Goal: Task Accomplishment & Management: Complete application form

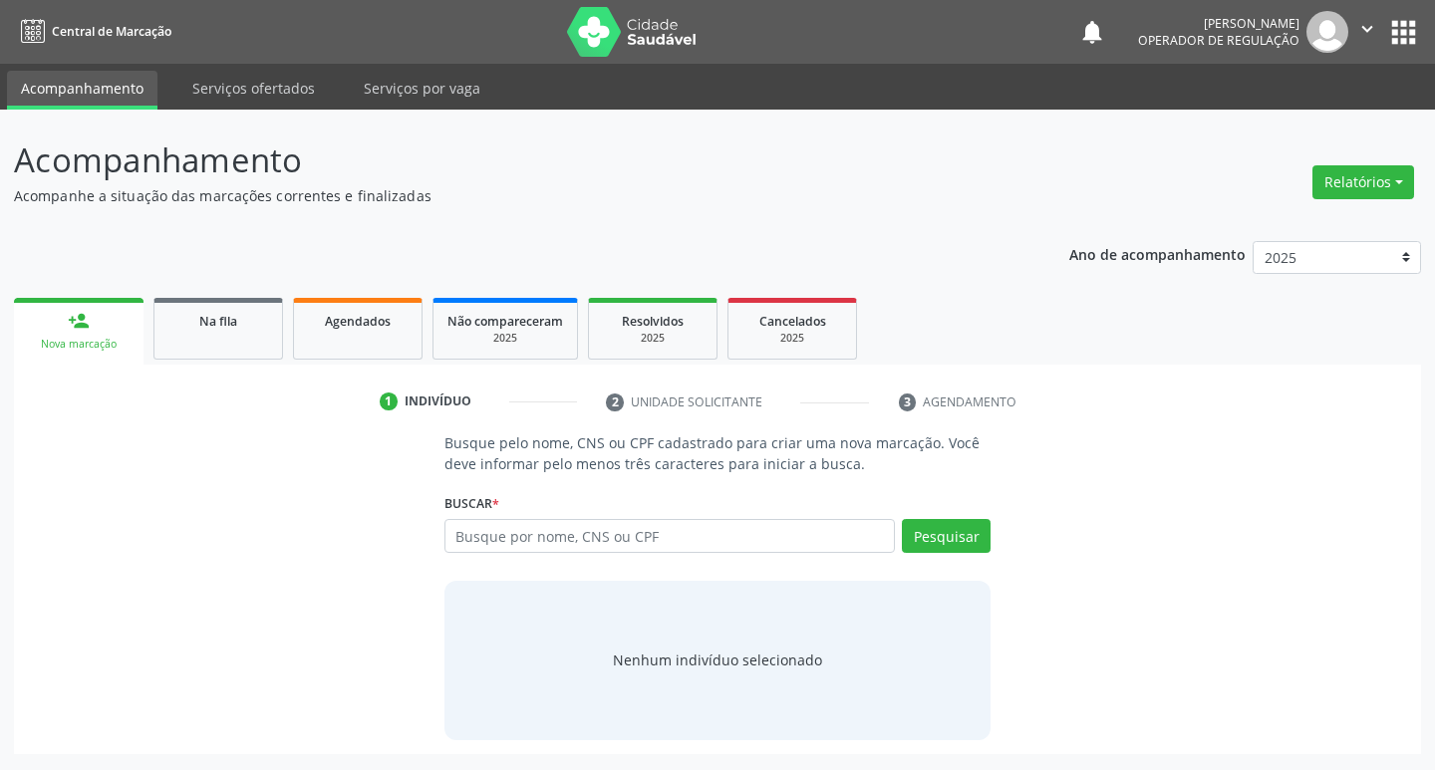
click at [582, 552] on input "text" at bounding box center [671, 536] width 452 height 34
type input "702009846183284"
click at [929, 541] on button "Pesquisar" at bounding box center [946, 536] width 89 height 34
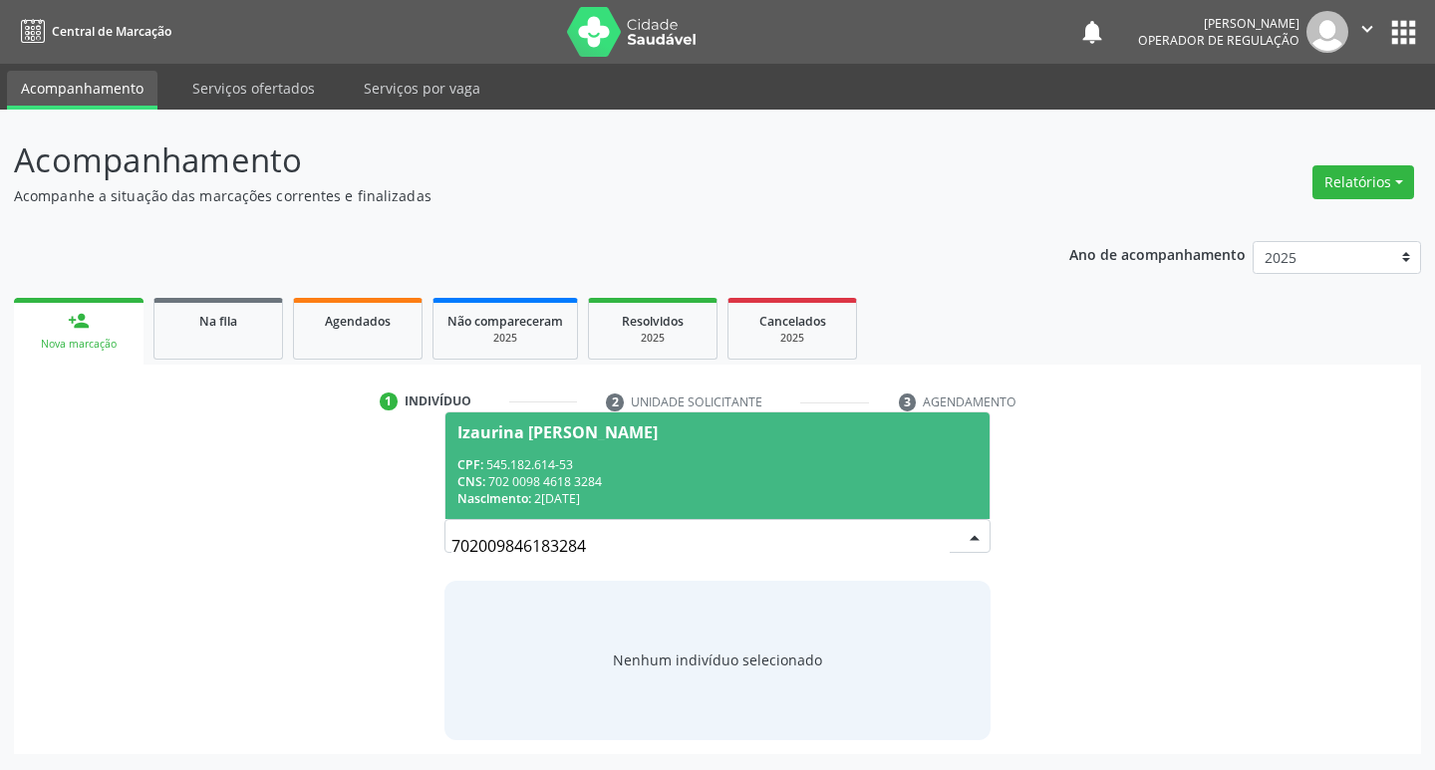
click at [623, 464] on div "CPF: 545.182.614-53" at bounding box center [717, 464] width 521 height 17
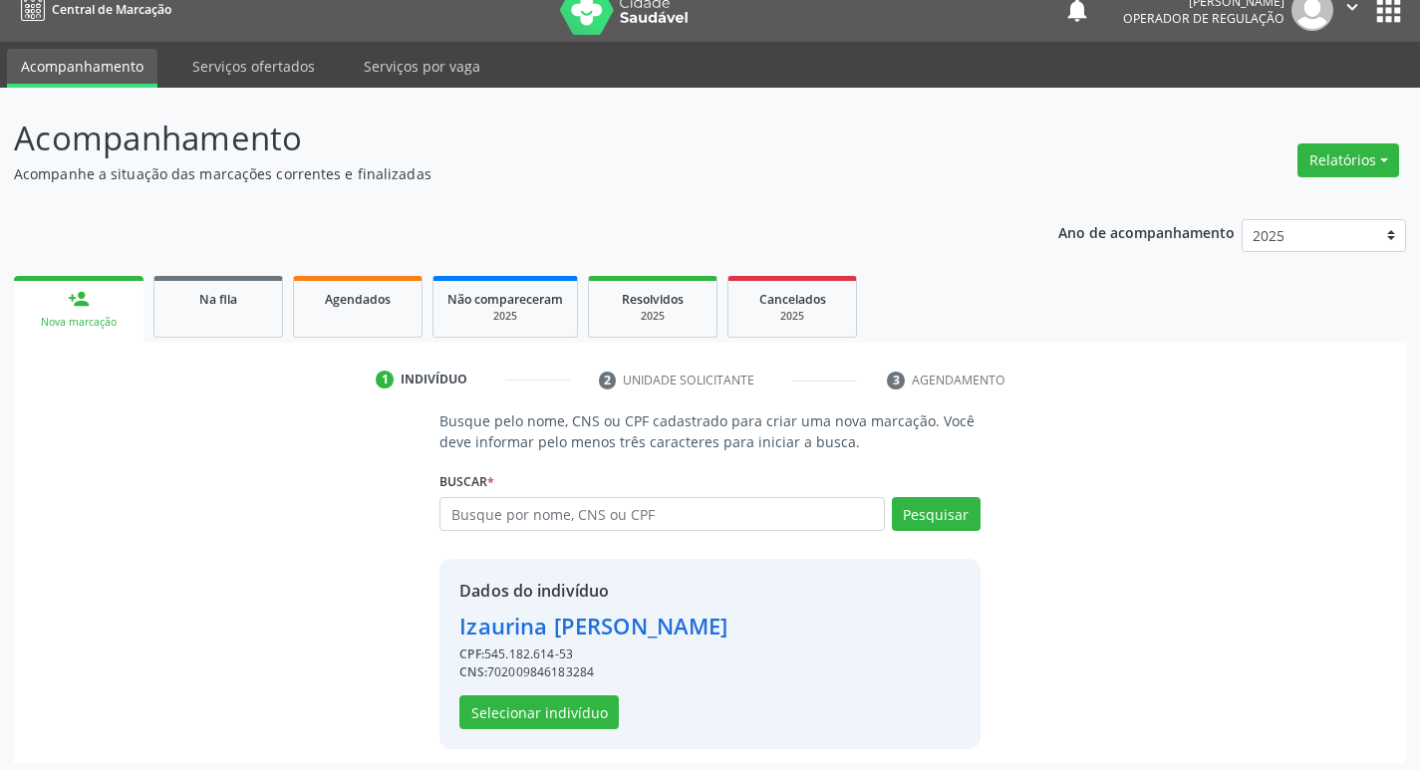
scroll to position [29, 0]
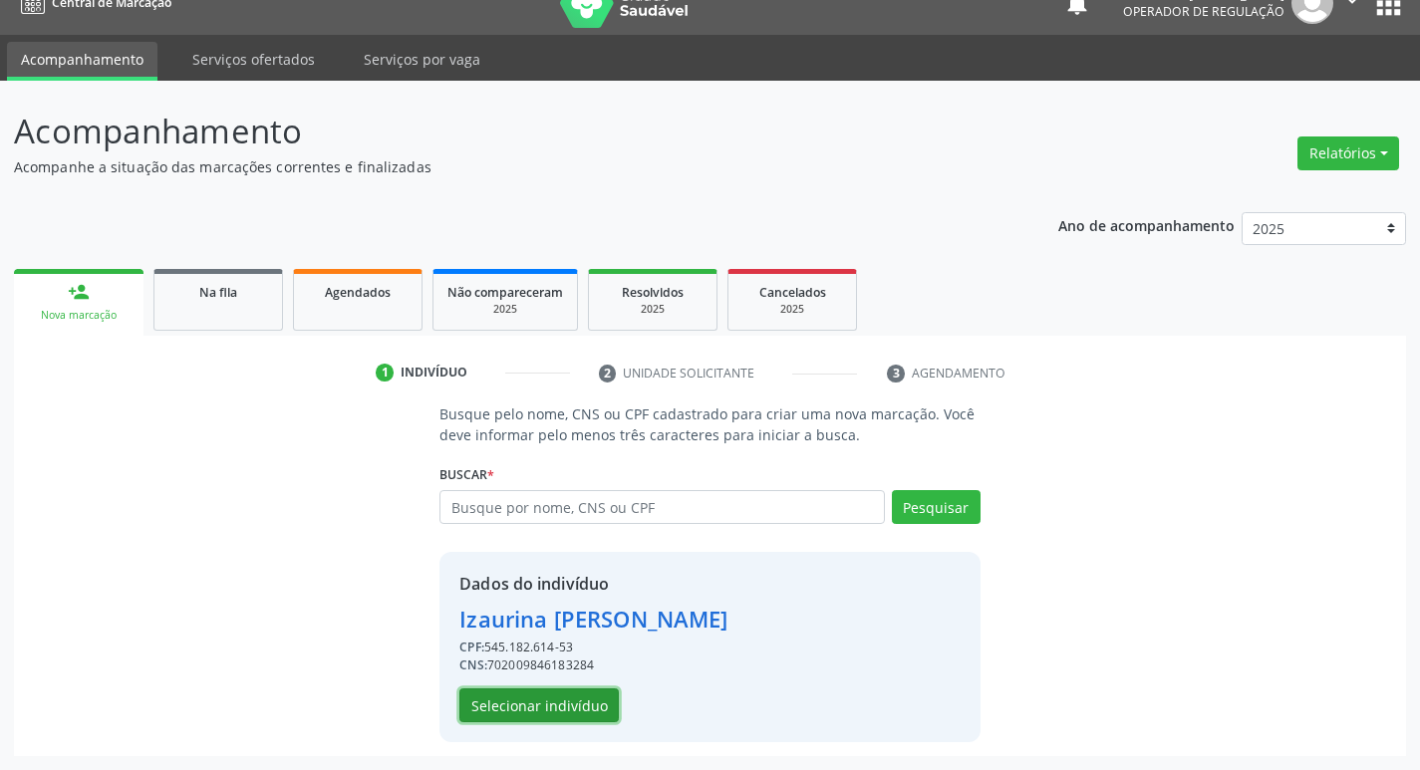
click at [557, 702] on button "Selecionar indivíduo" at bounding box center [538, 706] width 159 height 34
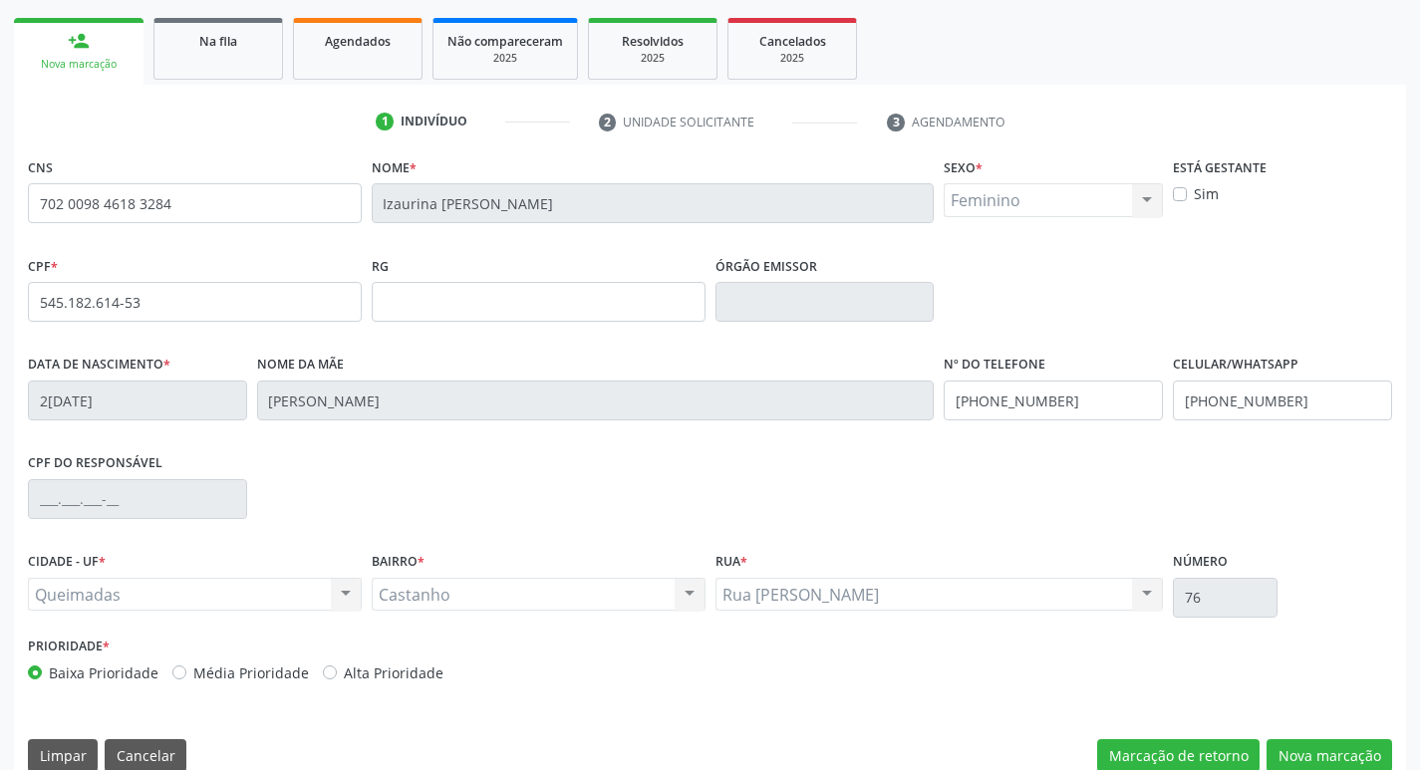
scroll to position [310, 0]
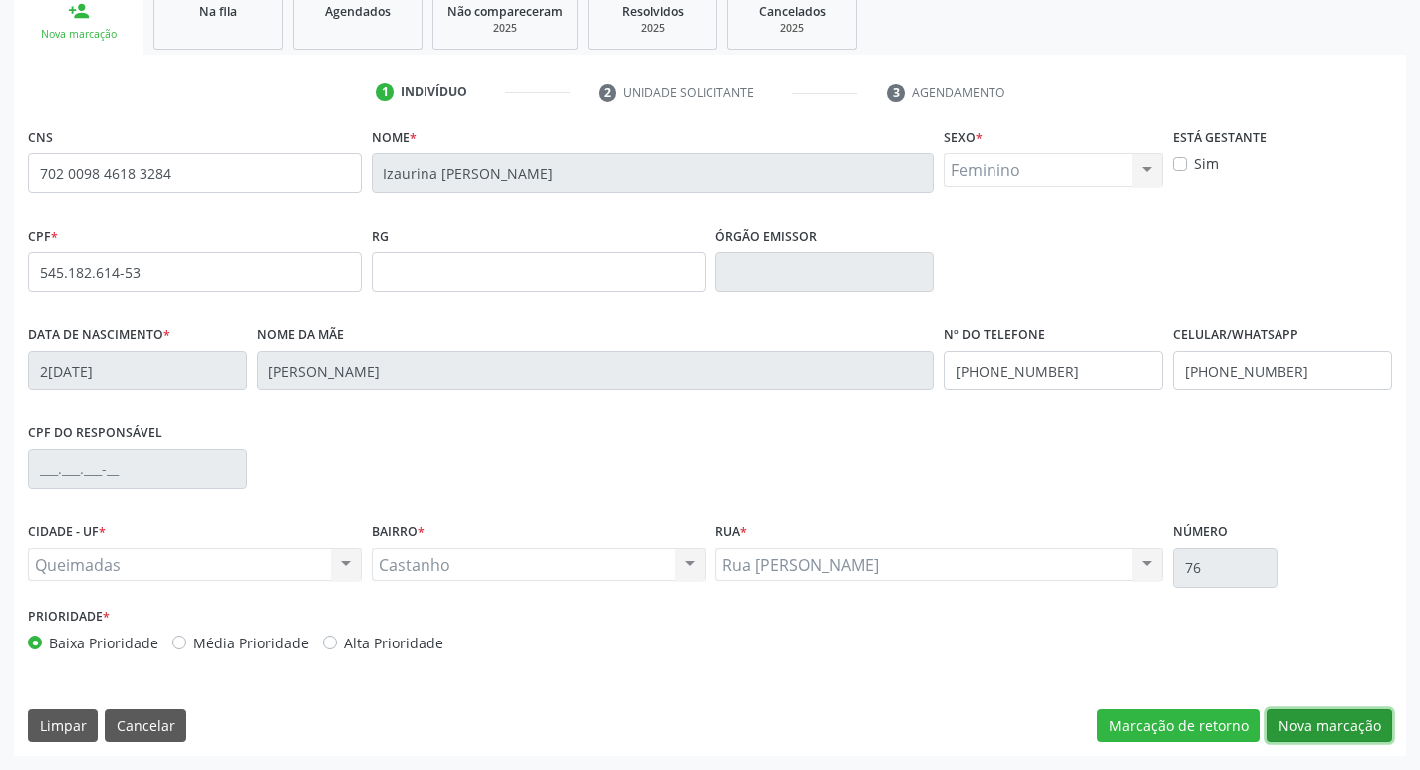
click at [1284, 729] on button "Nova marcação" at bounding box center [1330, 727] width 126 height 34
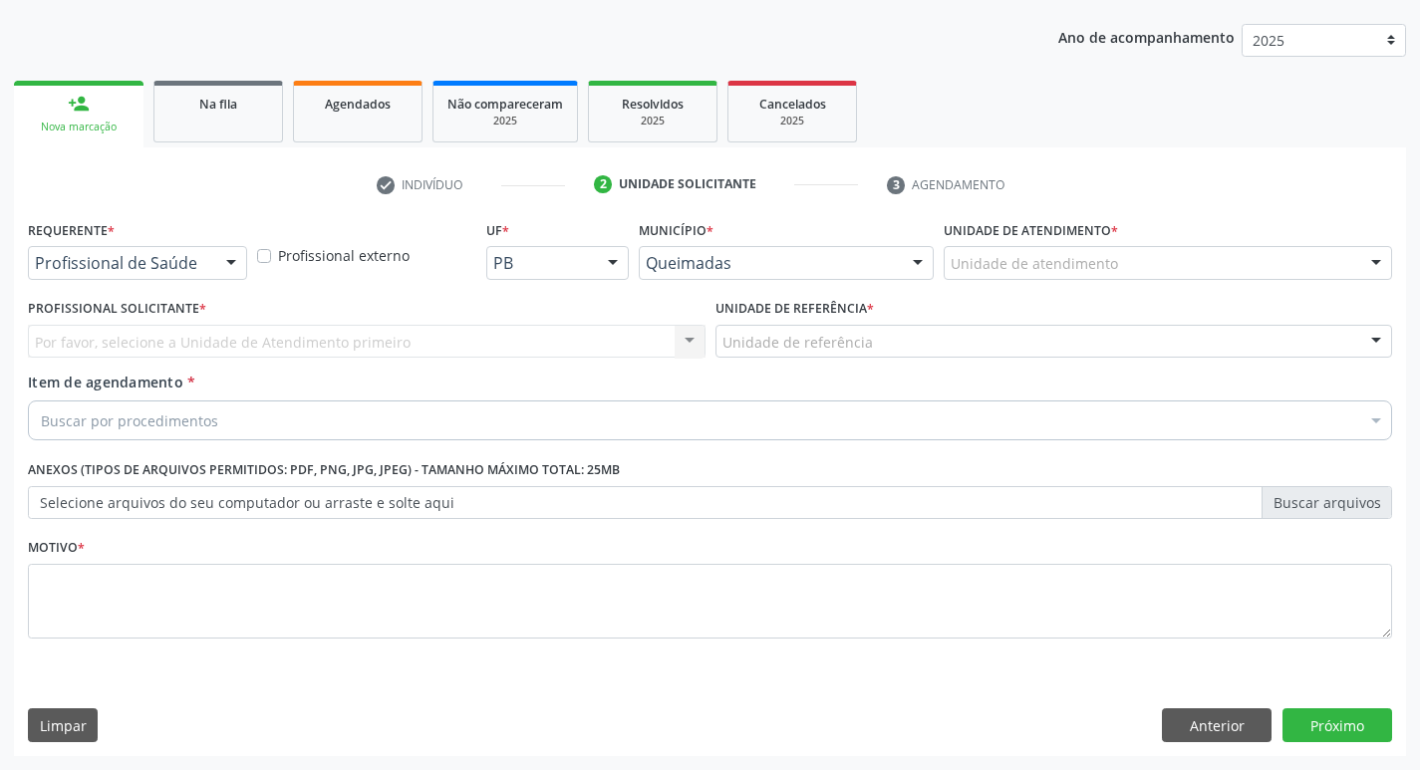
scroll to position [217, 0]
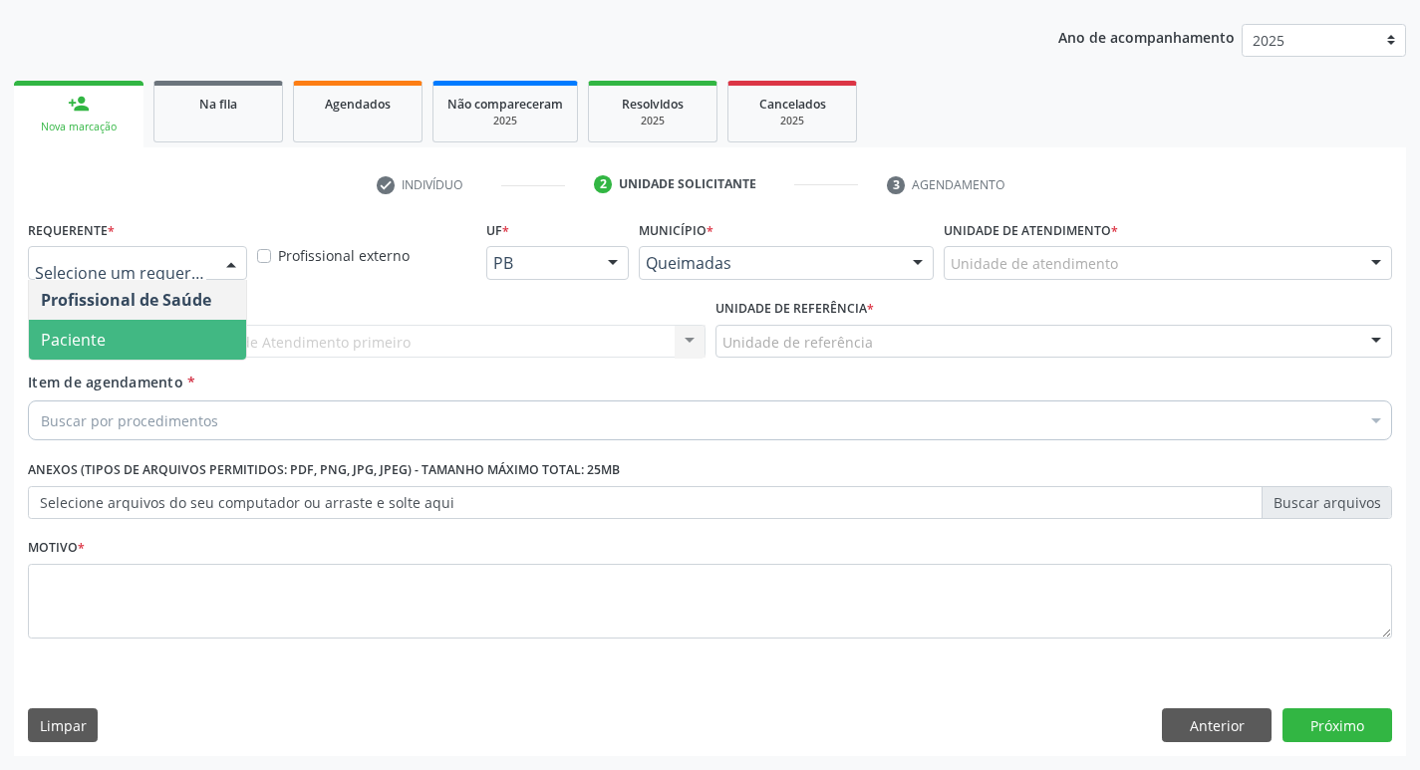
click at [186, 329] on span "Paciente" at bounding box center [137, 340] width 217 height 40
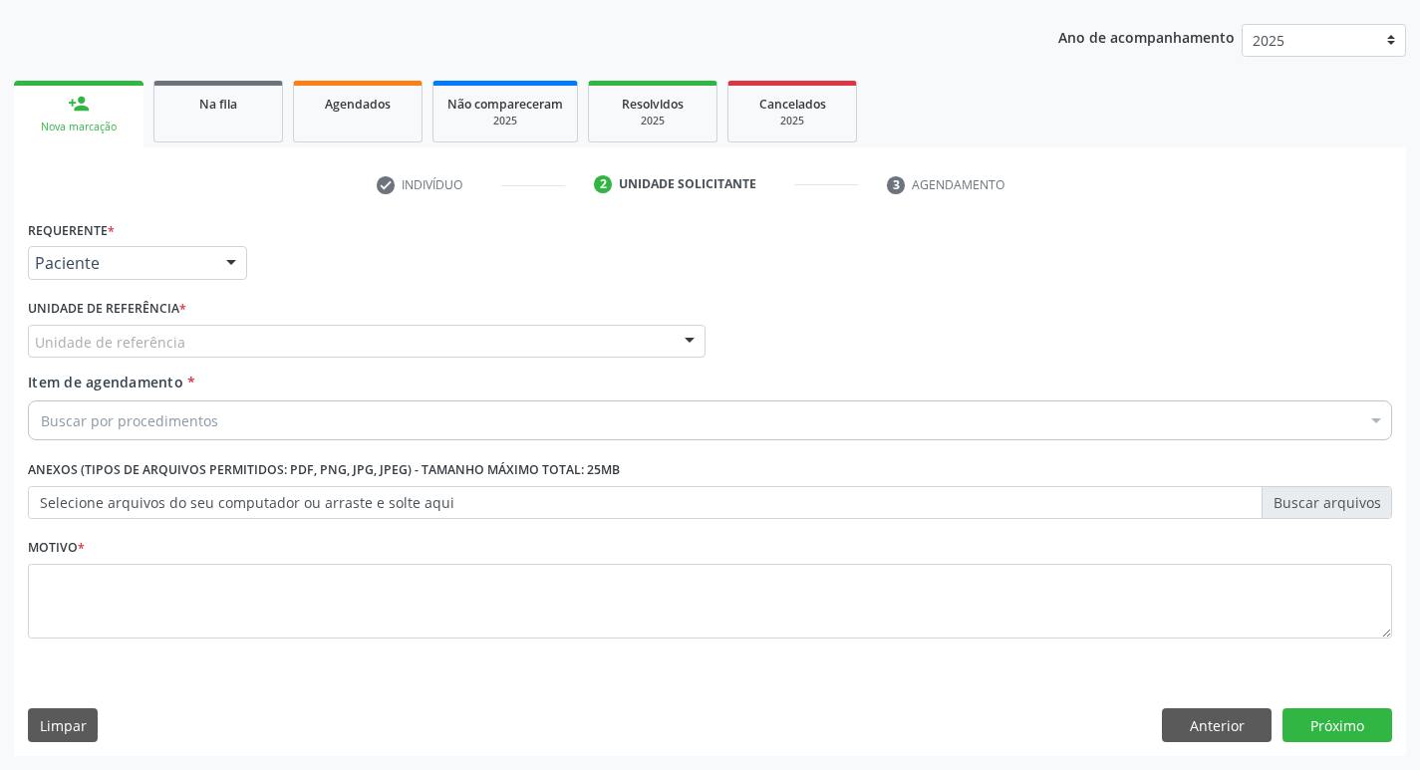
click at [186, 330] on div "Unidade de referência" at bounding box center [367, 342] width 678 height 34
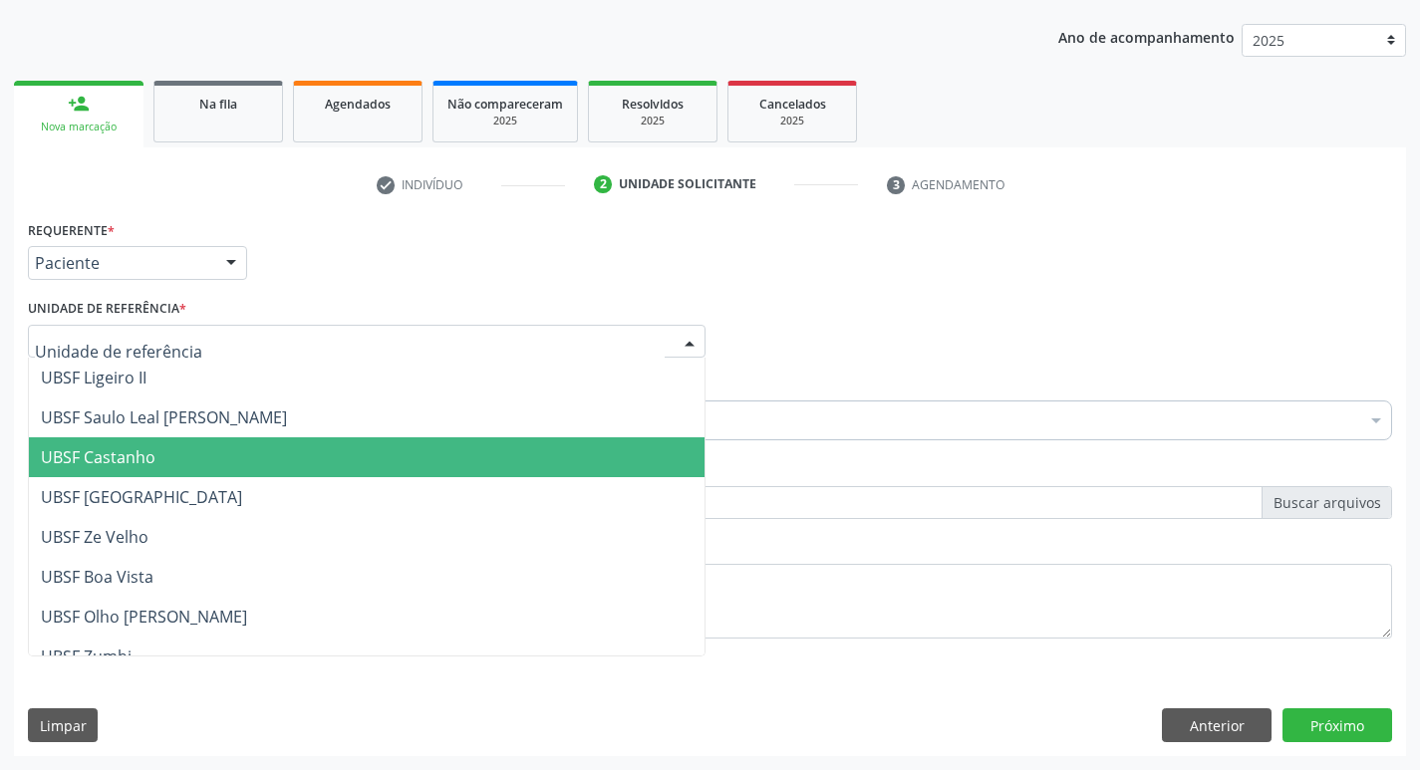
click at [240, 455] on span "UBSF Castanho" at bounding box center [367, 458] width 676 height 40
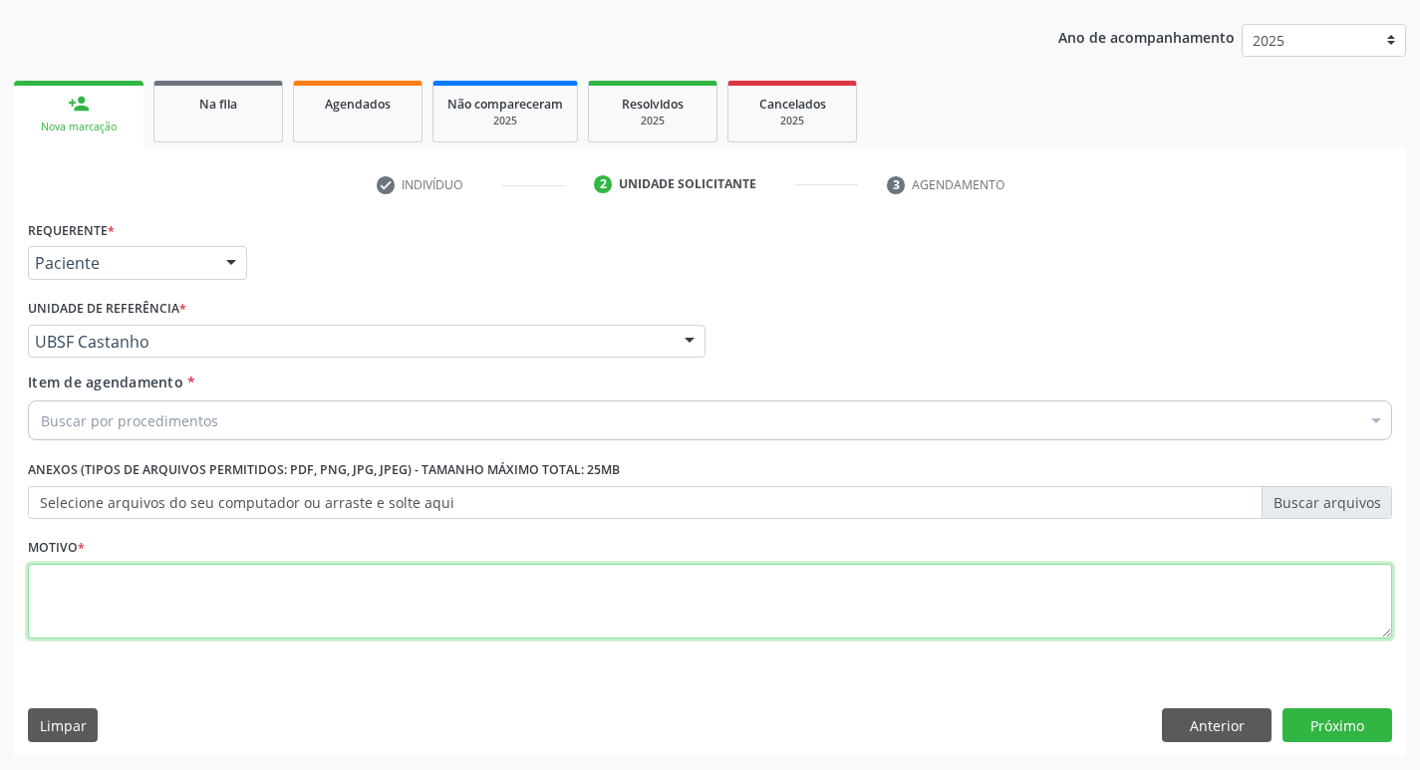
click at [148, 622] on textarea at bounding box center [710, 602] width 1365 height 76
type textarea "AVALIACAO"
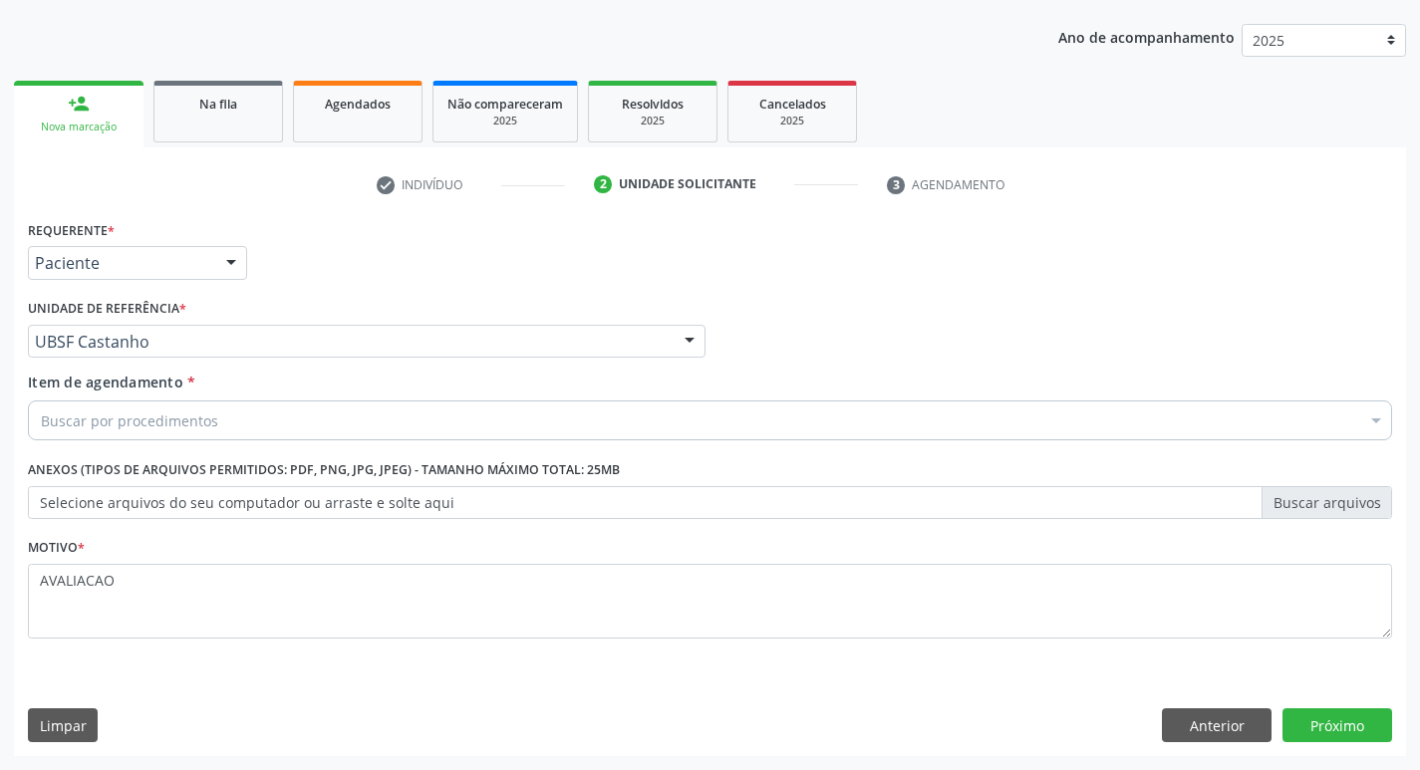
drag, startPoint x: 160, startPoint y: 417, endPoint x: 154, endPoint y: 430, distance: 14.3
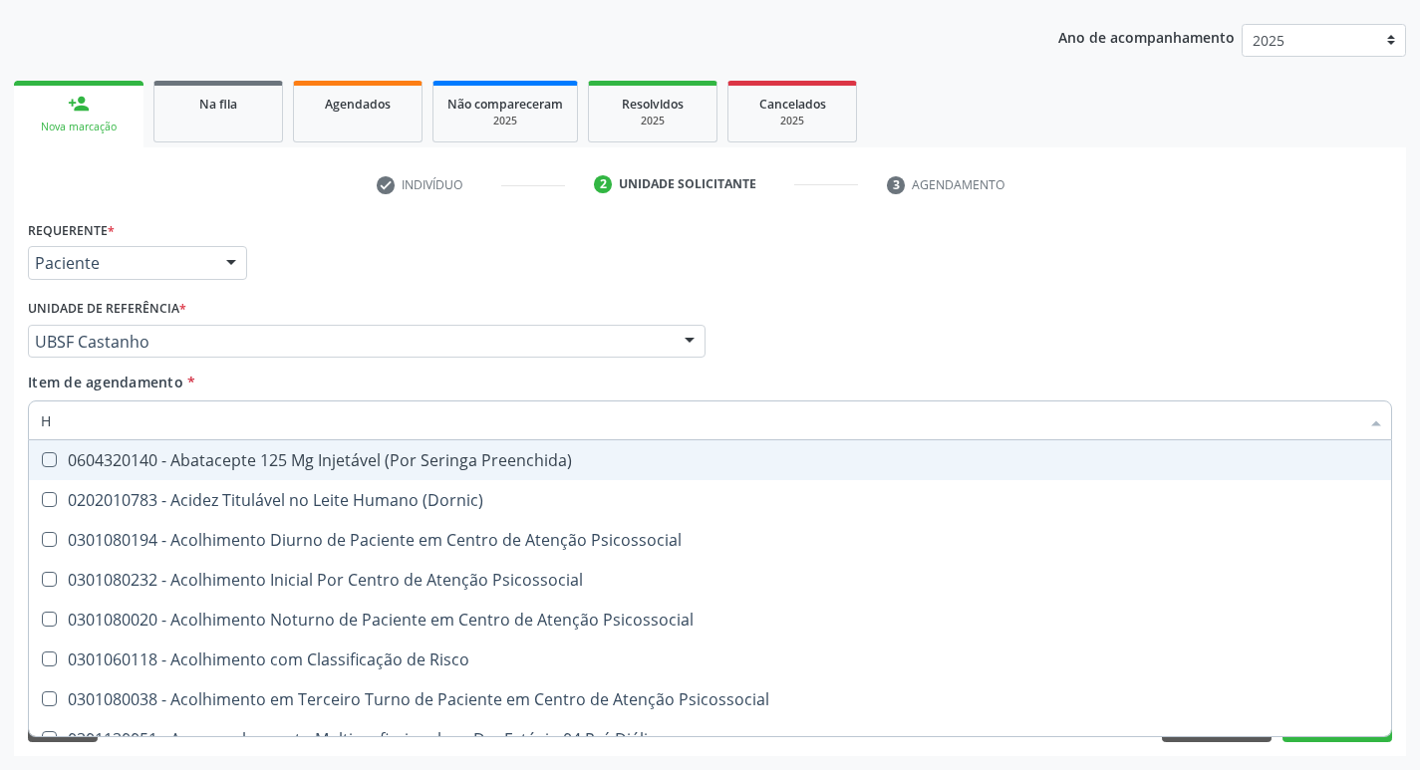
type input "HEMOGR"
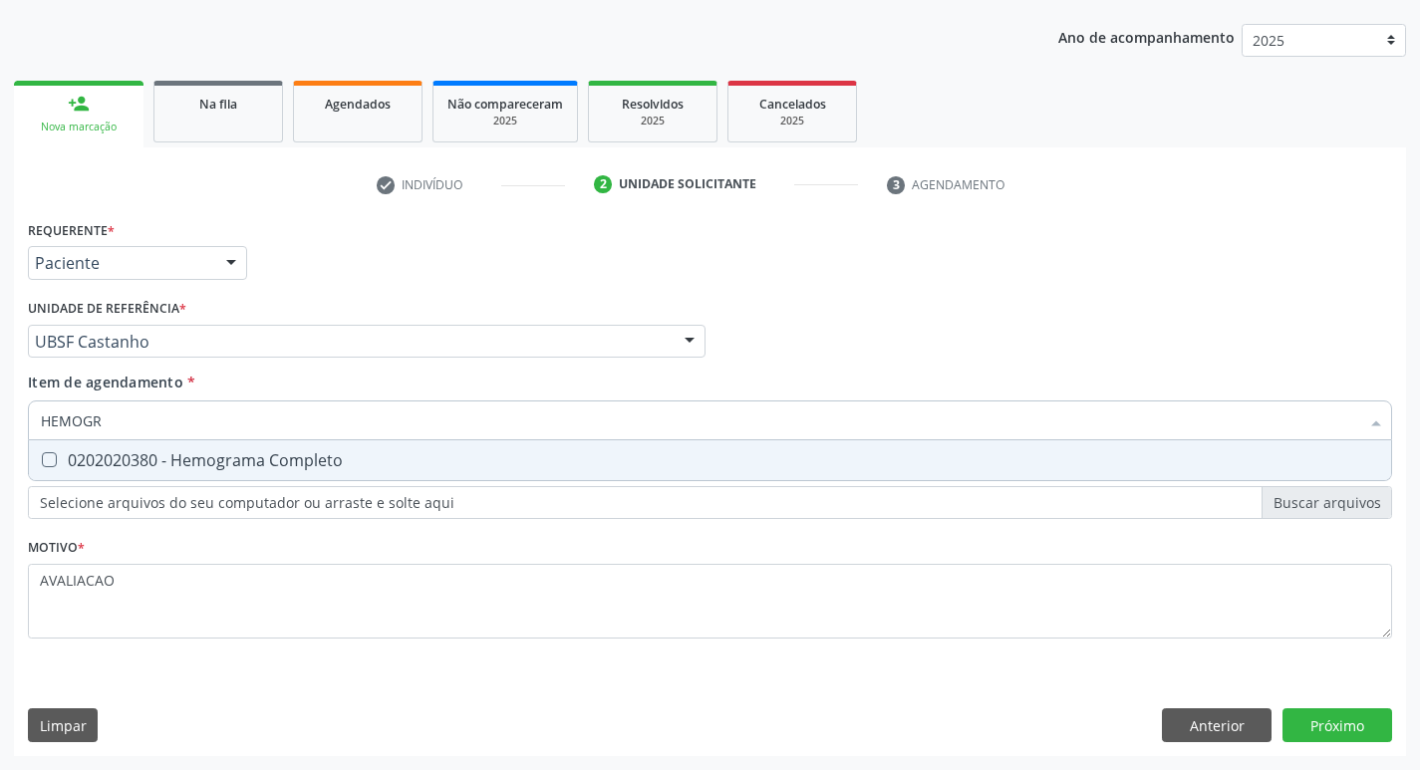
click at [238, 476] on span "0202020380 - Hemograma Completo" at bounding box center [710, 461] width 1363 height 40
checkbox Completo "true"
type input "HEMOG"
checkbox Completo "false"
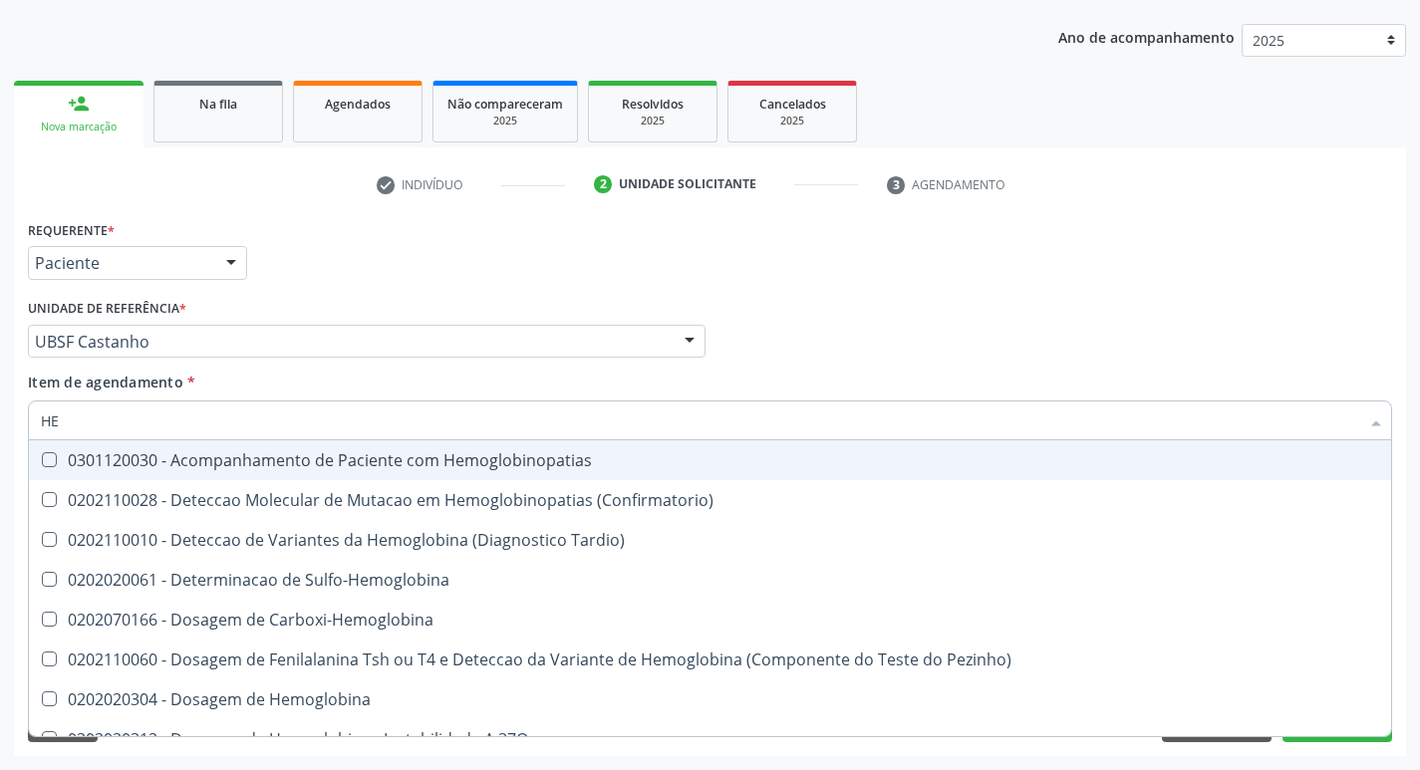
type input "H"
checkbox Completo "false"
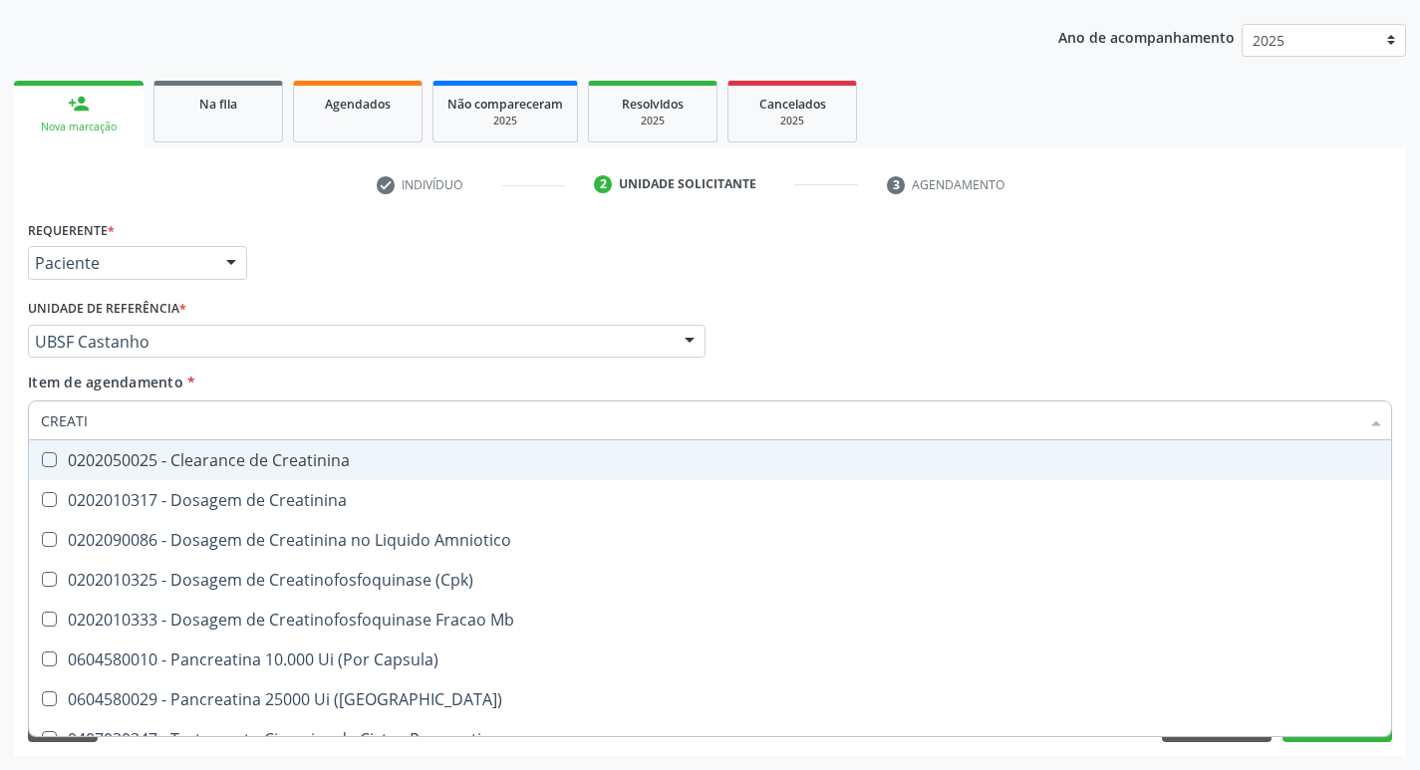
type input "CREATIN"
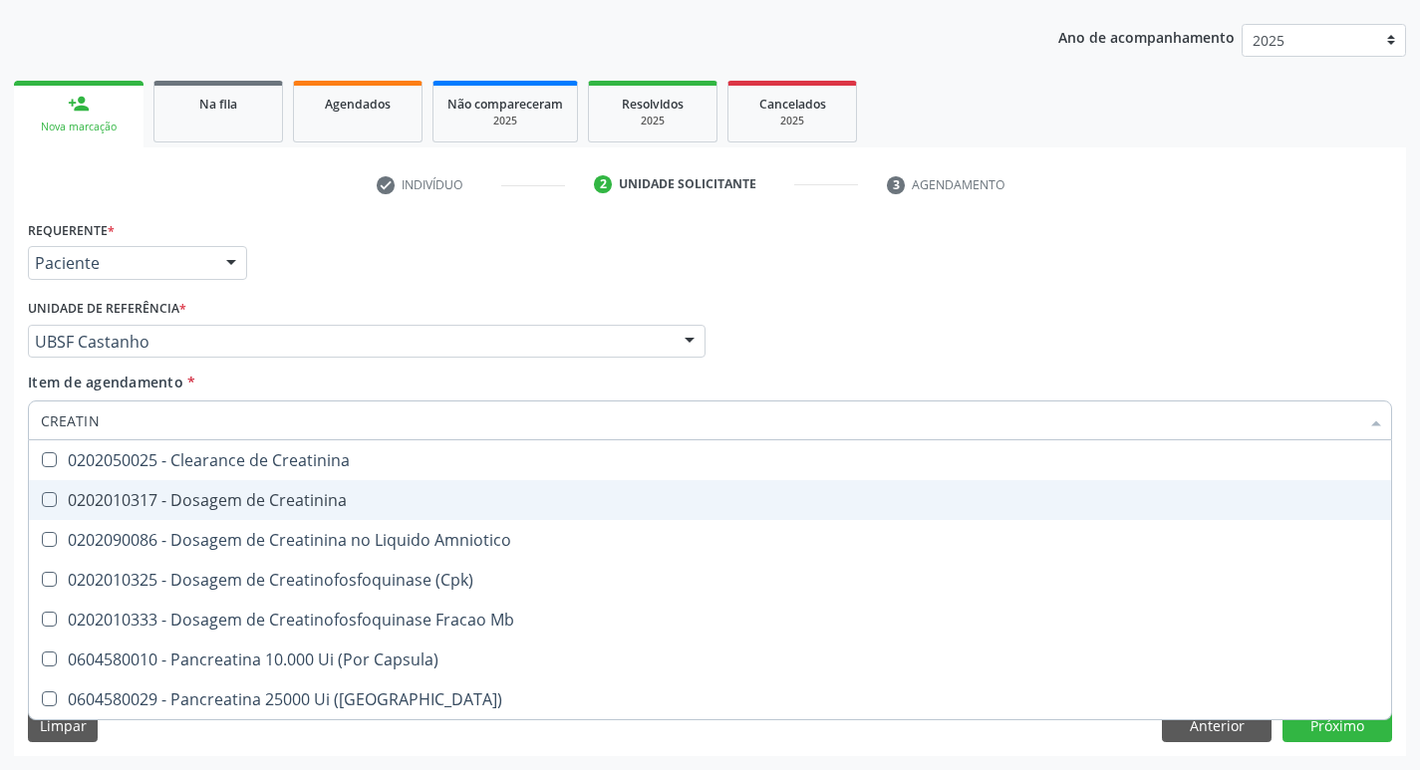
click at [248, 486] on span "0202010317 - Dosagem de Creatinina" at bounding box center [710, 500] width 1363 height 40
checkbox Creatinina "true"
type input "CREAT"
checkbox Creatinina "false"
checkbox Amniotico "true"
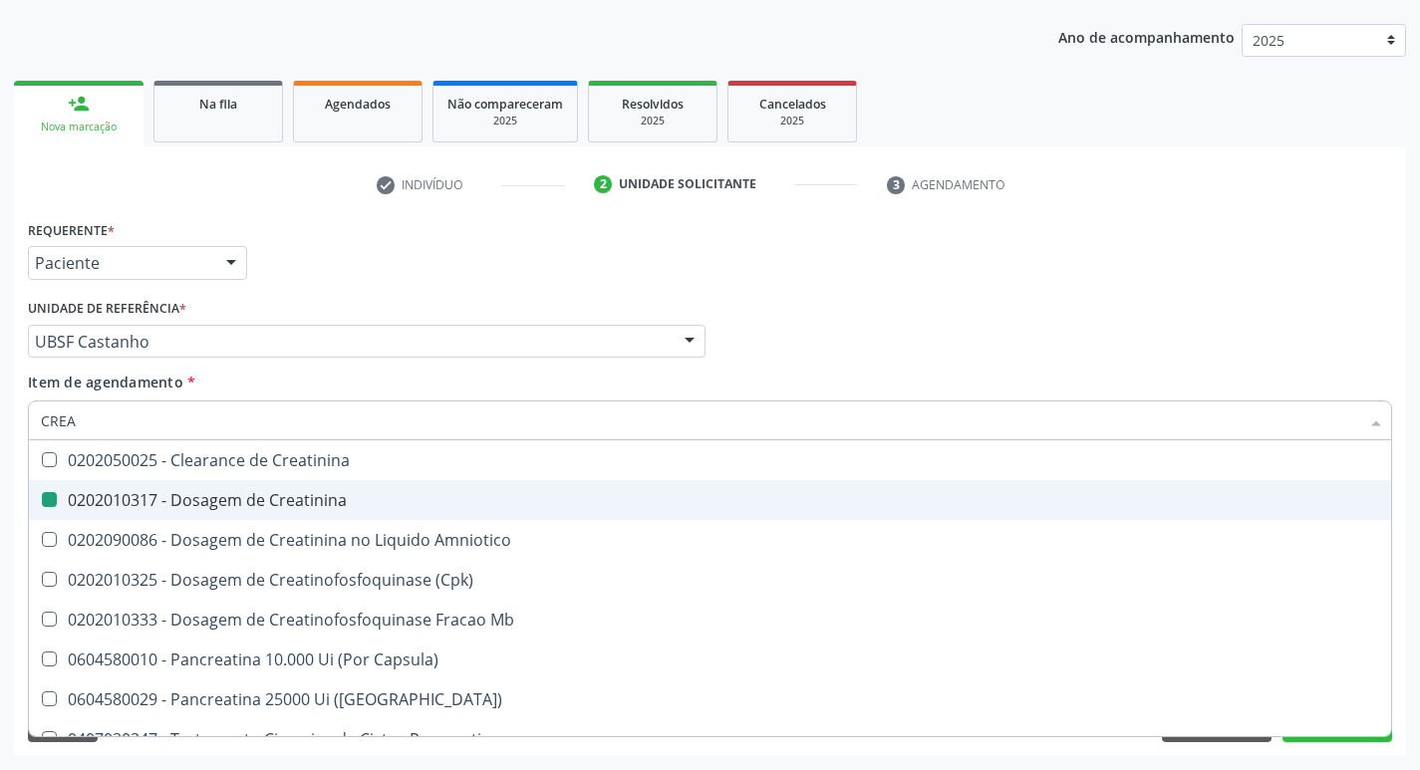
type input "CRE"
checkbox Amniotico "false"
checkbox Mb "false"
type input "C"
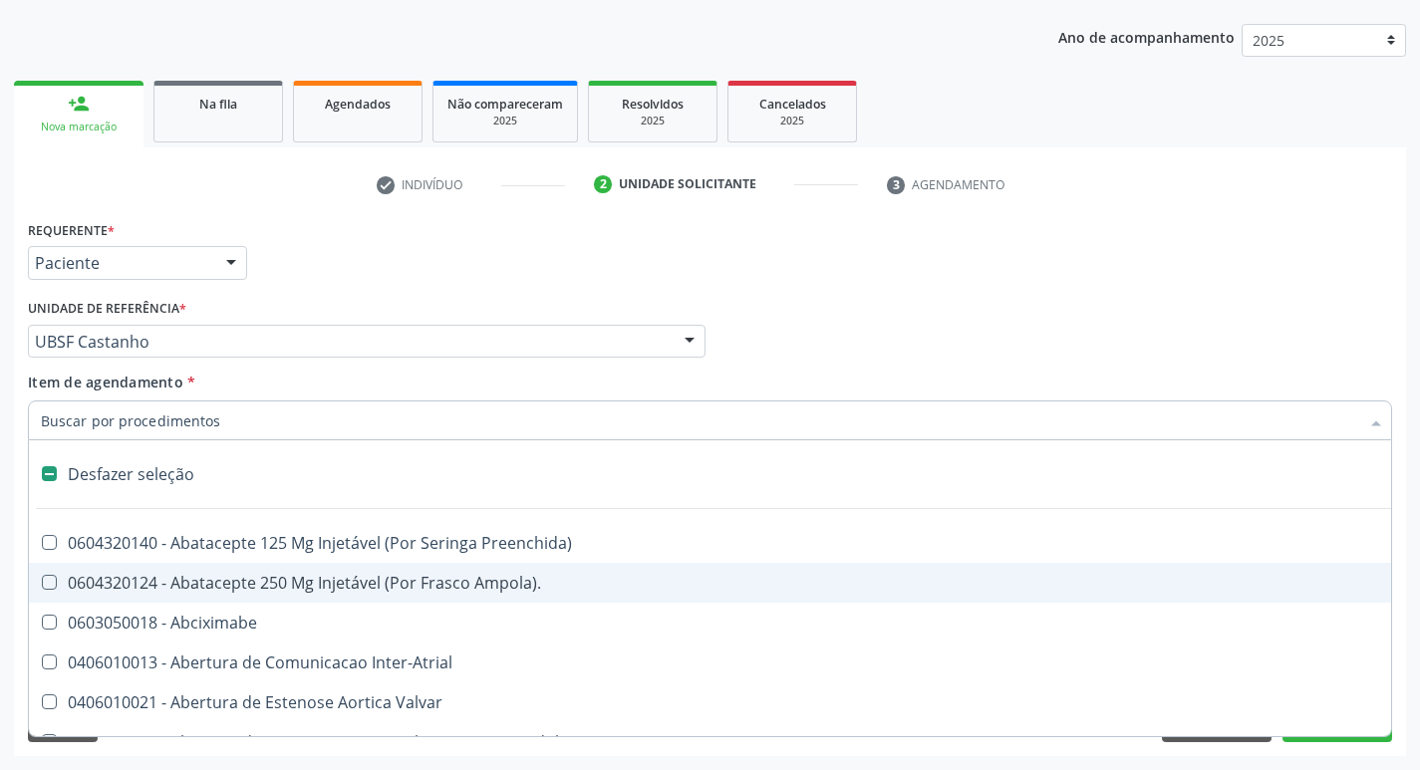
type input "G"
checkbox Criança "true"
checkbox Persistente "true"
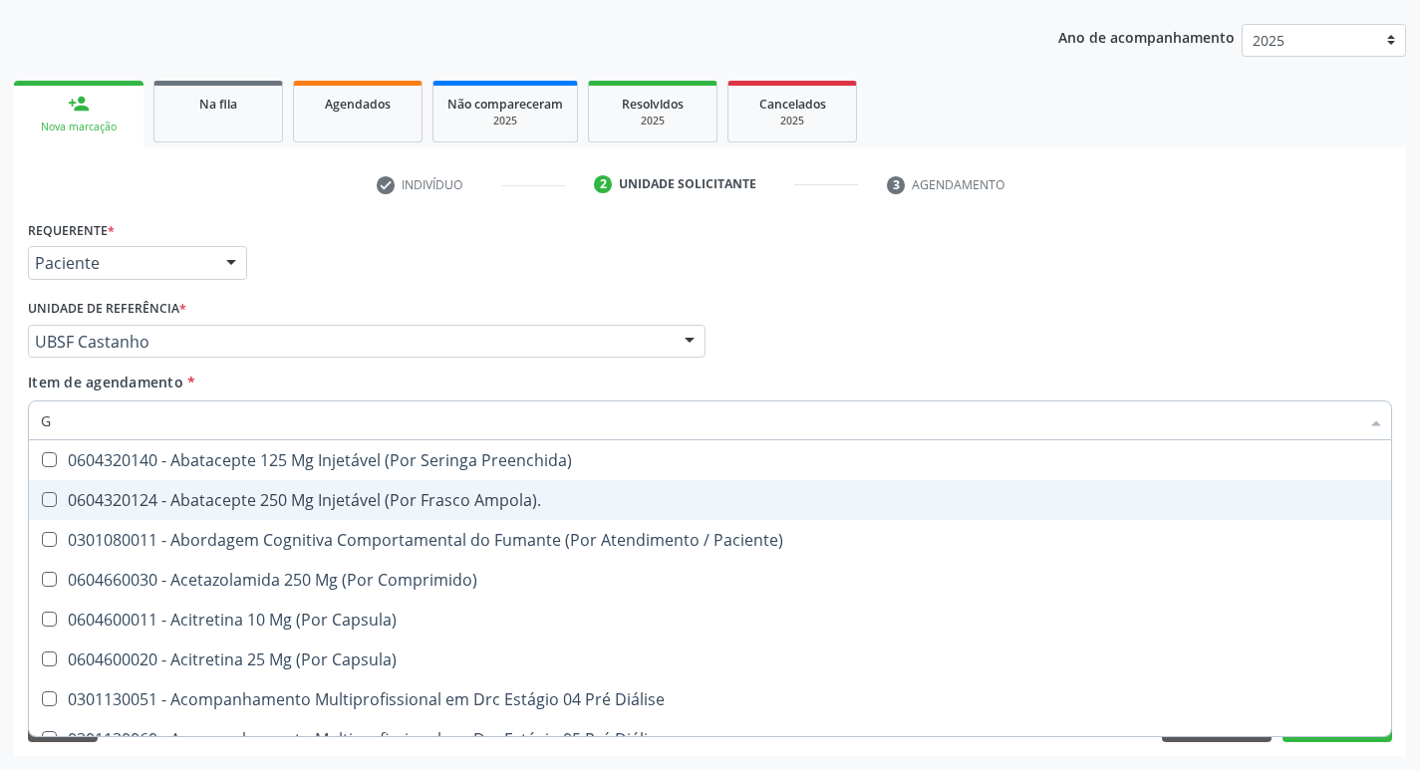
type input "GLICOSE"
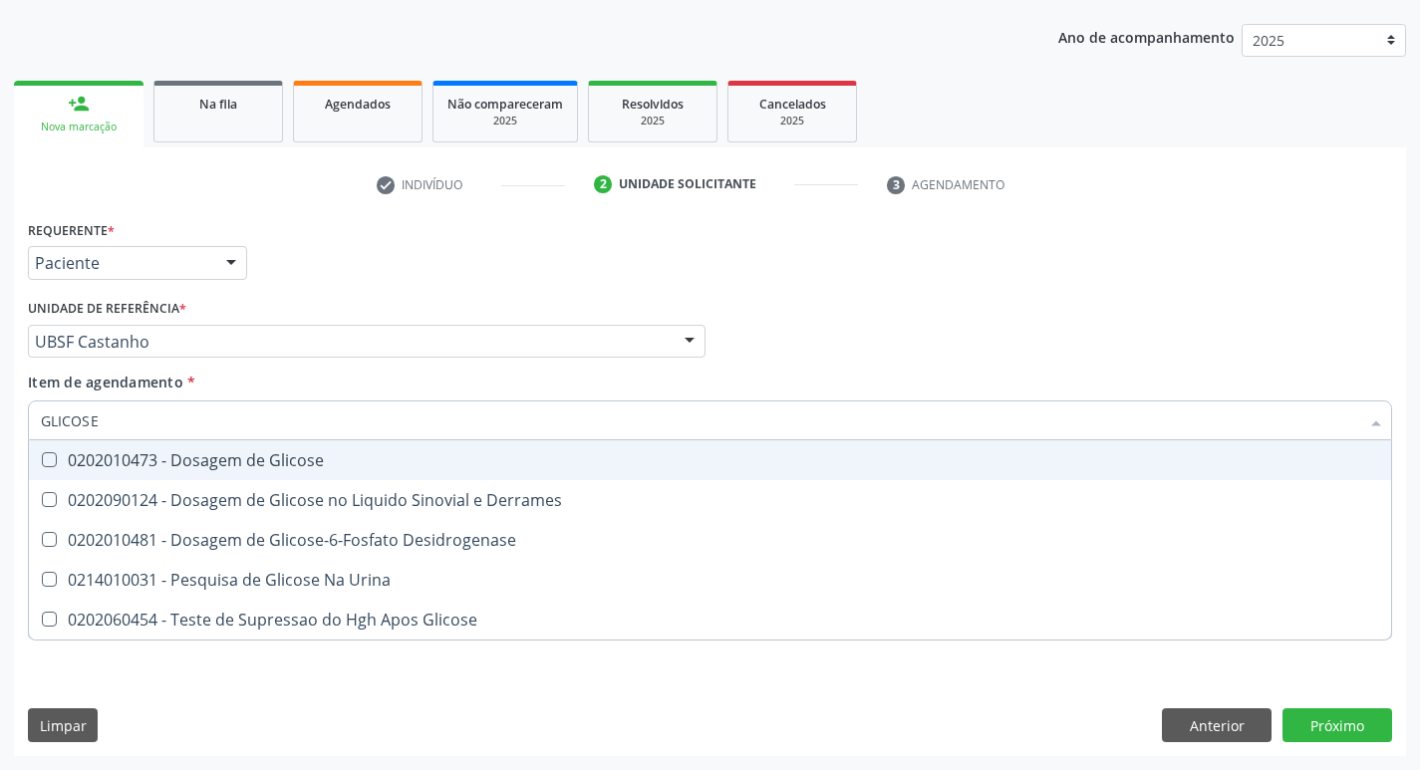
click at [302, 462] on div "0202010473 - Dosagem de Glicose" at bounding box center [710, 461] width 1339 height 16
checkbox Glicose "true"
type input "GLICOS"
checkbox Glicose "false"
checkbox Derrames "true"
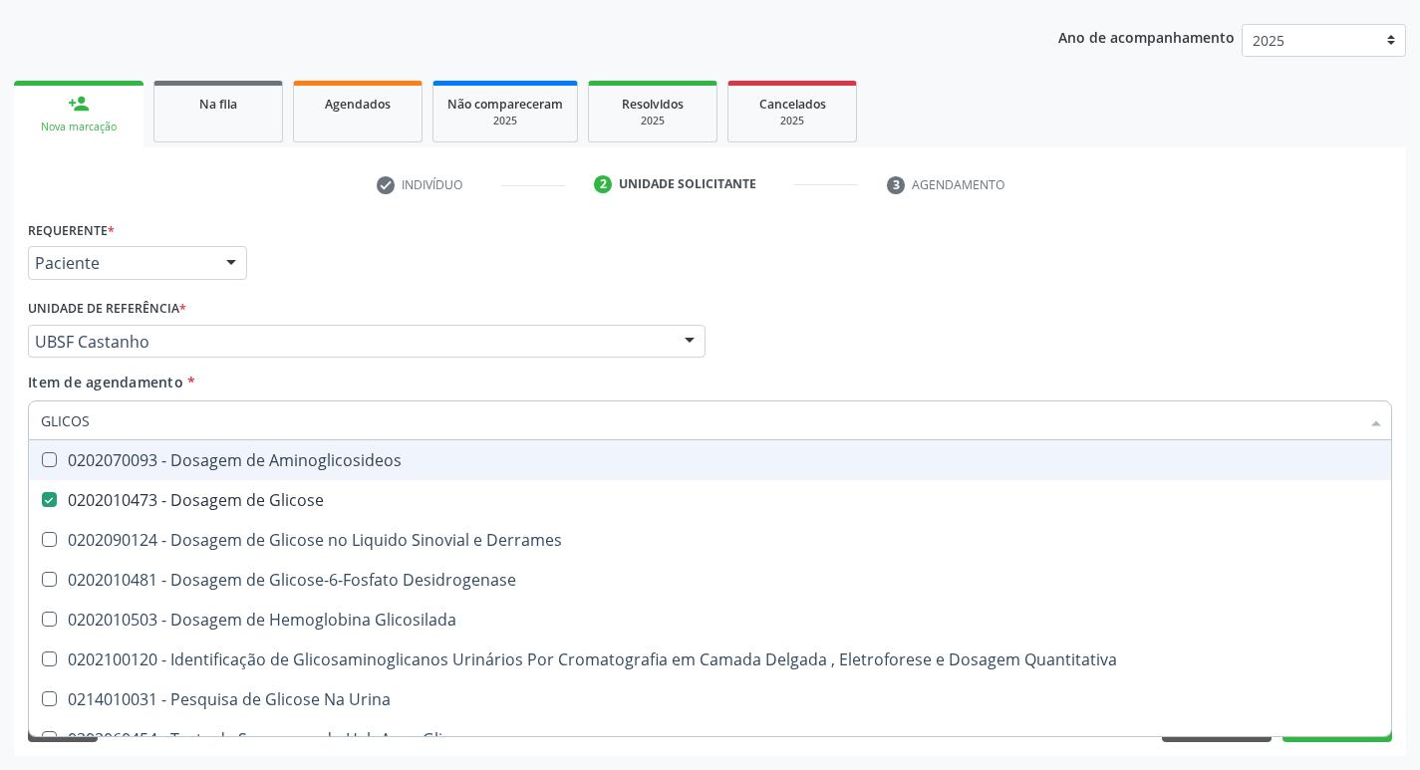
type input "GLICO"
checkbox Glicose "false"
checkbox Derrames "true"
type input "GLI"
checkbox Derrames "false"
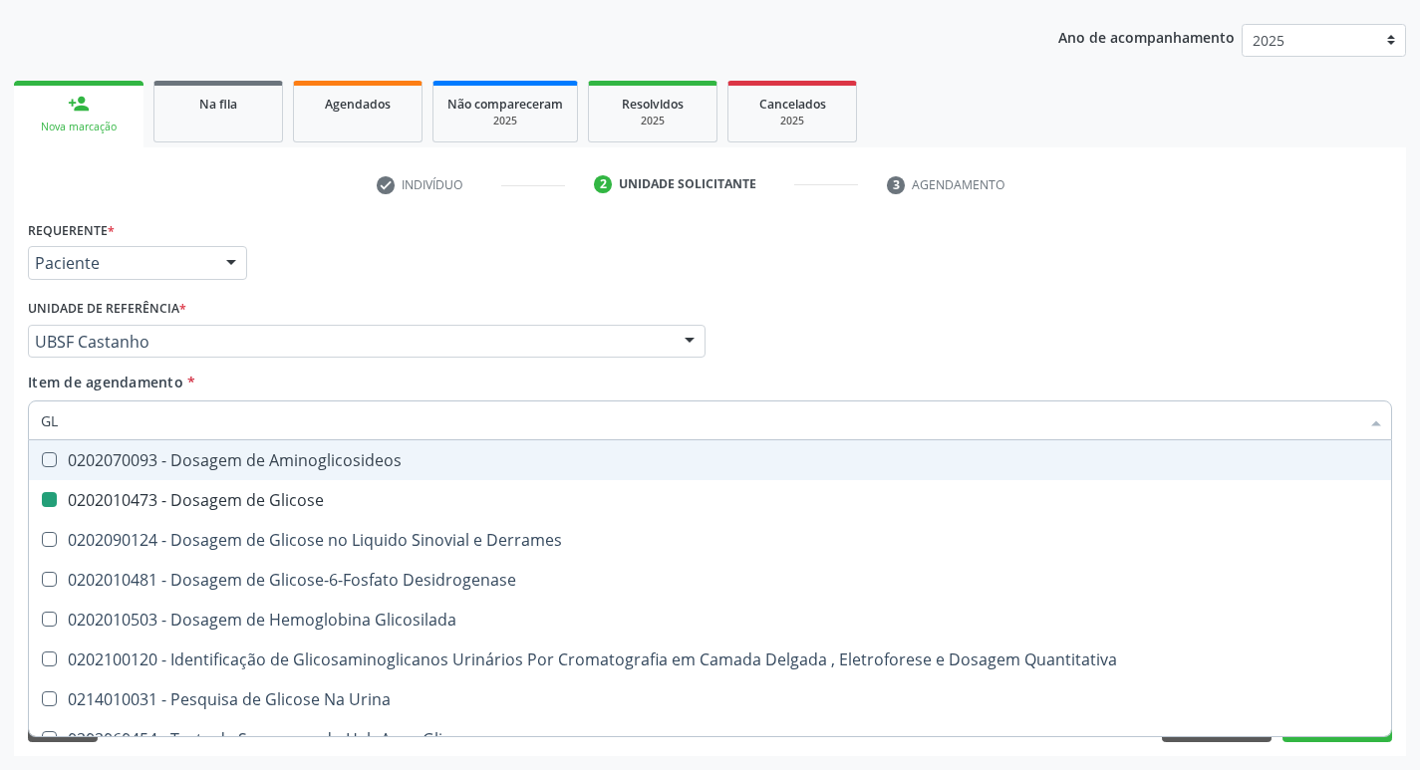
type input "G"
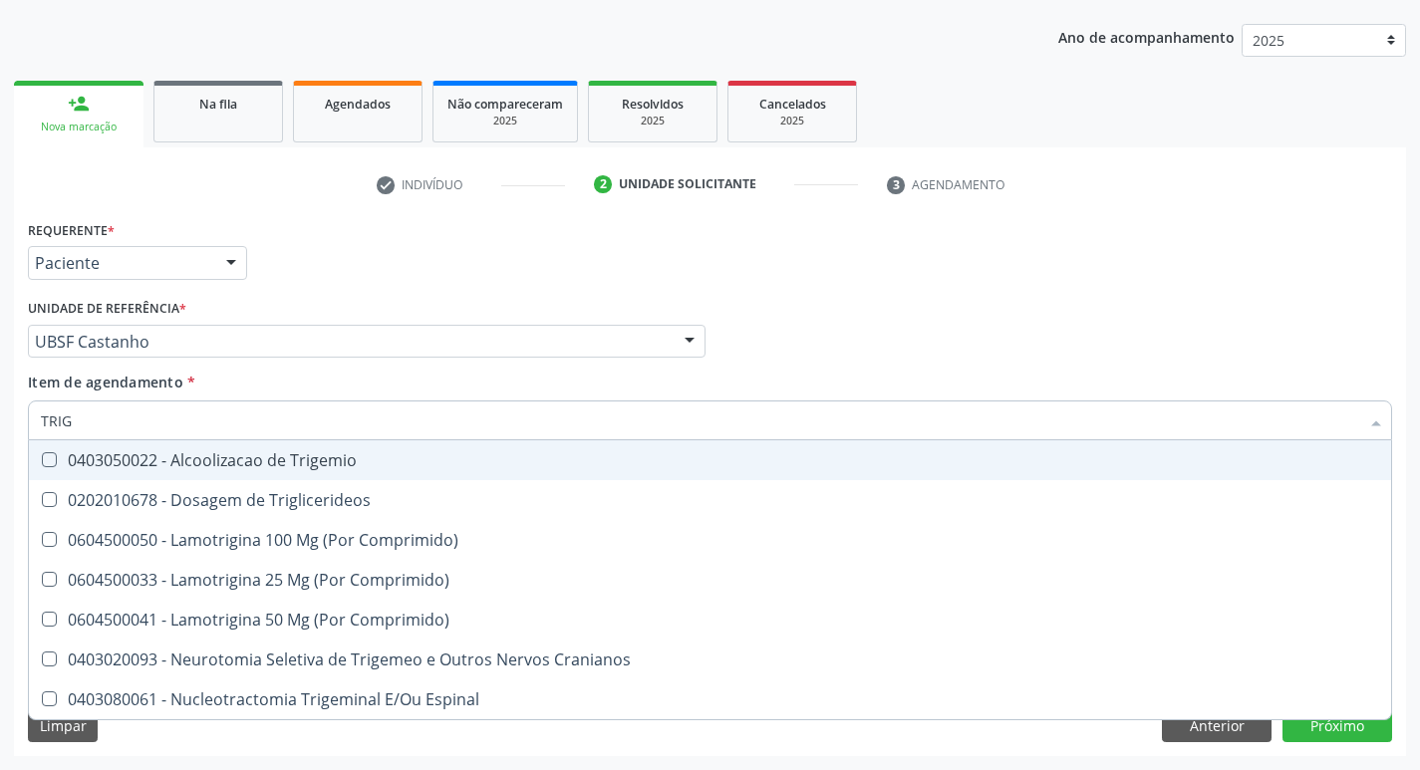
type input "TRIGL"
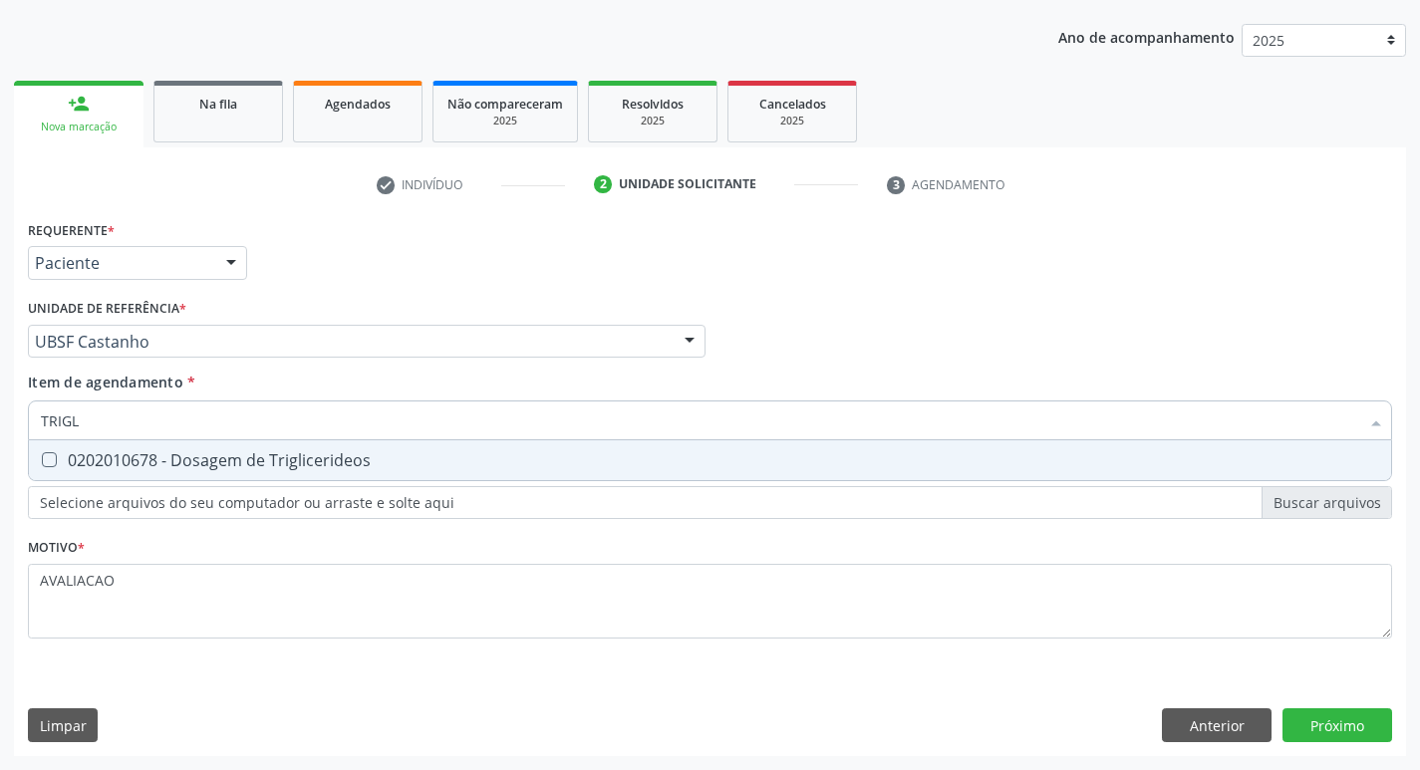
click at [302, 462] on div "0202010678 - Dosagem de Triglicerideos" at bounding box center [710, 461] width 1339 height 16
checkbox Triglicerideos "true"
type input "TRIG"
checkbox Triglicerideos "false"
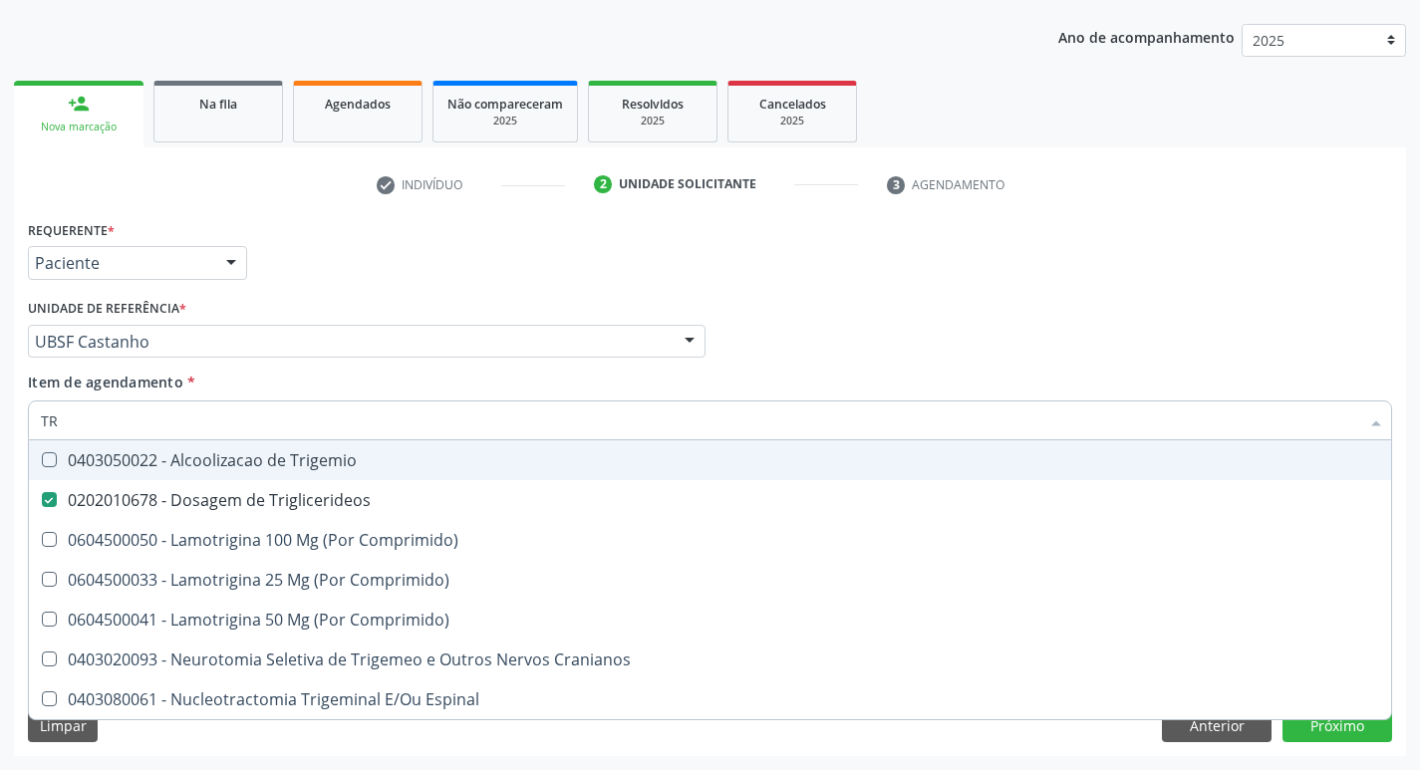
type input "T"
checkbox Triglicerideos "false"
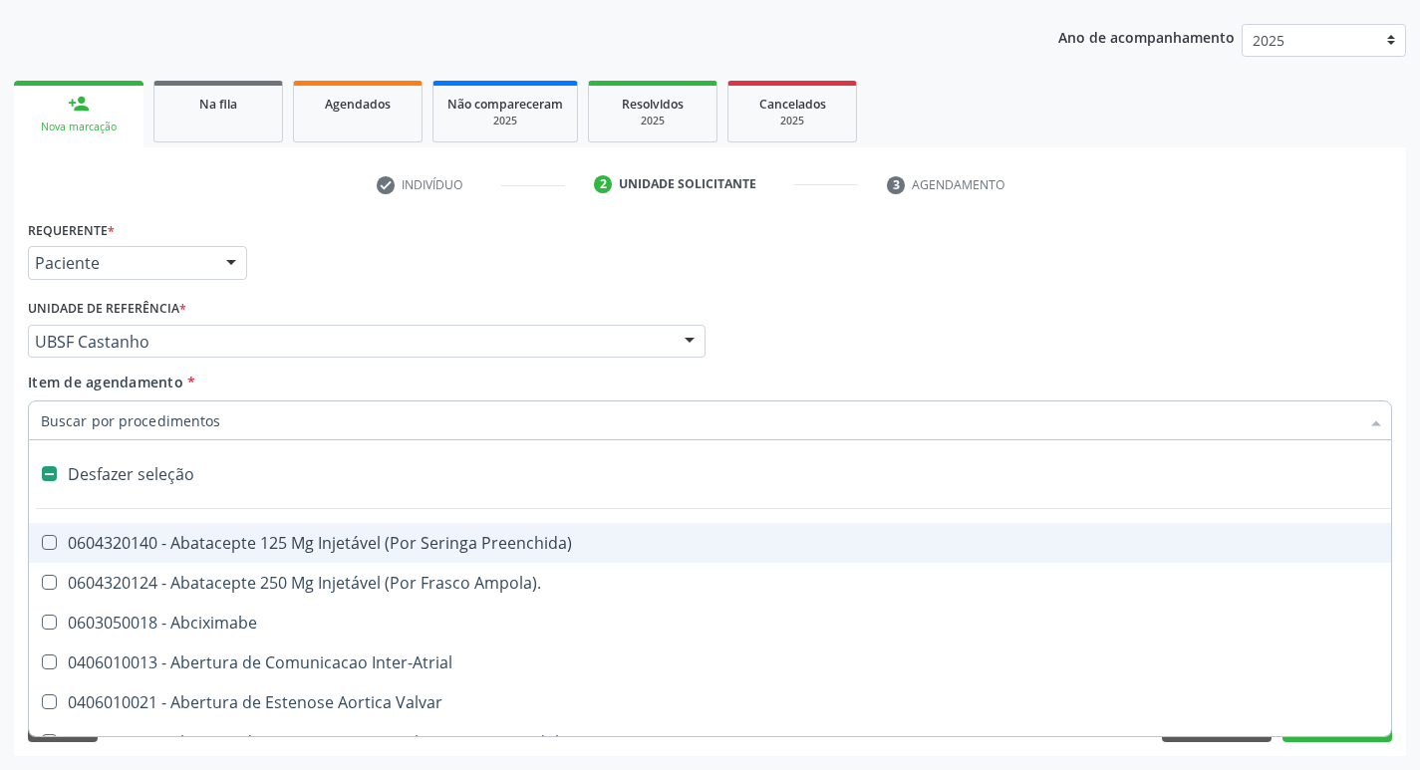
type input "H"
checkbox Convencional\) "true"
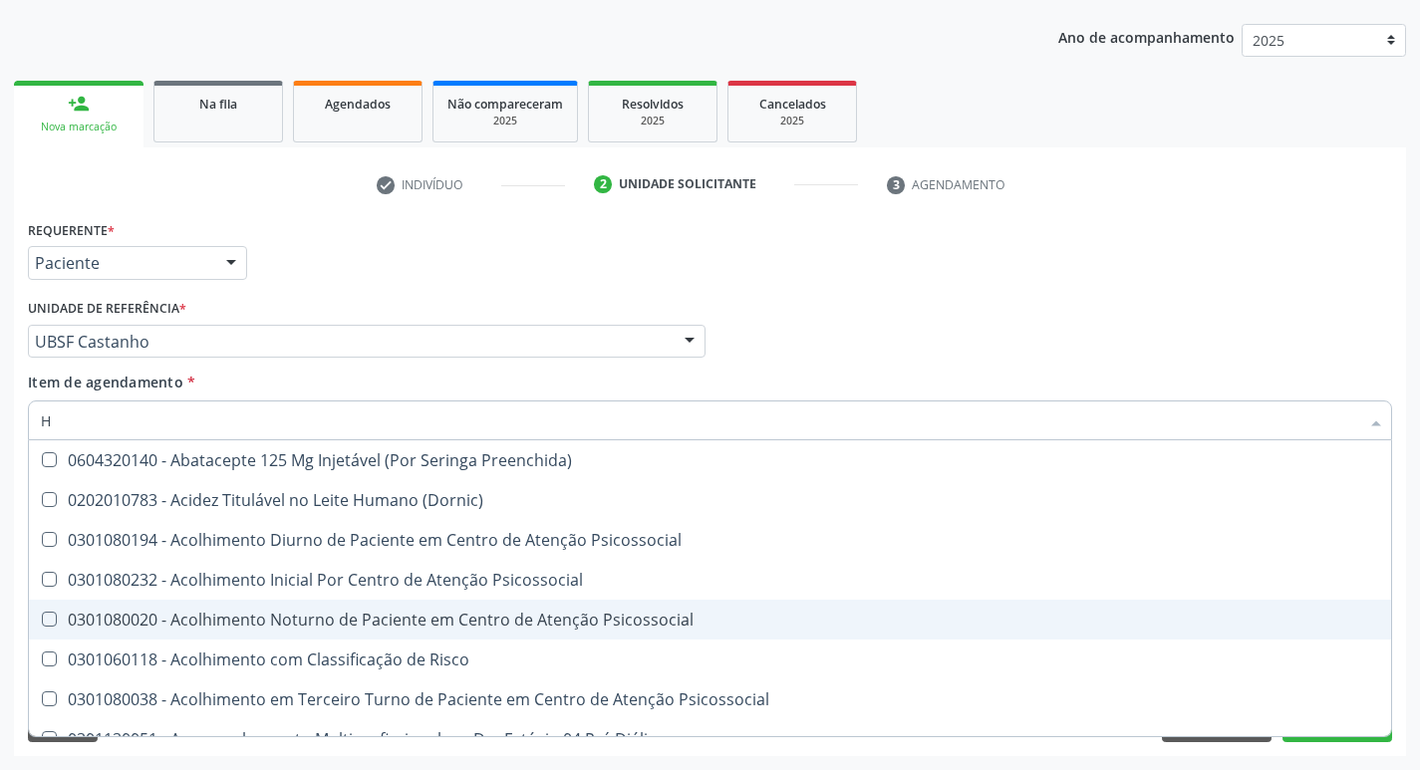
type input "HEMOGLOBINA G"
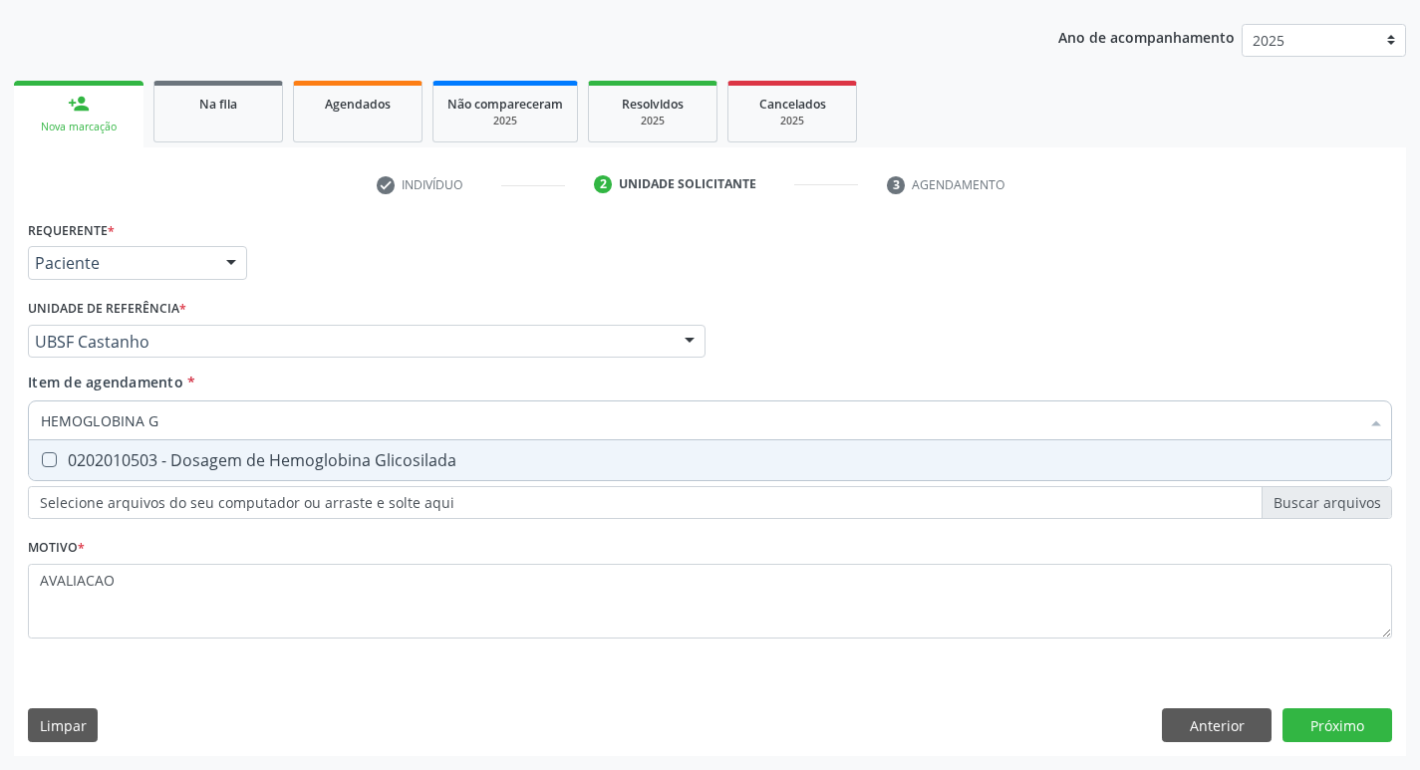
click at [302, 467] on div "0202010503 - Dosagem de Hemoglobina Glicosilada" at bounding box center [710, 461] width 1339 height 16
checkbox Glicosilada "true"
type input "HEMOGLOBINA"
checkbox Glicosilada "false"
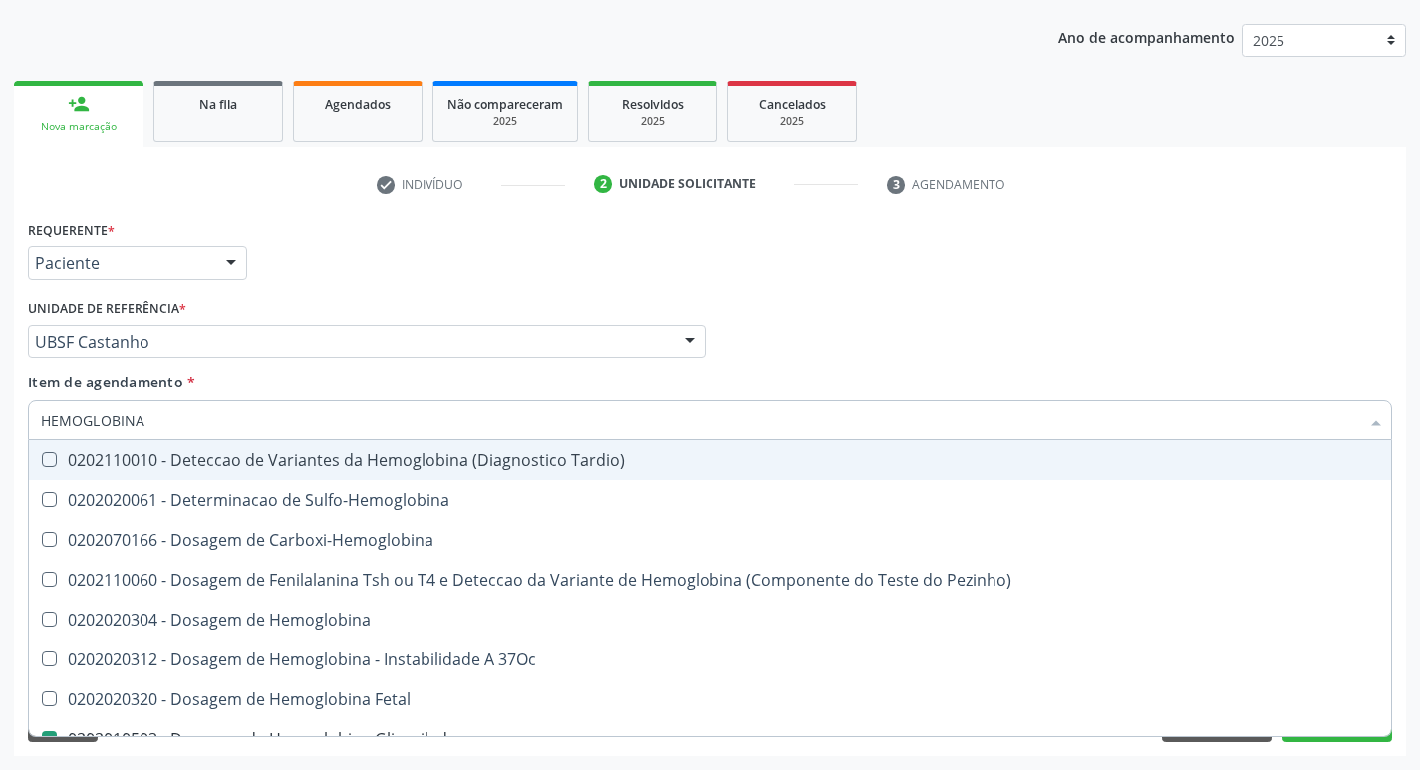
type input "HEMOGLOBIN"
checkbox Glicosilada "false"
checkbox Hemoglobina "true"
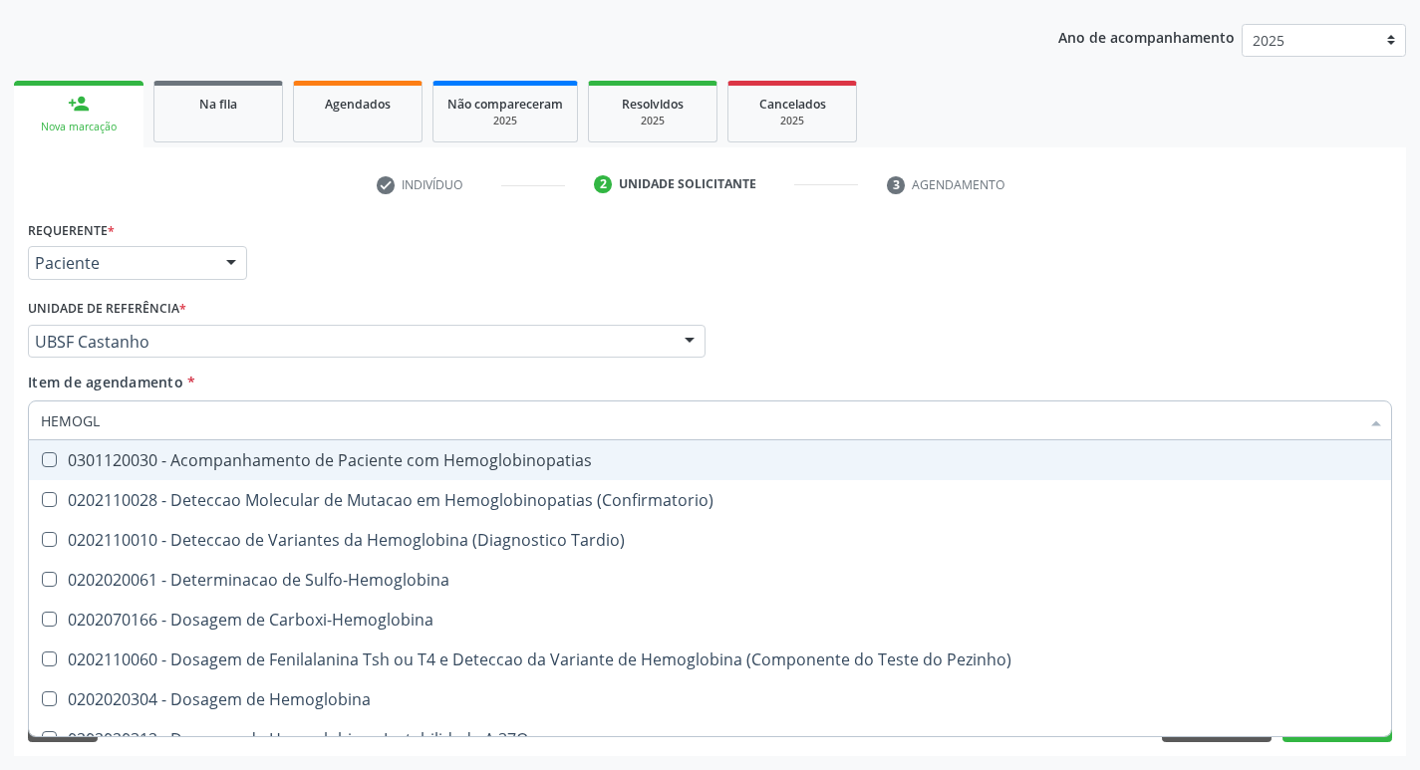
type input "HEMOG"
checkbox S "true"
type input "H"
checkbox Glicosilada "false"
checkbox S "false"
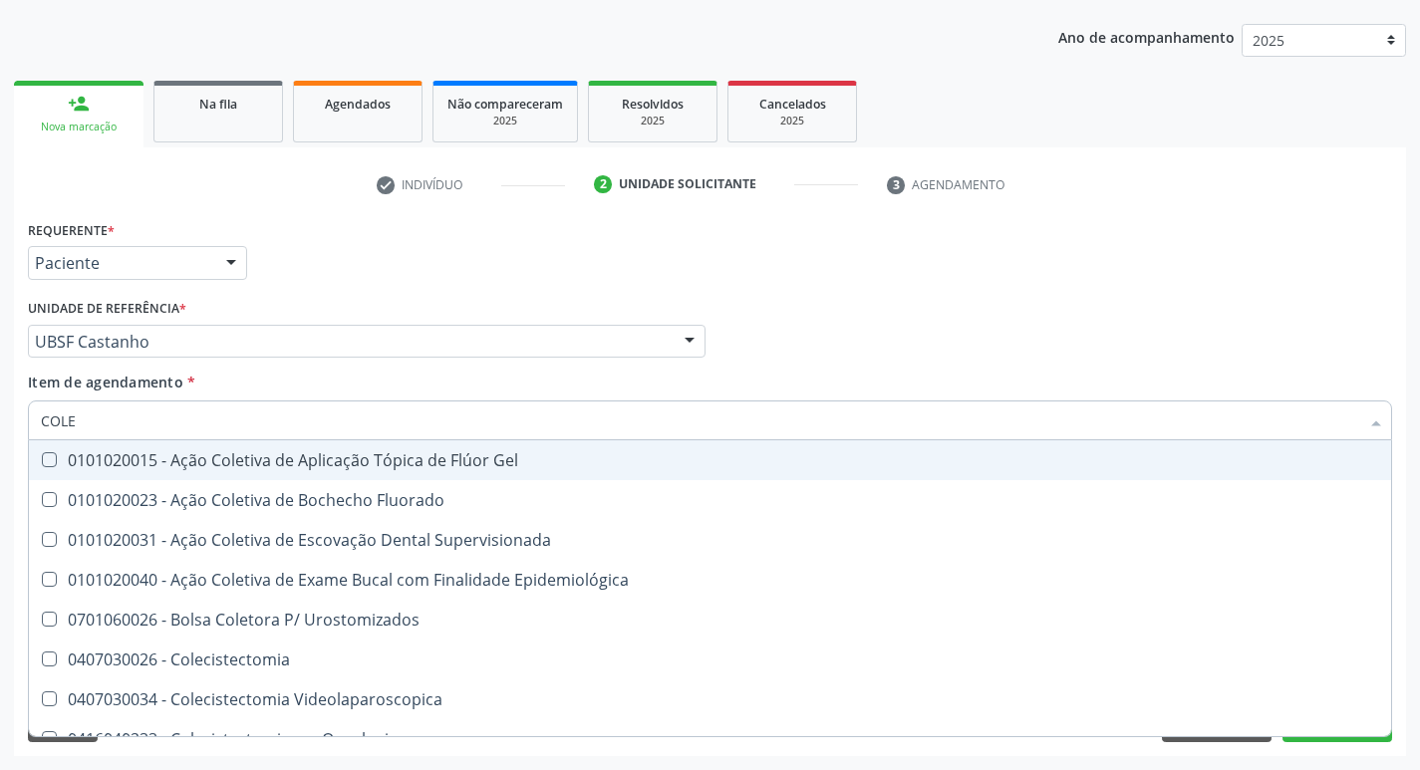
type input "COLES"
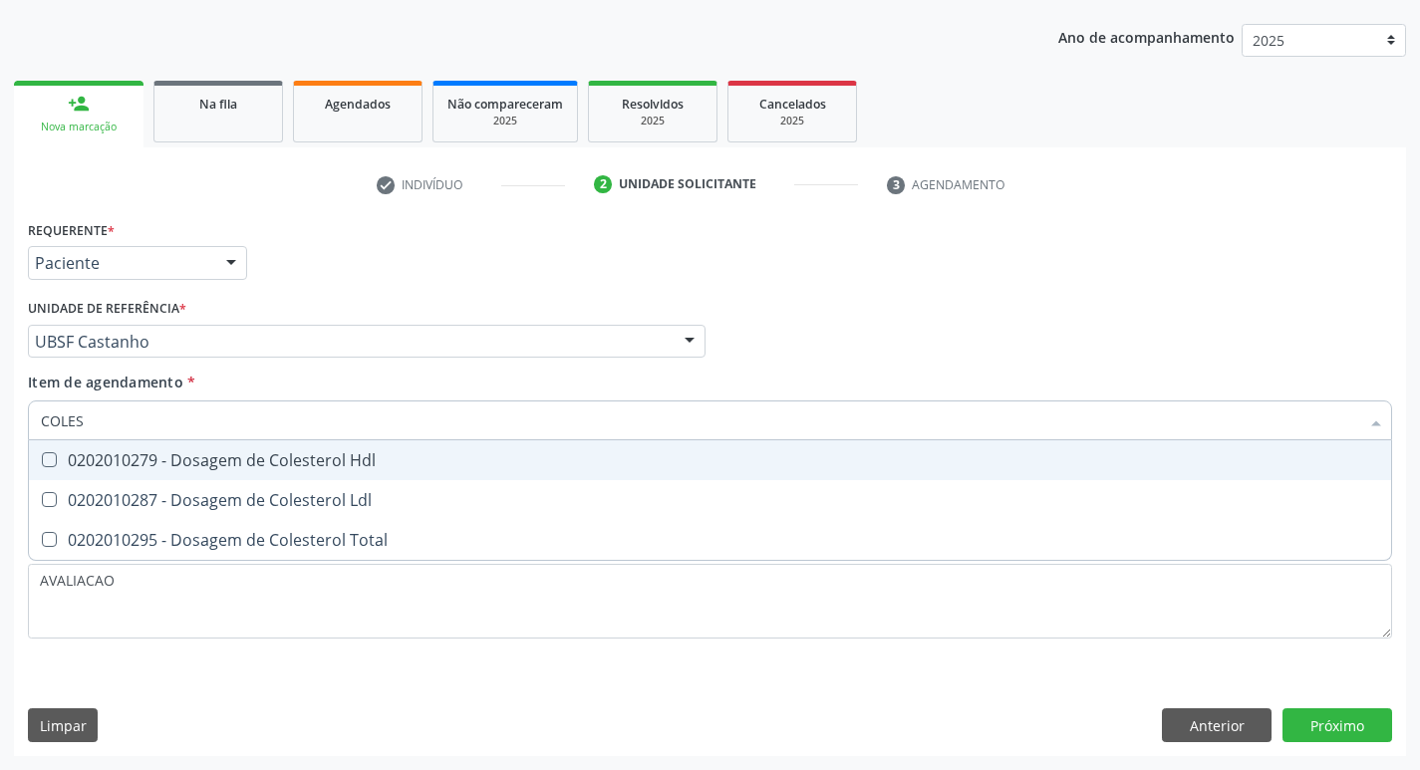
click at [202, 467] on div "0202010279 - Dosagem de Colesterol Hdl" at bounding box center [710, 461] width 1339 height 16
checkbox Hdl "true"
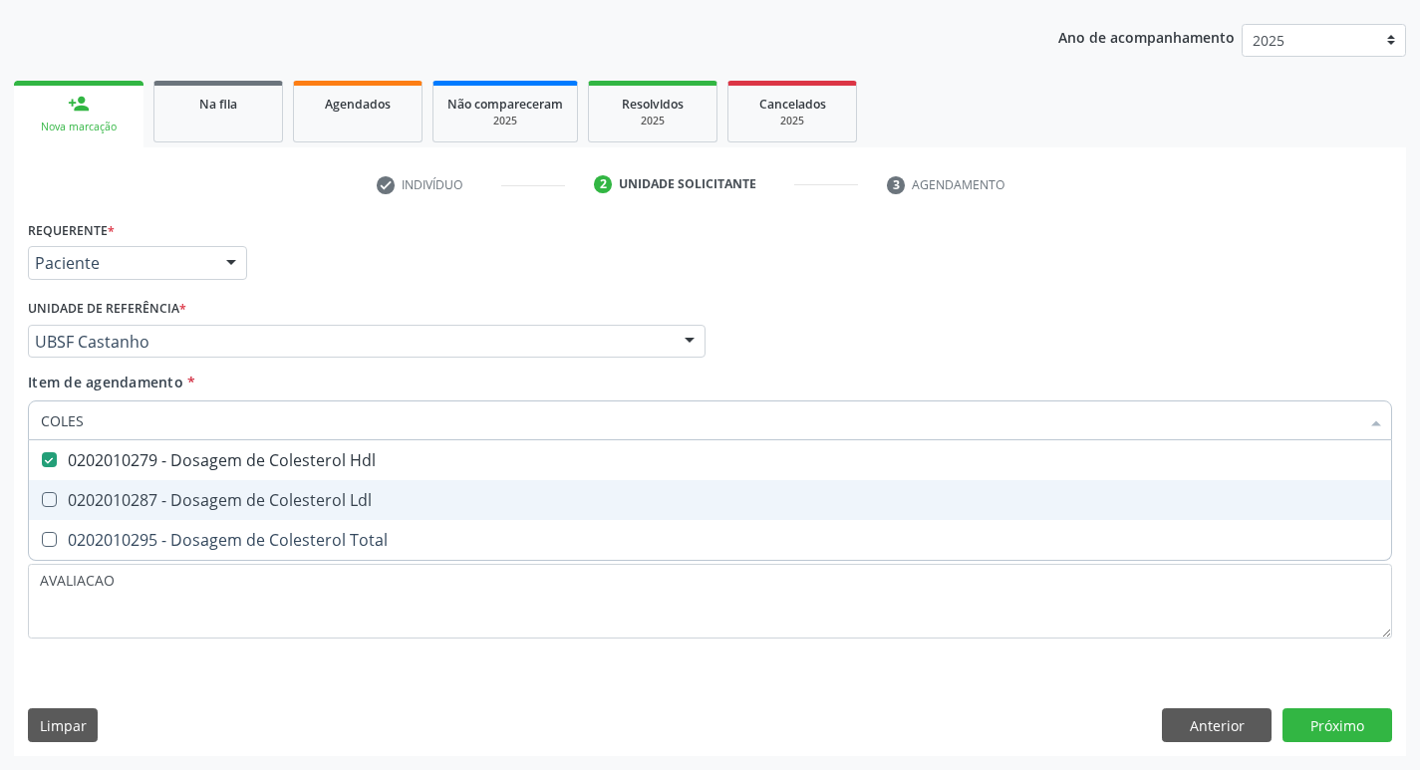
click at [224, 497] on div "0202010287 - Dosagem de Colesterol Ldl" at bounding box center [710, 500] width 1339 height 16
checkbox Ldl "true"
type input "COLE"
checkbox Hdl "false"
checkbox Ldl "false"
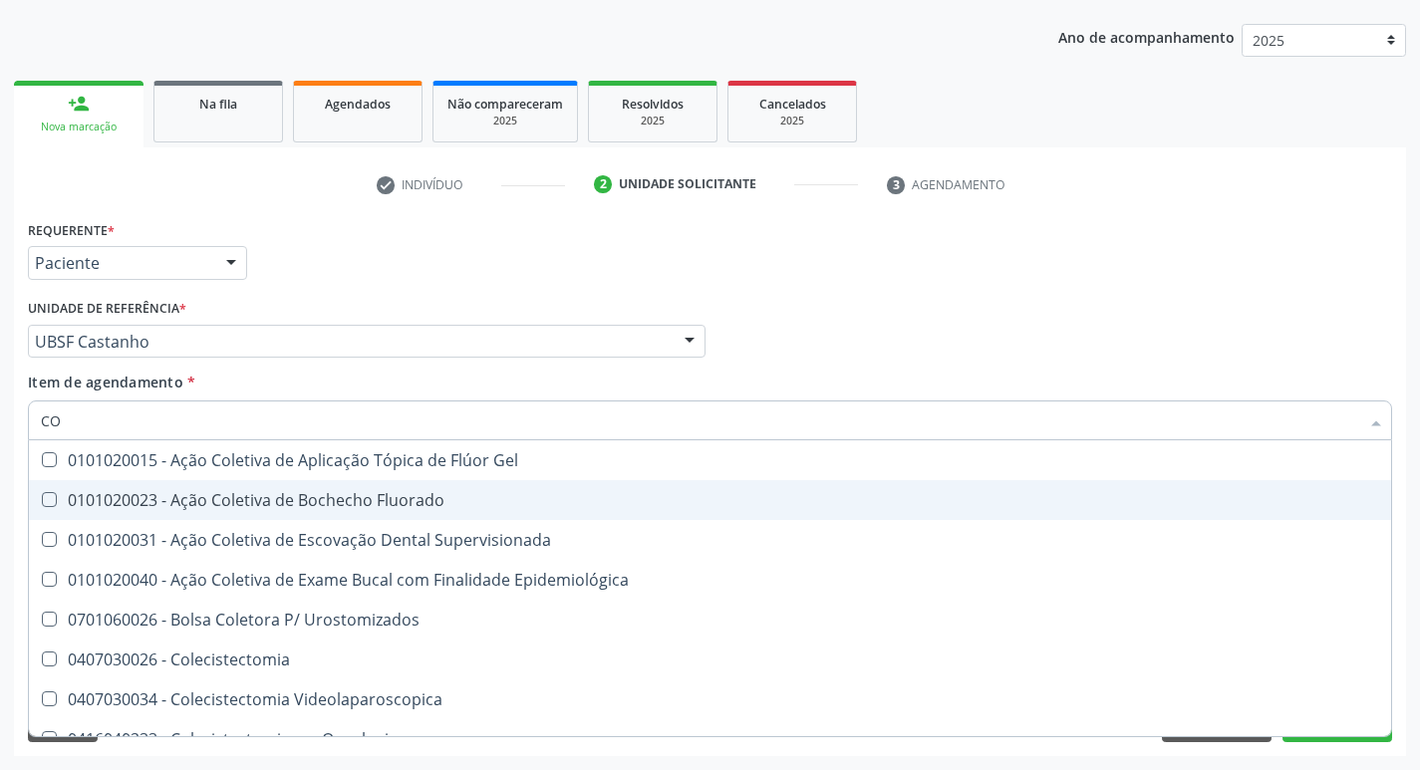
type input "C"
checkbox Hdl "false"
checkbox Ldl "false"
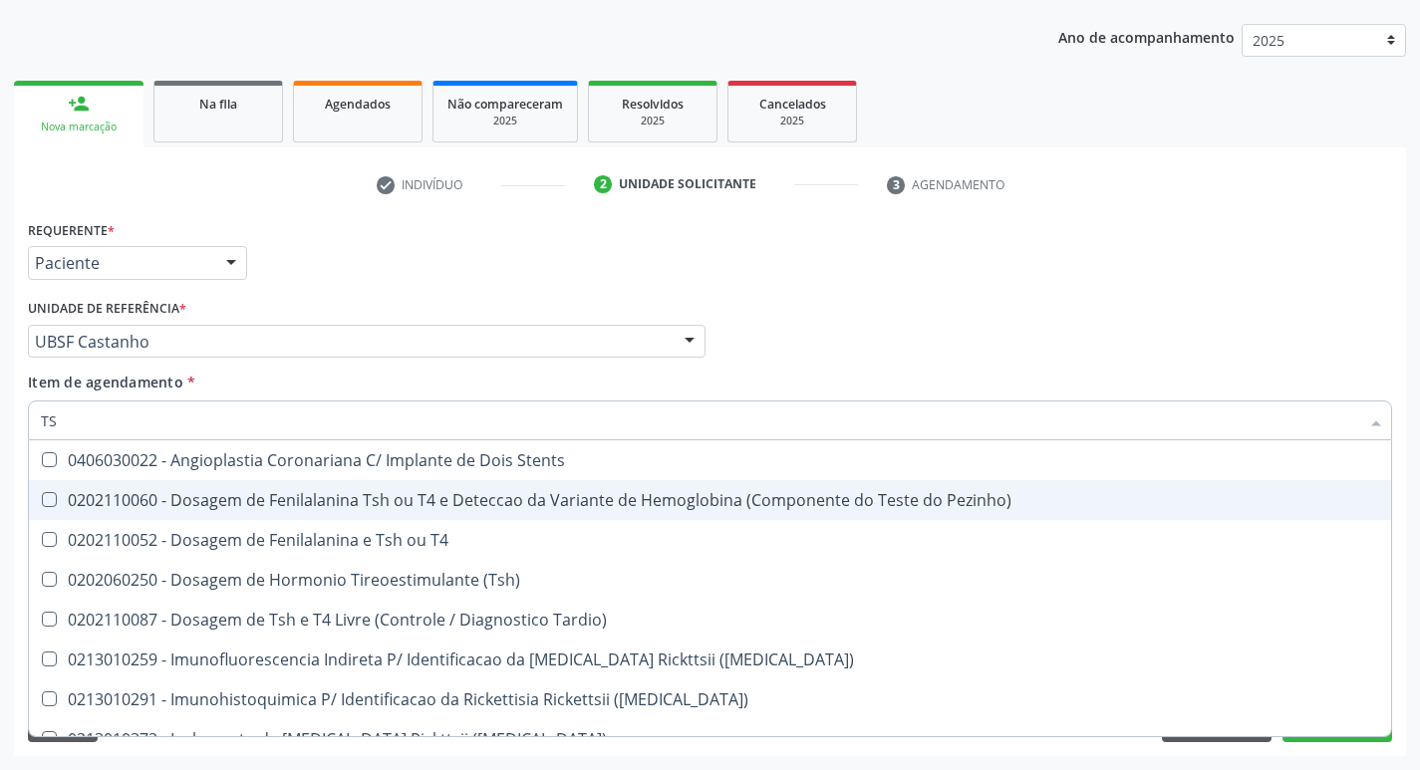
type input "TSH"
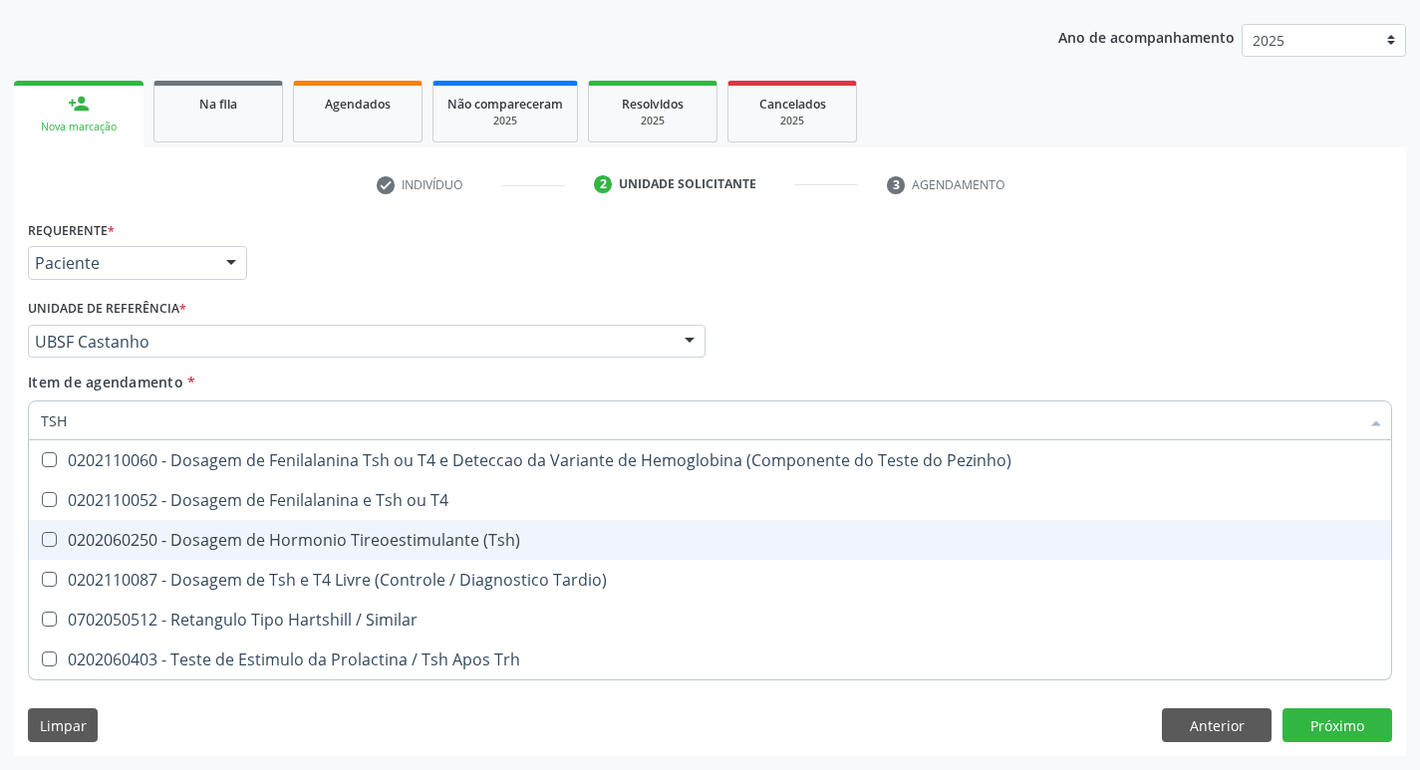
click at [322, 548] on div "0202060250 - Dosagem de Hormonio Tireoestimulante (Tsh)" at bounding box center [710, 540] width 1339 height 16
checkbox \(Tsh\) "true"
type input "TS"
checkbox \(Tsh\) "false"
checkbox Tardio\) "true"
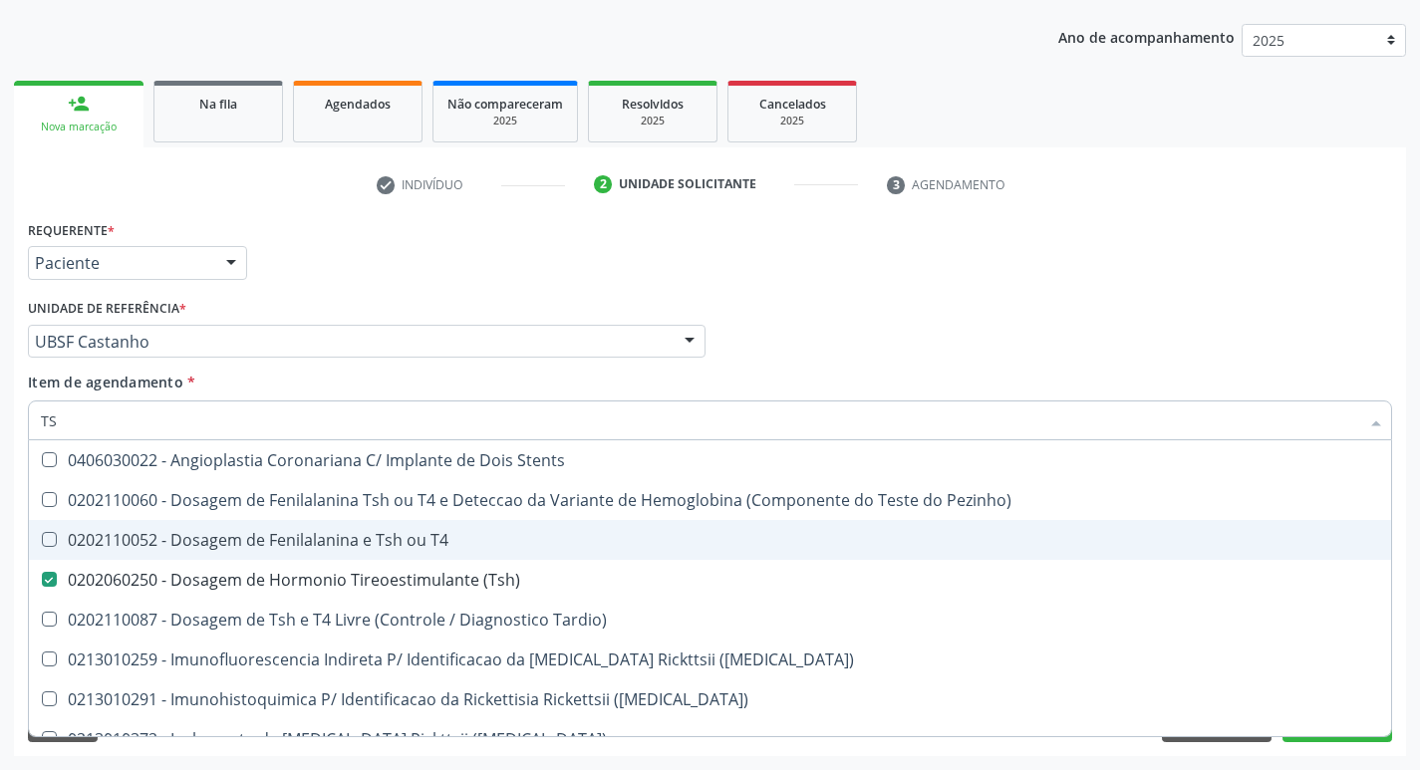
type input "T"
checkbox \(Tsh\) "false"
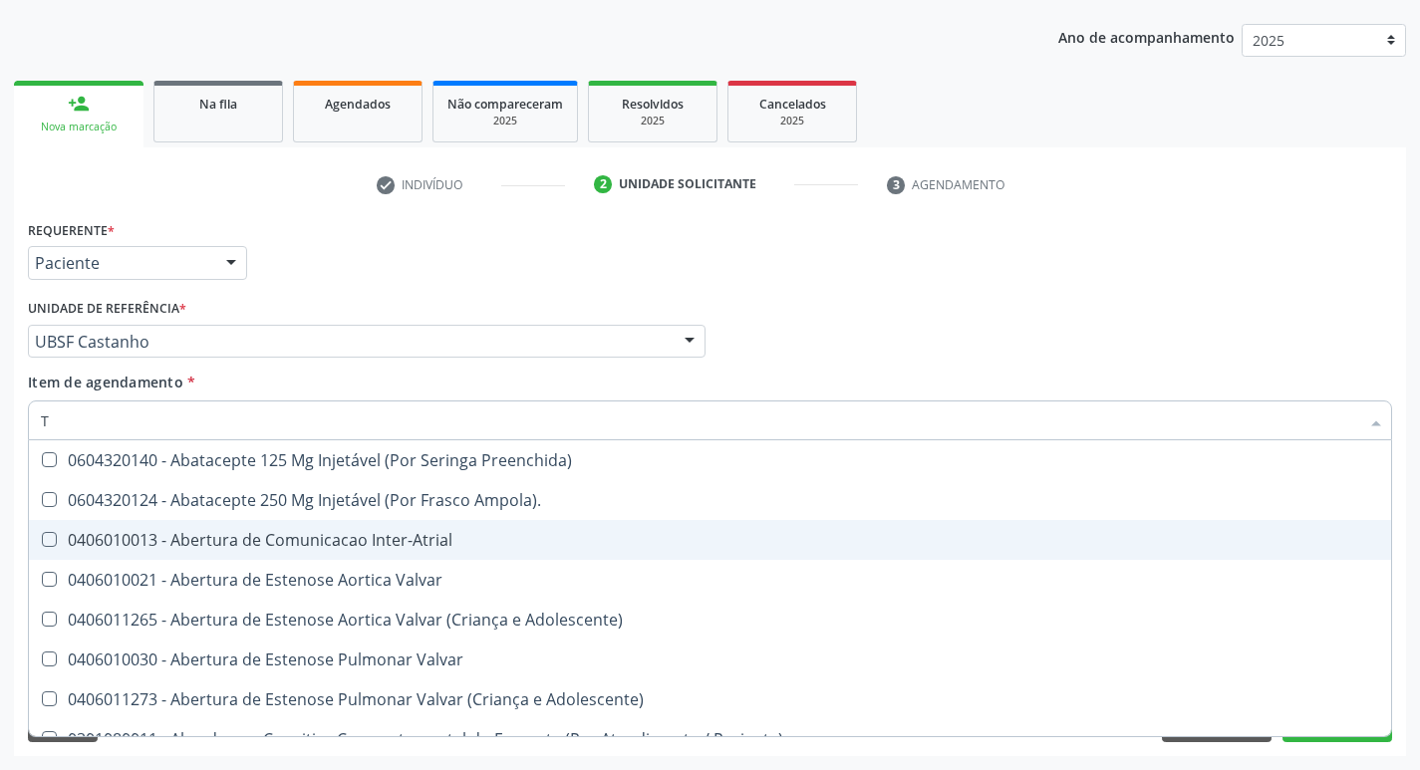
type input "T4"
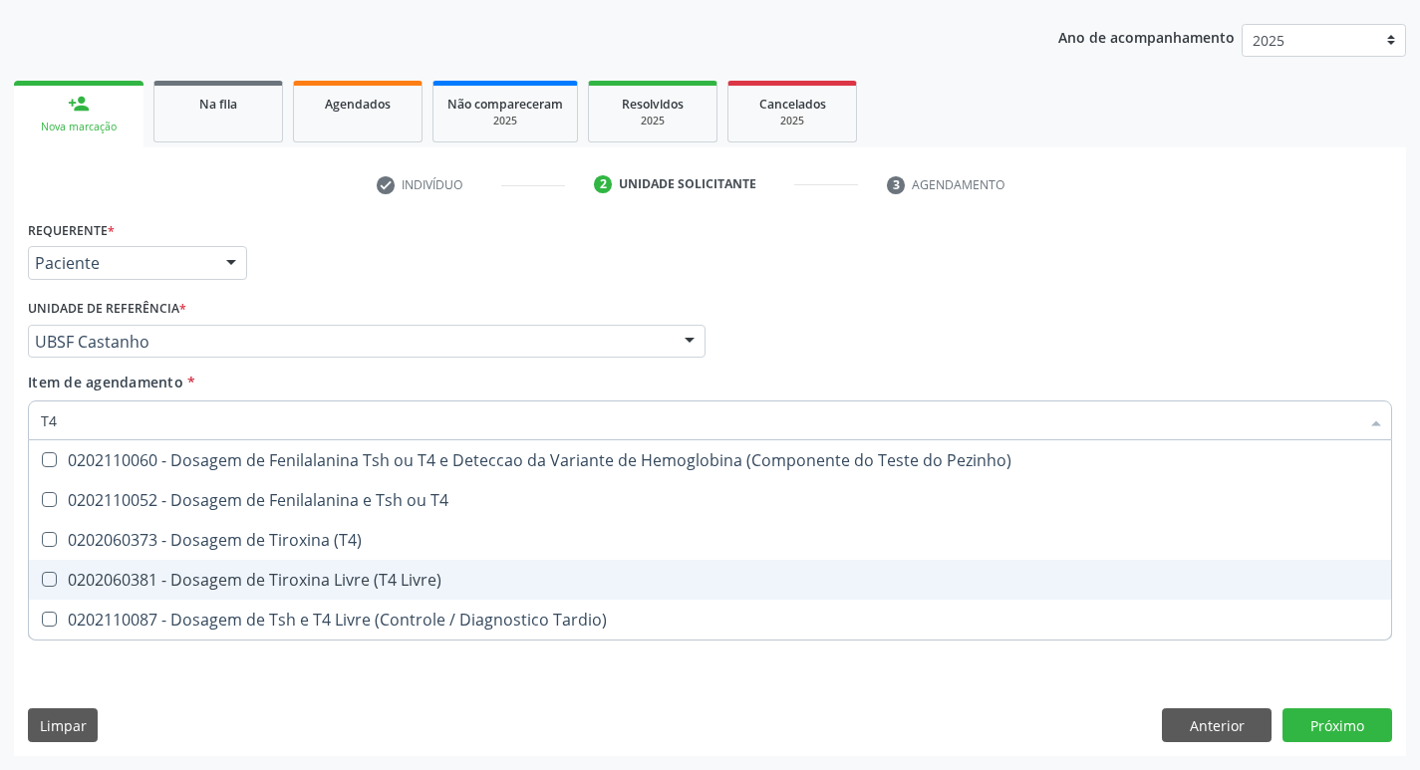
click at [407, 586] on div "0202060381 - Dosagem de Tiroxina Livre (T4 Livre)" at bounding box center [710, 580] width 1339 height 16
checkbox Livre\) "true"
type input "T"
checkbox Livre\) "false"
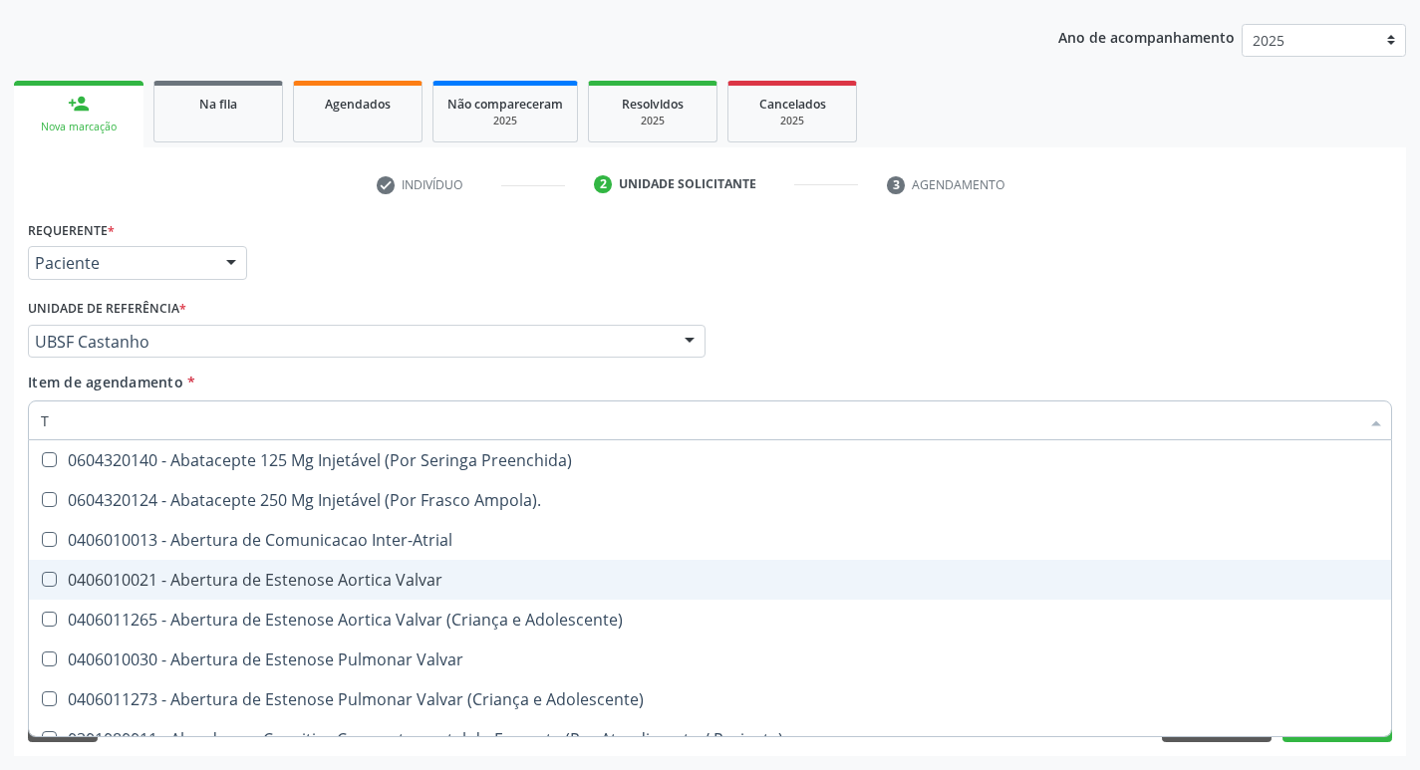
type input "TS"
checkbox Valvar "true"
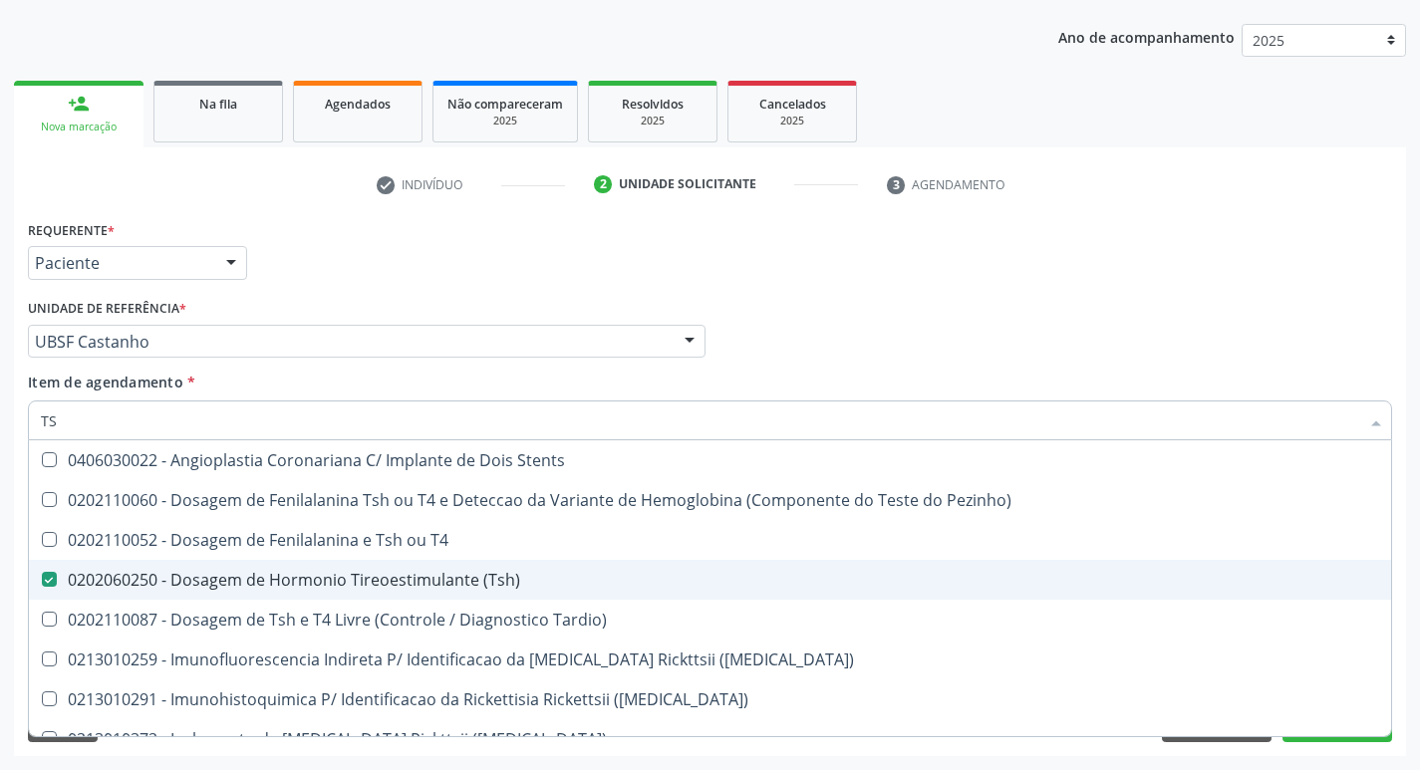
type input "TSH"
checkbox T4 "true"
checkbox \(Tsh\) "false"
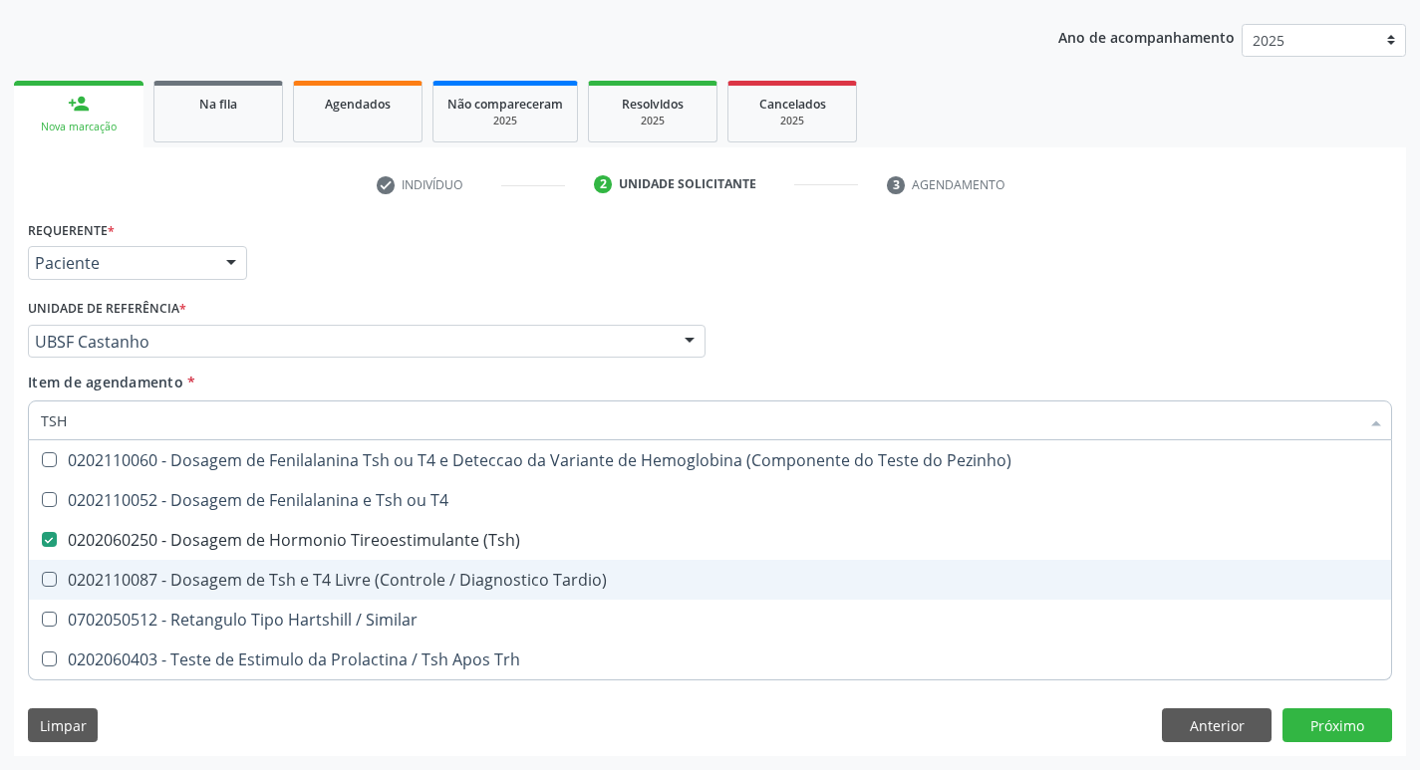
type input "TS"
checkbox \(Tsh\) "false"
checkbox Tardio\) "true"
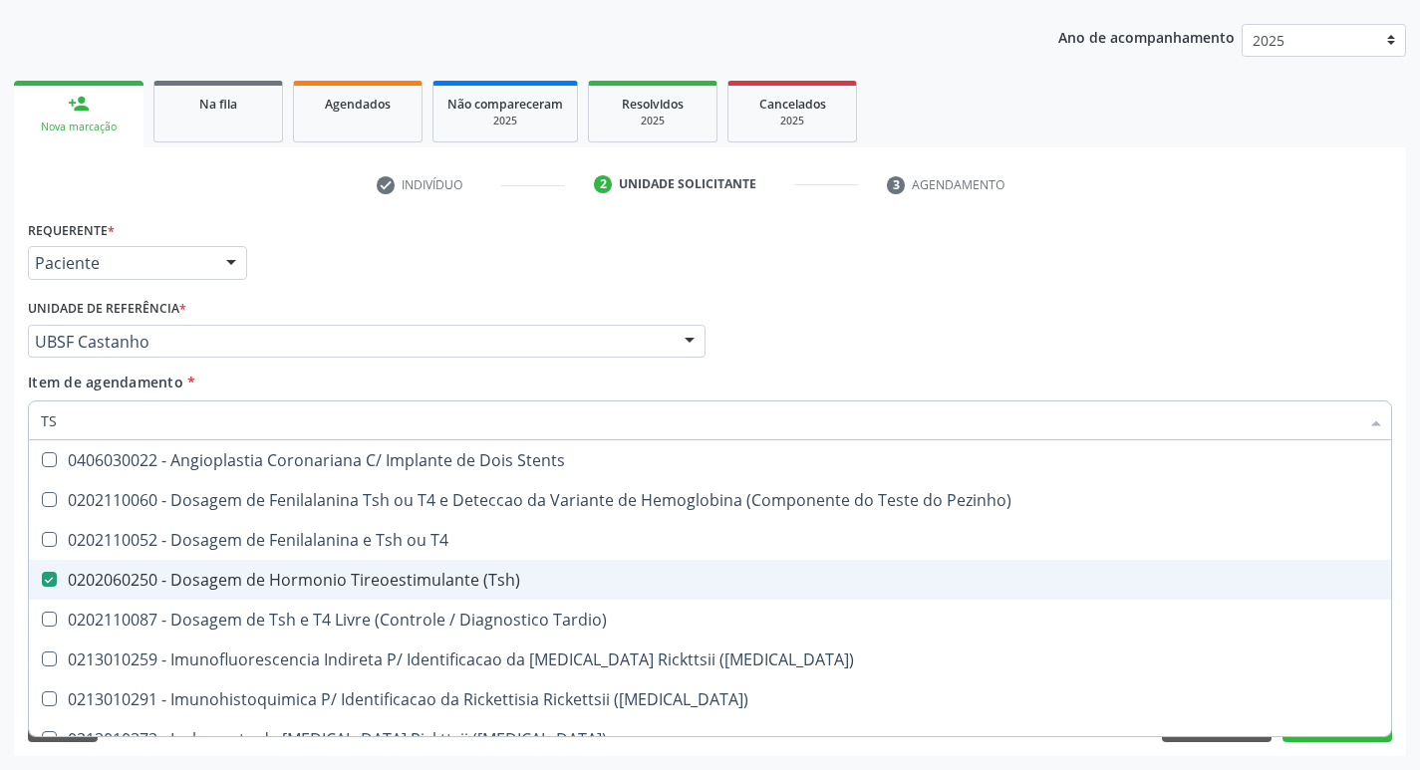
type input "T"
checkbox \(Tsh\) "false"
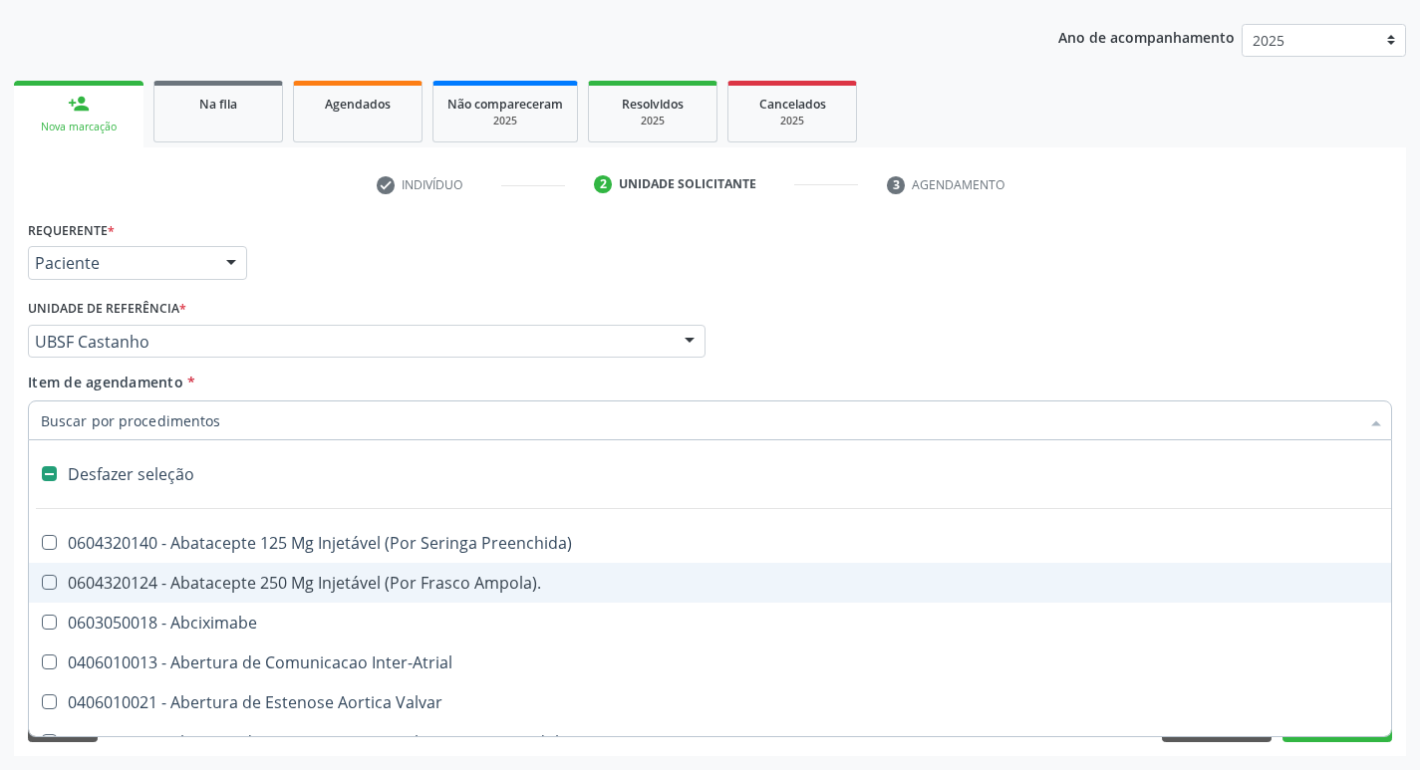
type input "V"
checkbox \(Unilateral\) "true"
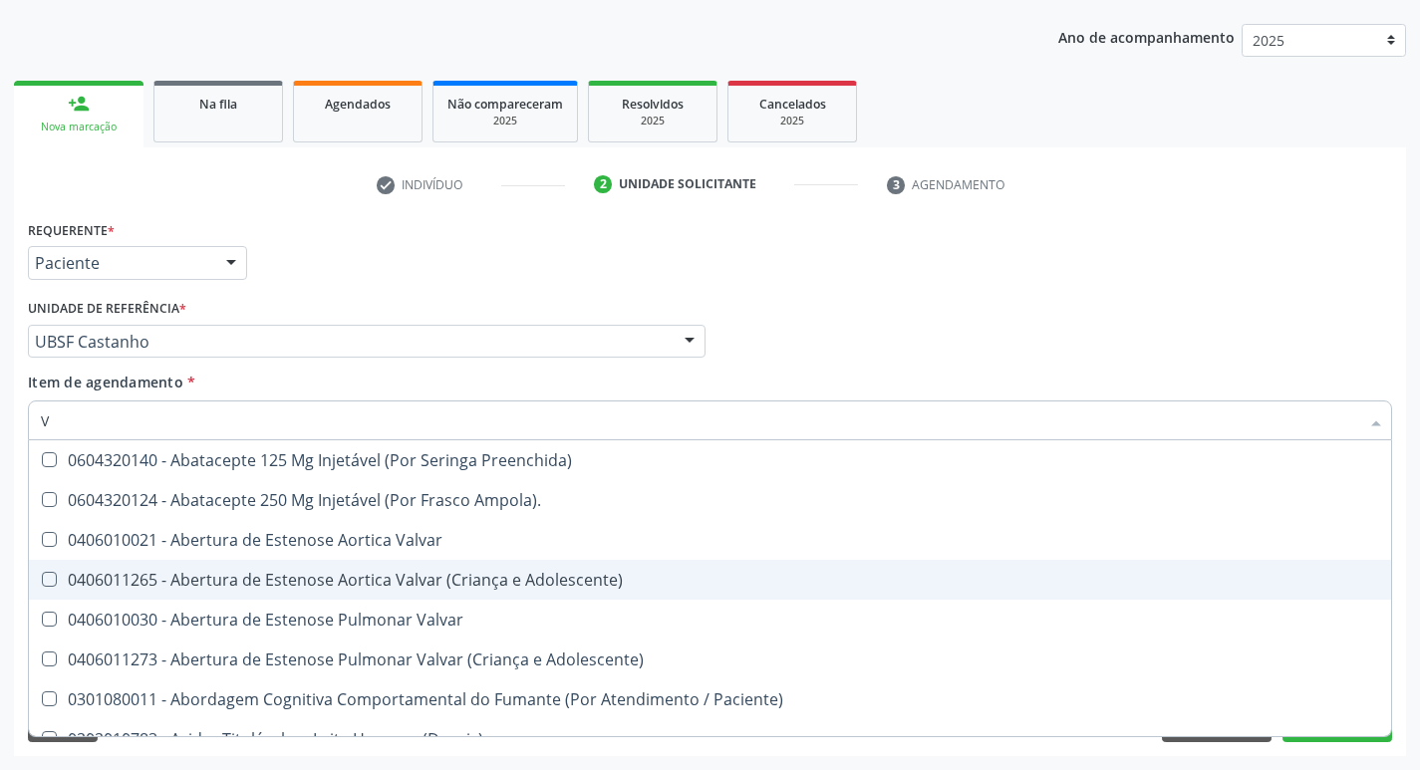
type input "VI"
checkbox Livre\) "false"
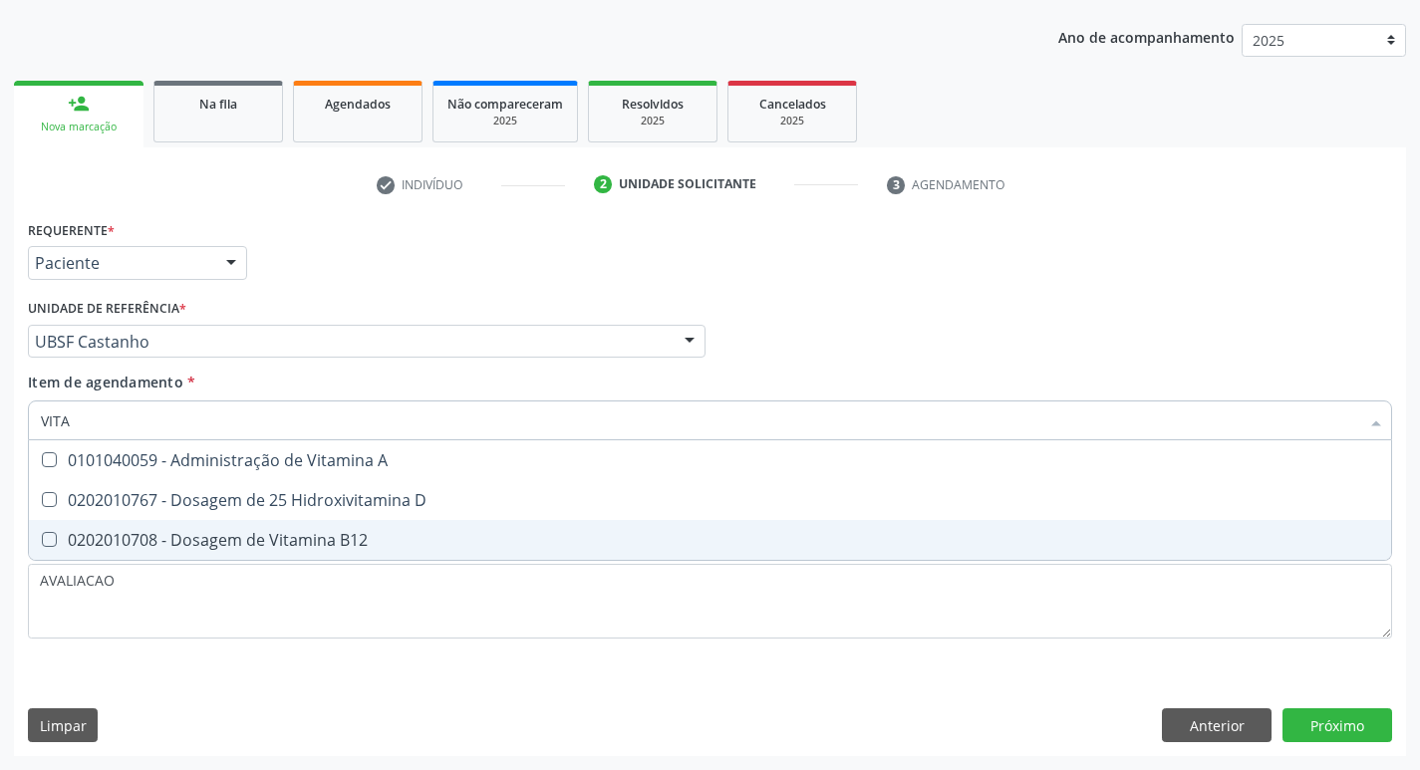
type input "VITAM"
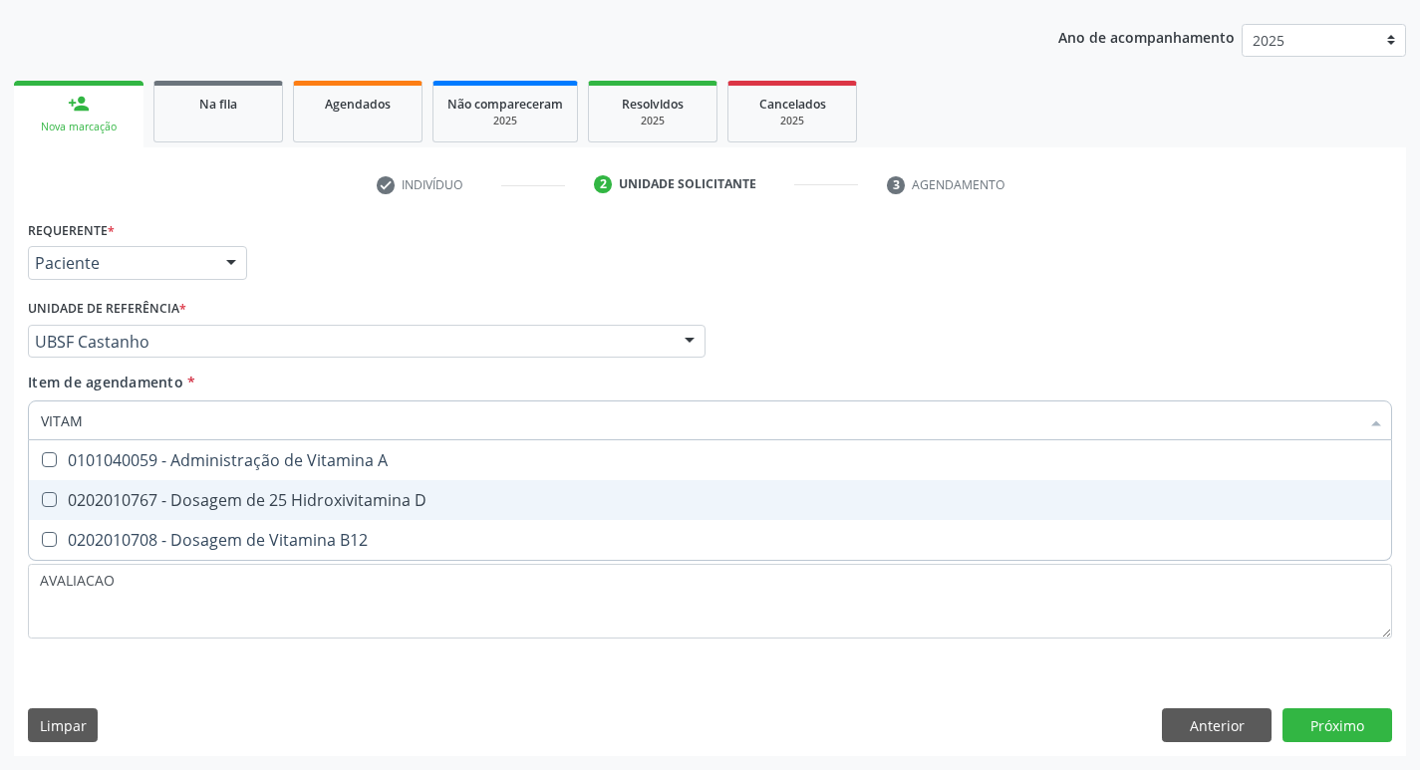
click at [329, 507] on div "0202010767 - Dosagem de 25 Hidroxivitamina D" at bounding box center [710, 500] width 1339 height 16
checkbox D "true"
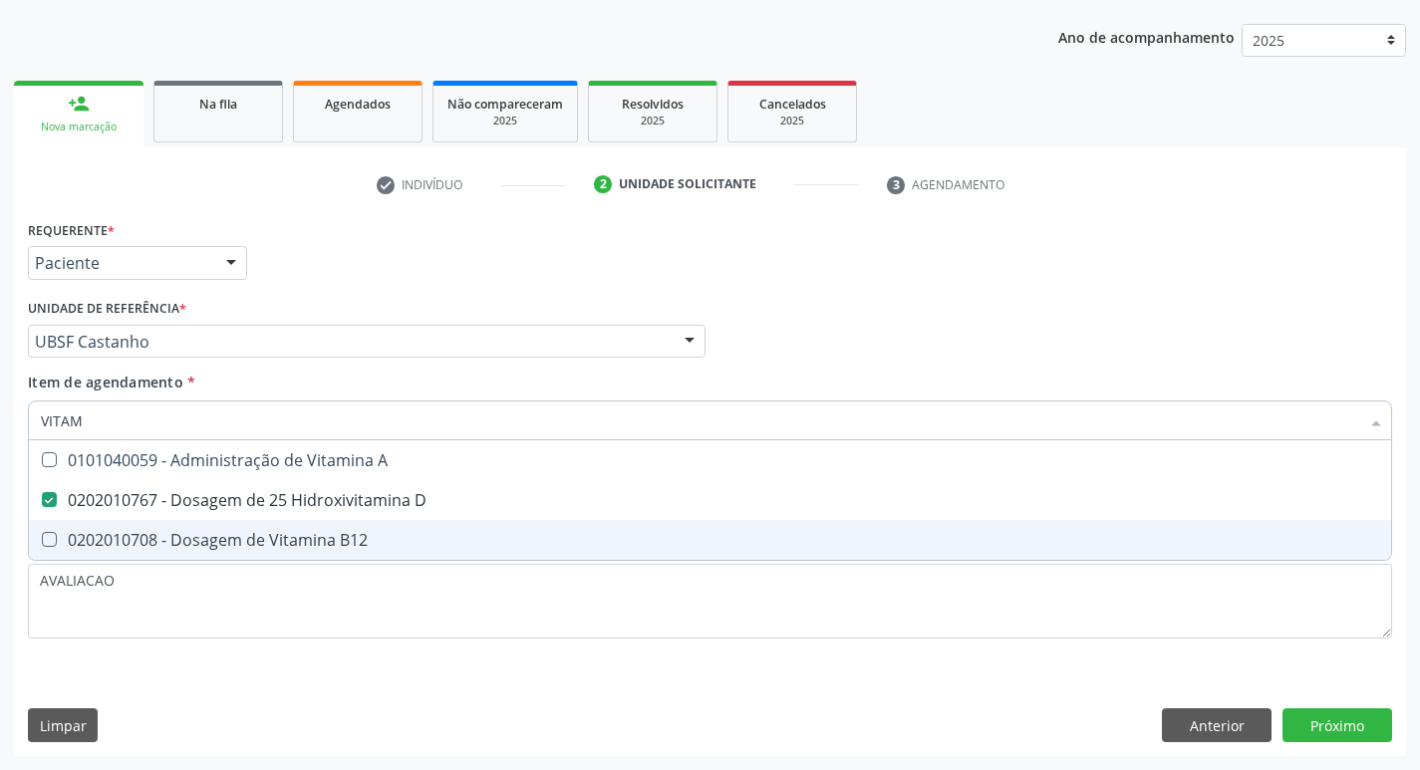
click at [333, 538] on div "0202010708 - Dosagem de Vitamina B12" at bounding box center [710, 540] width 1339 height 16
checkbox B12 "true"
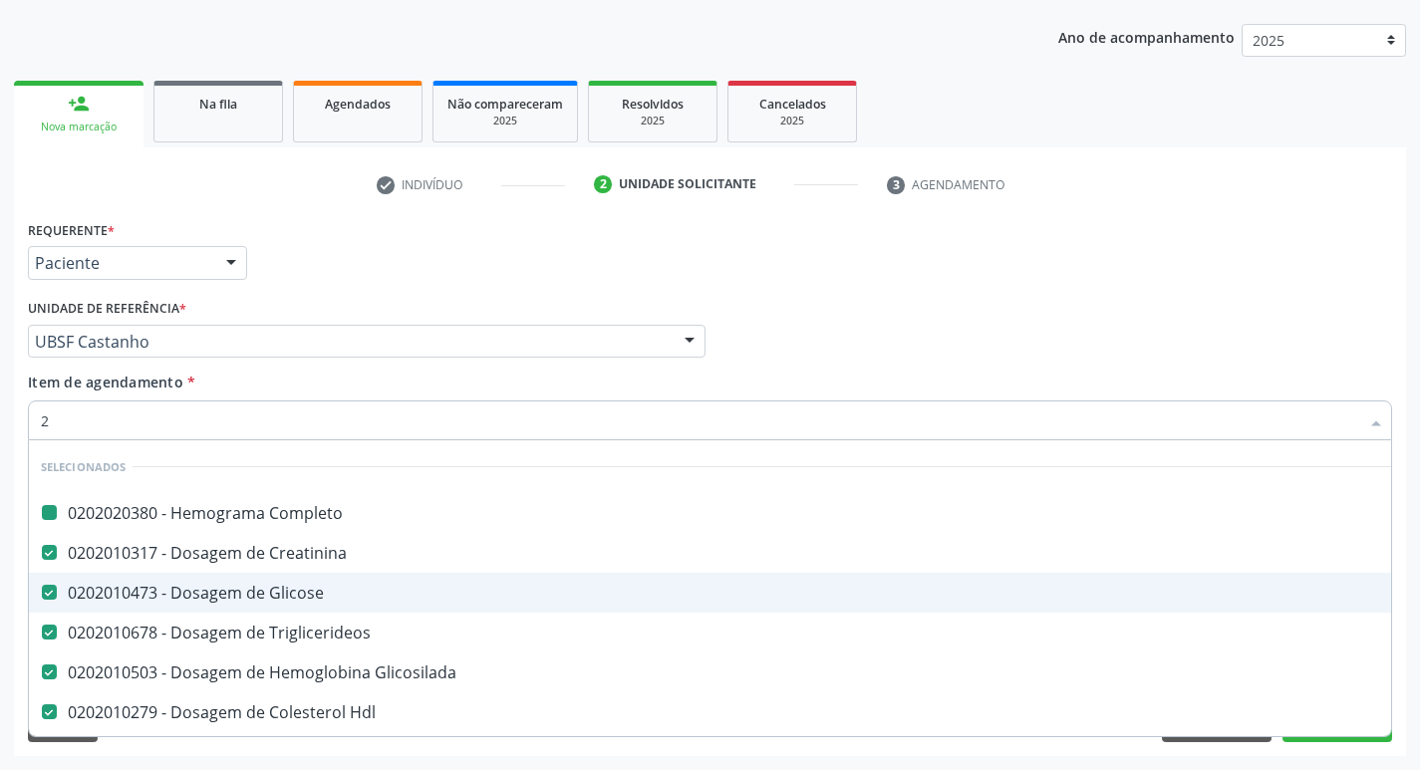
type input "20205001"
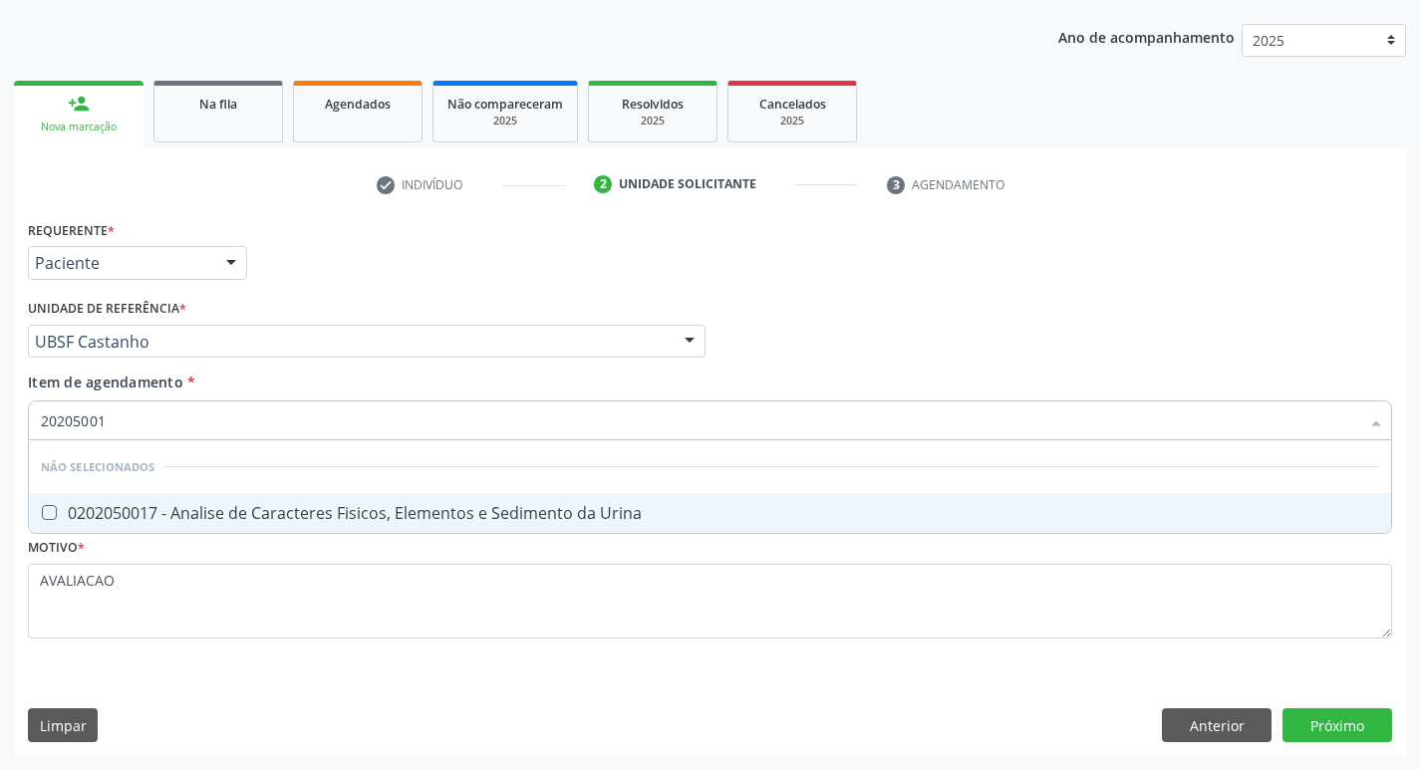
click at [287, 517] on div "0202050017 - Analise de Caracteres Fisicos, Elementos e Sedimento da Urina" at bounding box center [710, 513] width 1339 height 16
checkbox Urina "true"
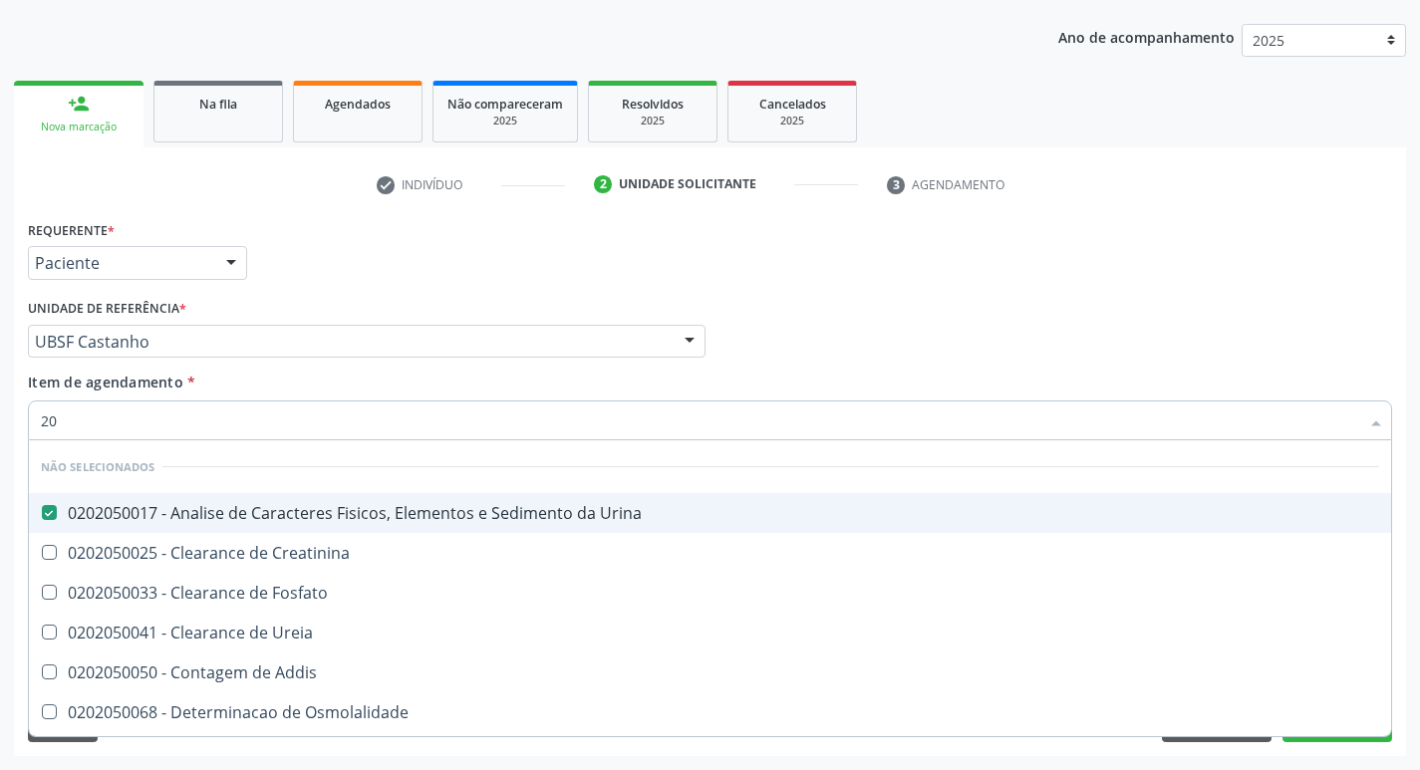
type input "2"
checkbox Creatinina "true"
checkbox Fosfato "true"
checkbox Ureia "true"
checkbox Addis "true"
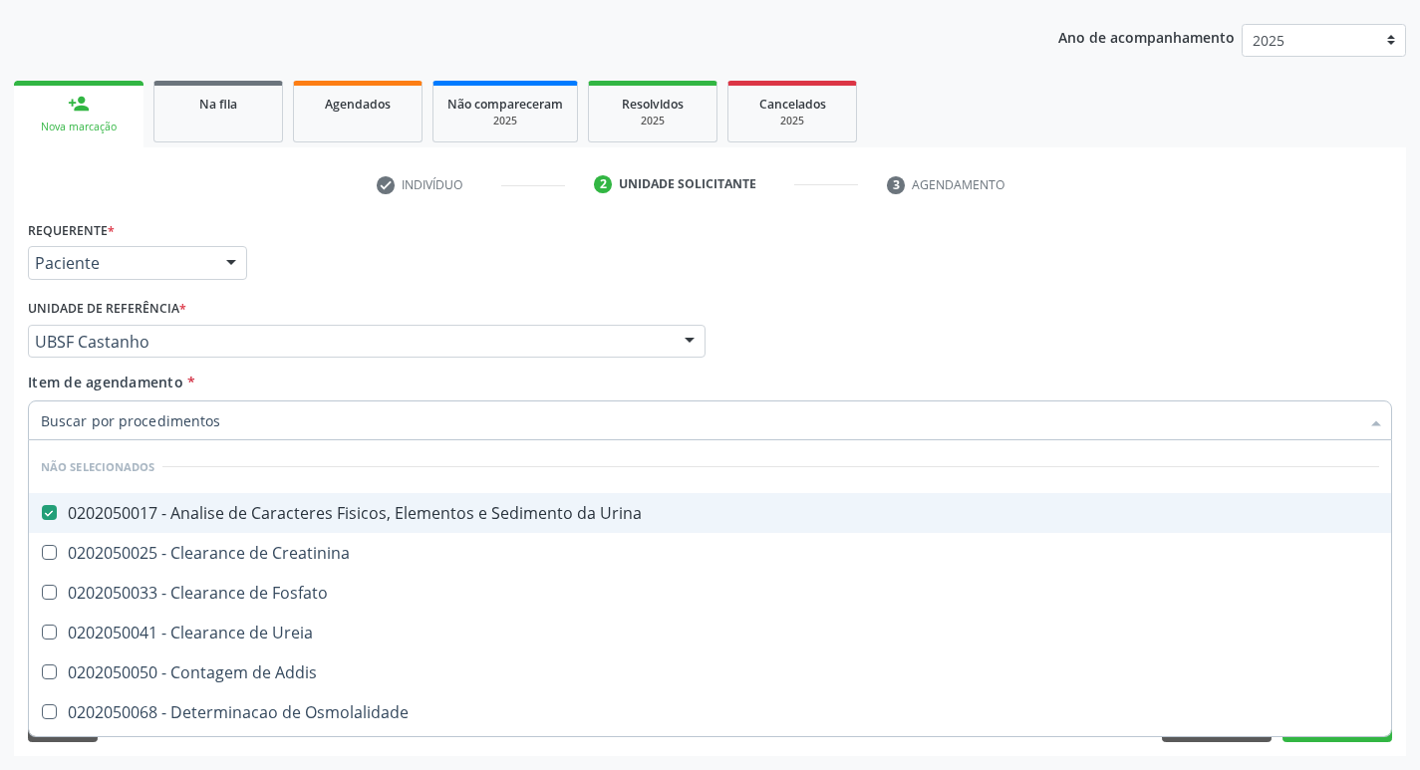
checkbox Osmolalidade "true"
checkbox Organicos "true"
checkbox Citrato "true"
checkbox Urina "true"
checkbox Oxalato "true"
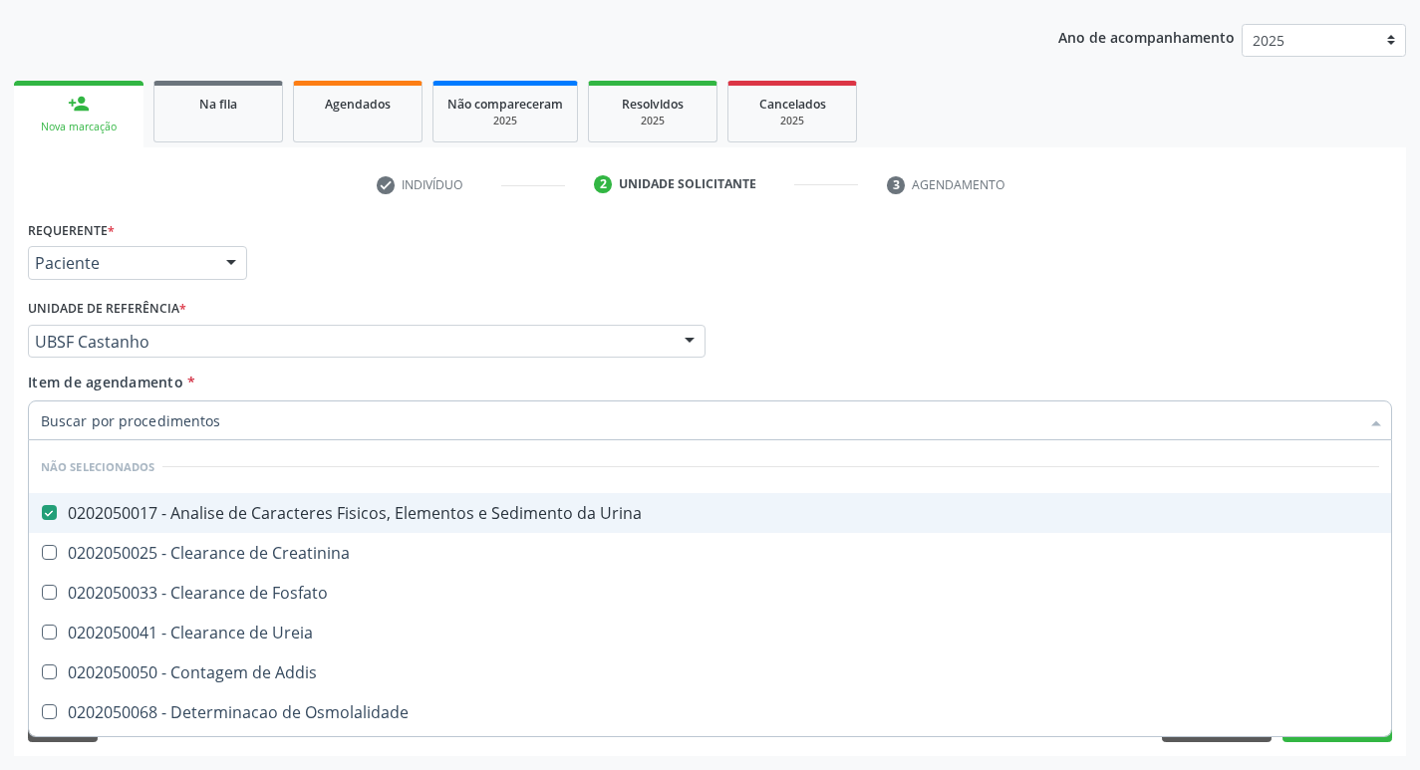
checkbox Horas\) "true"
checkbox Urina "false"
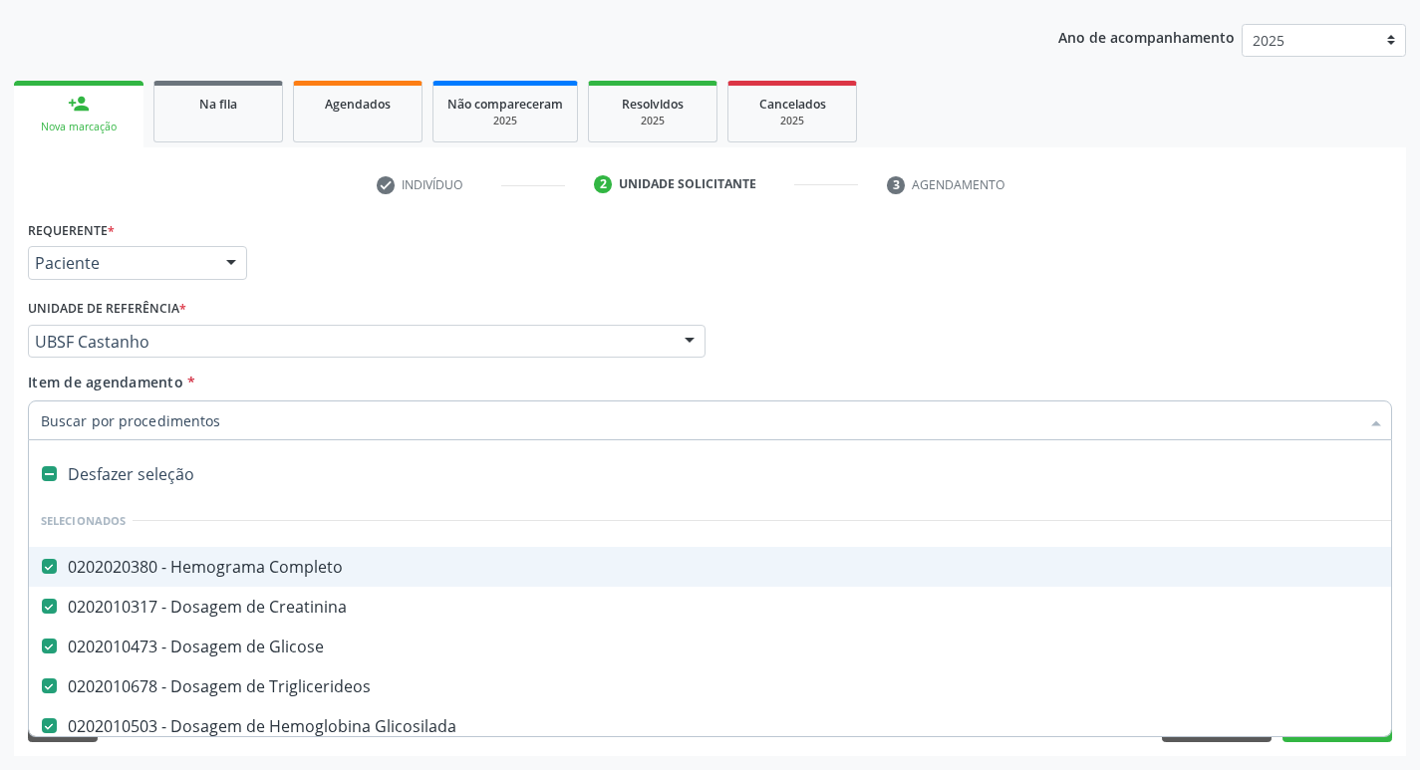
type input "C"
checkbox Livre\) "false"
checkbox D "false"
checkbox B12 "false"
checkbox Oncologia "true"
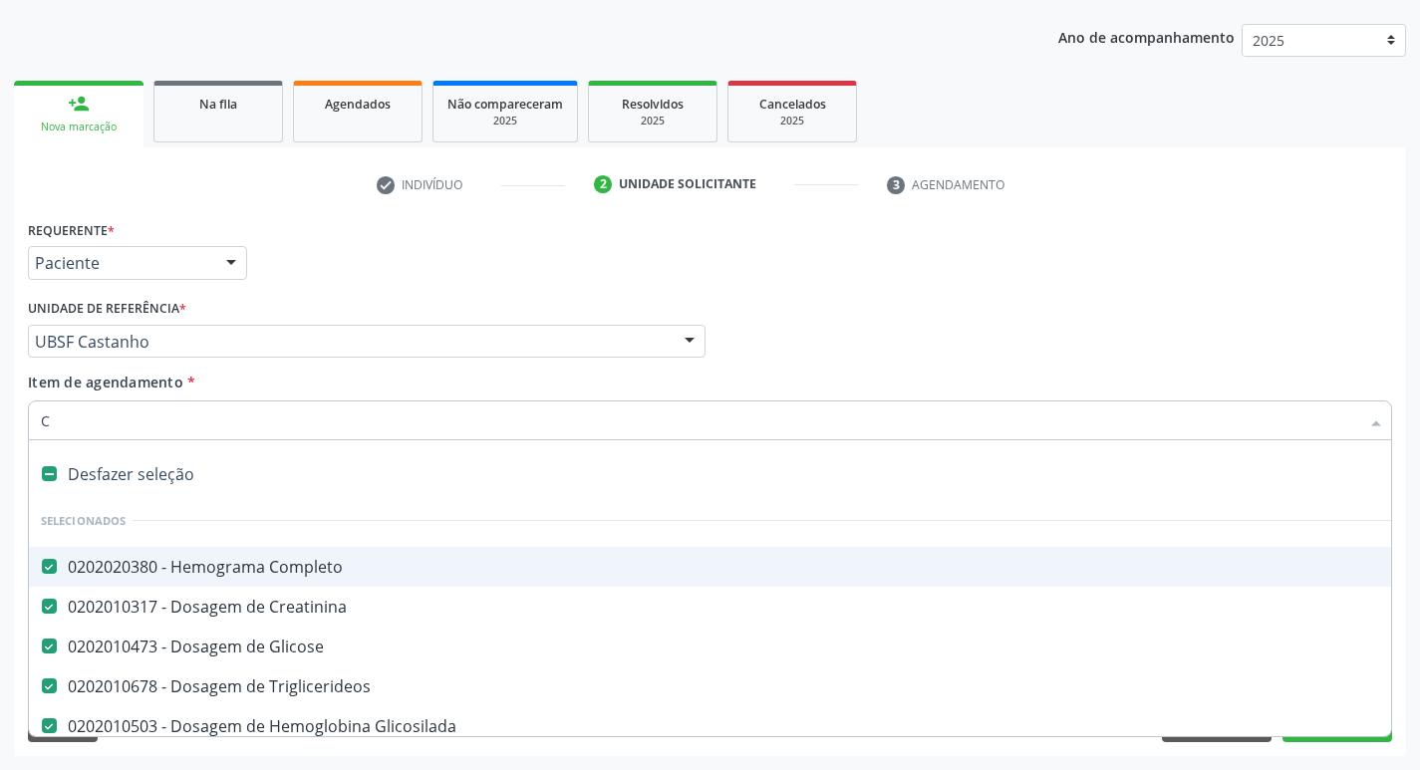
checkbox Urina "false"
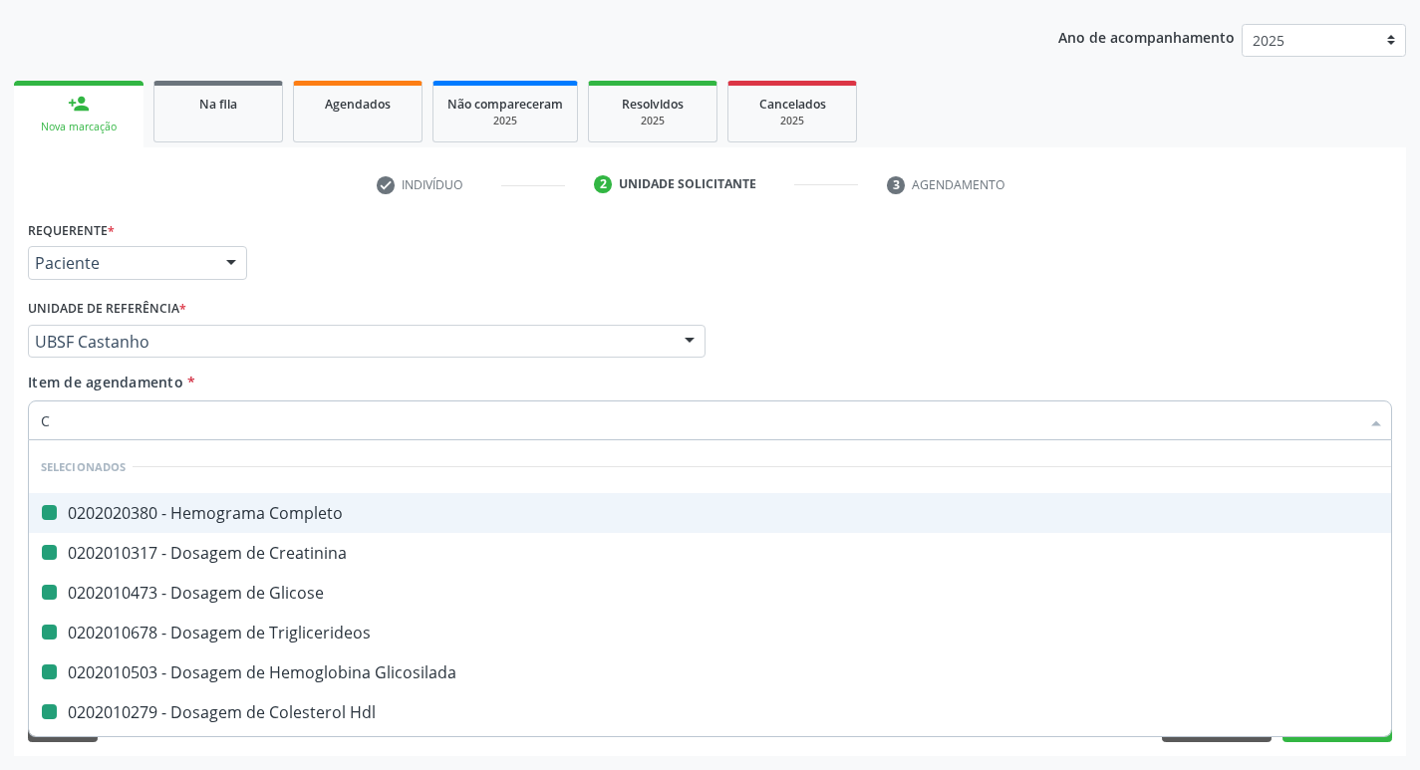
type input "CU"
checkbox Completo "false"
checkbox Creatinina "false"
checkbox Glicose "false"
checkbox Triglicerideos "false"
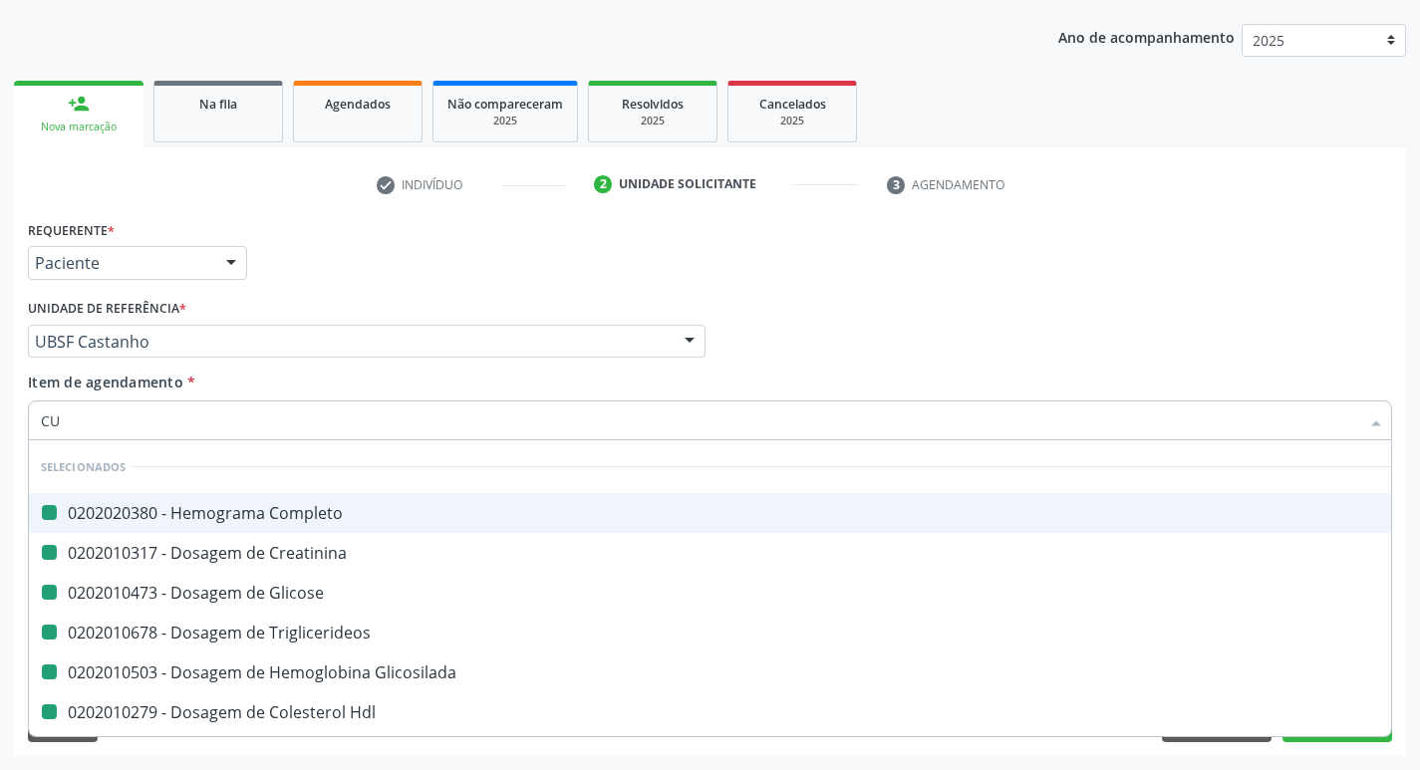
checkbox Glicosilada "false"
checkbox Hdl "false"
checkbox Ldl "false"
checkbox Urina "false"
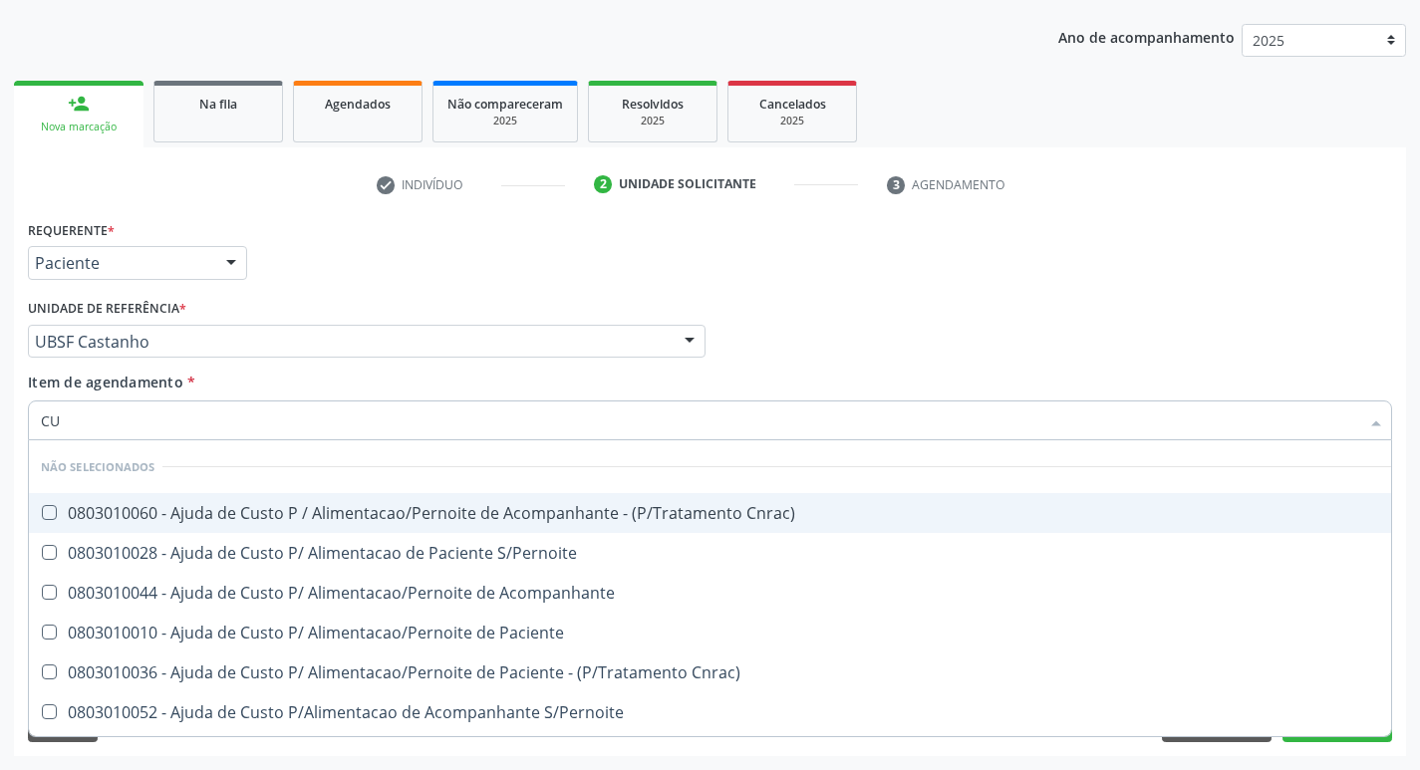
type input "CULTURA"
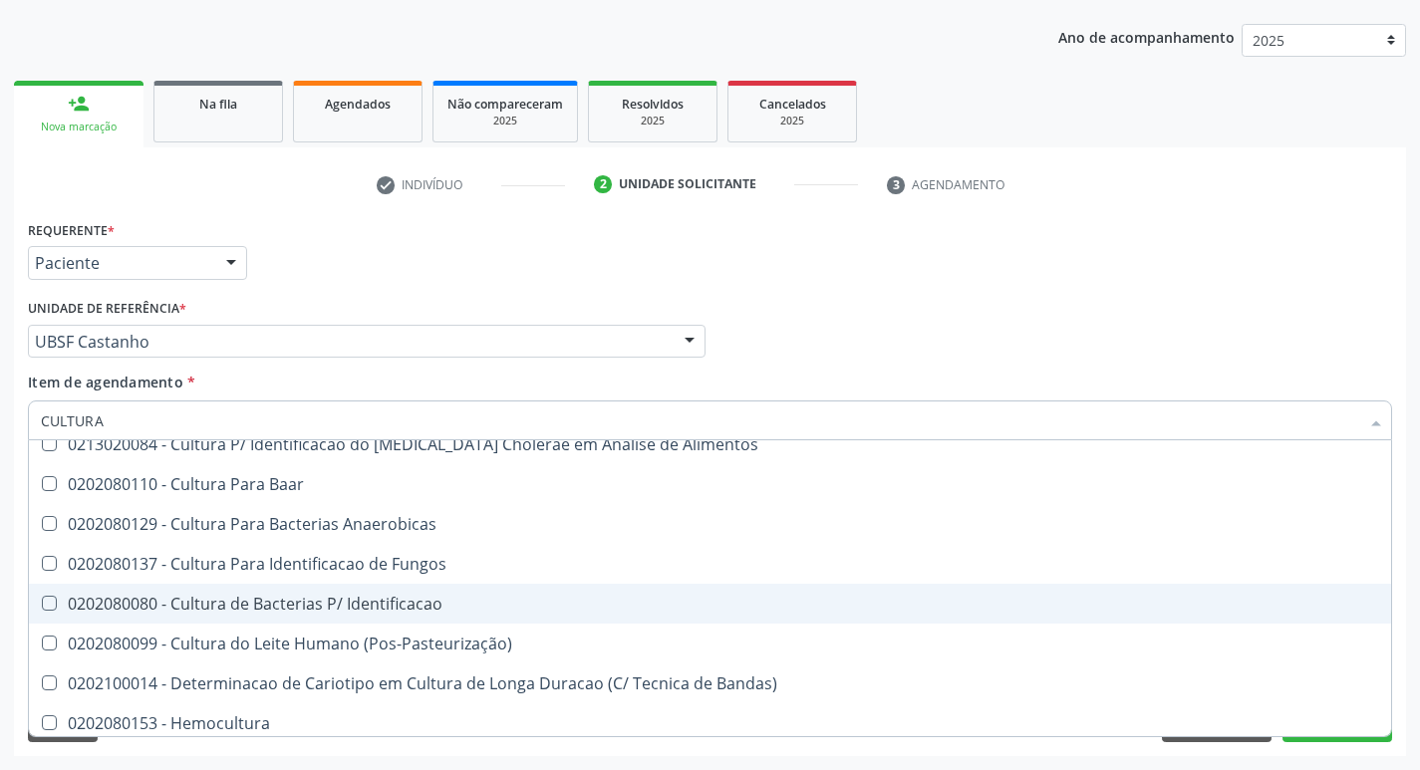
scroll to position [195, 0]
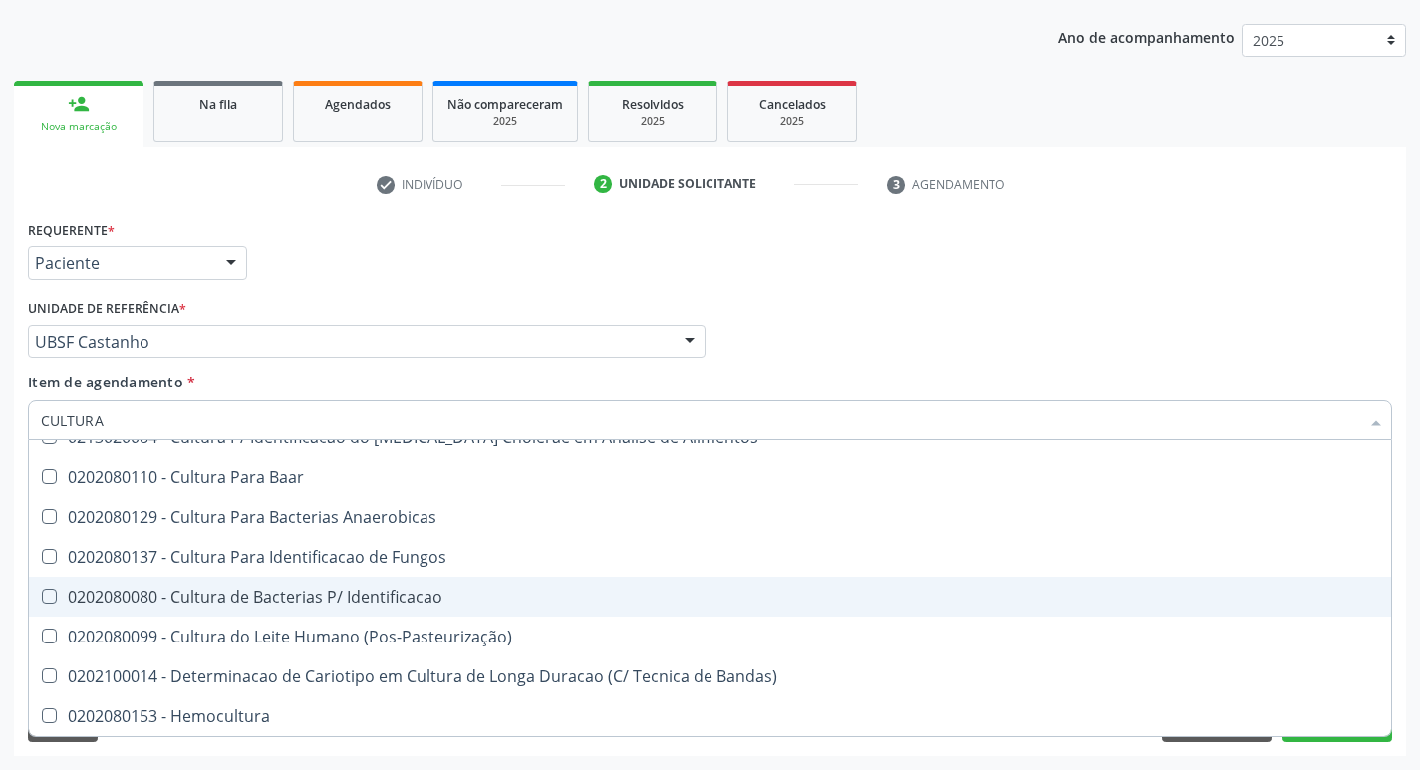
click at [355, 603] on div "0202080080 - Cultura de Bacterias P/ Identificacao" at bounding box center [710, 597] width 1339 height 16
checkbox Identificacao "true"
type input "C"
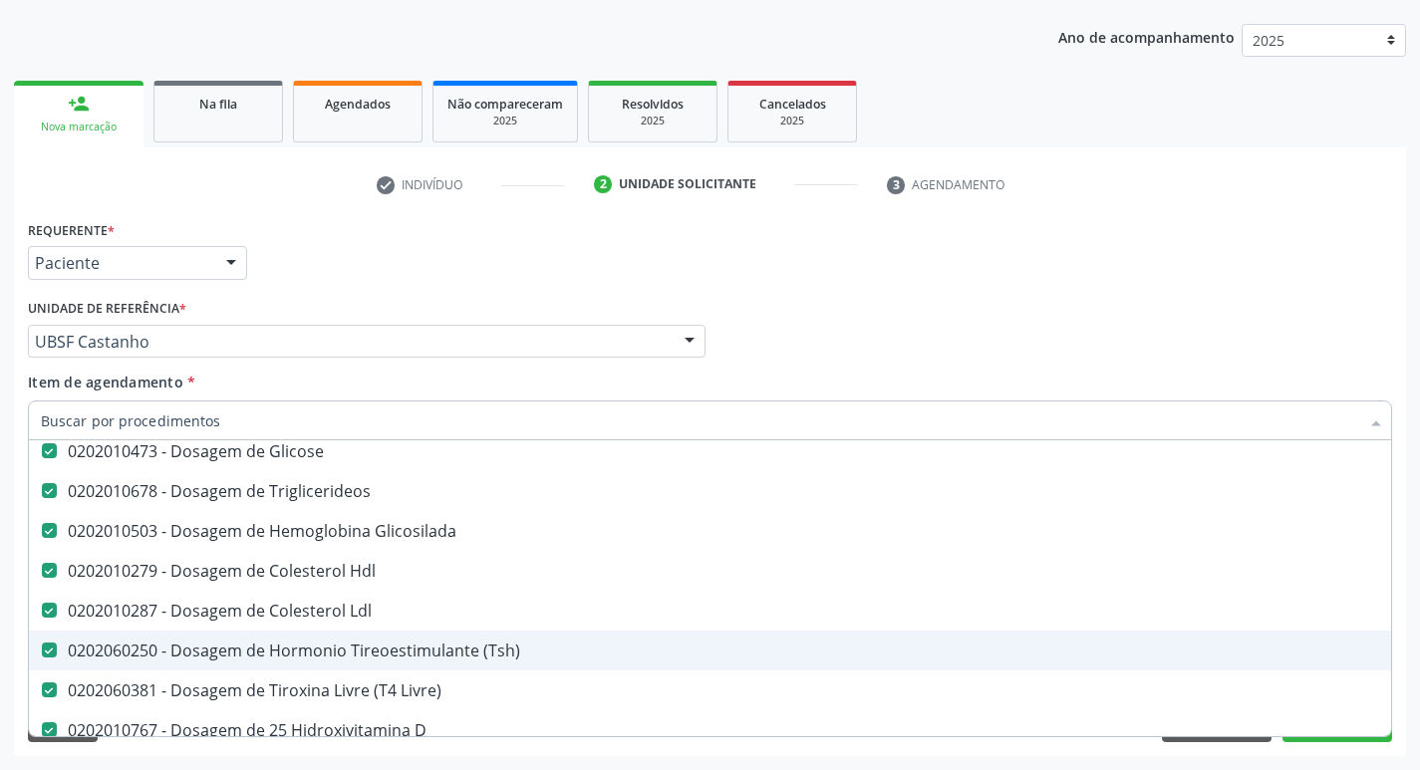
checkbox Completo "true"
checkbox Creatinina "true"
checkbox Glicose "true"
checkbox Triglicerideos "true"
checkbox Glicosilada "true"
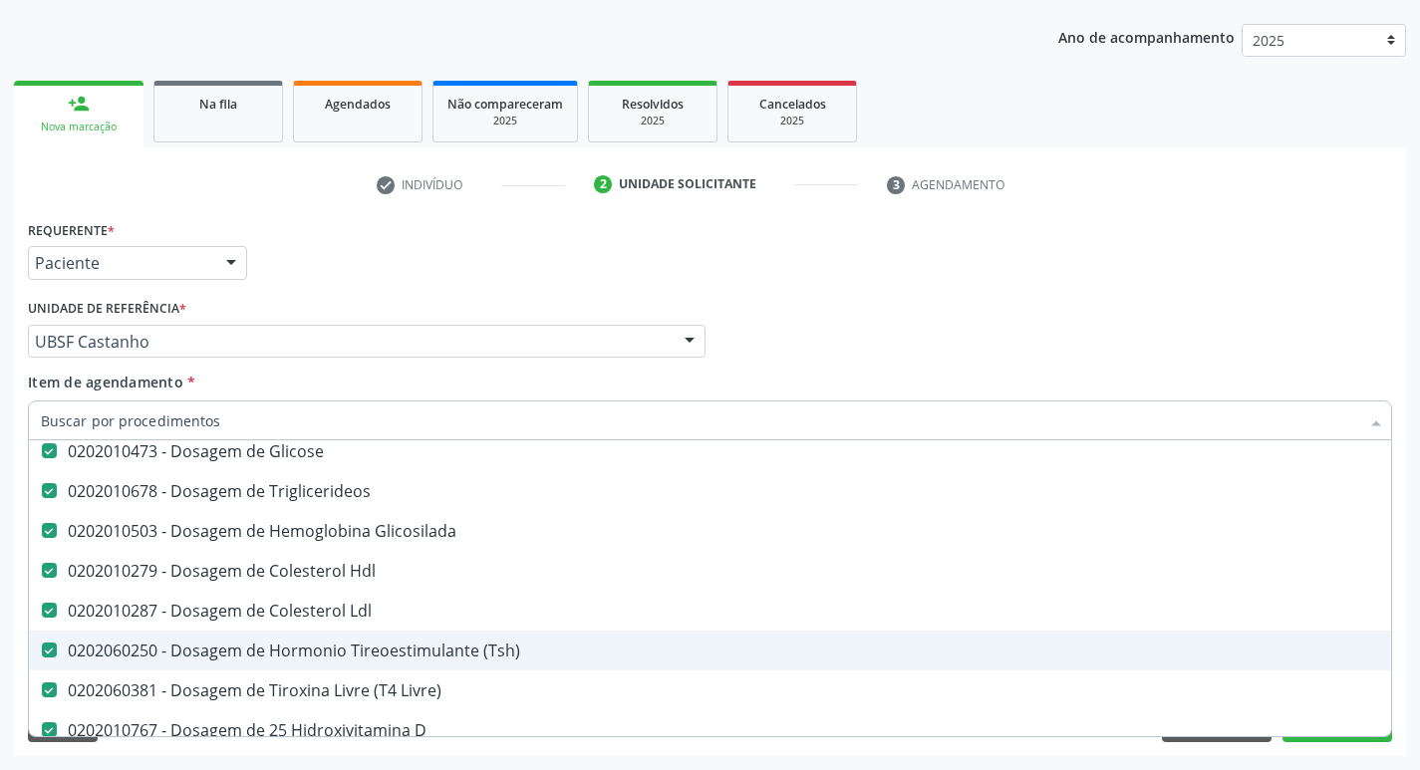
checkbox Hdl "true"
checkbox Ldl "true"
checkbox Livre\) "true"
checkbox D "true"
checkbox B12 "true"
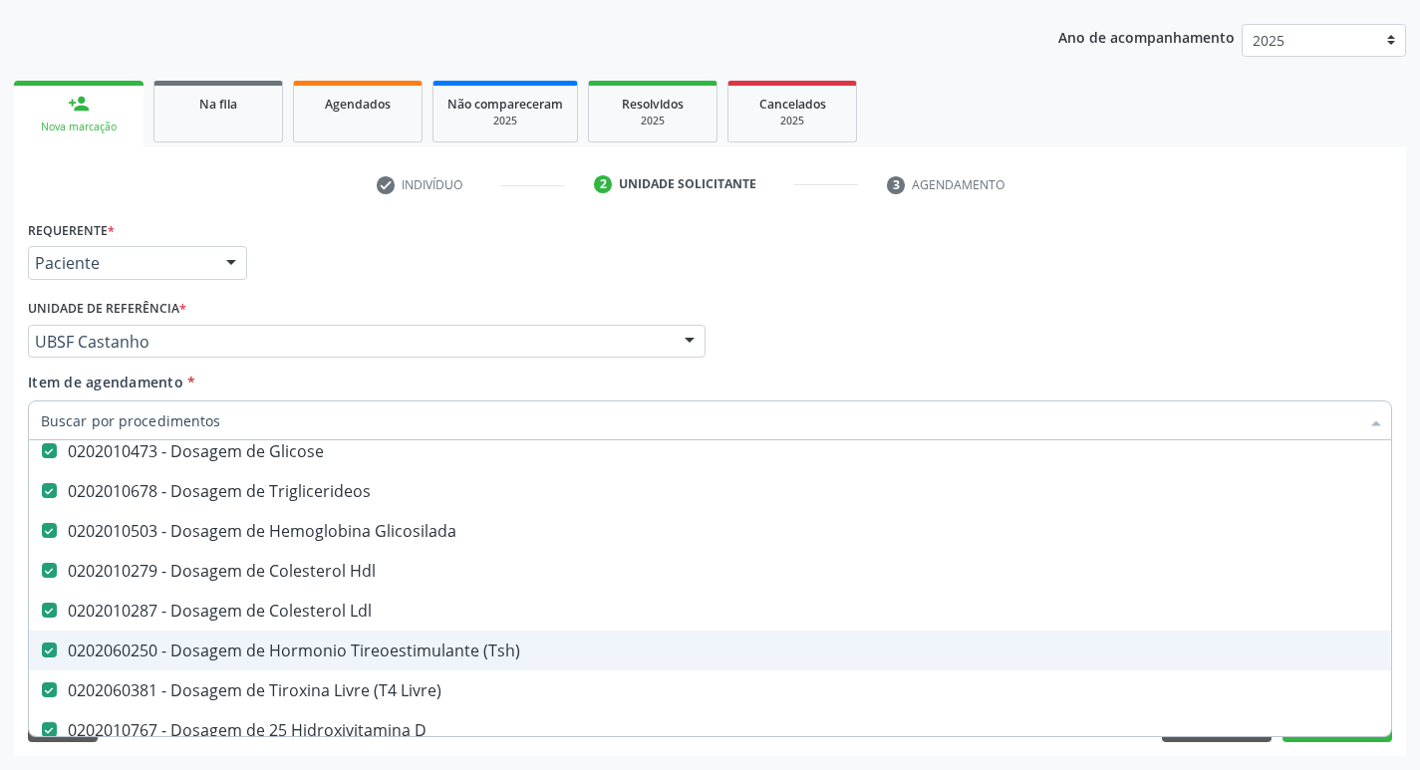
scroll to position [249, 0]
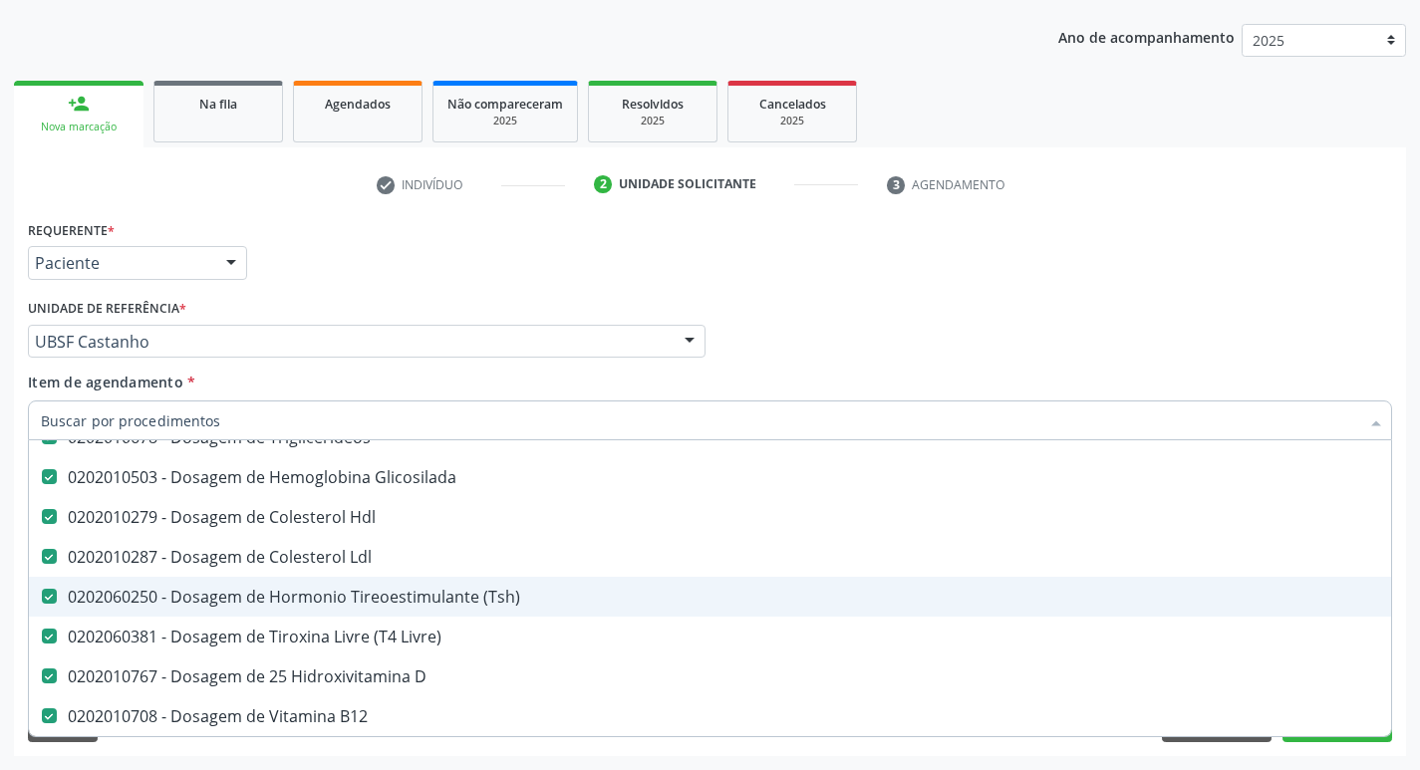
type input "2"
checkbox Hepático "true"
checkbox Urina "false"
checkbox Preenchida\) "true"
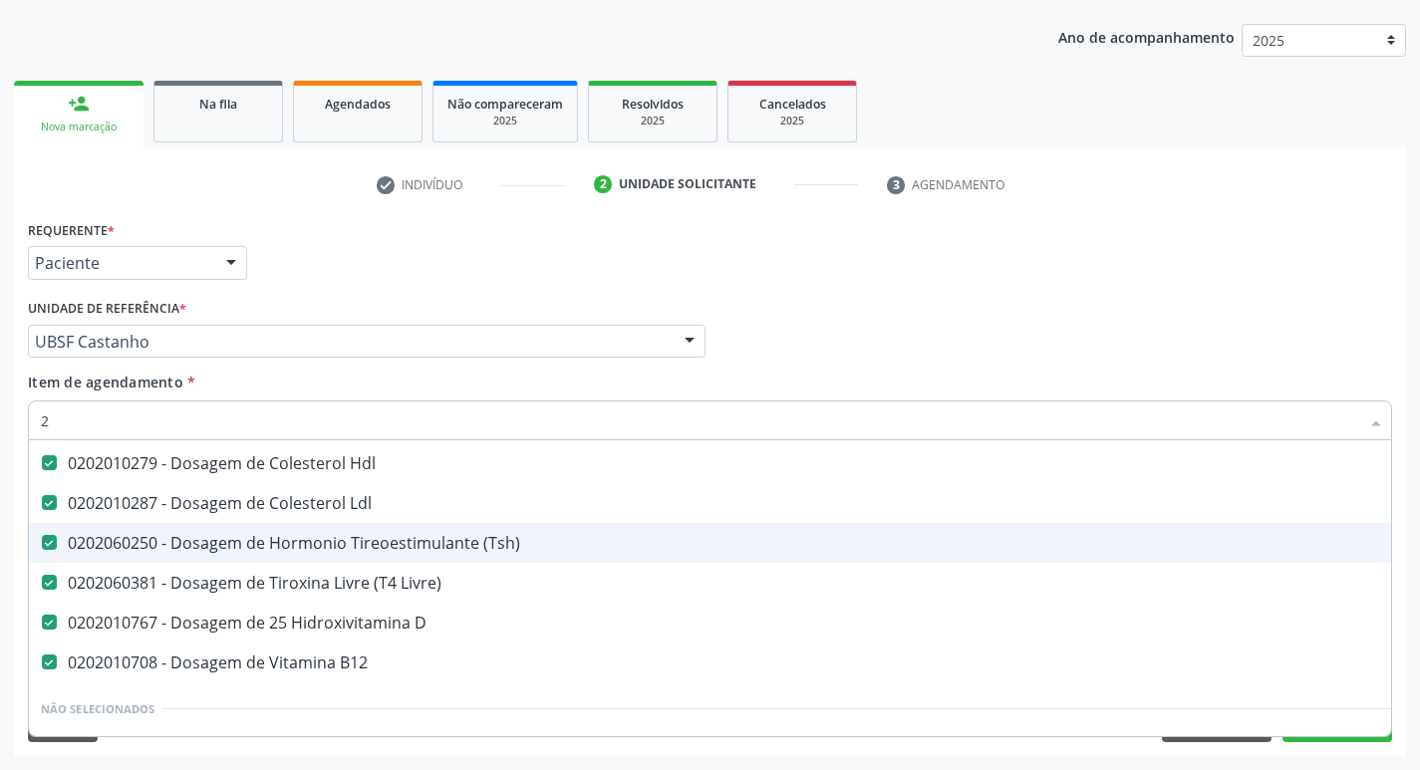
scroll to position [195, 0]
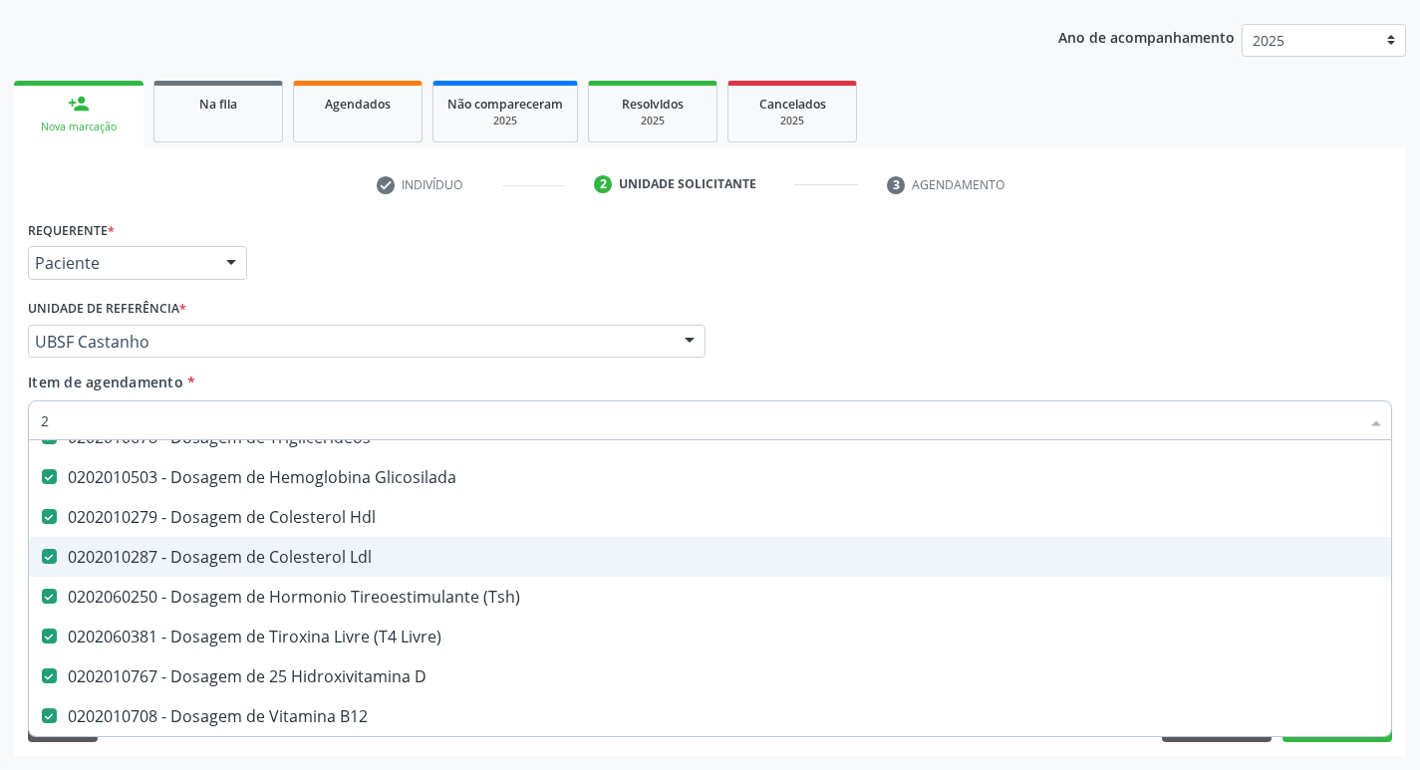
type input "20204003"
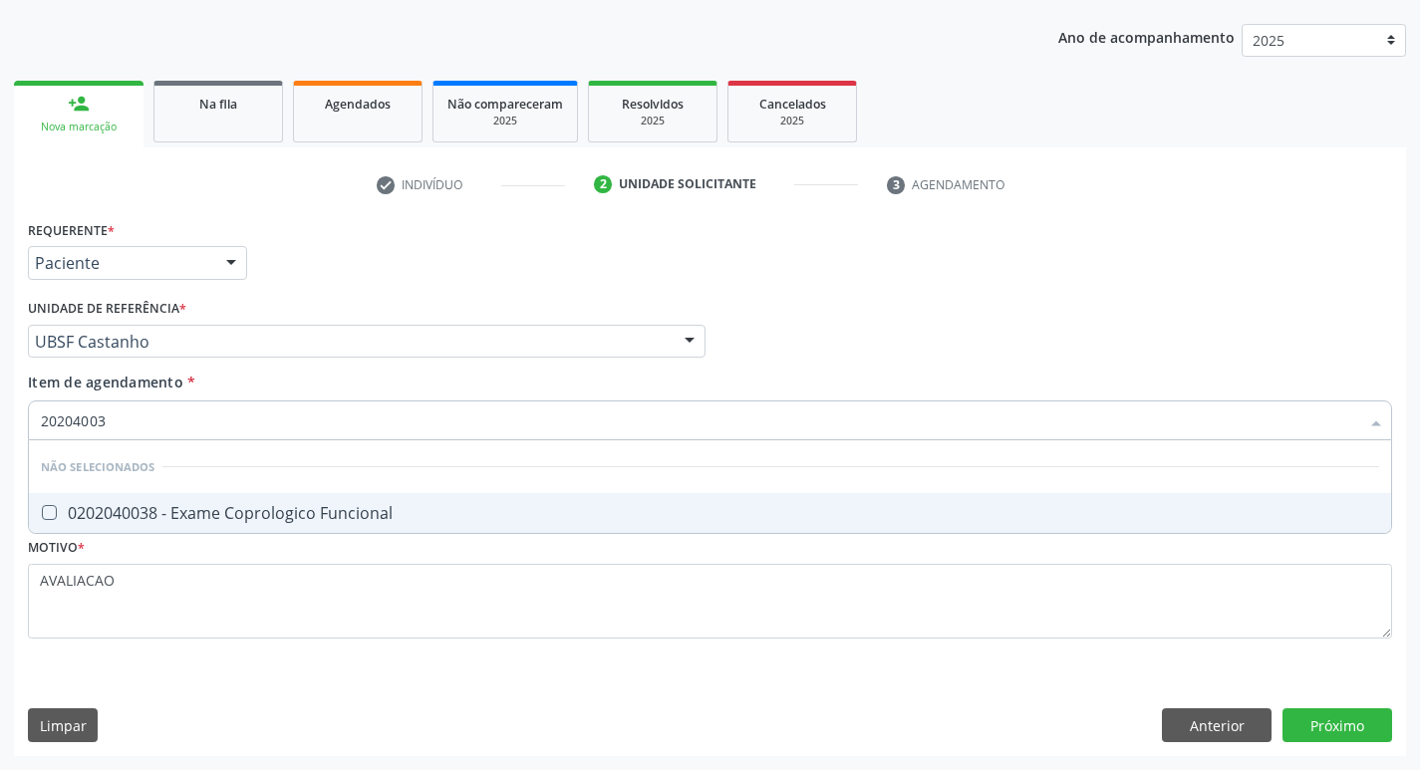
scroll to position [0, 0]
click at [347, 509] on div "0202040038 - Exame Coprologico Funcional" at bounding box center [710, 513] width 1339 height 16
checkbox Funcional "true"
click at [1354, 728] on div "Requerente * Paciente Profissional de Saúde Paciente Nenhum resultado encontrad…" at bounding box center [710, 485] width 1392 height 541
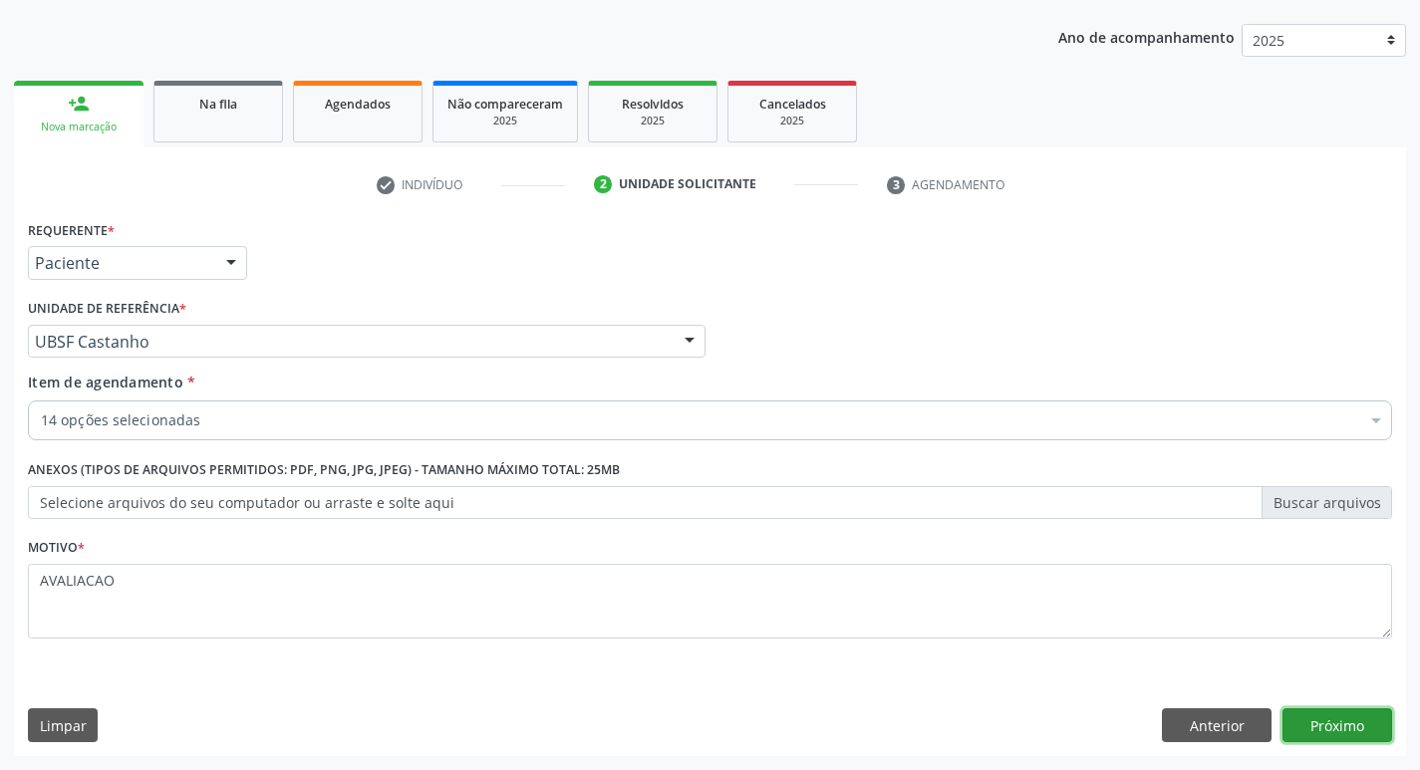
click at [1342, 731] on button "Próximo" at bounding box center [1338, 726] width 110 height 34
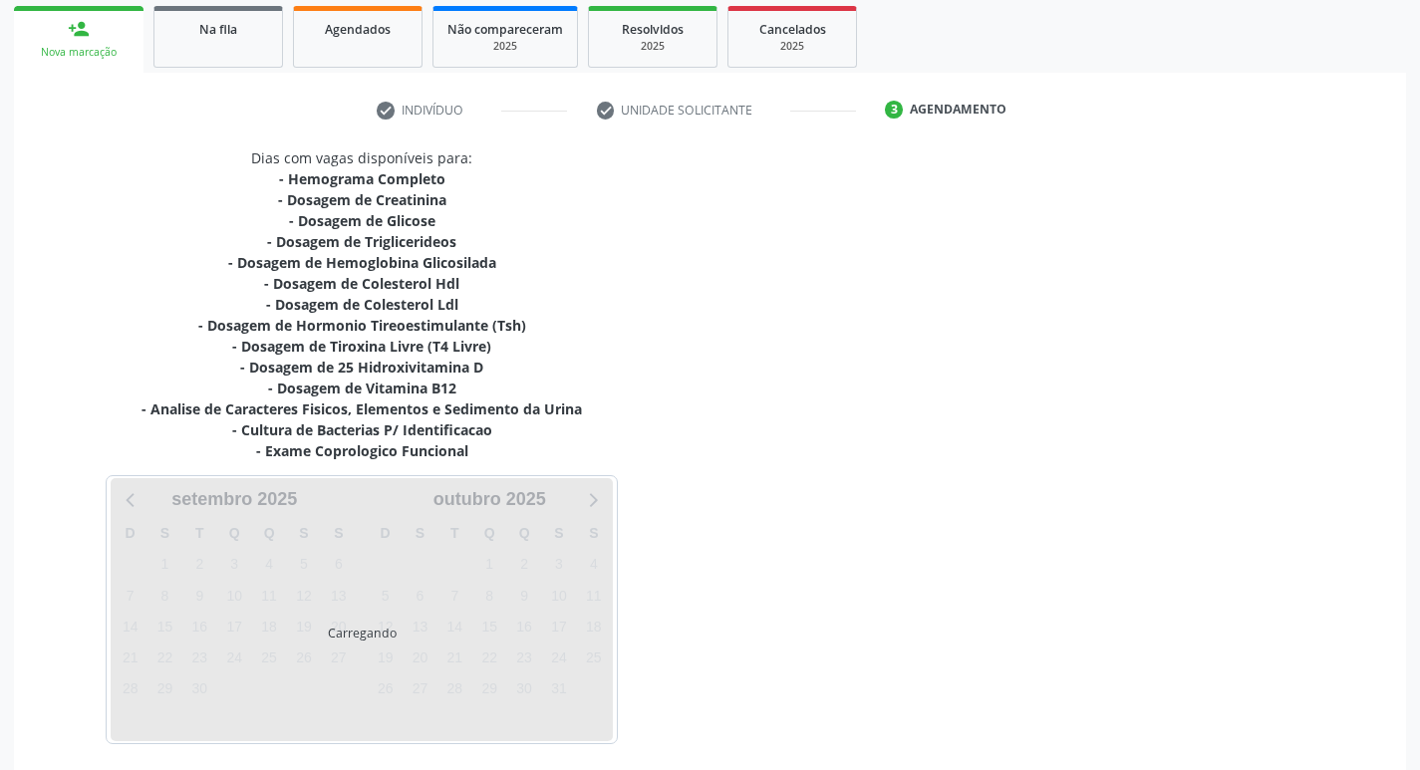
scroll to position [369, 0]
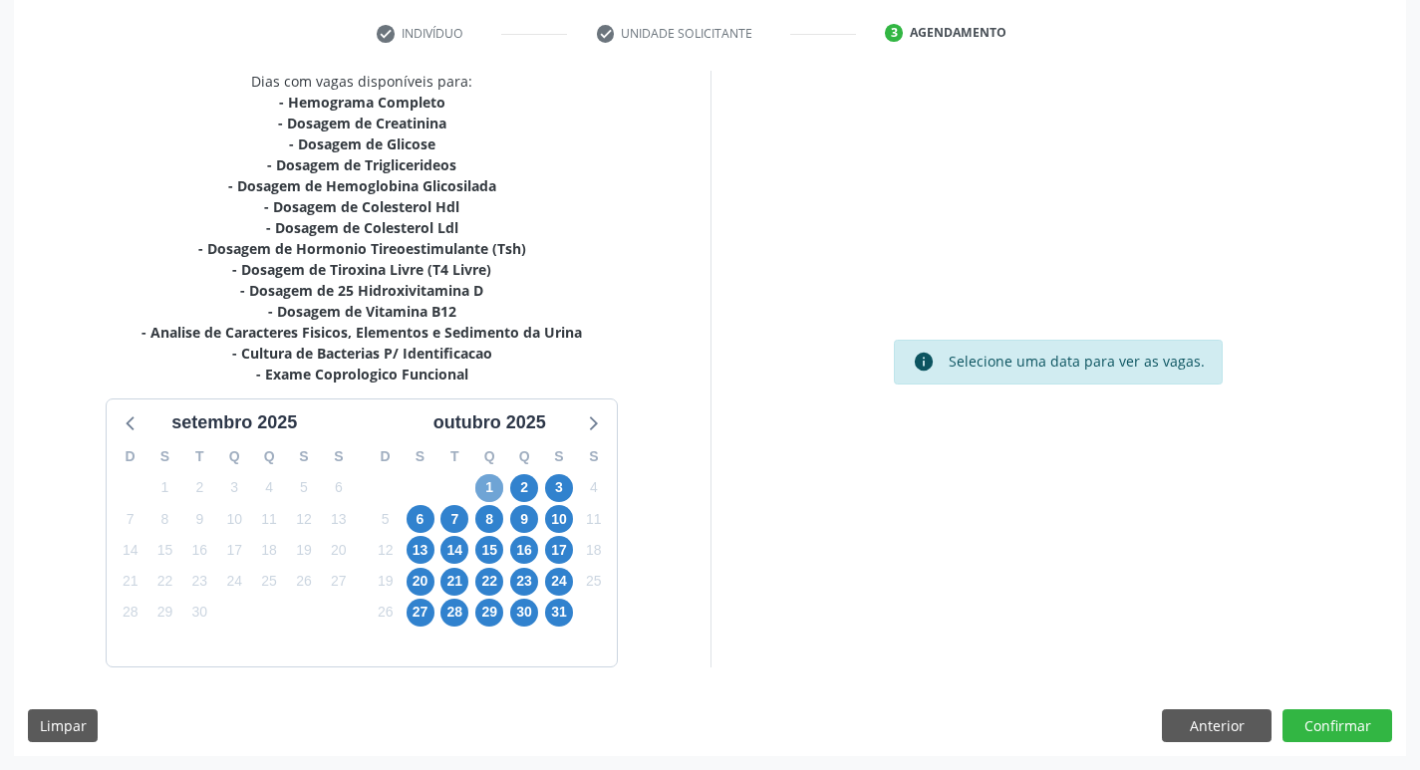
click at [488, 489] on span "1" at bounding box center [489, 488] width 28 height 28
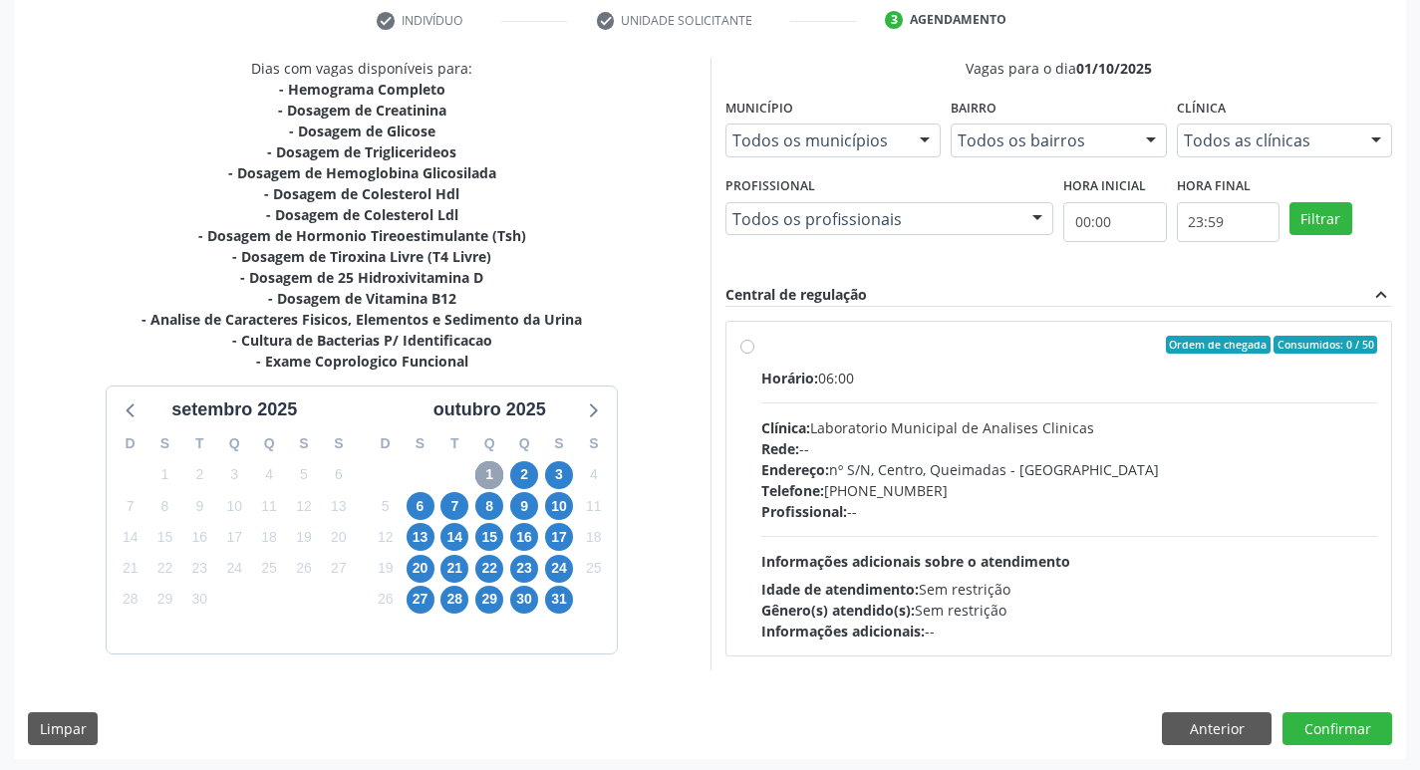
scroll to position [385, 0]
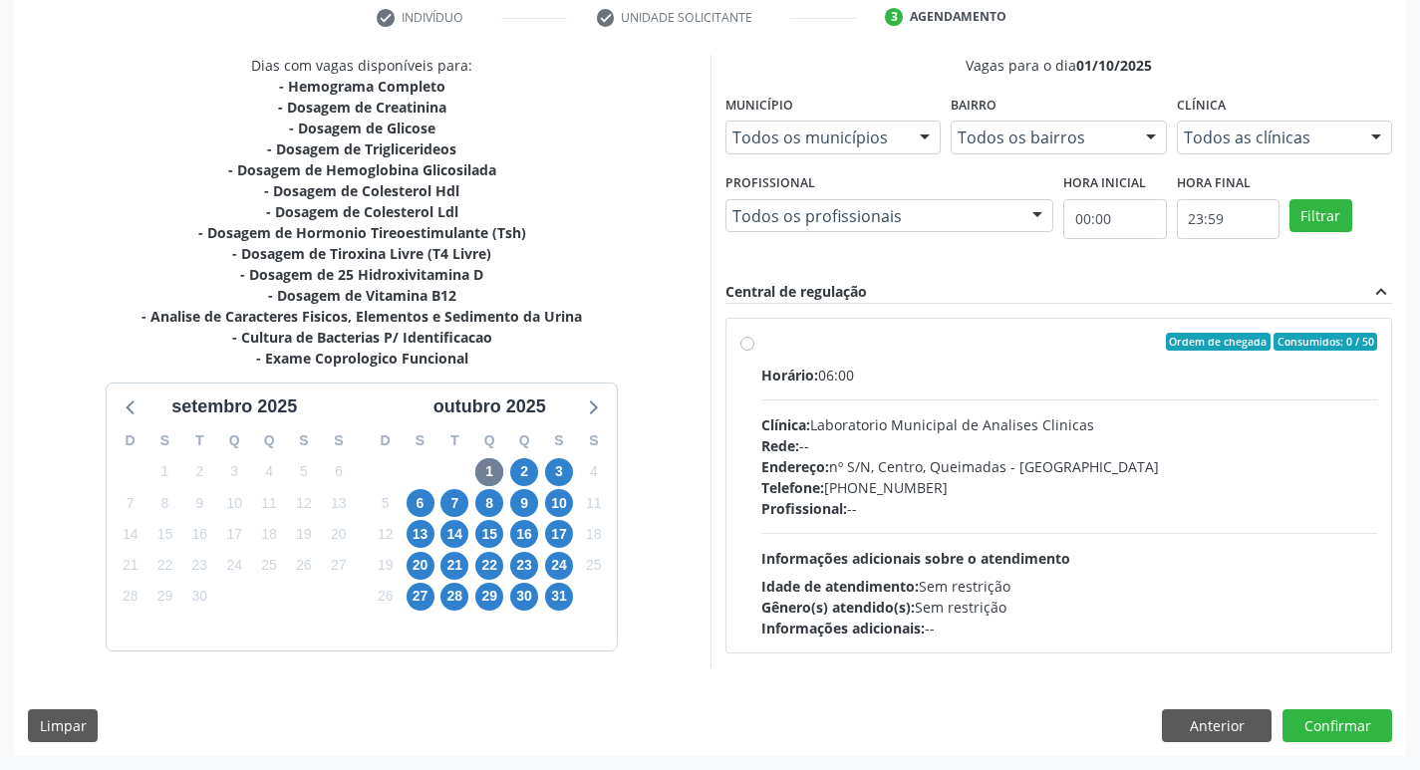
drag, startPoint x: 767, startPoint y: 459, endPoint x: 788, endPoint y: 447, distance: 24.6
click at [771, 457] on span "Endereço:" at bounding box center [795, 466] width 68 height 19
click at [755, 351] on input "Ordem de chegada Consumidos: 0 / 50 Horário: 06:00 Clínica: Laboratorio Municip…" at bounding box center [748, 342] width 14 height 18
radio input "true"
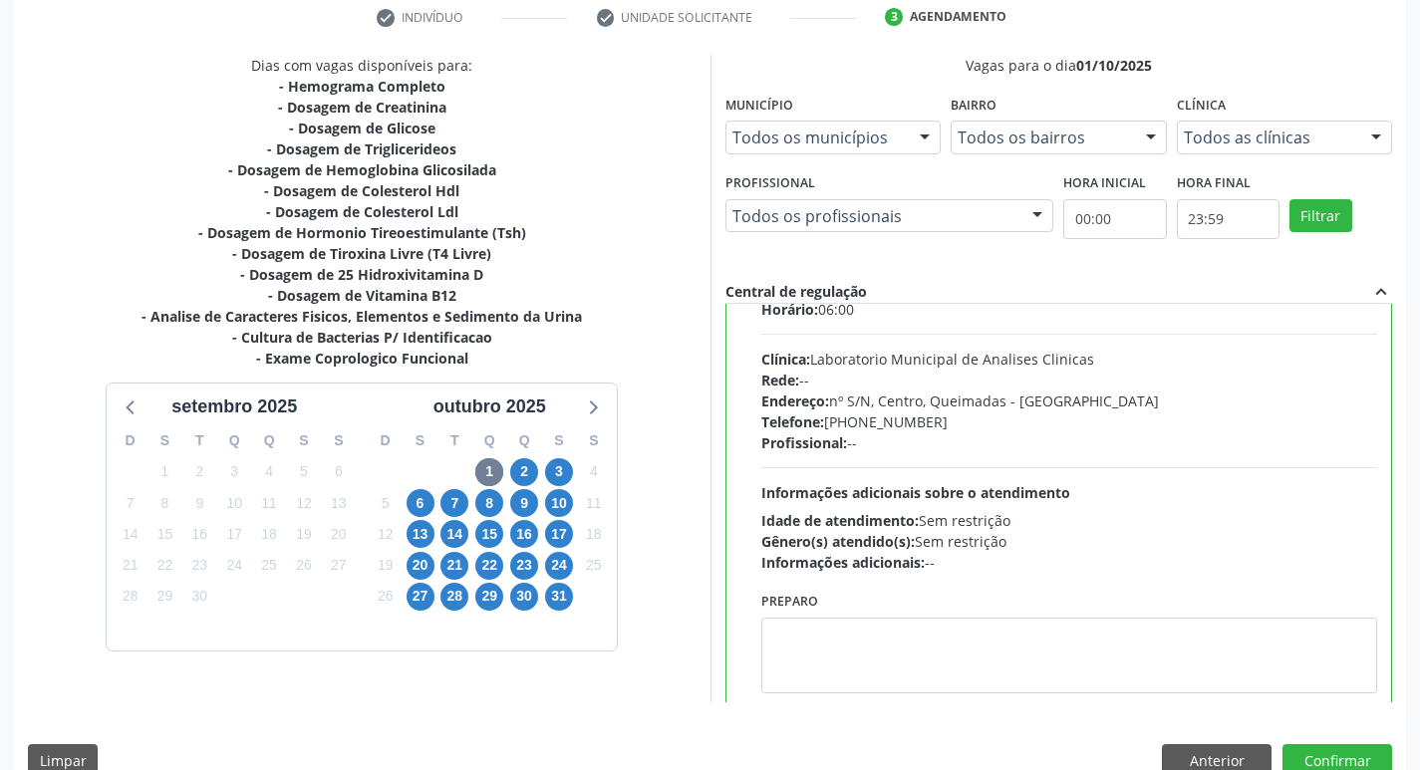
scroll to position [99, 0]
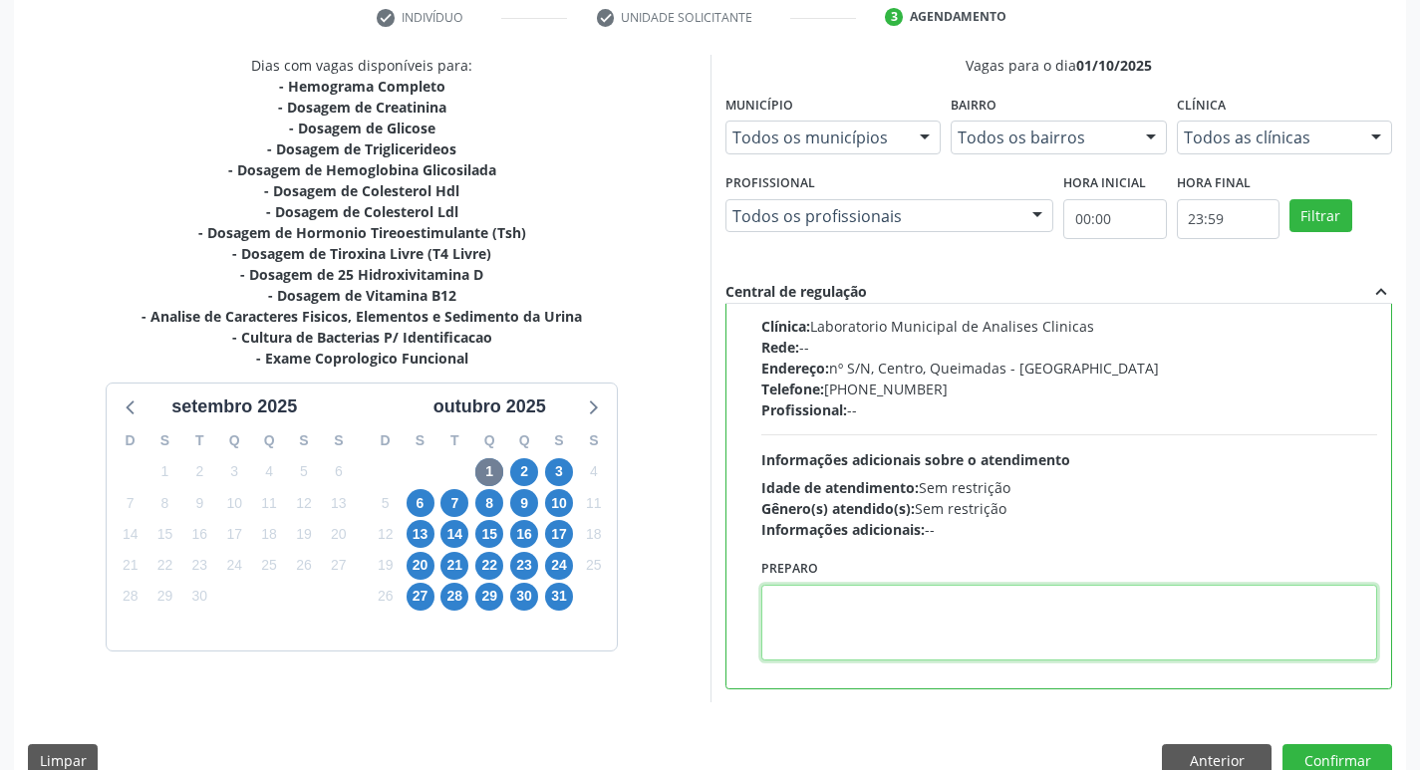
click at [866, 627] on textarea at bounding box center [1069, 623] width 617 height 76
drag, startPoint x: 771, startPoint y: 600, endPoint x: 856, endPoint y: 595, distance: 84.9
click at [856, 595] on textarea "IR EM [GEOGRAPHIC_DATA]" at bounding box center [1069, 623] width 617 height 76
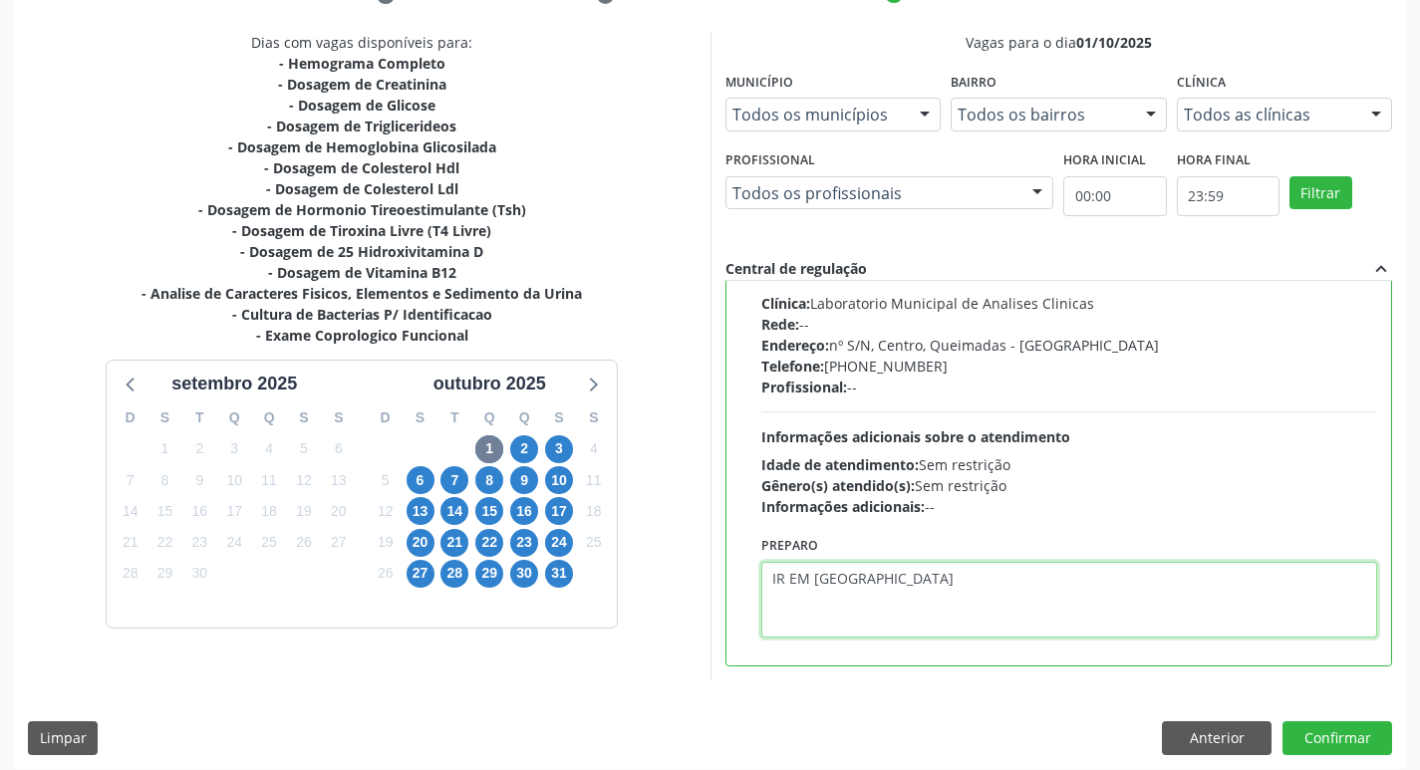
scroll to position [421, 0]
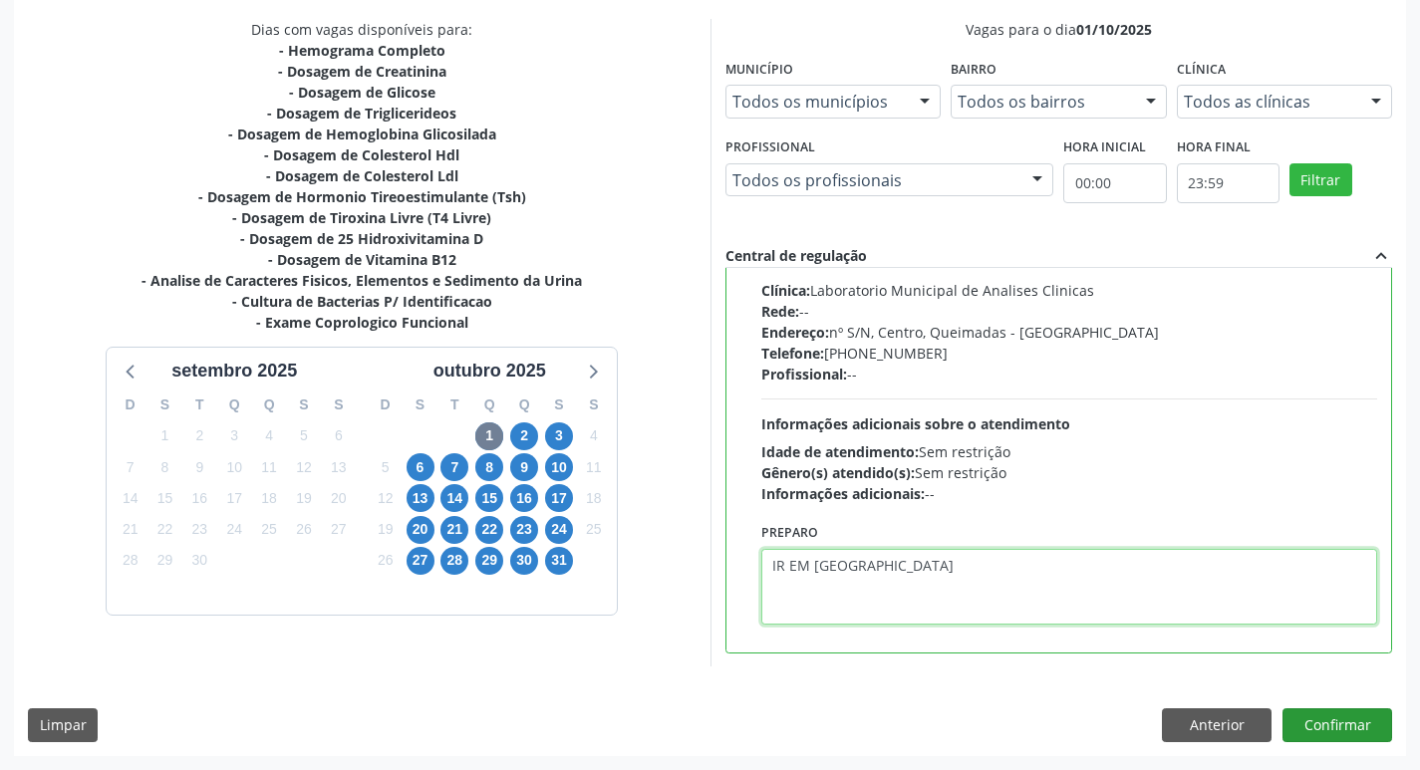
type textarea "IR EM [GEOGRAPHIC_DATA]"
click at [1324, 733] on button "Confirmar" at bounding box center [1338, 726] width 110 height 34
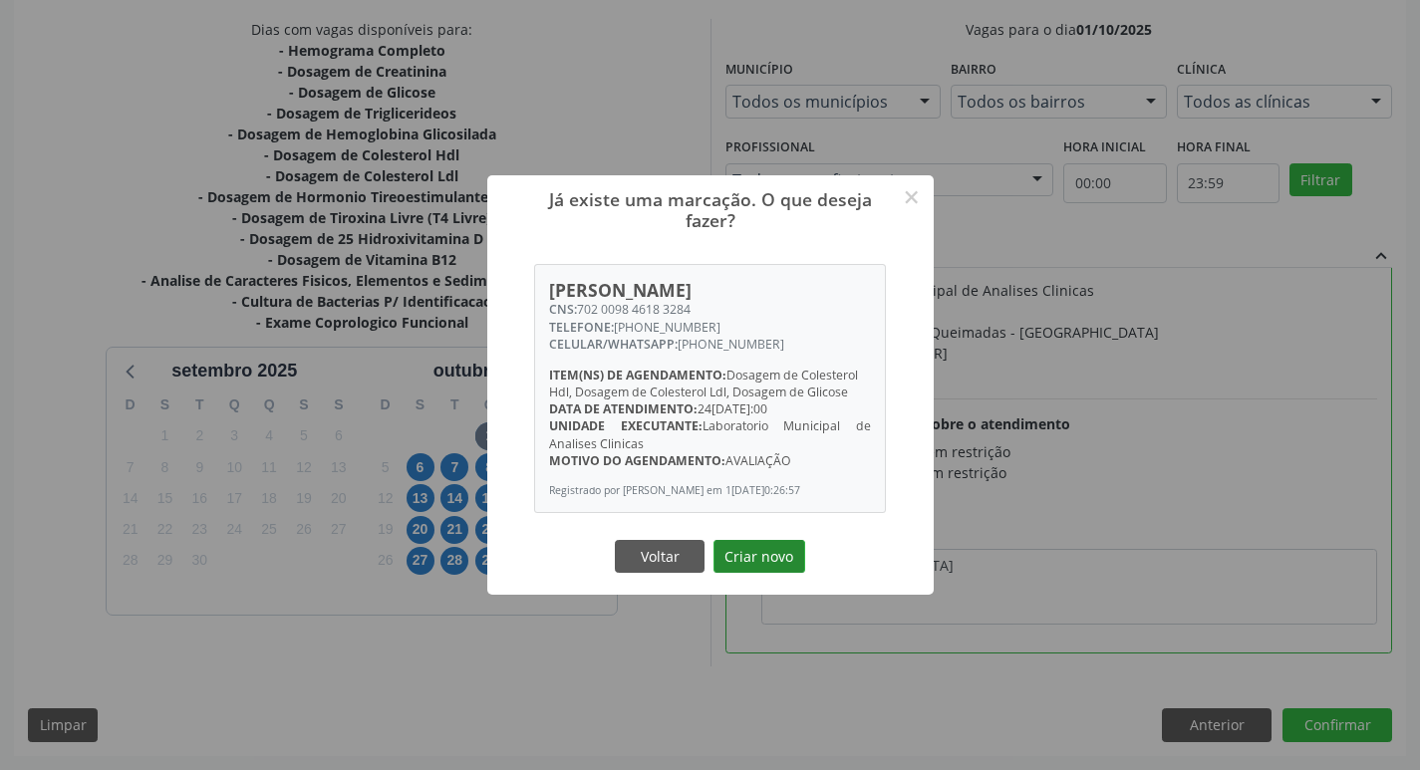
click at [781, 558] on button "Criar novo" at bounding box center [760, 557] width 92 height 34
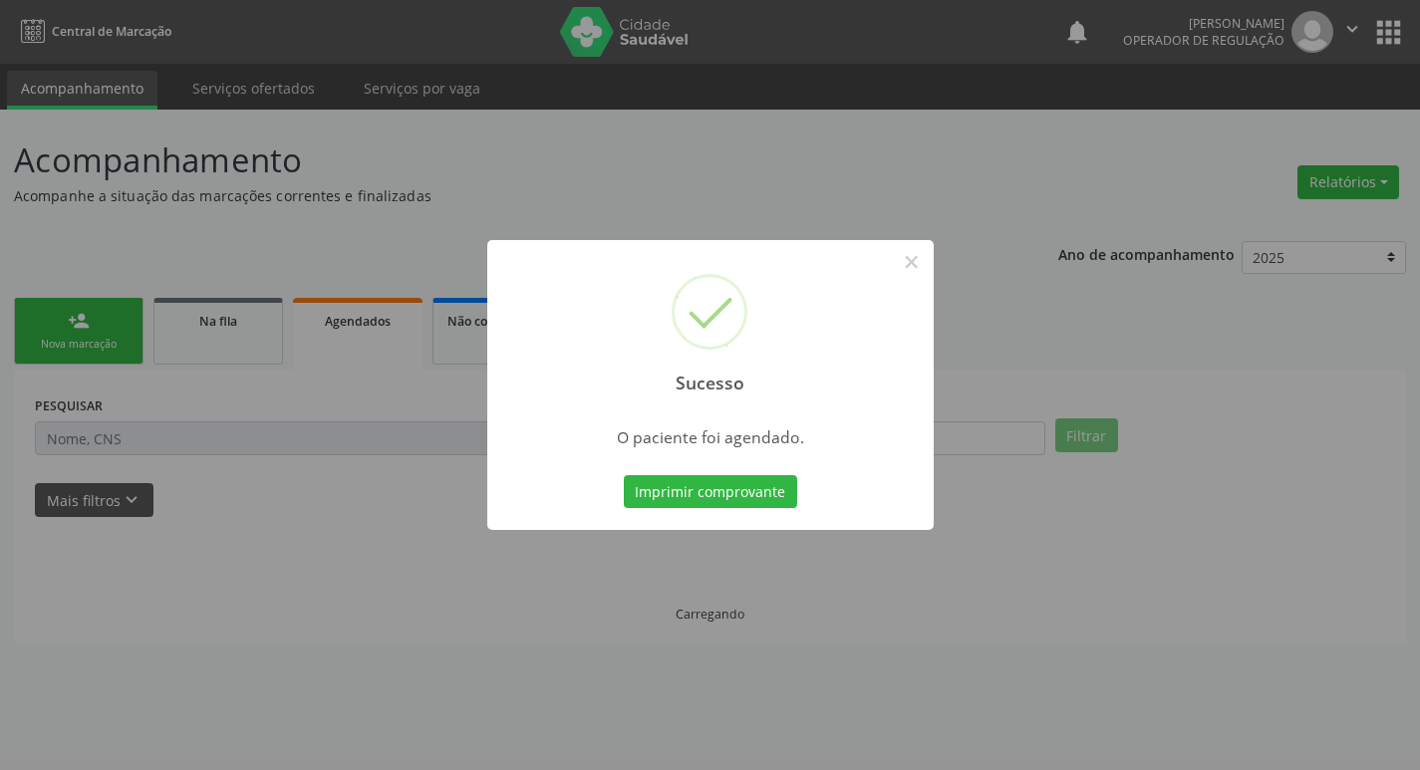
scroll to position [0, 0]
click at [788, 491] on button "Imprimir comprovante" at bounding box center [717, 492] width 173 height 34
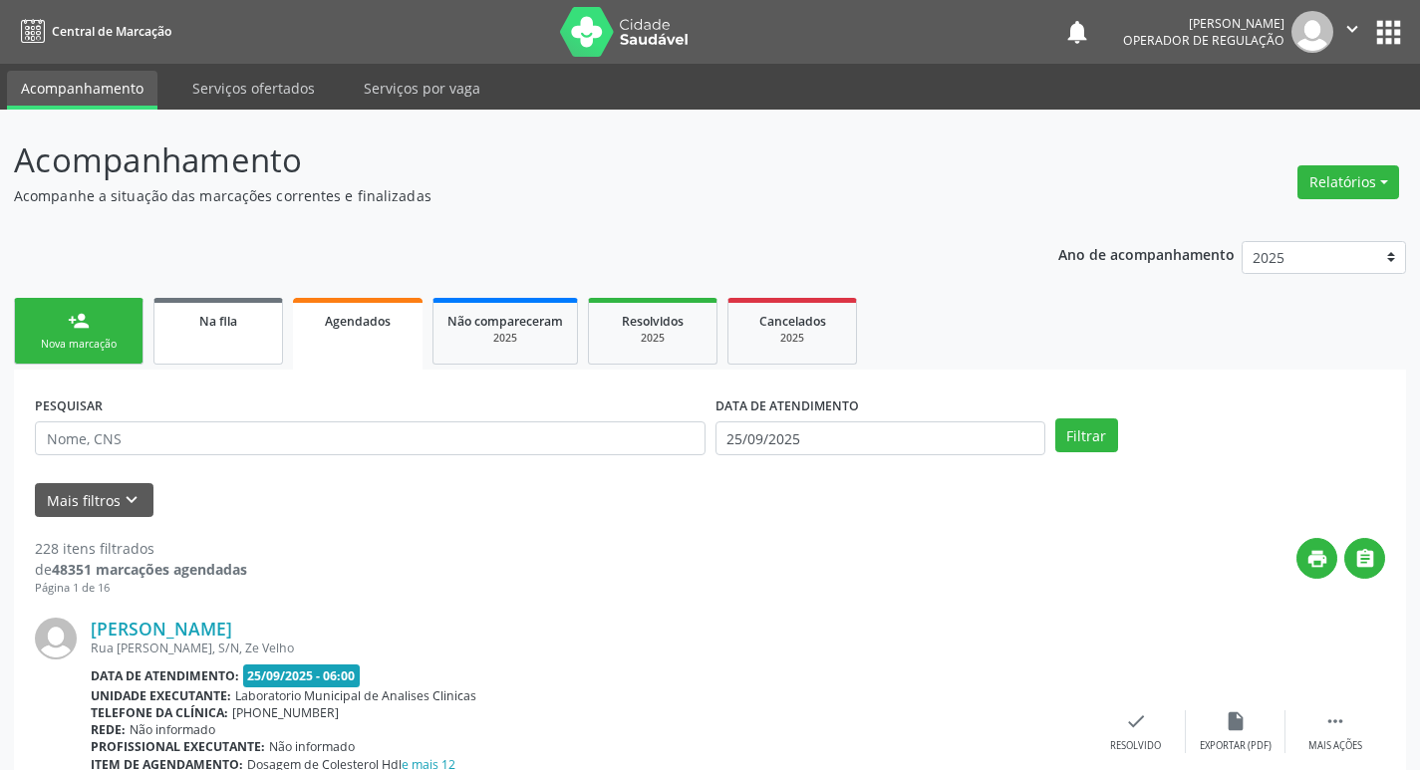
drag, startPoint x: 107, startPoint y: 346, endPoint x: 161, endPoint y: 357, distance: 55.9
click at [107, 346] on div "Nova marcação" at bounding box center [79, 344] width 100 height 15
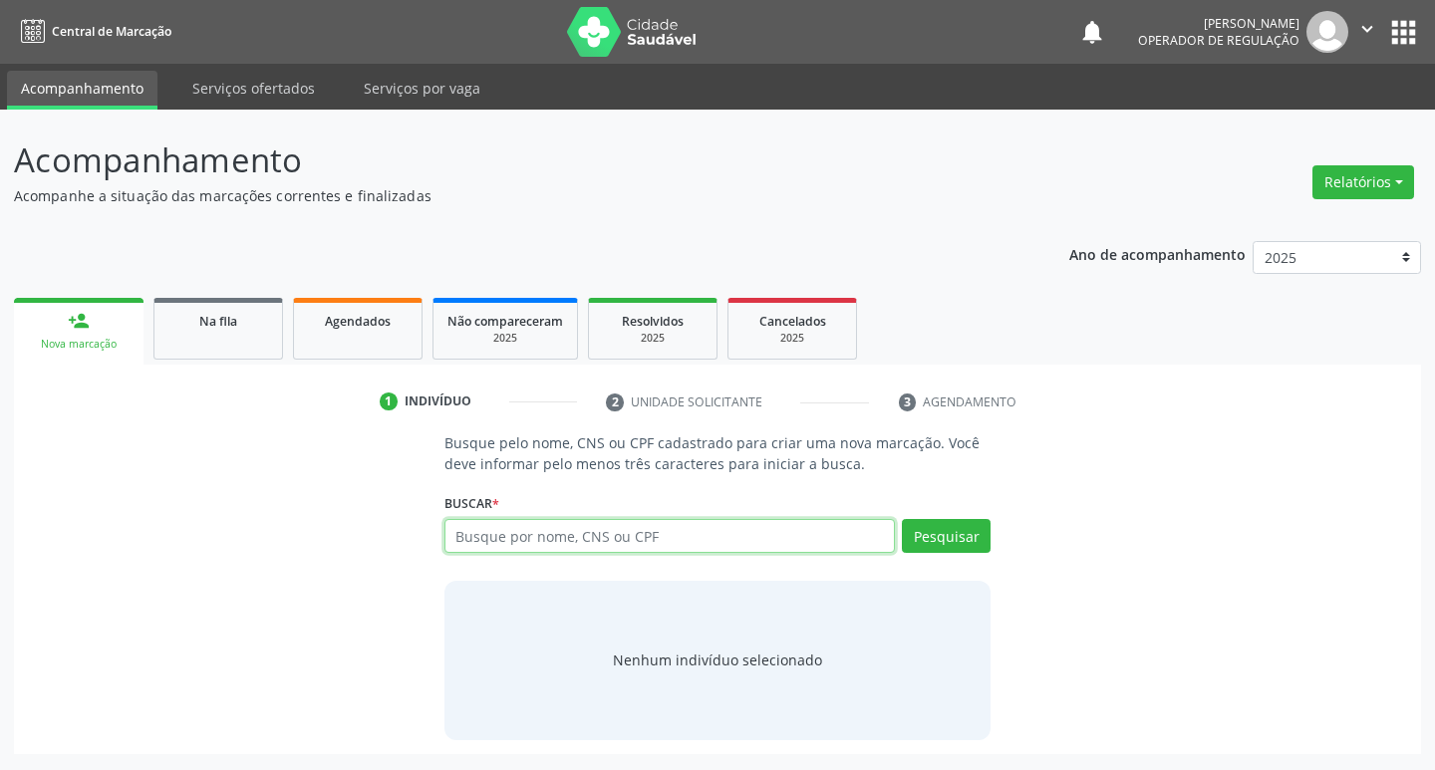
click at [548, 530] on input "text" at bounding box center [671, 536] width 452 height 34
type input "89804806936474"
click at [941, 535] on button "Pesquisar" at bounding box center [946, 536] width 89 height 34
type input "89804806936474"
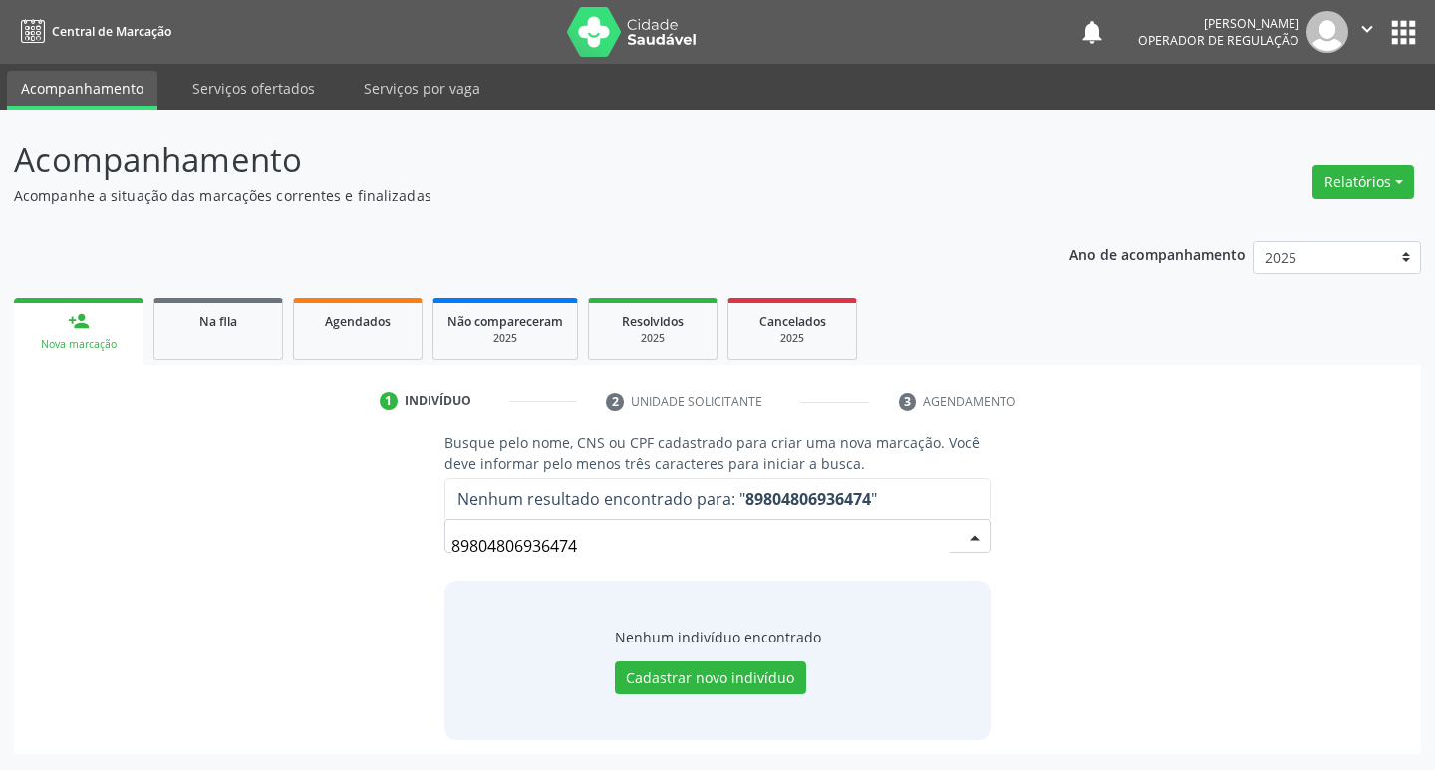
click at [628, 544] on input "89804806936474" at bounding box center [701, 546] width 499 height 40
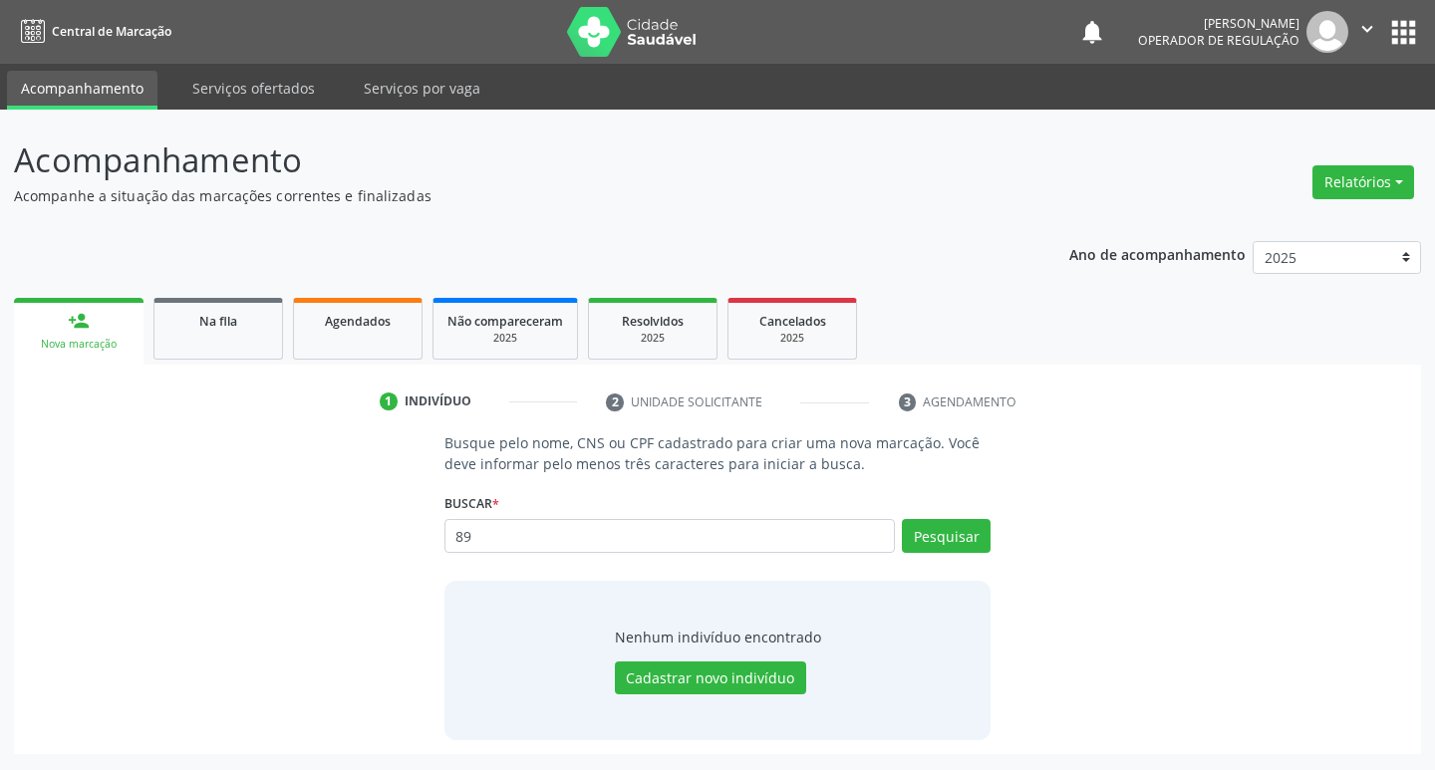
type input "8"
type input "068164211493"
click at [939, 552] on button "Pesquisar" at bounding box center [946, 536] width 89 height 34
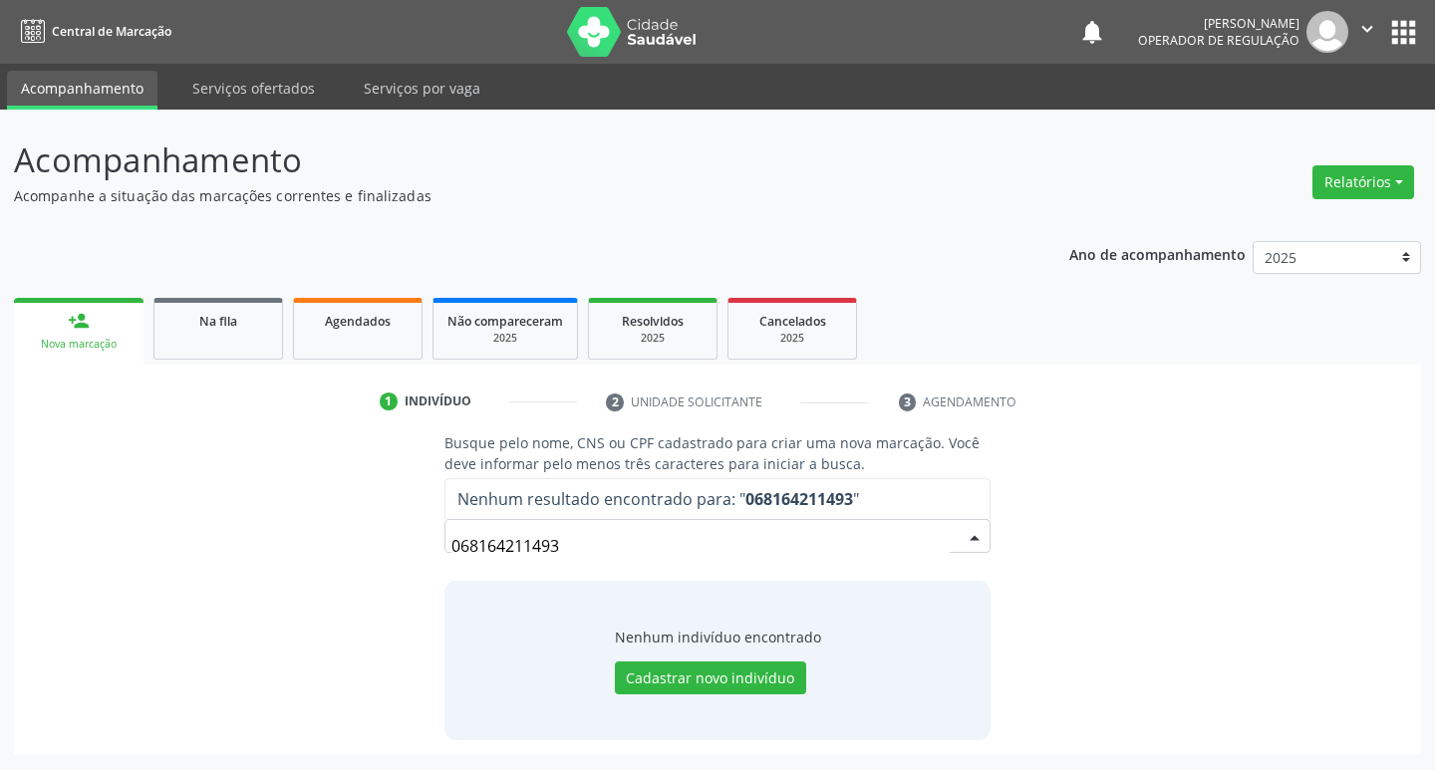
click at [612, 559] on input "068164211493" at bounding box center [701, 546] width 499 height 40
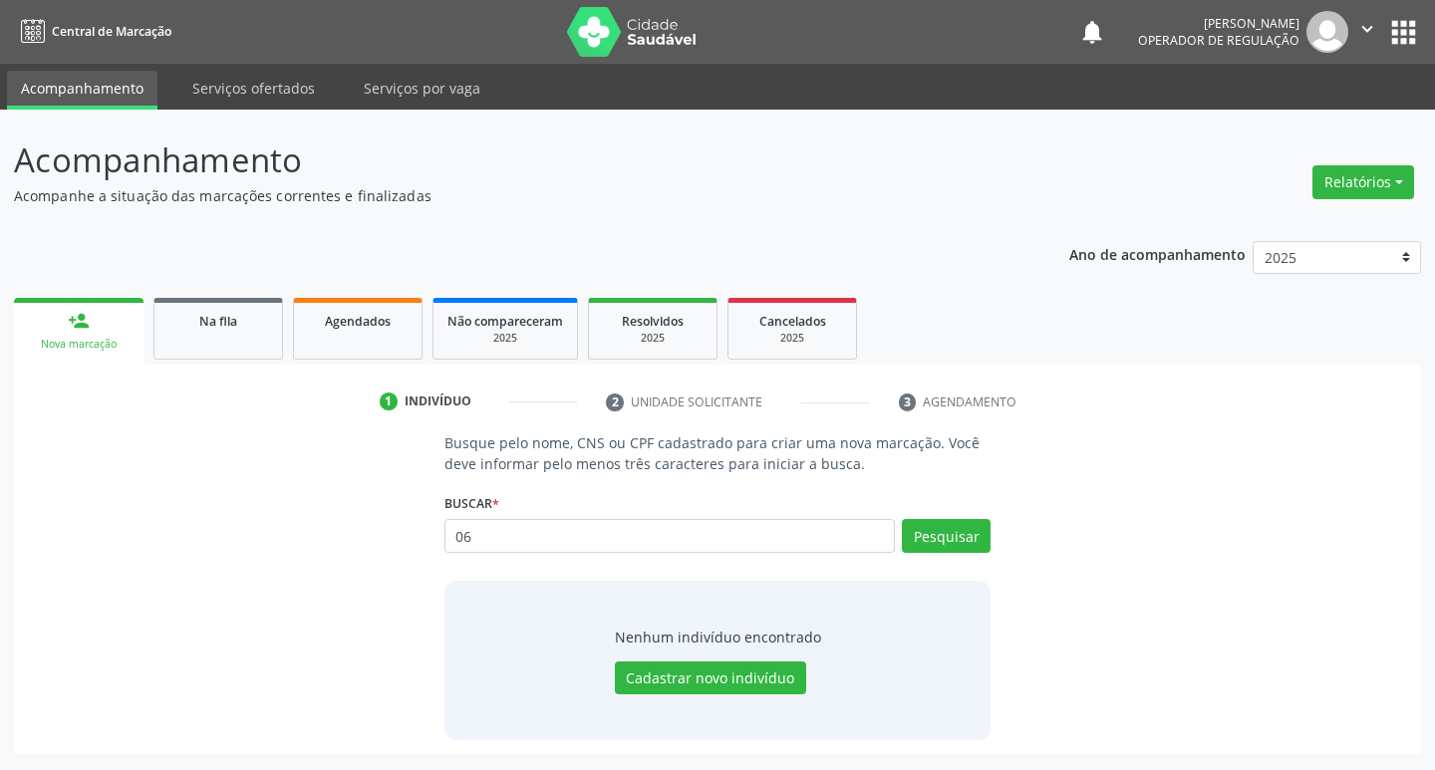
type input "0"
type input "JERFERSON FERREIRA DA SILVA"
click at [955, 530] on button "Pesquisar" at bounding box center [946, 536] width 89 height 34
type input "J"
click at [625, 535] on input "text" at bounding box center [671, 536] width 452 height 34
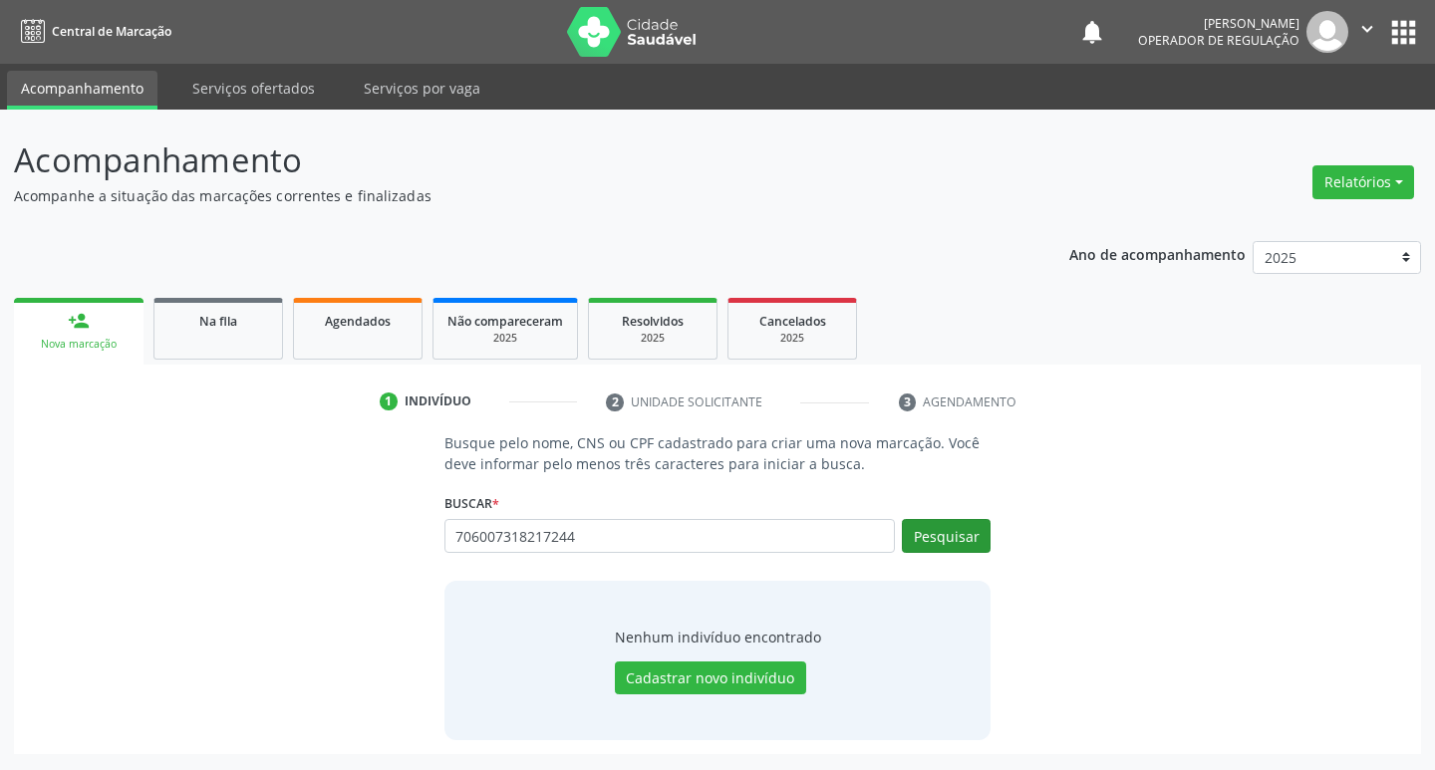
type input "706007318217244"
click at [953, 540] on button "Pesquisar" at bounding box center [946, 536] width 89 height 34
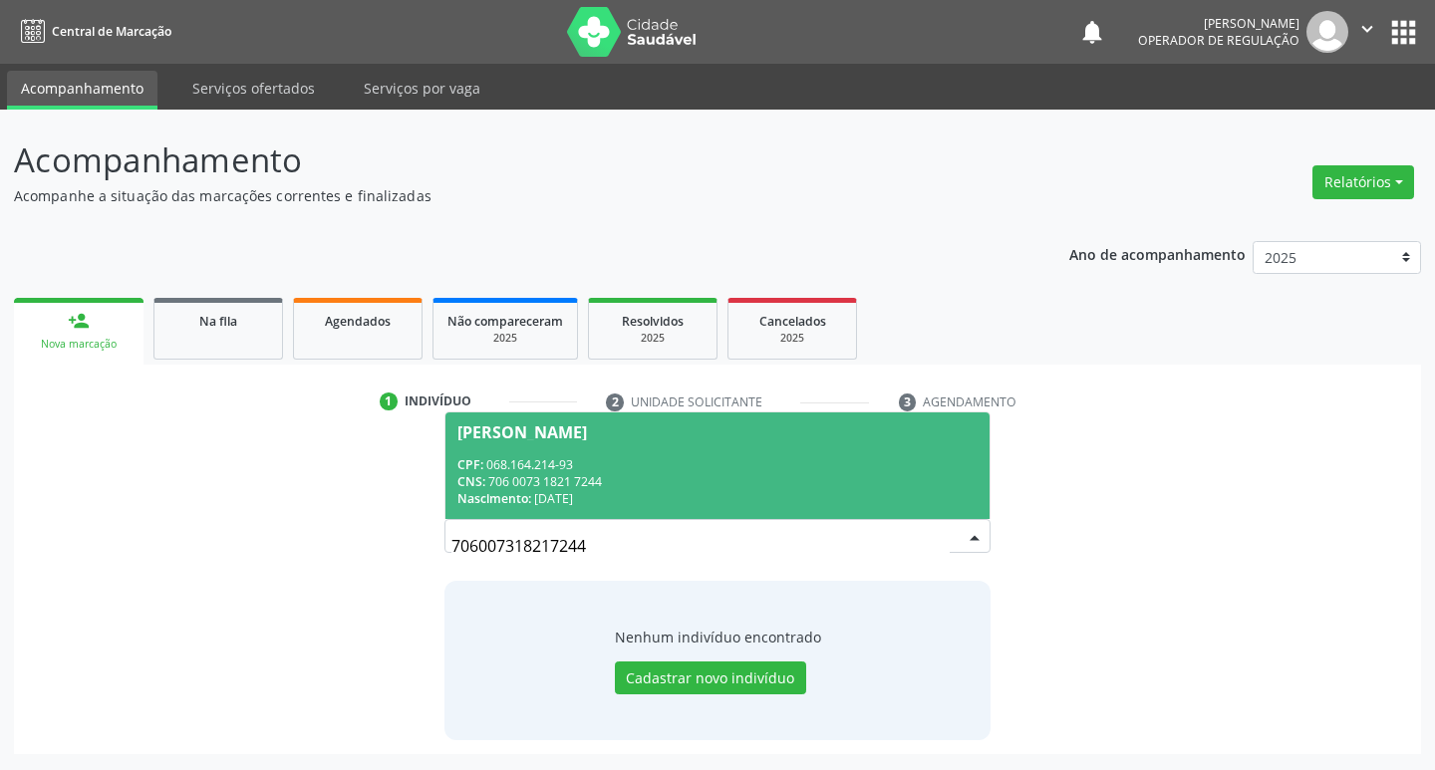
click at [628, 493] on div "Nascimento: 03/07/1989" at bounding box center [717, 498] width 521 height 17
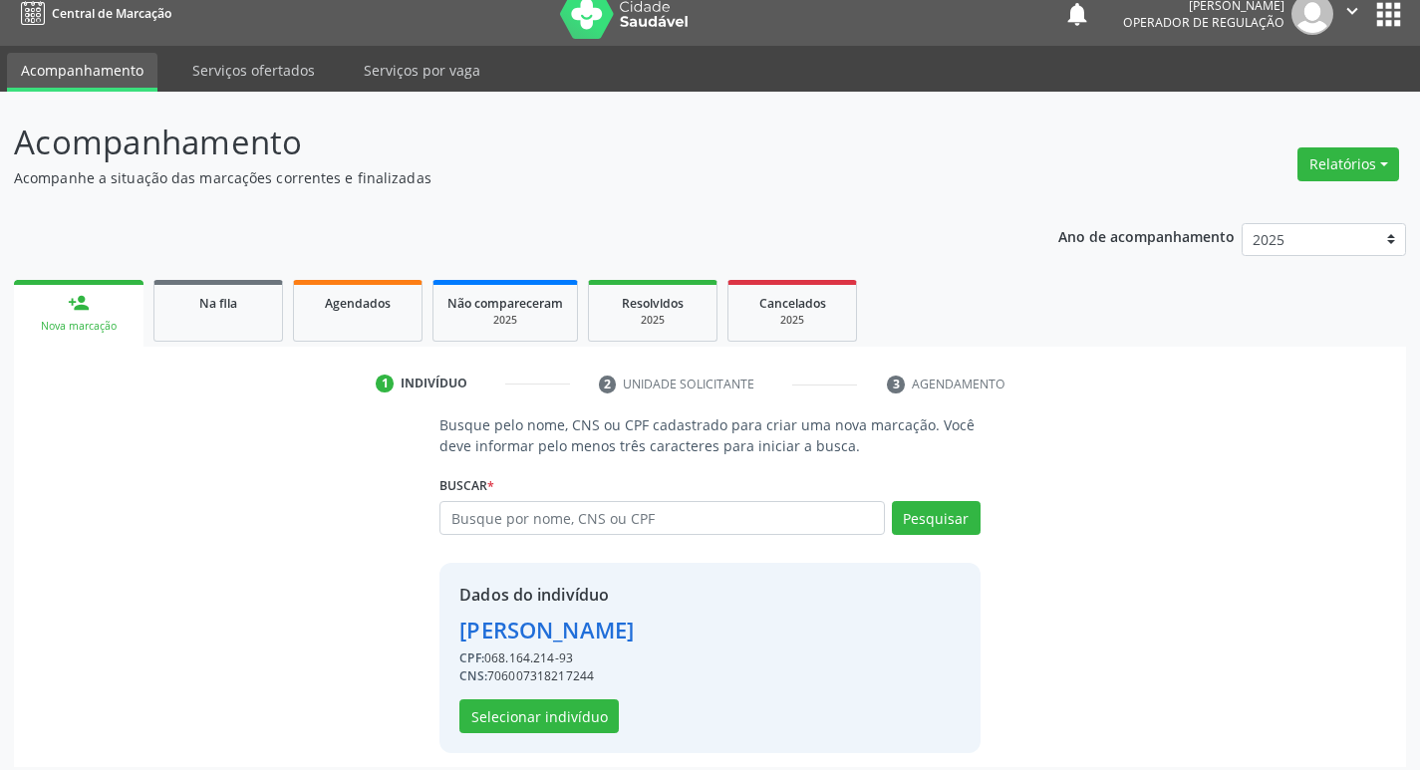
scroll to position [29, 0]
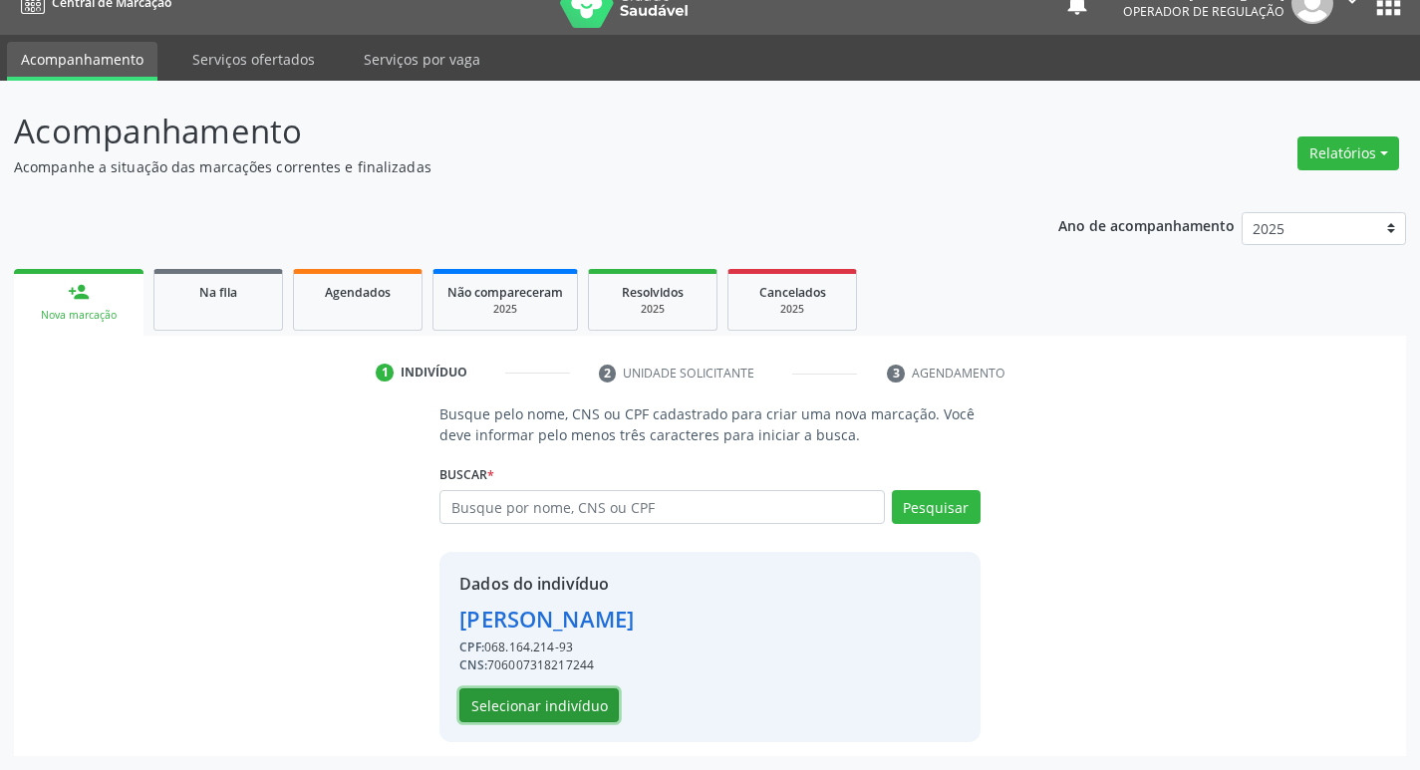
click at [545, 698] on button "Selecionar indivíduo" at bounding box center [538, 706] width 159 height 34
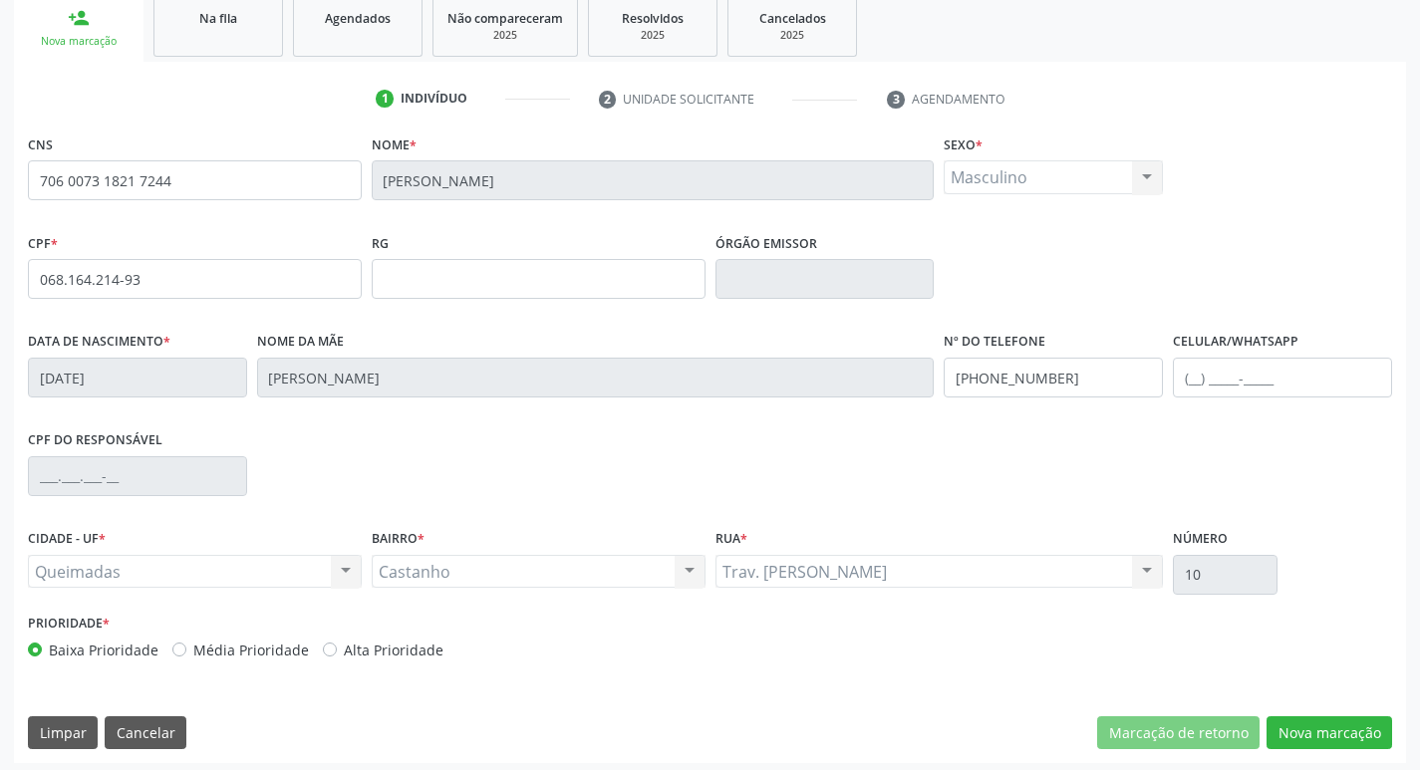
scroll to position [310, 0]
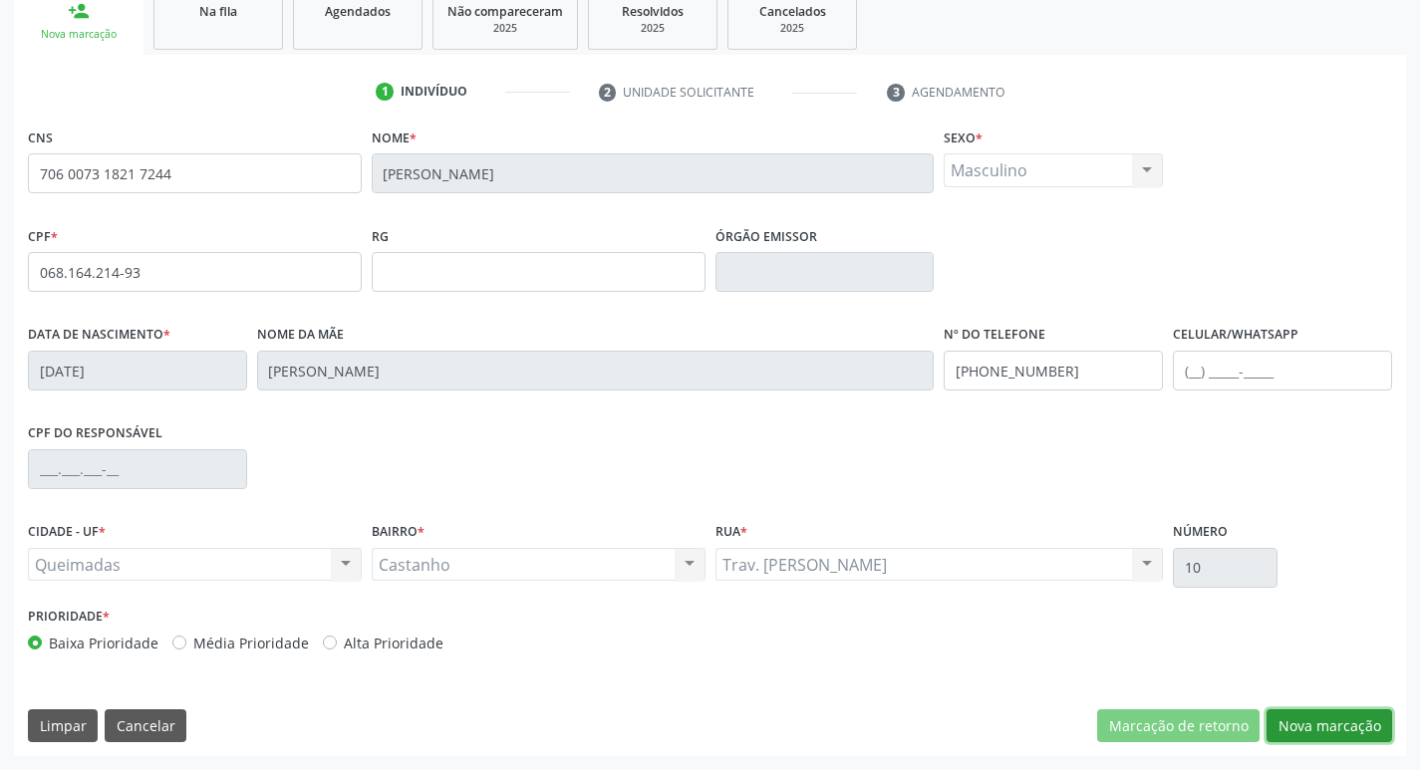
click at [1306, 731] on button "Nova marcação" at bounding box center [1330, 727] width 126 height 34
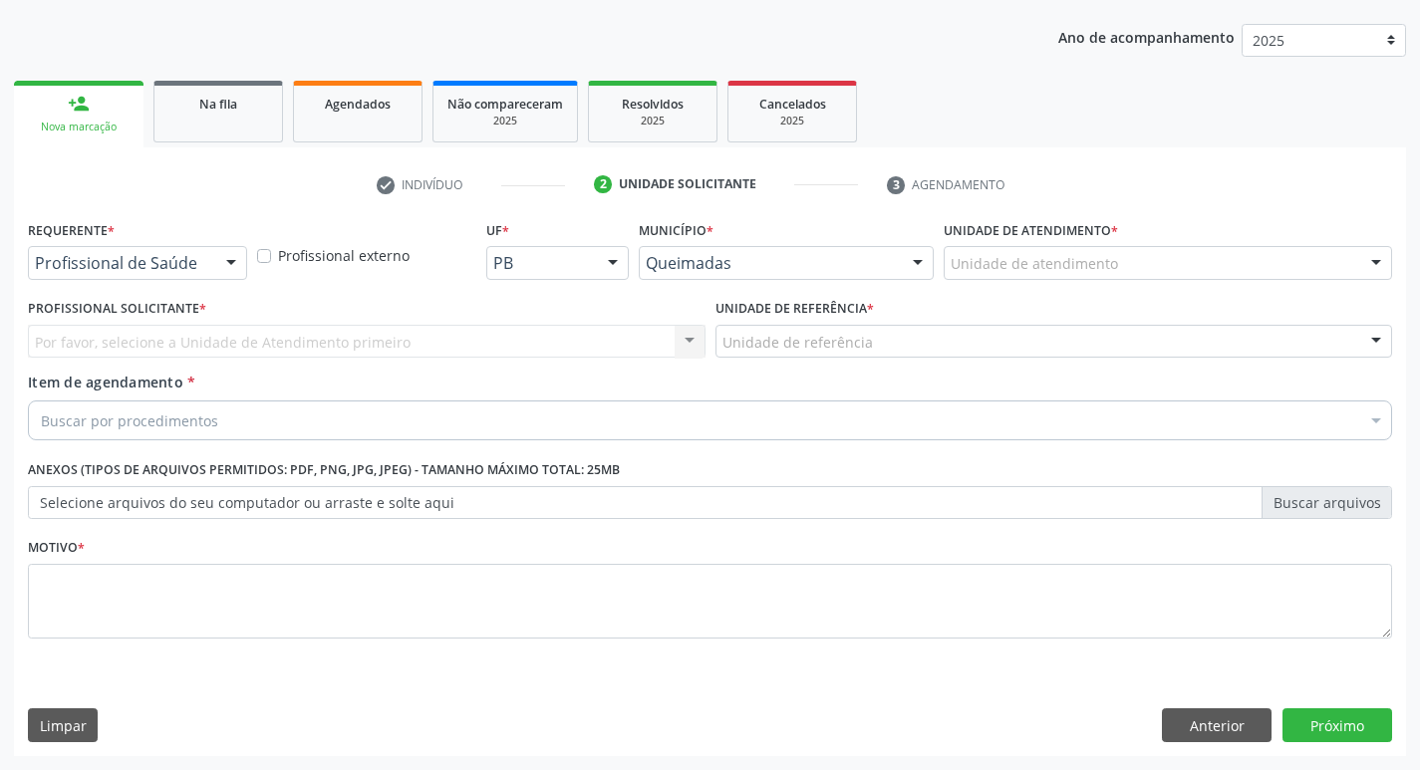
scroll to position [217, 0]
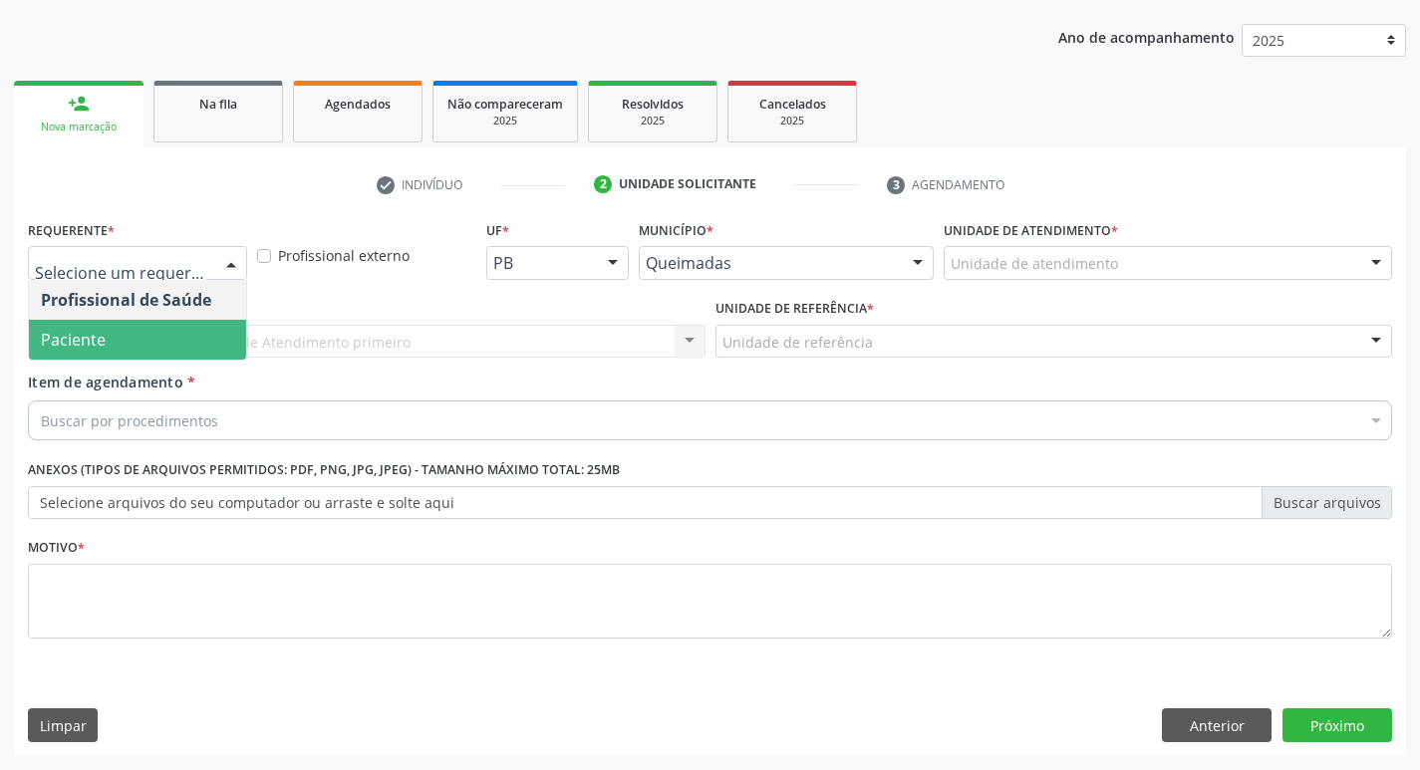
click at [140, 337] on span "Paciente" at bounding box center [137, 340] width 217 height 40
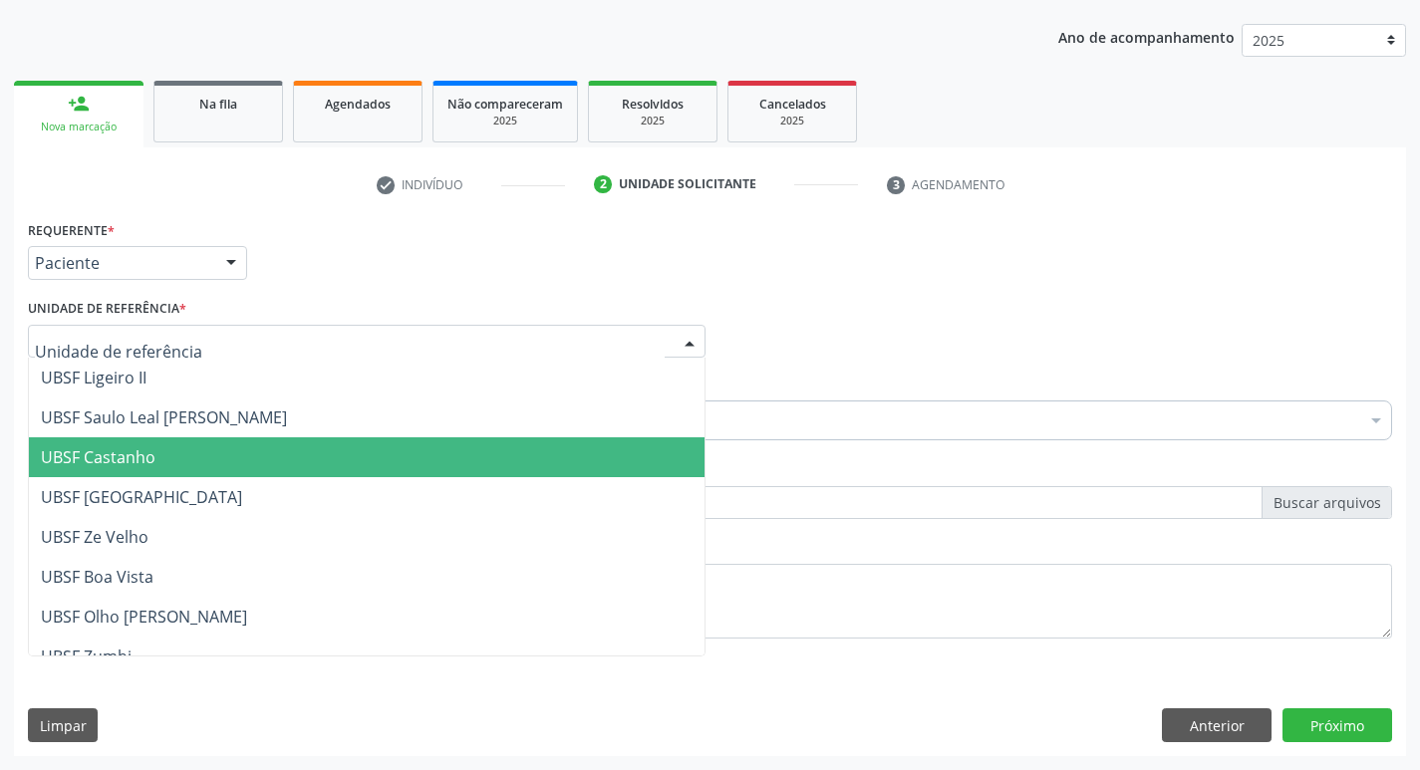
click at [202, 455] on span "UBSF Castanho" at bounding box center [367, 458] width 676 height 40
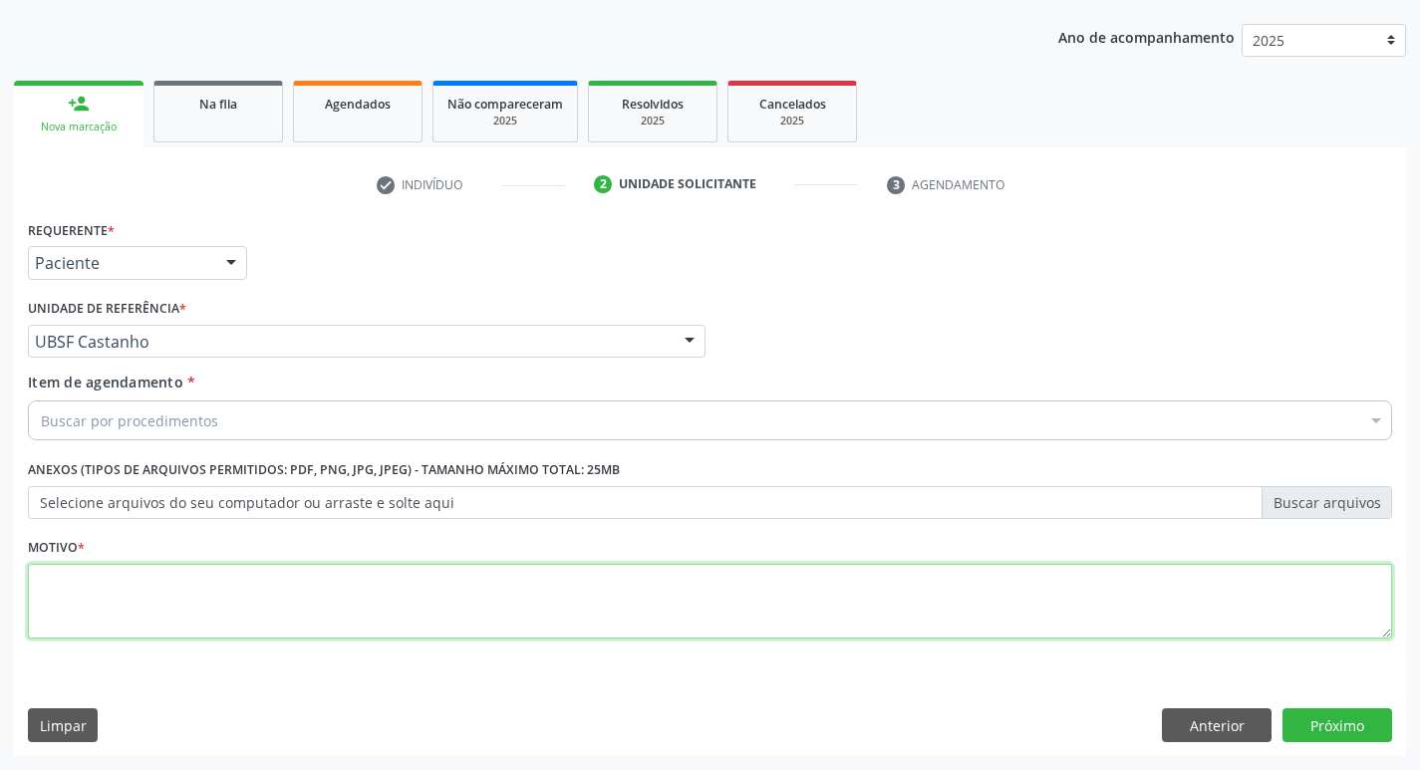
click at [123, 625] on textarea at bounding box center [710, 602] width 1365 height 76
type textarea "AVALIACAO"
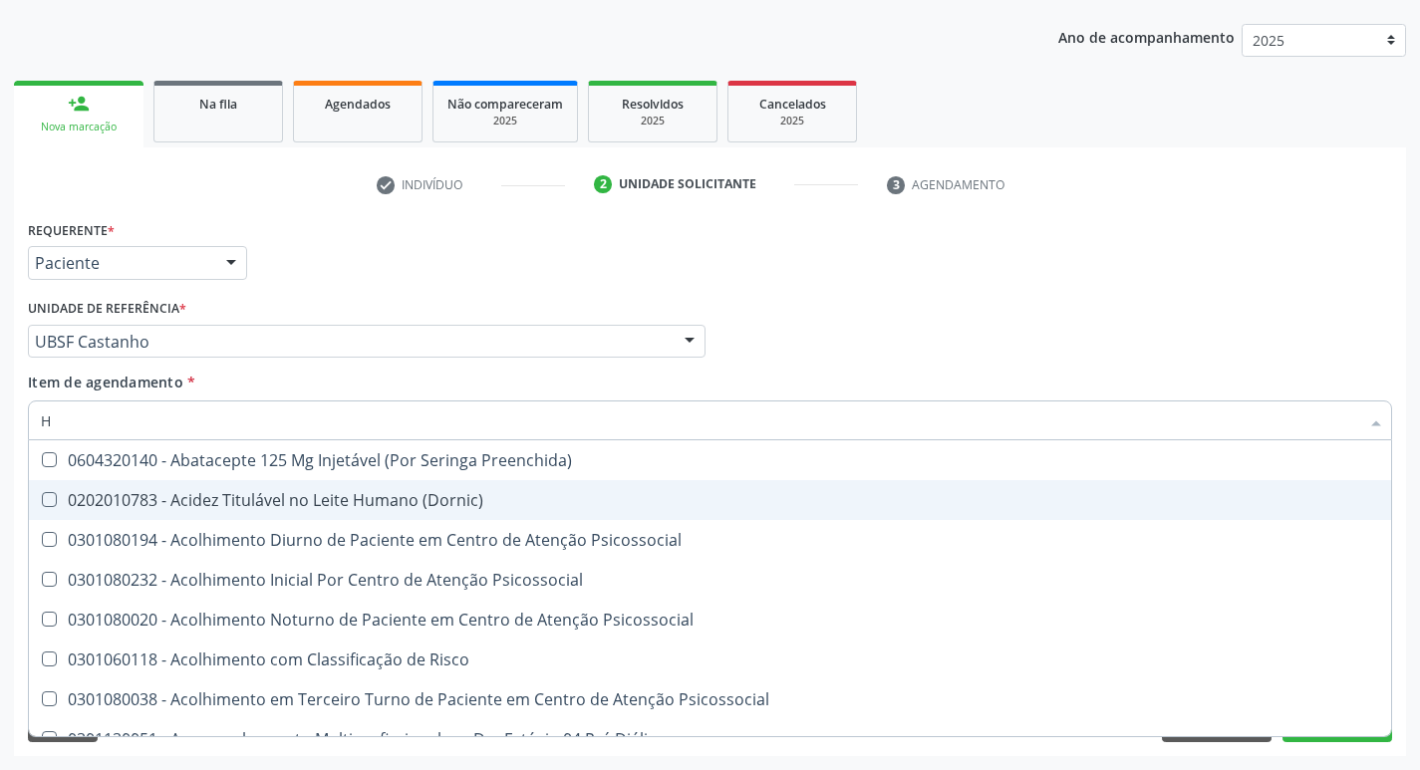
type input "HEMOGR"
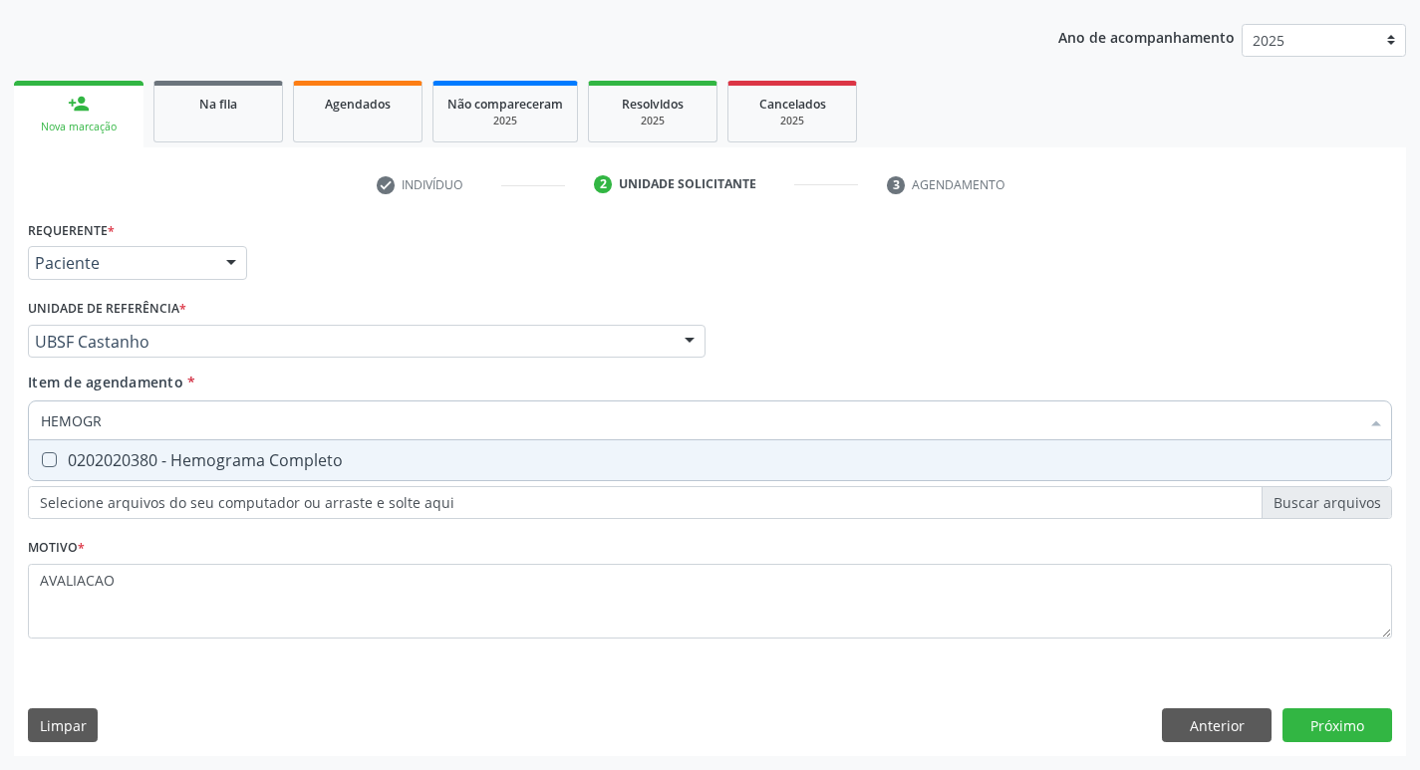
click at [315, 468] on div "0202020380 - Hemograma Completo" at bounding box center [710, 461] width 1339 height 16
checkbox Completo "true"
type input "HEMOG"
checkbox Completo "false"
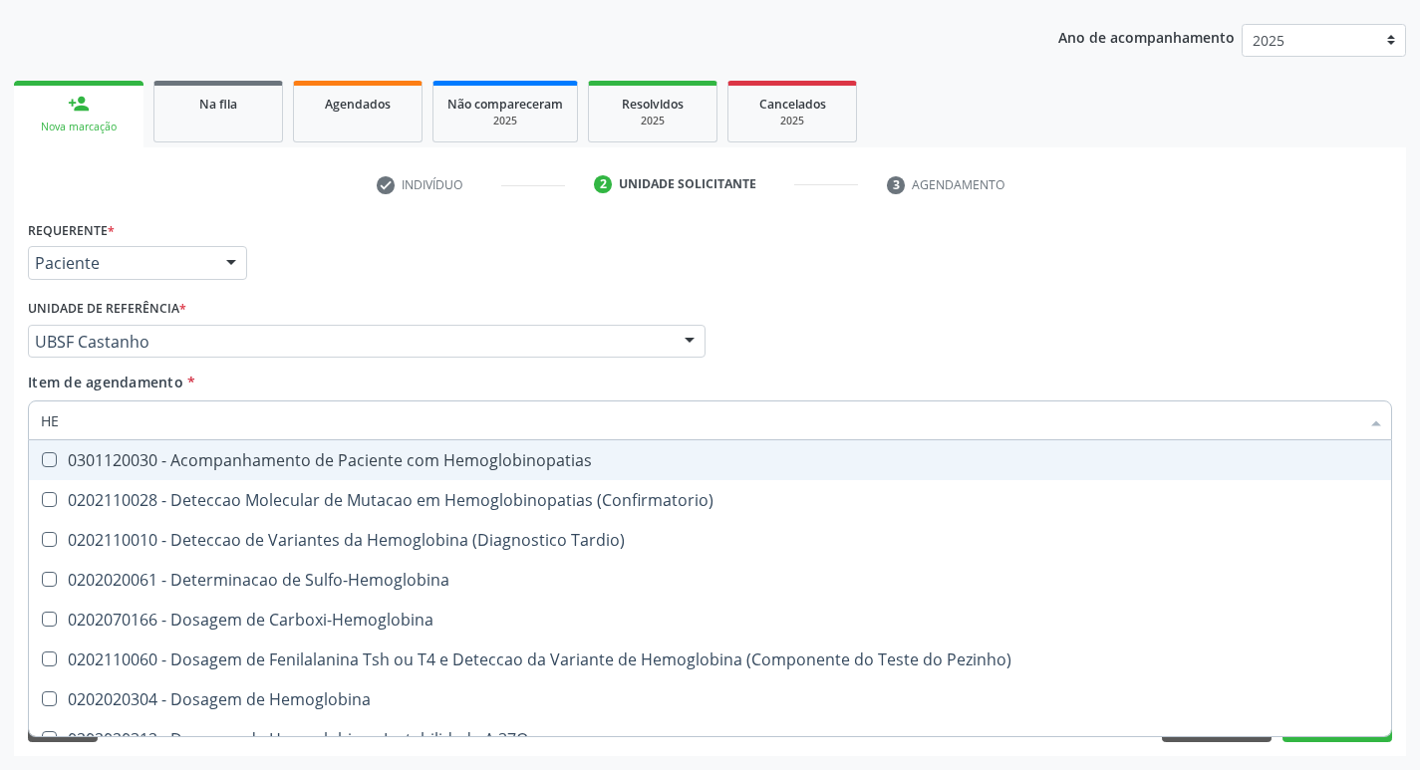
type input "H"
checkbox Completo "false"
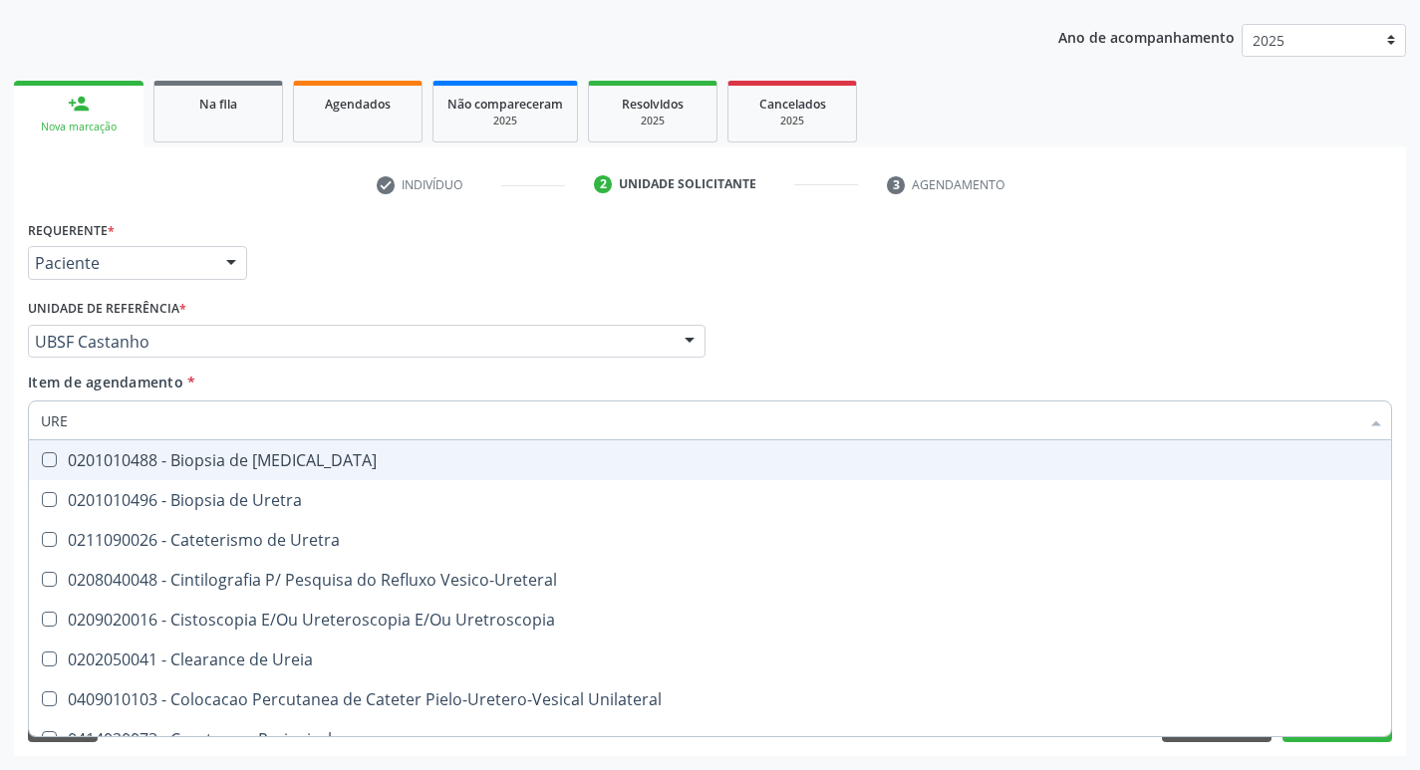
type input "UREI"
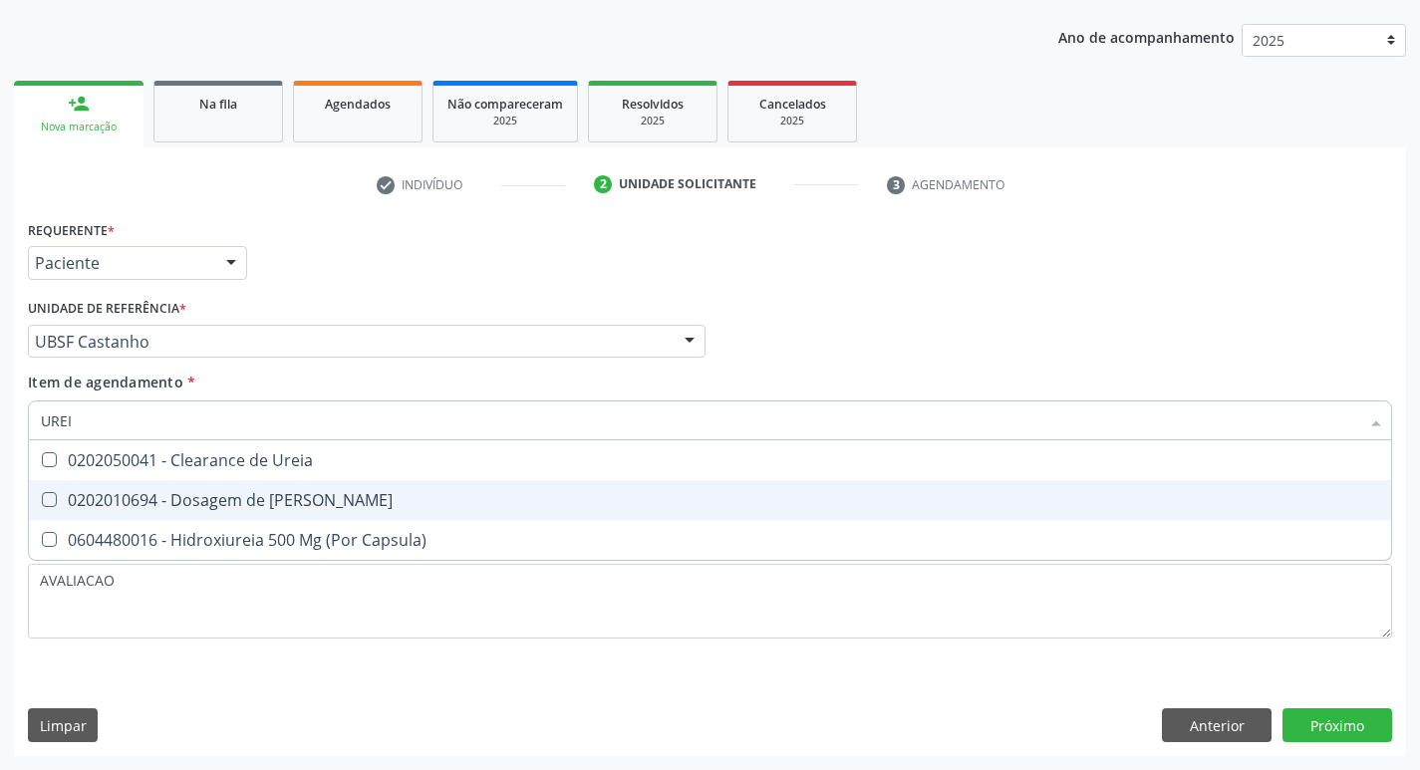
click at [348, 497] on div "0202010694 - Dosagem de [PERSON_NAME]" at bounding box center [710, 500] width 1339 height 16
checkbox Ureia "true"
type input "URE"
checkbox Ureia "false"
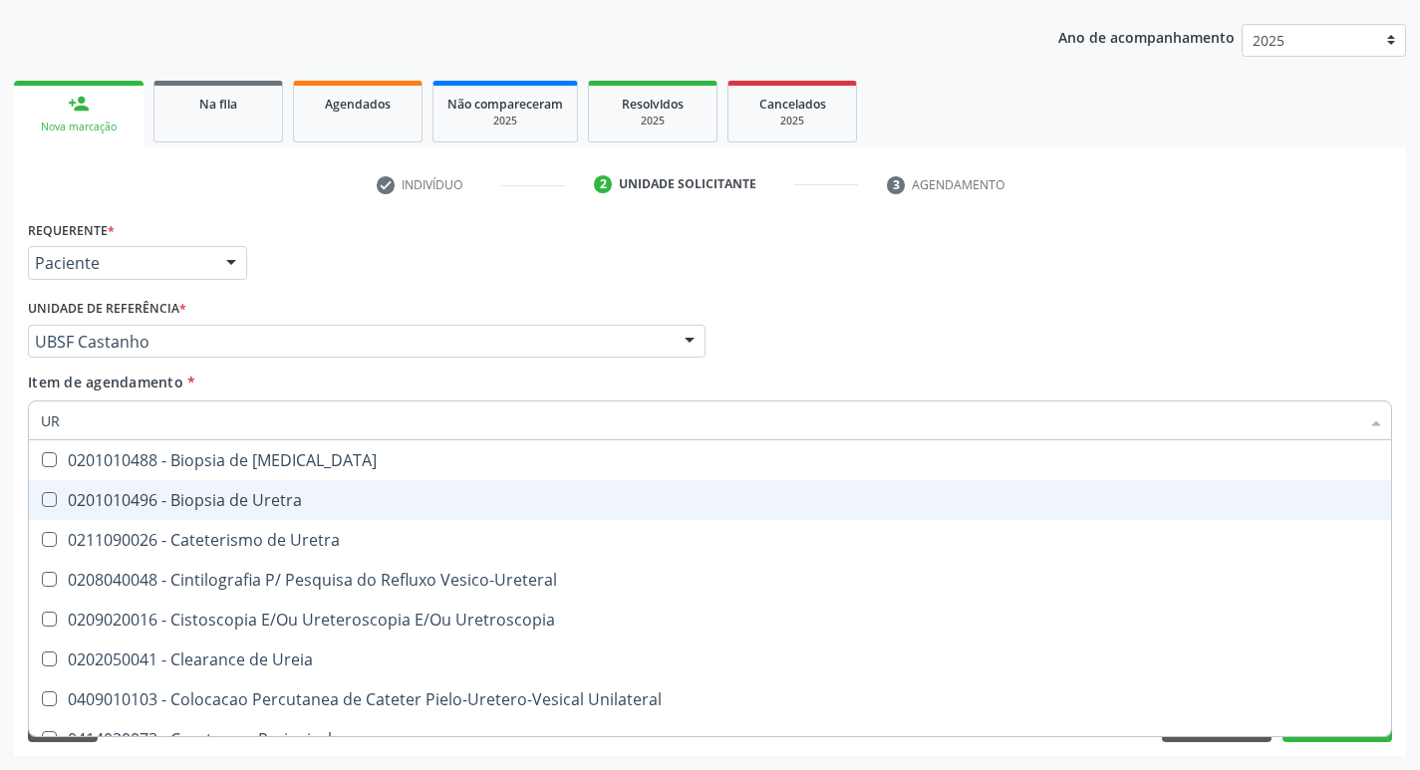
type input "U"
checkbox Ureia "false"
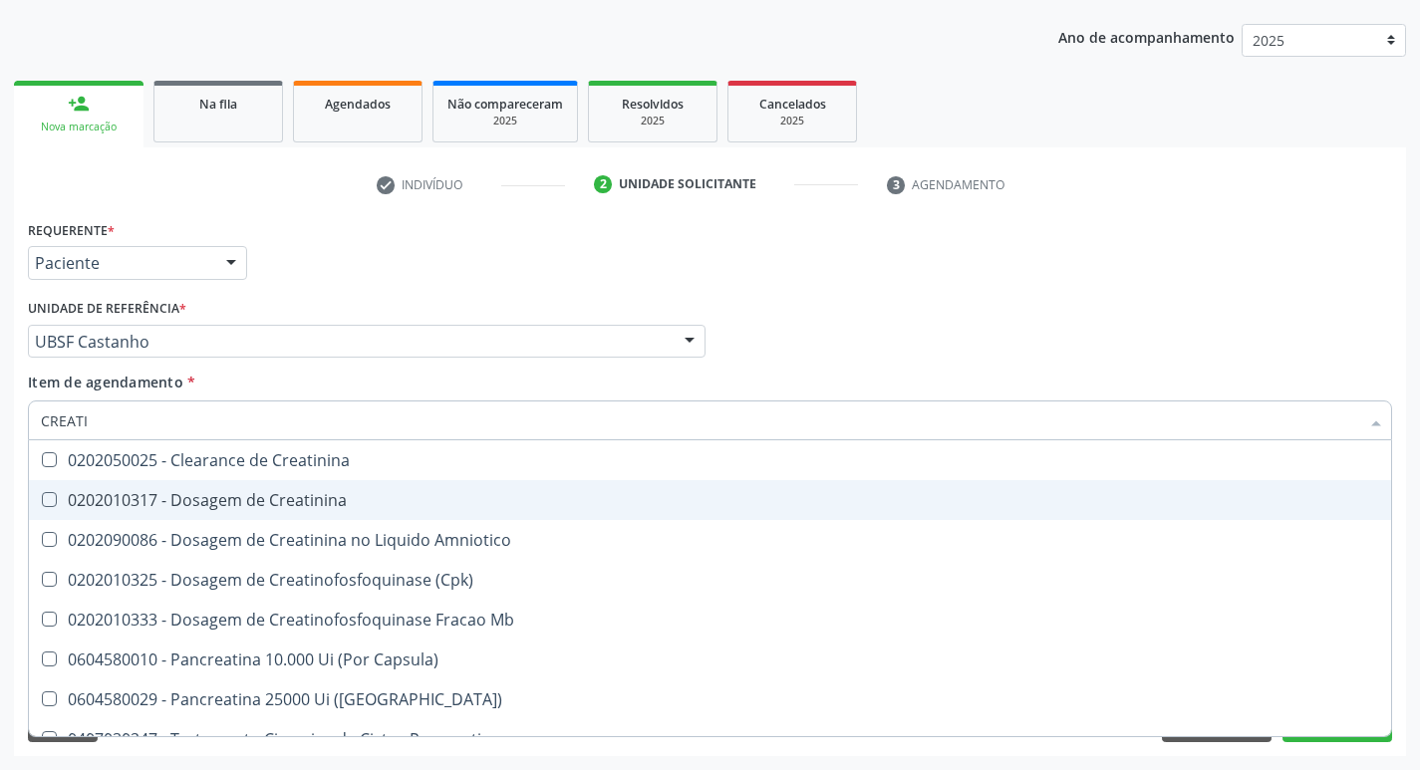
type input "CREATIN"
click at [353, 498] on div "0202010317 - Dosagem de Creatinina" at bounding box center [710, 500] width 1339 height 16
checkbox Creatinina "true"
type input "C"
checkbox Creatinina "false"
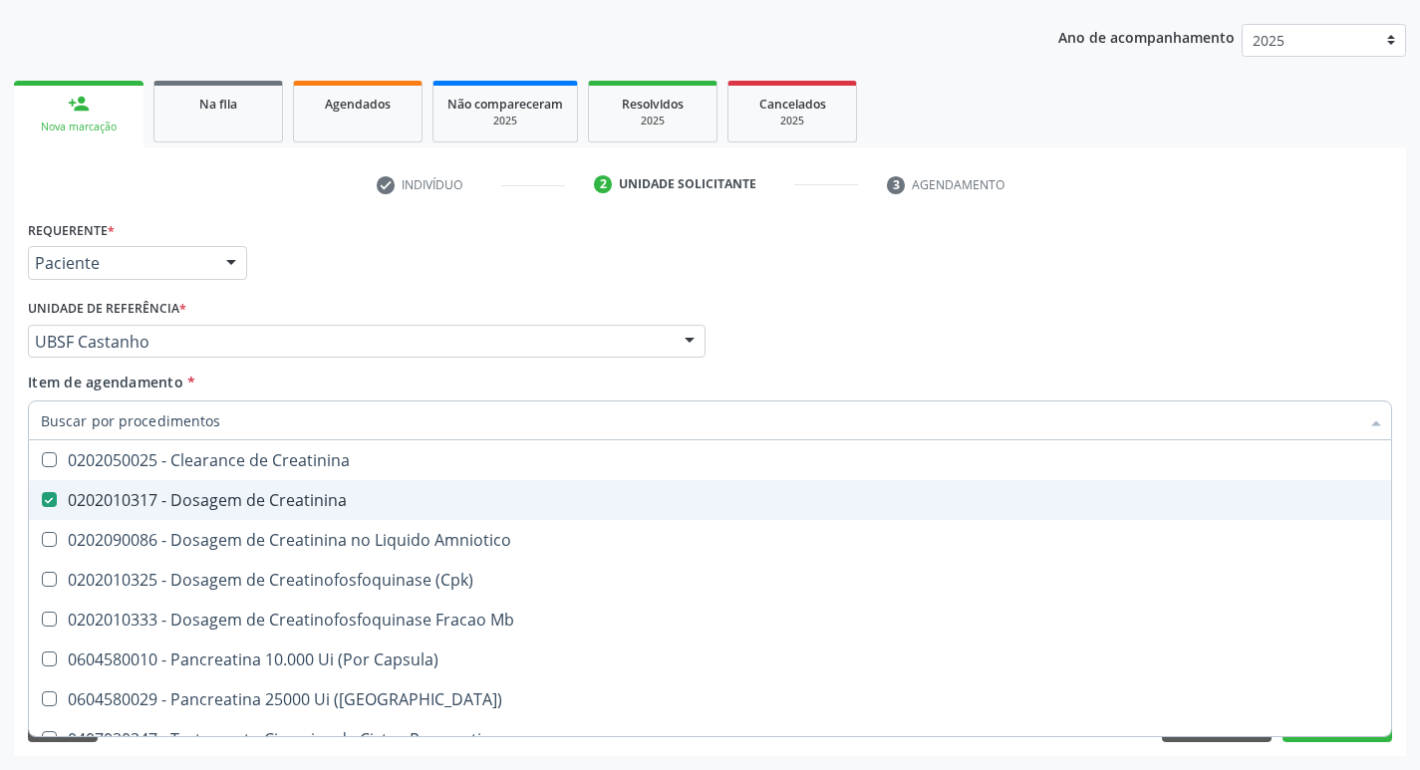
checkbox Amniotico "false"
checkbox Mb "false"
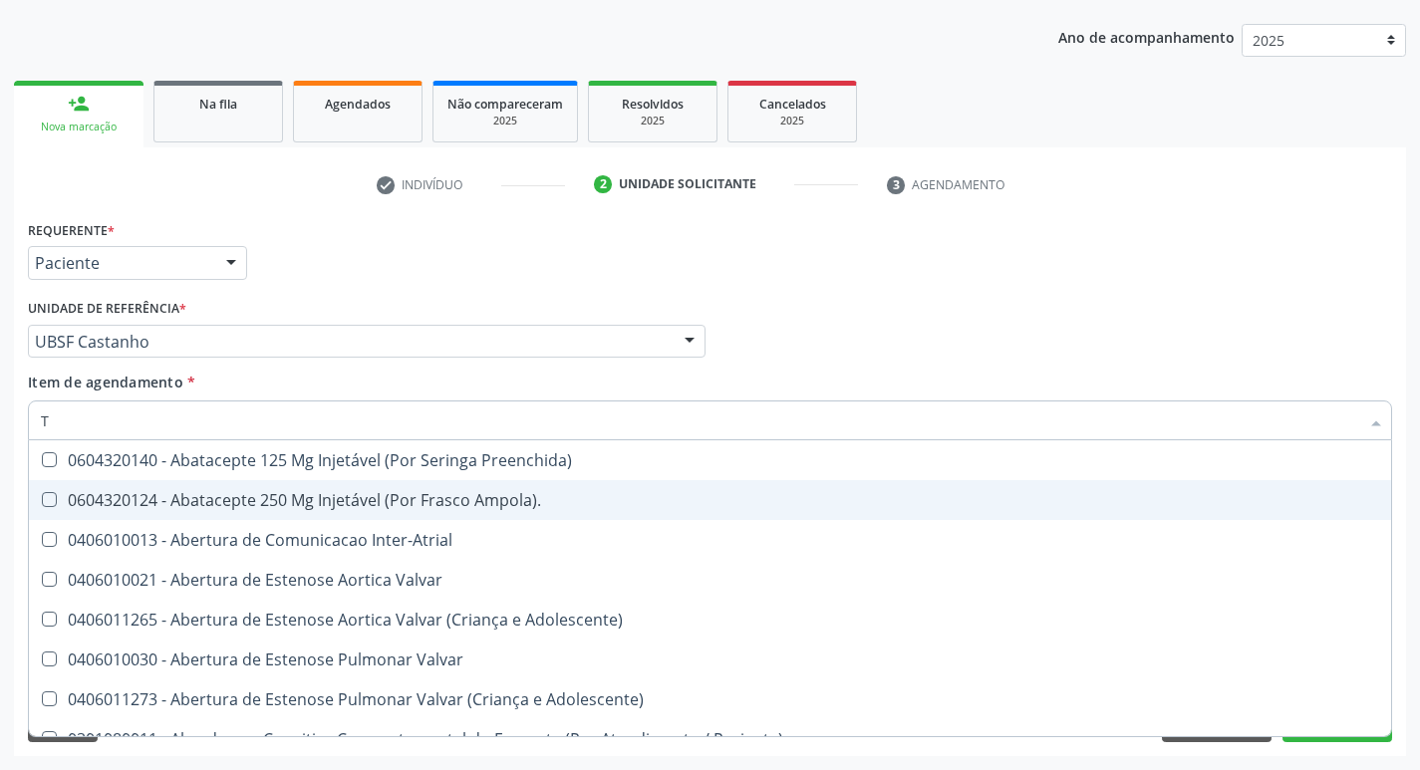
type input "TG"
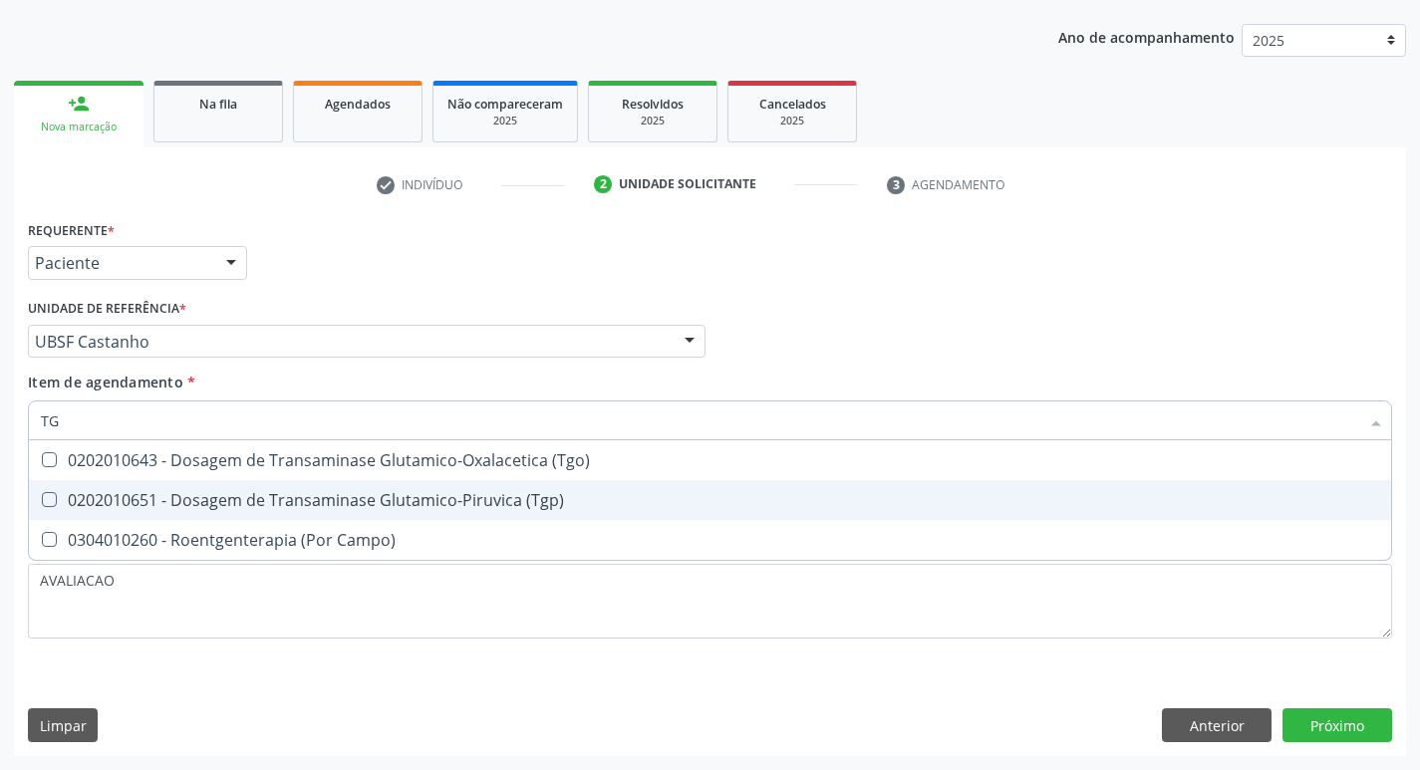
click at [353, 498] on div "0202010651 - Dosagem de Transaminase Glutamico-Piruvica (Tgp)" at bounding box center [710, 500] width 1339 height 16
checkbox \(Tgp\) "true"
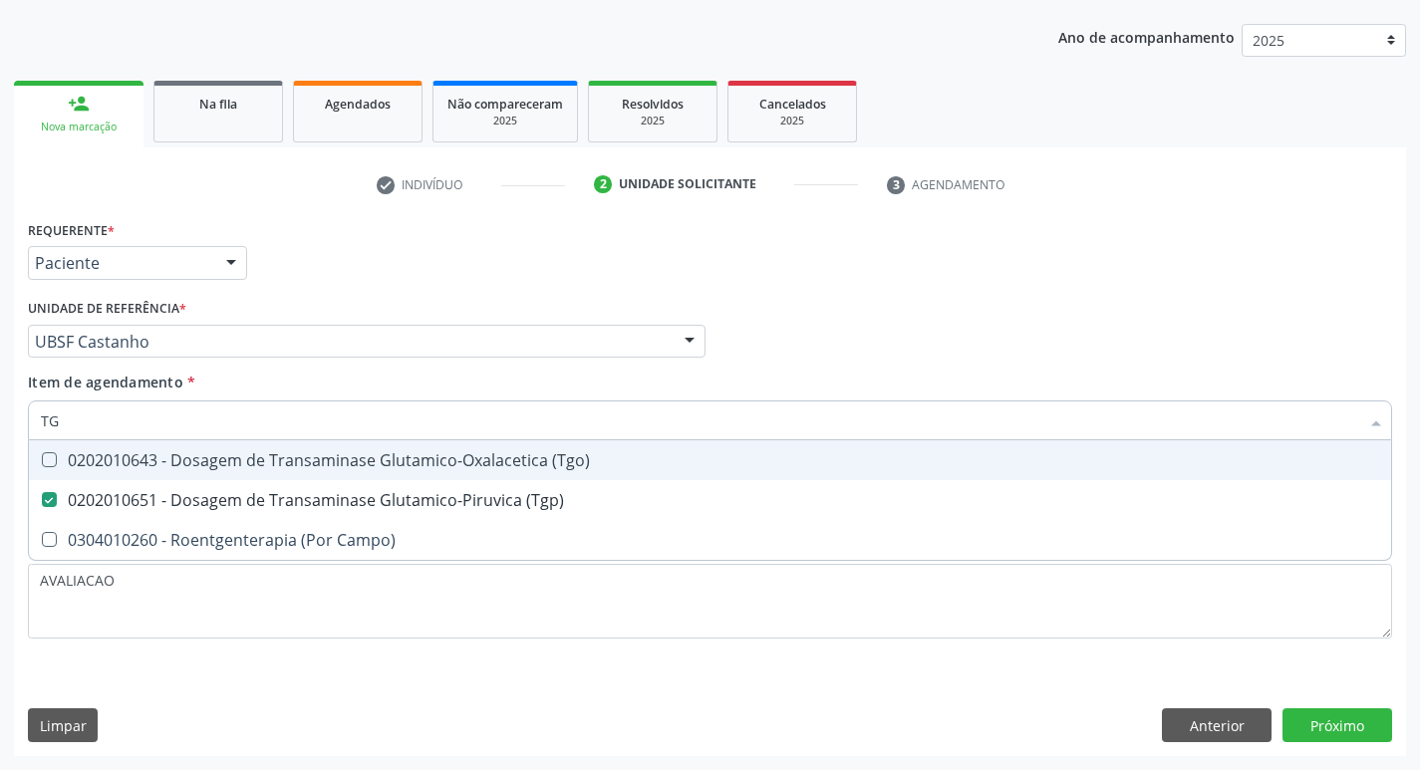
click at [359, 473] on span "0202010643 - Dosagem de Transaminase Glutamico-Oxalacetica (Tgo)" at bounding box center [710, 461] width 1363 height 40
checkbox \(Tgo\) "true"
type input "T"
checkbox \(Tgo\) "false"
checkbox \(Tgp\) "false"
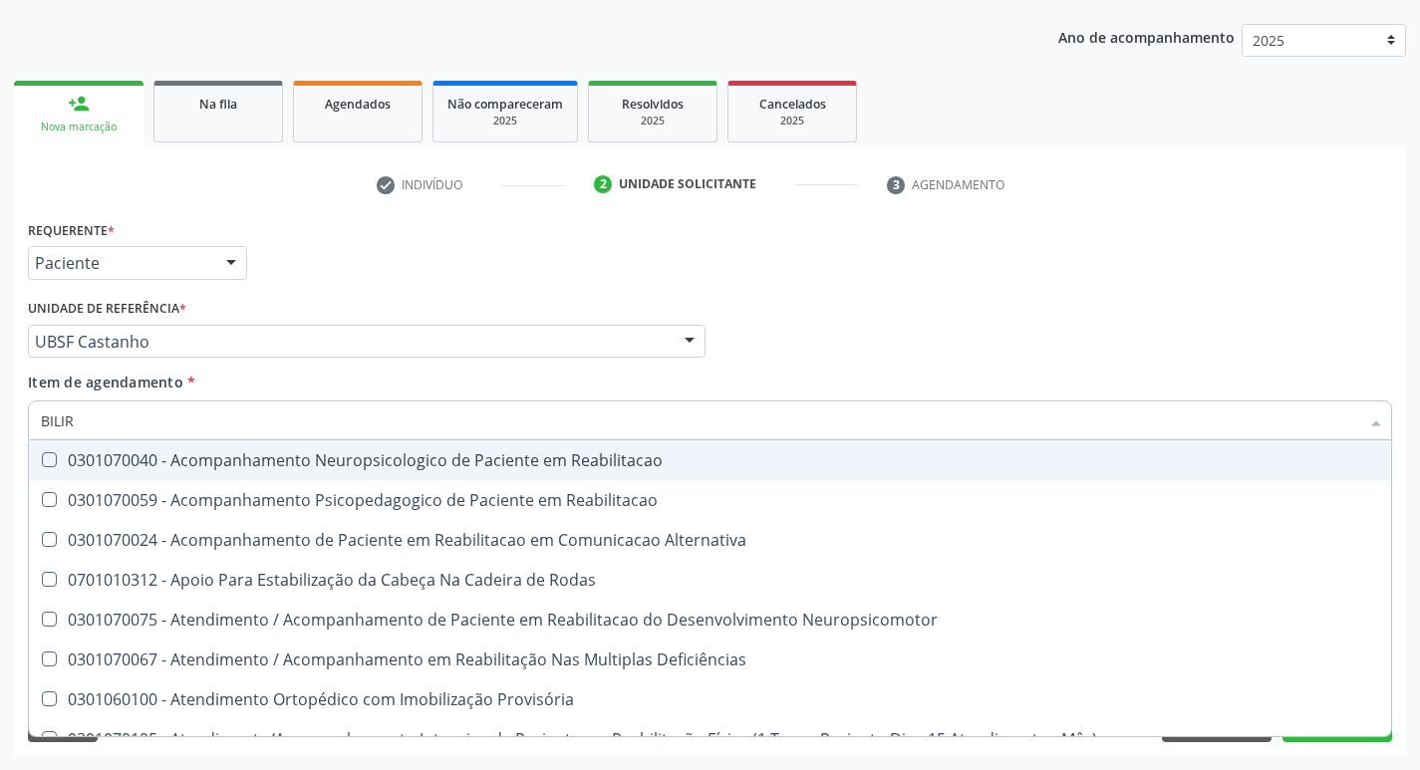
type input "BILIRR"
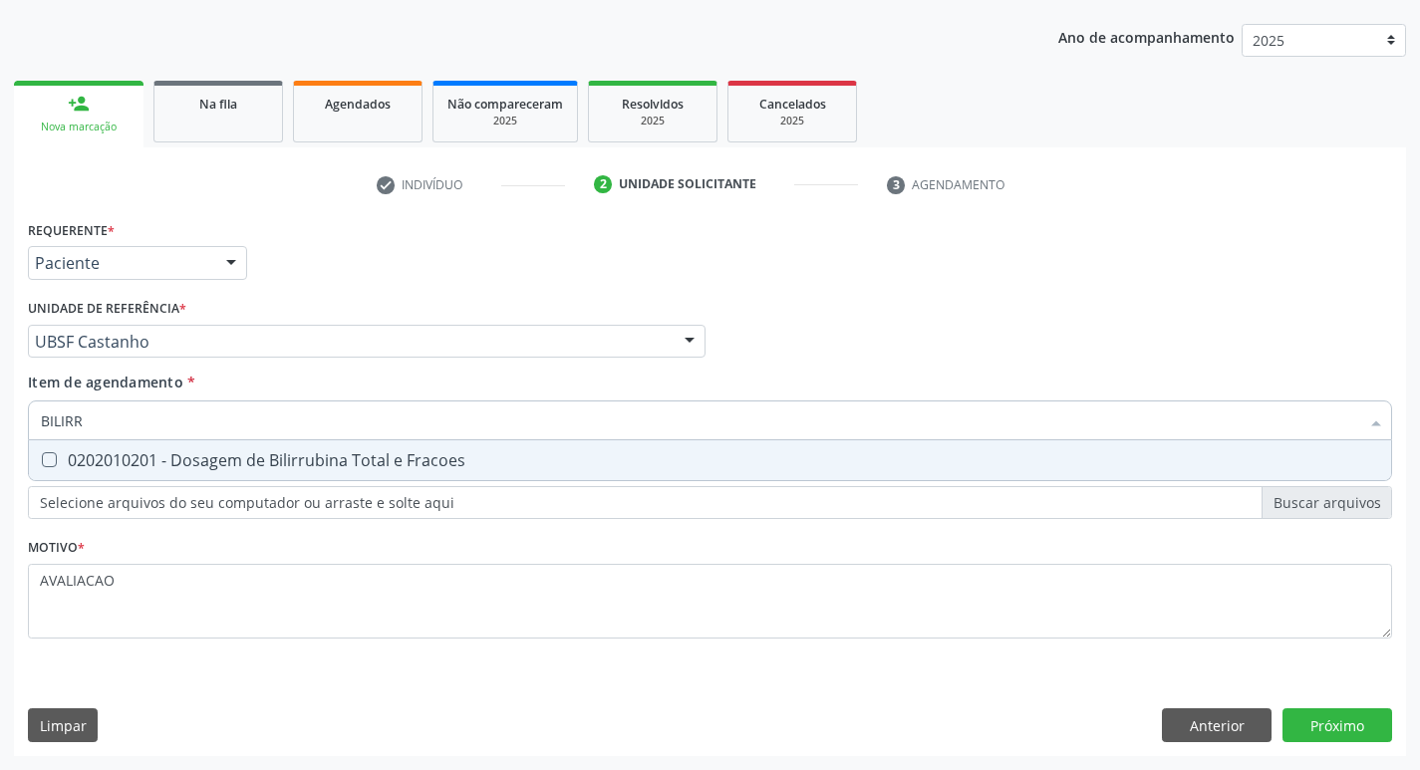
click at [359, 473] on span "0202010201 - Dosagem de Bilirrubina Total e Fracoes" at bounding box center [710, 461] width 1363 height 40
checkbox Fracoes "true"
type input "B"
checkbox Fracoes "false"
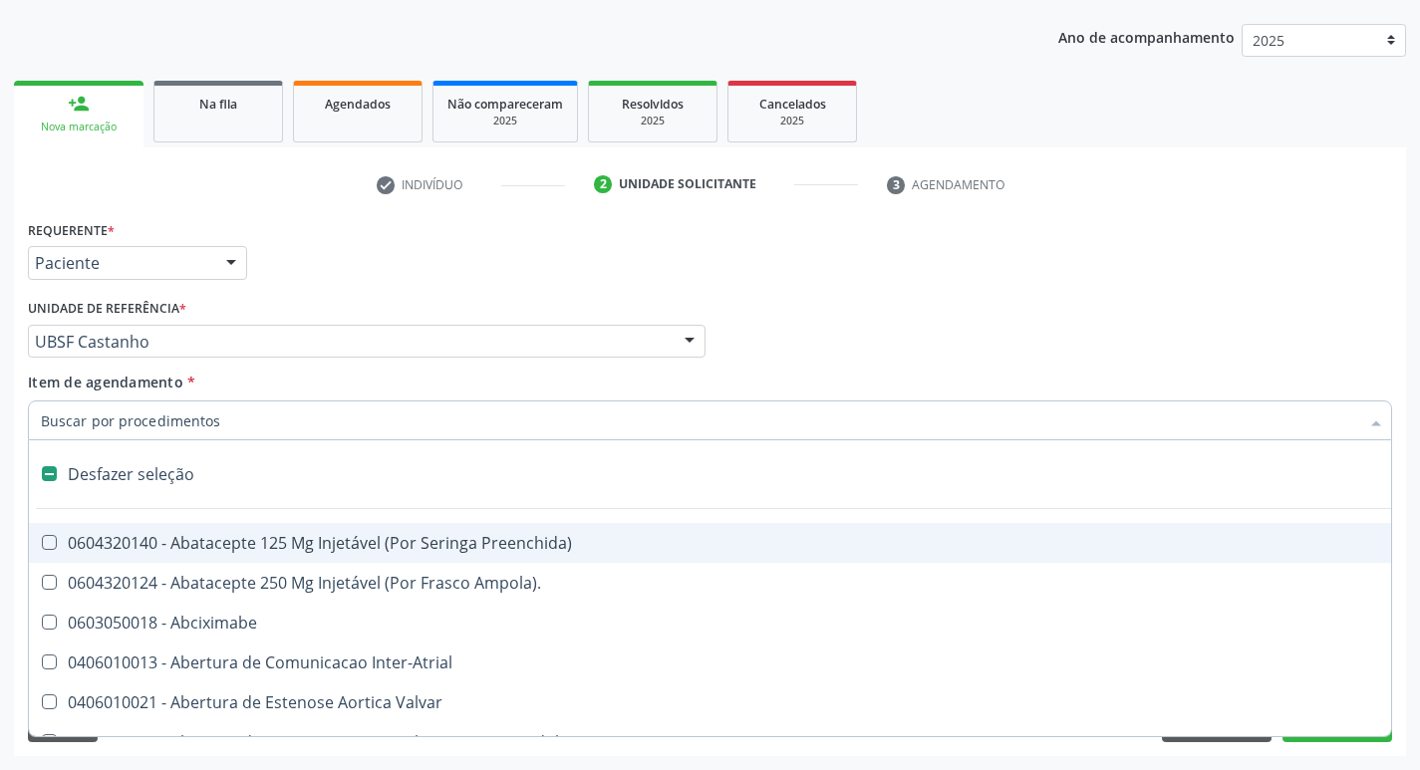
type input "G"
checkbox Iridium "true"
checkbox Criança "true"
checkbox Quantitativa\) "true"
checkbox Esforco "true"
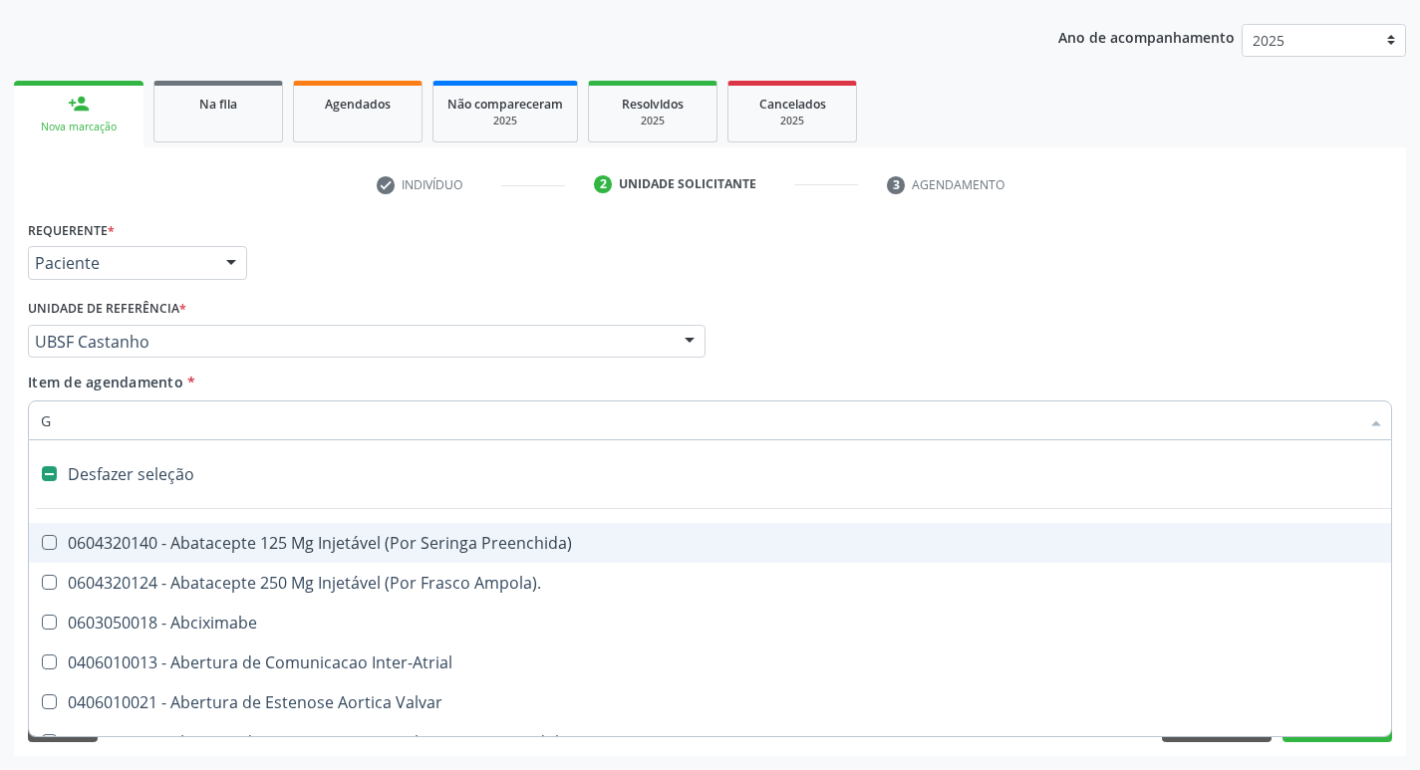
checkbox \(Dacriocintilografia\) "true"
checkbox Persistente "true"
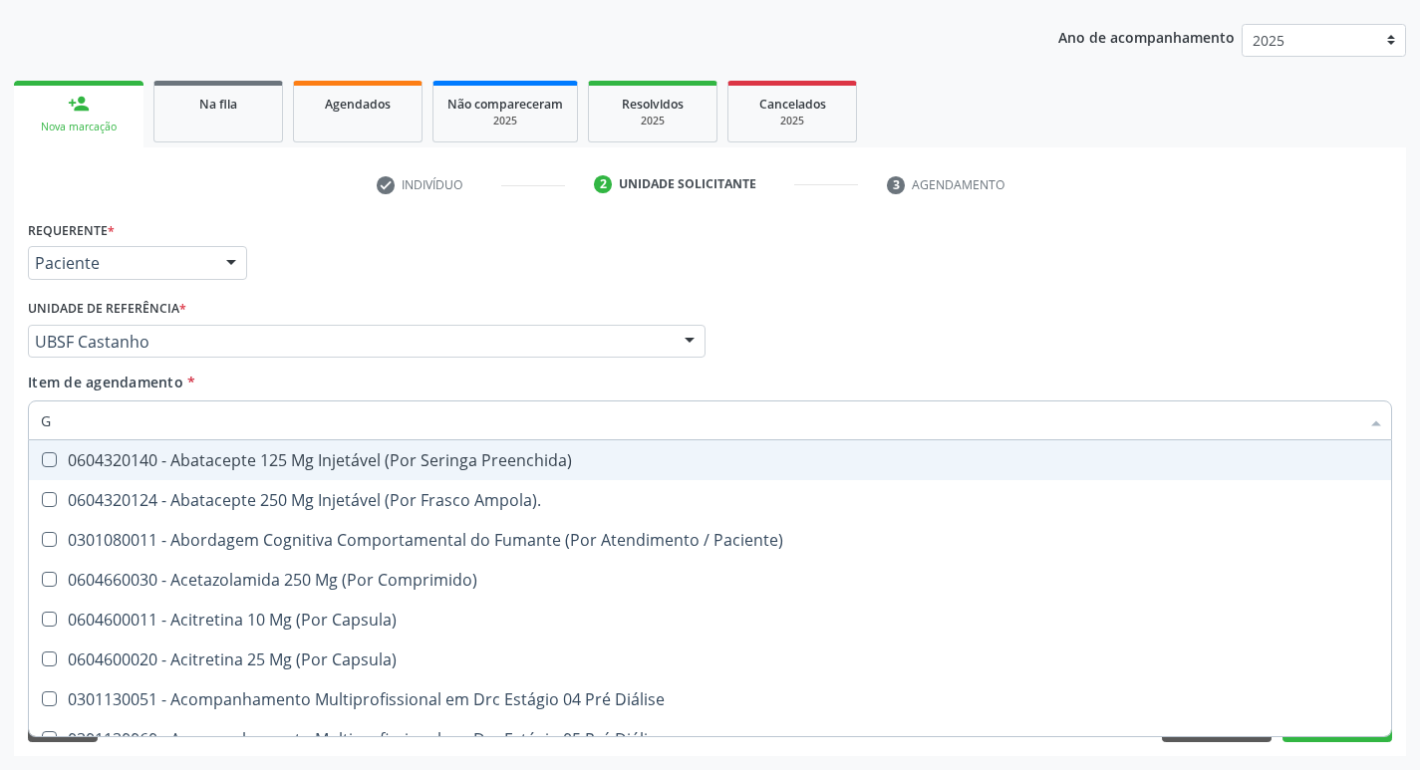
type input "GLICOSE"
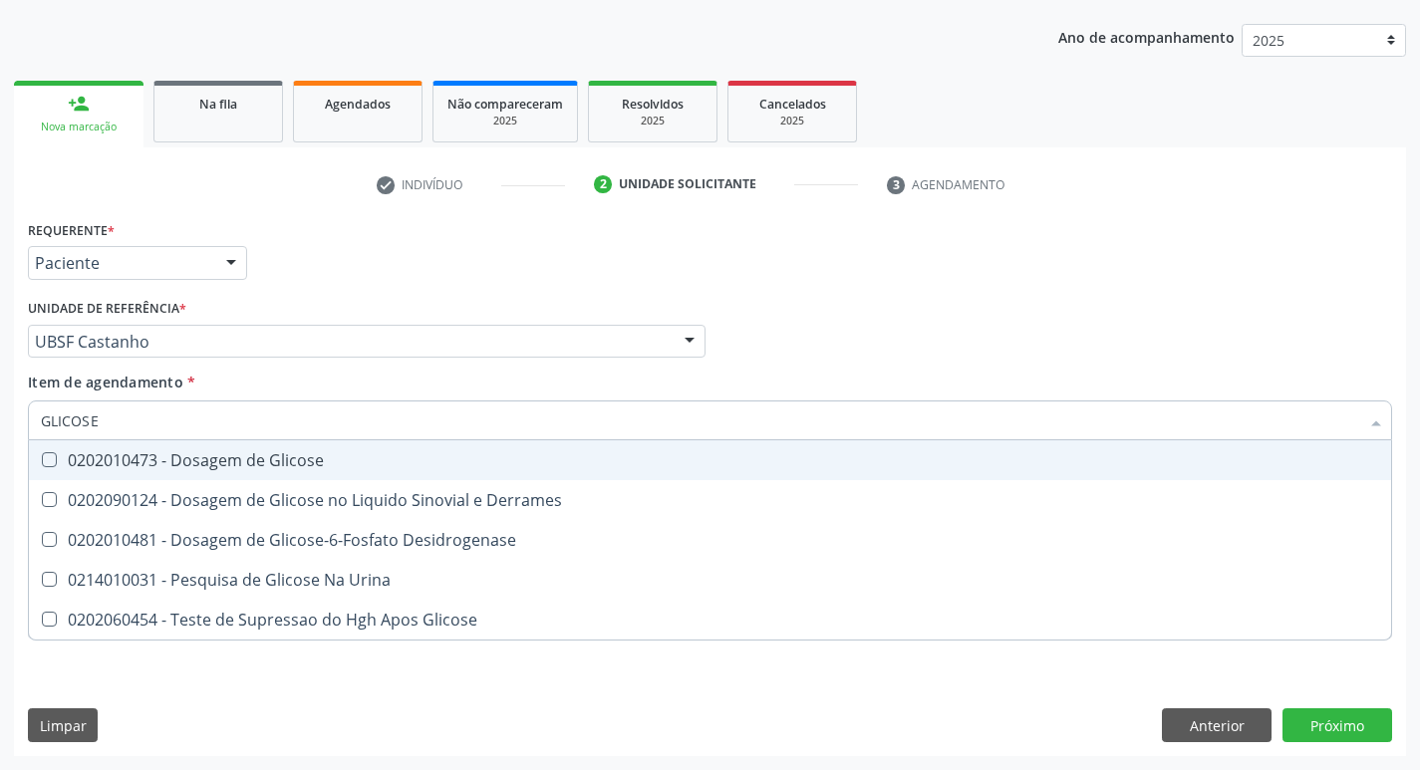
click at [293, 468] on div "0202010473 - Dosagem de Glicose" at bounding box center [710, 461] width 1339 height 16
checkbox Glicose "true"
type input "GLICOS"
checkbox Glicose "false"
checkbox Derrames "true"
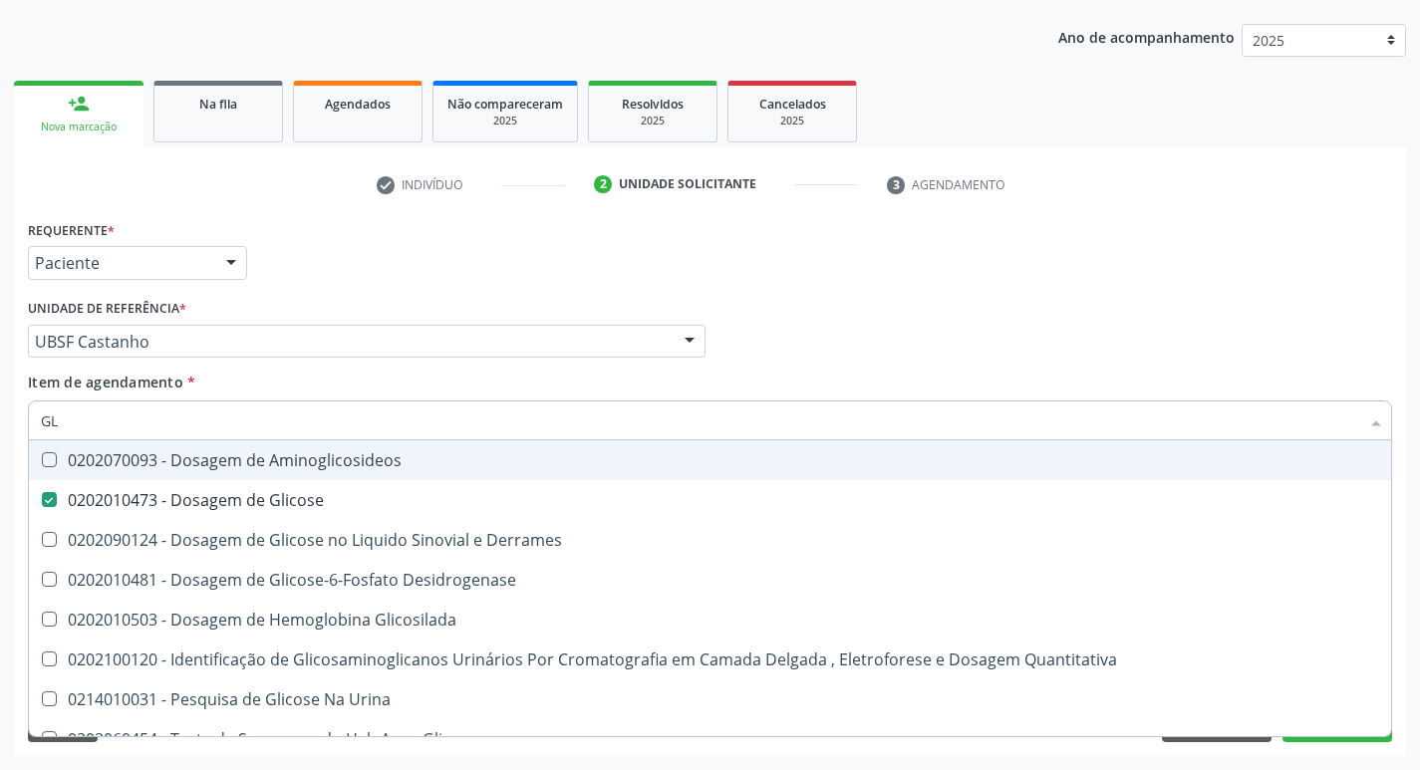
type input "G"
checkbox Glicose "false"
checkbox Derrames "false"
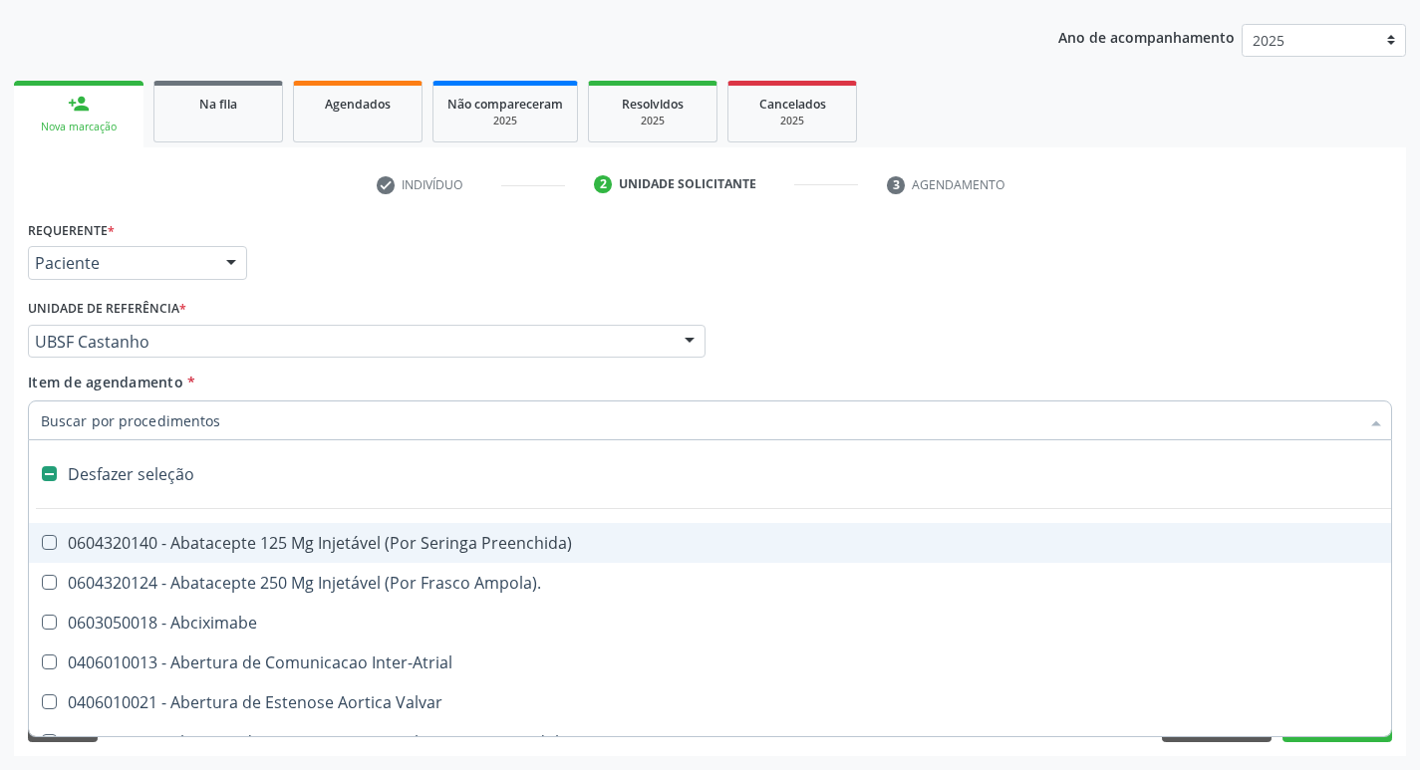
type input "H"
checkbox Convencional\) "true"
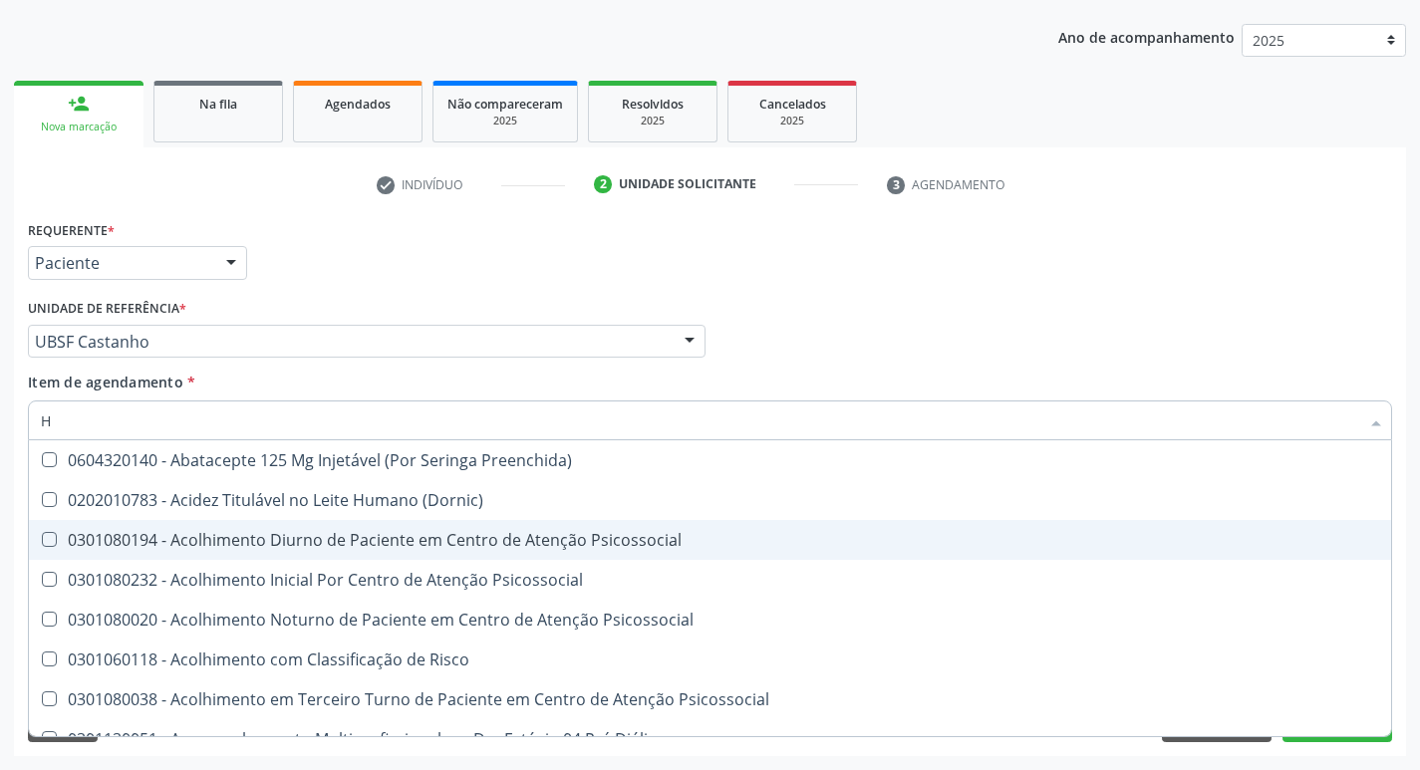
type input "HEMOGLOBINA G"
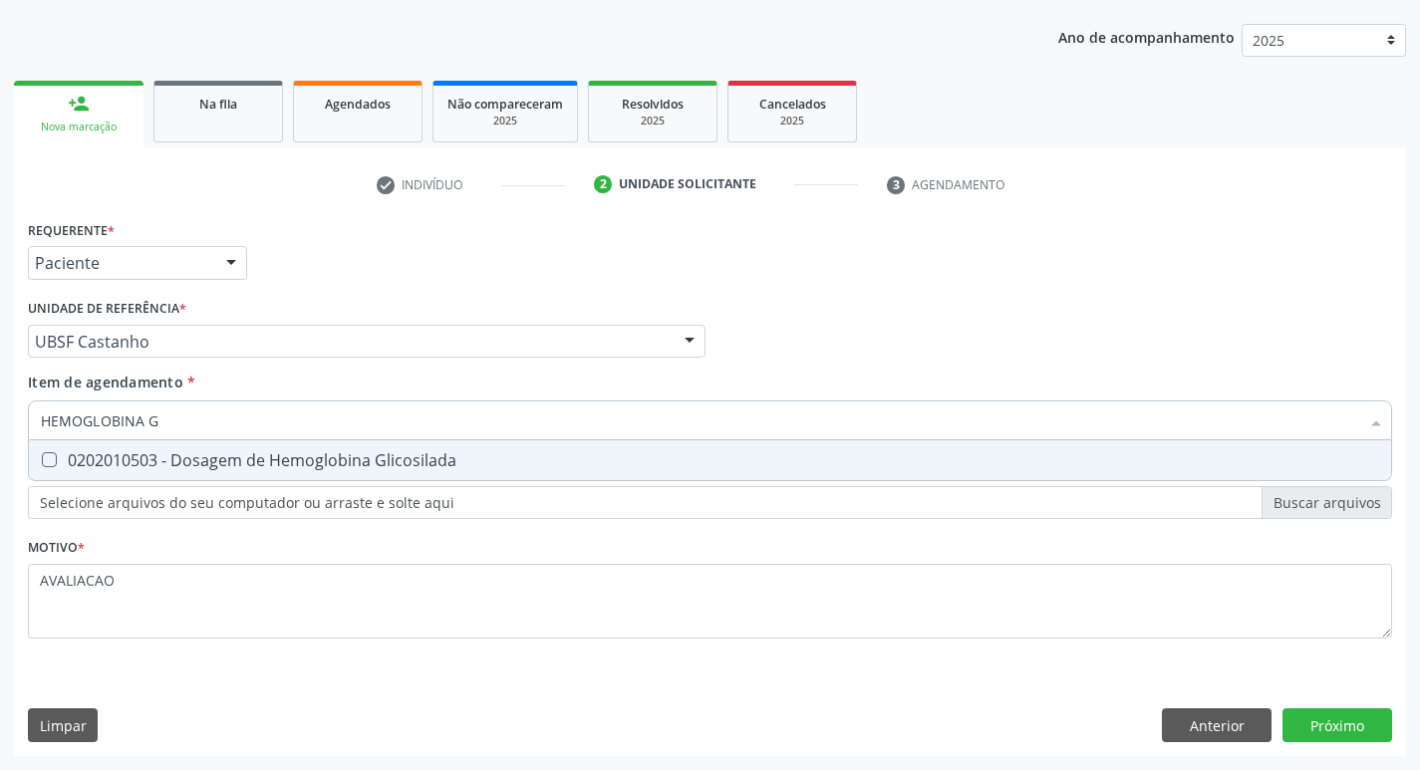
click at [325, 465] on div "0202010503 - Dosagem de Hemoglobina Glicosilada" at bounding box center [710, 461] width 1339 height 16
checkbox Glicosilada "true"
type input "HEMOGLOBINA"
checkbox Glicosilada "false"
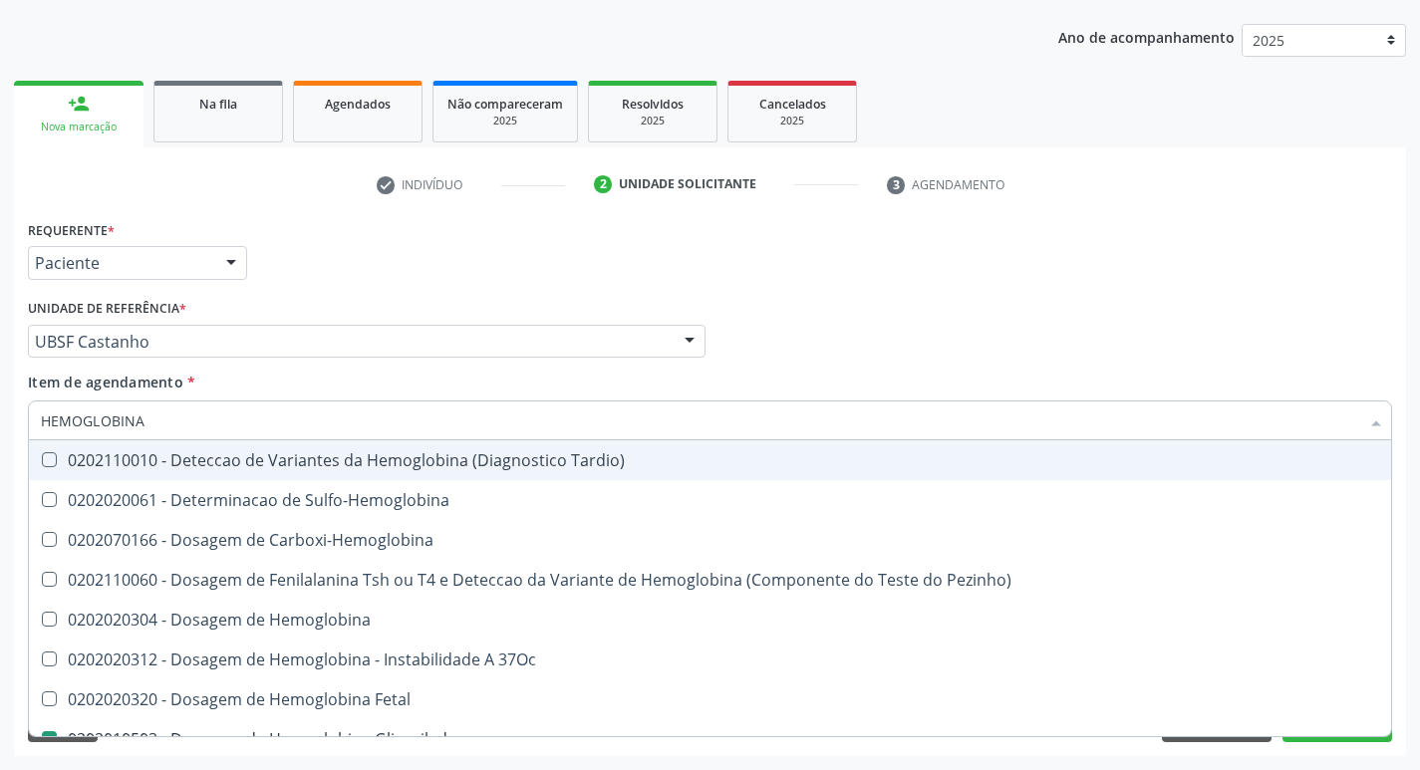
type input "HEMOGLOBIN"
checkbox Glicosilada "false"
checkbox Hemoglobina "true"
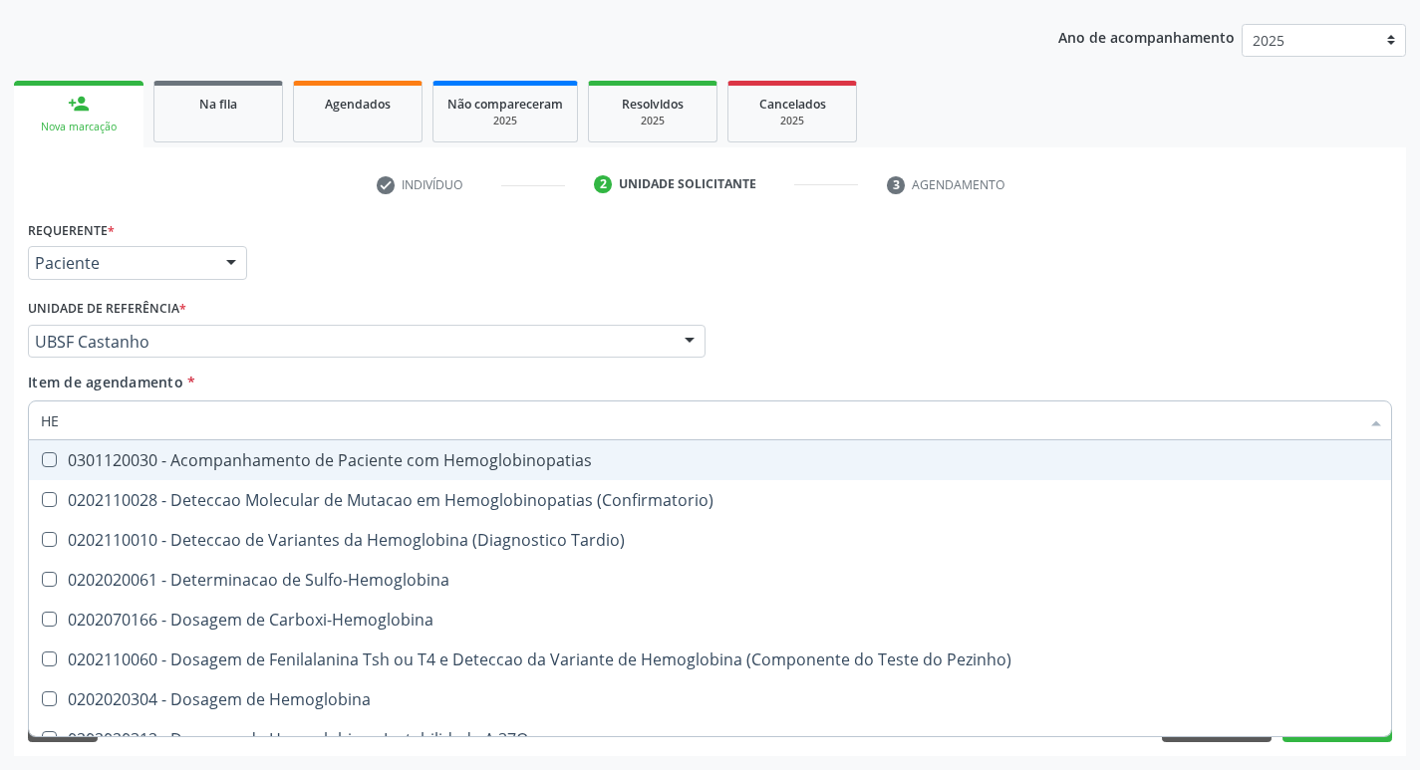
type input "H"
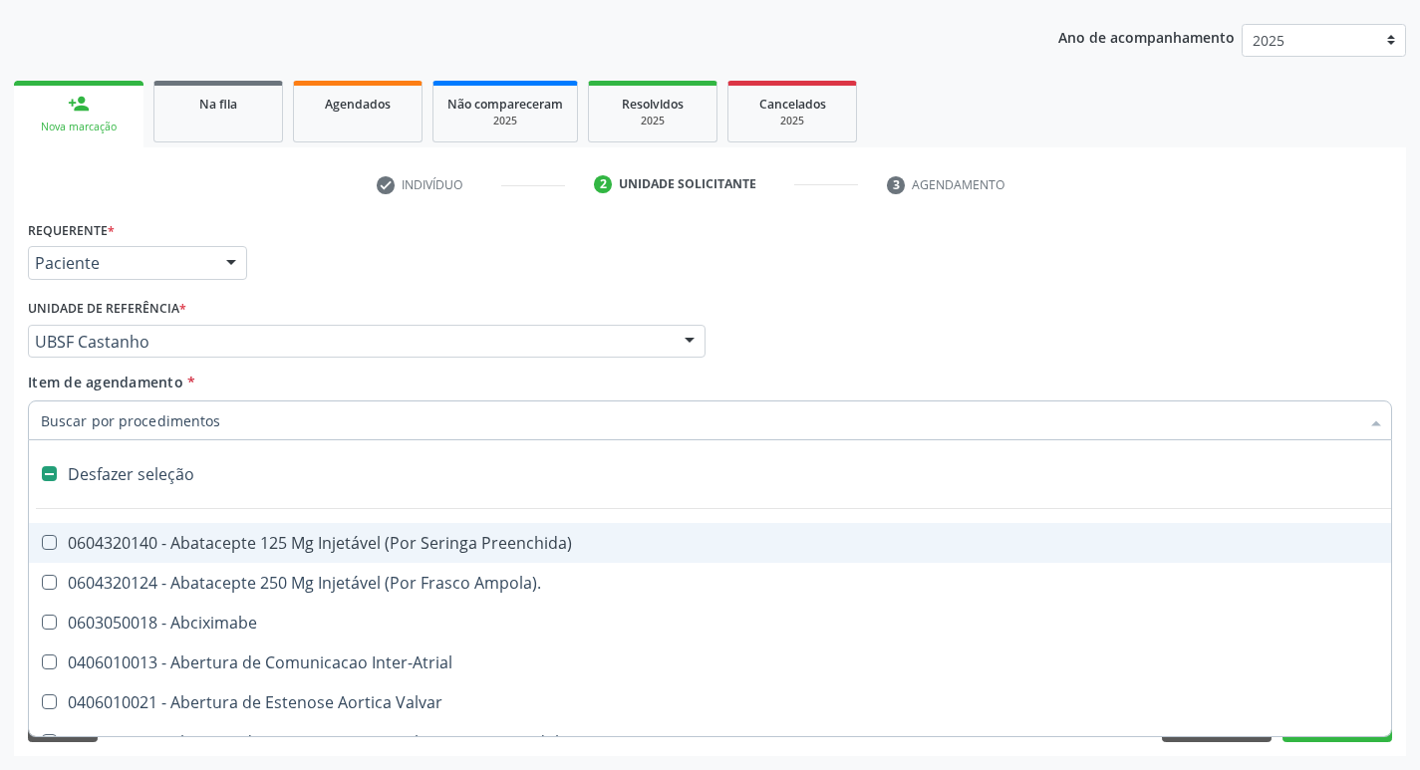
checkbox Dente\) "false"
checkbox Capsula\) "false"
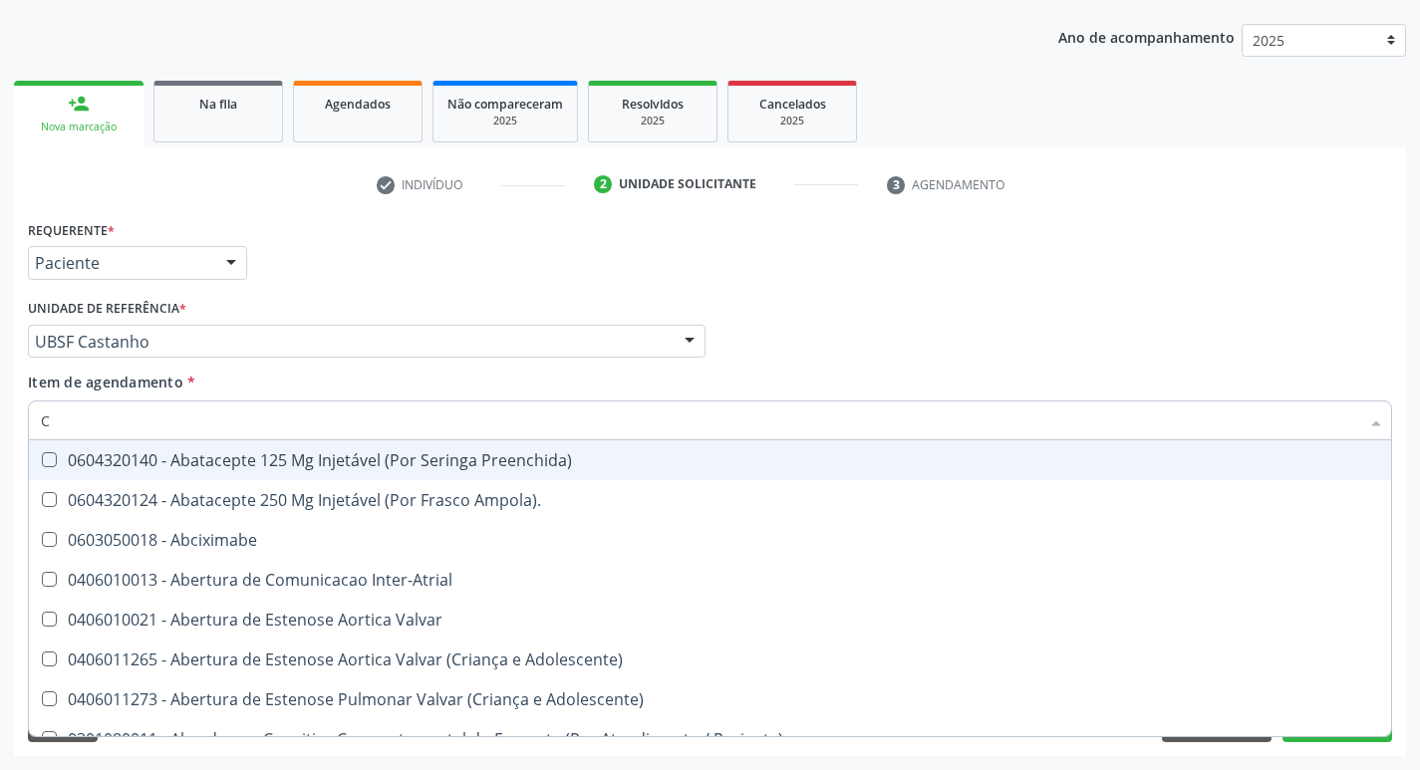
type input "CO"
checkbox Neurocirurgia "true"
checkbox Comprimido\) "true"
checkbox Transcutanea "true"
checkbox Colecistostomia "true"
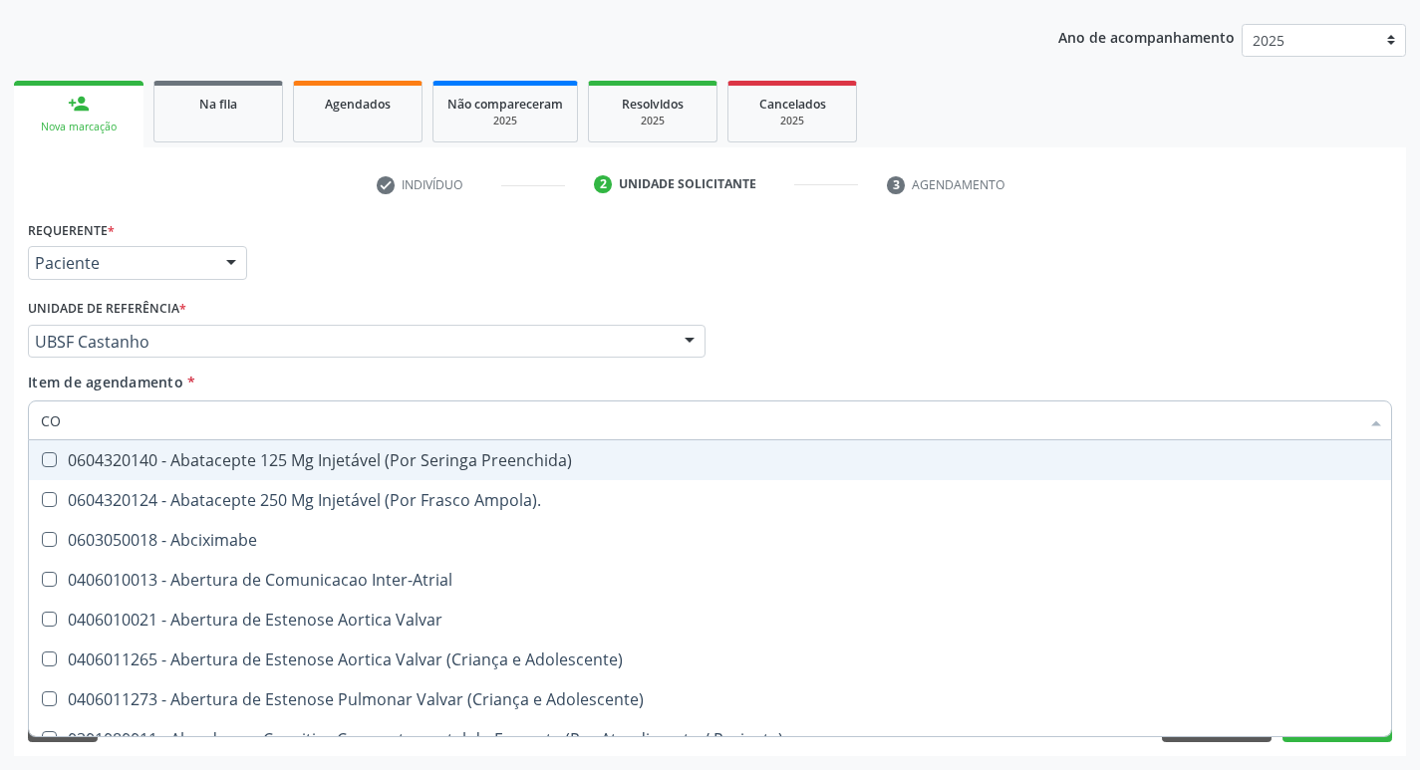
checkbox \(Hemicolectomia\) "true"
checkbox Osseo "true"
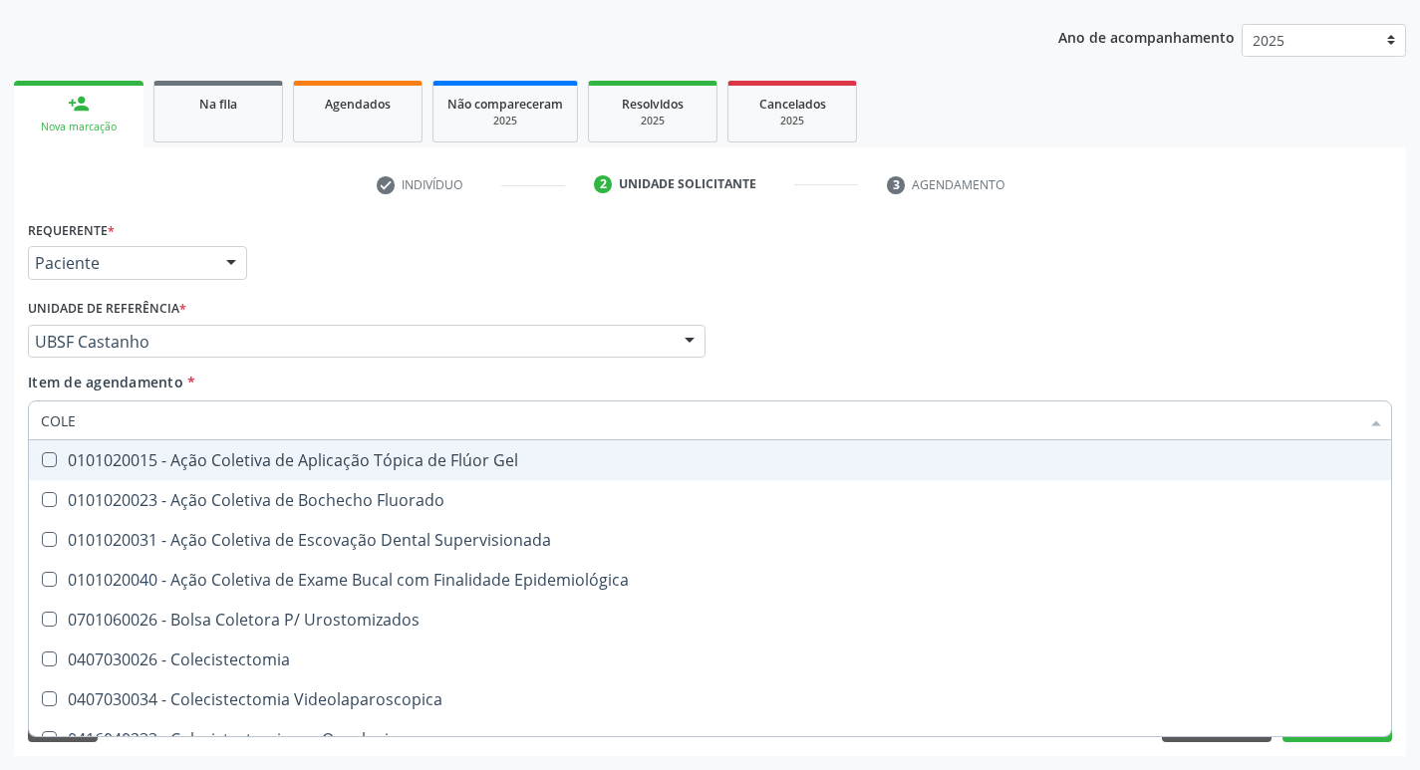
type input "COLES"
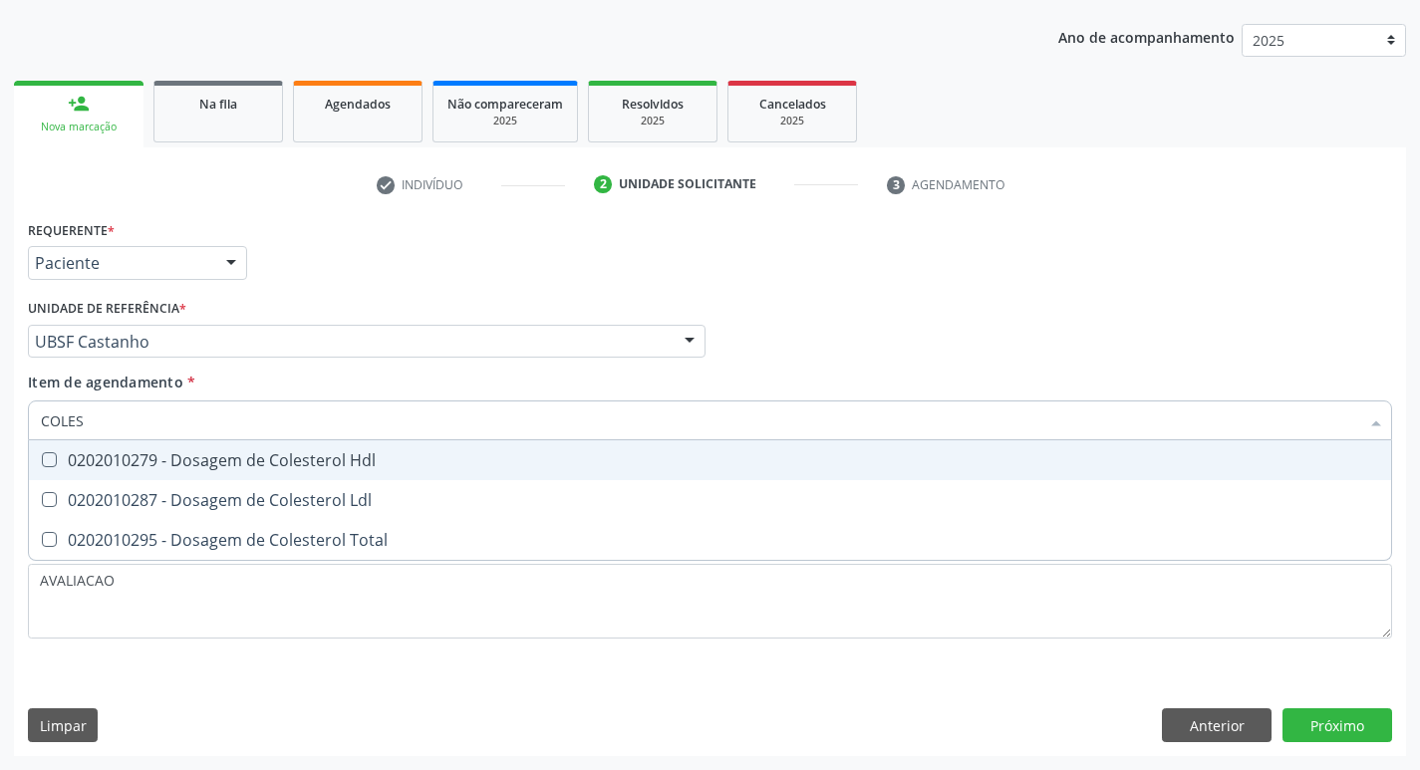
click at [325, 465] on div "0202010279 - Dosagem de Colesterol Hdl" at bounding box center [710, 461] width 1339 height 16
checkbox Hdl "true"
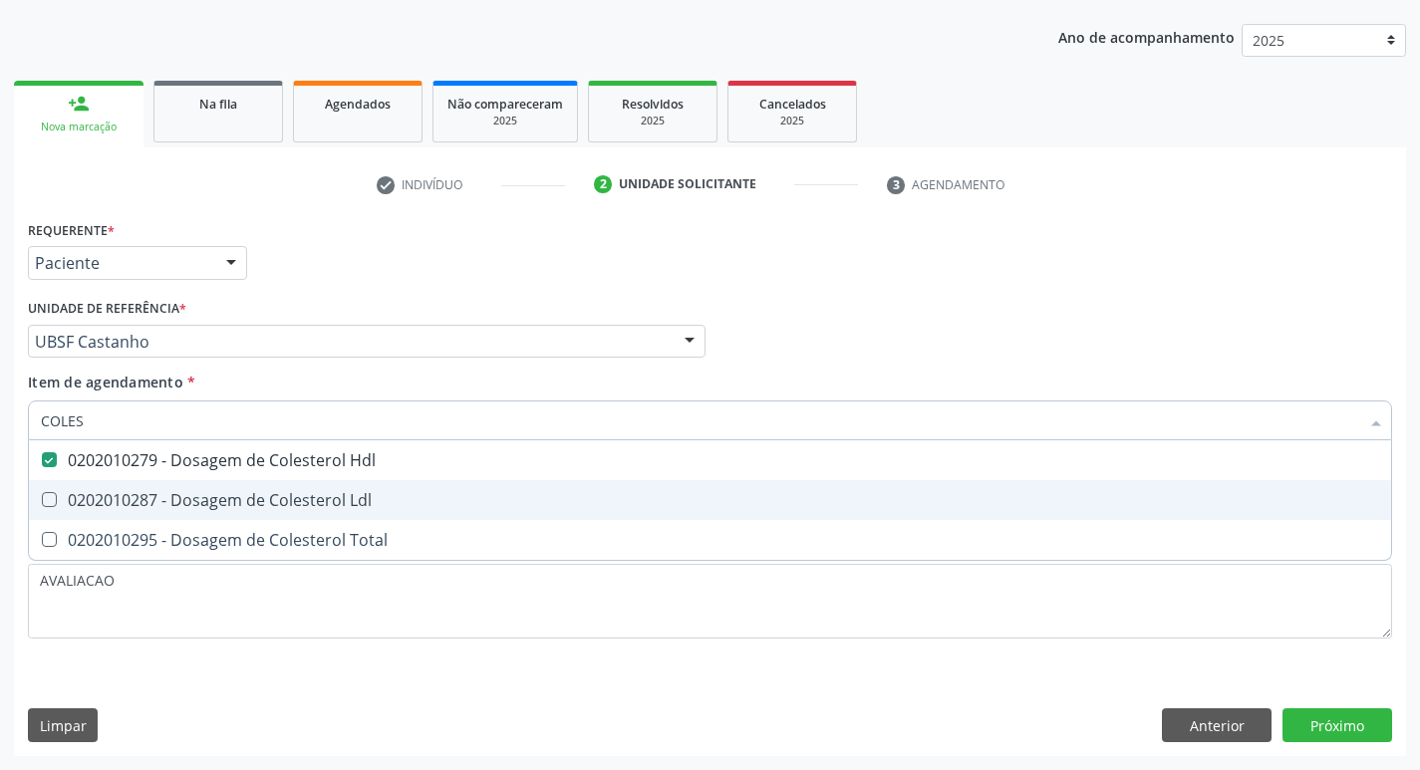
click at [357, 507] on div "0202010287 - Dosagem de Colesterol Ldl" at bounding box center [710, 500] width 1339 height 16
checkbox Ldl "true"
type input "COLE"
checkbox Hdl "false"
checkbox Ldl "false"
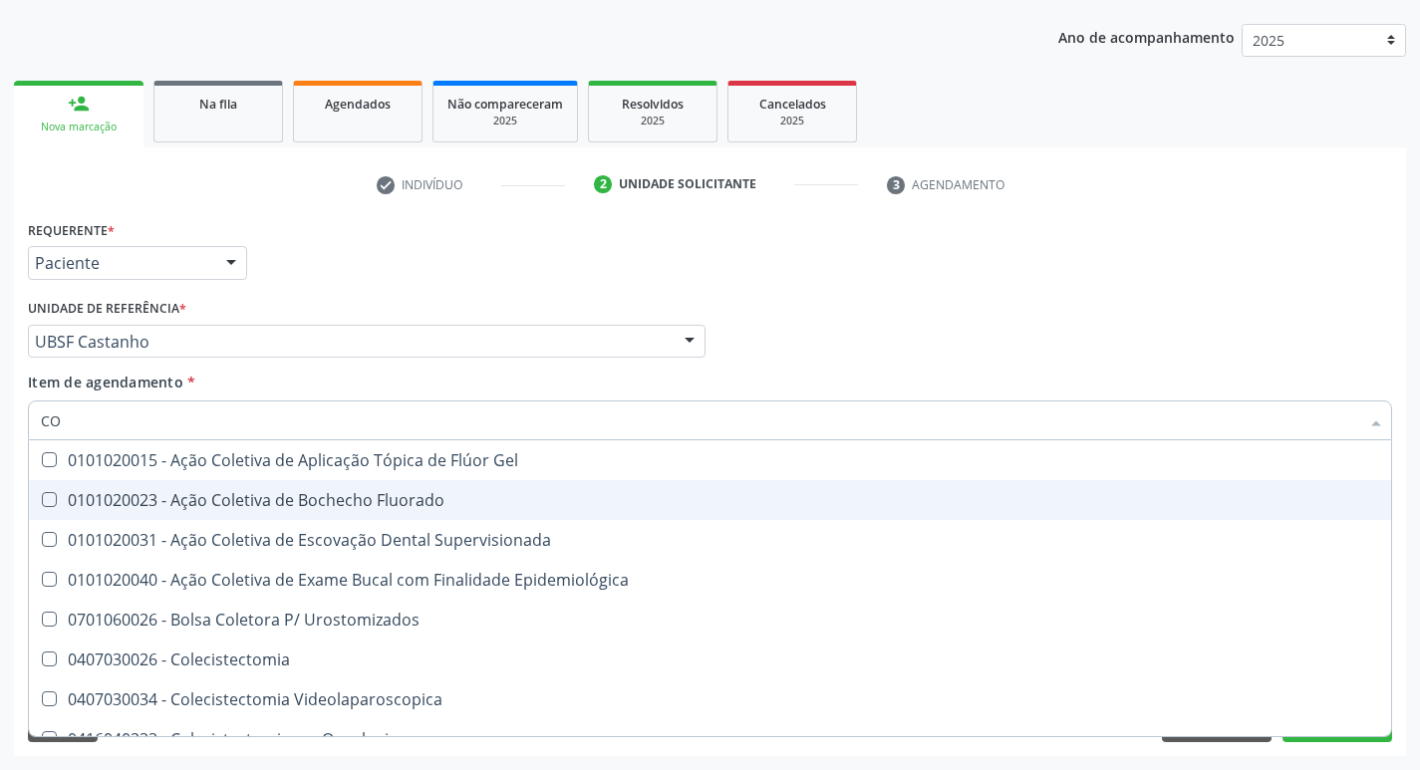
type input "C"
checkbox Hdl "false"
checkbox Ldl "false"
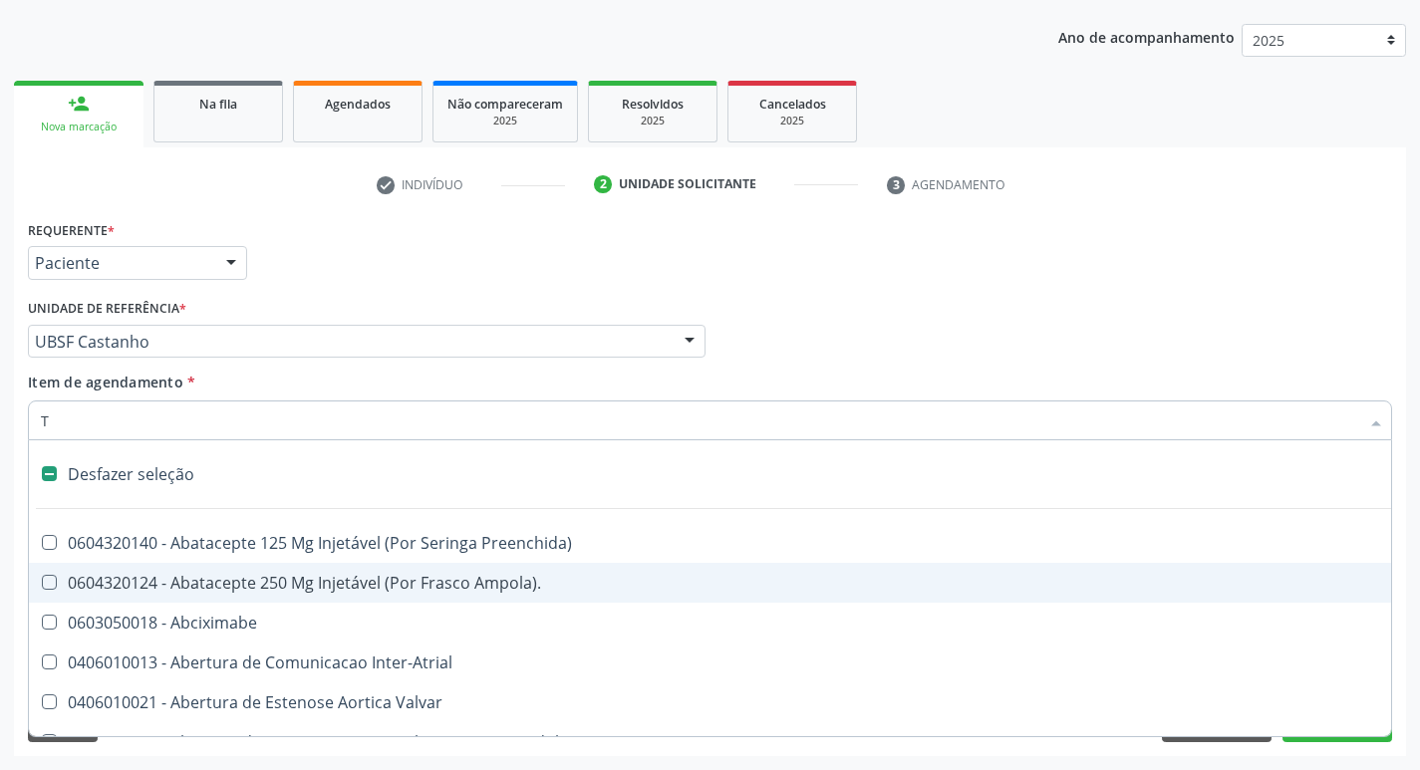
type input "TR"
checkbox Paliativos "true"
checkbox Especializada "true"
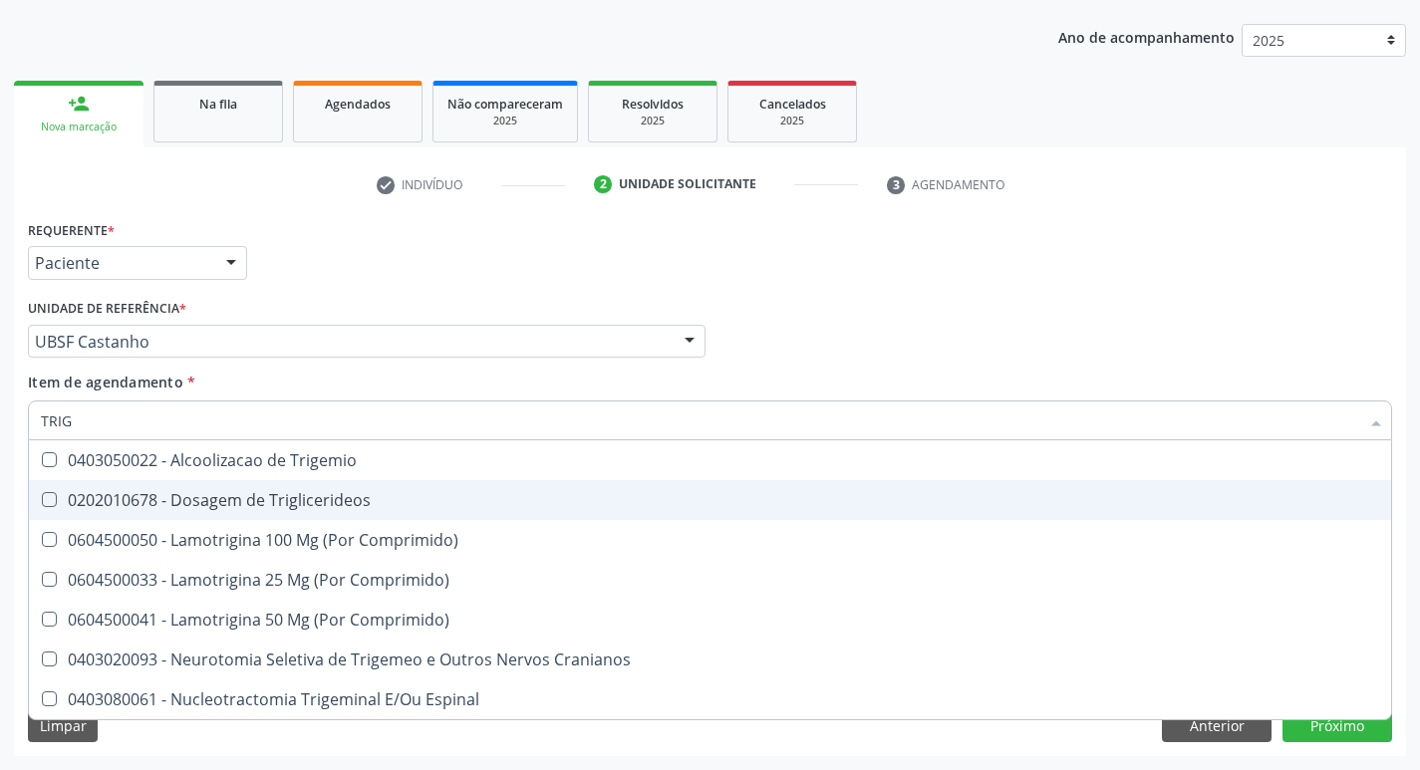
type input "TRIGL"
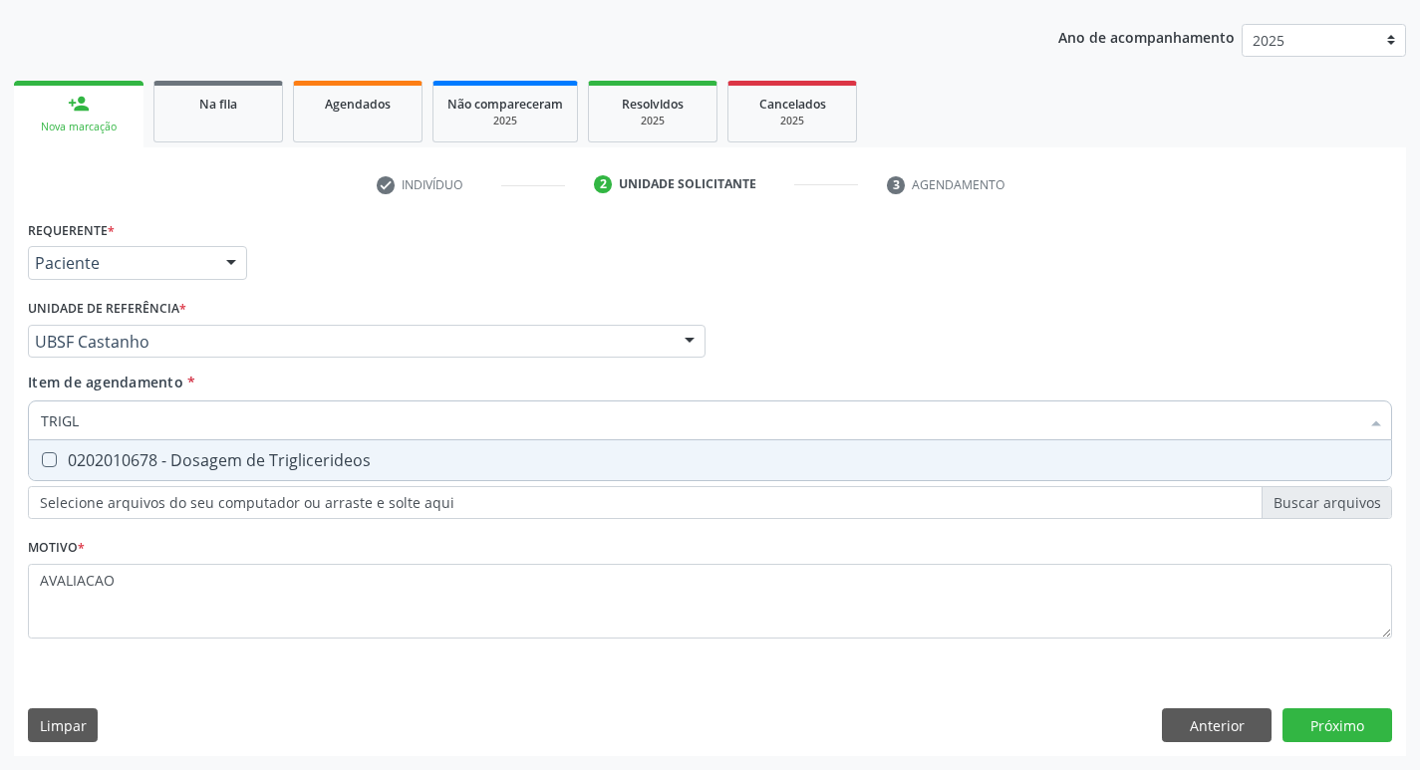
click at [329, 428] on input "TRIGL" at bounding box center [700, 421] width 1319 height 40
click at [342, 468] on div "0202010678 - Dosagem de Triglicerideos" at bounding box center [710, 461] width 1339 height 16
checkbox Triglicerideos "true"
type input "TRIG"
checkbox Triglicerideos "false"
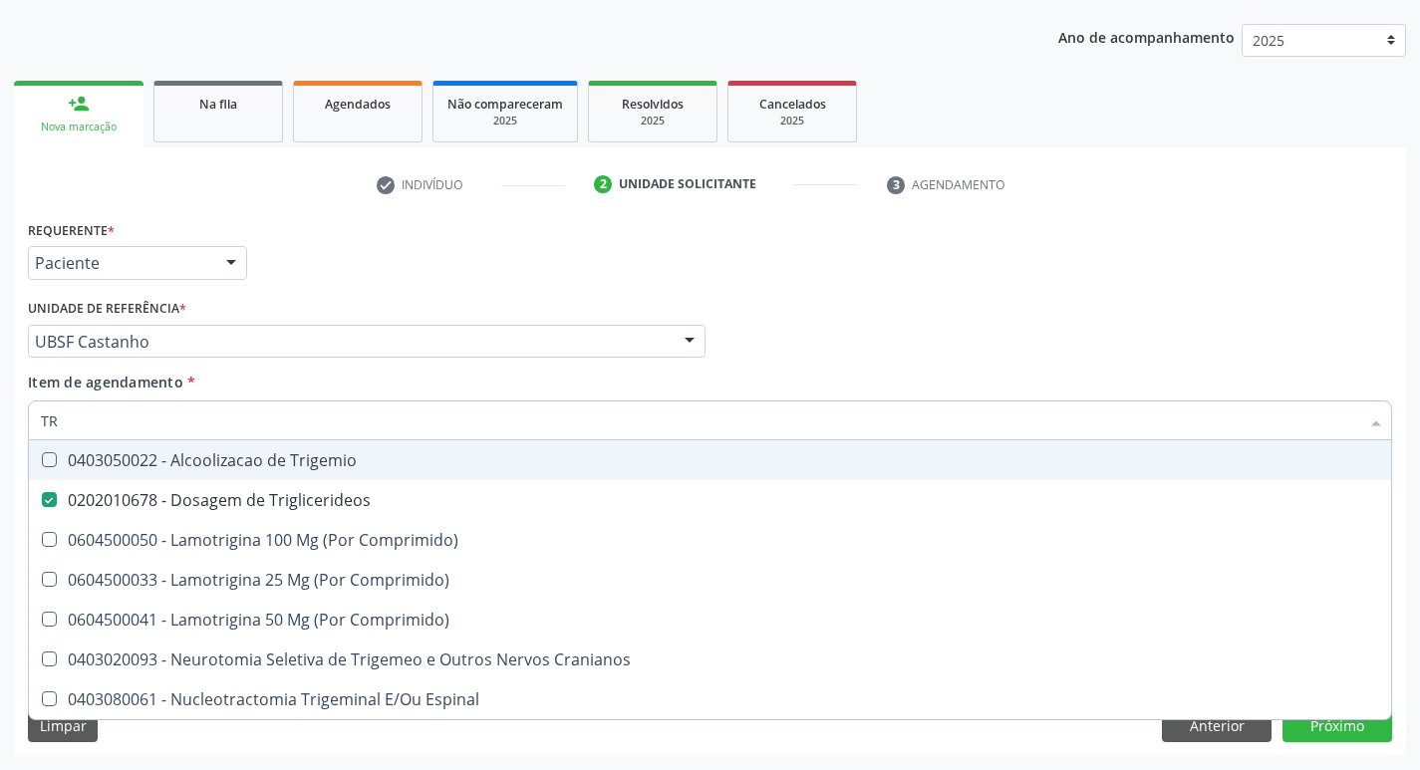
type input "T"
checkbox Triglicerideos "false"
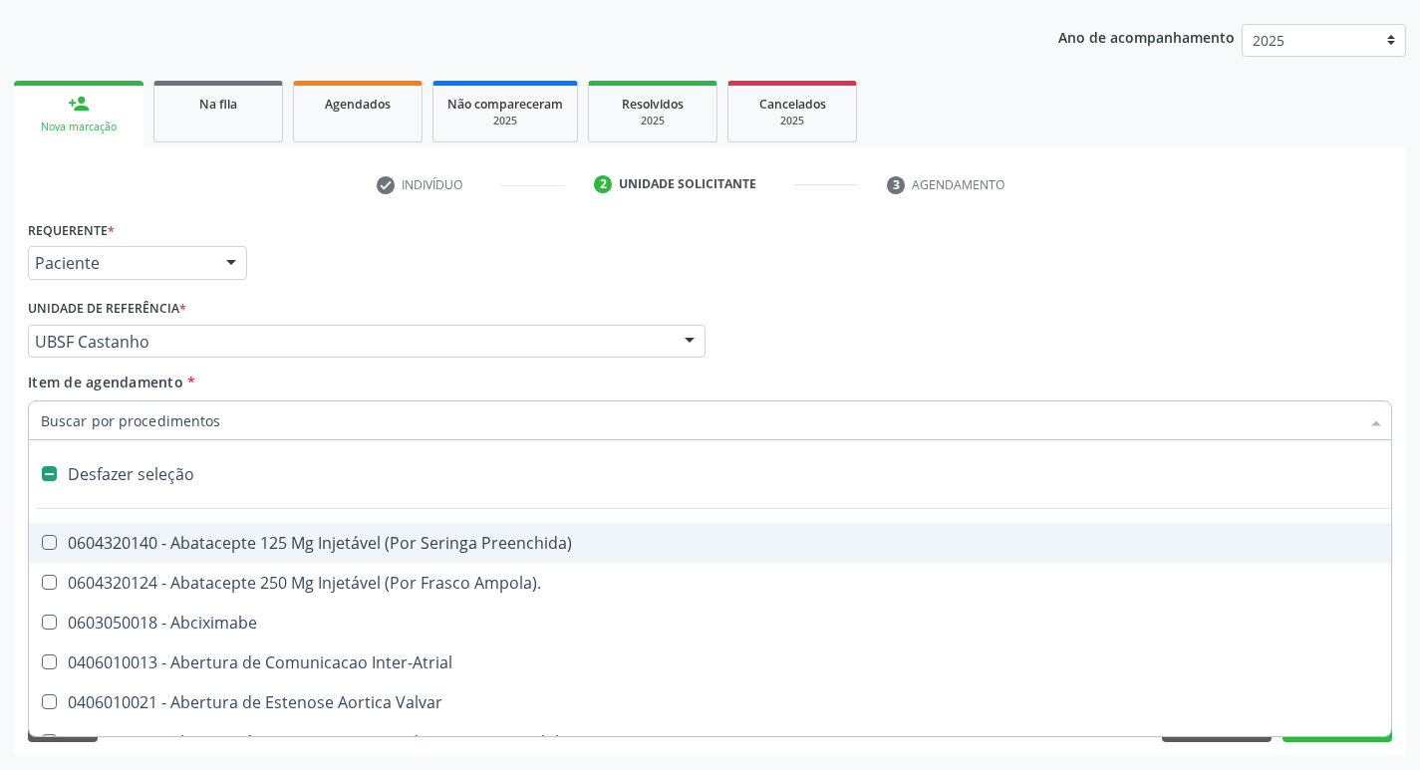
type input "V"
checkbox Cornea "true"
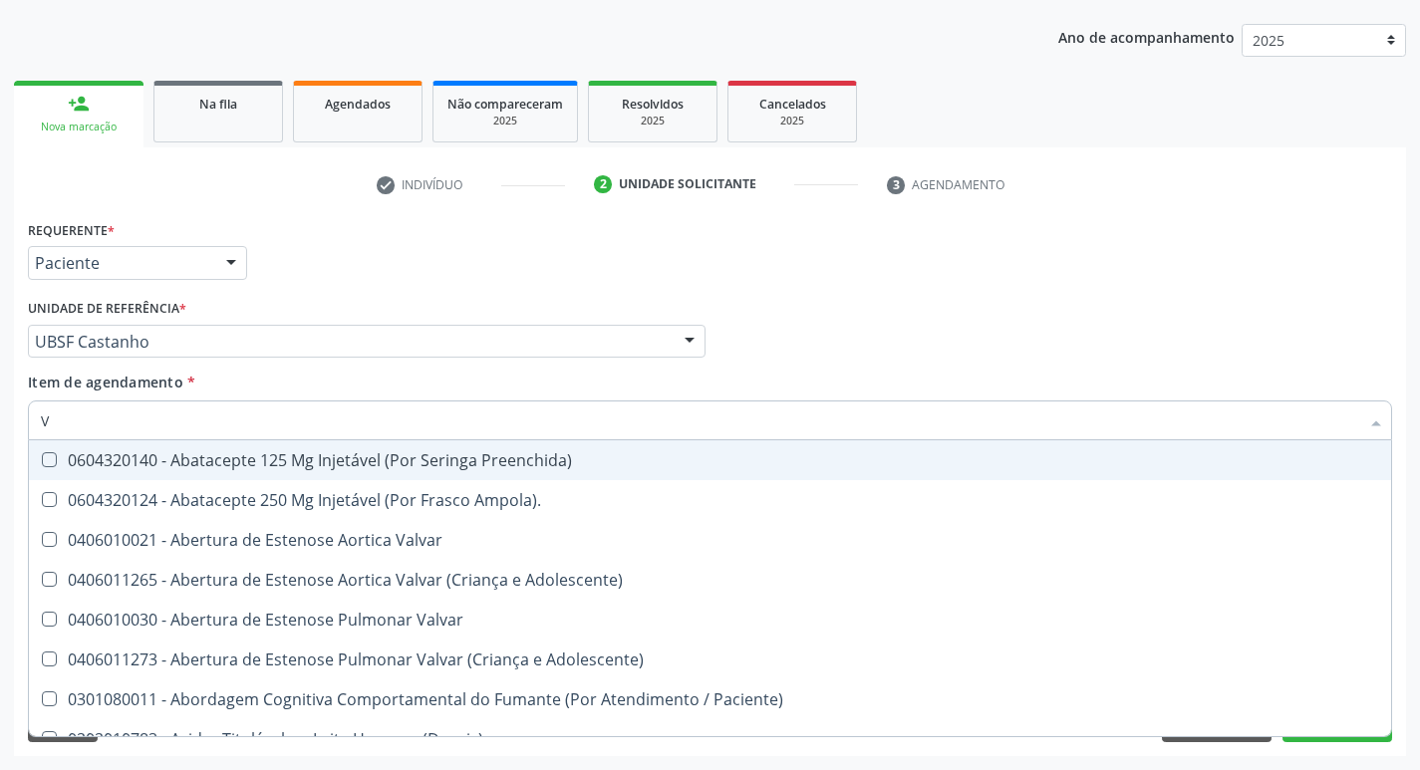
type input "VI"
checkbox Psicoterapia "true"
checkbox \(Tgp\) "false"
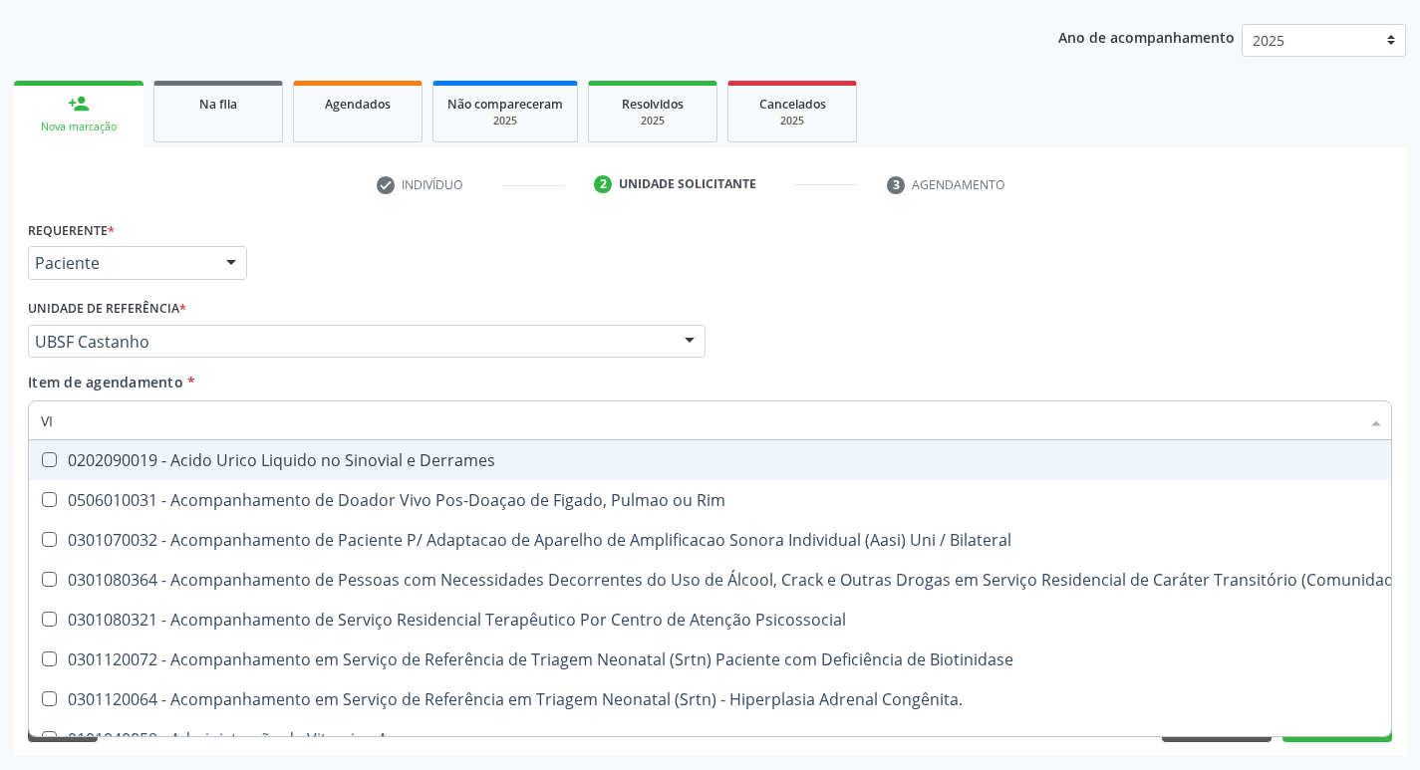
type input "VITAM"
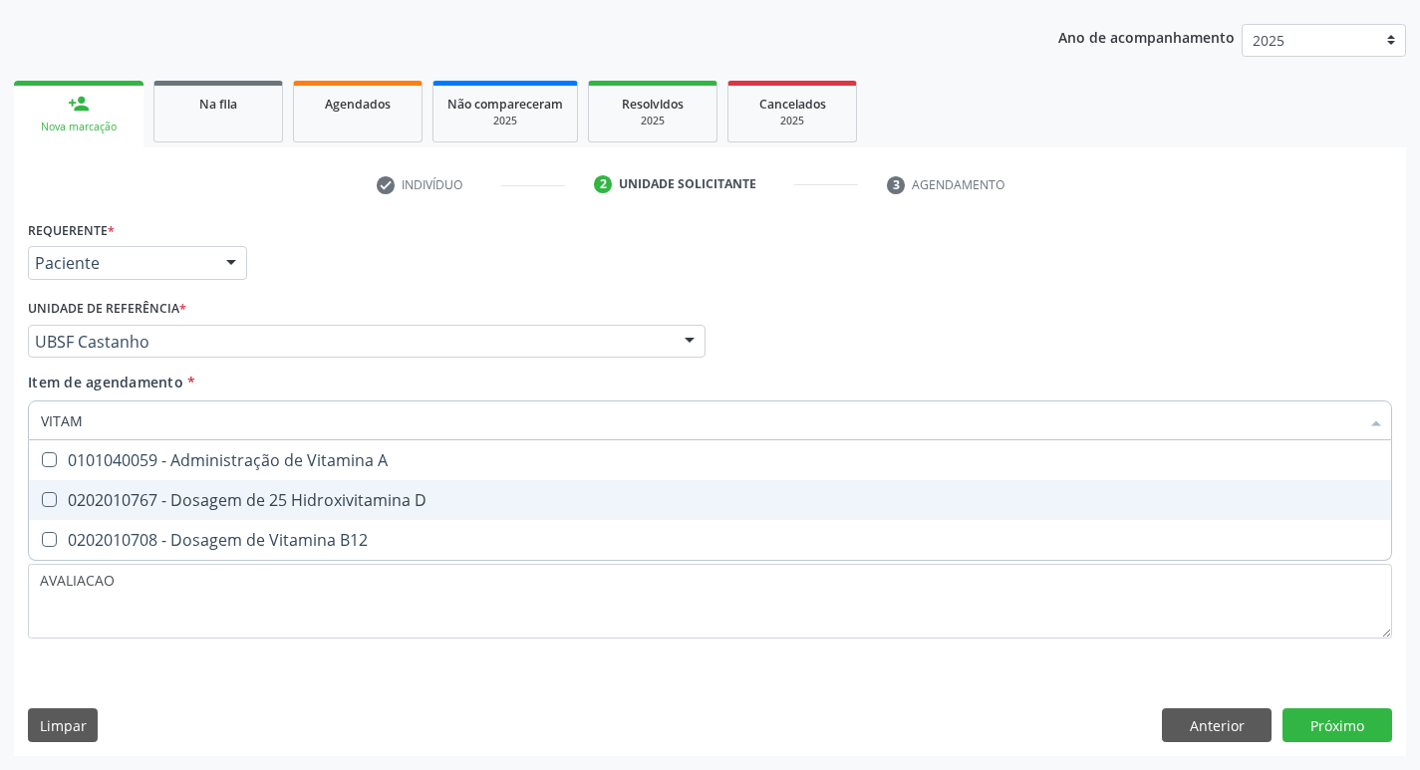
click at [349, 486] on span "0202010767 - Dosagem de 25 Hidroxivitamina D" at bounding box center [710, 500] width 1363 height 40
checkbox D "true"
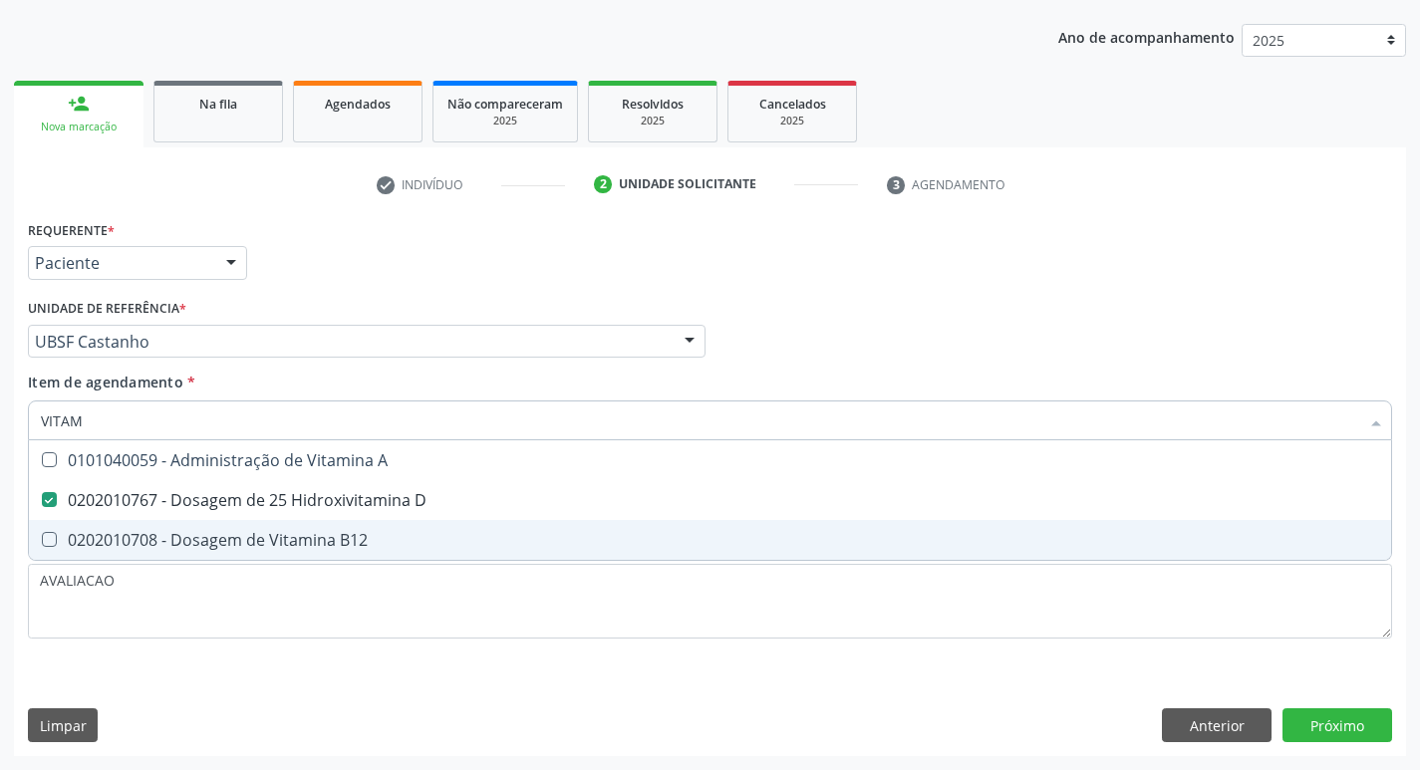
click at [365, 545] on div "0202010708 - Dosagem de Vitamina B12" at bounding box center [710, 540] width 1339 height 16
checkbox B12 "true"
type input "VITA"
checkbox D "false"
checkbox B12 "false"
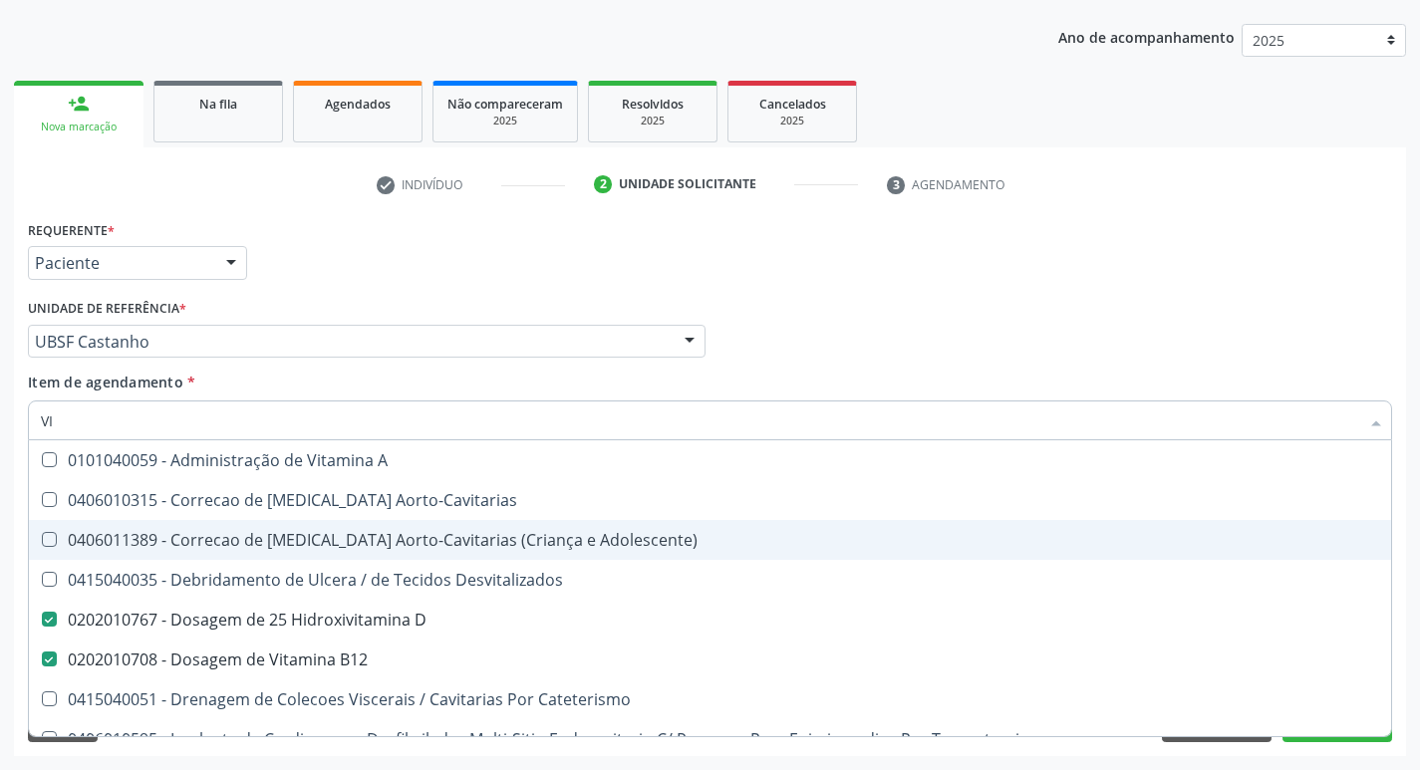
type input "V"
checkbox D "false"
checkbox B12 "false"
checkbox Cateterismo "false"
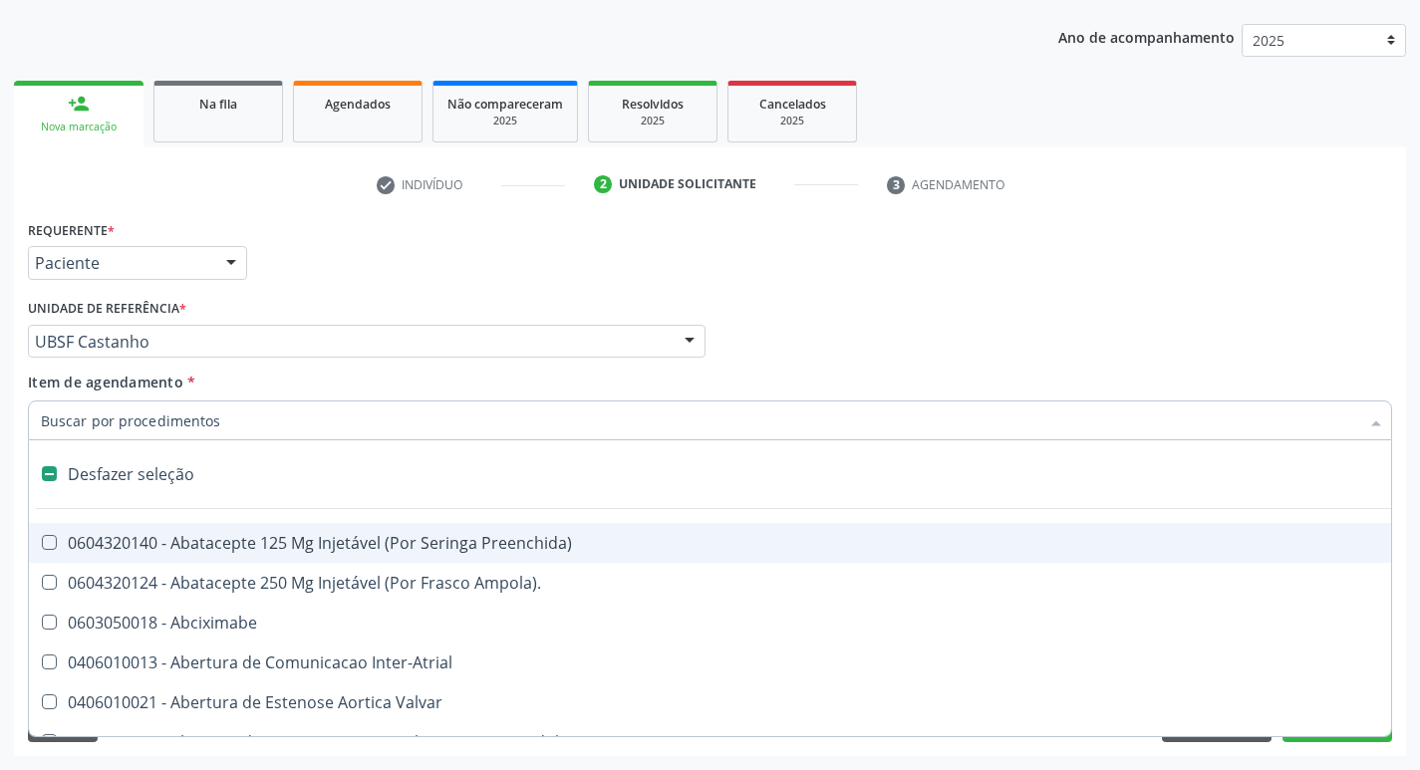
type input "2"
checkbox Total "true"
checkbox Fort\) "true"
checkbox Monopolar "true"
checkbox Quadril "true"
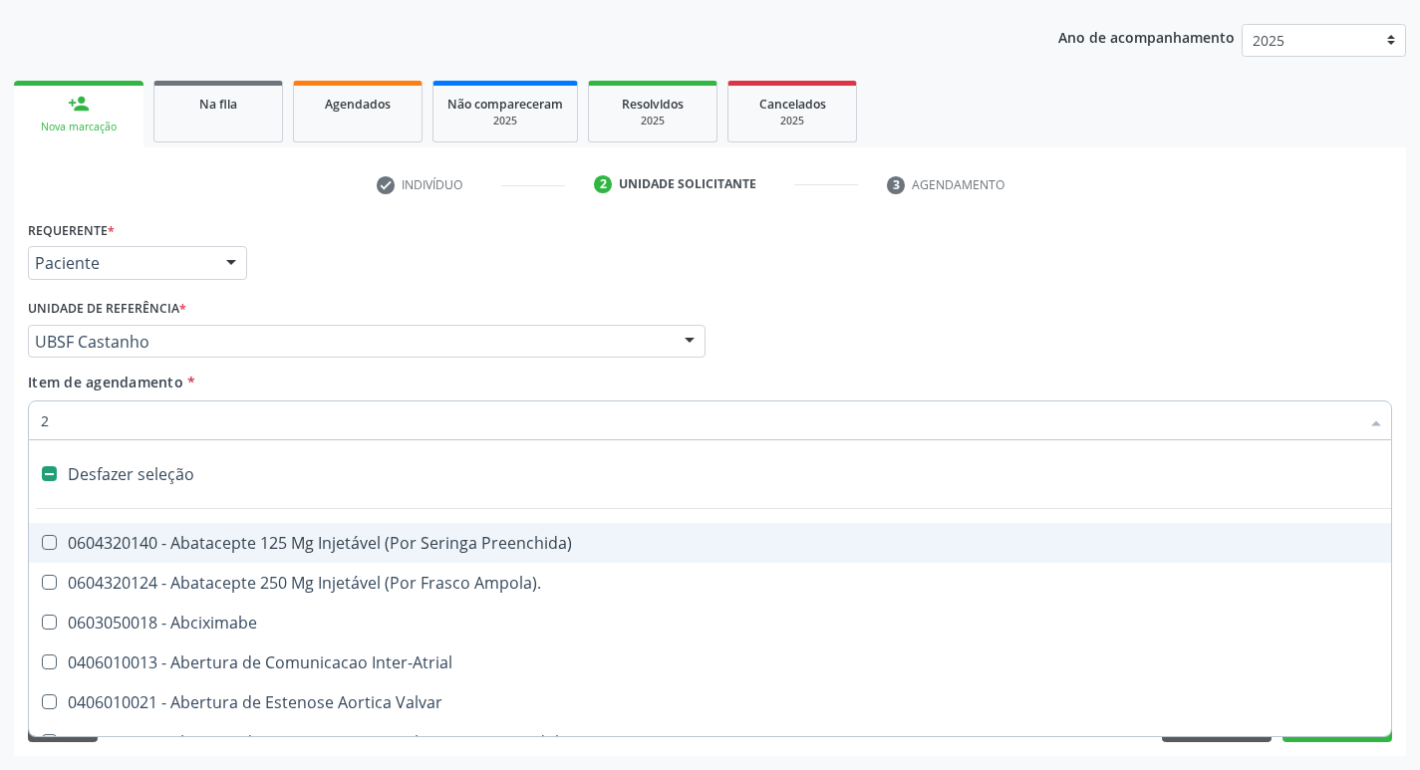
checkbox Biologica "true"
checkbox Vagina "true"
checkbox Puerperal "true"
checkbox Congenita "true"
checkbox Adolescente\) "true"
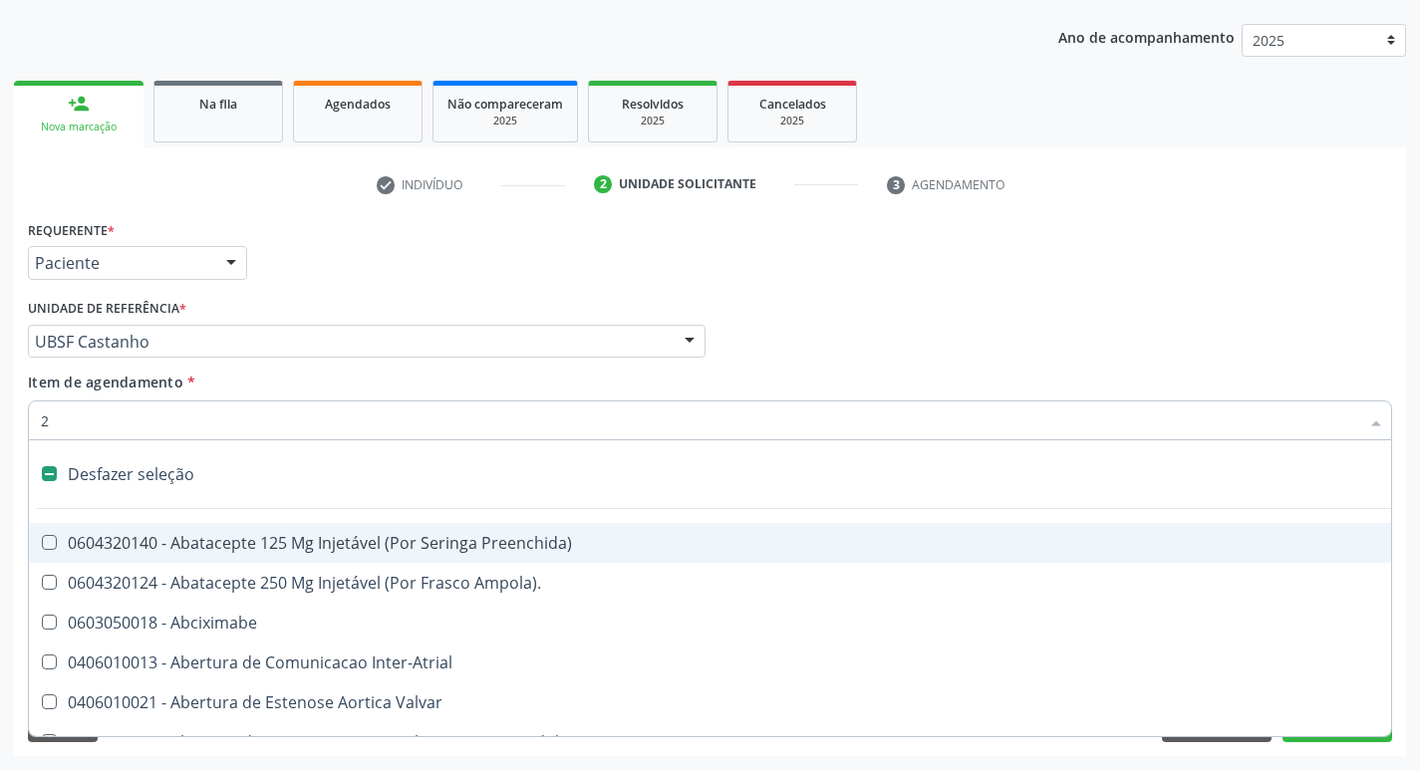
checkbox Aorto-Cavitarias "true"
checkbox Congenita "true"
checkbox Adolescente\) "true"
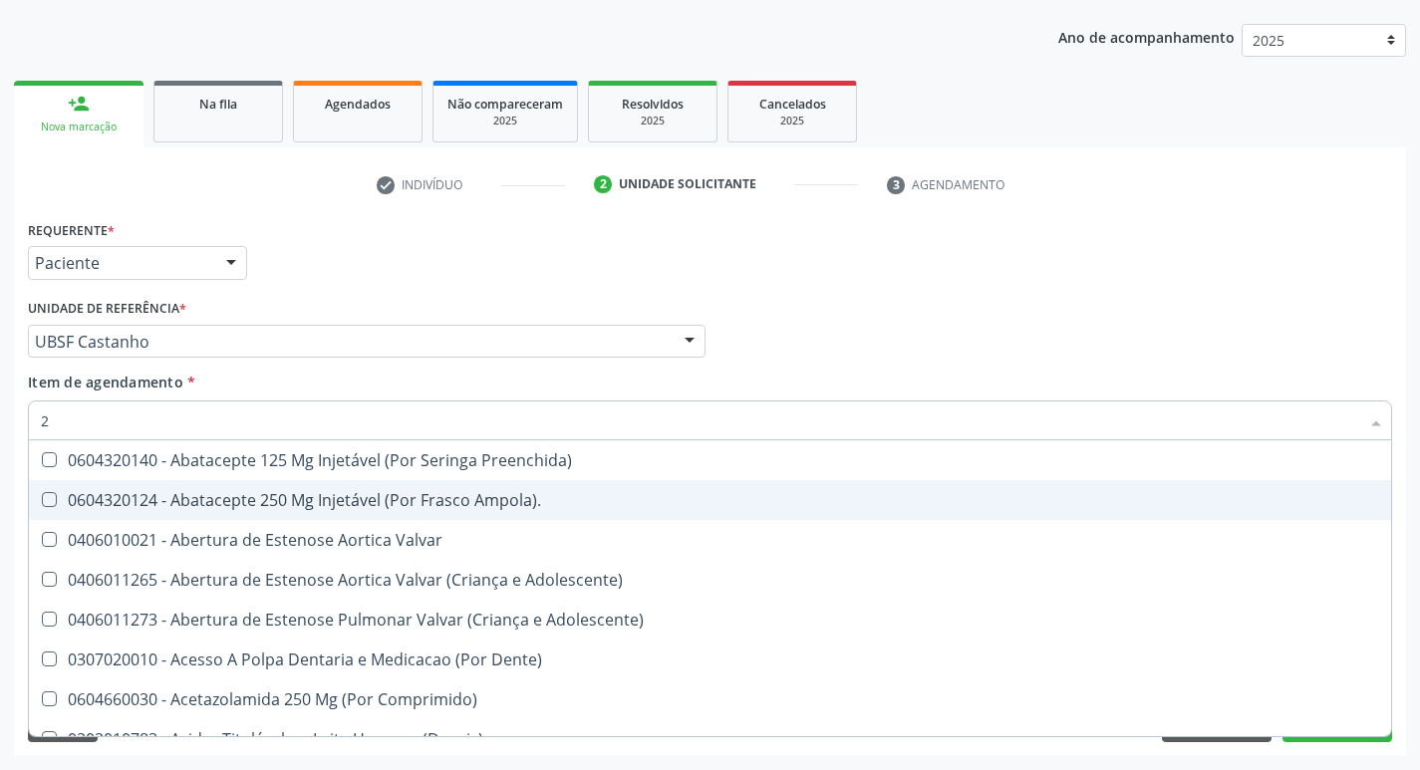
type input "20205001"
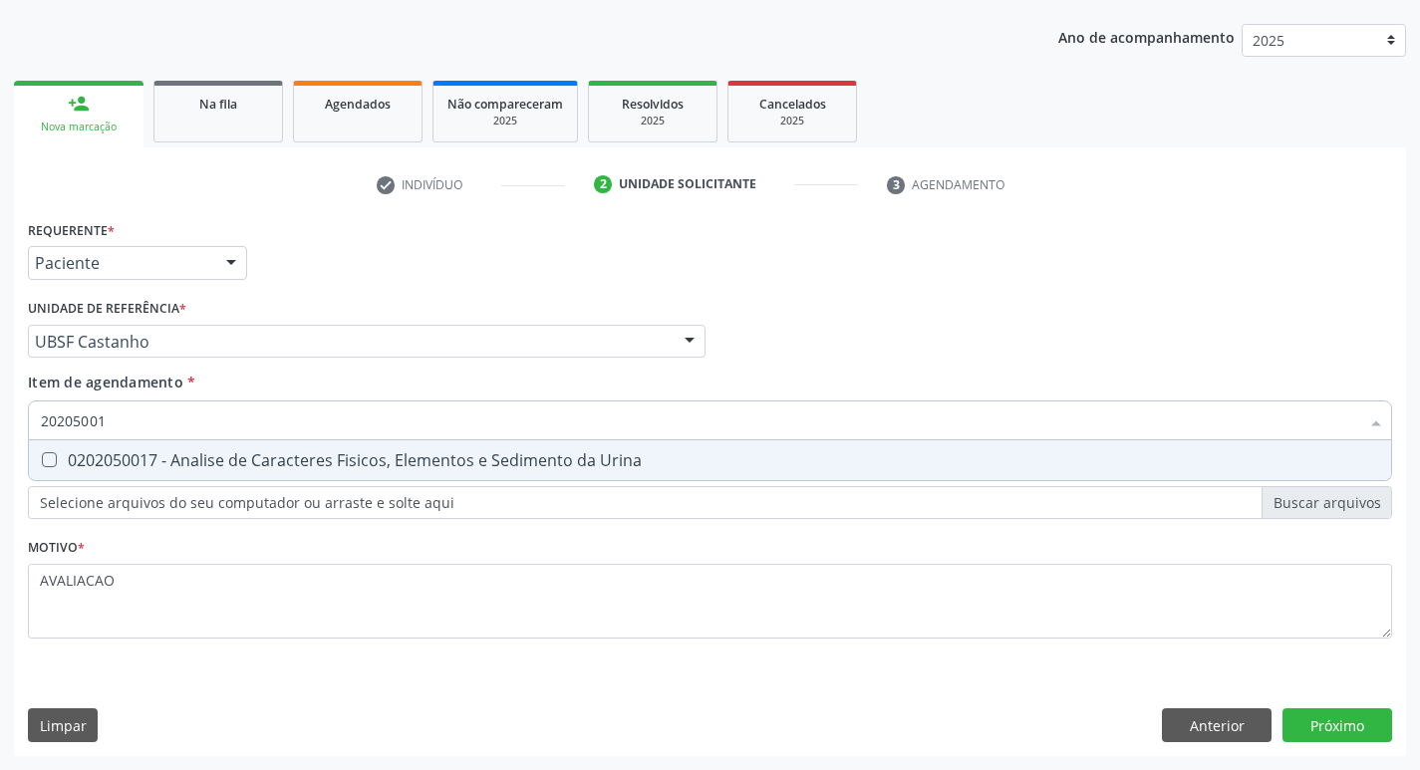
click at [264, 468] on div "0202050017 - Analise de Caracteres Fisicos, Elementos e Sedimento da Urina" at bounding box center [710, 461] width 1339 height 16
checkbox Urina "true"
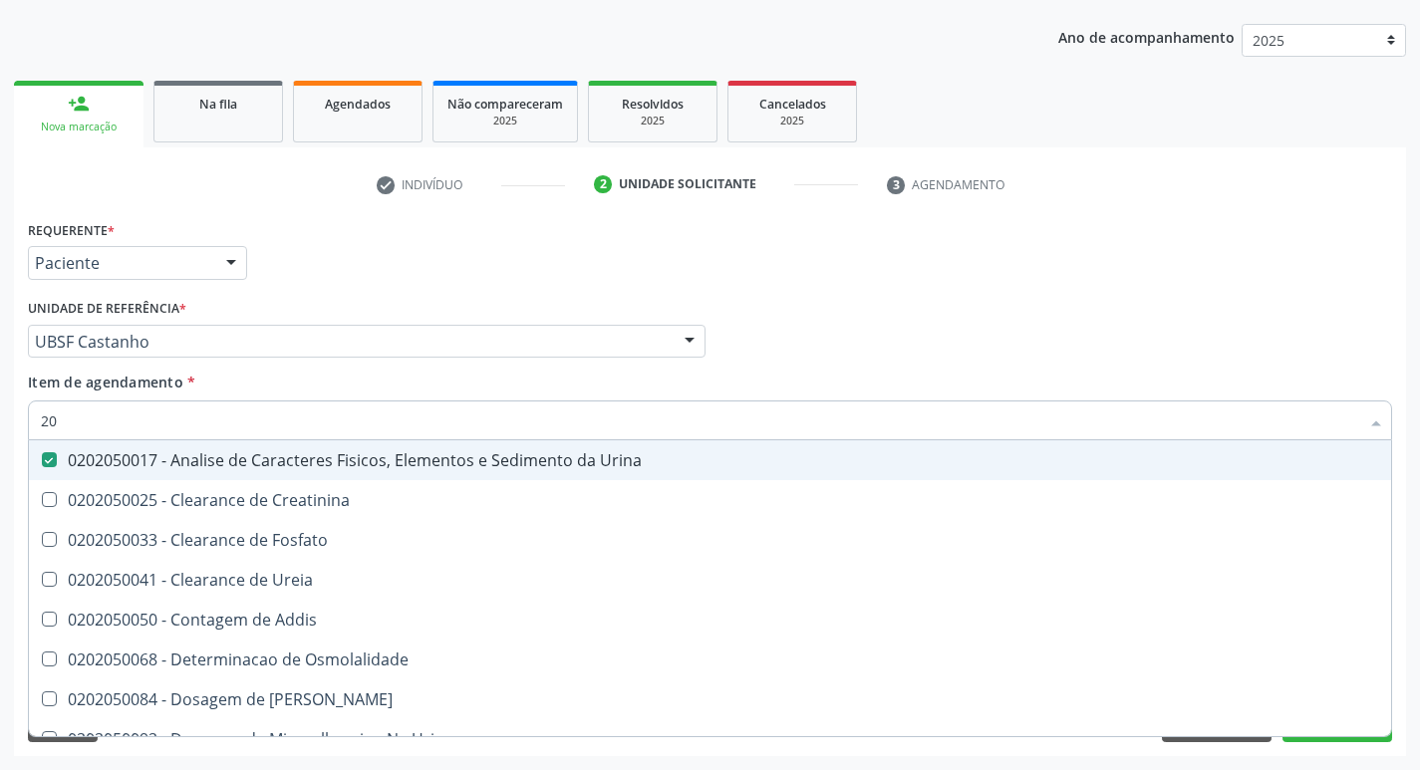
type input "2"
checkbox Urina "false"
checkbox Ureia "false"
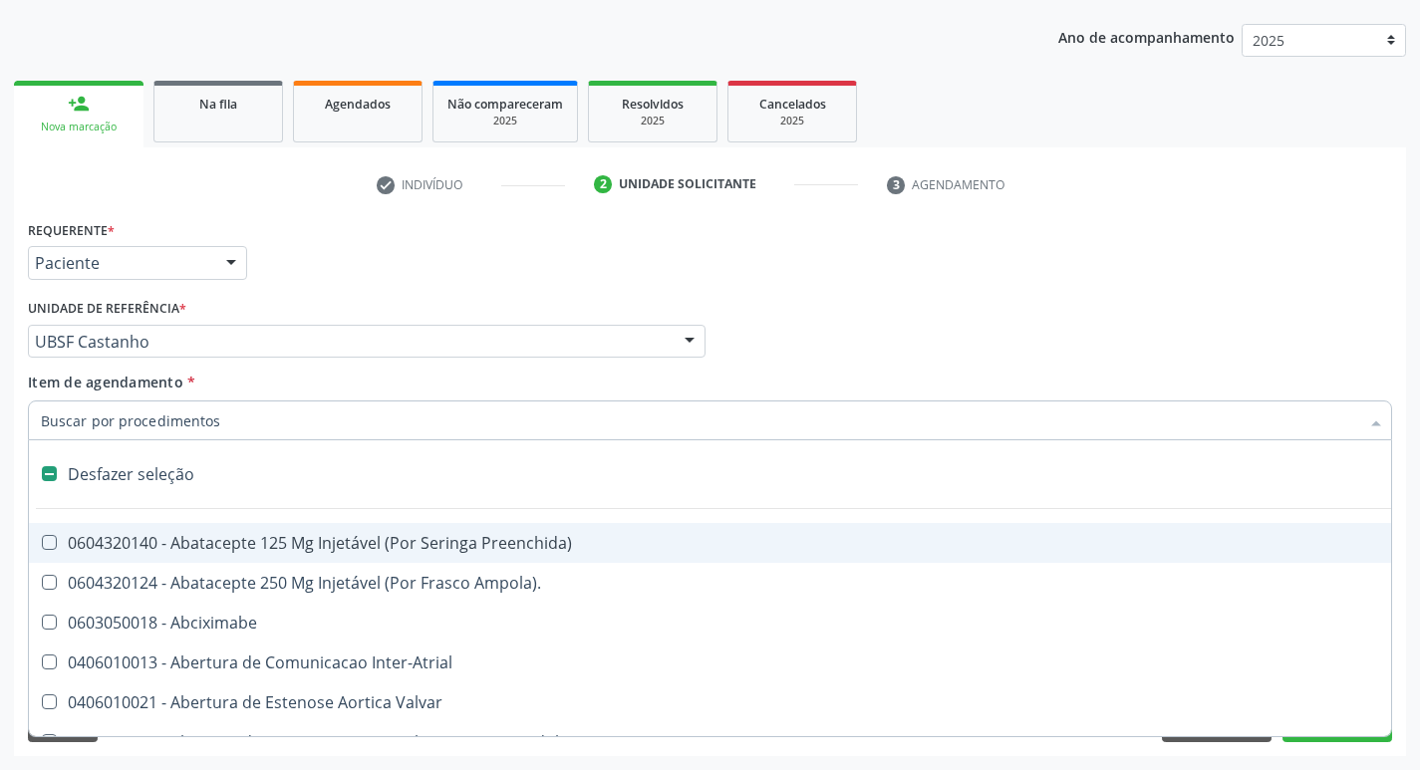
click at [1310, 348] on div "Profissional Solicitante Por favor, selecione a Unidade de Atendimento primeiro…" at bounding box center [710, 333] width 1374 height 78
checkbox Ampola\)\ "true"
checkbox Abciximabe "true"
checkbox Inter-Atrial "true"
checkbox Valvar "true"
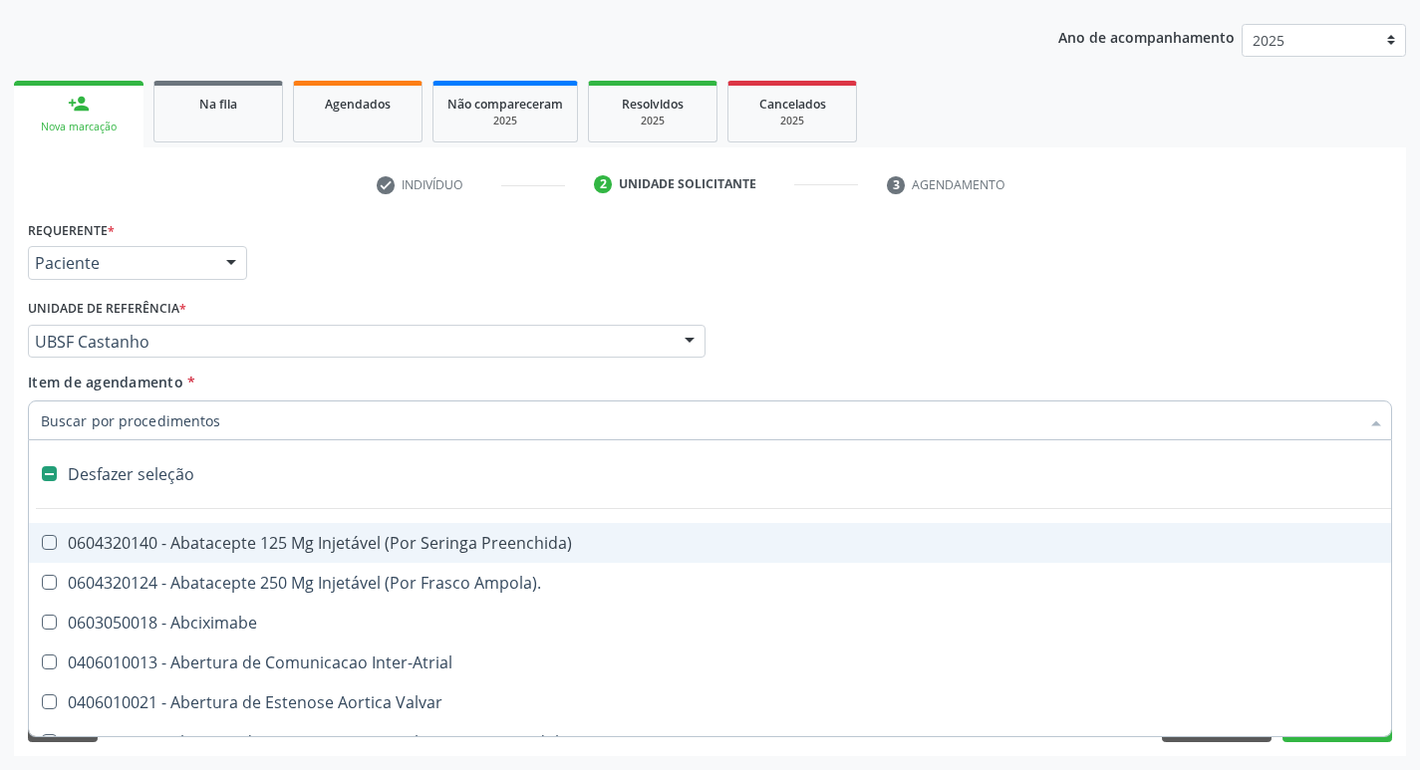
checkbox Adolescente\) "true"
checkbox Valvar "true"
checkbox Adolescente\) "true"
checkbox Paciente\) "true"
checkbox Dente\) "true"
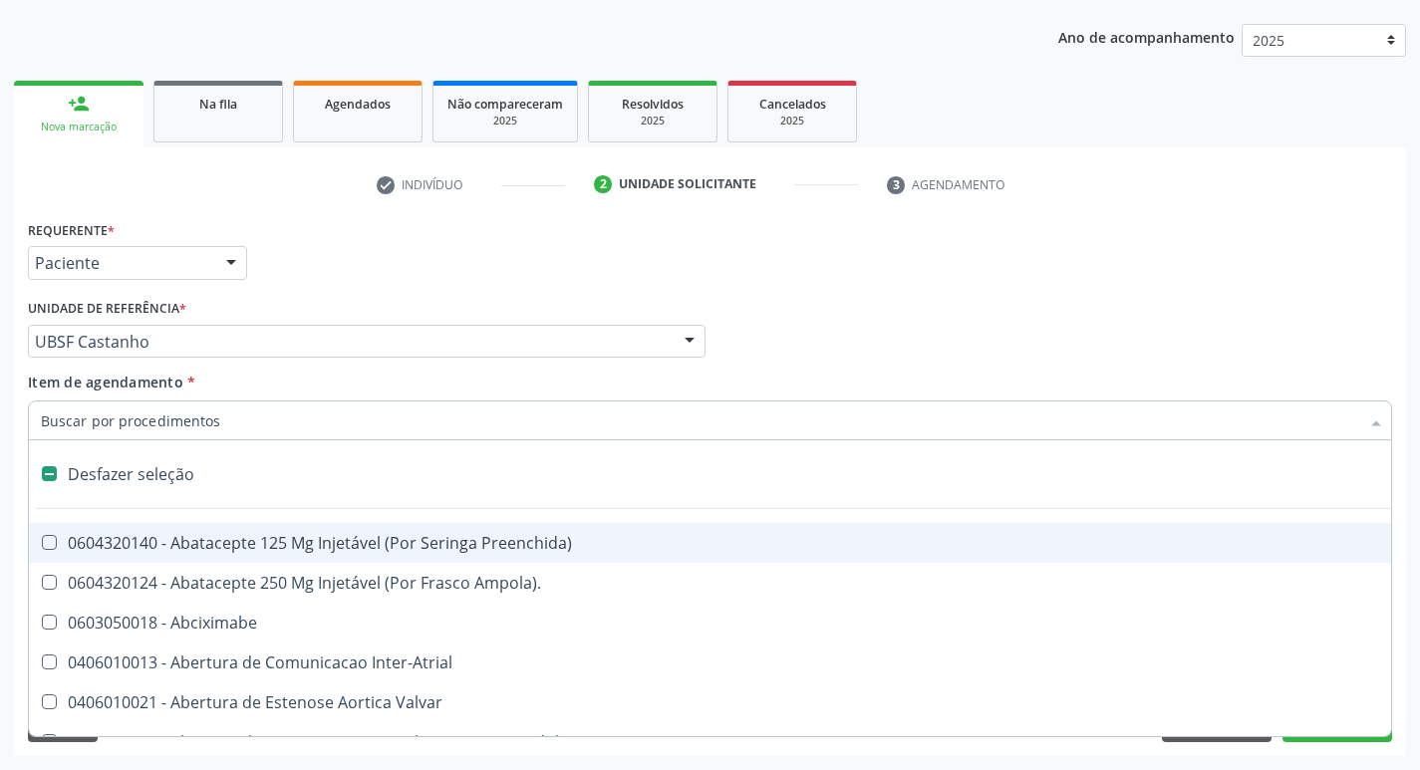
checkbox Comprimido\) "true"
checkbox \(Dornic\) "true"
checkbox Derrames "true"
checkbox Capsula\) "true"
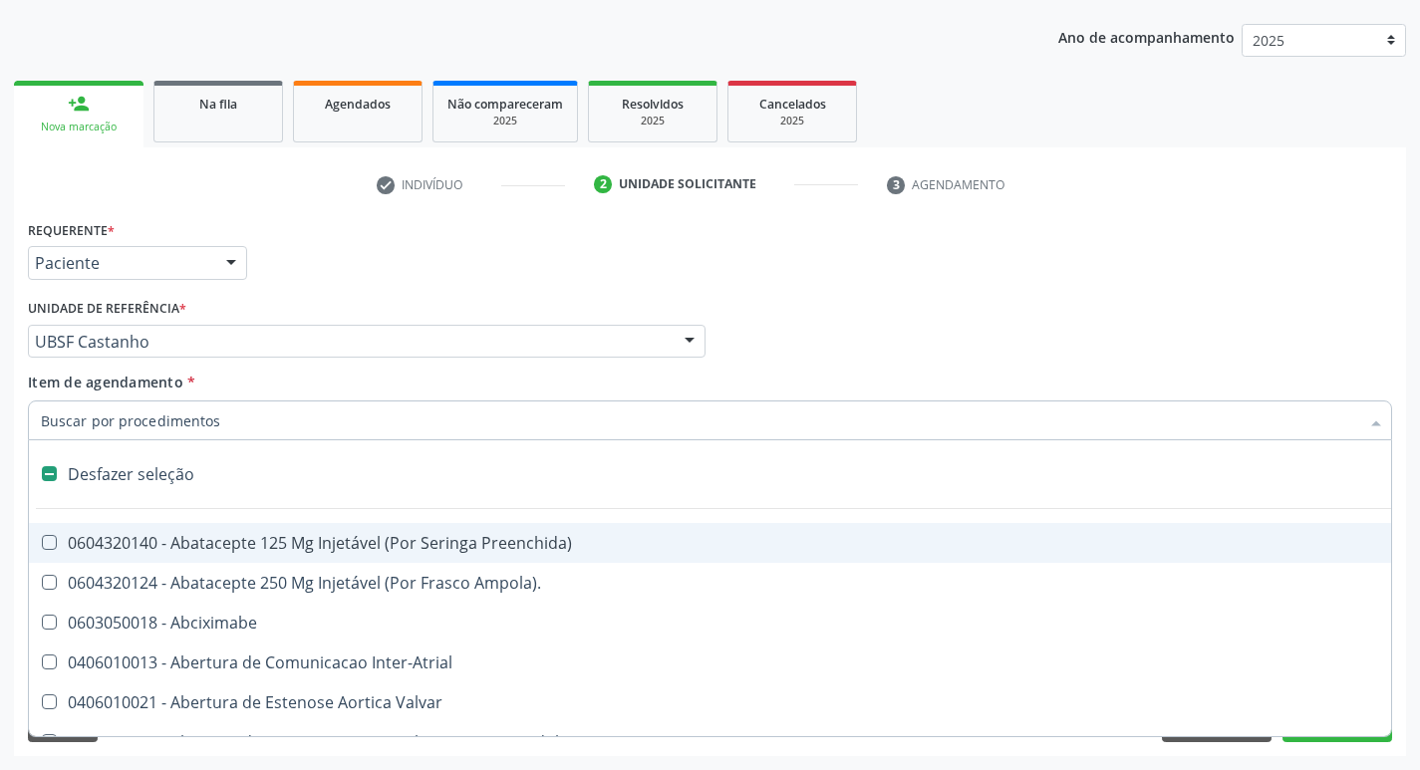
checkbox Urina "false"
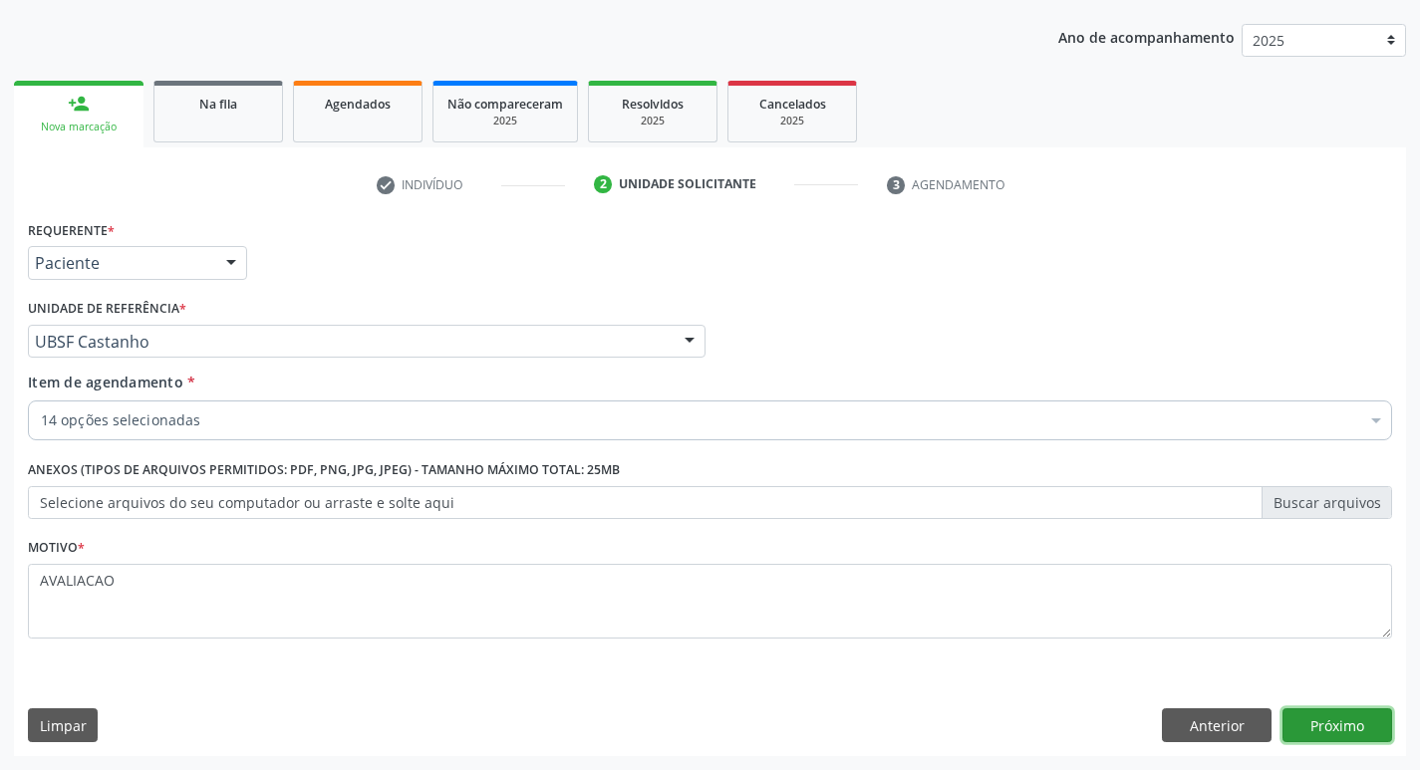
click at [1316, 727] on button "Próximo" at bounding box center [1338, 726] width 110 height 34
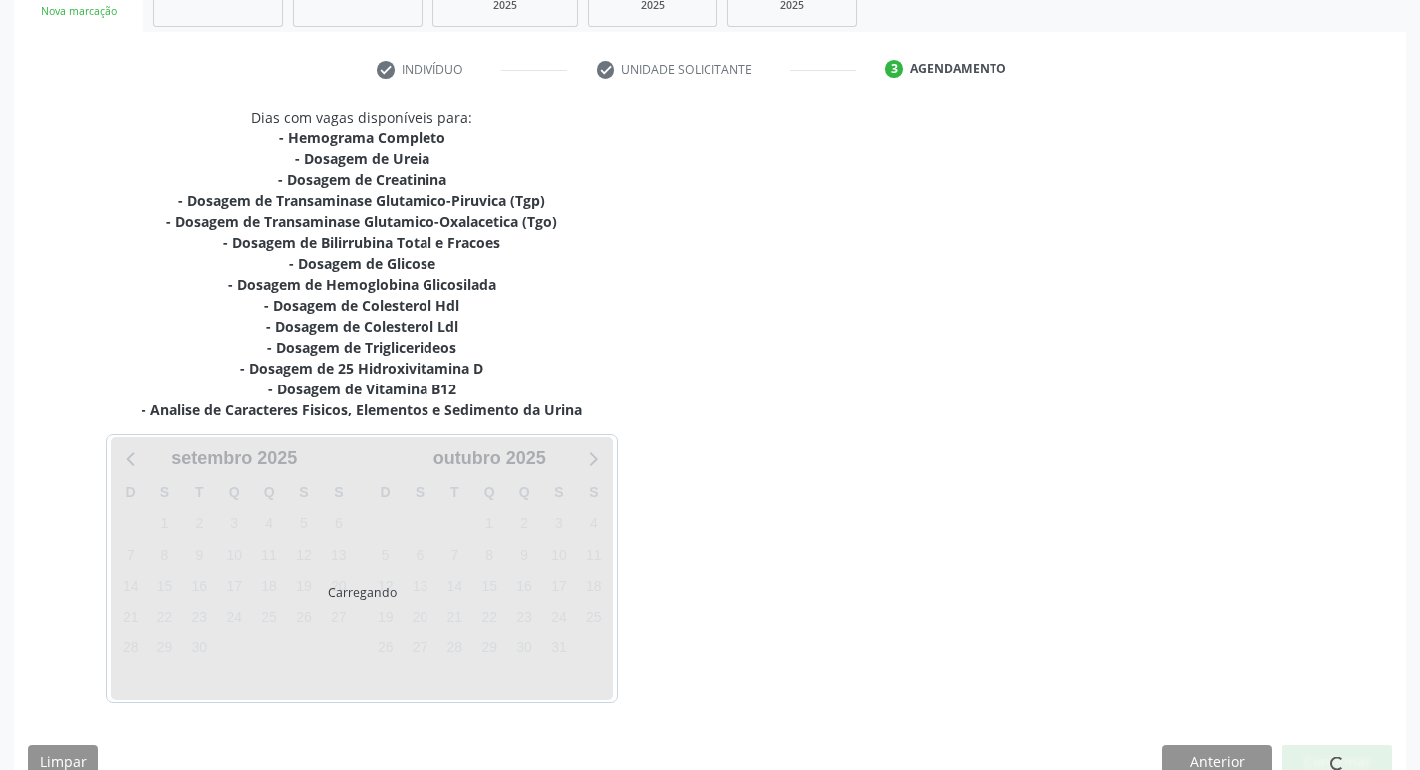
scroll to position [369, 0]
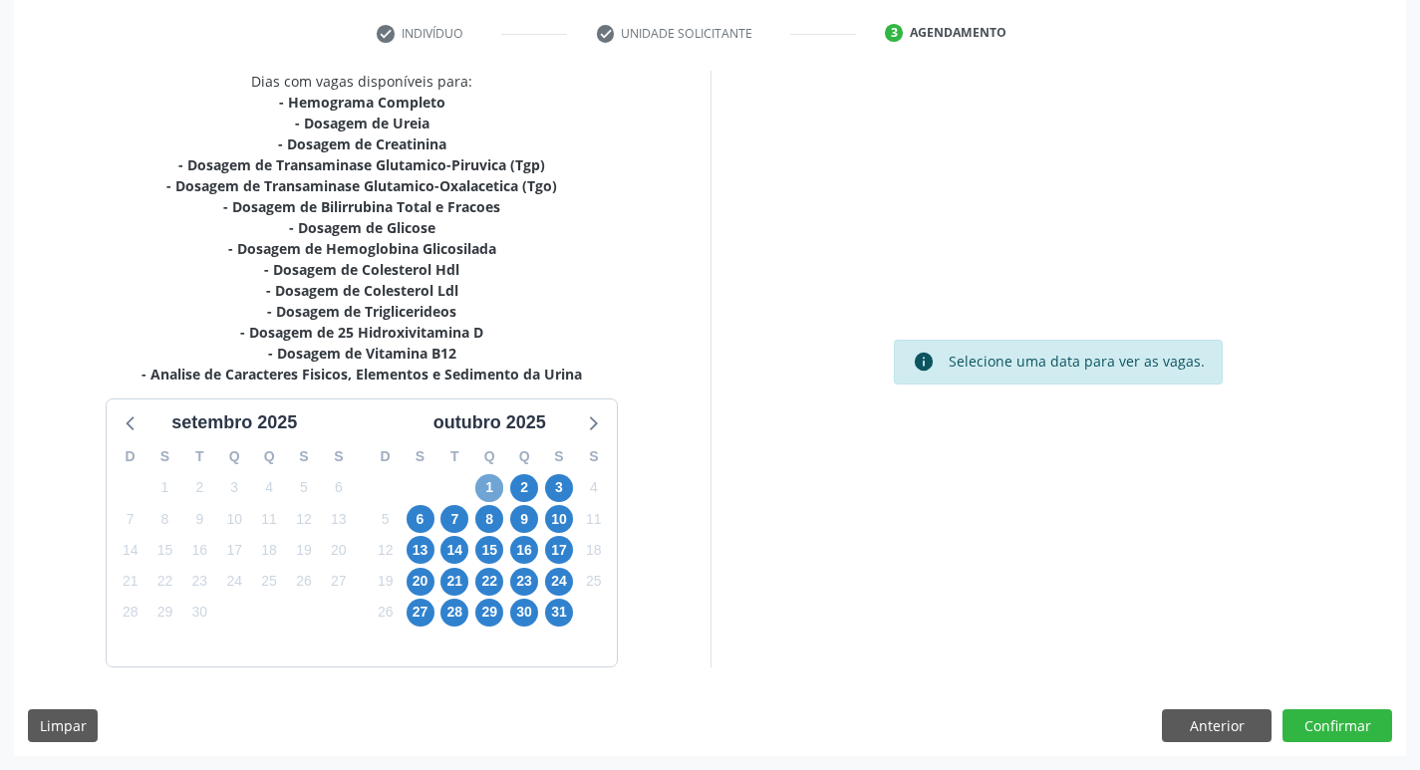
click at [480, 491] on span "1" at bounding box center [489, 488] width 28 height 28
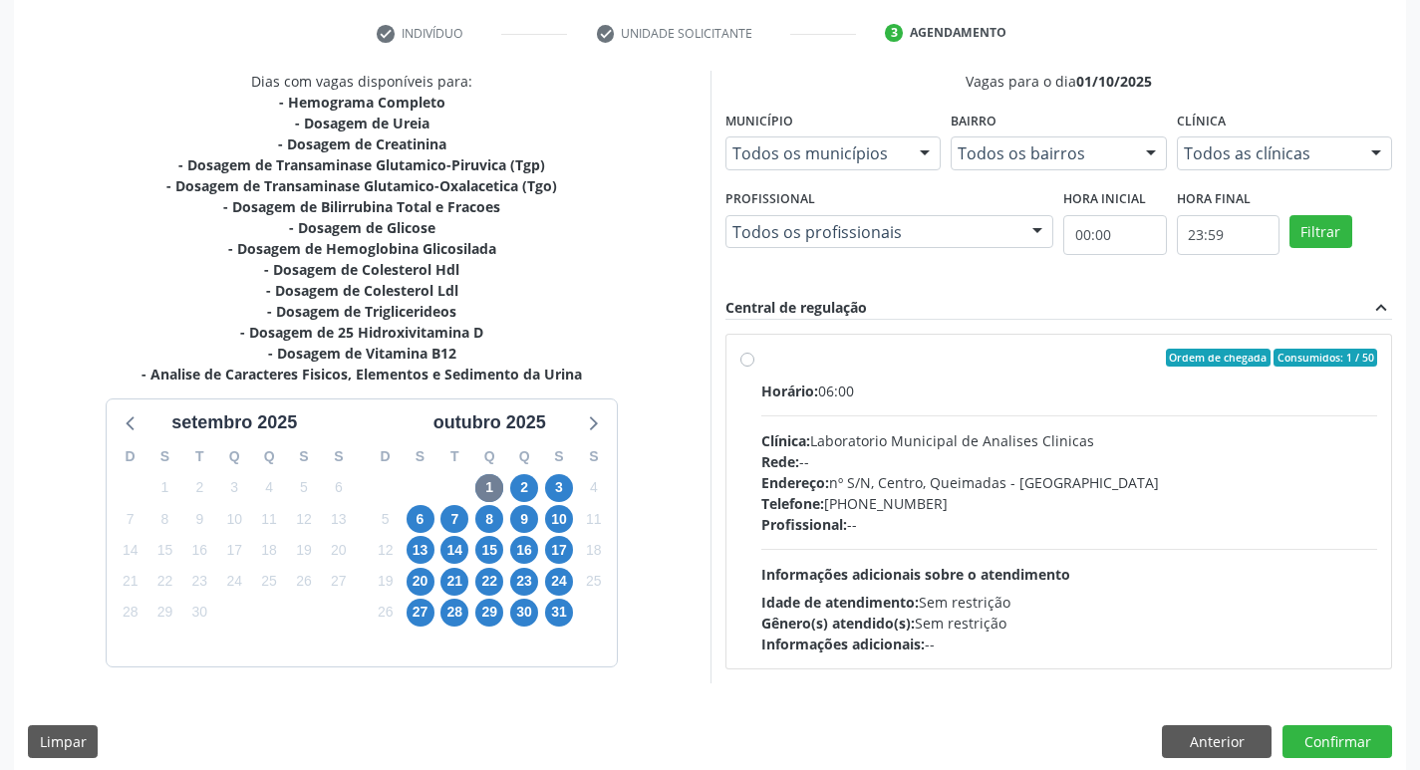
click at [934, 392] on div "Horário: 06:00" at bounding box center [1069, 391] width 617 height 21
click at [755, 367] on input "Ordem de chegada Consumidos: 1 / 50 Horário: 06:00 Clínica: Laboratorio Municip…" at bounding box center [748, 358] width 14 height 18
radio input "true"
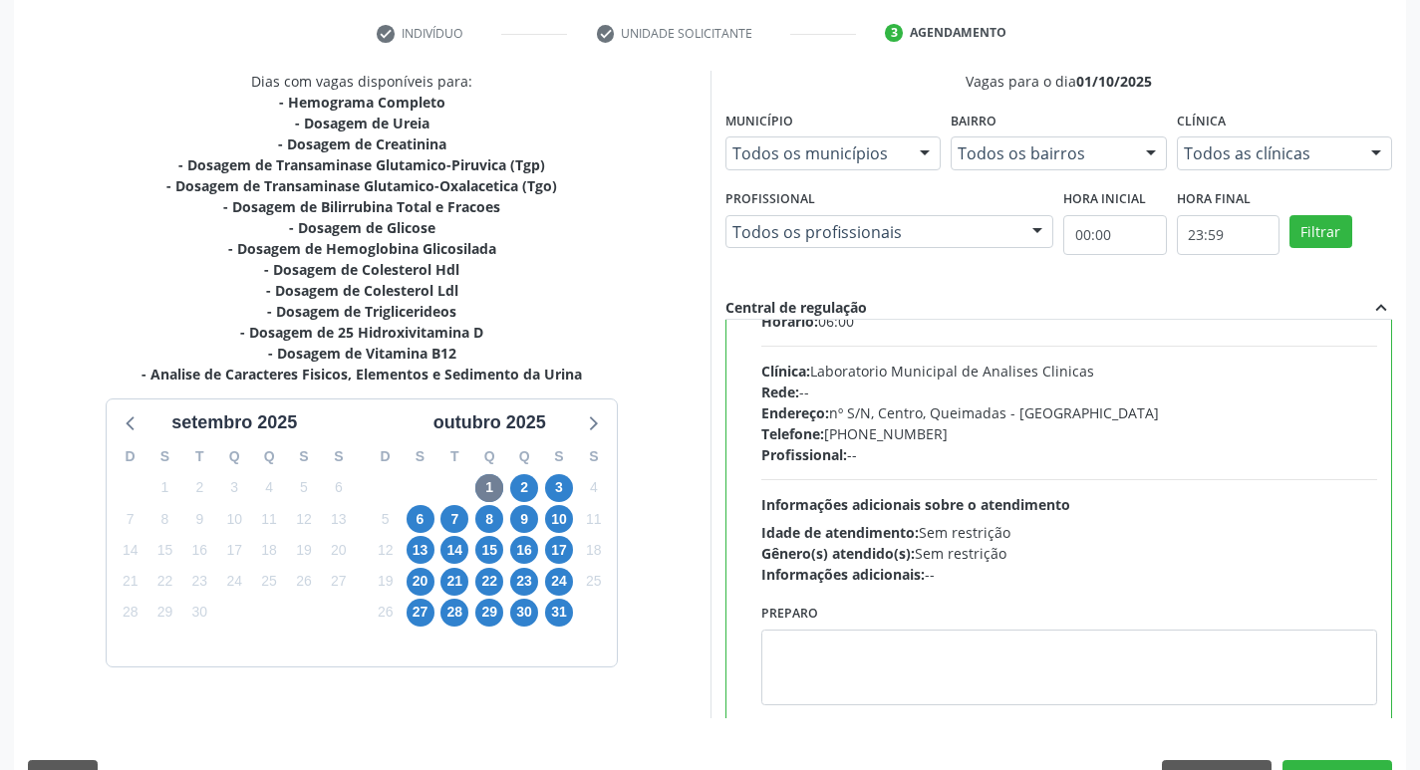
scroll to position [99, 0]
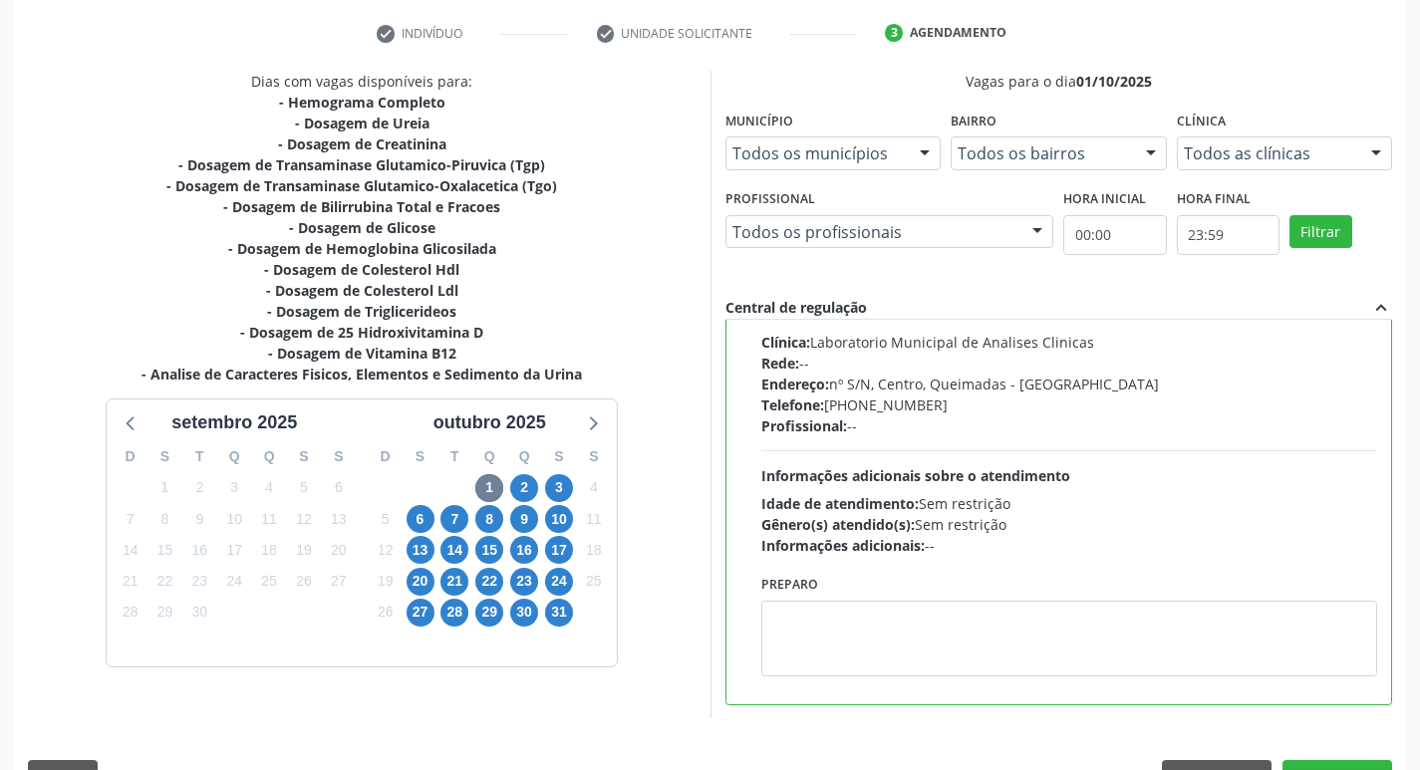
click at [815, 591] on label "Preparo" at bounding box center [789, 585] width 57 height 31
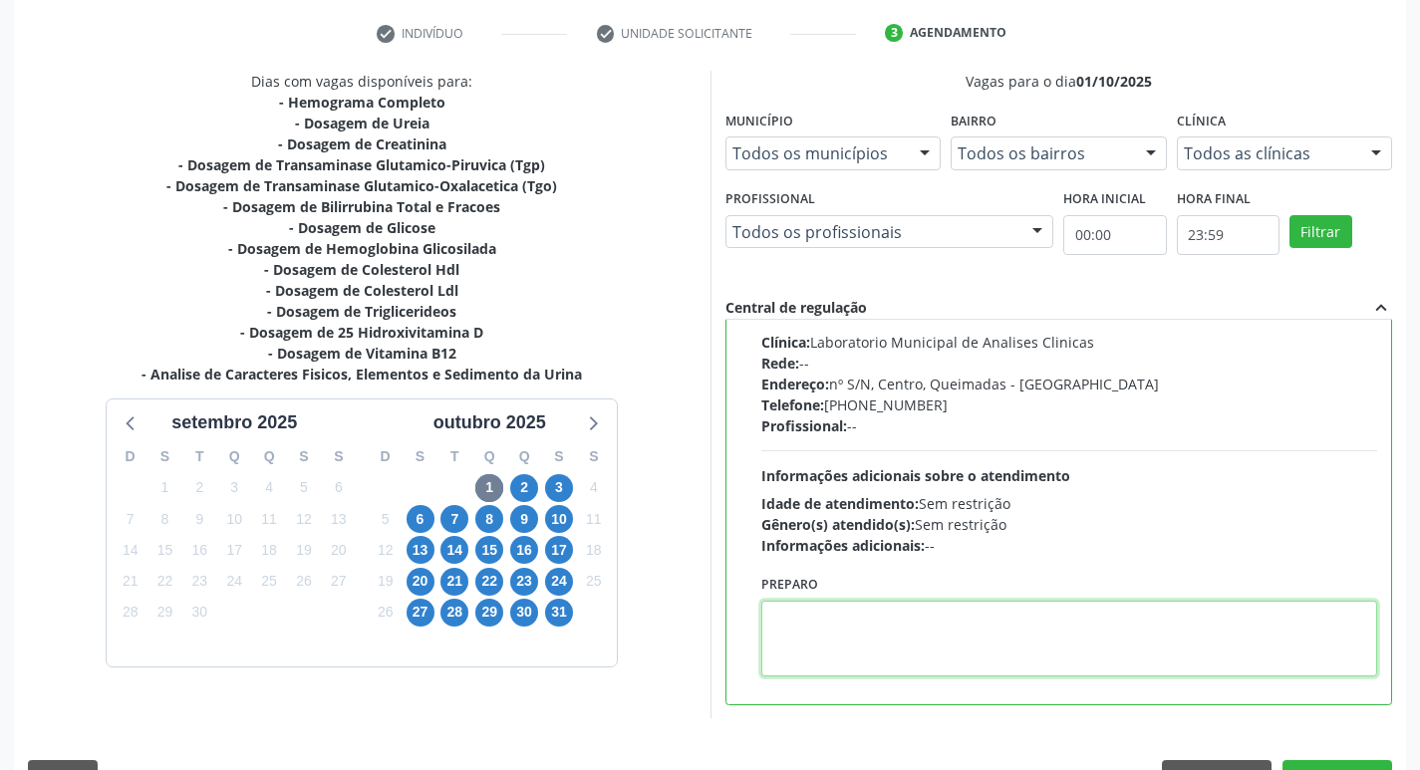
click at [828, 630] on textarea at bounding box center [1069, 639] width 617 height 76
paste textarea "IR EM [GEOGRAPHIC_DATA]"
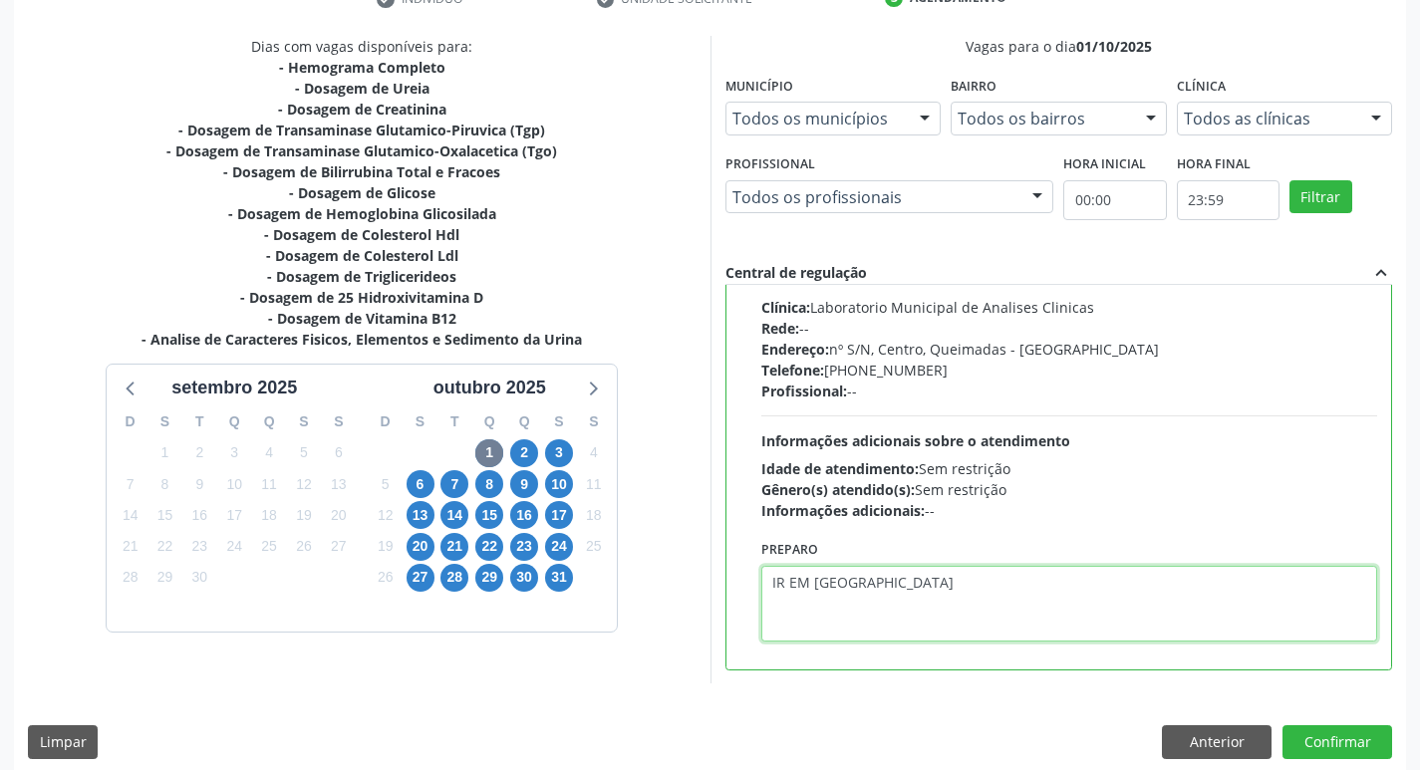
scroll to position [421, 0]
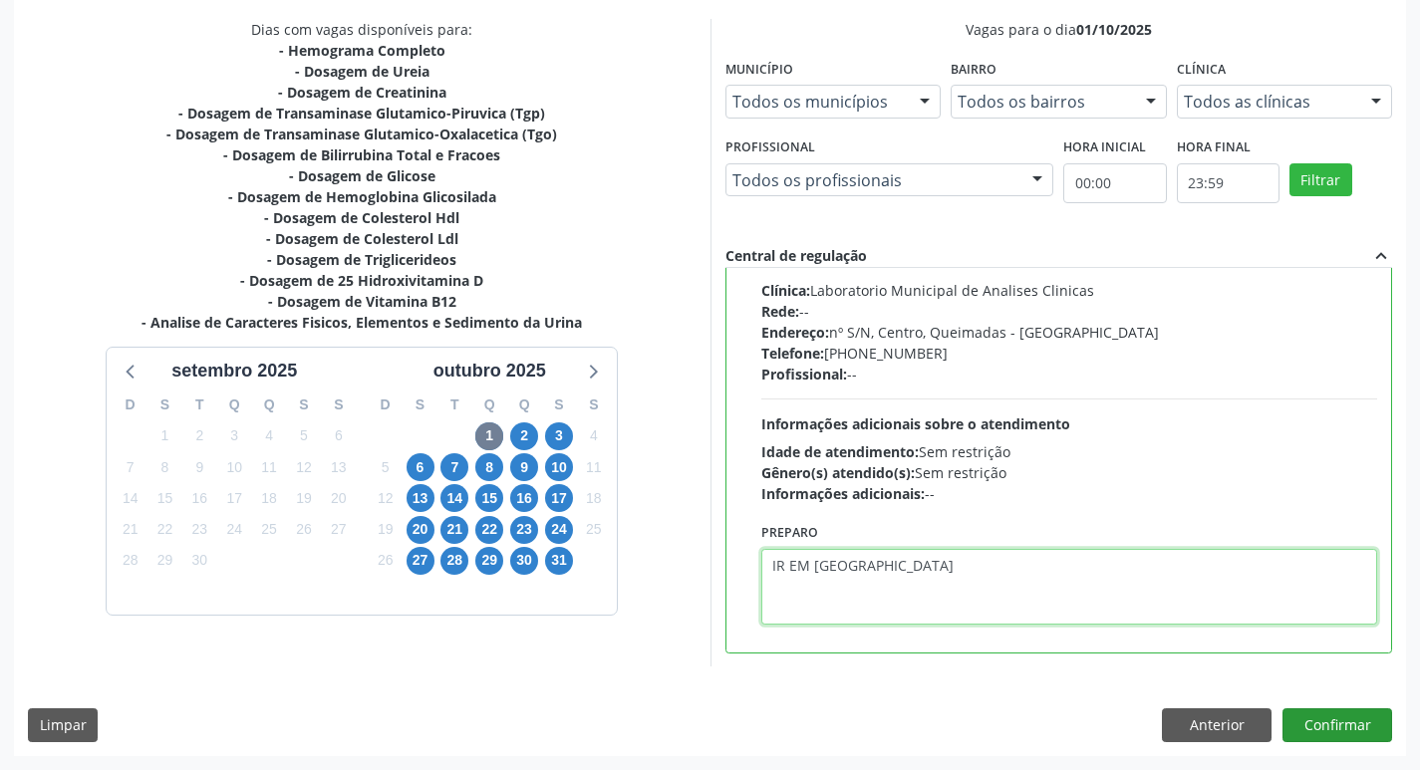
type textarea "IR EM [GEOGRAPHIC_DATA]"
click at [1323, 719] on button "Confirmar" at bounding box center [1338, 726] width 110 height 34
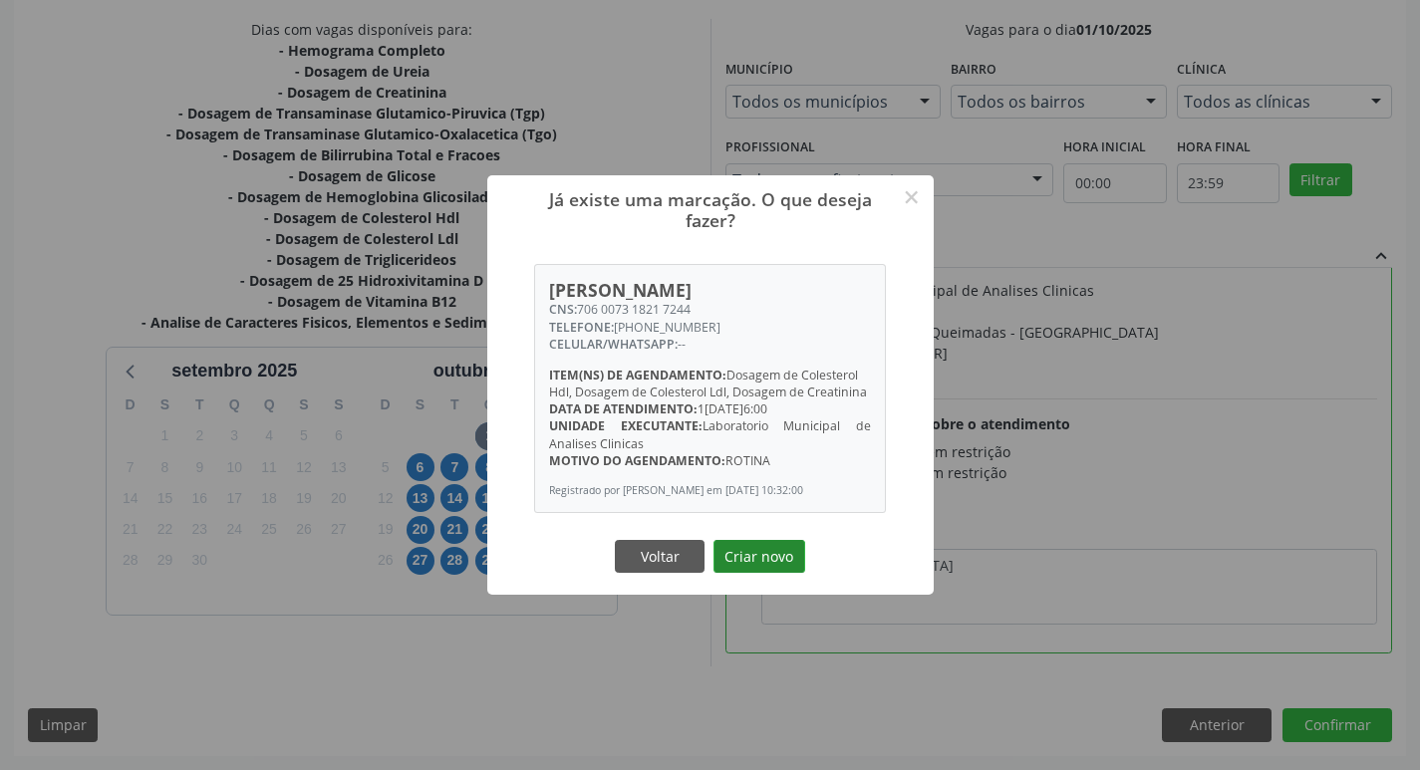
click at [767, 565] on button "Criar novo" at bounding box center [760, 557] width 92 height 34
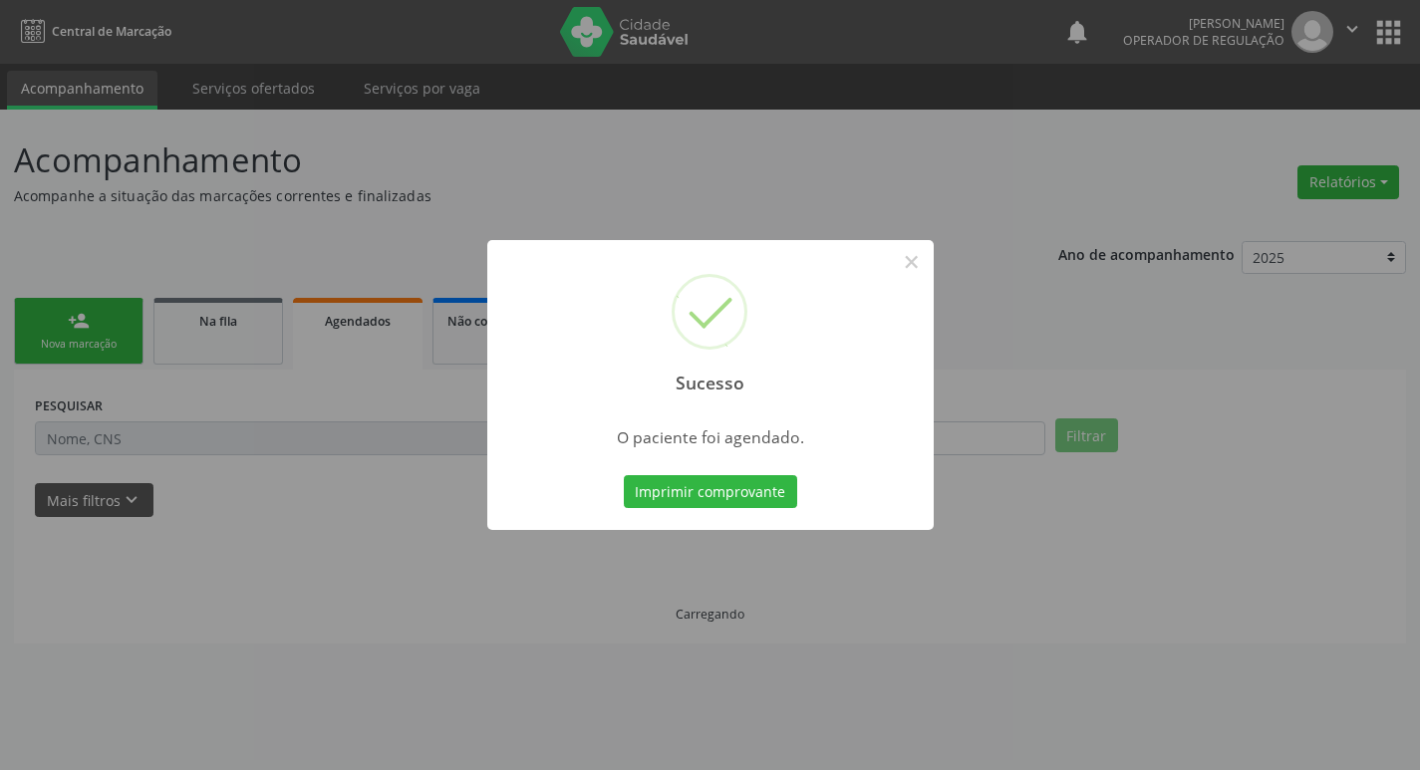
scroll to position [0, 0]
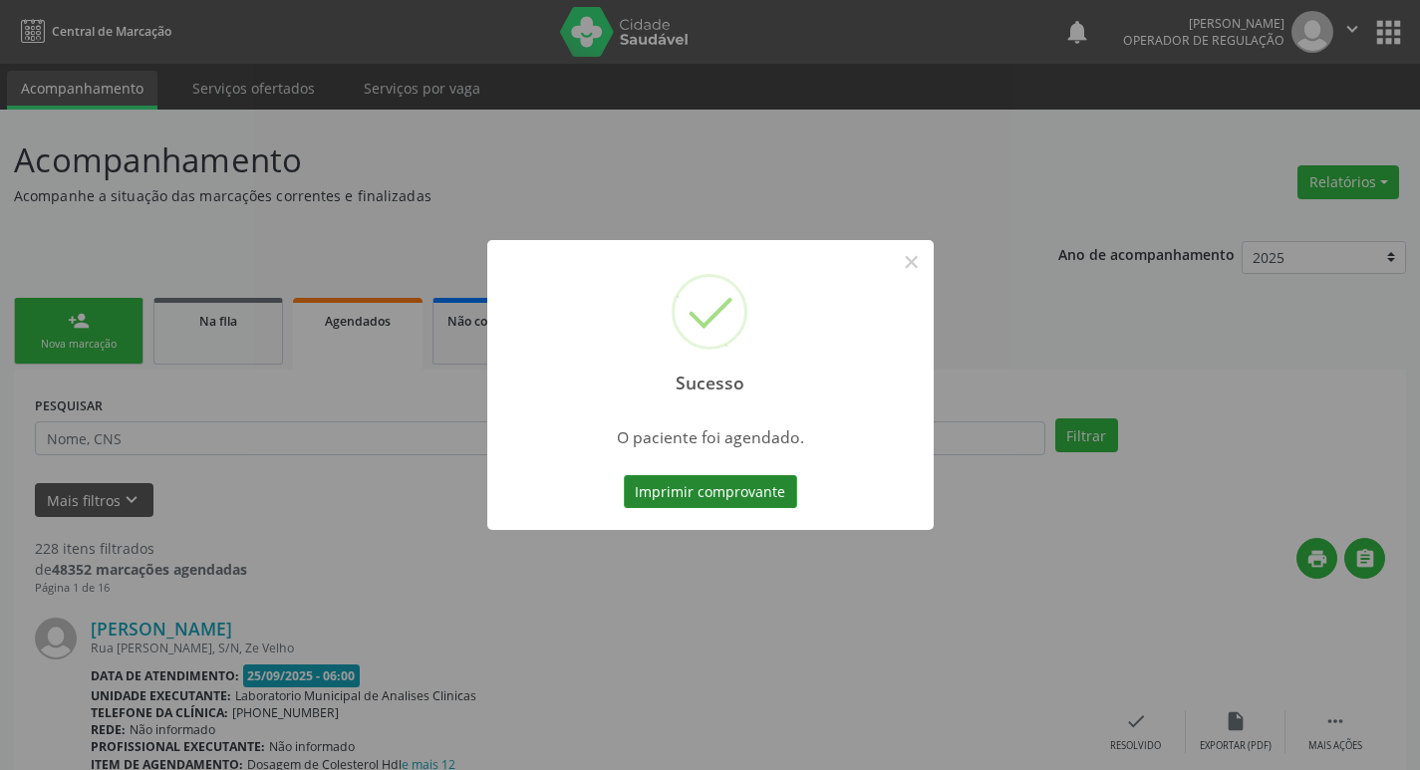
click at [696, 506] on button "Imprimir comprovante" at bounding box center [710, 492] width 173 height 34
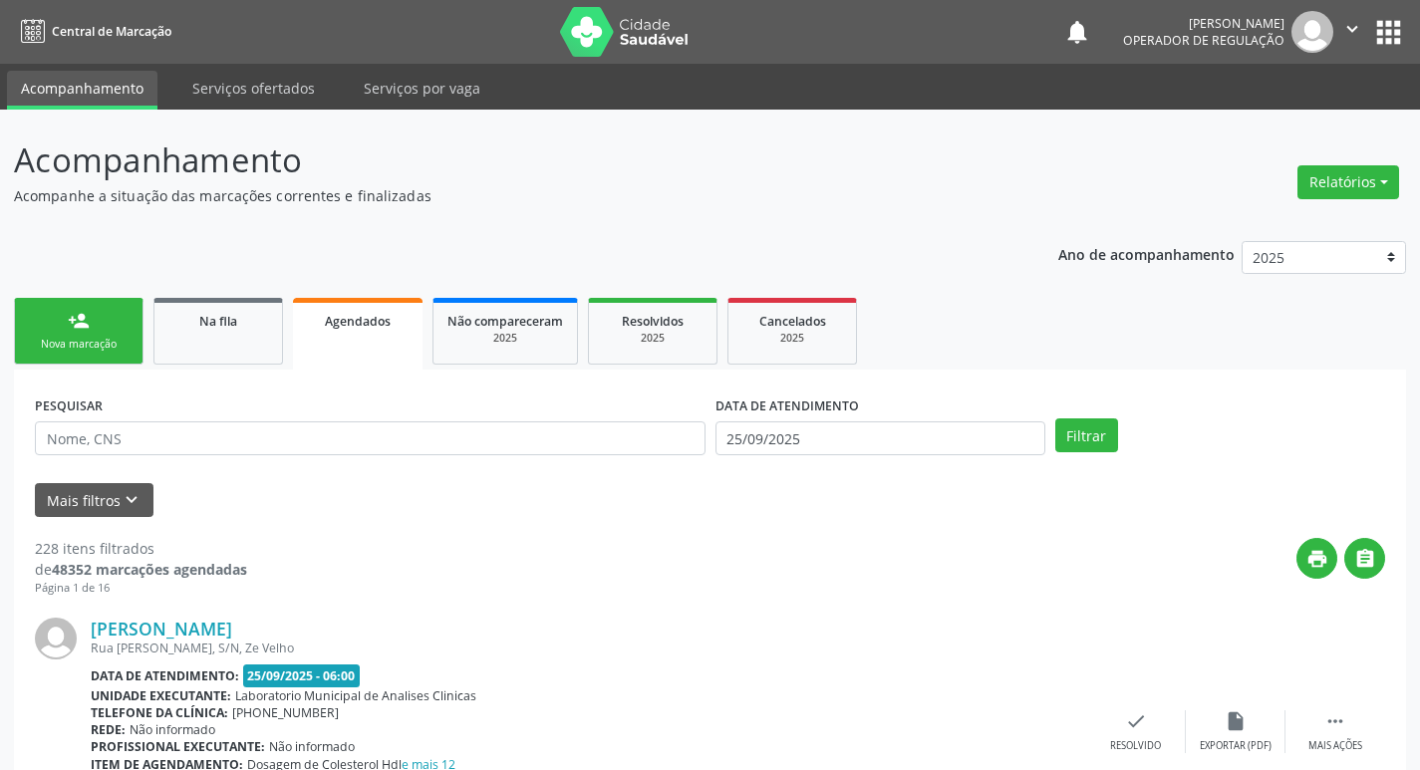
click at [92, 345] on div "Nova marcação" at bounding box center [79, 344] width 100 height 15
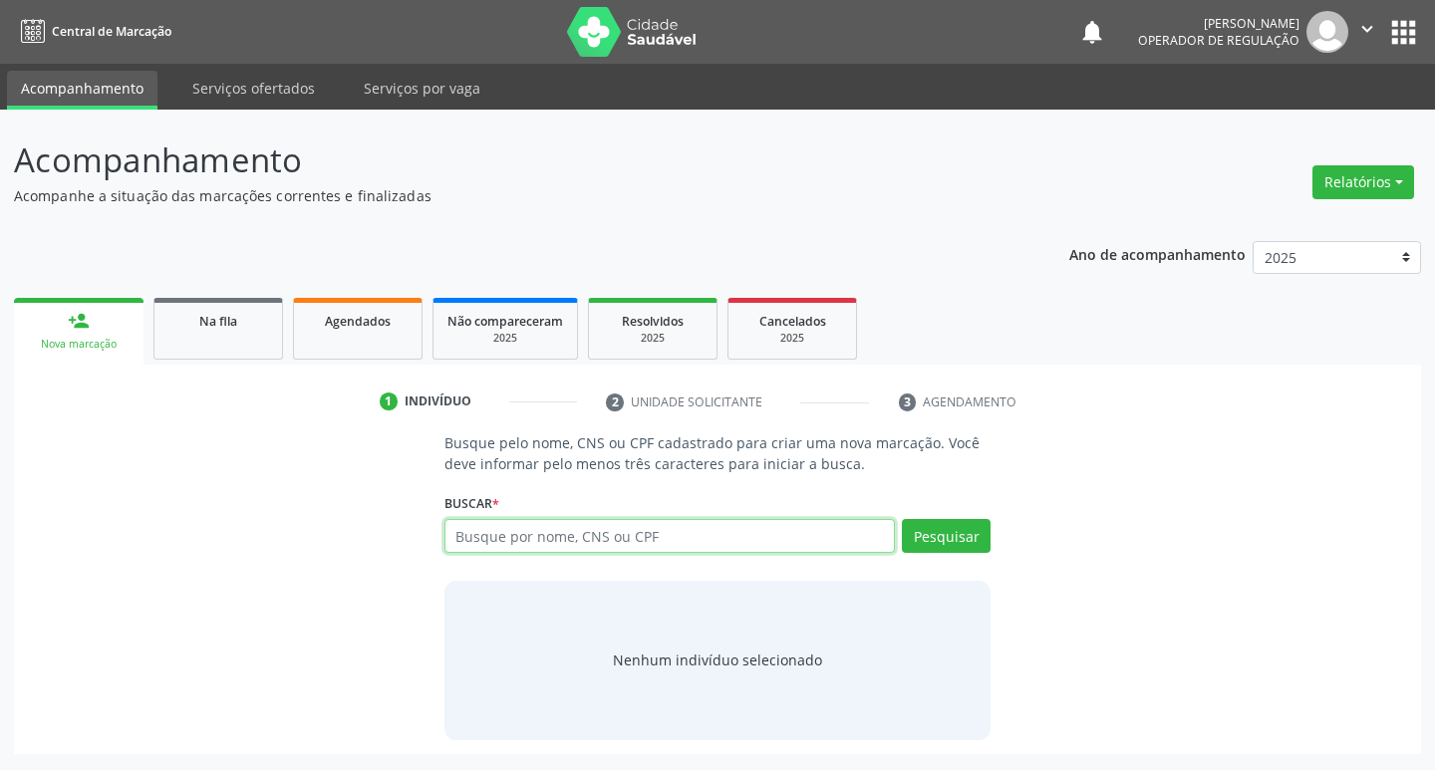
click at [510, 533] on input "text" at bounding box center [671, 536] width 452 height 34
type input "700600471864764"
click at [944, 537] on button "Pesquisar" at bounding box center [946, 536] width 89 height 34
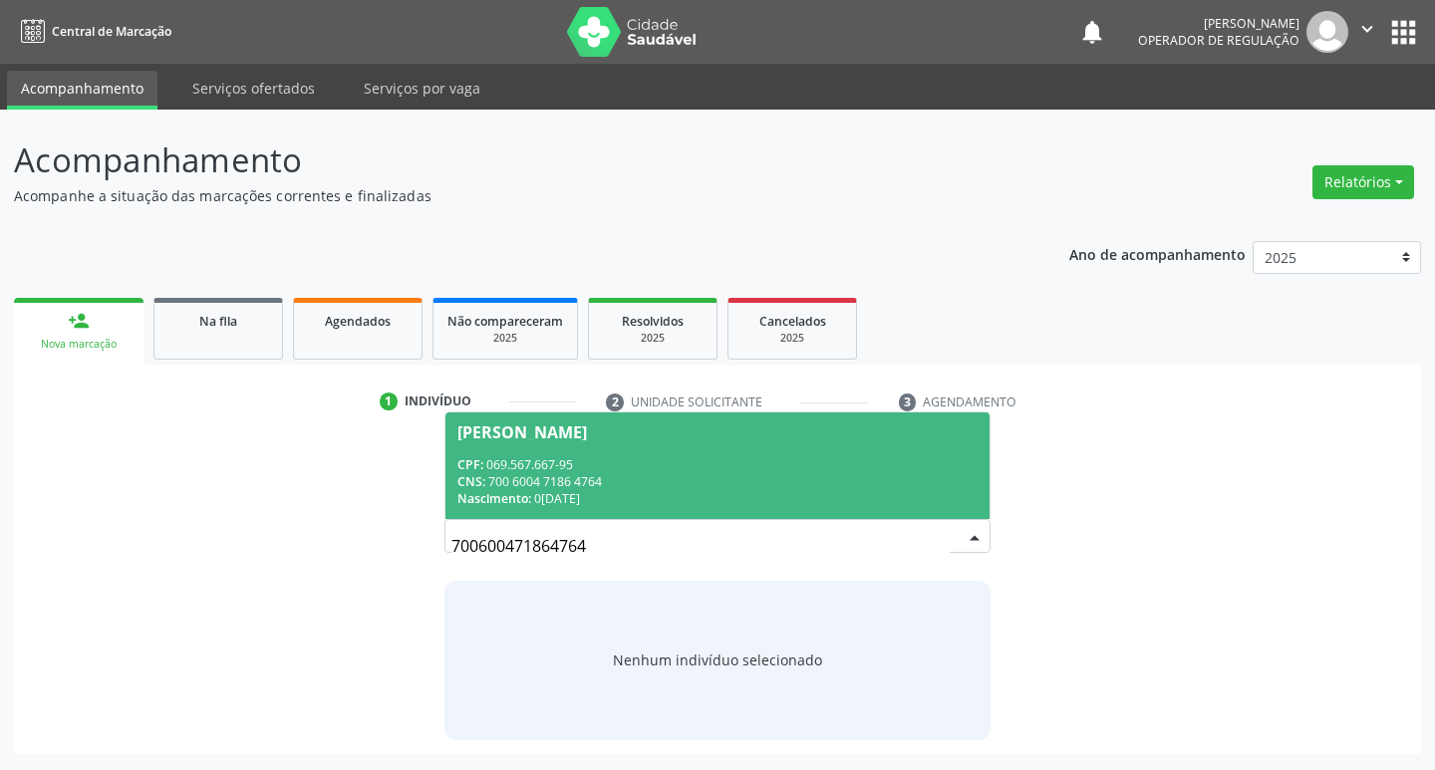
click at [562, 463] on div "CPF: 069.567.667-95" at bounding box center [717, 464] width 521 height 17
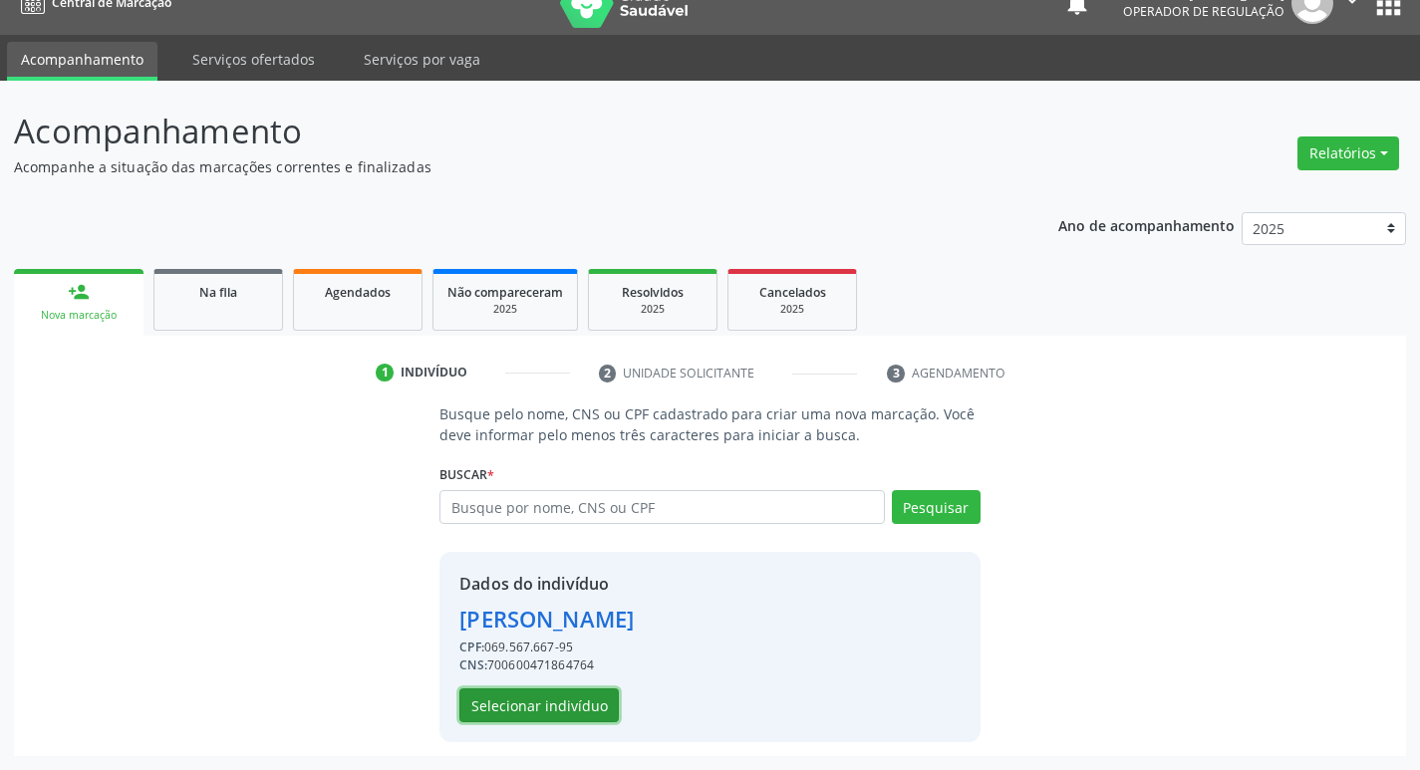
click at [517, 691] on button "Selecionar indivíduo" at bounding box center [538, 706] width 159 height 34
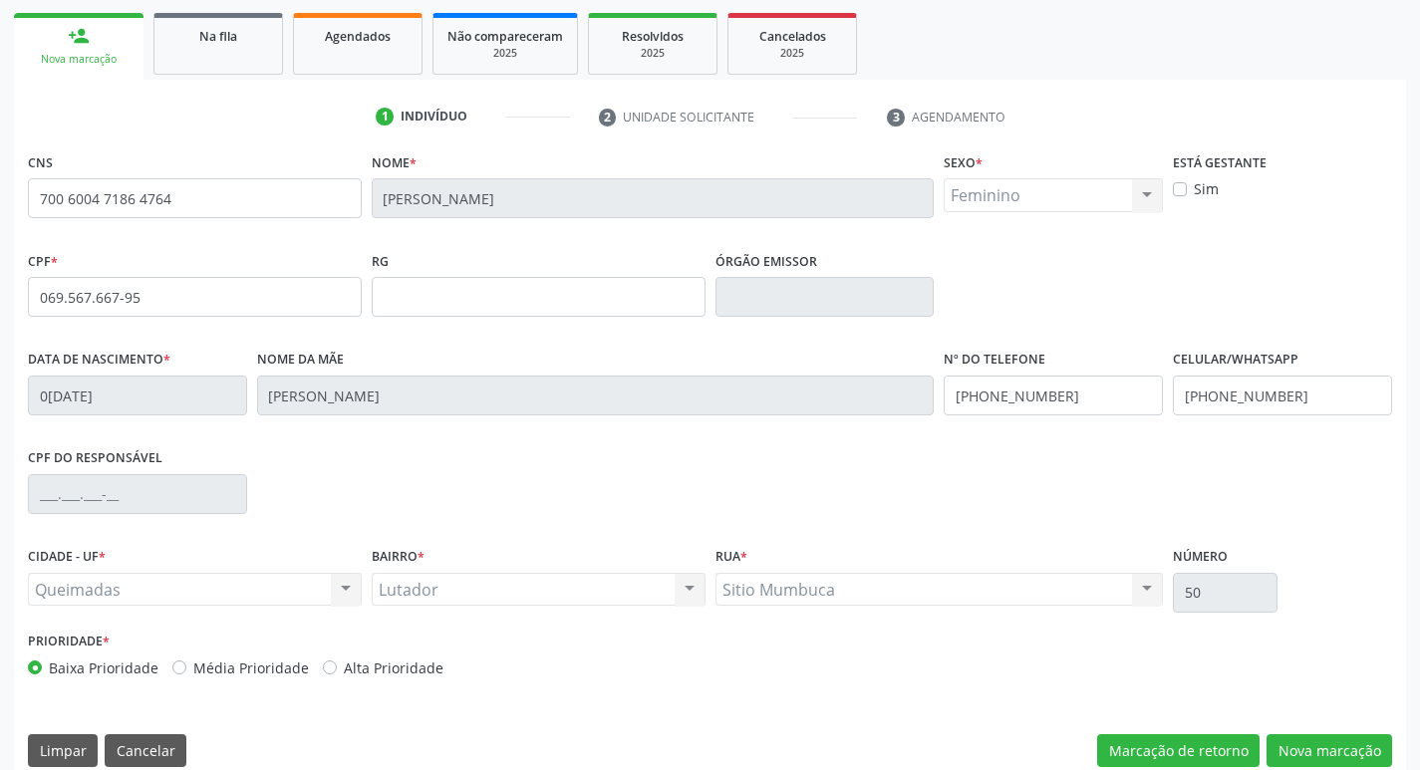
scroll to position [310, 0]
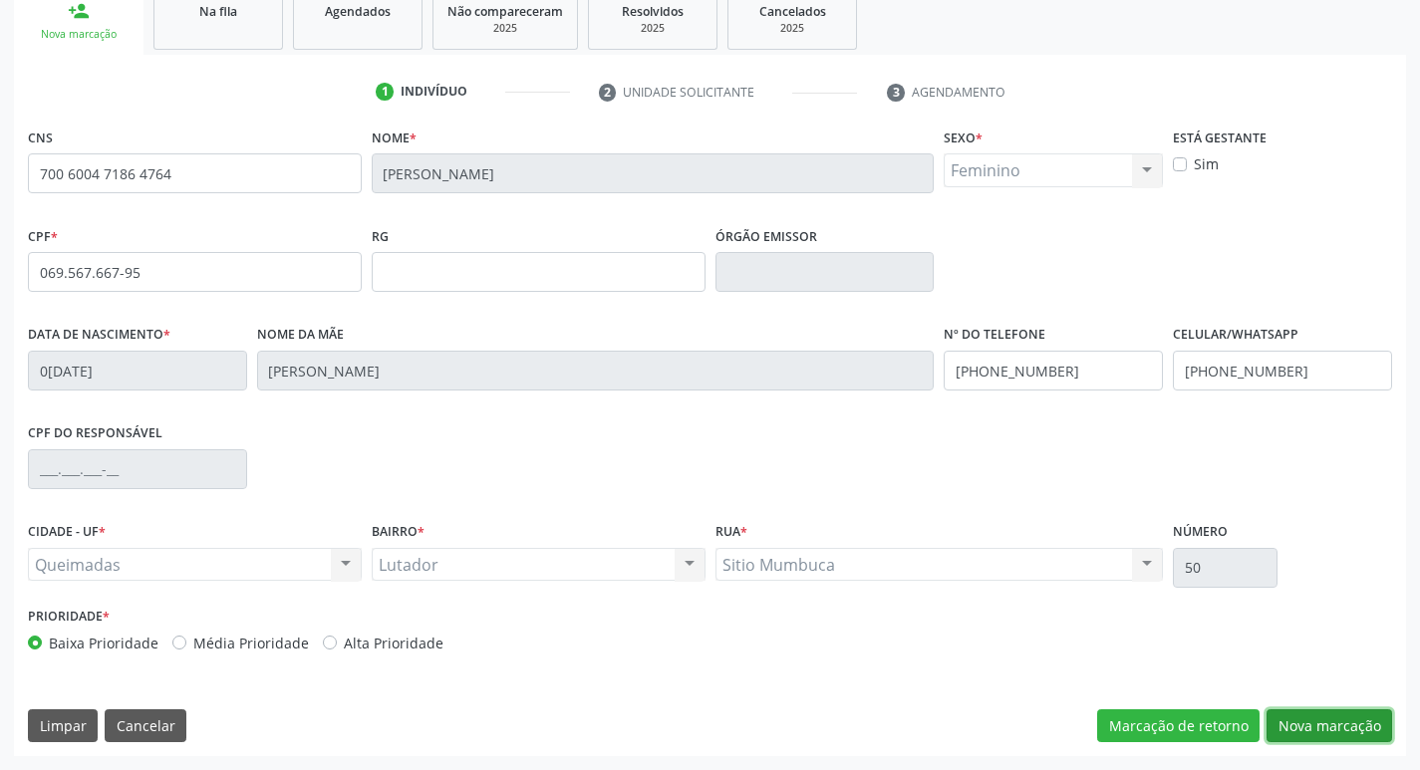
click at [1350, 726] on button "Nova marcação" at bounding box center [1330, 727] width 126 height 34
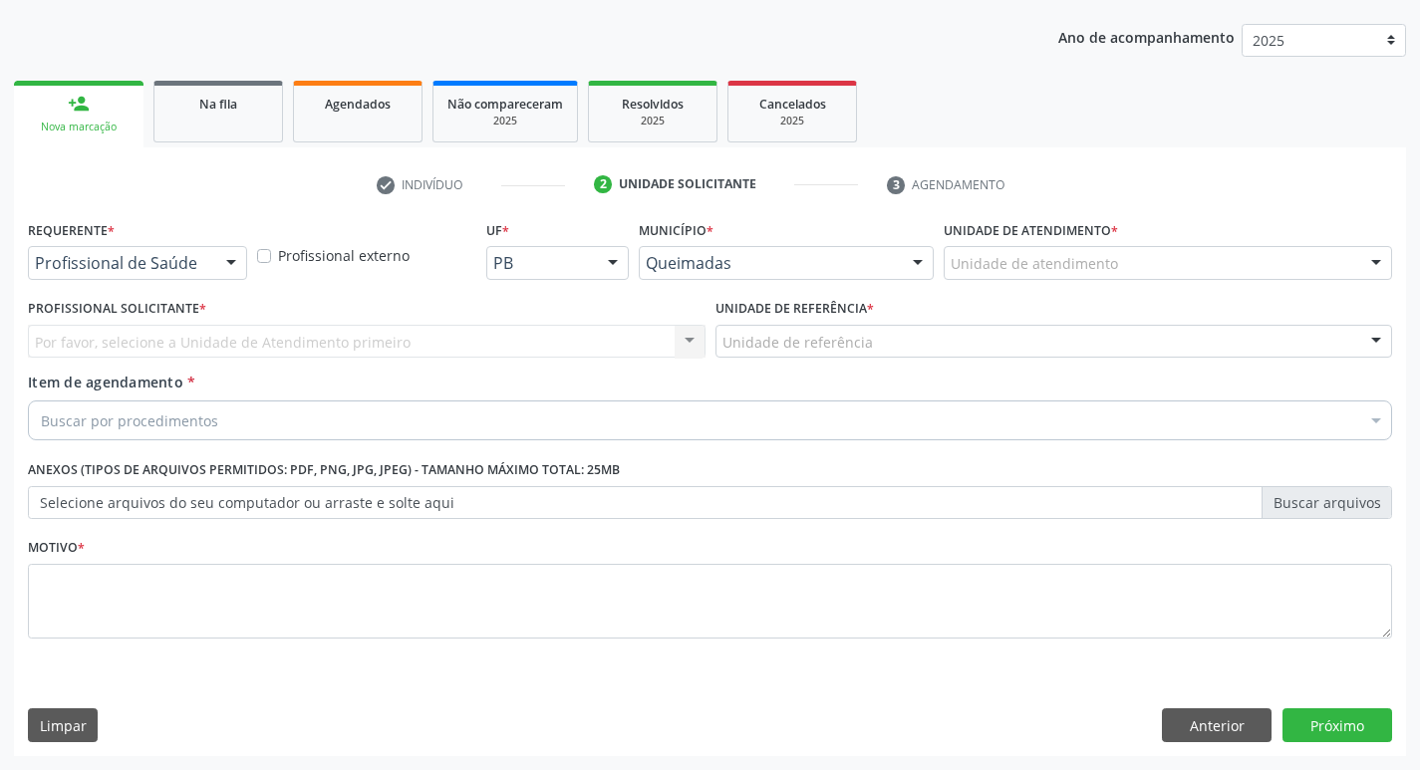
scroll to position [217, 0]
click at [119, 251] on div "Profissional de Saúde" at bounding box center [137, 263] width 219 height 34
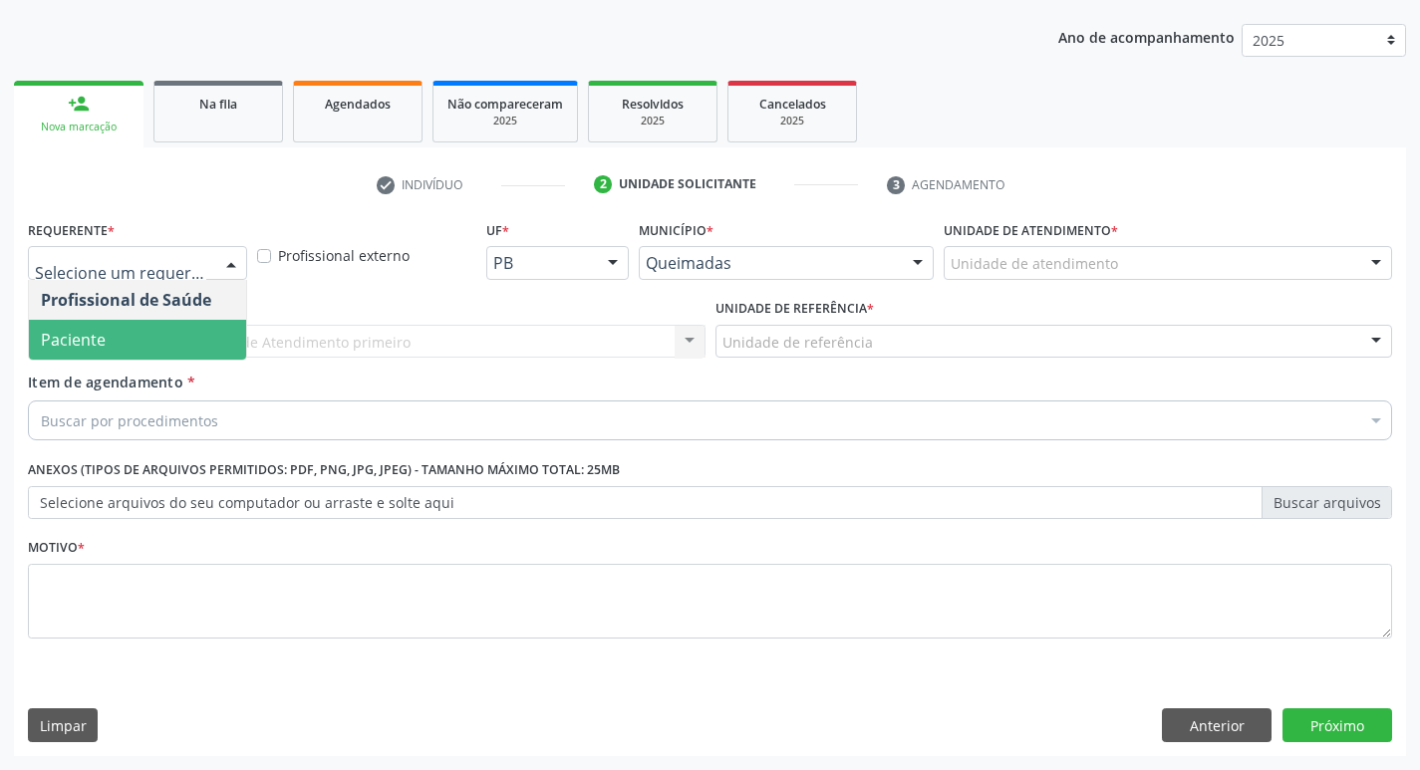
click at [121, 338] on span "Paciente" at bounding box center [137, 340] width 217 height 40
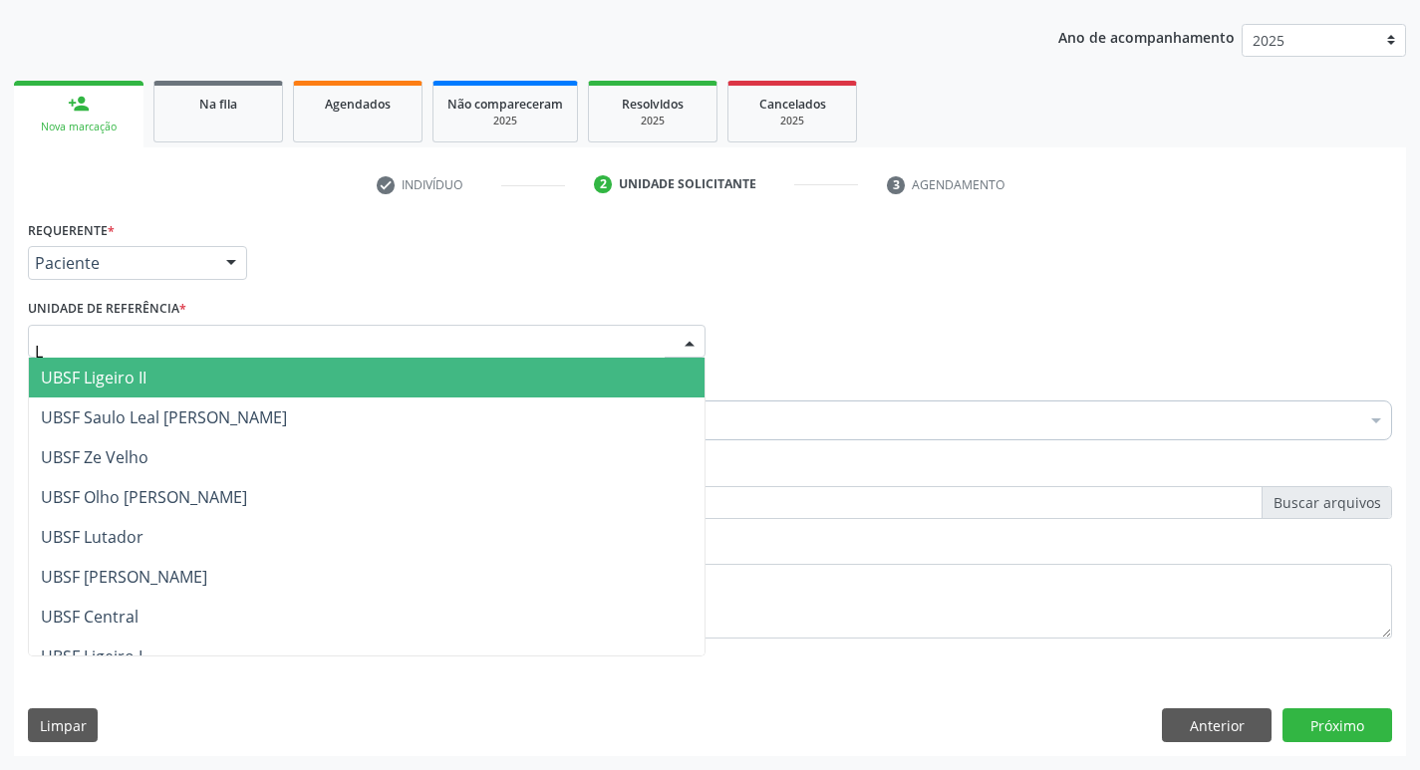
type input "LU"
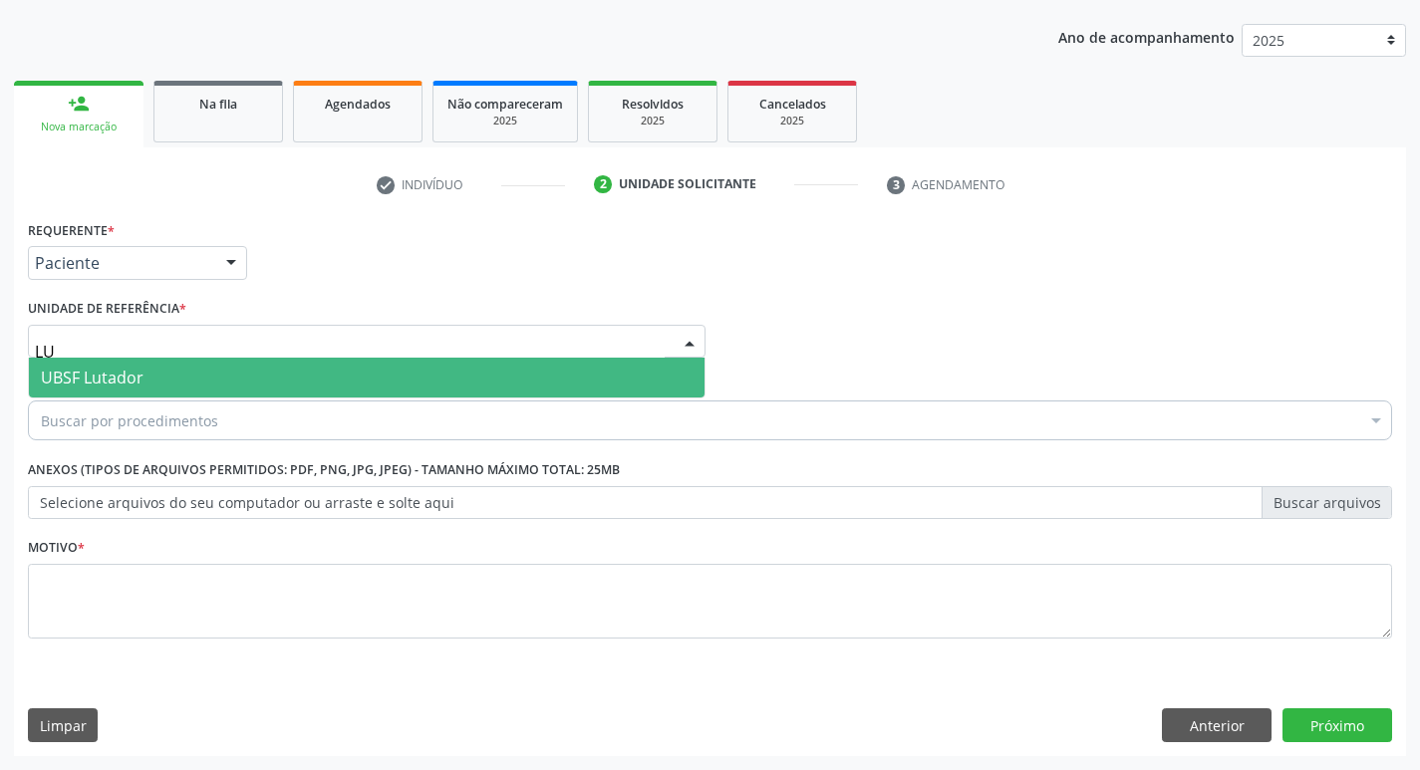
drag, startPoint x: 200, startPoint y: 382, endPoint x: 191, endPoint y: 375, distance: 11.4
click at [196, 382] on span "UBSF Lutador" at bounding box center [367, 378] width 676 height 40
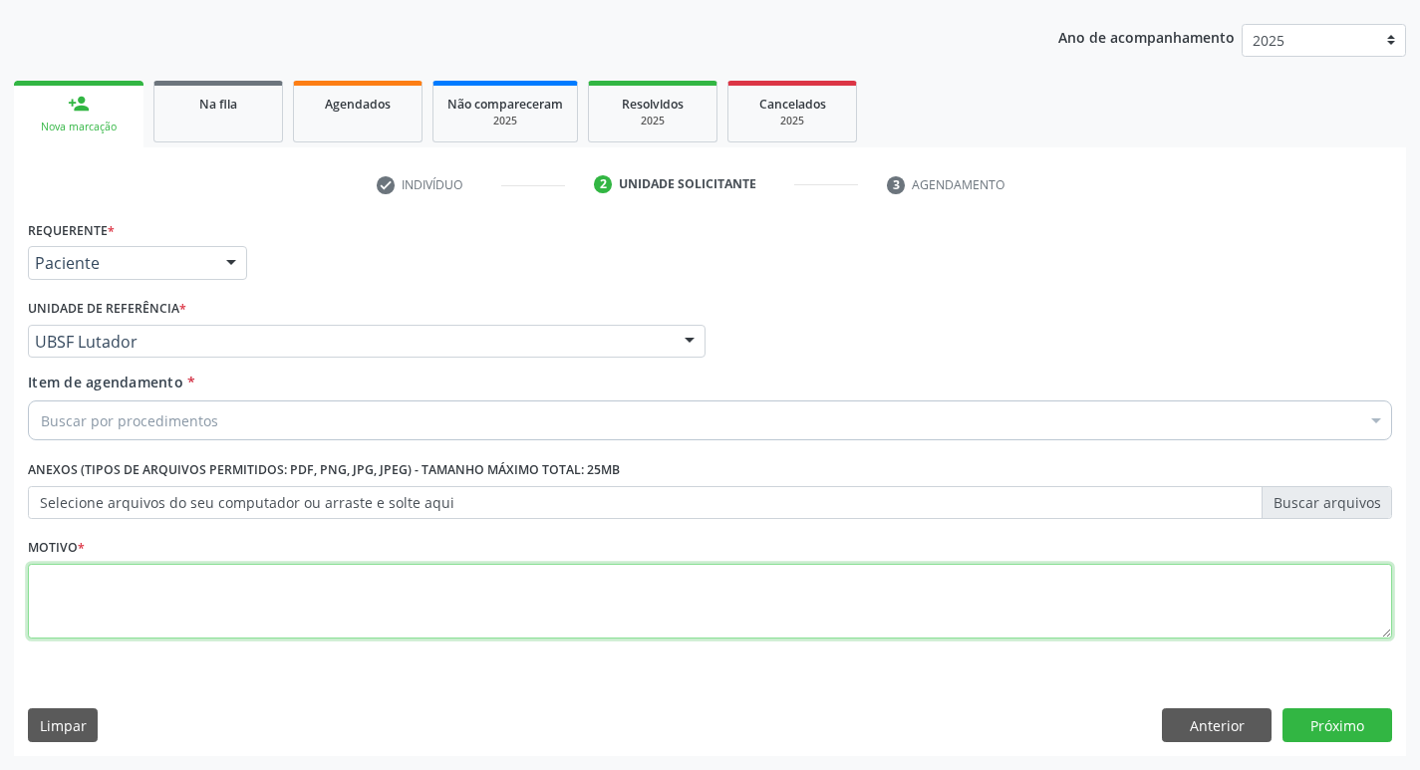
click at [116, 593] on textarea at bounding box center [710, 602] width 1365 height 76
type textarea "AVALIACAO"
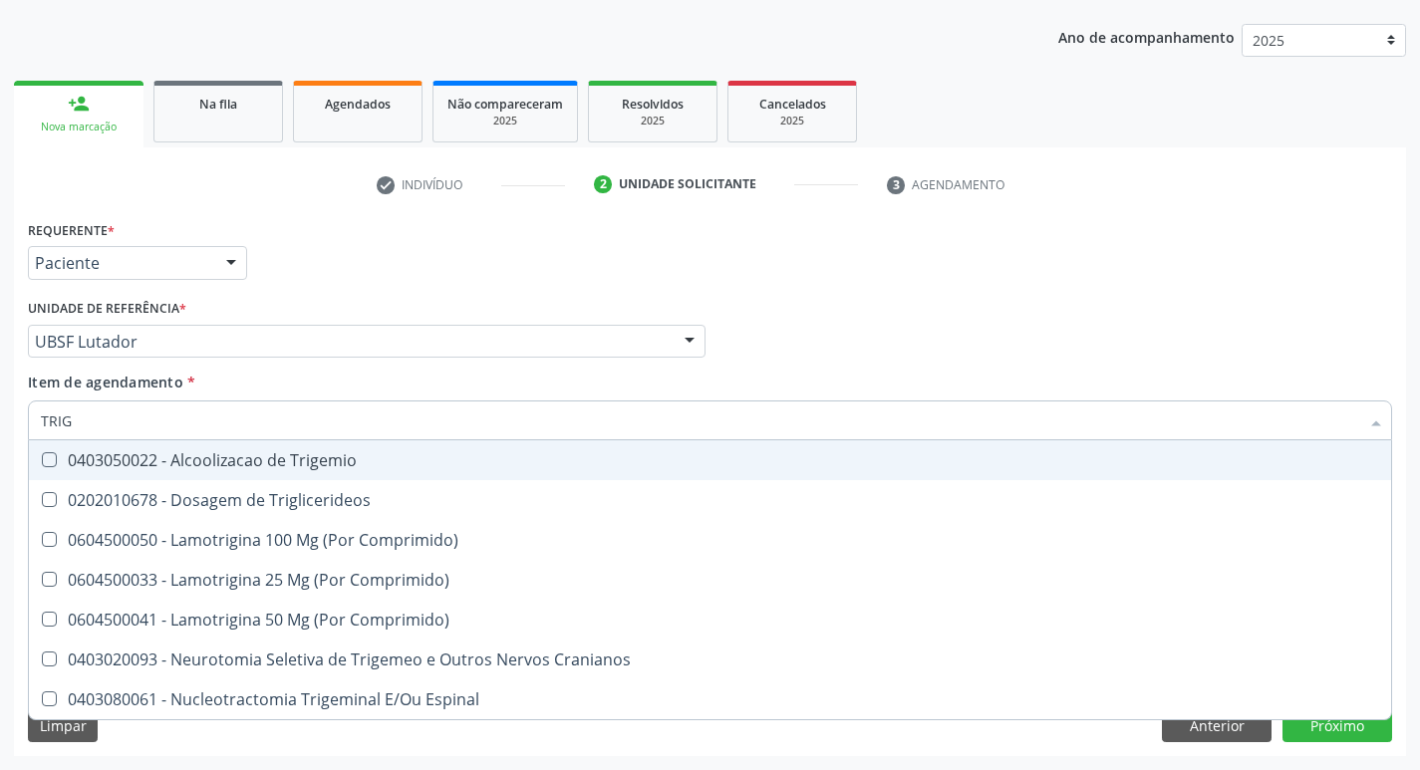
type input "TRIGL"
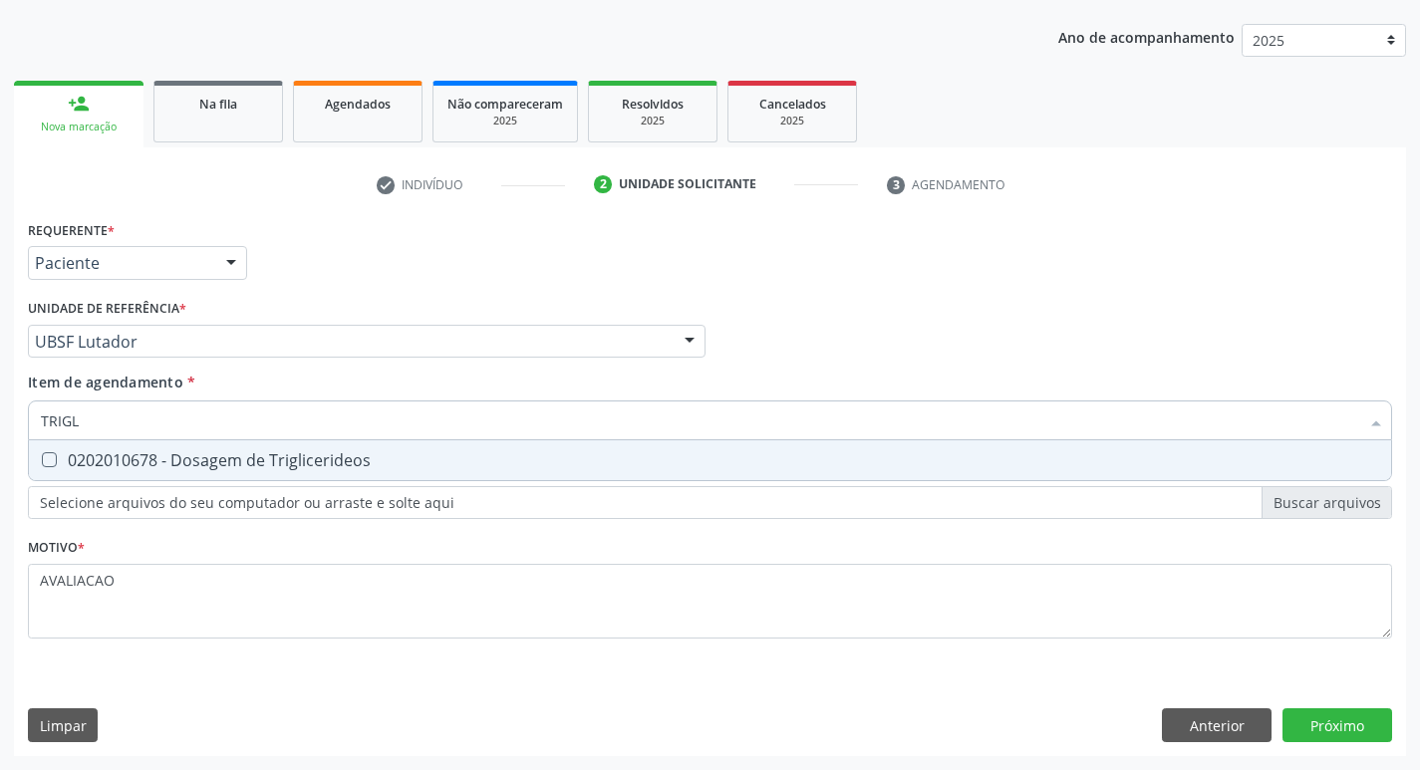
click at [328, 453] on div "0202010678 - Dosagem de Triglicerideos" at bounding box center [710, 461] width 1339 height 16
checkbox Triglicerideos "true"
type input "TRIG"
checkbox Triglicerideos "false"
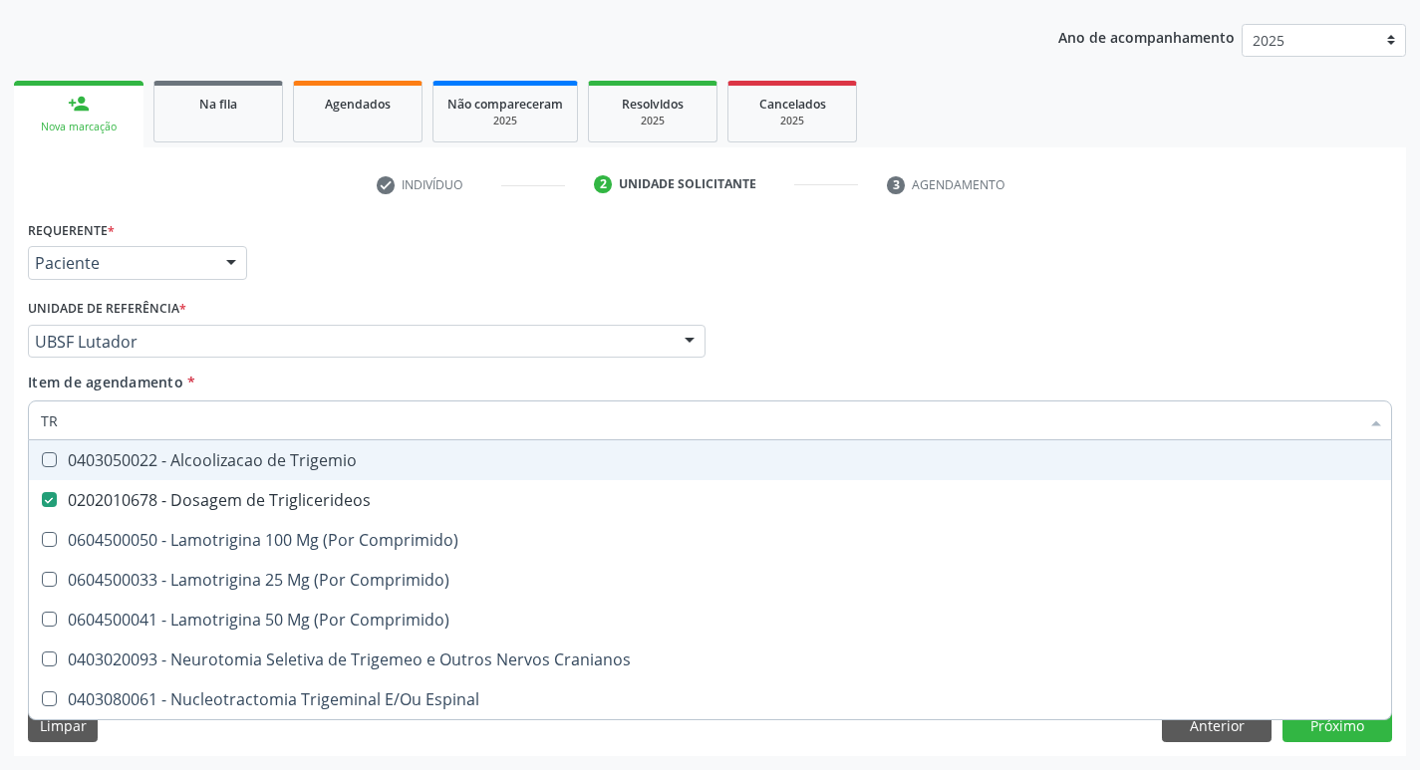
type input "T"
checkbox Triglicerideos "false"
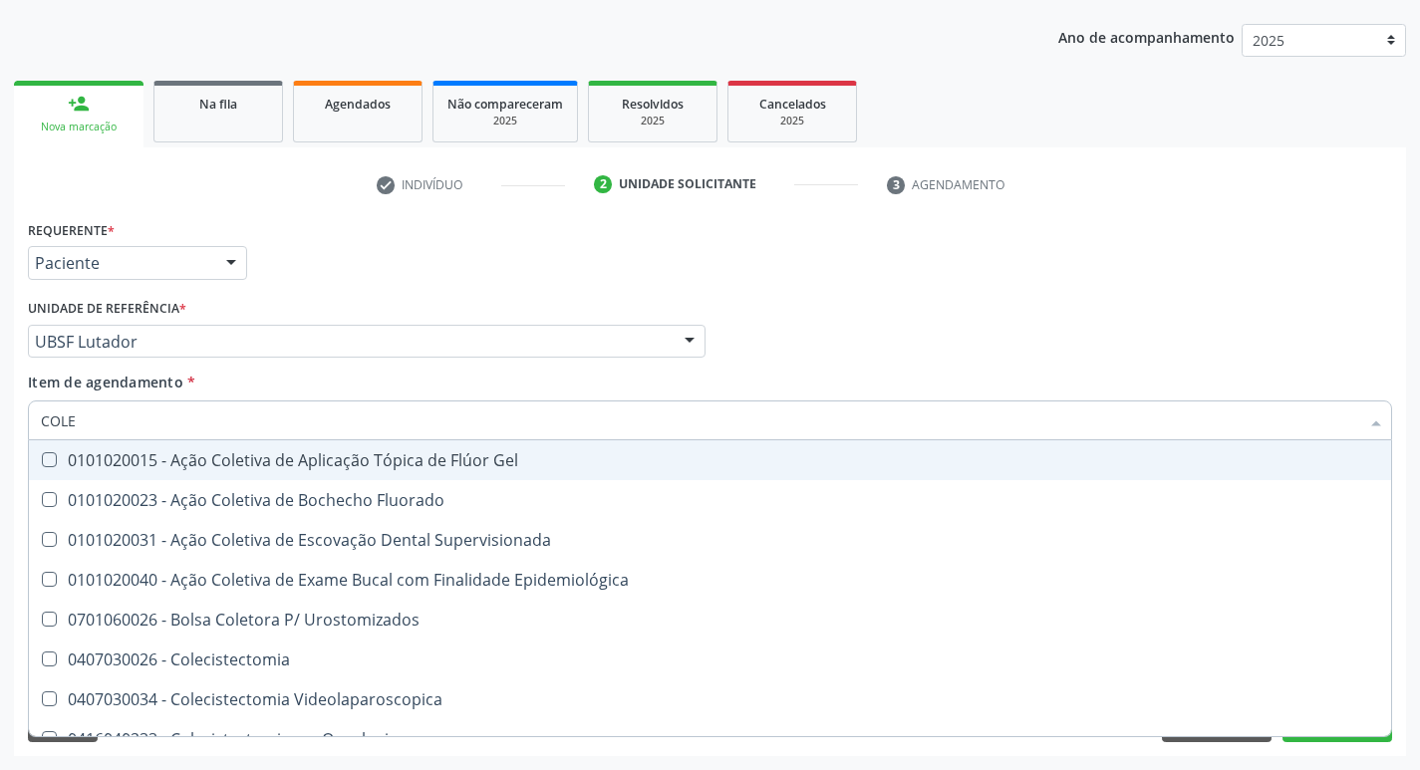
type input "COLES"
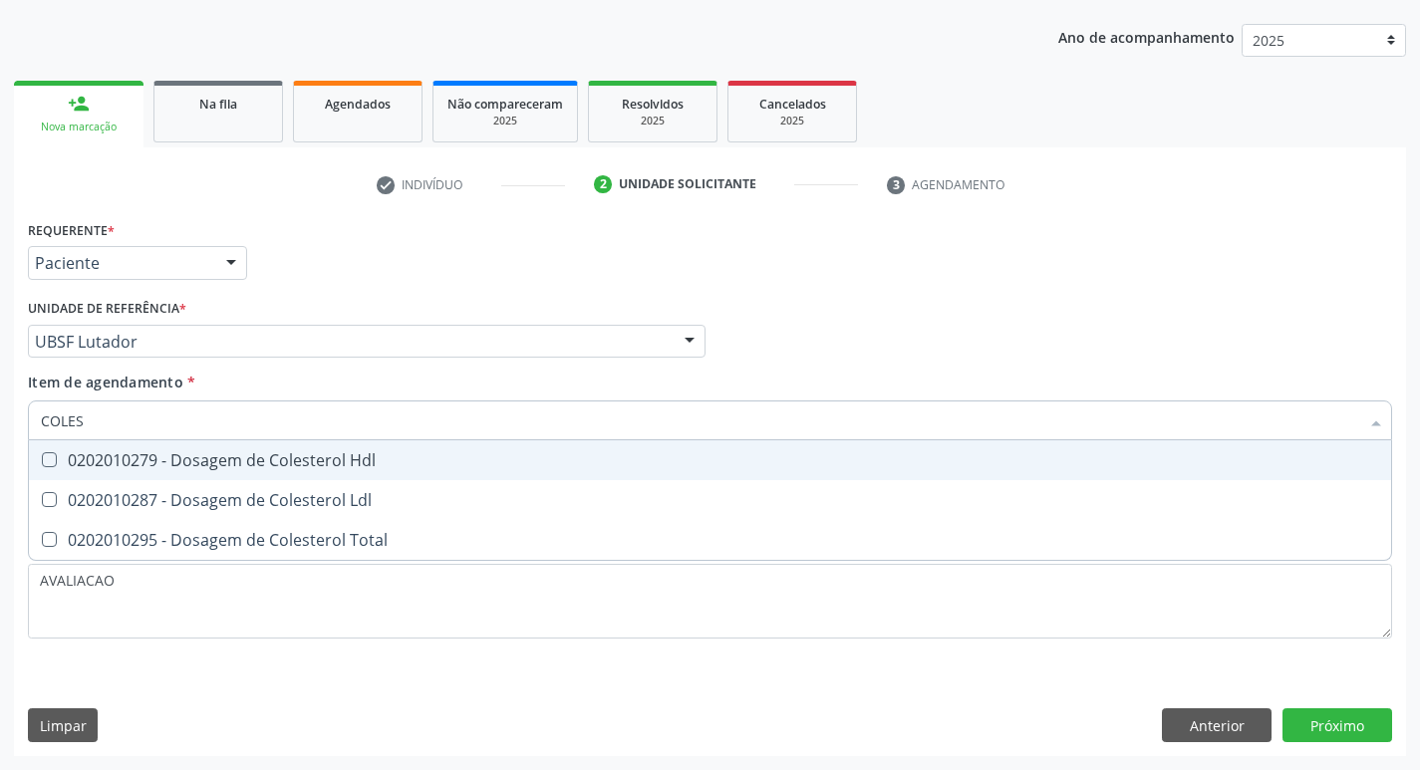
click at [330, 458] on div "0202010279 - Dosagem de Colesterol Hdl" at bounding box center [710, 461] width 1339 height 16
checkbox Hdl "true"
click at [356, 492] on div "0202010287 - Dosagem de Colesterol Ldl" at bounding box center [710, 500] width 1339 height 16
checkbox Ldl "true"
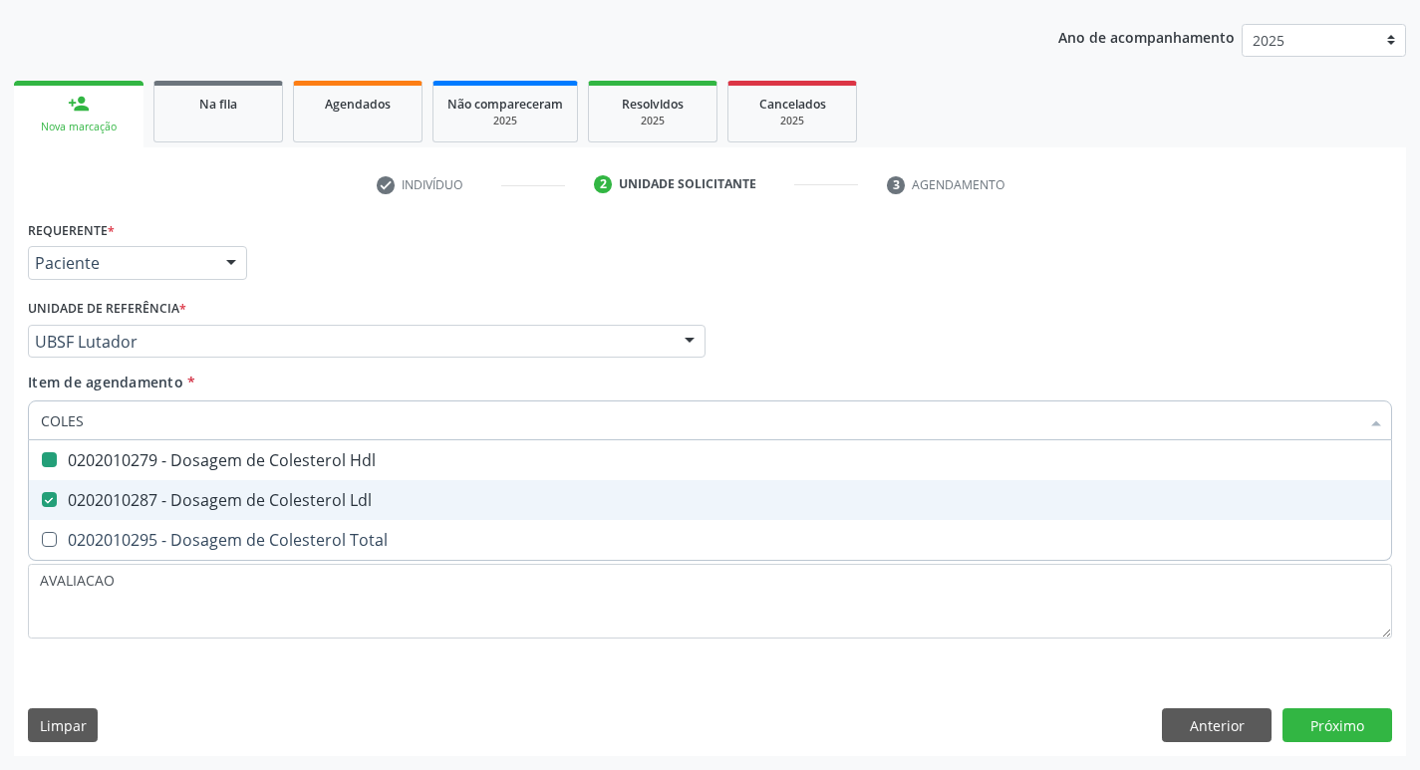
type input "COLE"
checkbox Hdl "false"
checkbox Ldl "false"
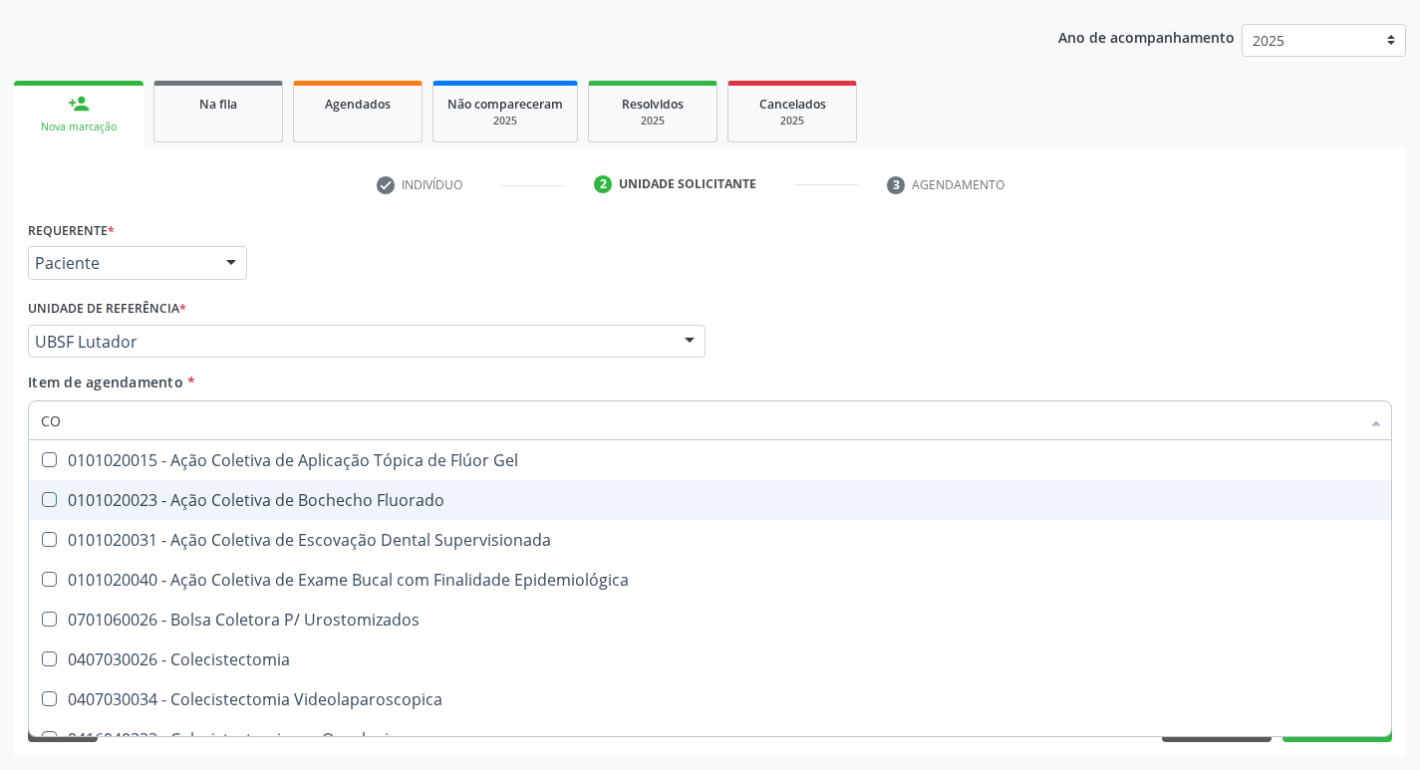
type input "C"
checkbox Hdl "false"
checkbox Ldl "false"
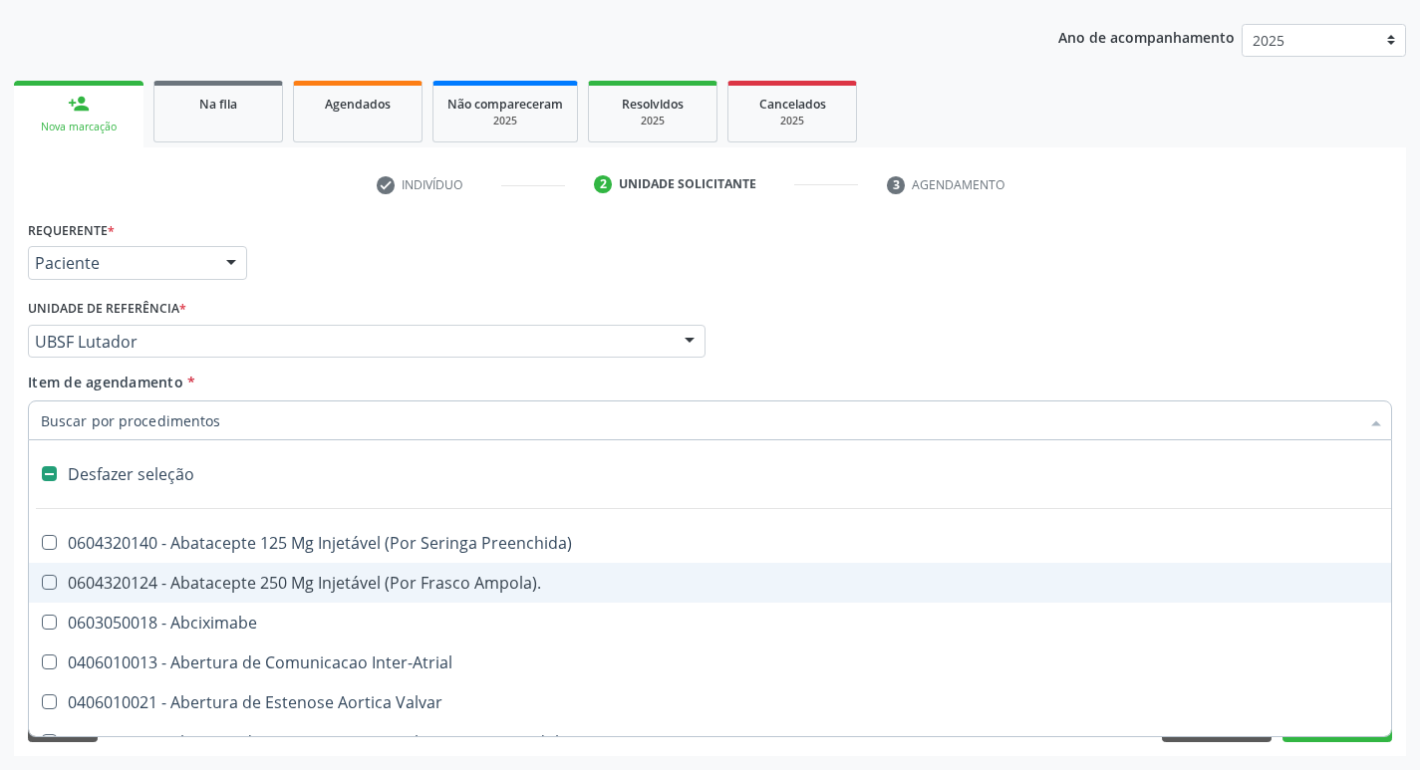
type input "G"
checkbox Comprimido\) "true"
checkbox Sanitária "true"
checkbox Osso "true"
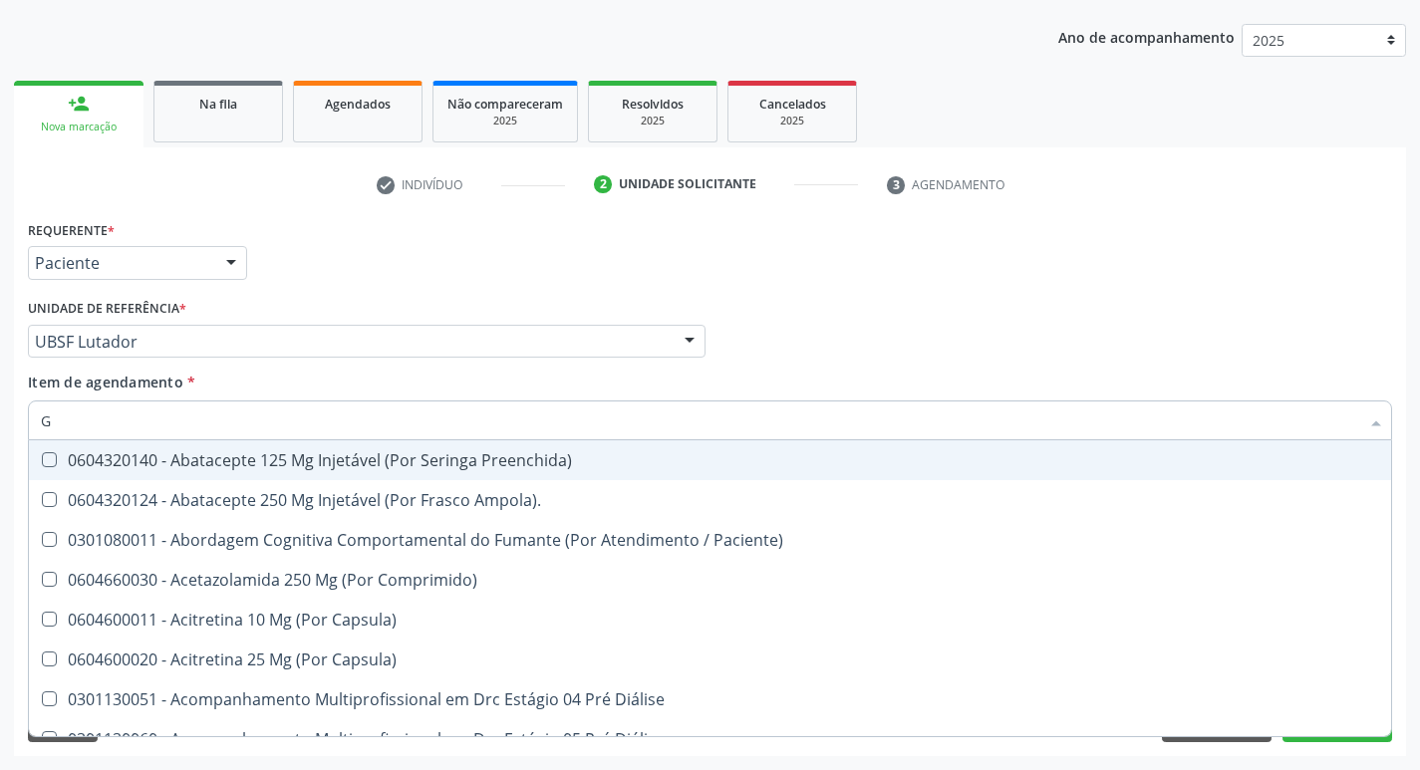
type input "GLICOSE"
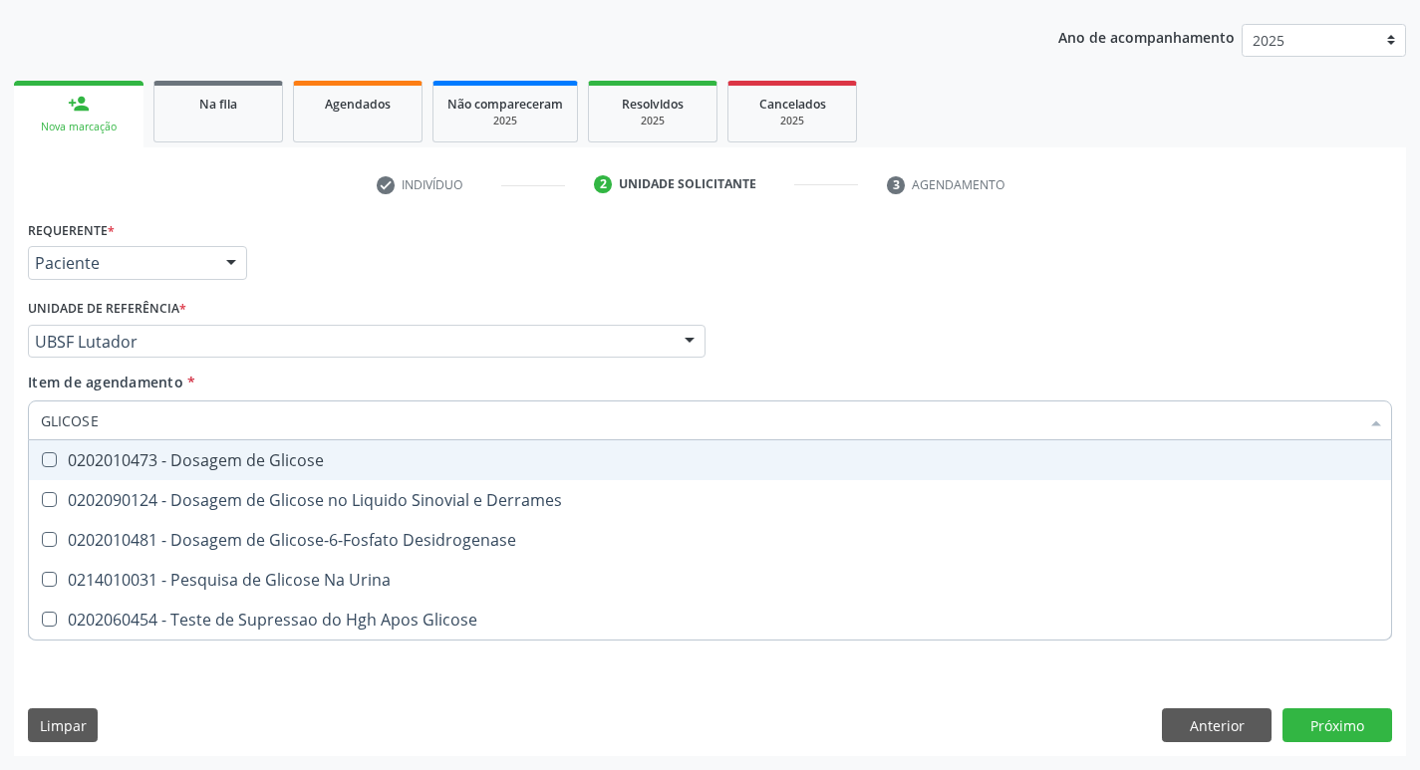
click at [323, 470] on span "0202010473 - Dosagem de Glicose" at bounding box center [710, 461] width 1363 height 40
checkbox Glicose "true"
type input "GLICOS"
checkbox Glicose "false"
checkbox Derrames "true"
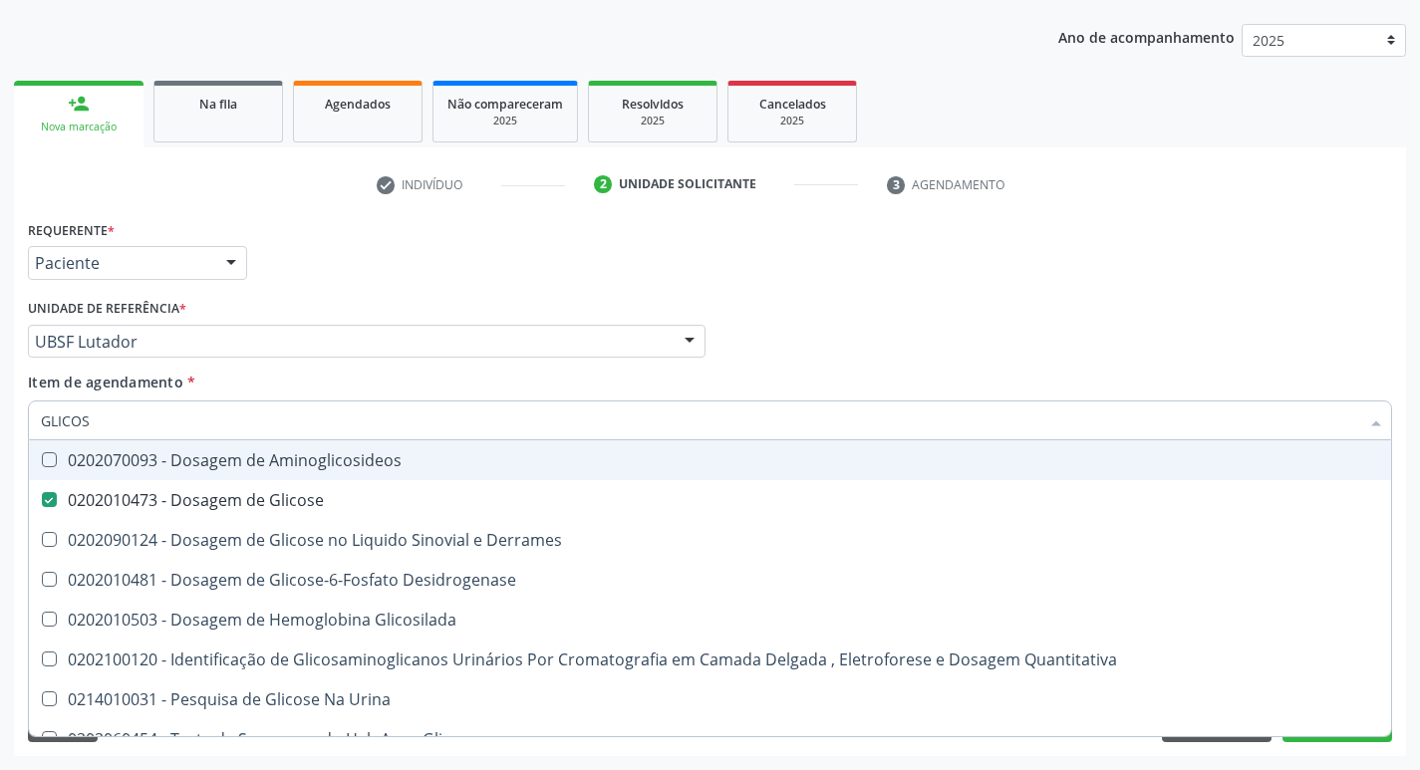
type input "GLICO"
checkbox Glicose "false"
checkbox Derrames "true"
type input "GLIC"
checkbox Derrames "false"
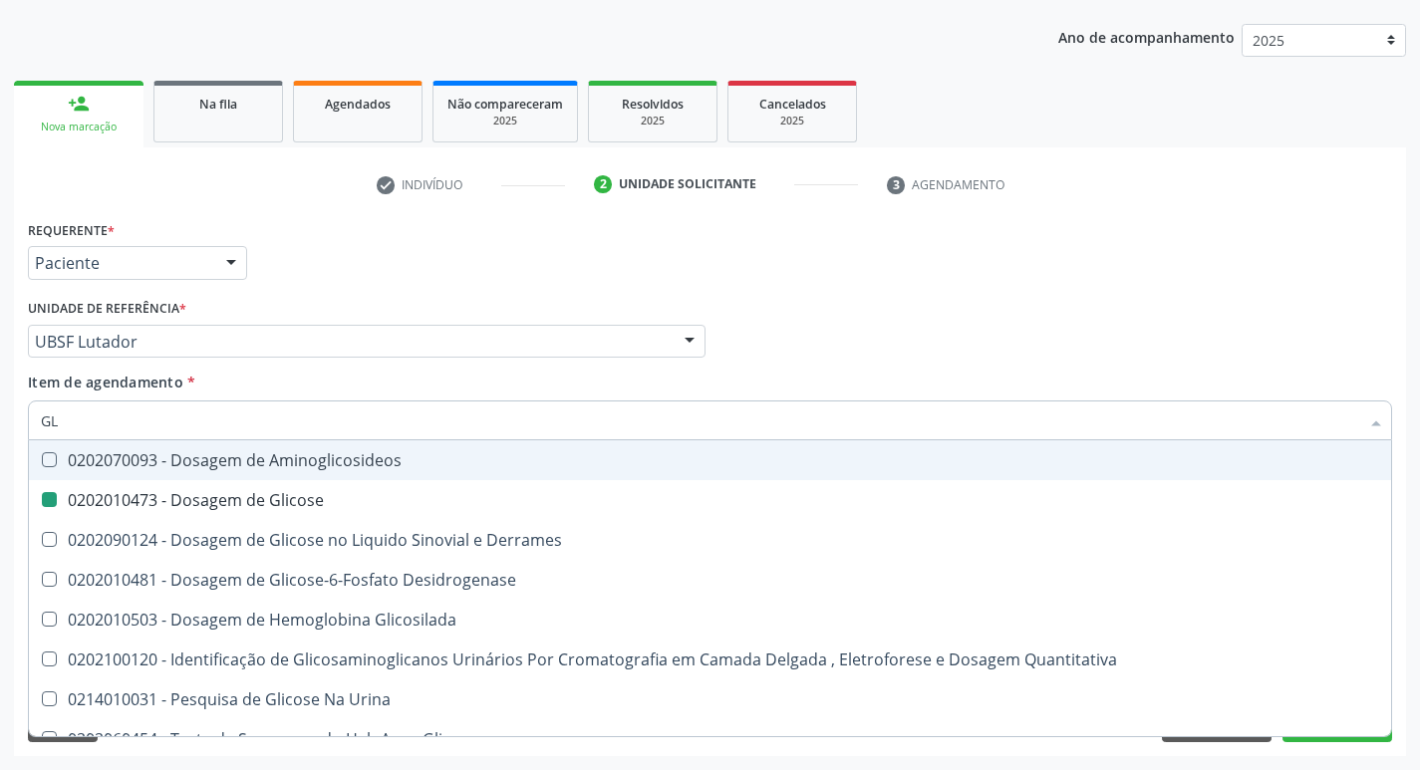
type input "G"
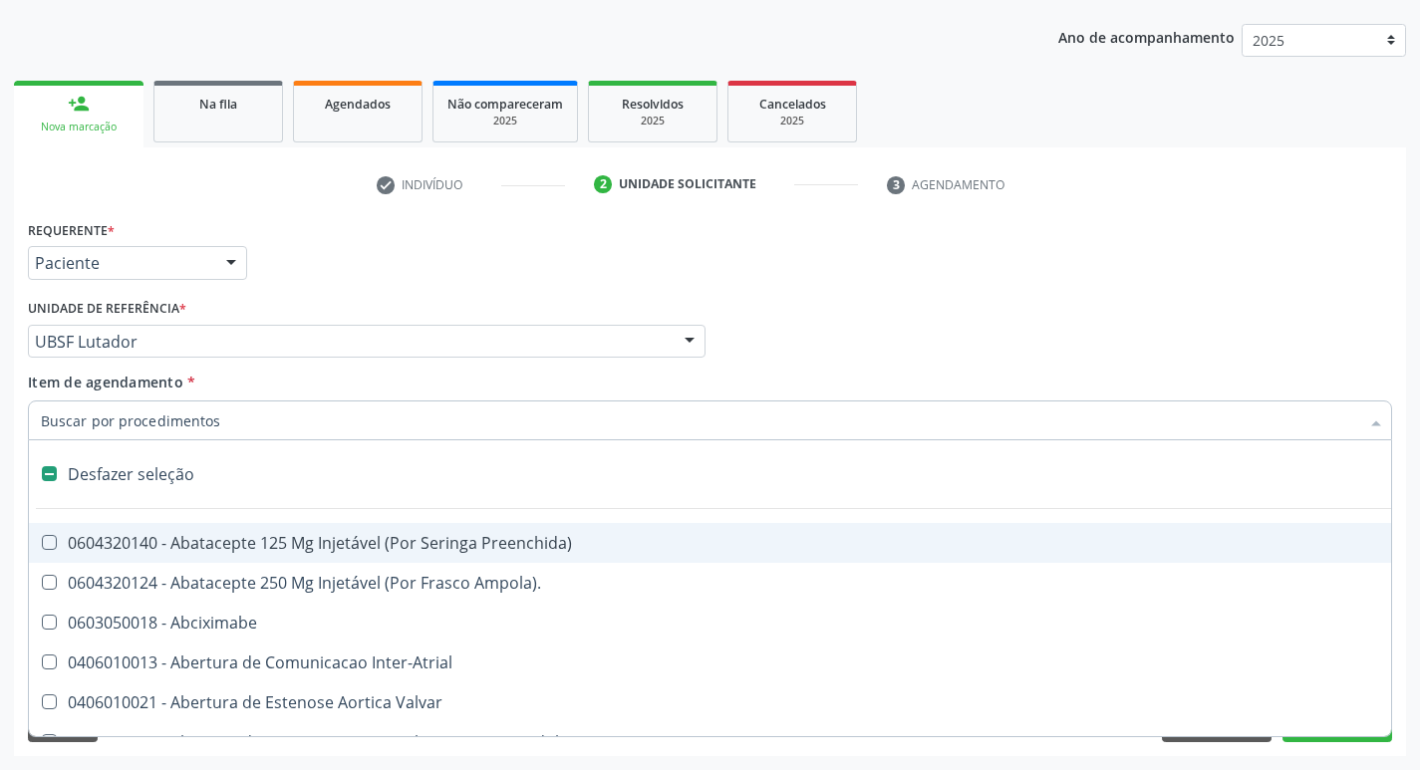
type input "H"
checkbox Lactente\) "true"
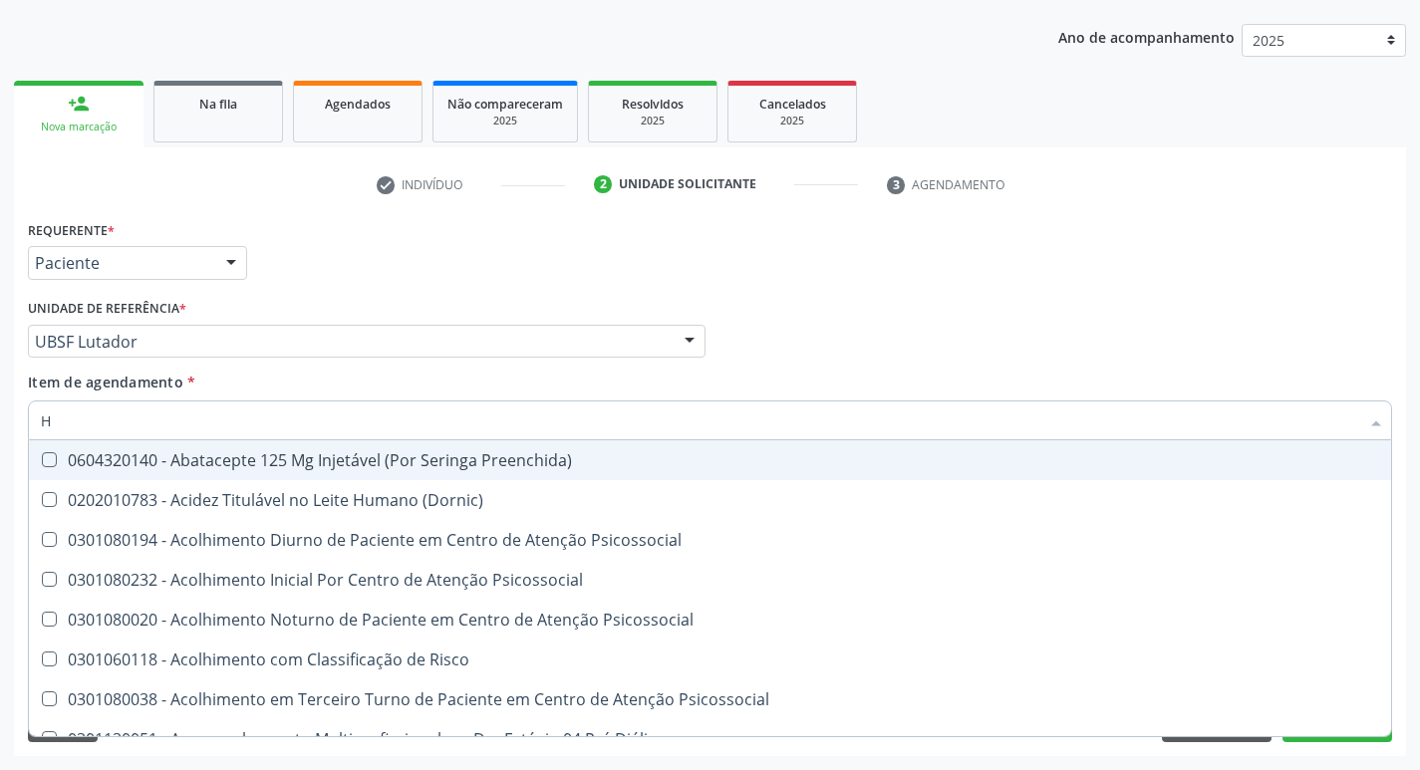
type input "HEMOGR"
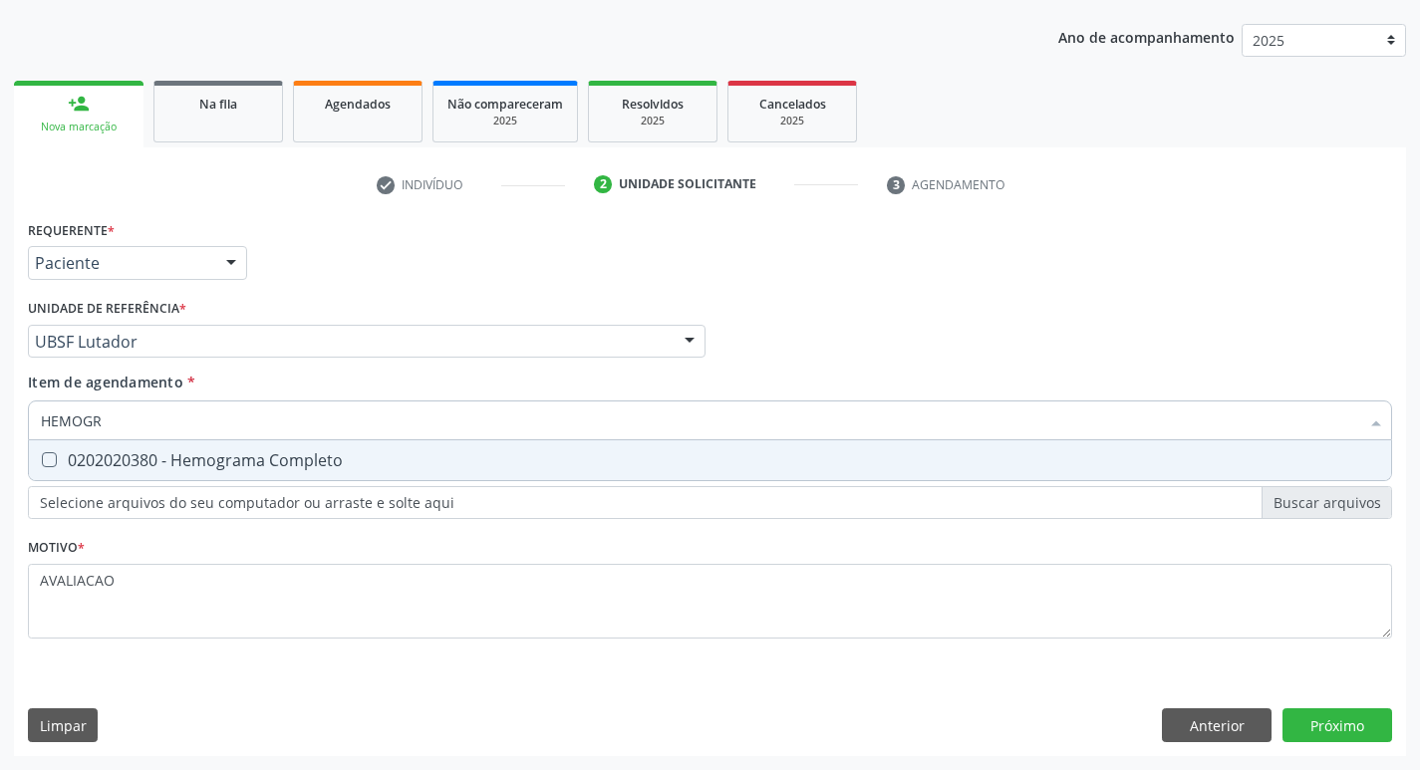
click at [406, 473] on span "0202020380 - Hemograma Completo" at bounding box center [710, 461] width 1363 height 40
checkbox Completo "true"
click at [1334, 714] on div "Requerente * Paciente Profissional de Saúde Paciente Nenhum resultado encontrad…" at bounding box center [710, 485] width 1392 height 541
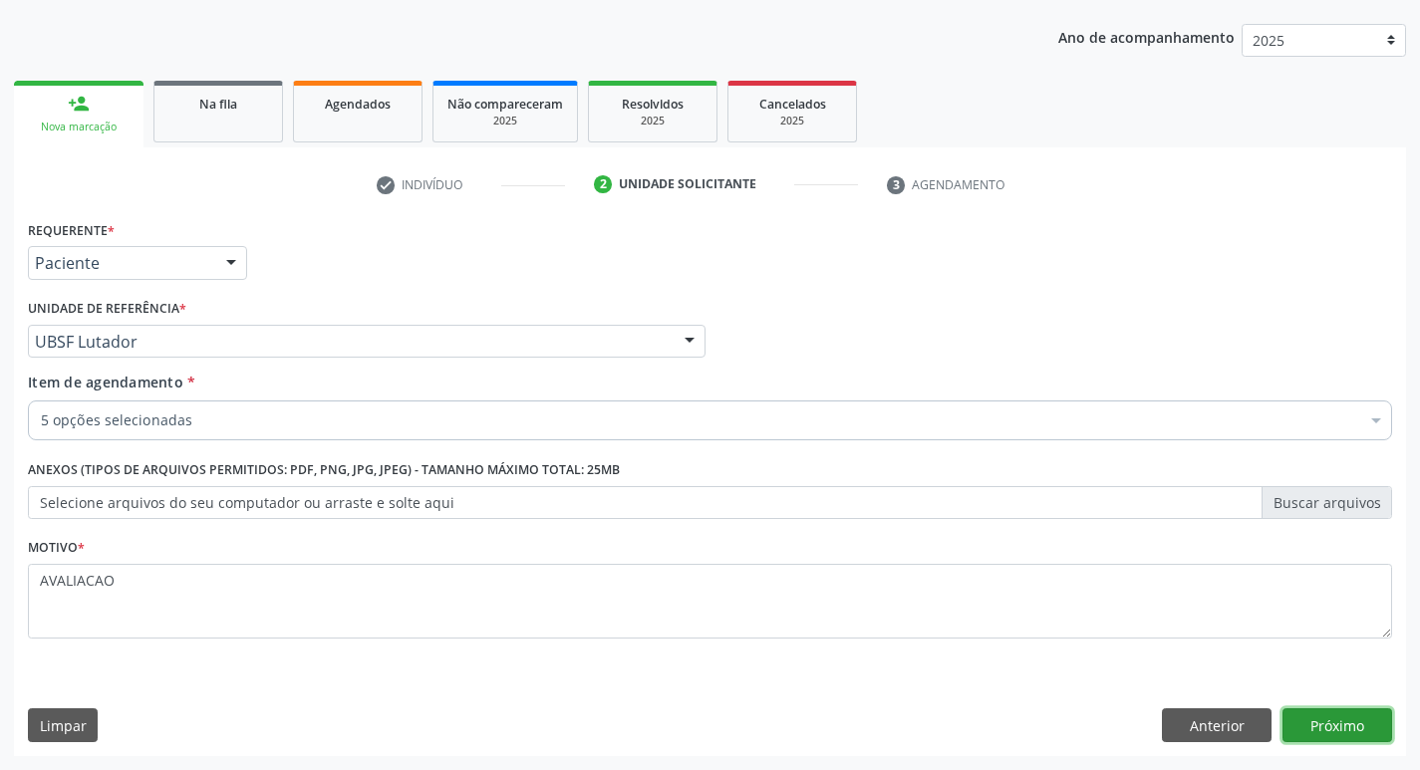
click at [1340, 716] on button "Próximo" at bounding box center [1338, 726] width 110 height 34
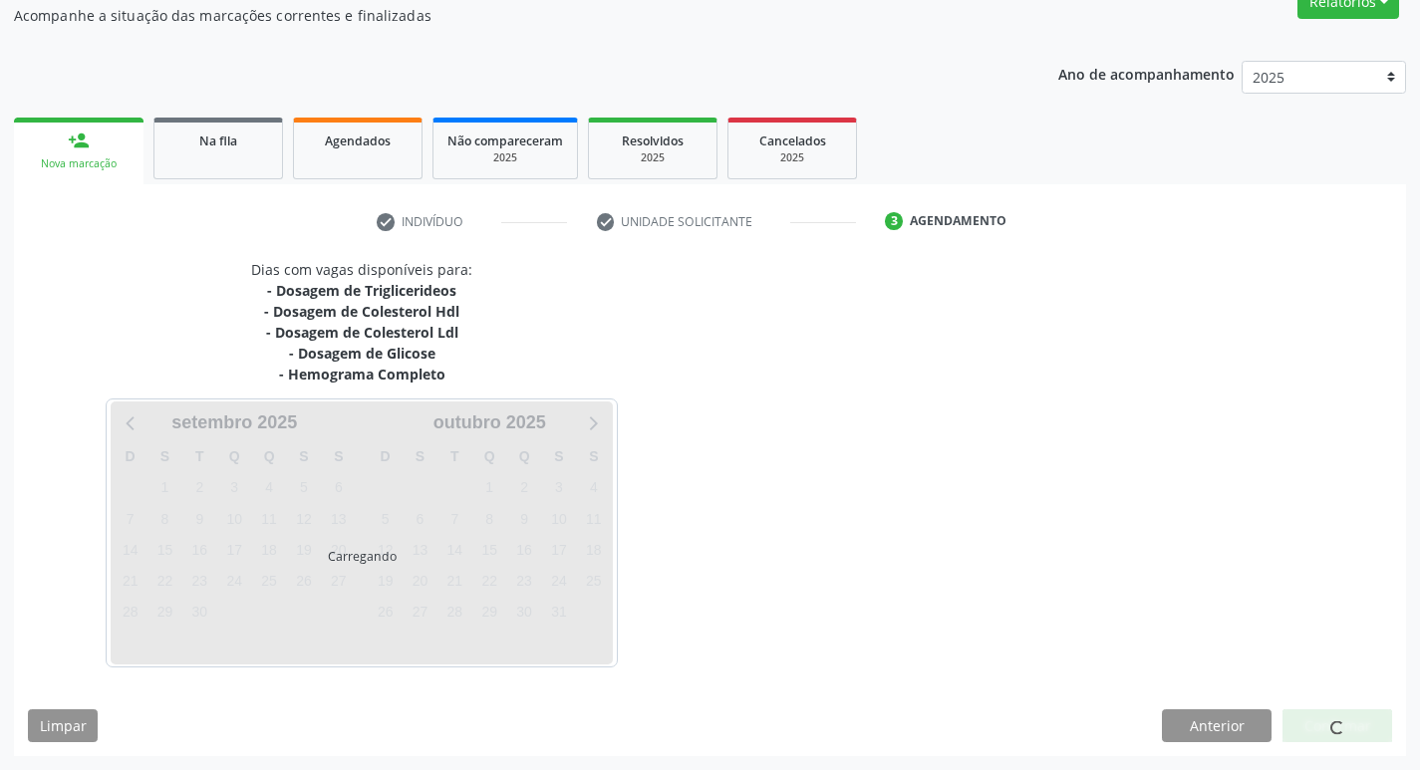
scroll to position [180, 0]
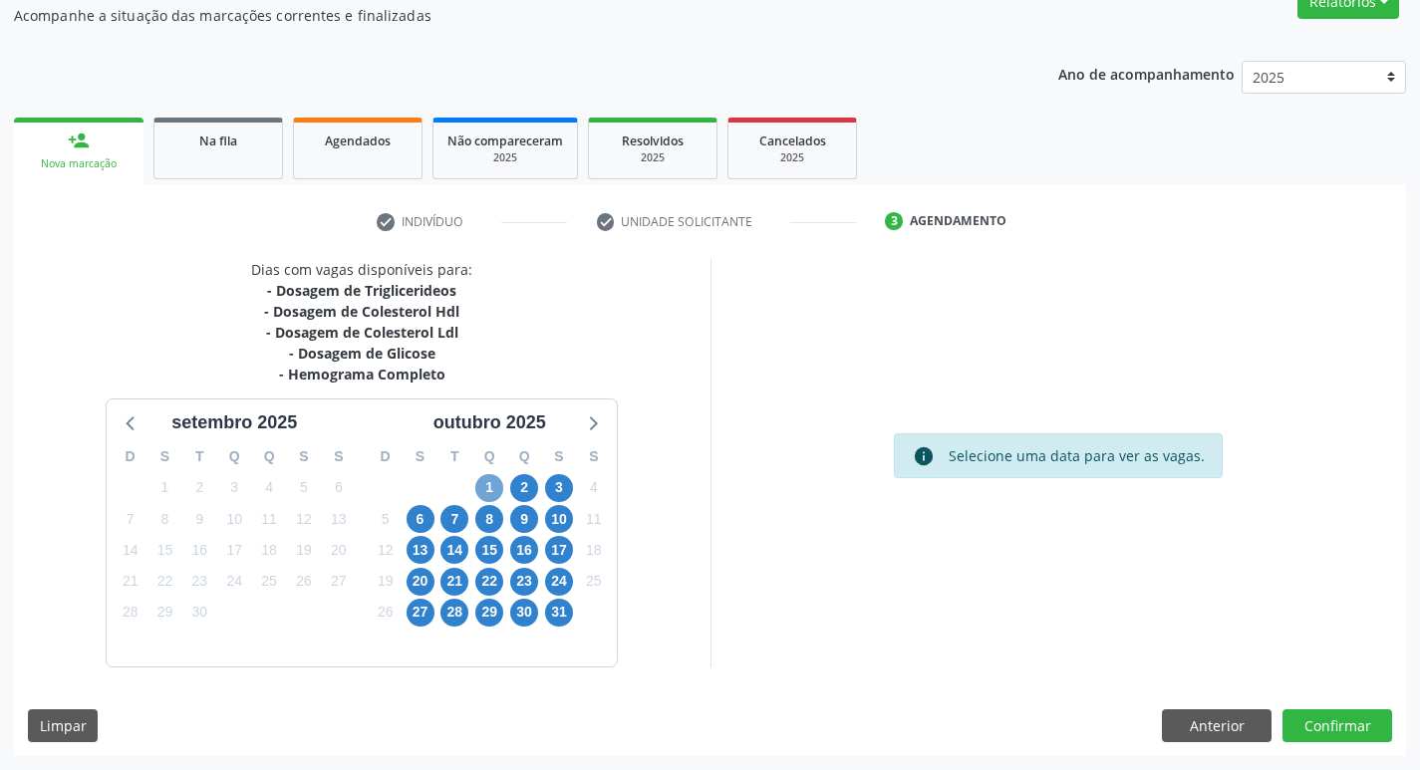
click at [498, 482] on span "1" at bounding box center [489, 488] width 28 height 28
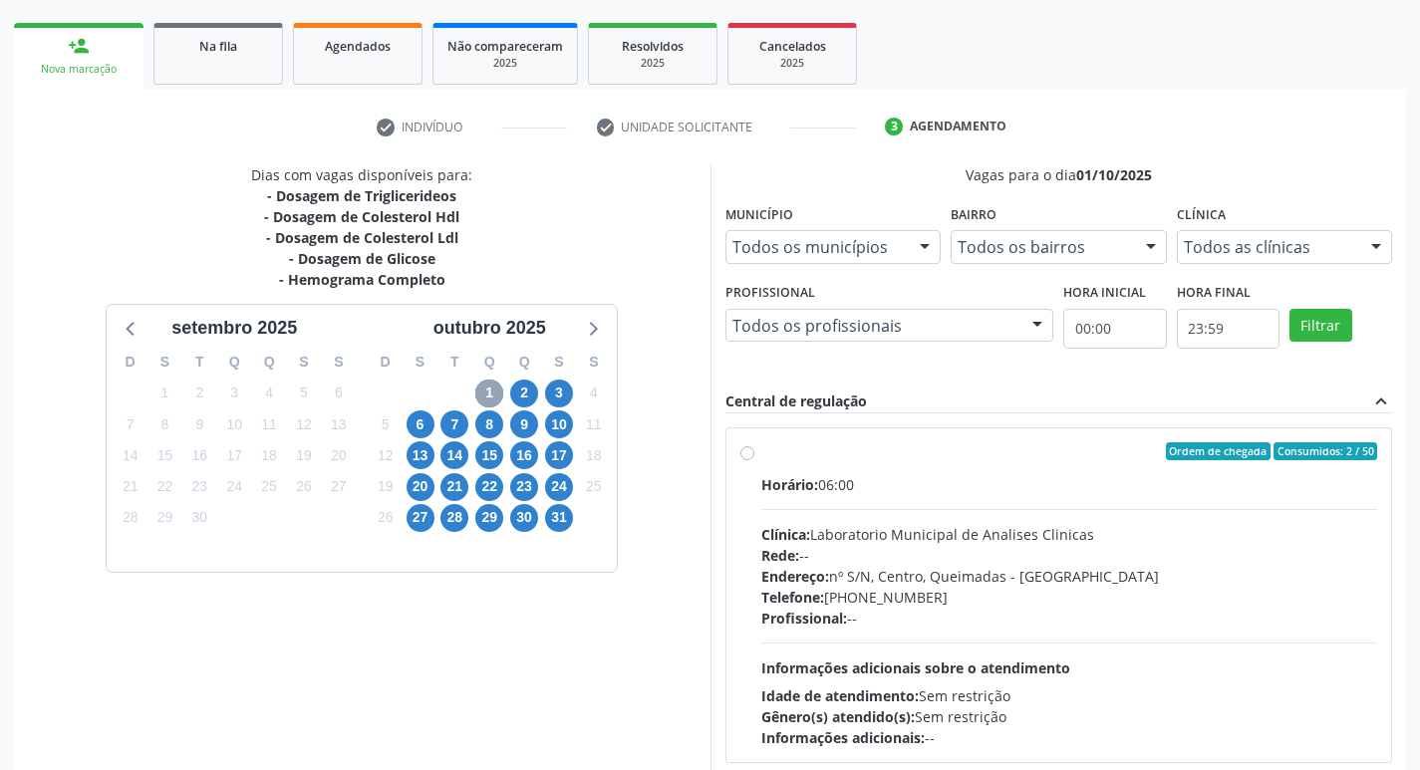
scroll to position [385, 0]
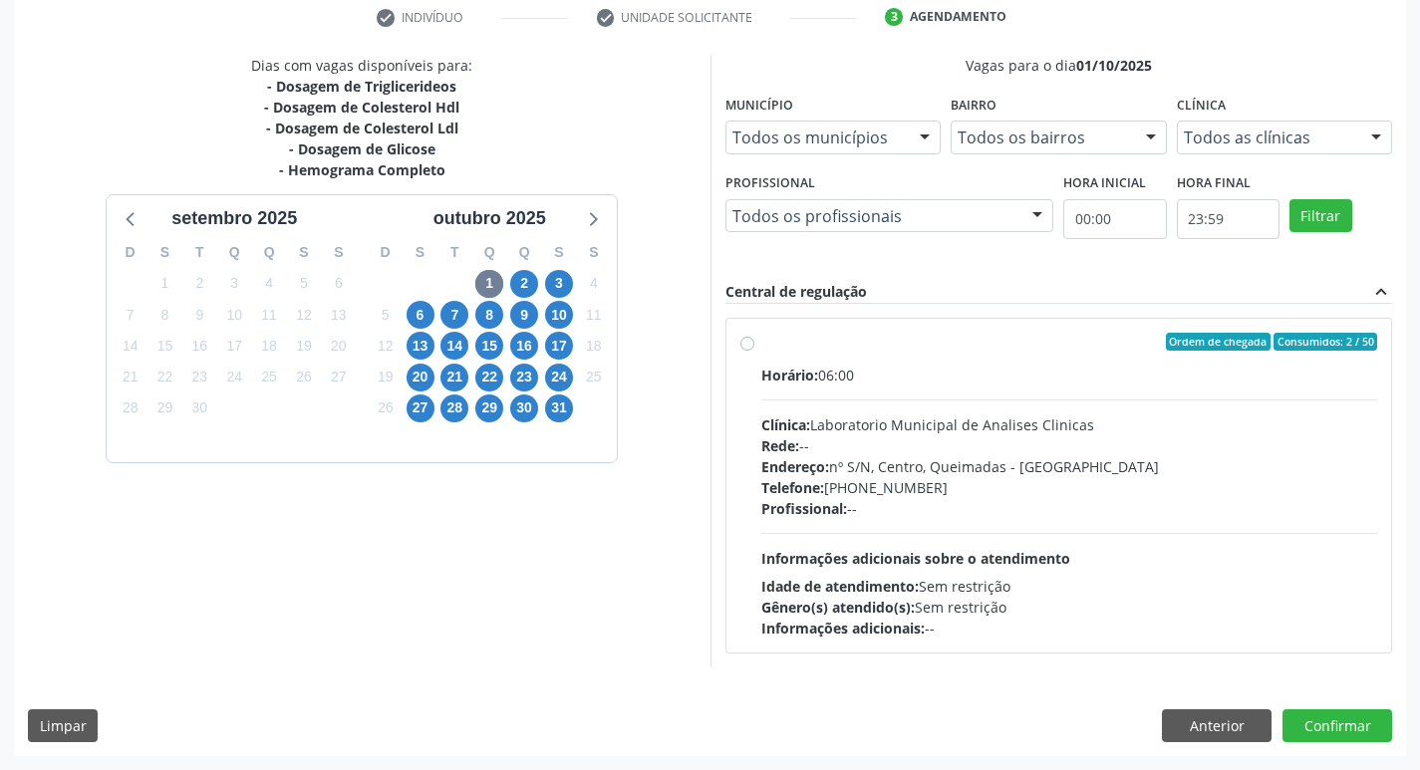
click at [999, 459] on div "Endereço: nº S/N, Centro, Queimadas - PB" at bounding box center [1069, 466] width 617 height 21
click at [755, 351] on input "Ordem de chegada Consumidos: 2 / 50 Horário: 06:00 Clínica: Laboratorio Municip…" at bounding box center [748, 342] width 14 height 18
radio input "true"
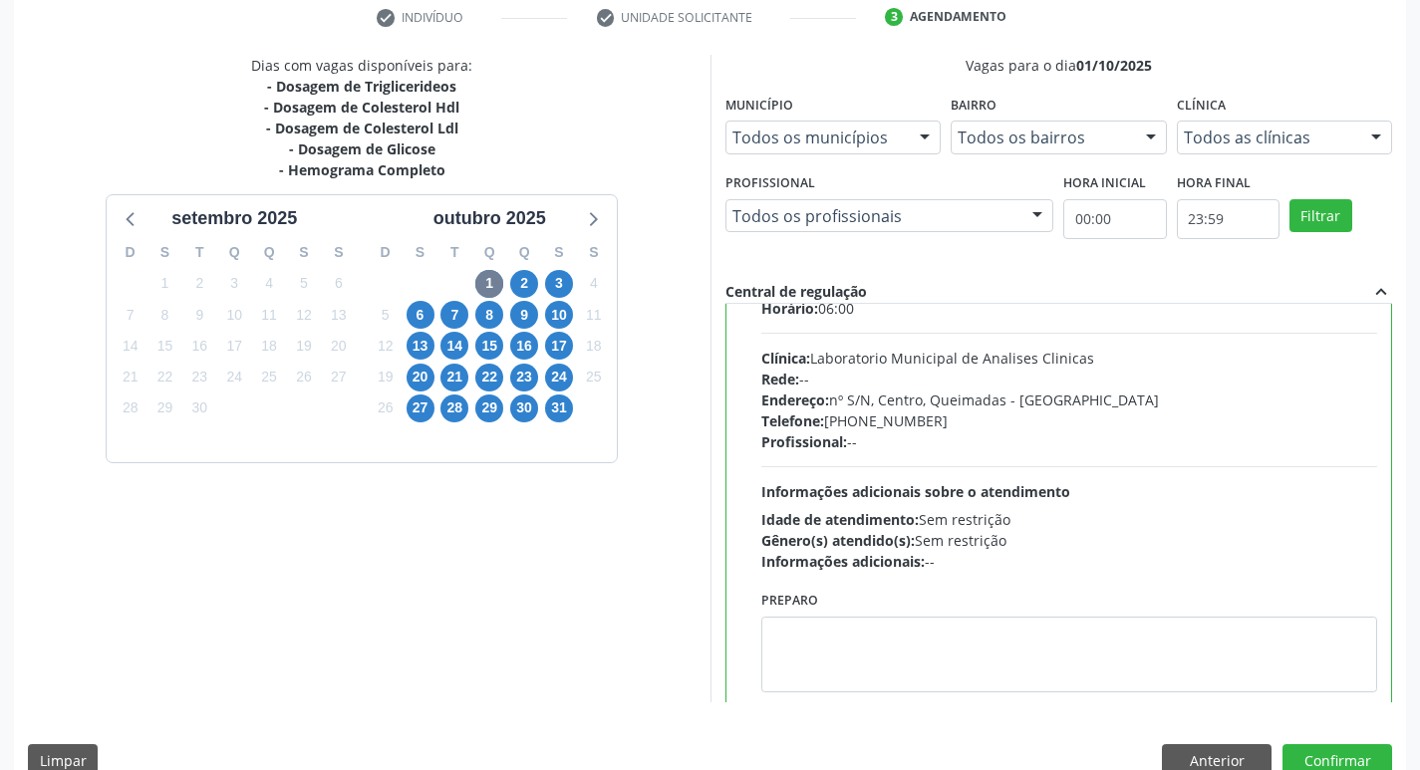
scroll to position [99, 0]
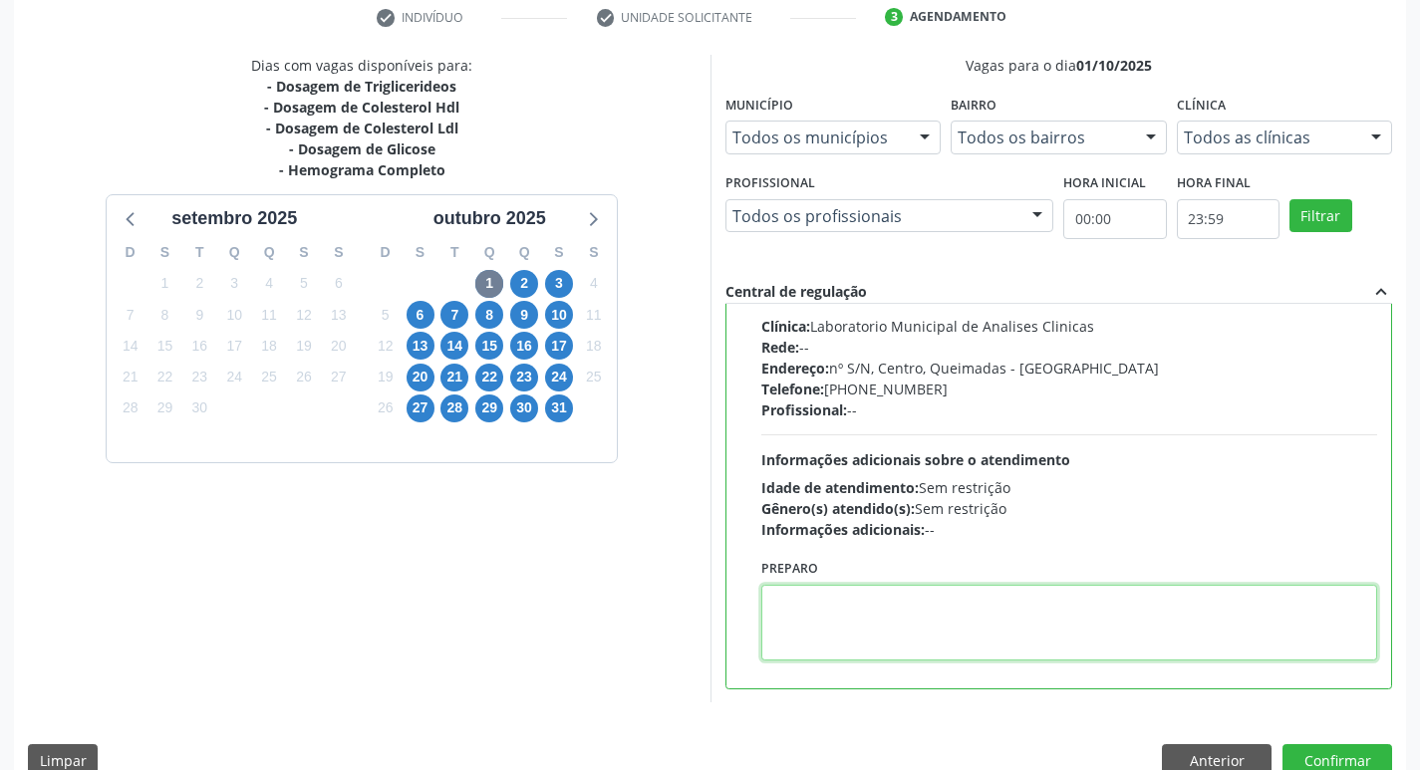
click at [902, 636] on textarea at bounding box center [1069, 623] width 617 height 76
paste textarea "IR EM [GEOGRAPHIC_DATA]"
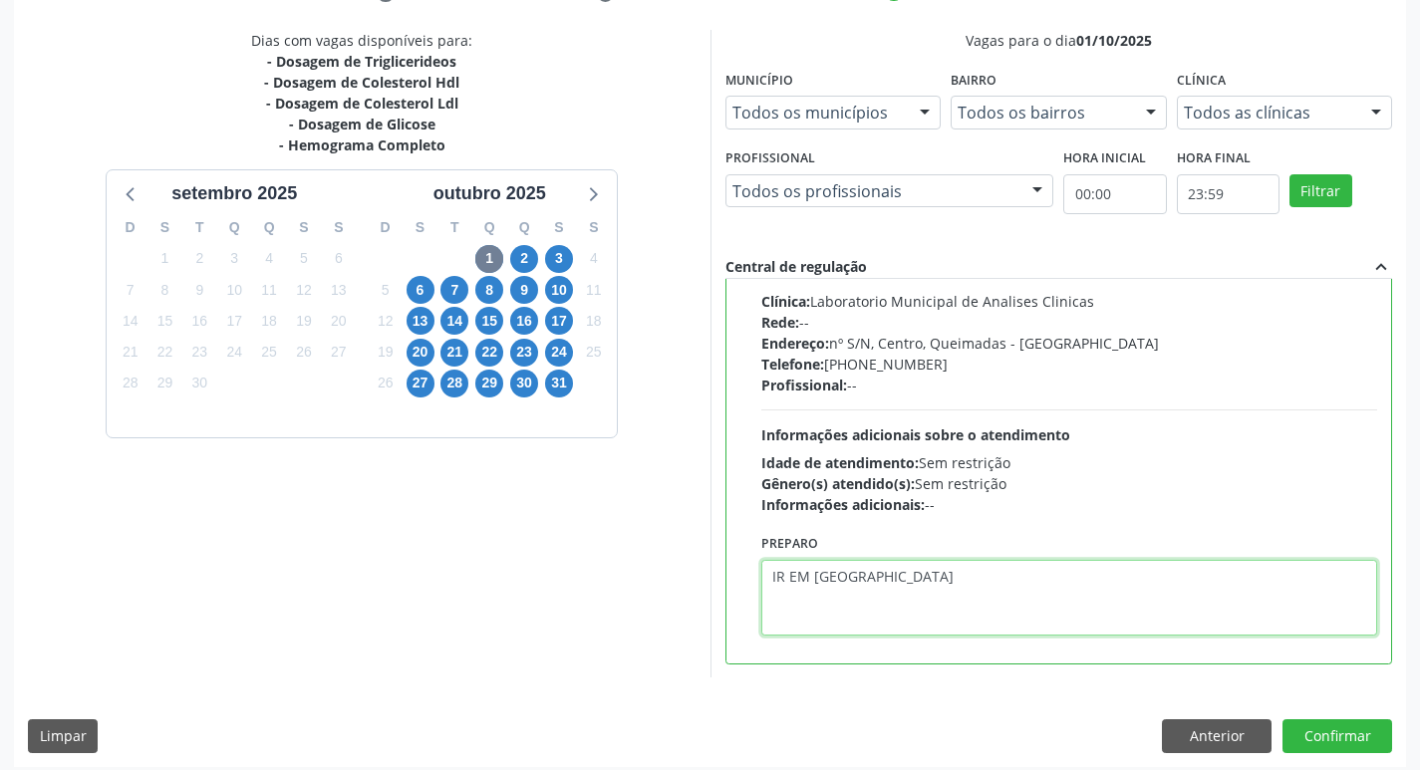
scroll to position [421, 0]
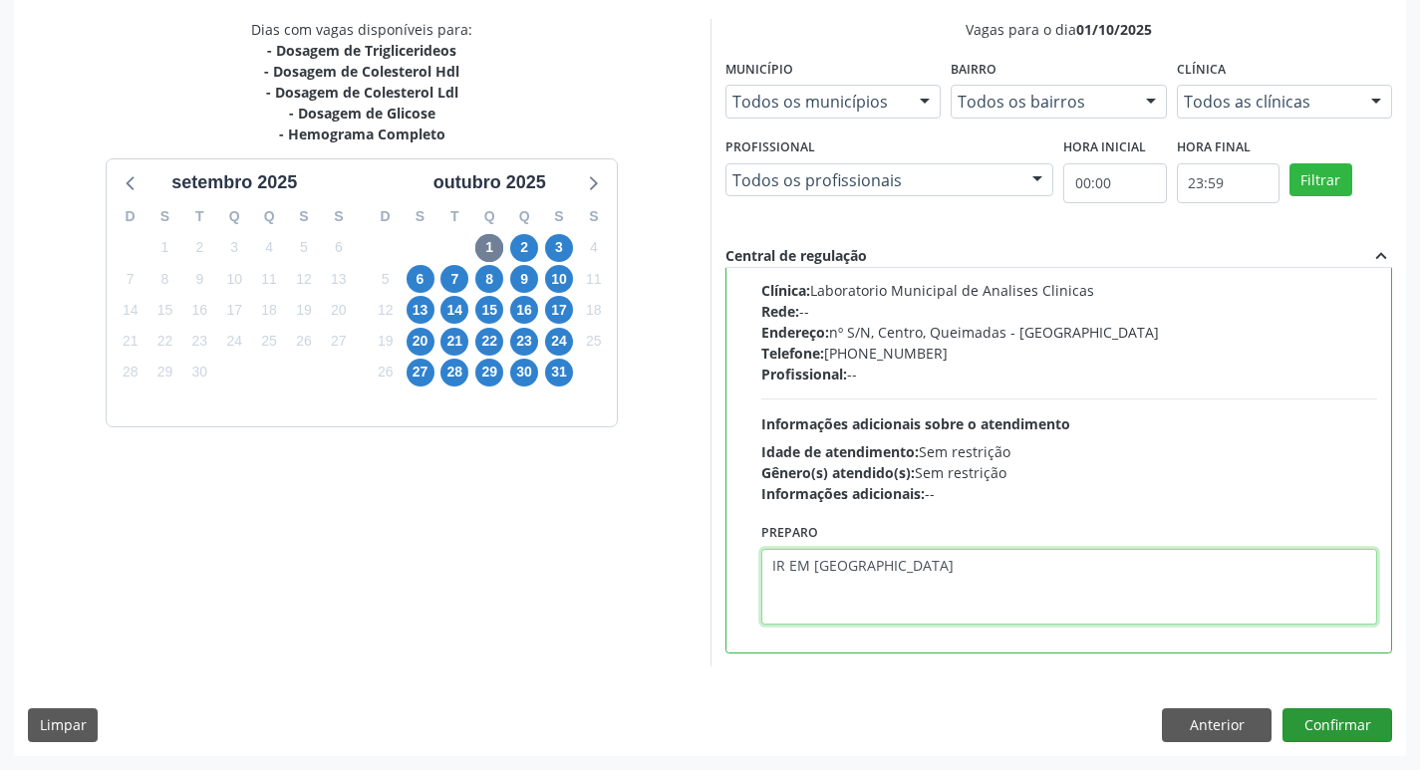
type textarea "IR EM [GEOGRAPHIC_DATA]"
click at [1306, 728] on button "Confirmar" at bounding box center [1338, 726] width 110 height 34
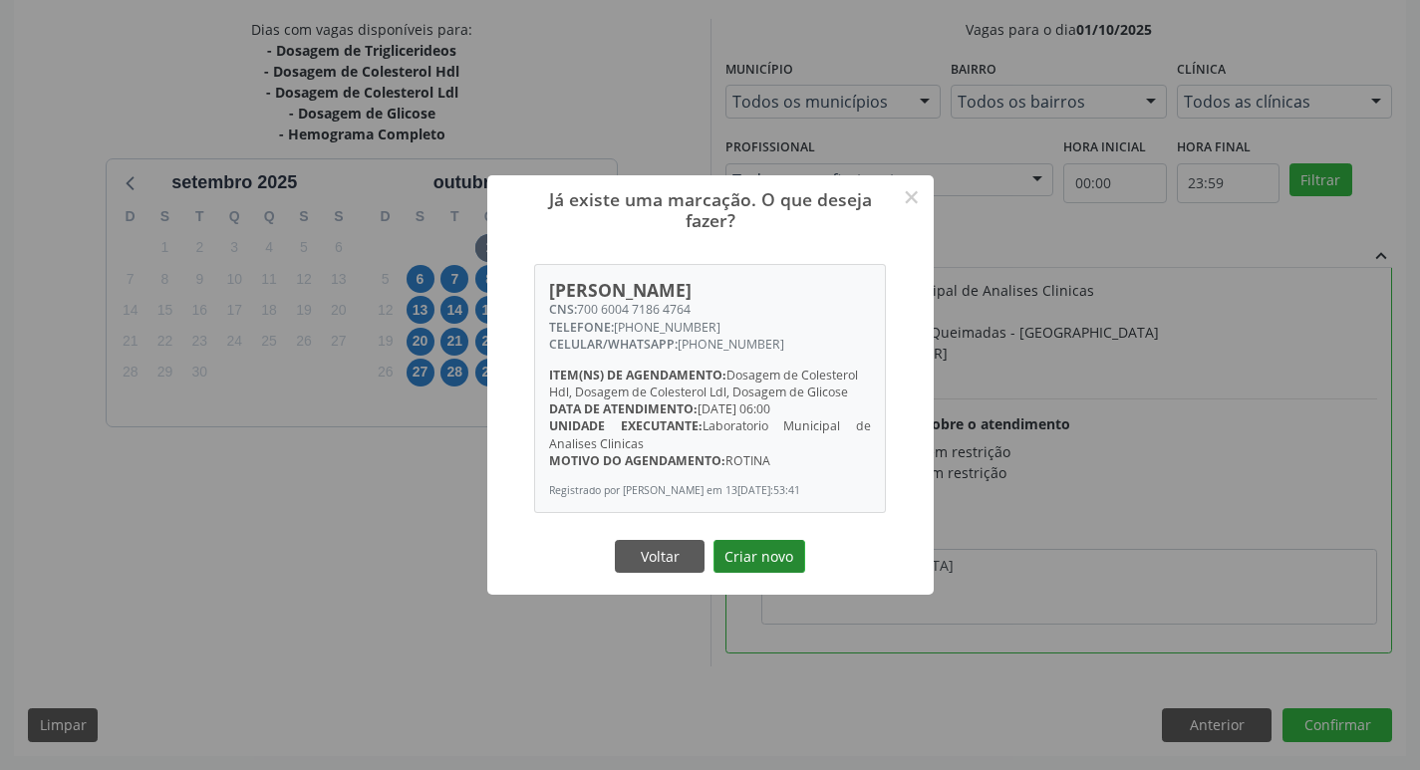
click at [765, 569] on button "Criar novo" at bounding box center [760, 557] width 92 height 34
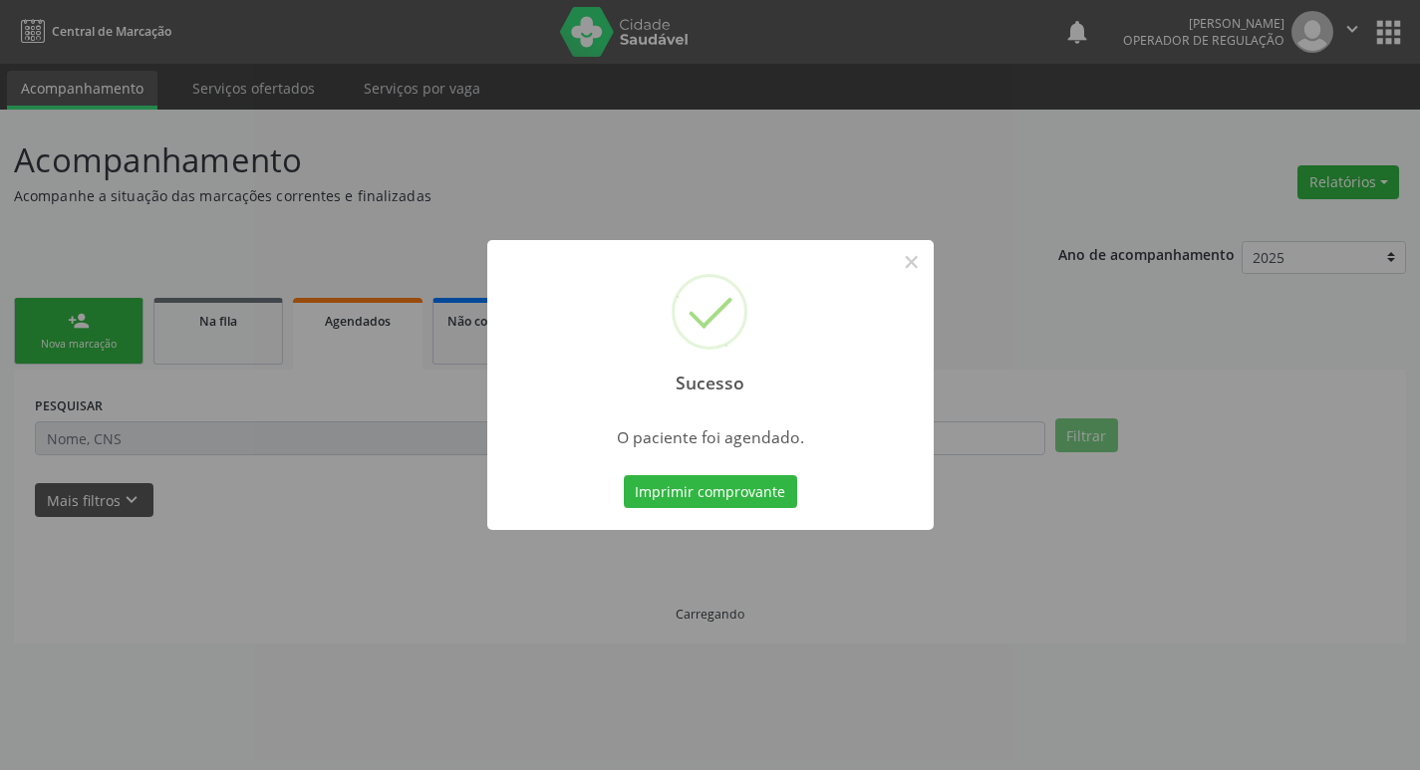
scroll to position [0, 0]
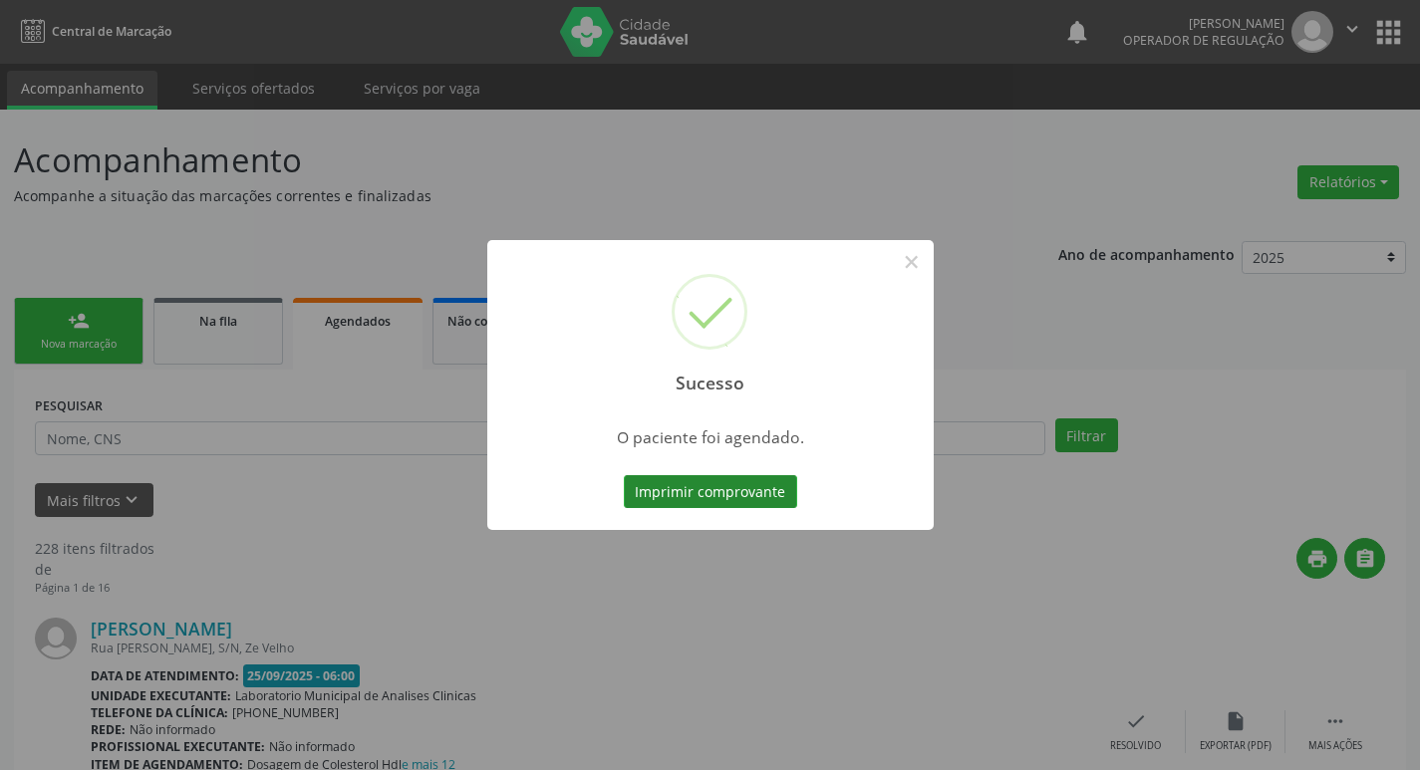
click at [743, 481] on button "Imprimir comprovante" at bounding box center [710, 492] width 173 height 34
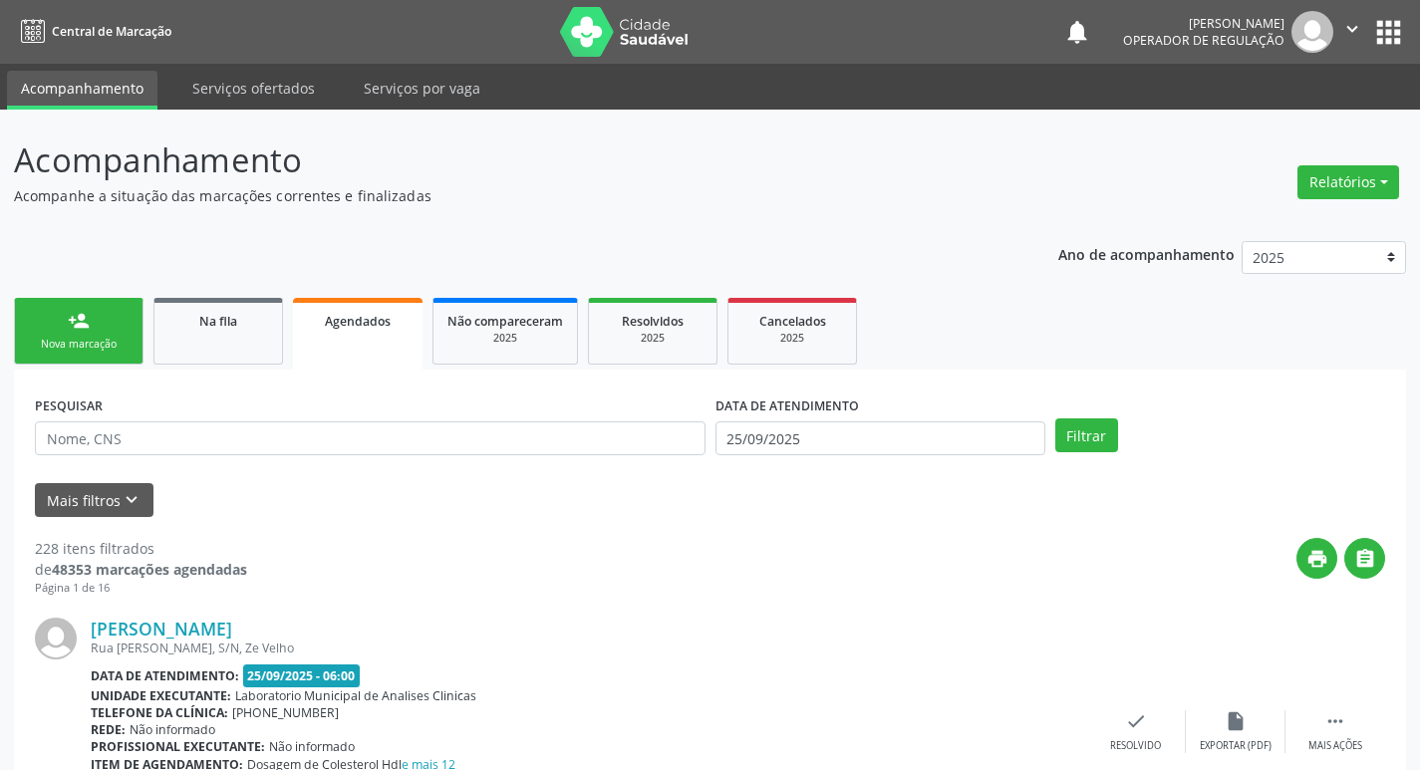
click at [85, 349] on div "Nova marcação" at bounding box center [79, 344] width 100 height 15
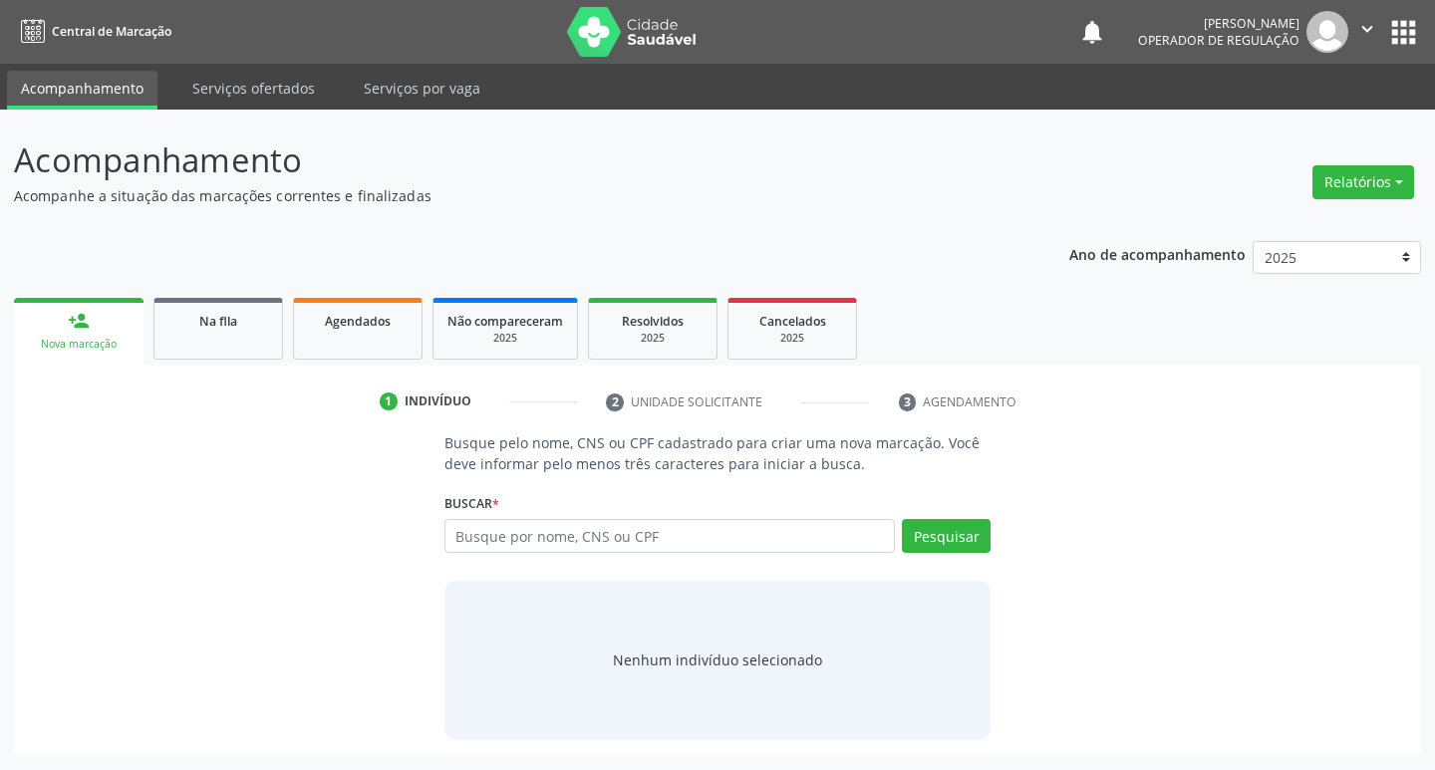
click at [417, 546] on div "Busque pelo nome, CNS ou CPF cadastrado para criar uma nova marcação. Você deve…" at bounding box center [717, 586] width 1379 height 307
click at [482, 525] on input "text" at bounding box center [671, 536] width 452 height 34
type input "700009101859905"
click at [935, 542] on button "Pesquisar" at bounding box center [946, 536] width 89 height 34
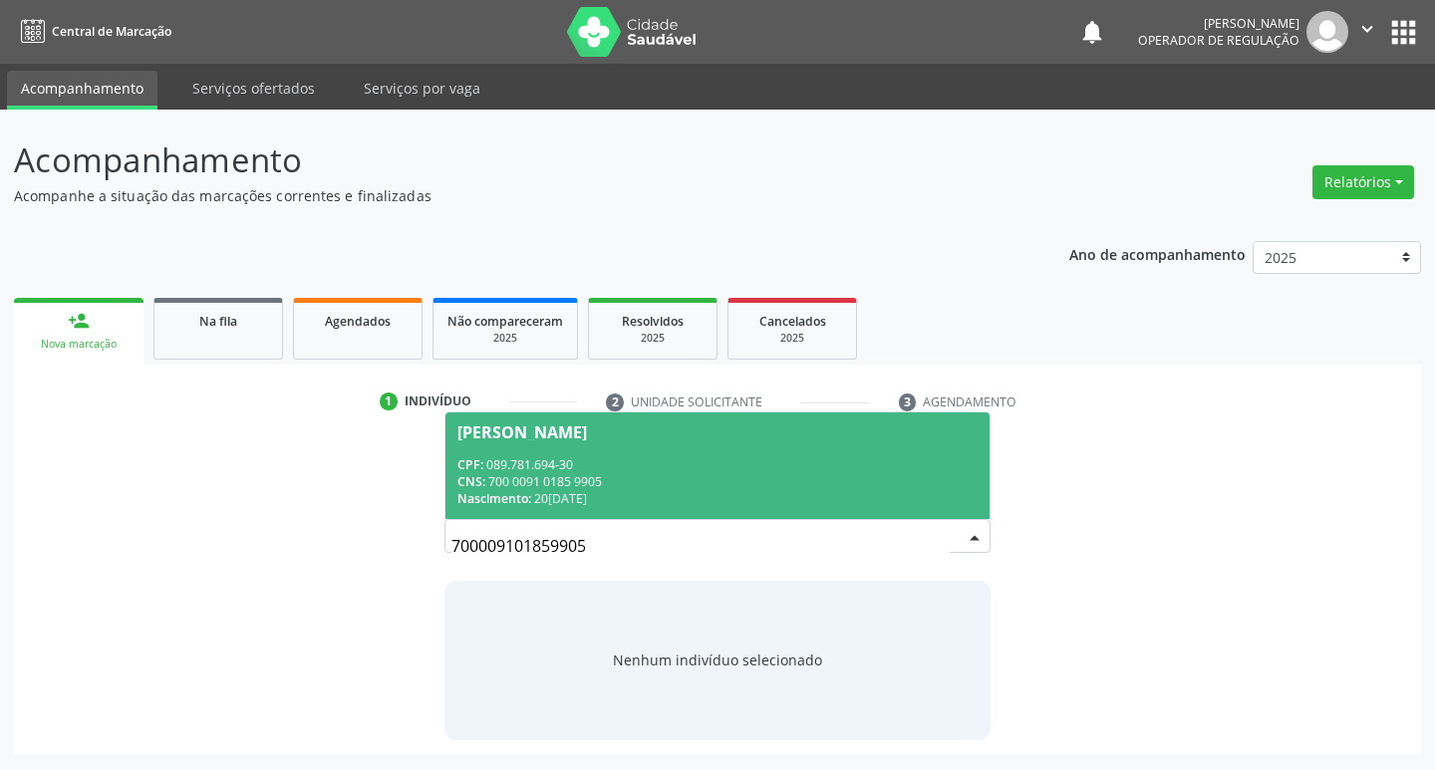
click at [490, 478] on div "CNS: 700 0091 0185 9905" at bounding box center [717, 481] width 521 height 17
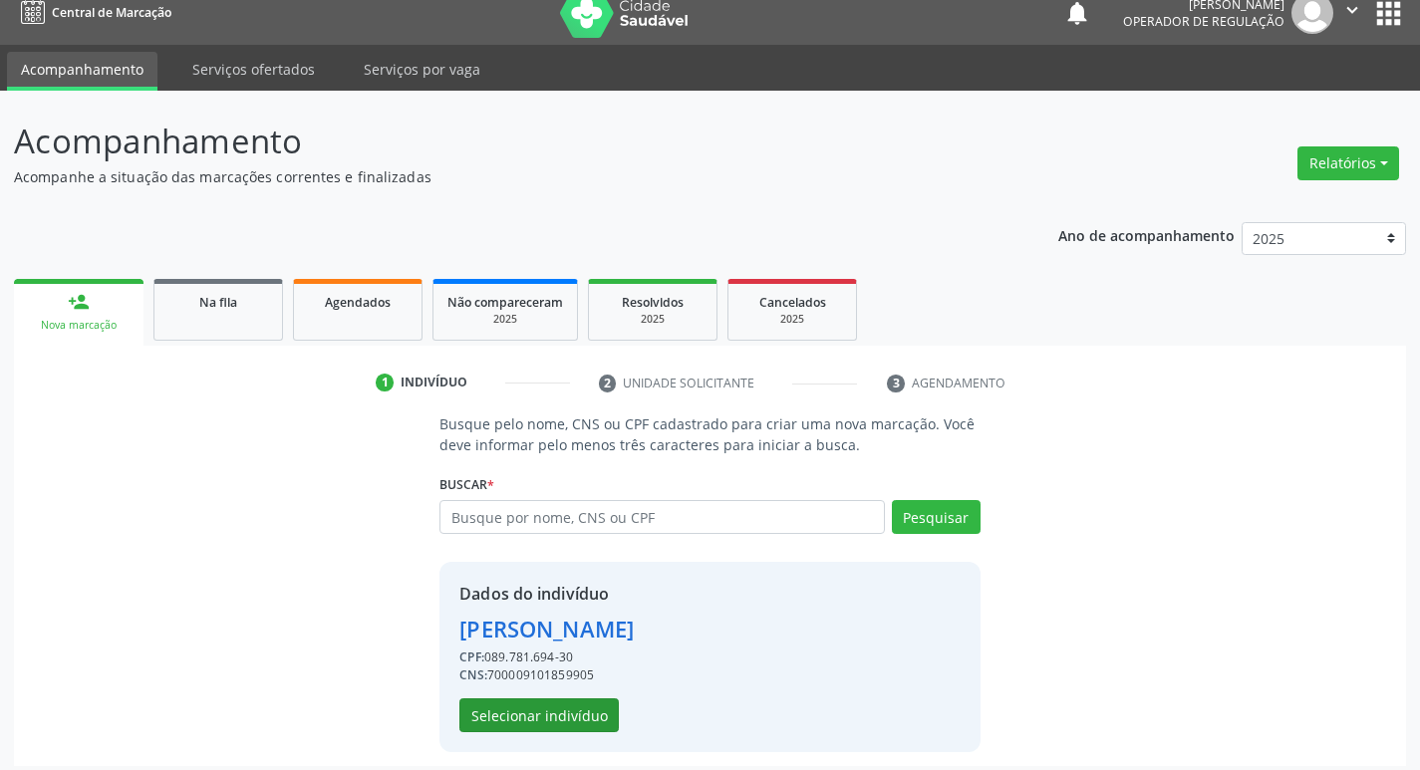
scroll to position [29, 0]
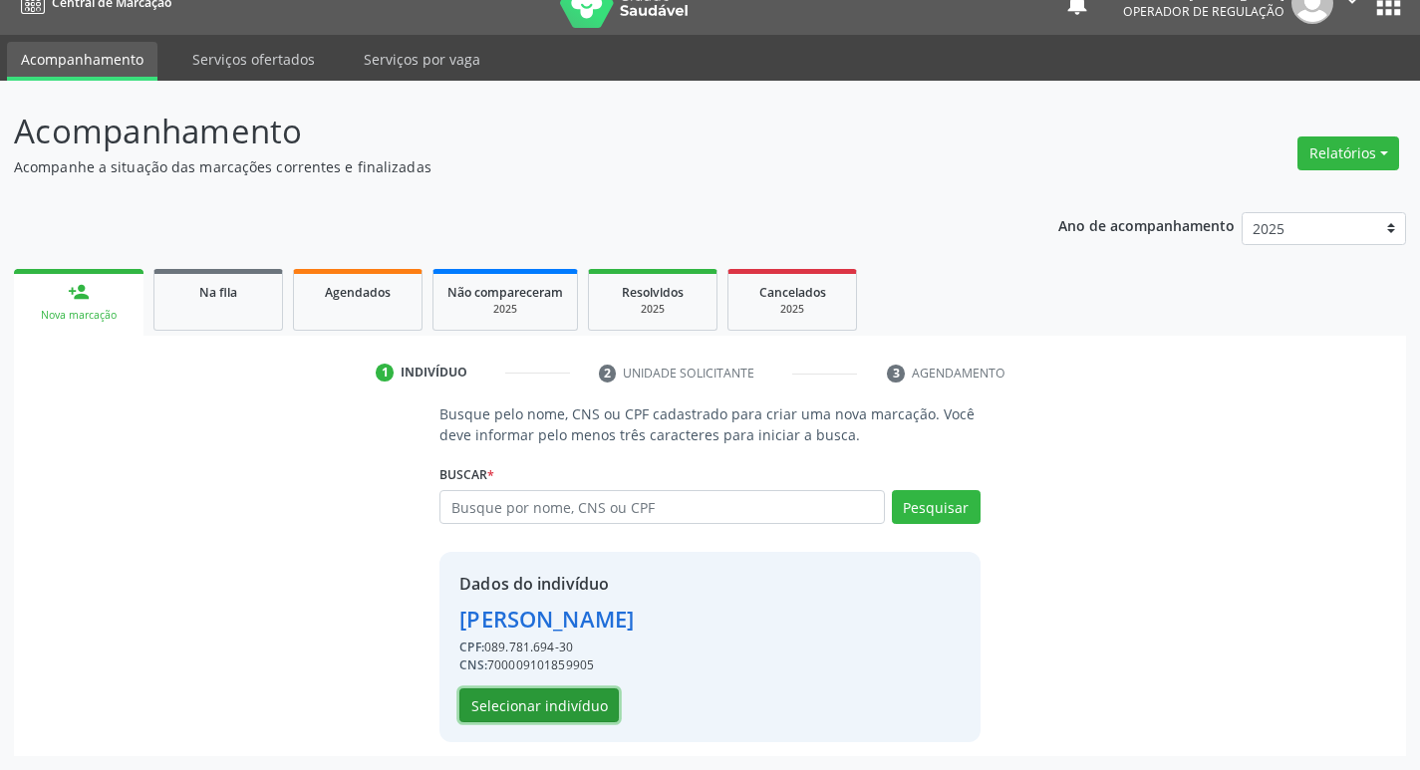
click at [562, 711] on button "Selecionar indivíduo" at bounding box center [538, 706] width 159 height 34
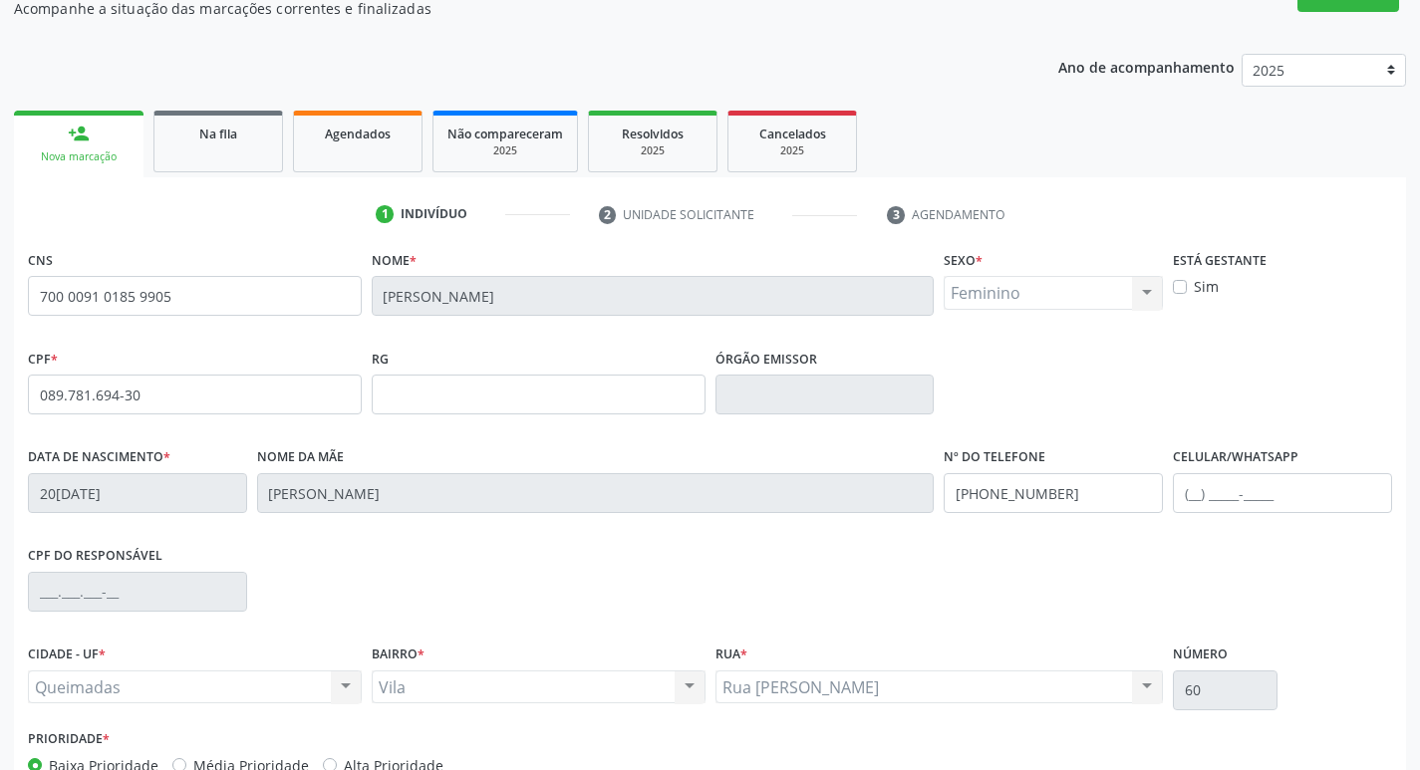
scroll to position [310, 0]
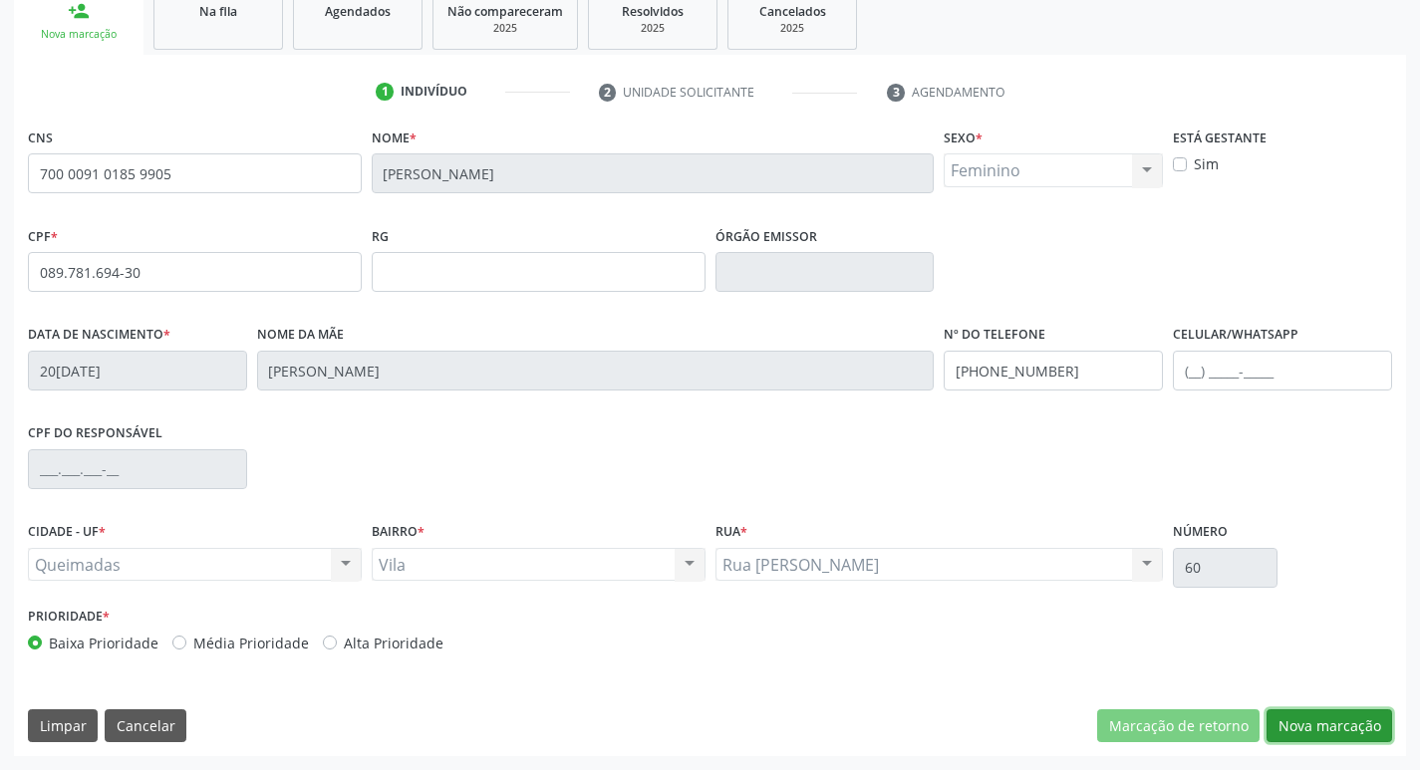
click at [1348, 728] on button "Nova marcação" at bounding box center [1330, 727] width 126 height 34
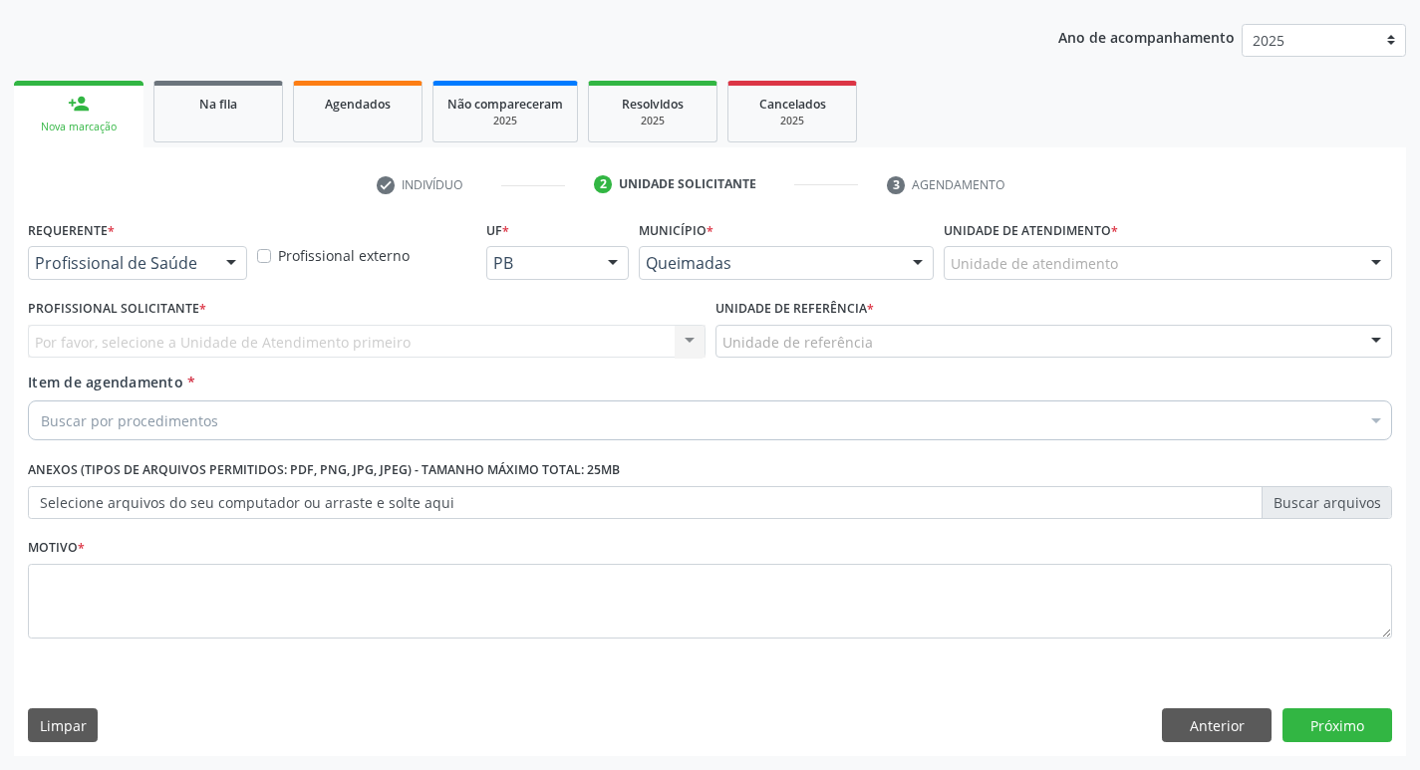
scroll to position [217, 0]
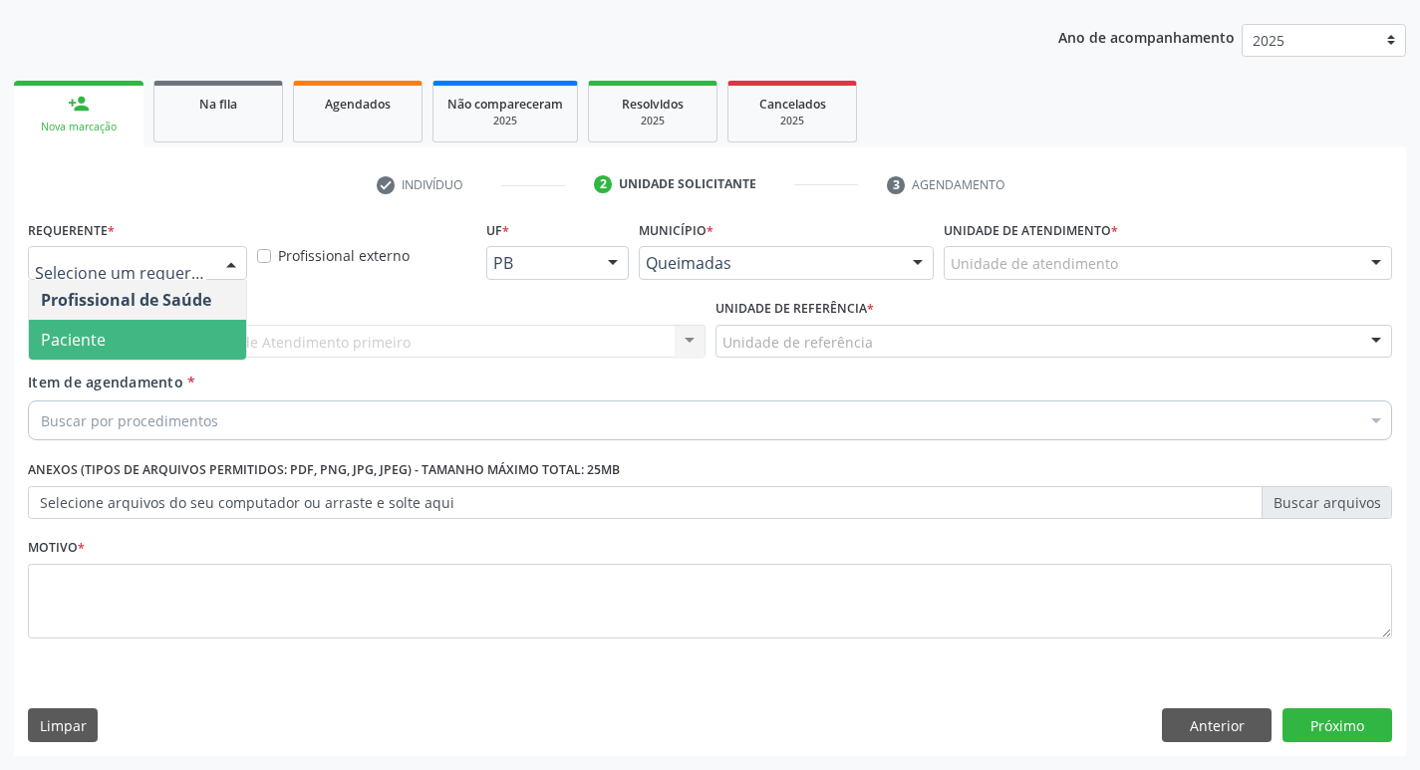
click at [120, 355] on span "Paciente" at bounding box center [137, 340] width 217 height 40
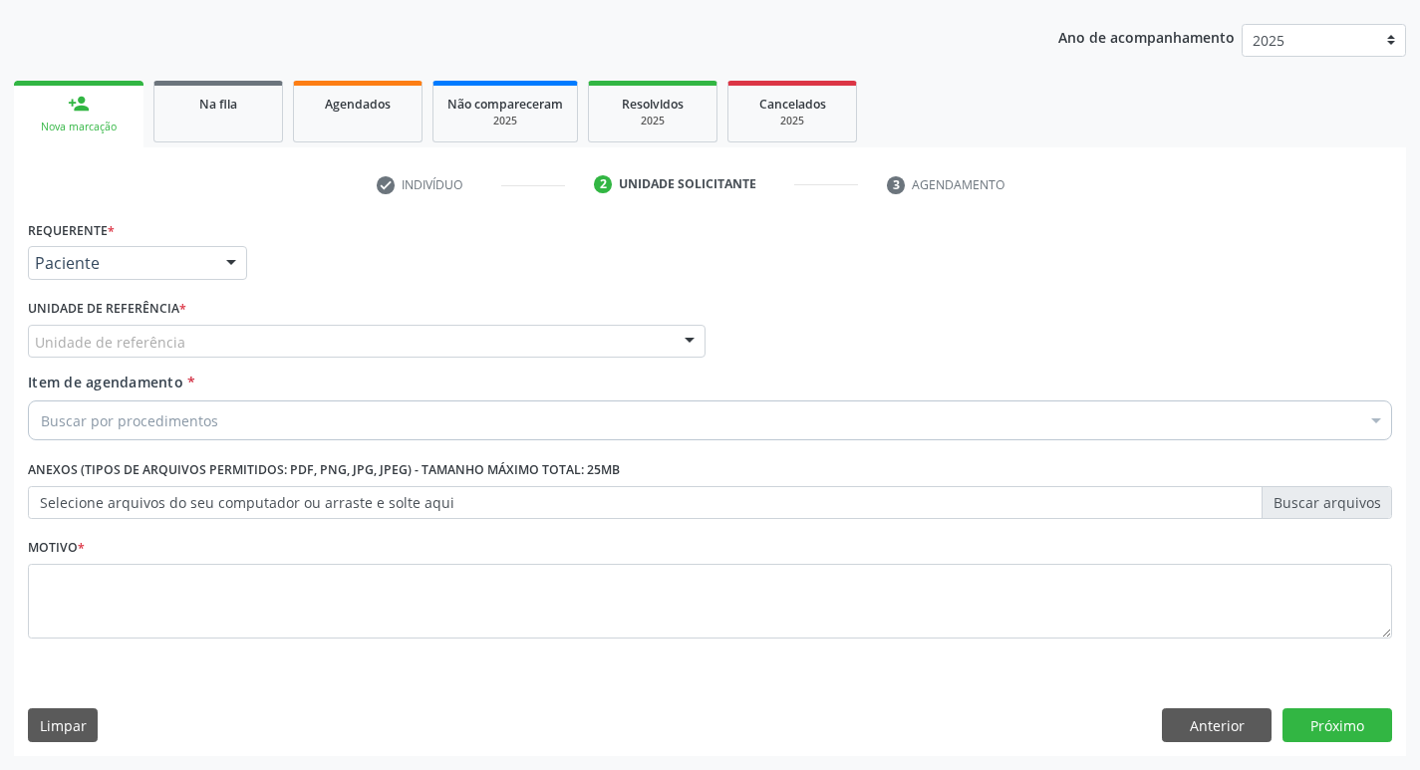
click at [141, 328] on div "Unidade de referência" at bounding box center [367, 342] width 678 height 34
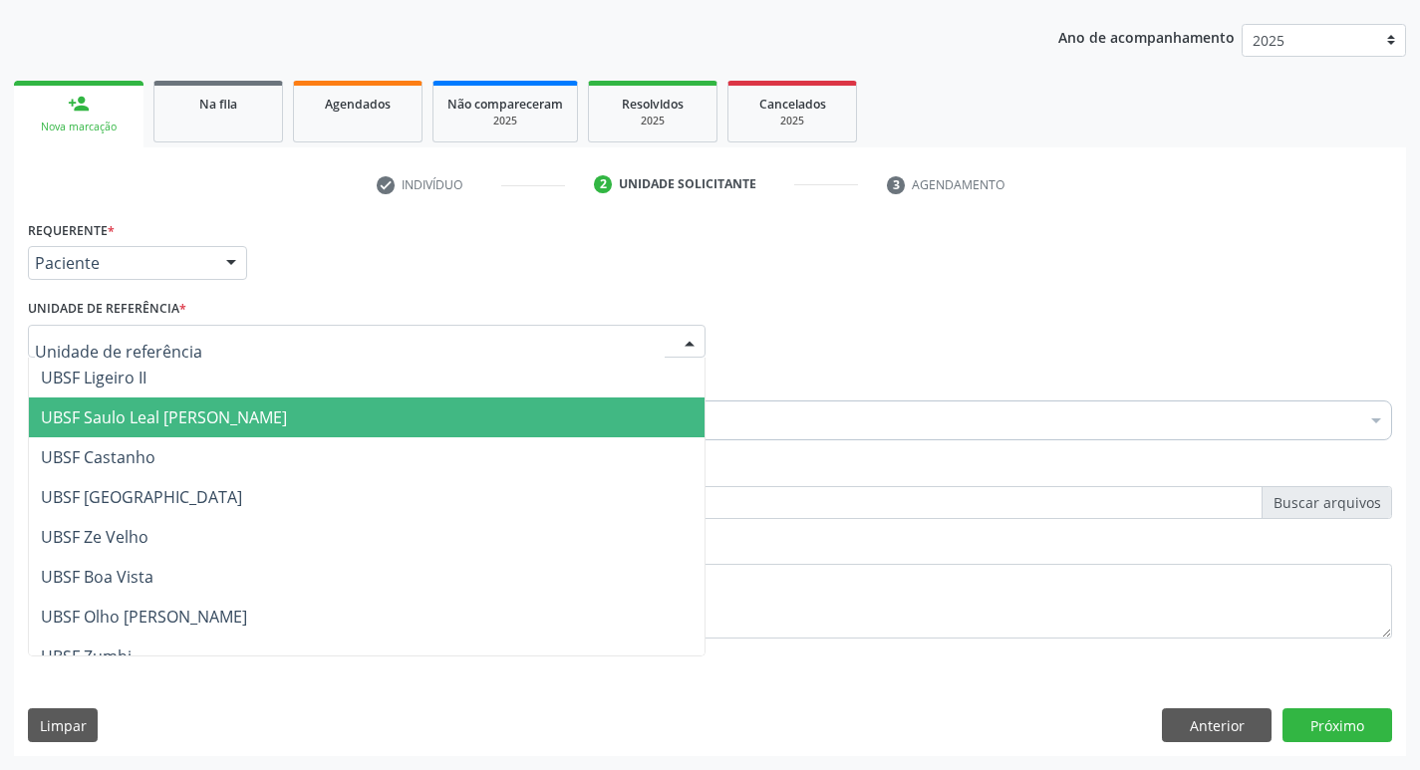
type input "V"
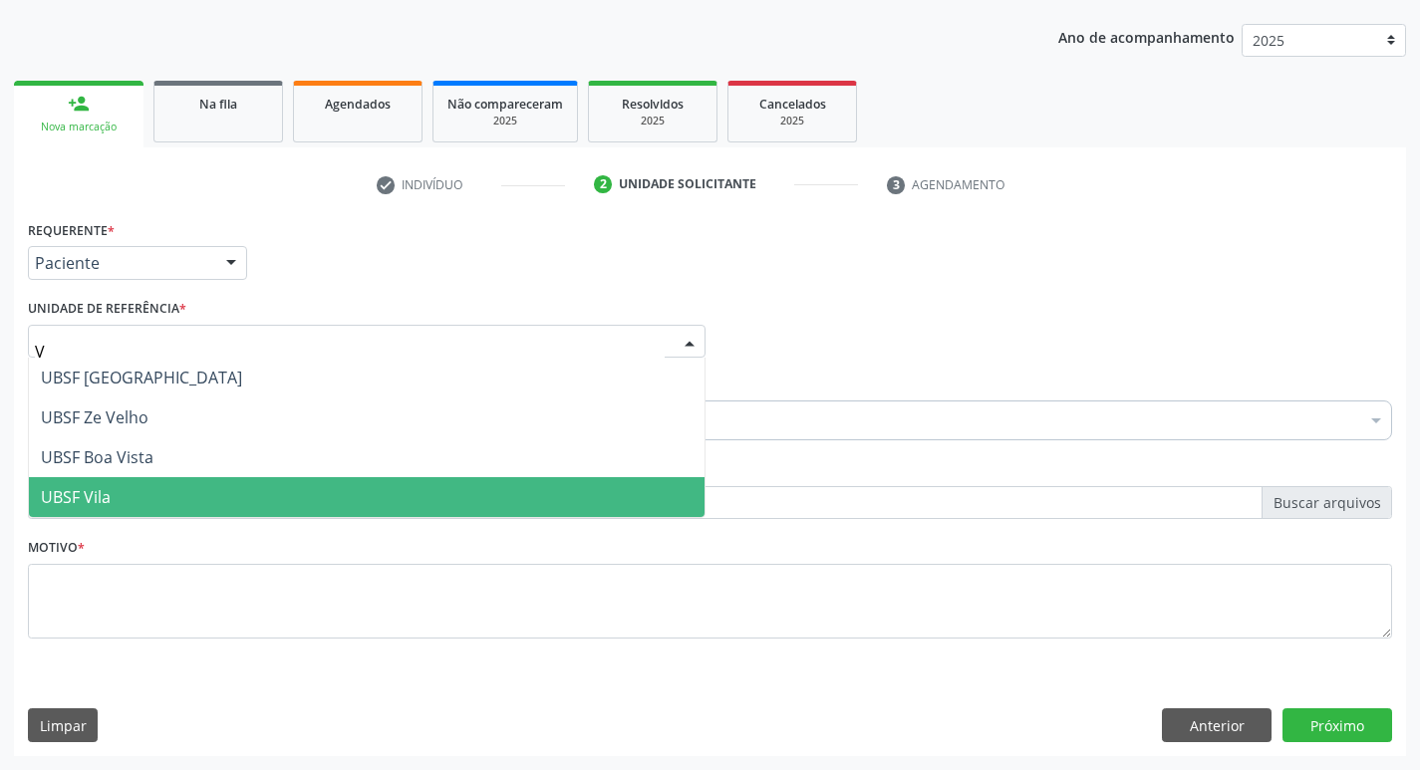
click at [72, 482] on span "UBSF Vila" at bounding box center [367, 497] width 676 height 40
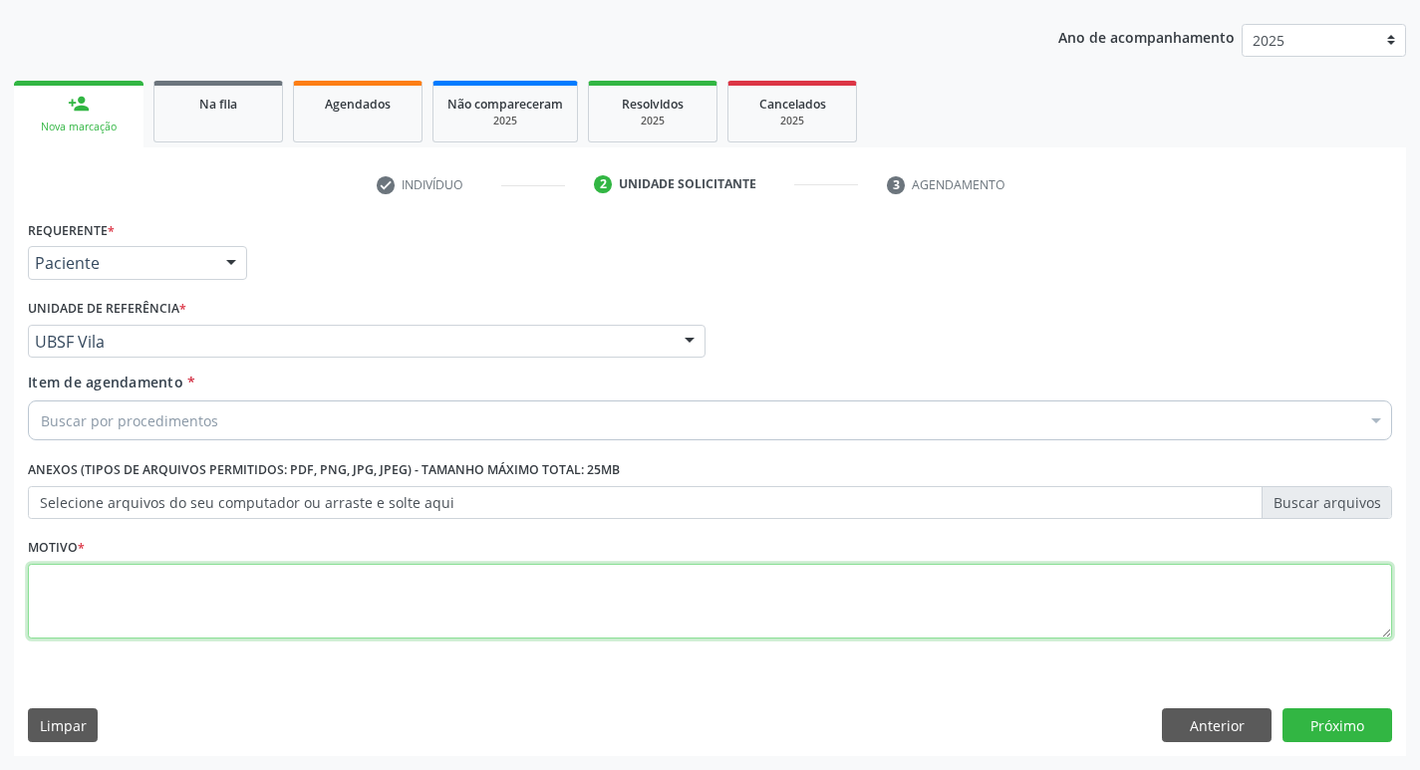
click at [103, 610] on textarea at bounding box center [710, 602] width 1365 height 76
type textarea "AVALIACAO"
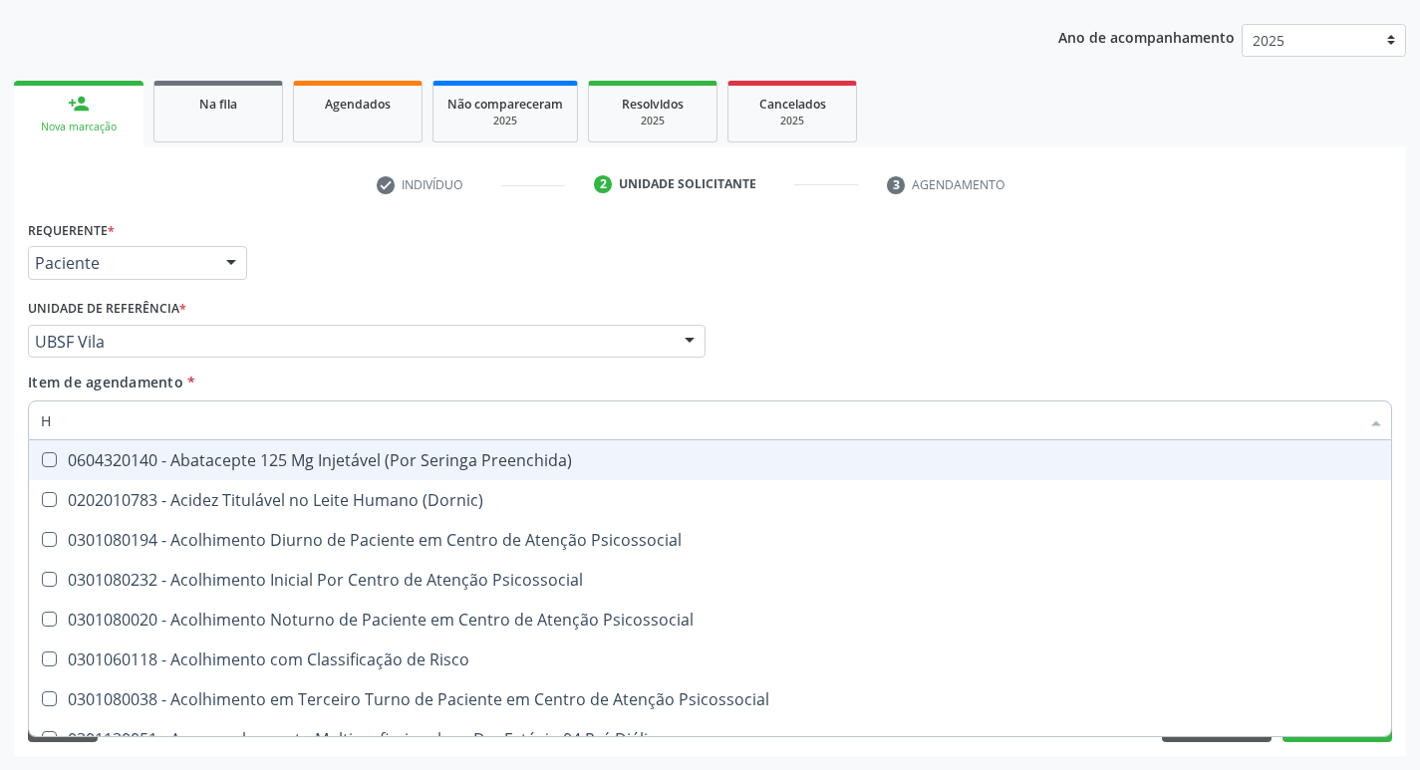
type input "HEMOGR"
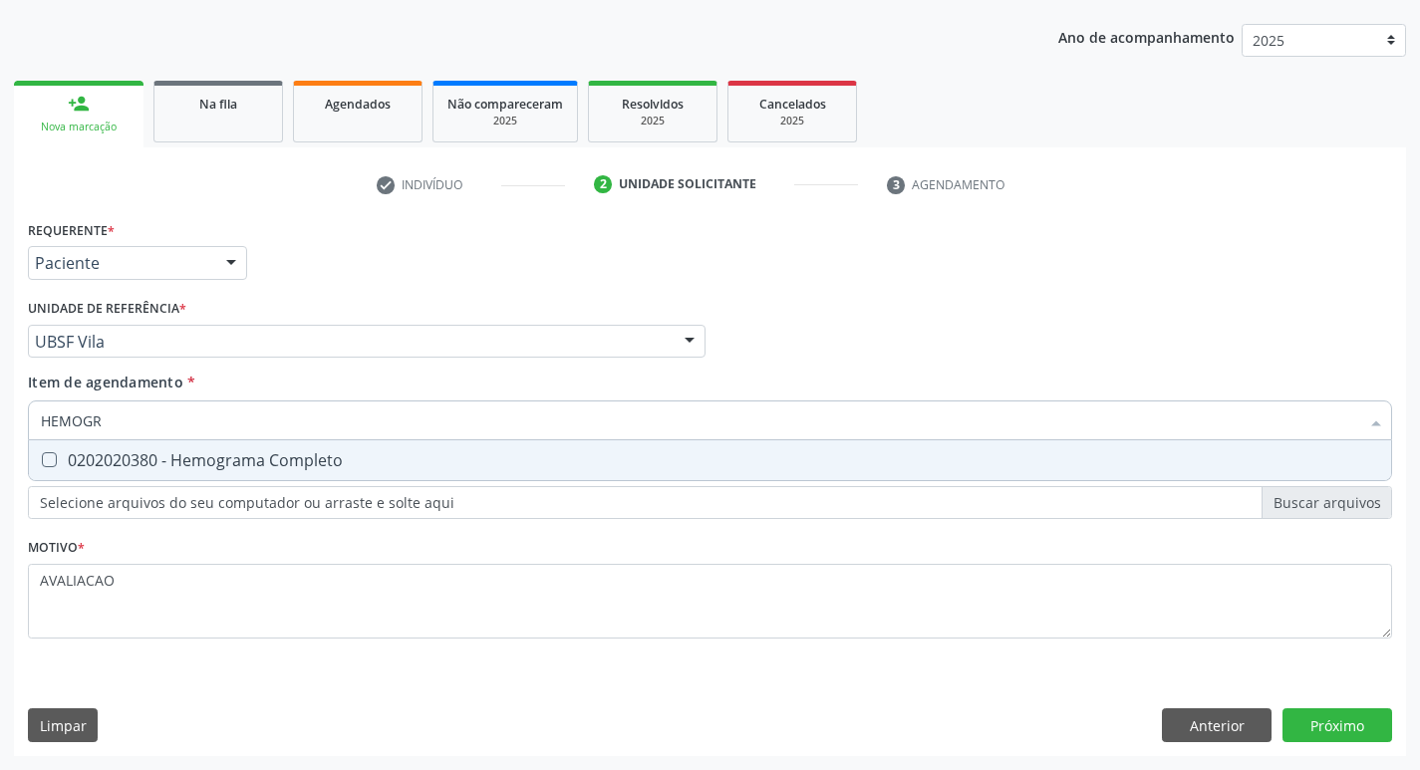
click at [380, 403] on input "HEMOGR" at bounding box center [700, 421] width 1319 height 40
click at [358, 466] on div "0202020380 - Hemograma Completo" at bounding box center [710, 461] width 1339 height 16
checkbox Completo "true"
type input "HEMOG"
checkbox Completo "false"
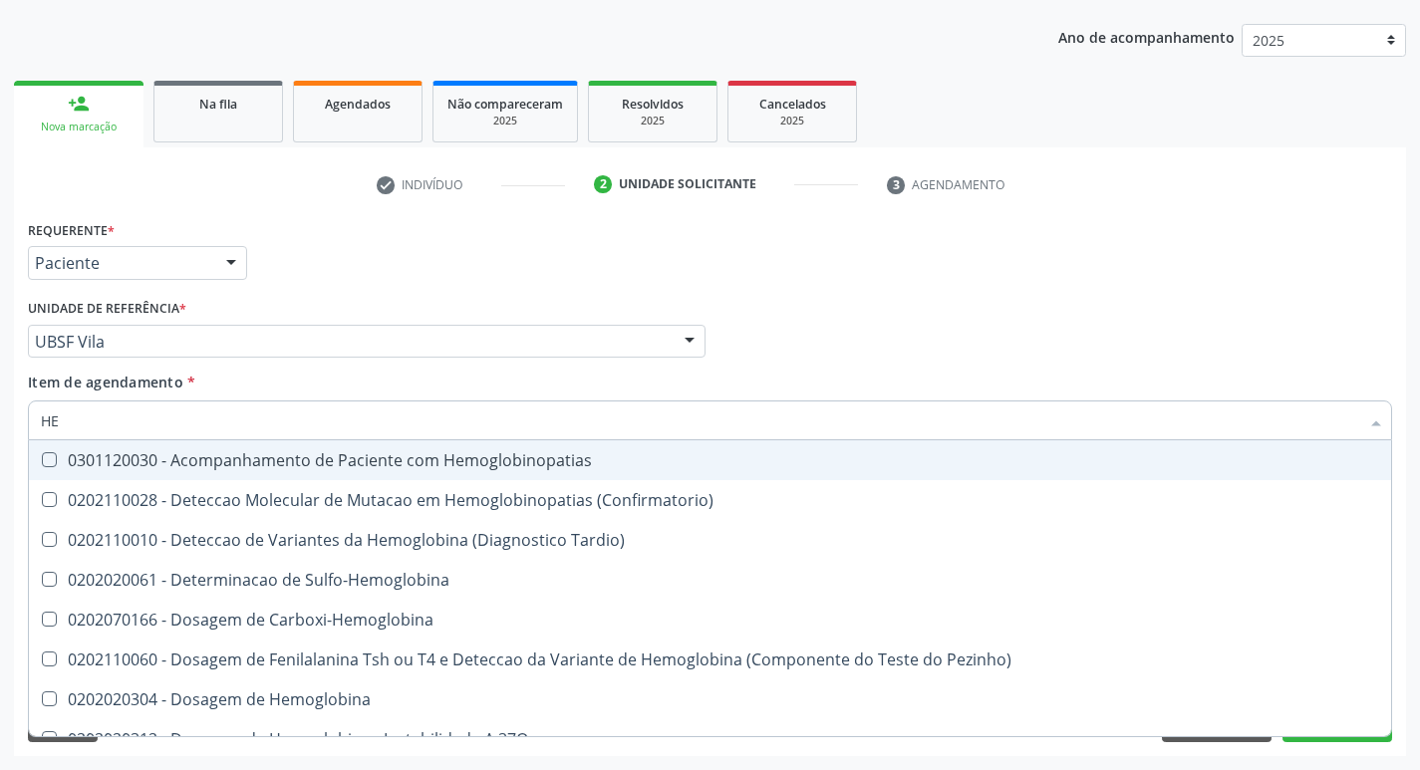
type input "H"
checkbox Completo "false"
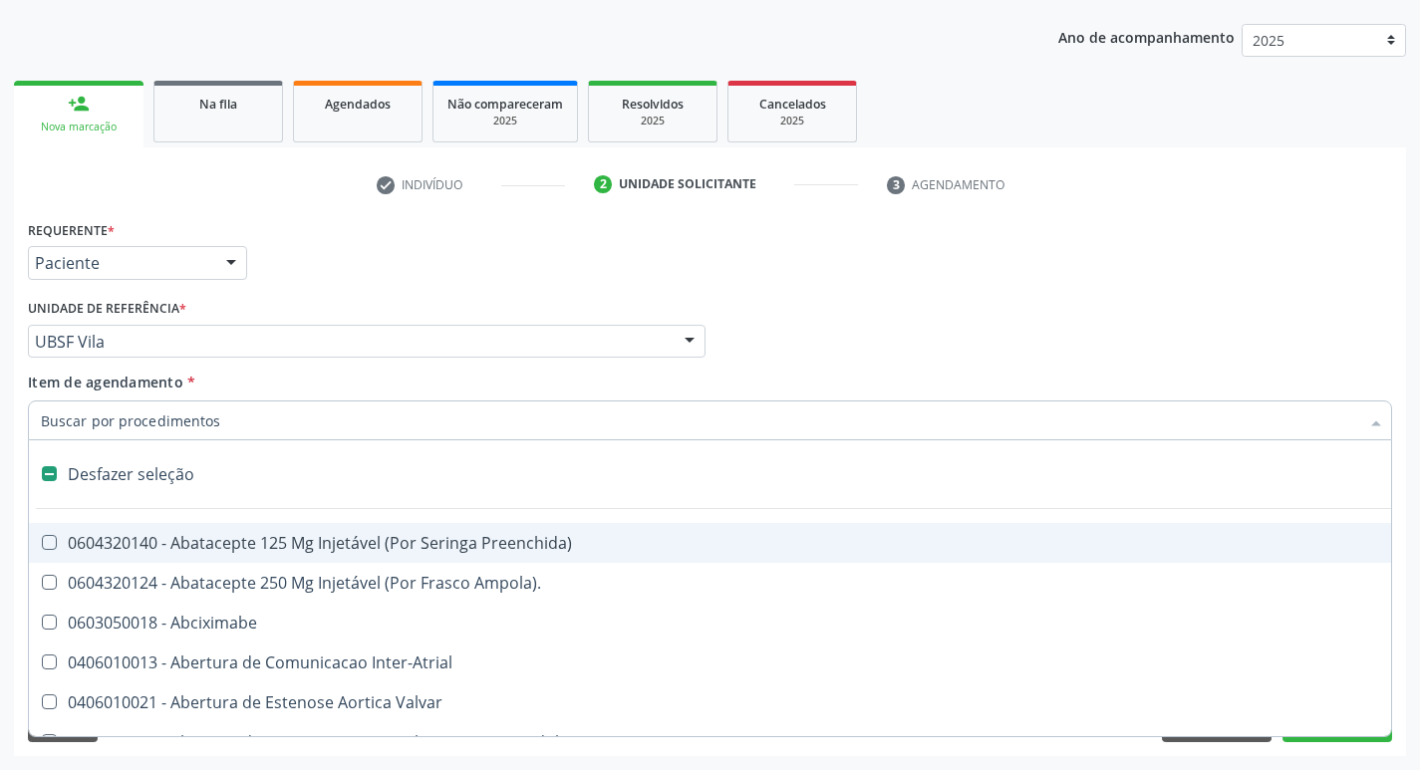
type input "G"
checkbox Persistente "true"
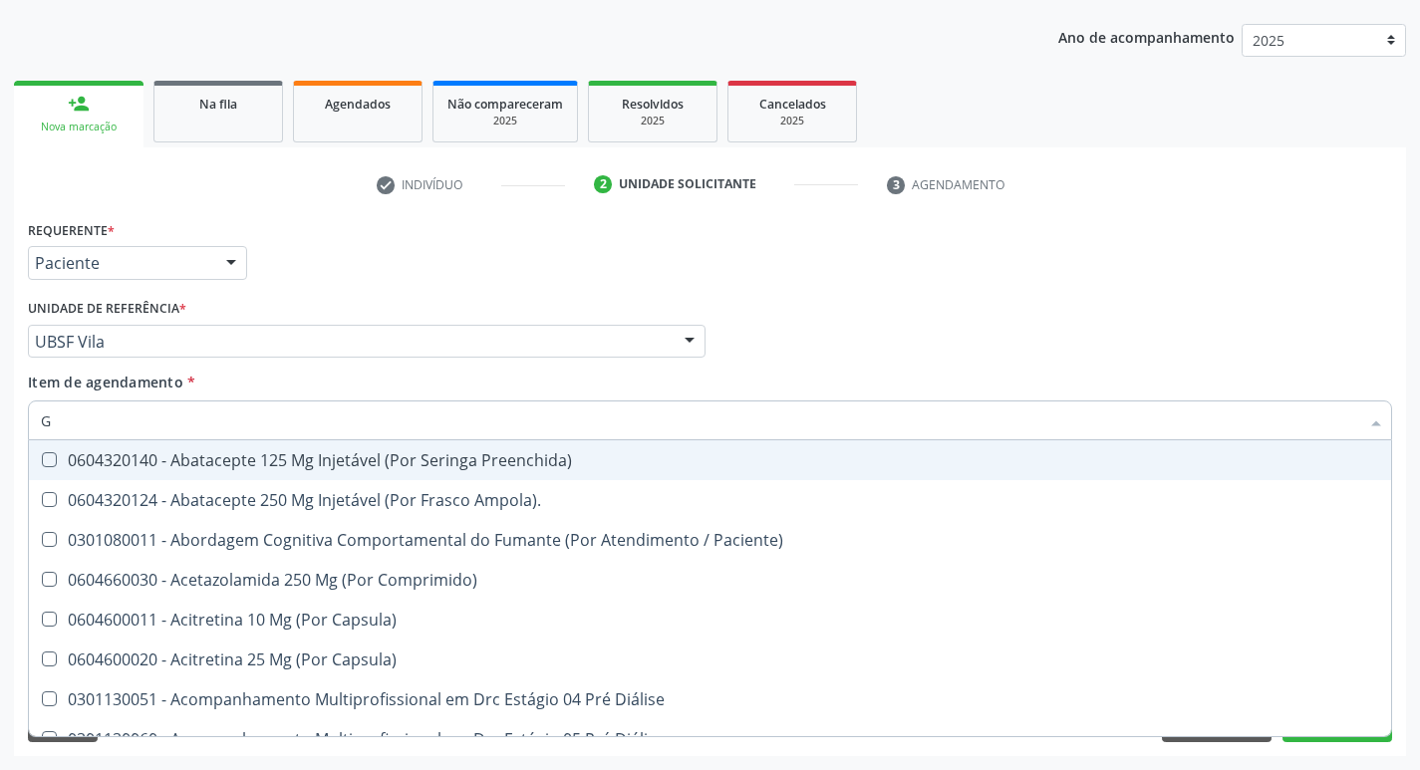
type input "GLICOSE"
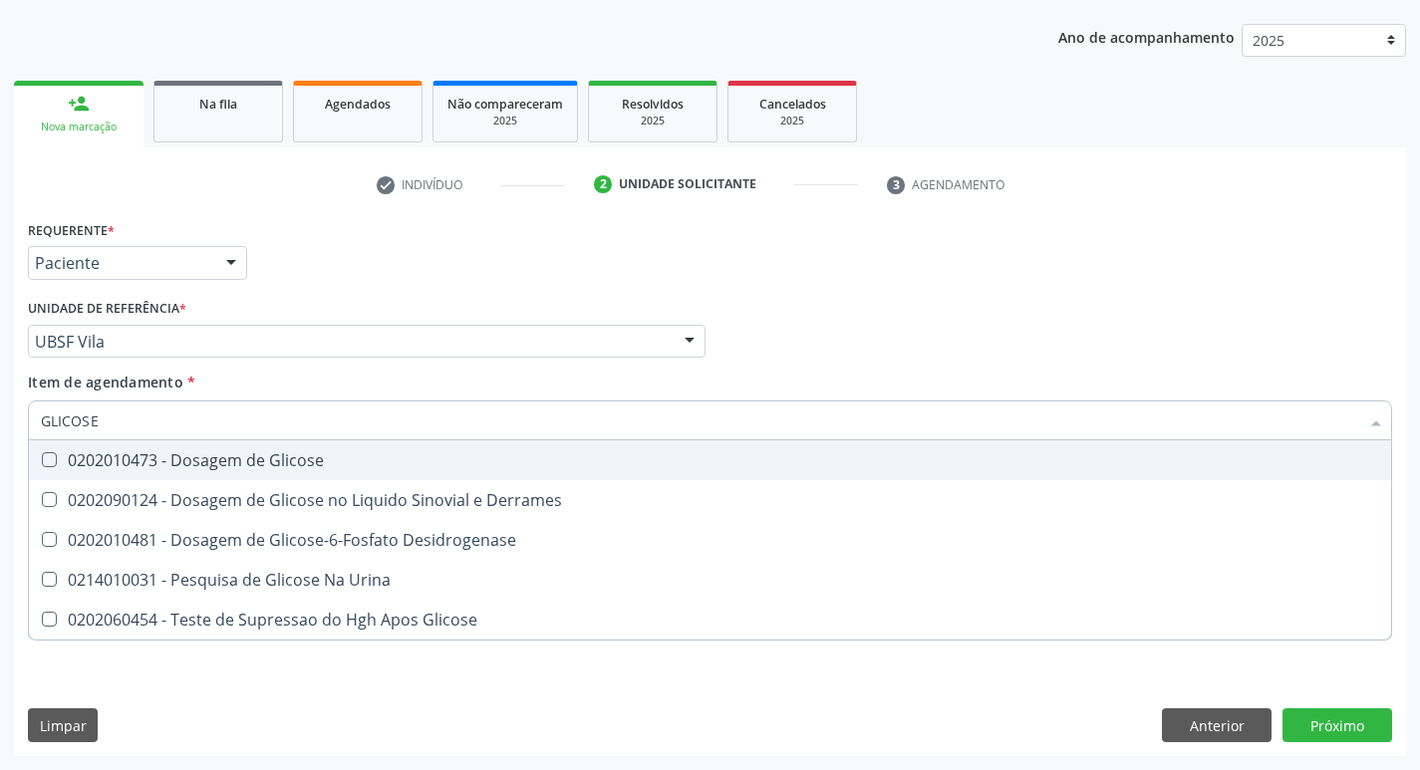
click at [329, 467] on span "0202010473 - Dosagem de Glicose" at bounding box center [710, 461] width 1363 height 40
checkbox Glicose "true"
type input "GLICOS"
checkbox Glicose "false"
checkbox Derrames "true"
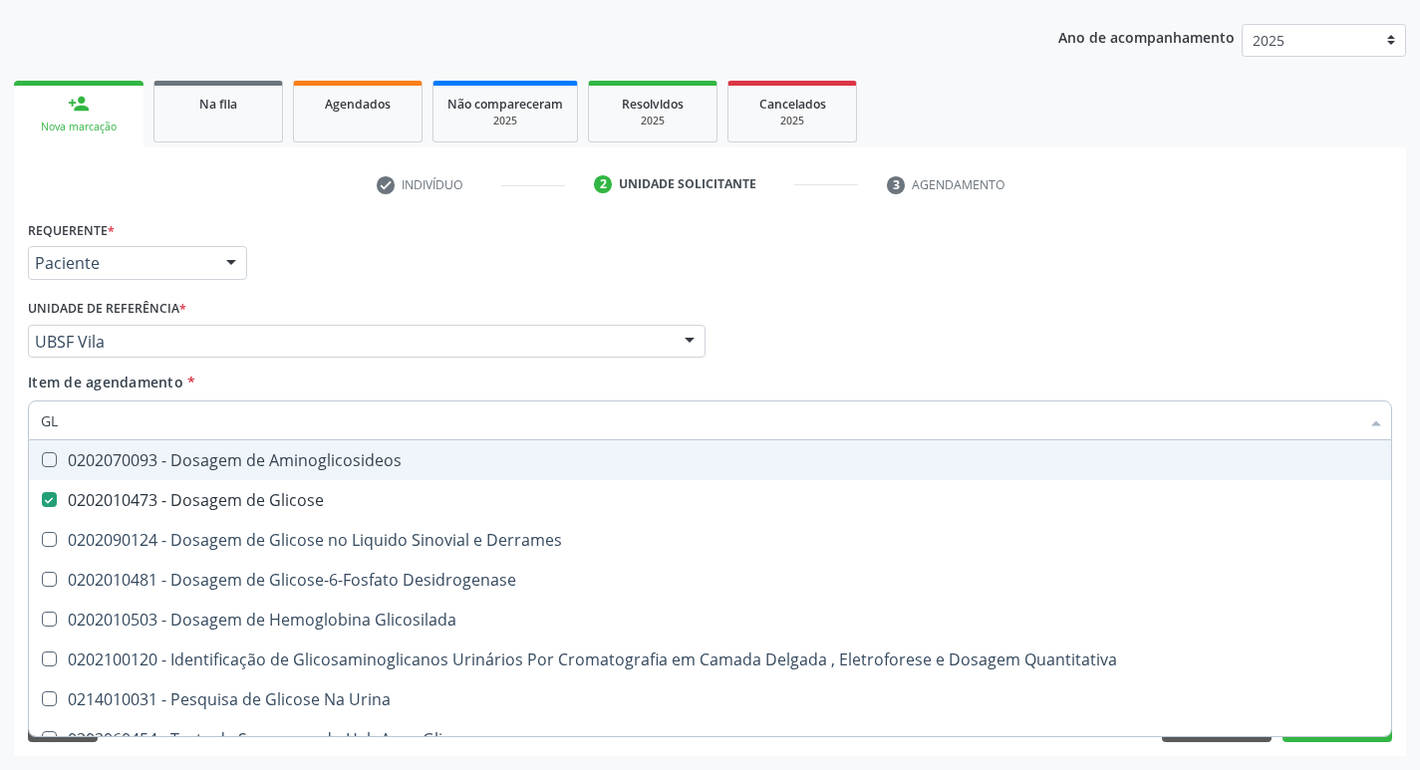
type input "G"
checkbox Glicose "false"
checkbox Derrames "false"
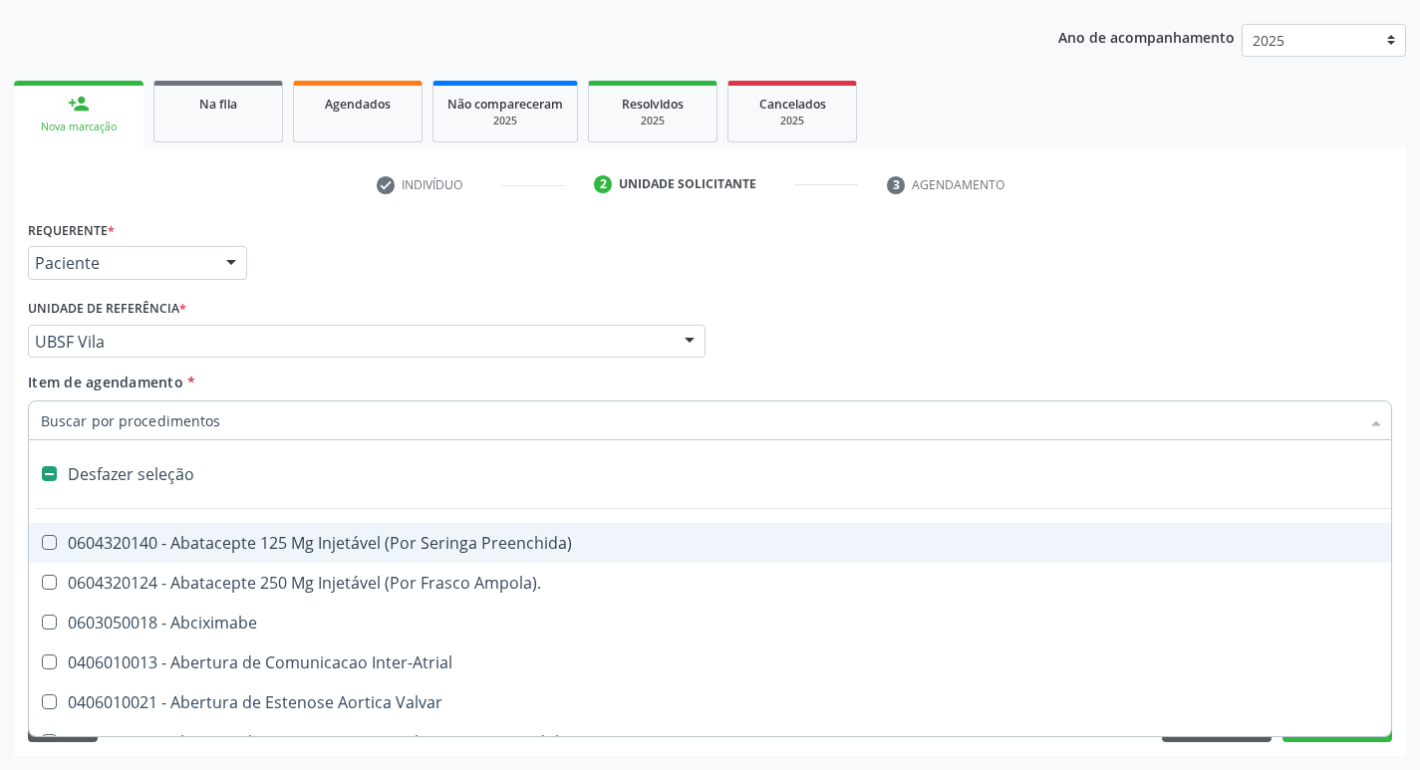
type input "H"
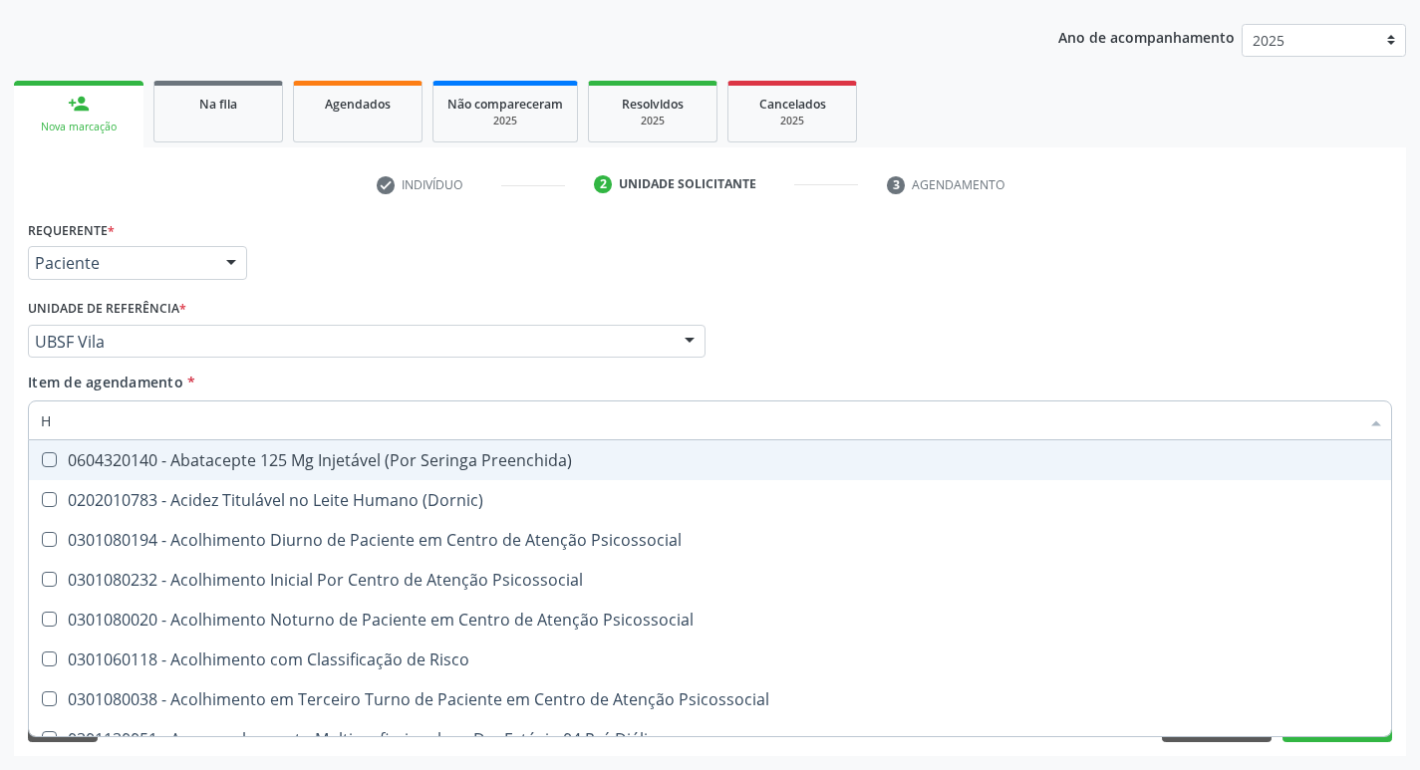
checkbox Completo "true"
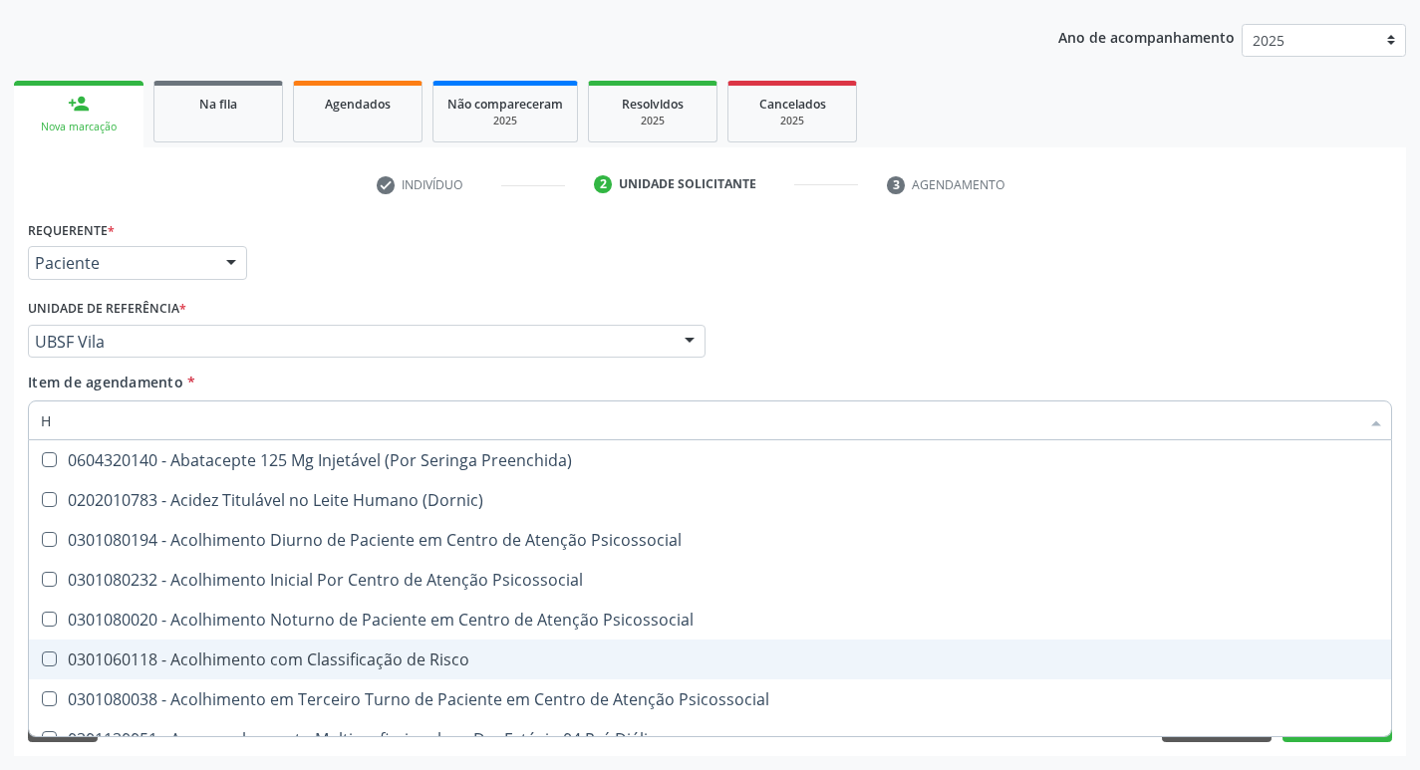
type input "HEMOGLOBINA G"
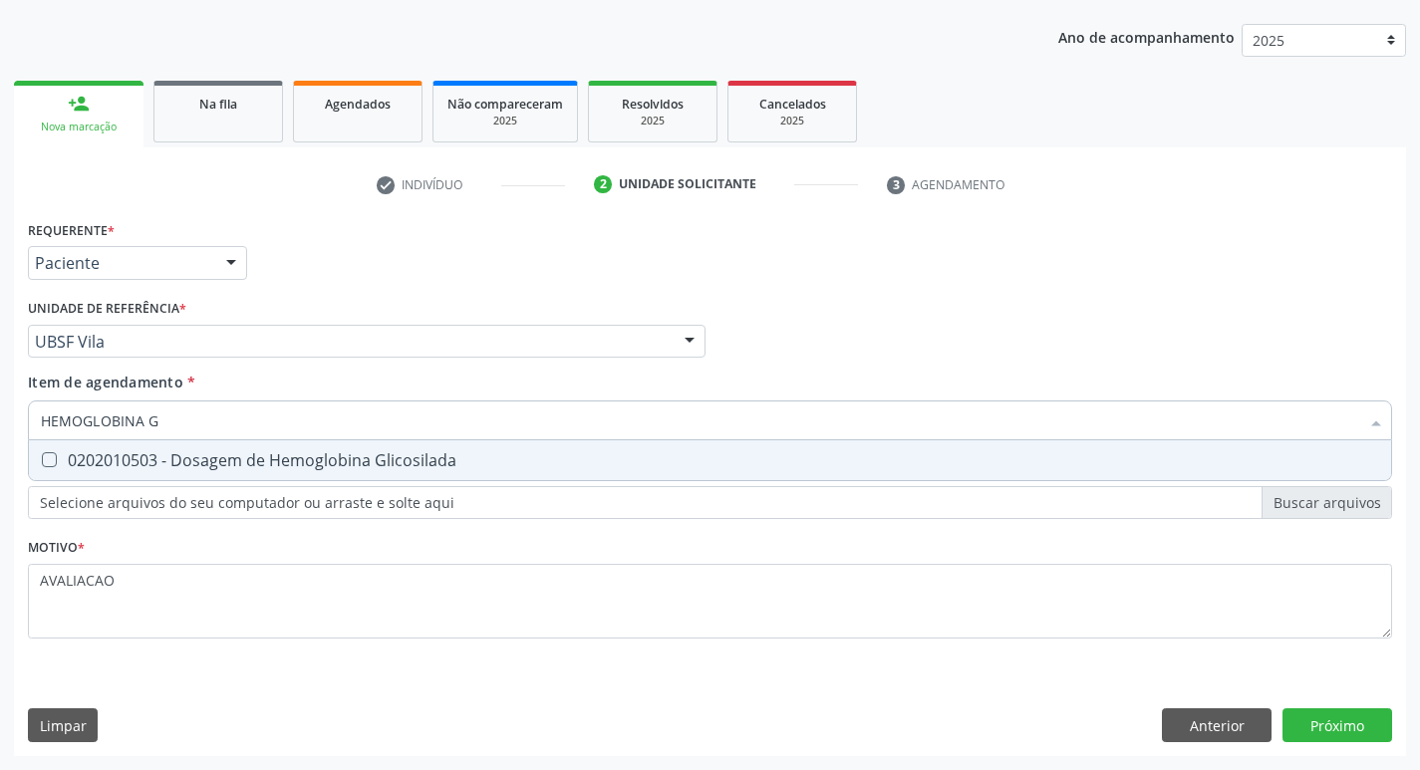
click at [290, 458] on div "0202010503 - Dosagem de Hemoglobina Glicosilada" at bounding box center [710, 461] width 1339 height 16
checkbox Glicosilada "true"
type input "HEMOGLOBINA"
checkbox Glicosilada "false"
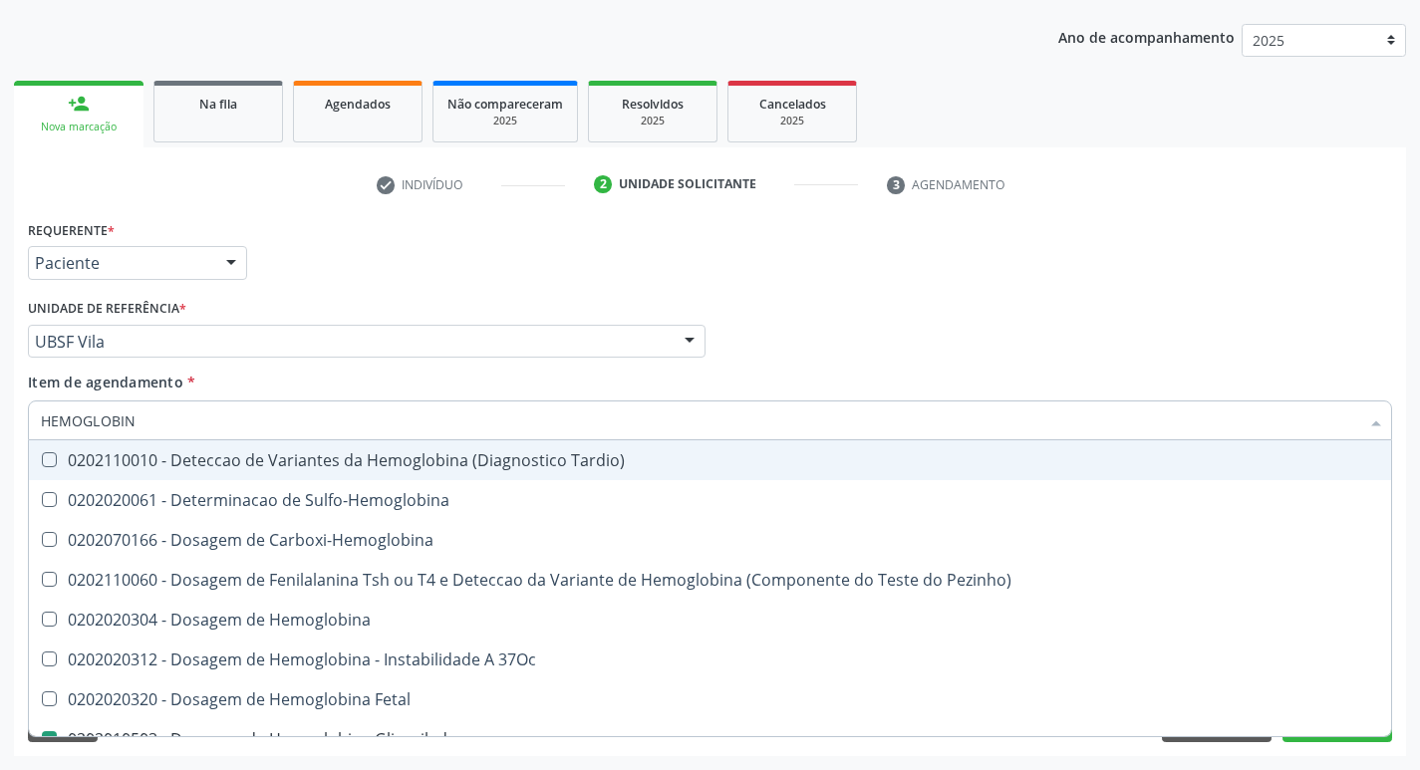
type input "HEMOGLOBI"
checkbox Glicosilada "false"
checkbox Hemoglobina "true"
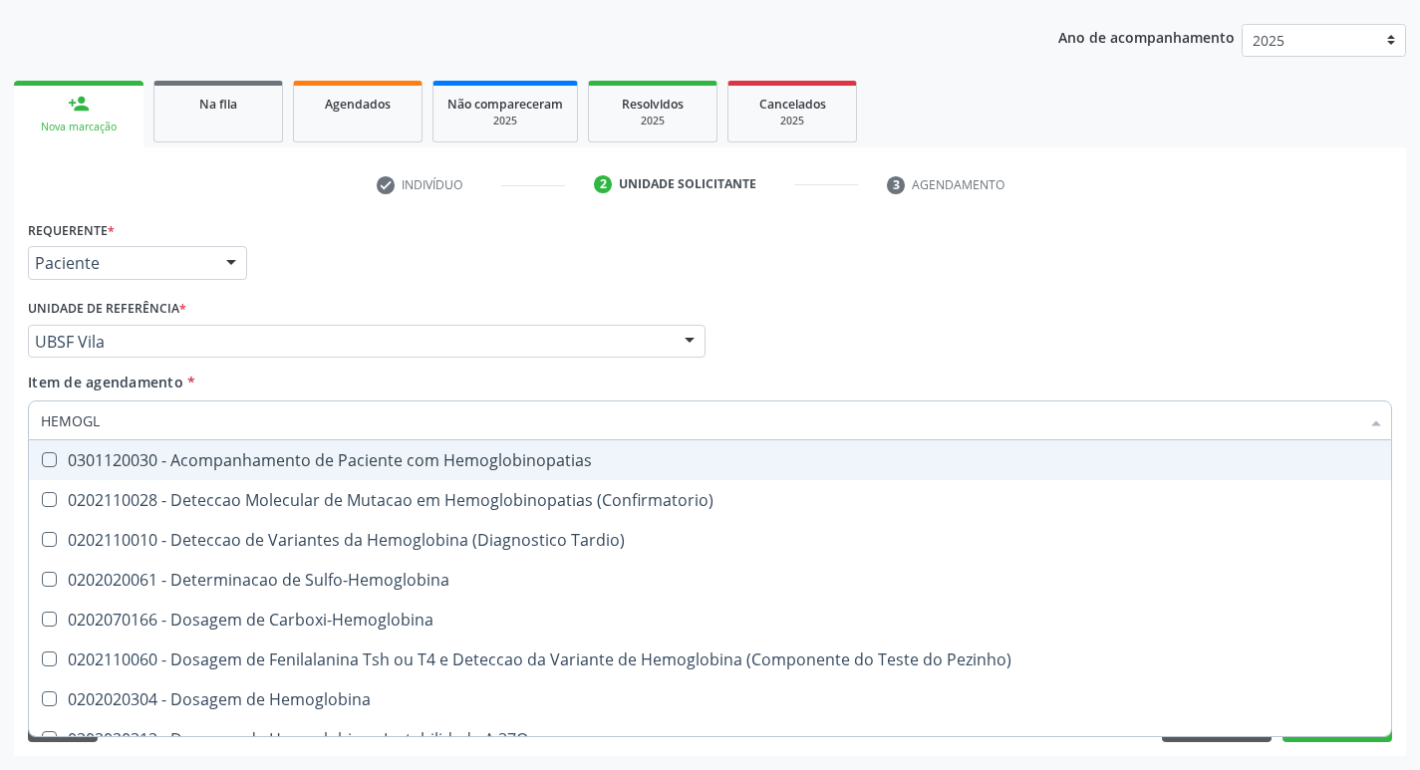
type input "HEMOG"
checkbox S "true"
type input "H"
checkbox Glicosilada "false"
checkbox S "false"
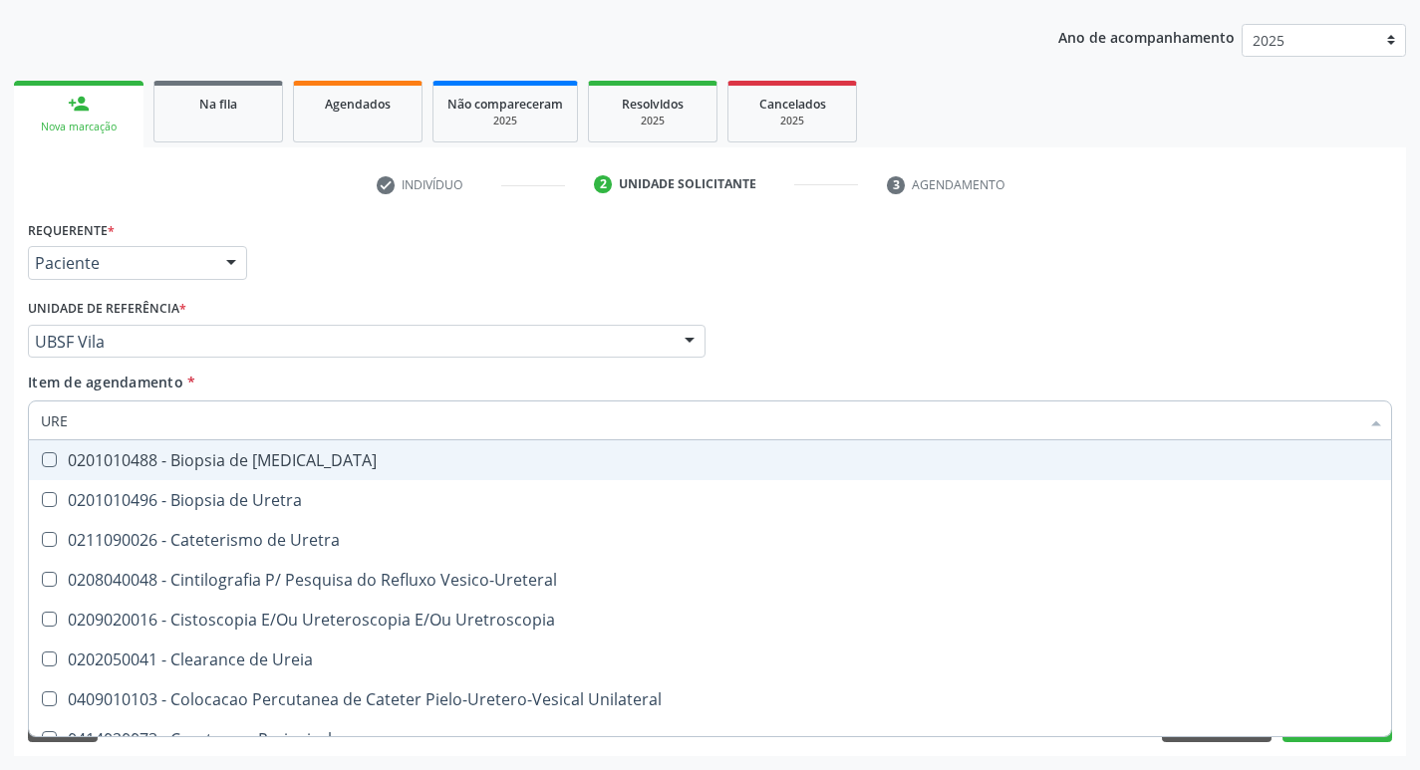
type input "UREI"
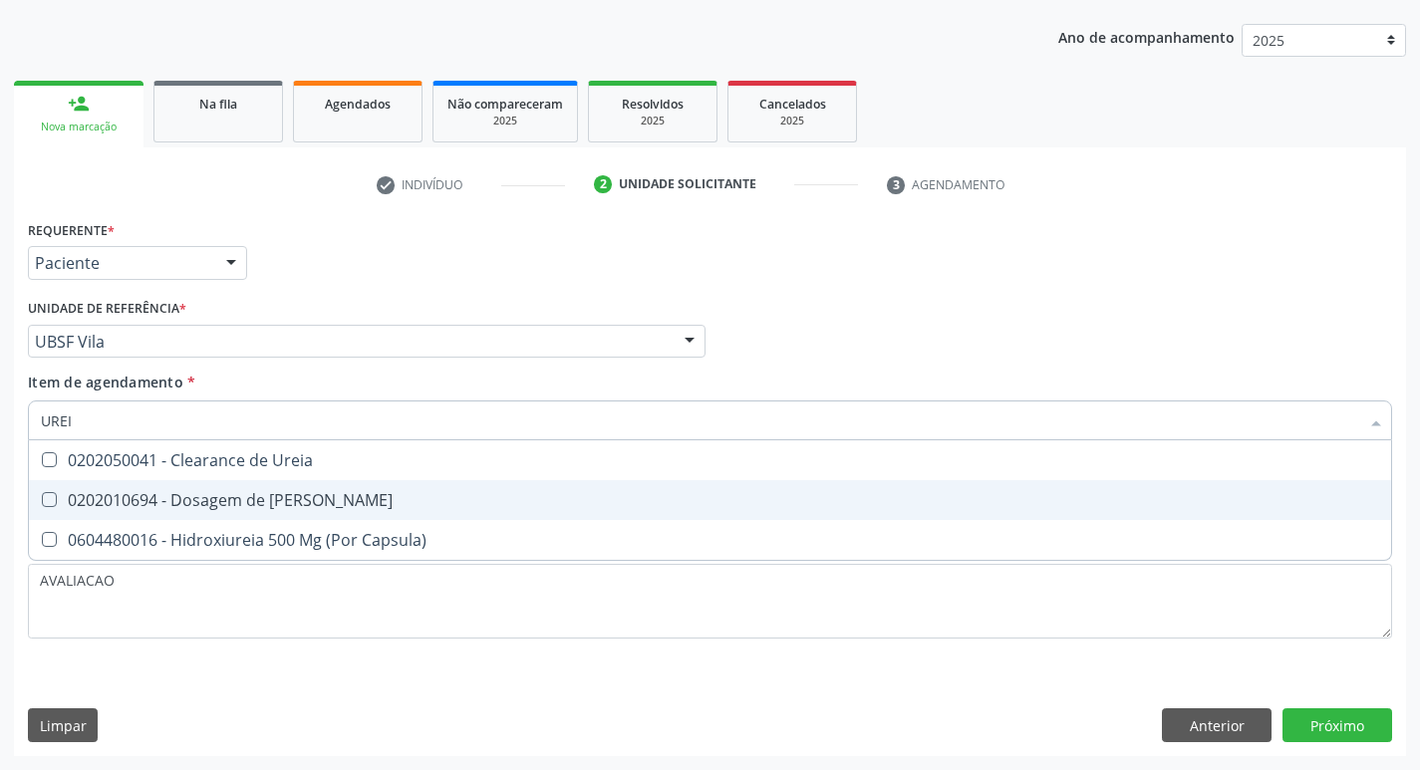
click at [298, 497] on div "0202010694 - Dosagem de [PERSON_NAME]" at bounding box center [710, 500] width 1339 height 16
checkbox Ureia "true"
type input "URE"
checkbox Ureia "false"
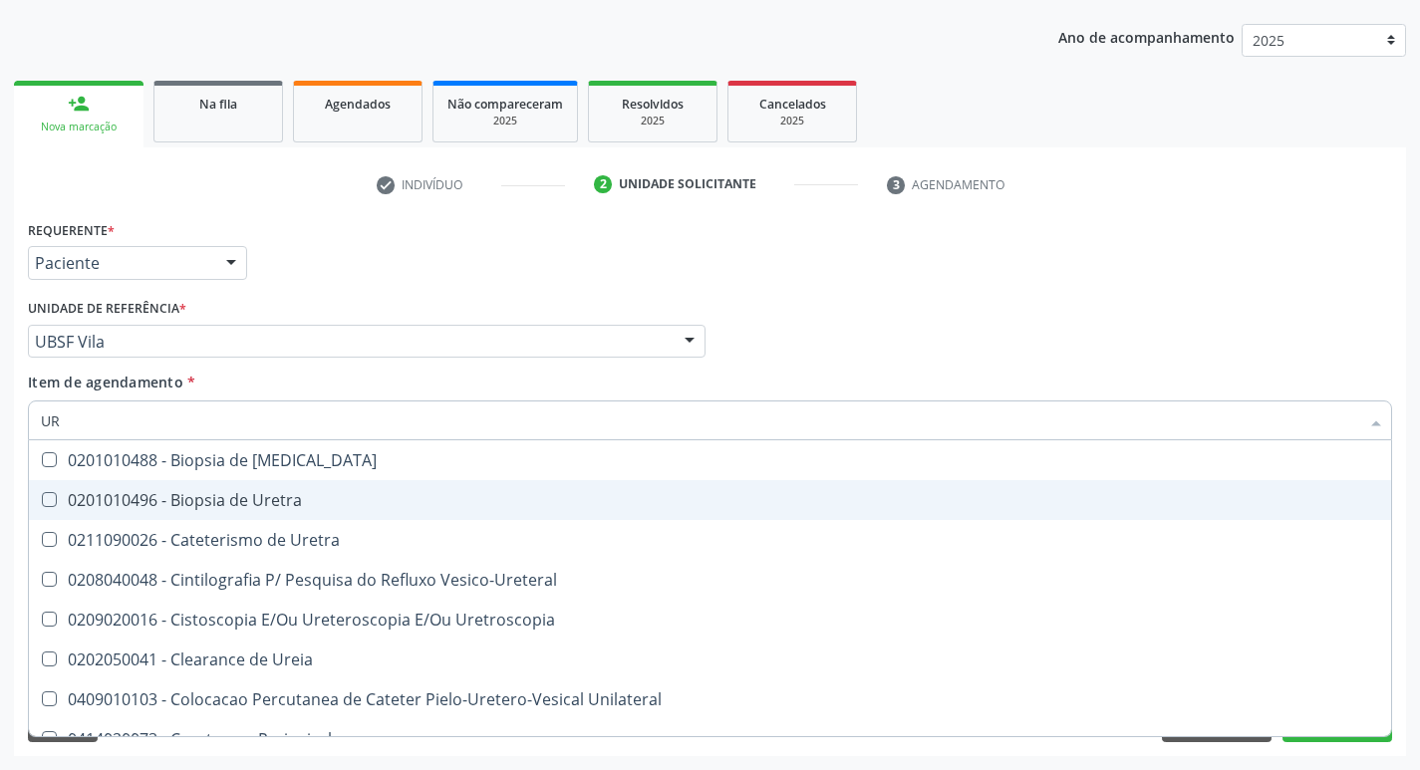
type input "U"
checkbox Ureia "false"
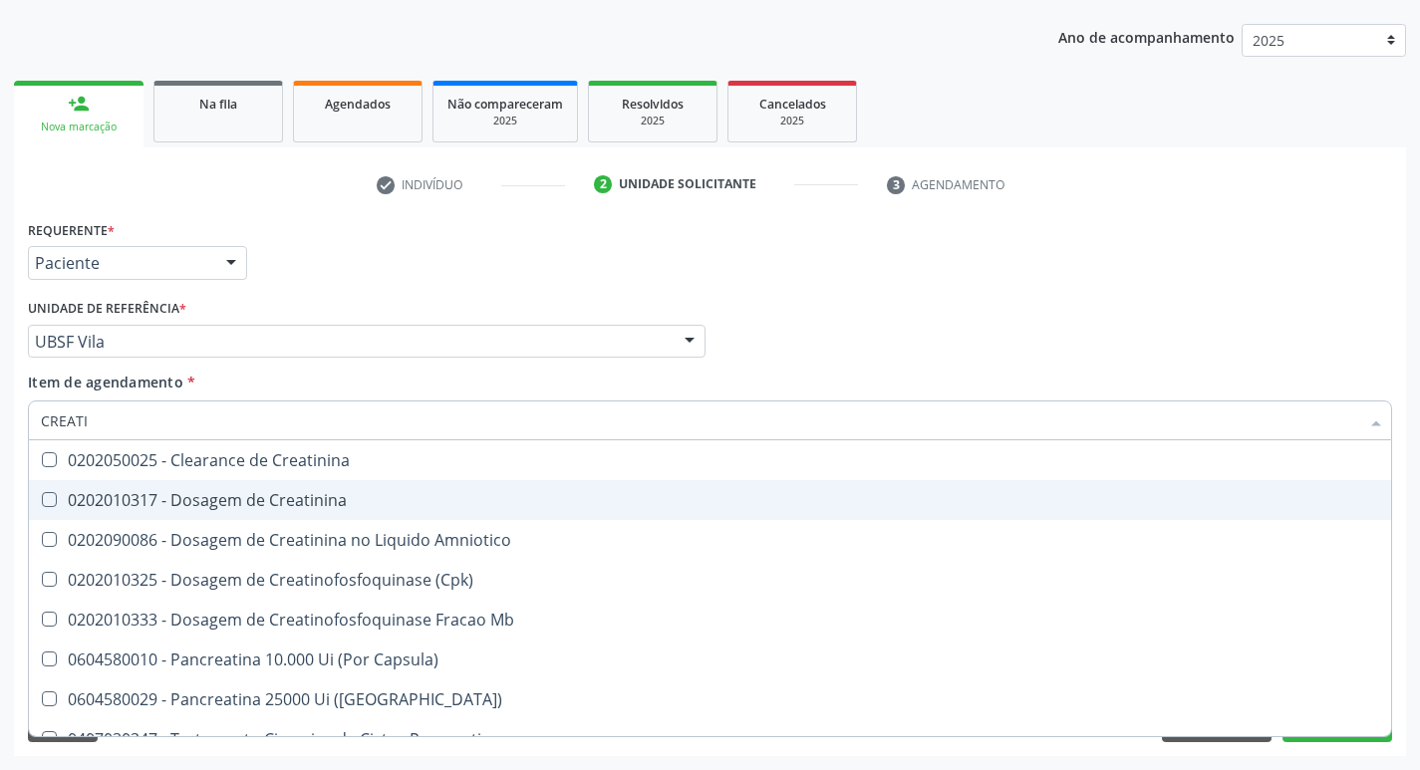
type input "CREATIN"
click at [298, 497] on div "0202010317 - Dosagem de Creatinina" at bounding box center [710, 500] width 1339 height 16
checkbox Creatinina "true"
type input "CREA"
checkbox Creatinina "false"
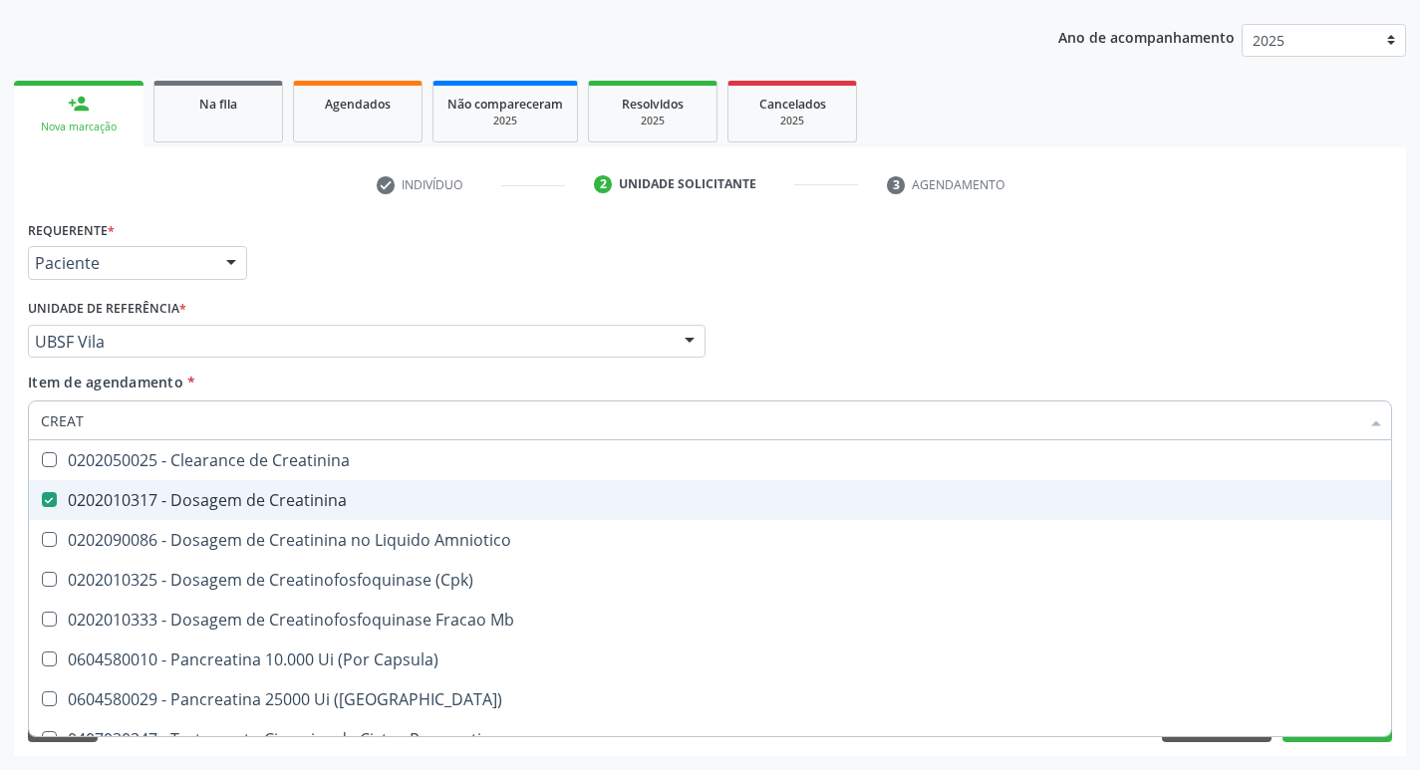
checkbox Amniotico "false"
checkbox Mb "true"
type input "C"
checkbox Mb "false"
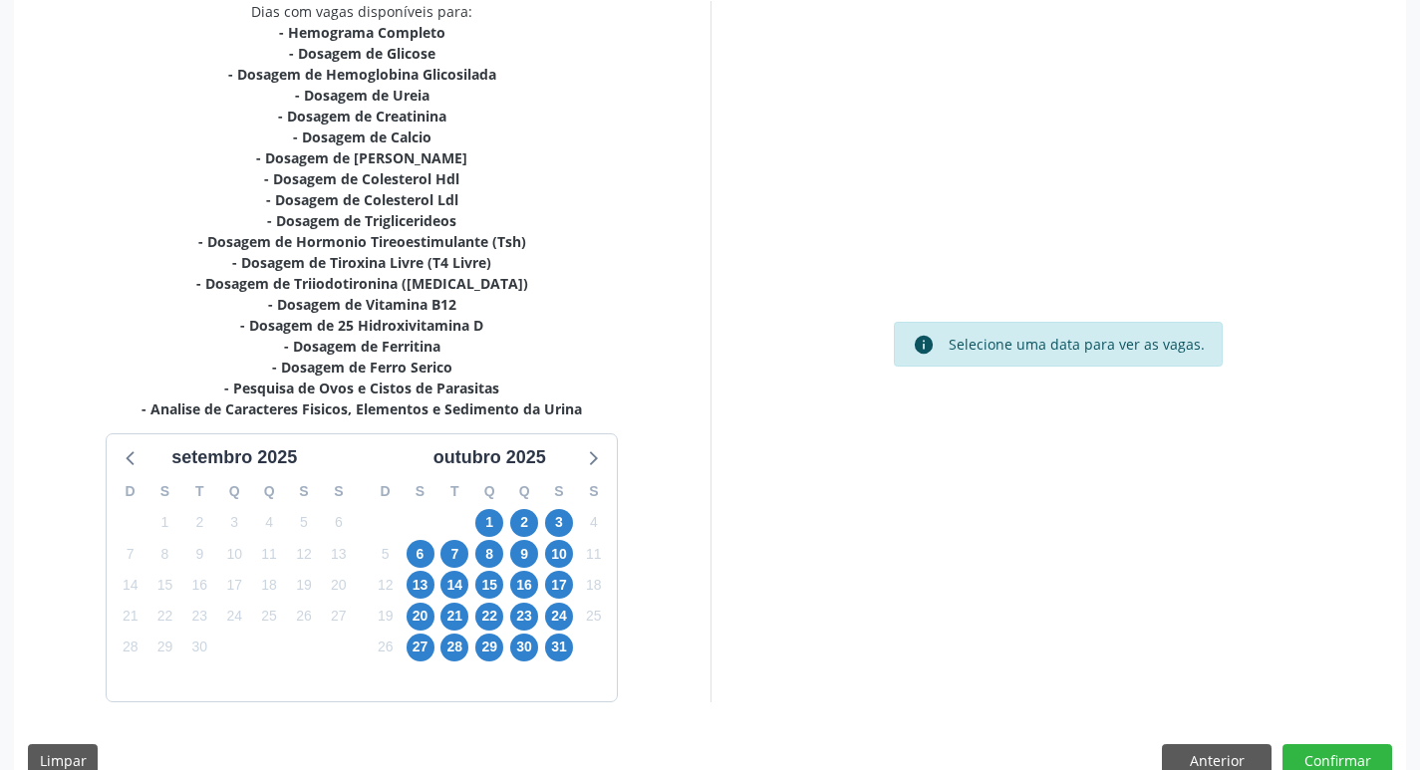
scroll to position [473, 0]
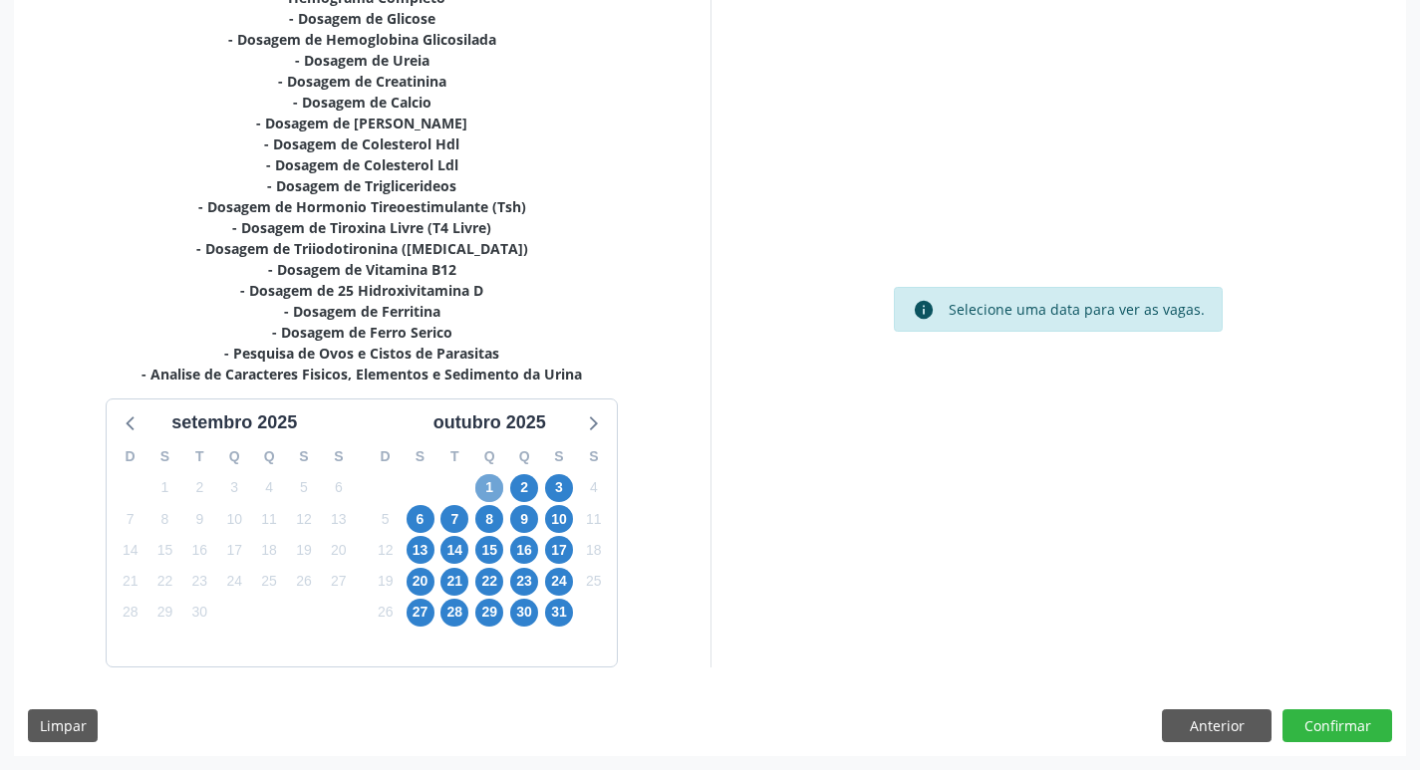
click at [486, 492] on span "1" at bounding box center [489, 488] width 28 height 28
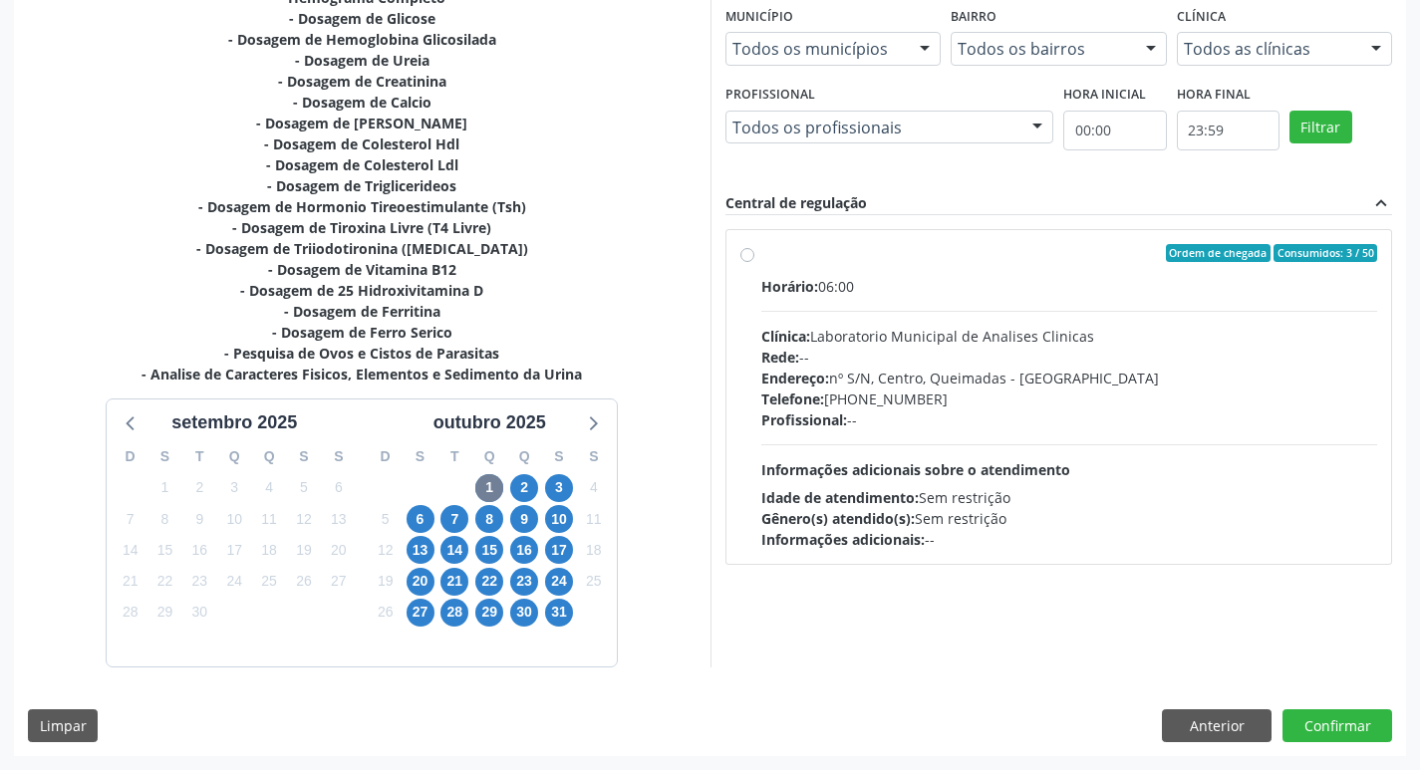
click at [964, 341] on div "Clínica: Laboratorio Municipal de Analises Clinicas" at bounding box center [1069, 336] width 617 height 21
click at [755, 262] on input "Ordem de chegada Consumidos: 3 / 50 Horário: 06:00 Clínica: Laboratorio Municip…" at bounding box center [748, 253] width 14 height 18
radio input "true"
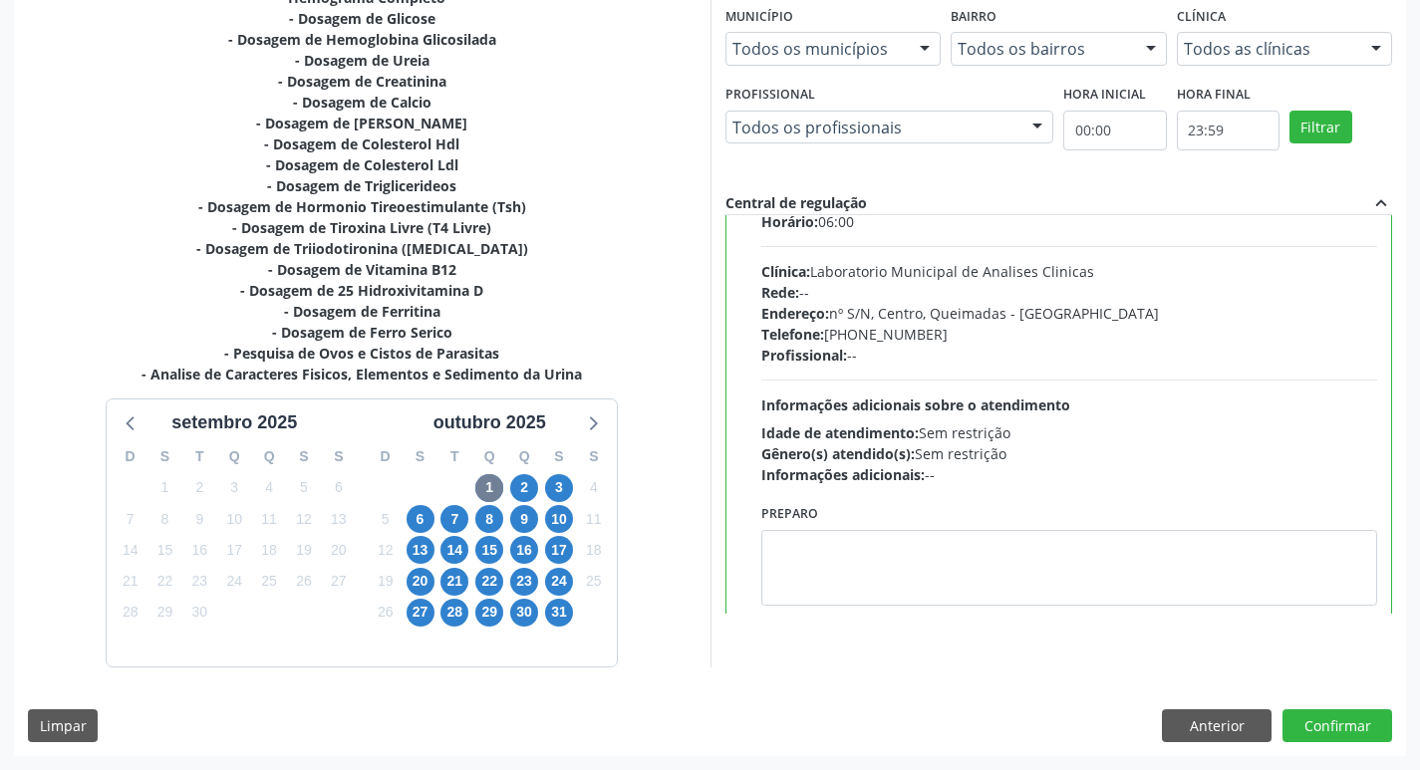
scroll to position [99, 0]
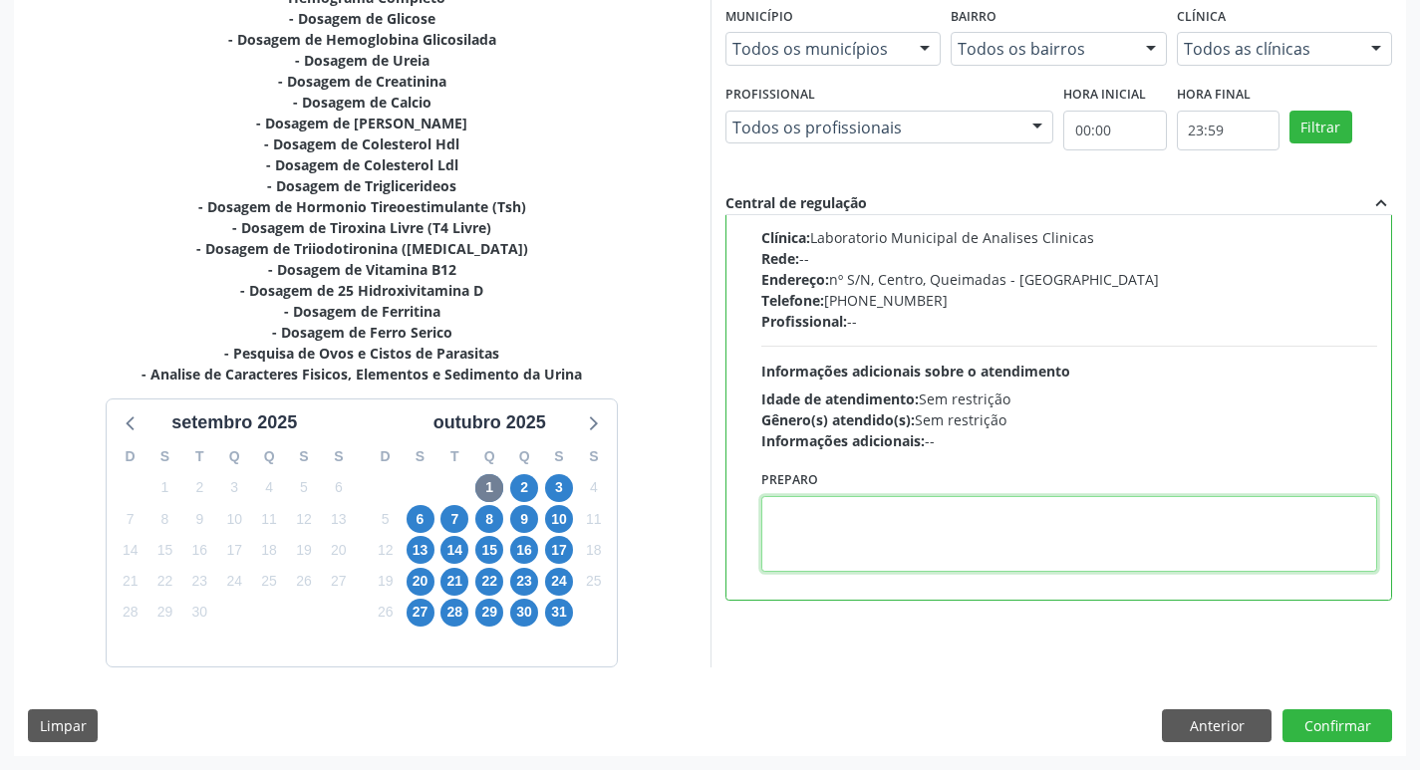
click at [875, 556] on textarea at bounding box center [1069, 534] width 617 height 76
paste textarea "IR EM [GEOGRAPHIC_DATA]"
type textarea "IR EM [GEOGRAPHIC_DATA]"
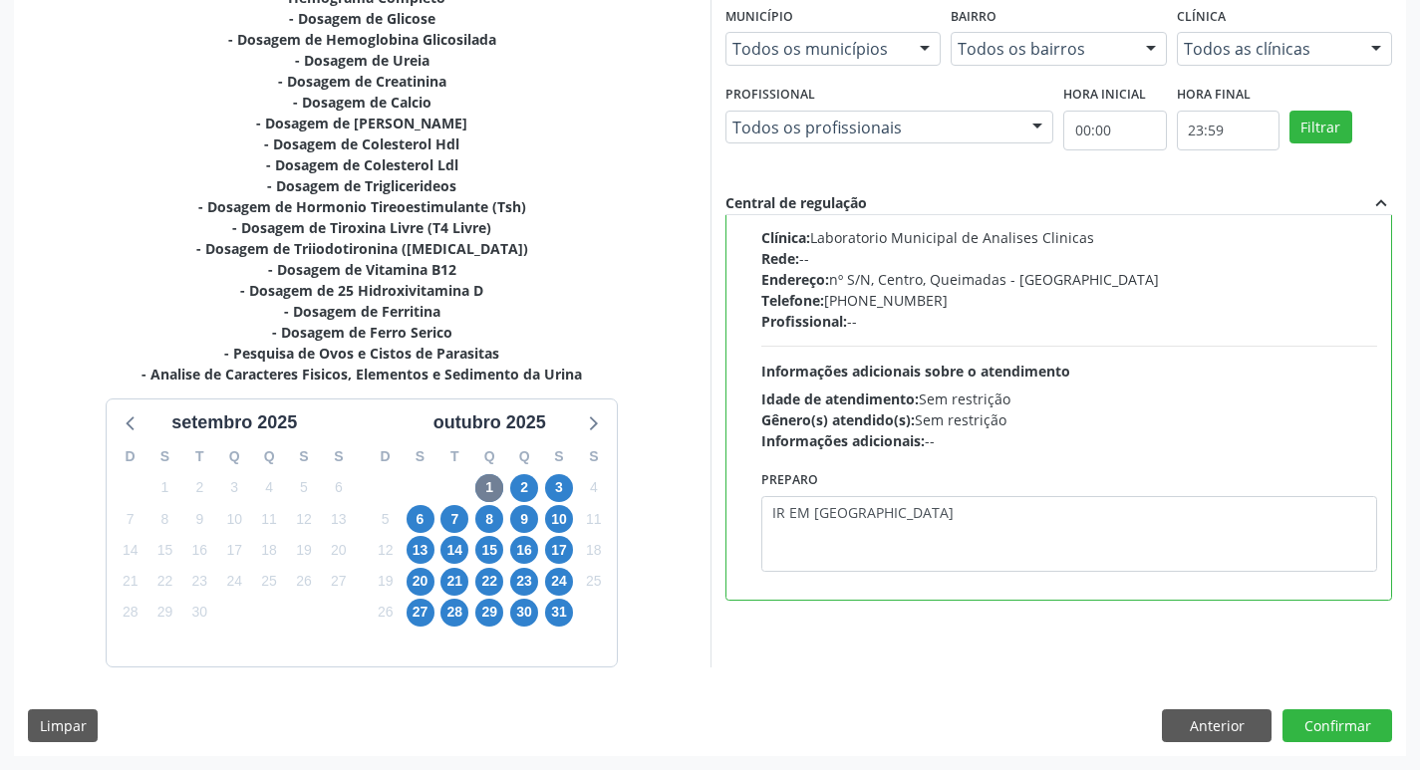
click at [1335, 699] on div "Dias com vagas disponíveis para: - Hemograma Completo - Dosagem de Glicose - Do…" at bounding box center [710, 361] width 1392 height 790
click at [1335, 719] on button "Confirmar" at bounding box center [1338, 727] width 110 height 34
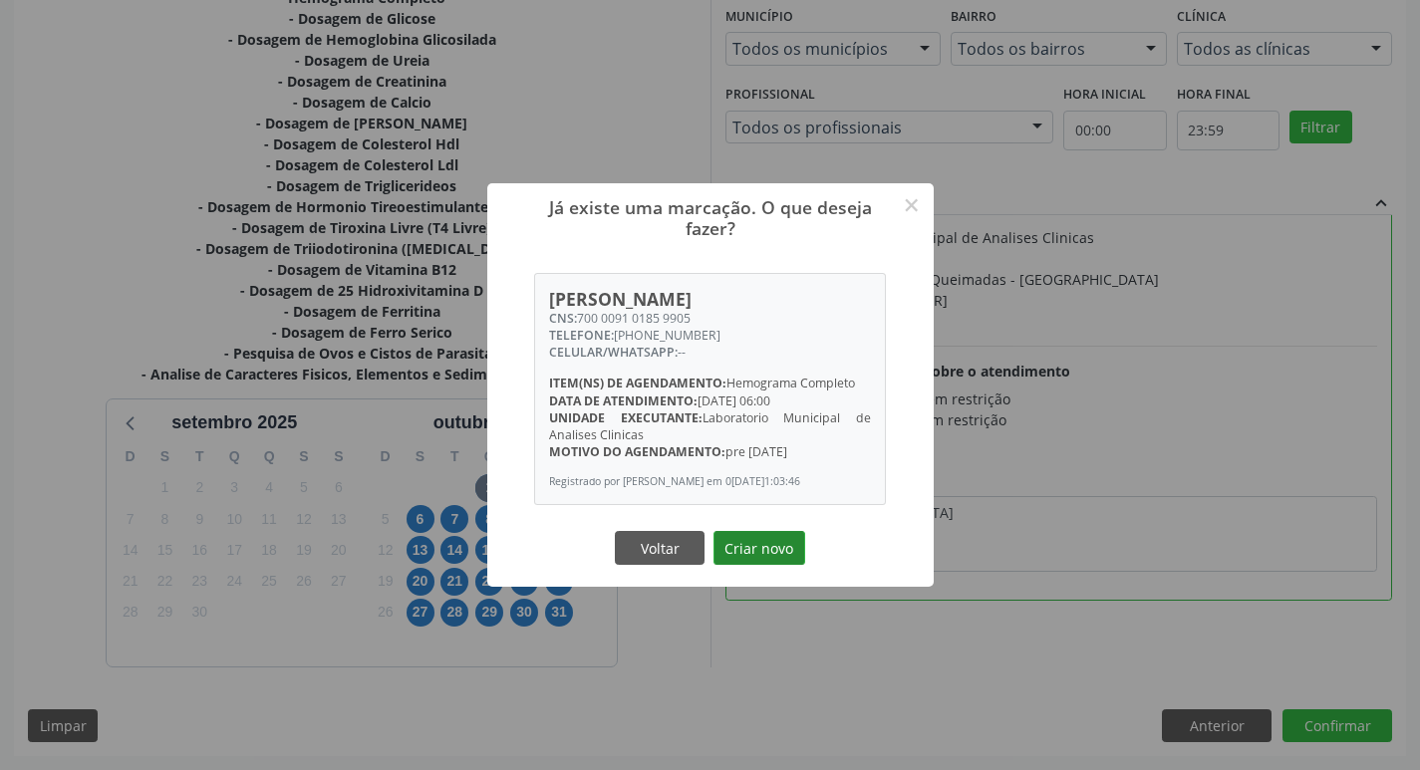
click at [775, 547] on button "Criar novo" at bounding box center [760, 548] width 92 height 34
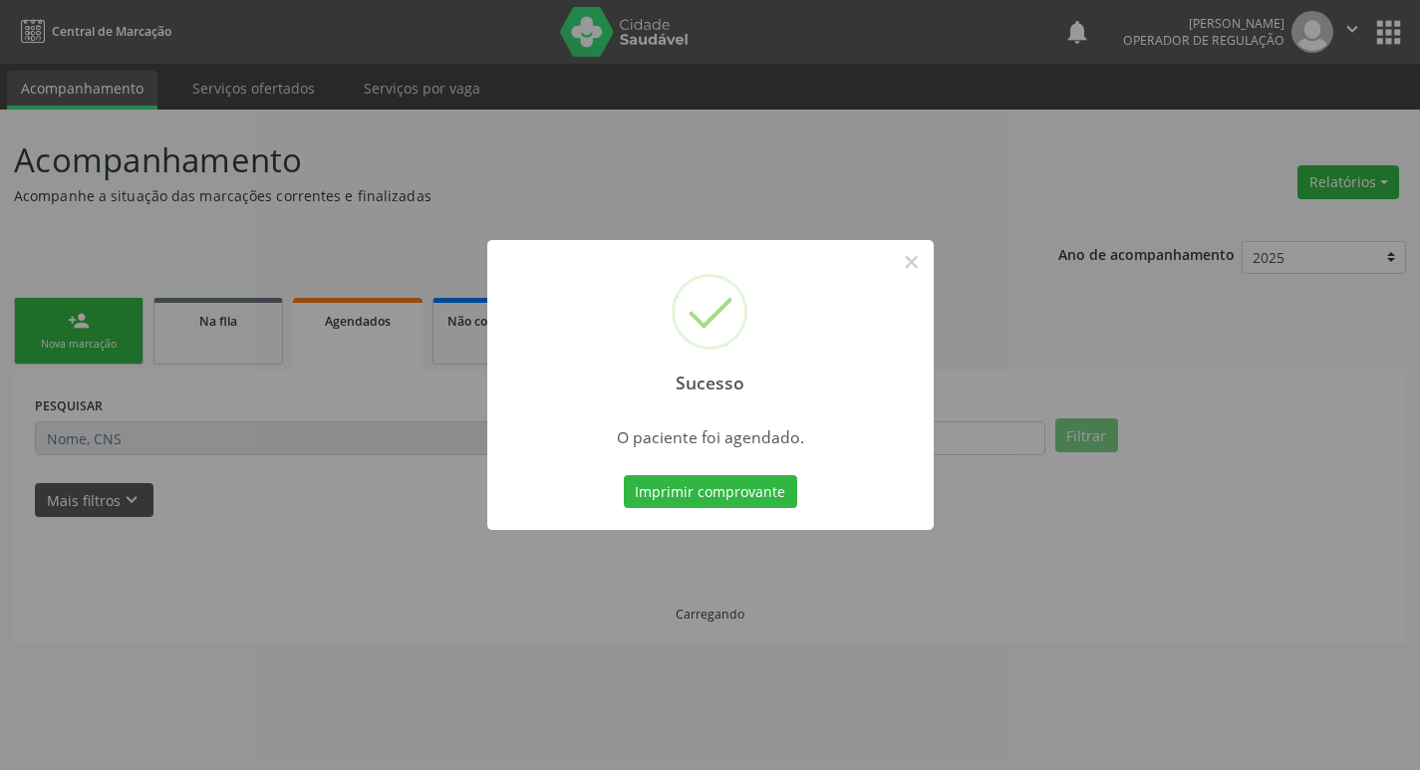
scroll to position [0, 0]
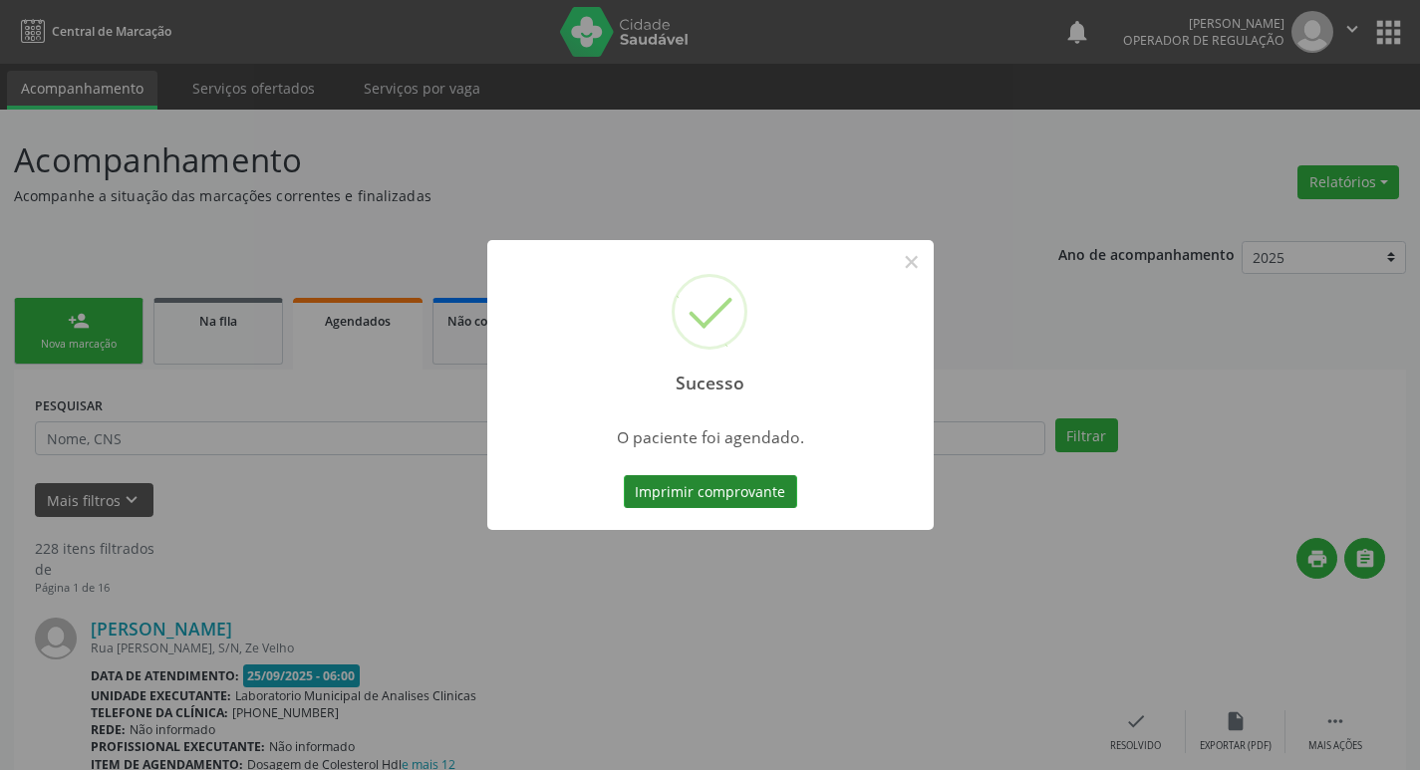
click at [750, 497] on button "Imprimir comprovante" at bounding box center [710, 492] width 173 height 34
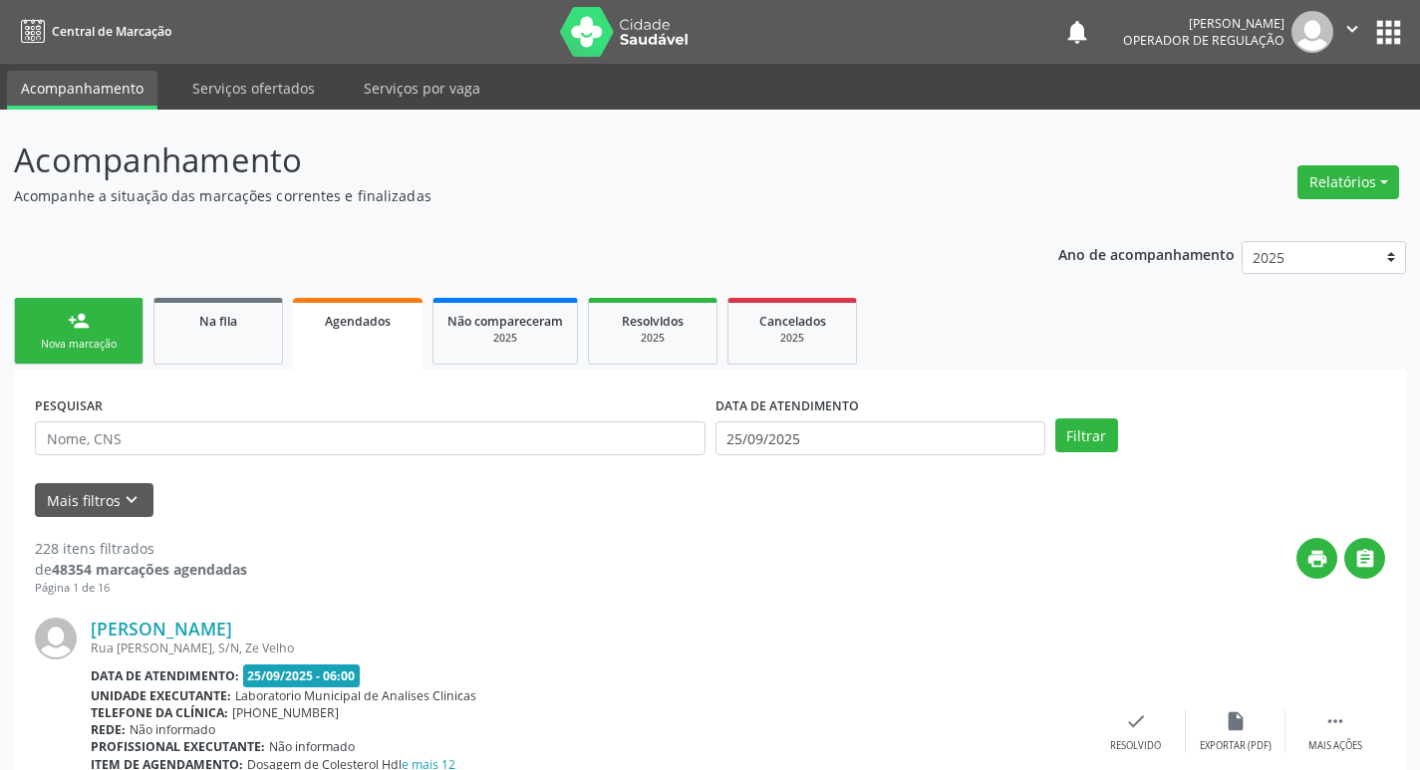
click at [90, 334] on link "person_add Nova marcação" at bounding box center [79, 331] width 130 height 67
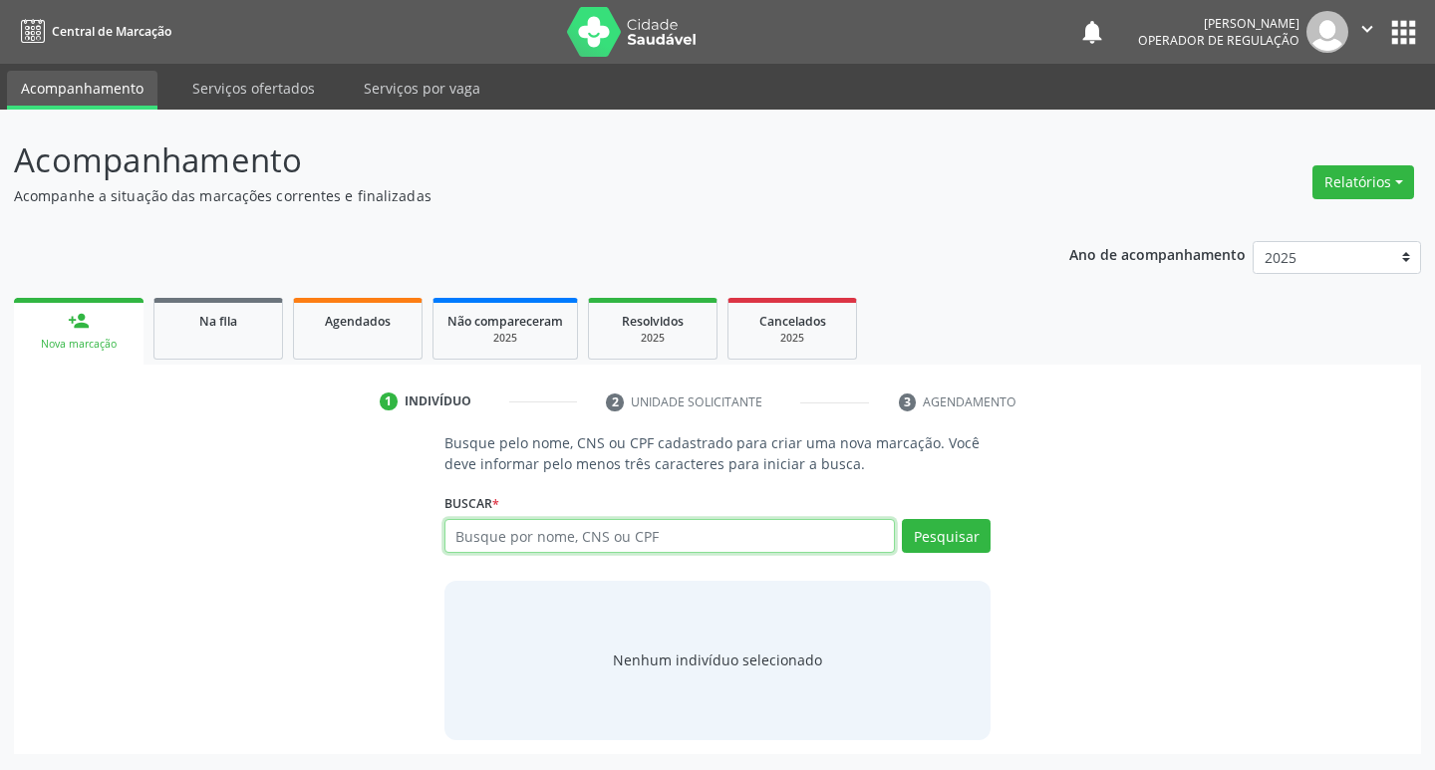
click at [643, 549] on input "text" at bounding box center [671, 536] width 452 height 34
type input "705803407657135"
click at [951, 543] on button "Pesquisar" at bounding box center [946, 536] width 89 height 34
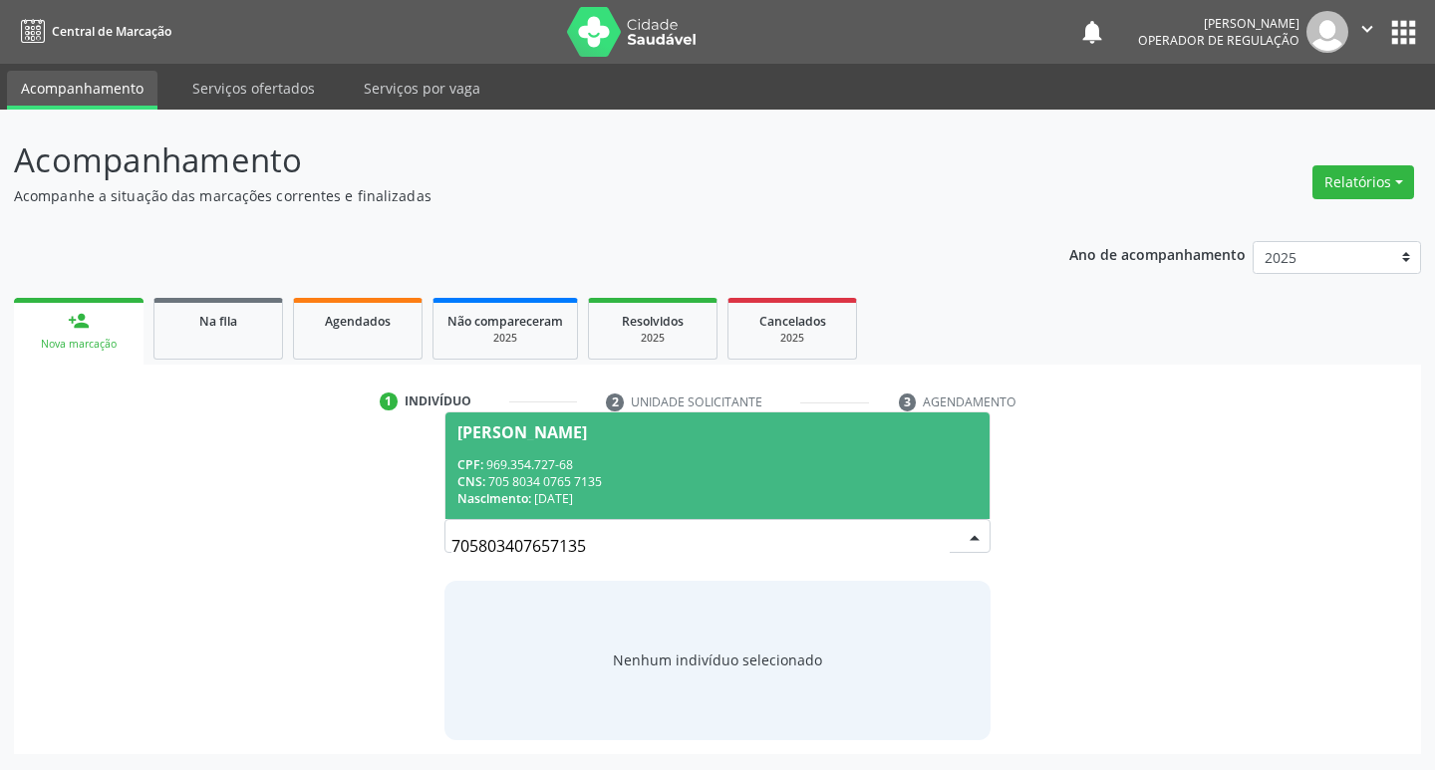
click at [534, 464] on div "CPF: 969.354.727-68" at bounding box center [717, 464] width 521 height 17
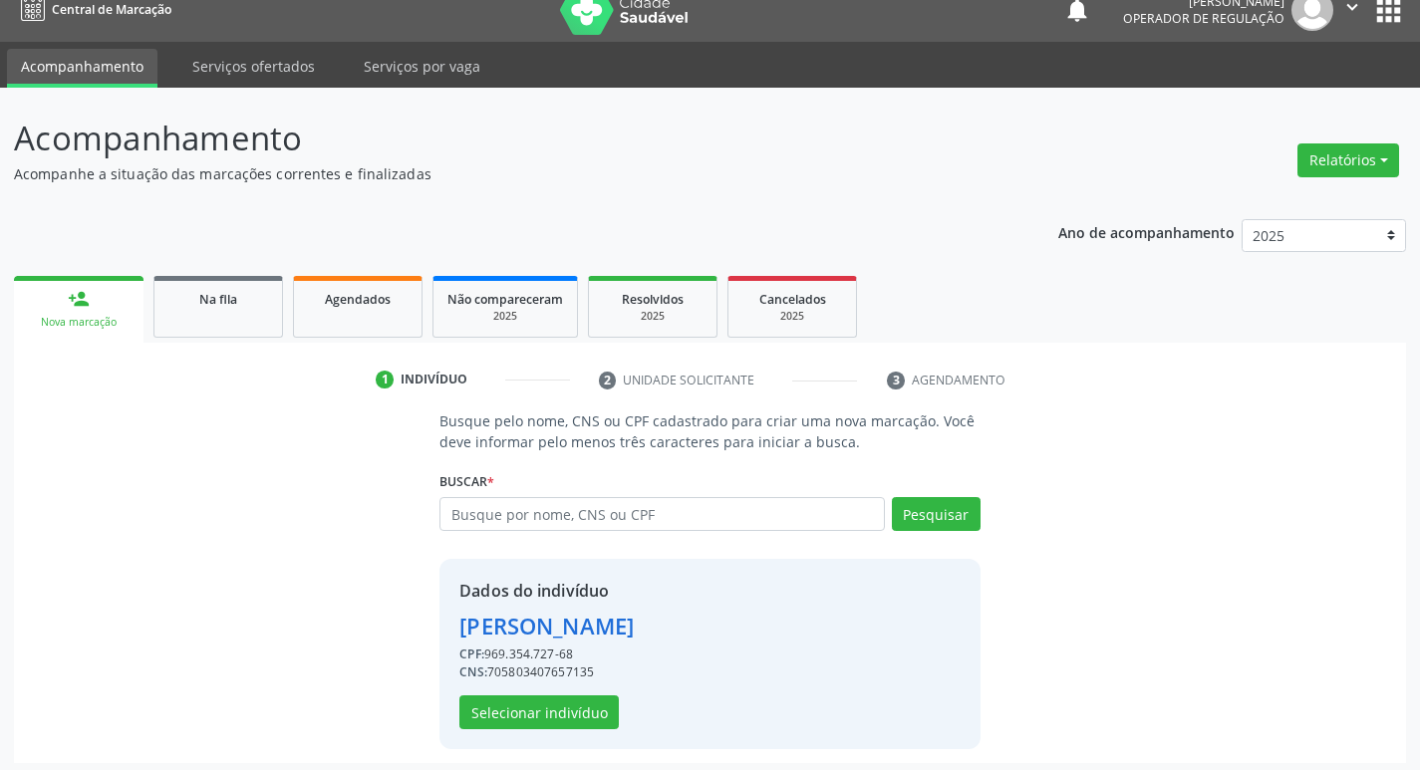
scroll to position [29, 0]
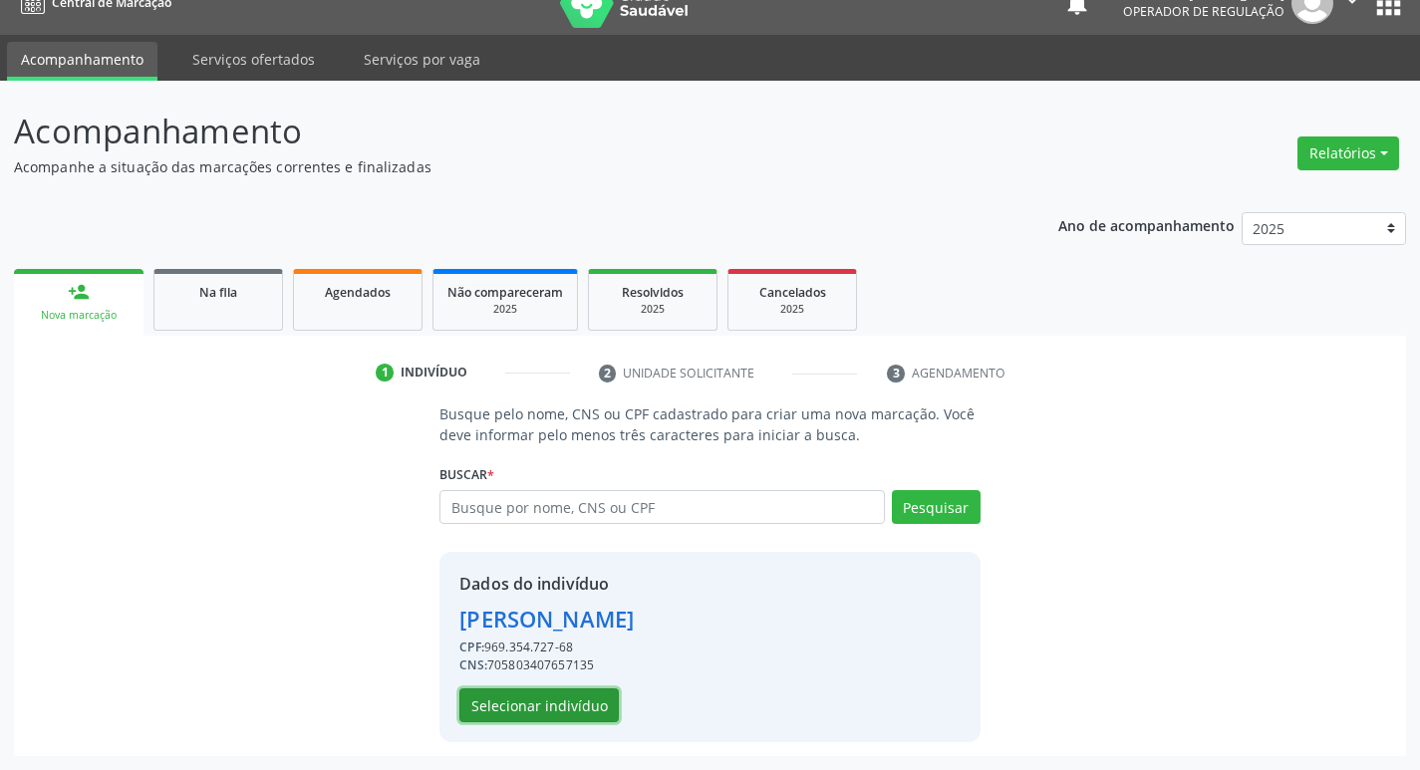
click at [542, 714] on button "Selecionar indivíduo" at bounding box center [538, 706] width 159 height 34
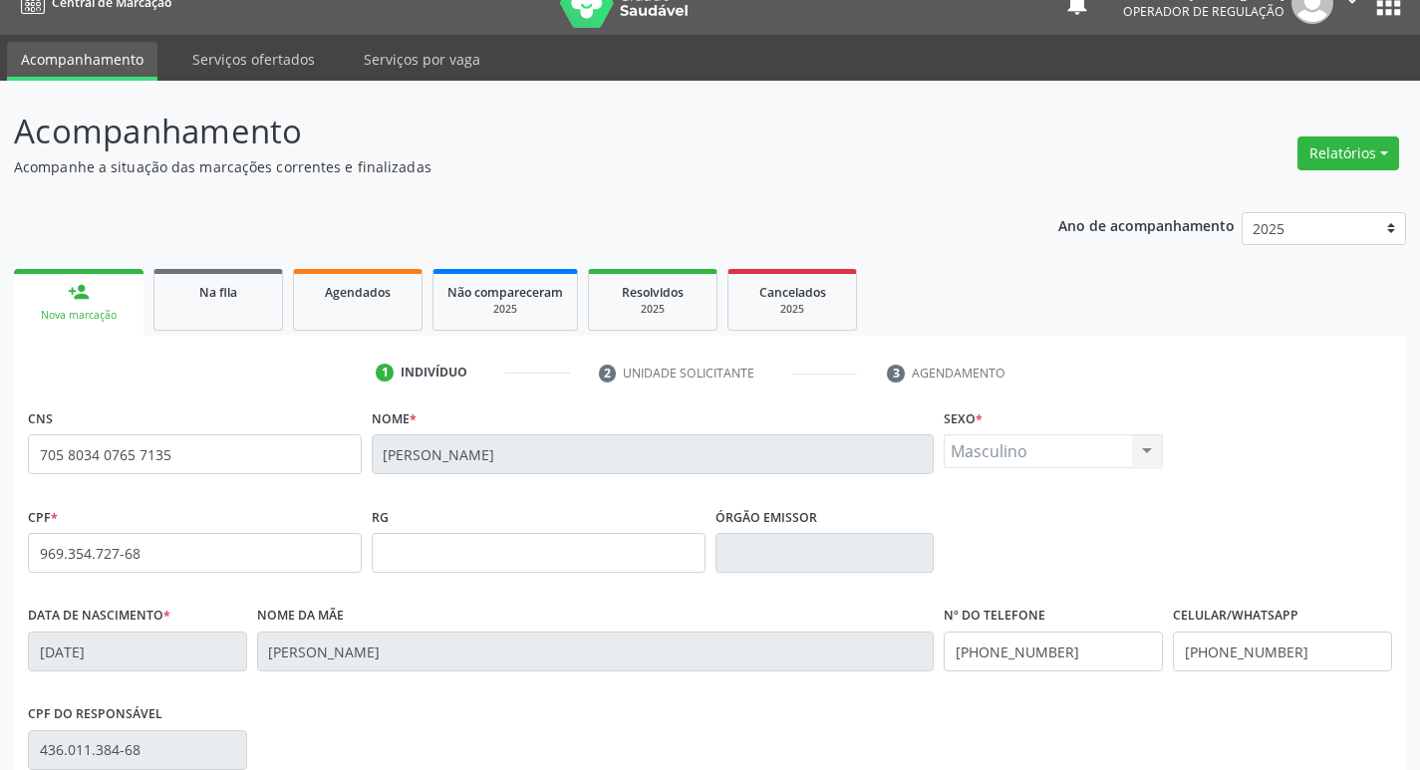
scroll to position [310, 0]
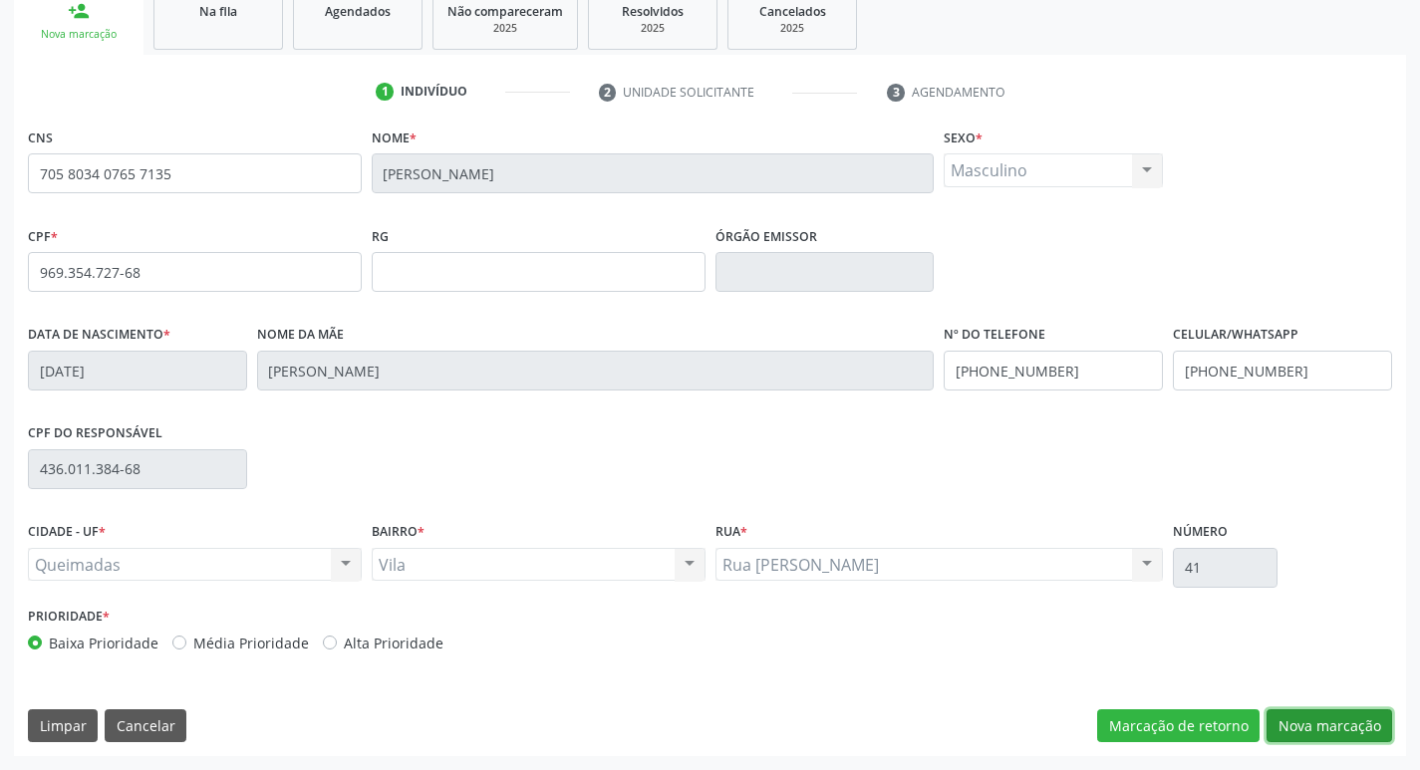
click at [1320, 741] on button "Nova marcação" at bounding box center [1330, 727] width 126 height 34
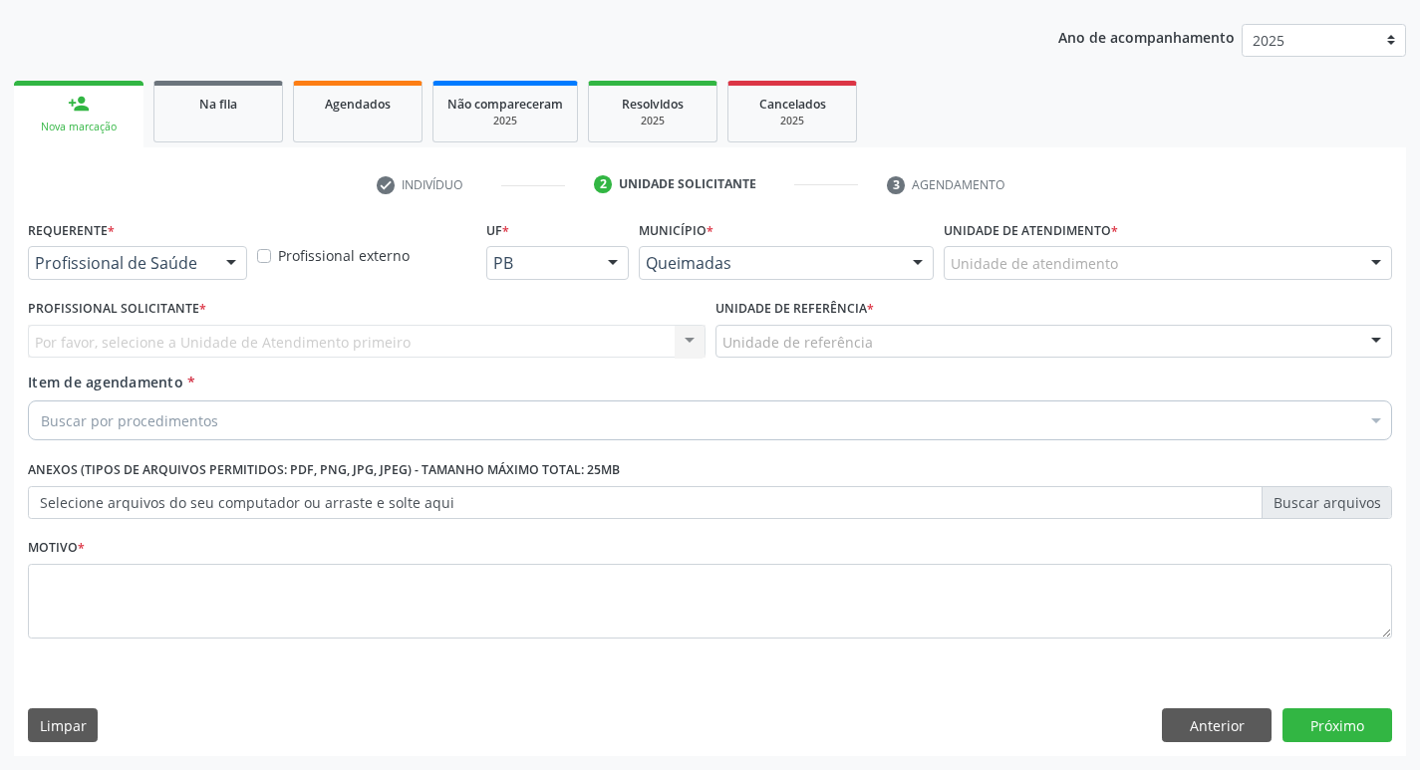
scroll to position [217, 0]
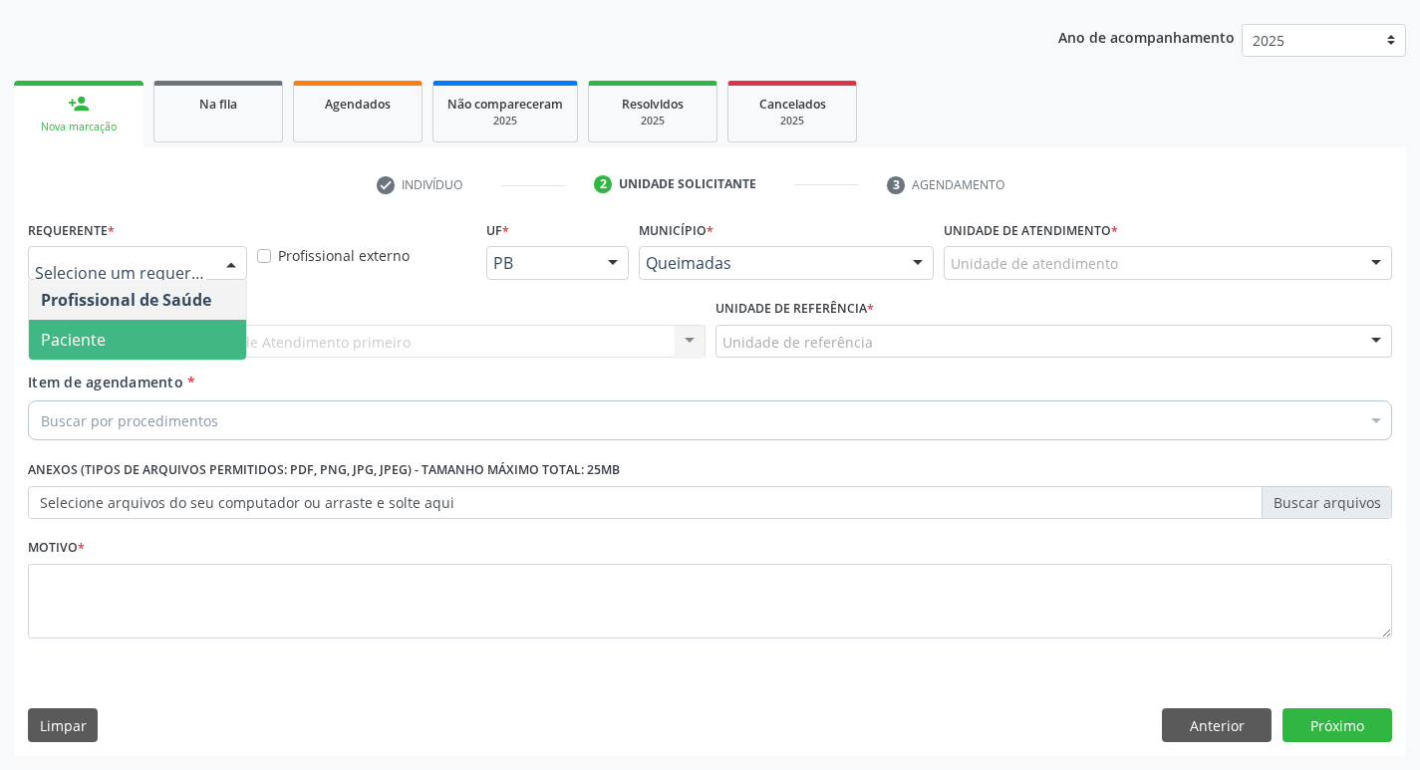
click at [142, 341] on span "Paciente" at bounding box center [137, 340] width 217 height 40
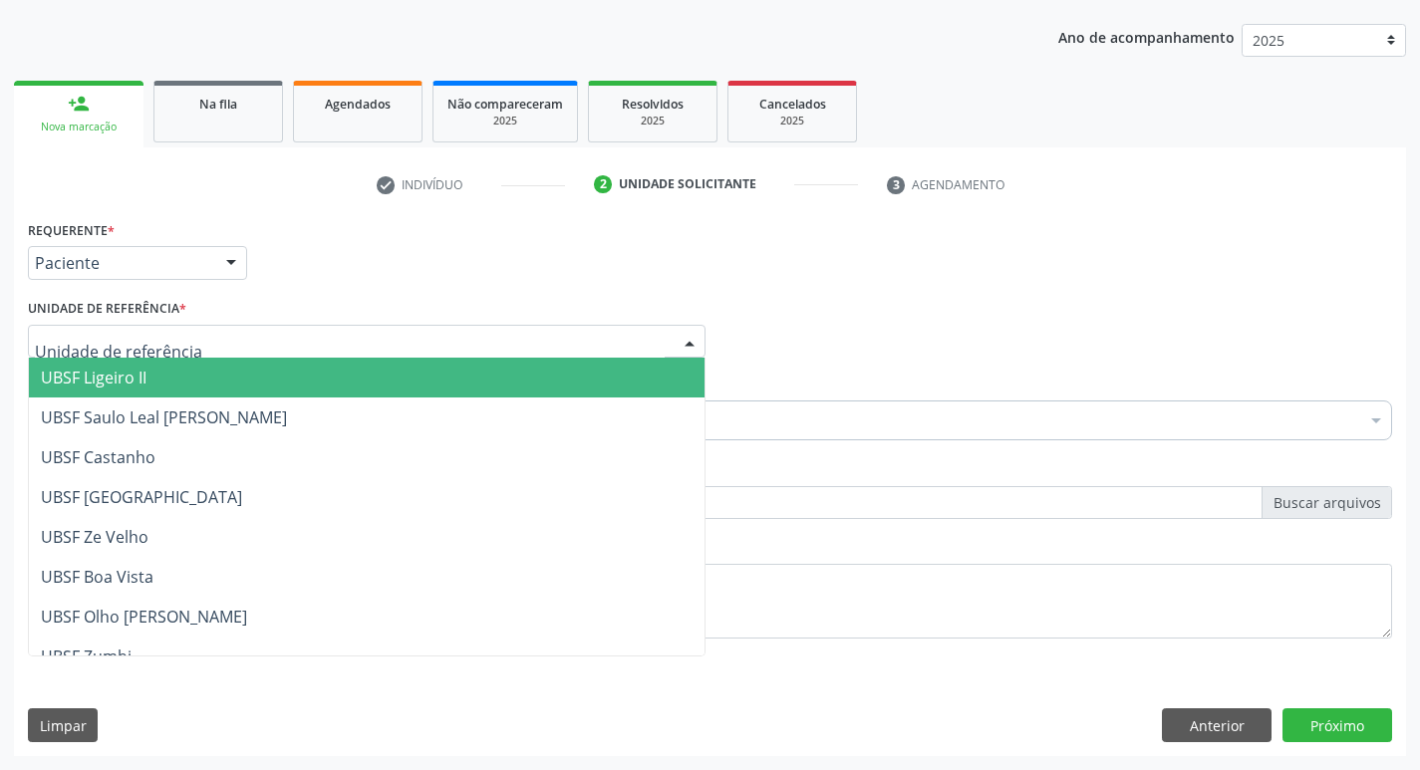
type input "V"
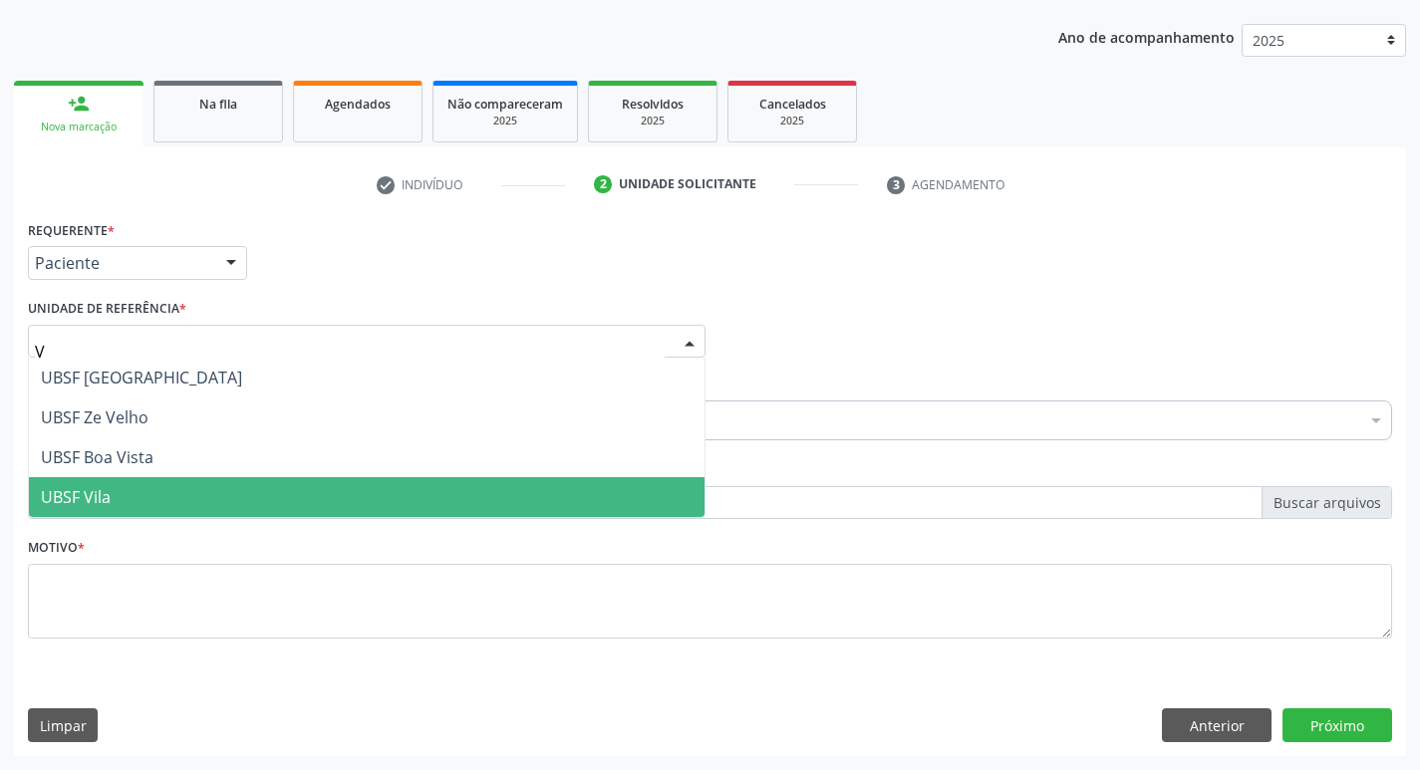
click at [121, 501] on span "UBSF Vila" at bounding box center [367, 497] width 676 height 40
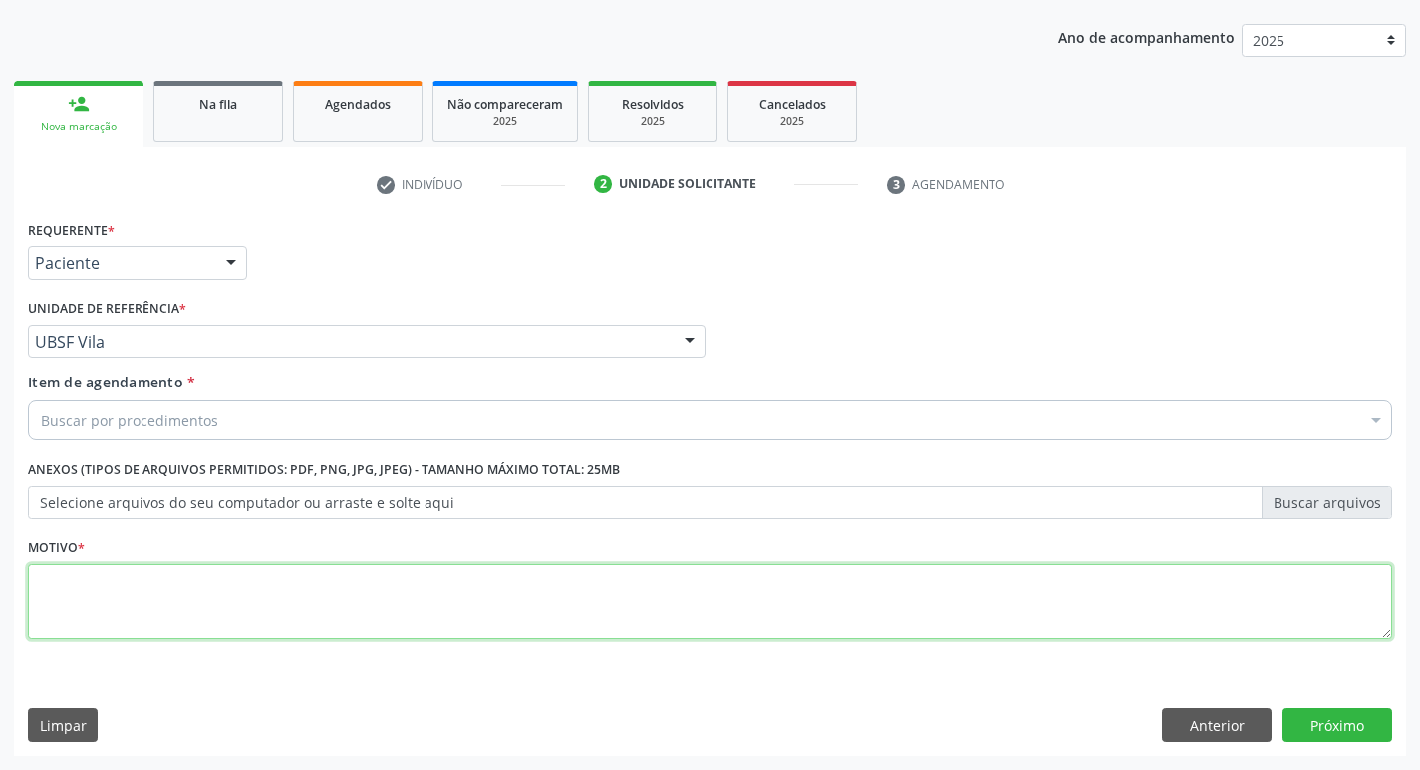
click at [107, 622] on textarea at bounding box center [710, 602] width 1365 height 76
type textarea "AVALIACAO"
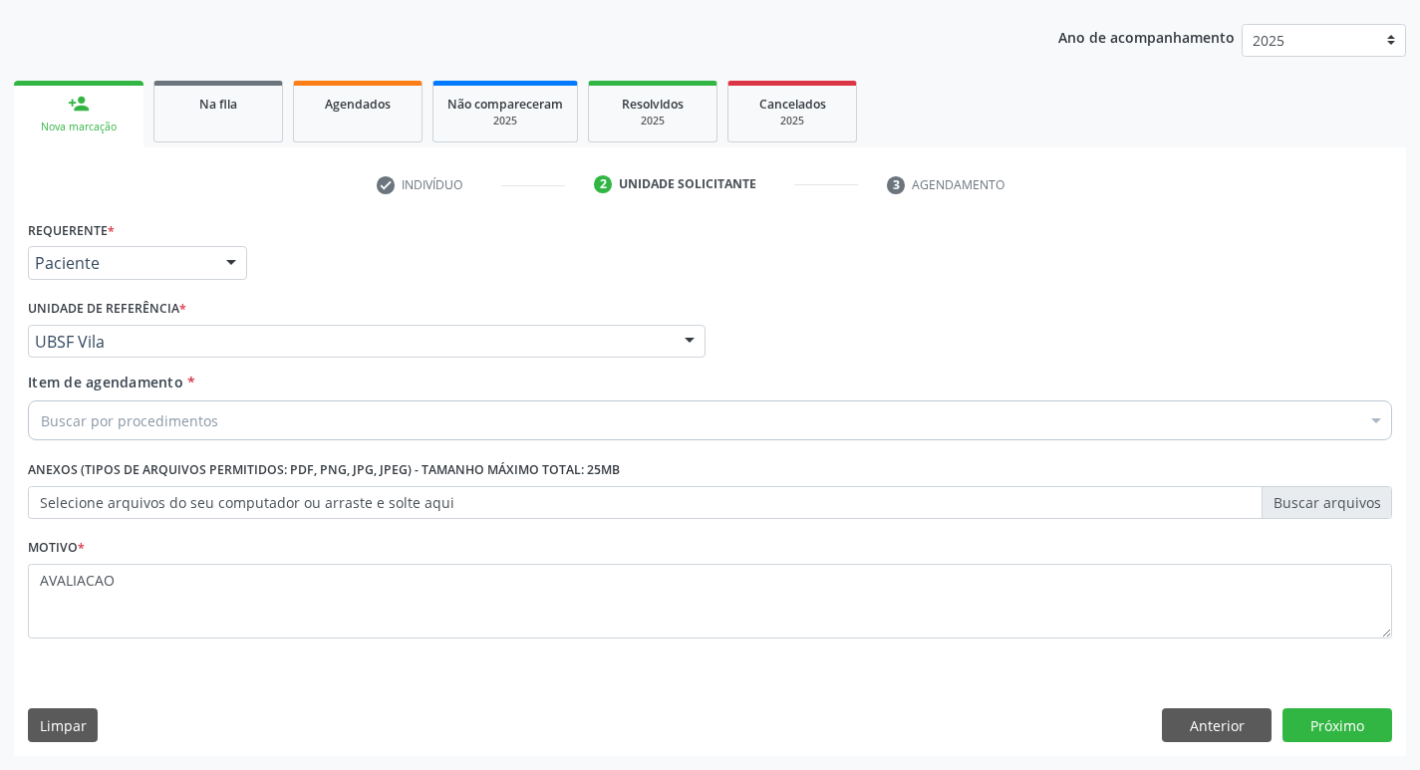
click at [220, 411] on div "Buscar por procedimentos" at bounding box center [710, 421] width 1365 height 40
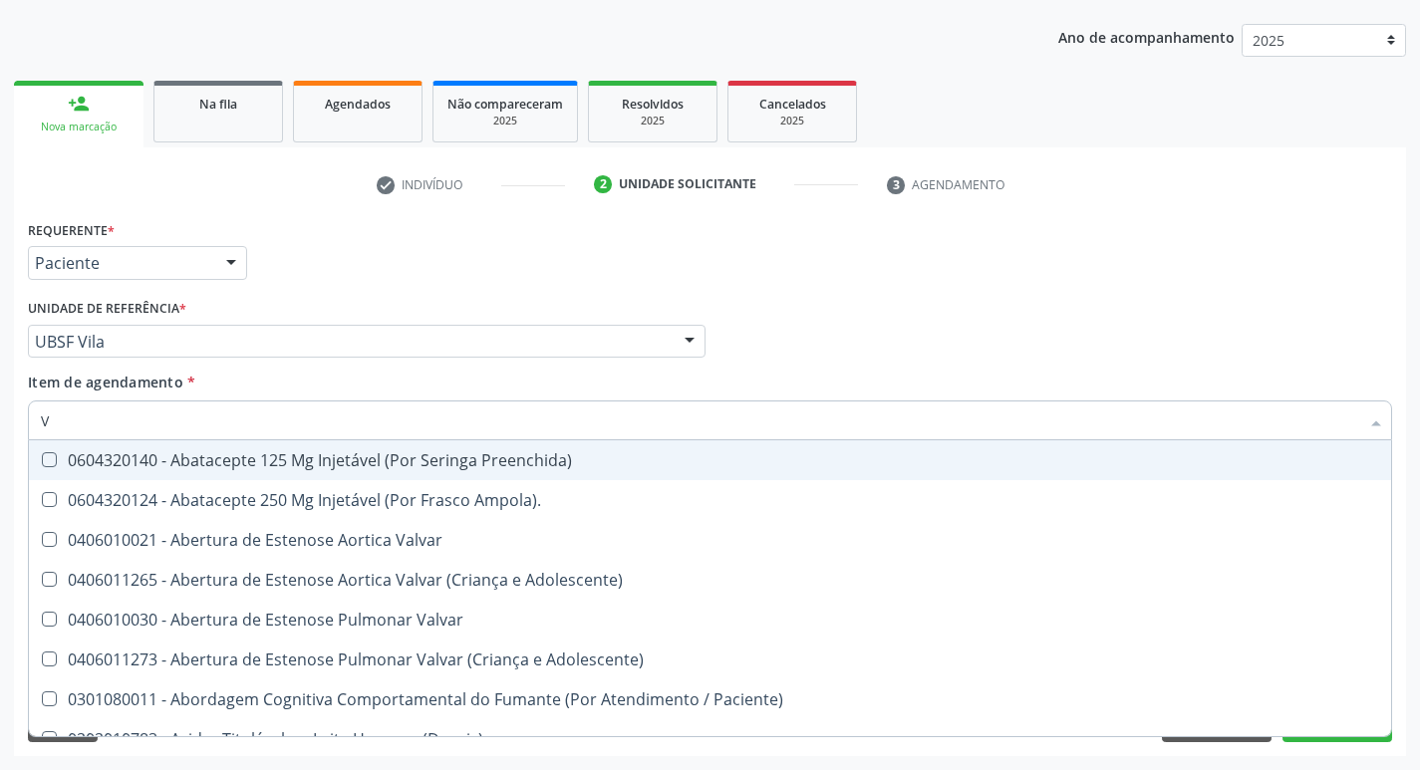
type input "VITAM"
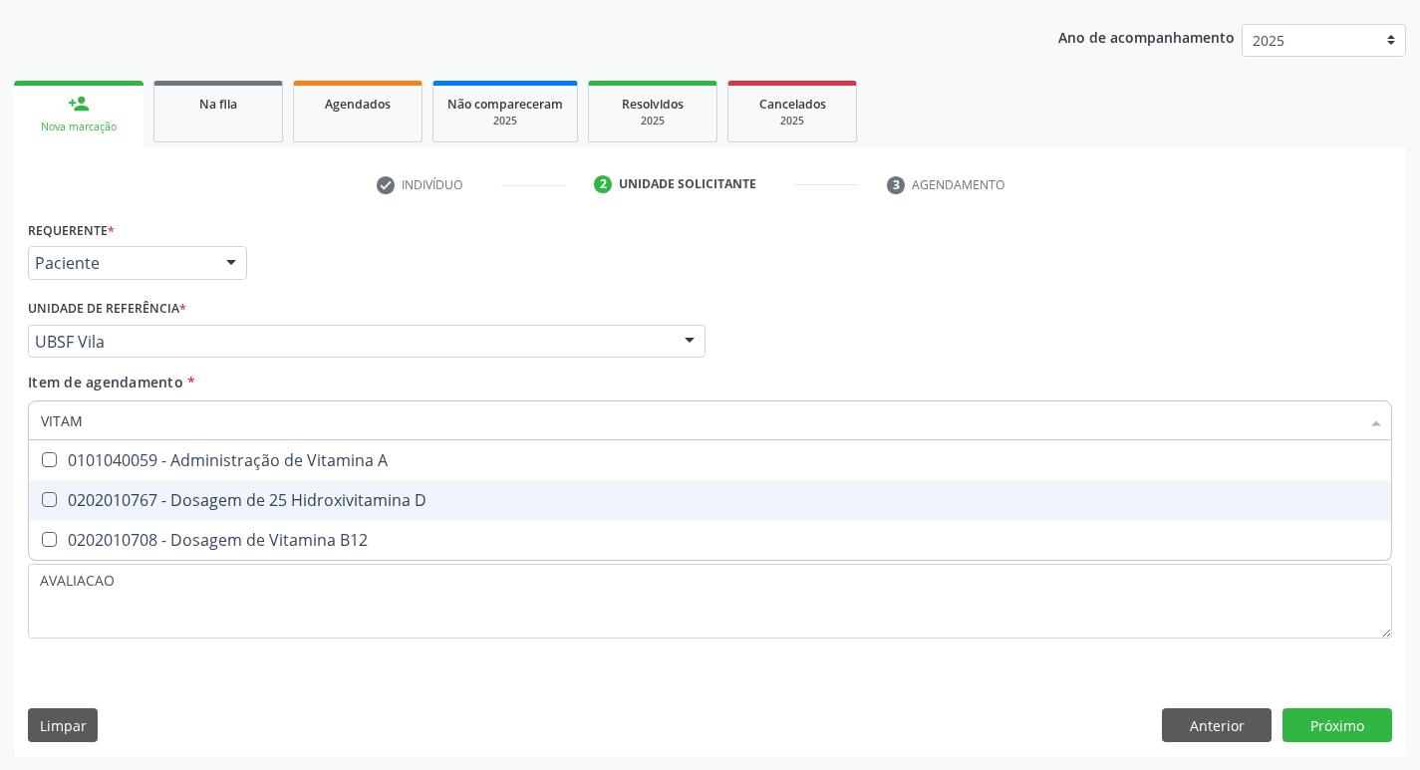
click at [335, 493] on div "0202010767 - Dosagem de 25 Hidroxivitamina D" at bounding box center [710, 500] width 1339 height 16
checkbox D "true"
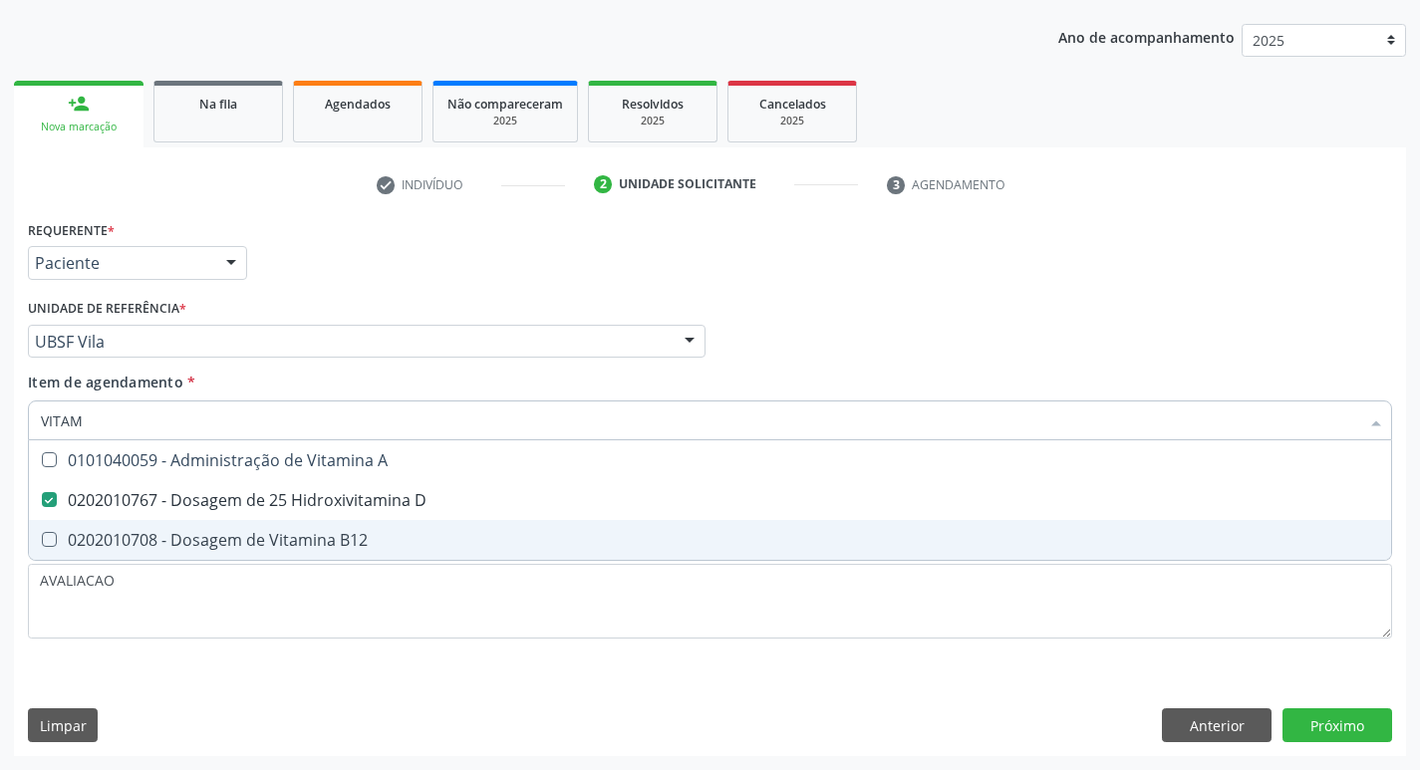
click at [352, 545] on div "0202010708 - Dosagem de Vitamina B12" at bounding box center [710, 540] width 1339 height 16
checkbox B12 "true"
type input "VITA"
checkbox D "false"
checkbox B12 "false"
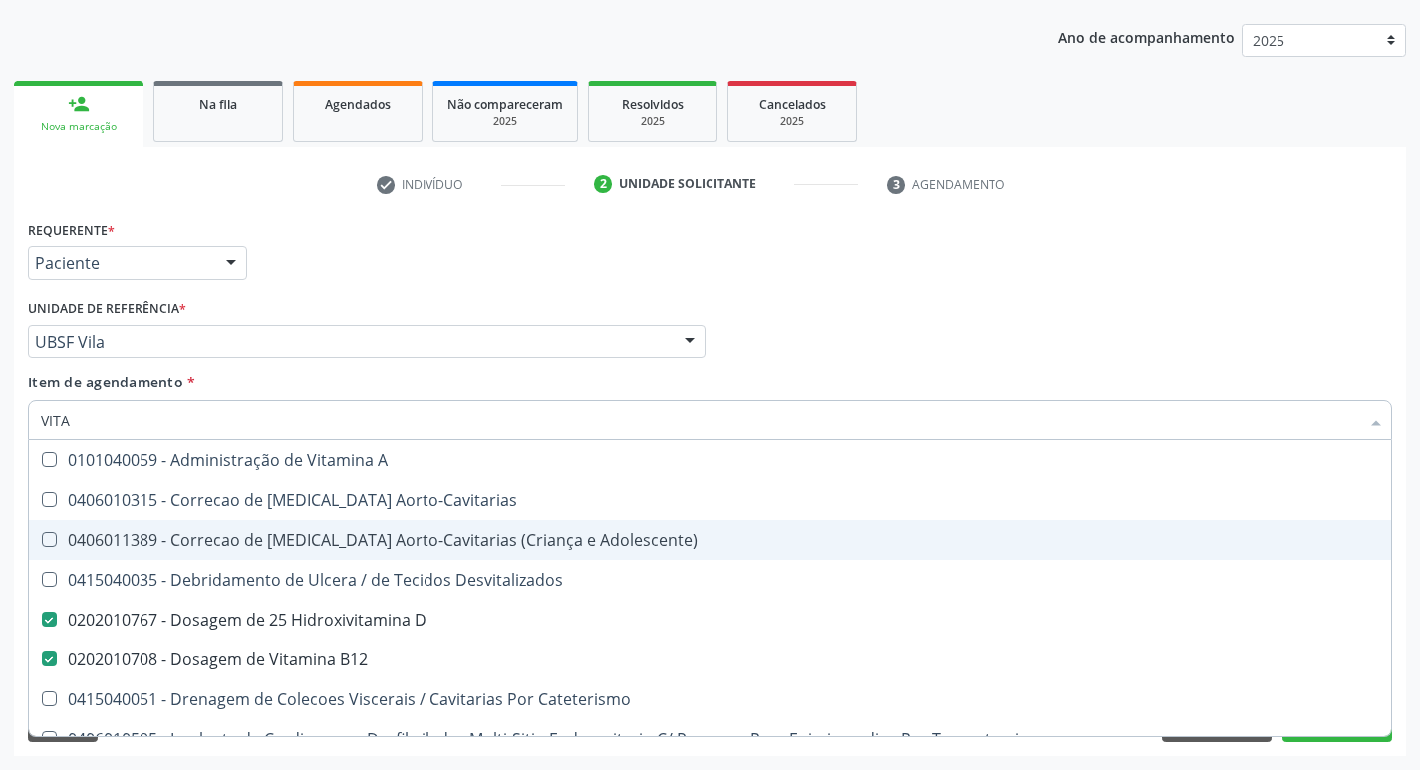
type input "VIT"
checkbox D "false"
checkbox Cateterismo "true"
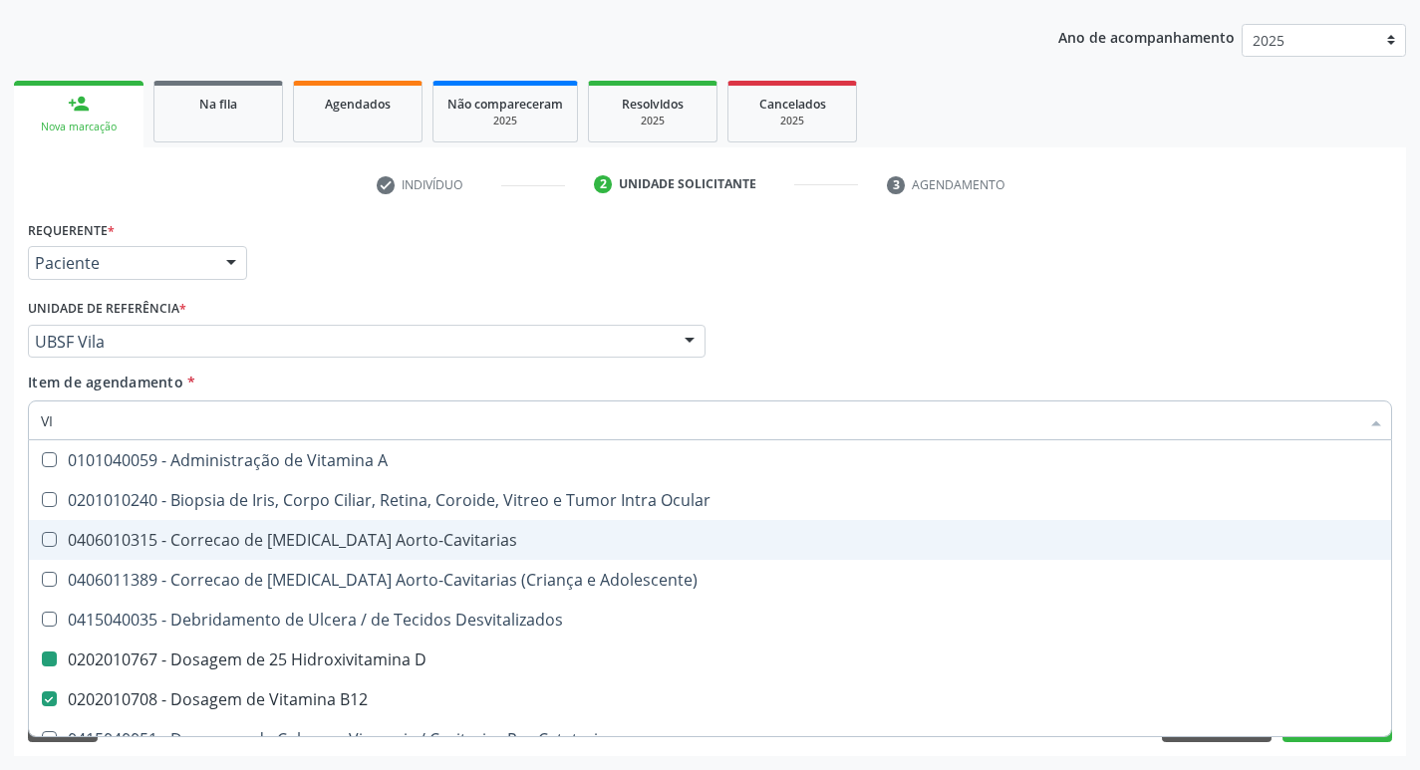
type input "V"
checkbox D "false"
checkbox B12 "false"
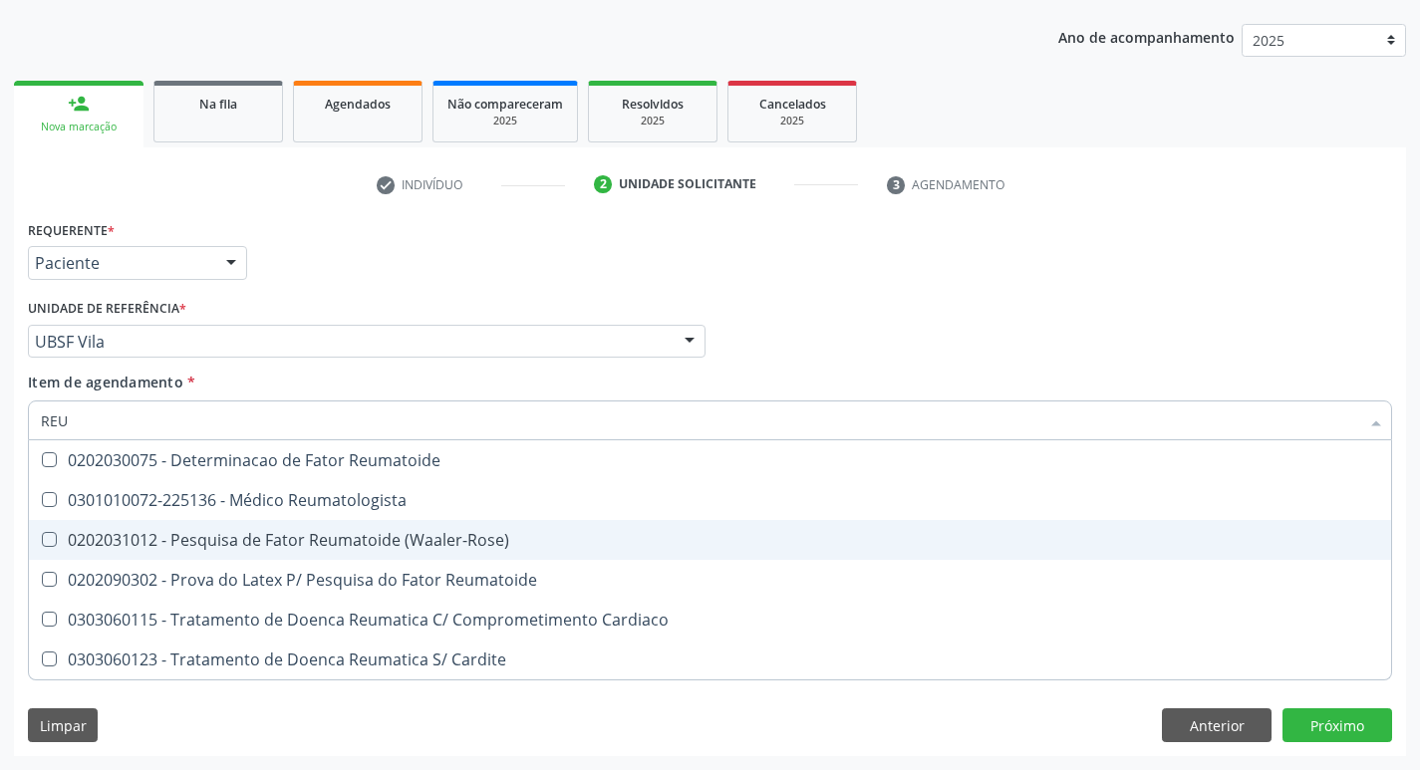
type input "REUM"
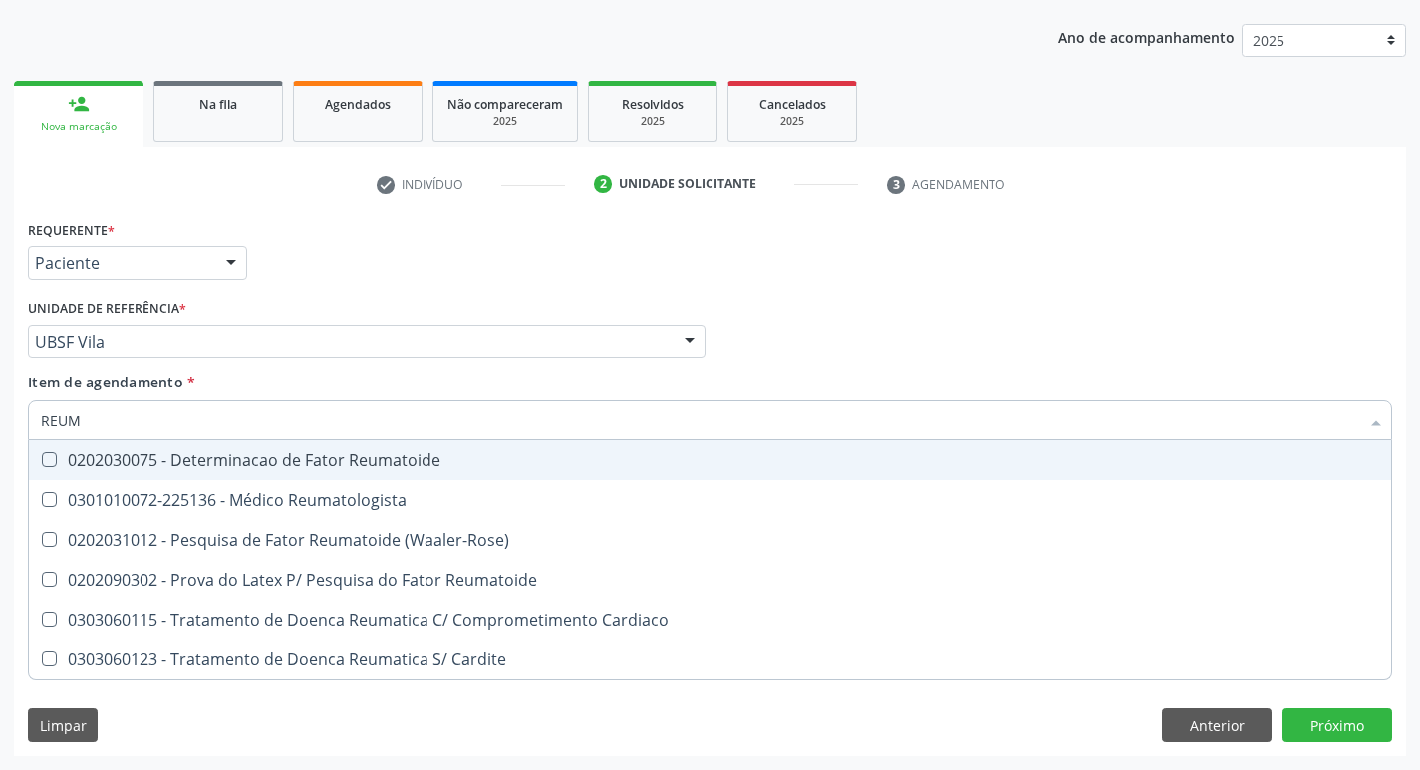
click at [348, 455] on div "0202030075 - Determinacao de Fator Reumatoide" at bounding box center [710, 461] width 1339 height 16
checkbox Reumatoide "true"
type input "R"
checkbox Reumatoide "false"
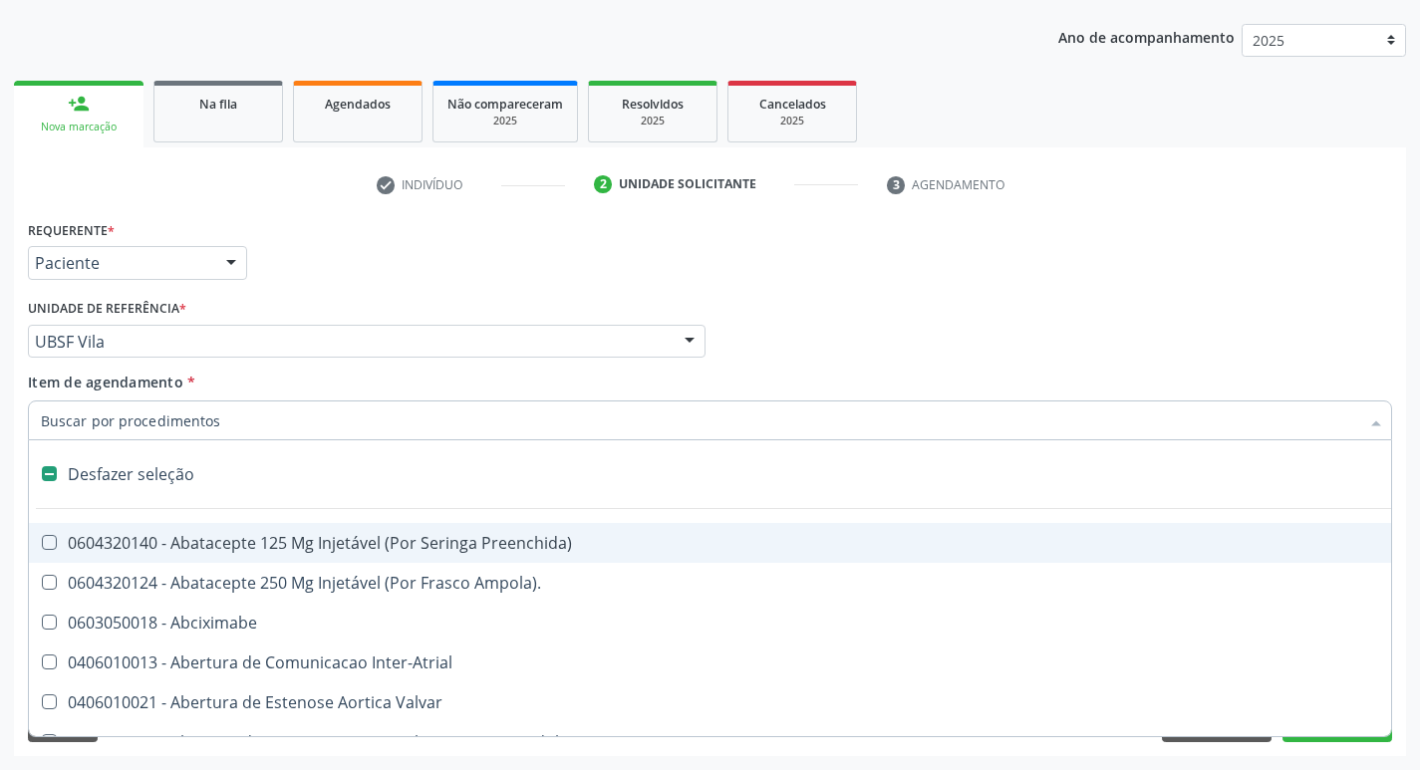
type input "U"
checkbox Estimulo "true"
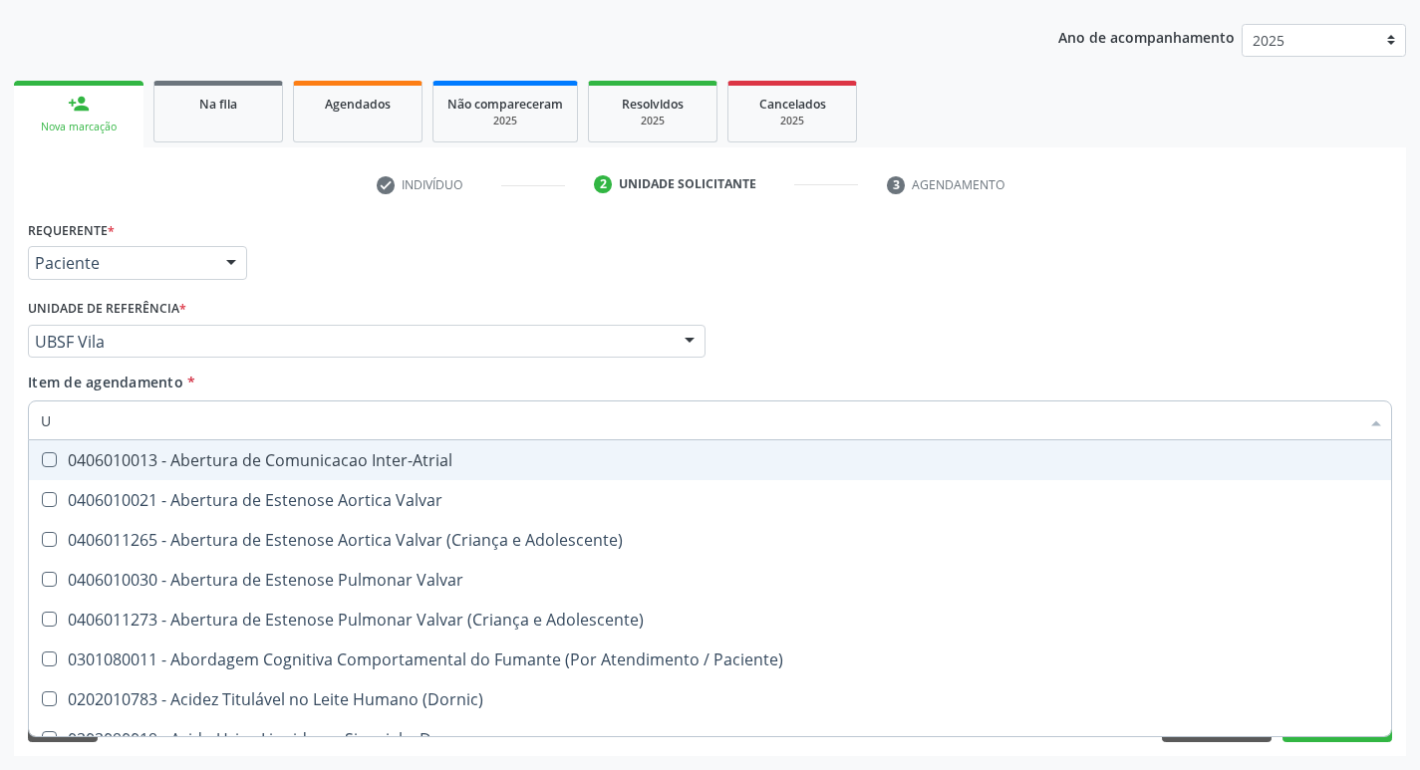
type input "UR"
checkbox Reumatoide "false"
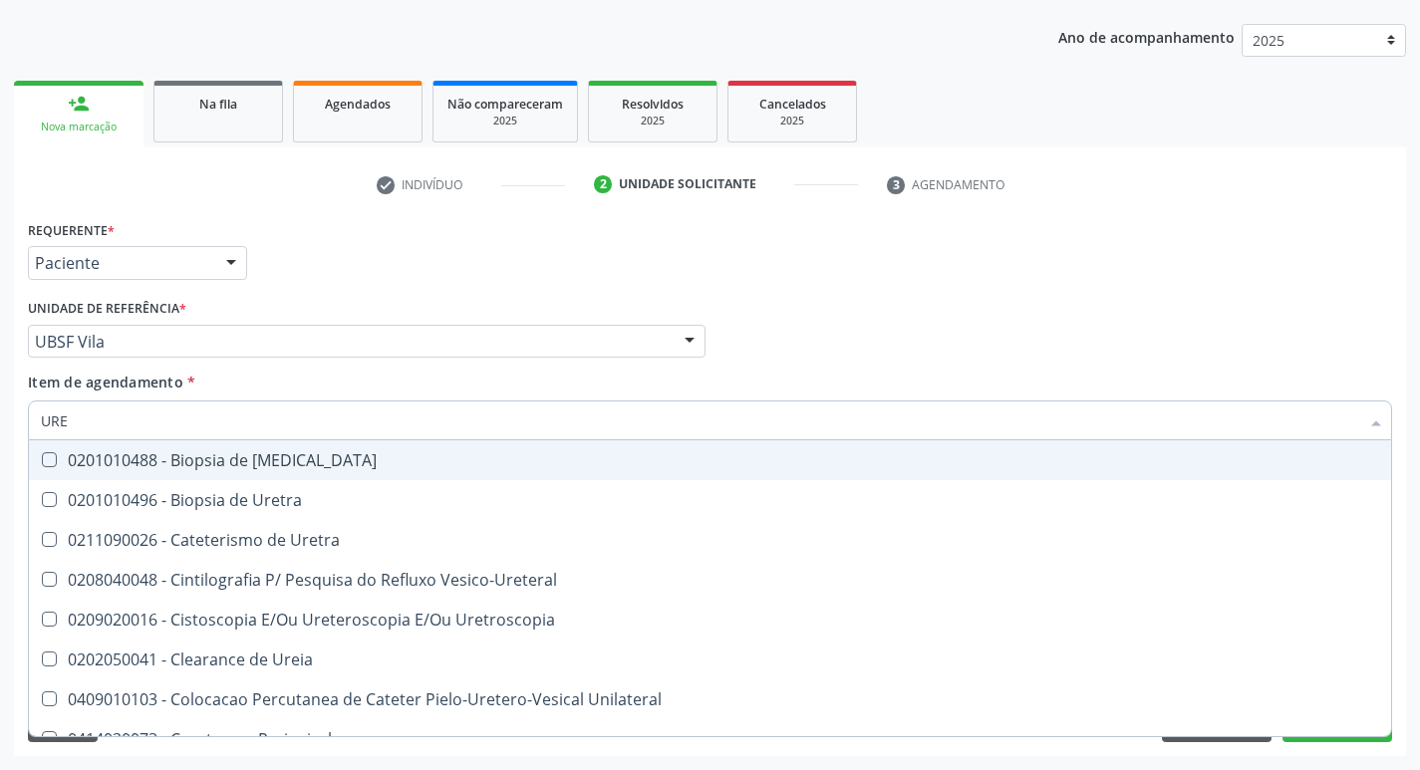
type input "UREI"
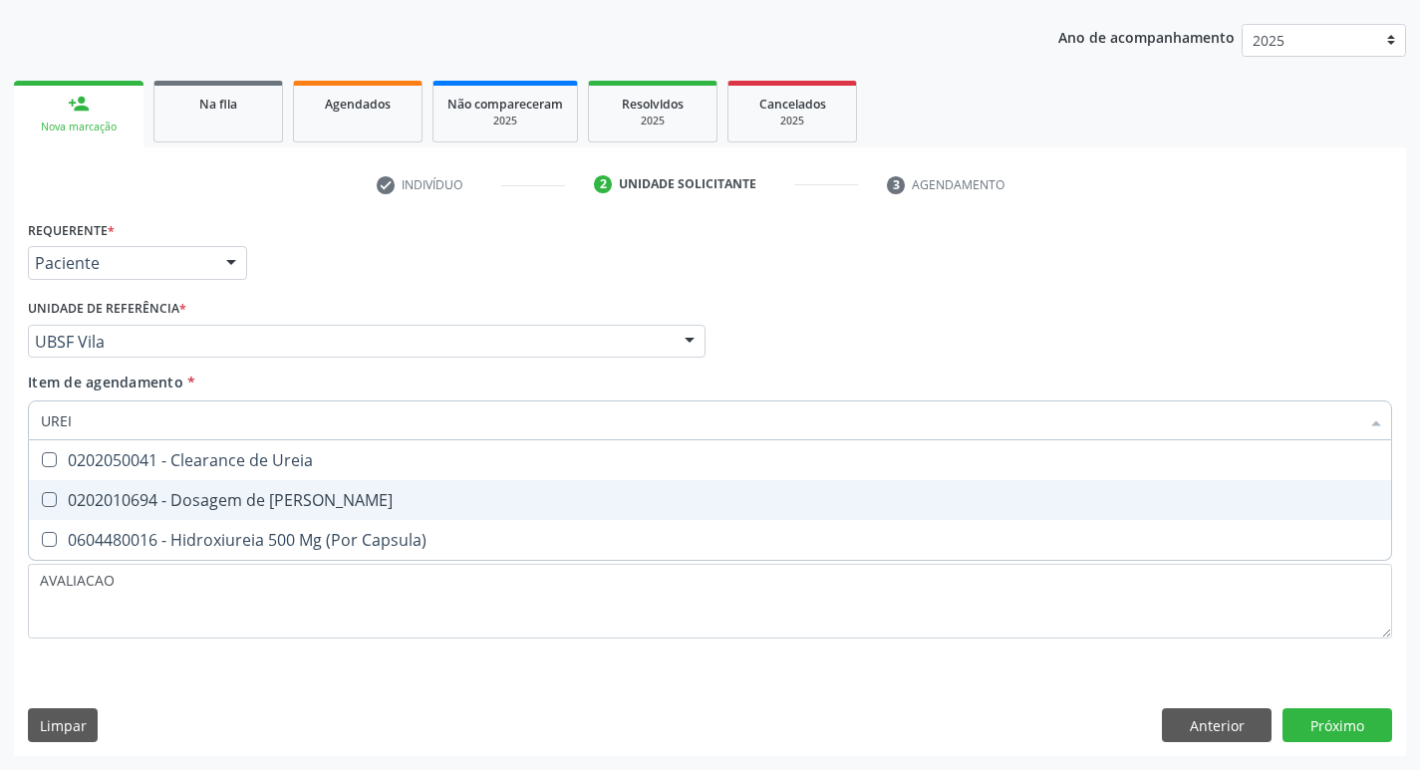
click at [342, 492] on div "0202010694 - Dosagem de [PERSON_NAME]" at bounding box center [710, 500] width 1339 height 16
checkbox Ureia "true"
type input "URE"
checkbox Ureia "false"
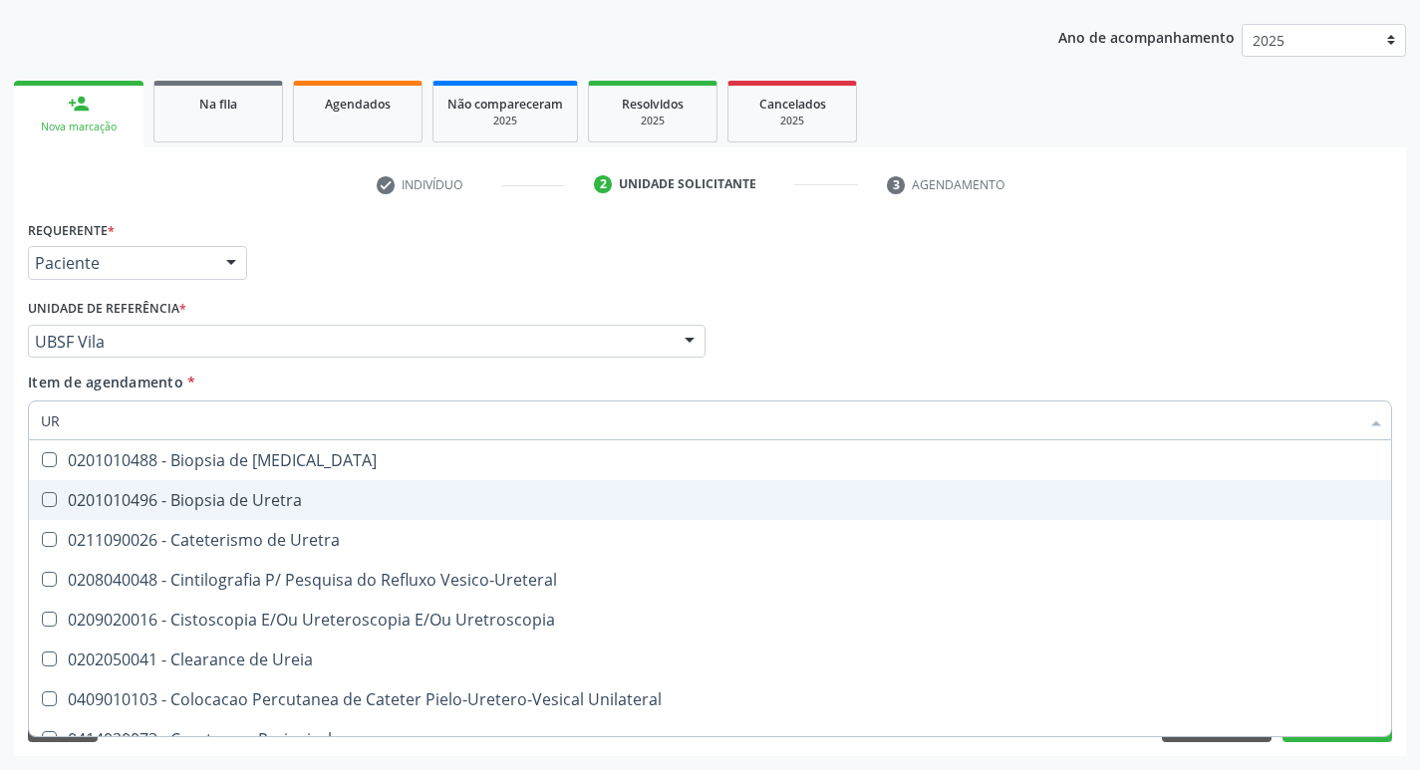
type input "U"
checkbox Ureia "false"
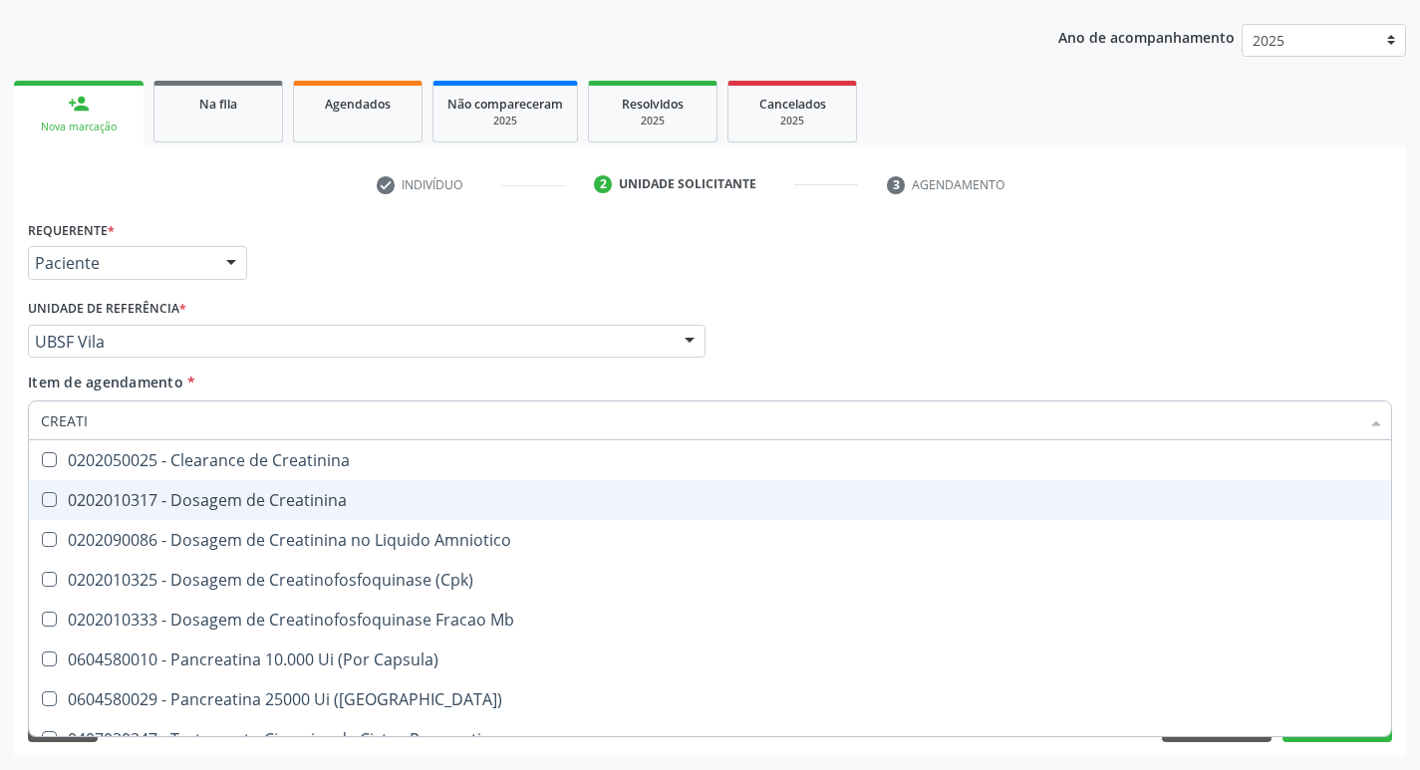
type input "CREATIN"
click at [342, 492] on div "0202010317 - Dosagem de Creatinina" at bounding box center [710, 500] width 1339 height 16
checkbox Creatinina "true"
type input "CREAT"
checkbox Creatinina "false"
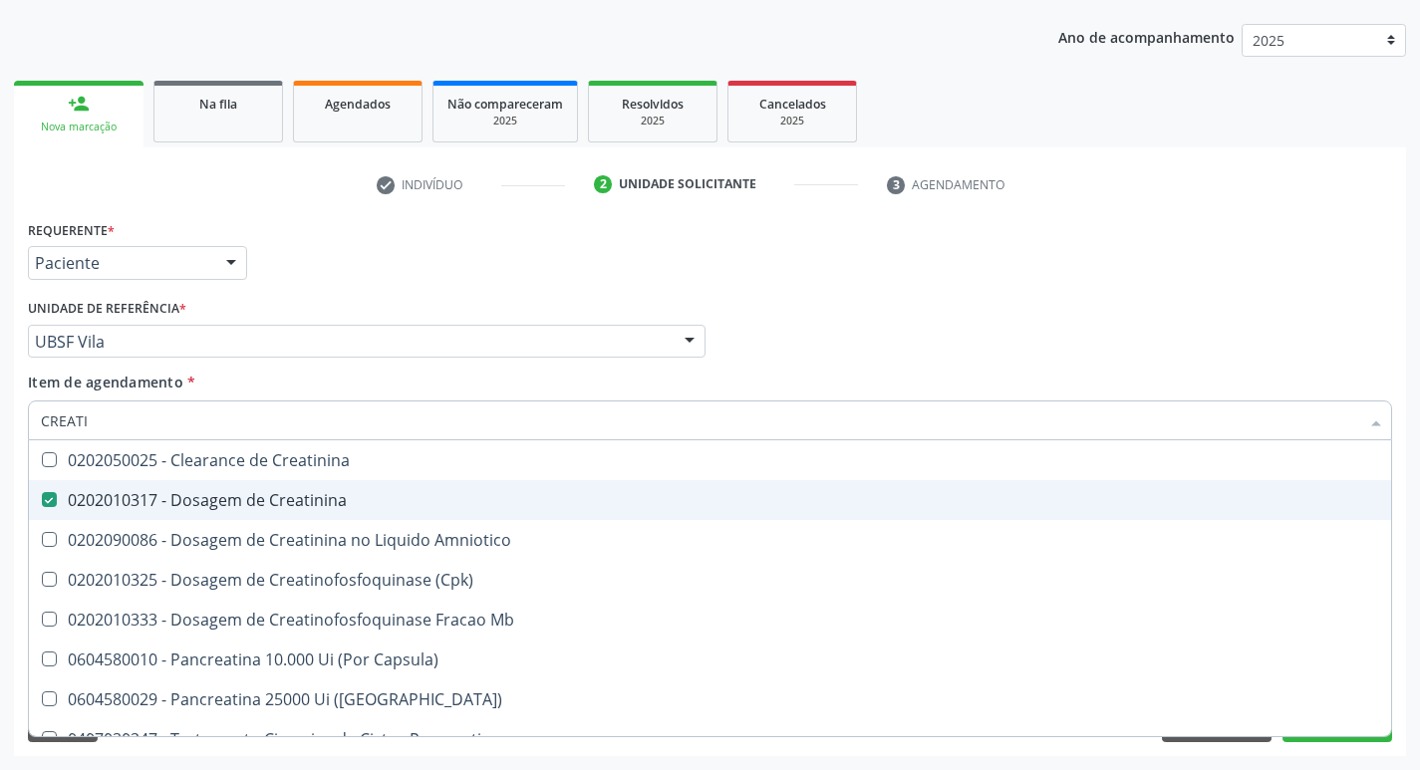
checkbox Amniotico "true"
type input "CRE"
checkbox Amniotico "false"
checkbox Mb "false"
type input "C"
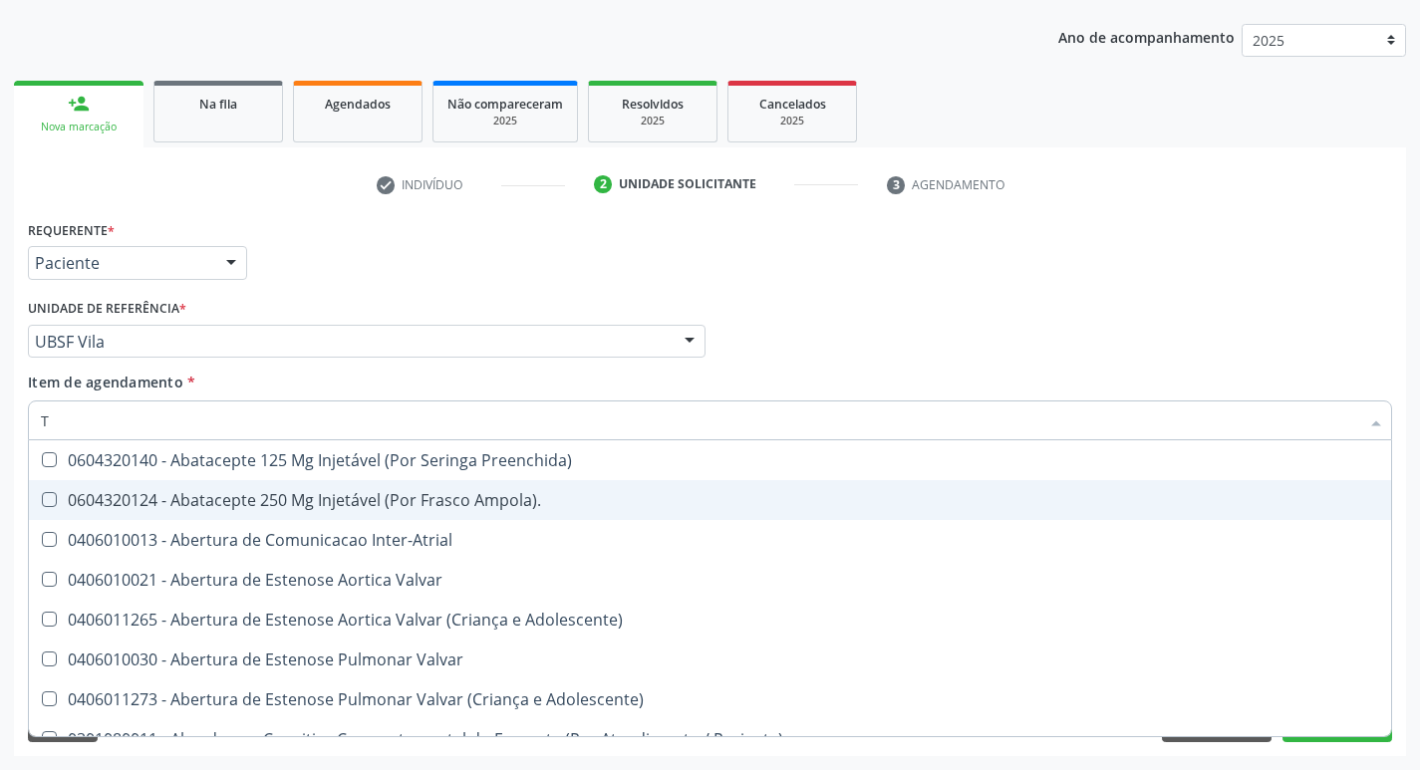
type input "TG"
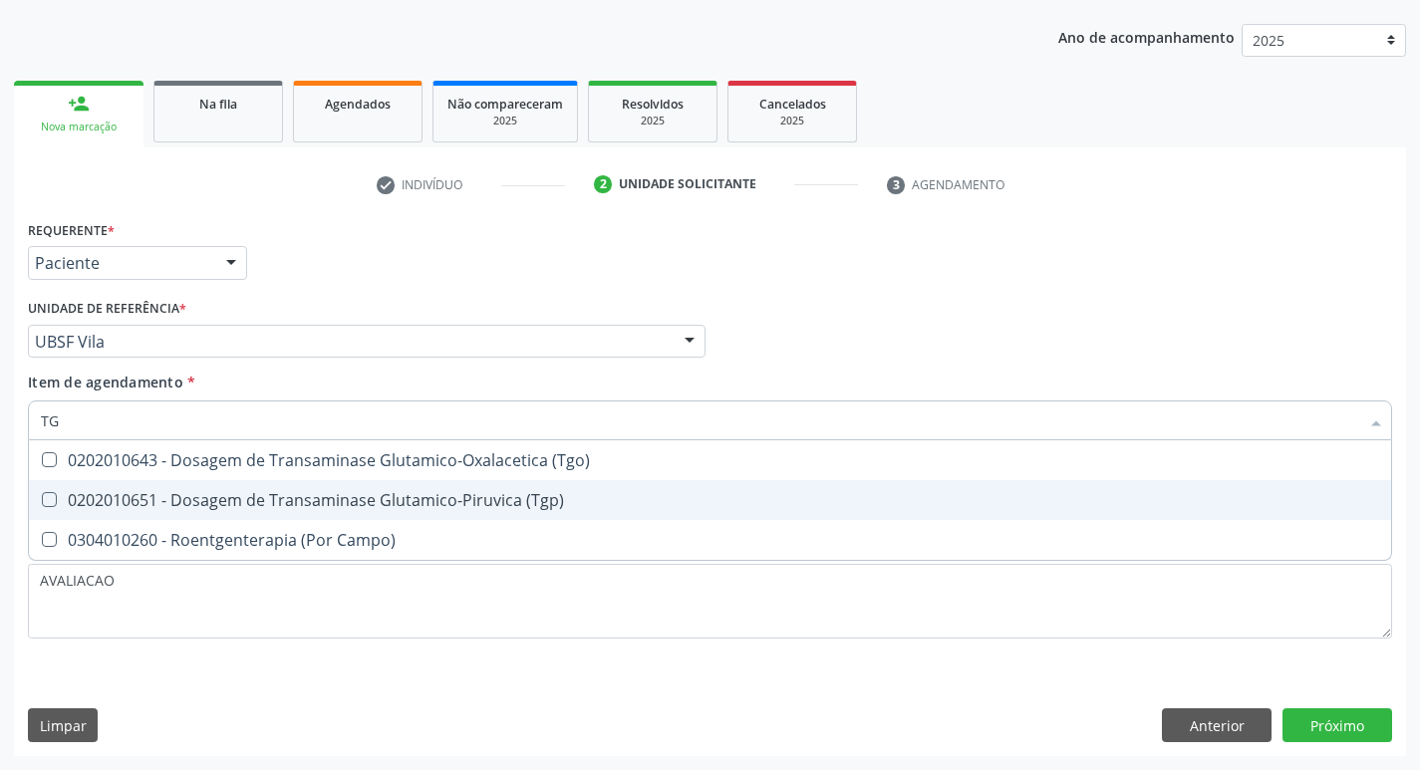
click at [342, 492] on div "0202010651 - Dosagem de Transaminase Glutamico-Piruvica (Tgp)" at bounding box center [710, 500] width 1339 height 16
checkbox \(Tgp\) "true"
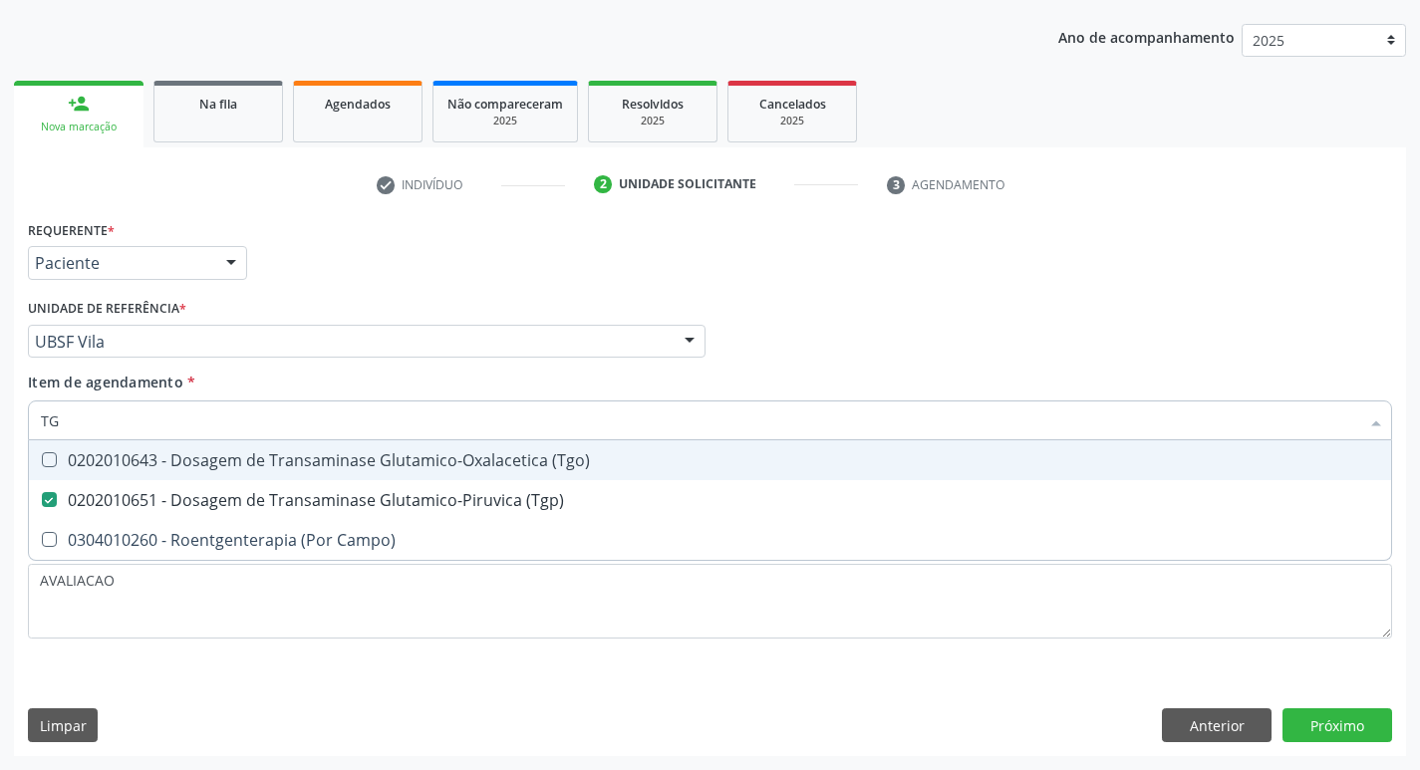
click at [374, 430] on input "TG" at bounding box center [700, 421] width 1319 height 40
click at [375, 461] on div "0202010643 - Dosagem de Transaminase Glutamico-Oxalacetica (Tgo)" at bounding box center [710, 461] width 1339 height 16
checkbox \(Tgo\) "true"
type input "T"
checkbox \(Tgo\) "false"
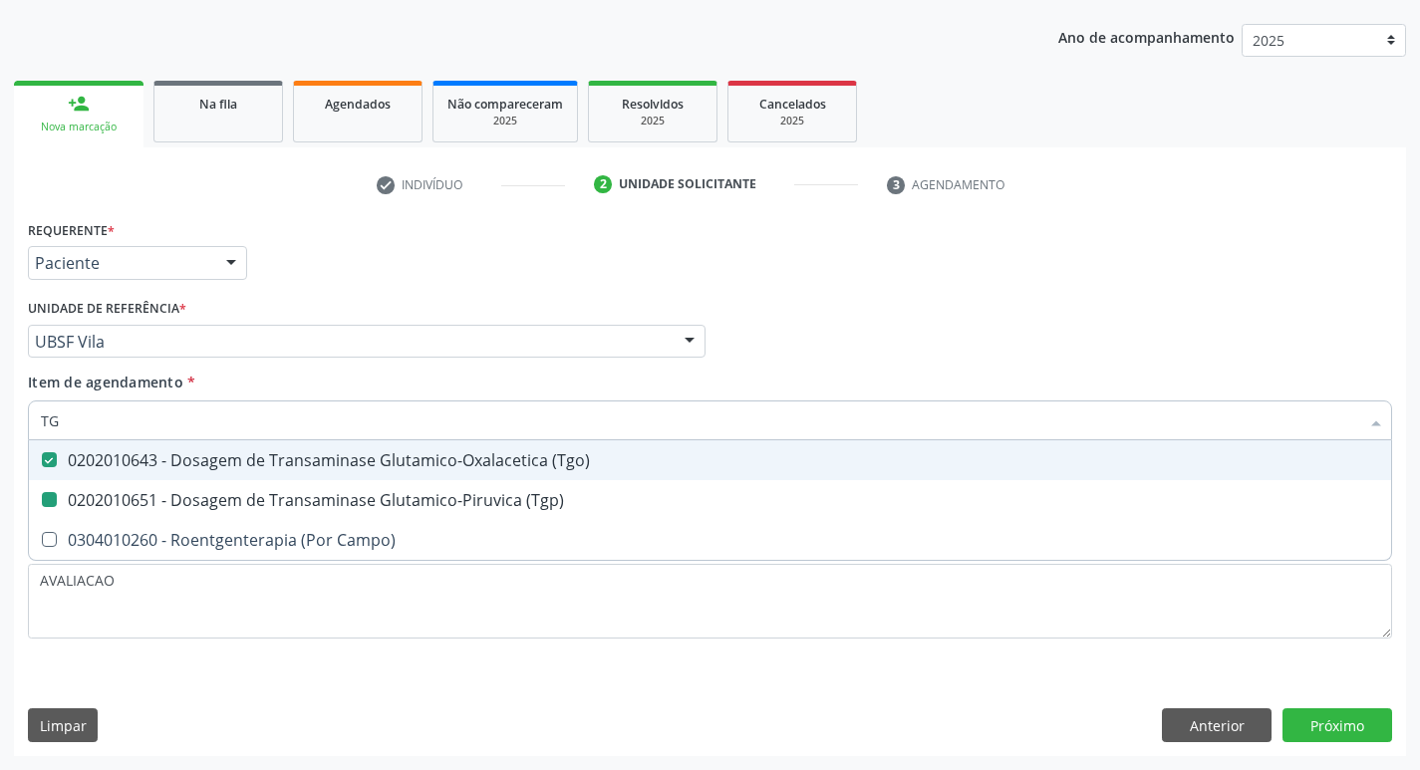
checkbox \(Tgp\) "false"
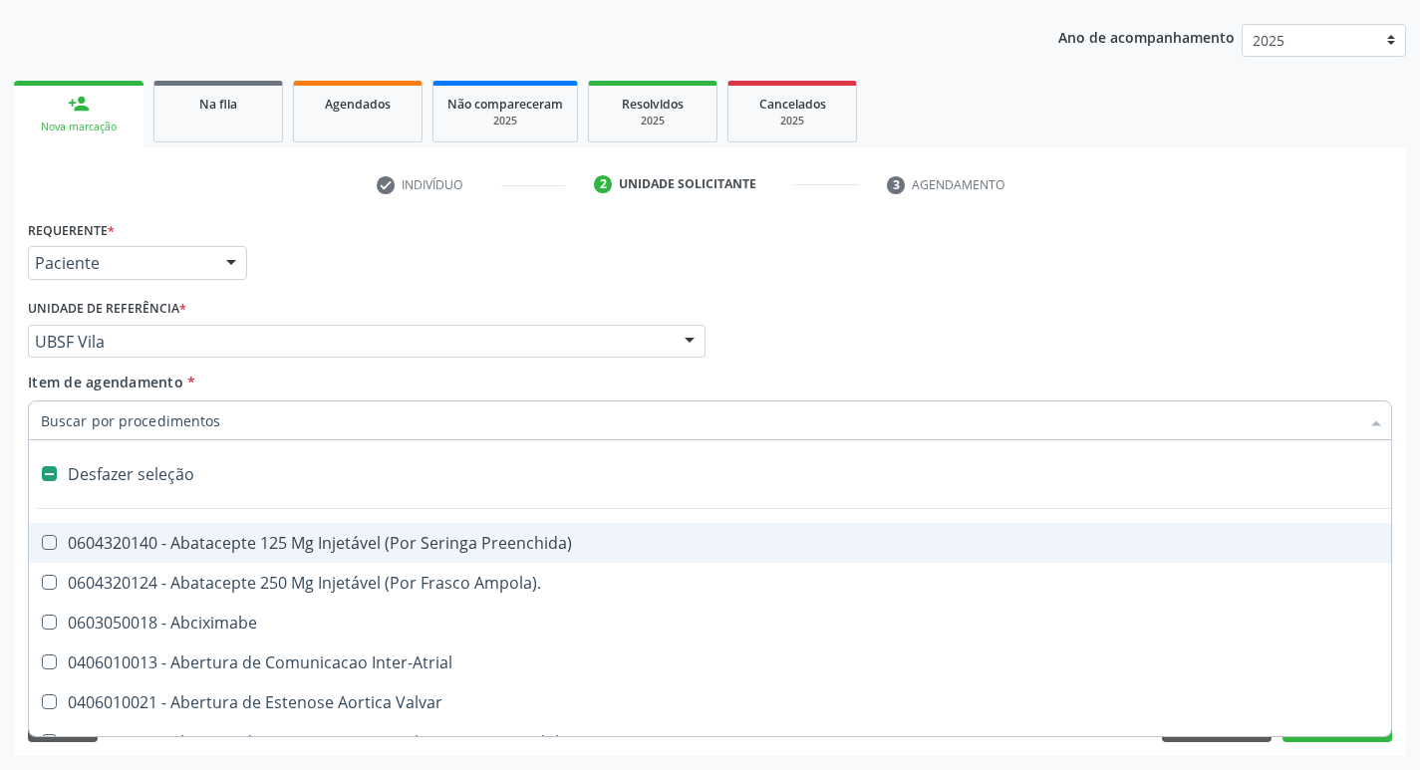
type input "G"
checkbox Aberto\) "true"
checkbox Criança "true"
checkbox Quantitativa\) "true"
checkbox Esforco "true"
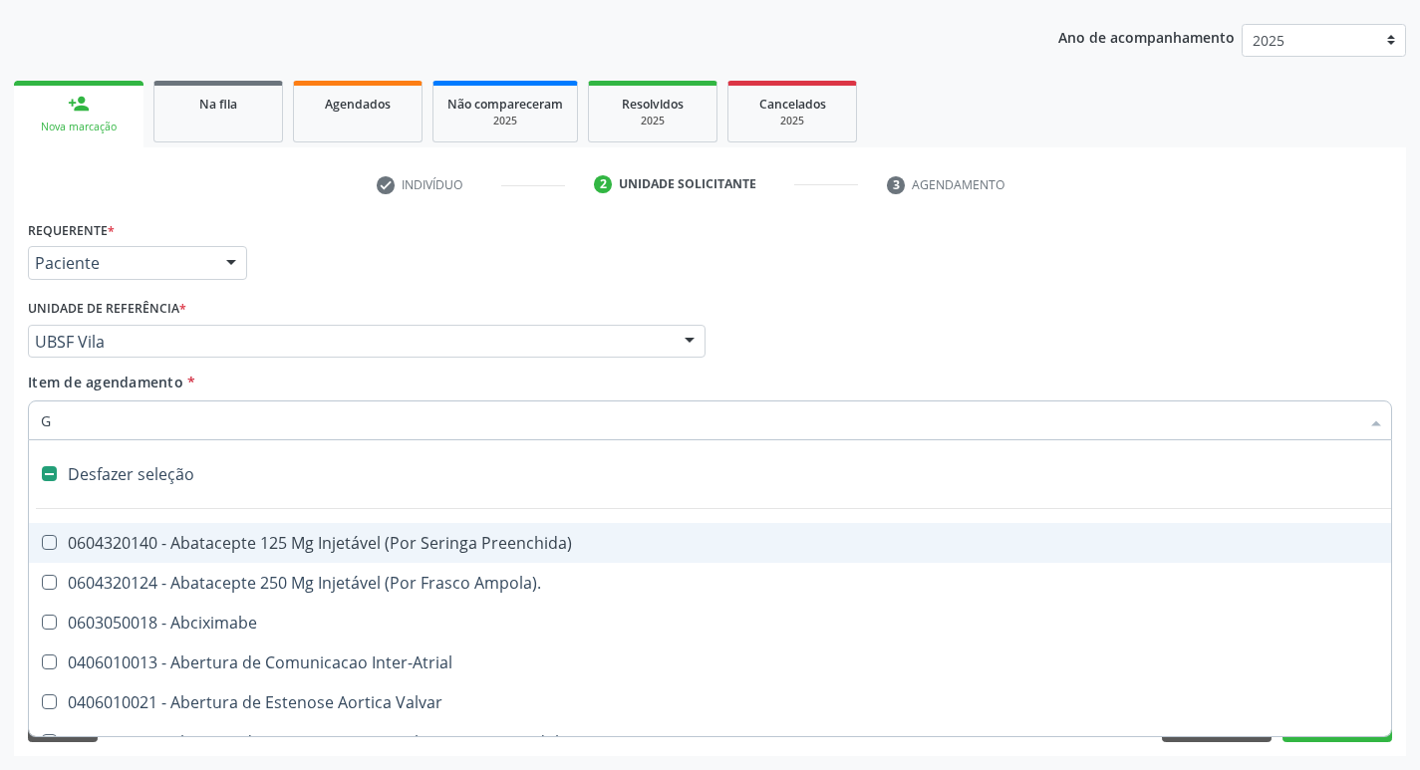
checkbox \(Dacriocintilografia\) "true"
checkbox Estimulo "true"
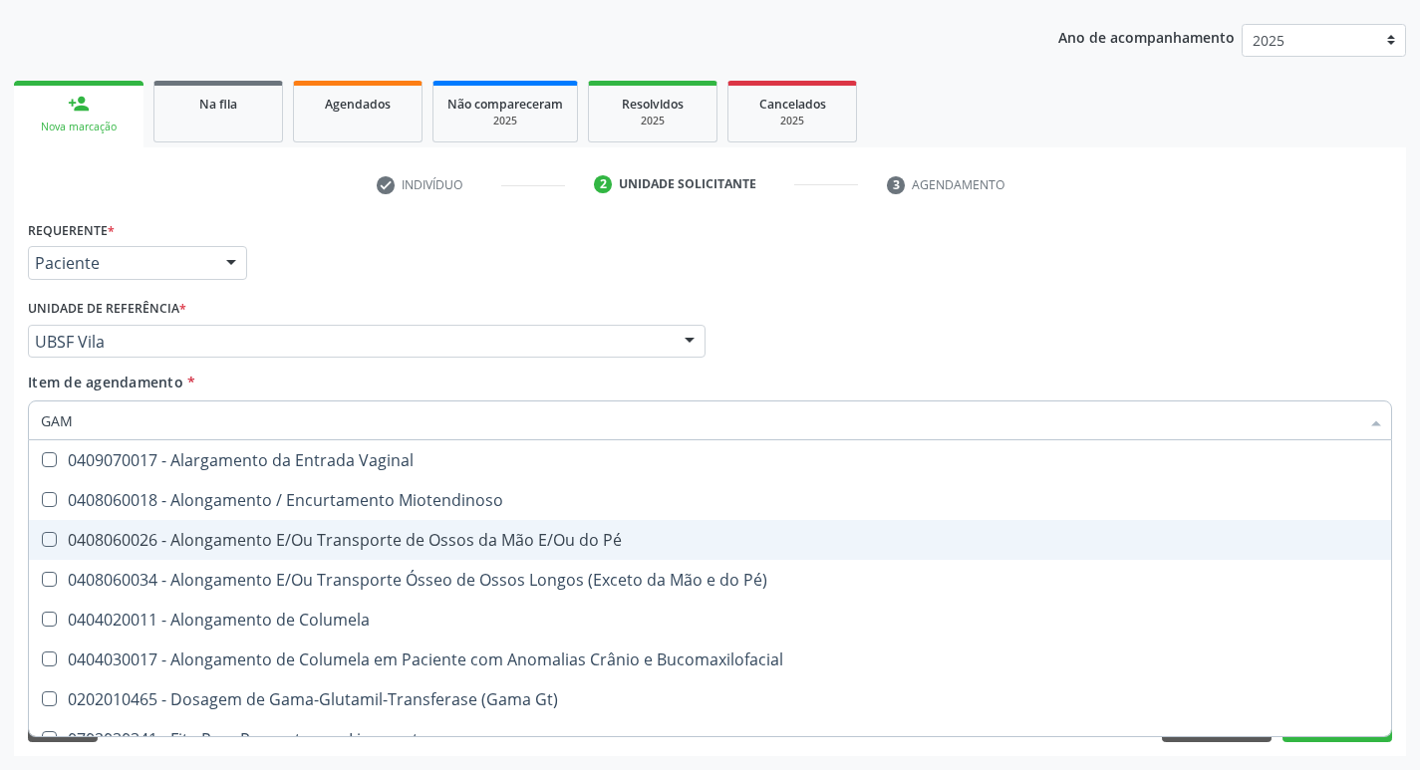
type input "GAMA"
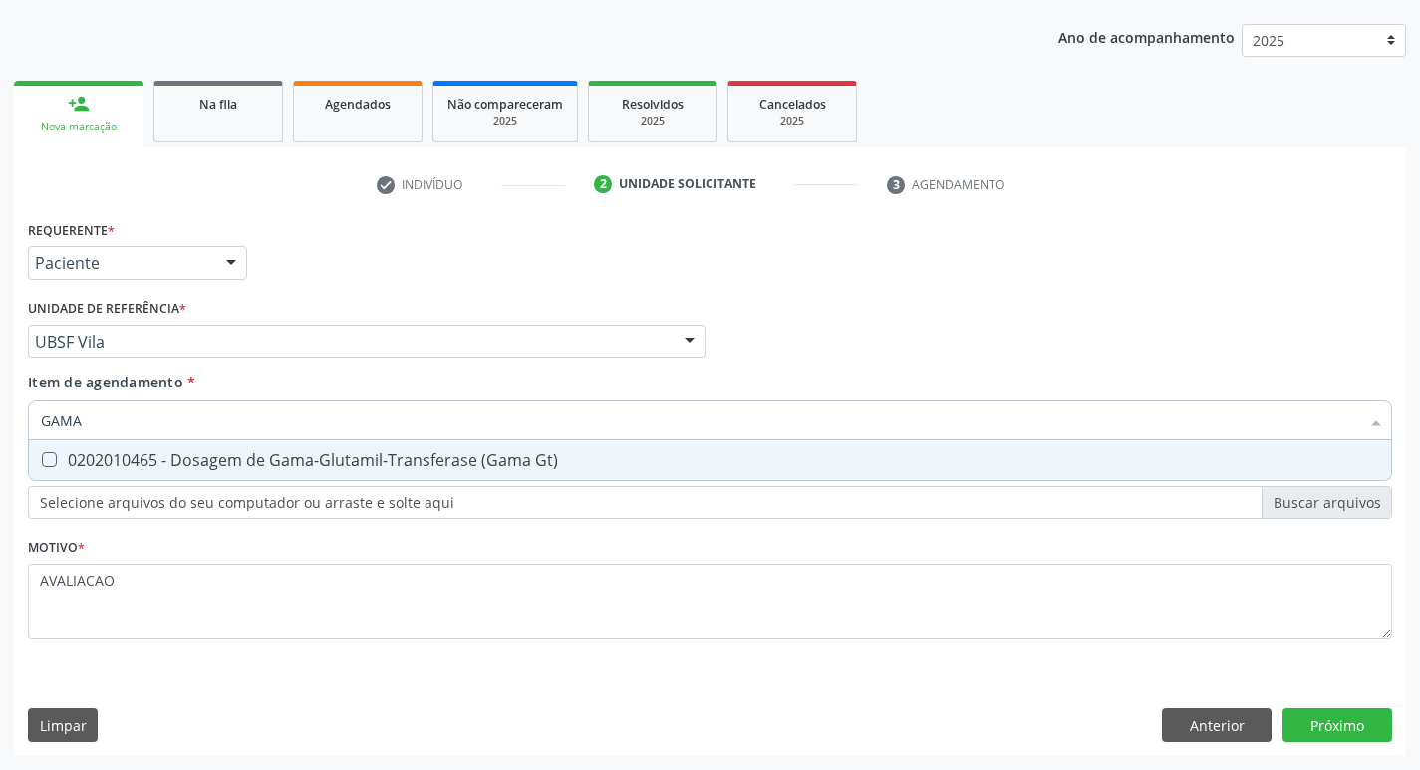
click at [338, 461] on div "0202010465 - Dosagem de Gama-Glutamil-Transferase (Gama Gt)" at bounding box center [710, 461] width 1339 height 16
checkbox Gt\) "true"
type input "GAM"
checkbox Gt\) "false"
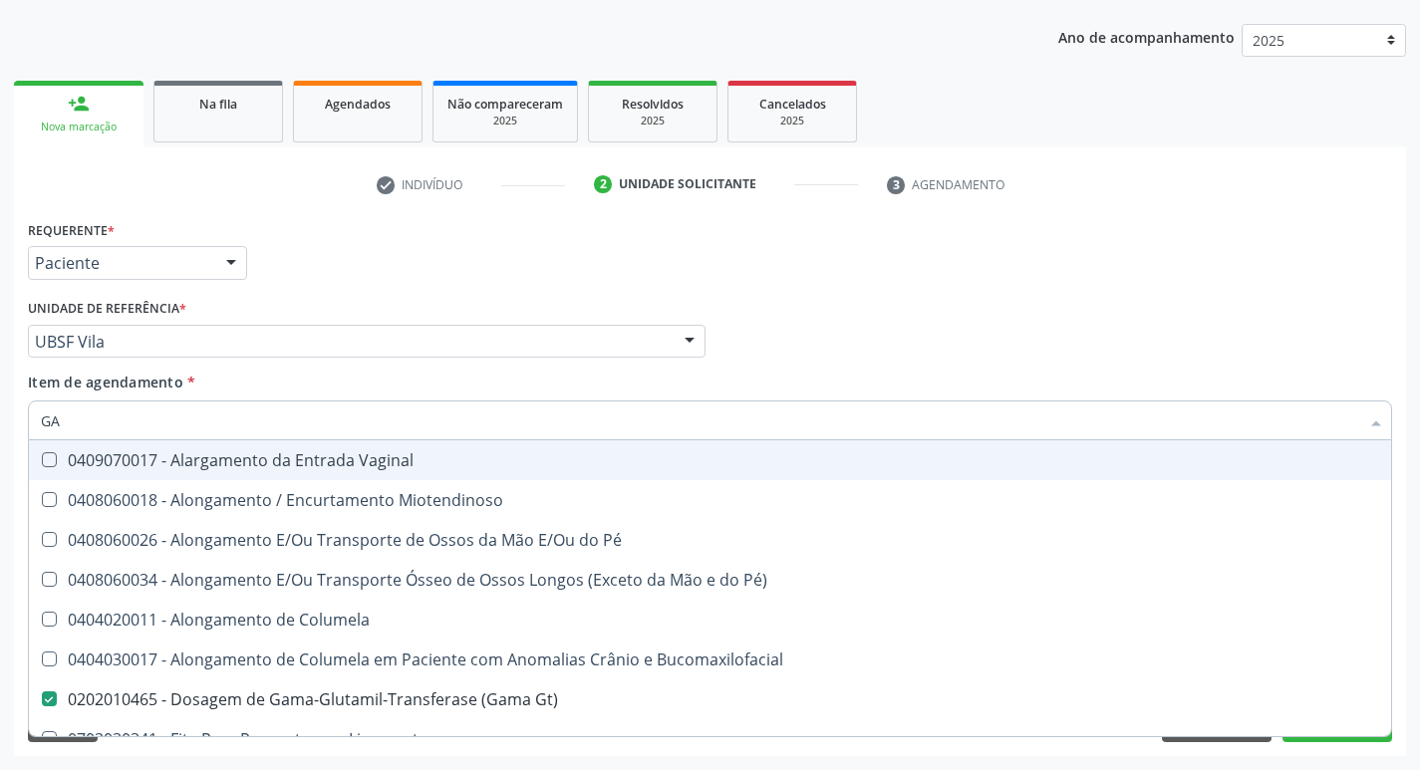
type input "G"
checkbox Gt\) "false"
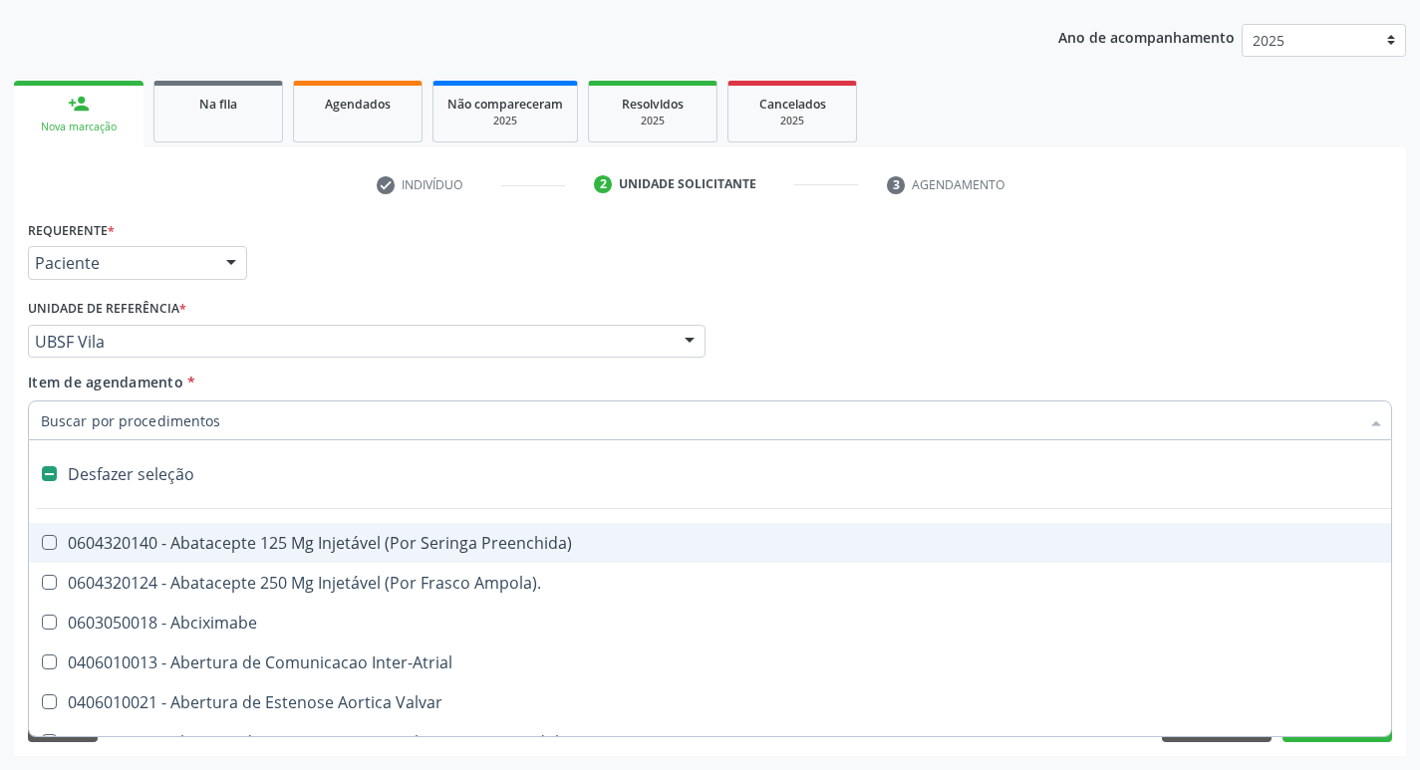
type input "S"
checkbox \(Total\) "true"
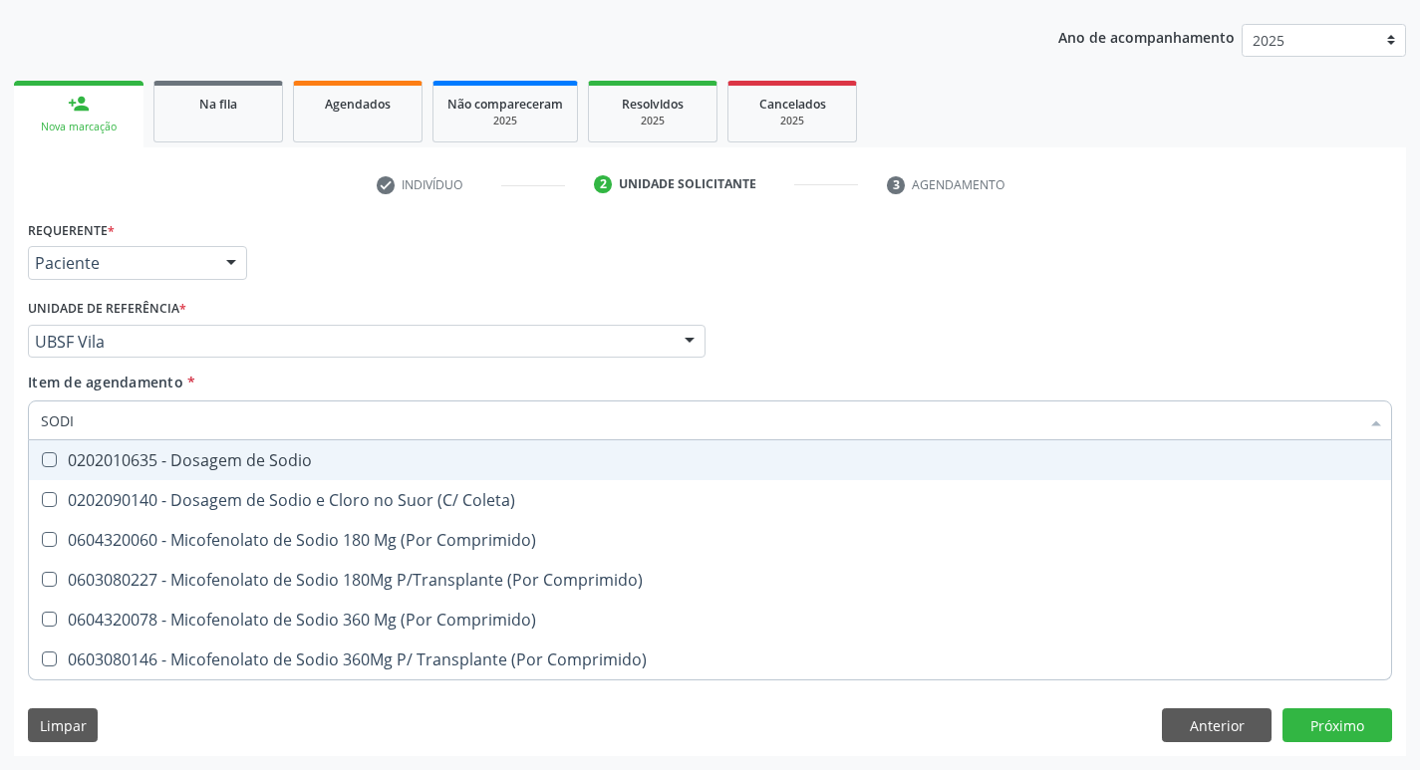
type input "SODIO"
click at [338, 461] on div "0202010635 - Dosagem de Sodio" at bounding box center [710, 461] width 1339 height 16
checkbox Sodio "true"
type input "S"
checkbox Sodio "false"
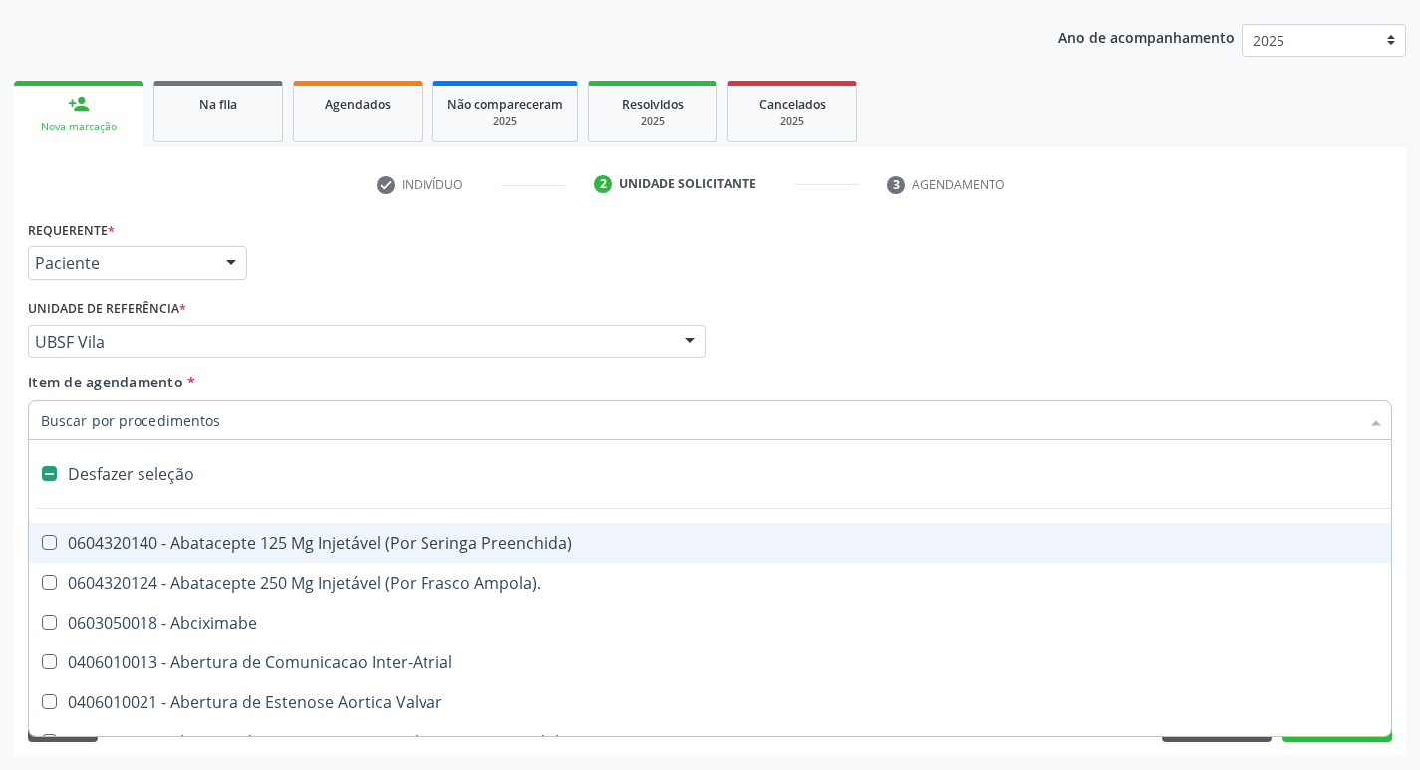
type input "H"
checkbox Coronariano "true"
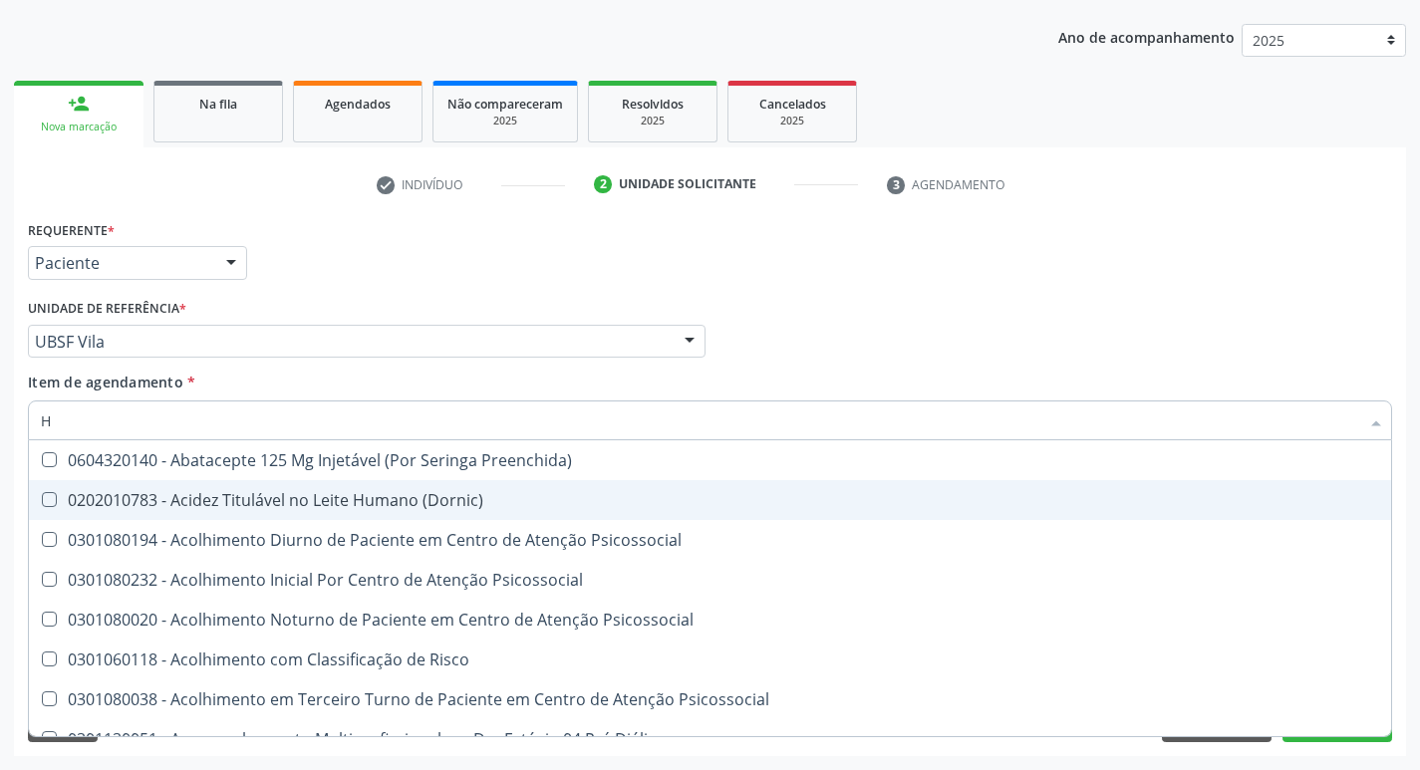
type input "HEMOGR"
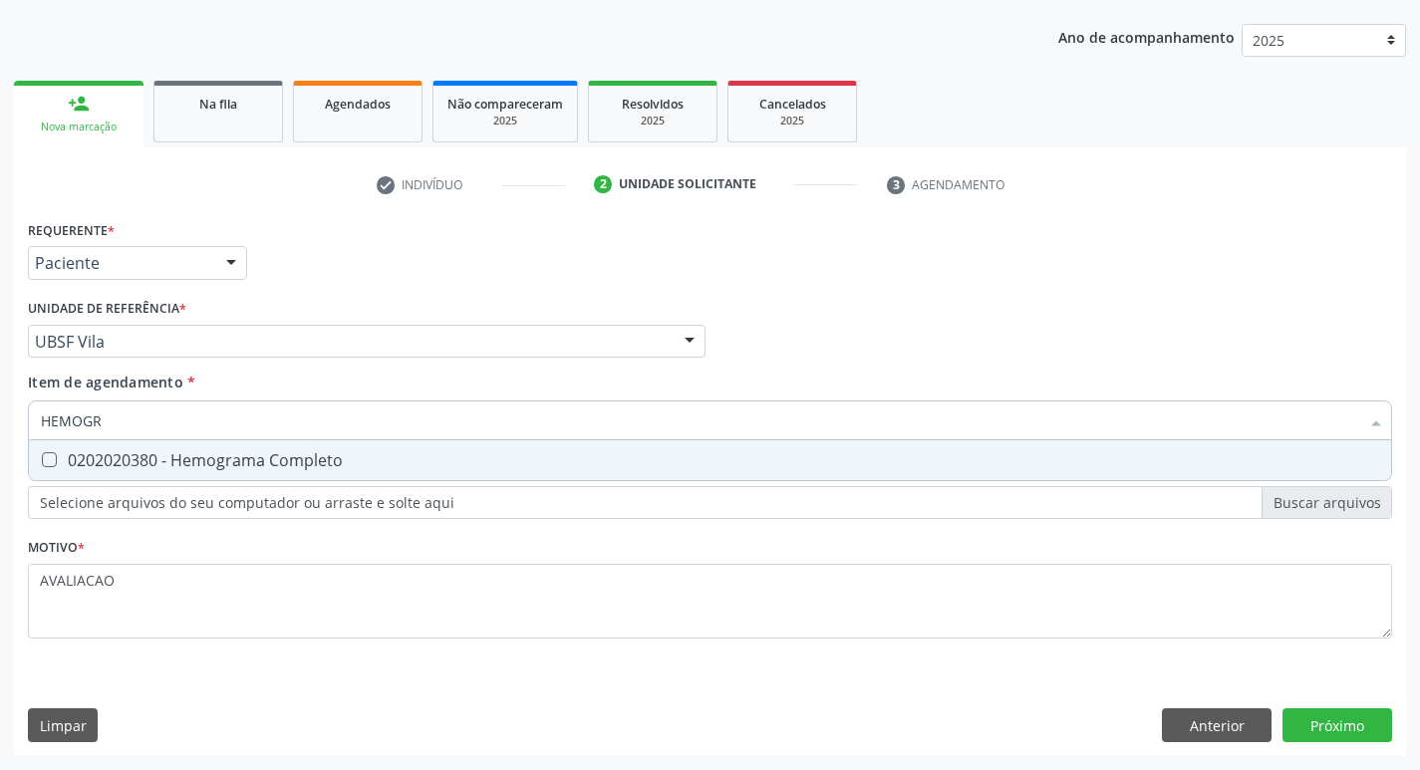
click at [237, 464] on div "0202020380 - Hemograma Completo" at bounding box center [710, 461] width 1339 height 16
checkbox Completo "true"
type input "HEMOG"
checkbox Completo "false"
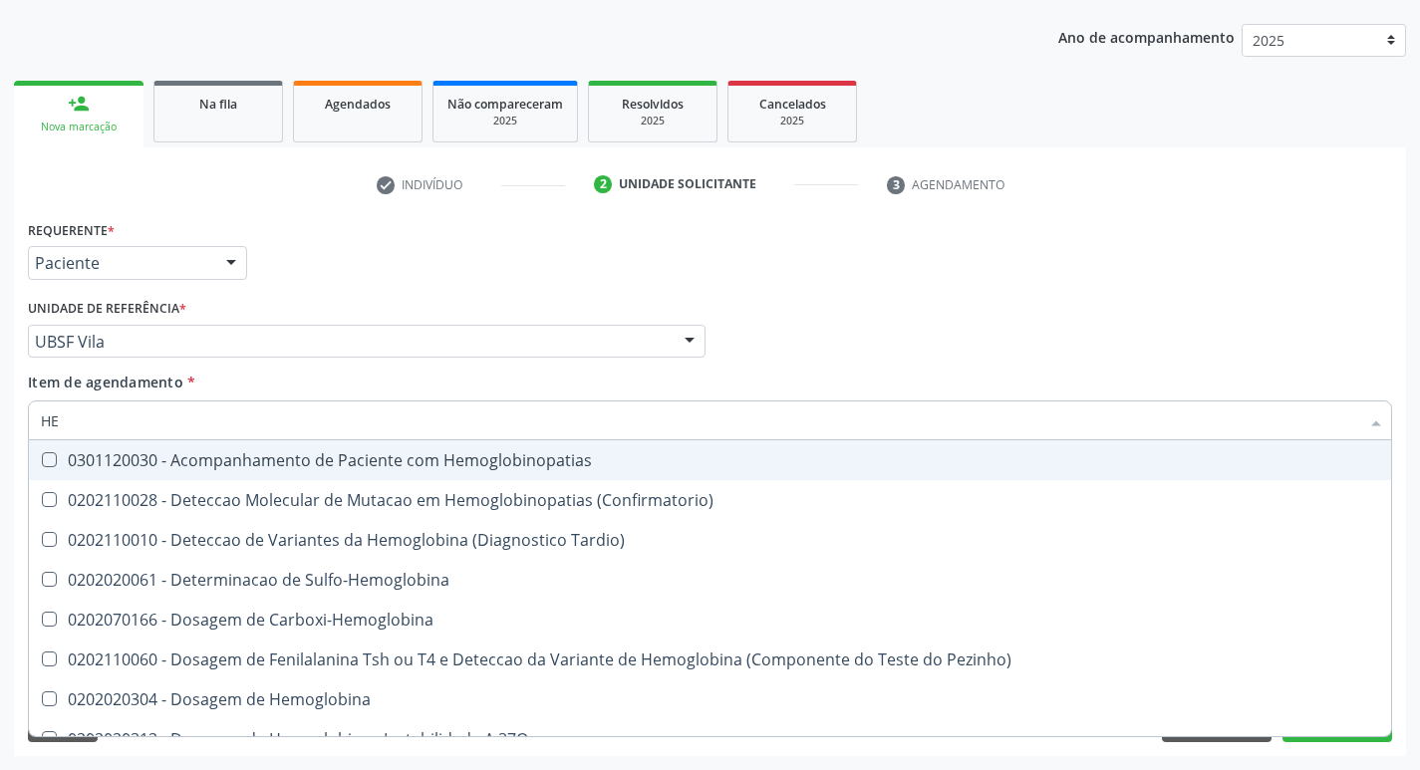
type input "H"
checkbox Completo "false"
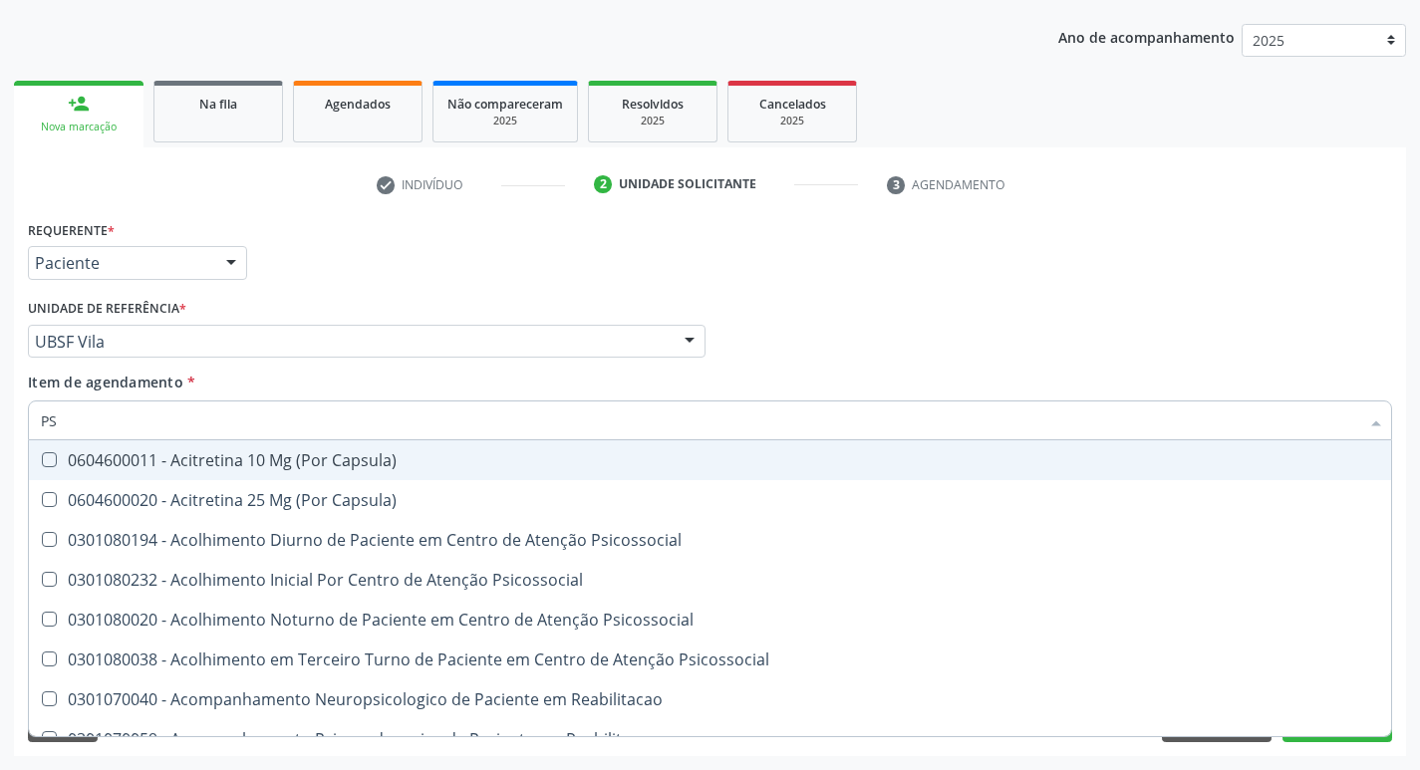
type input "PSA"
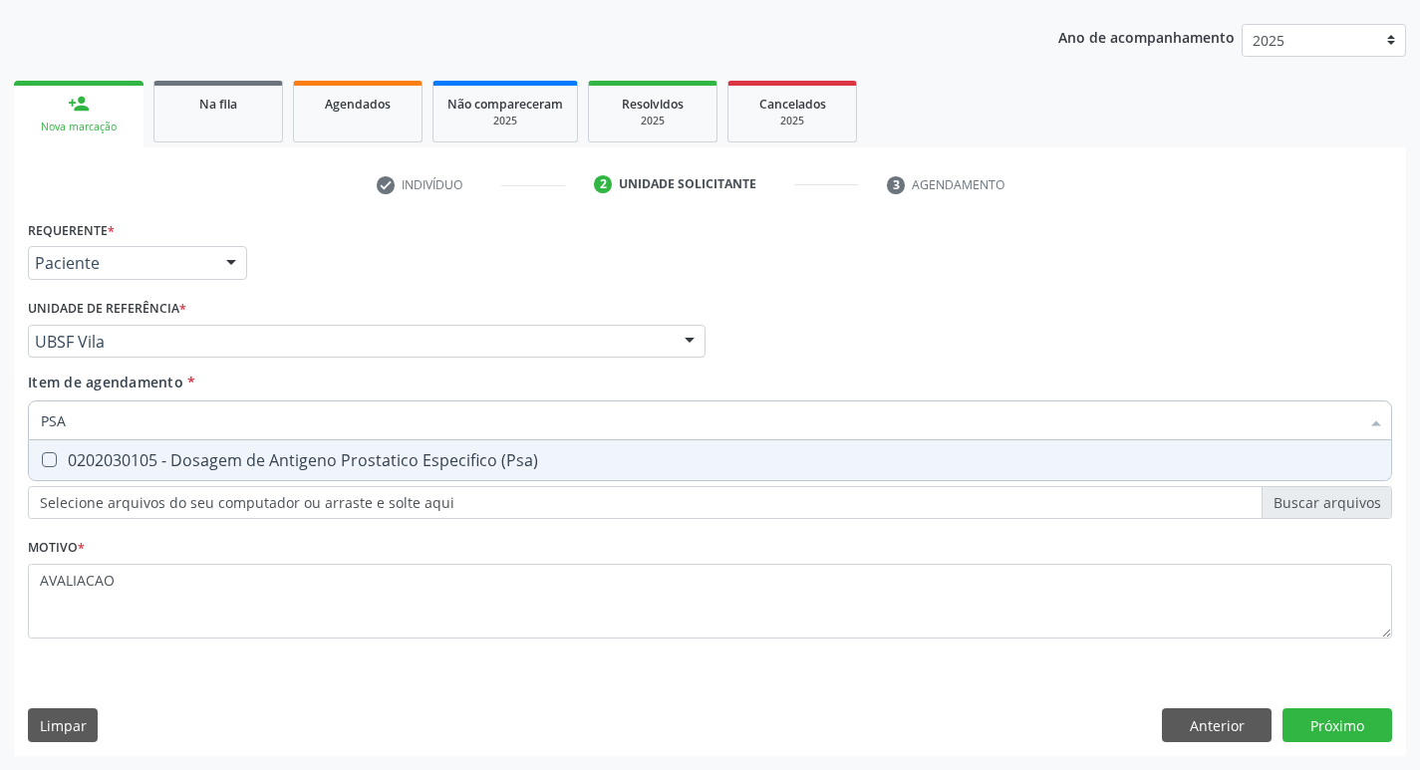
click at [58, 461] on div "0202030105 - Dosagem de Antigeno Prostatico Especifico (Psa)" at bounding box center [710, 461] width 1339 height 16
checkbox \(Psa\) "true"
type input "PS"
checkbox \(Psa\) "false"
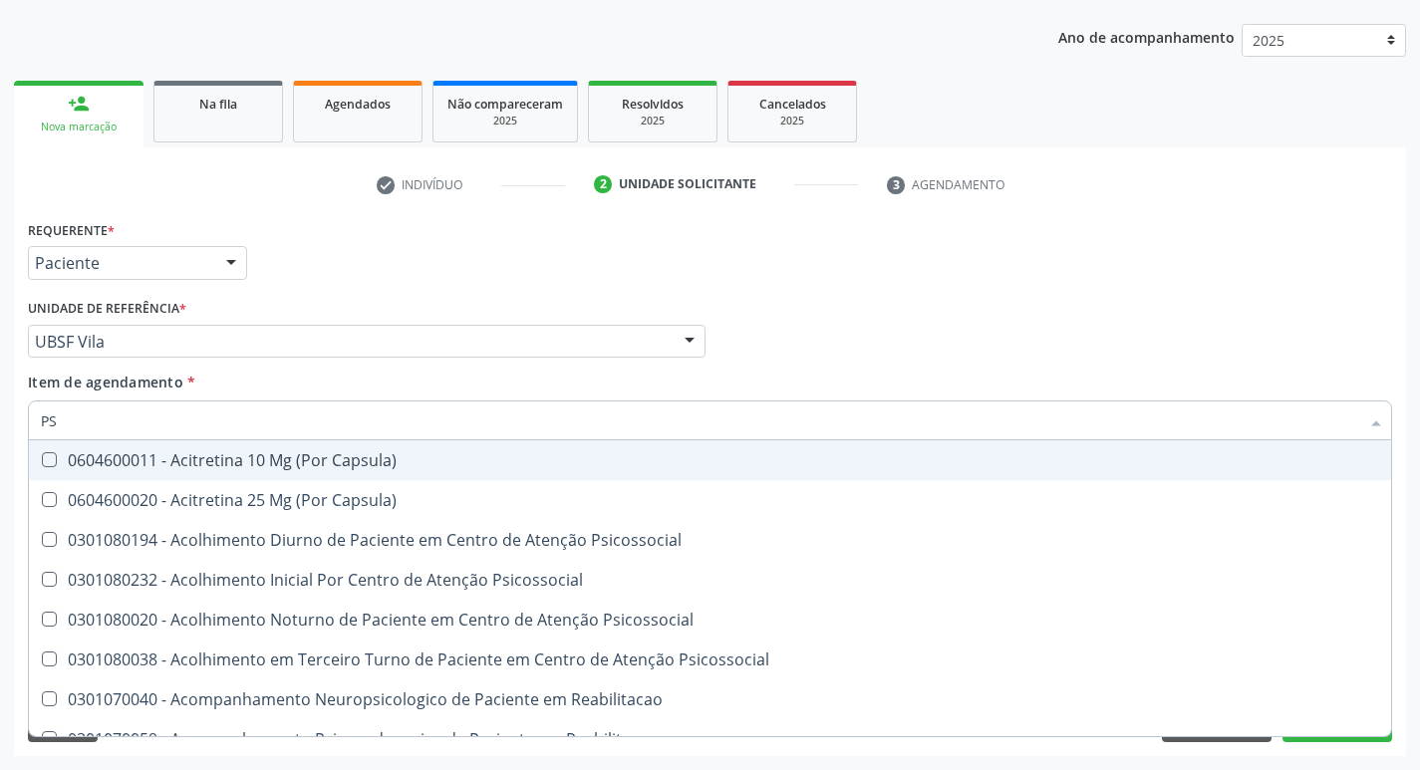
type input "P"
checkbox \(Psa\) "false"
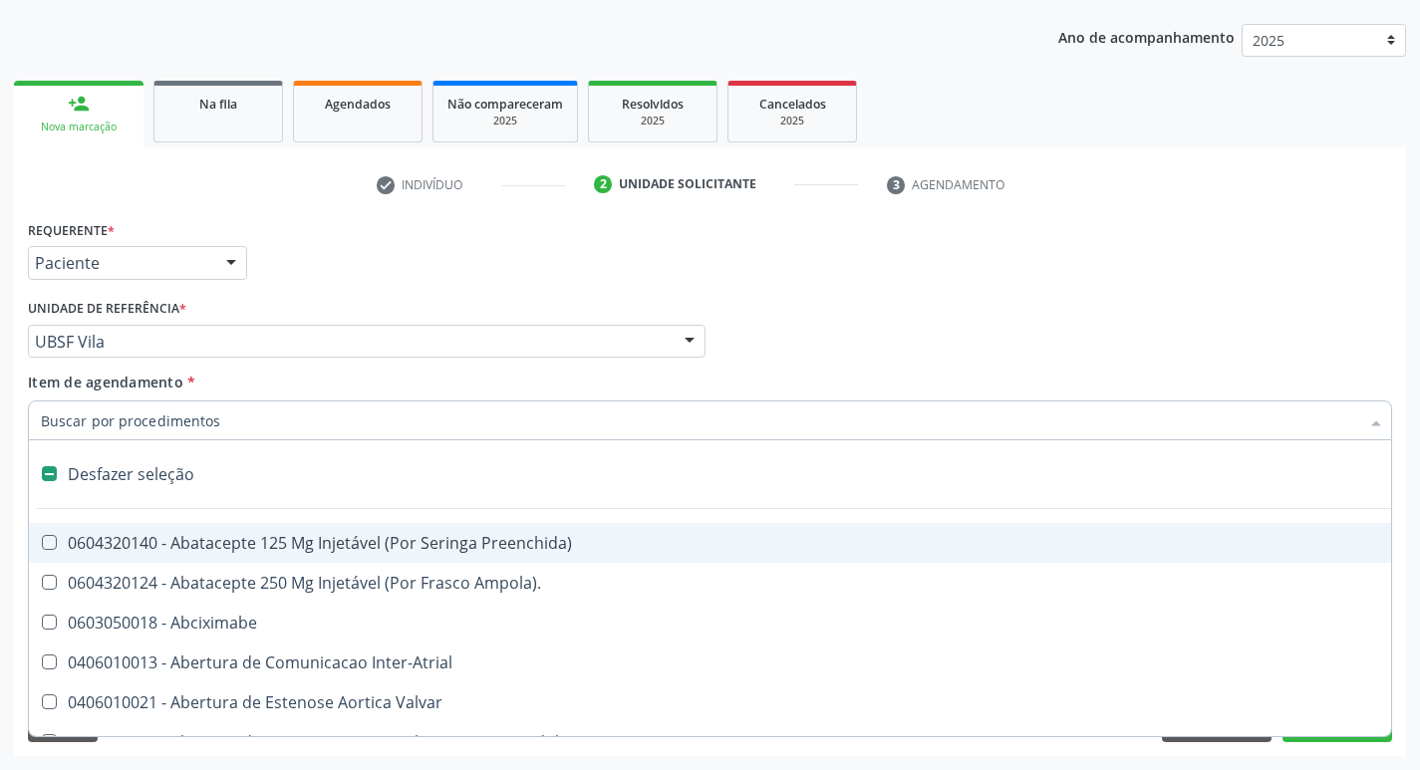
type input "2"
checkbox Aspiracao "true"
checkbox Total "true"
checkbox \(Coloscopia\) "true"
checkbox Biologica "true"
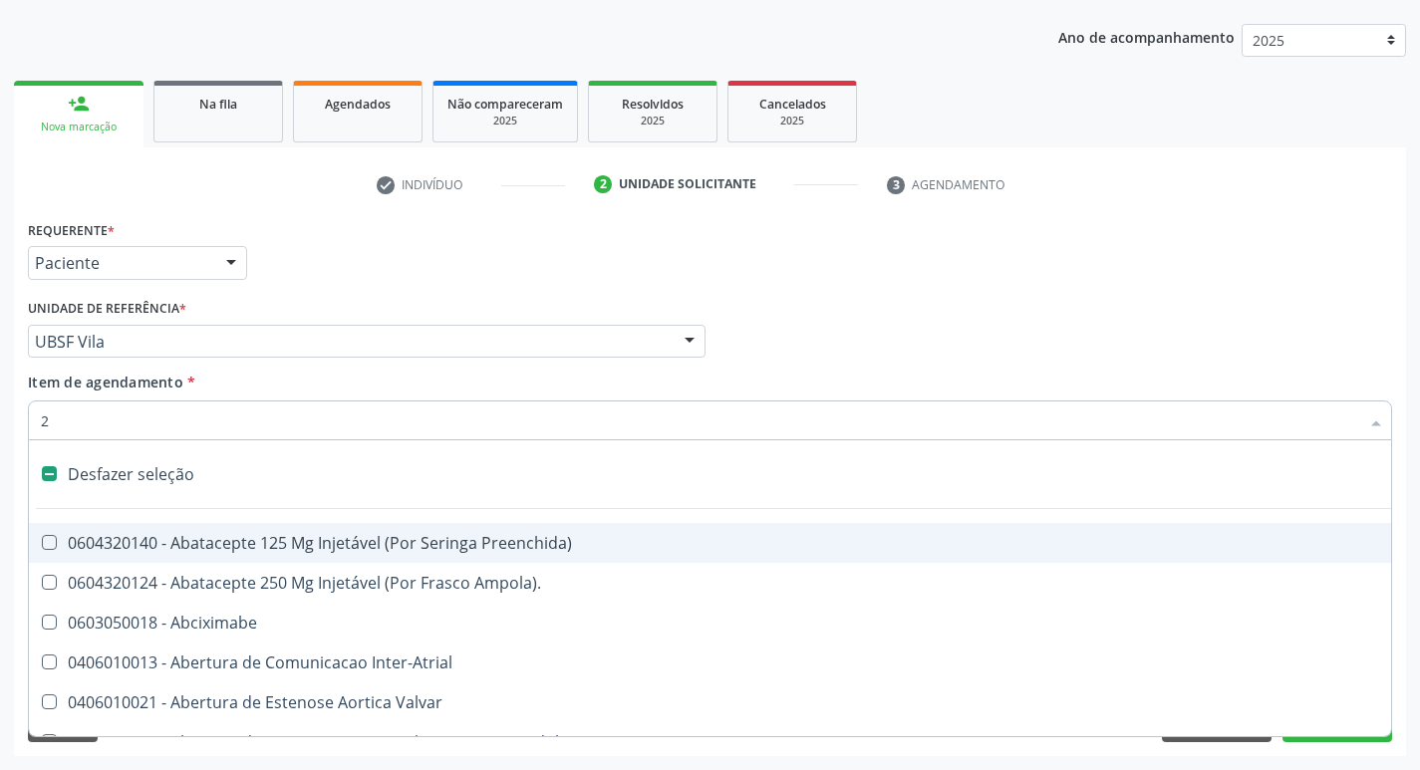
checkbox Coclear "true"
checkbox Inter-Ventricular "true"
checkbox Congenita "true"
checkbox Adolescente\) "true"
checkbox Congenita "true"
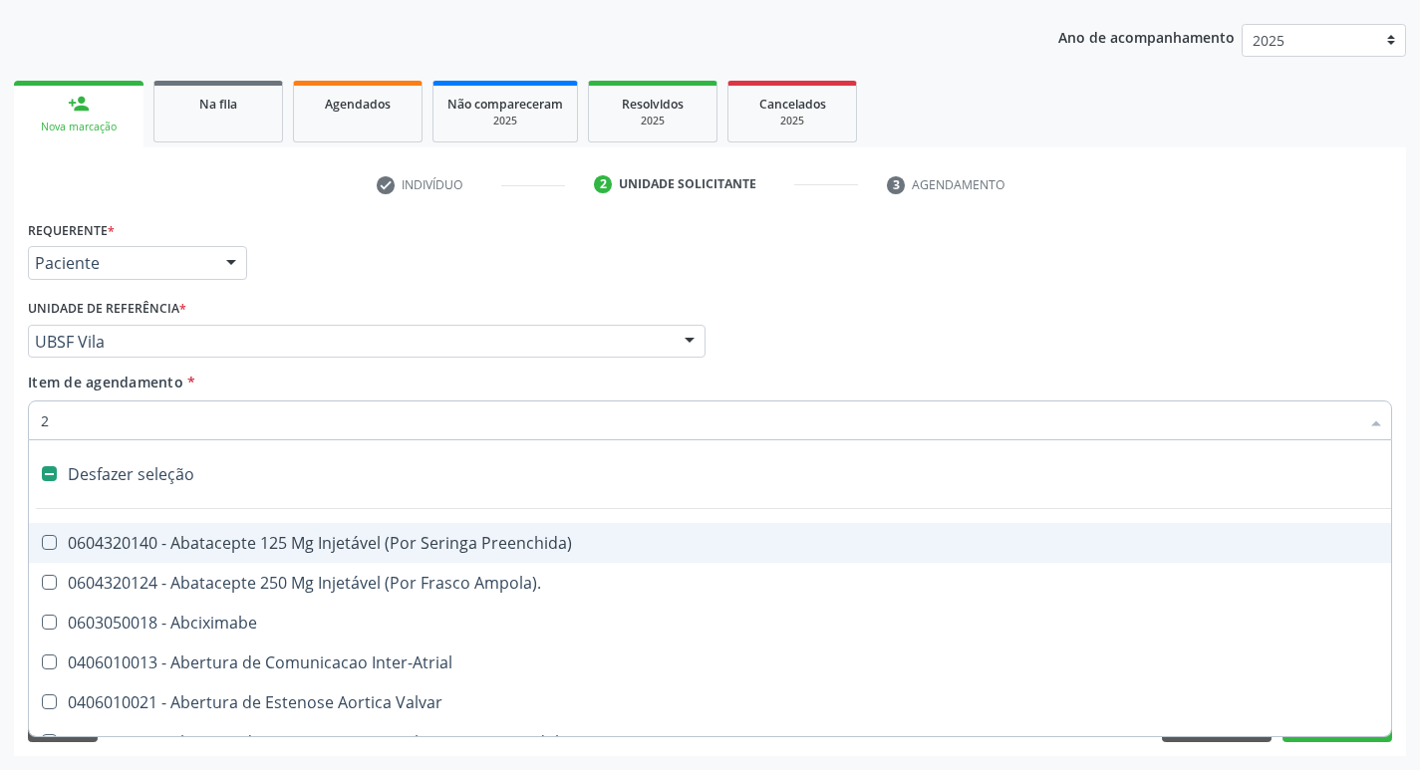
checkbox Adolescente\) "true"
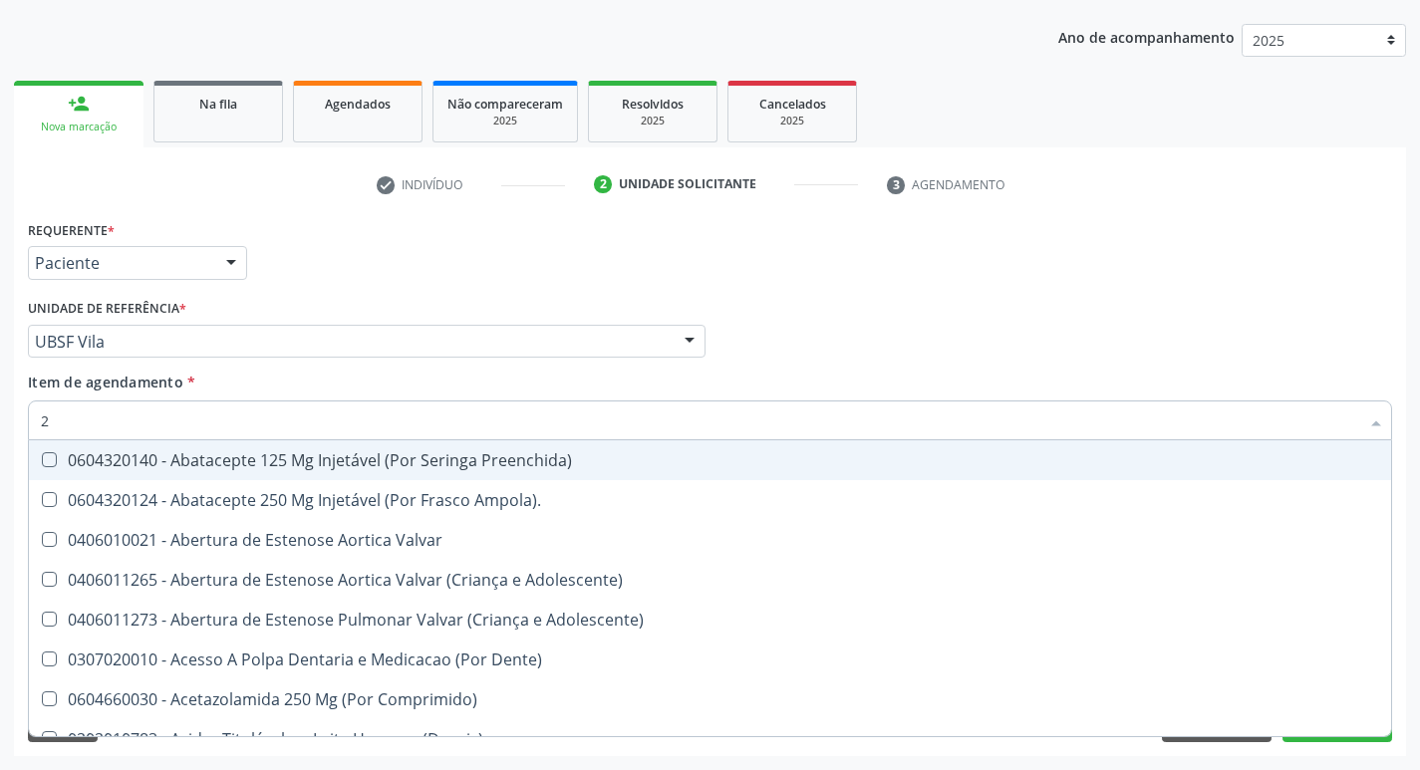
type input "20205001"
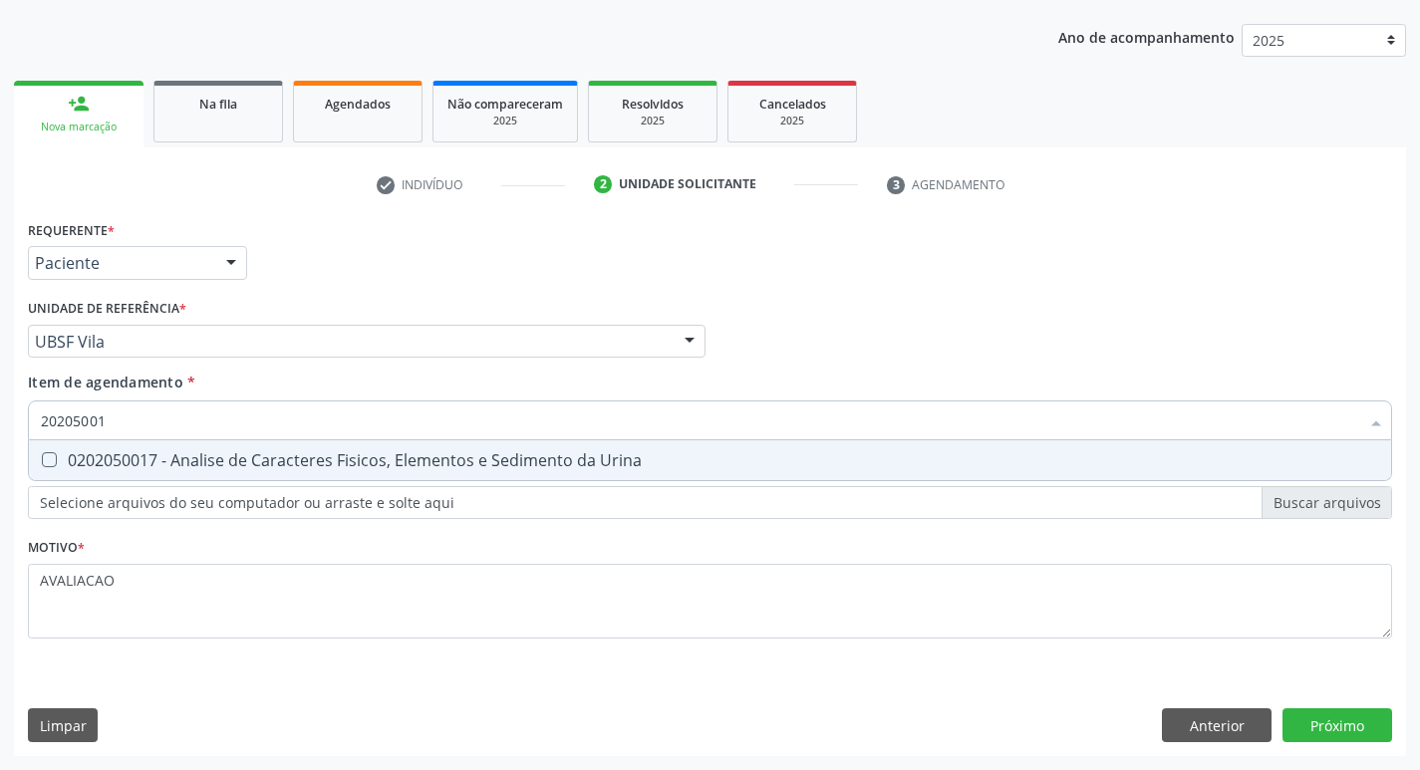
click at [197, 474] on span "0202050017 - Analise de Caracteres Fisicos, Elementos e Sedimento da Urina" at bounding box center [710, 461] width 1363 height 40
checkbox Urina "true"
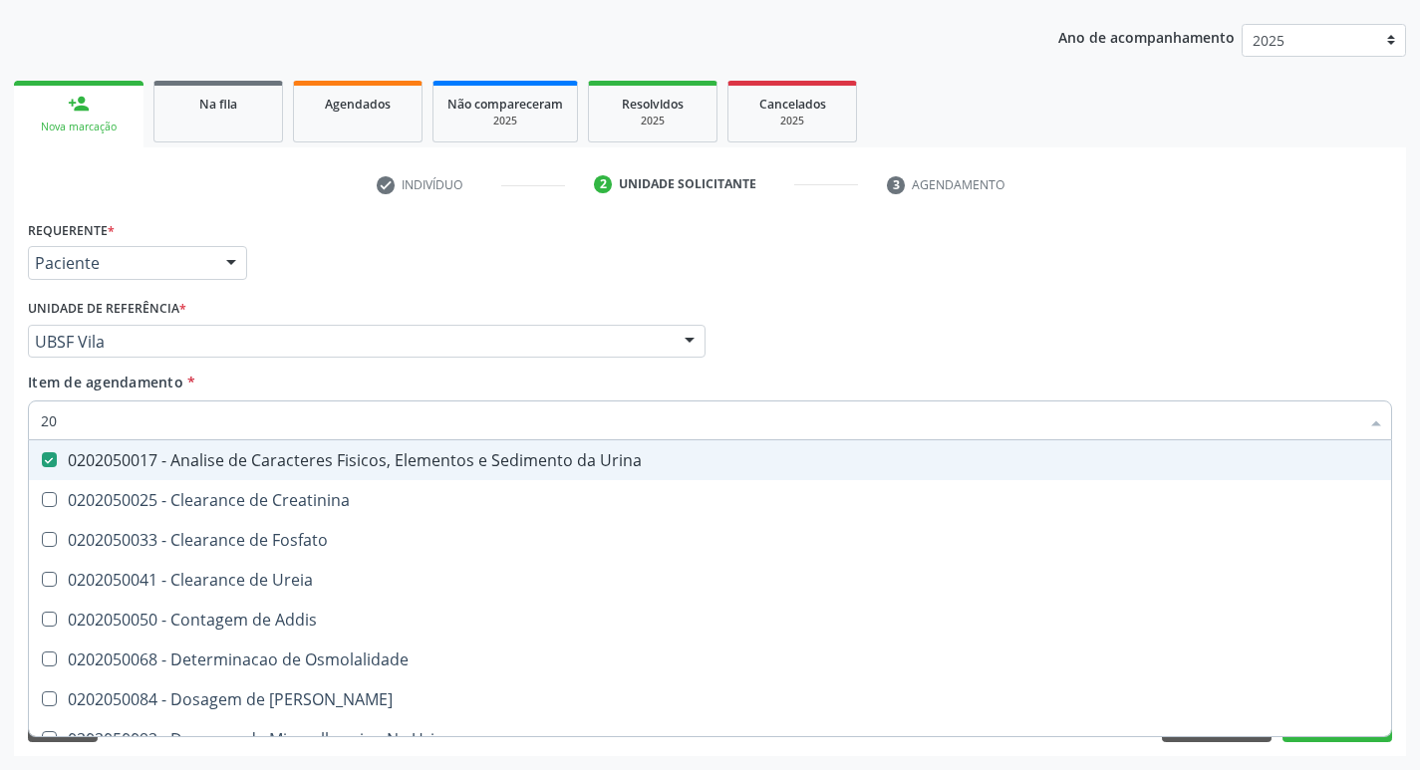
type input "2"
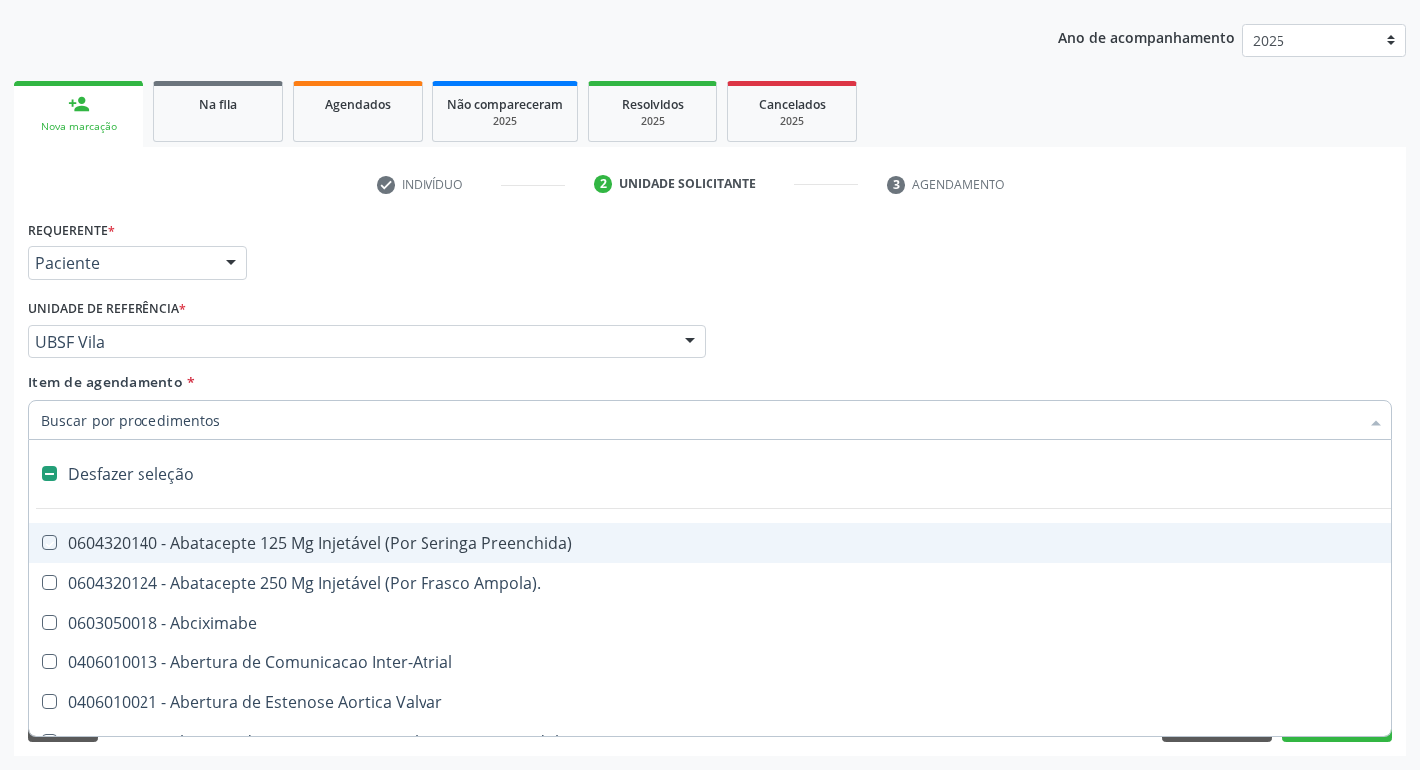
checkbox Preenchida\) "false"
checkbox Inter-Atrial "false"
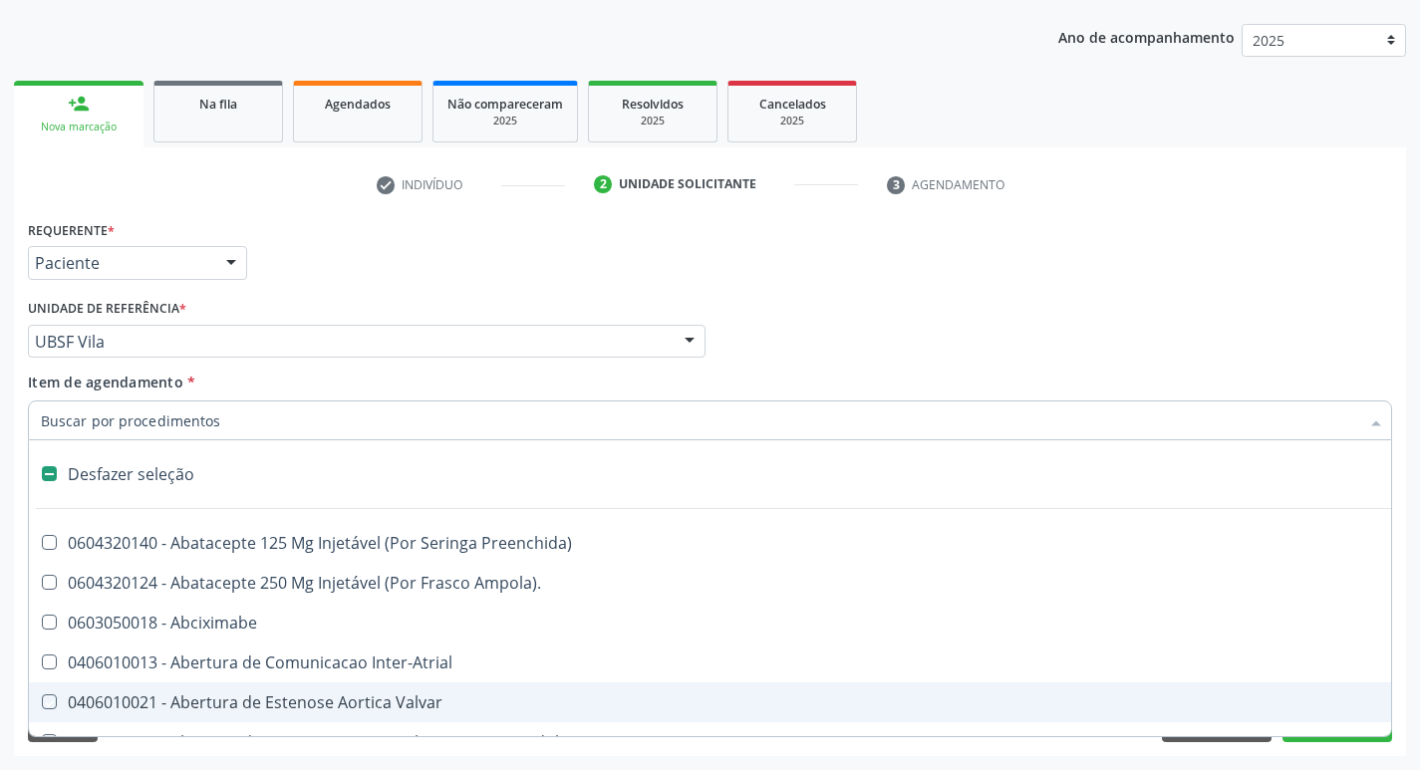
click at [1318, 202] on div "check Indivíduo 2 Unidade solicitante 3 Agendamento CNS 705 8034 0765 7135 Nome…" at bounding box center [710, 462] width 1392 height 588
checkbox Ampola\)\ "true"
checkbox Abciximabe "true"
checkbox Inter-Atrial "true"
checkbox Valvar "true"
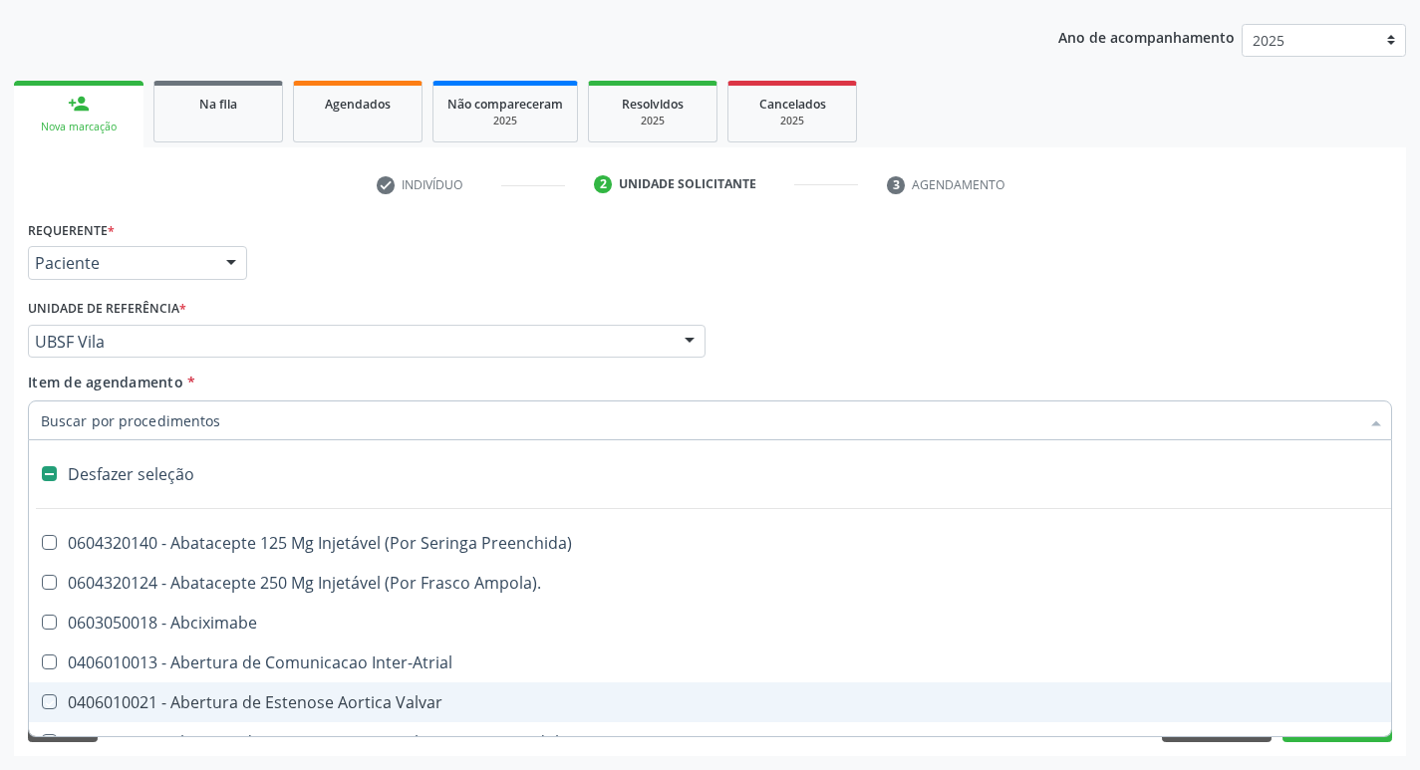
checkbox Adolescente\) "true"
checkbox Valvar "true"
checkbox Adolescente\) "true"
checkbox Paciente\) "true"
checkbox Dente\) "true"
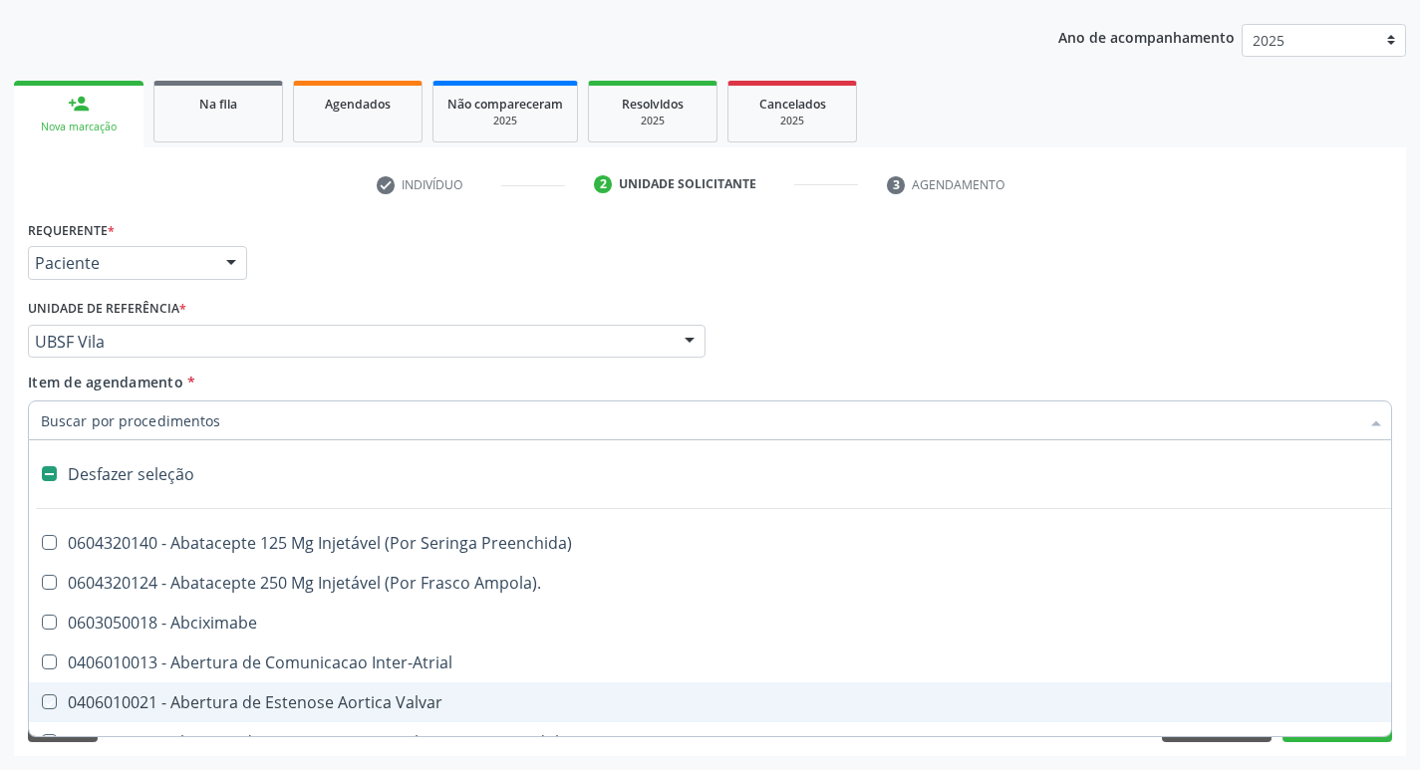
checkbox Comprimido\) "true"
checkbox \(Dornic\) "true"
checkbox Derrames "true"
checkbox Urina "false"
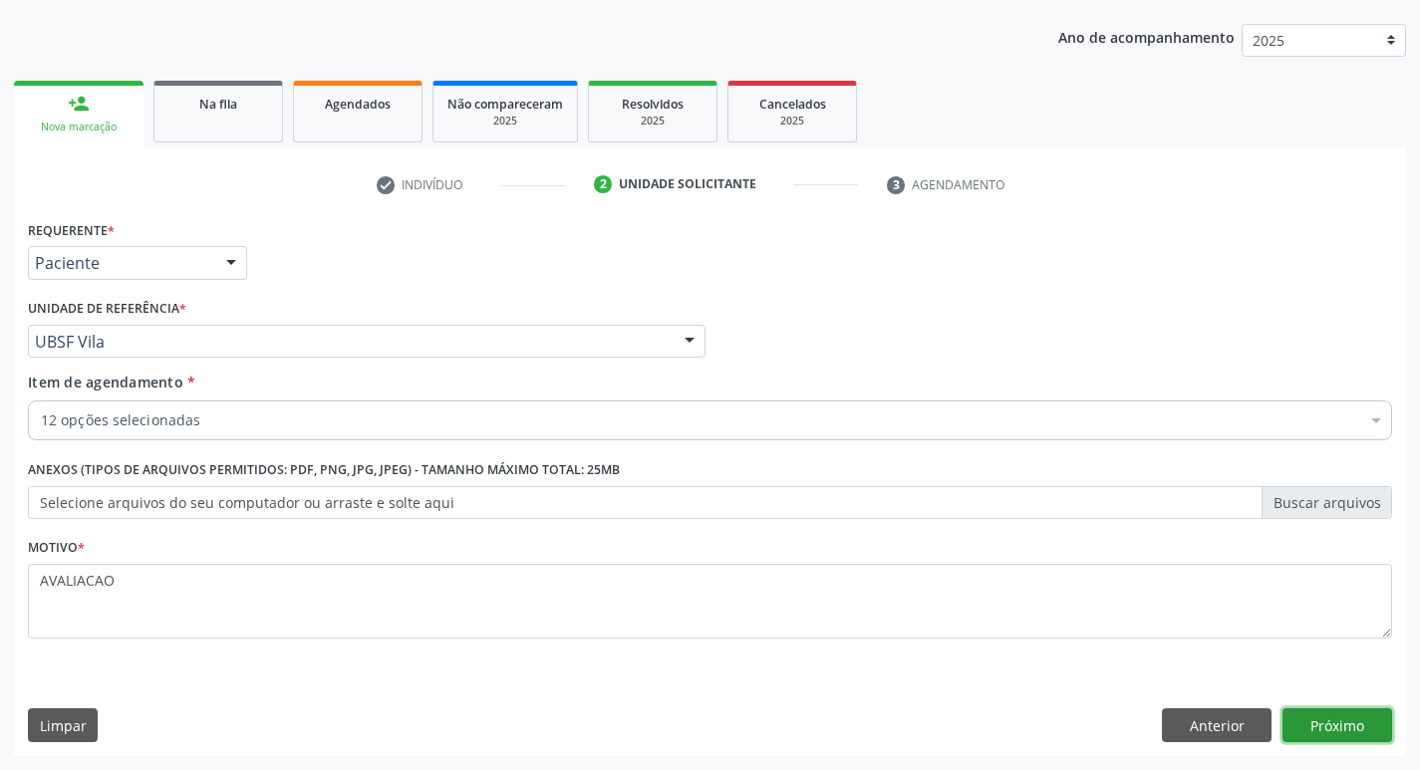
click at [1335, 728] on button "Próximo" at bounding box center [1338, 726] width 110 height 34
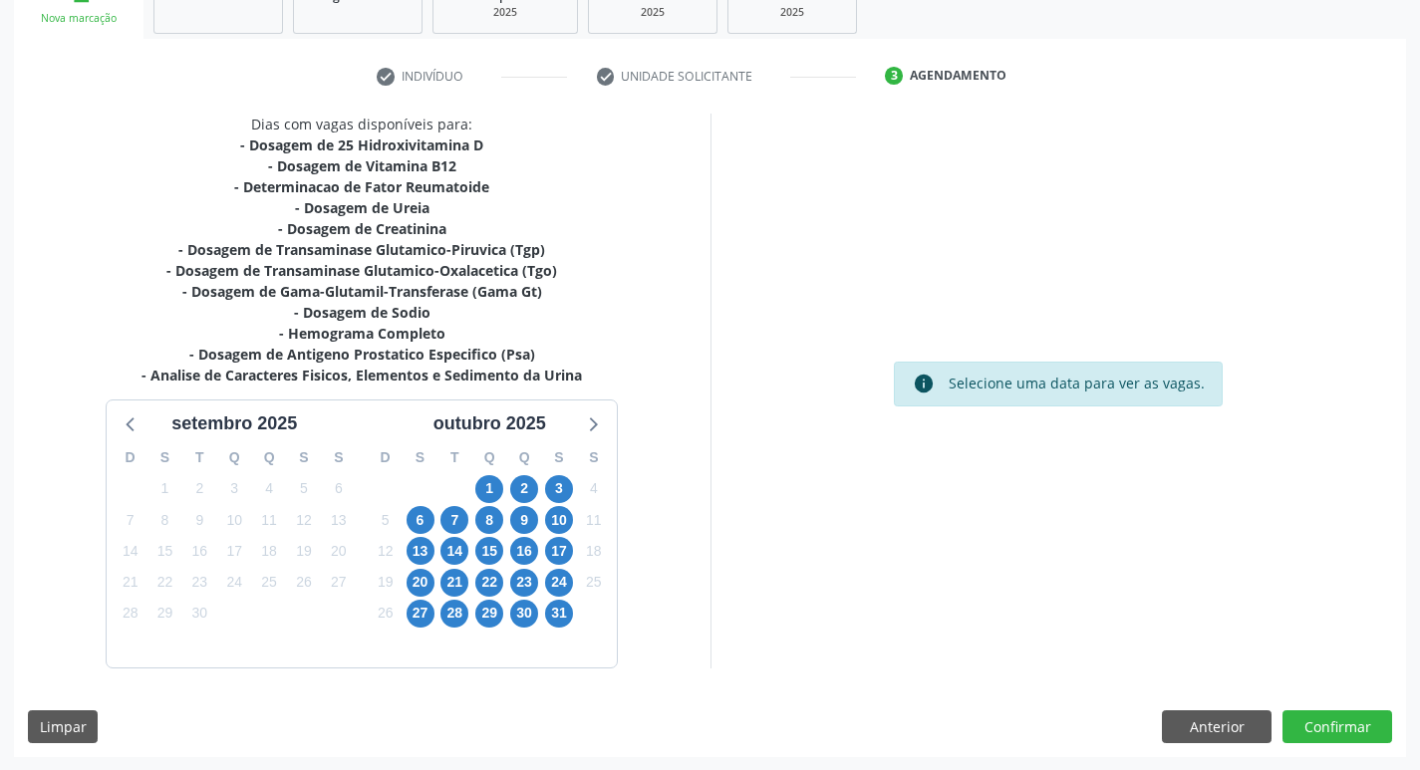
scroll to position [327, 0]
click at [494, 500] on span "1" at bounding box center [489, 488] width 28 height 28
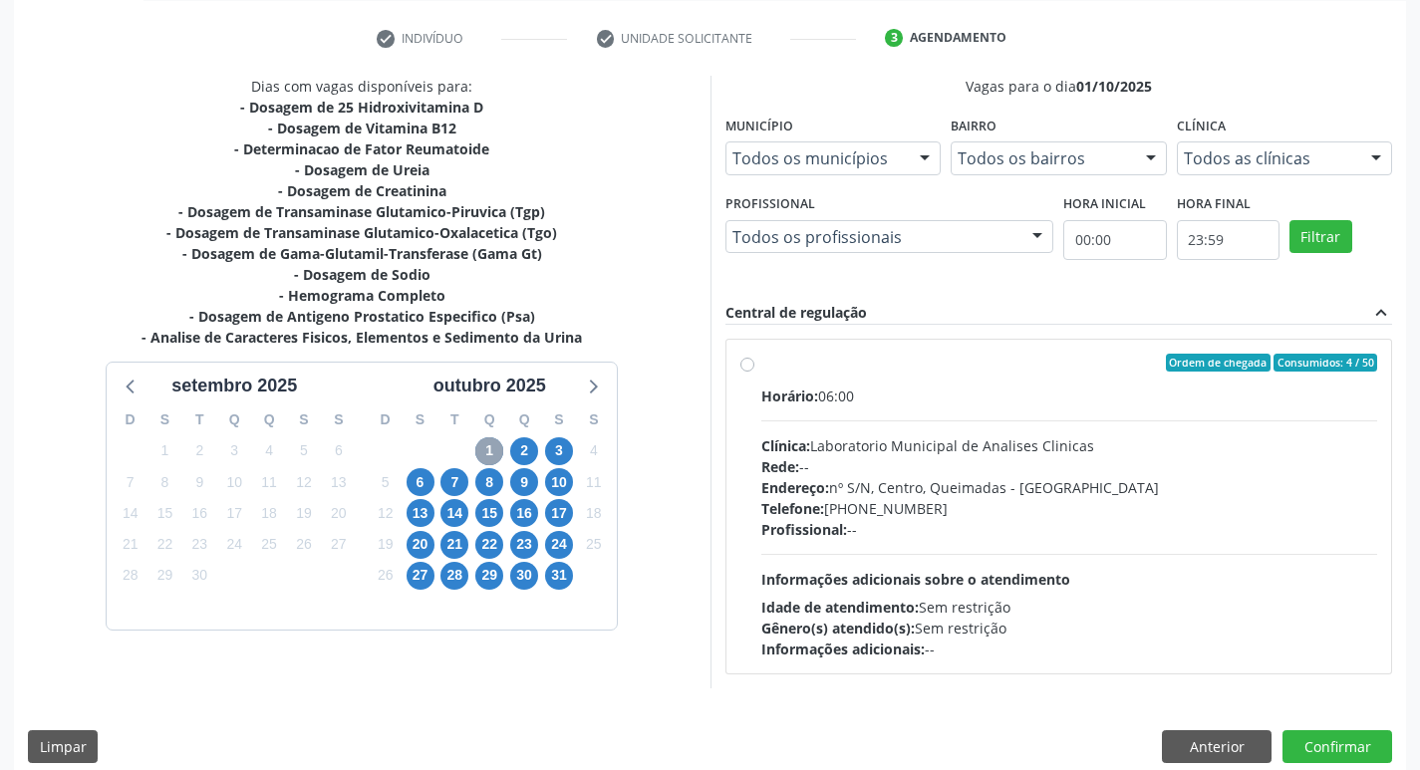
scroll to position [385, 0]
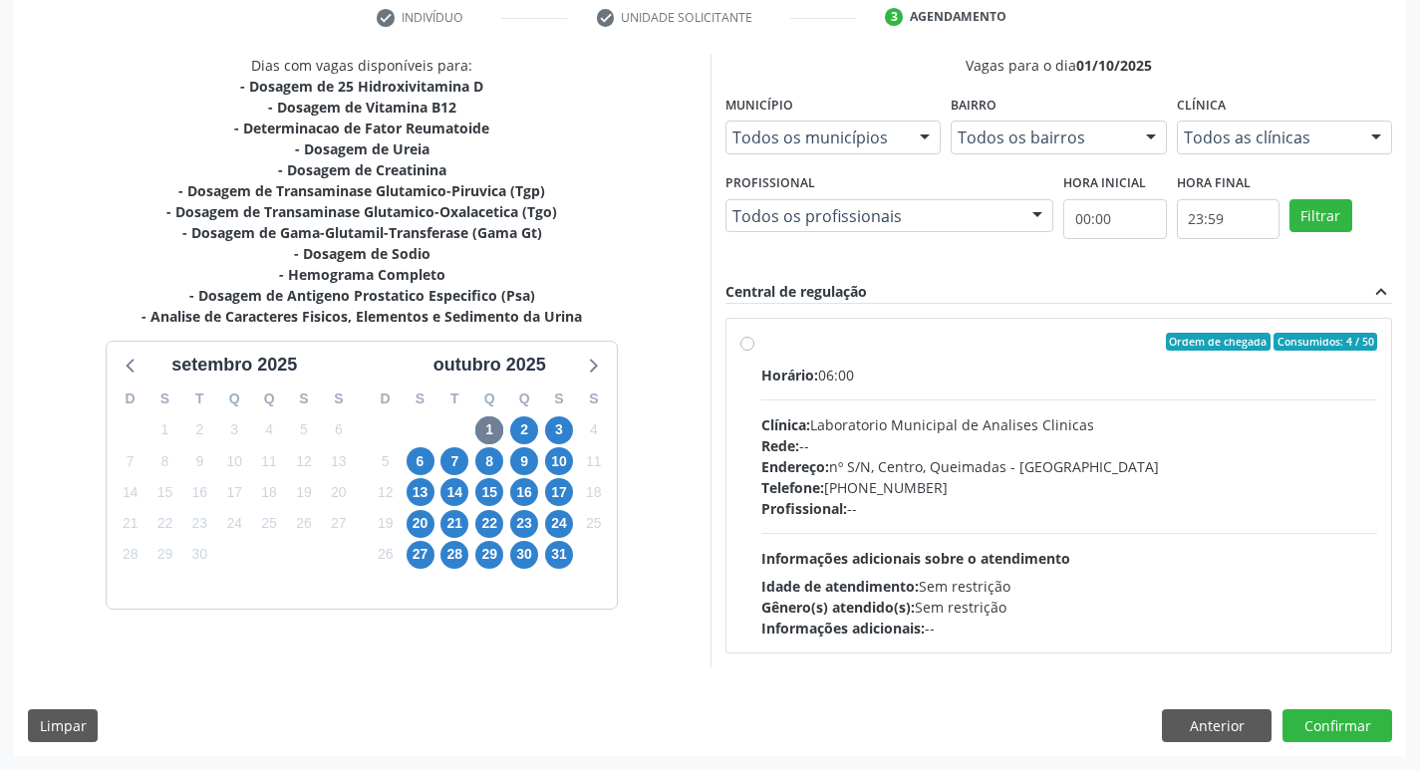
click at [969, 427] on div "Clínica: Laboratorio Municipal de Analises Clinicas" at bounding box center [1069, 425] width 617 height 21
click at [755, 351] on input "Ordem de chegada Consumidos: 4 / 50 Horário: 06:00 Clínica: Laboratorio Municip…" at bounding box center [748, 342] width 14 height 18
radio input "true"
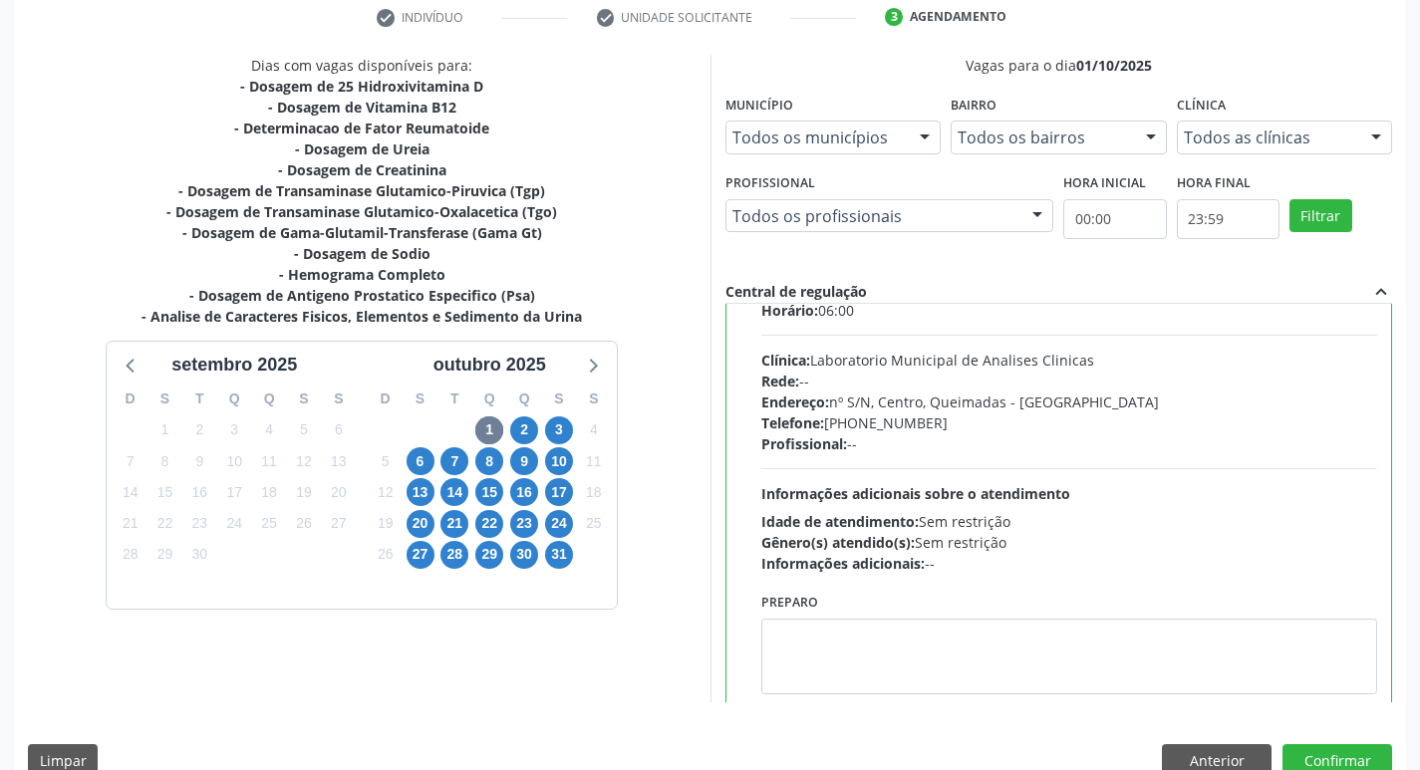
scroll to position [99, 0]
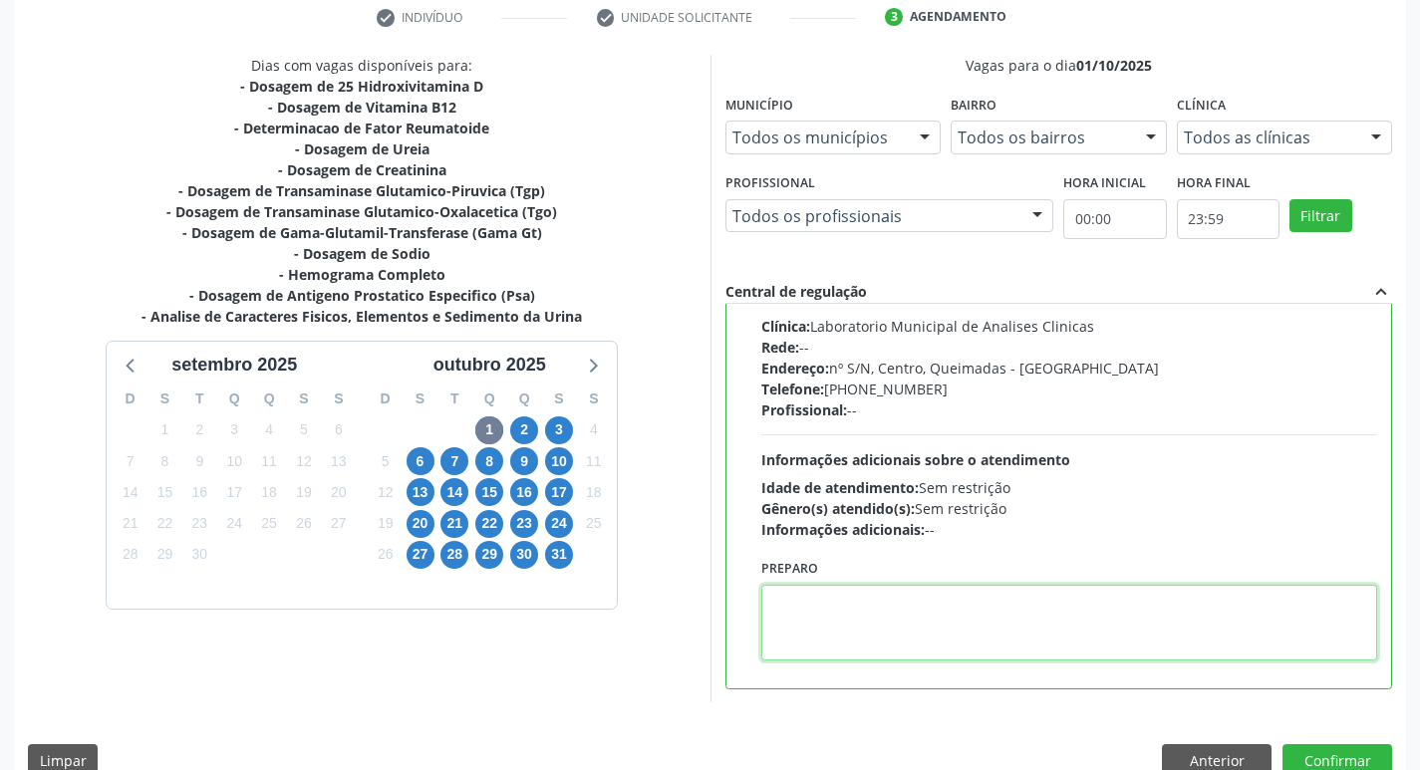
click at [899, 634] on textarea at bounding box center [1069, 623] width 617 height 76
paste textarea "IR EM [GEOGRAPHIC_DATA]"
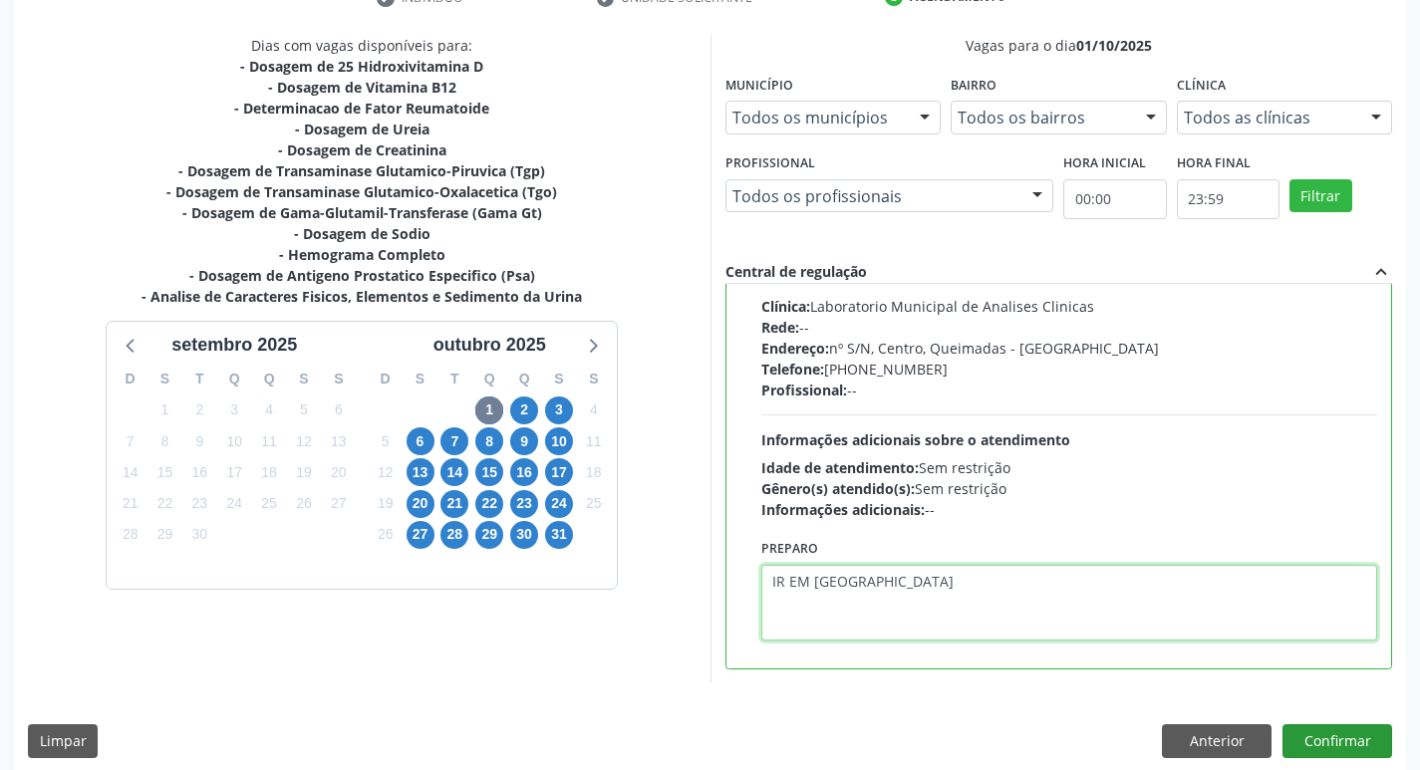
scroll to position [421, 0]
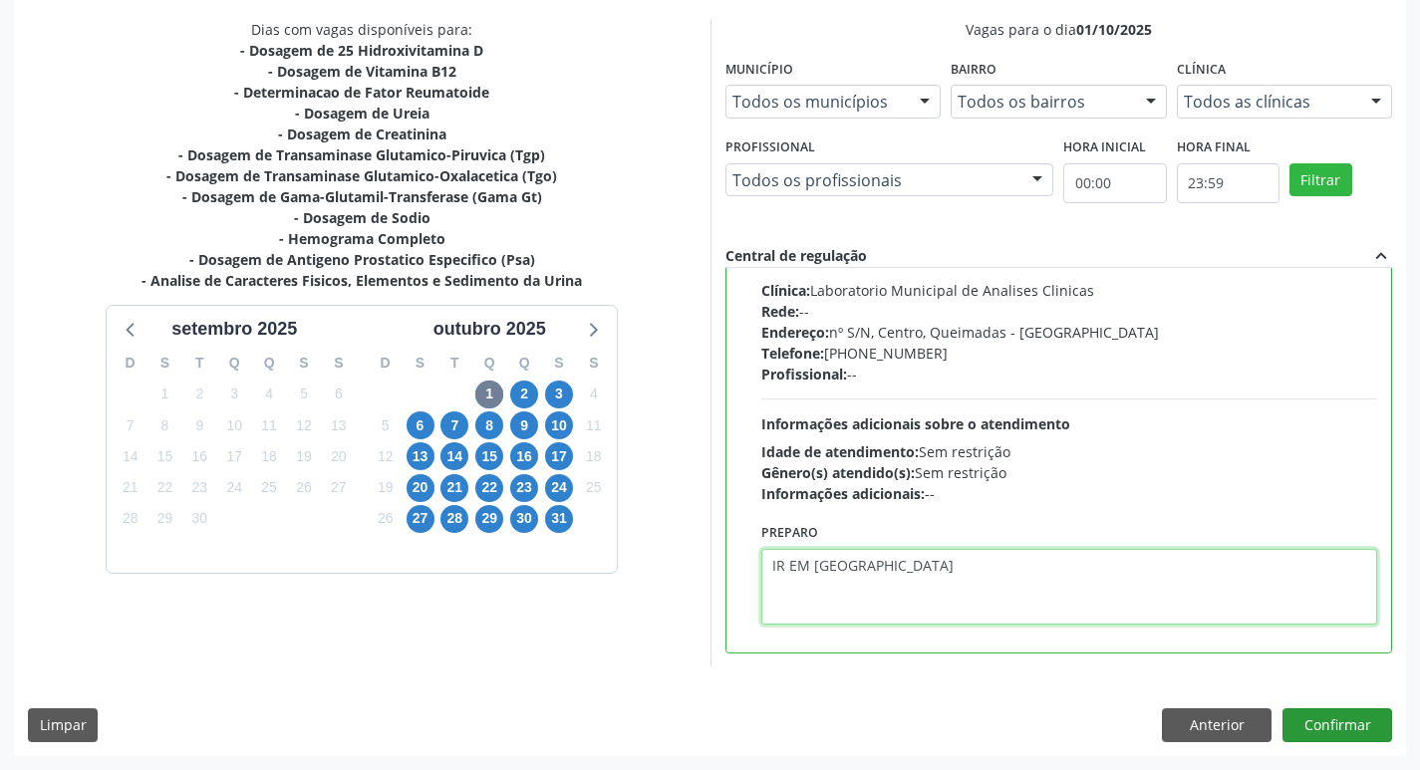
type textarea "IR EM [GEOGRAPHIC_DATA]"
click at [1338, 727] on button "Confirmar" at bounding box center [1338, 726] width 110 height 34
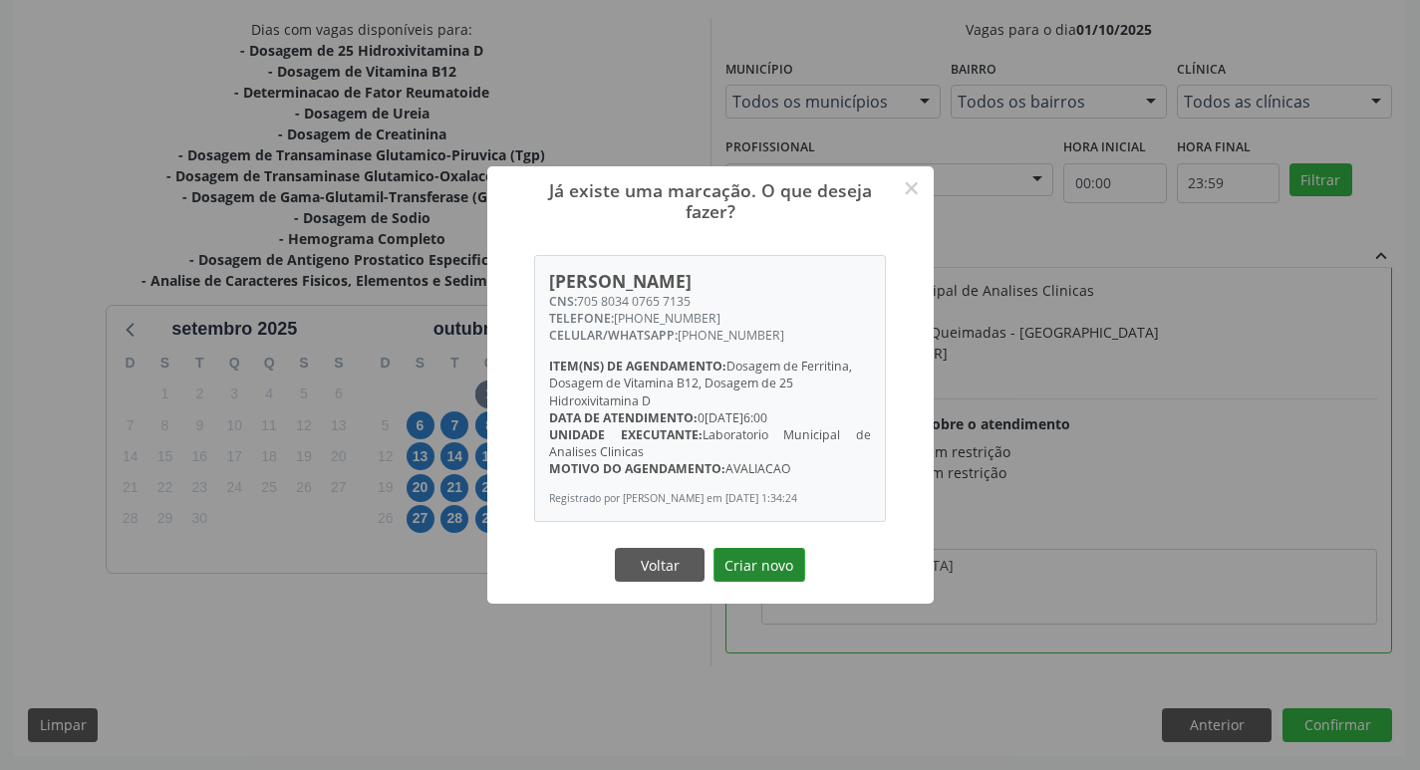
click at [747, 555] on button "Criar novo" at bounding box center [760, 565] width 92 height 34
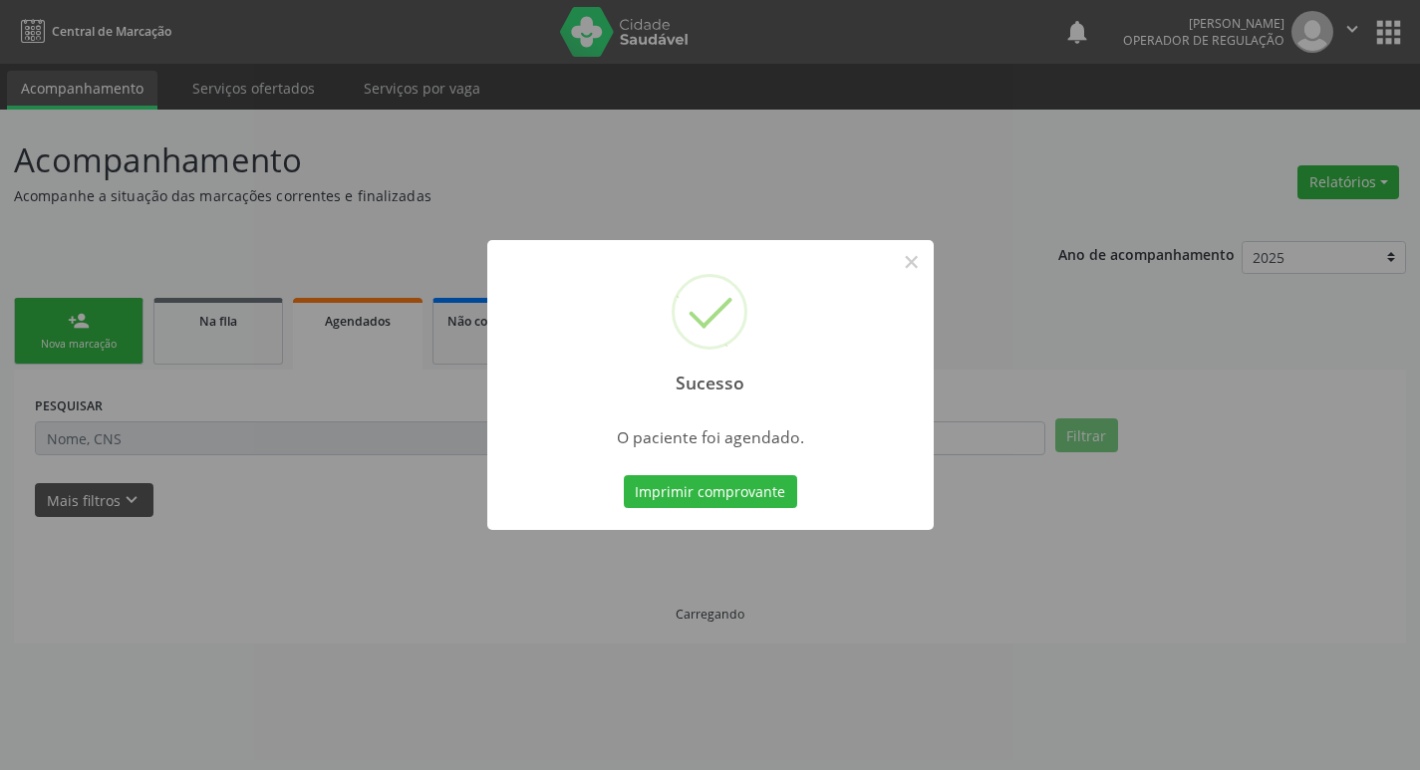
scroll to position [0, 0]
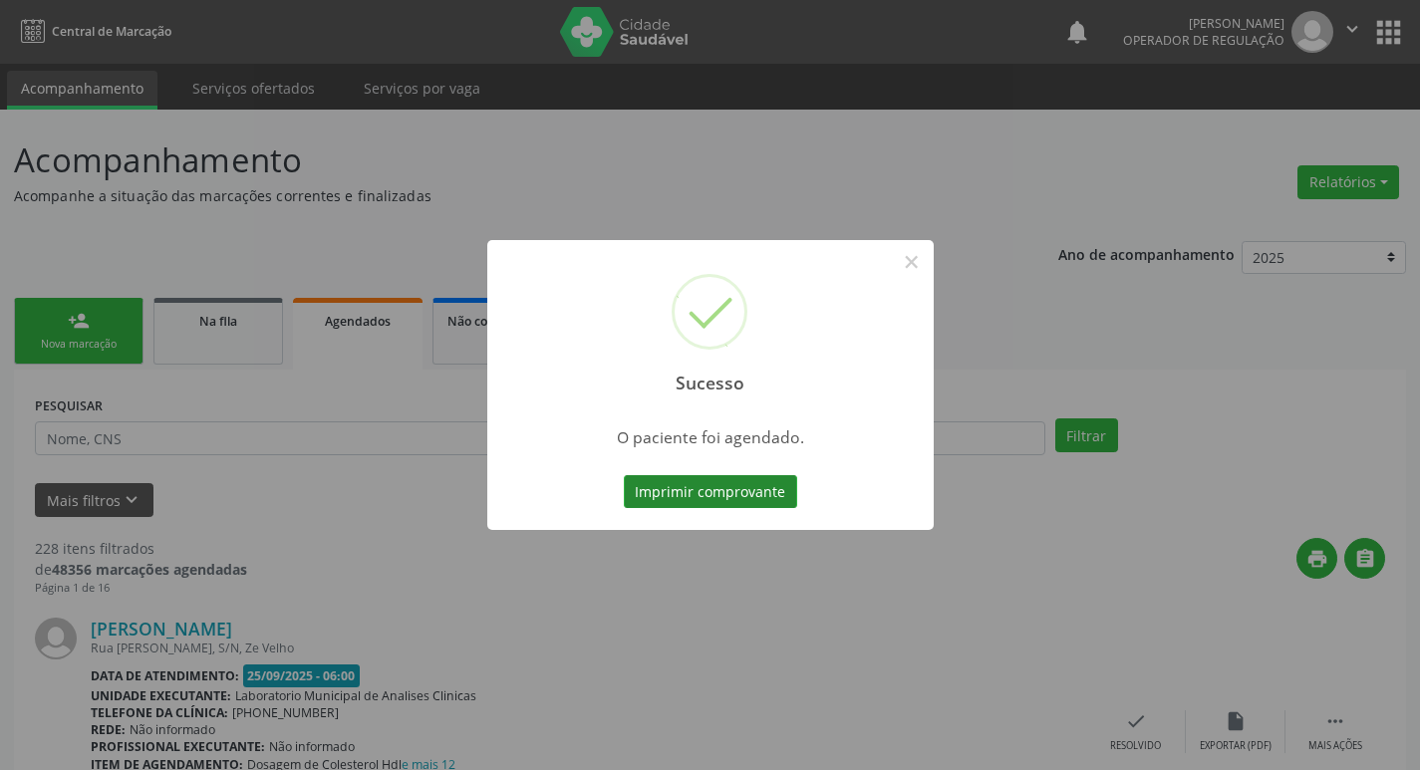
click at [673, 496] on button "Imprimir comprovante" at bounding box center [710, 492] width 173 height 34
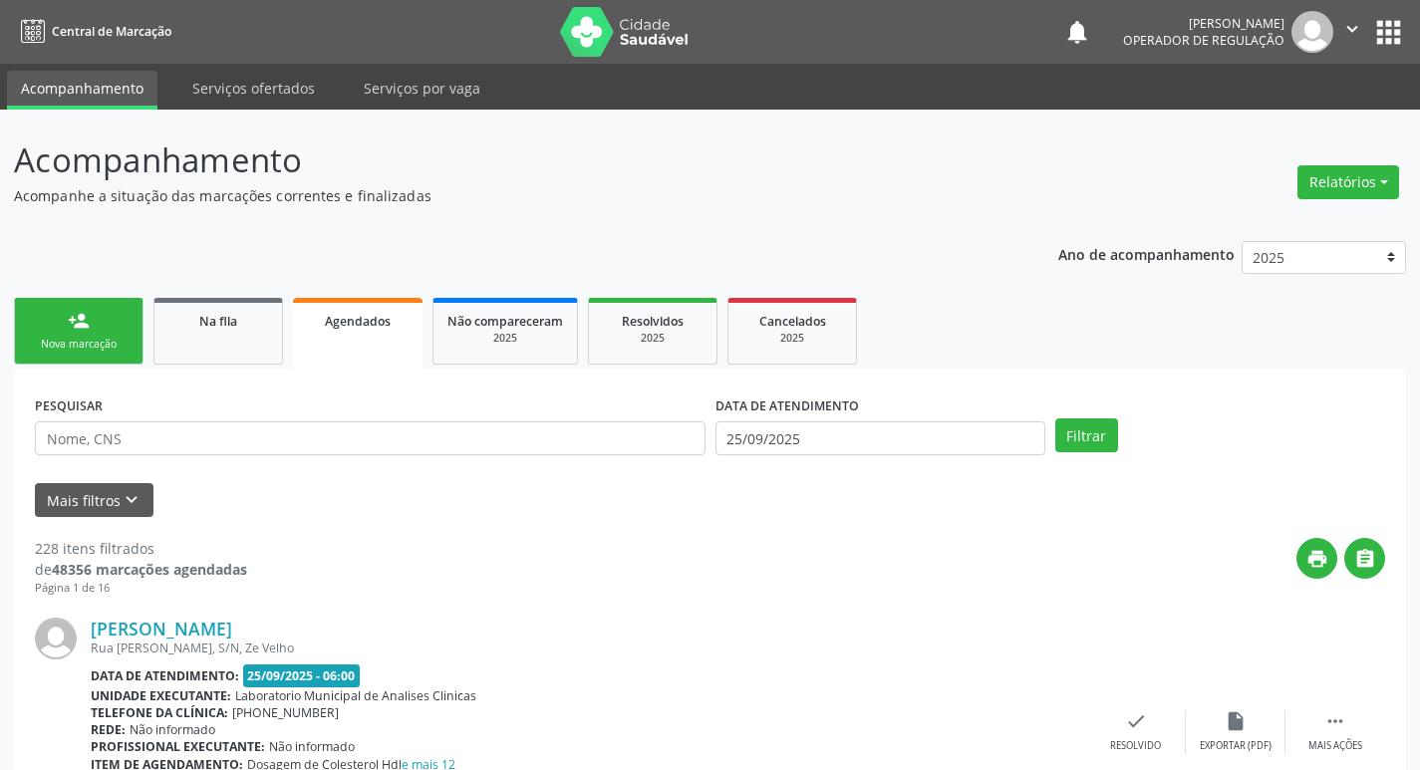
click at [61, 354] on link "person_add Nova marcação" at bounding box center [79, 331] width 130 height 67
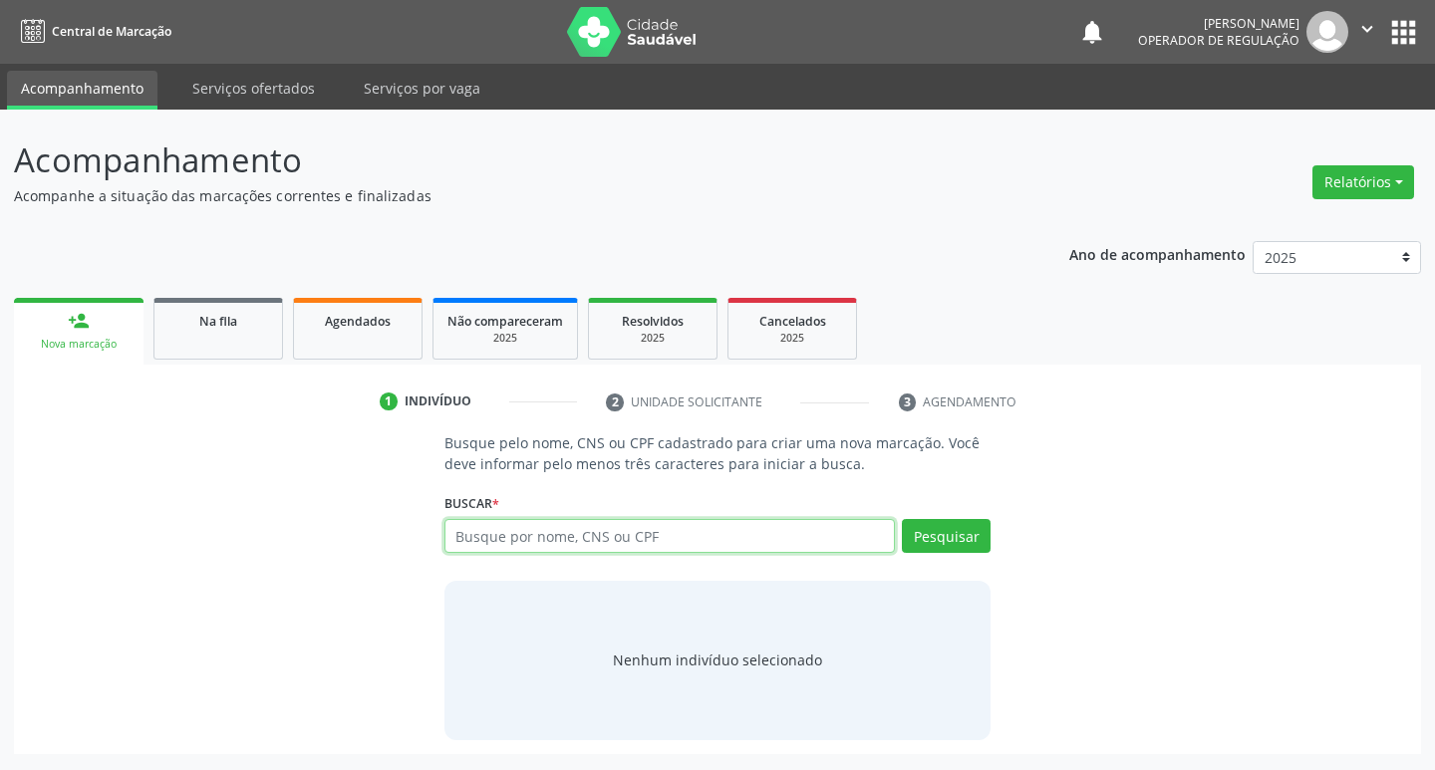
click at [639, 548] on input "text" at bounding box center [671, 536] width 452 height 34
type input "706905129709131"
click at [939, 536] on button "Pesquisar" at bounding box center [946, 536] width 89 height 34
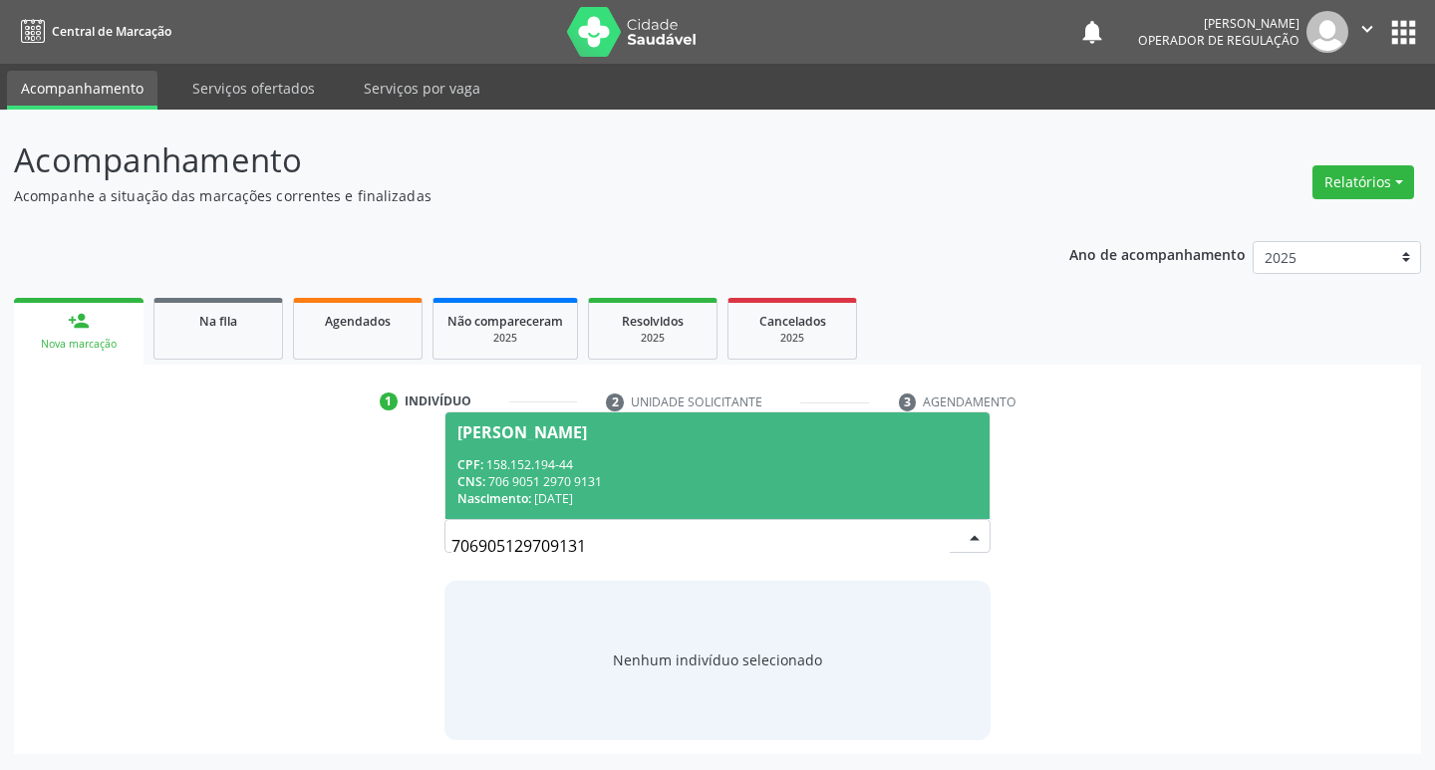
click at [589, 462] on div "CPF: 158.152.194-44" at bounding box center [717, 464] width 521 height 17
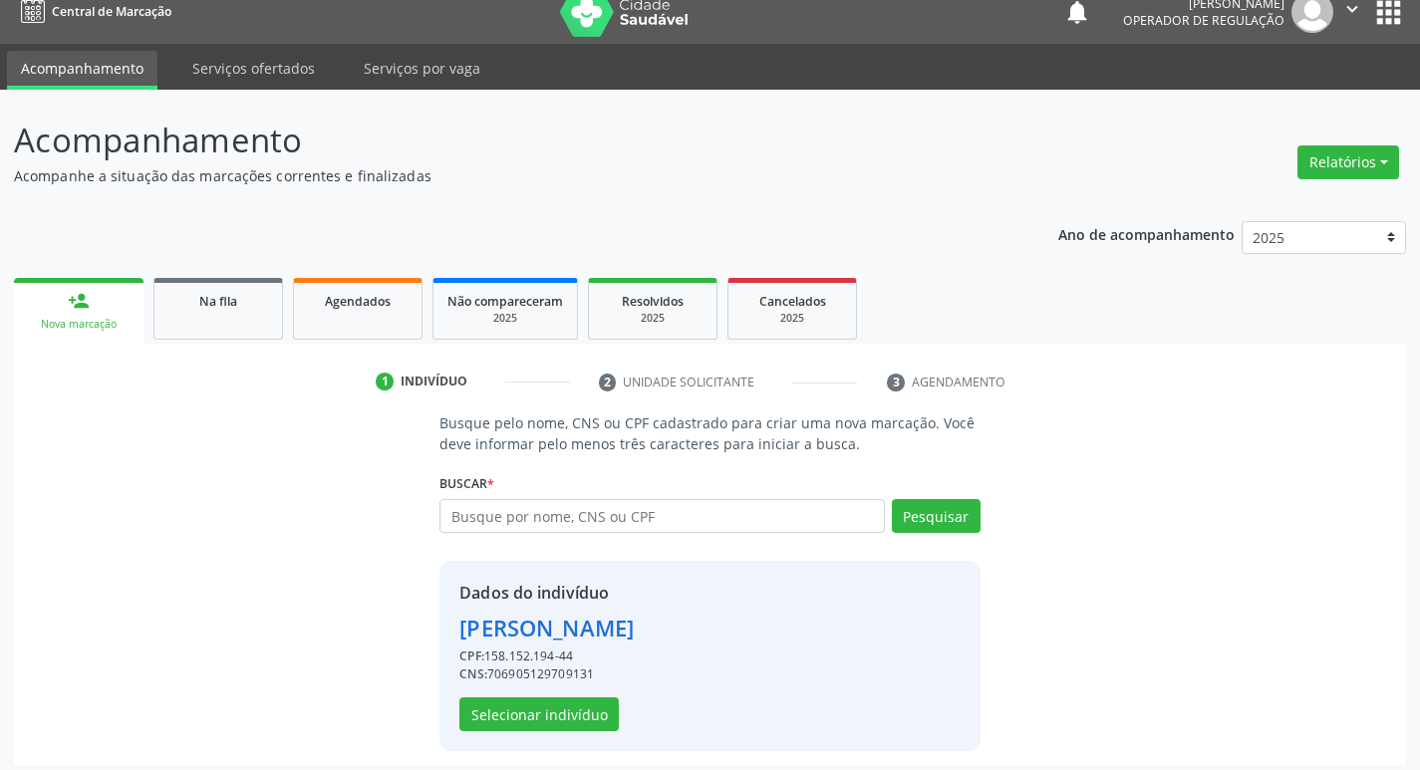
scroll to position [29, 0]
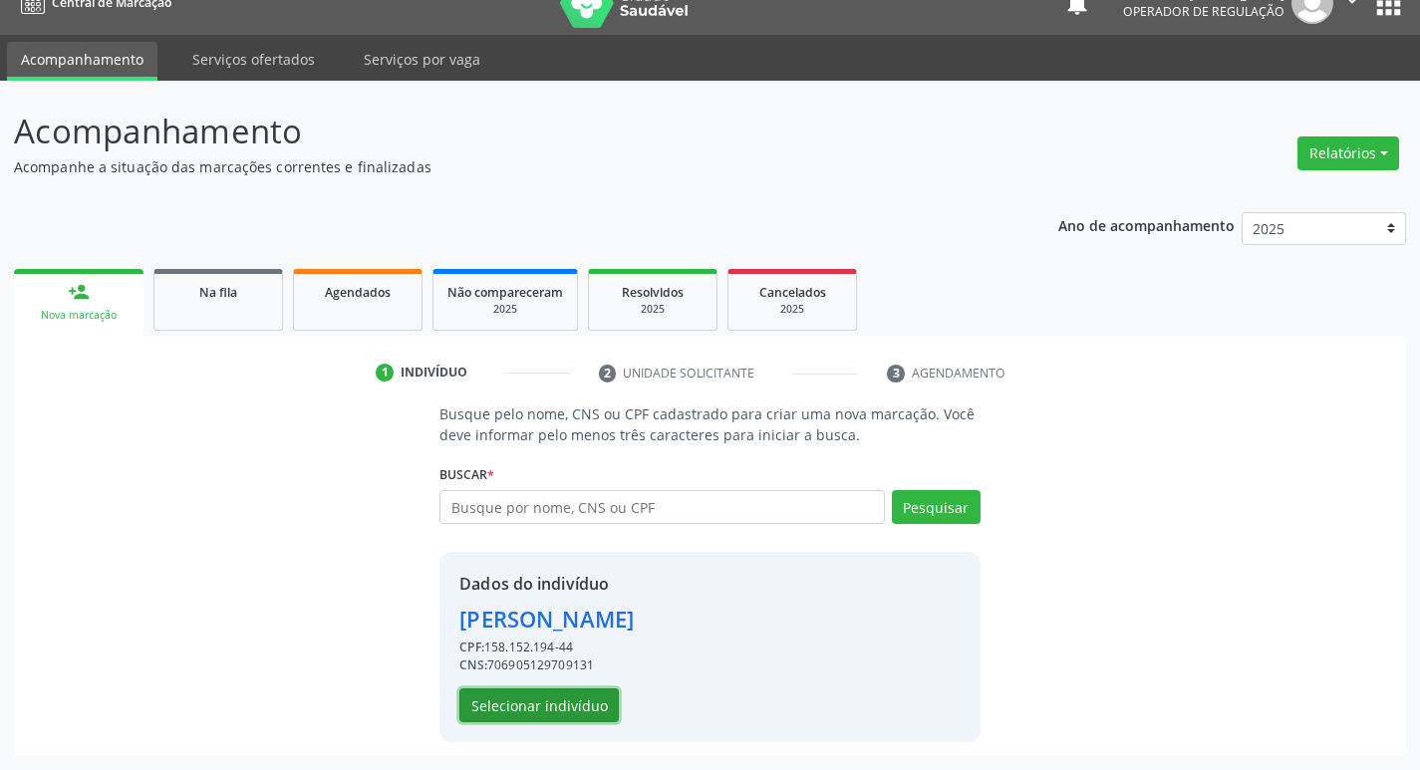
click at [554, 717] on button "Selecionar indivíduo" at bounding box center [538, 706] width 159 height 34
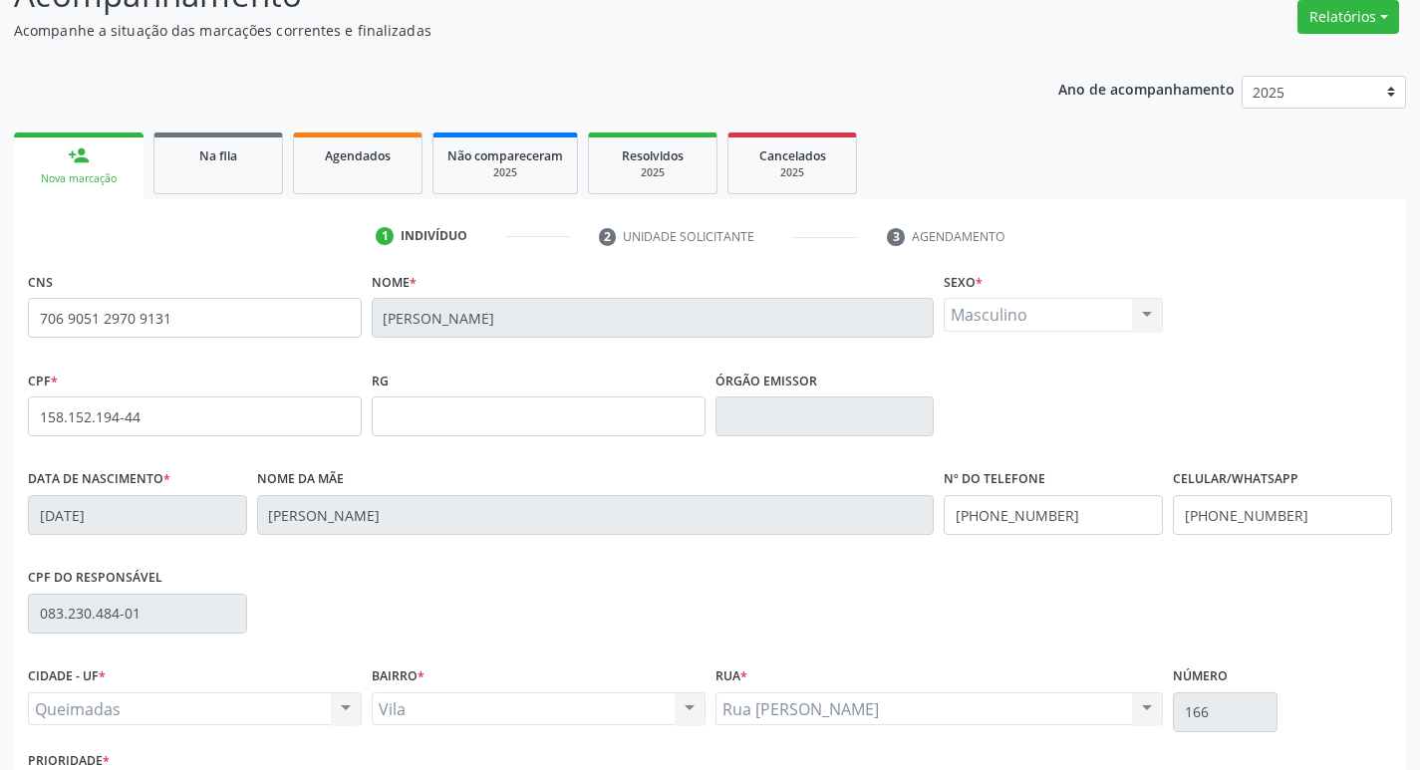
scroll to position [310, 0]
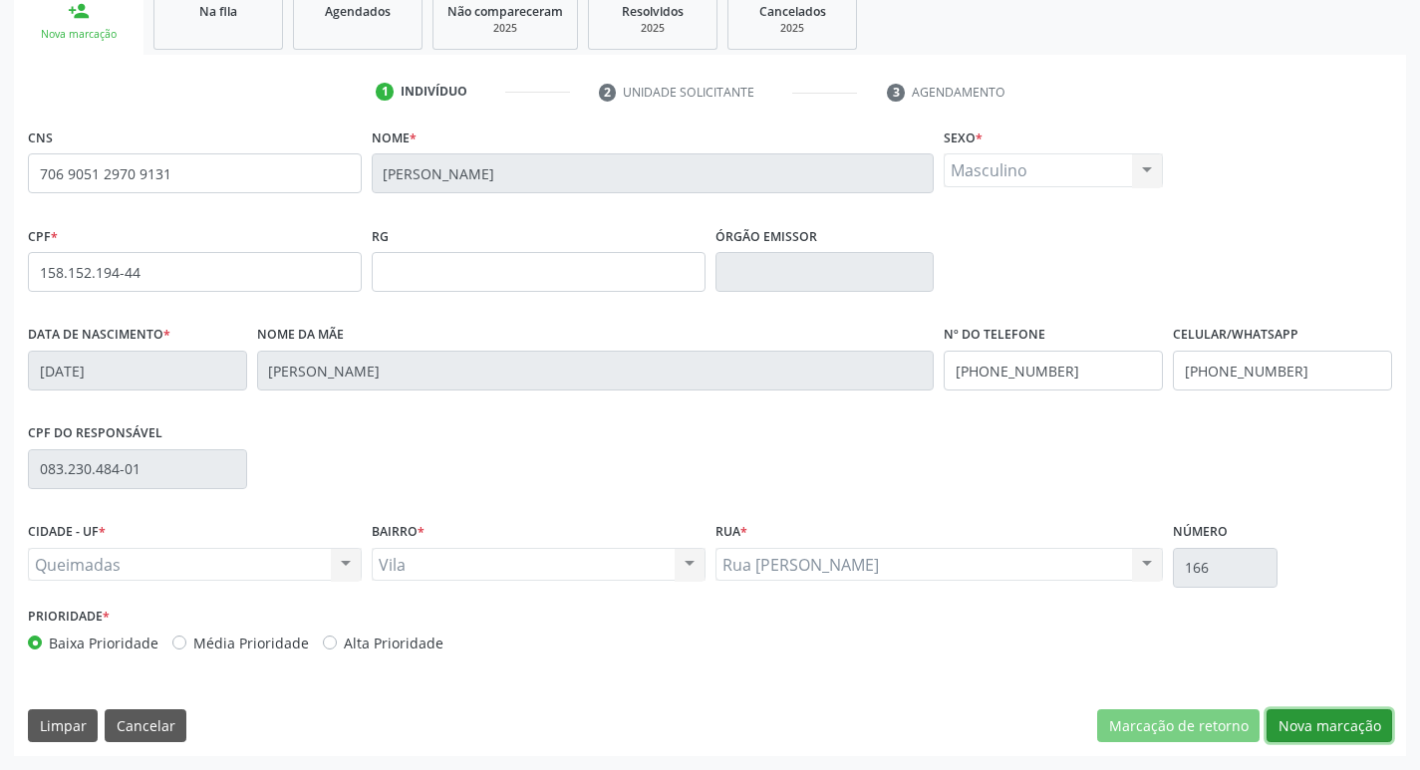
click at [1329, 720] on button "Nova marcação" at bounding box center [1330, 727] width 126 height 34
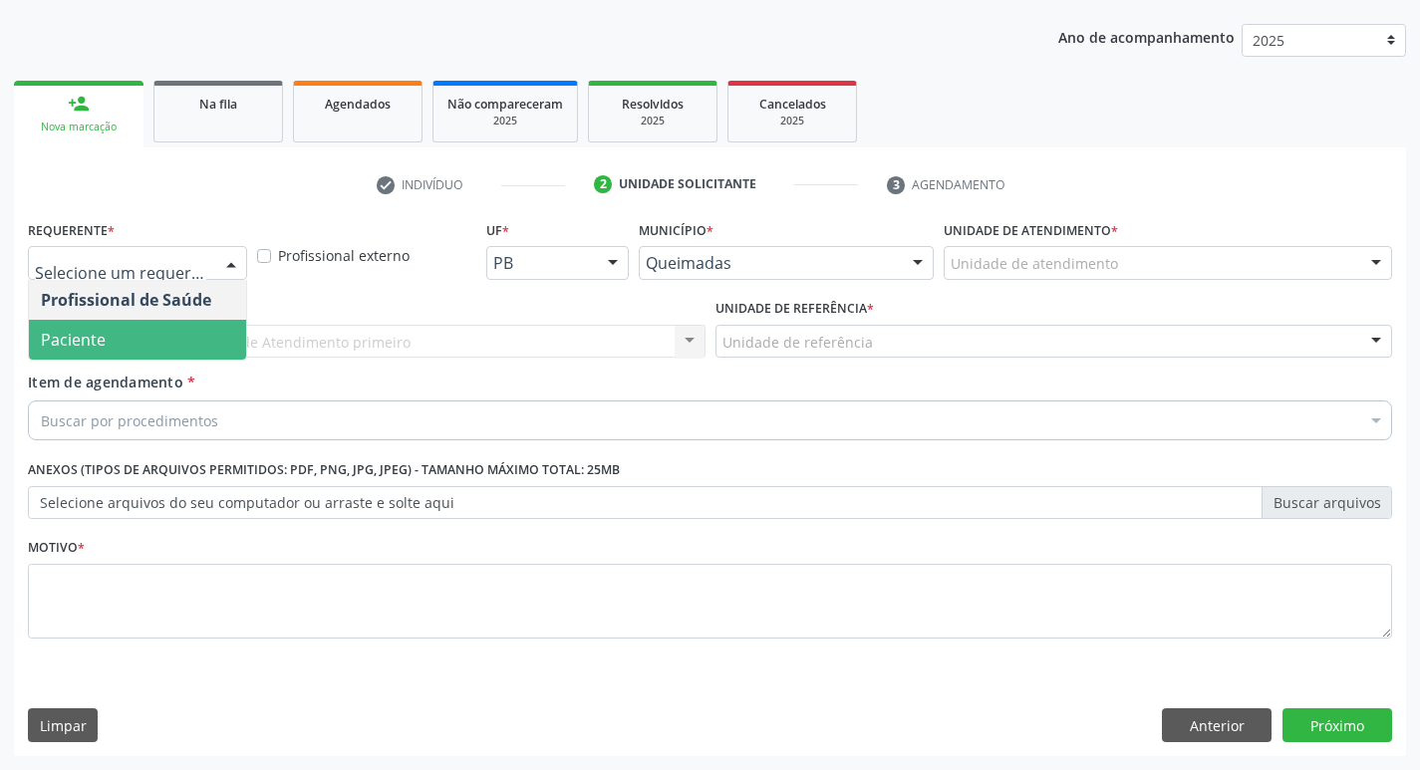
click at [92, 342] on span "Paciente" at bounding box center [73, 340] width 65 height 22
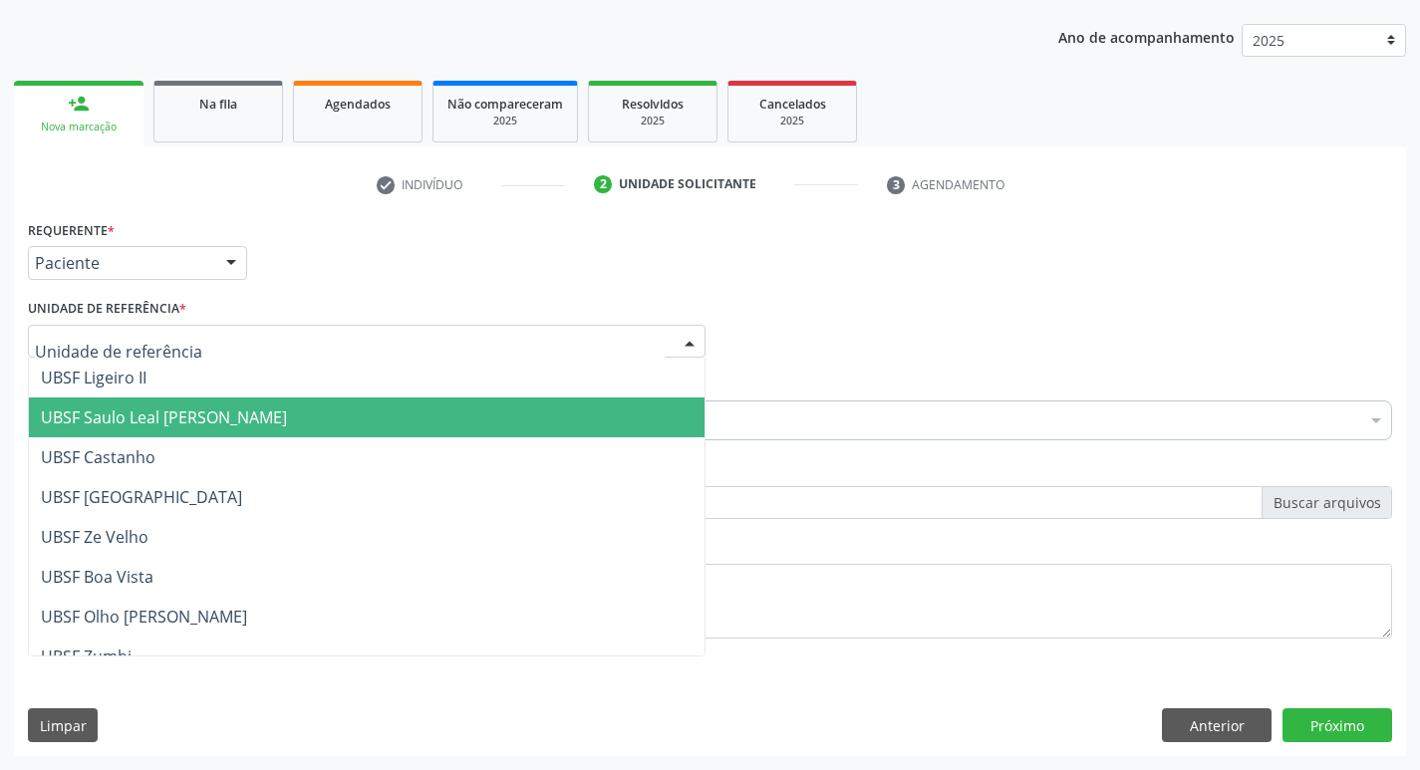
type input "V"
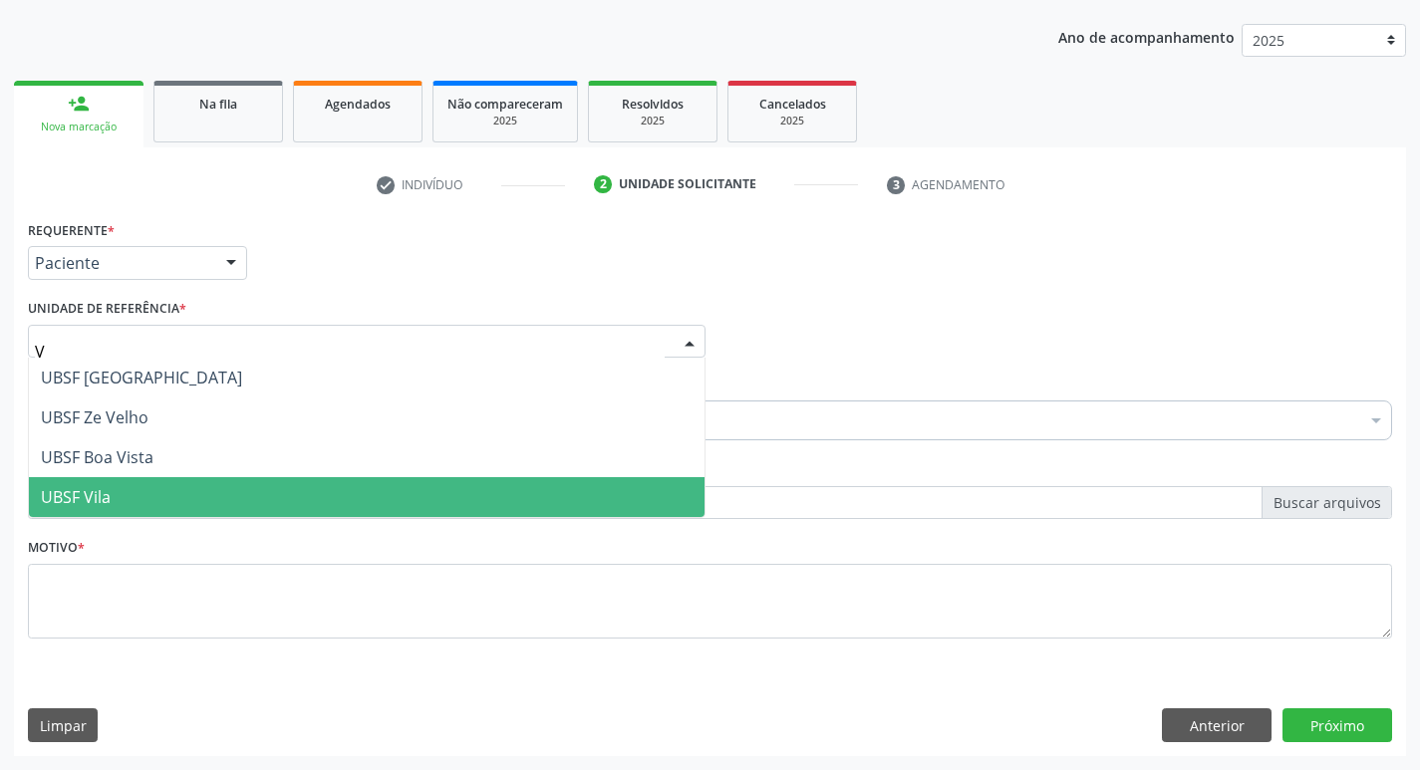
drag, startPoint x: 130, startPoint y: 484, endPoint x: 116, endPoint y: 487, distance: 14.3
click at [117, 487] on span "UBSF Vila" at bounding box center [367, 497] width 676 height 40
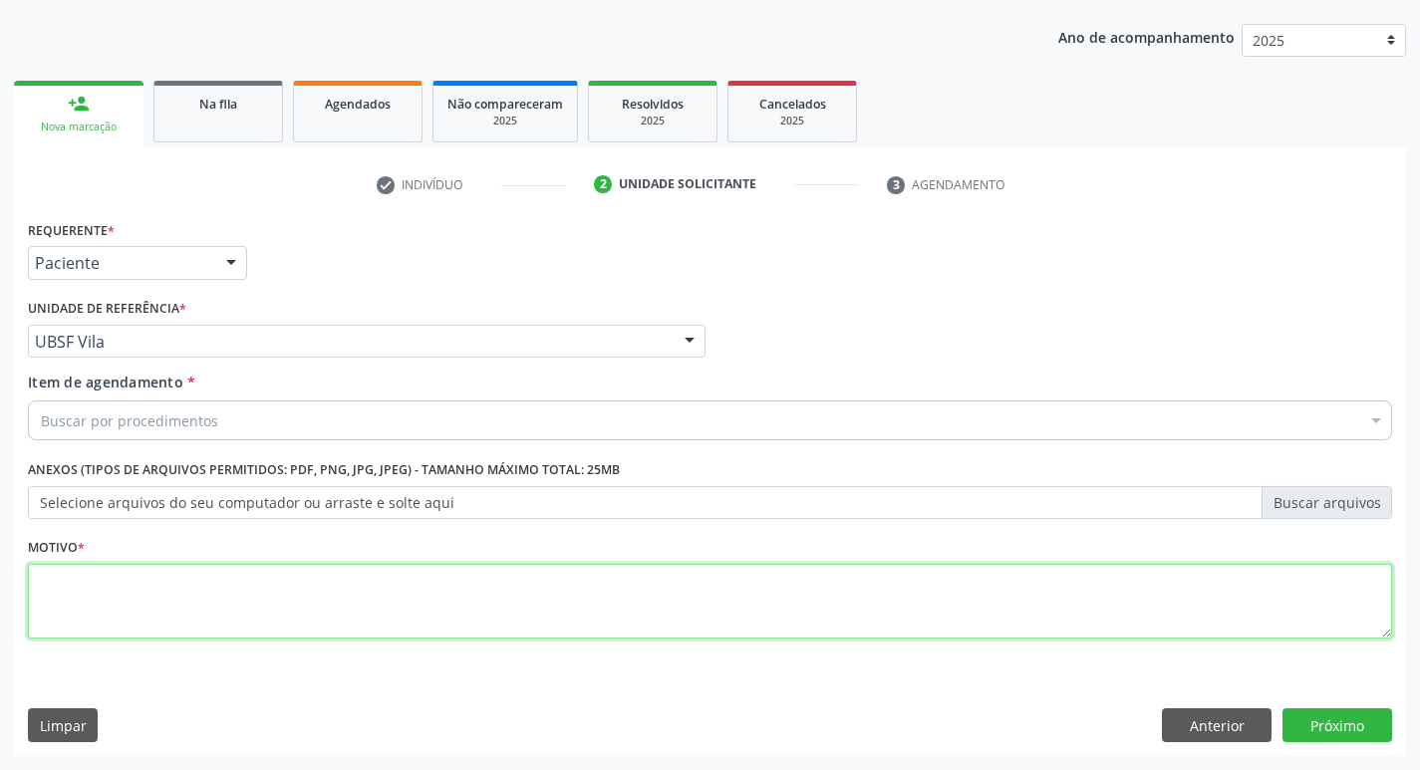
click at [92, 609] on textarea at bounding box center [710, 602] width 1365 height 76
type textarea "AVALIACAO"
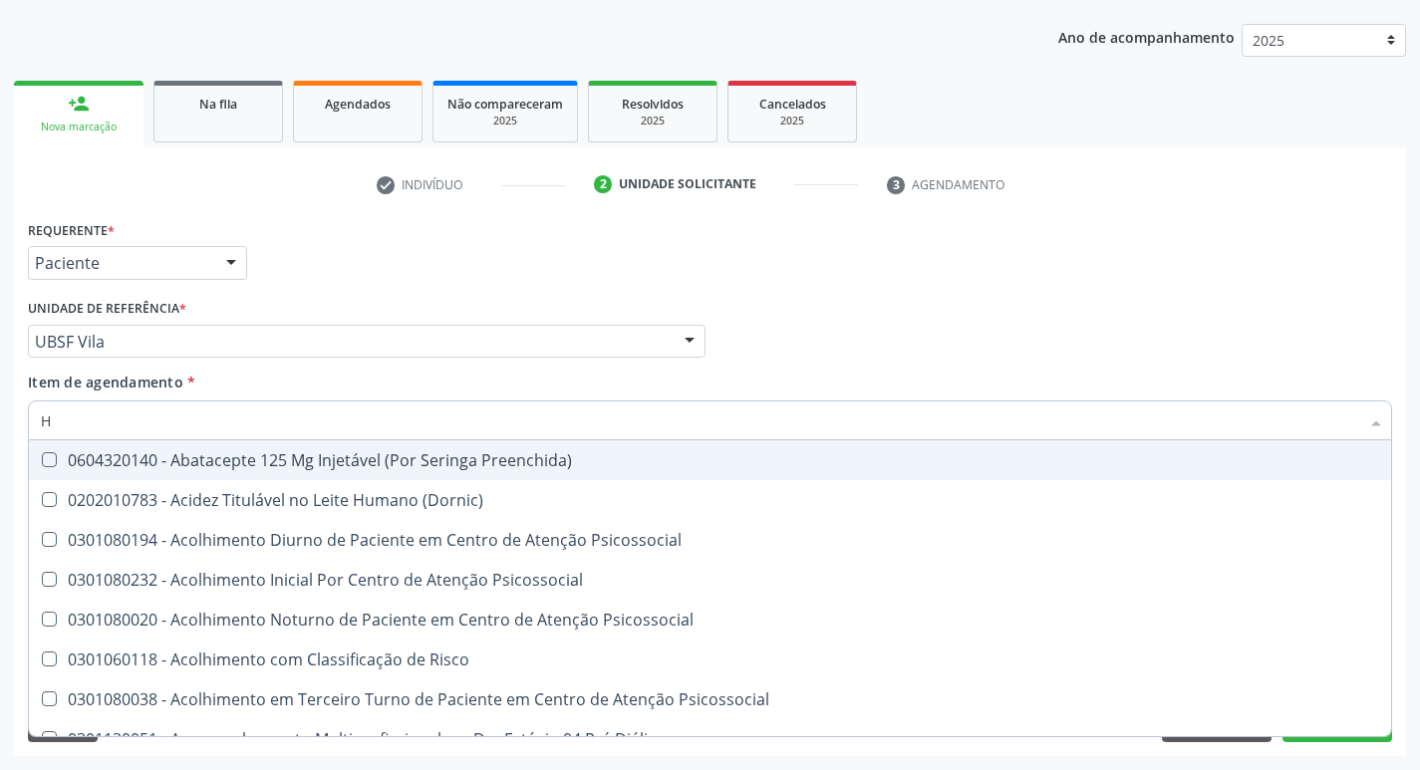
type input "HEMOGR"
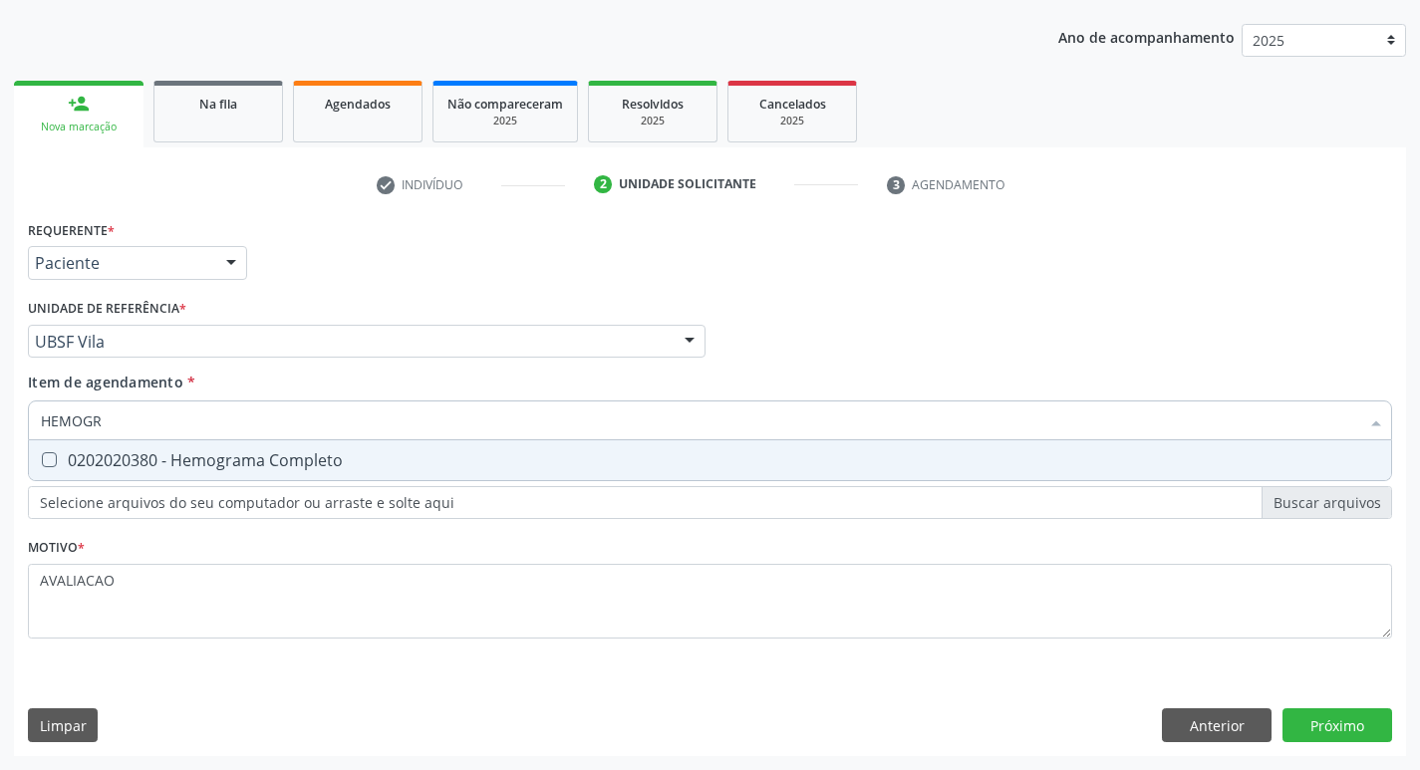
click at [305, 439] on input "HEMOGR" at bounding box center [700, 421] width 1319 height 40
click at [329, 458] on div "0202020380 - Hemograma Completo" at bounding box center [710, 461] width 1339 height 16
checkbox Completo "true"
type input "HEMOG"
checkbox Completo "false"
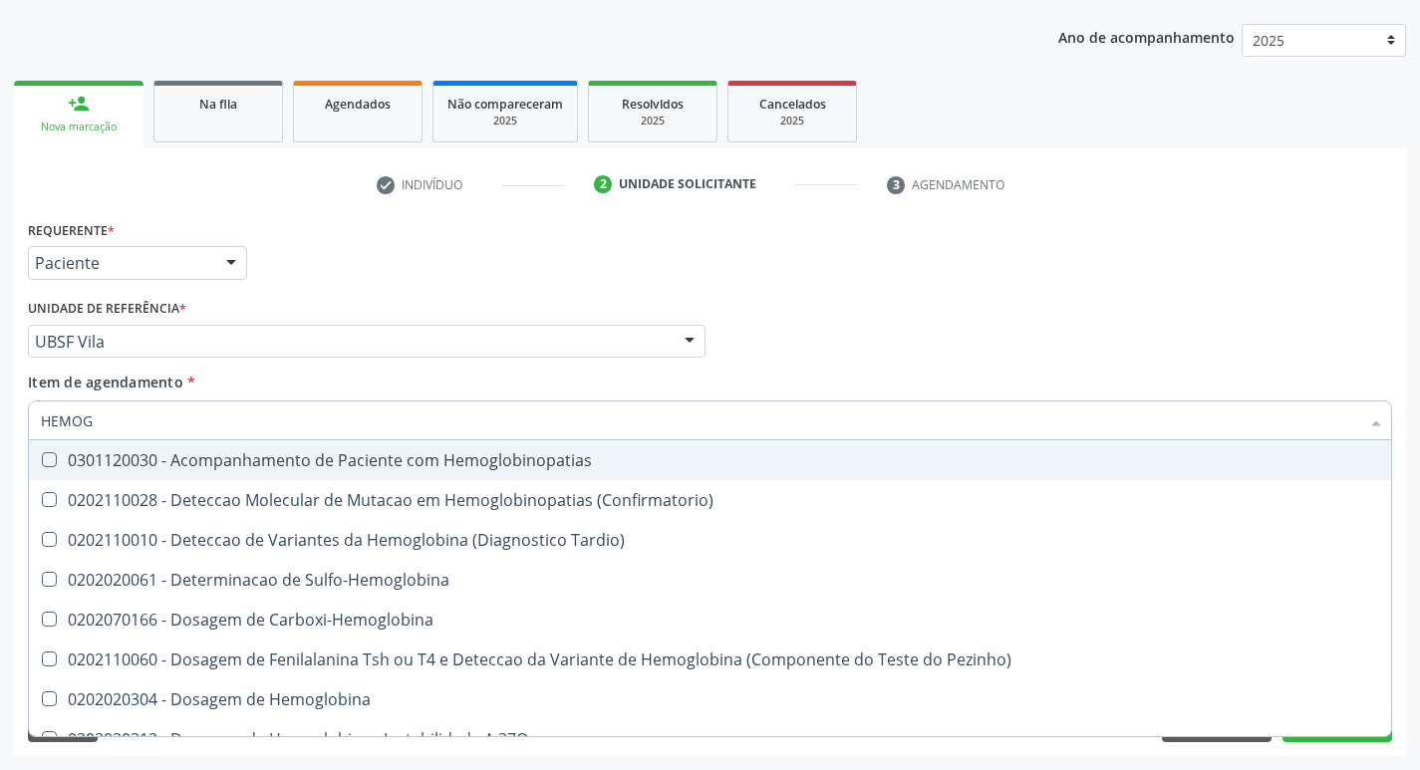
type input "HEMO"
checkbox Completo "false"
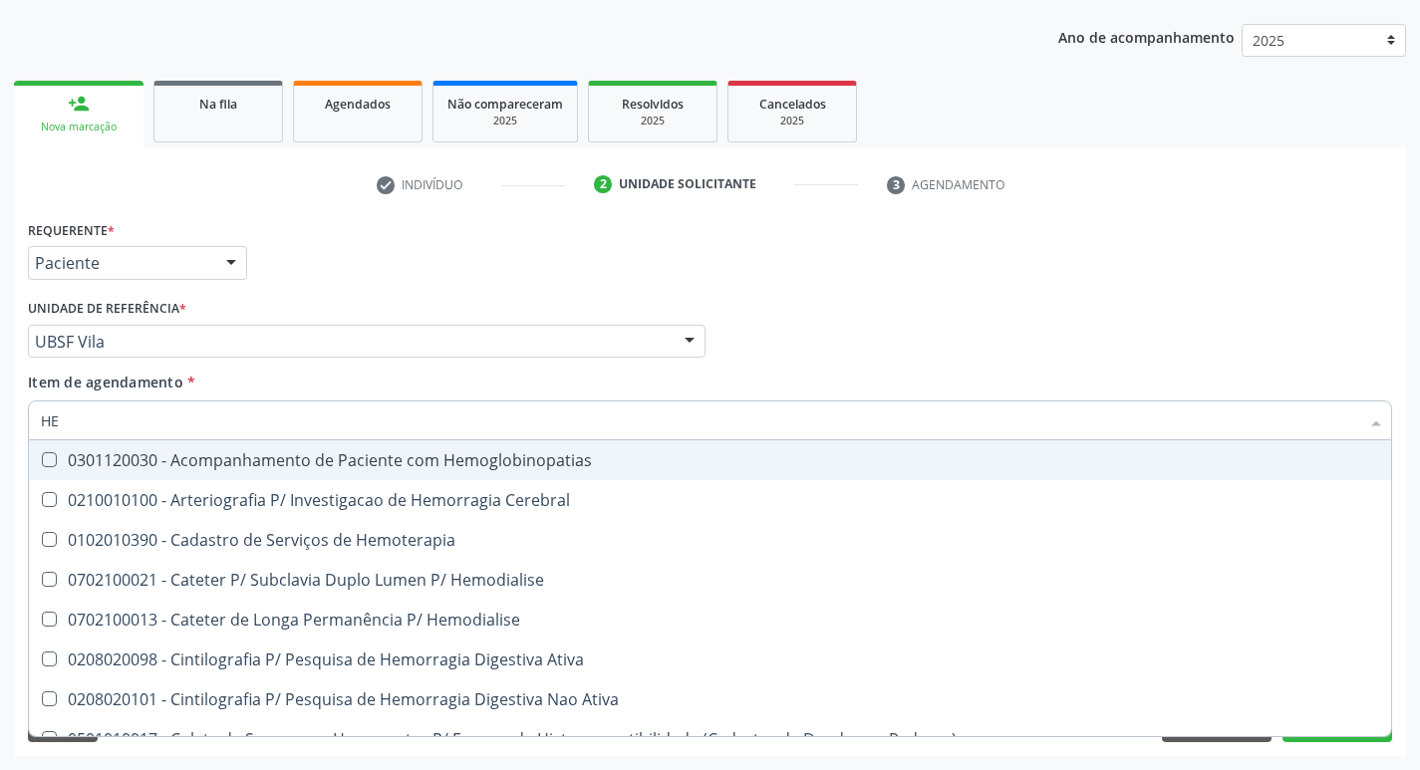
type input "H"
checkbox Completo "false"
checkbox Elastica "false"
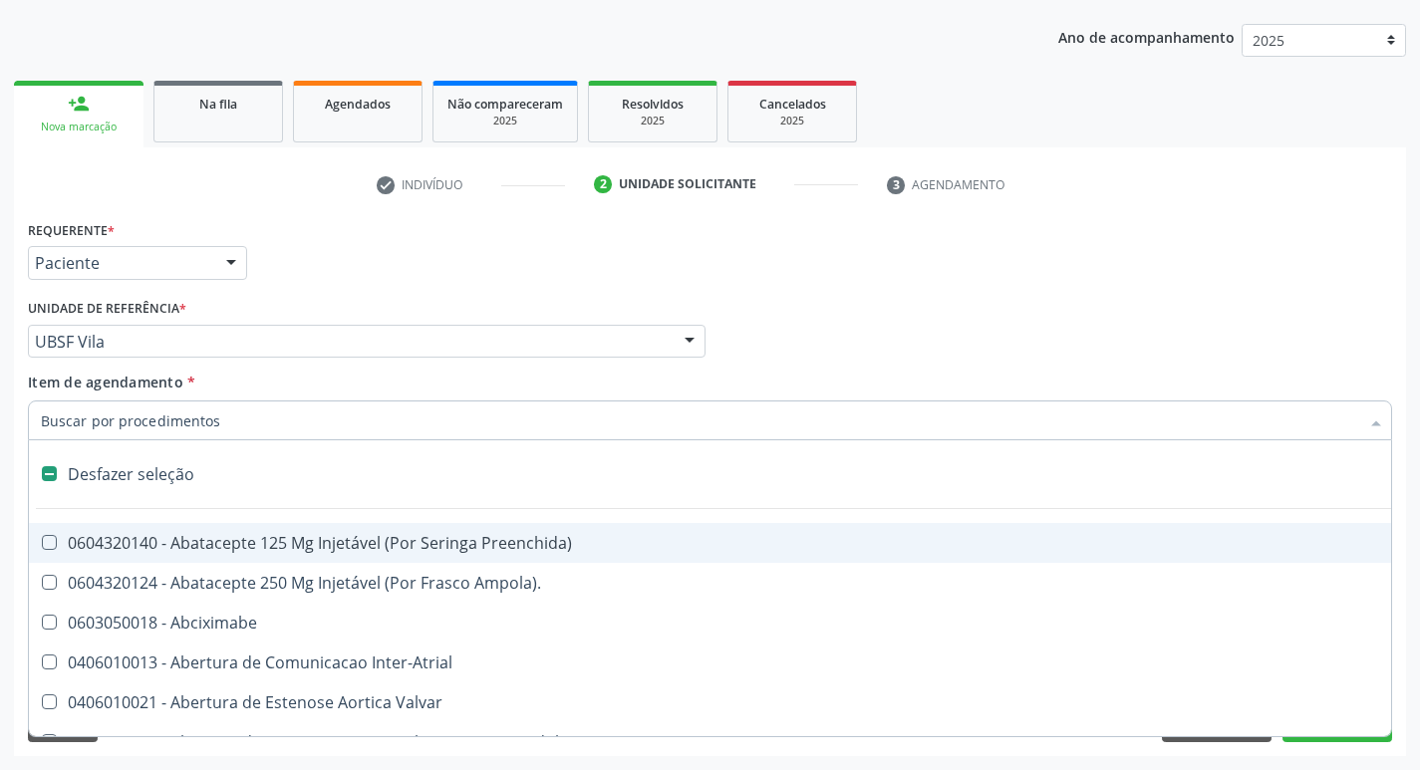
type input "G"
checkbox Persistente "true"
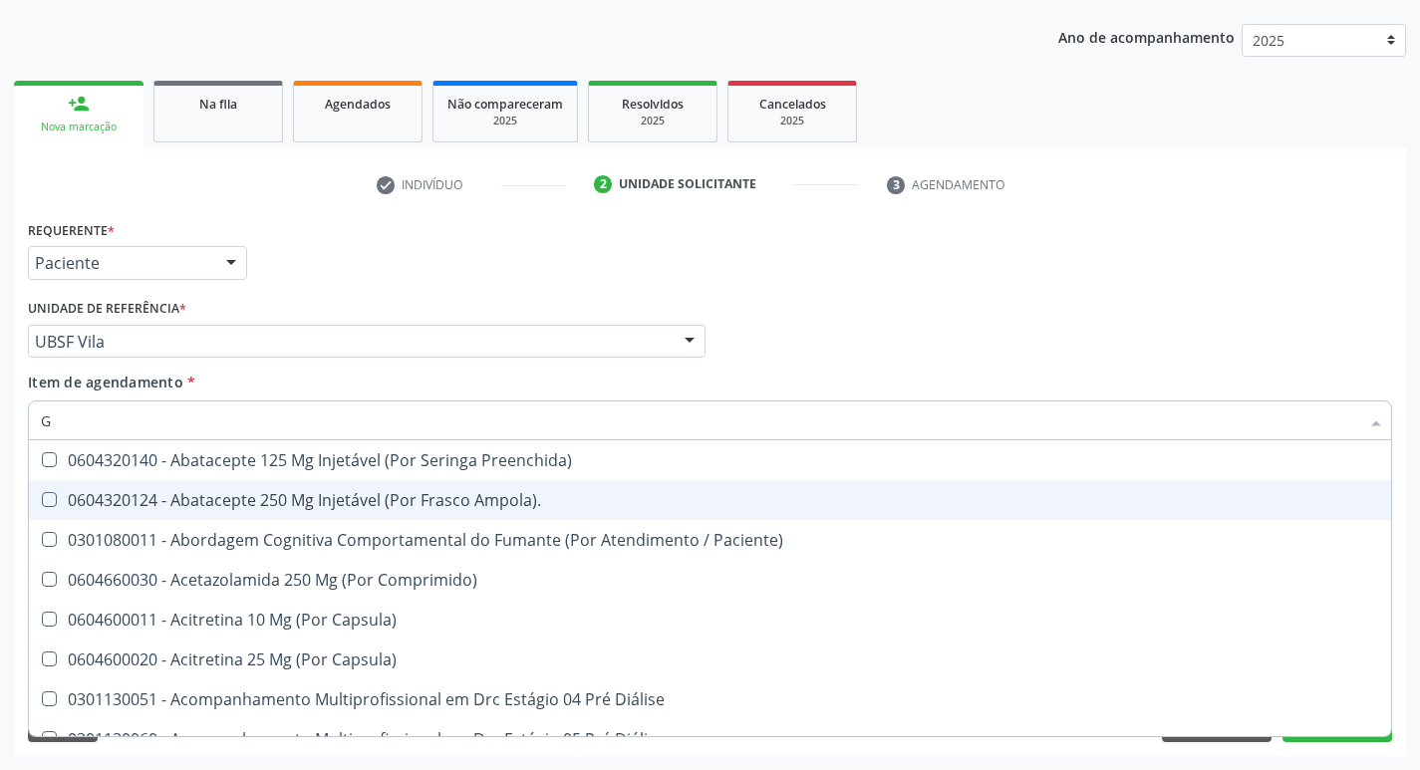
type input "GLICOSE"
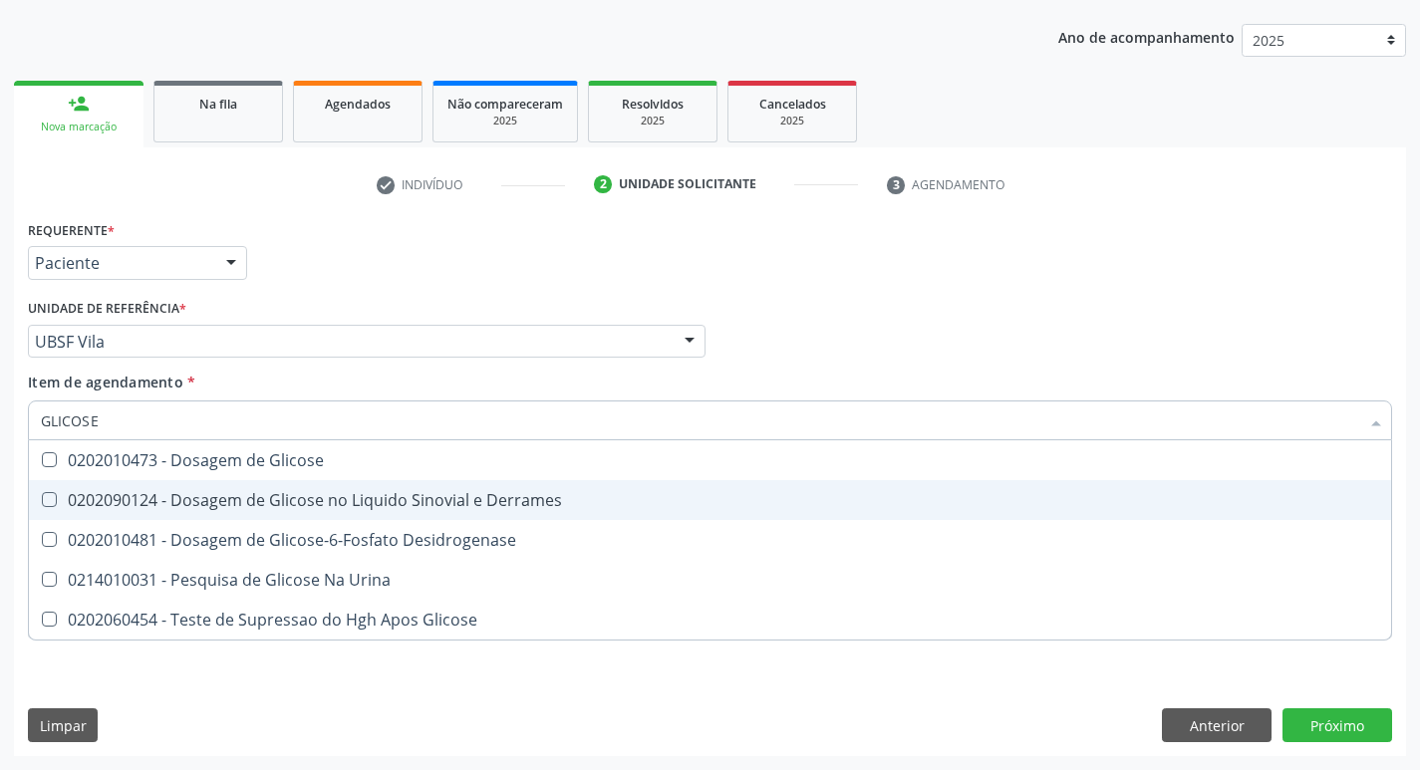
click at [296, 468] on div "0202010473 - Dosagem de Glicose" at bounding box center [710, 461] width 1339 height 16
checkbox Glicose "true"
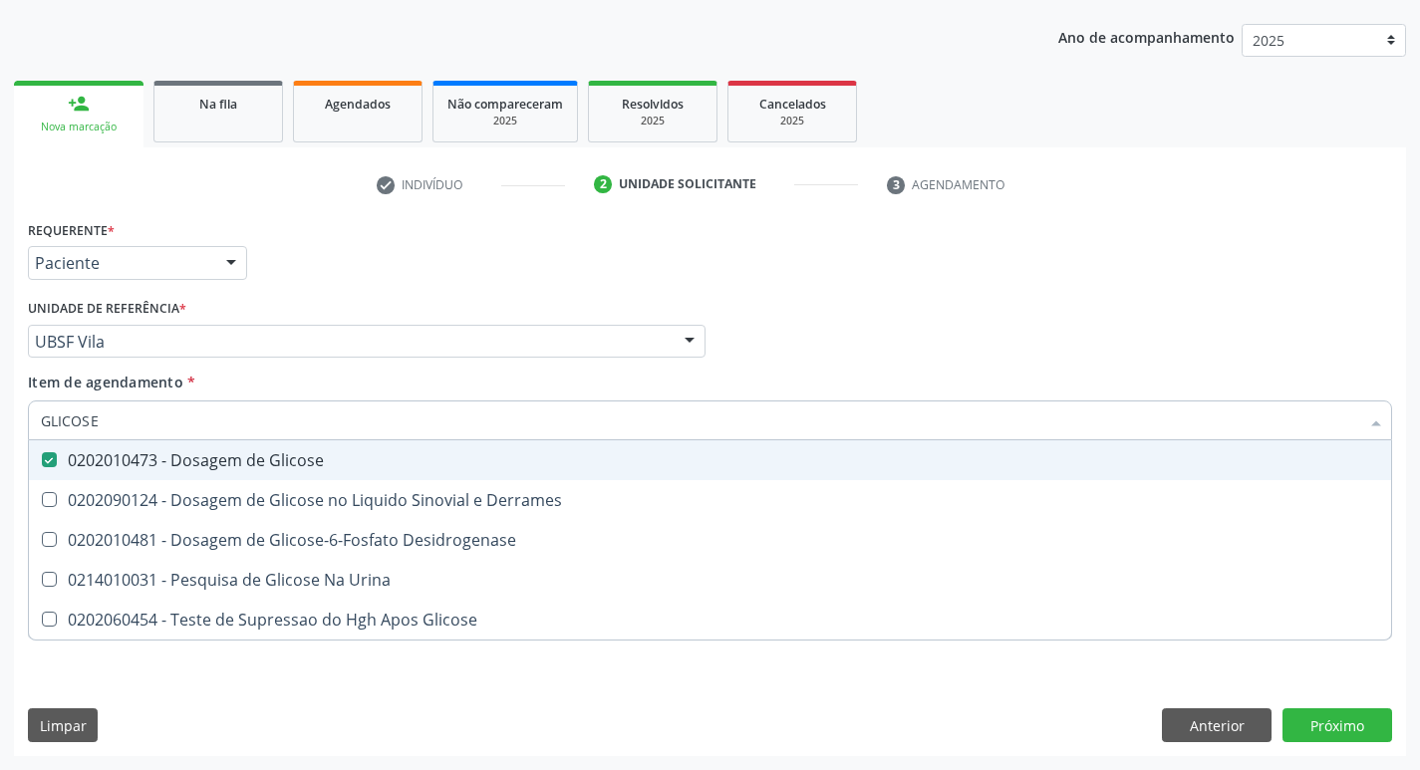
type input "GLICOS"
checkbox Glicose "false"
checkbox Derrames "true"
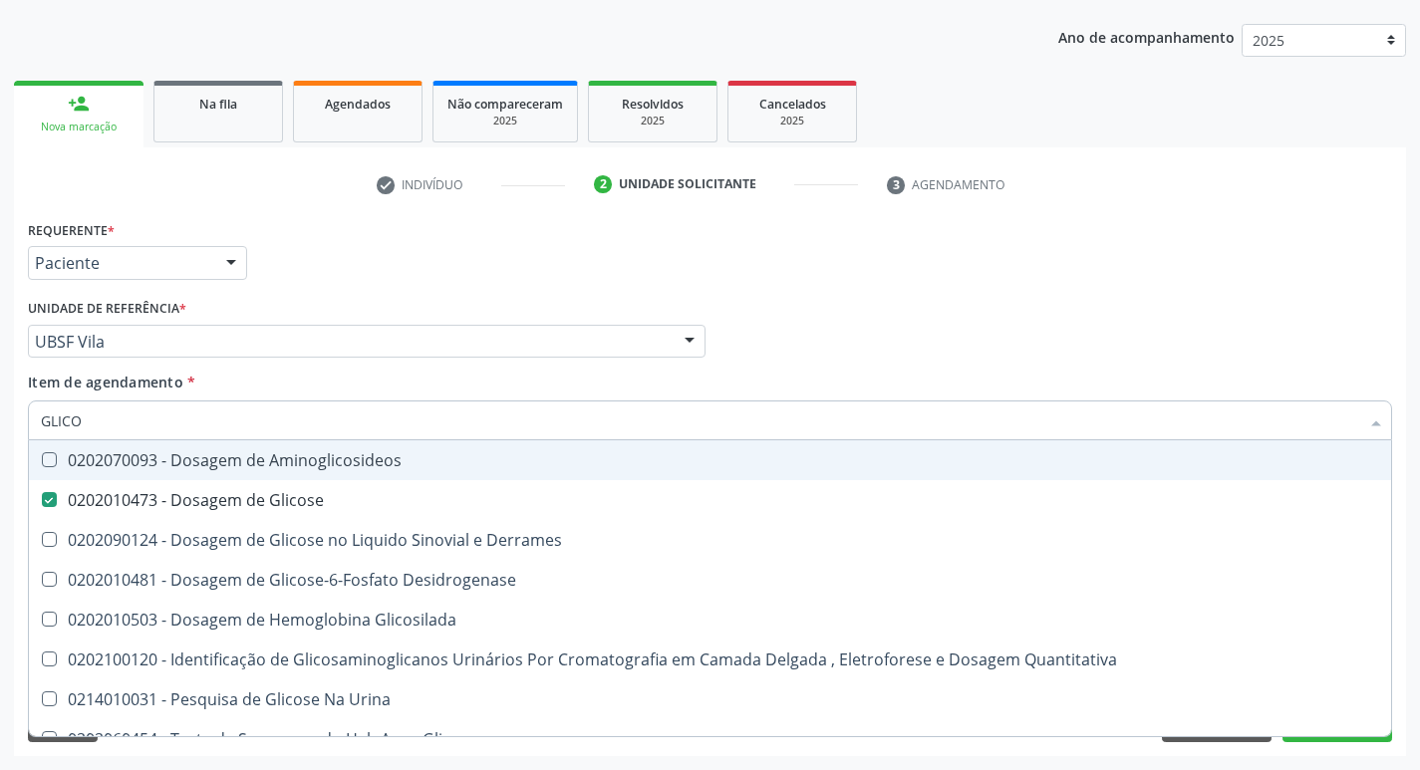
type input "GLIC"
checkbox Glicose "false"
checkbox Derrames "false"
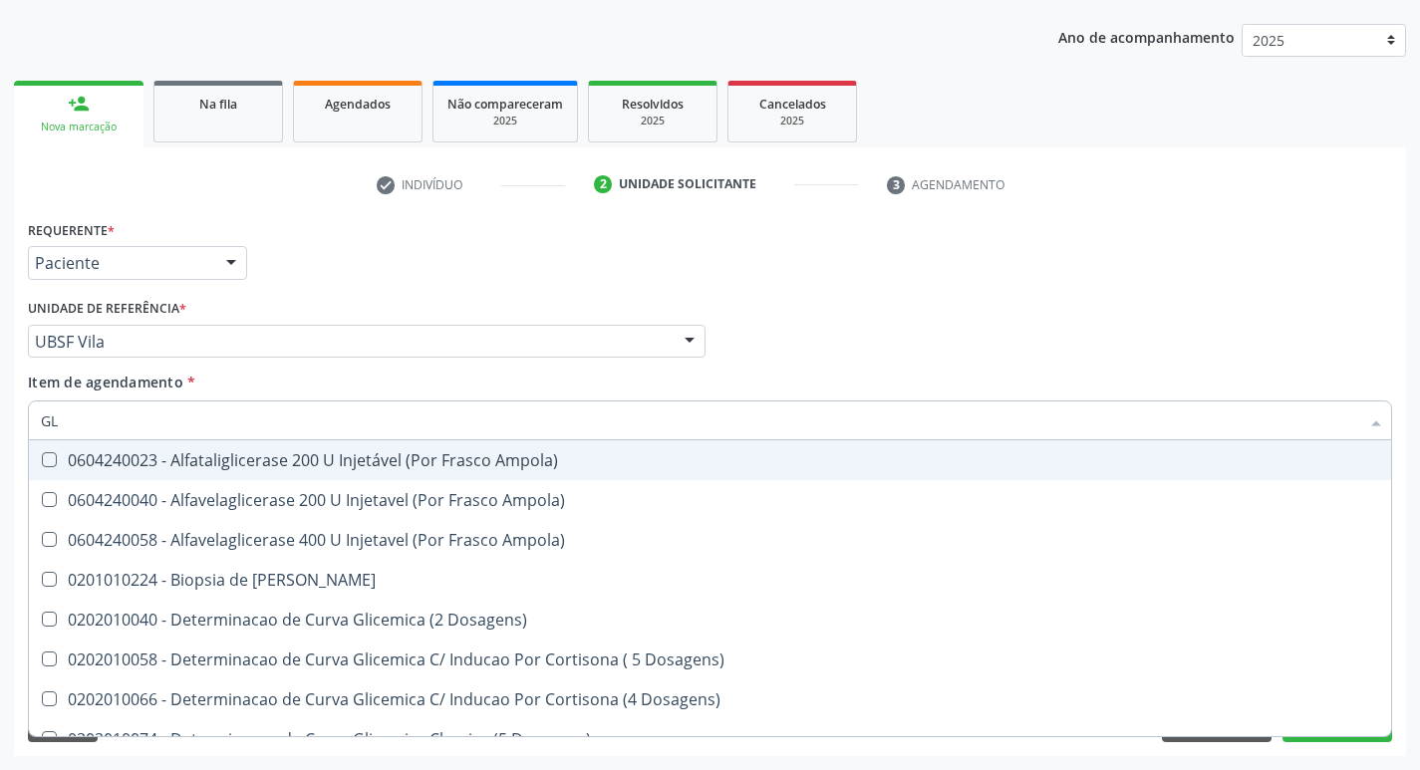
type input "G"
checkbox Glicose "false"
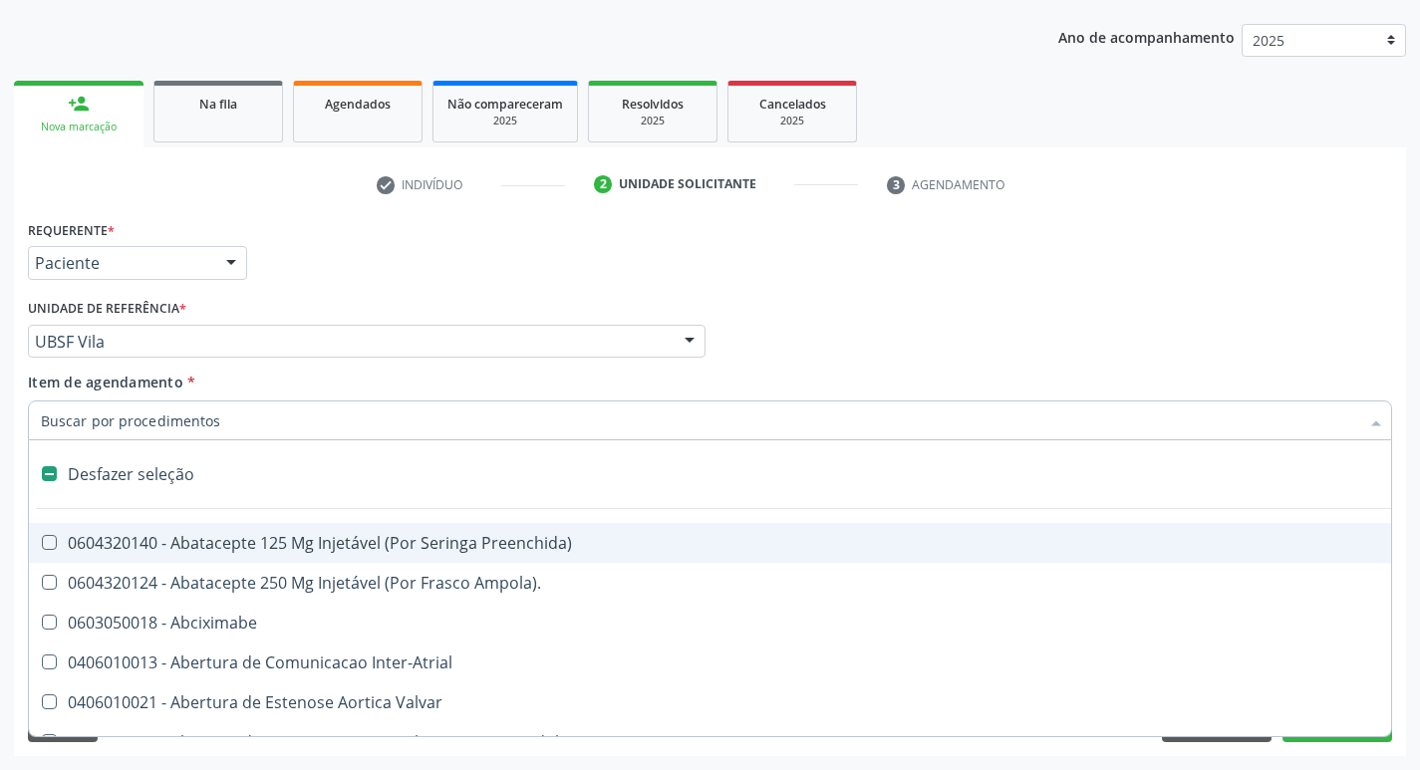
type input "Ç"
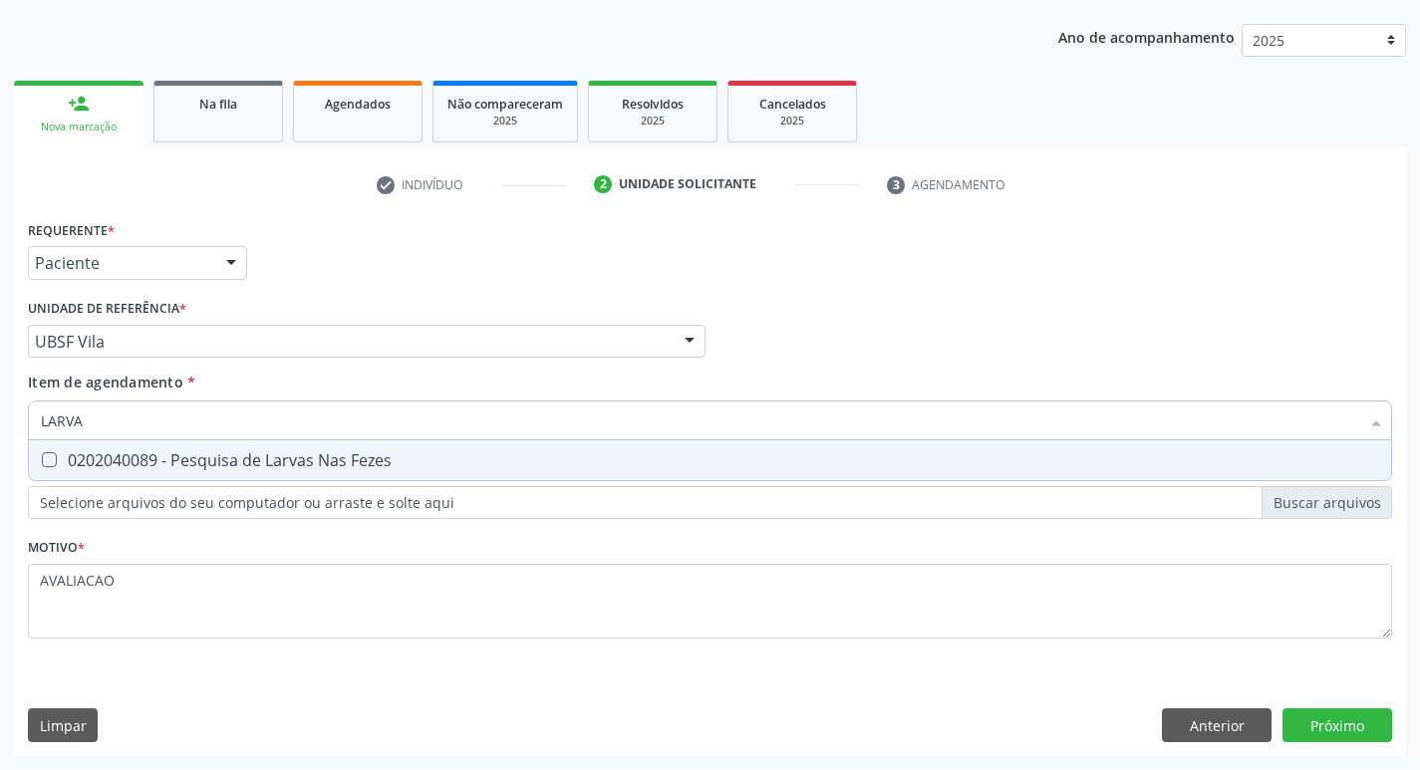
type input "LARVAS"
click at [296, 468] on div "0202040089 - Pesquisa de Larvas Nas Fezes" at bounding box center [710, 461] width 1339 height 16
checkbox Fezes "true"
type input "L"
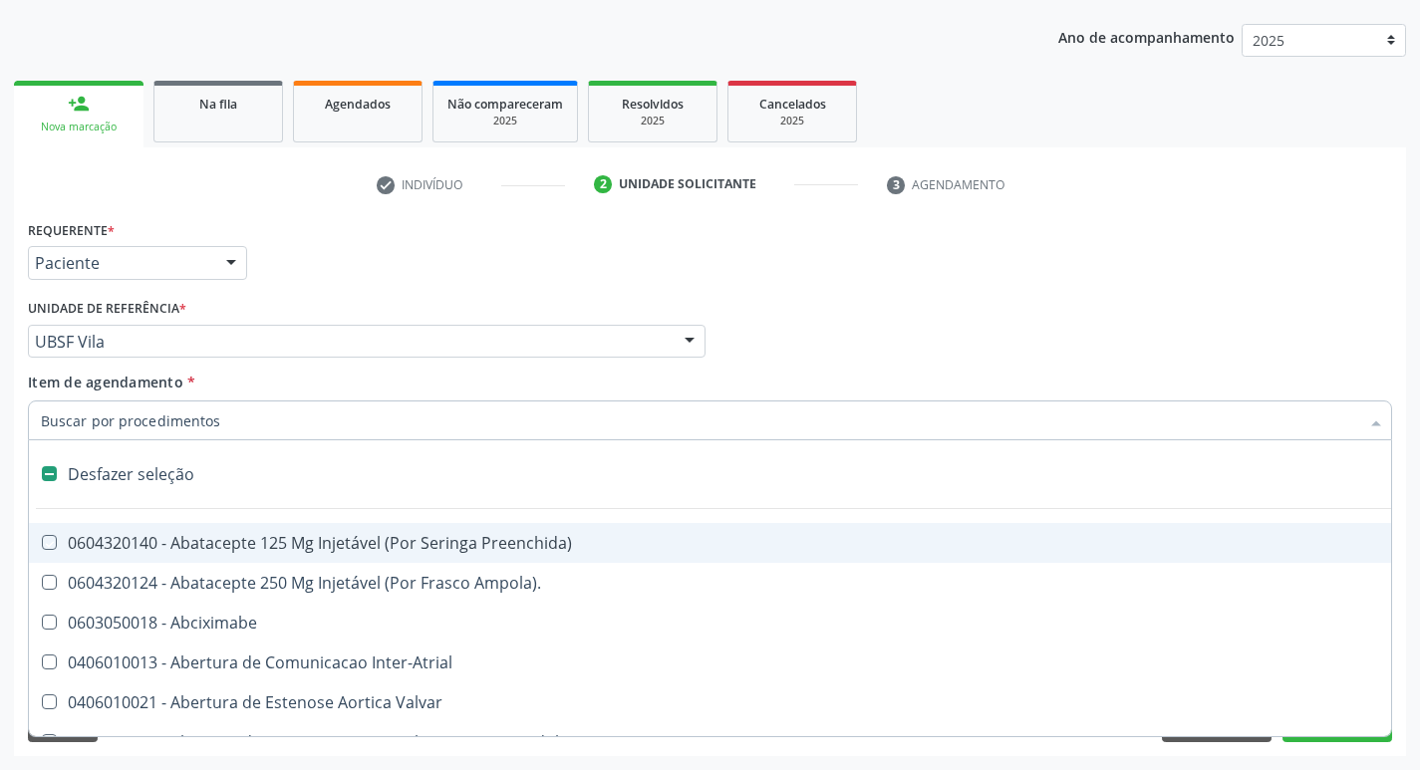
checkbox Preenchida\) "false"
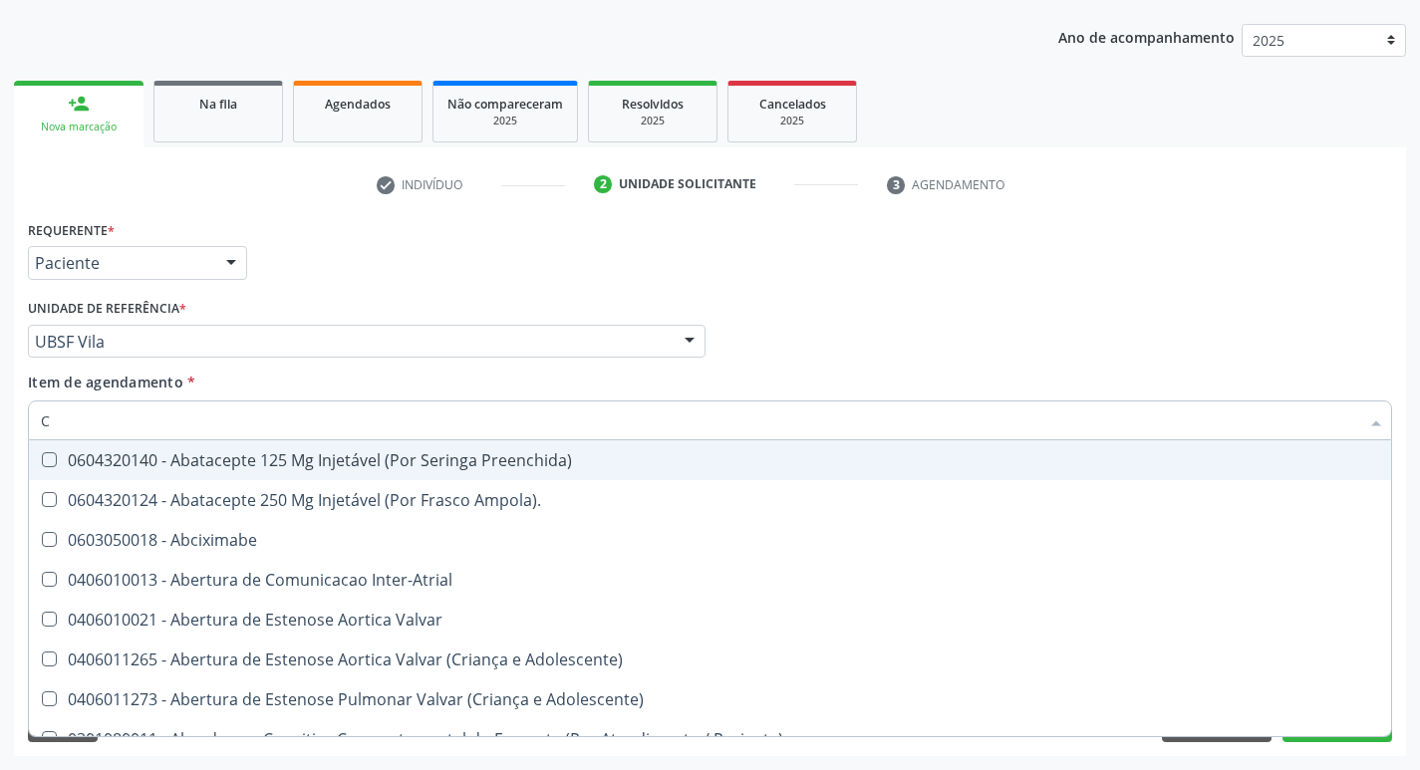
type input "CO"
checkbox Comprimido\) "true"
checkbox Osseo "true"
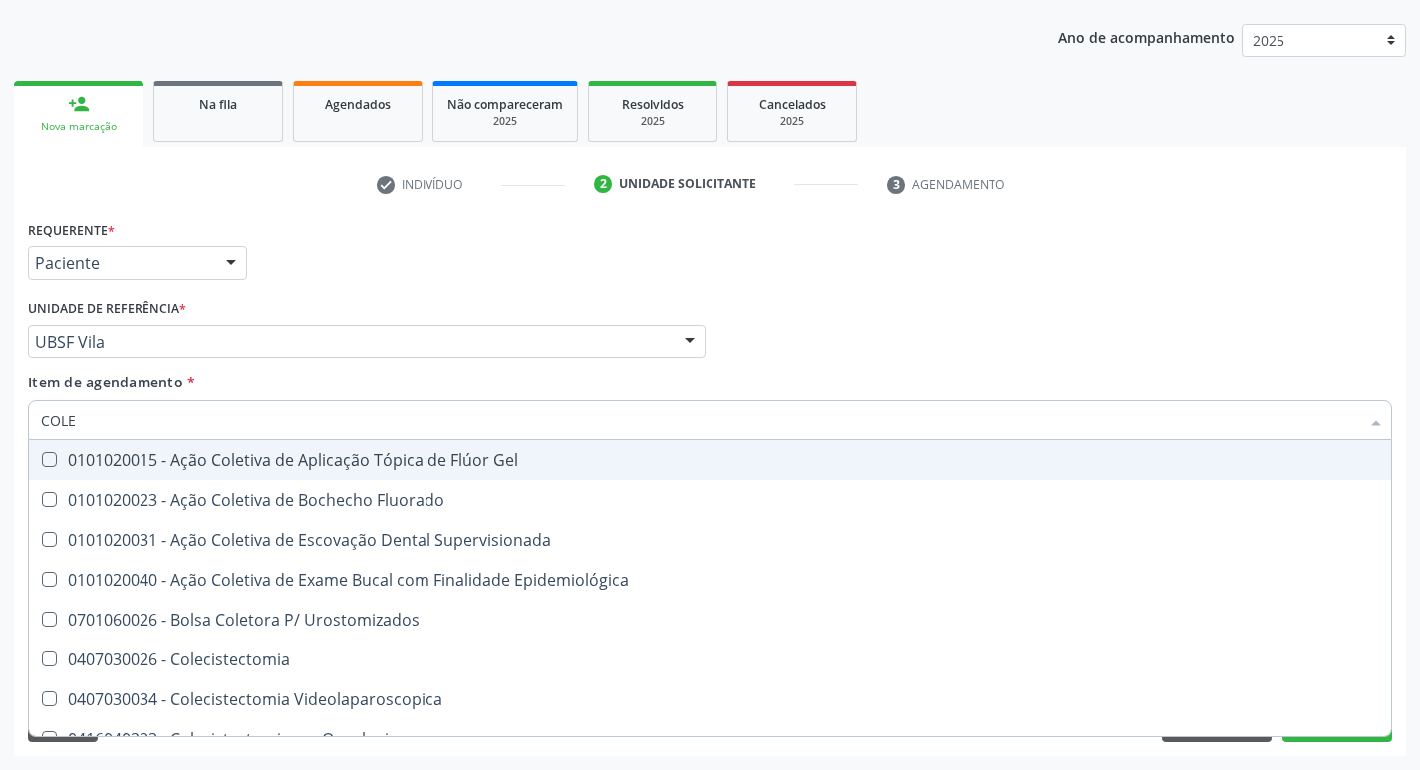
type input "COLES"
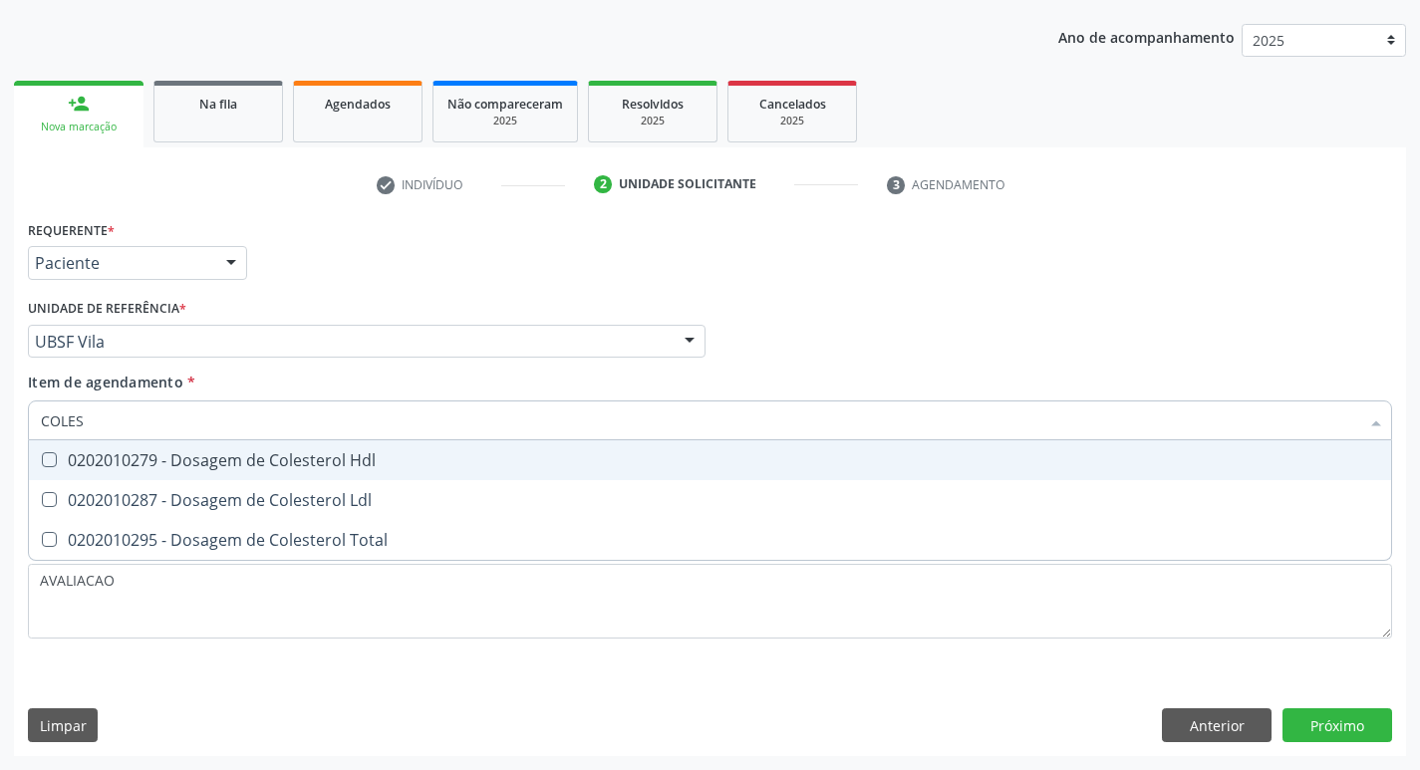
click at [296, 468] on div "0202010279 - Dosagem de Colesterol Hdl" at bounding box center [710, 461] width 1339 height 16
checkbox Hdl "true"
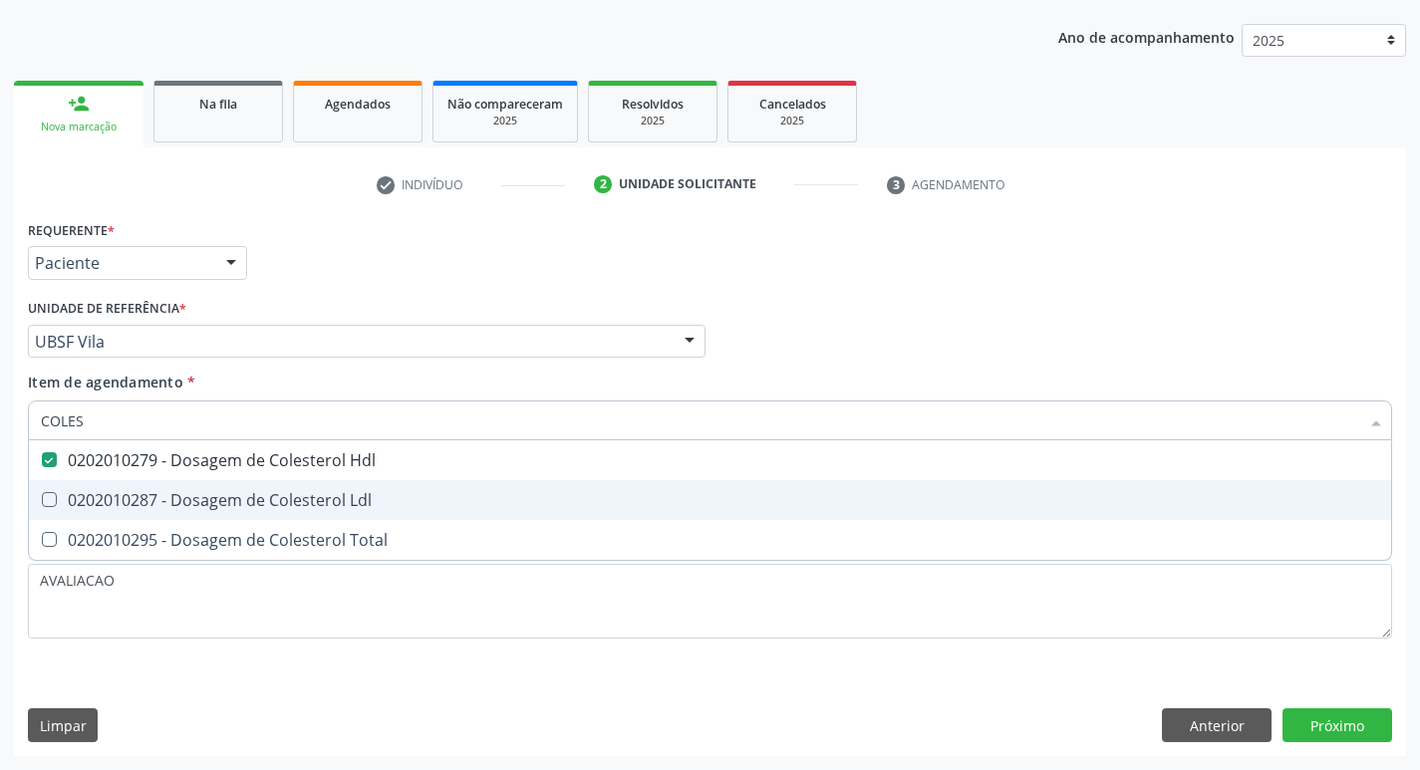
click at [319, 518] on span "0202010287 - Dosagem de Colesterol Ldl" at bounding box center [710, 500] width 1363 height 40
checkbox Ldl "true"
type input "COLE"
checkbox Hdl "false"
checkbox Ldl "false"
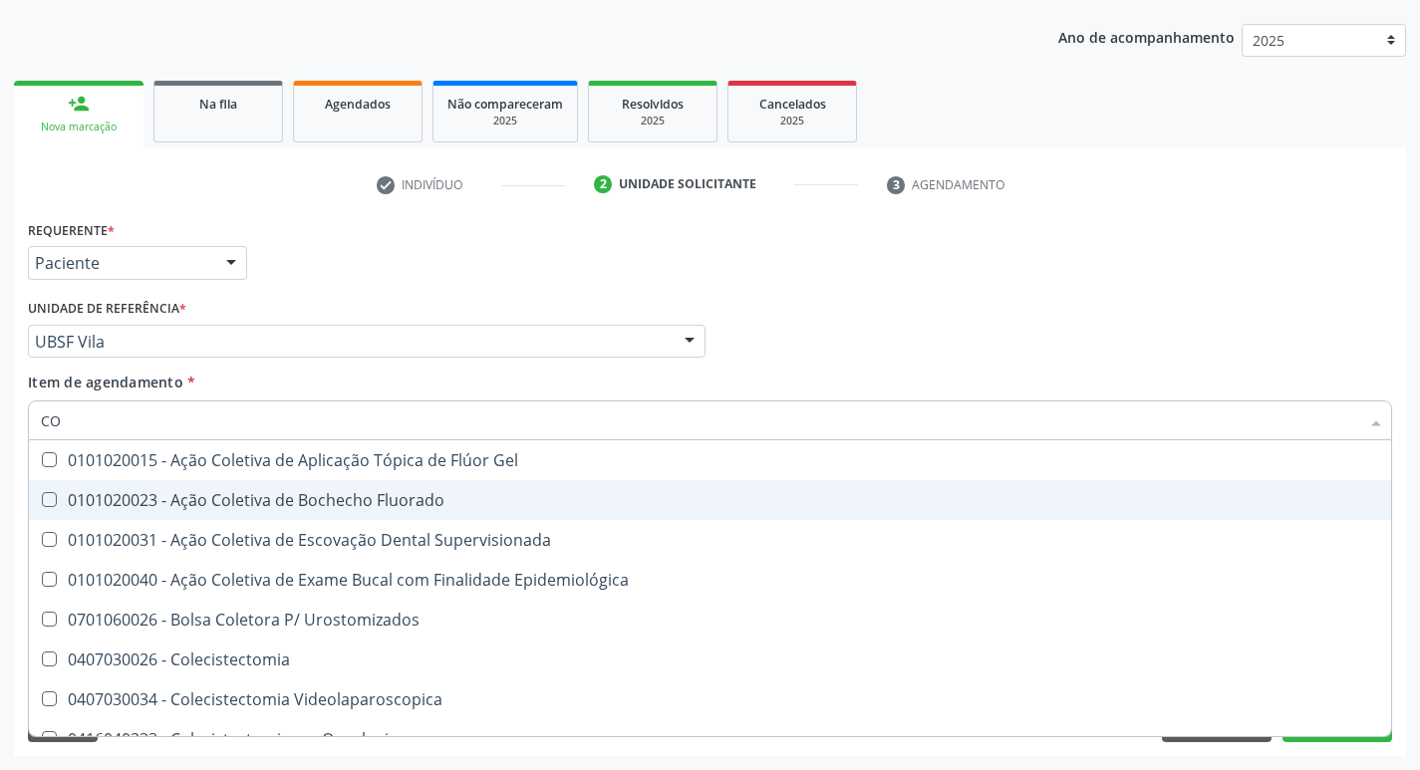
type input "C"
checkbox Hdl "false"
checkbox Ldl "false"
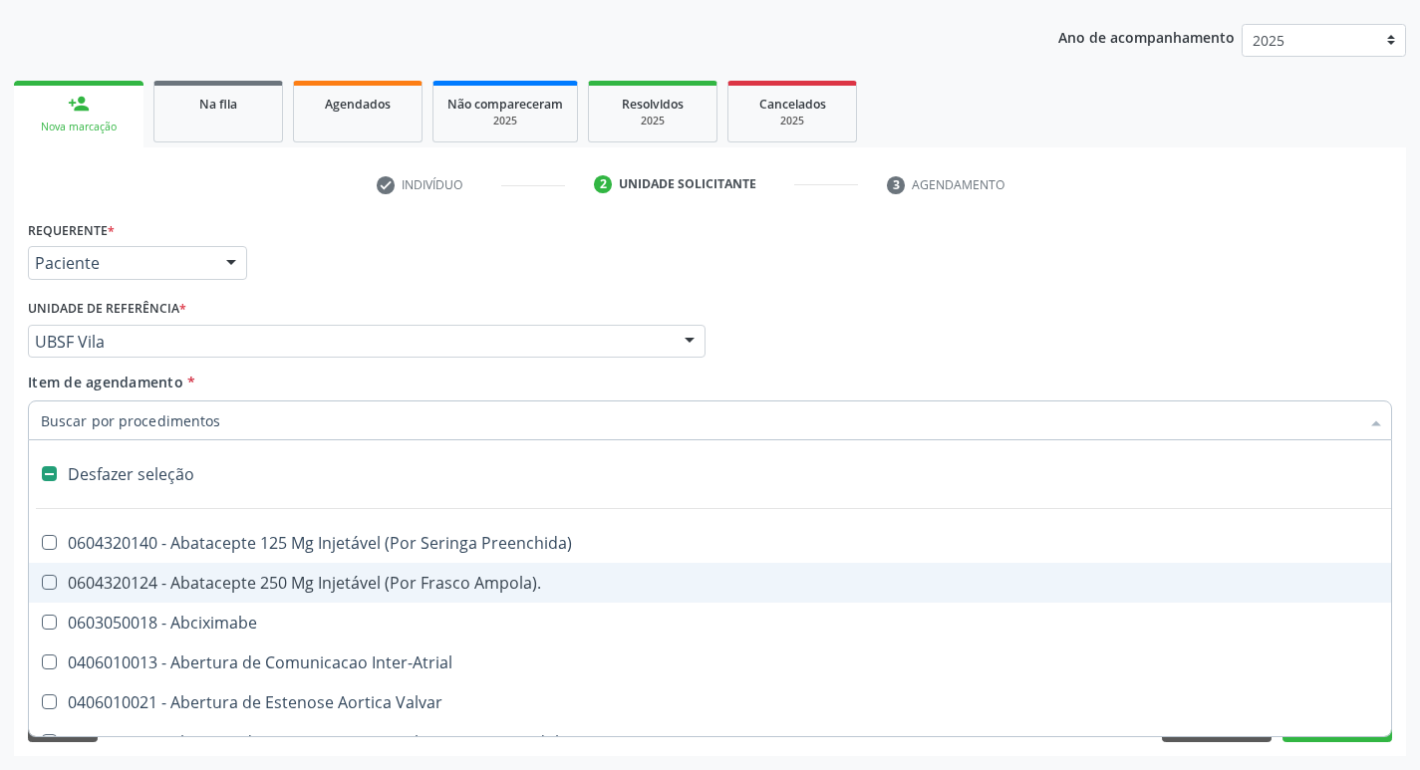
type input "2"
checkbox Monopolar "true"
checkbox Quadril "true"
checkbox Vagina "true"
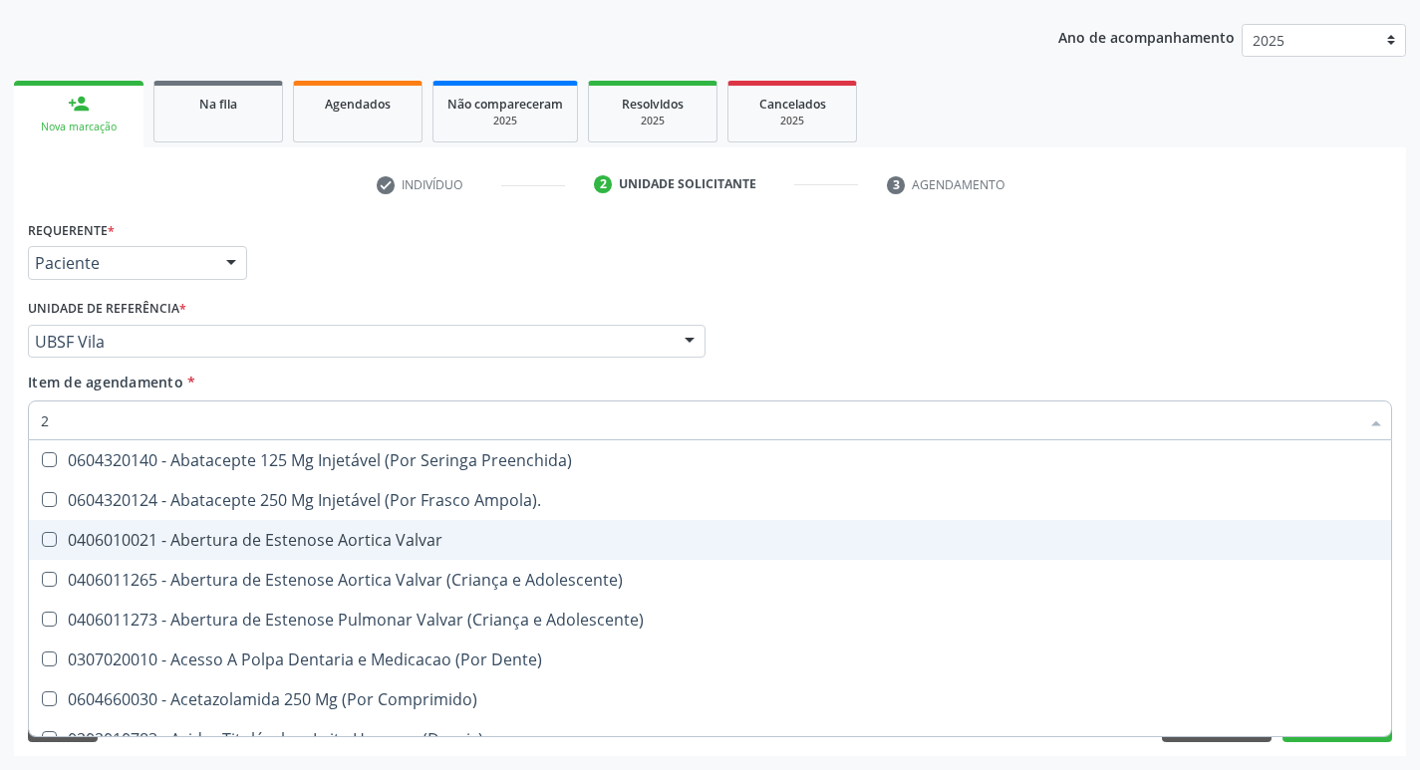
type input "20205001"
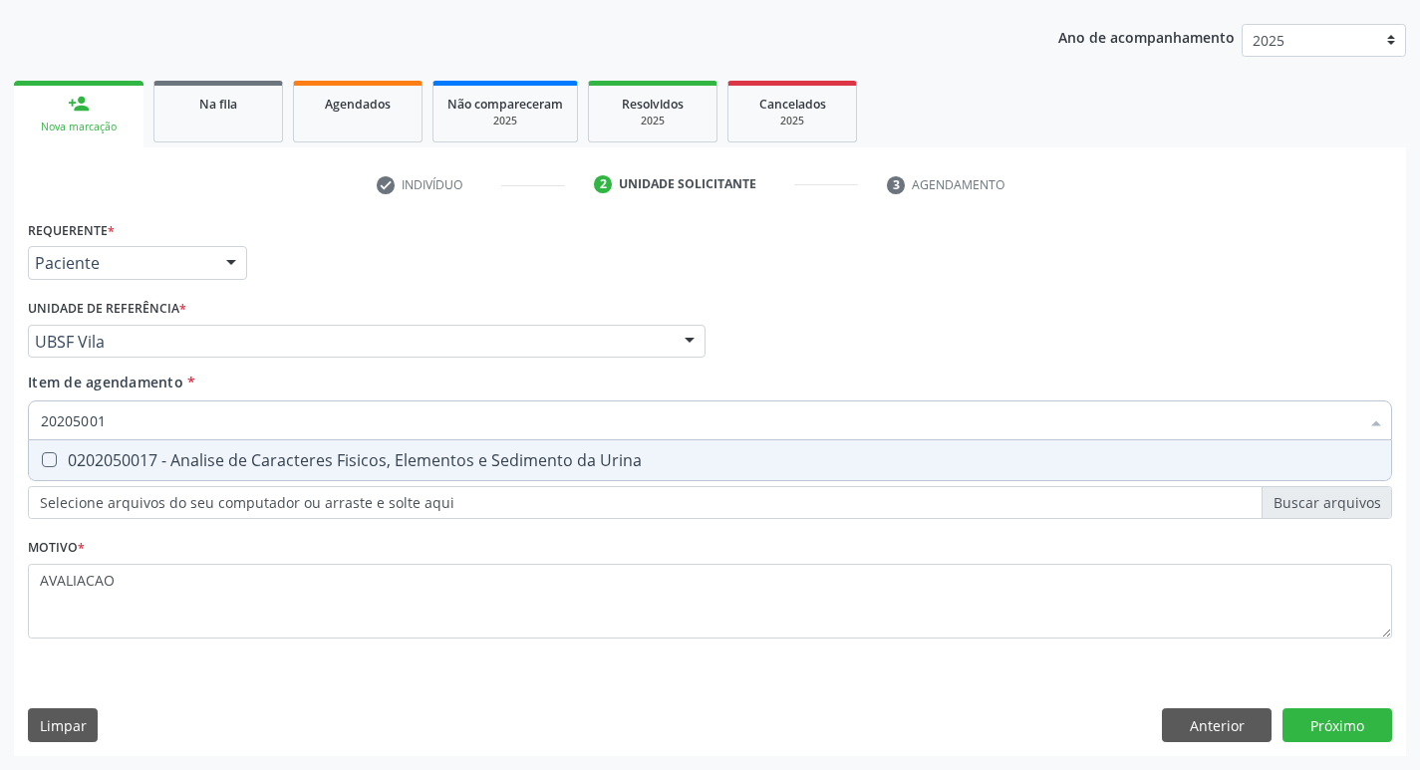
click at [316, 453] on div "0202050017 - Analise de Caracteres Fisicos, Elementos e Sedimento da Urina" at bounding box center [710, 461] width 1339 height 16
checkbox Urina "true"
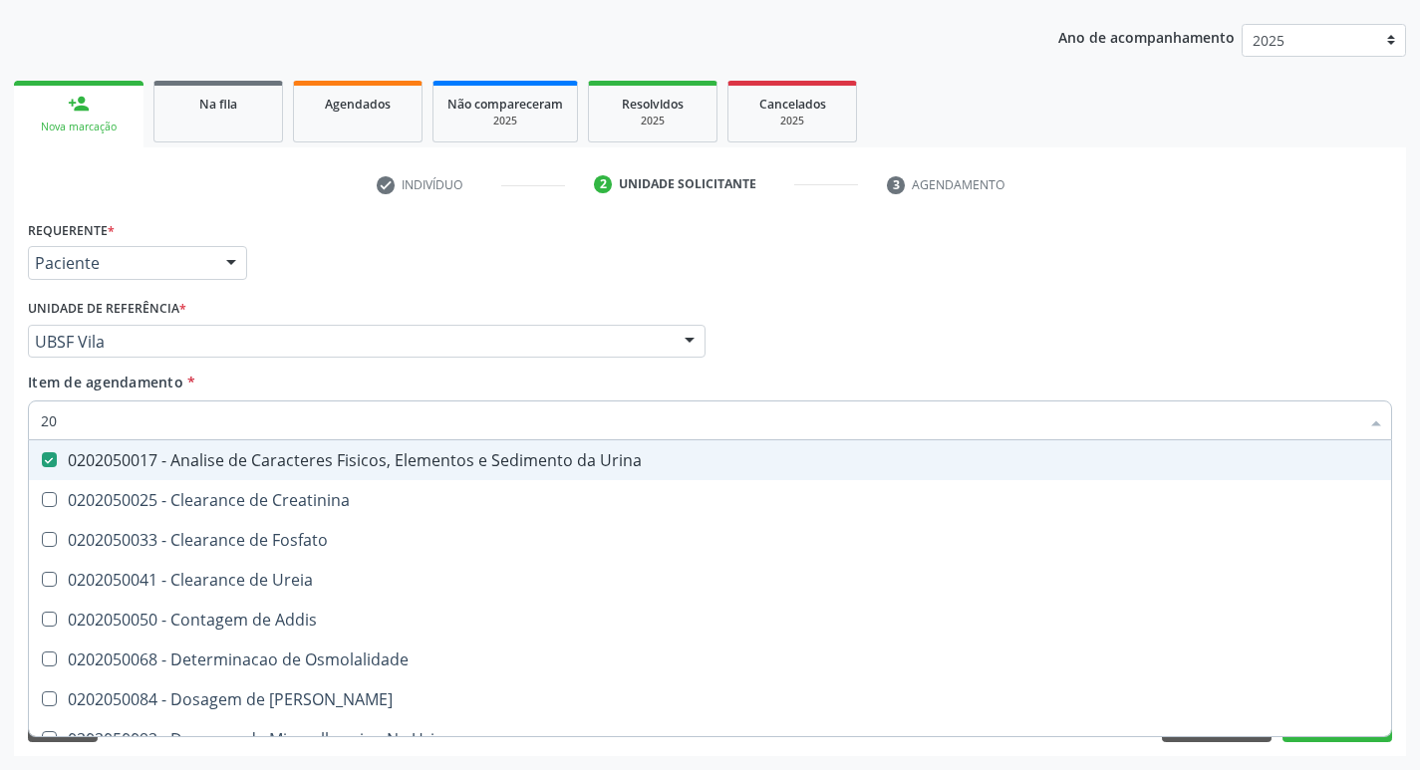
type input "2"
checkbox Urina "false"
checkbox Ureia "false"
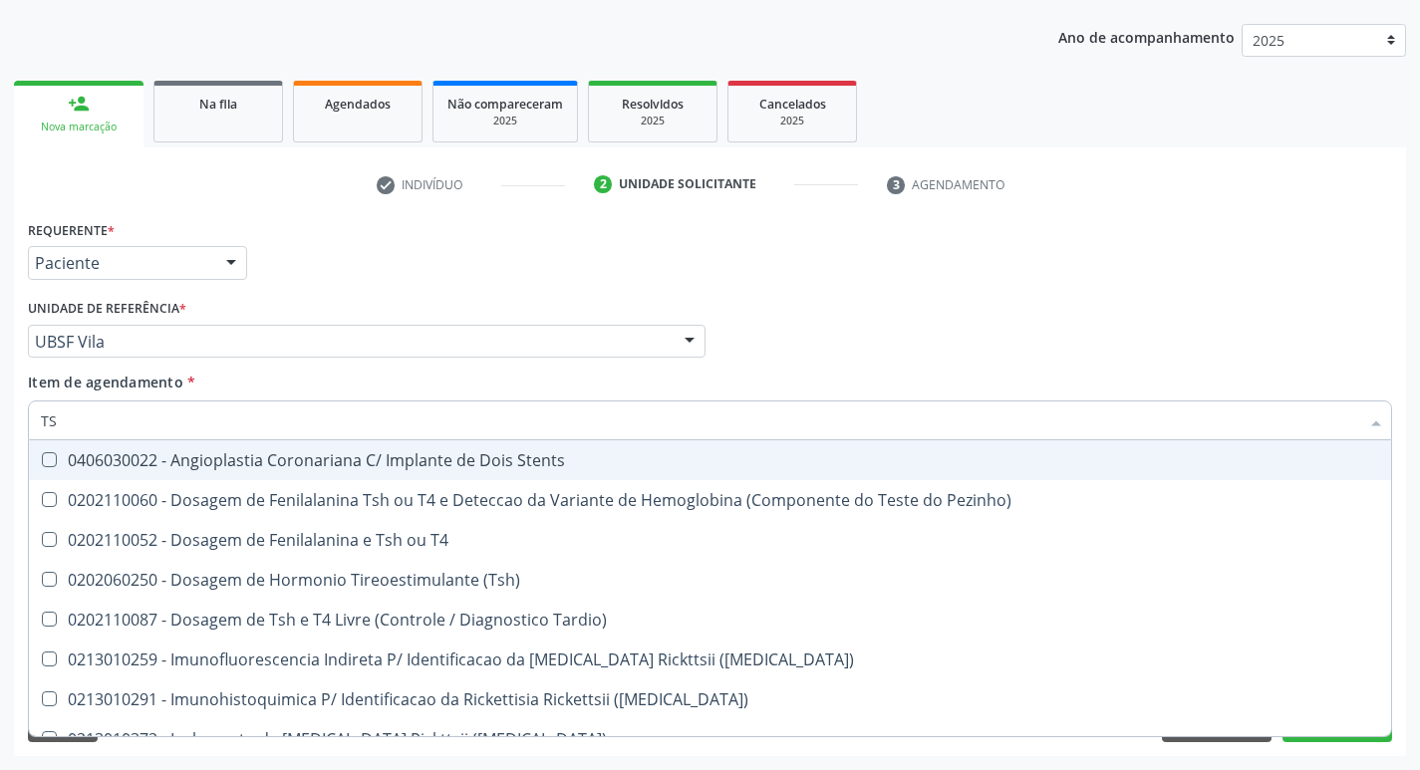
type input "TSH"
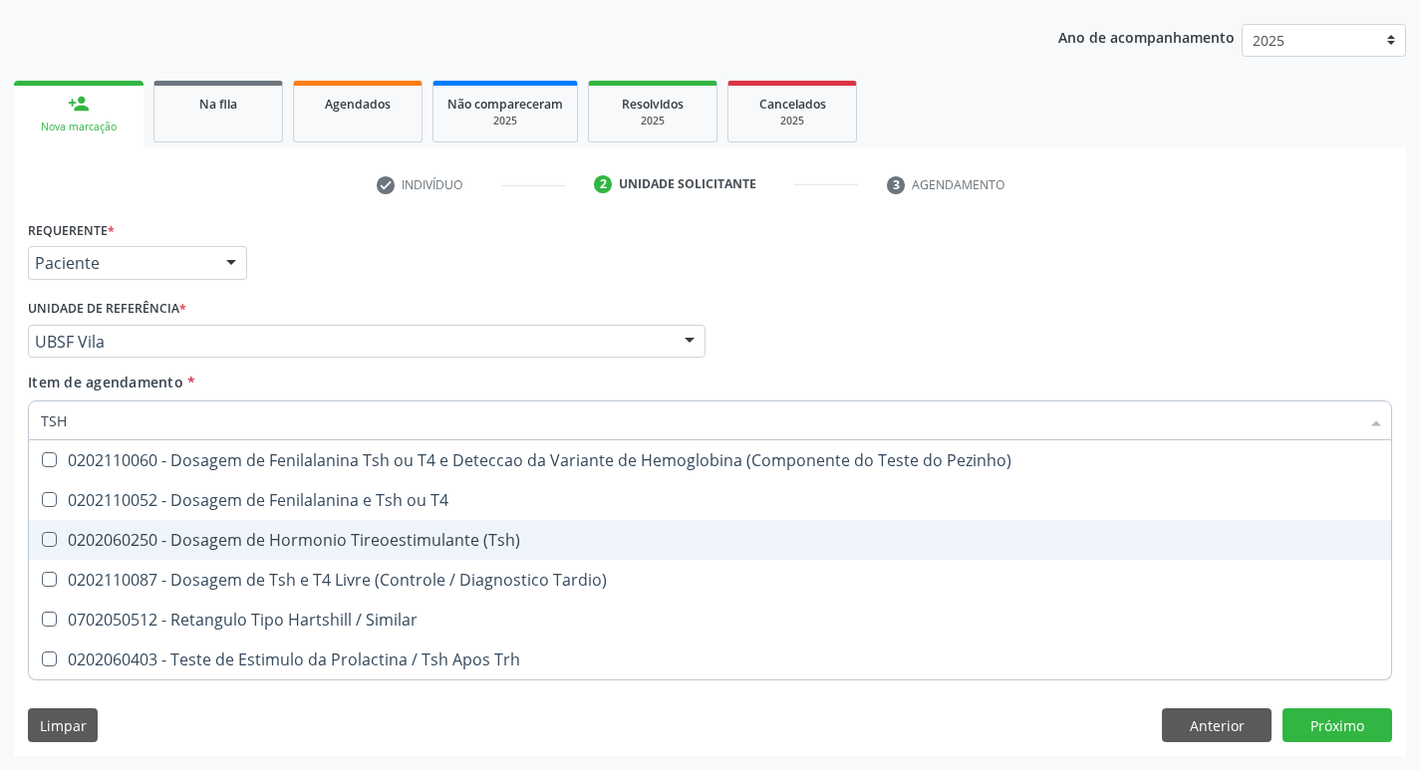
click at [472, 546] on div "0202060250 - Dosagem de Hormonio Tireoestimulante (Tsh)" at bounding box center [710, 540] width 1339 height 16
checkbox \(Tsh\) "true"
type input "TS"
checkbox \(Tsh\) "false"
checkbox Tardio\) "true"
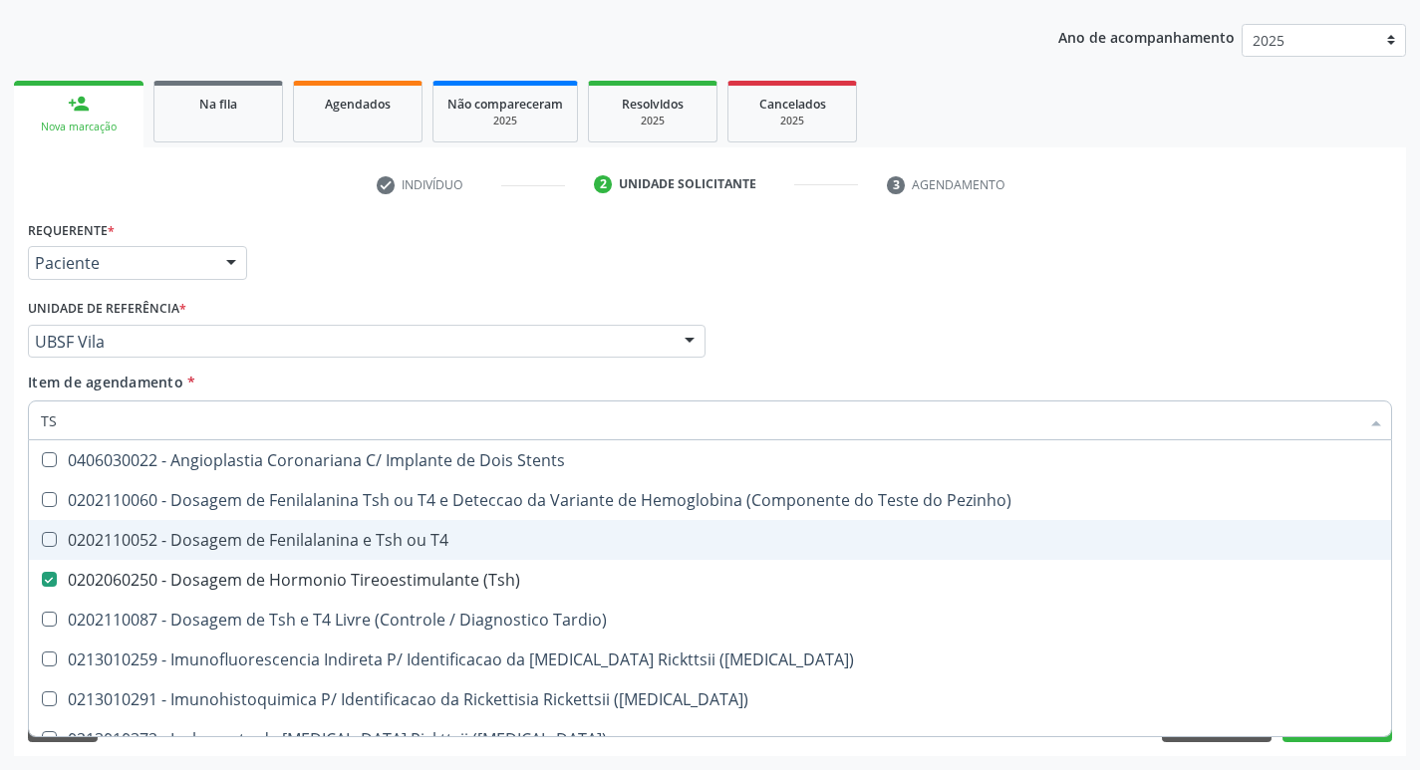
type input "T"
checkbox \(Tsh\) "false"
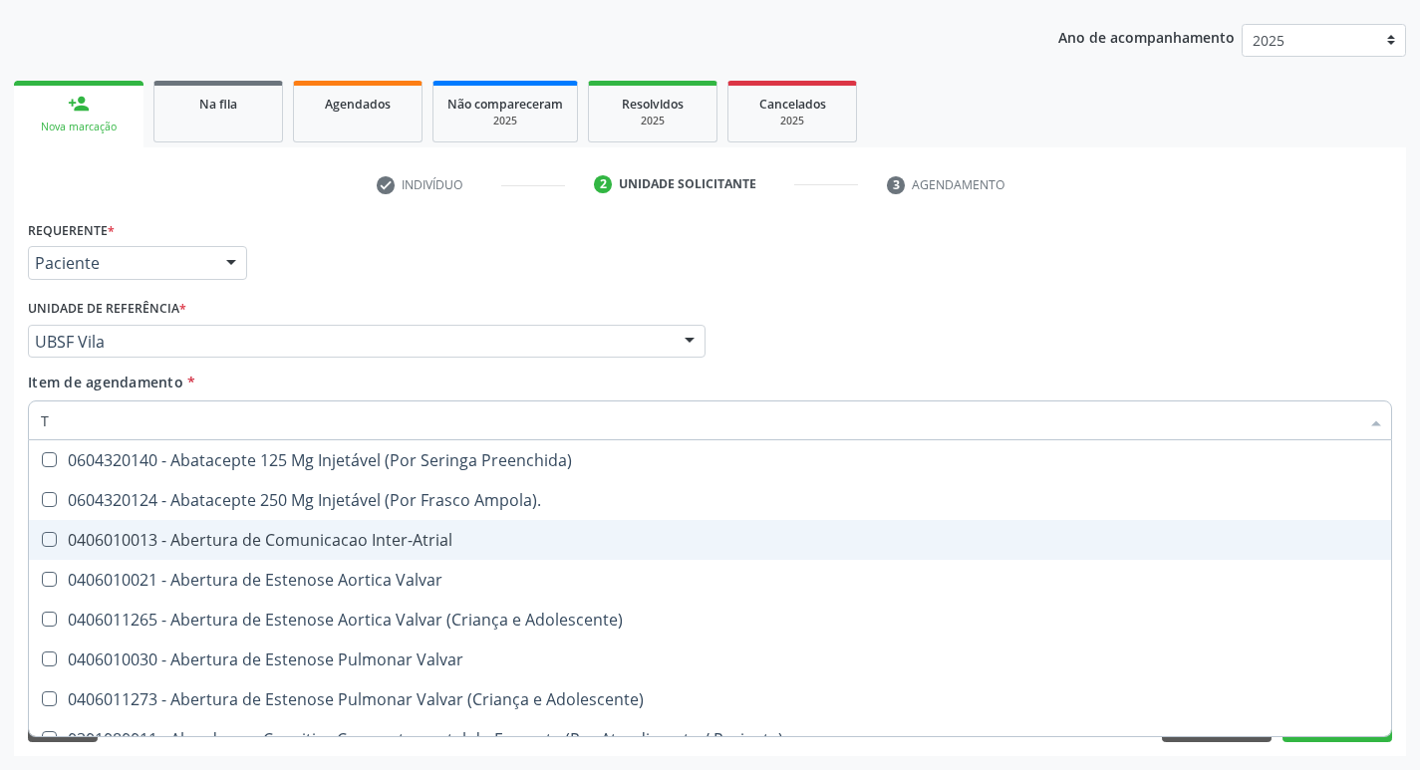
type input "T4"
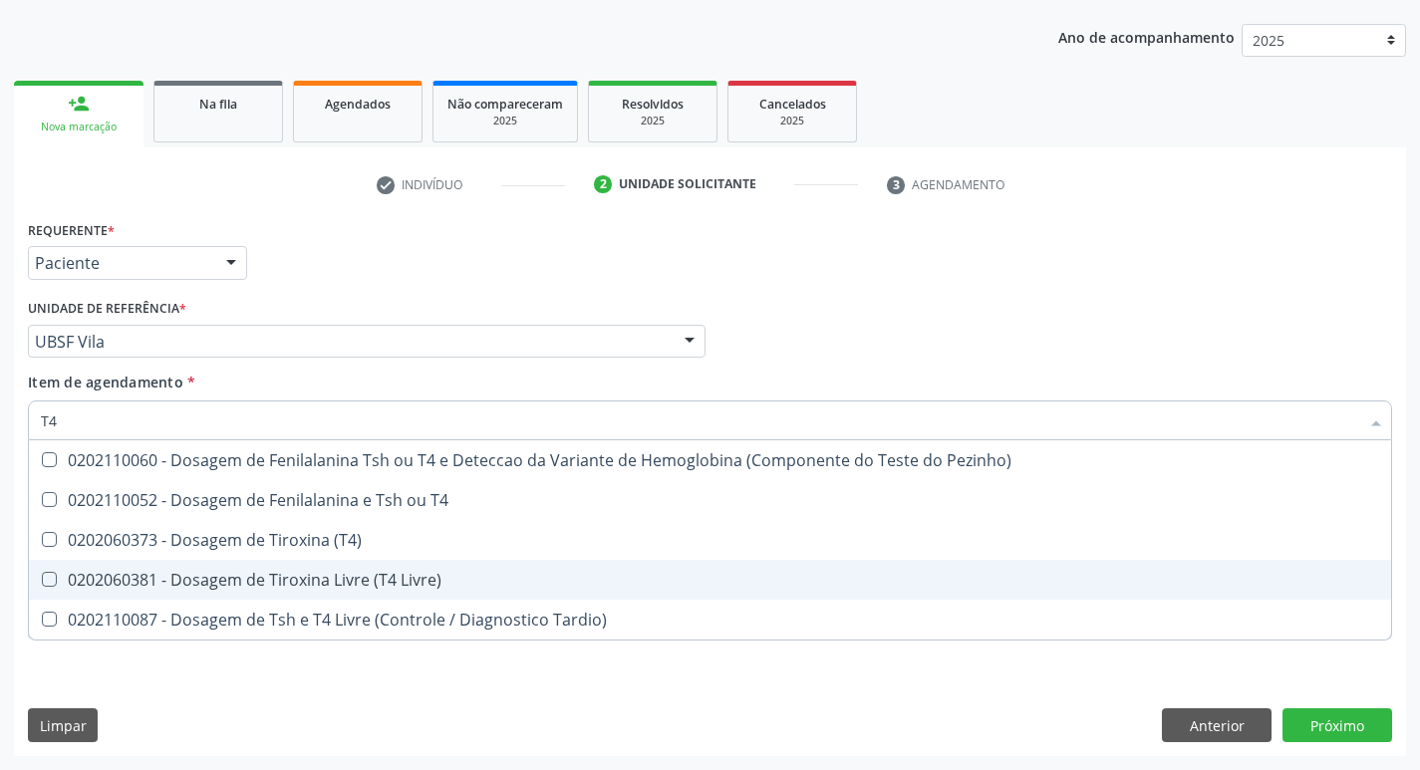
click at [466, 571] on span "0202060381 - Dosagem de Tiroxina Livre (T4 Livre)" at bounding box center [710, 580] width 1363 height 40
checkbox Livre\) "true"
type input "T"
checkbox Livre\) "false"
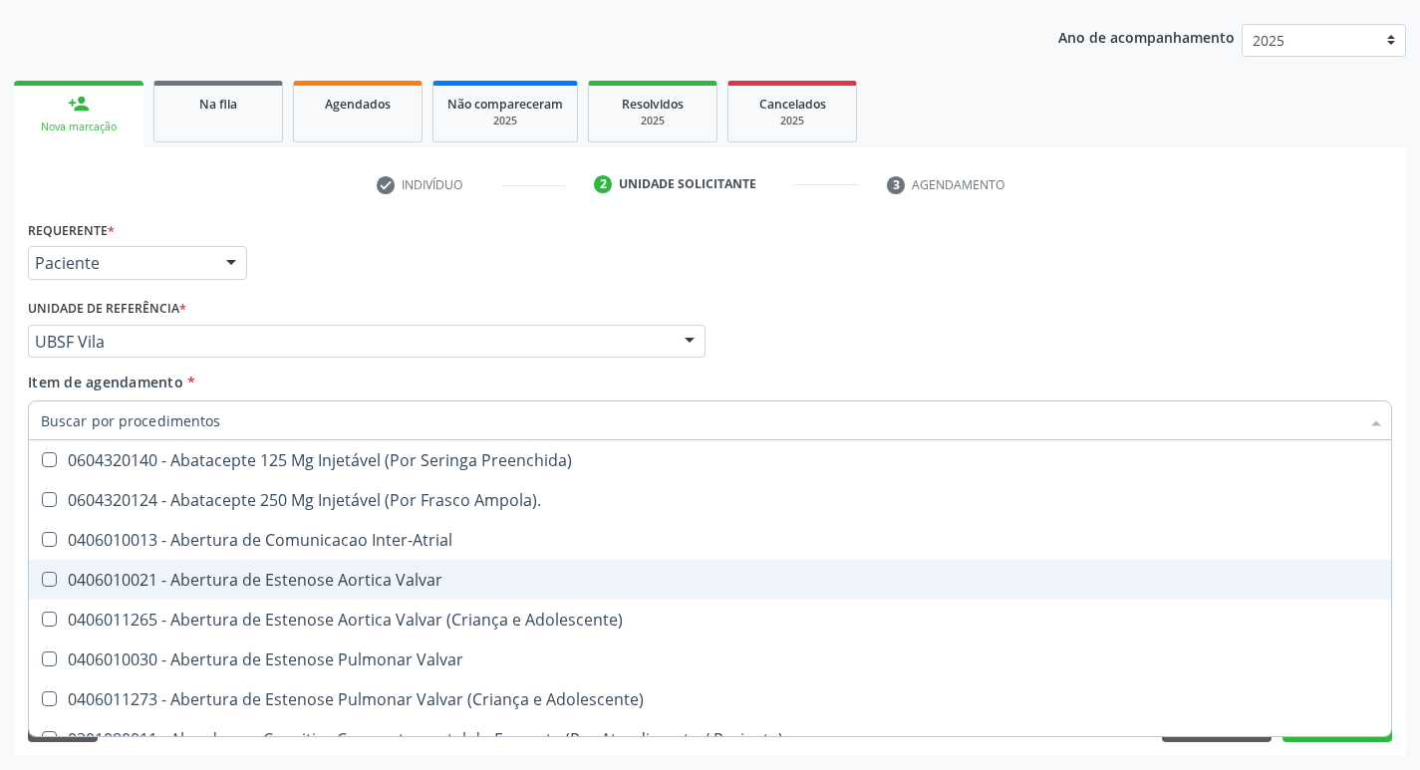
checkbox Urina "false"
checkbox Central "true"
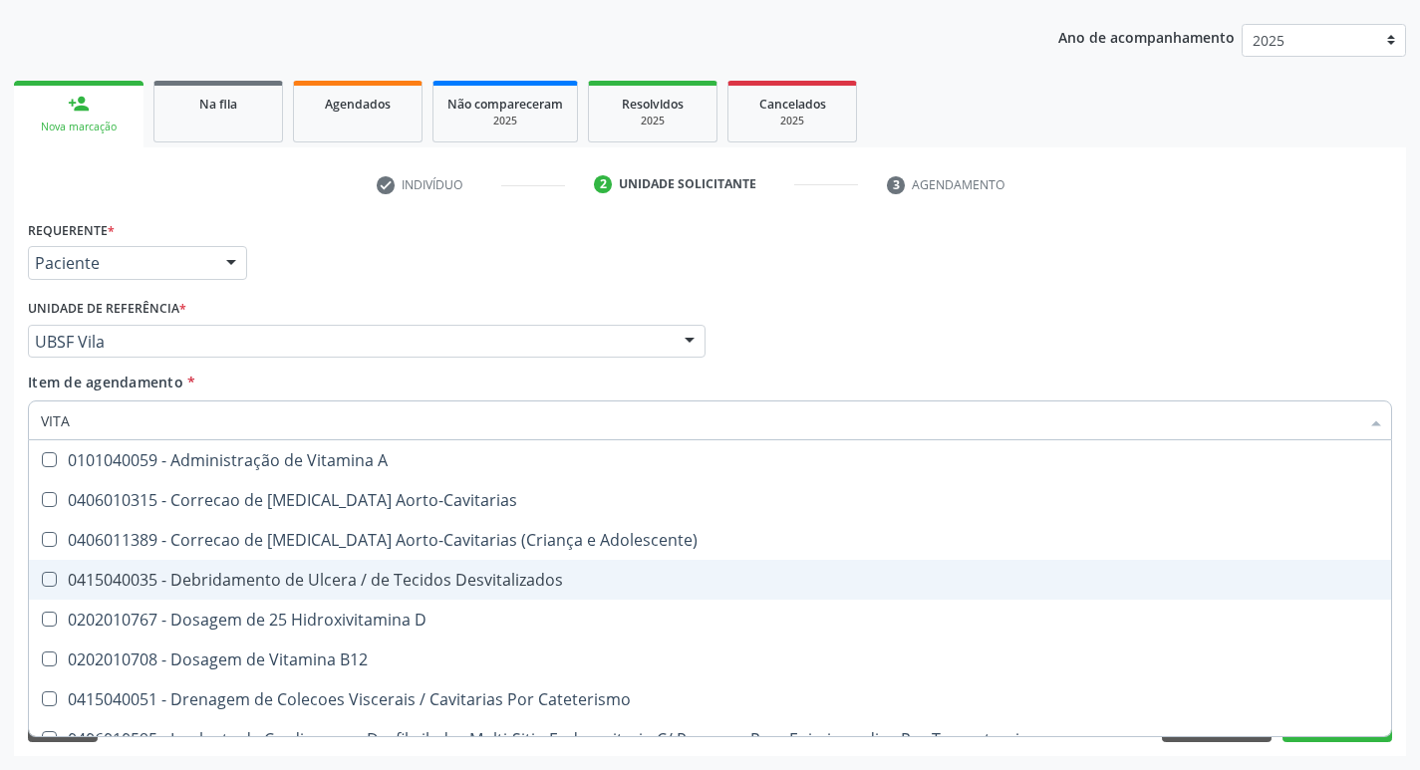
type input "VITAM"
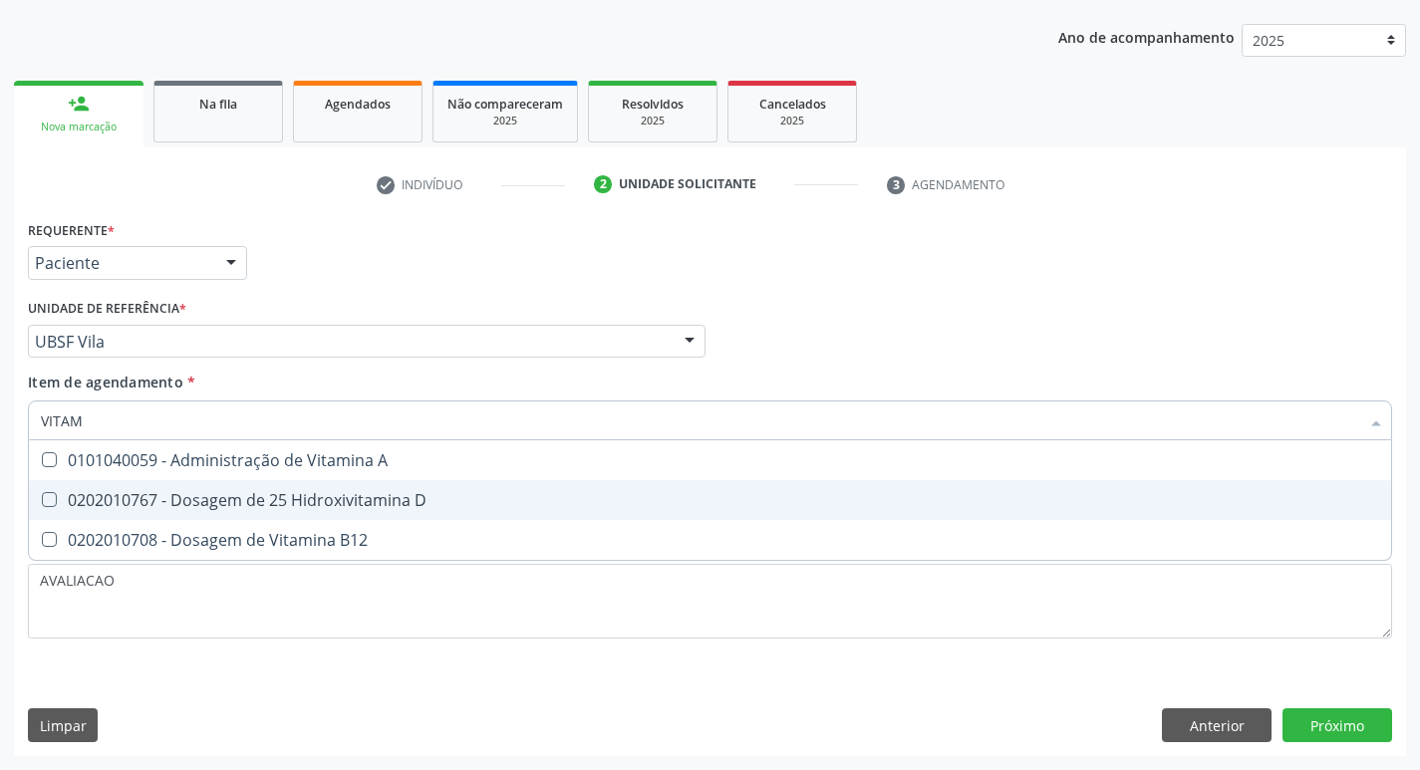
click at [402, 517] on span "0202010767 - Dosagem de 25 Hidroxivitamina D" at bounding box center [710, 500] width 1363 height 40
checkbox D "true"
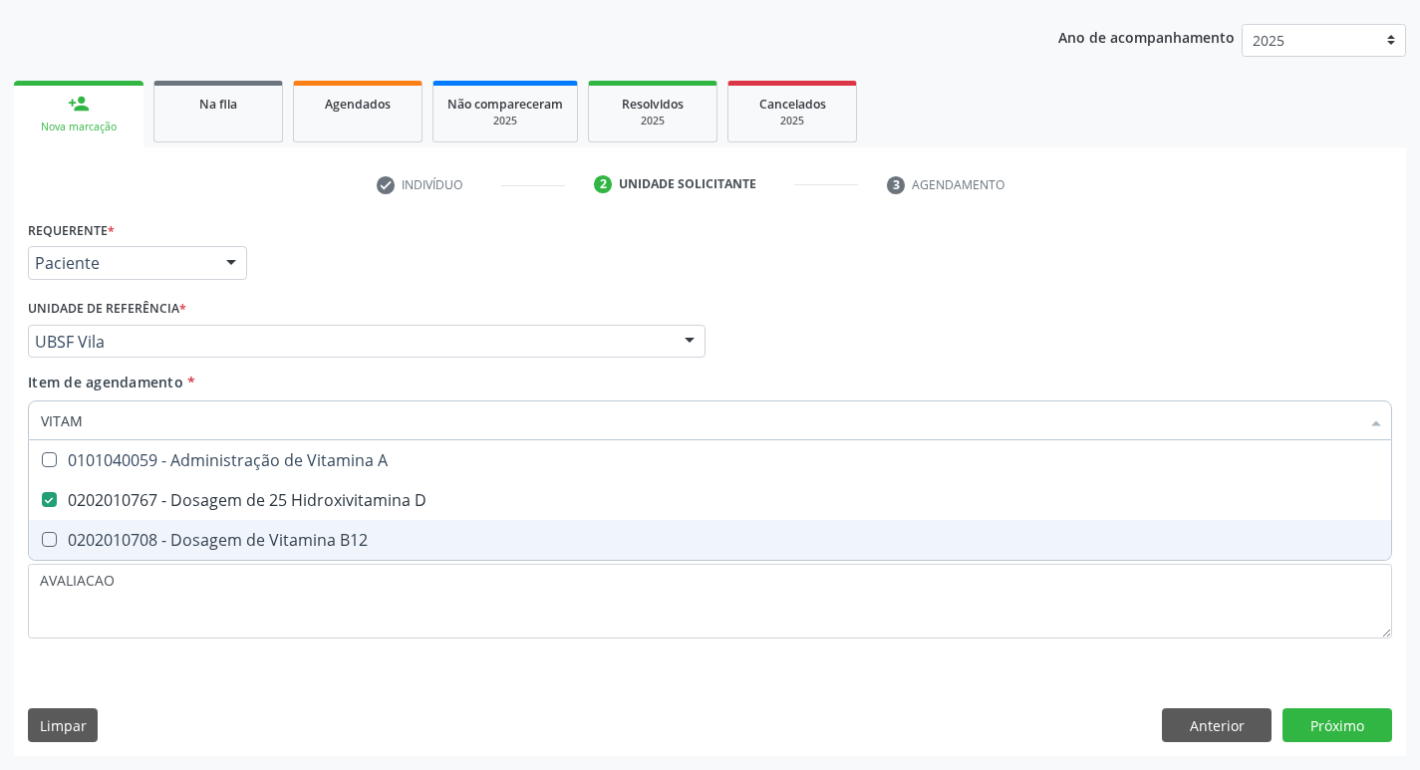
click at [405, 525] on span "0202010708 - Dosagem de Vitamina B12" at bounding box center [710, 540] width 1363 height 40
checkbox B12 "true"
type input "VITA"
checkbox D "false"
checkbox B12 "false"
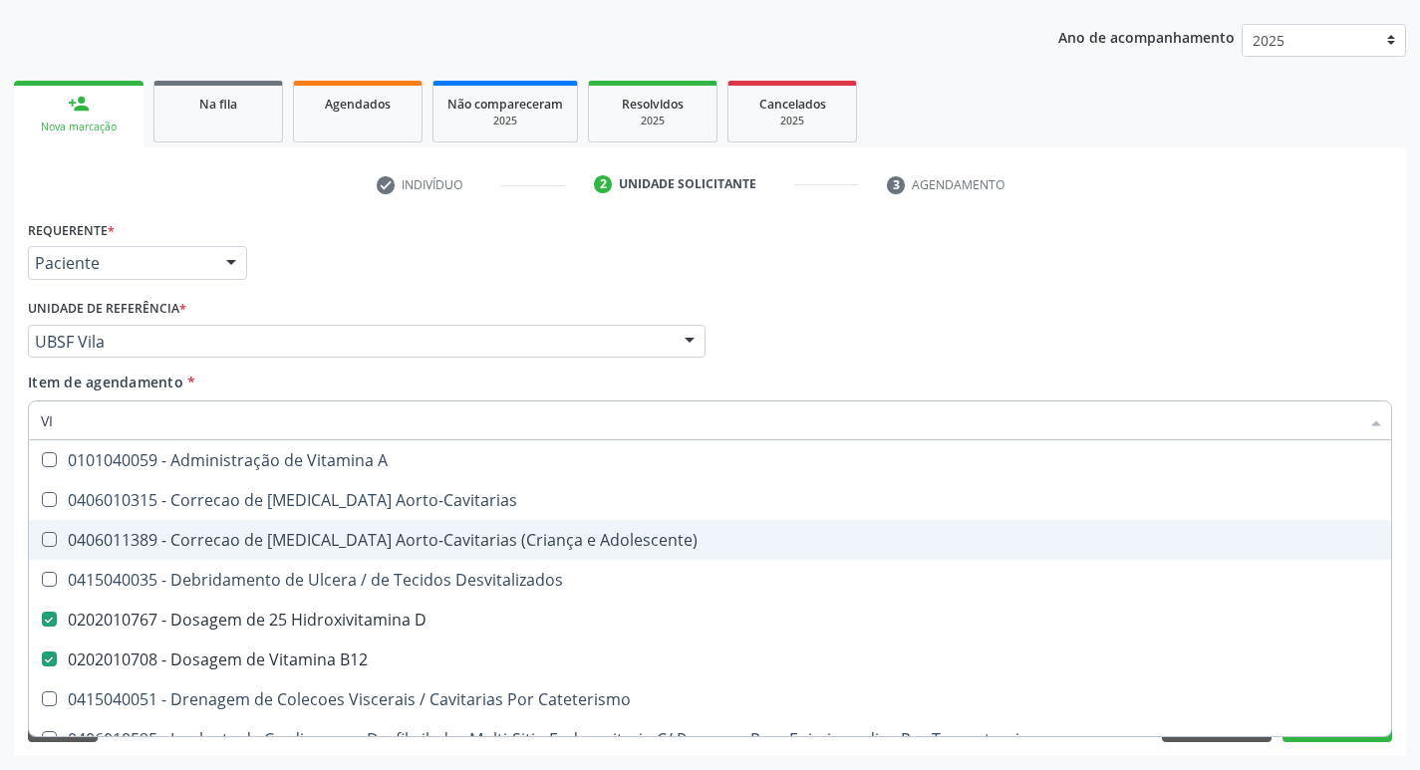
type input "V"
checkbox D "false"
checkbox B12 "false"
checkbox Cateterismo "false"
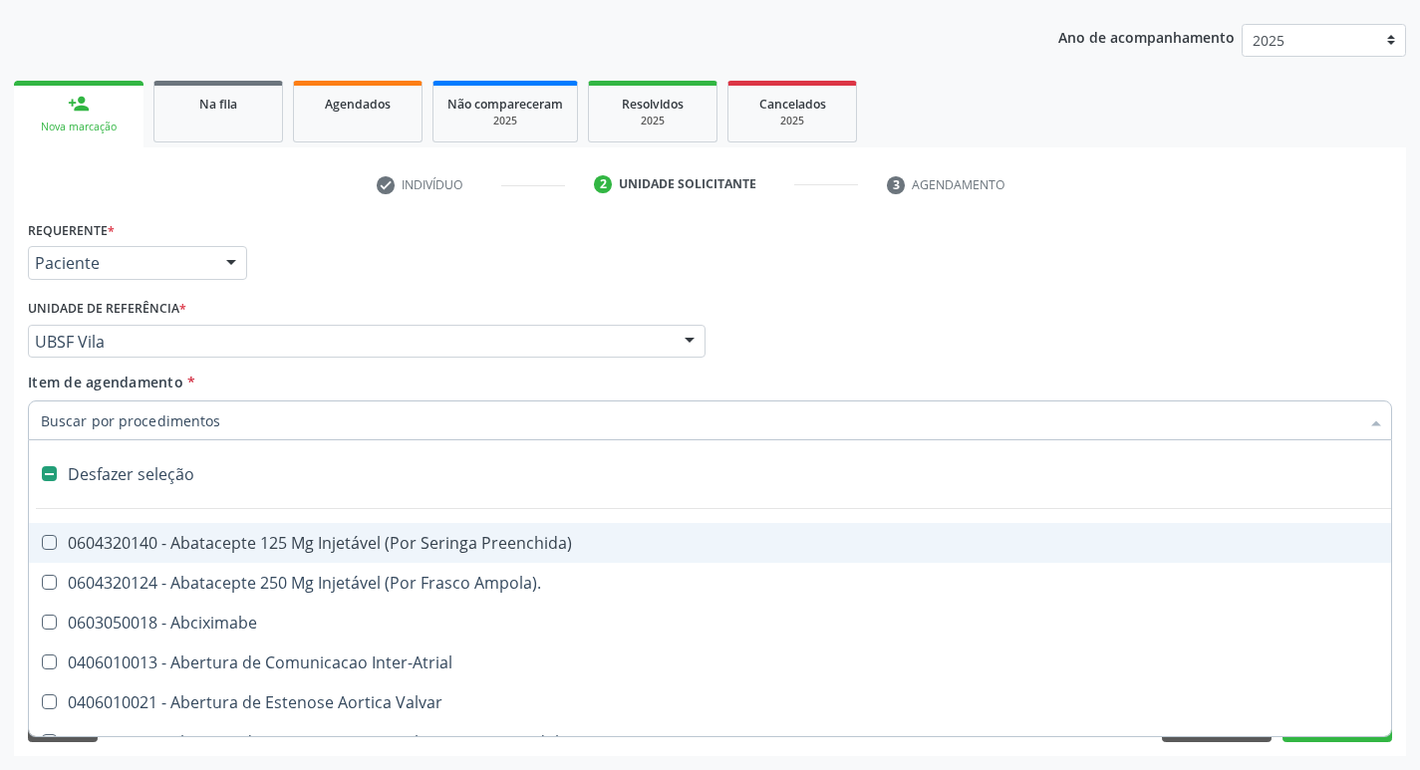
type input "F"
checkbox Congênita\ "true"
checkbox Urina "false"
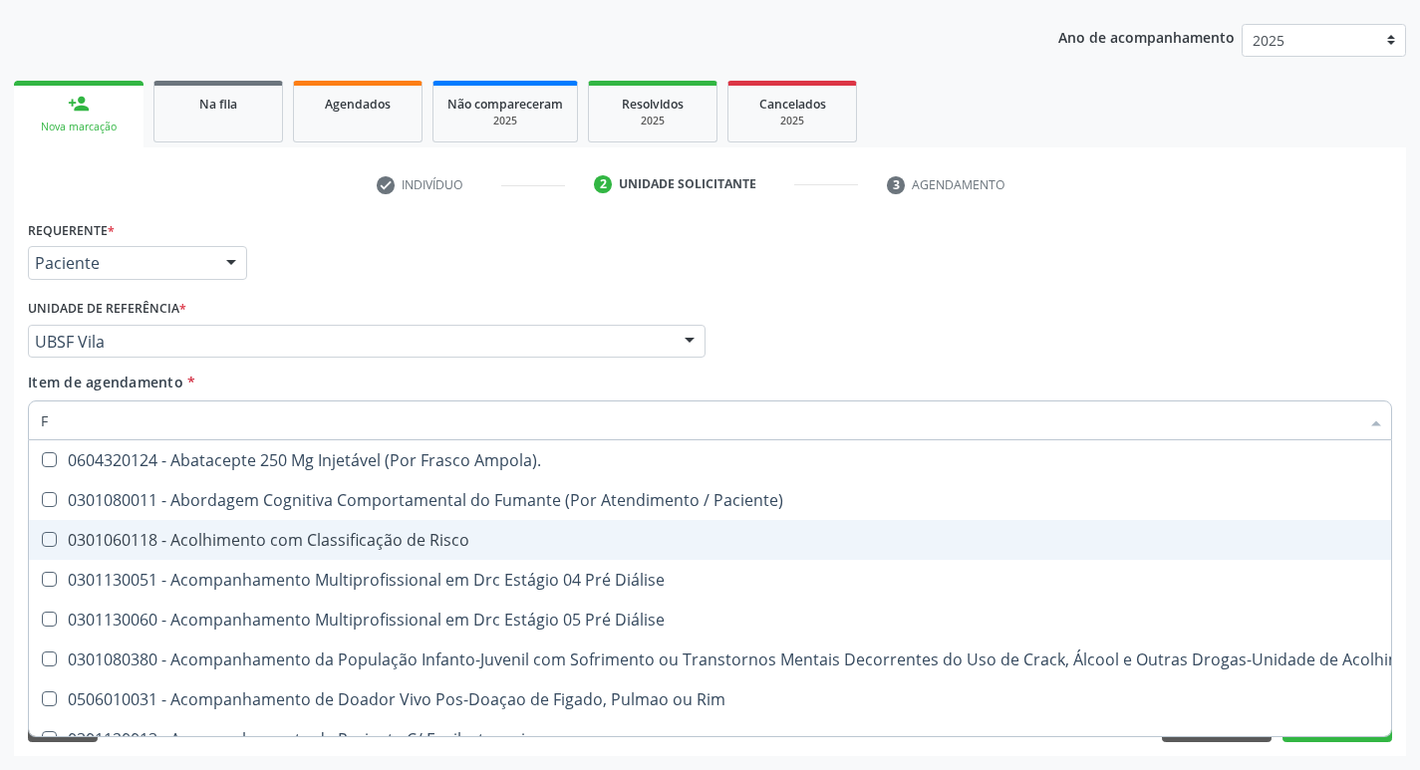
type input "FR"
checkbox Urina "false"
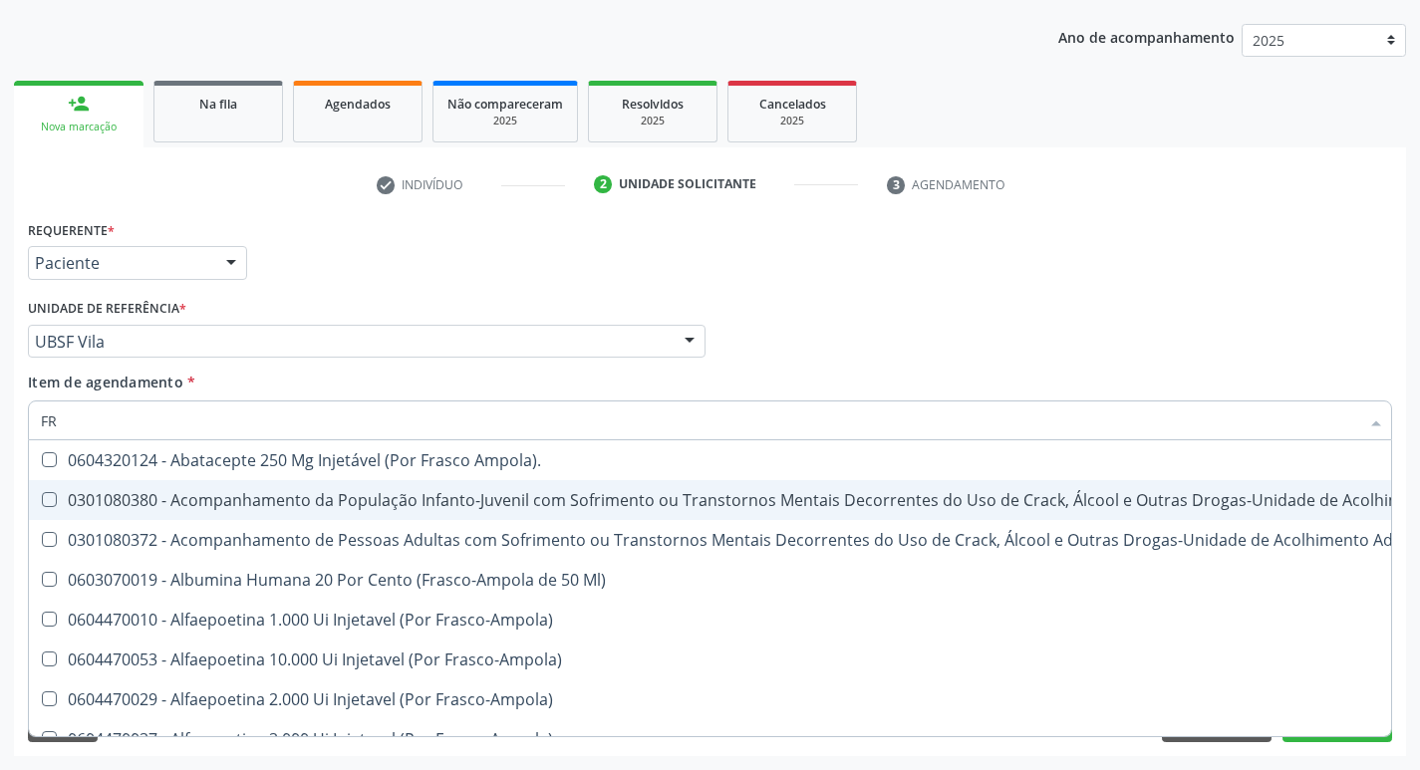
type input "F"
checkbox Fracoes "true"
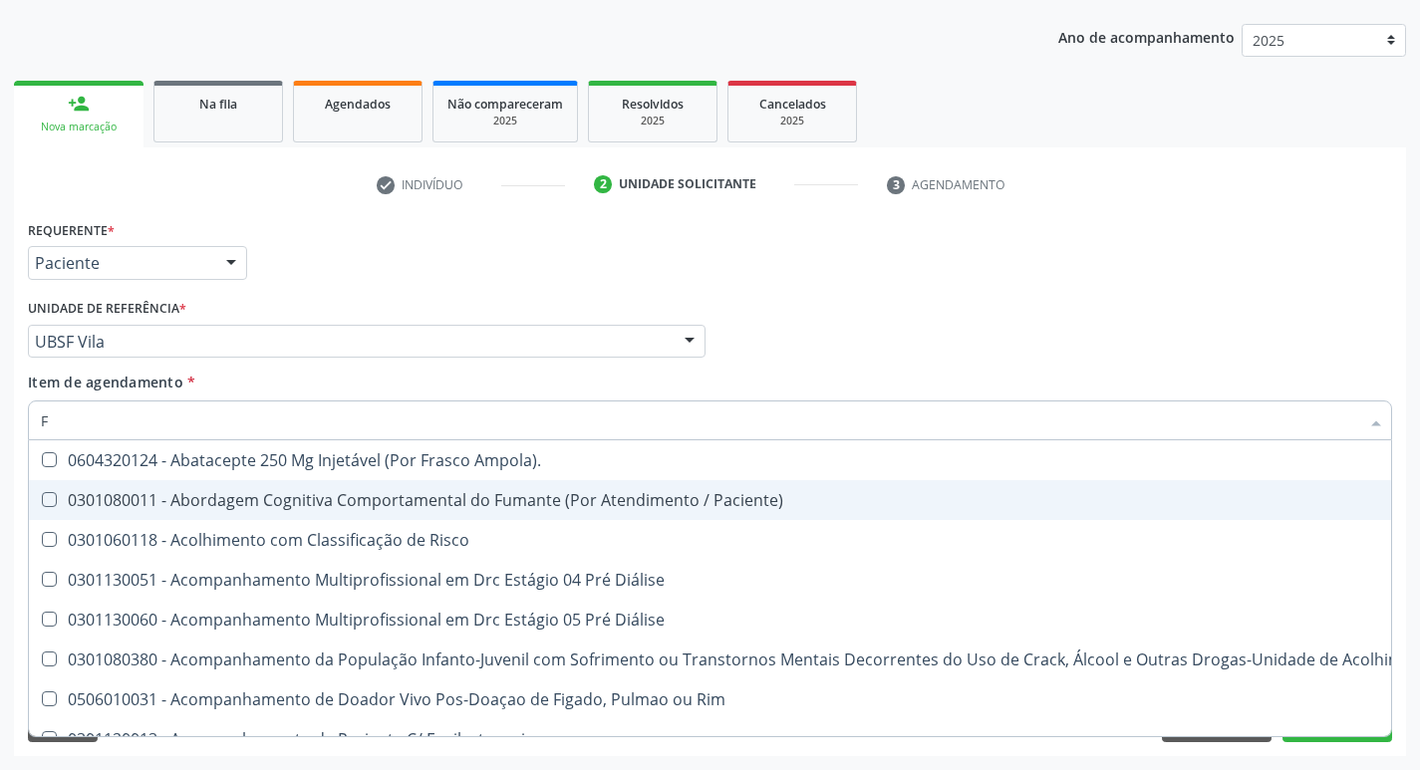
type input "FE"
checkbox Urina "false"
checkbox Intelectual "true"
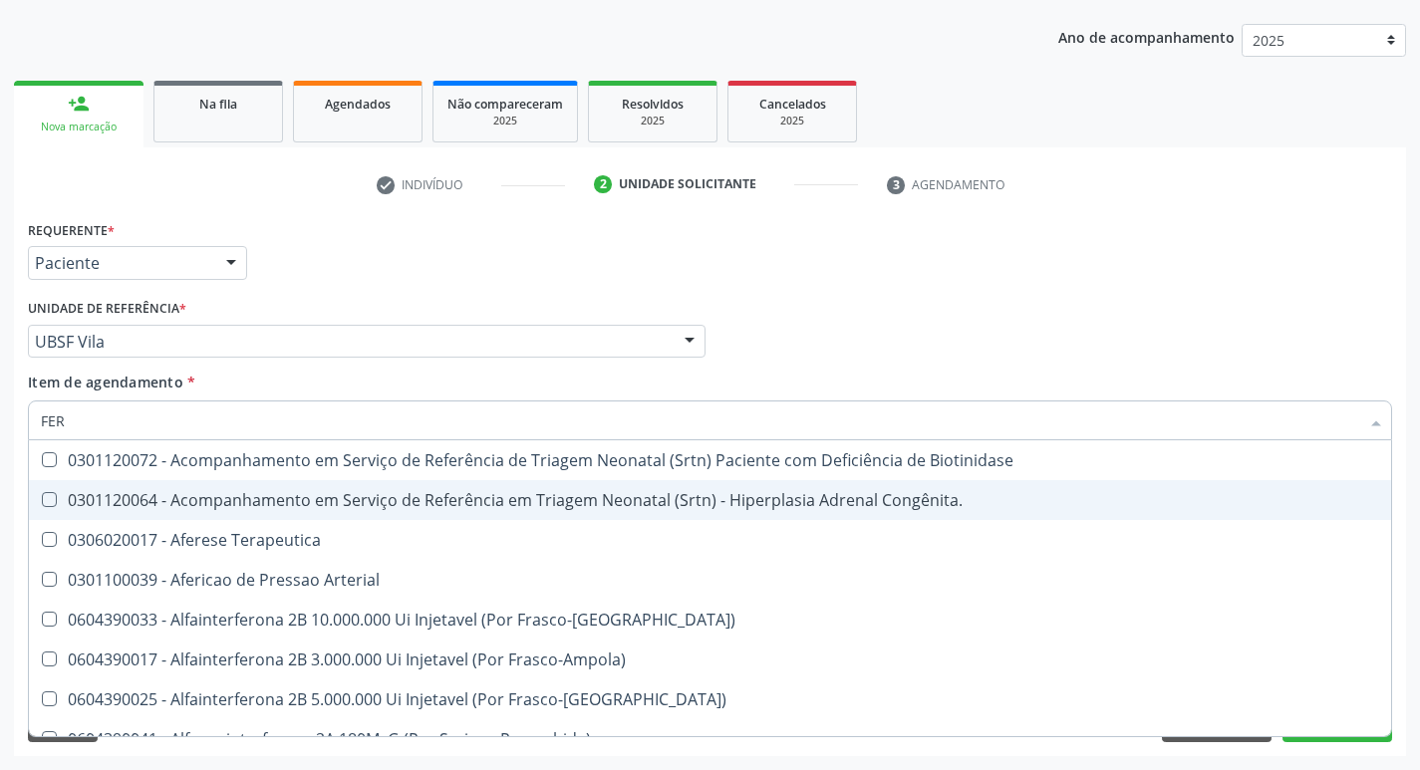
type input "FERR"
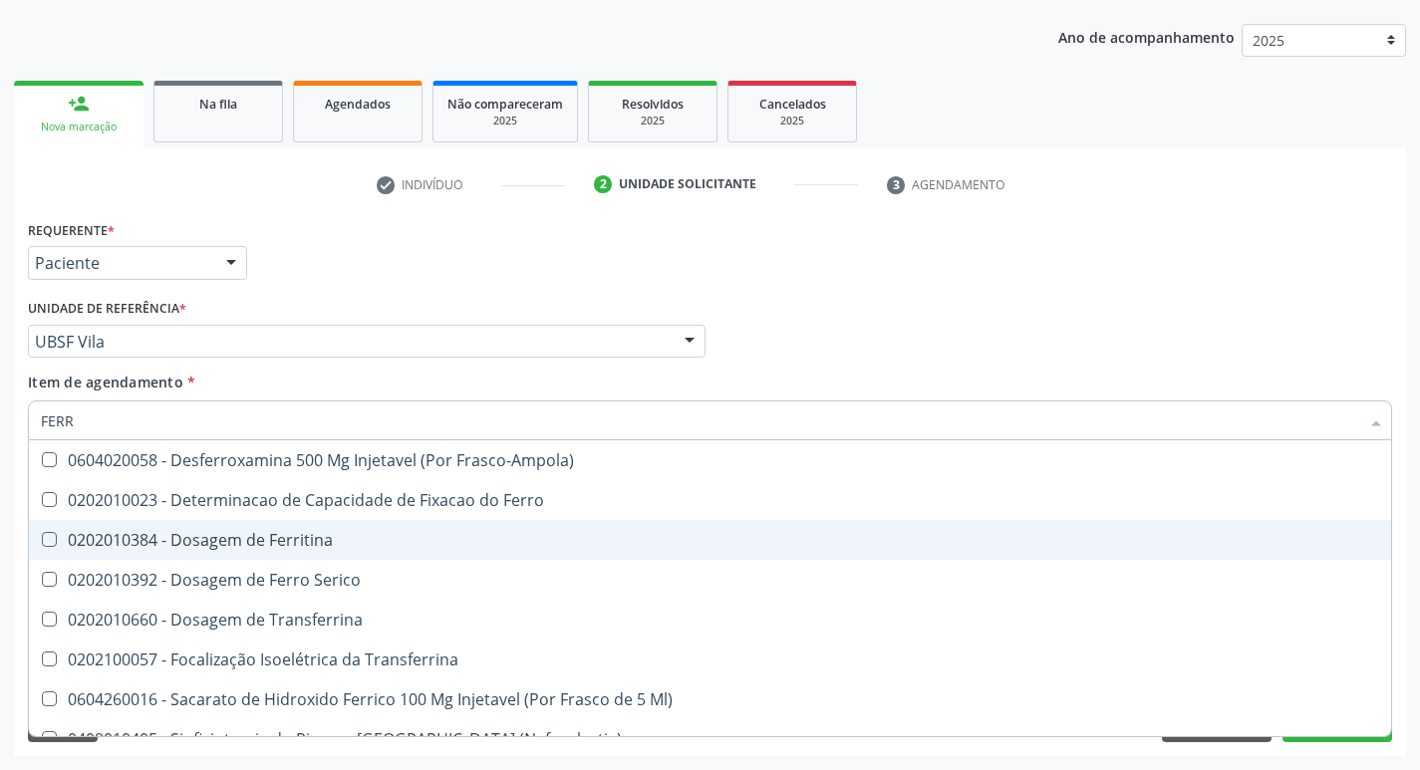
click at [327, 544] on div "0202010384 - Dosagem de Ferritina" at bounding box center [710, 540] width 1339 height 16
checkbox Ferritina "true"
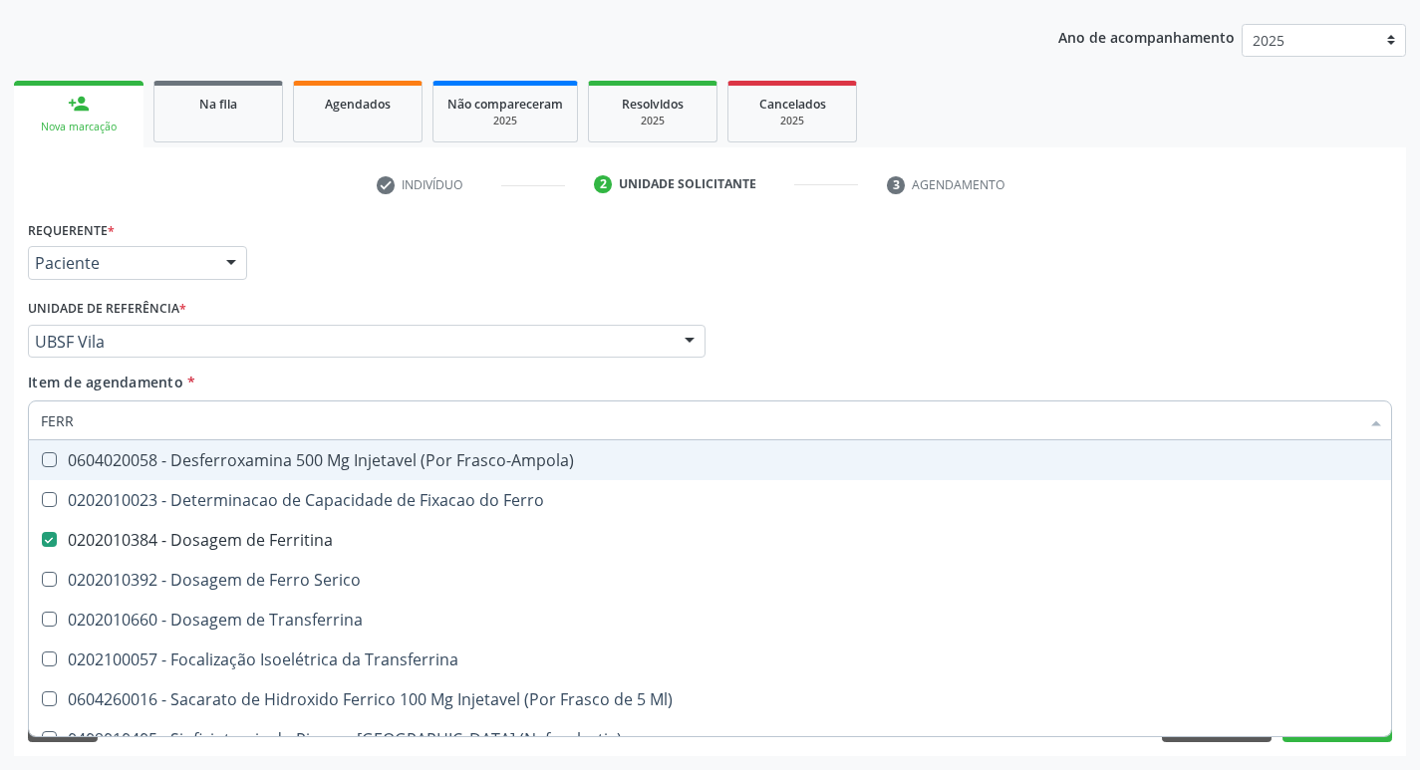
drag, startPoint x: 1407, startPoint y: 324, endPoint x: 1360, endPoint y: 487, distance: 170.3
click at [1407, 323] on div "Acompanhamento Acompanhe a situação das marcações correntes e finalizadas Relat…" at bounding box center [710, 331] width 1420 height 878
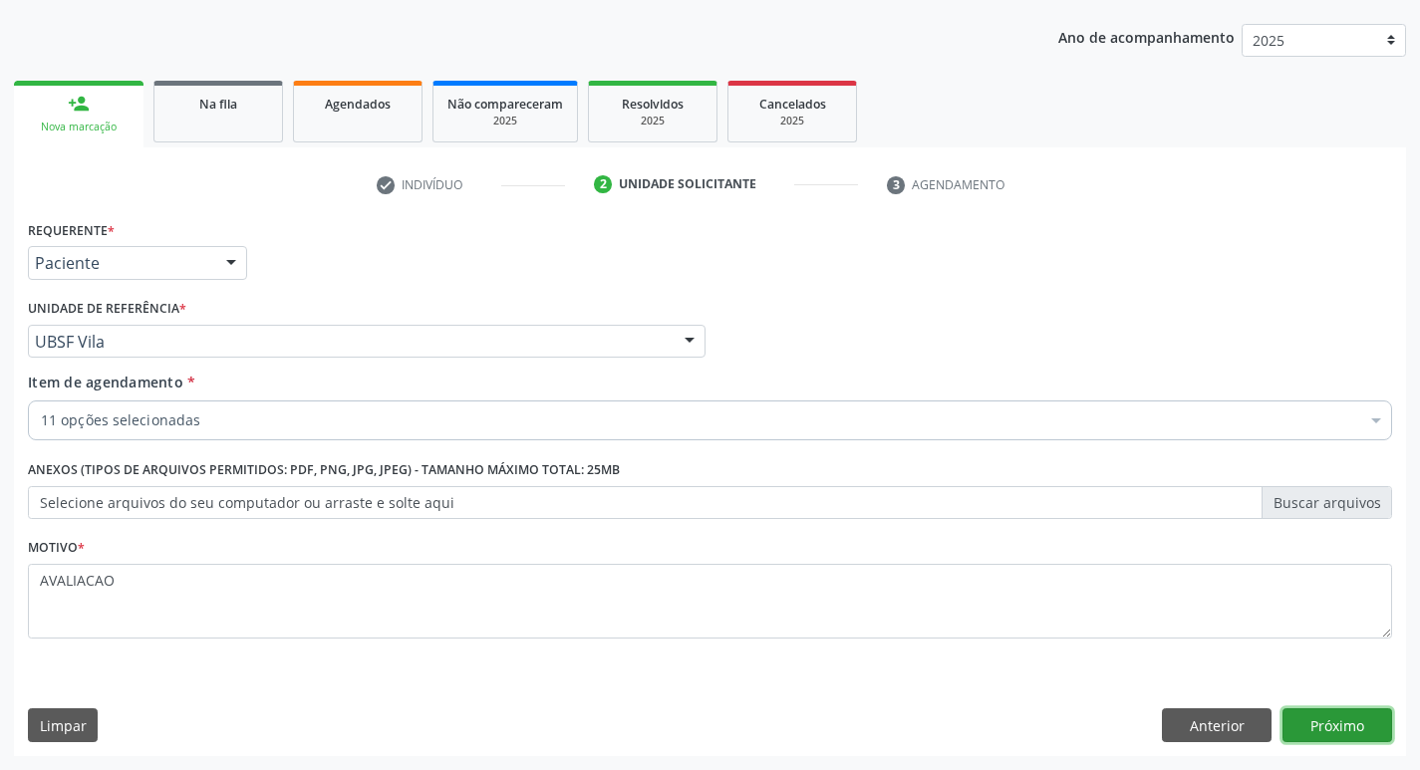
click at [1346, 725] on button "Próximo" at bounding box center [1338, 726] width 110 height 34
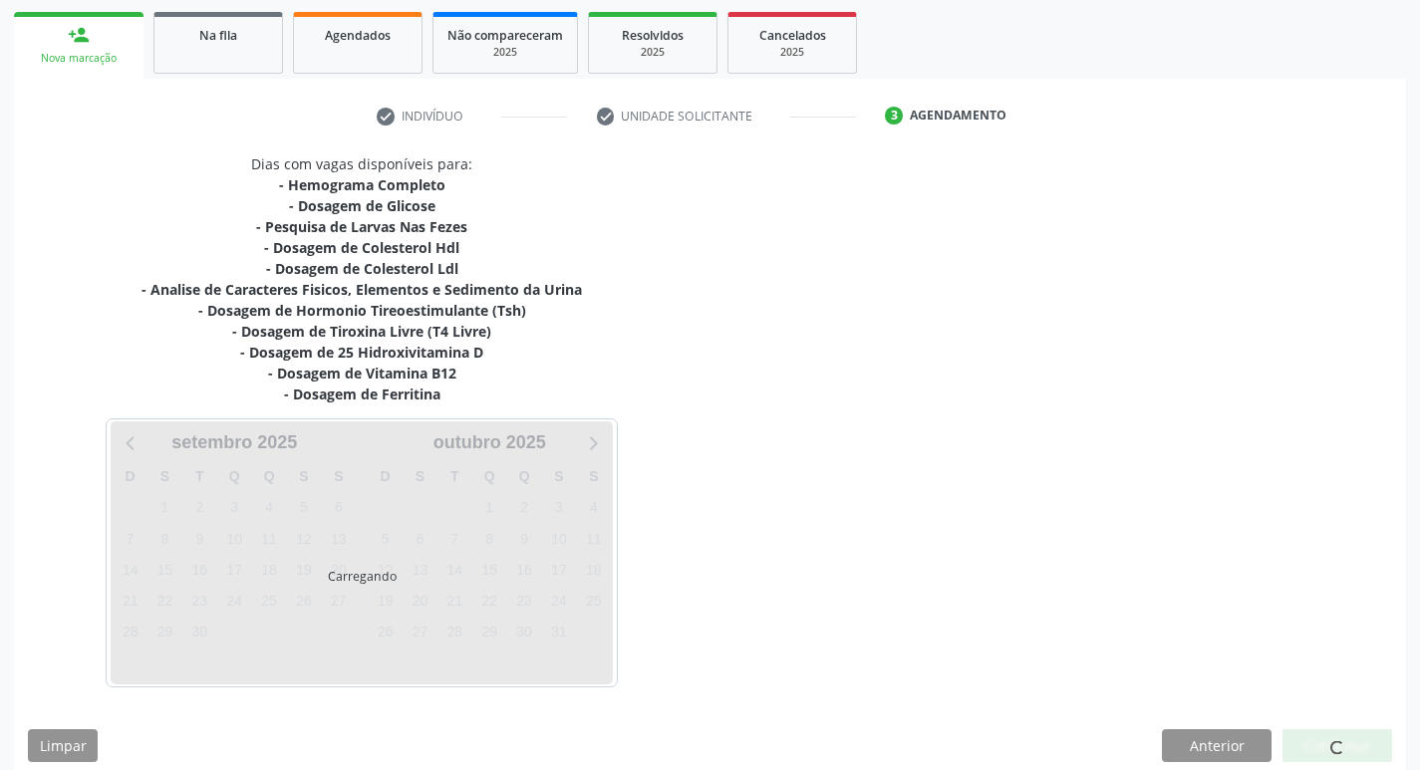
scroll to position [306, 0]
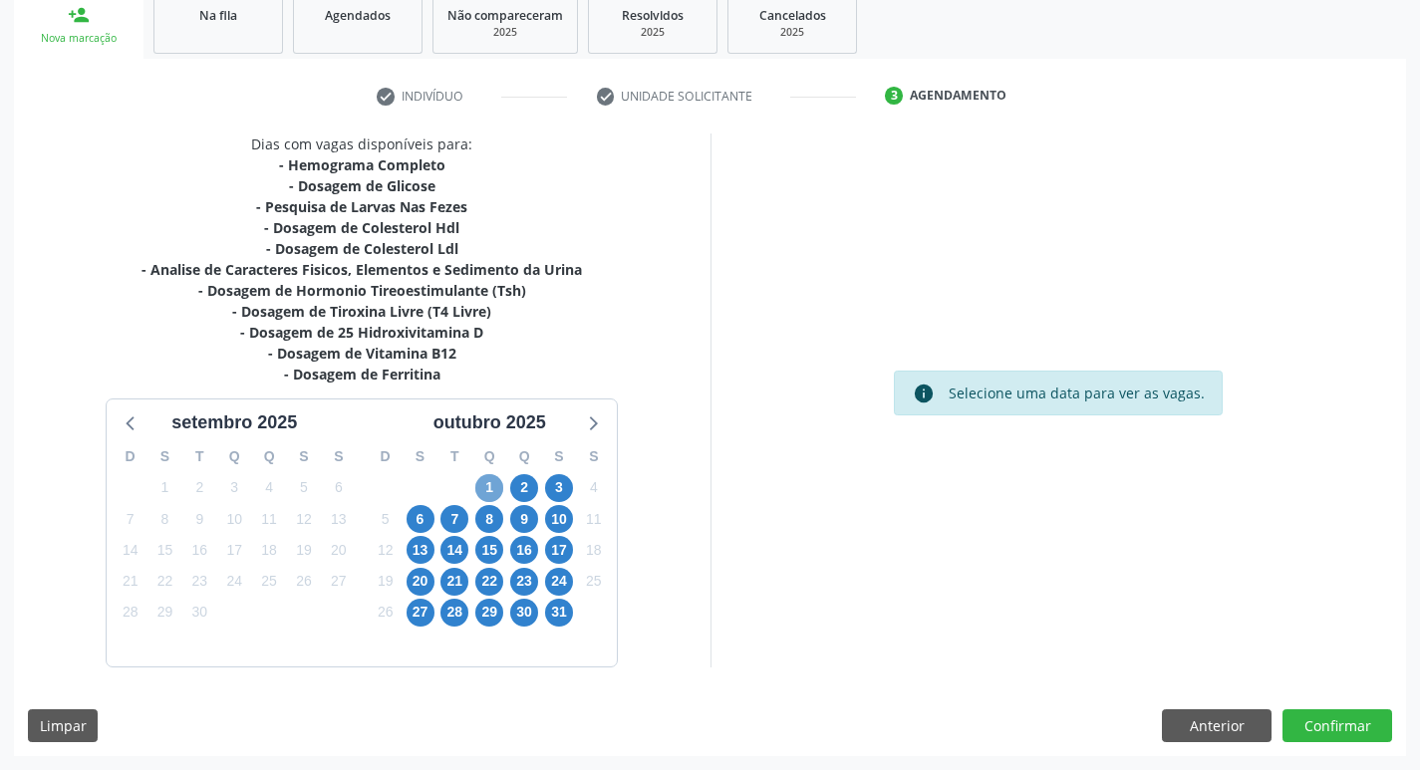
click at [487, 487] on span "1" at bounding box center [489, 488] width 28 height 28
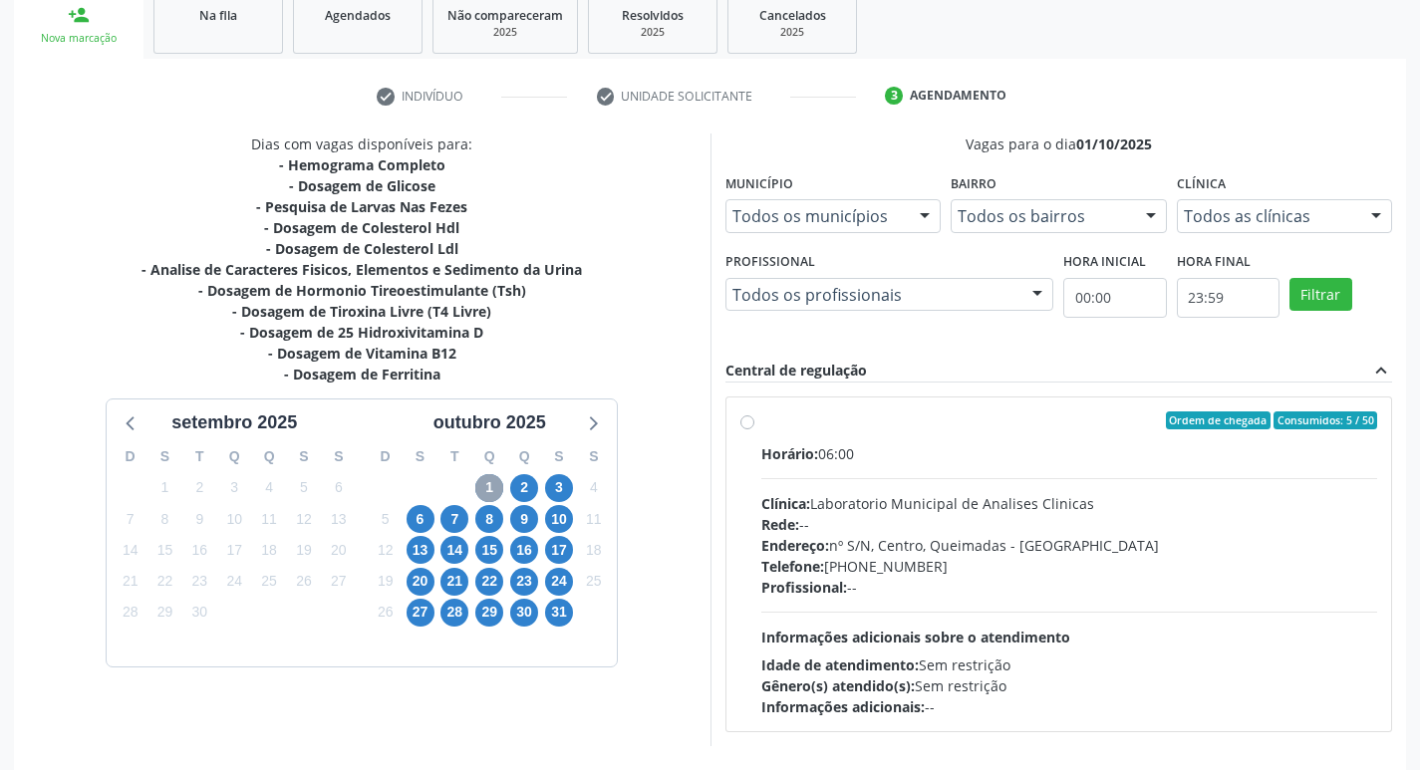
scroll to position [385, 0]
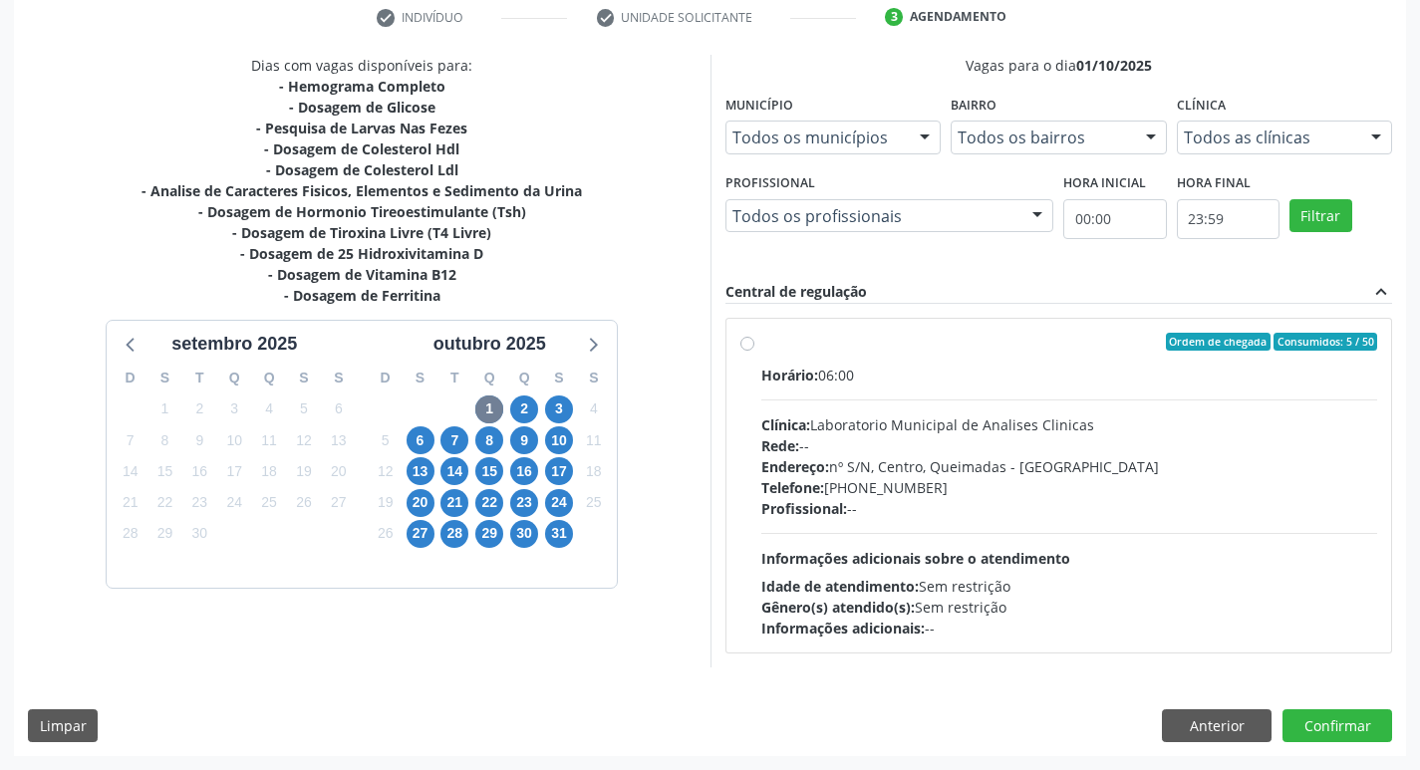
click at [846, 416] on div "Clínica: Laboratorio Municipal de Analises Clinicas" at bounding box center [1069, 425] width 617 height 21
click at [755, 351] on input "Ordem de chegada Consumidos: 5 / 50 Horário: 06:00 Clínica: Laboratorio Municip…" at bounding box center [748, 342] width 14 height 18
radio input "true"
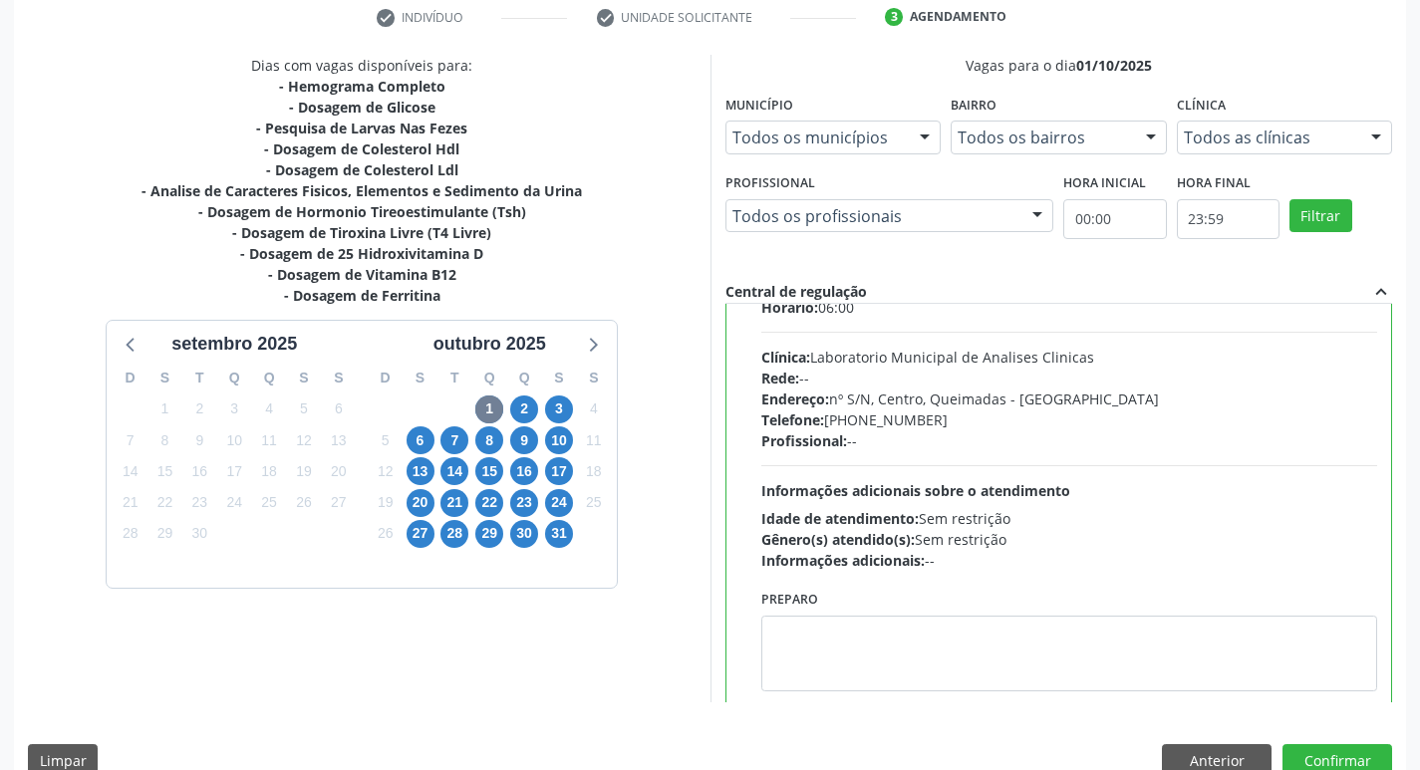
scroll to position [99, 0]
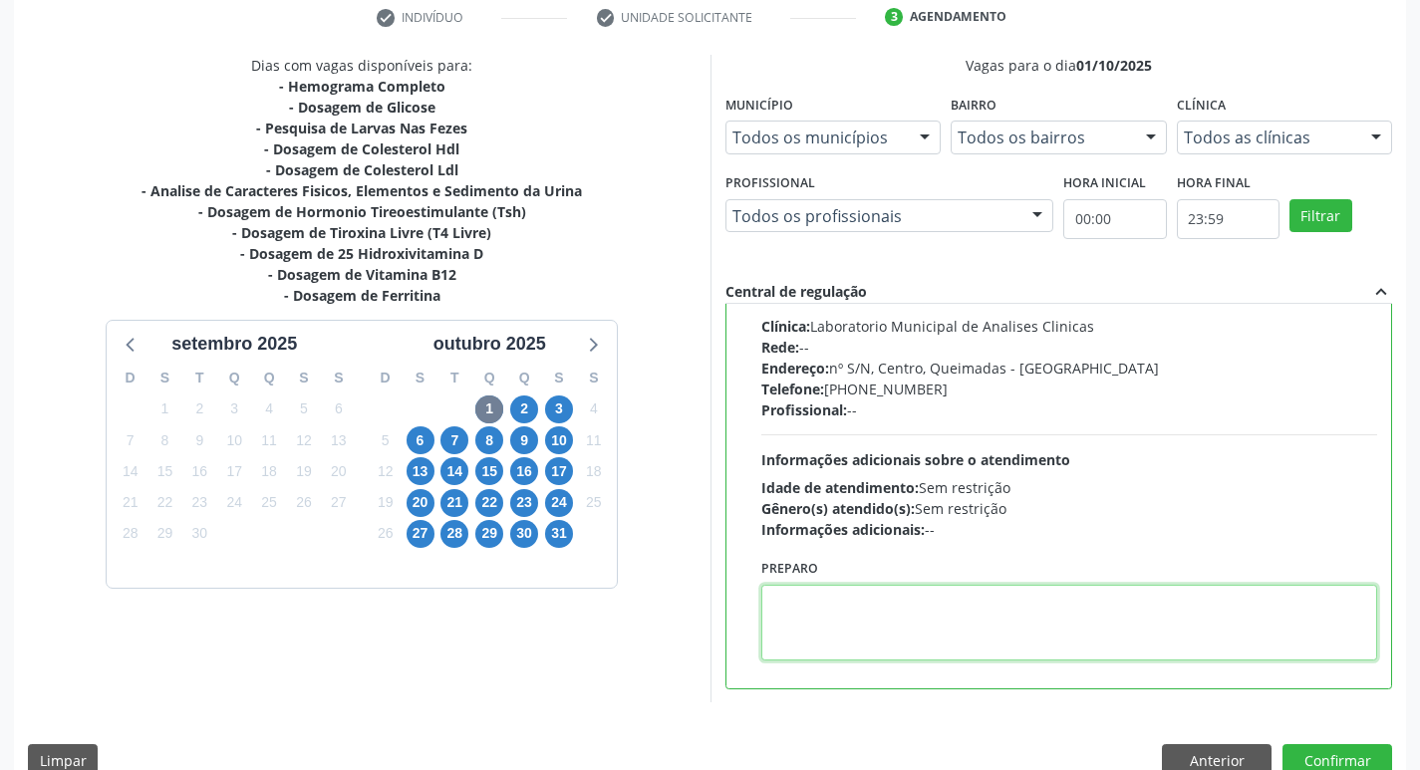
click at [827, 644] on textarea at bounding box center [1069, 623] width 617 height 76
paste textarea "IR EM [GEOGRAPHIC_DATA]"
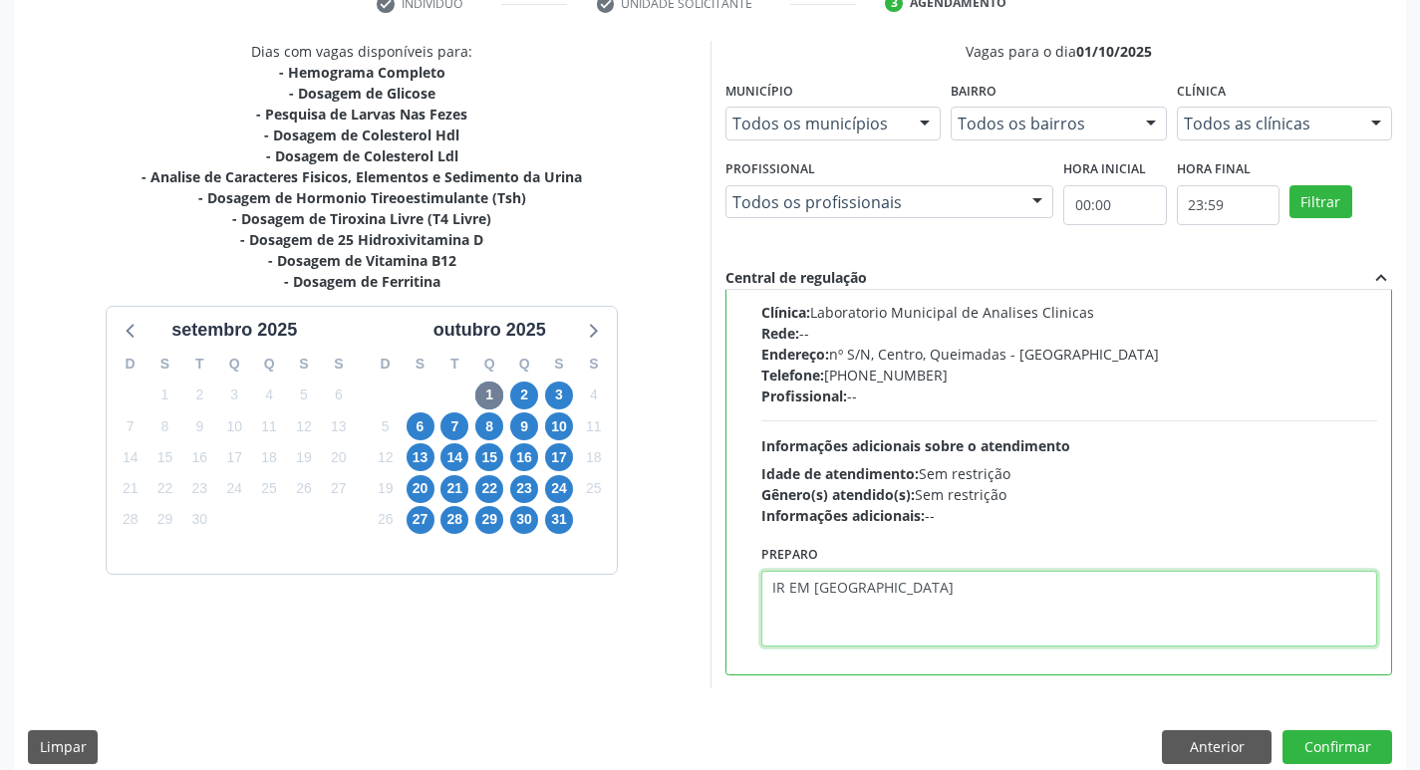
scroll to position [421, 0]
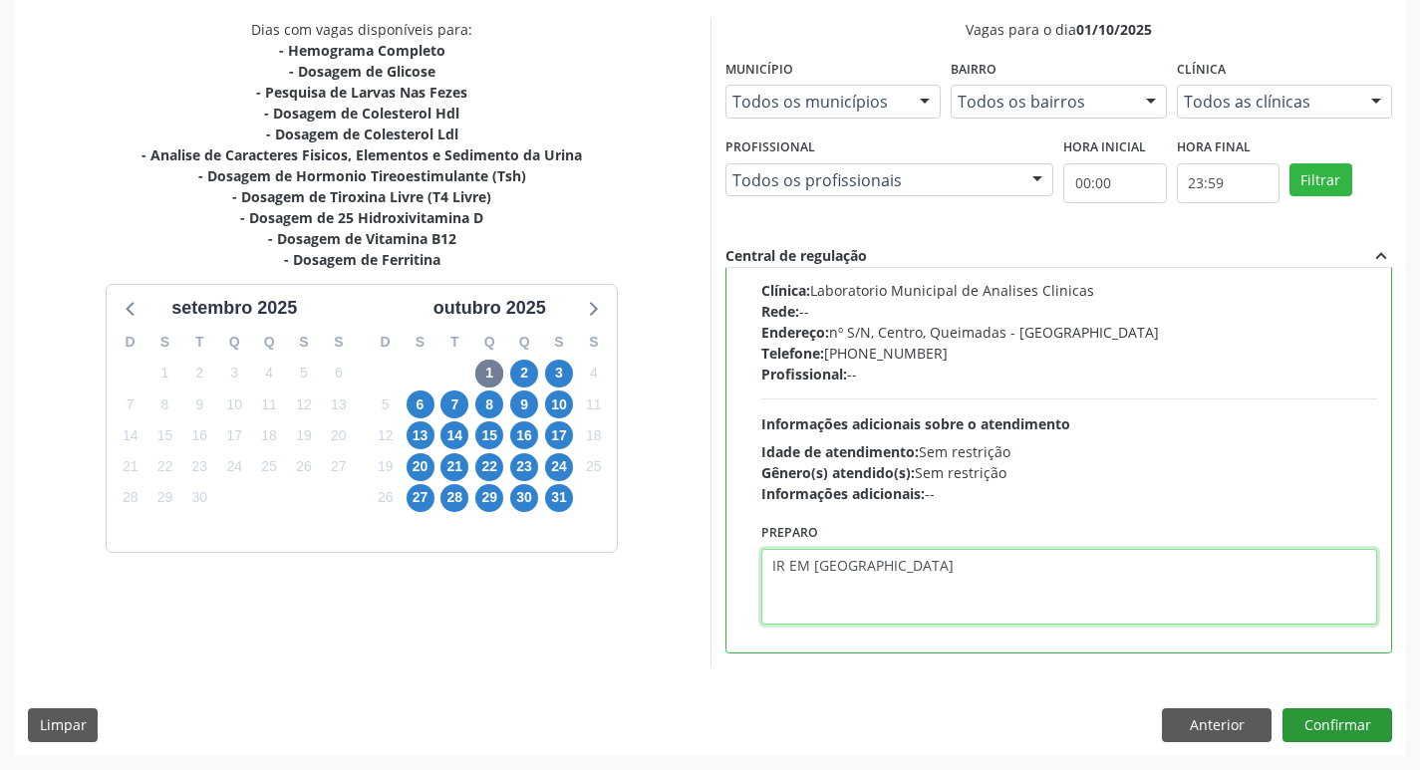
type textarea "IR EM [GEOGRAPHIC_DATA]"
click at [1323, 729] on button "Confirmar" at bounding box center [1338, 726] width 110 height 34
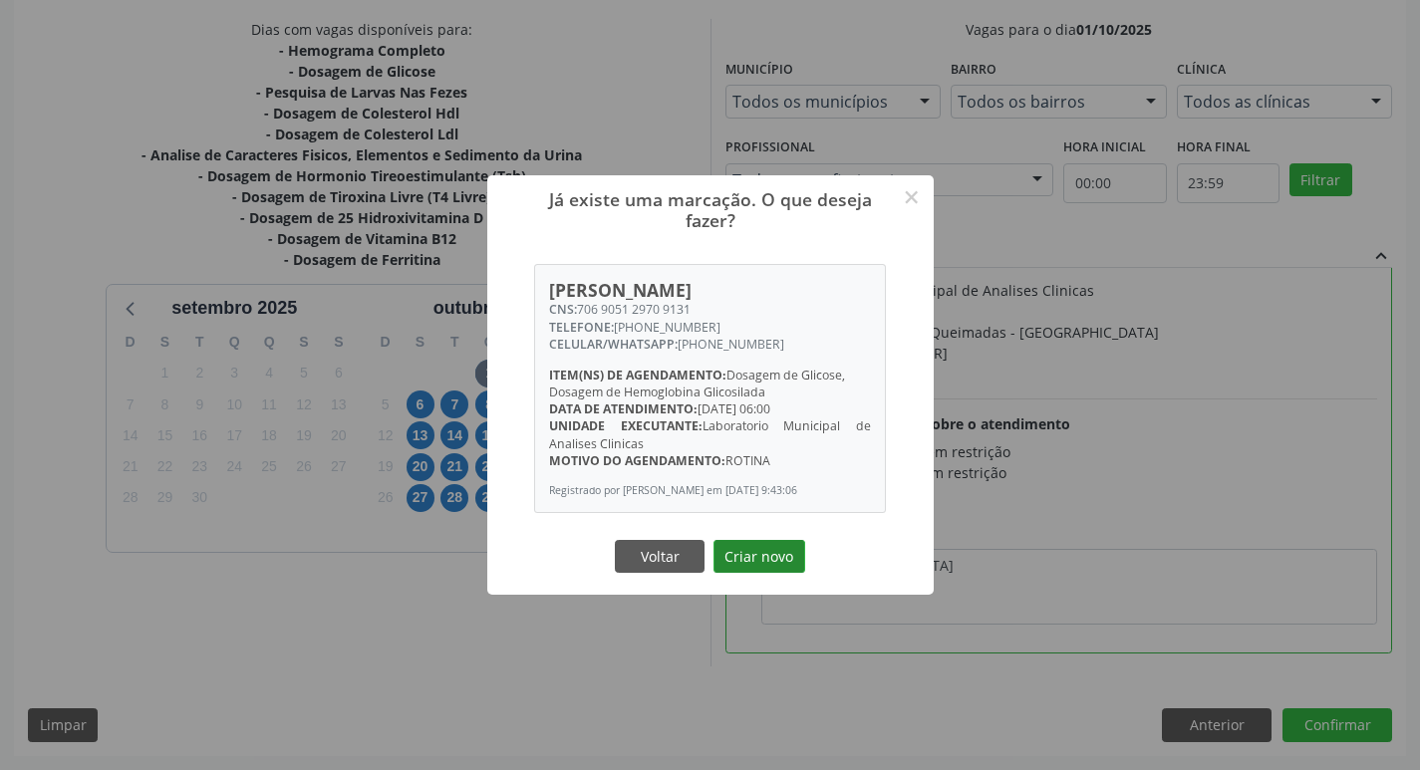
click at [744, 569] on button "Criar novo" at bounding box center [760, 557] width 92 height 34
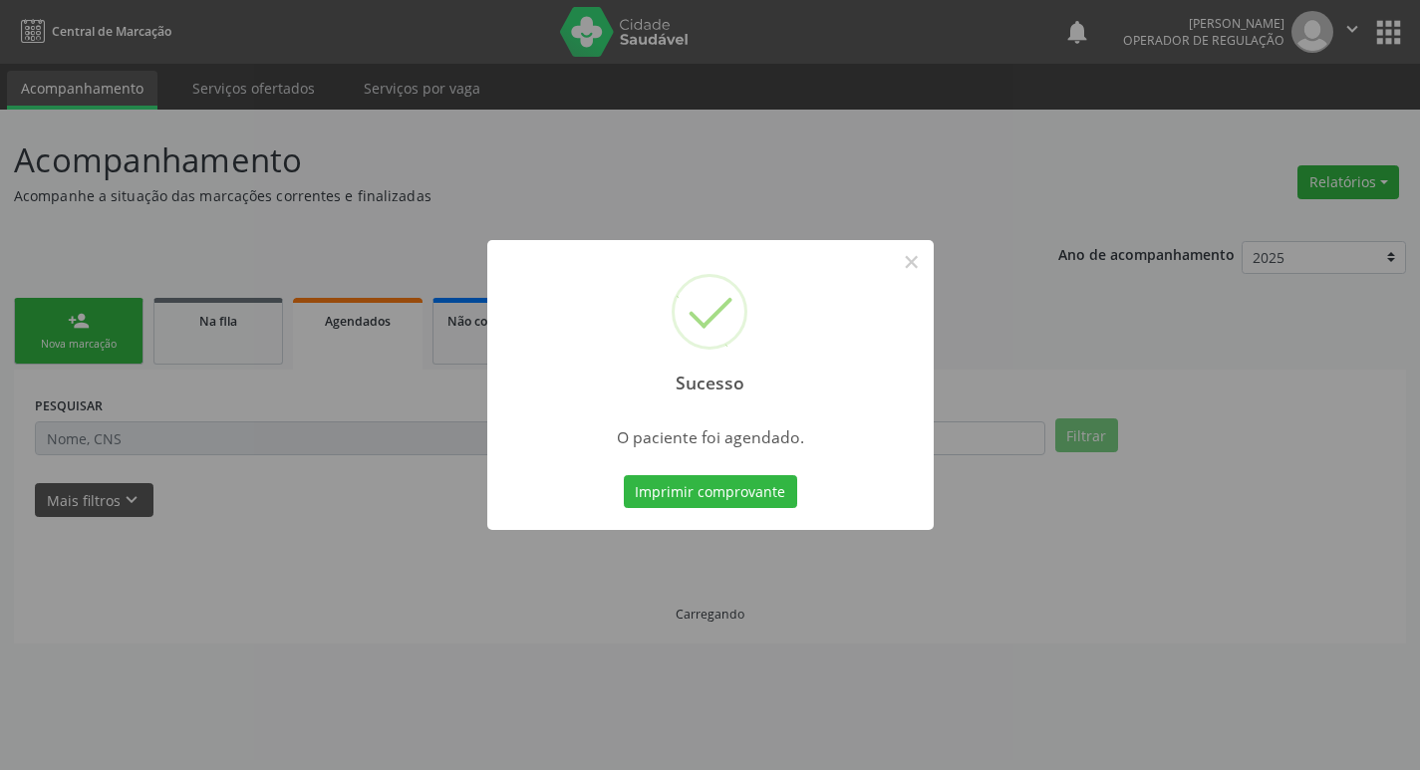
scroll to position [0, 0]
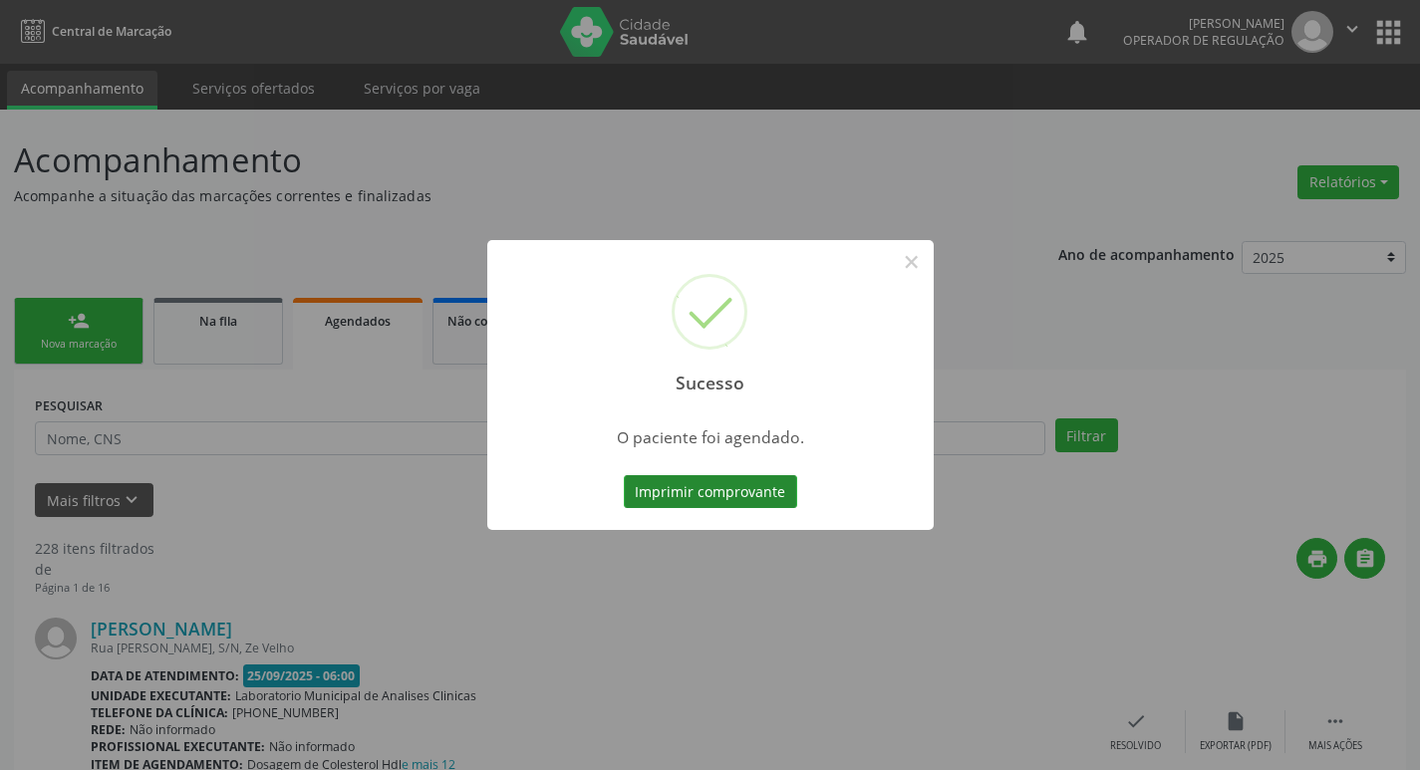
click at [732, 491] on button "Imprimir comprovante" at bounding box center [710, 492] width 173 height 34
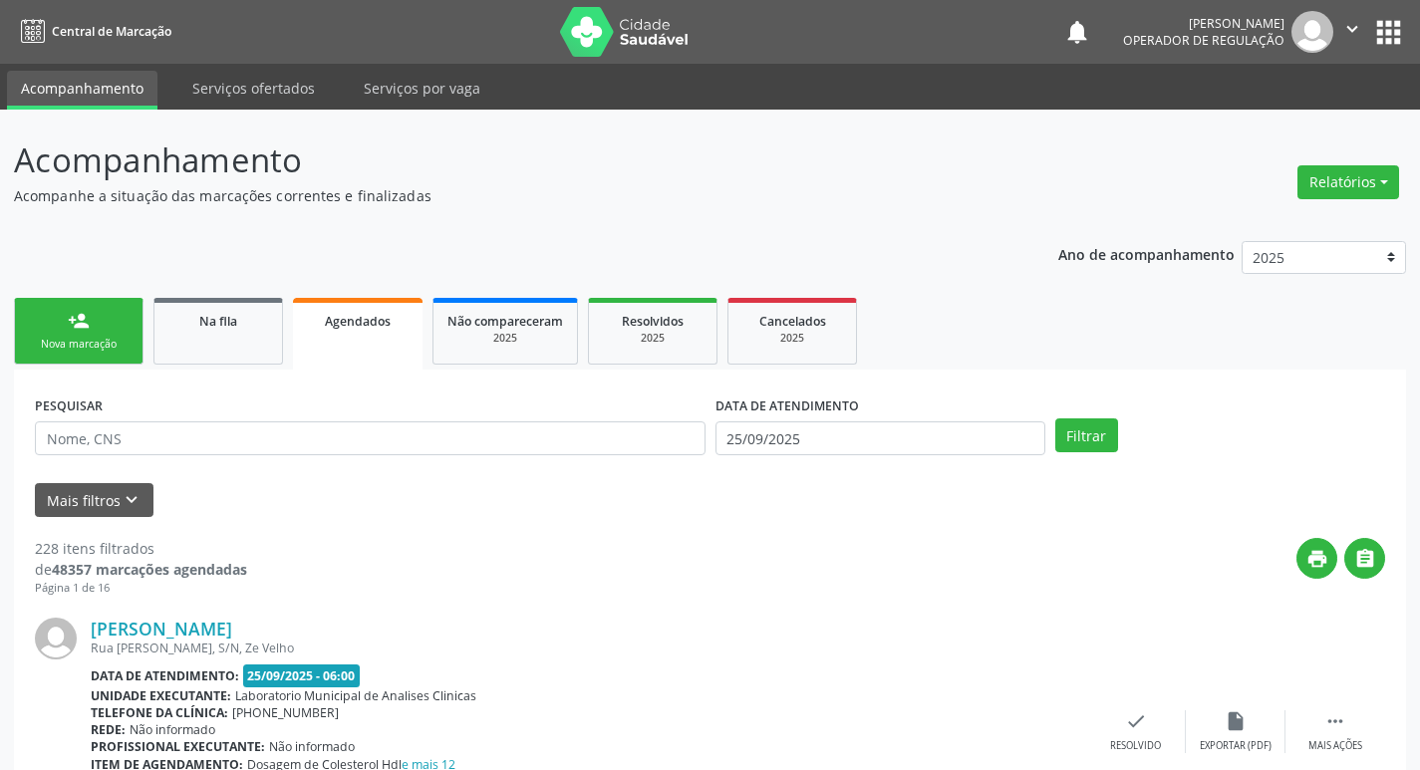
click at [48, 341] on div "Nova marcação" at bounding box center [79, 344] width 100 height 15
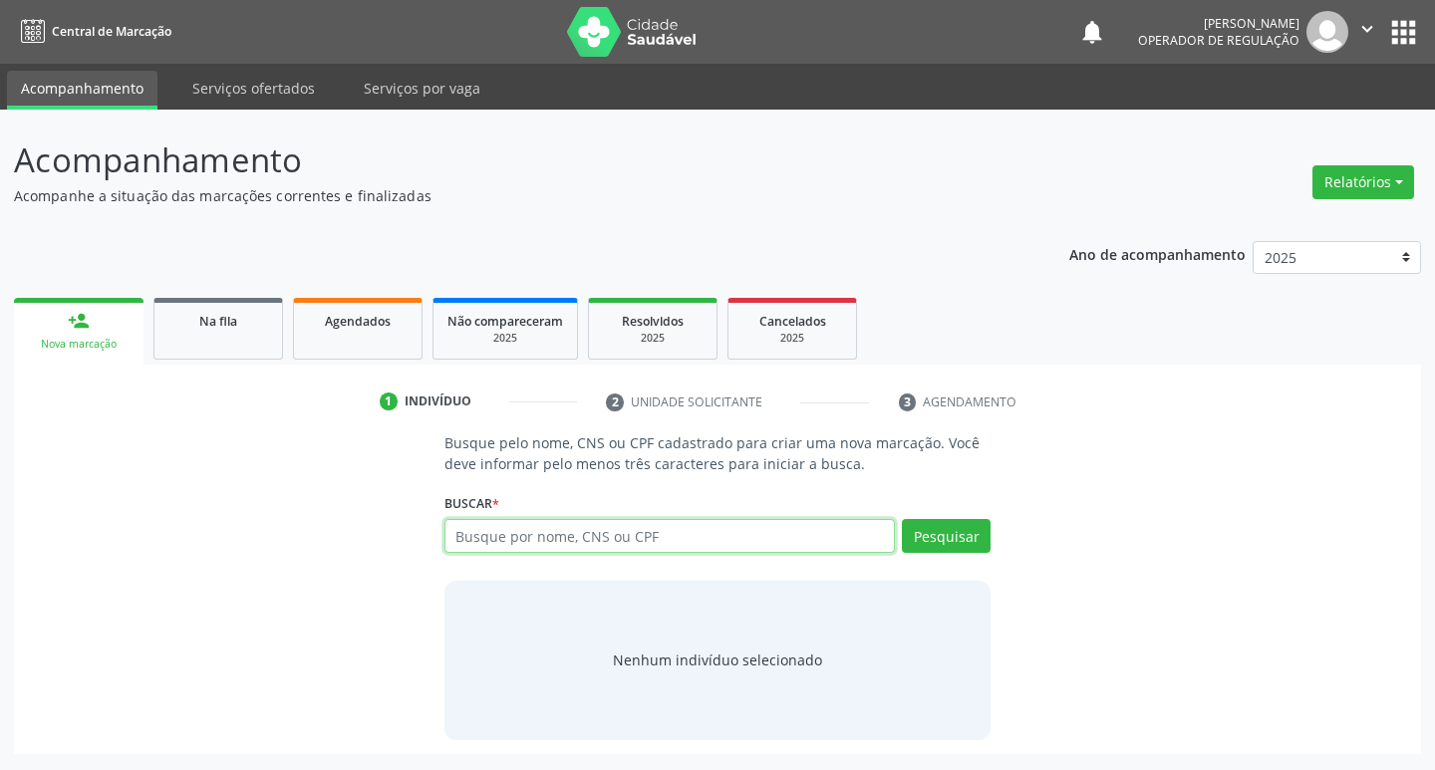
click at [586, 520] on input "text" at bounding box center [671, 536] width 452 height 34
type input "700105976247214"
click at [948, 540] on button "Pesquisar" at bounding box center [946, 536] width 89 height 34
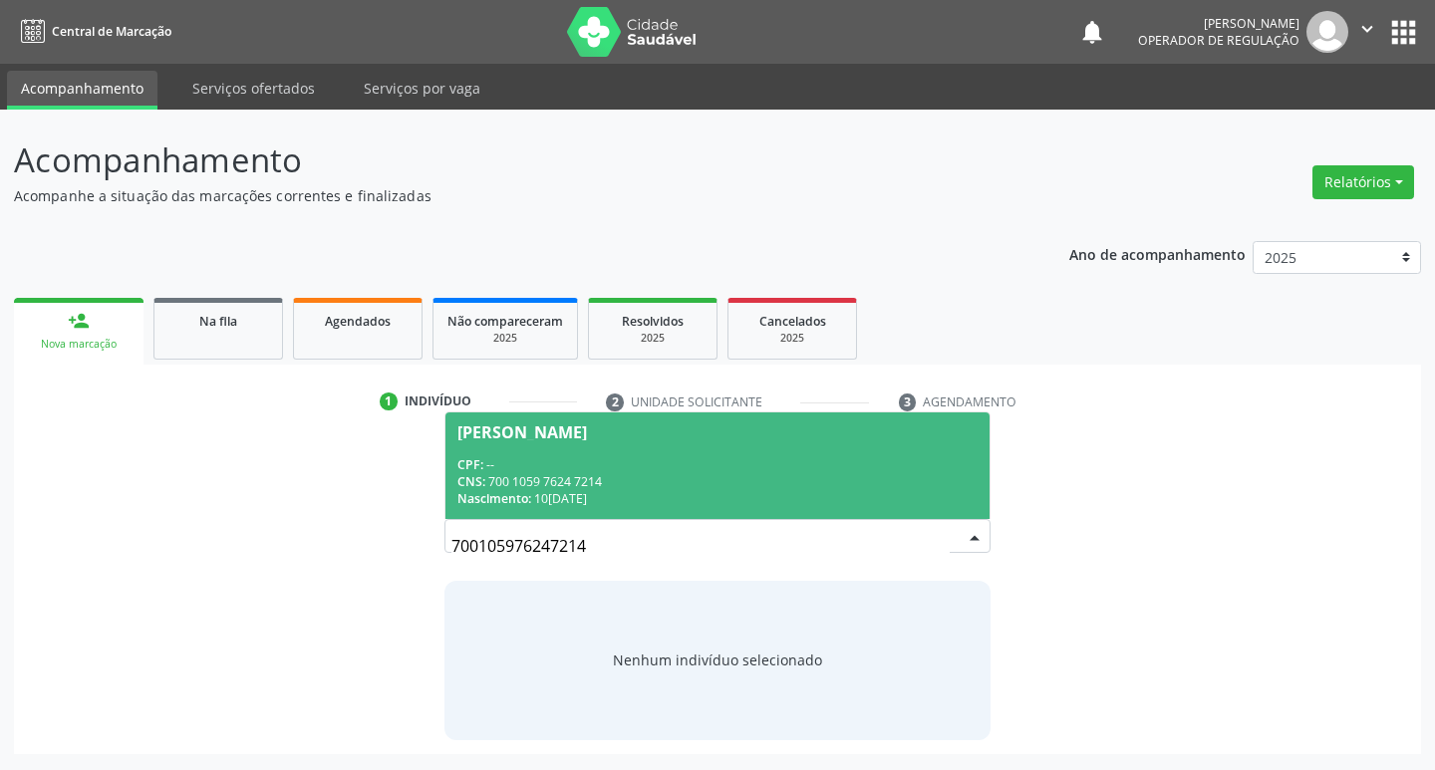
click at [538, 463] on div "CPF: --" at bounding box center [717, 464] width 521 height 17
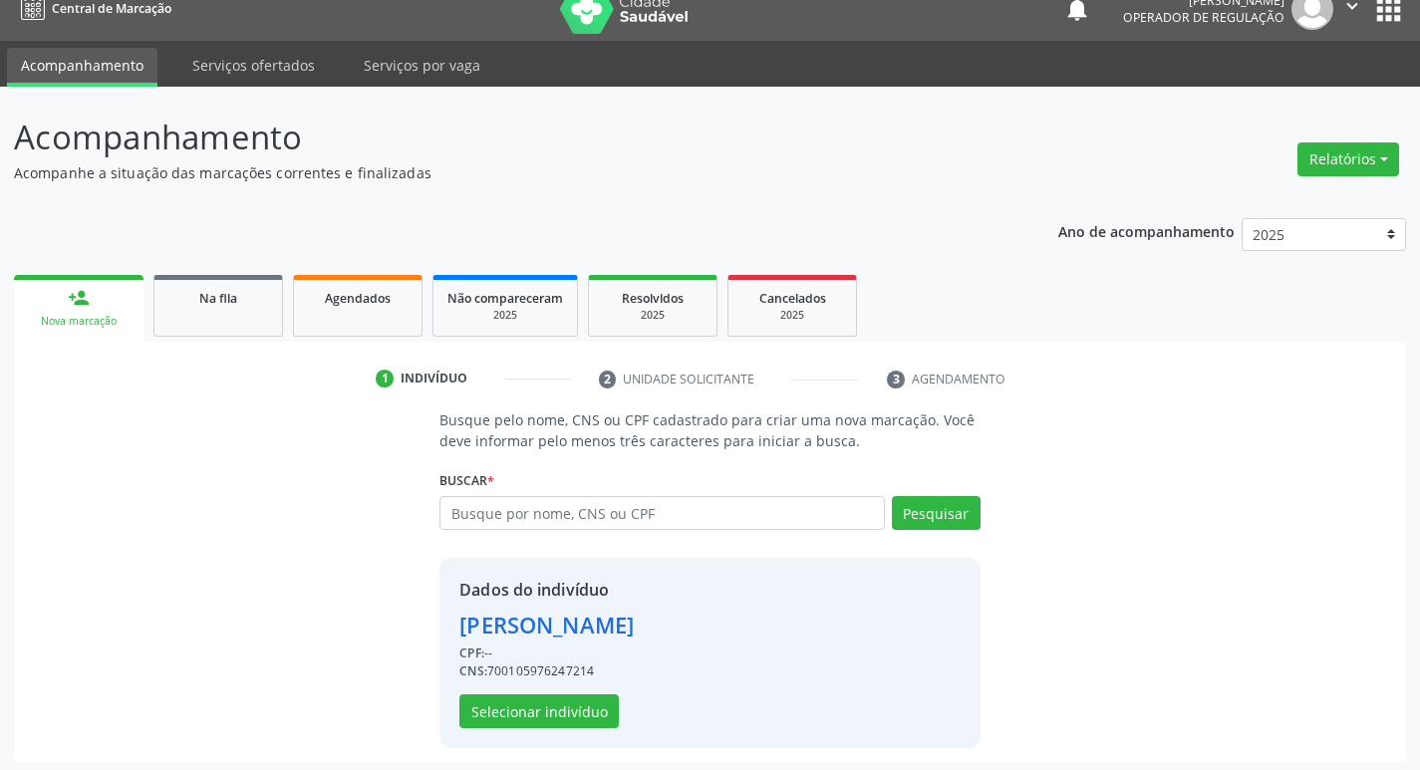
scroll to position [29, 0]
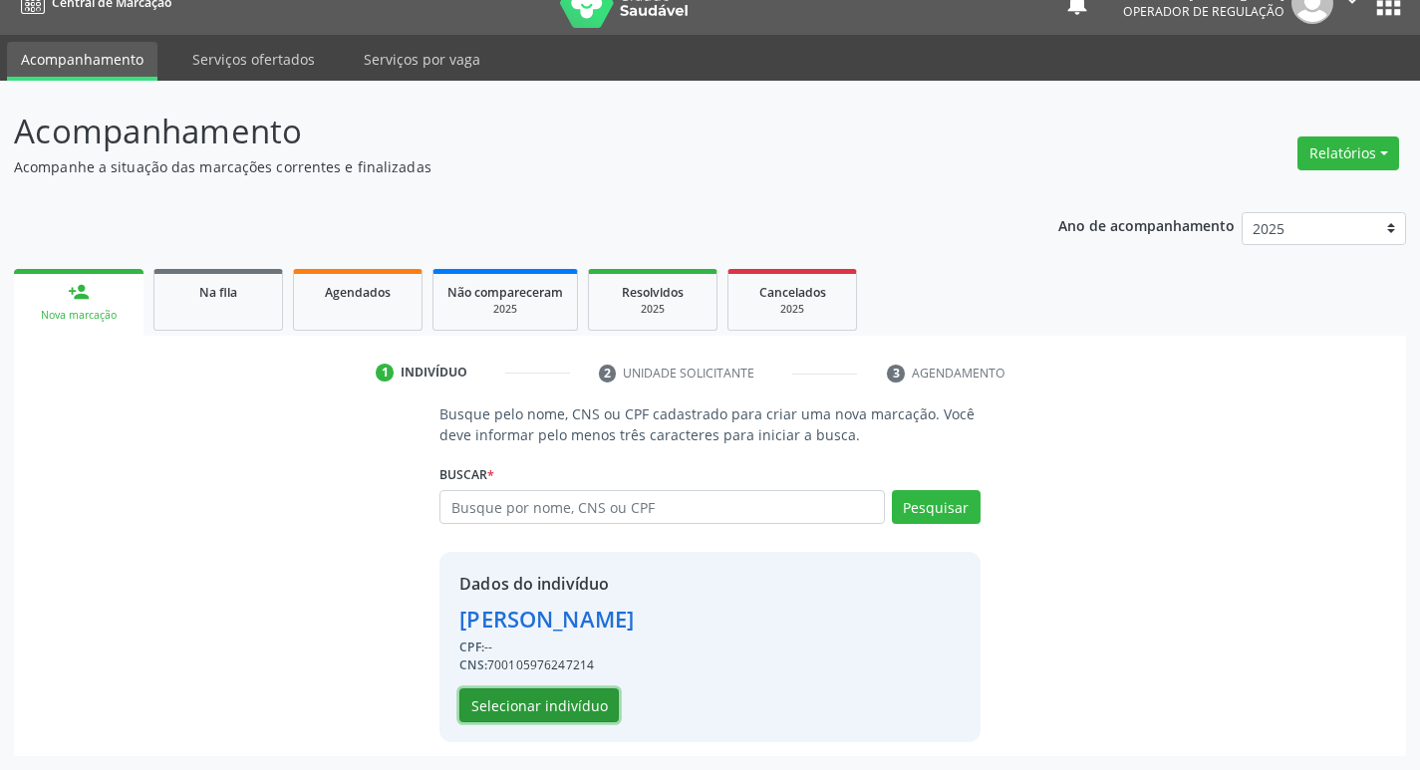
click at [556, 705] on button "Selecionar indivíduo" at bounding box center [538, 706] width 159 height 34
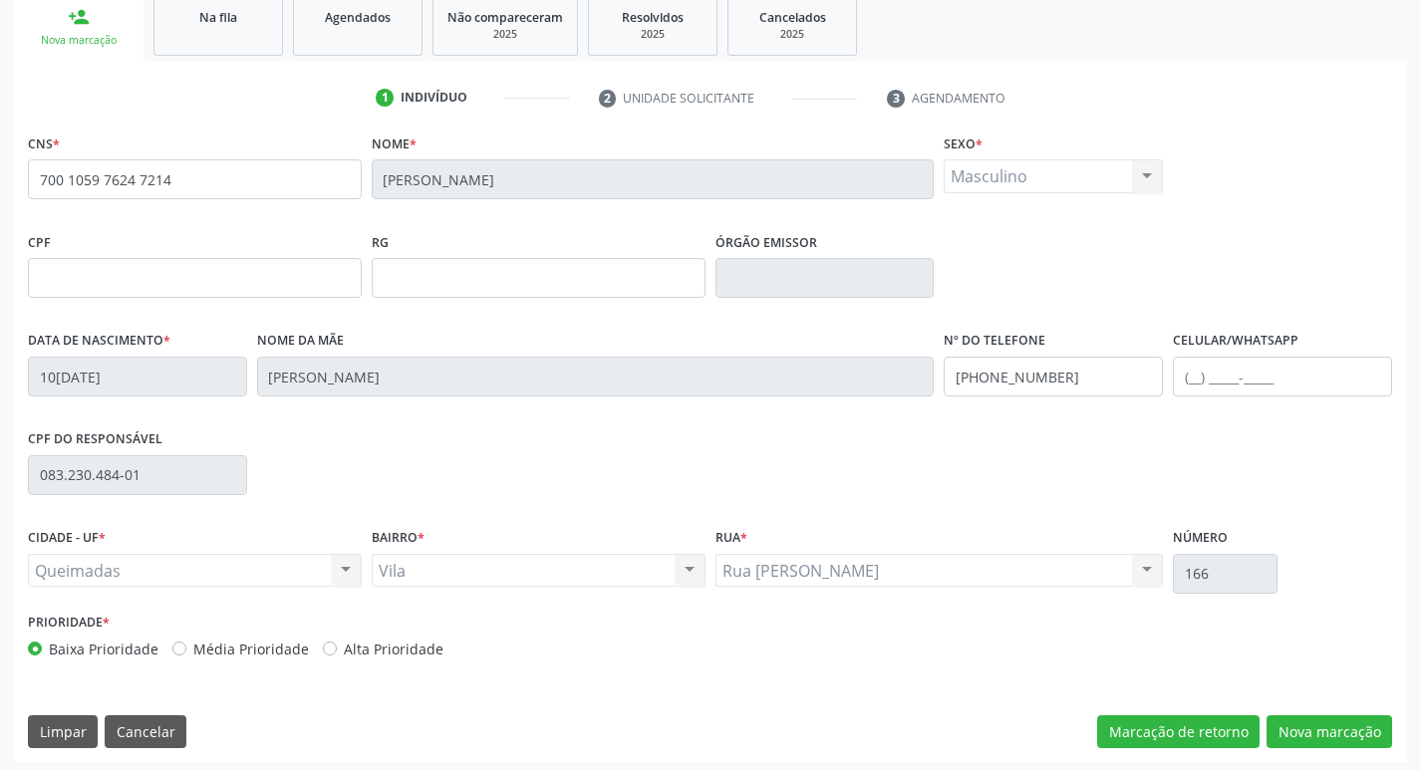
scroll to position [310, 0]
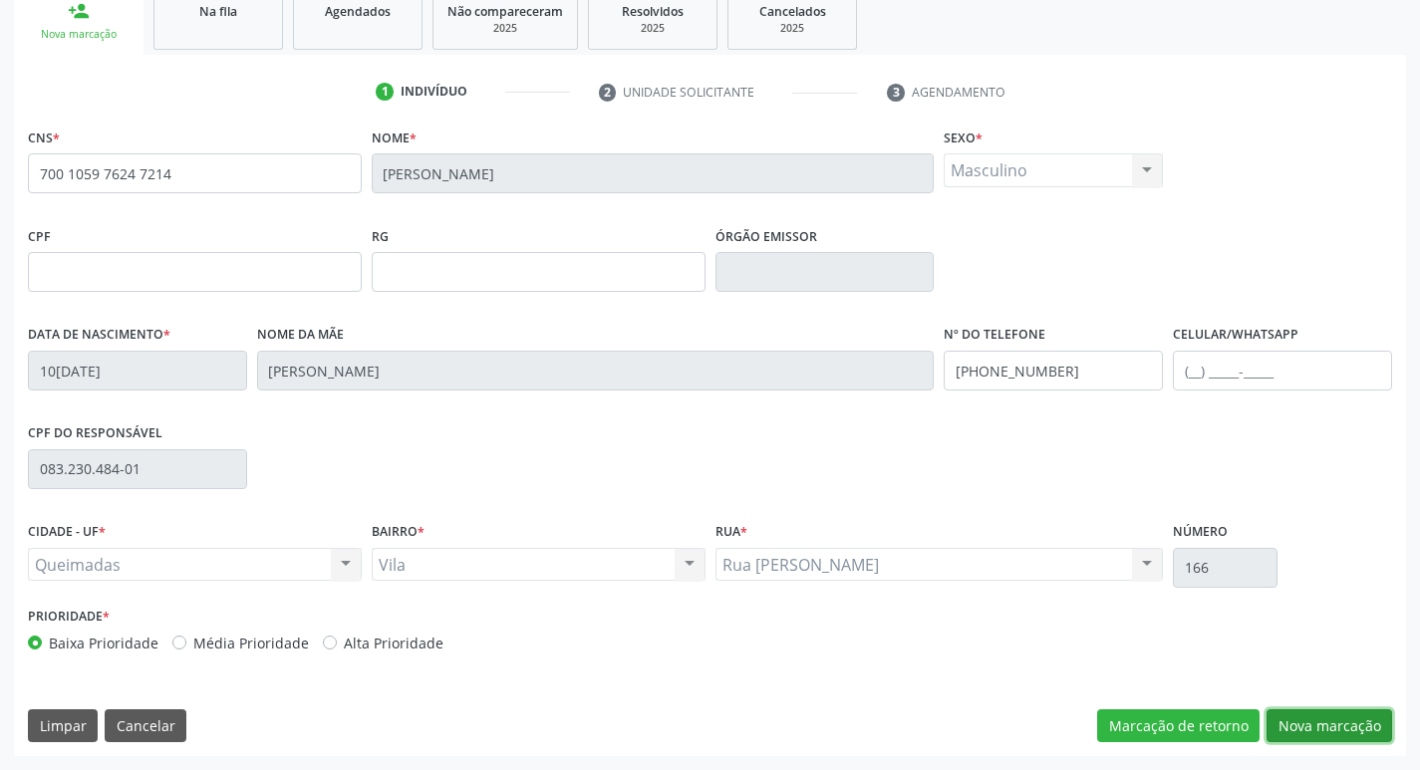
click at [1329, 715] on button "Nova marcação" at bounding box center [1330, 727] width 126 height 34
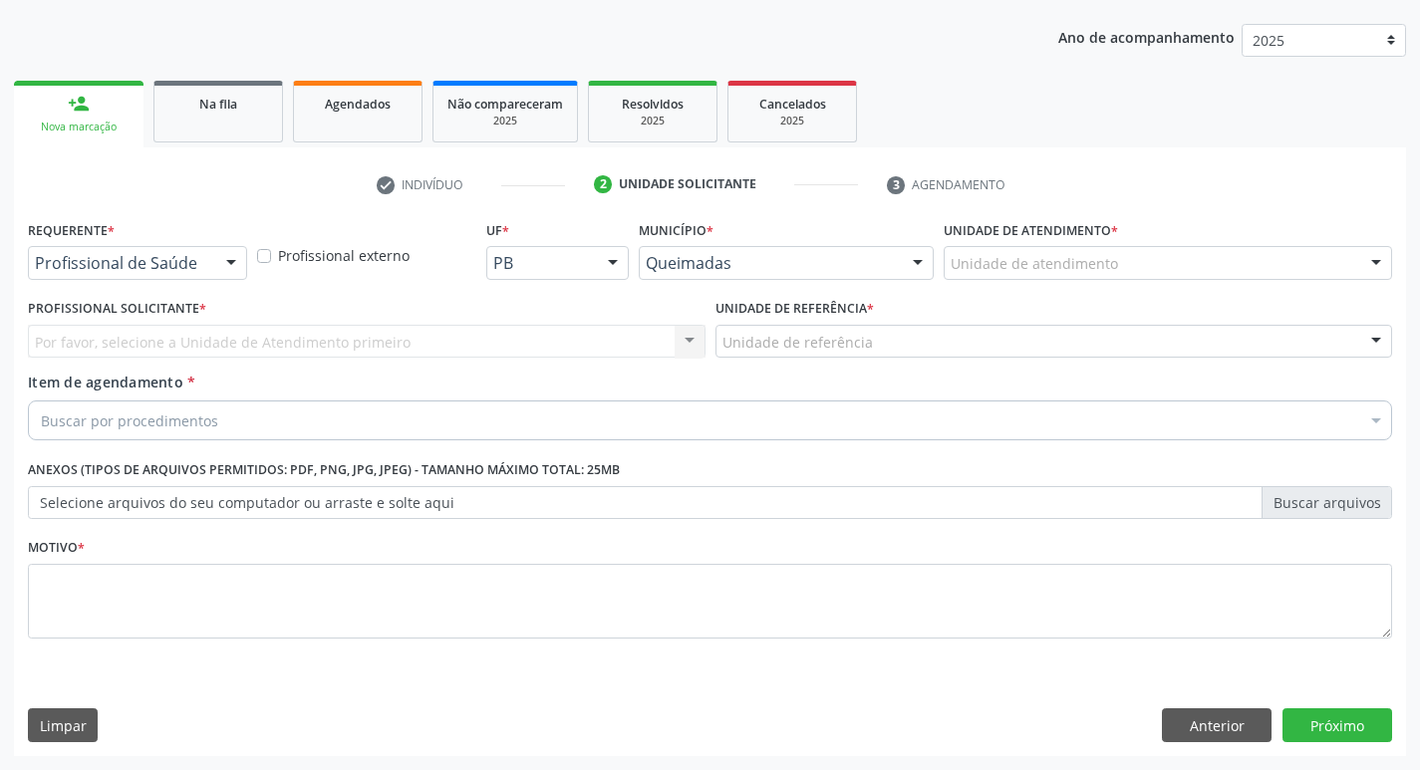
scroll to position [217, 0]
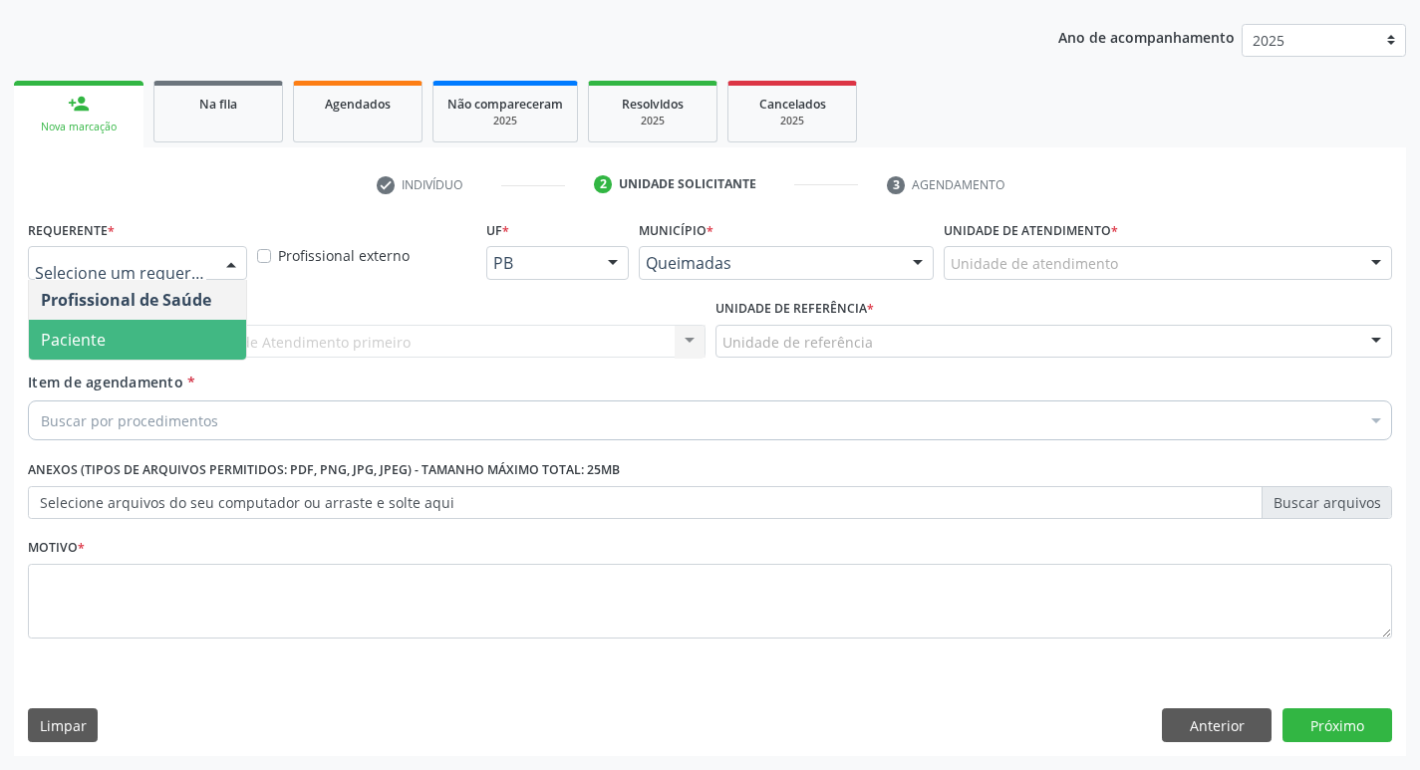
click at [167, 354] on span "Paciente" at bounding box center [137, 340] width 217 height 40
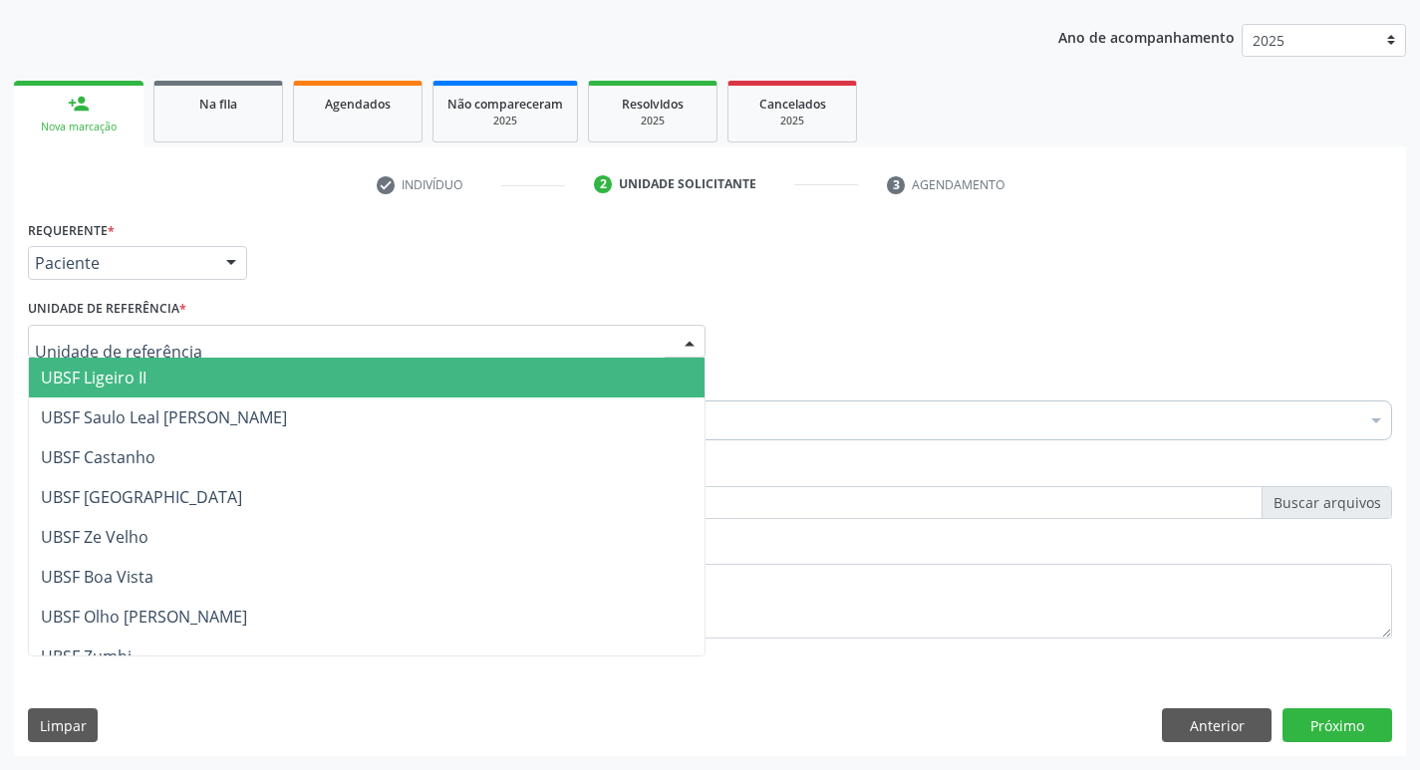
click at [135, 328] on div at bounding box center [367, 342] width 678 height 34
type input "V"
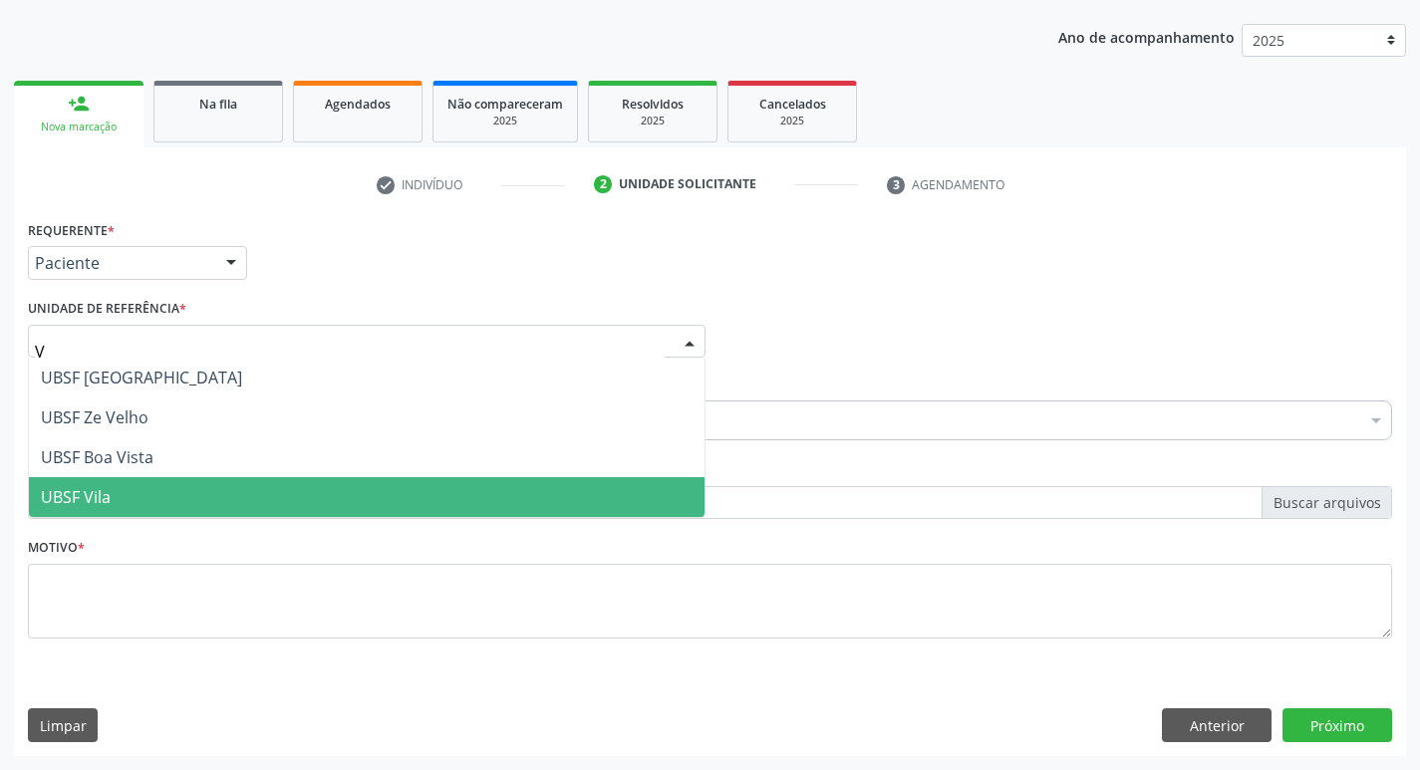
click at [136, 488] on span "UBSF Vila" at bounding box center [367, 497] width 676 height 40
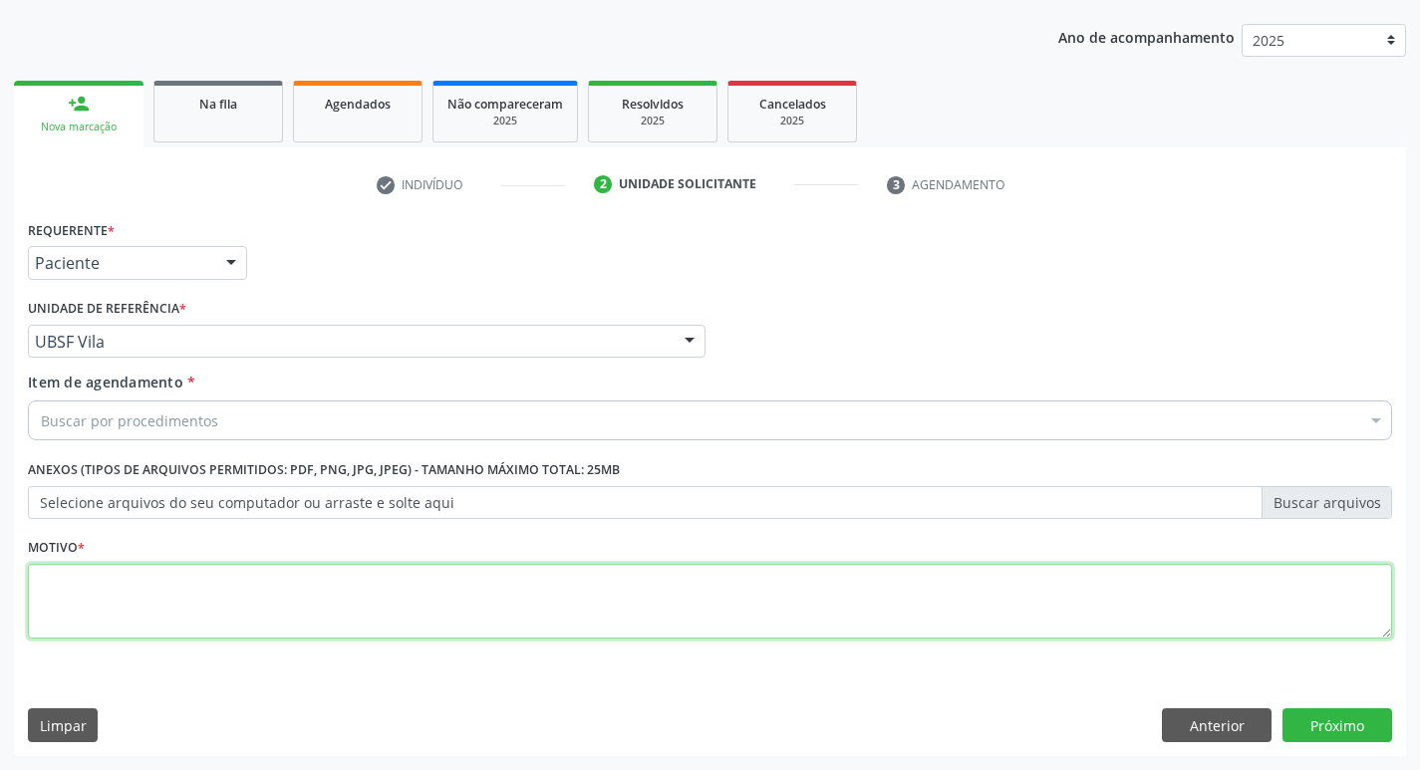
click at [113, 612] on textarea at bounding box center [710, 602] width 1365 height 76
type textarea "AVALIACAO"
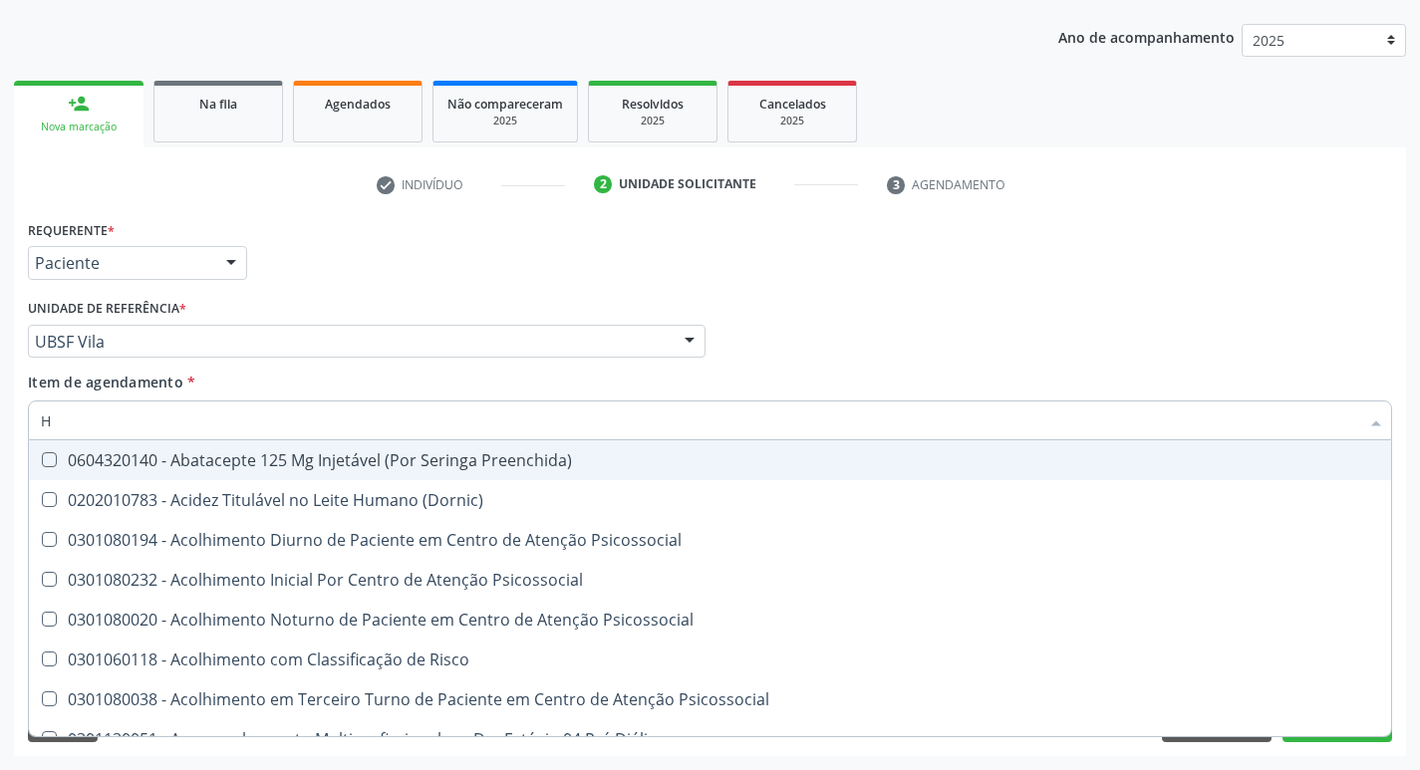
type input "HEMOGR"
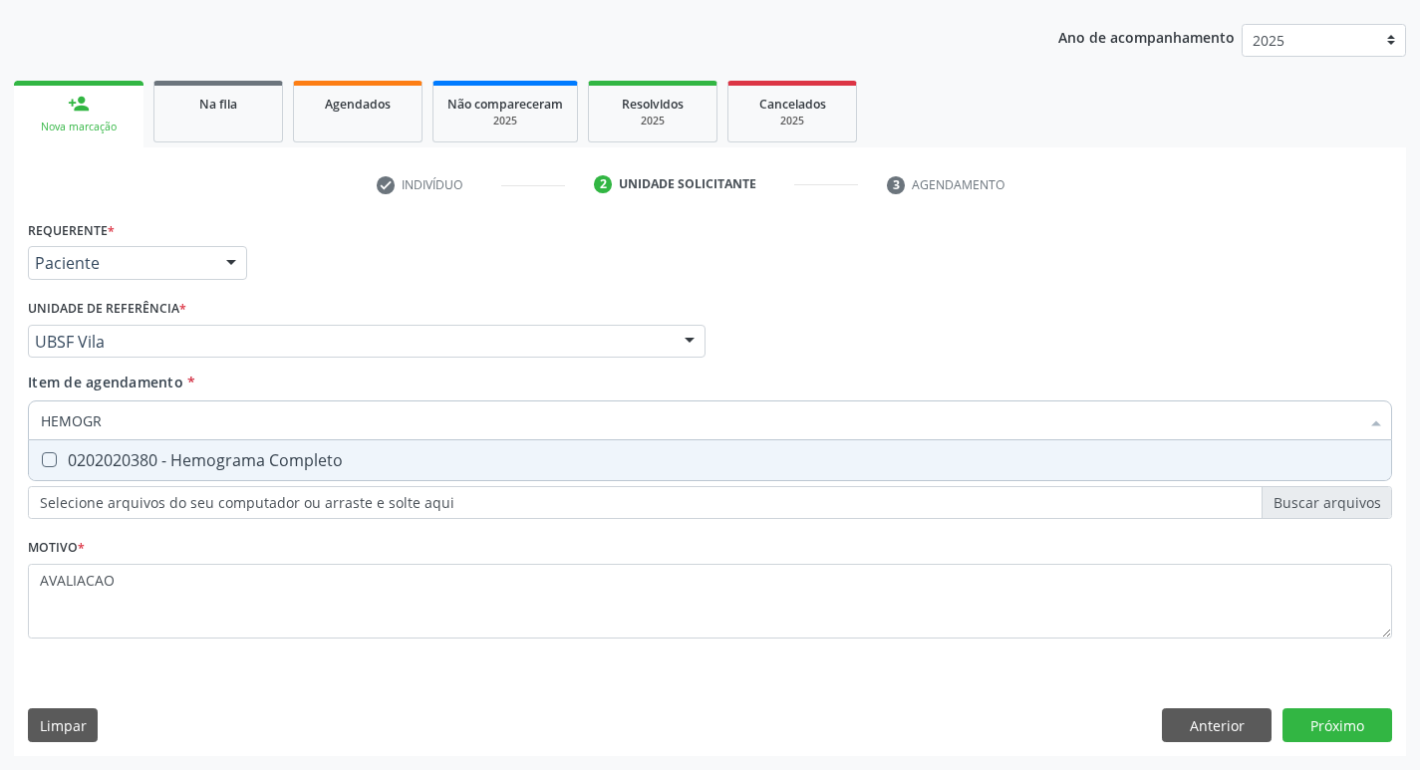
click at [216, 466] on div "0202020380 - Hemograma Completo" at bounding box center [710, 461] width 1339 height 16
checkbox Completo "true"
type input "HEMOG"
checkbox Completo "false"
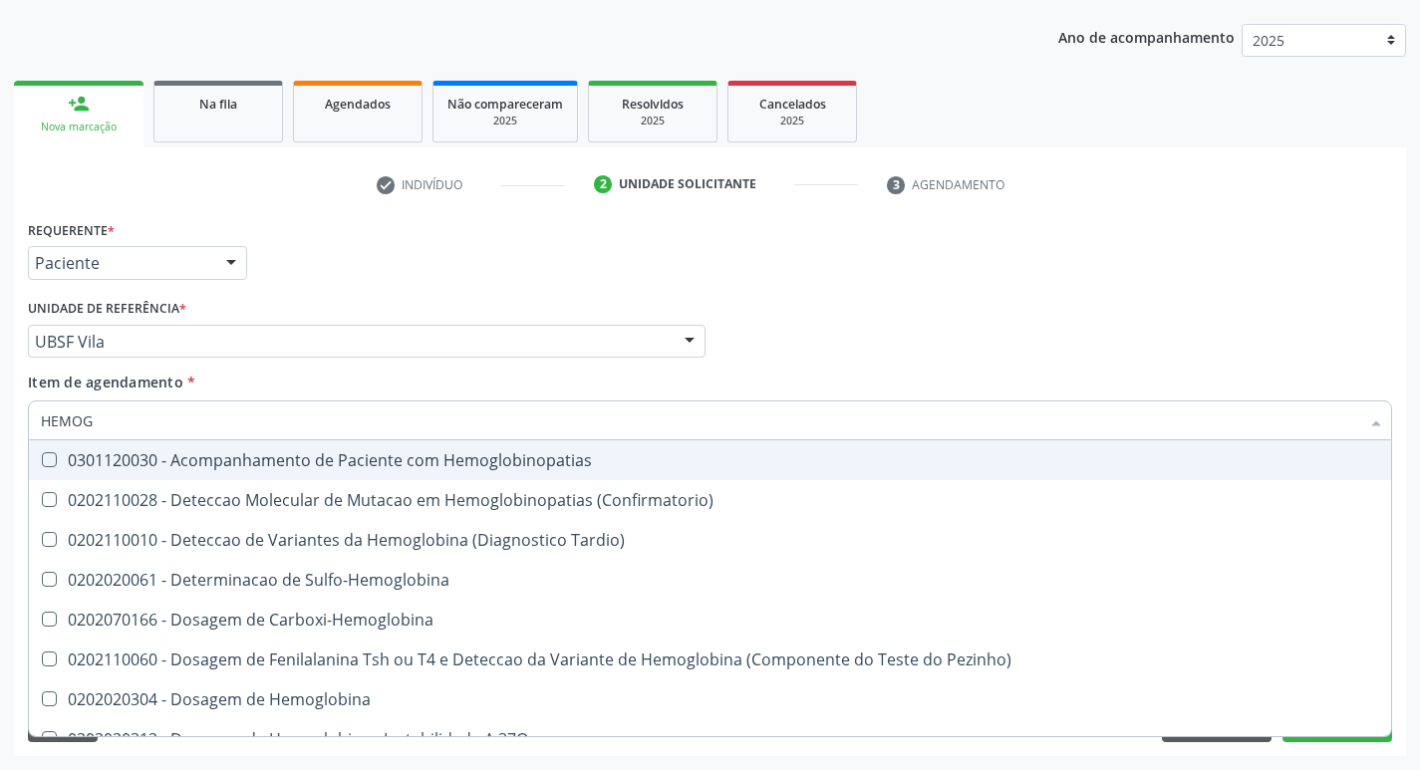
type input "HEMO"
checkbox Completo "false"
type input "H"
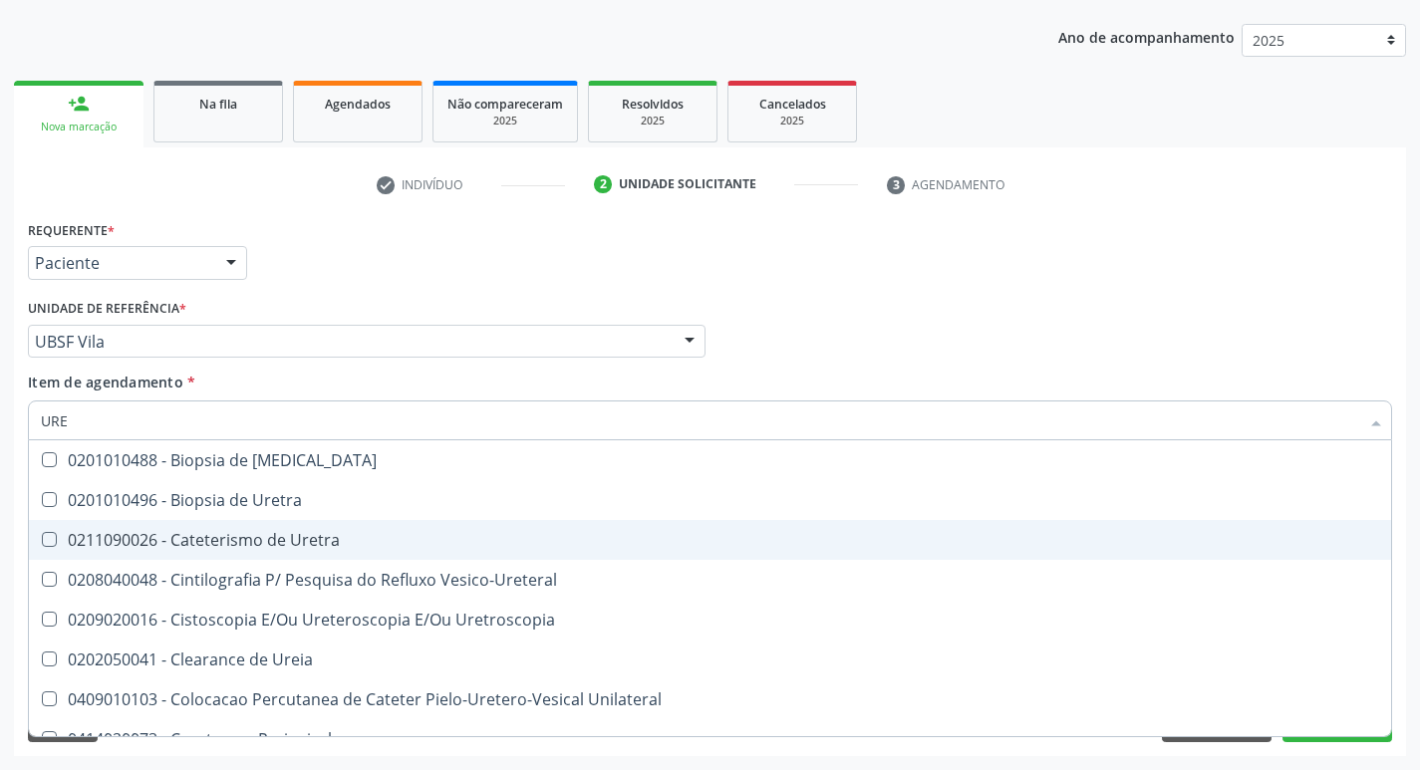
type input "UREI"
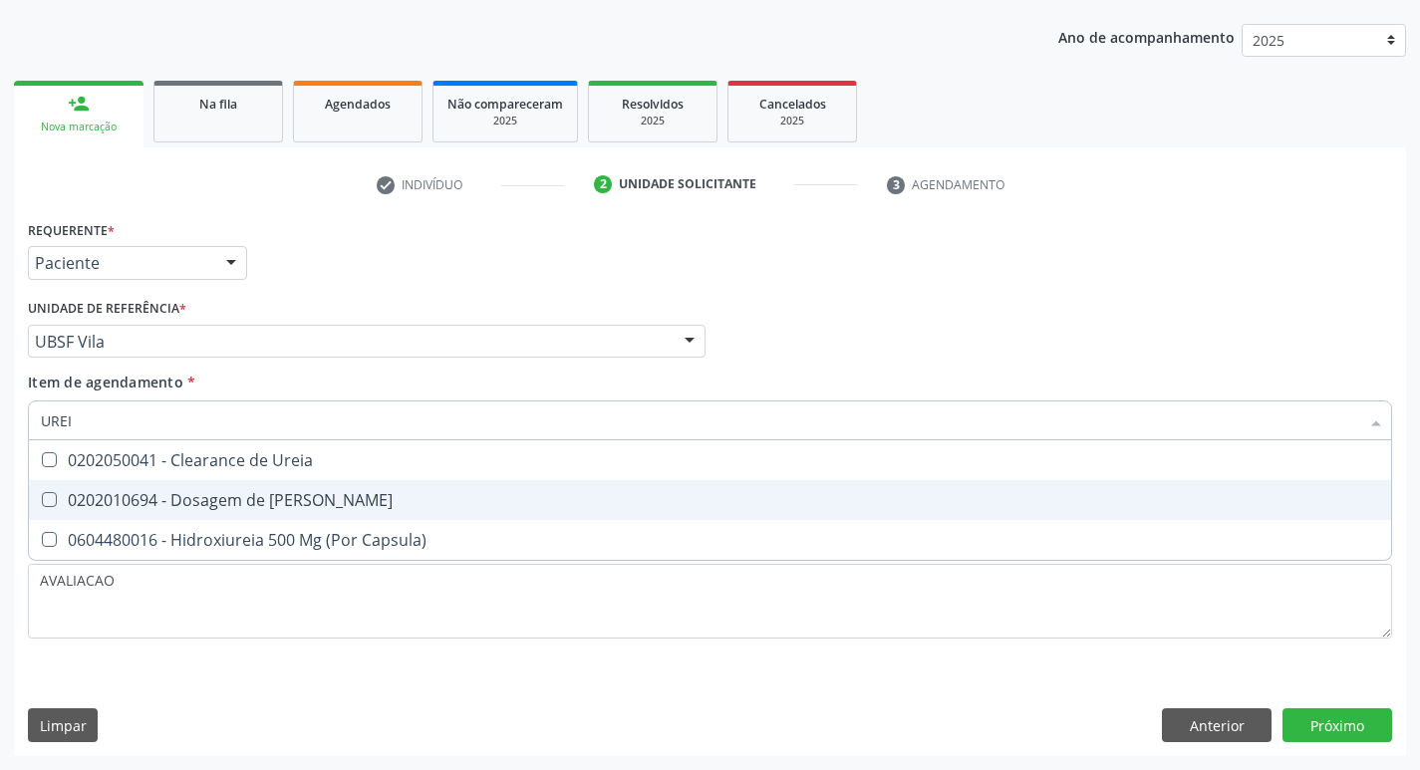
click at [293, 492] on div "0202010694 - Dosagem de [PERSON_NAME]" at bounding box center [710, 500] width 1339 height 16
checkbox Ureia "true"
type input "URE"
checkbox Ureia "false"
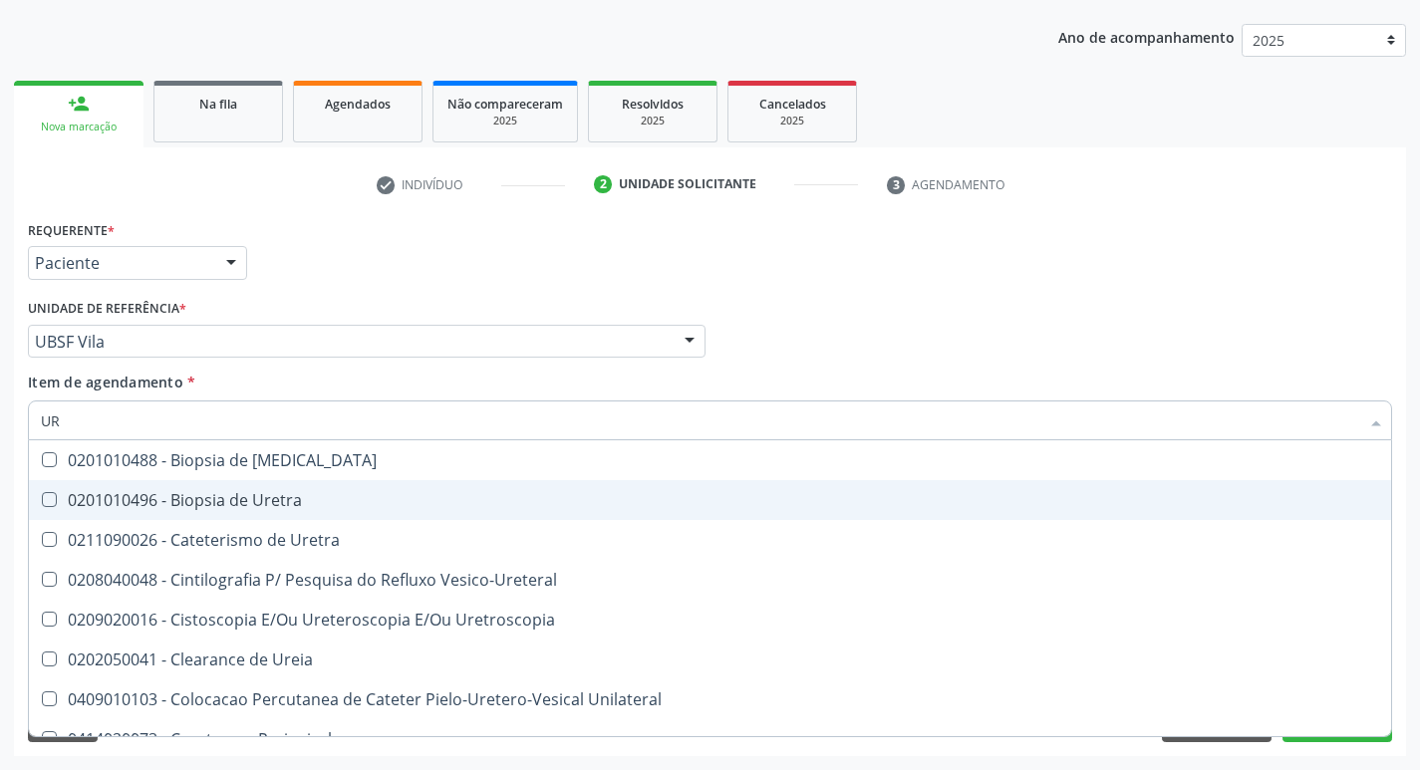
type input "U"
checkbox Ureia "false"
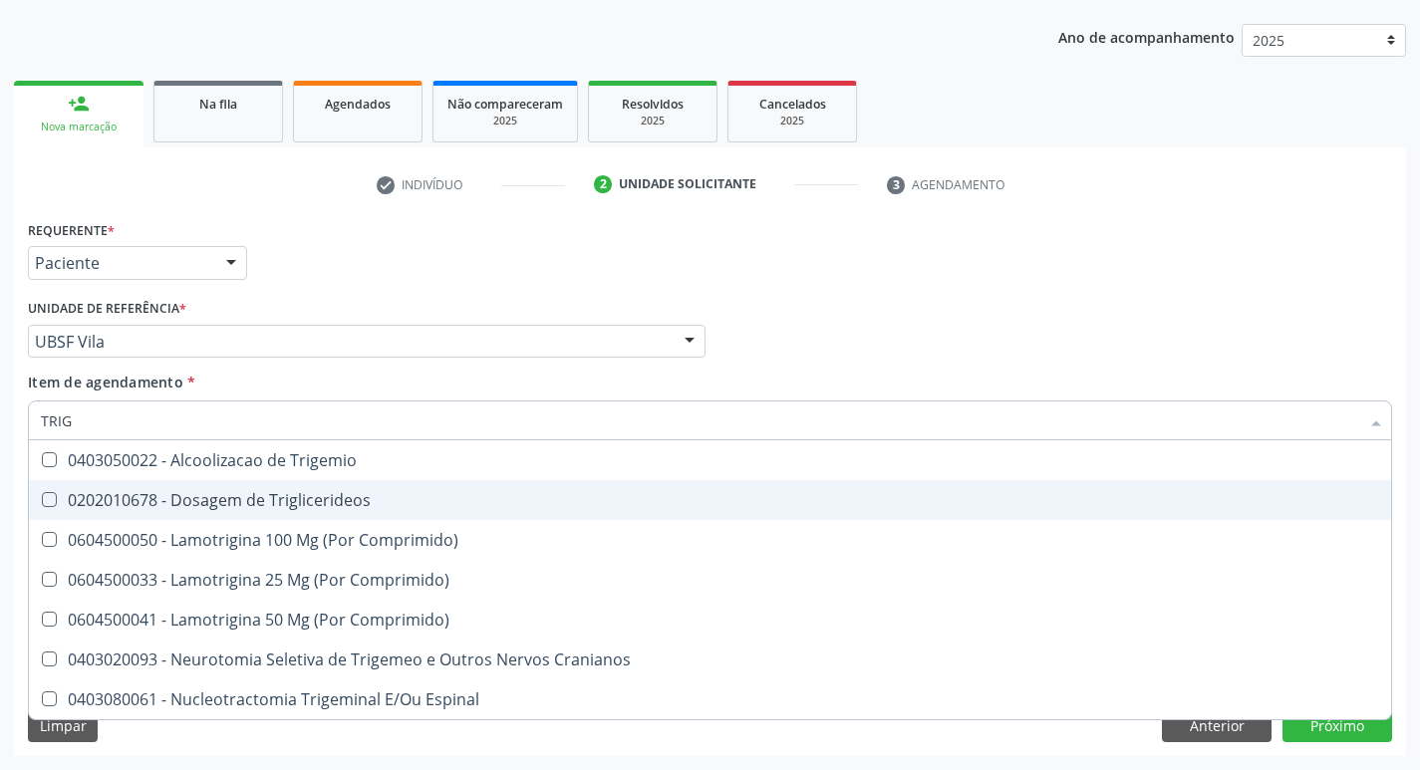
type input "TRIGL"
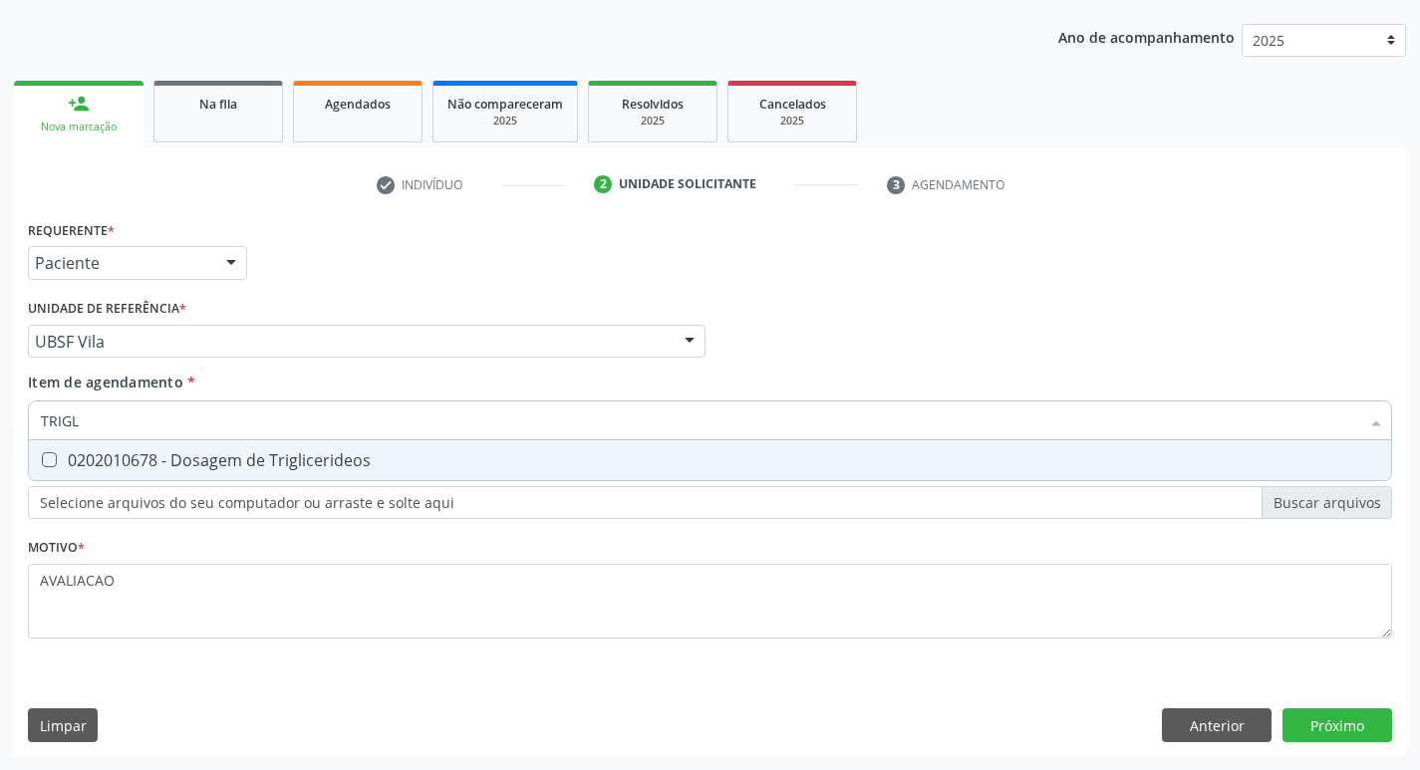
click at [305, 444] on span "0202010678 - Dosagem de Triglicerideos" at bounding box center [710, 461] width 1363 height 40
checkbox Triglicerideos "true"
type input "TRIG"
checkbox Triglicerideos "false"
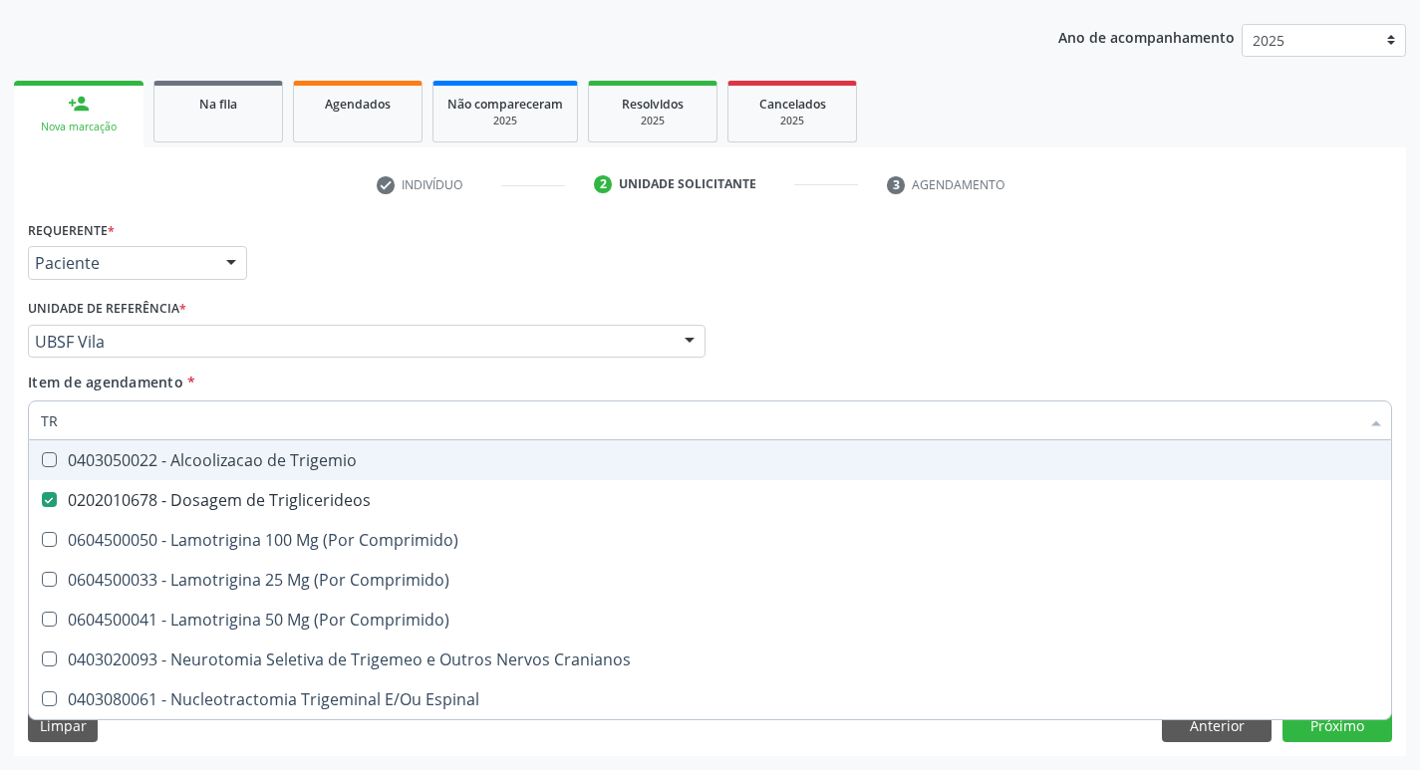
type input "T"
checkbox Triglicerideos "false"
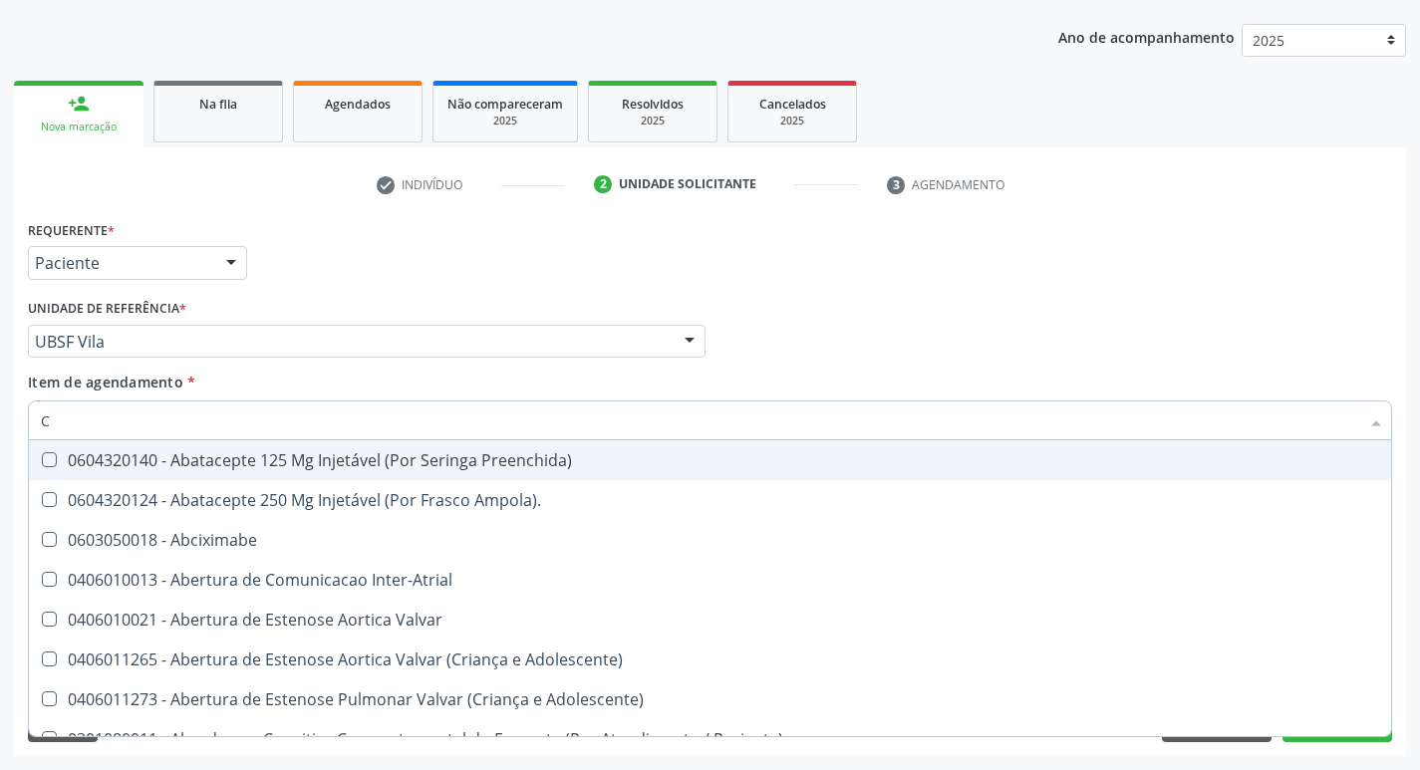
type input "CO"
checkbox Osseo "true"
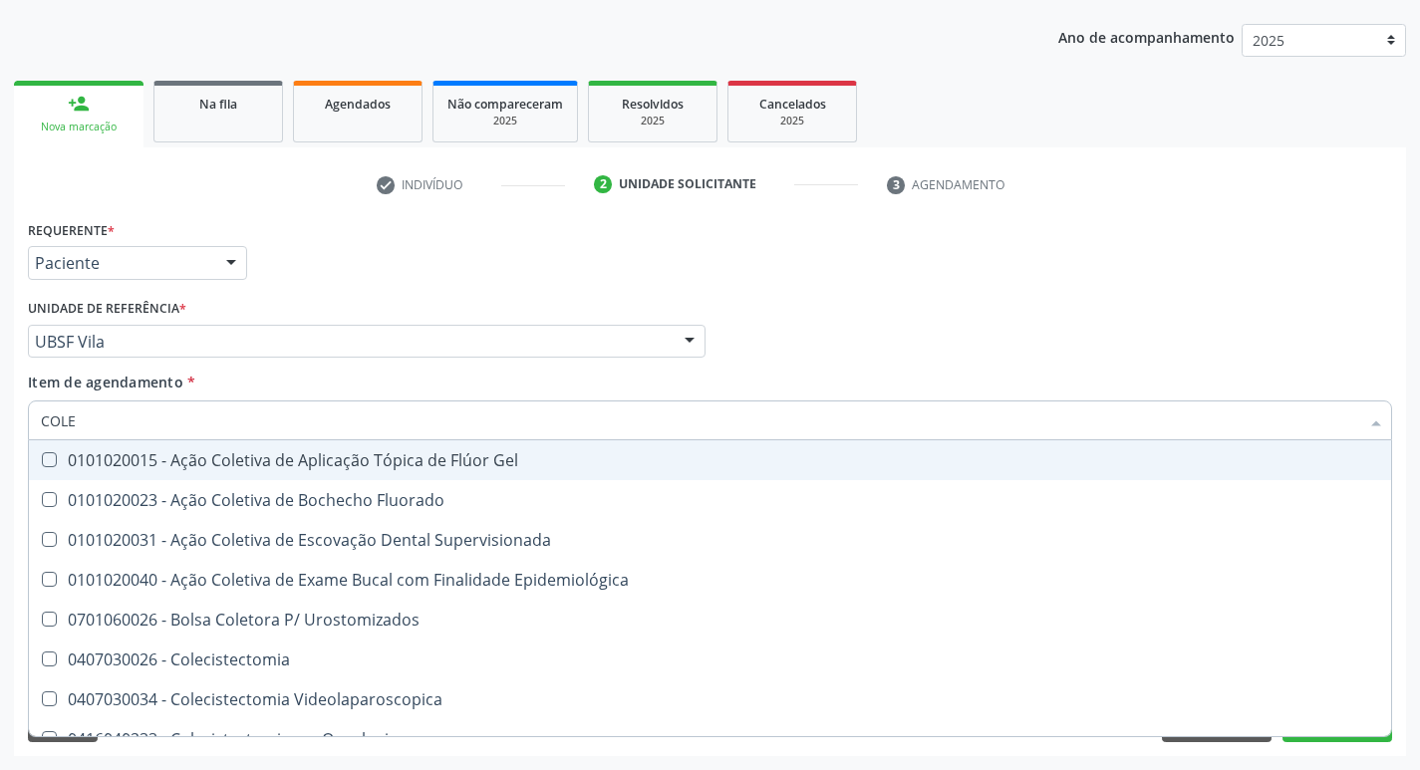
type input "COLES"
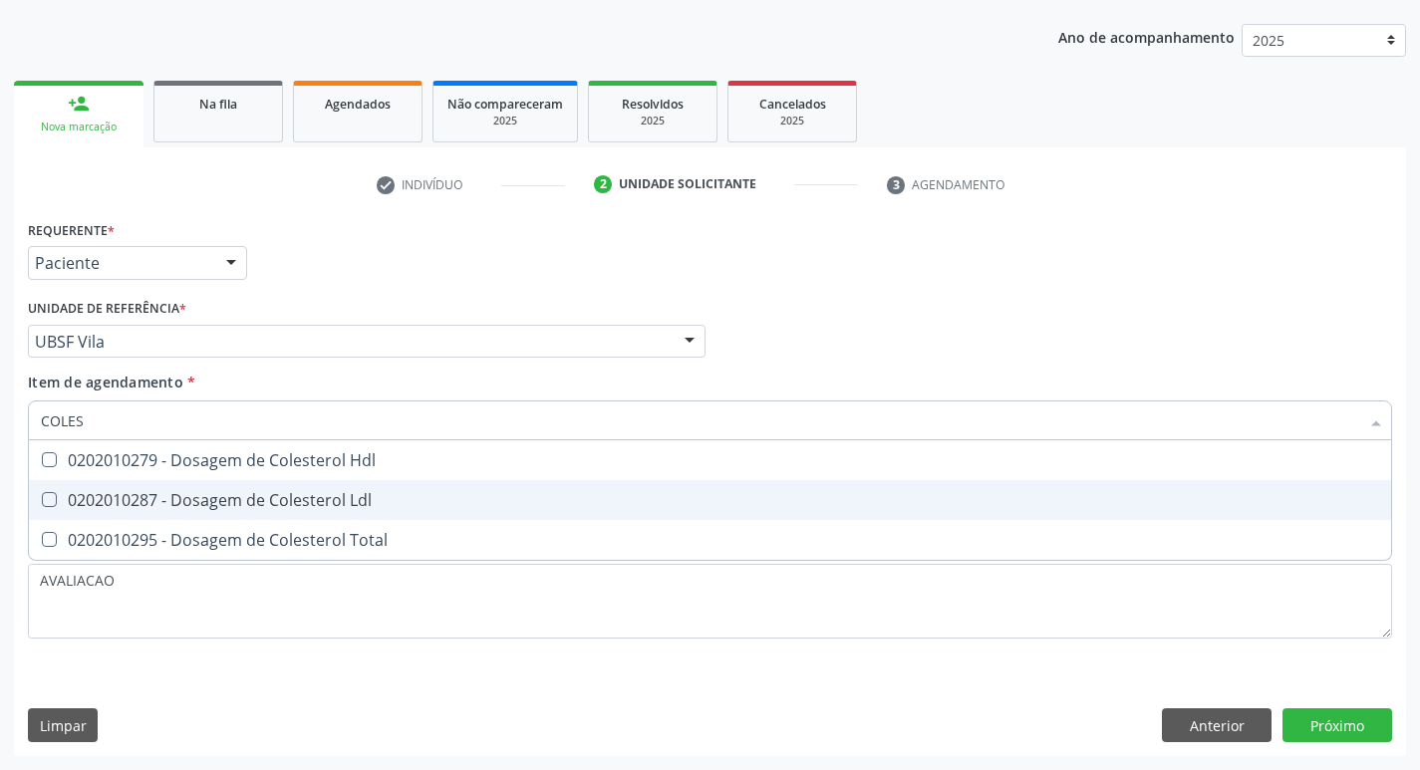
click at [325, 494] on div "0202010287 - Dosagem de Colesterol Ldl" at bounding box center [710, 500] width 1339 height 16
checkbox Ldl "true"
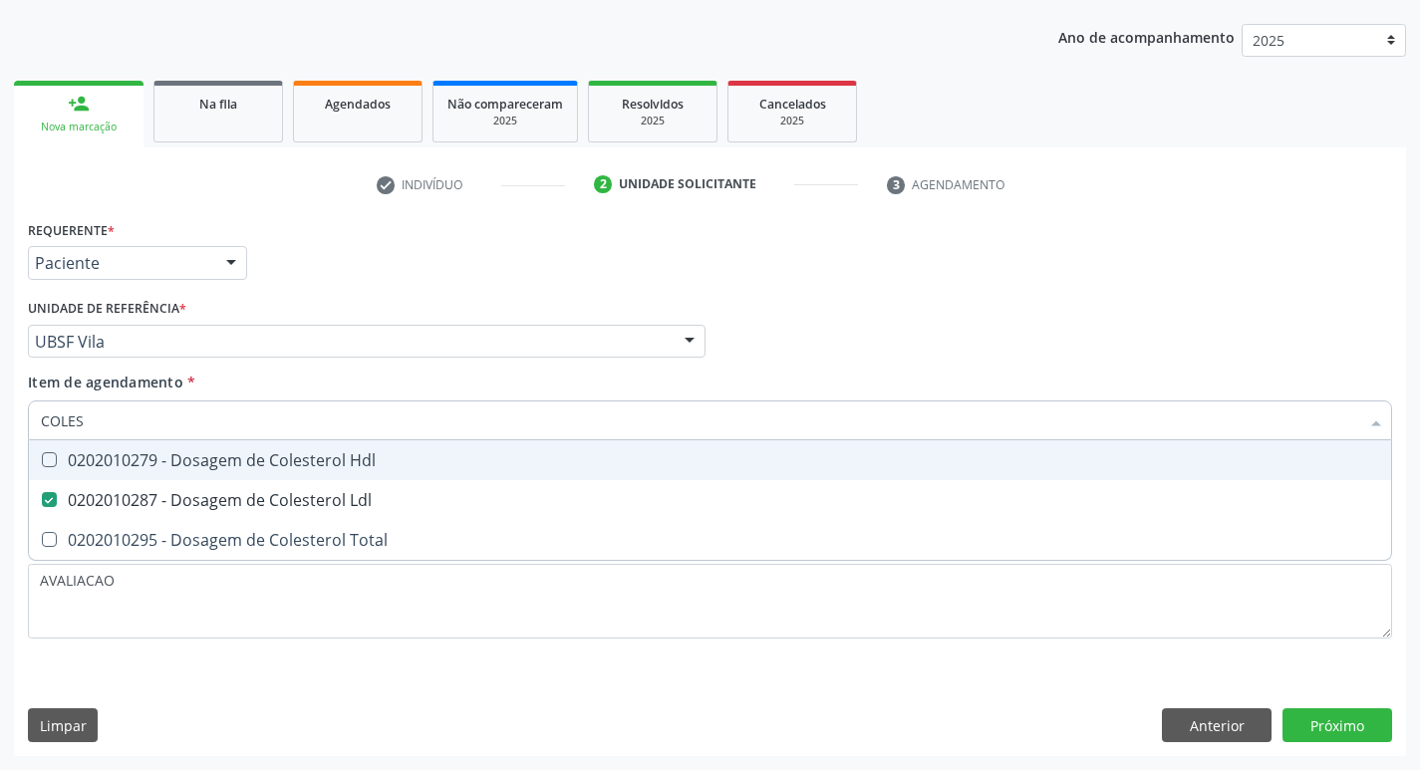
click at [338, 458] on div "0202010279 - Dosagem de Colesterol Hdl" at bounding box center [710, 461] width 1339 height 16
checkbox Hdl "true"
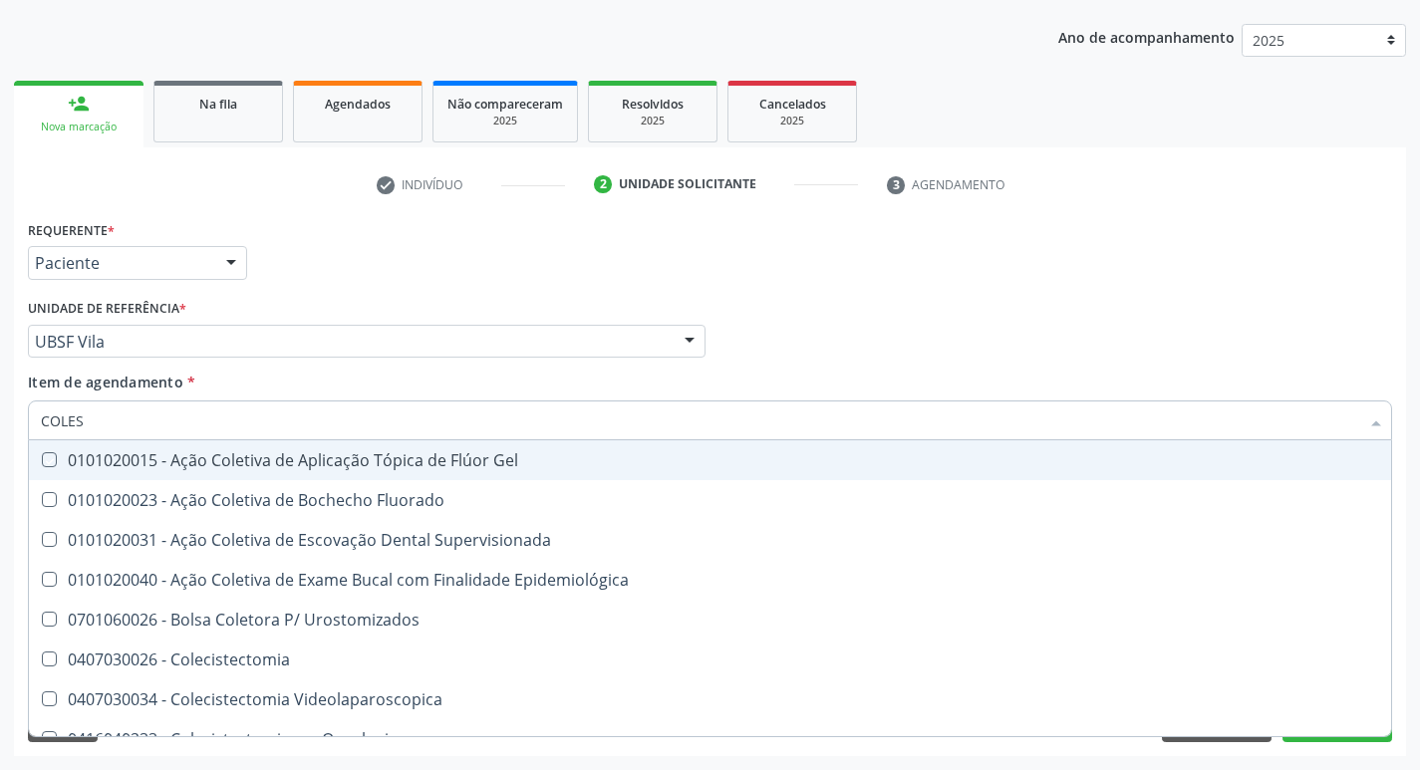
type input "COLE"
checkbox Gel "false"
checkbox Fluorado "false"
type input "C"
checkbox Hdl "false"
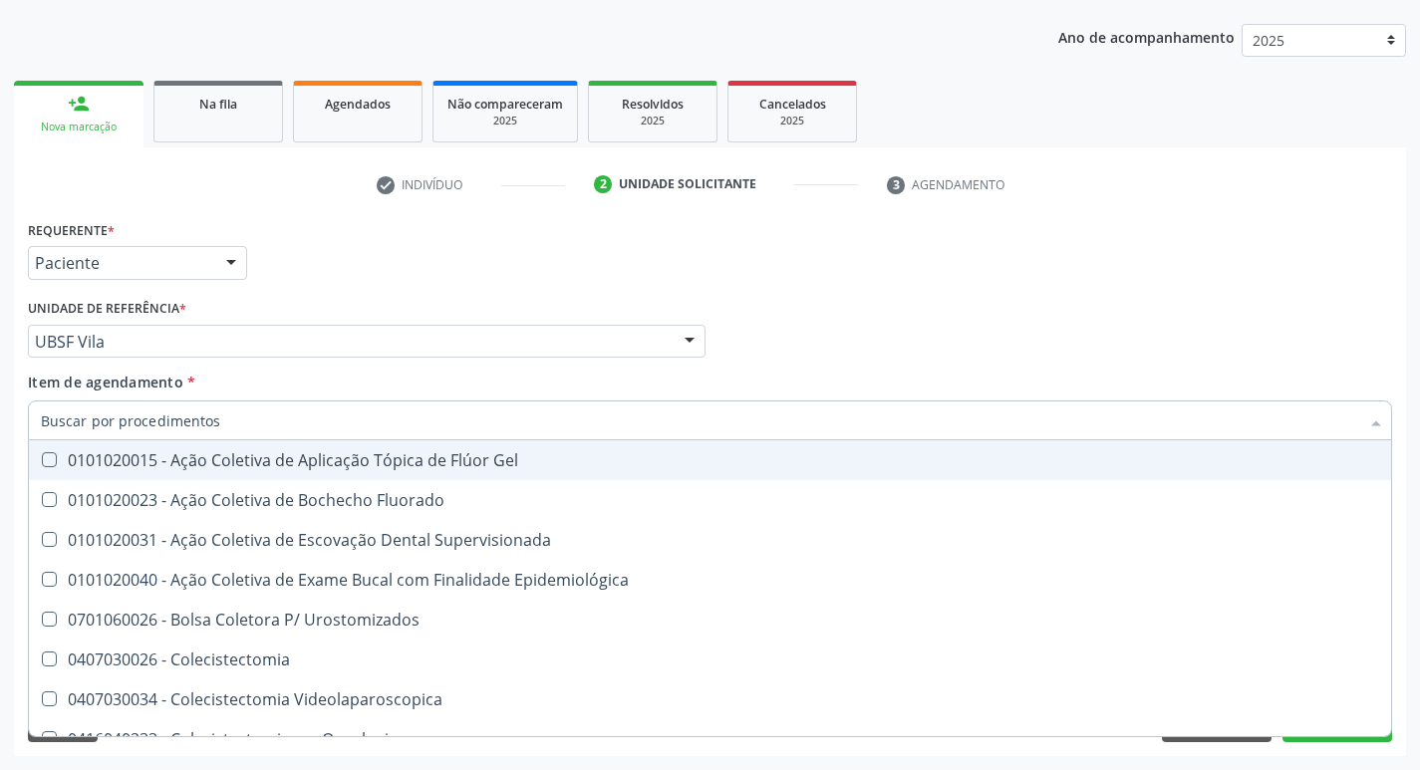
checkbox Ldl "false"
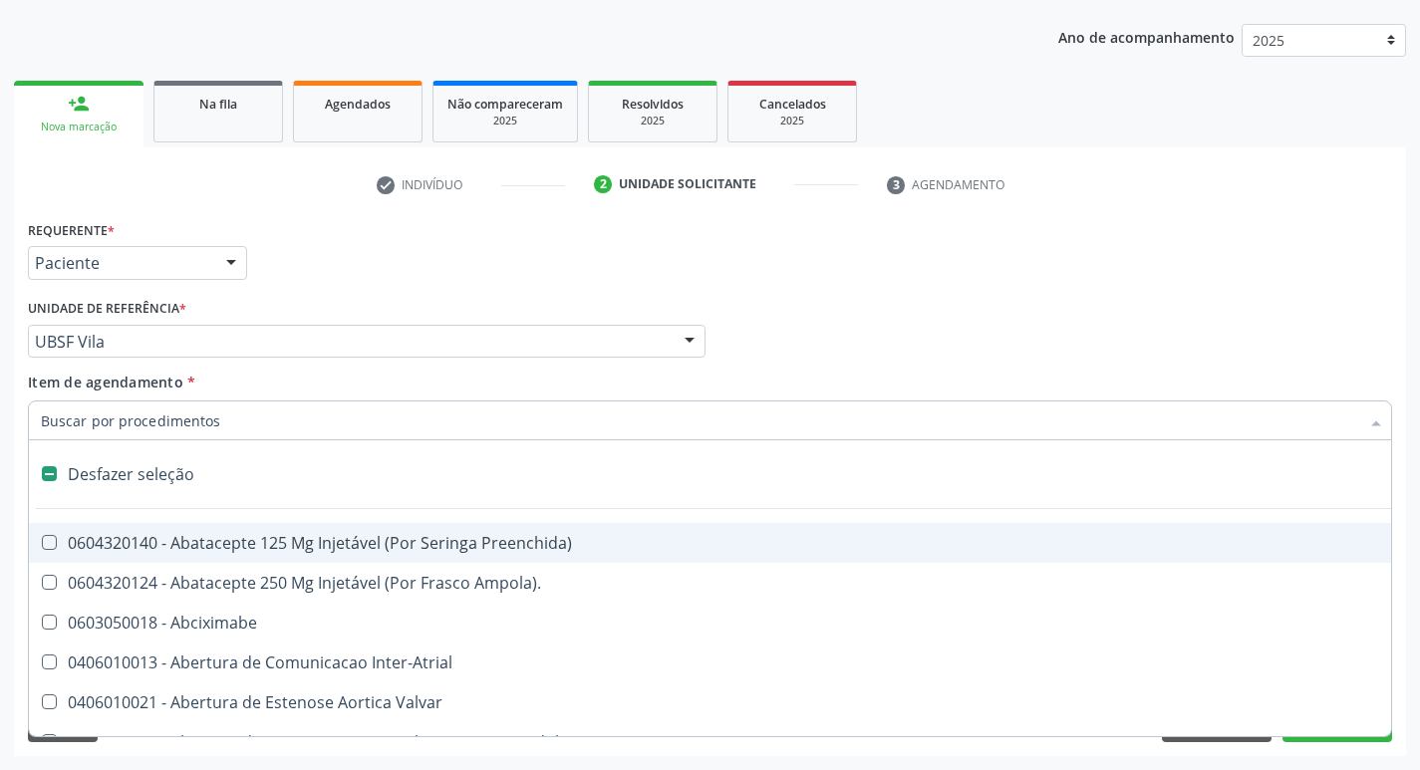
type input "2"
checkbox Monopolar "true"
checkbox Quadril "true"
checkbox Aorto-Cavitarias "true"
checkbox Congenita "true"
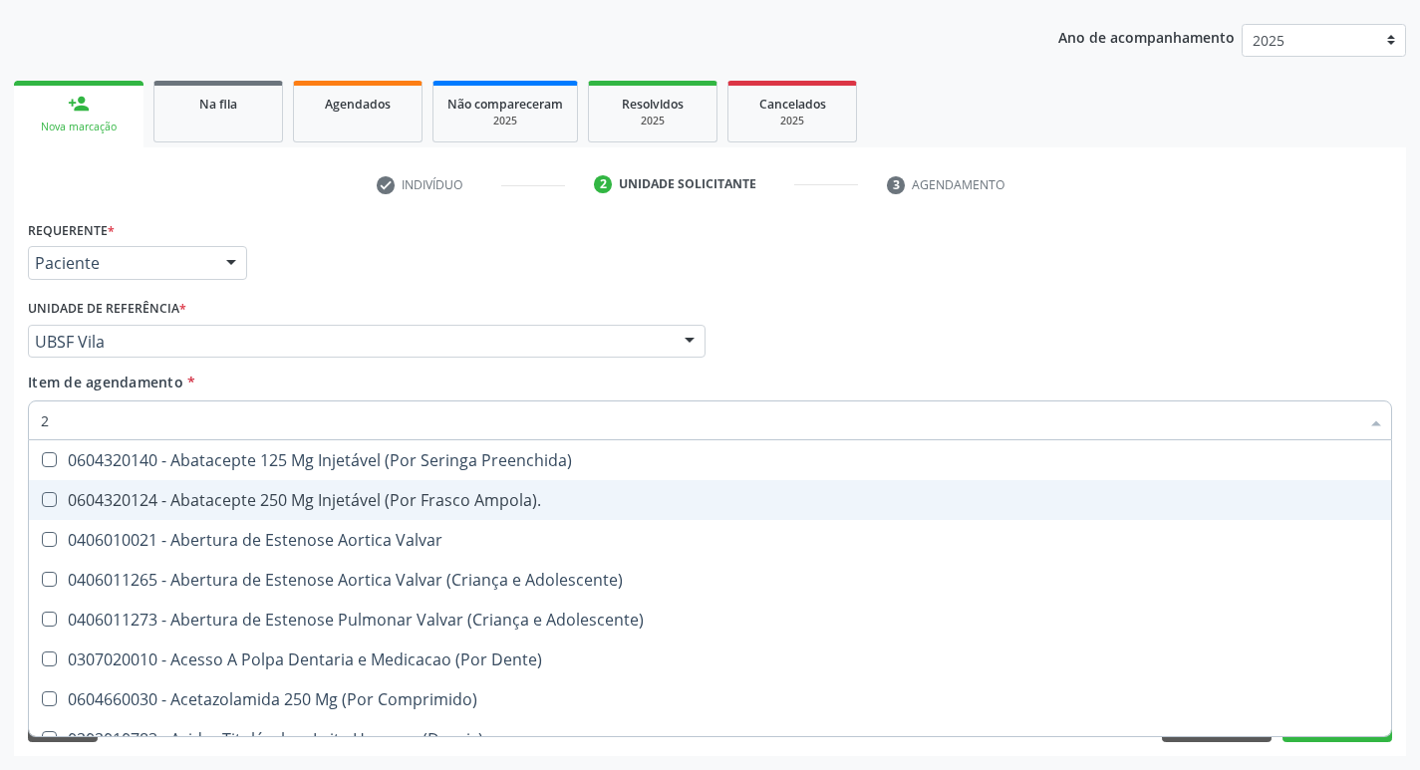
type input "20205001"
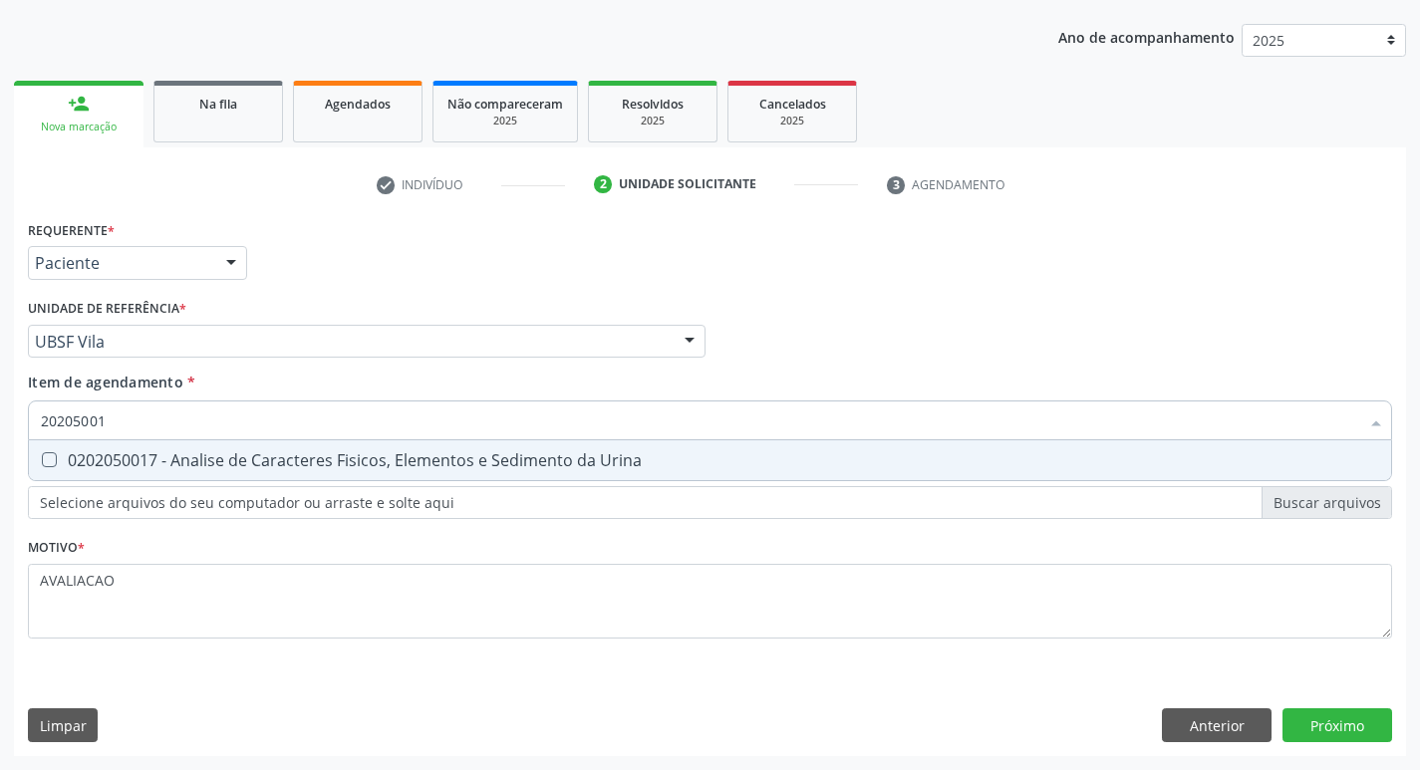
click at [227, 471] on span "0202050017 - Analise de Caracteres Fisicos, Elementos e Sedimento da Urina" at bounding box center [710, 461] width 1363 height 40
checkbox Urina "true"
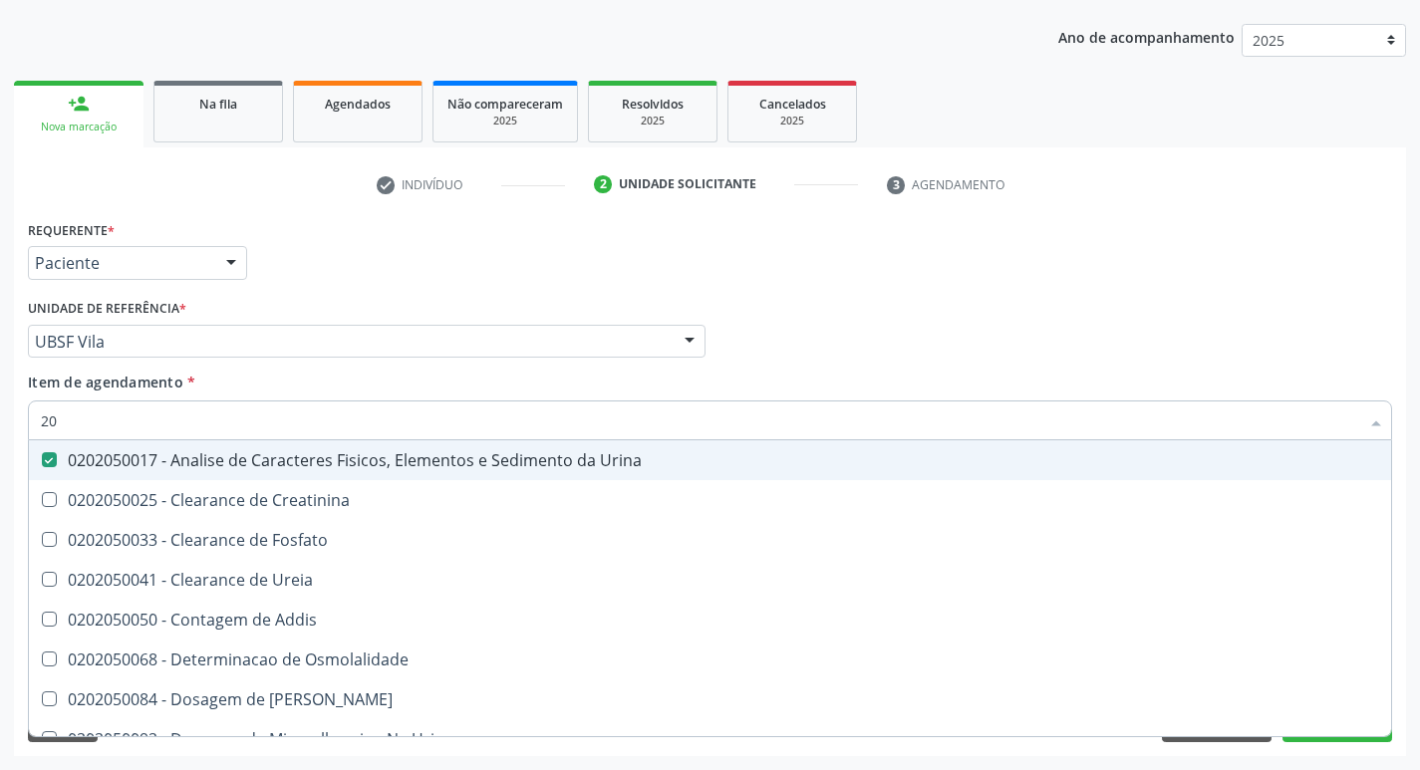
type input "2"
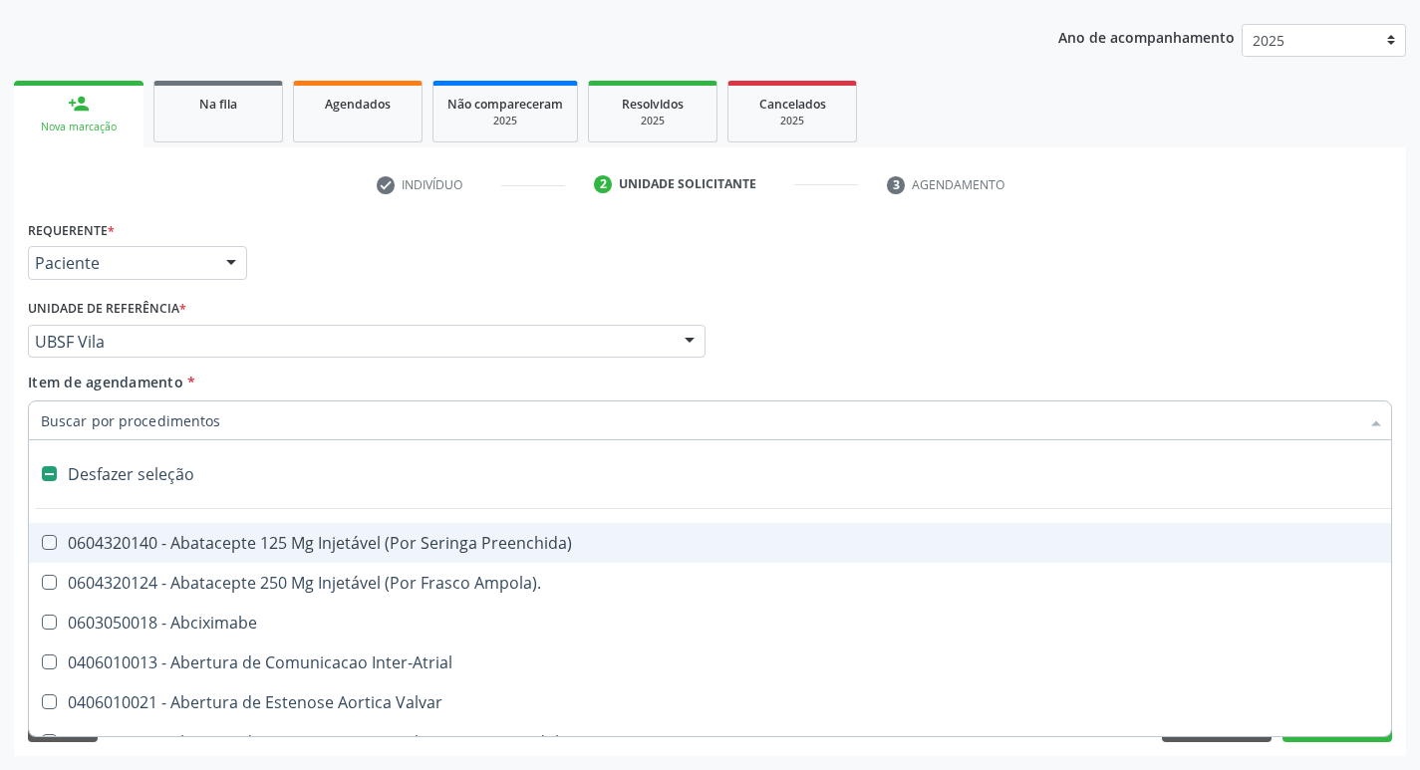
checkbox Preenchida\) "false"
checkbox Inter-Atrial "false"
type input "V"
checkbox Urina "false"
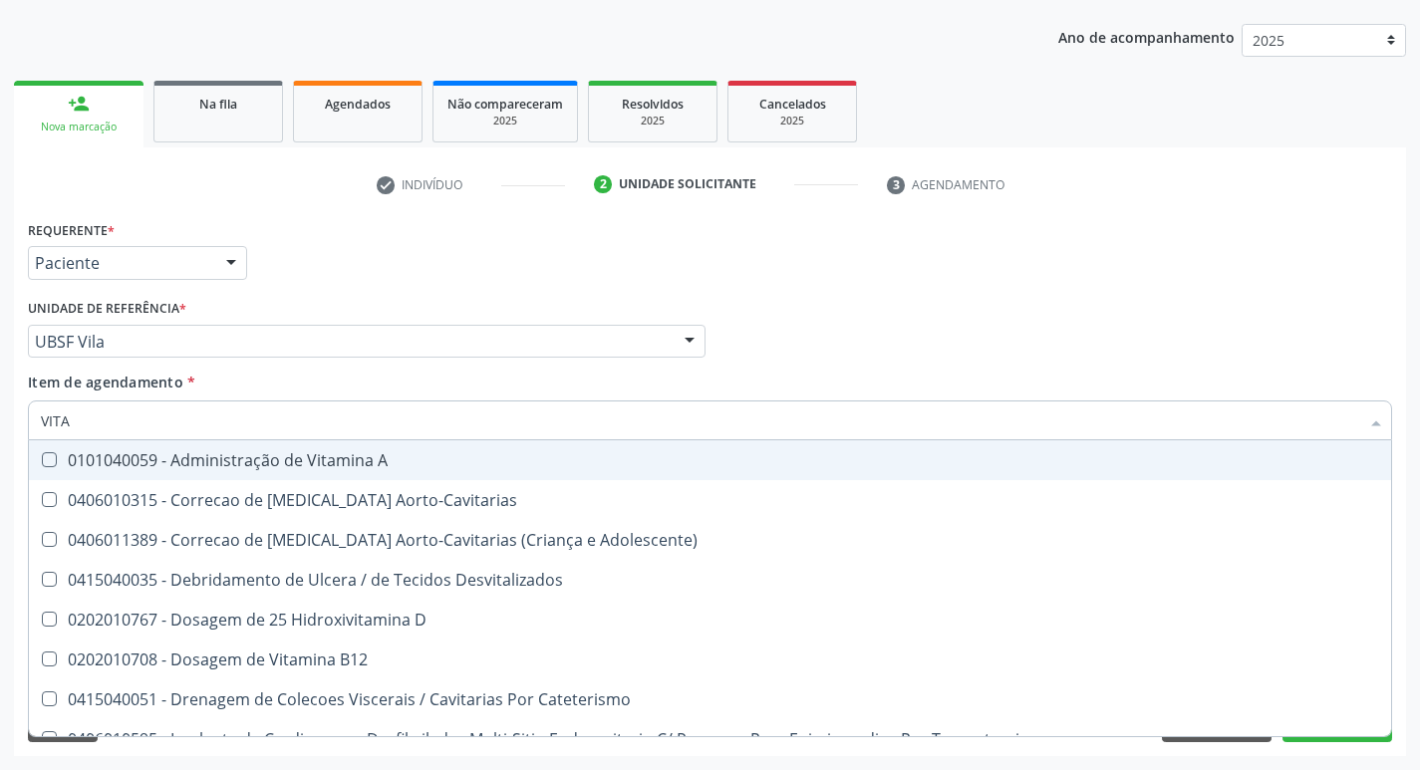
type input "VITAM"
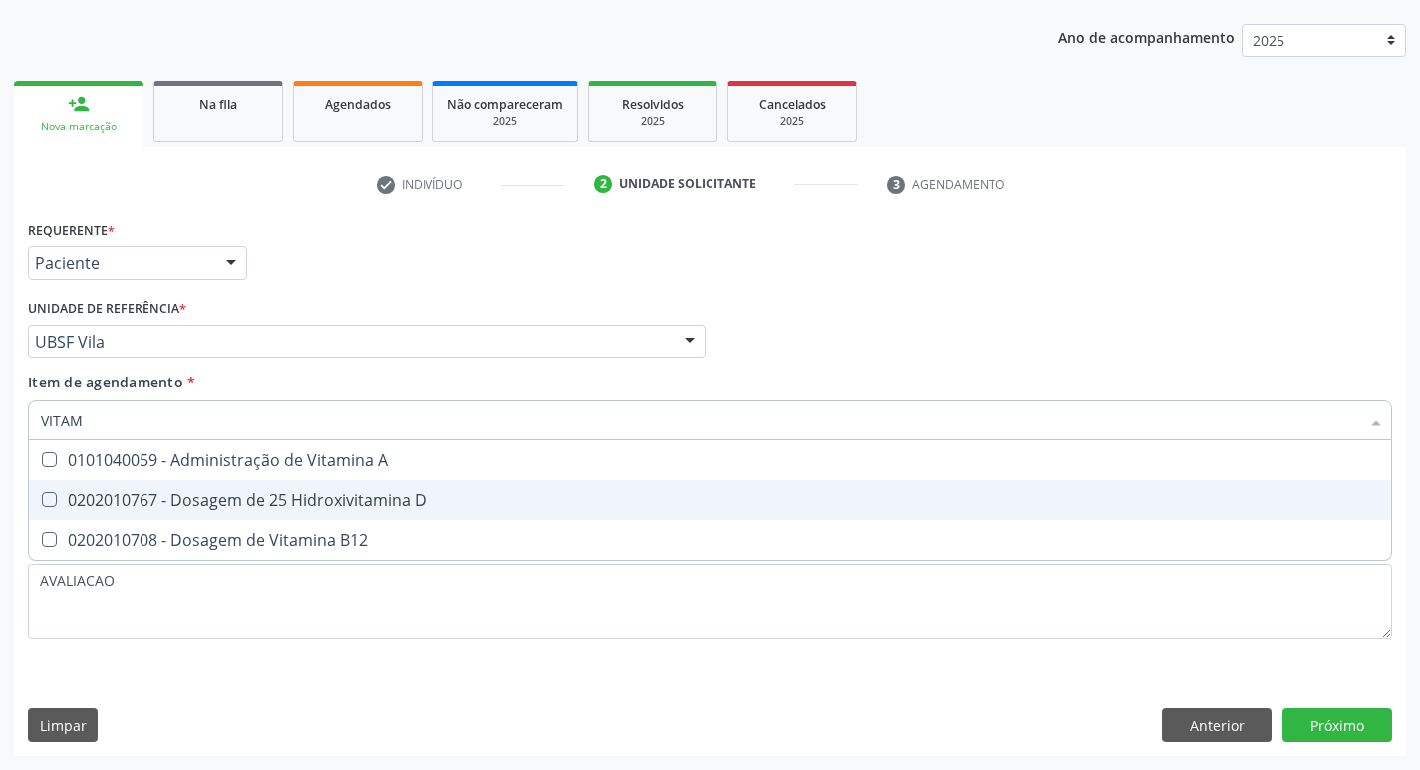
click at [259, 516] on span "0202010767 - Dosagem de 25 Hidroxivitamina D" at bounding box center [710, 500] width 1363 height 40
checkbox D "true"
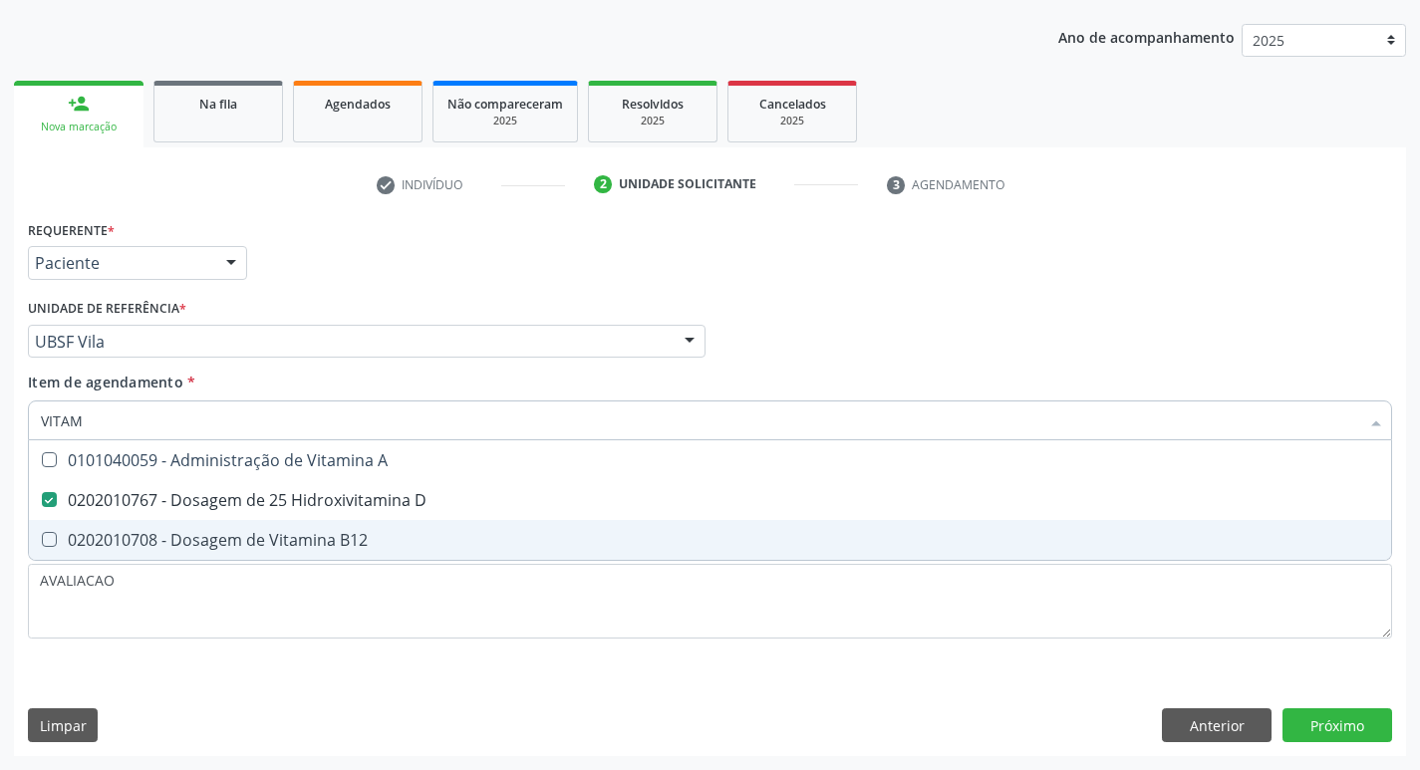
click at [273, 533] on div "0202010708 - Dosagem de Vitamina B12" at bounding box center [710, 540] width 1339 height 16
checkbox B12 "true"
type input "VITA"
checkbox D "false"
checkbox B12 "false"
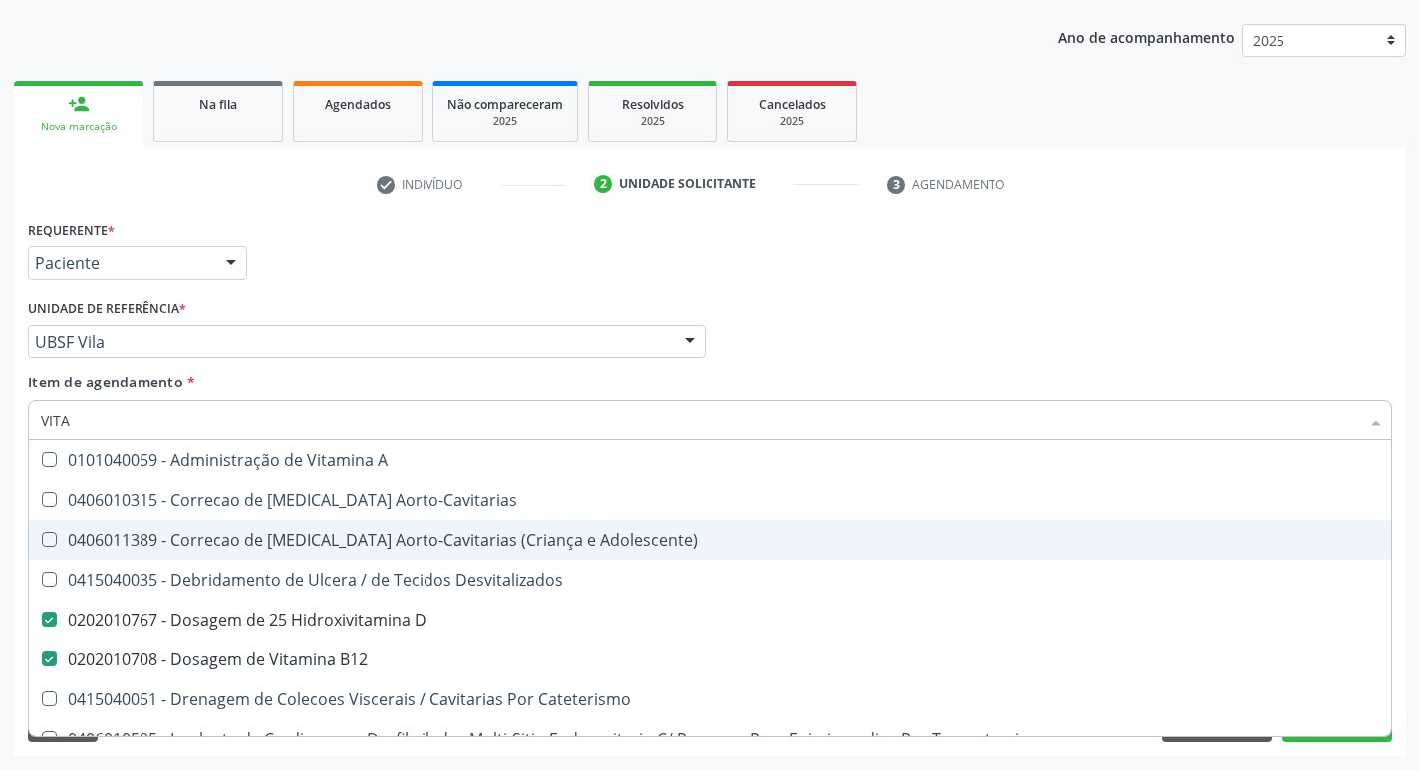
type input "VIT"
checkbox D "false"
checkbox Cateterismo "true"
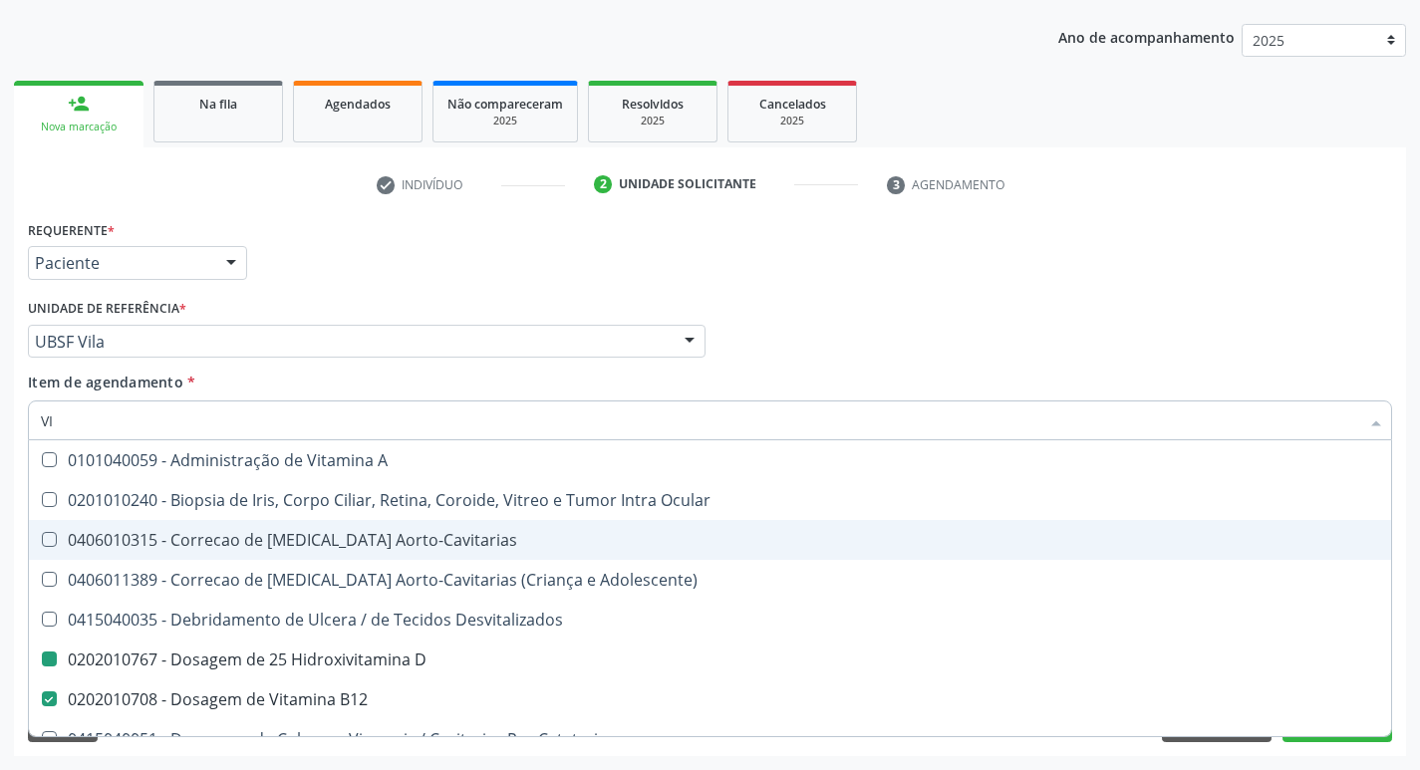
type input "V"
checkbox D "false"
checkbox B12 "false"
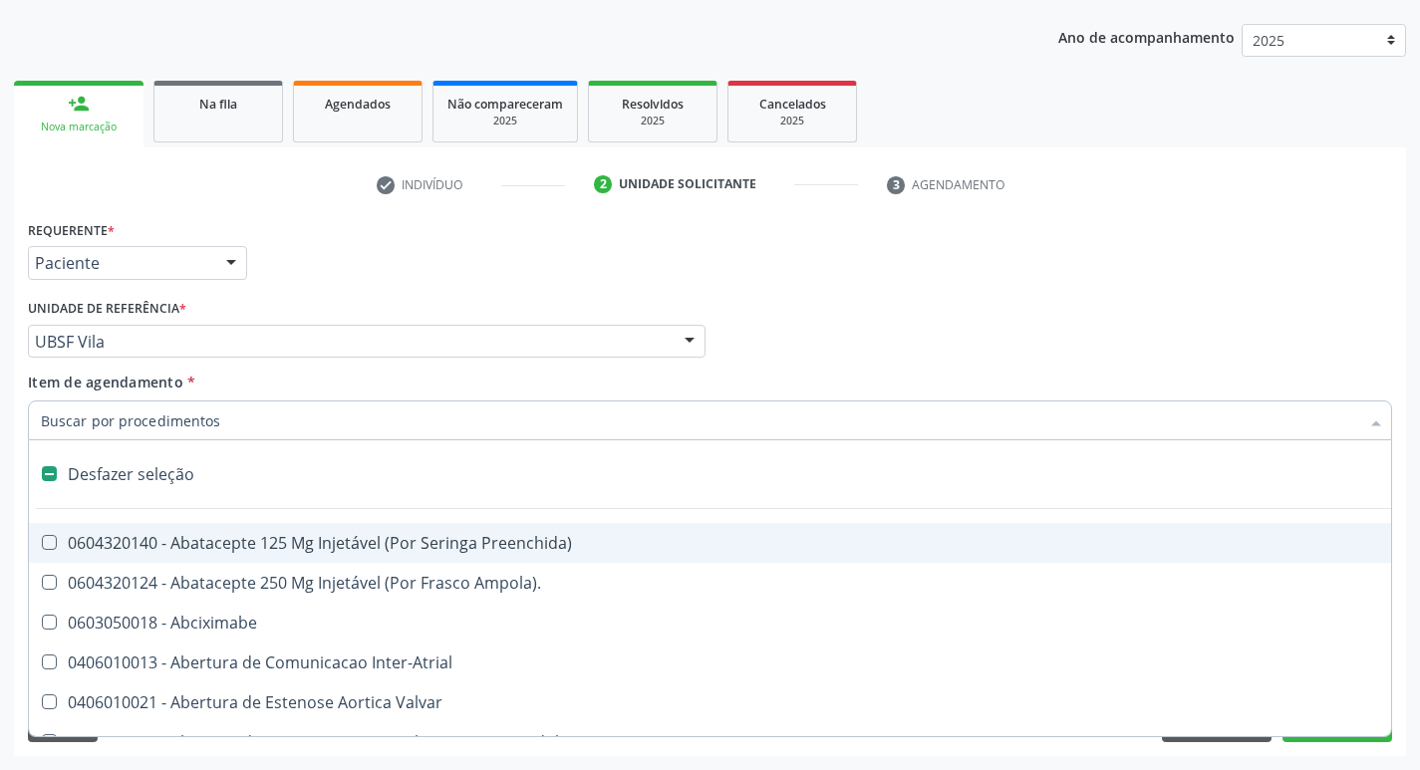
type input "T"
checkbox Dedo "true"
checkbox Urina "false"
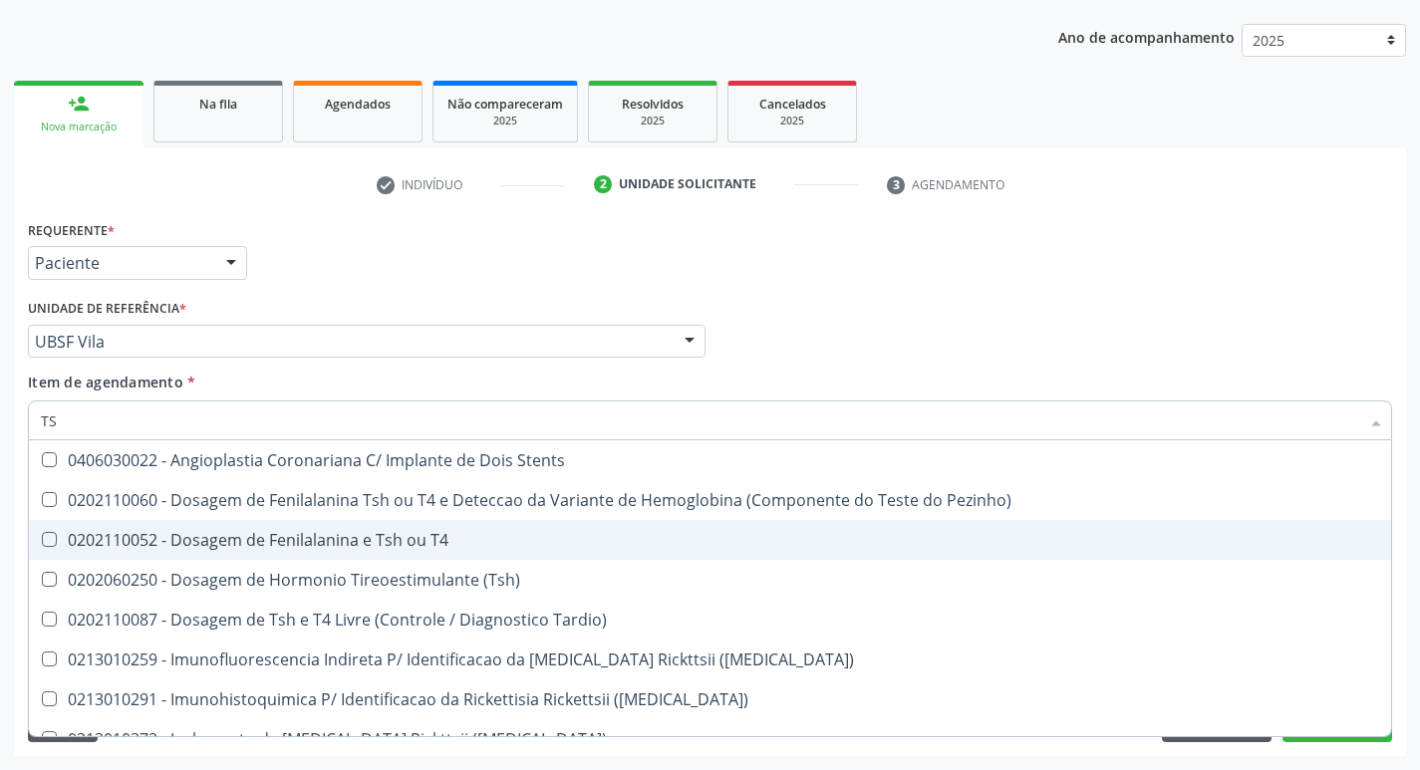
type input "TSH"
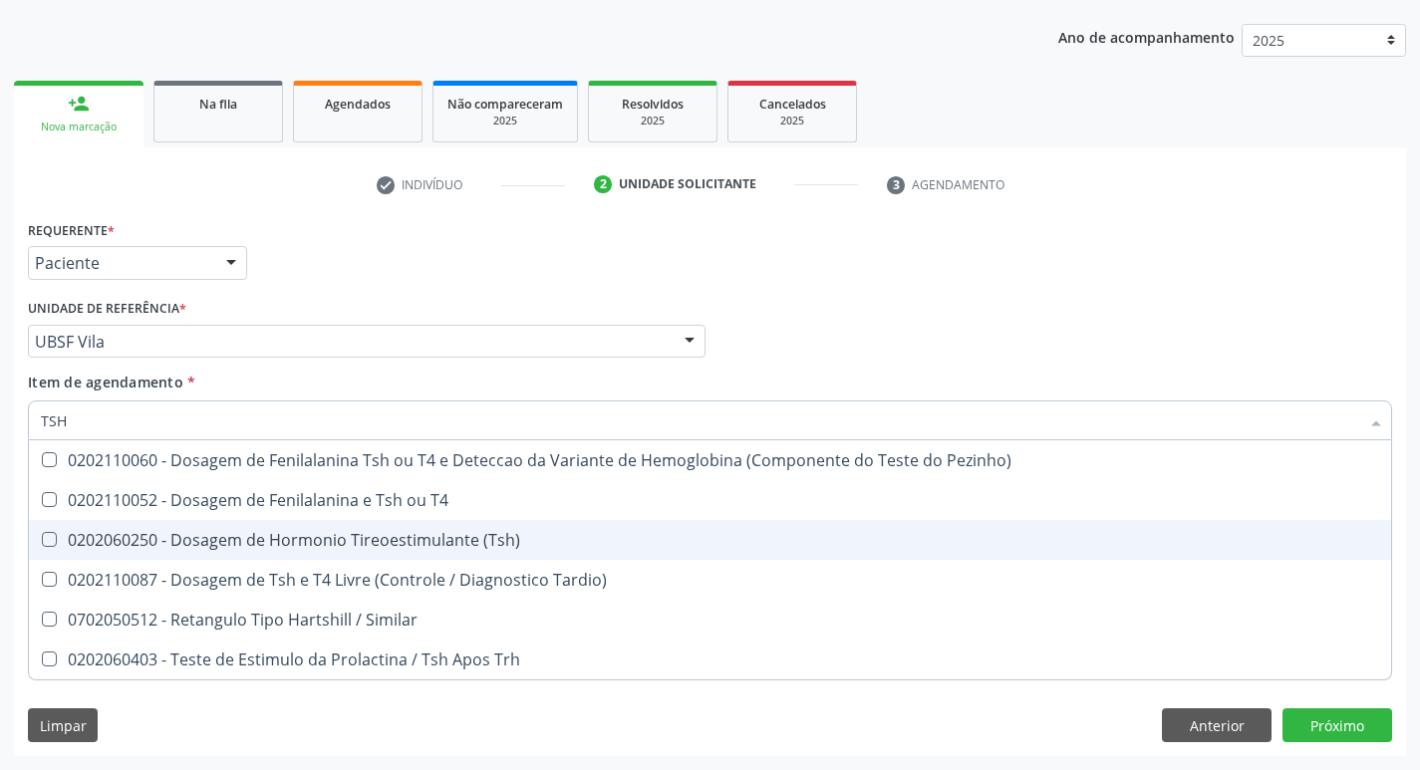
click at [273, 533] on div "0202060250 - Dosagem de Hormonio Tireoestimulante (Tsh)" at bounding box center [710, 540] width 1339 height 16
checkbox \(Tsh\) "true"
type input "TS"
checkbox \(Tsh\) "false"
checkbox Tardio\) "true"
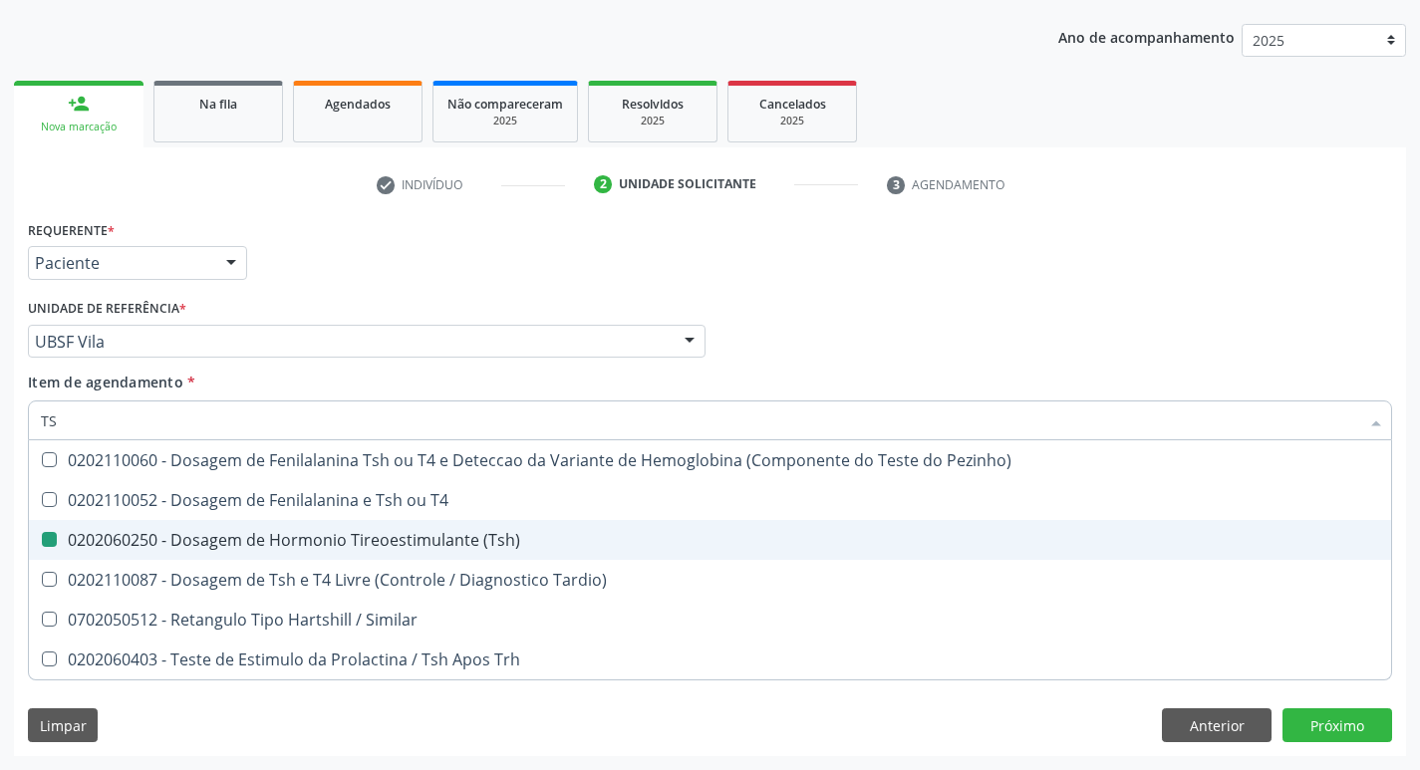
type input "T"
checkbox Tardio\) "false"
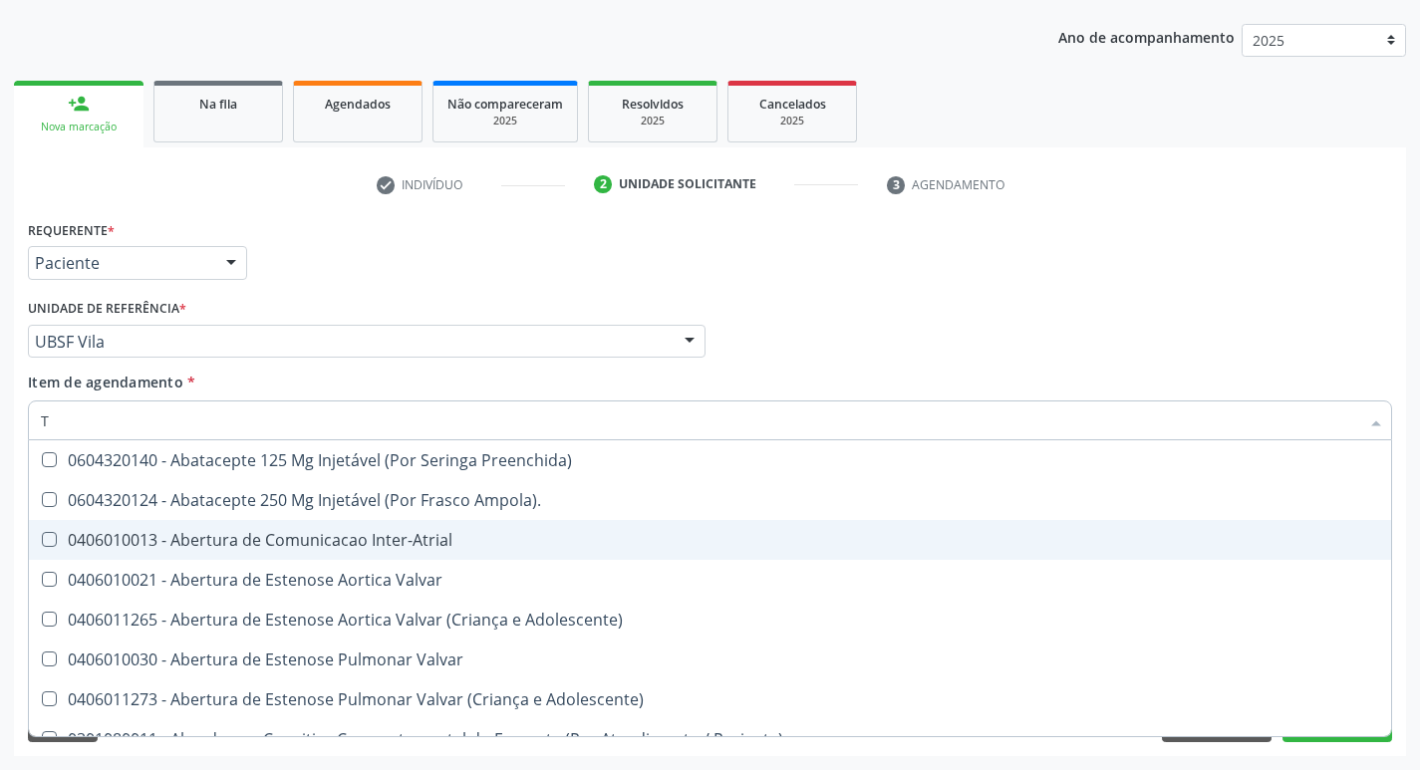
type input "T4"
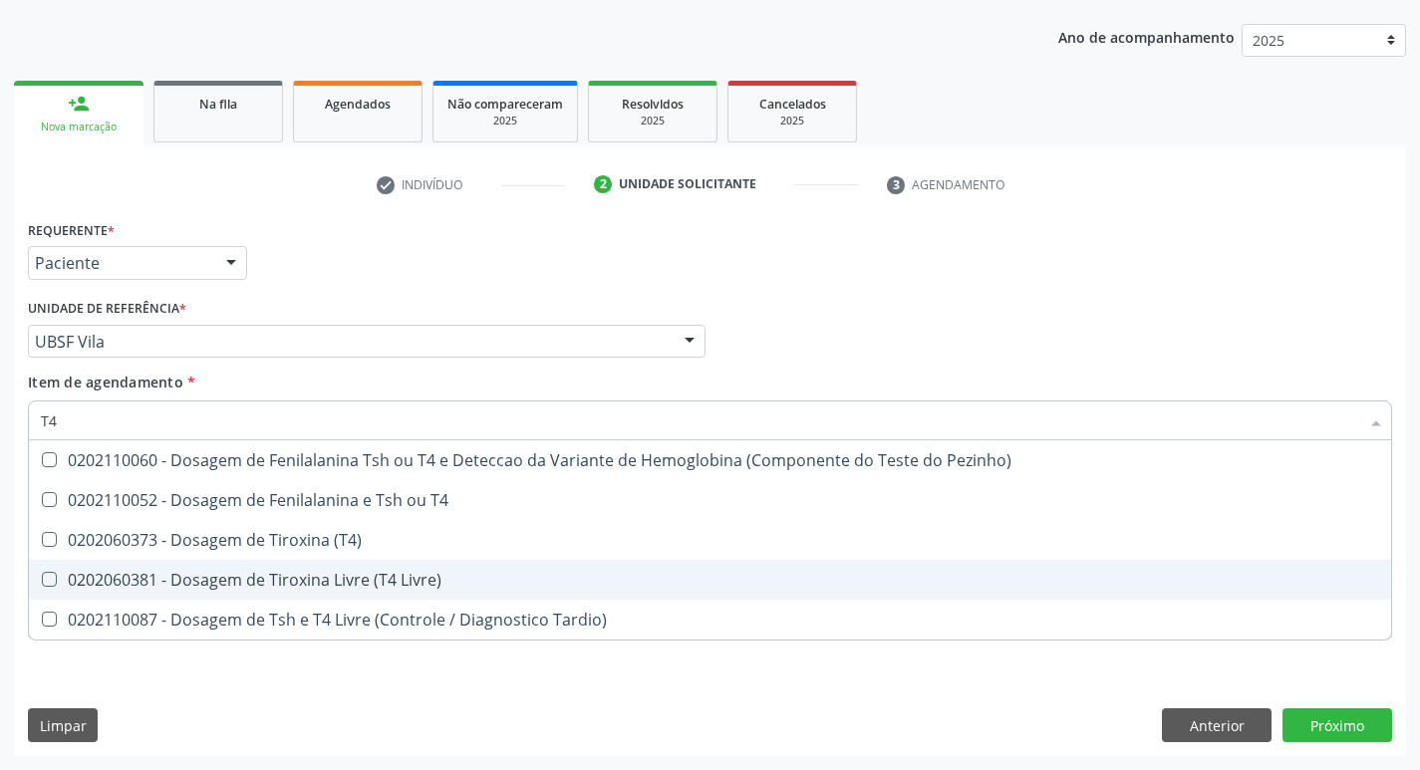
click at [404, 583] on div "0202060381 - Dosagem de Tiroxina Livre (T4 Livre)" at bounding box center [710, 580] width 1339 height 16
checkbox Livre\) "true"
type input "T"
checkbox Livre\) "false"
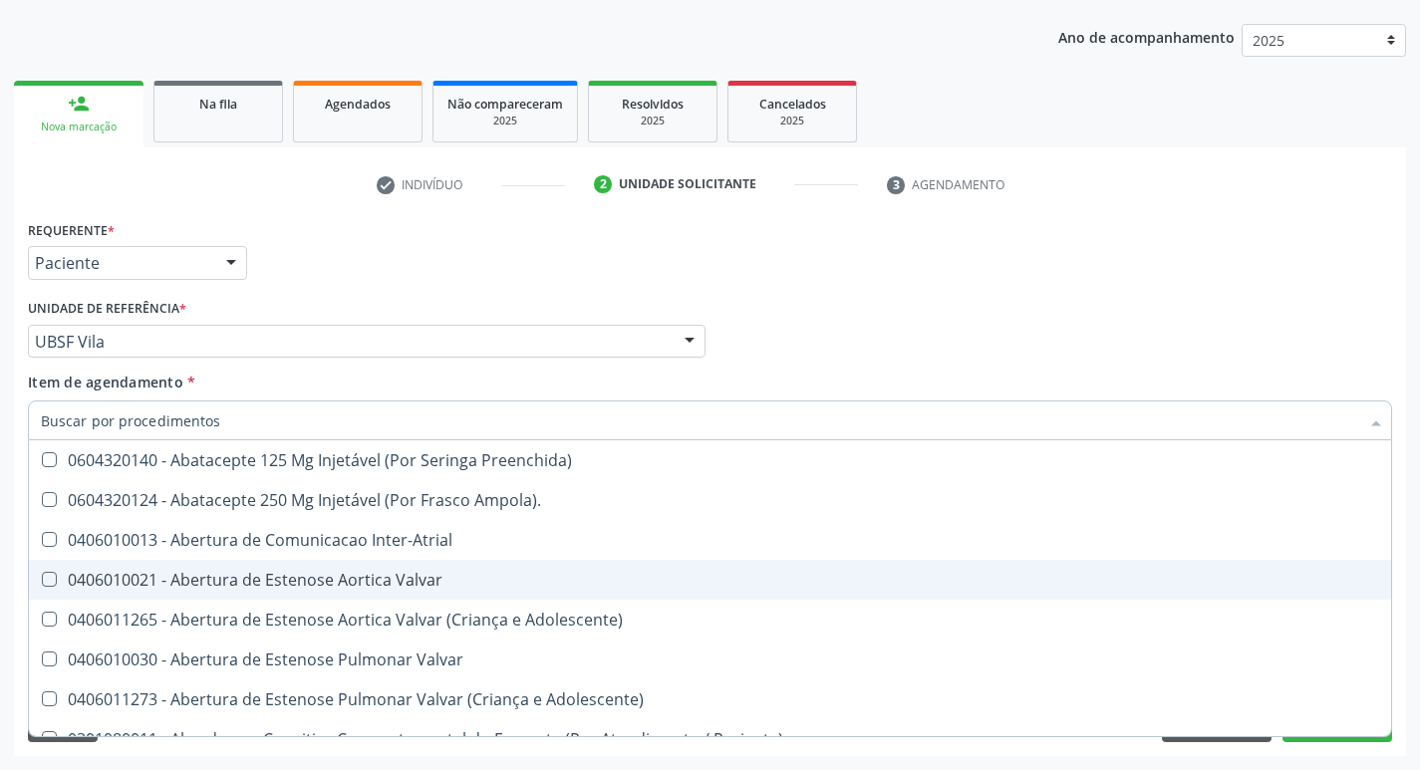
checkbox Urina "false"
checkbox Central "true"
type input "TG"
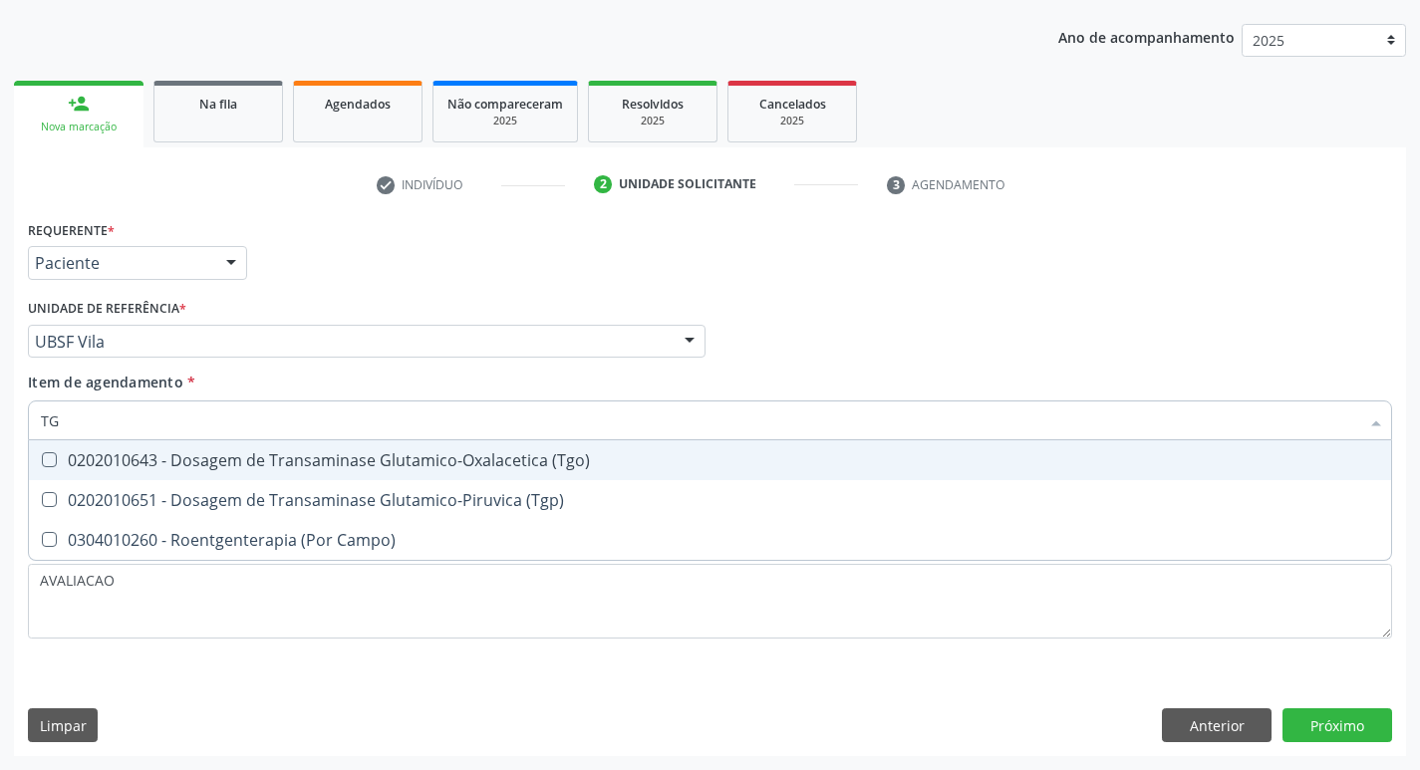
click at [480, 472] on span "0202010643 - Dosagem de Transaminase Glutamico-Oxalacetica (Tgo)" at bounding box center [710, 461] width 1363 height 40
checkbox \(Tgo\) "true"
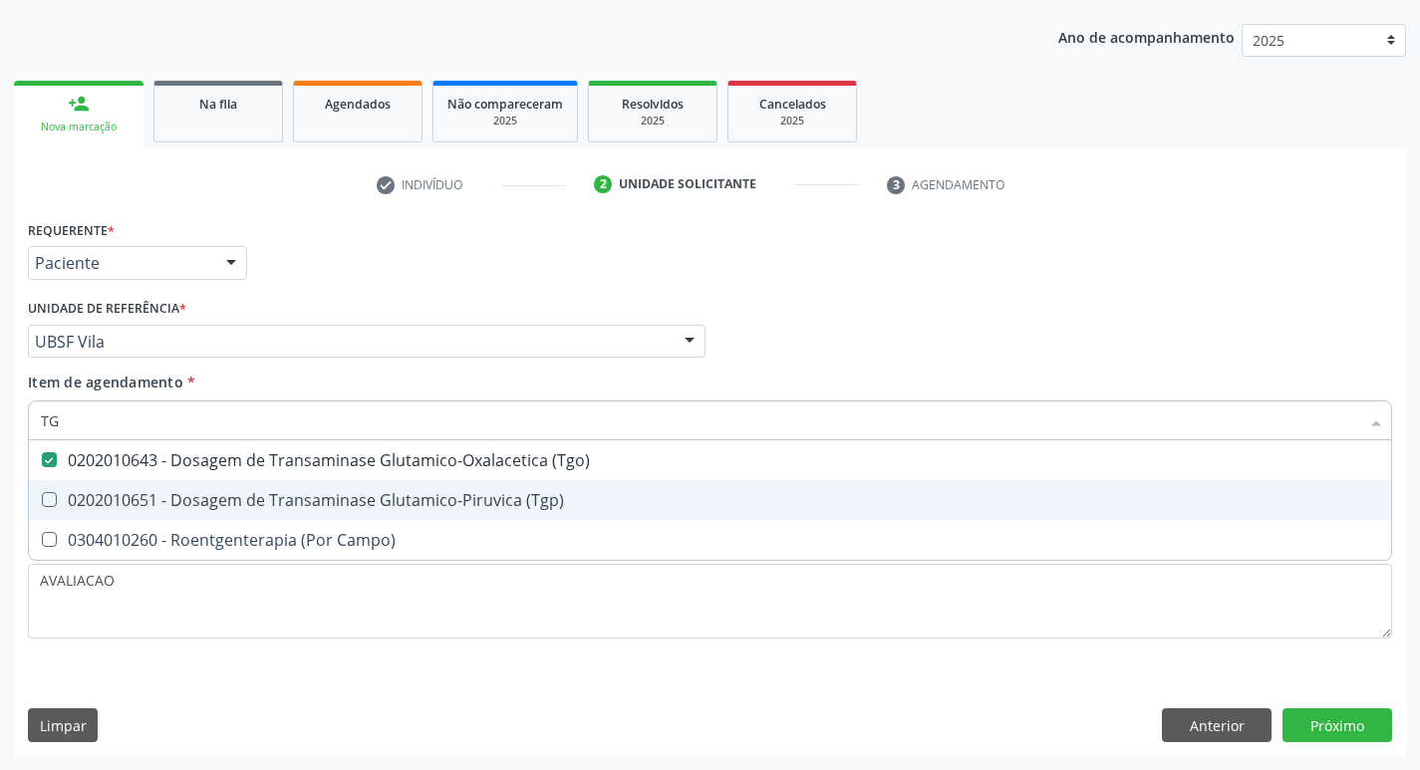
click at [480, 492] on div "0202010651 - Dosagem de Transaminase Glutamico-Piruvica (Tgp)" at bounding box center [710, 500] width 1339 height 16
checkbox \(Tgp\) "true"
type input "T"
checkbox \(Tgo\) "false"
checkbox \(Tgp\) "false"
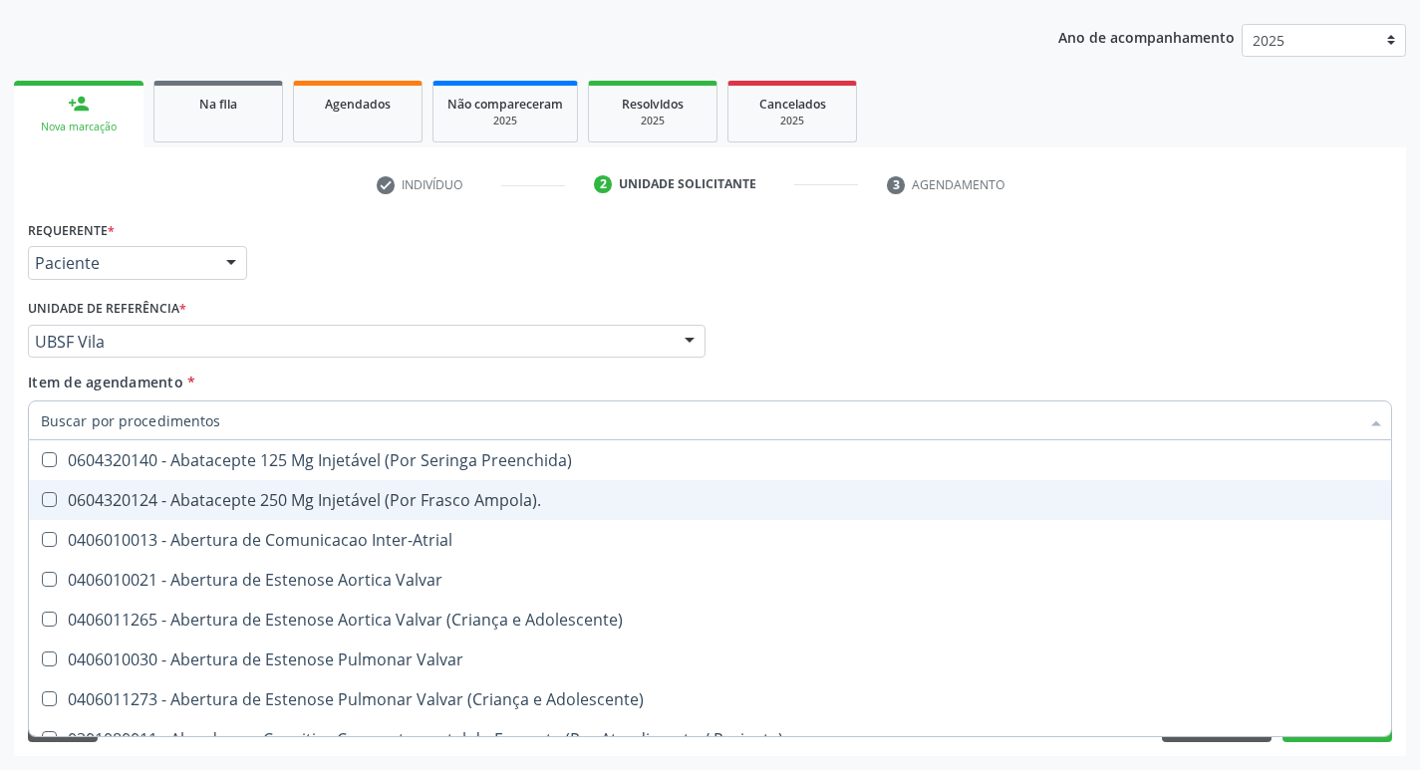
checkbox Urina "false"
checkbox Central "true"
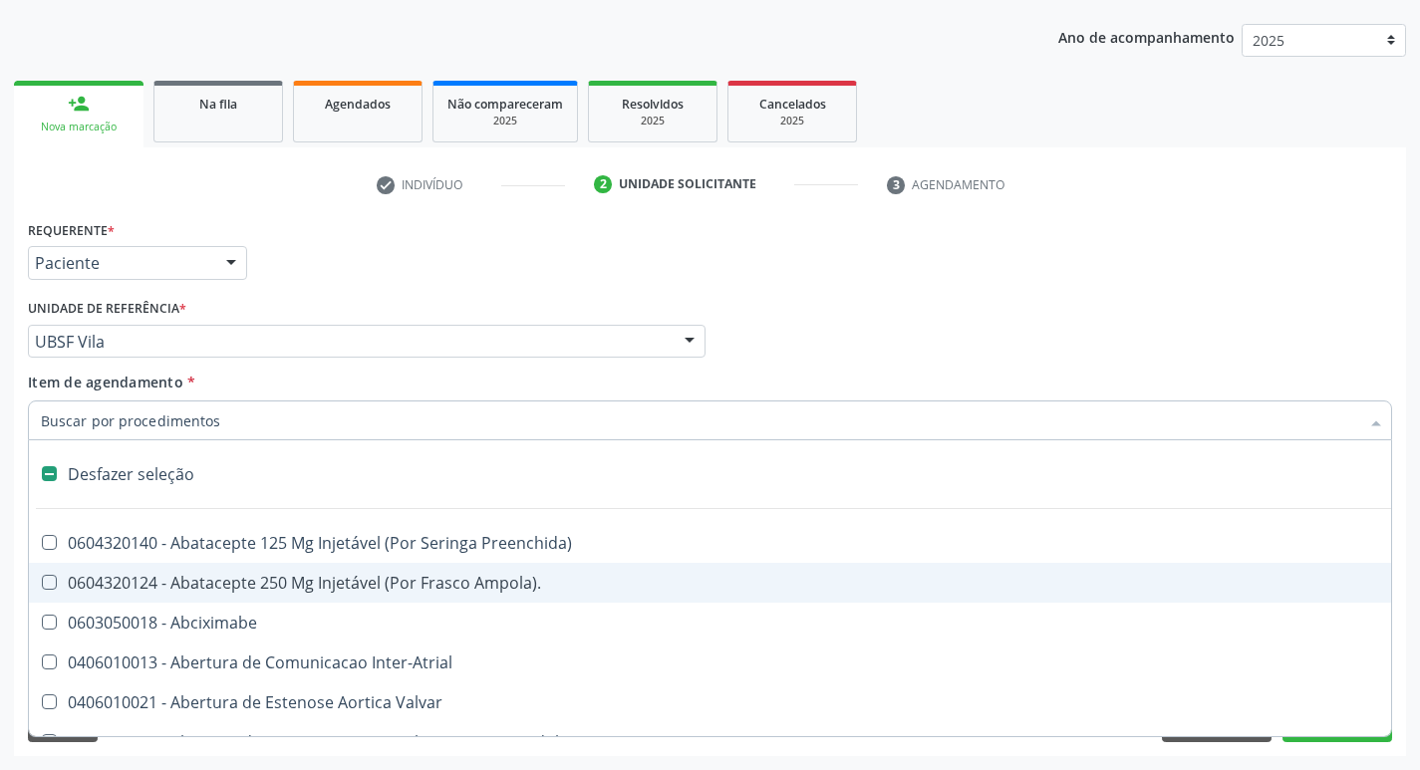
type input "H"
checkbox Urina "false"
checkbox Coronariano "true"
checkbox Lactente\) "true"
checkbox C "true"
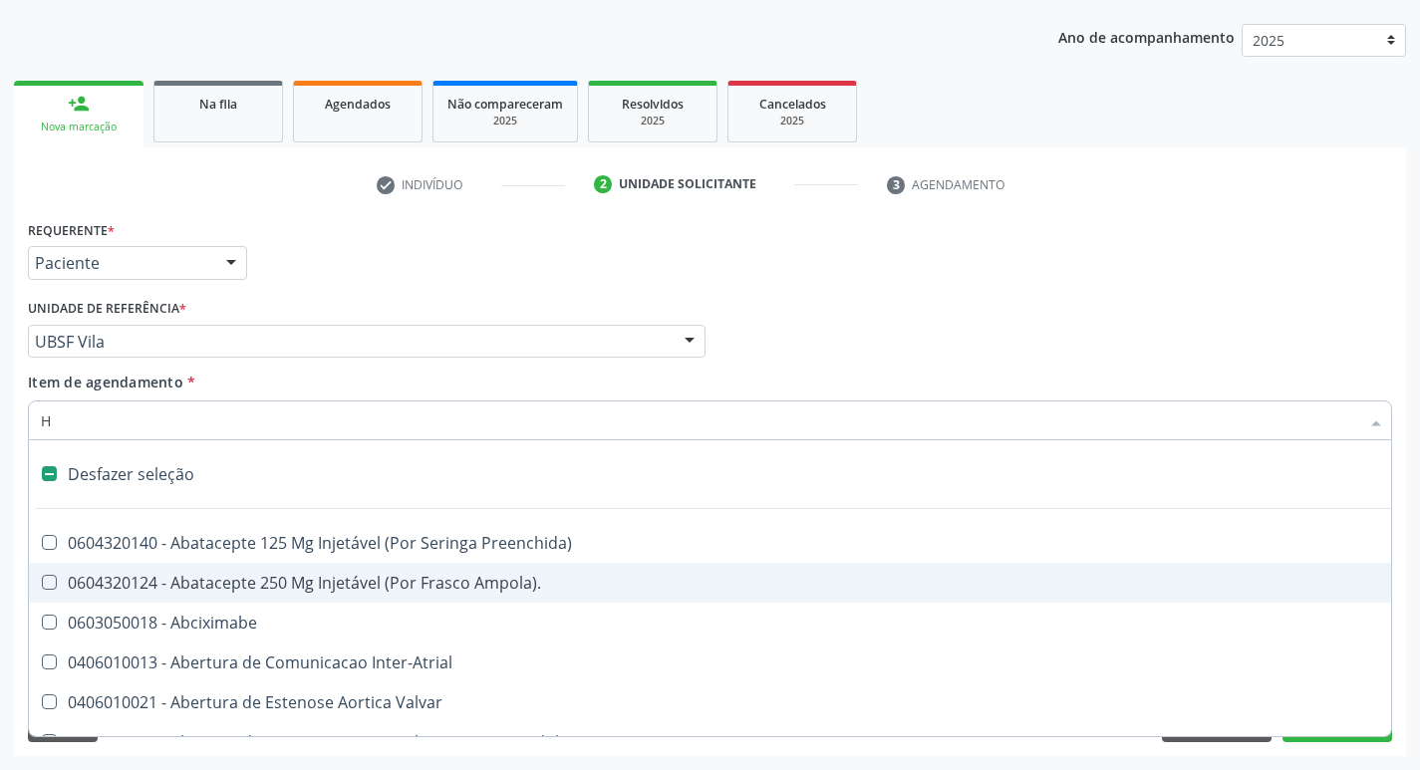
checkbox Convencional\) "true"
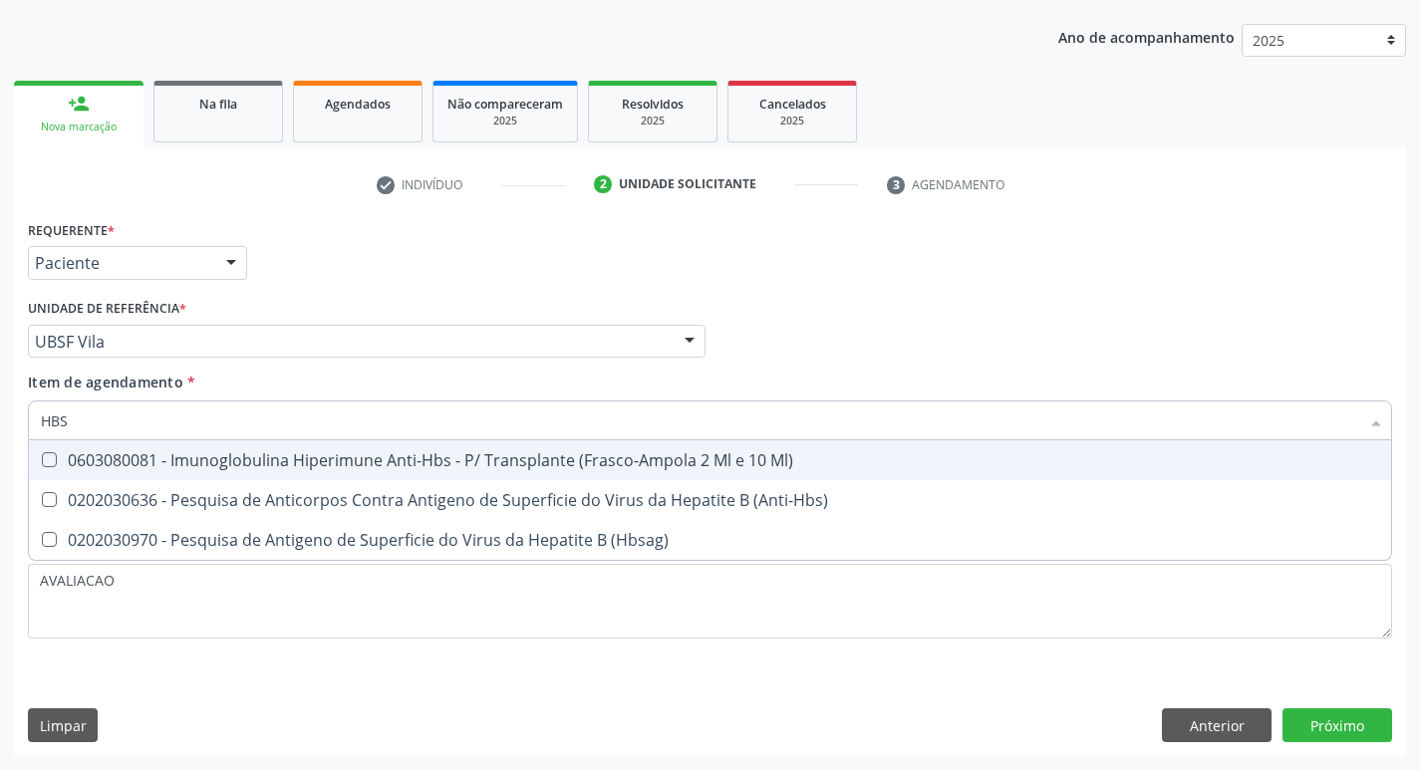
type input "HBSA"
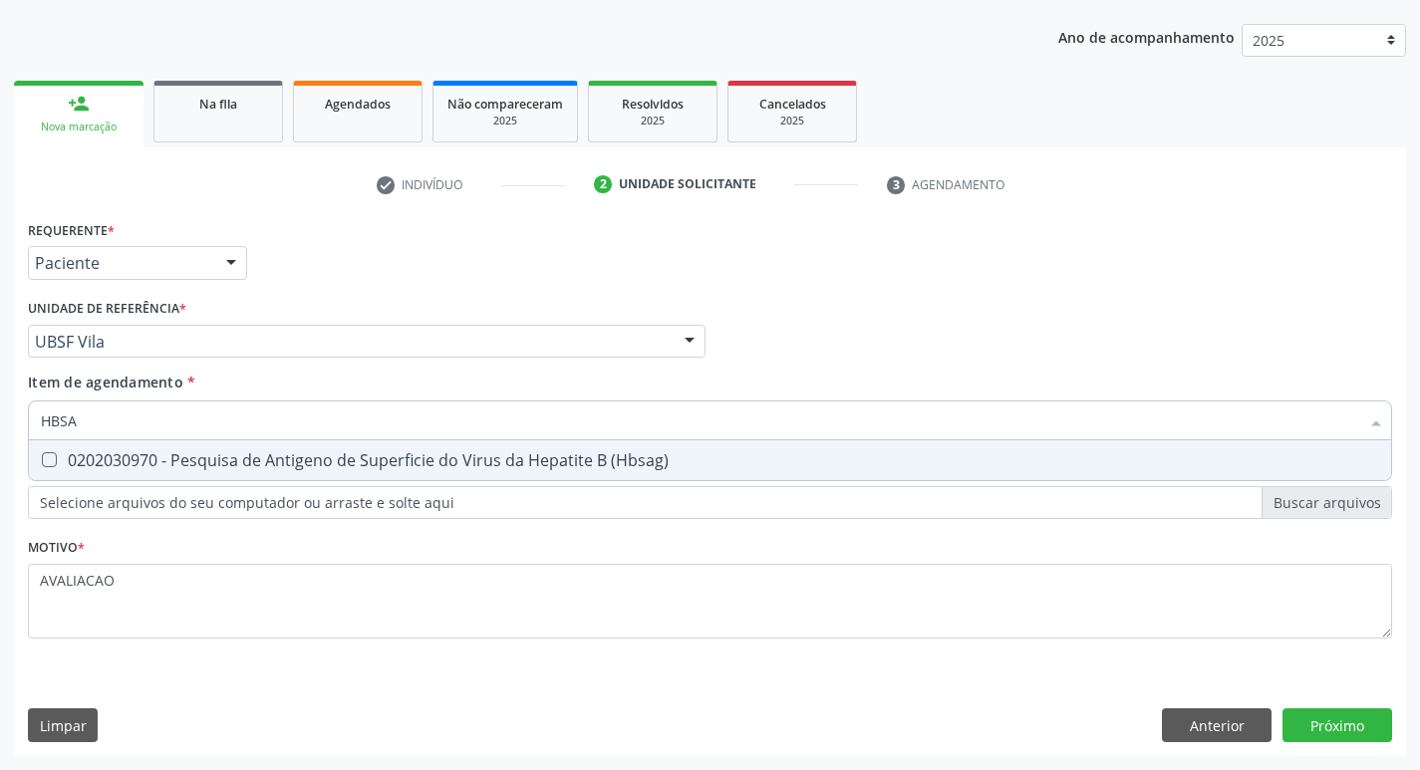
click at [572, 471] on span "0202030970 - Pesquisa de Antigeno de Superficie do Virus da Hepatite B (Hbsag)" at bounding box center [710, 461] width 1363 height 40
checkbox \(Hbsag\) "true"
click at [1358, 726] on div "Requerente * Paciente Profissional de Saúde Paciente Nenhum resultado encontrad…" at bounding box center [710, 485] width 1392 height 541
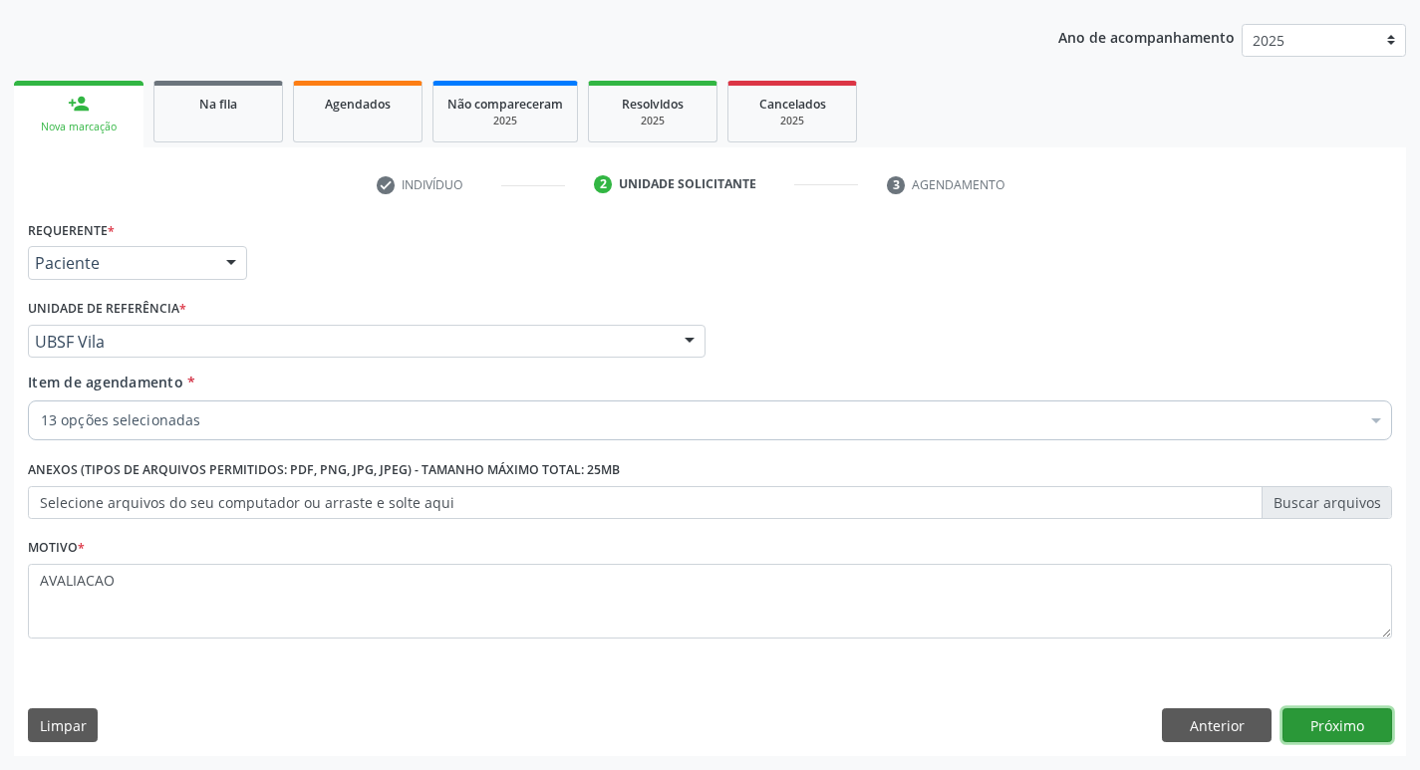
click at [1335, 727] on button "Próximo" at bounding box center [1338, 726] width 110 height 34
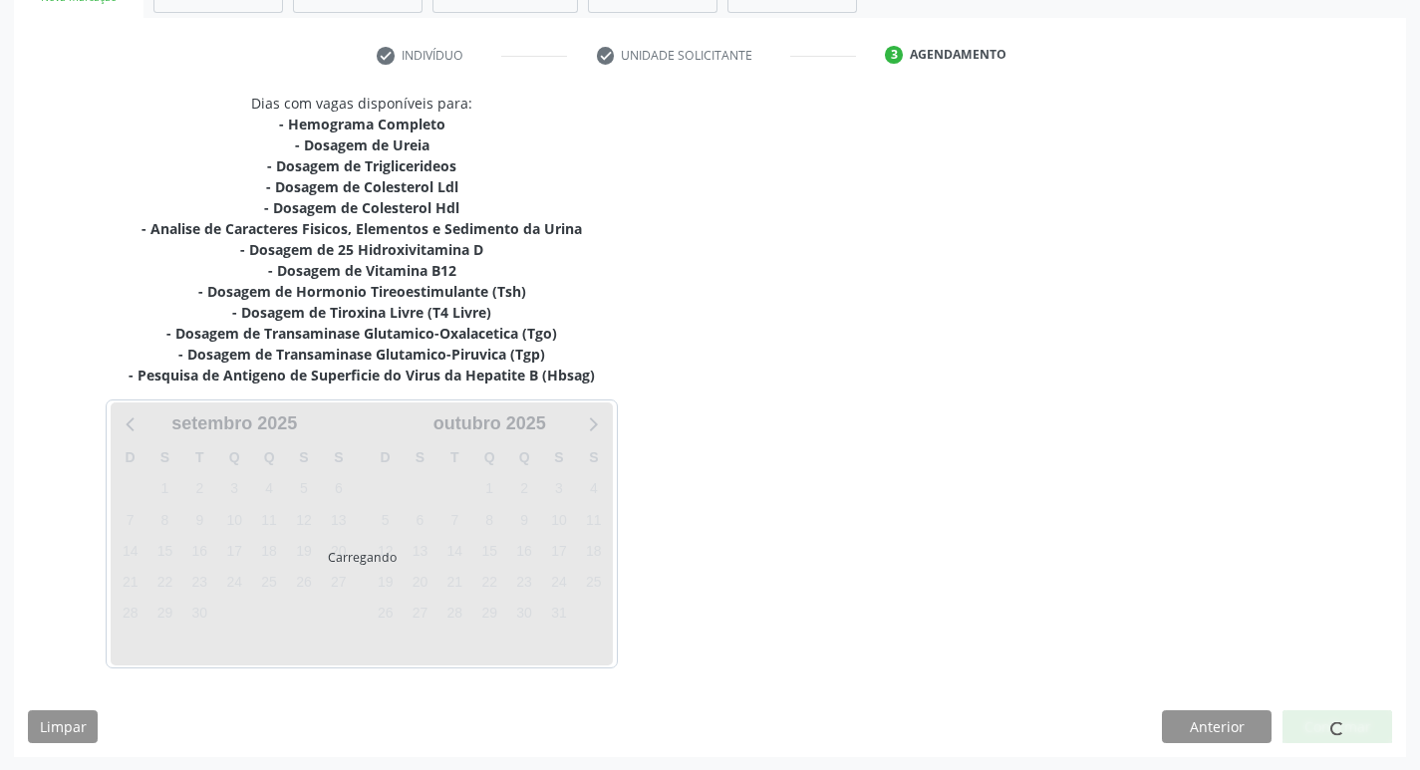
scroll to position [348, 0]
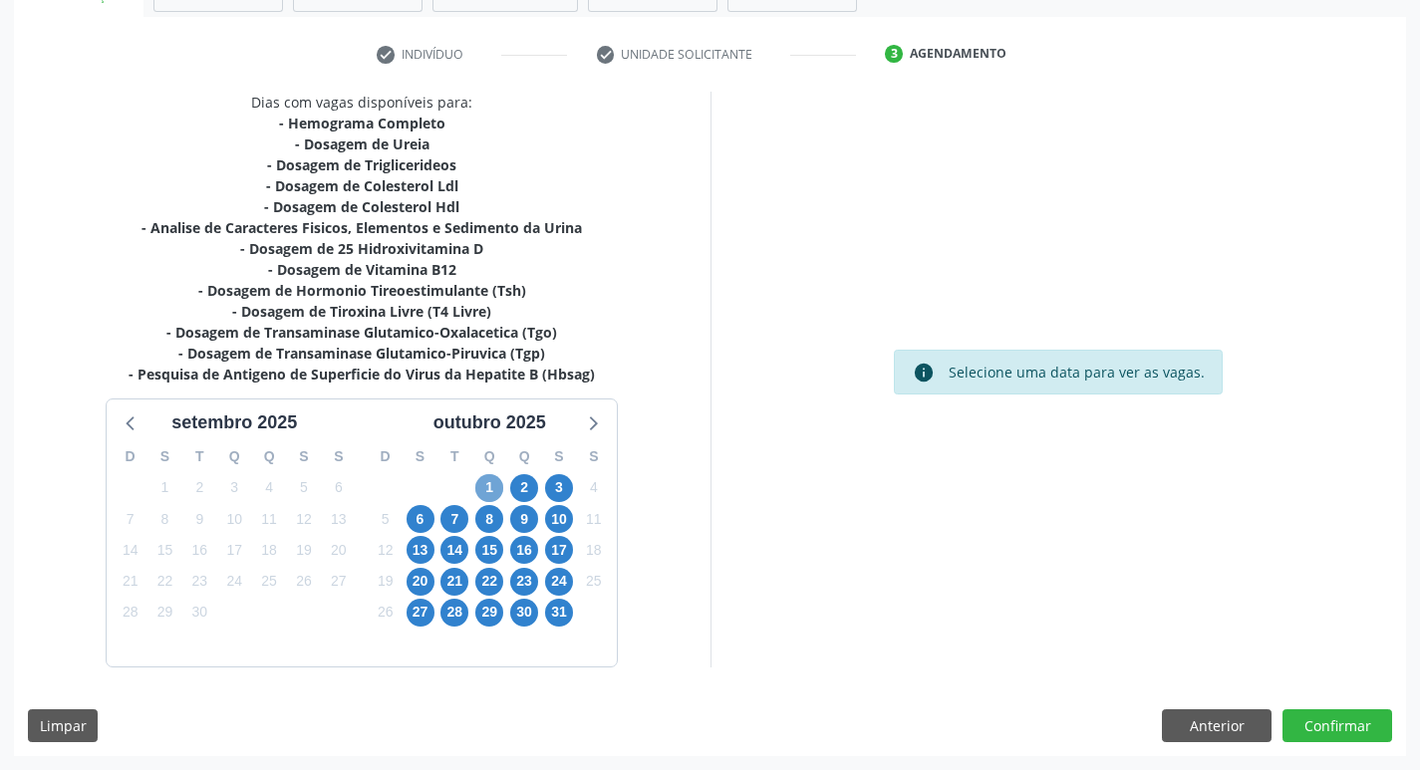
click at [487, 492] on span "1" at bounding box center [489, 488] width 28 height 28
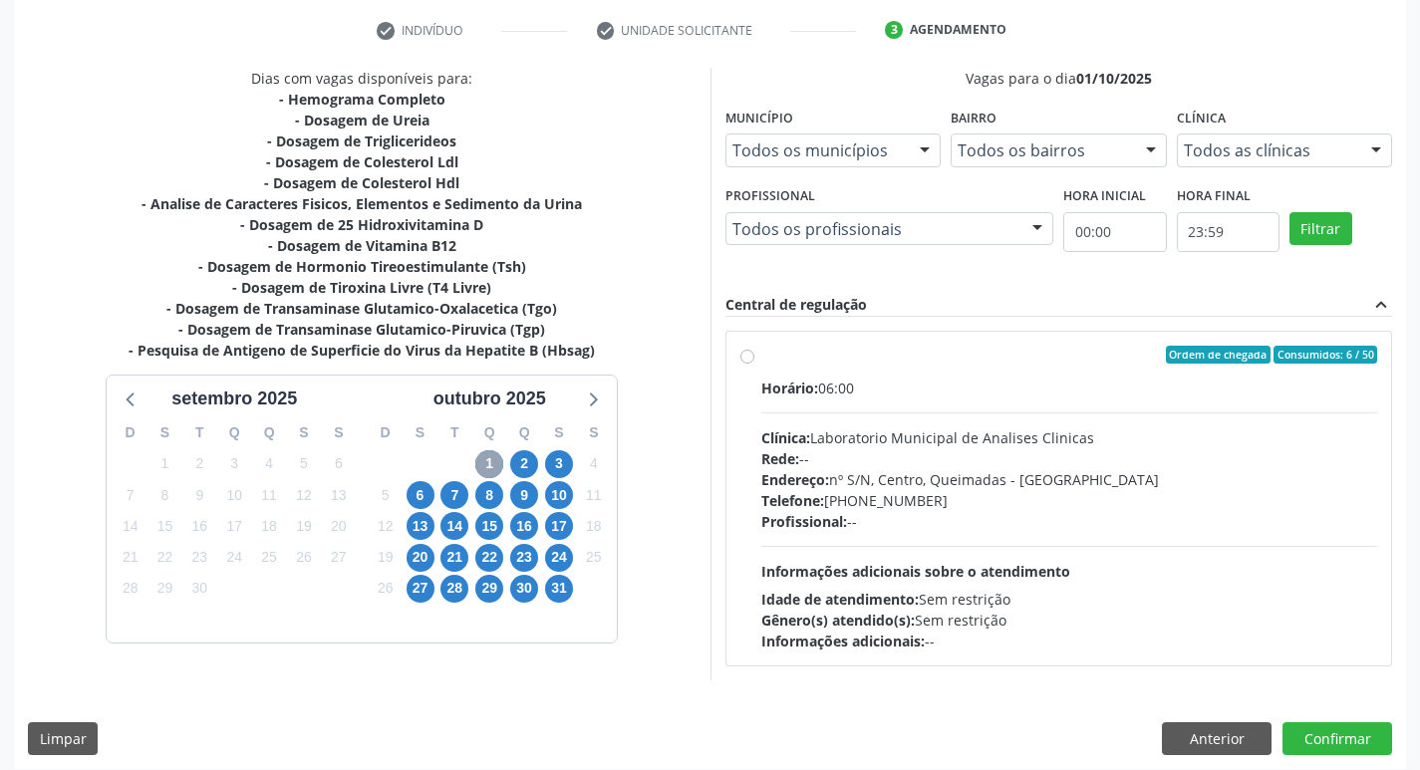
scroll to position [385, 0]
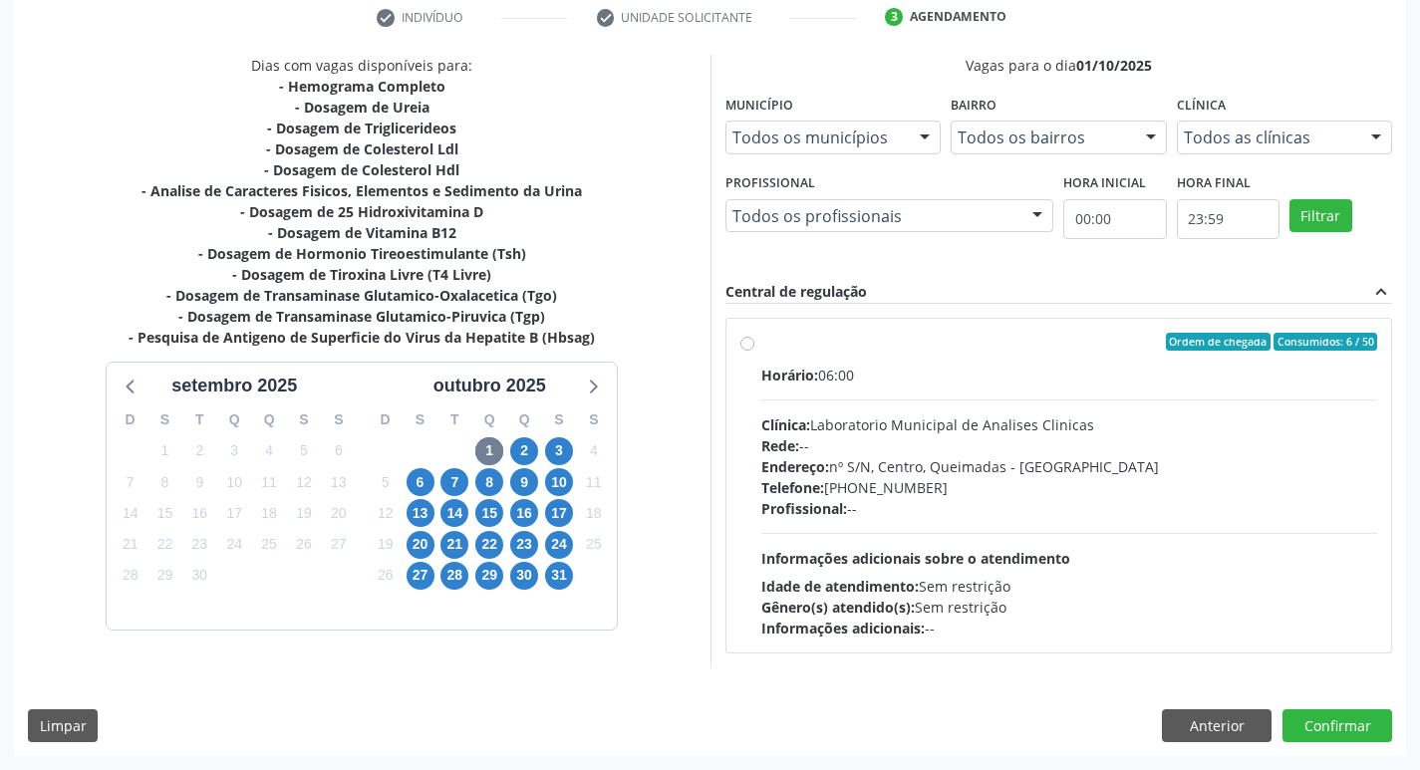
click at [925, 476] on div "Endereço: nº S/N, Centro, Queimadas - [GEOGRAPHIC_DATA]" at bounding box center [1069, 466] width 617 height 21
click at [755, 351] on input "Ordem de chegada Consumidos: 6 / 50 Horário: 06:00 Clínica: Laboratorio Municip…" at bounding box center [748, 342] width 14 height 18
radio input "true"
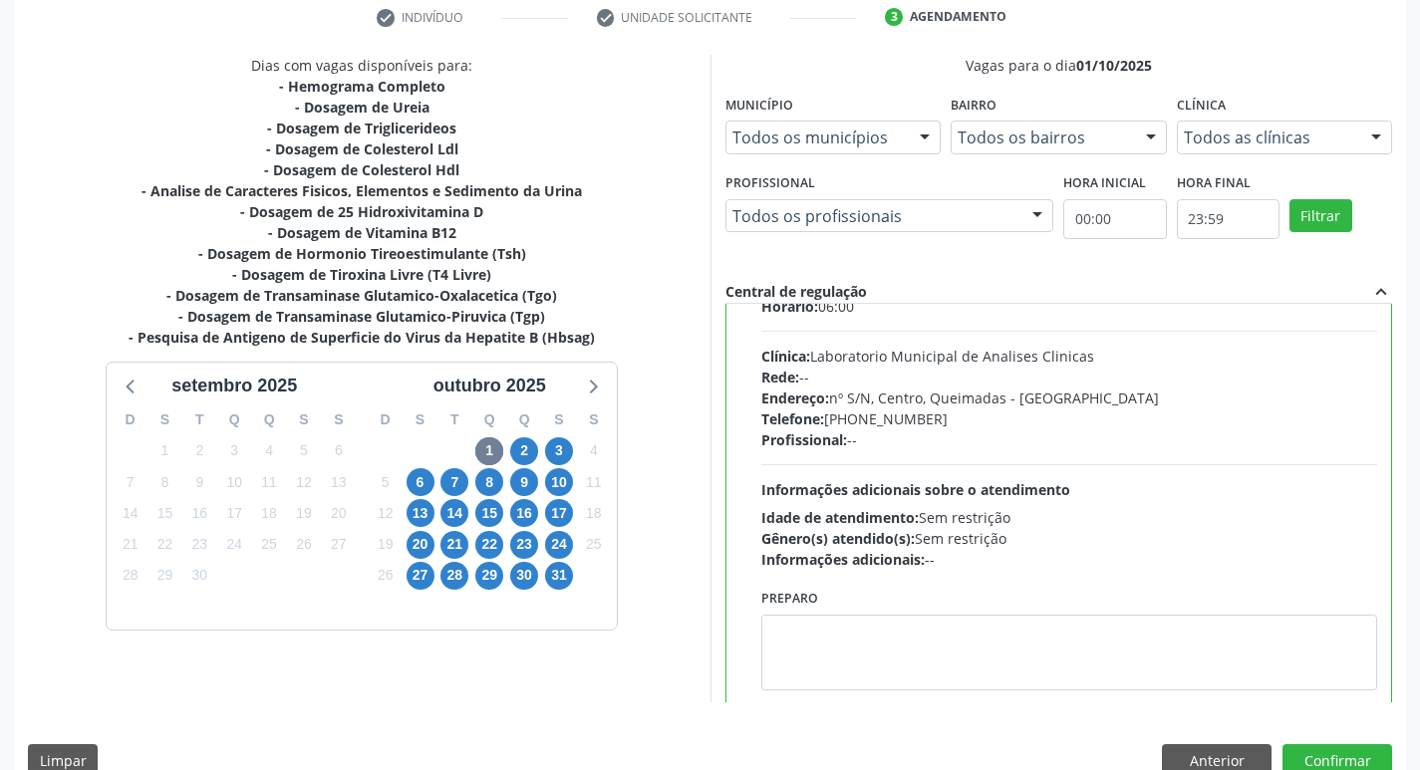
scroll to position [99, 0]
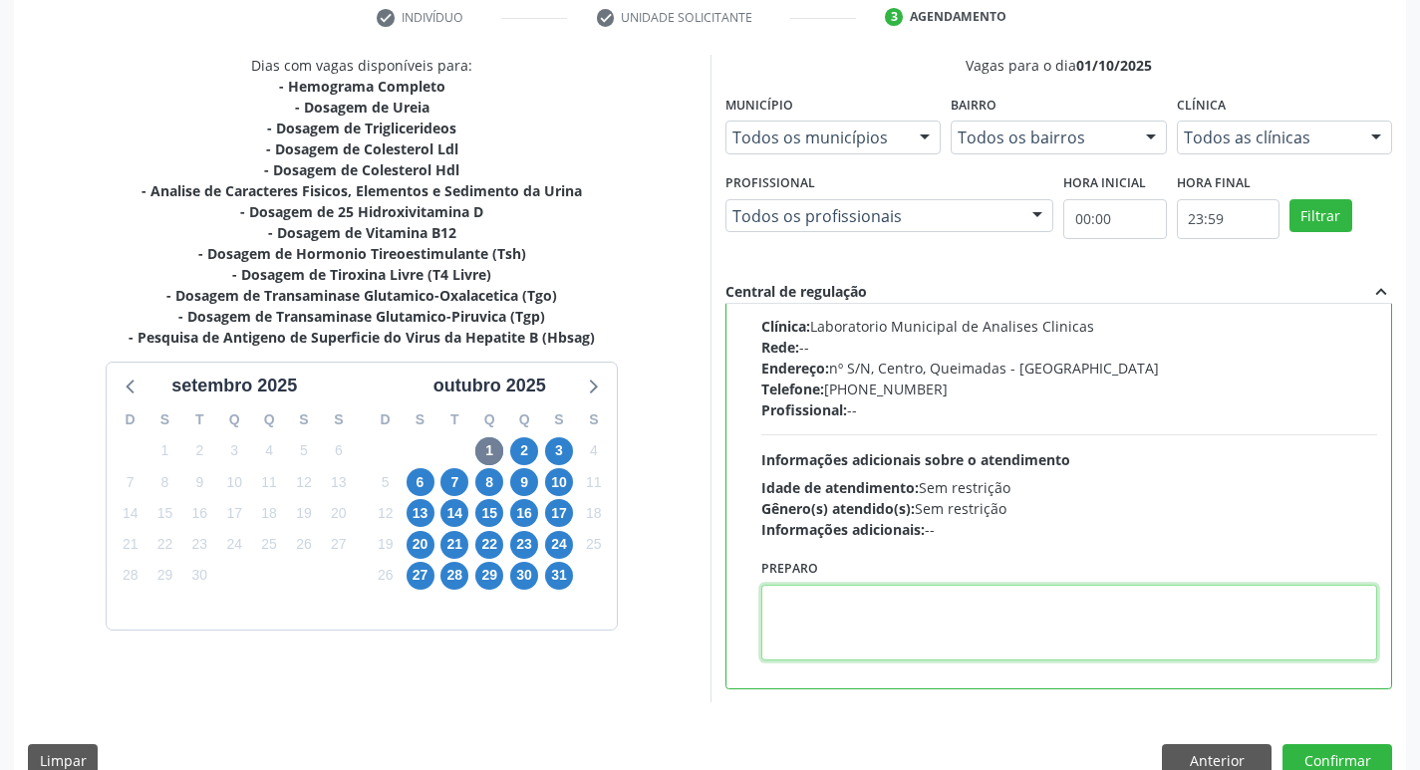
click at [860, 644] on textarea at bounding box center [1069, 623] width 617 height 76
paste textarea "IR EM [GEOGRAPHIC_DATA]"
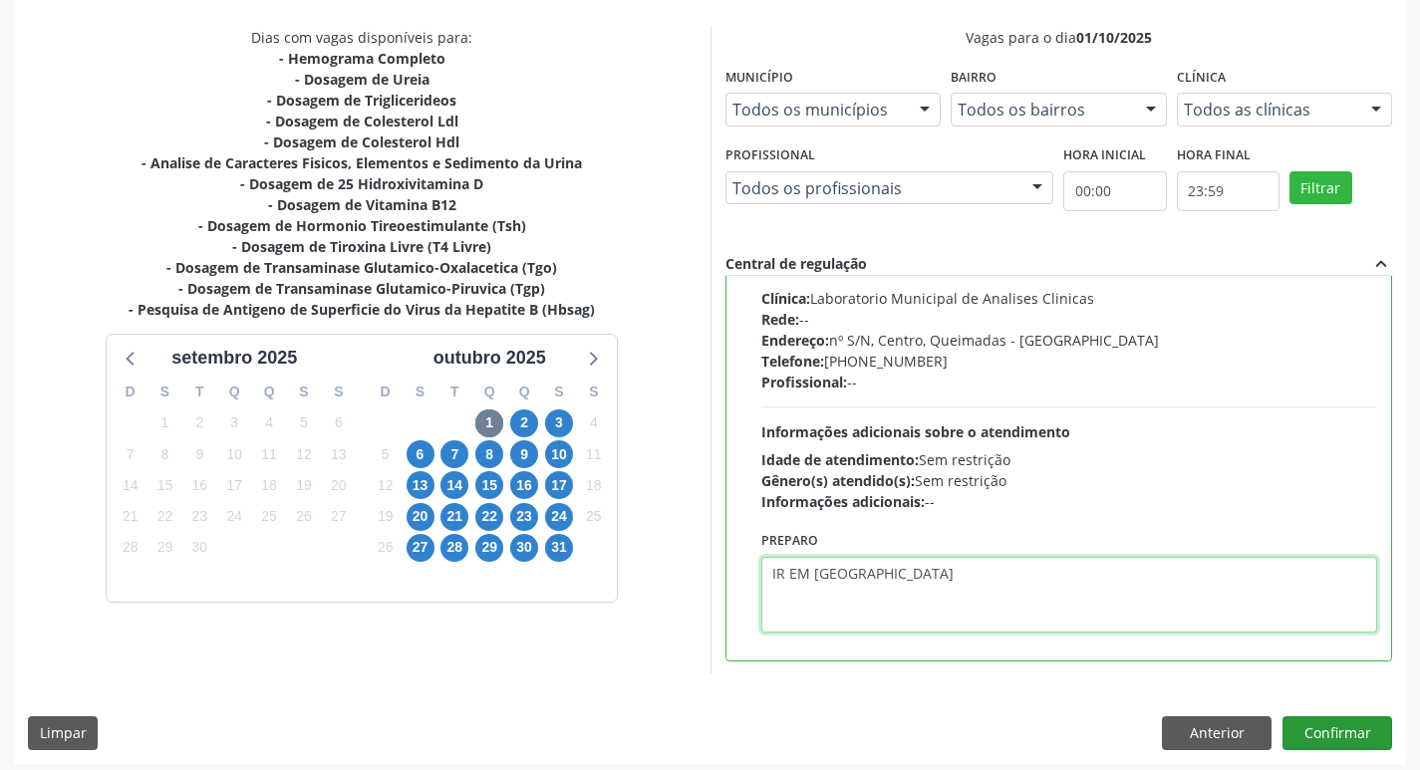
scroll to position [421, 0]
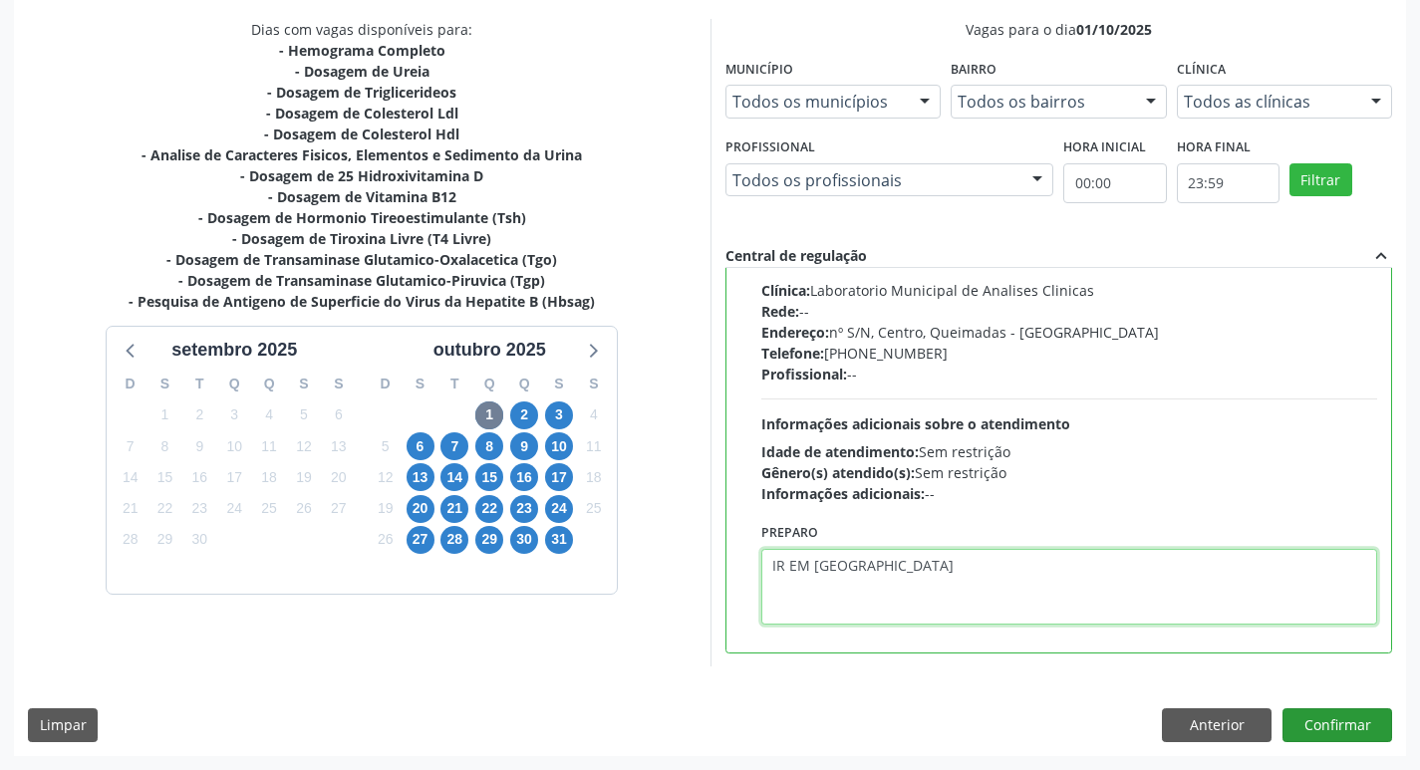
type textarea "IR EM [GEOGRAPHIC_DATA]"
click at [1344, 728] on button "Confirmar" at bounding box center [1338, 726] width 110 height 34
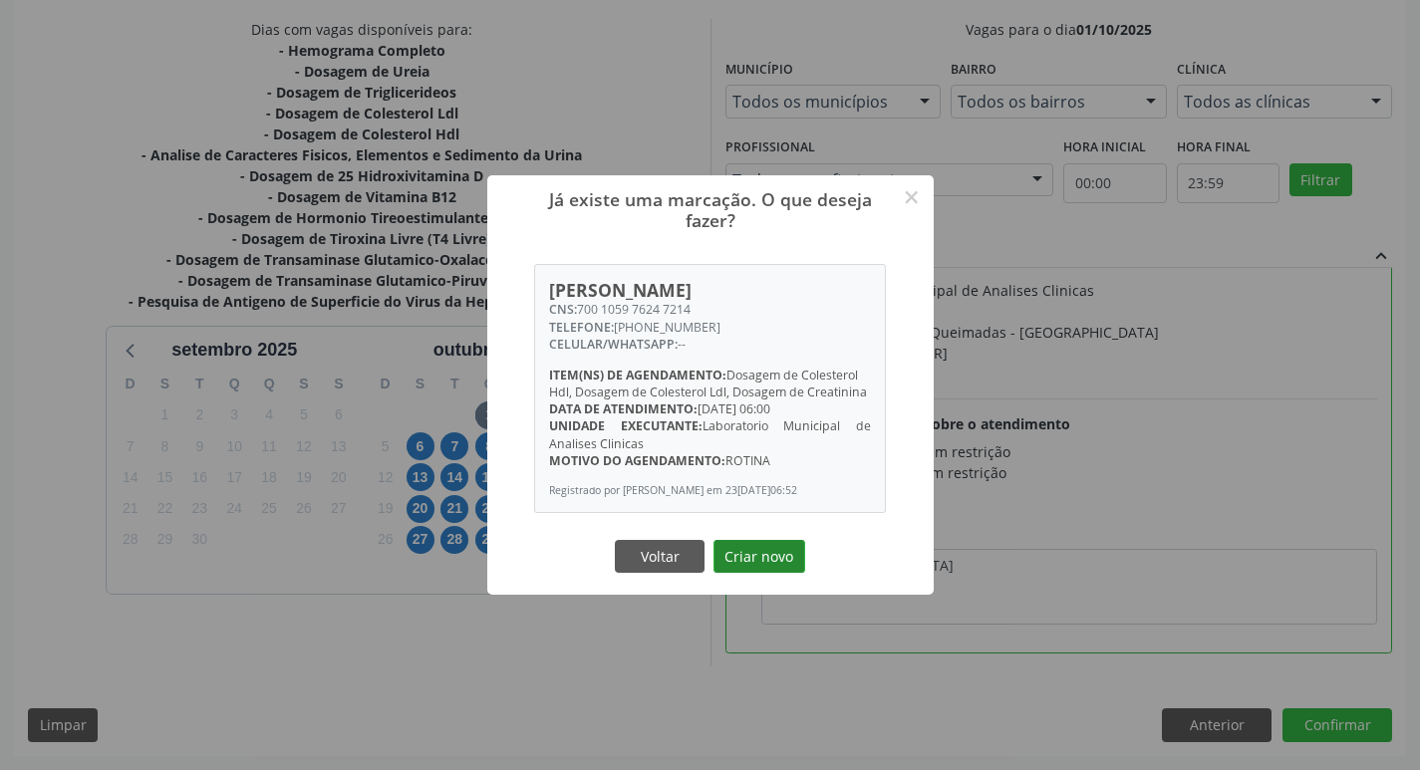
click at [767, 574] on button "Criar novo" at bounding box center [760, 557] width 92 height 34
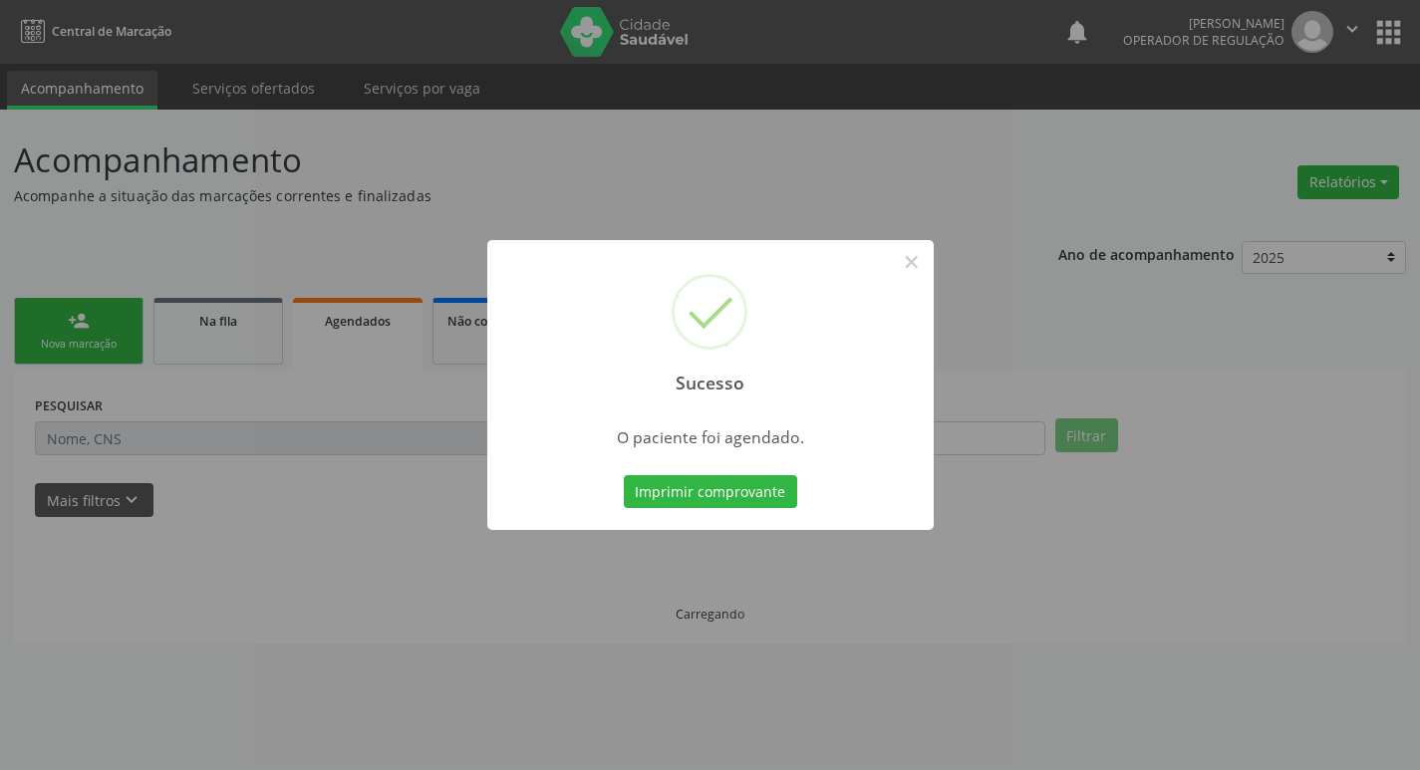
scroll to position [0, 0]
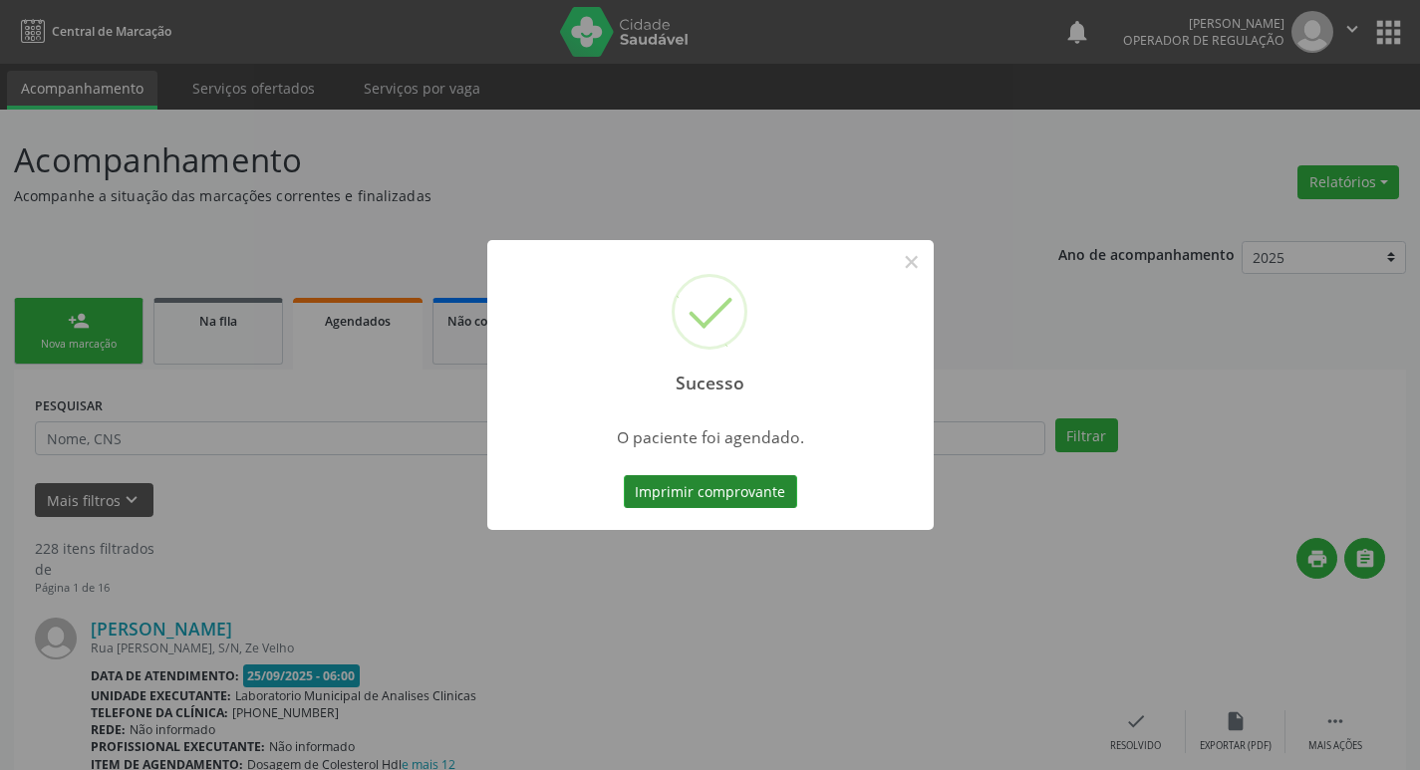
click at [759, 492] on button "Imprimir comprovante" at bounding box center [710, 492] width 173 height 34
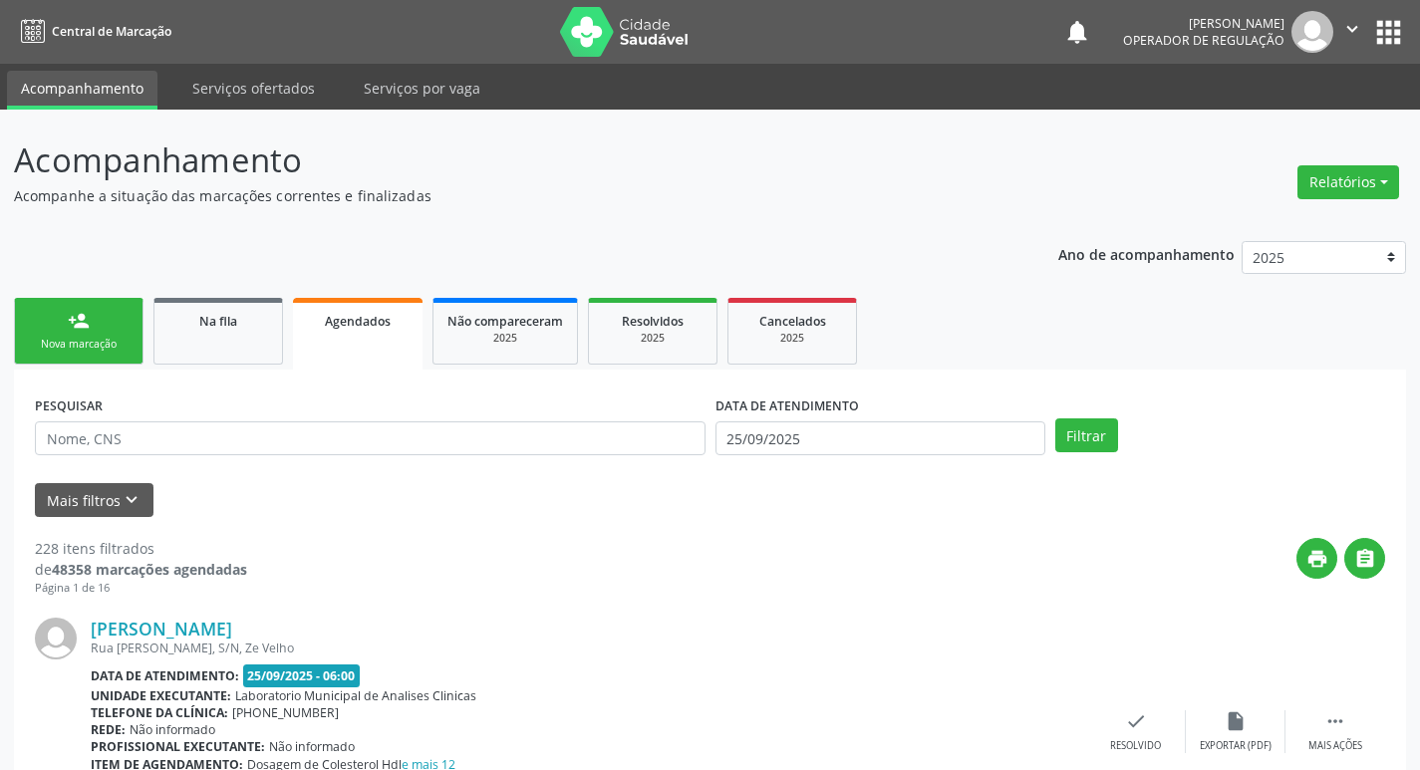
click at [69, 341] on div "Nova marcação" at bounding box center [79, 344] width 100 height 15
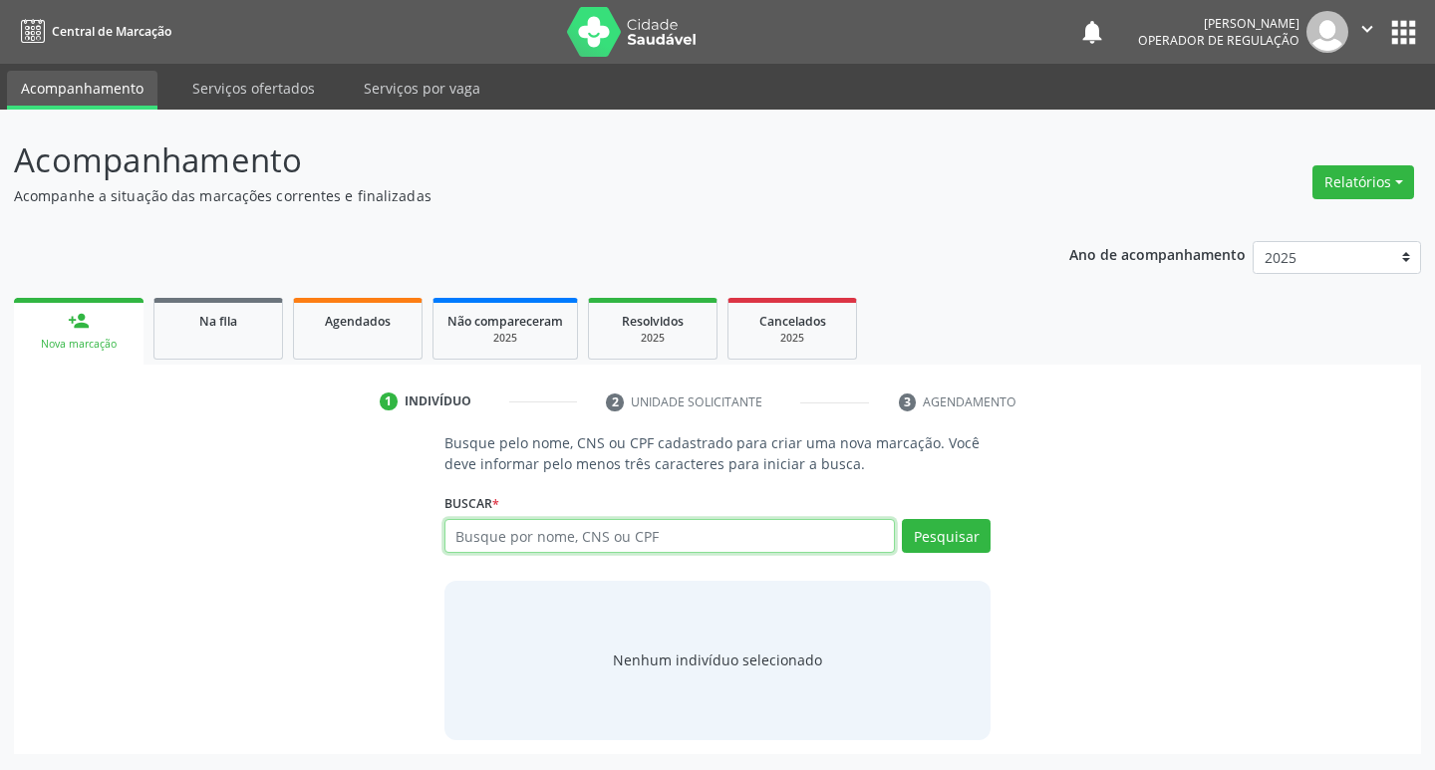
click at [507, 540] on input "text" at bounding box center [671, 536] width 452 height 34
type input "700406928692244"
click at [957, 538] on button "Pesquisar" at bounding box center [946, 536] width 89 height 34
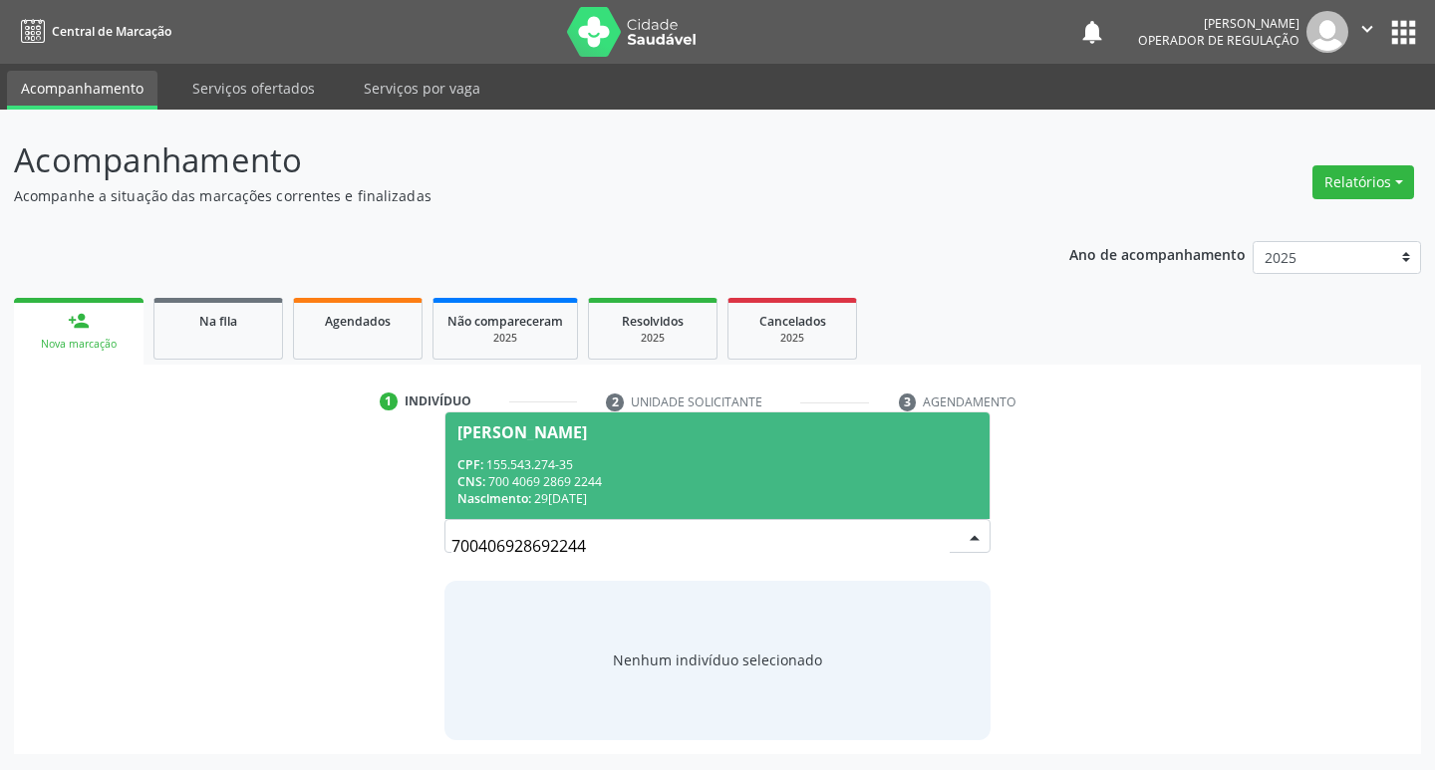
drag, startPoint x: 690, startPoint y: 456, endPoint x: 676, endPoint y: 458, distance: 14.1
click at [677, 458] on div "CPF: 155.543.274-35" at bounding box center [717, 464] width 521 height 17
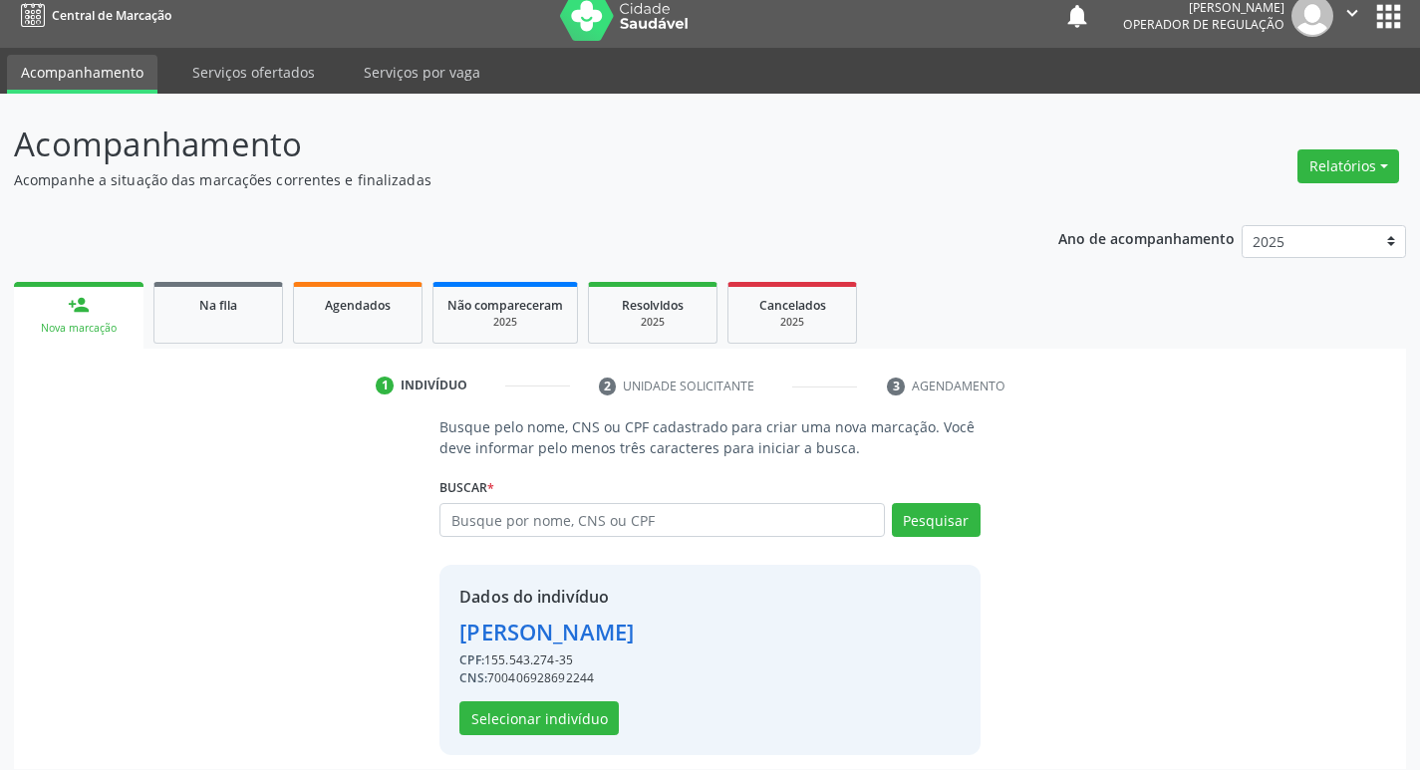
scroll to position [29, 0]
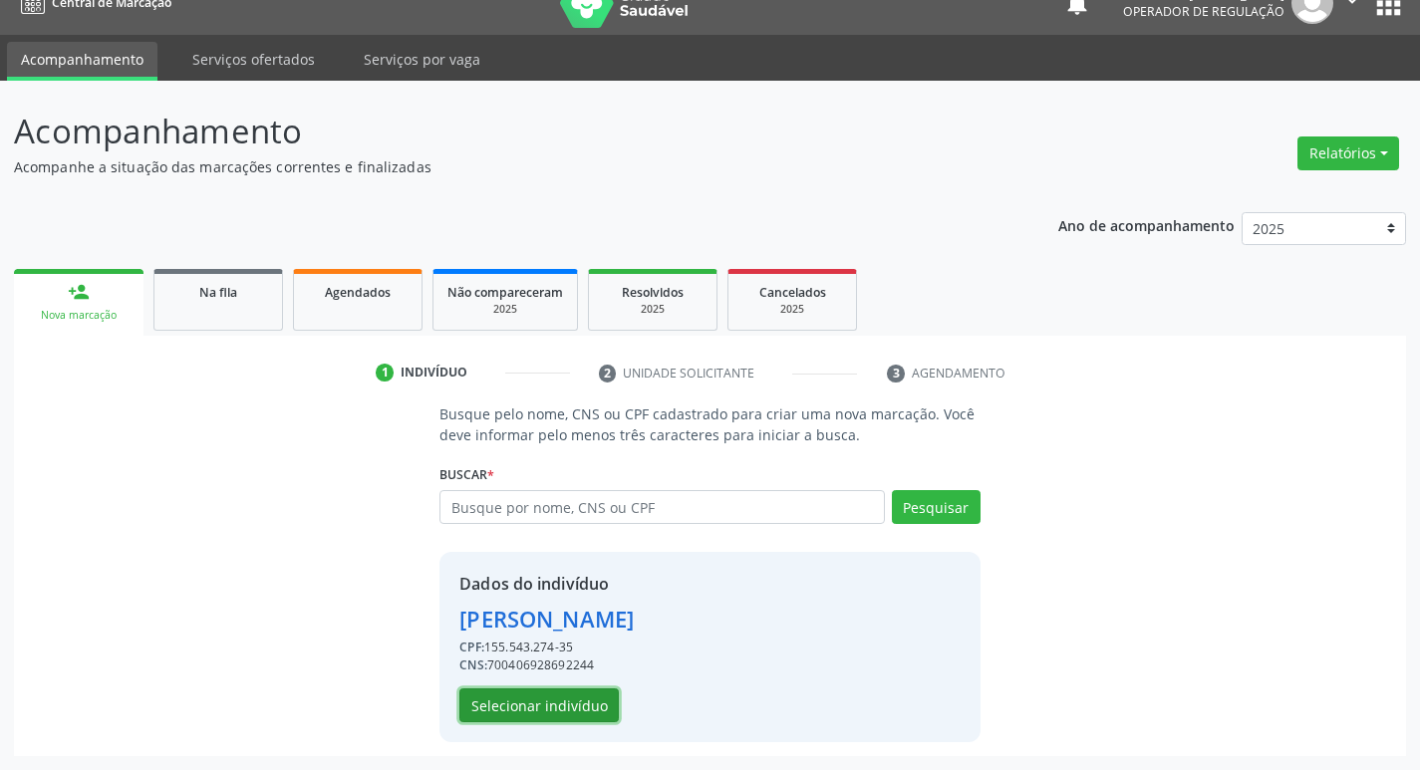
click at [580, 710] on button "Selecionar indivíduo" at bounding box center [538, 706] width 159 height 34
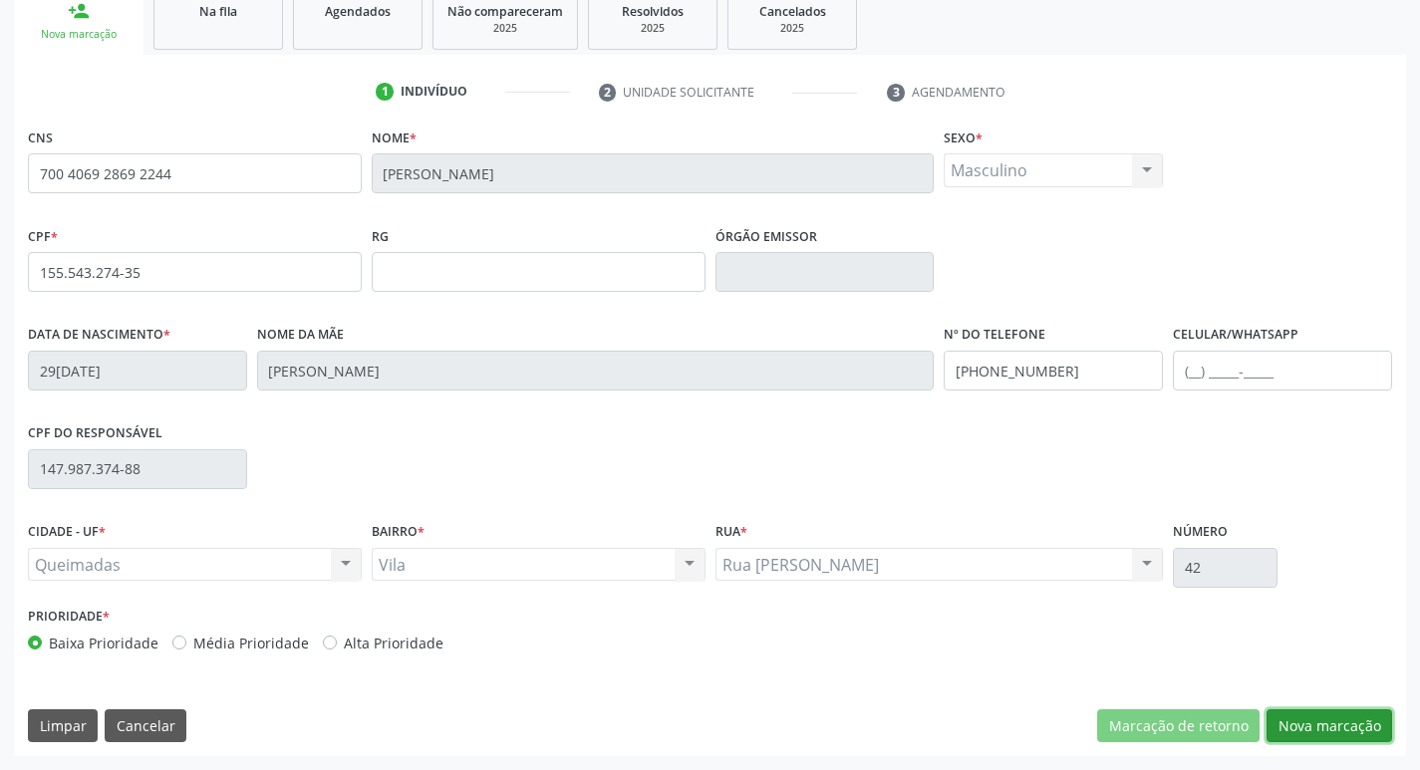
click at [1343, 732] on button "Nova marcação" at bounding box center [1330, 727] width 126 height 34
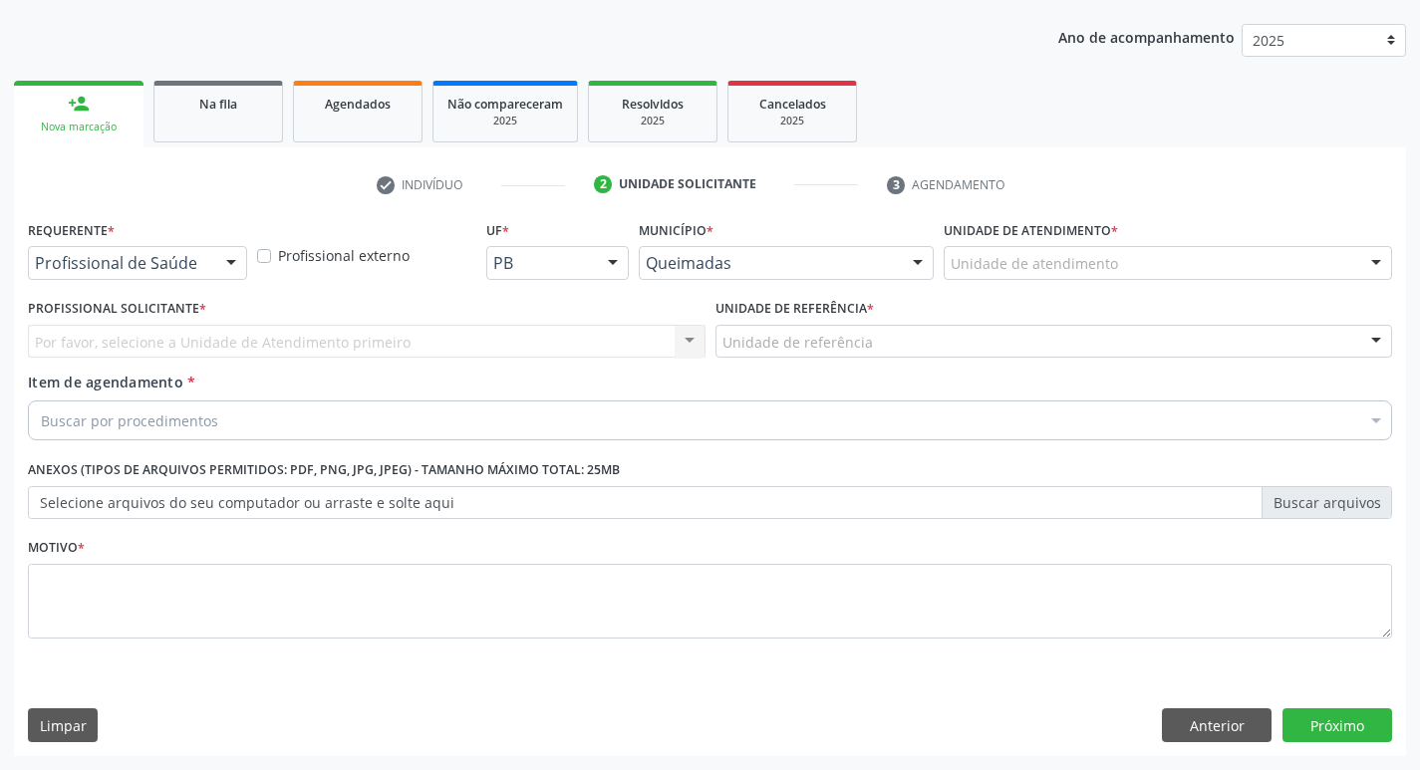
click at [172, 279] on div "Profissional de Saúde Profissional de Saúde Paciente Nenhum resultado encontrad…" at bounding box center [137, 263] width 219 height 34
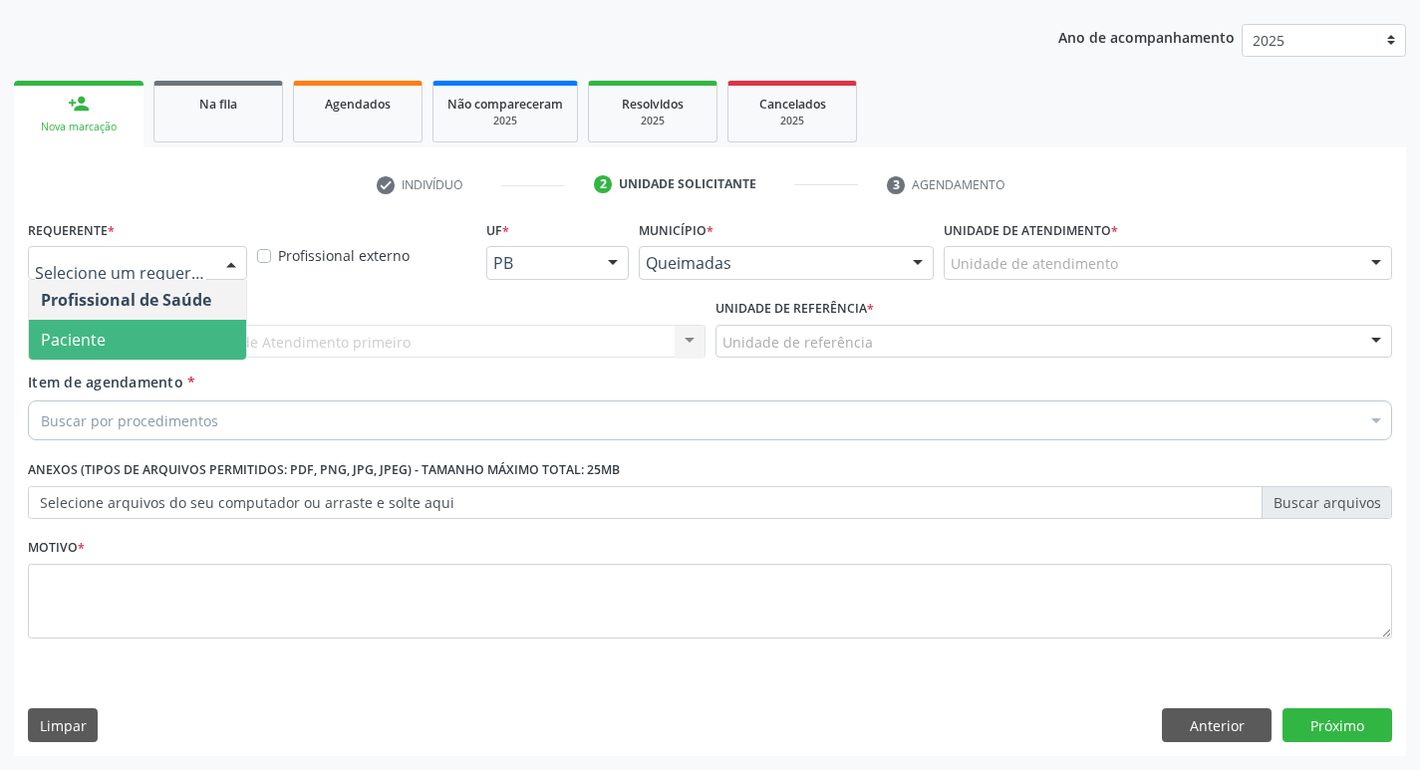
click at [109, 339] on span "Paciente" at bounding box center [137, 340] width 217 height 40
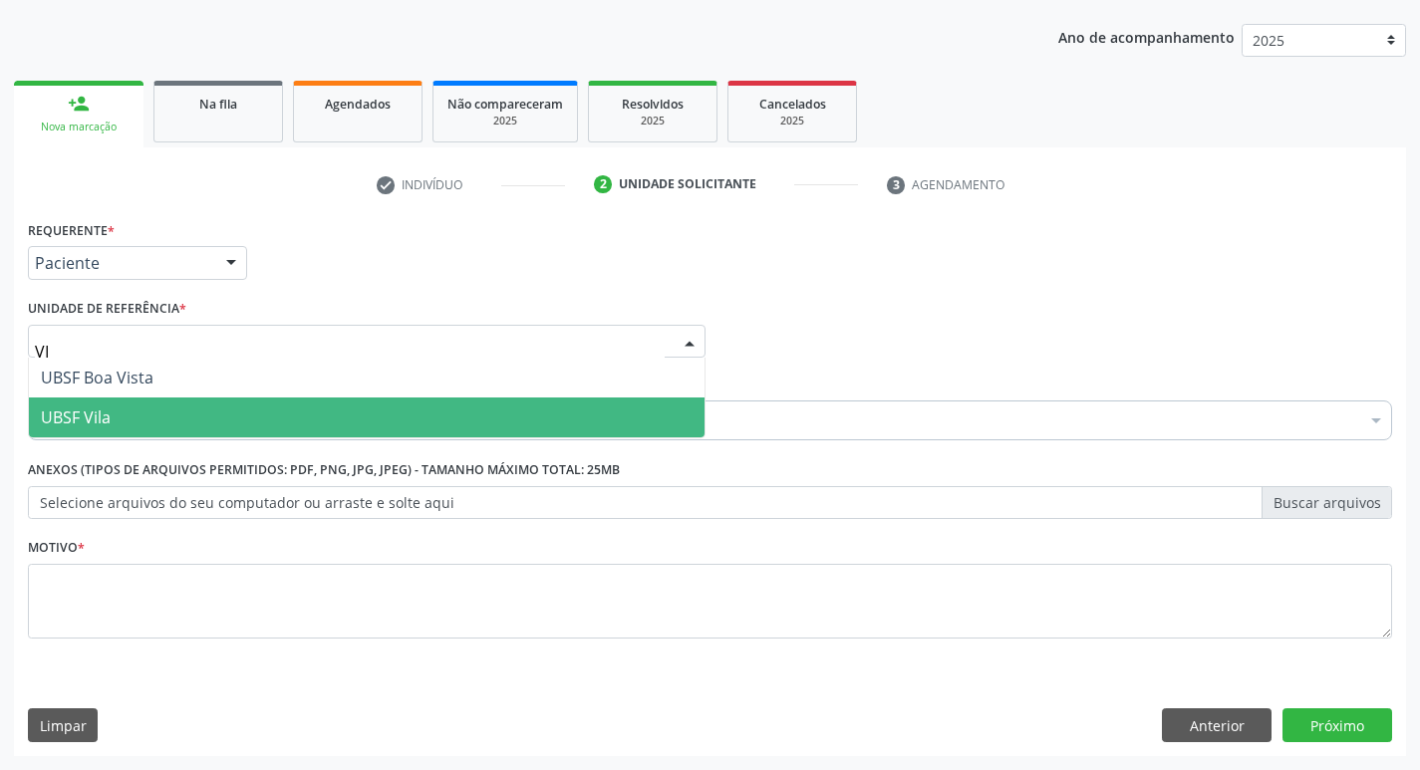
type input "VIL"
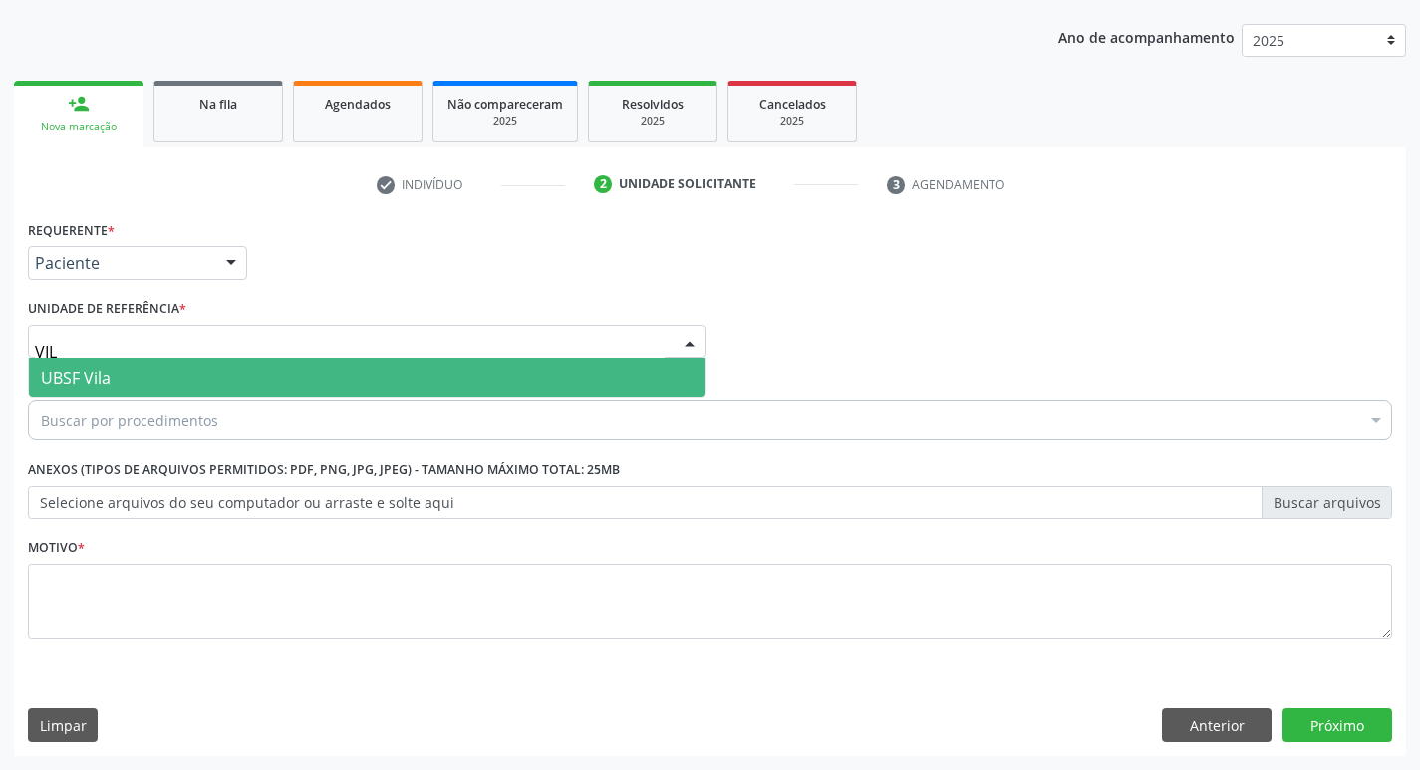
click at [70, 385] on span "UBSF Vila" at bounding box center [76, 378] width 70 height 22
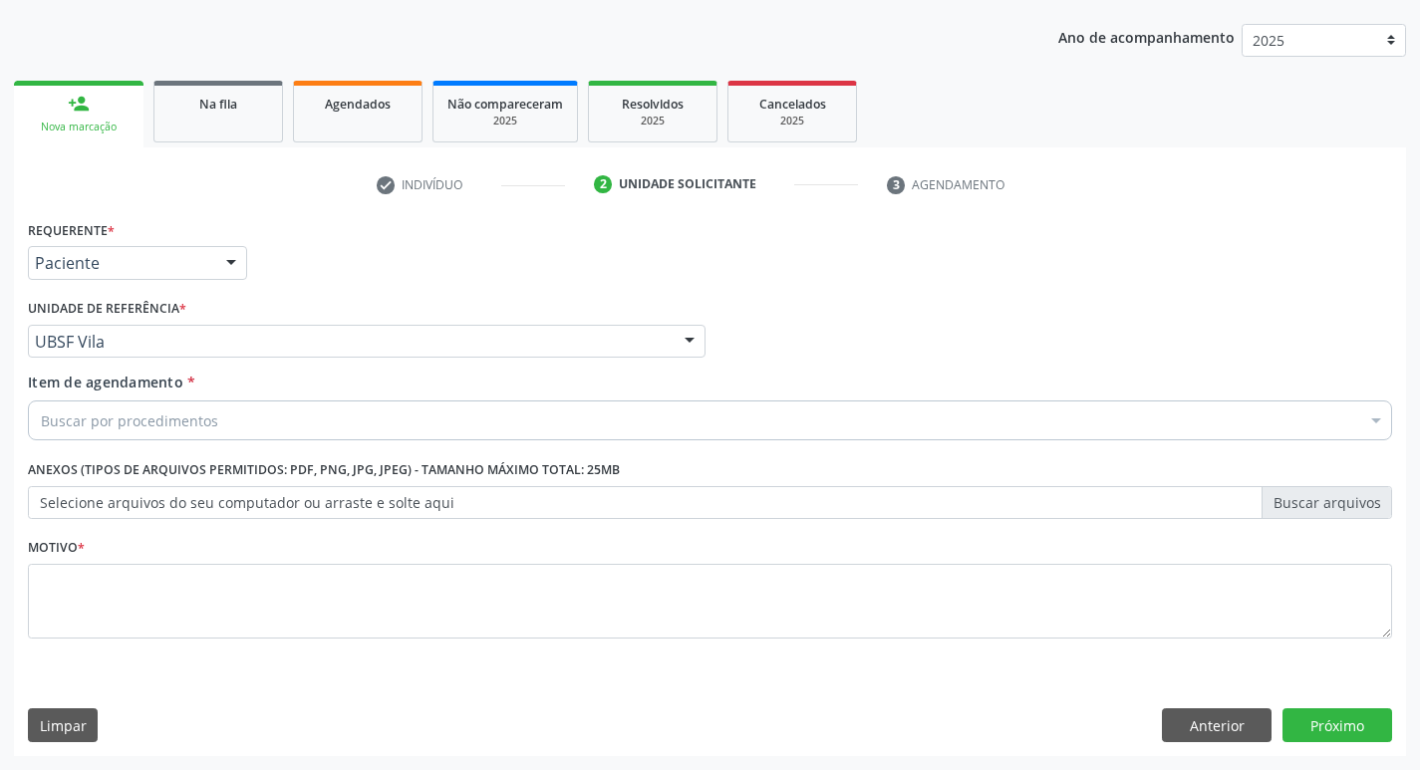
click at [26, 587] on div "Motivo *" at bounding box center [710, 600] width 1374 height 134
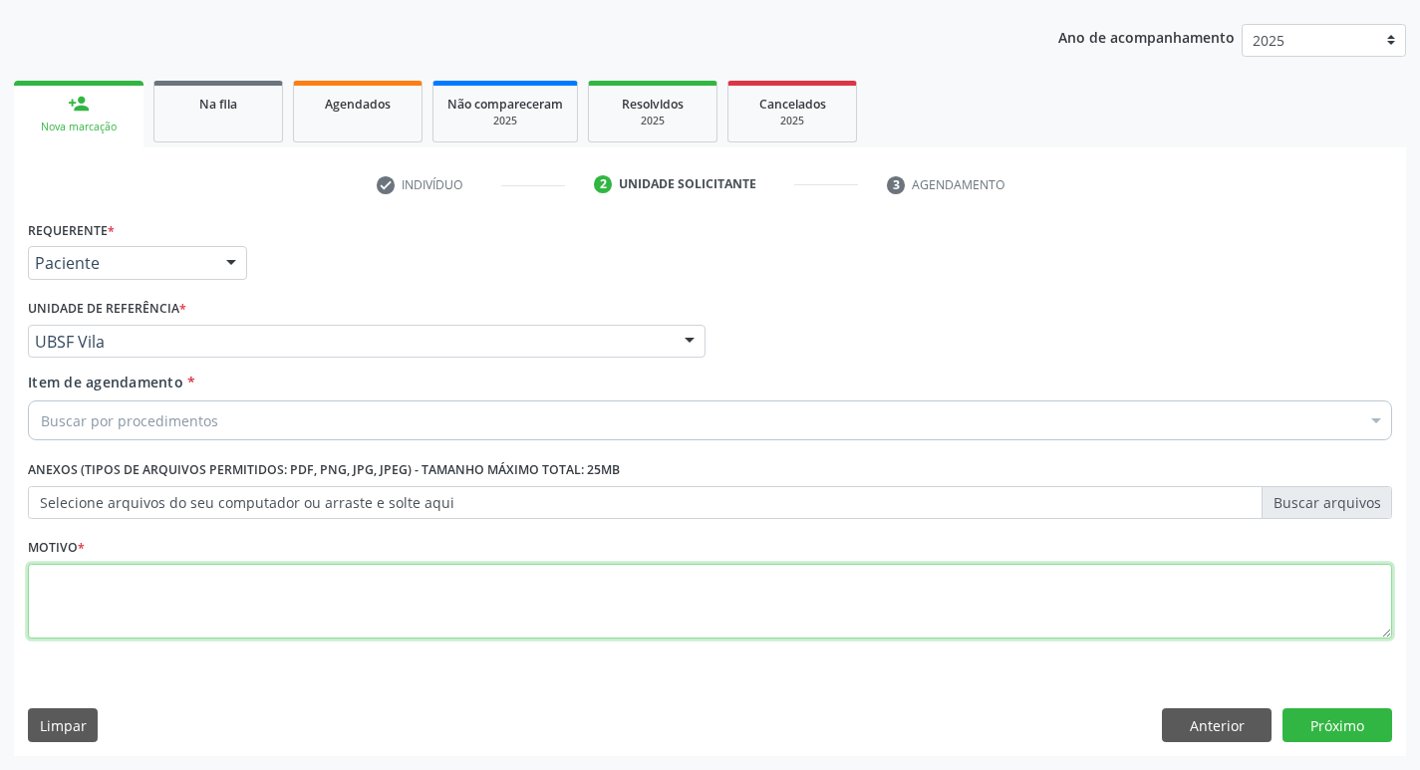
click at [38, 594] on textarea at bounding box center [710, 602] width 1365 height 76
type textarea "AVALIACAO"
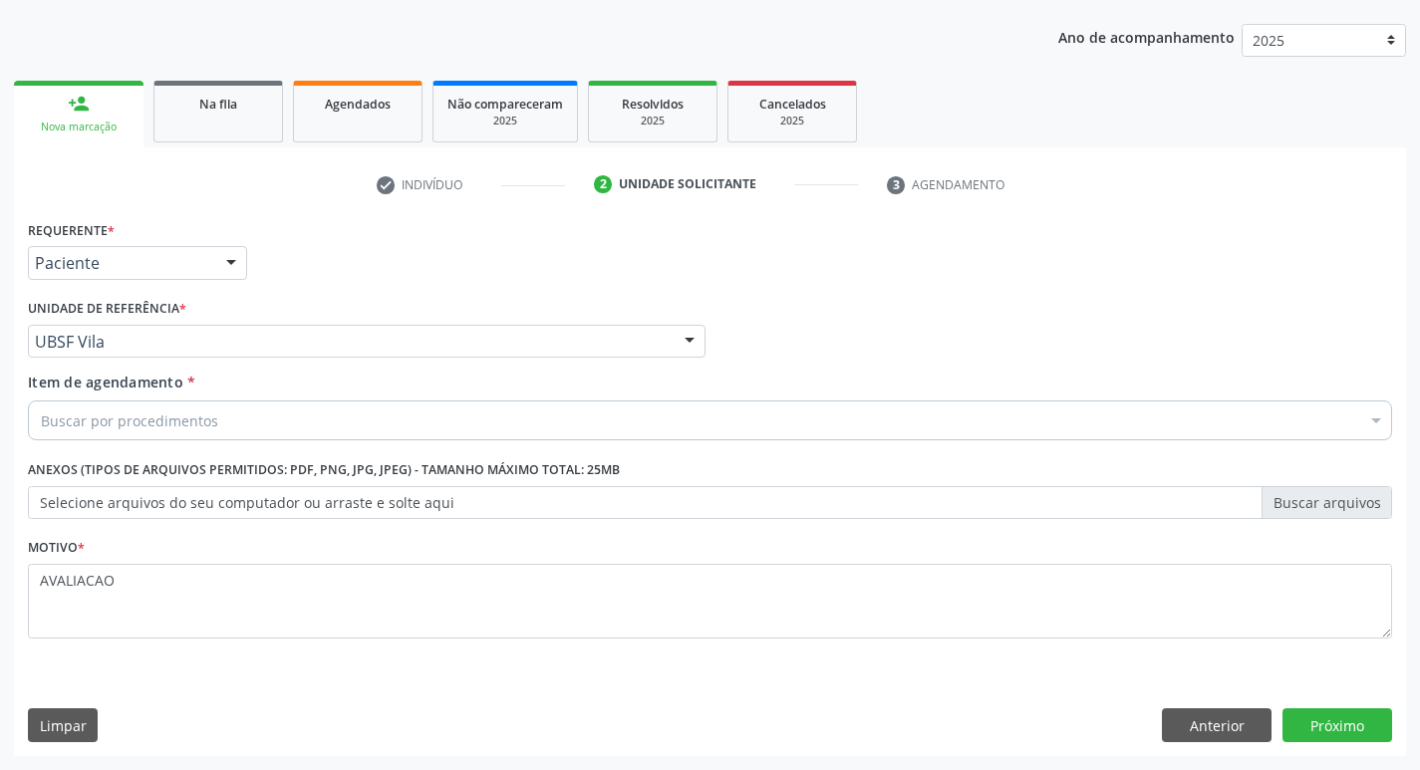
drag, startPoint x: 124, startPoint y: 400, endPoint x: 128, endPoint y: 429, distance: 29.2
click at [125, 401] on div "Item de agendamento * Buscar por procedimentos Selecionar todos 0604320140 - Ab…" at bounding box center [710, 403] width 1365 height 63
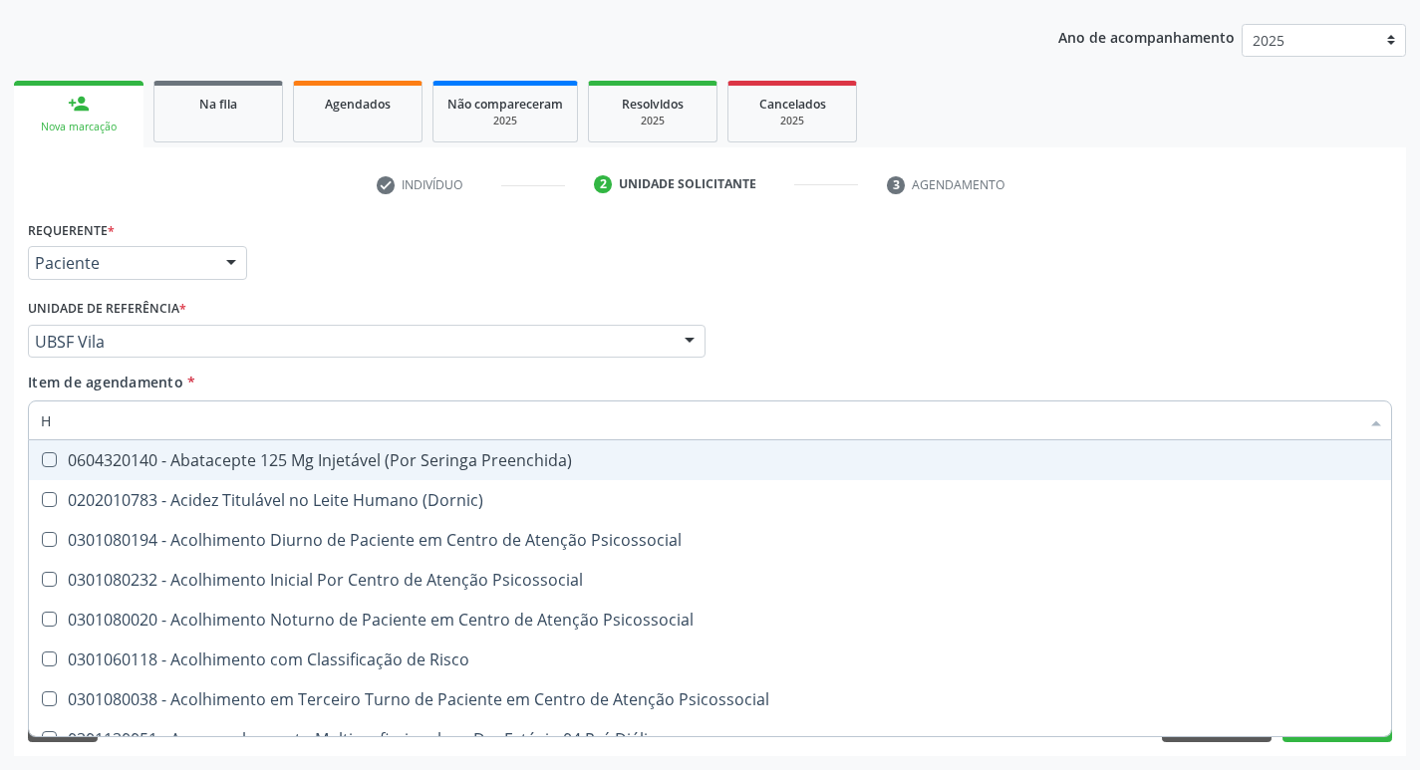
type input "HEMOGR"
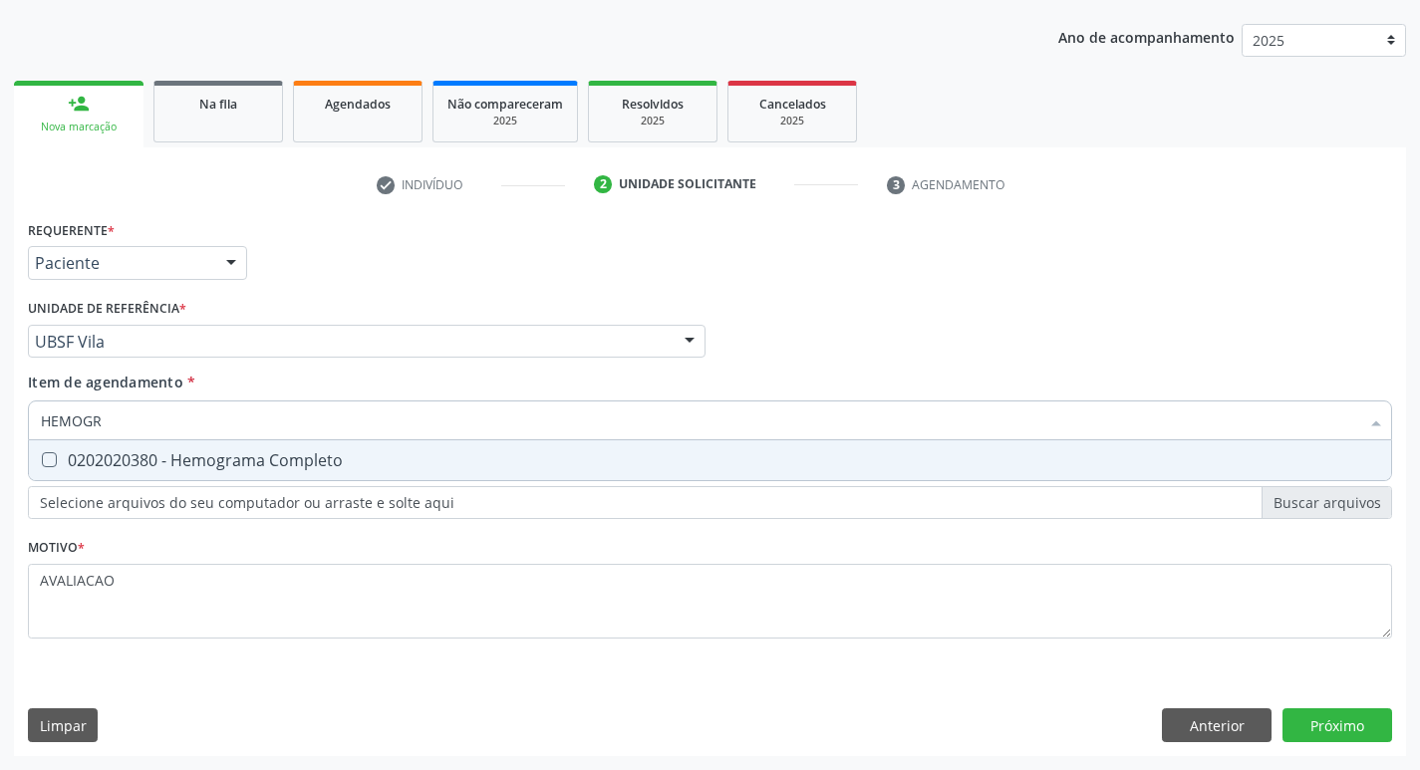
click at [224, 463] on div "0202020380 - Hemograma Completo" at bounding box center [710, 461] width 1339 height 16
checkbox Completo "true"
type input "HEMOG"
checkbox Completo "false"
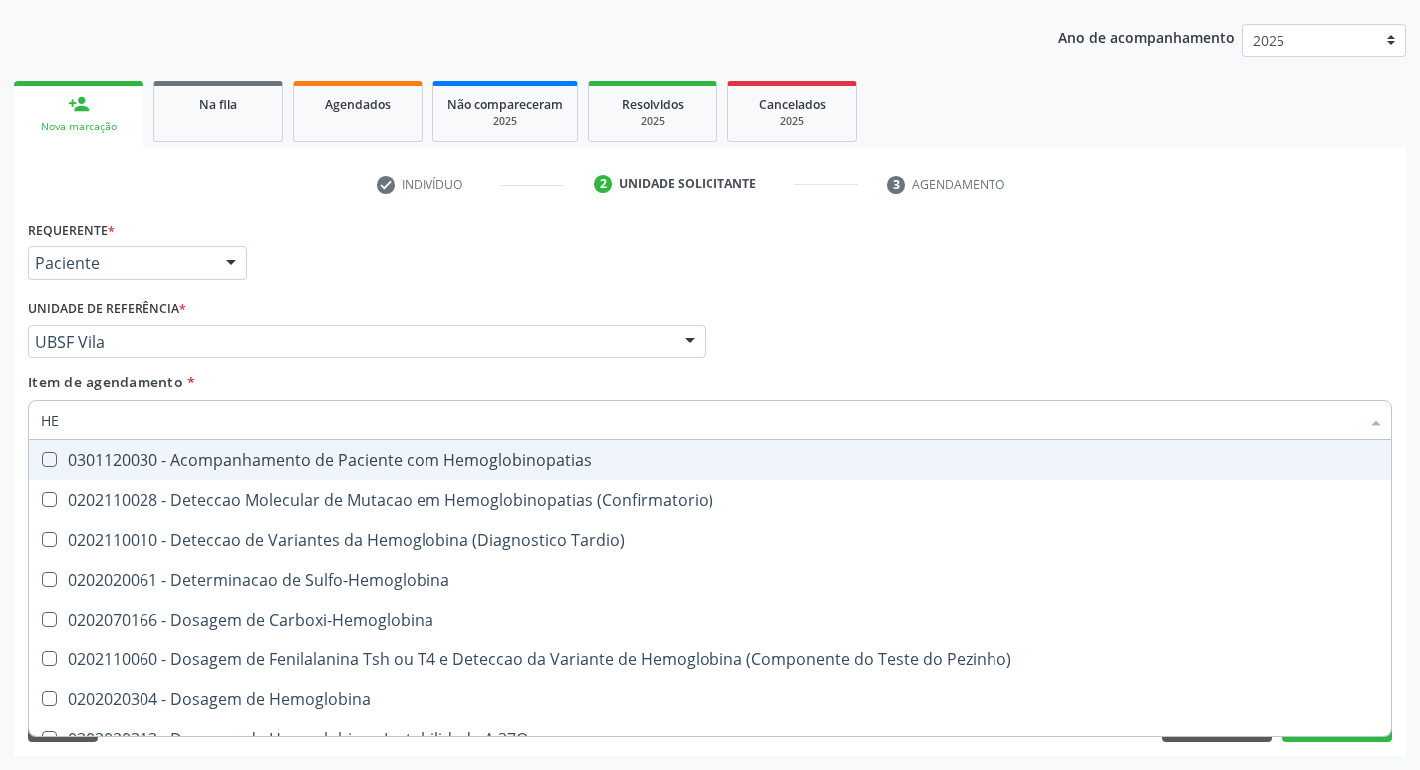
type input "H"
checkbox Completo "false"
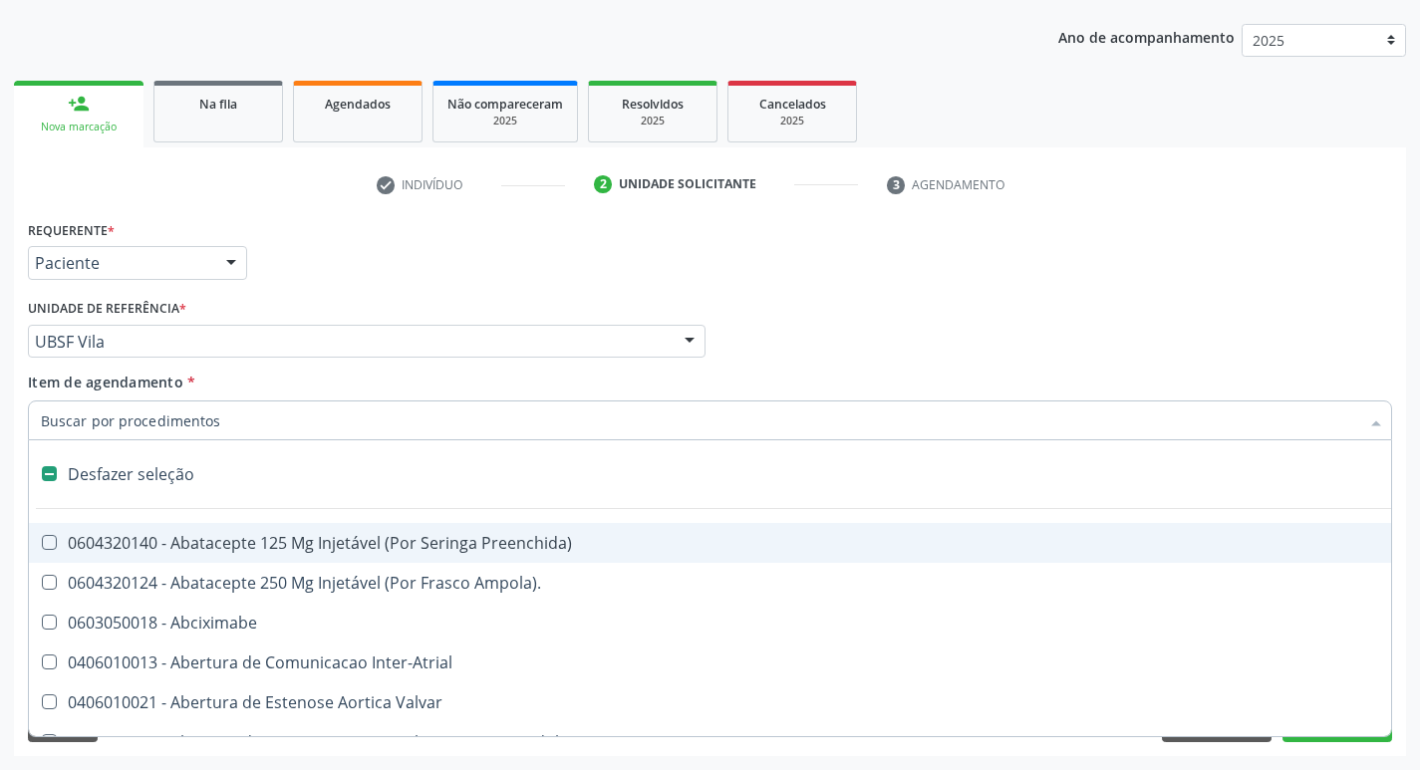
type input "G"
checkbox Persistente "true"
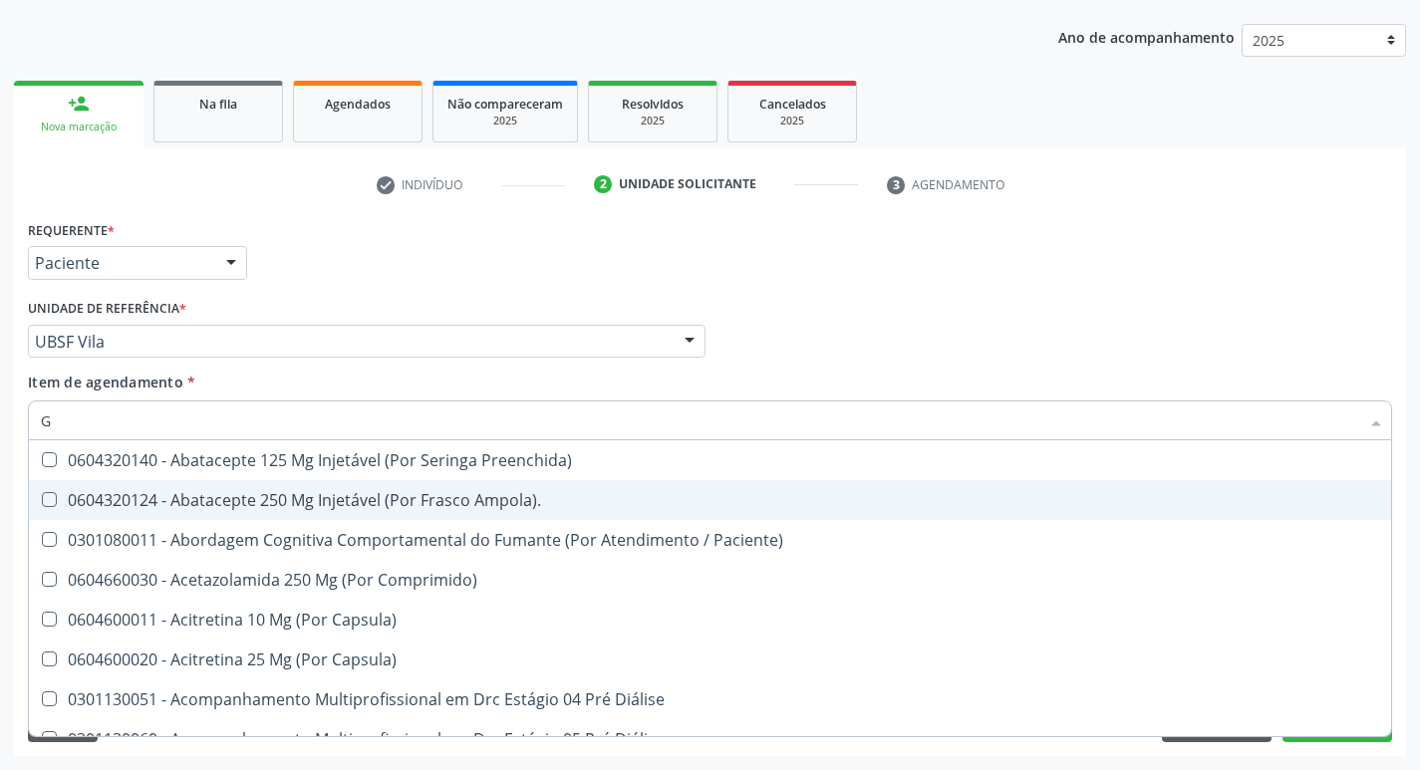
type input "GLICOSE"
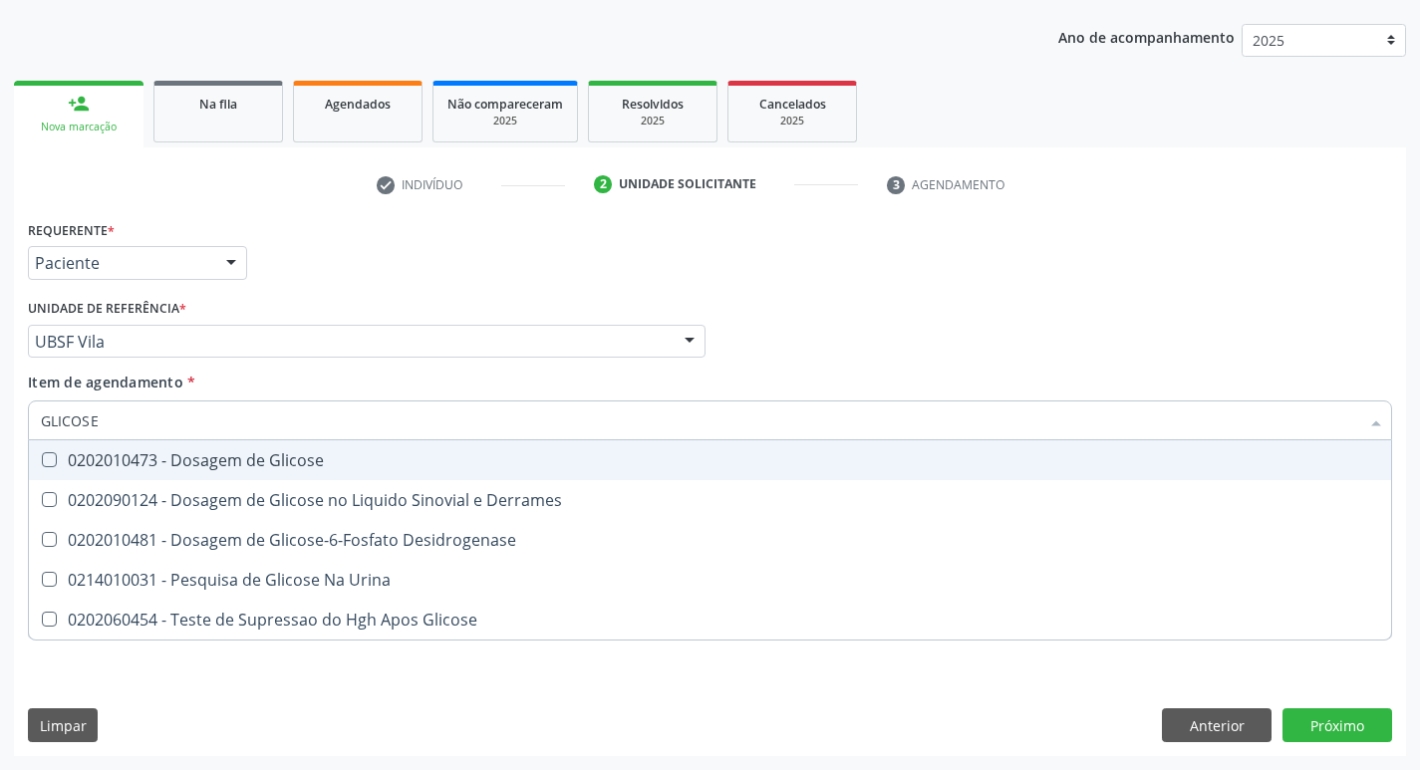
click at [263, 449] on span "0202010473 - Dosagem de Glicose" at bounding box center [710, 461] width 1363 height 40
checkbox Glicose "true"
type input "GLICOS"
checkbox Glicose "false"
checkbox Derrames "true"
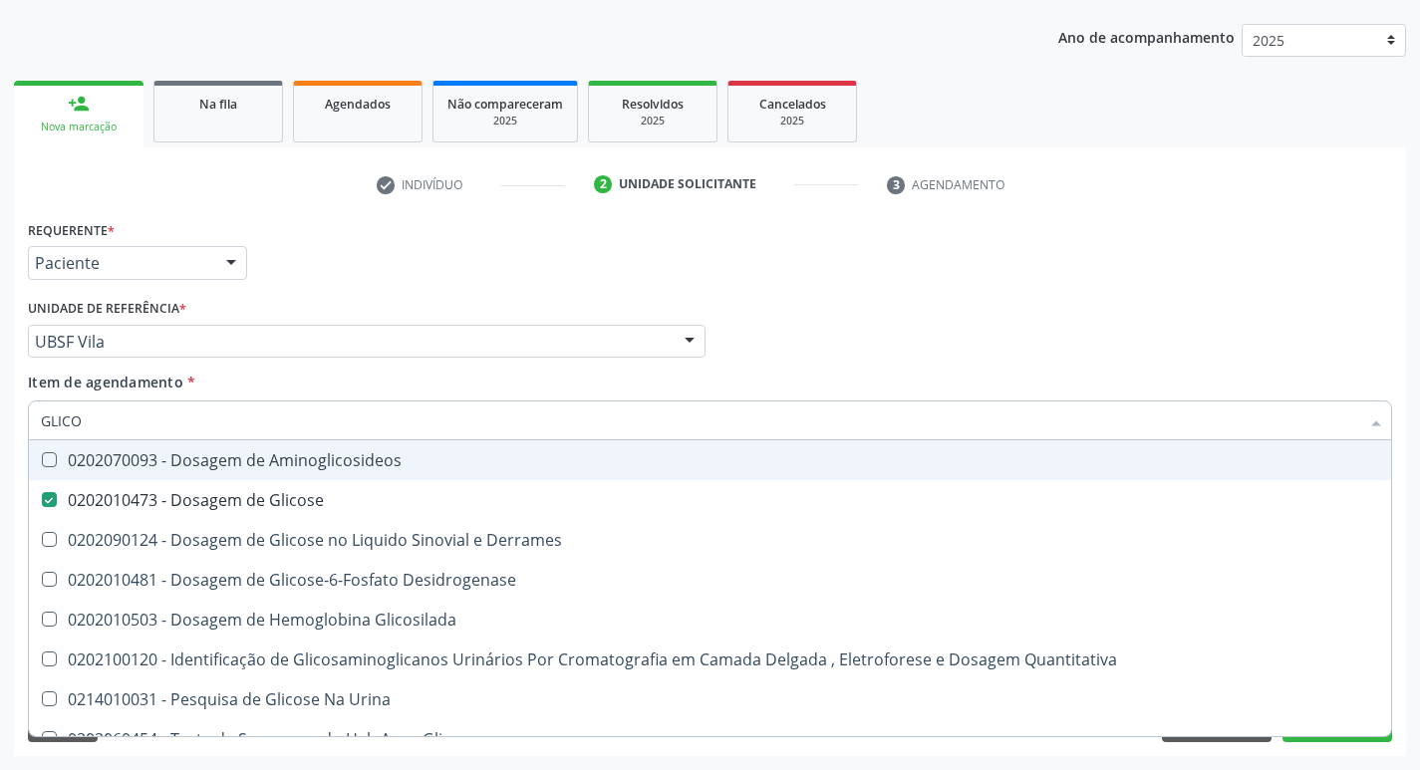
type input "GLIC"
checkbox Glicose "false"
checkbox Derrames "false"
type input "G"
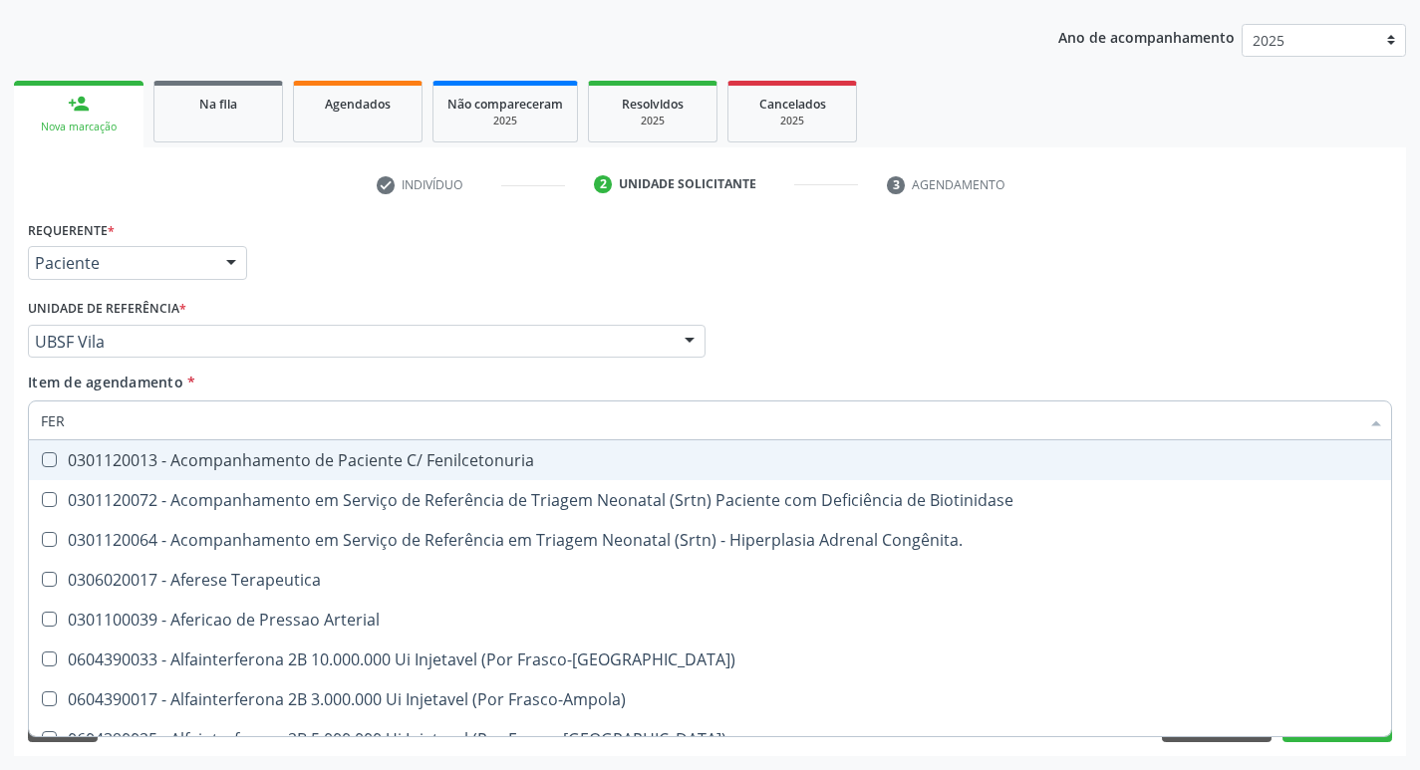
type input "FERR"
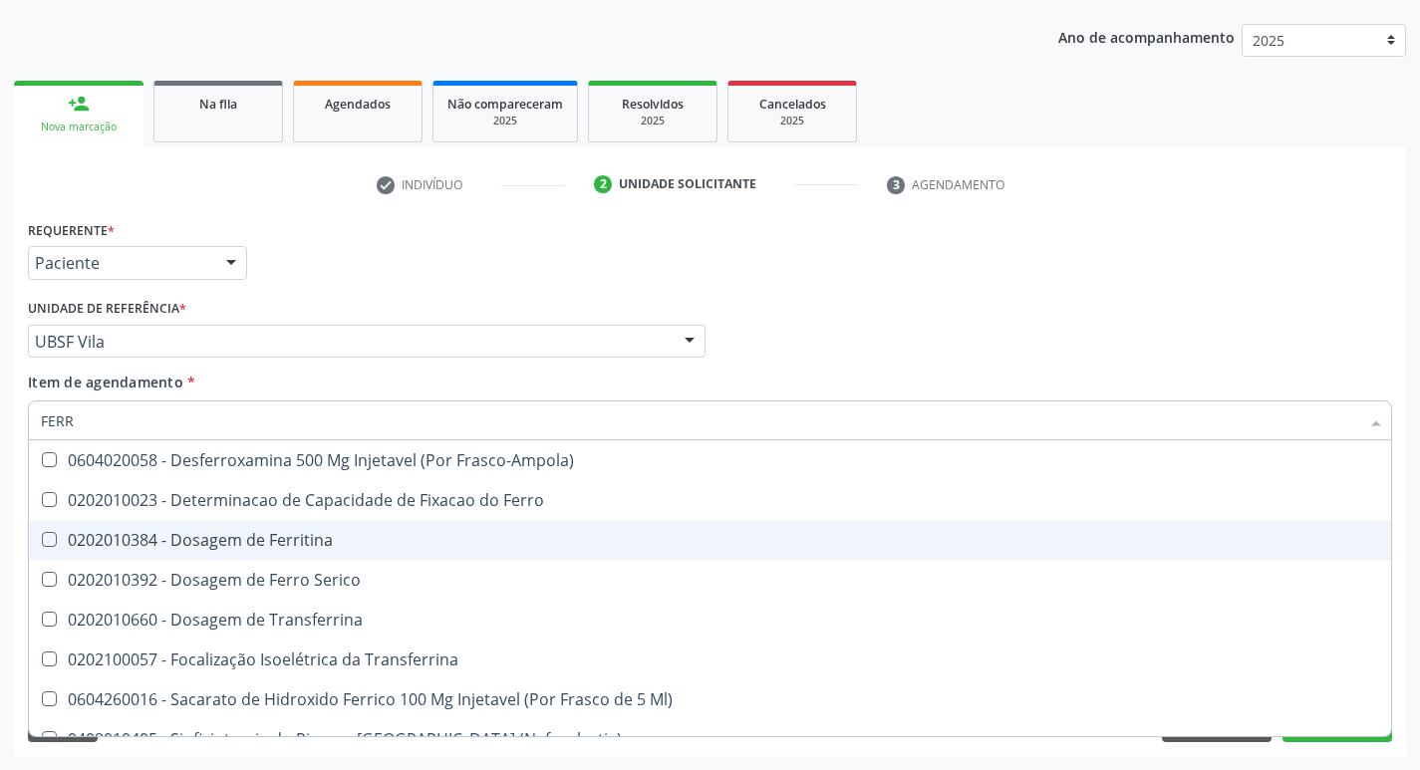
click at [282, 534] on div "0202010384 - Dosagem de Ferritina" at bounding box center [710, 540] width 1339 height 16
checkbox Ferritina "true"
type input "FER"
checkbox Ferritina "false"
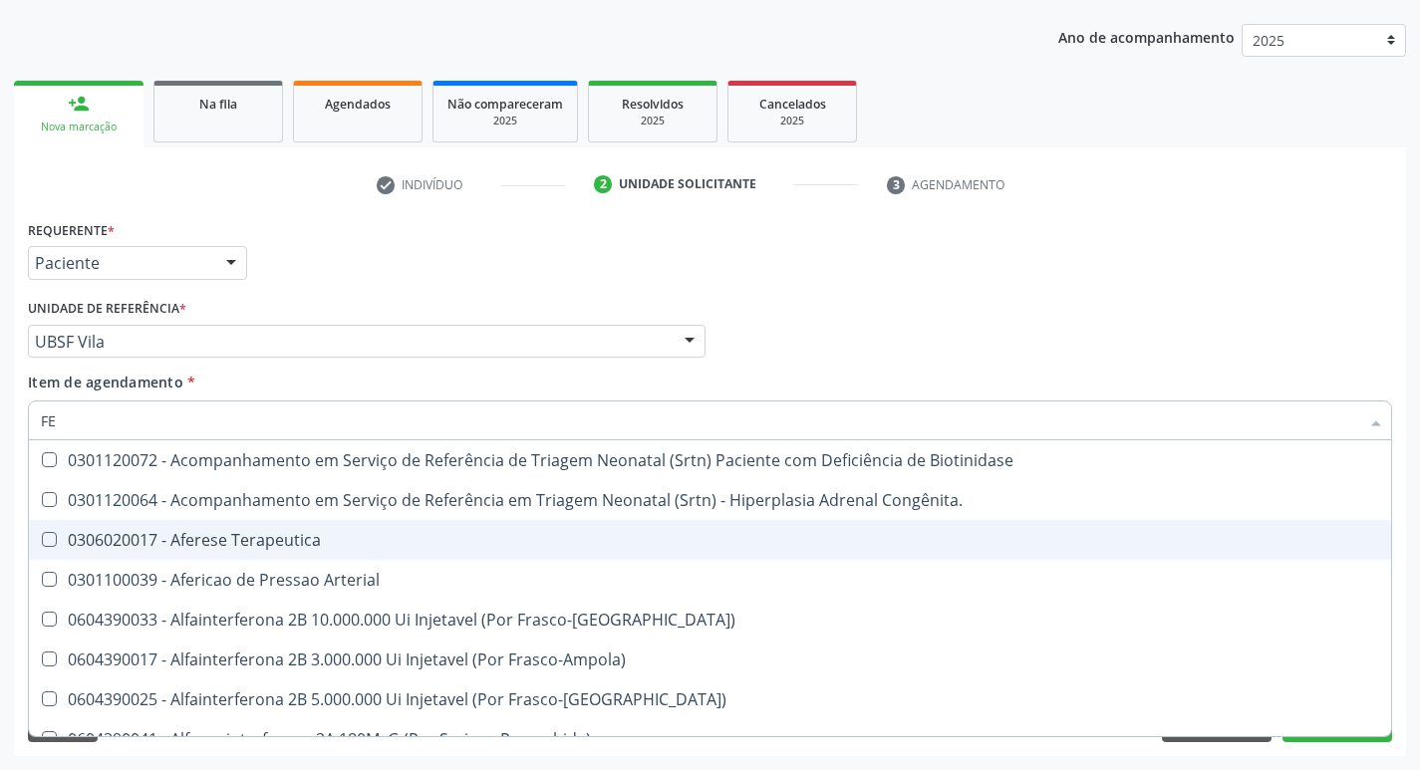
type input "F"
checkbox Ferritina "false"
checkbox Titânio "false"
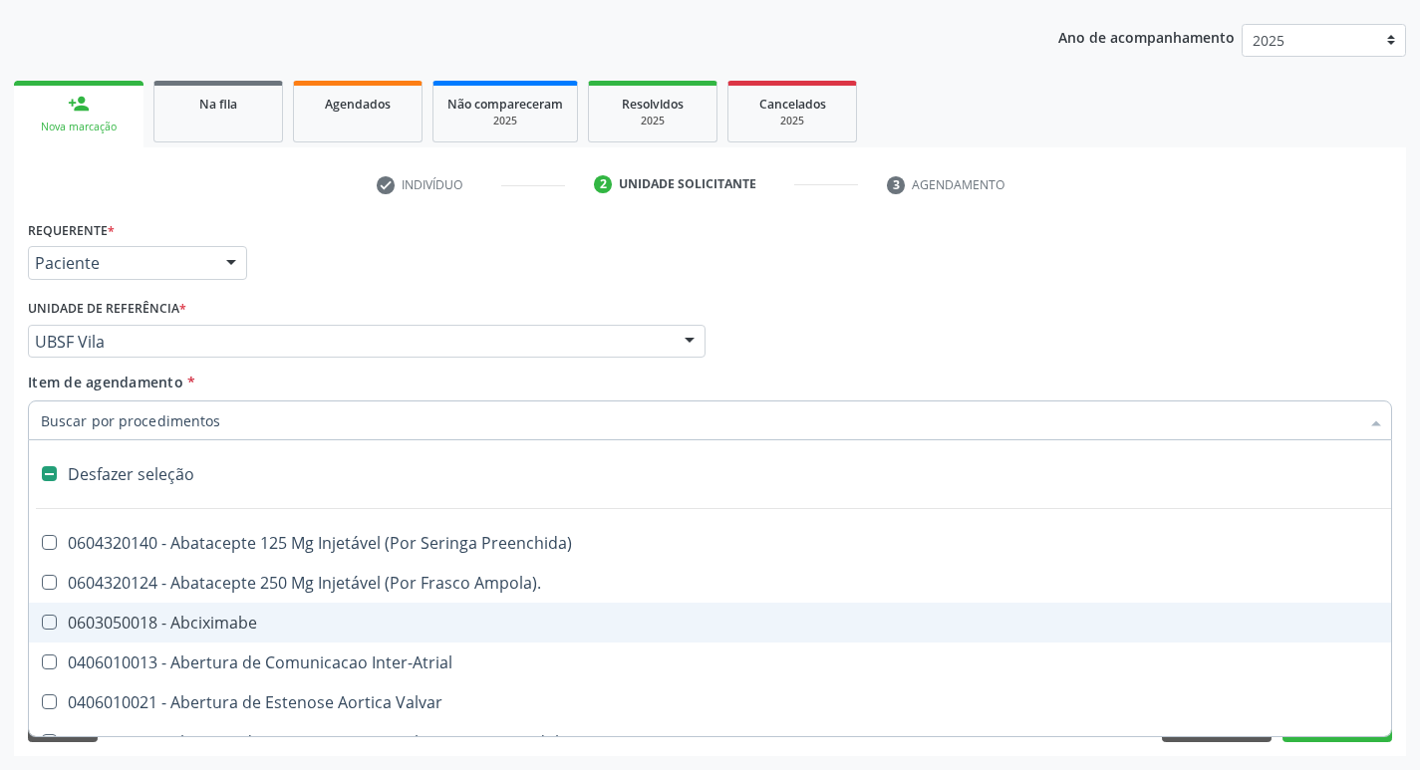
type input "2"
checkbox Percutanea "true"
checkbox Vagina "true"
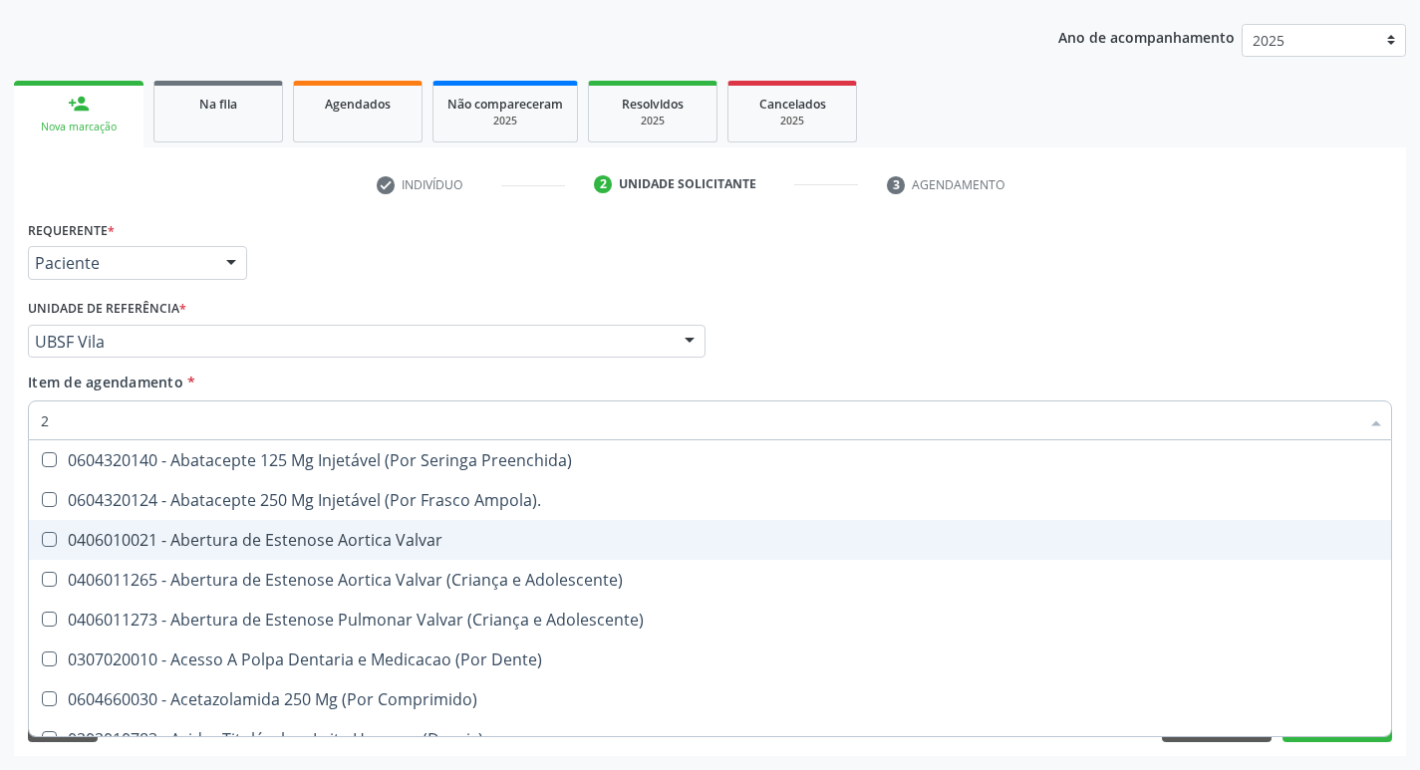
type input "20205001"
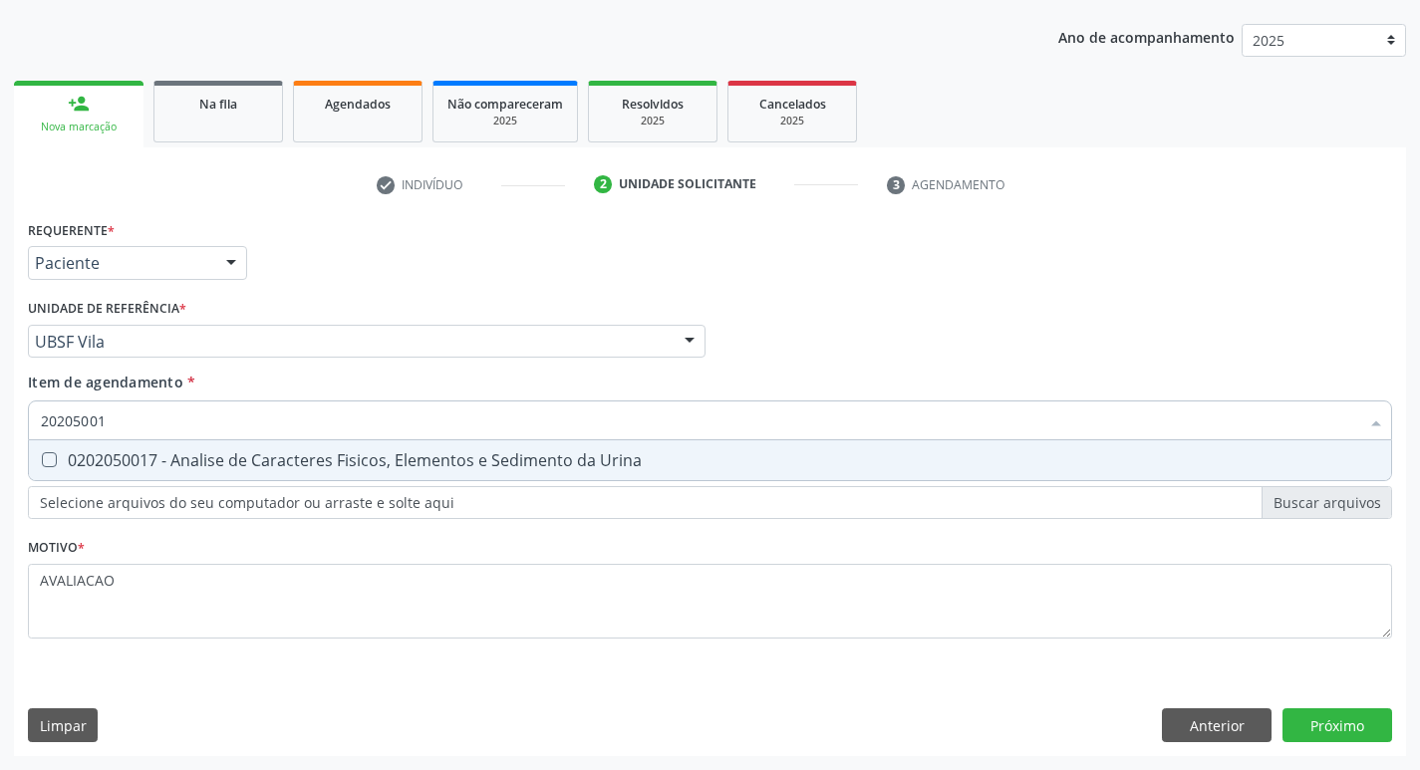
click at [295, 467] on div "0202050017 - Analise de Caracteres Fisicos, Elementos e Sedimento da Urina" at bounding box center [710, 461] width 1339 height 16
checkbox Urina "true"
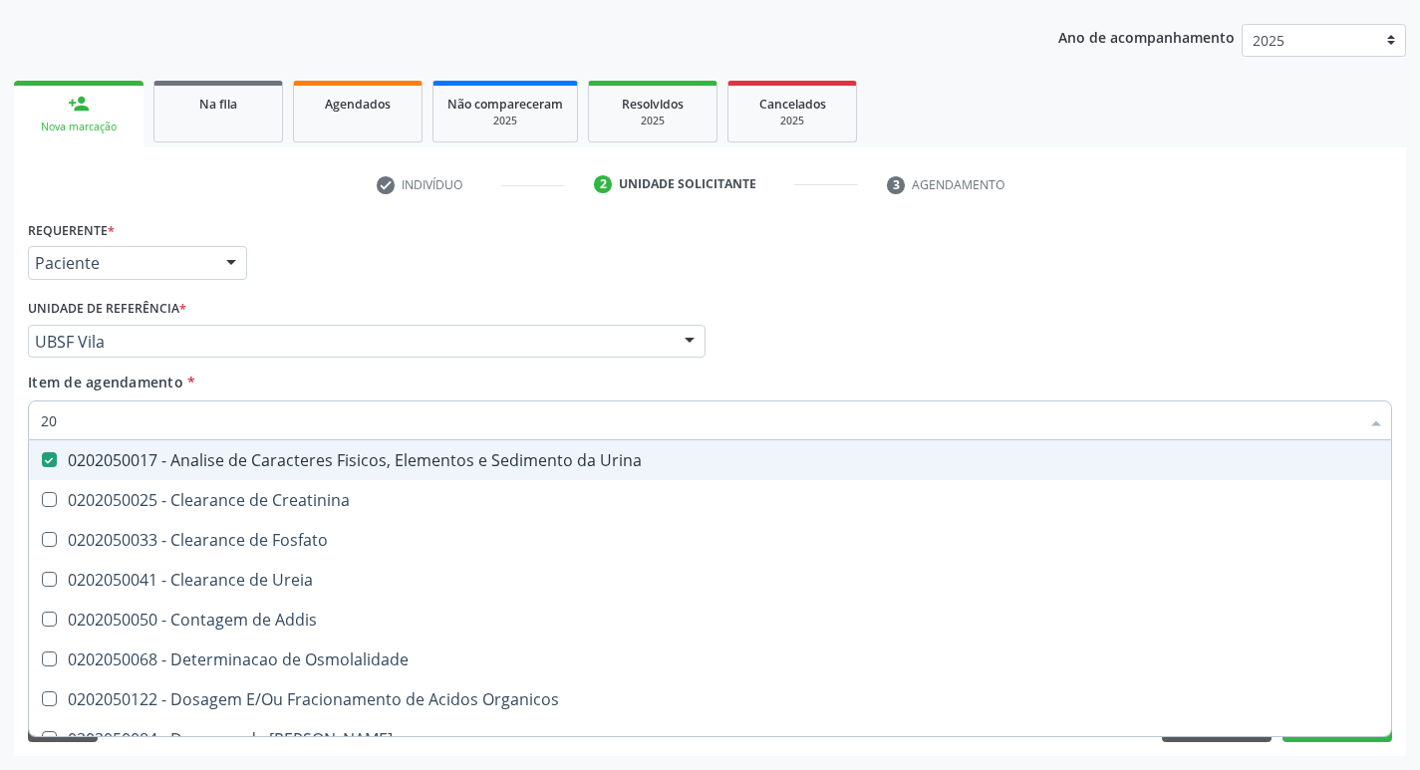
type input "2"
checkbox Urina "false"
checkbox Ureia "false"
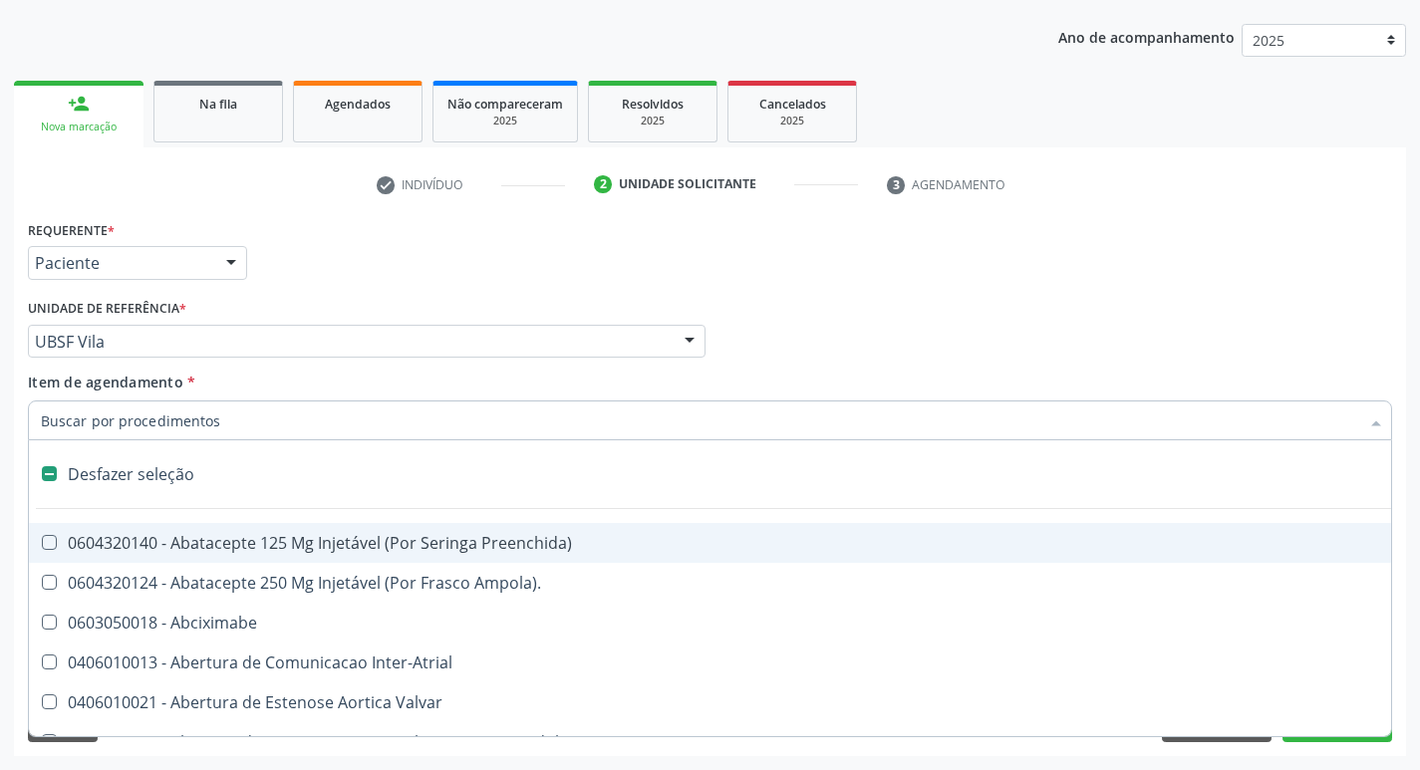
type input "O"
checkbox Agua "true"
checkbox Urina "false"
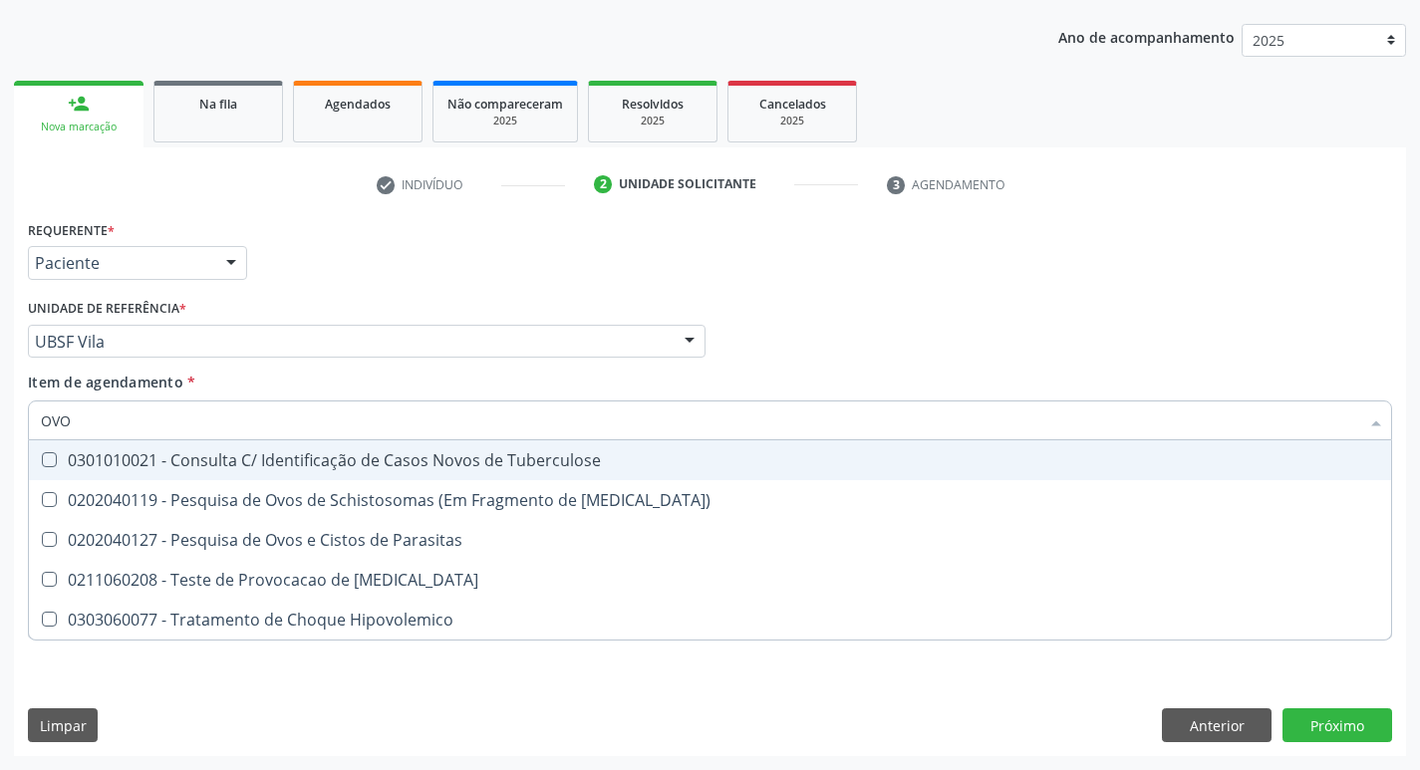
type input "OVOS"
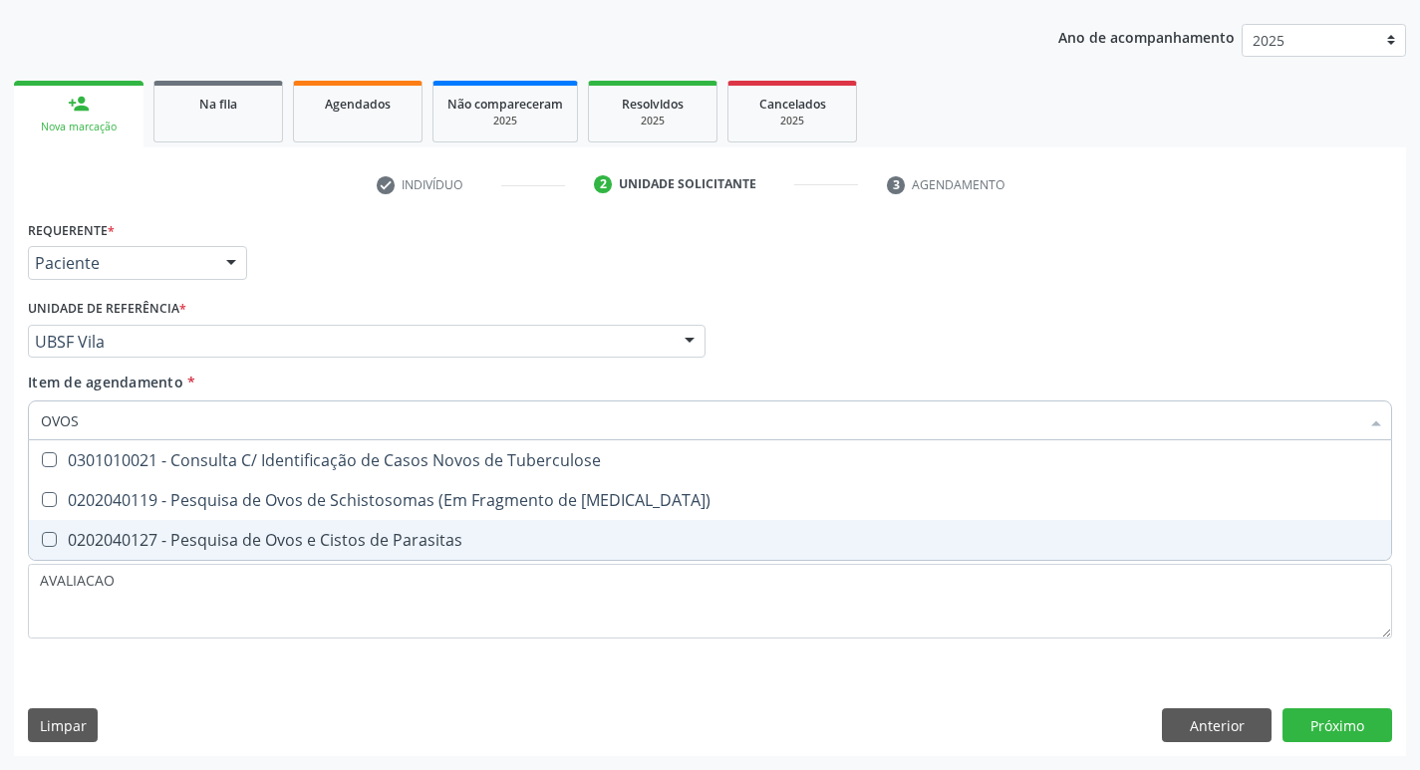
click at [362, 542] on div "0202040127 - Pesquisa de Ovos e Cistos de Parasitas" at bounding box center [710, 540] width 1339 height 16
checkbox Parasitas "true"
click at [1327, 714] on div "Requerente * Paciente Profissional de Saúde Paciente Nenhum resultado encontrad…" at bounding box center [710, 485] width 1392 height 541
checkbox Mucosa\) "true"
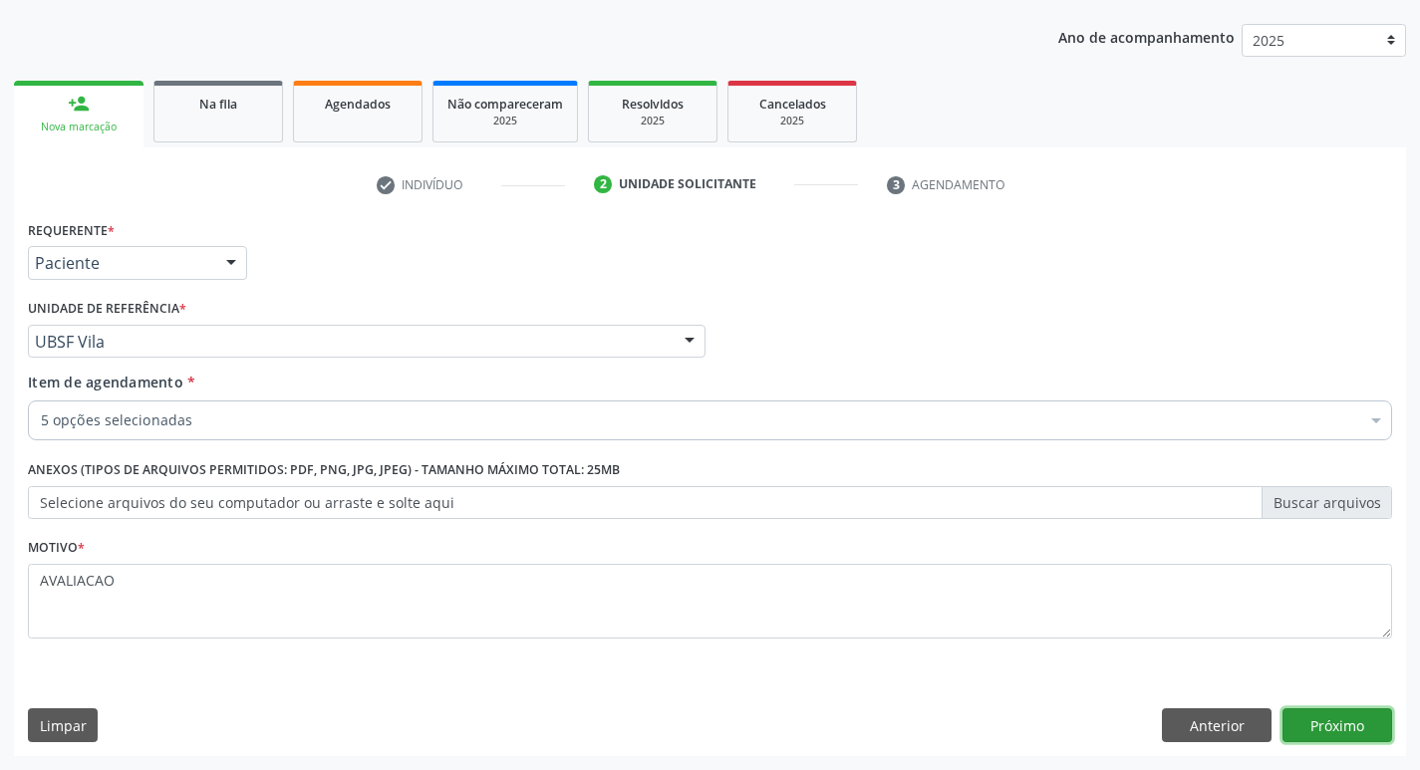
click at [1314, 726] on button "Próximo" at bounding box center [1338, 726] width 110 height 34
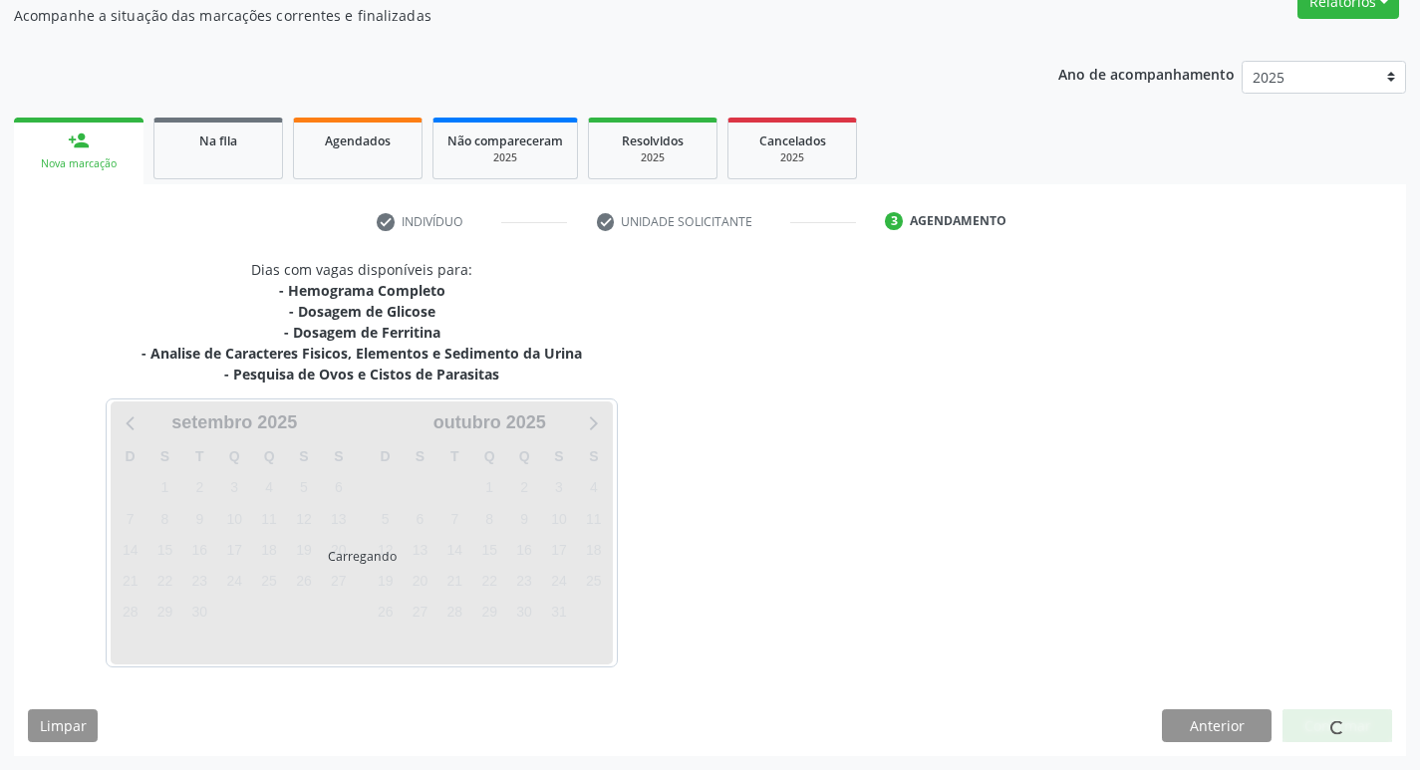
scroll to position [180, 0]
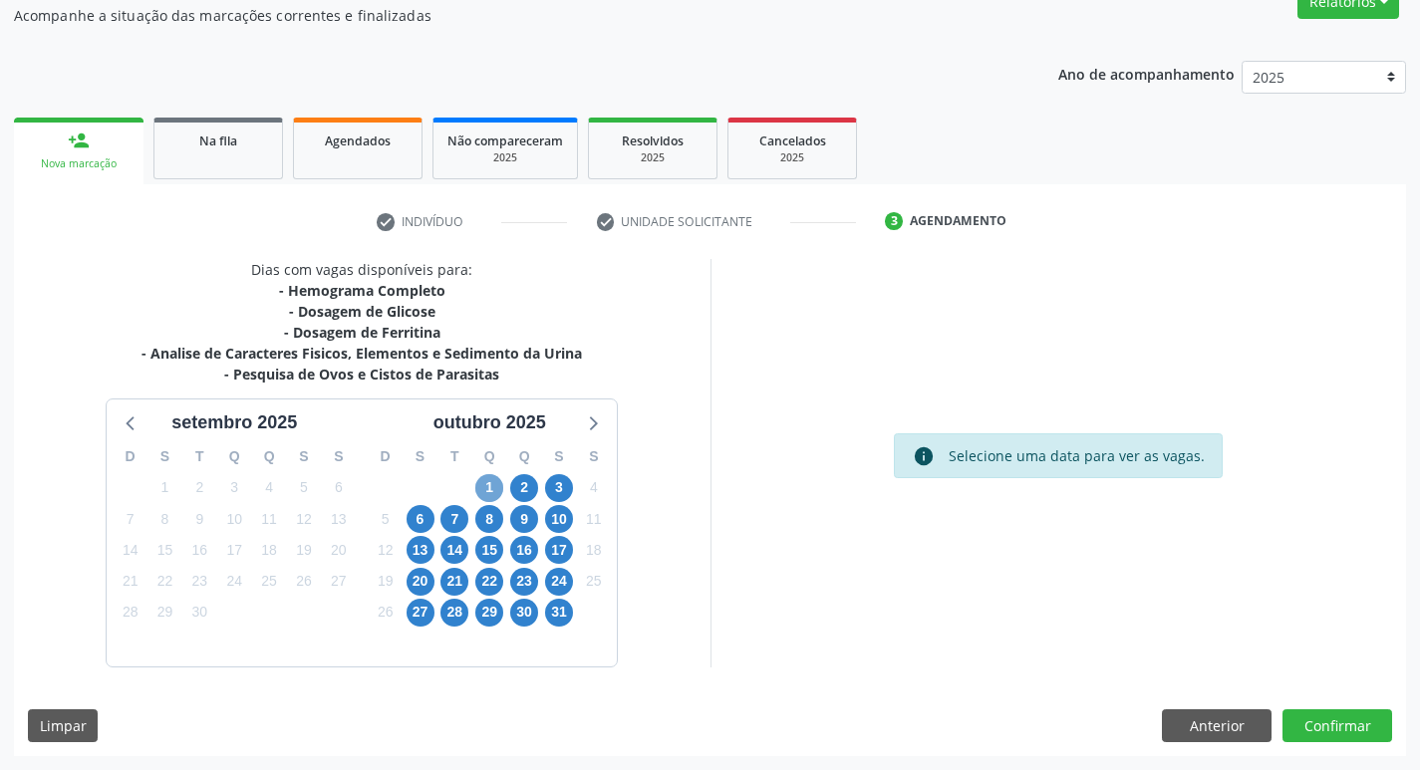
click at [488, 490] on span "1" at bounding box center [489, 488] width 28 height 28
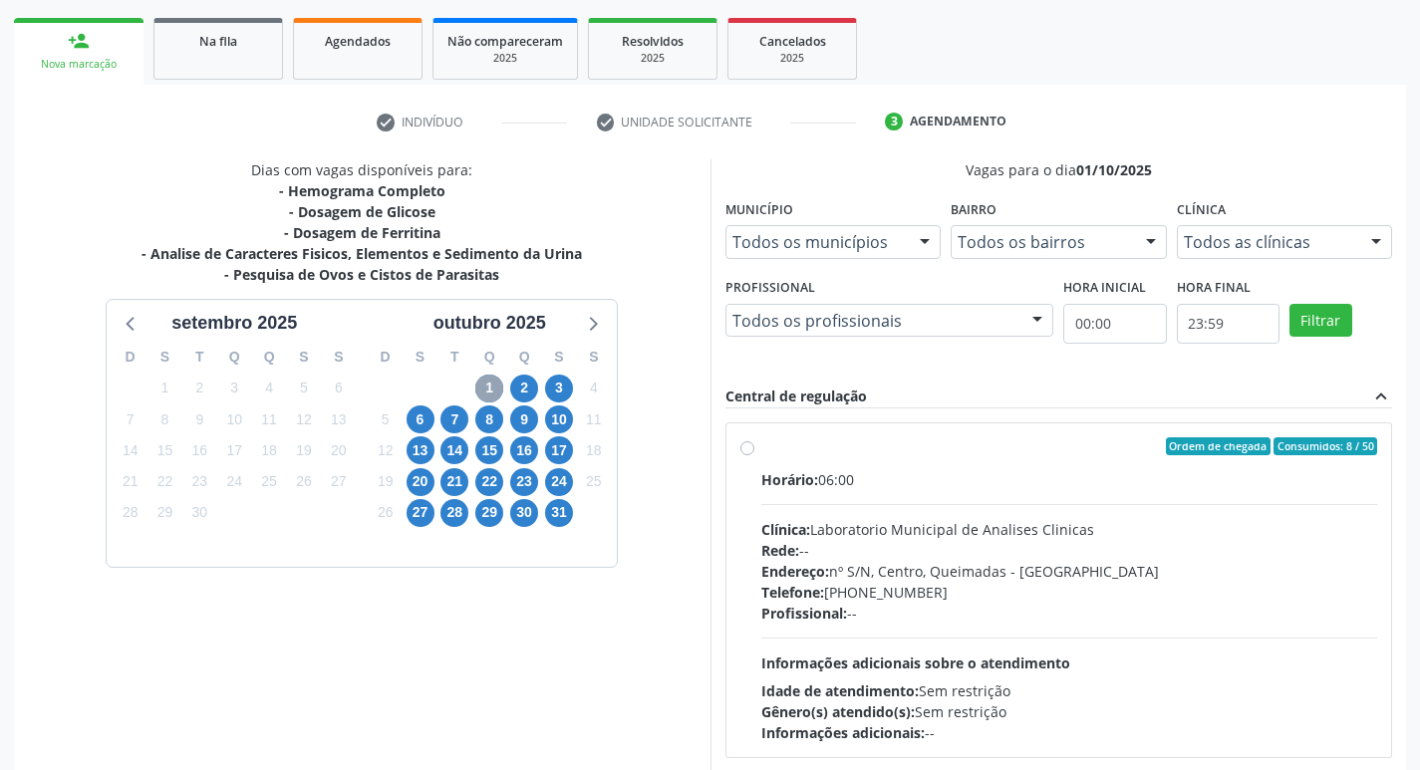
scroll to position [385, 0]
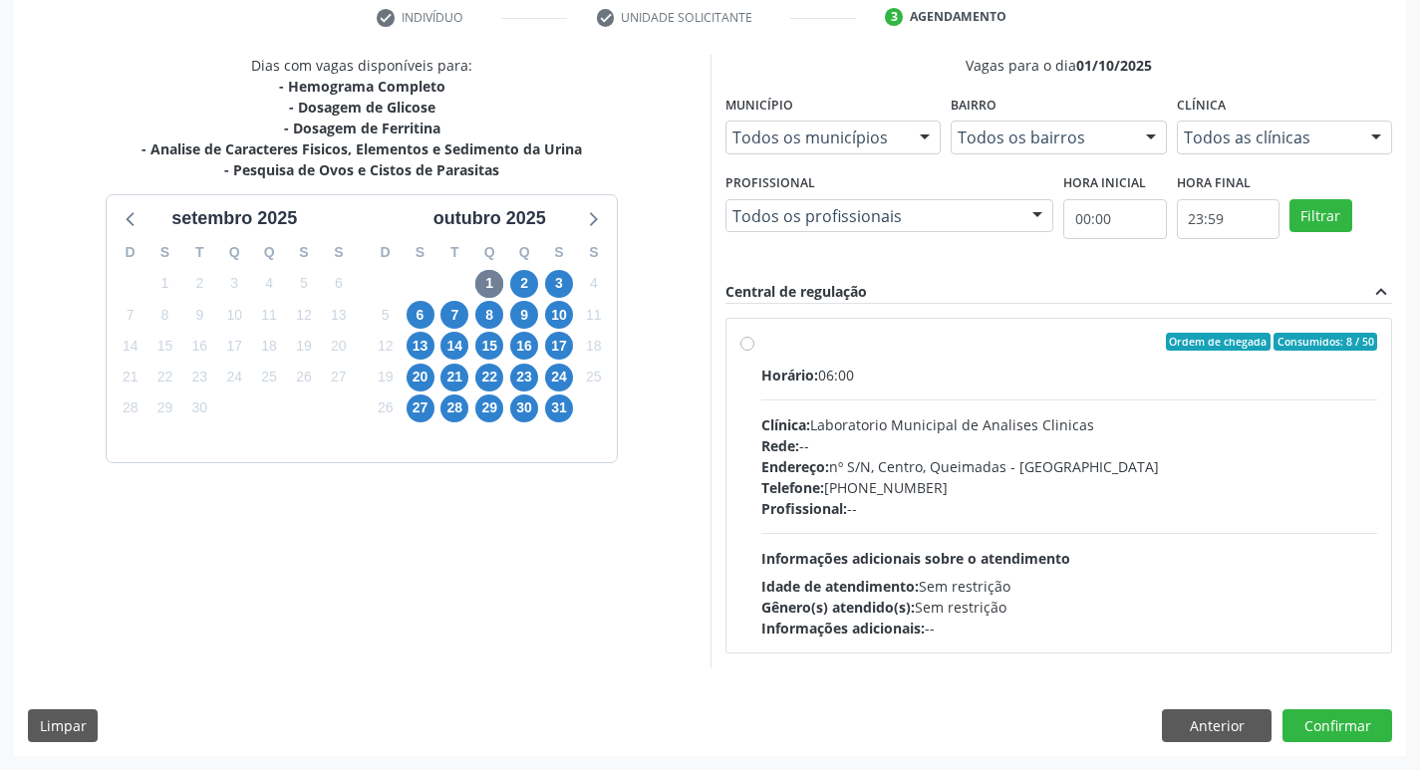
click at [872, 423] on div "Clínica: Laboratorio Municipal de Analises Clinicas" at bounding box center [1069, 425] width 617 height 21
click at [755, 351] on input "Ordem de chegada Consumidos: 8 / 50 Horário: 06:00 Clínica: Laboratorio Municip…" at bounding box center [748, 342] width 14 height 18
radio input "true"
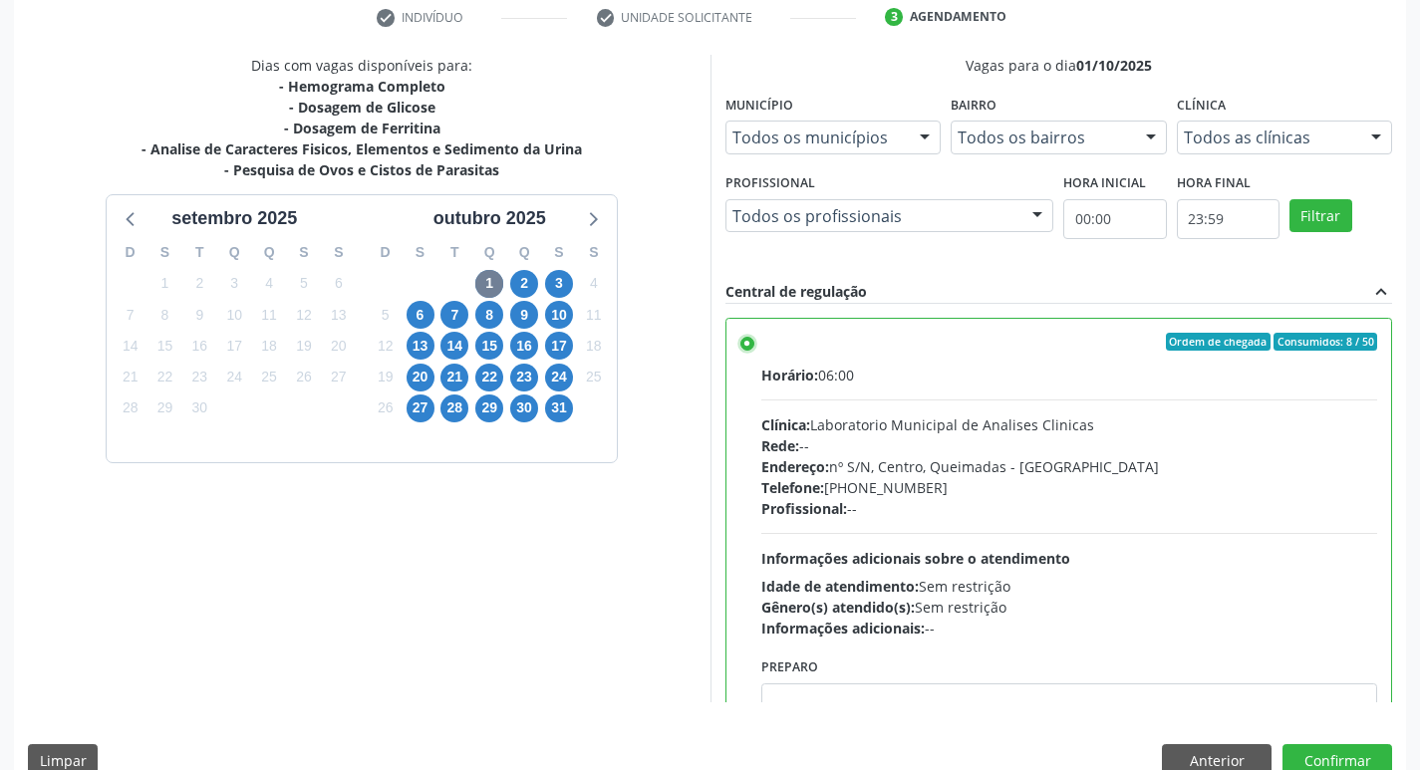
scroll to position [99, 0]
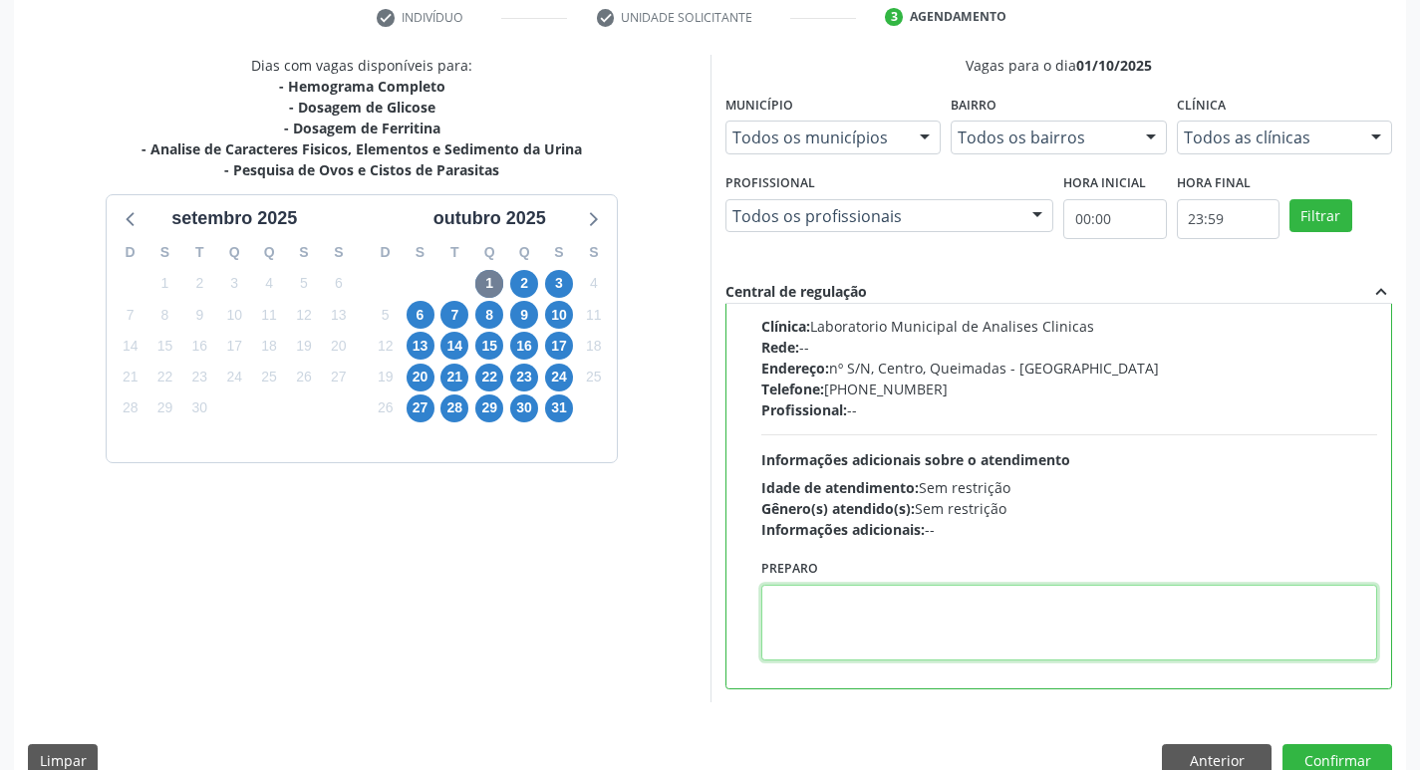
click at [840, 625] on textarea at bounding box center [1069, 623] width 617 height 76
paste textarea "IR EM [GEOGRAPHIC_DATA]"
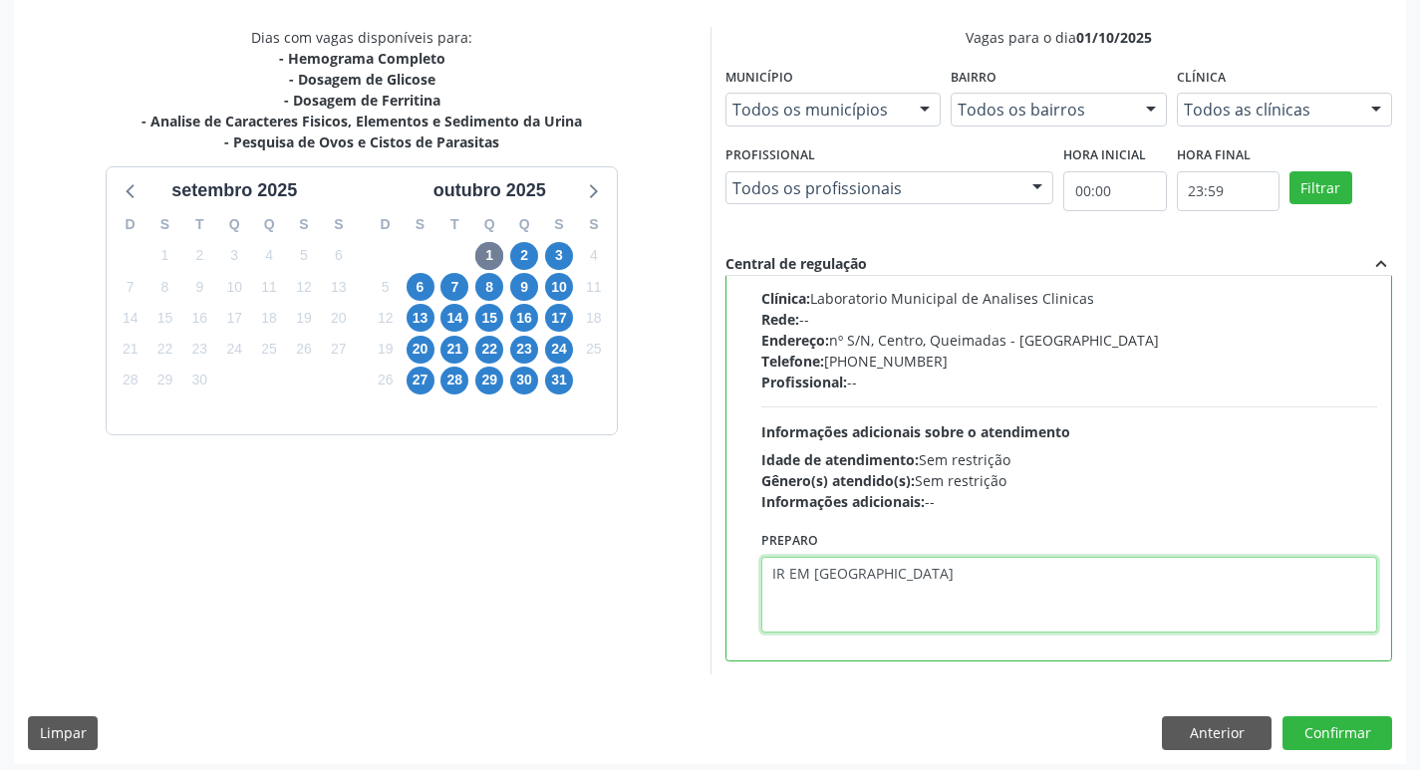
scroll to position [421, 0]
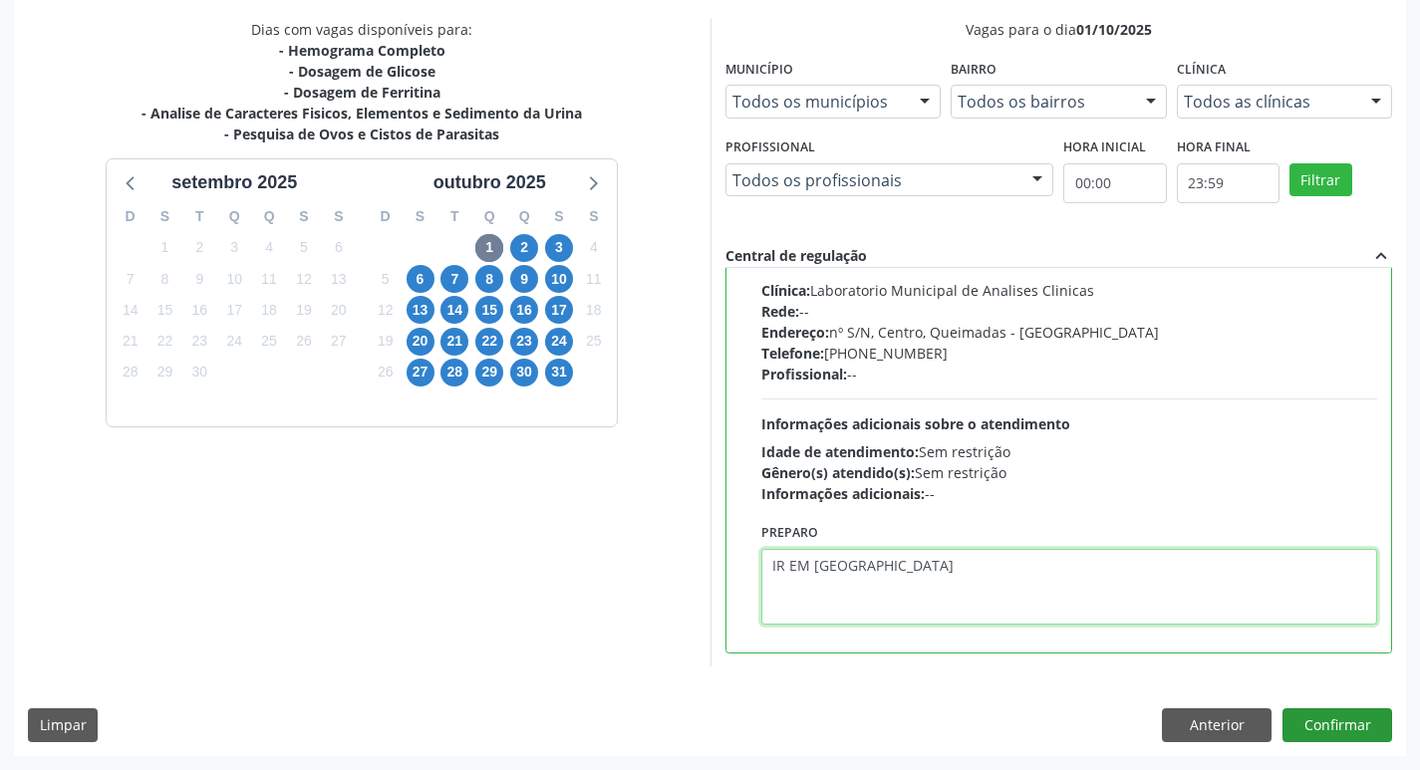
type textarea "IR EM [GEOGRAPHIC_DATA]"
click at [1319, 727] on button "Confirmar" at bounding box center [1338, 726] width 110 height 34
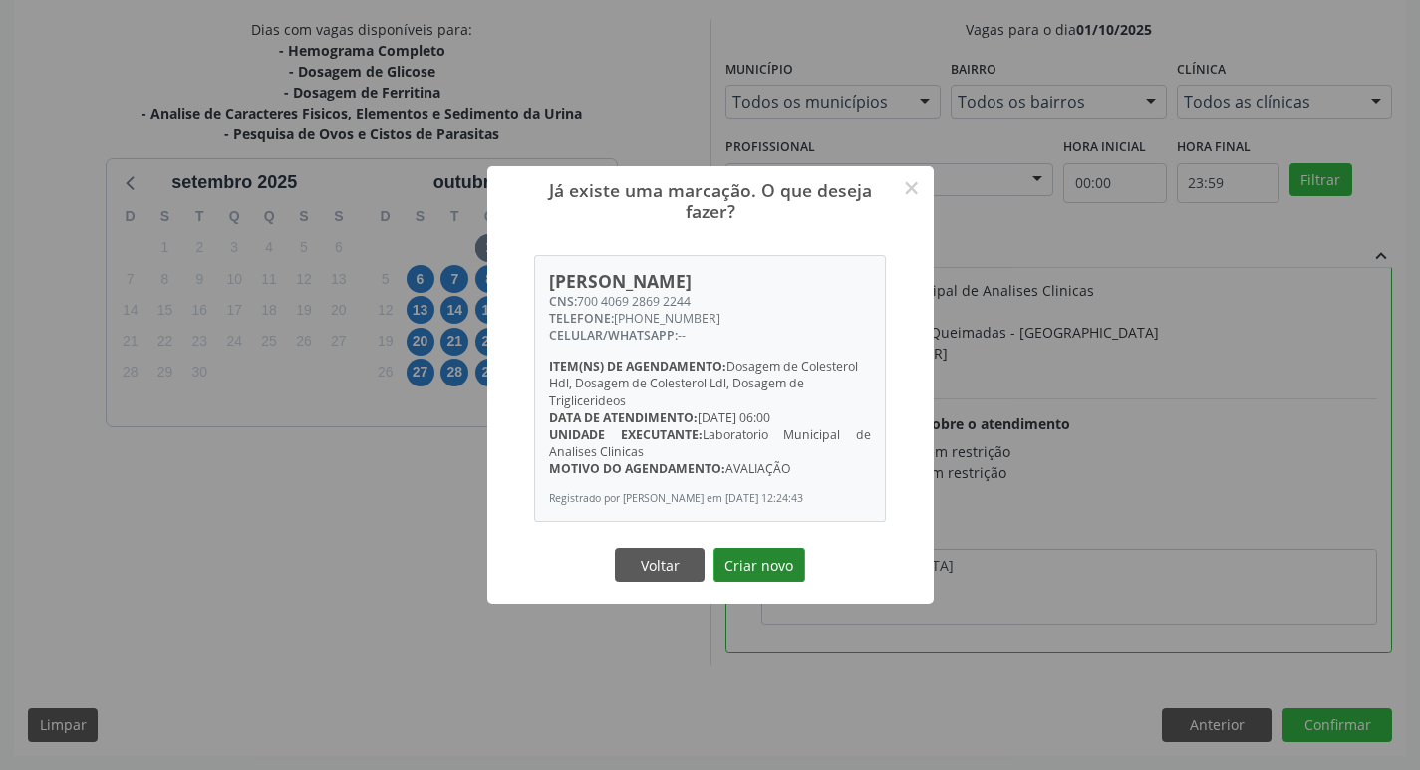
click at [753, 563] on button "Criar novo" at bounding box center [760, 565] width 92 height 34
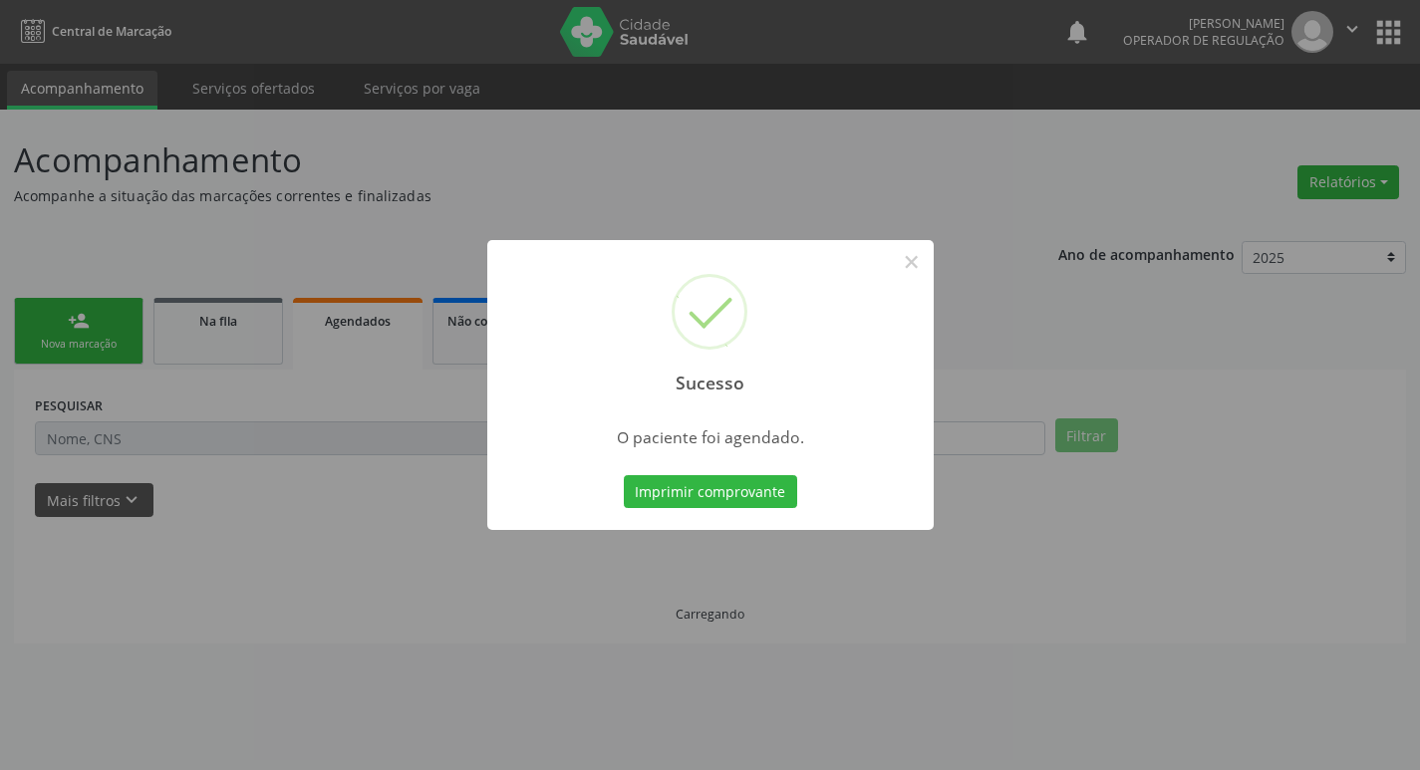
scroll to position [0, 0]
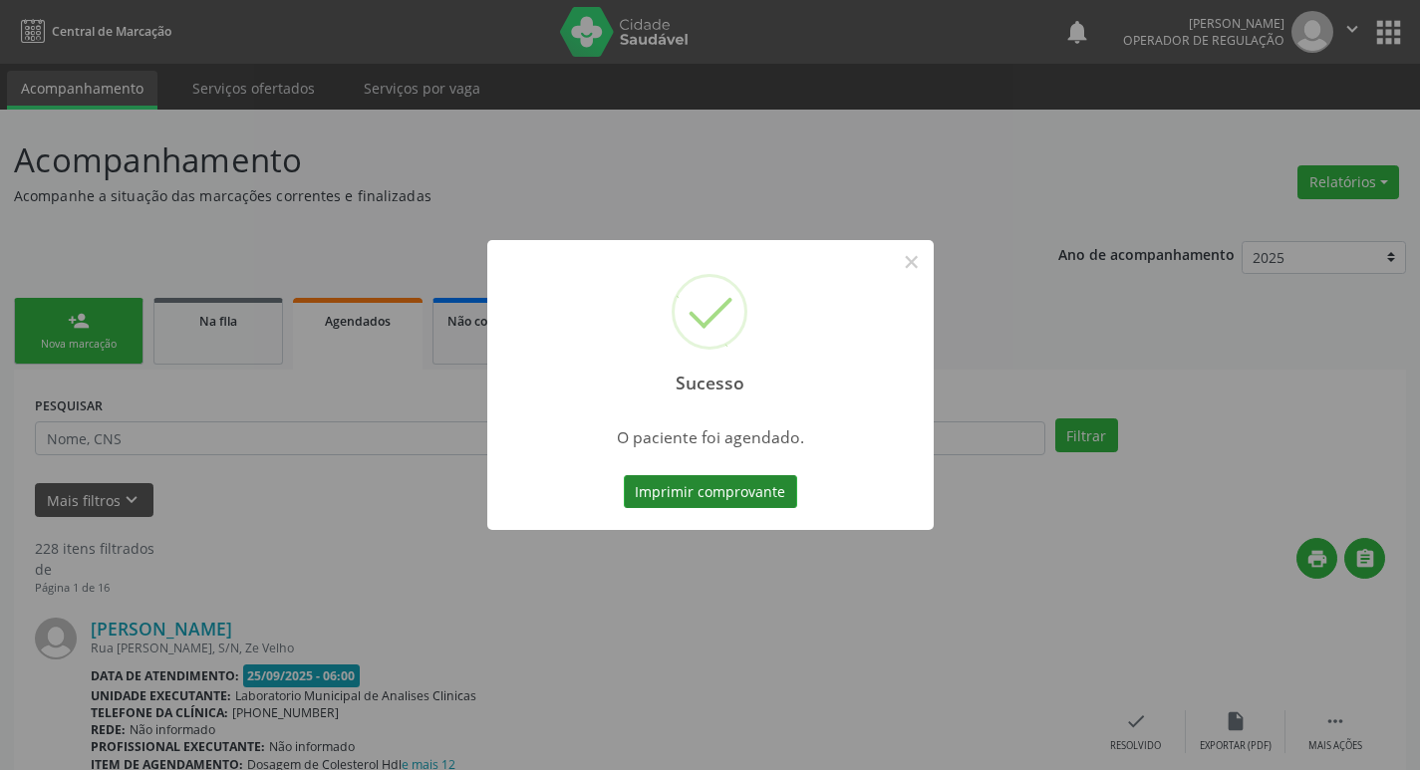
click at [769, 499] on button "Imprimir comprovante" at bounding box center [710, 492] width 173 height 34
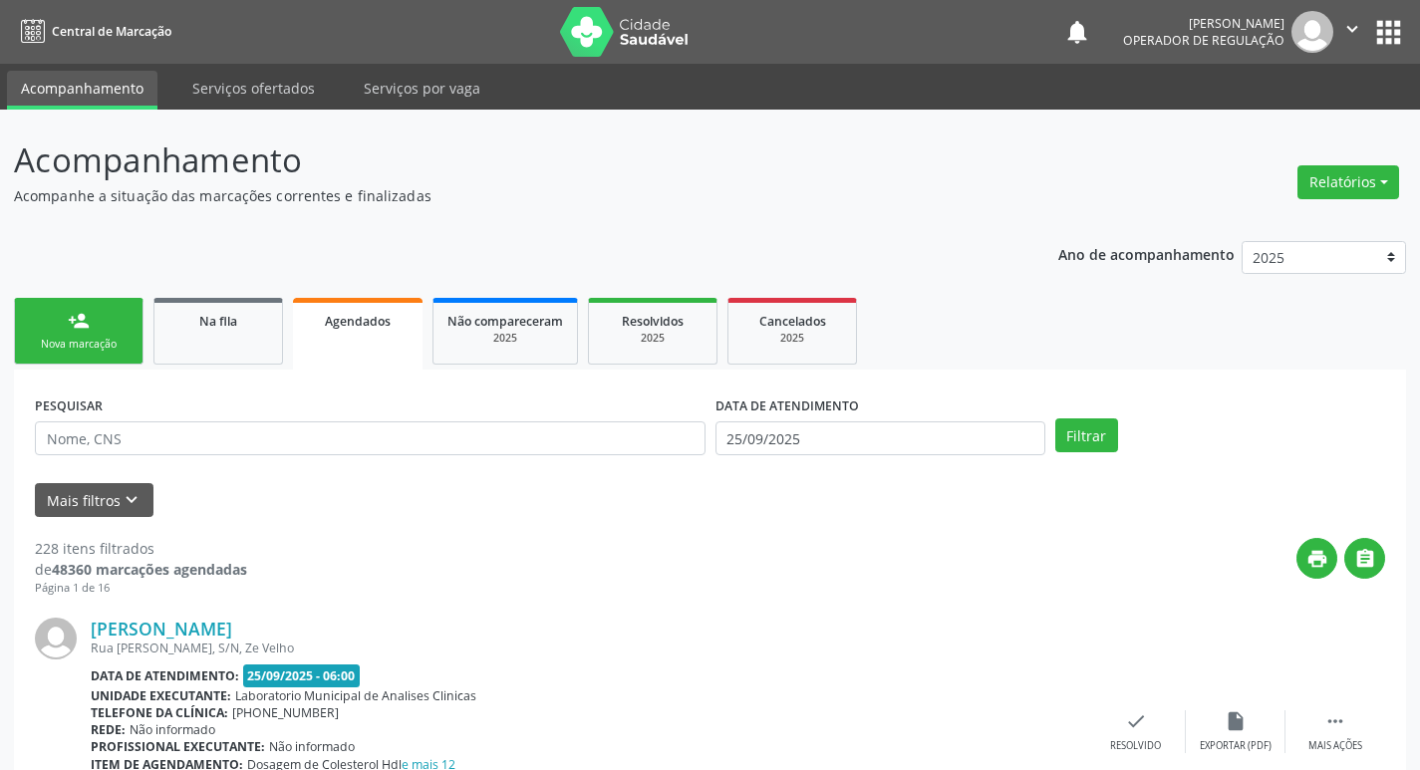
click at [113, 322] on link "person_add Nova marcação" at bounding box center [79, 331] width 130 height 67
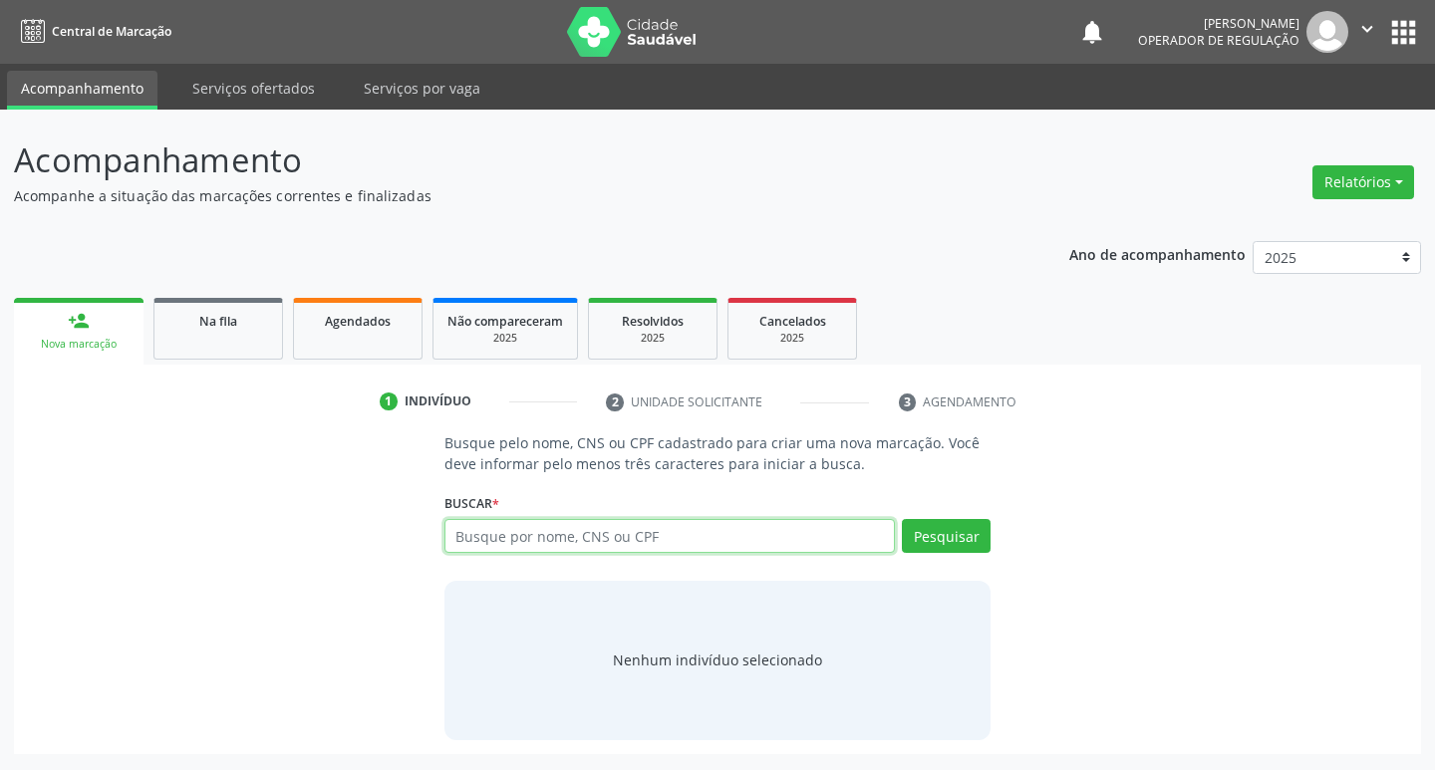
click at [554, 538] on input "text" at bounding box center [671, 536] width 452 height 34
type input "705003641180355"
click at [966, 544] on button "Pesquisar" at bounding box center [946, 536] width 89 height 34
type input "705003641180355"
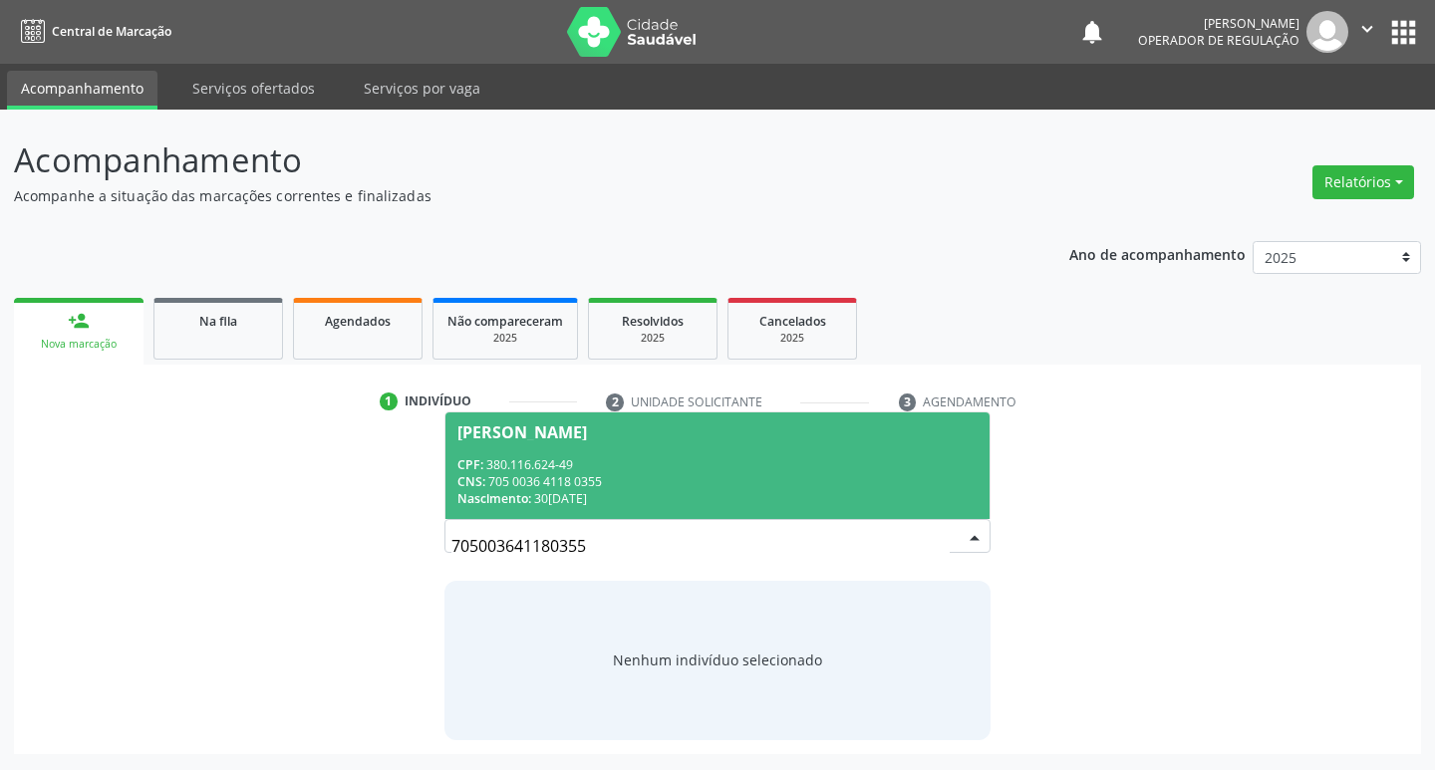
click at [566, 476] on div "CNS: 705 0036 4118 0355" at bounding box center [717, 481] width 521 height 17
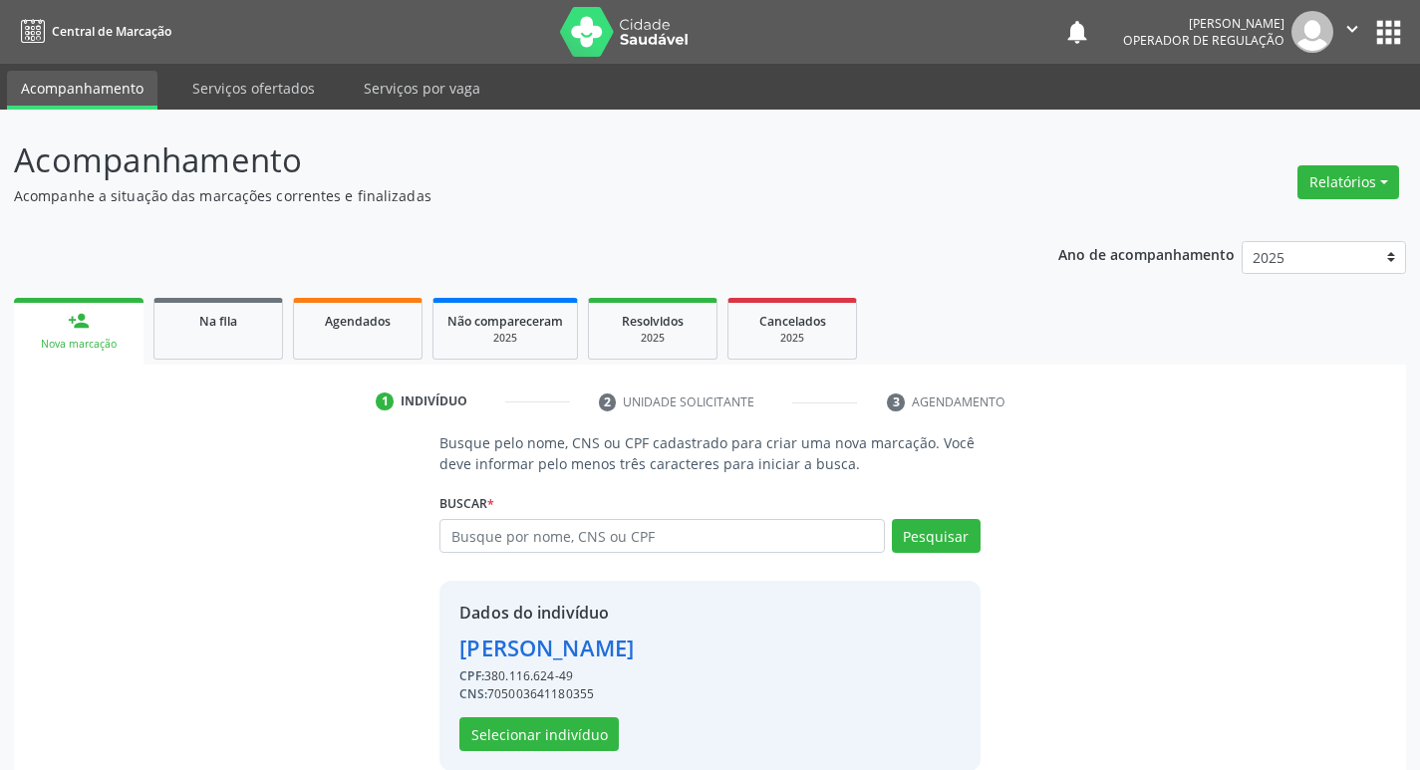
scroll to position [29, 0]
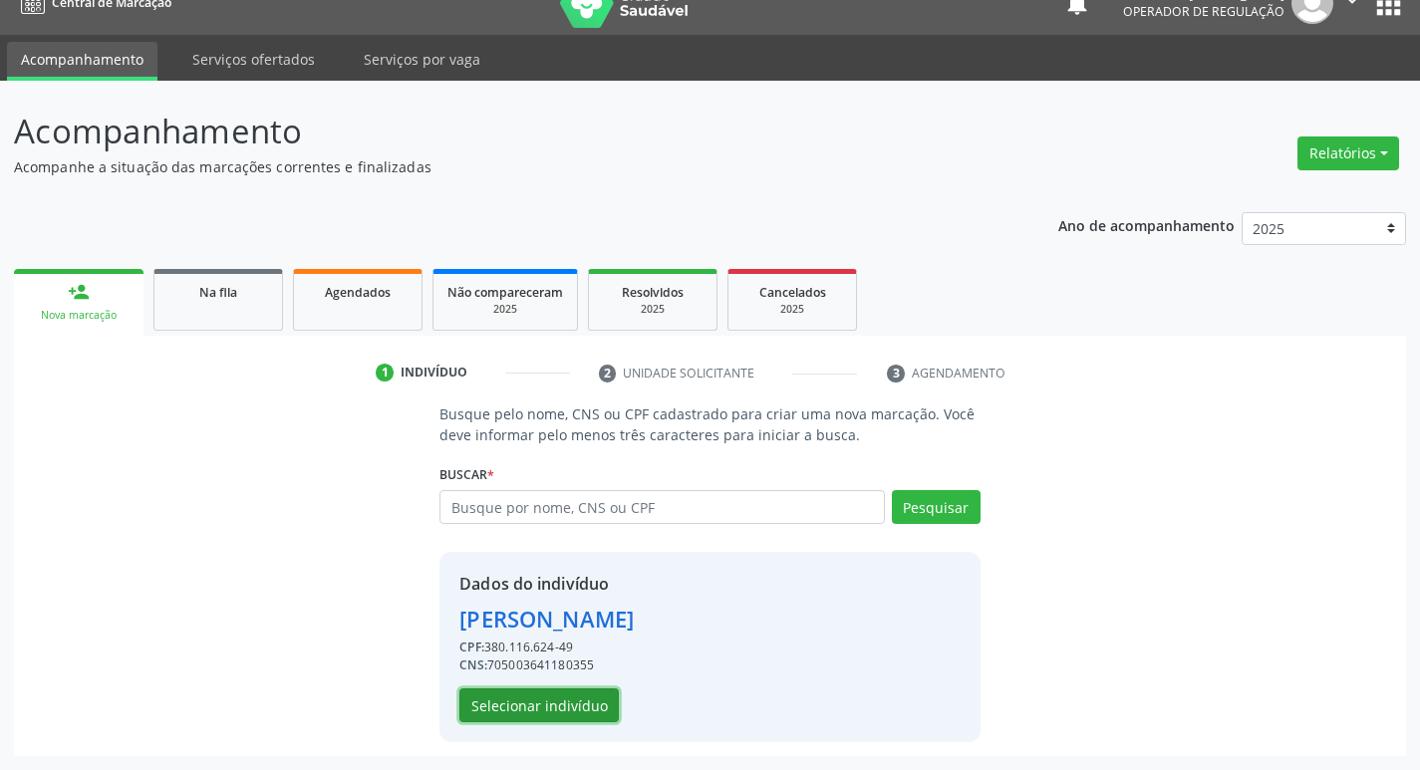
click at [539, 710] on button "Selecionar indivíduo" at bounding box center [538, 706] width 159 height 34
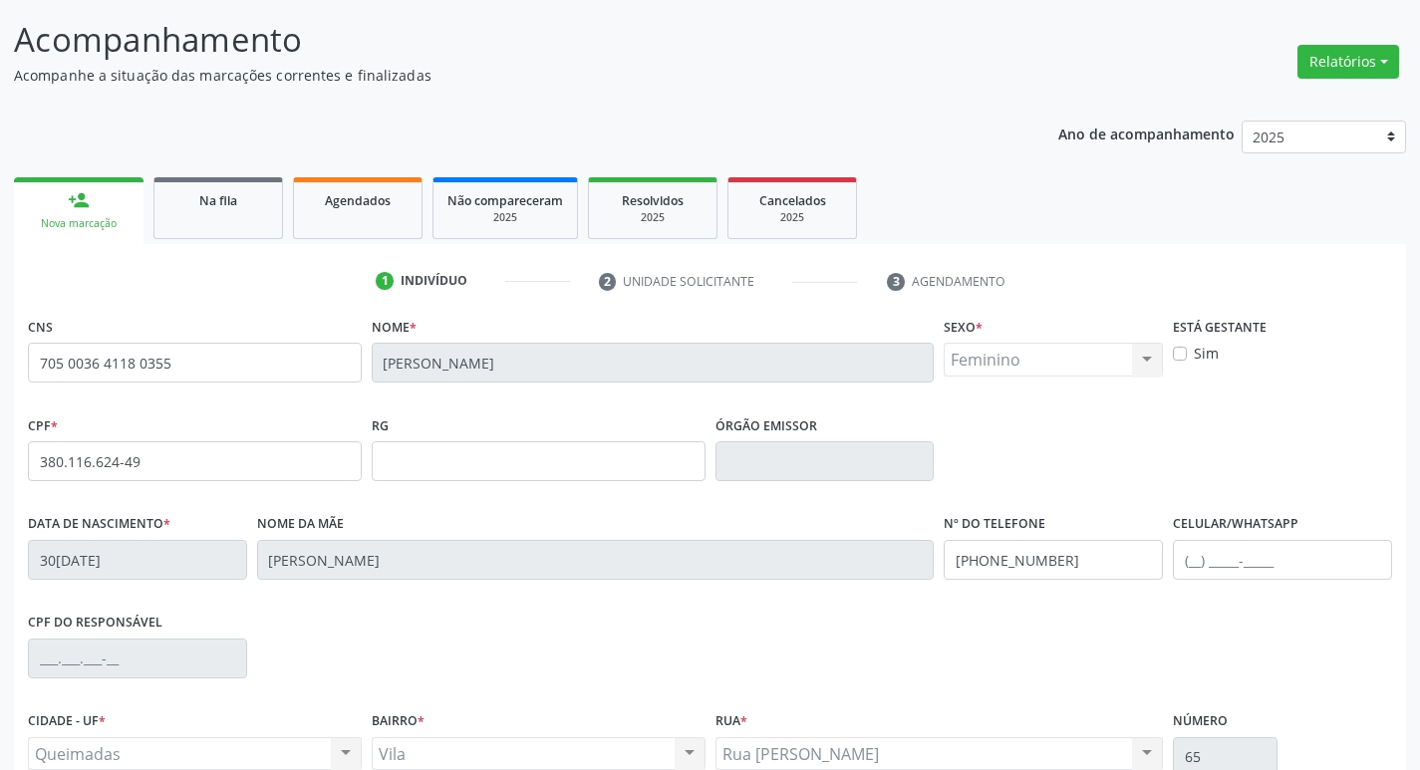
scroll to position [310, 0]
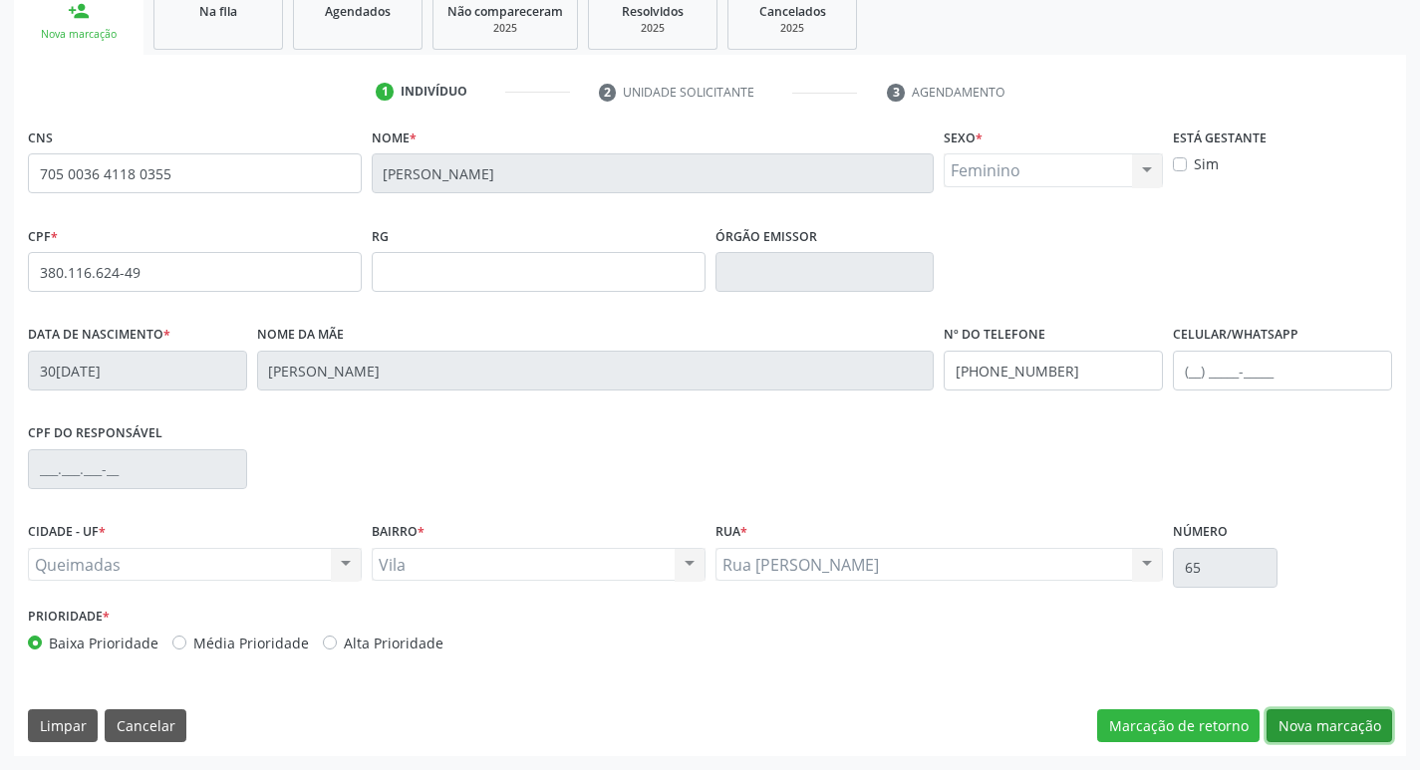
click at [1347, 738] on button "Nova marcação" at bounding box center [1330, 727] width 126 height 34
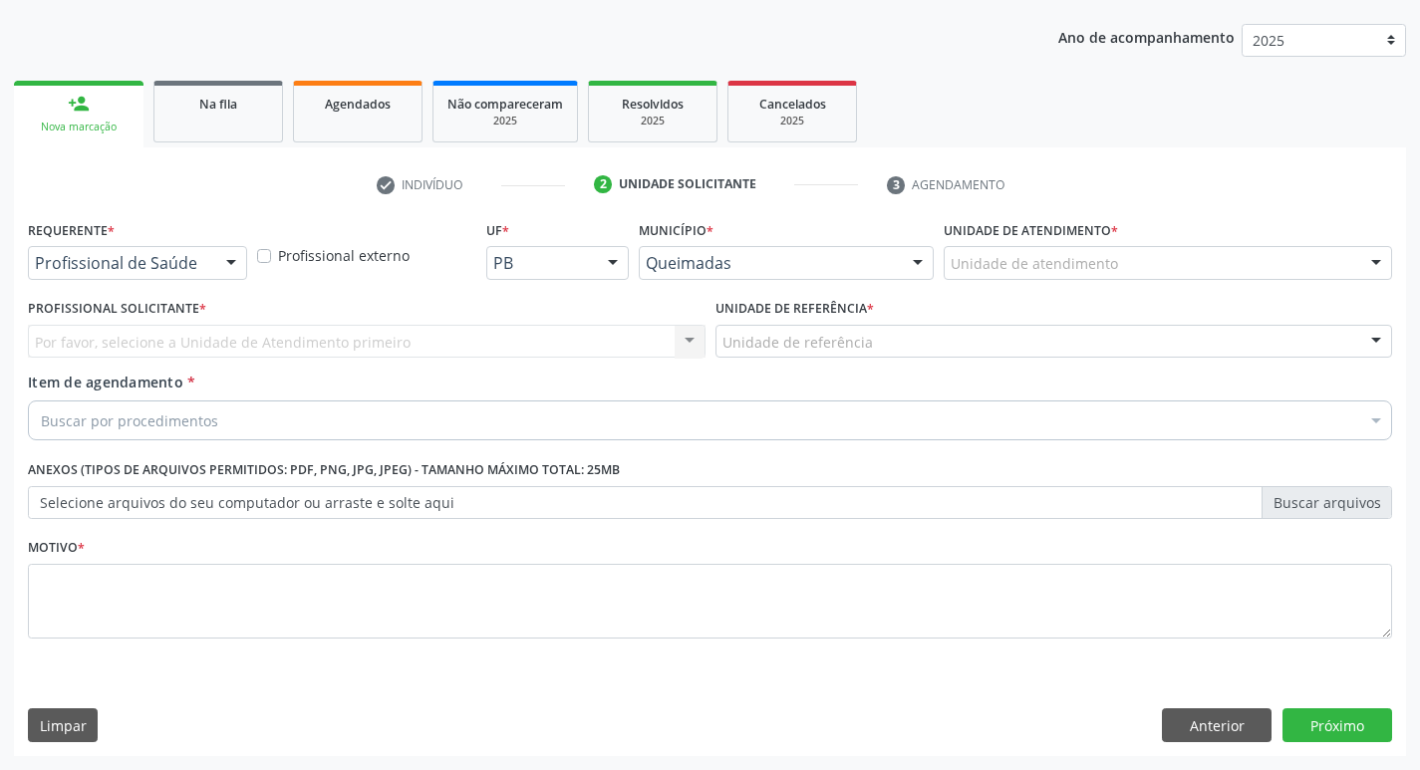
scroll to position [217, 0]
click at [87, 286] on div "Requerente * Profissional de Saúde Profissional de Saúde Paciente Nenhum result…" at bounding box center [137, 254] width 229 height 78
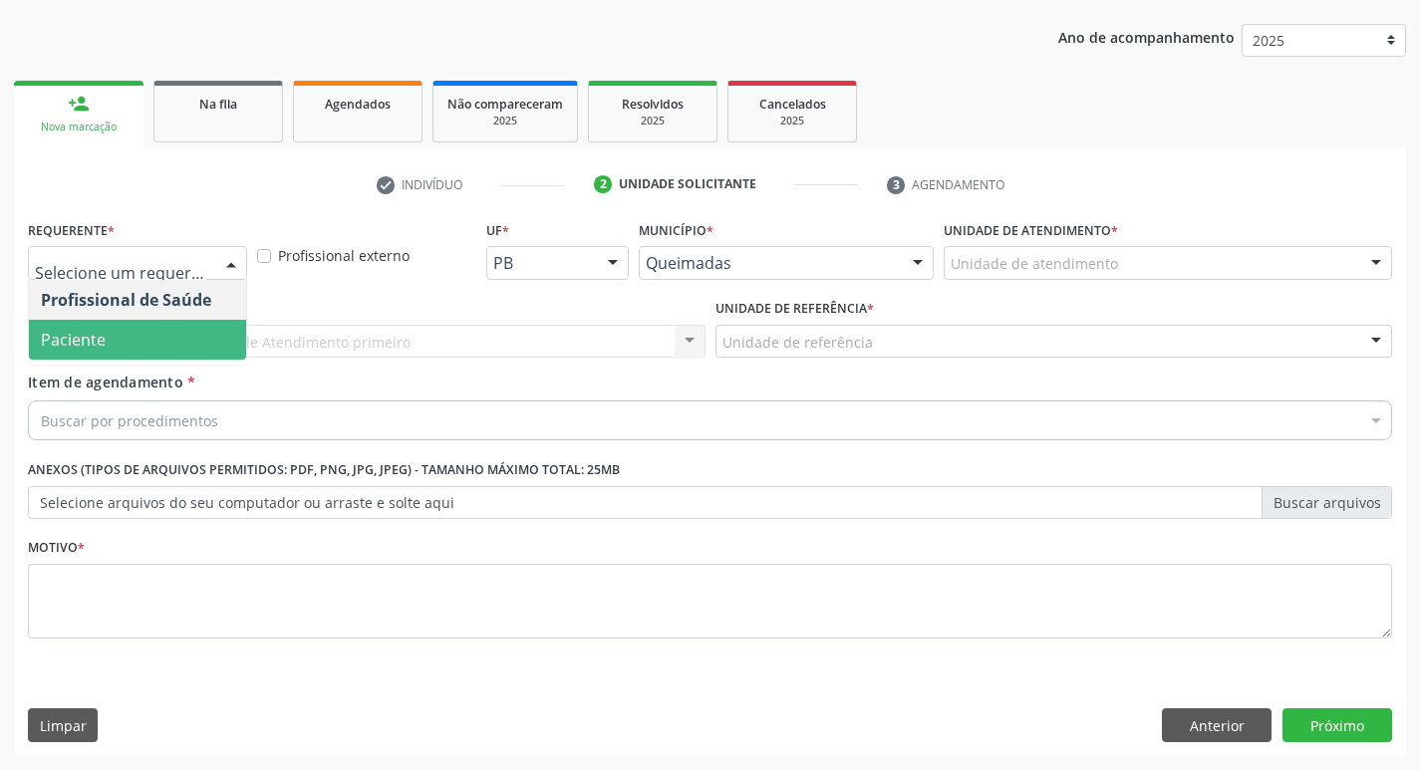
click at [106, 346] on span "Paciente" at bounding box center [137, 340] width 217 height 40
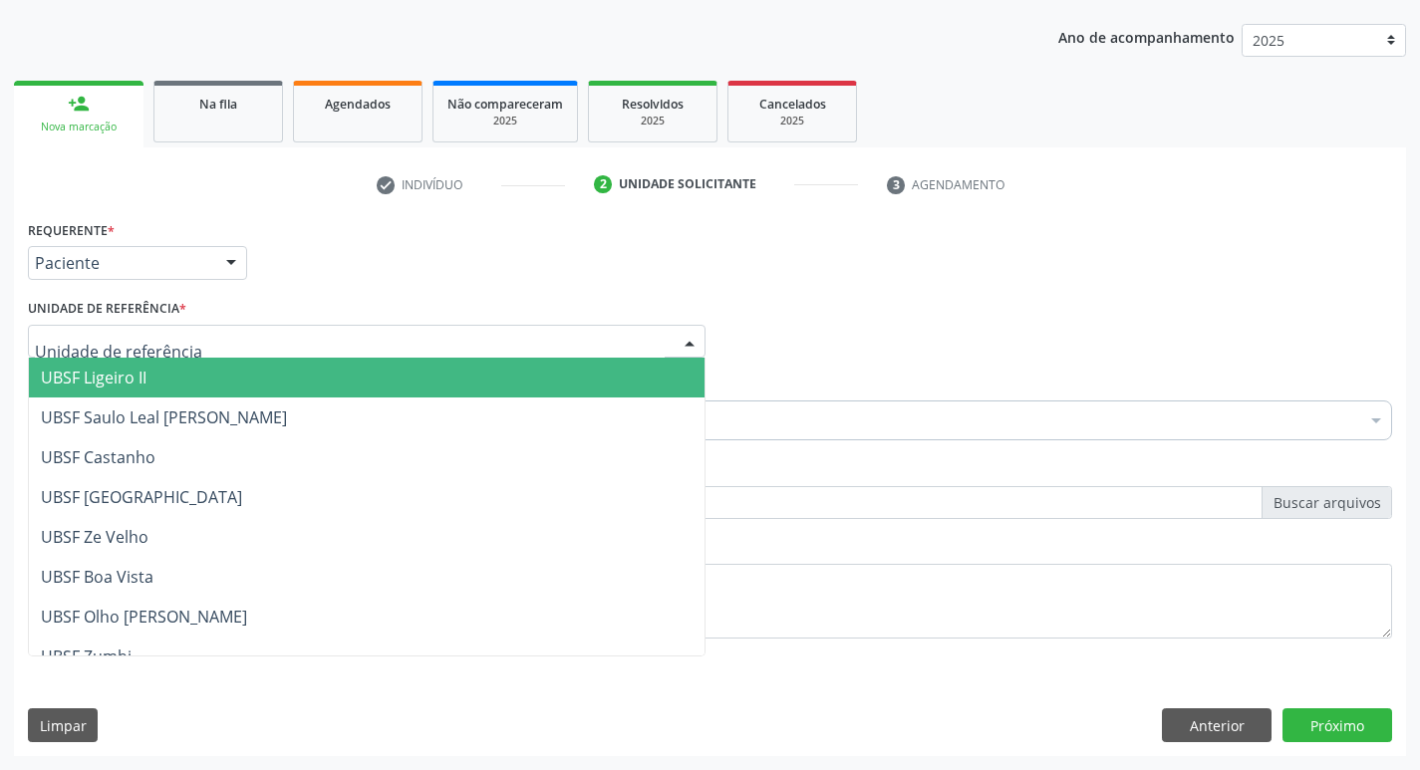
type input "V"
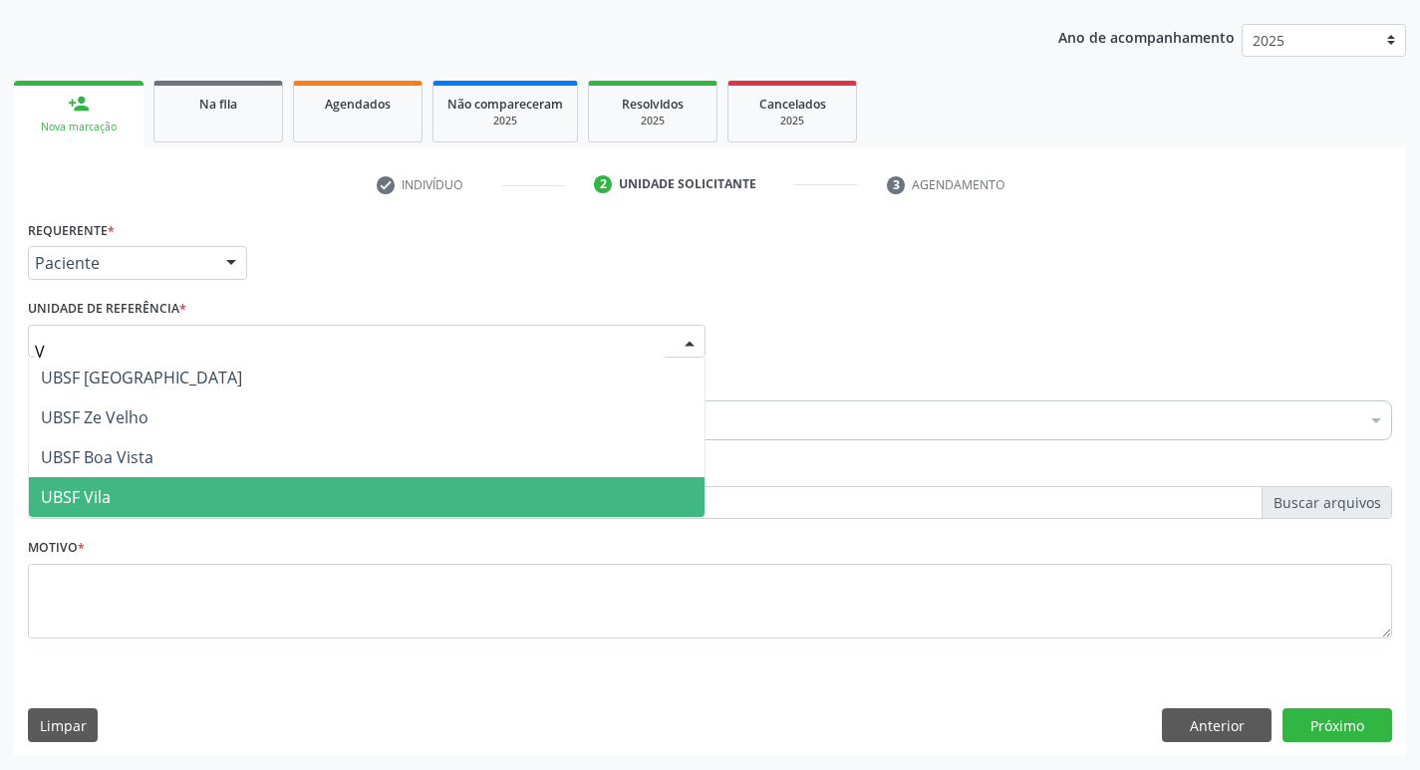
click at [126, 502] on span "UBSF Vila" at bounding box center [367, 497] width 676 height 40
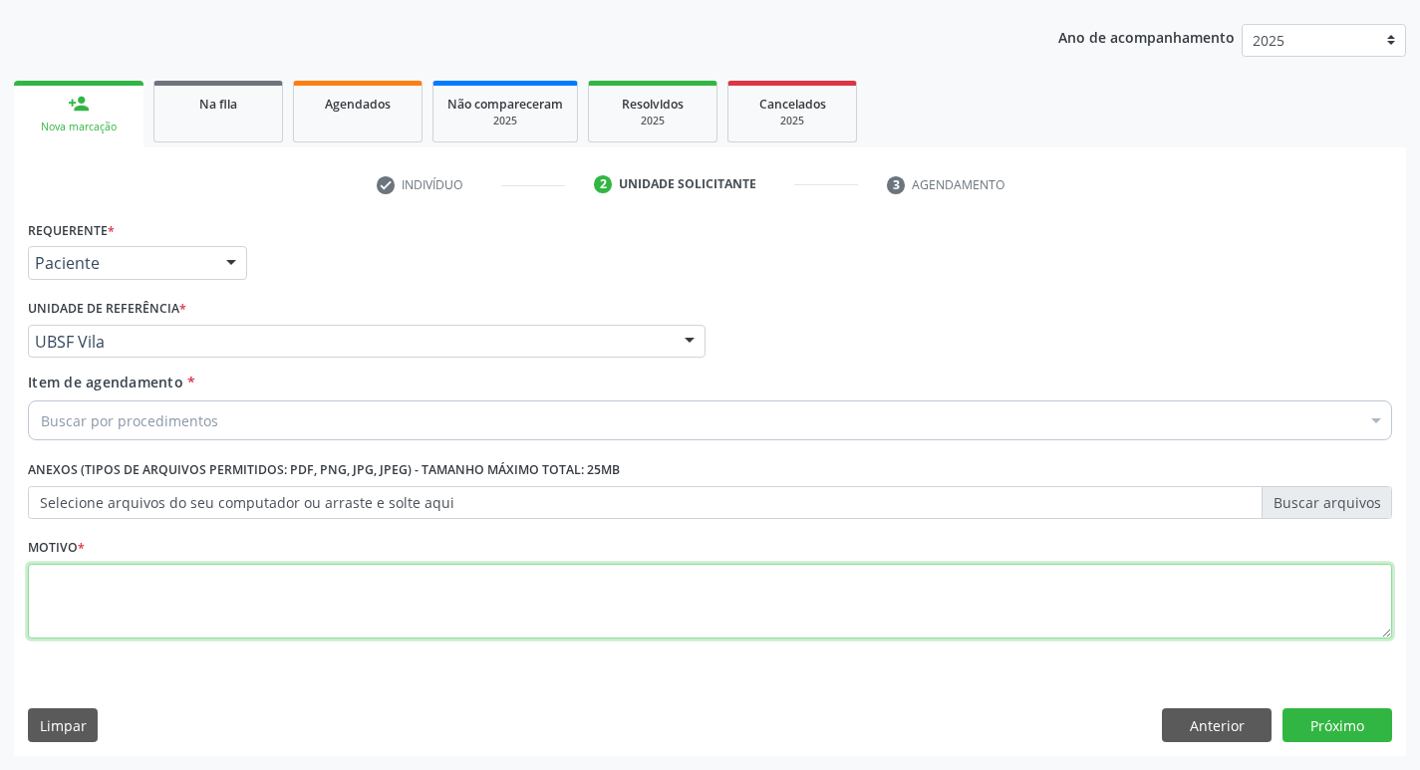
click at [132, 590] on textarea at bounding box center [710, 602] width 1365 height 76
type textarea "AVALIACAO"
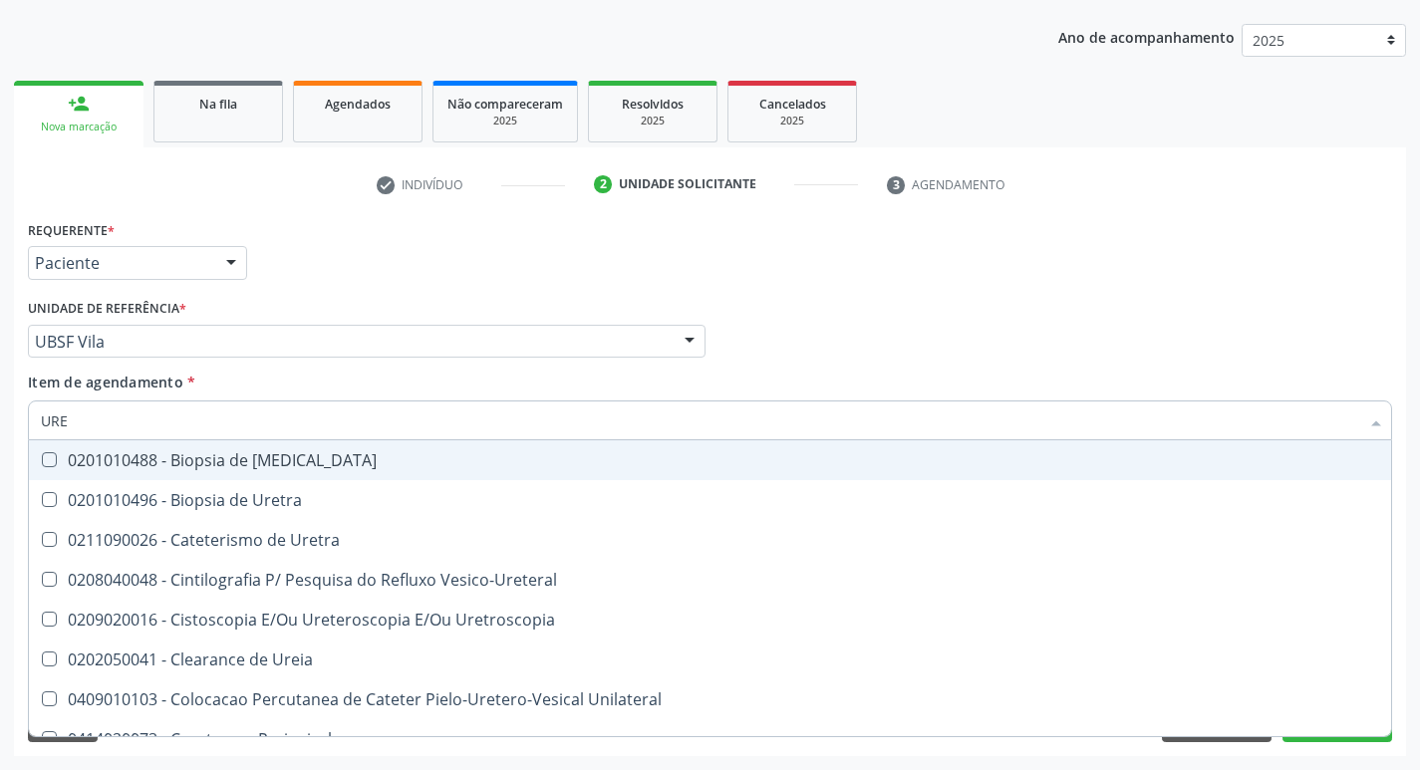
type input "UREI"
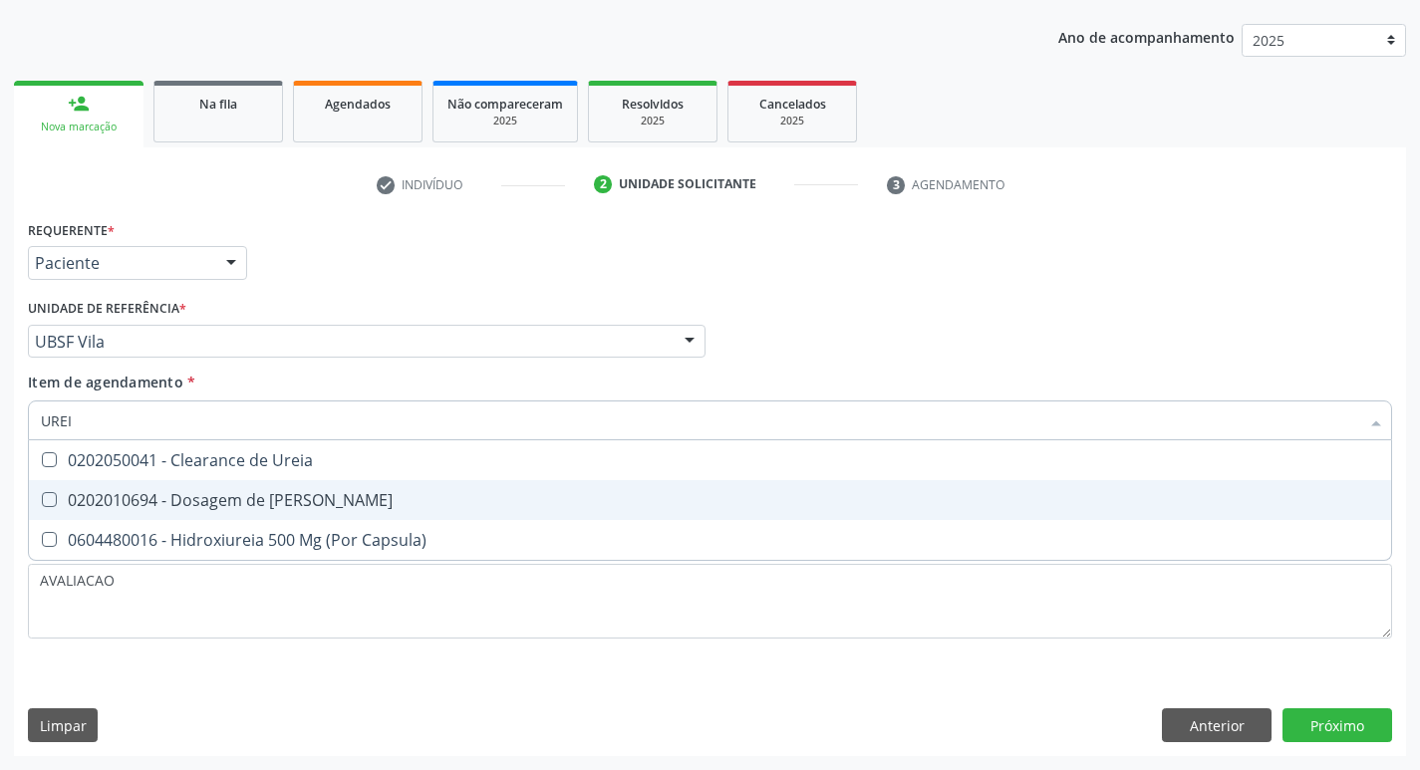
drag, startPoint x: 249, startPoint y: 492, endPoint x: 238, endPoint y: 496, distance: 11.7
click at [238, 496] on div "0202010694 - Dosagem de [PERSON_NAME]" at bounding box center [710, 500] width 1339 height 16
checkbox Ureia "true"
type input "URE"
checkbox Ureia "false"
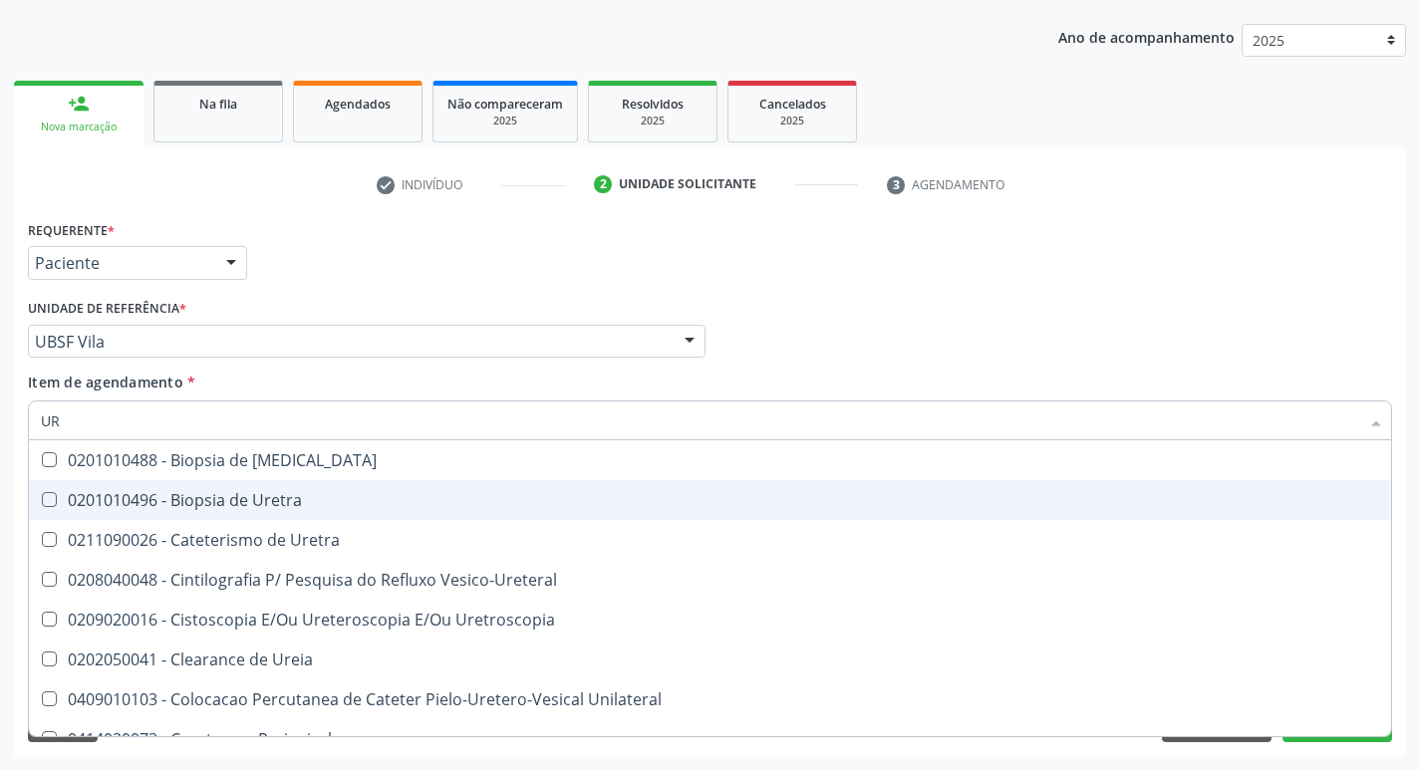
type input "U"
checkbox Ureia "false"
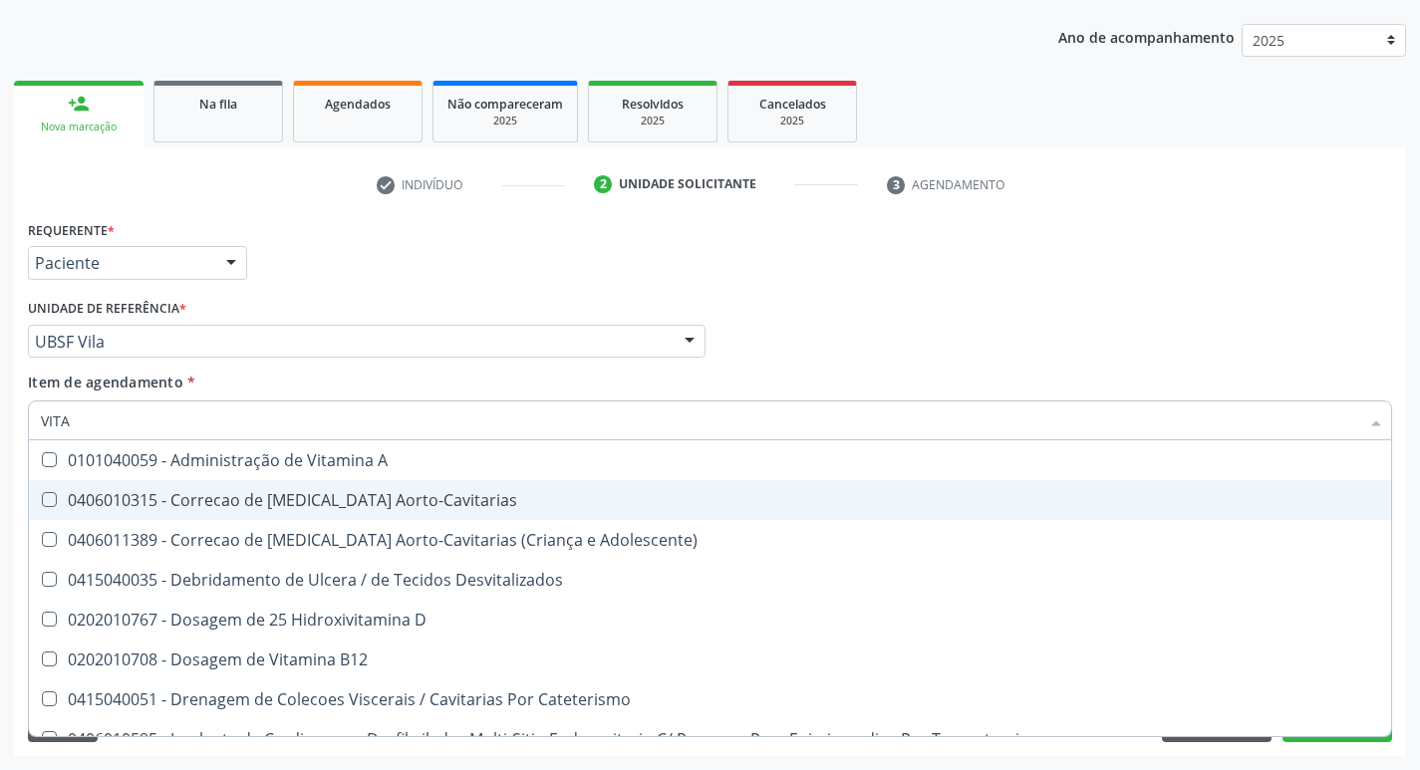
type input "VITAM"
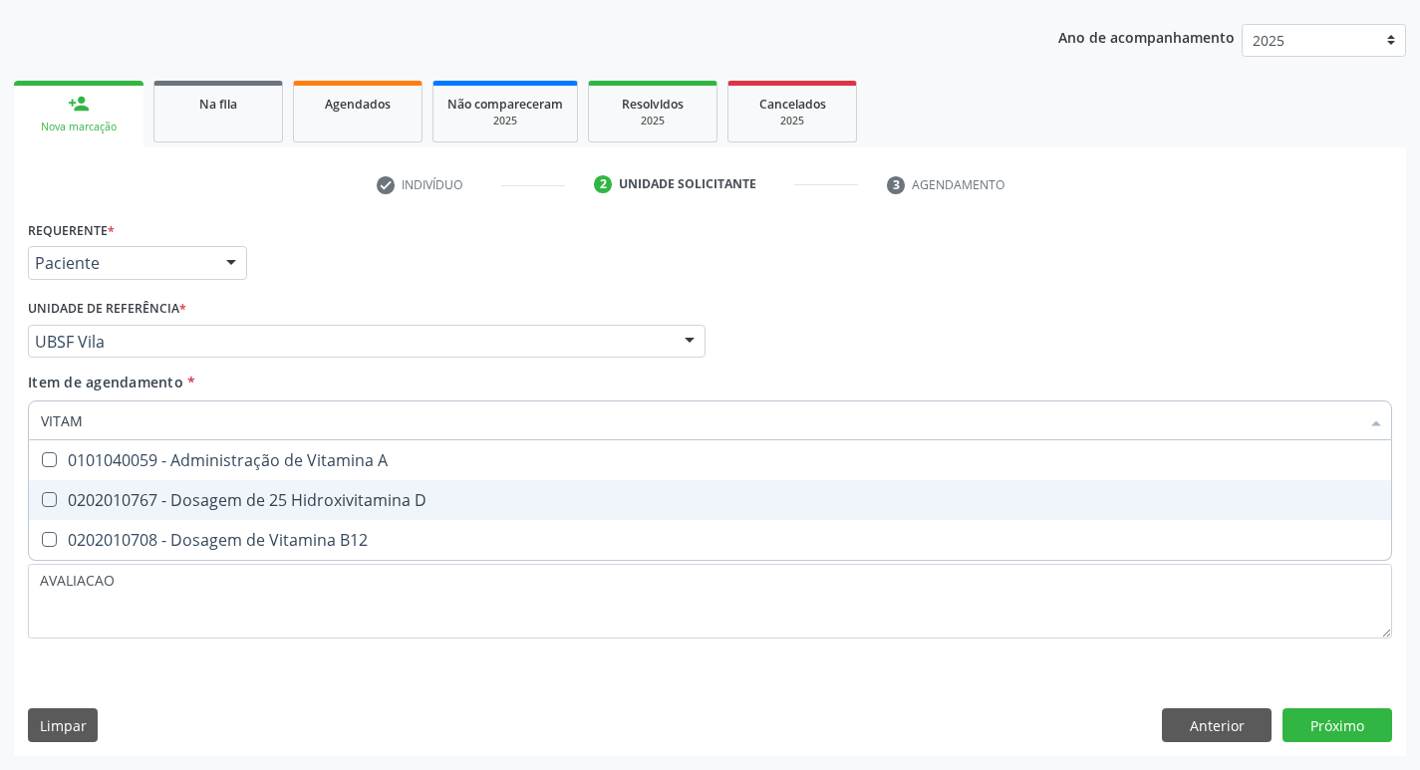
click at [413, 514] on span "0202010767 - Dosagem de 25 Hidroxivitamina D" at bounding box center [710, 500] width 1363 height 40
checkbox D "true"
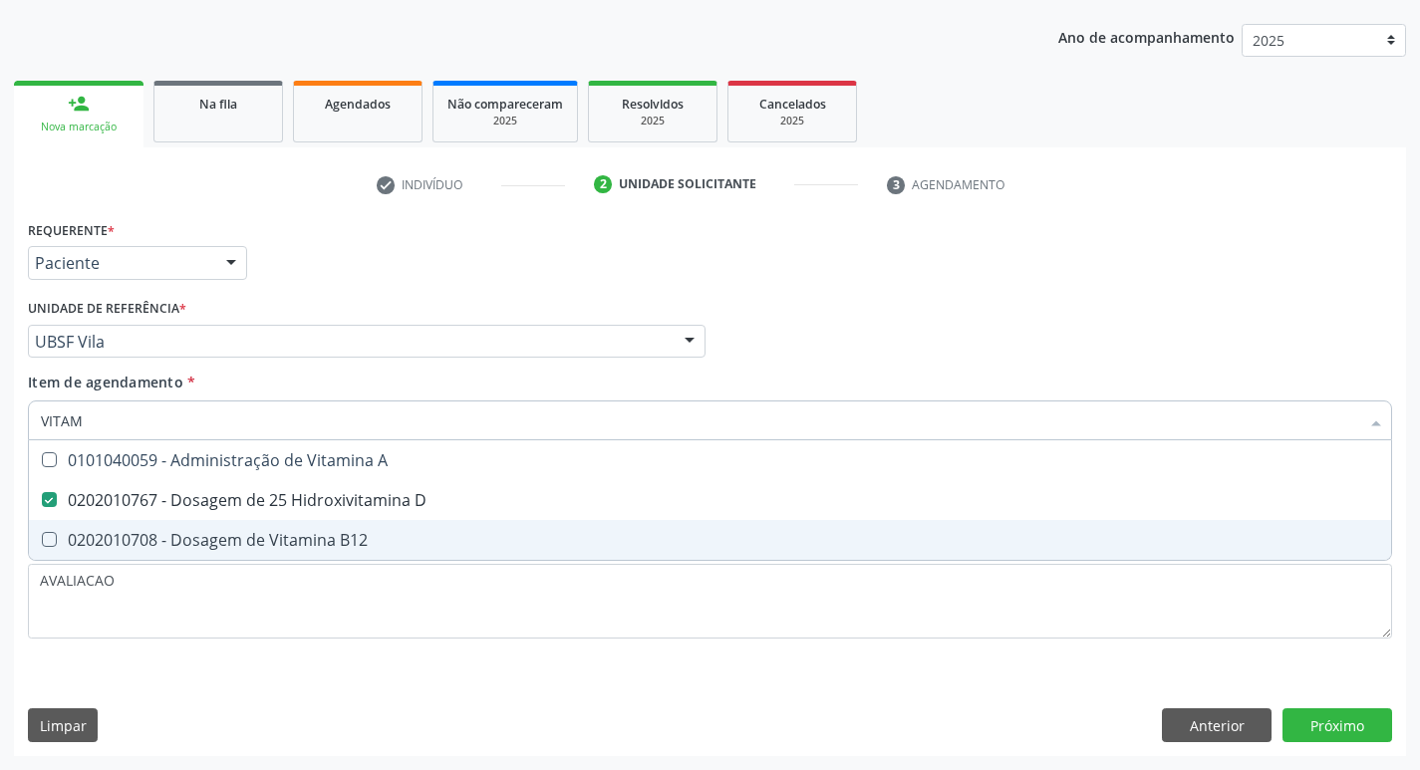
click at [415, 531] on span "0202010708 - Dosagem de Vitamina B12" at bounding box center [710, 540] width 1363 height 40
checkbox B12 "true"
type input "VITA"
checkbox D "false"
checkbox B12 "false"
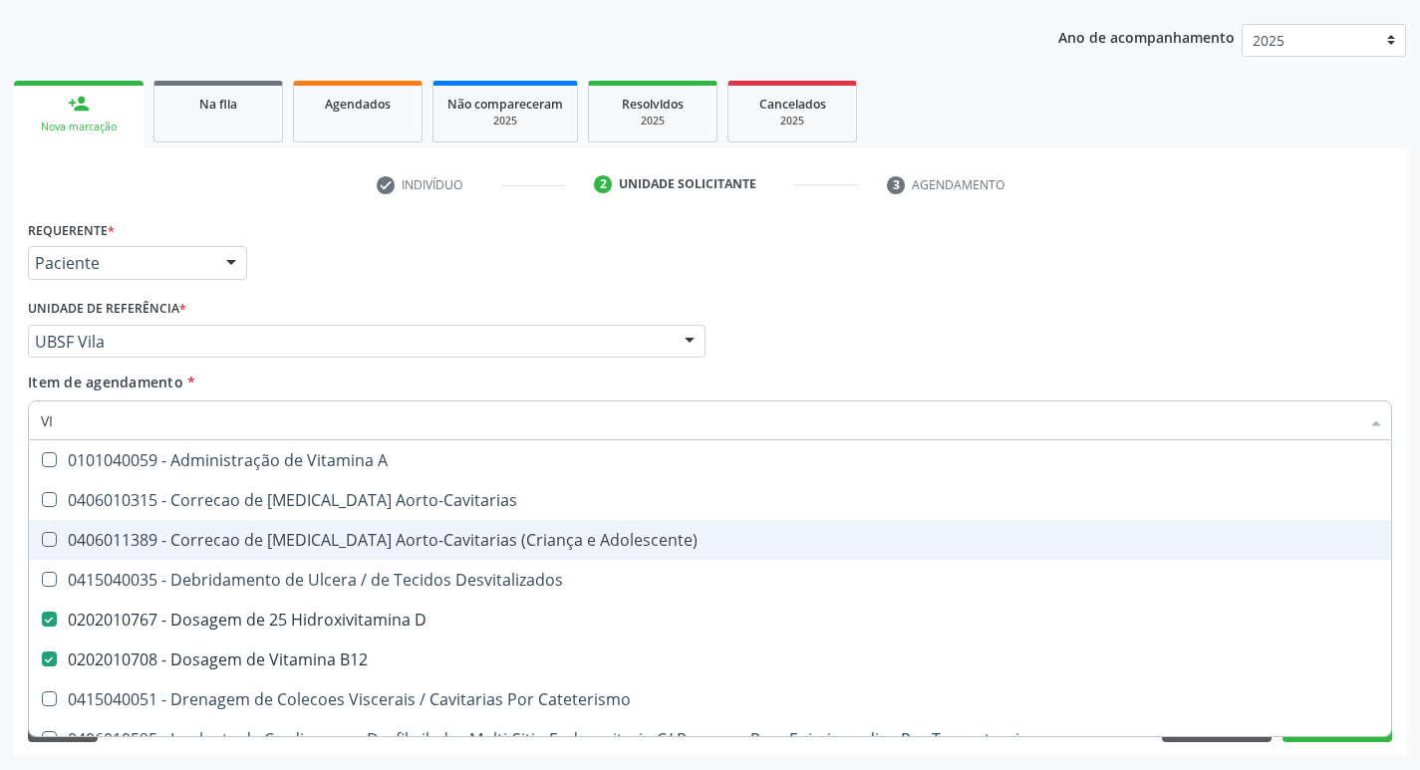
type input "V"
checkbox D "false"
checkbox B12 "false"
checkbox Cateterismo "false"
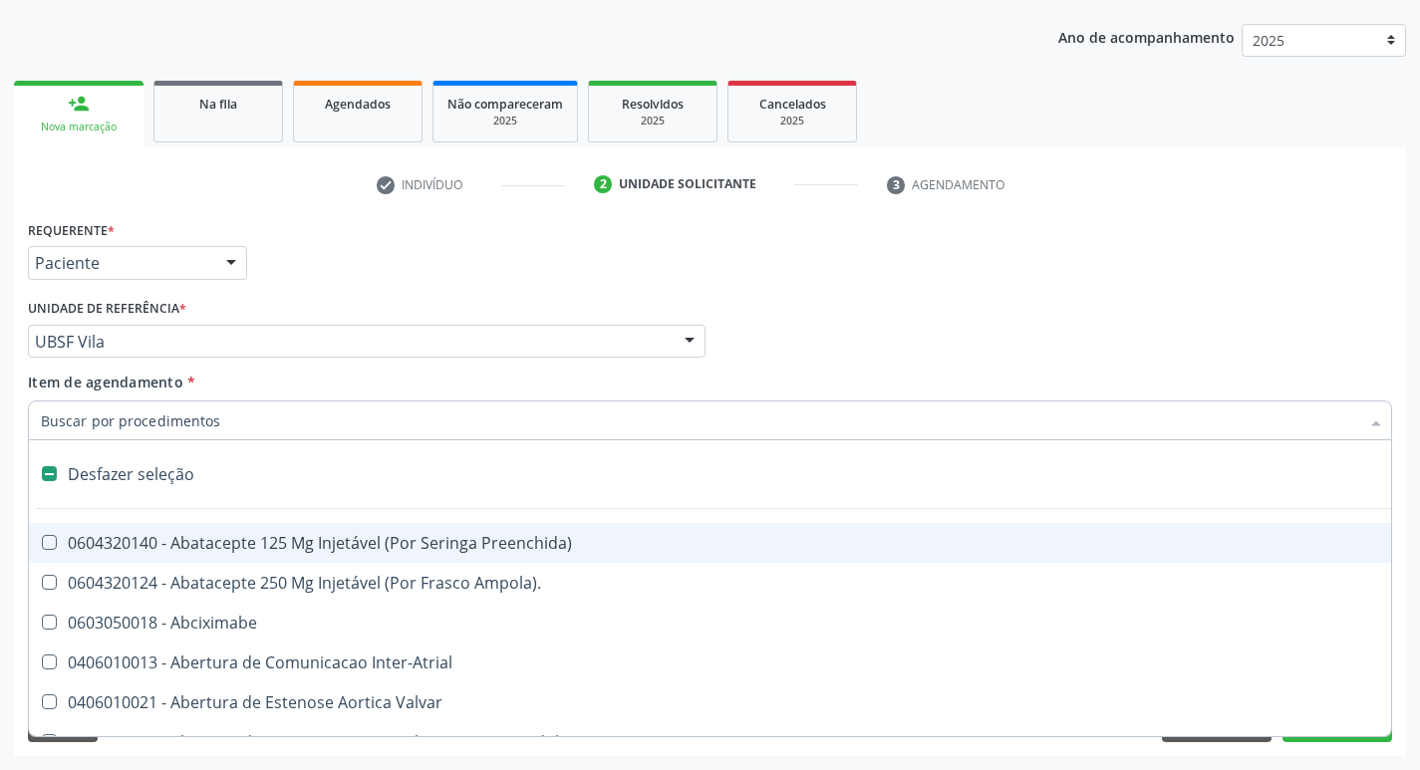
type input "2"
checkbox Total "true"
checkbox Congenita "true"
checkbox Adolescente\) "true"
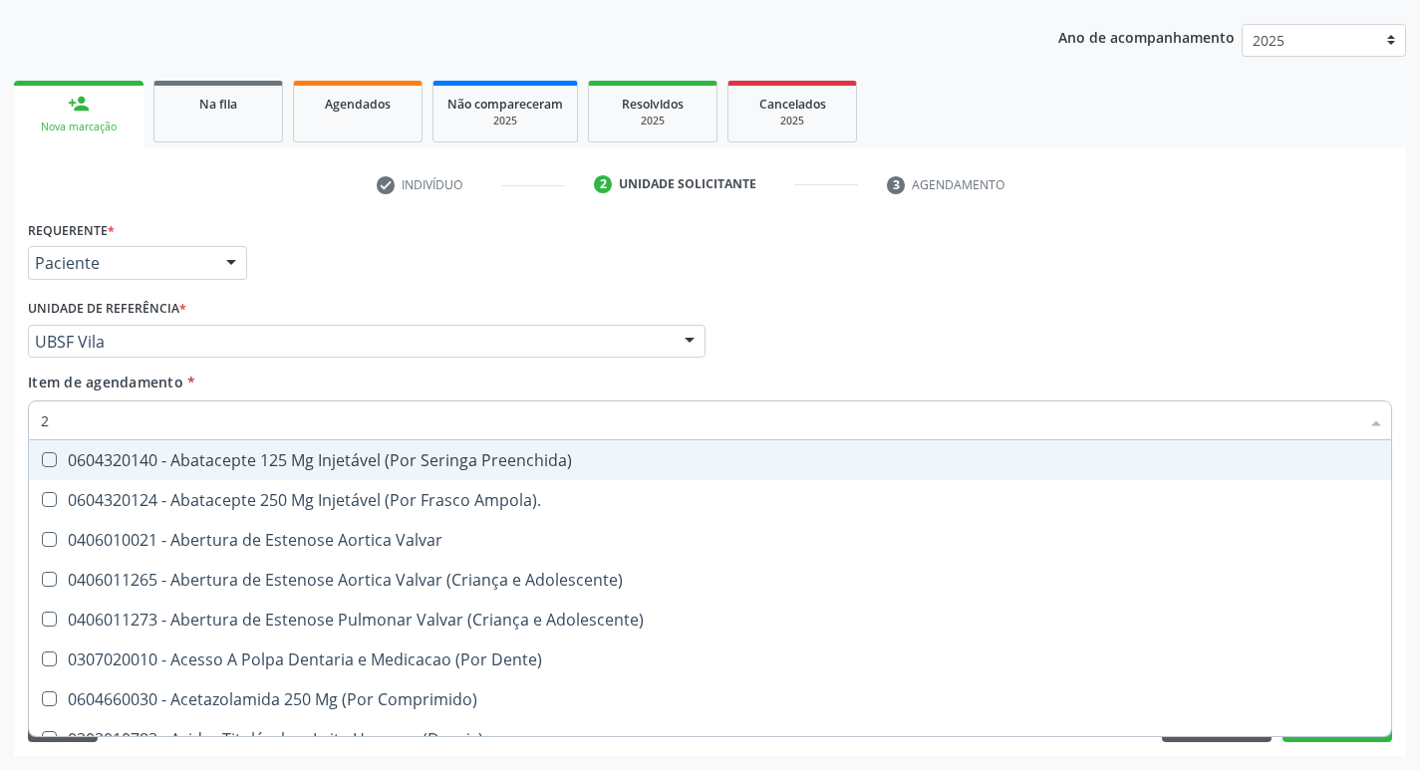
type input "20205001"
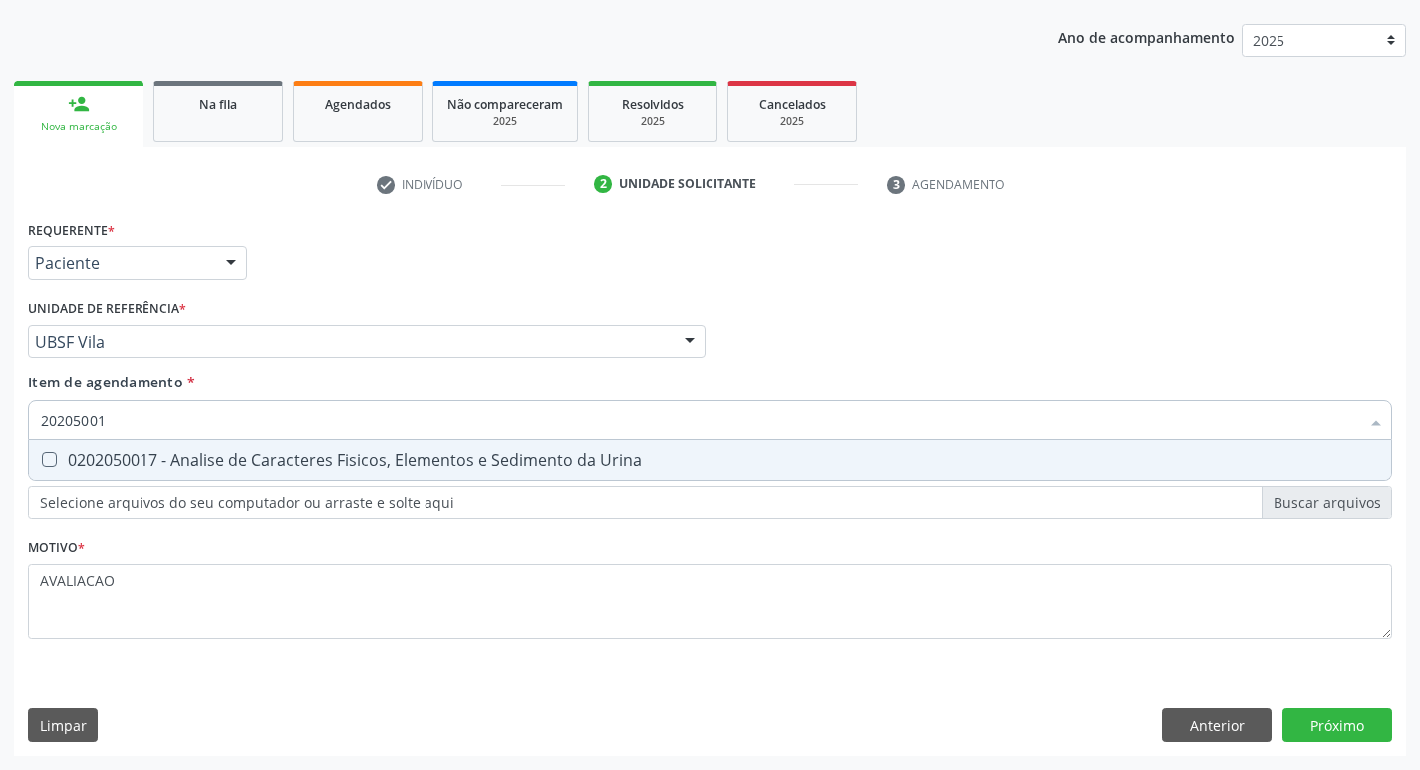
click at [295, 472] on span "0202050017 - Analise de Caracteres Fisicos, Elementos e Sedimento da Urina" at bounding box center [710, 461] width 1363 height 40
checkbox Urina "true"
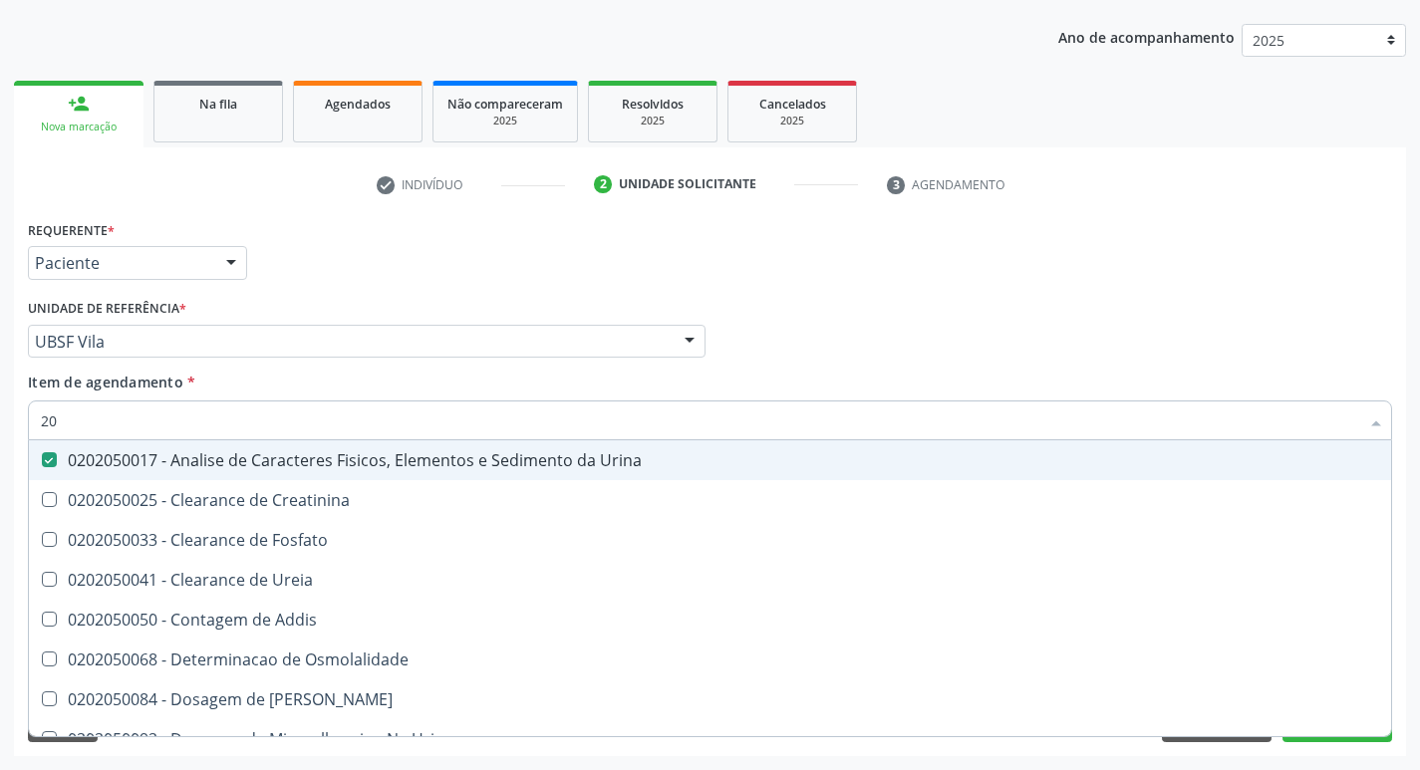
type input "2"
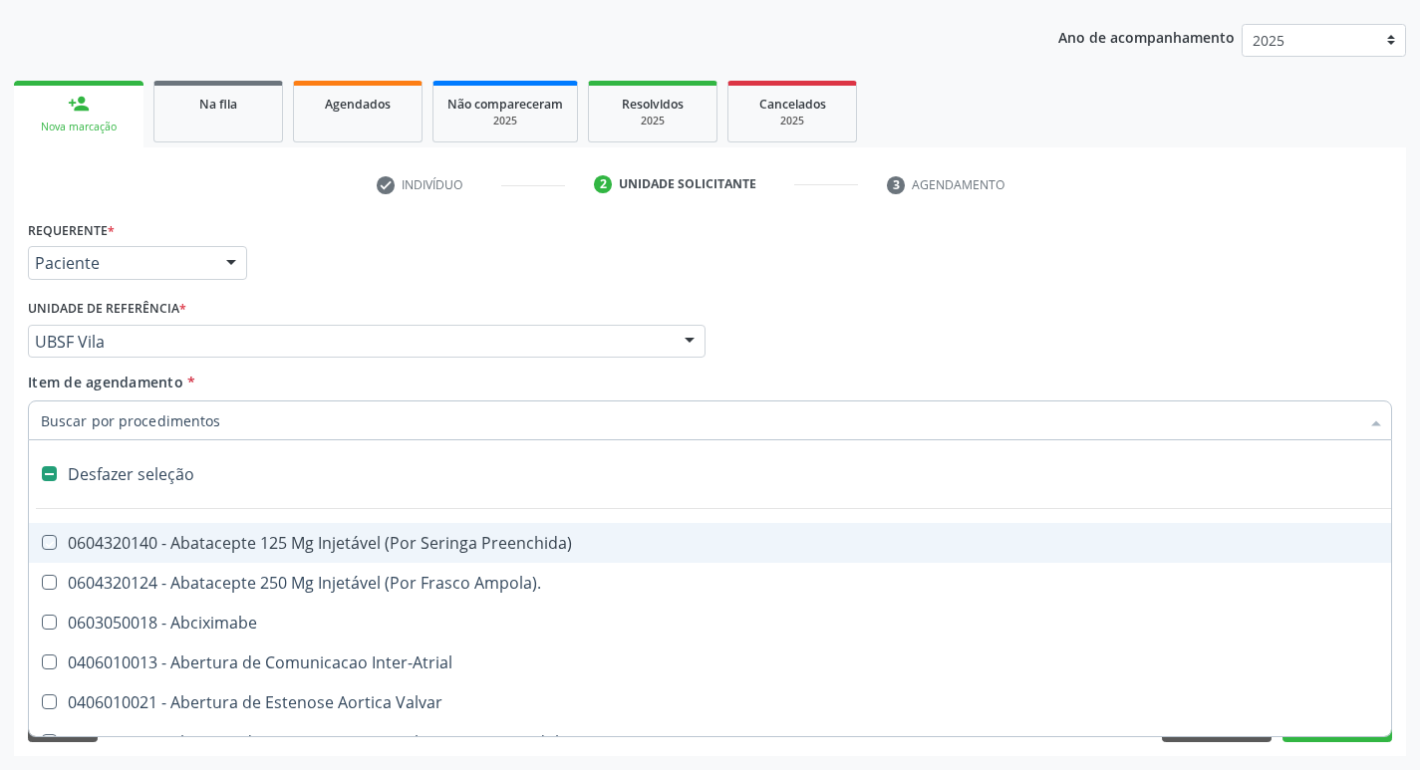
checkbox Preenchida\) "false"
checkbox Inter-Atrial "false"
type input "G"
checkbox Urina "false"
checkbox Aberto\) "true"
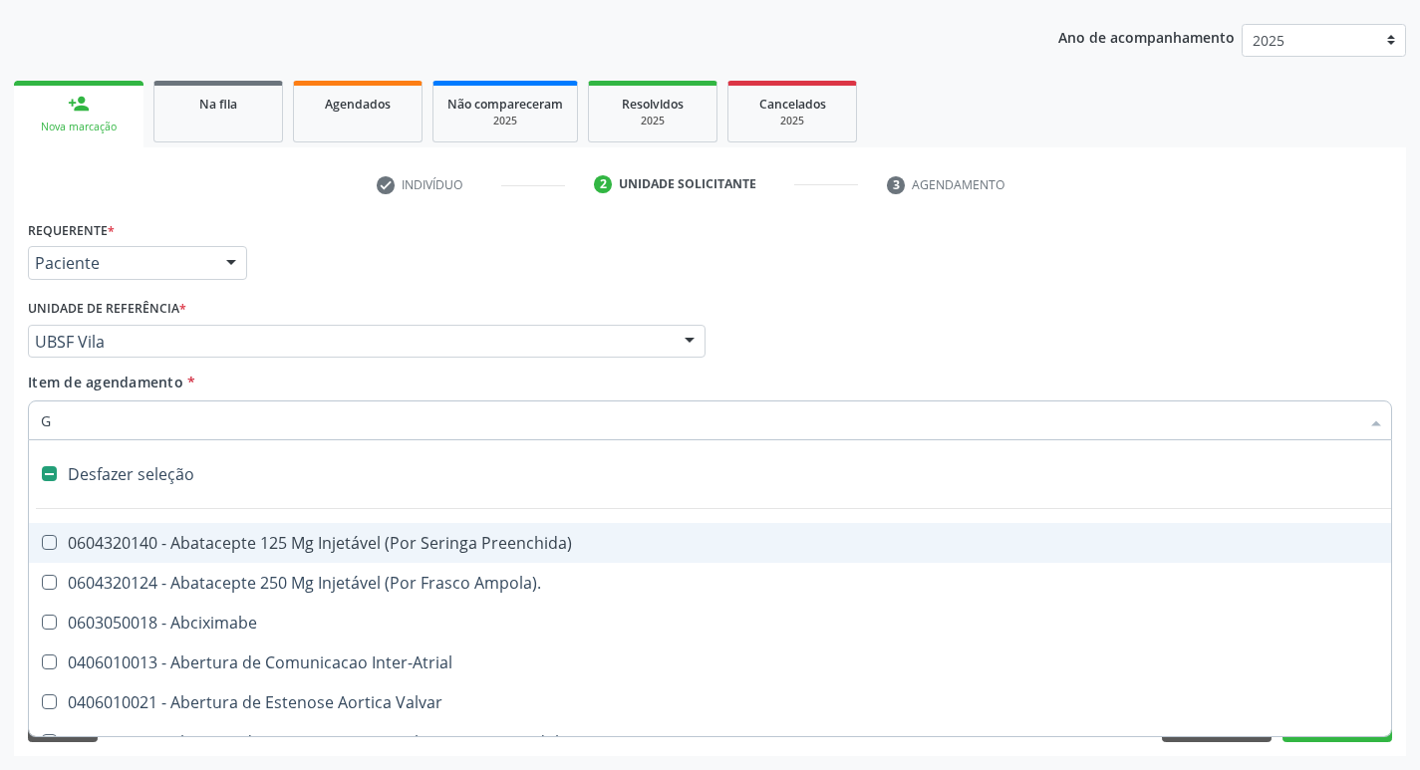
checkbox \(Dacriocintilografia\) "true"
checkbox Estimulo "true"
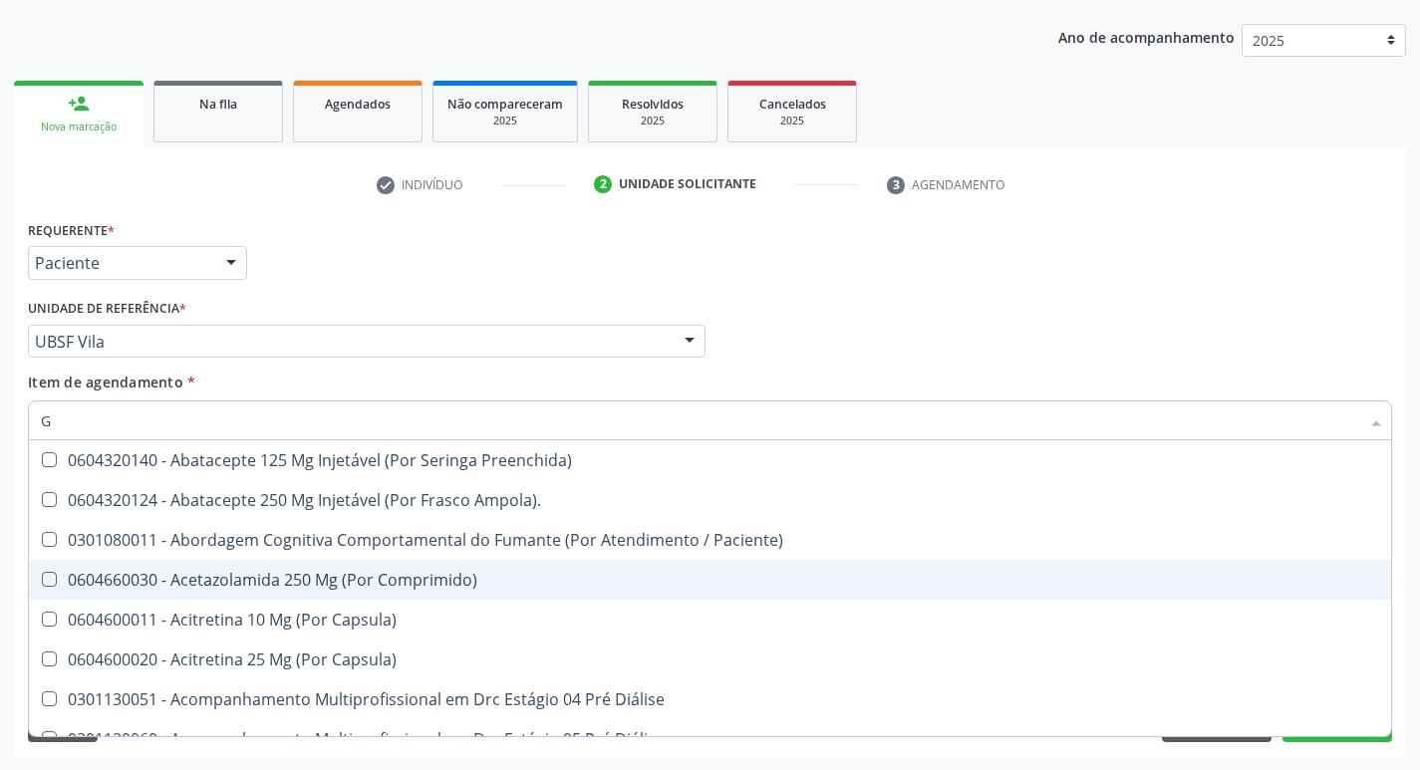
type input "GLICOSE"
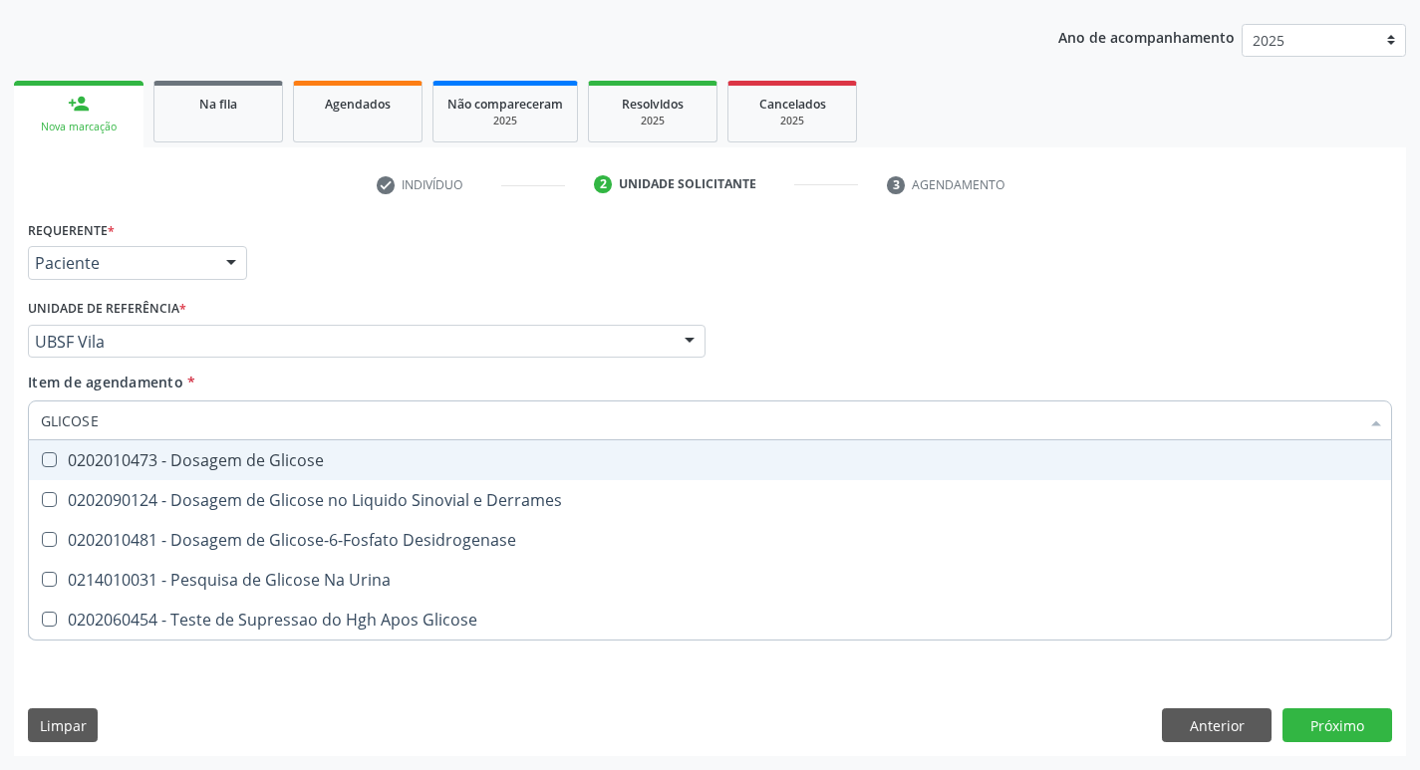
click at [353, 455] on div "0202010473 - Dosagem de Glicose" at bounding box center [710, 461] width 1339 height 16
checkbox Glicose "true"
type input "GLICOS"
checkbox Glicose "false"
checkbox Derrames "true"
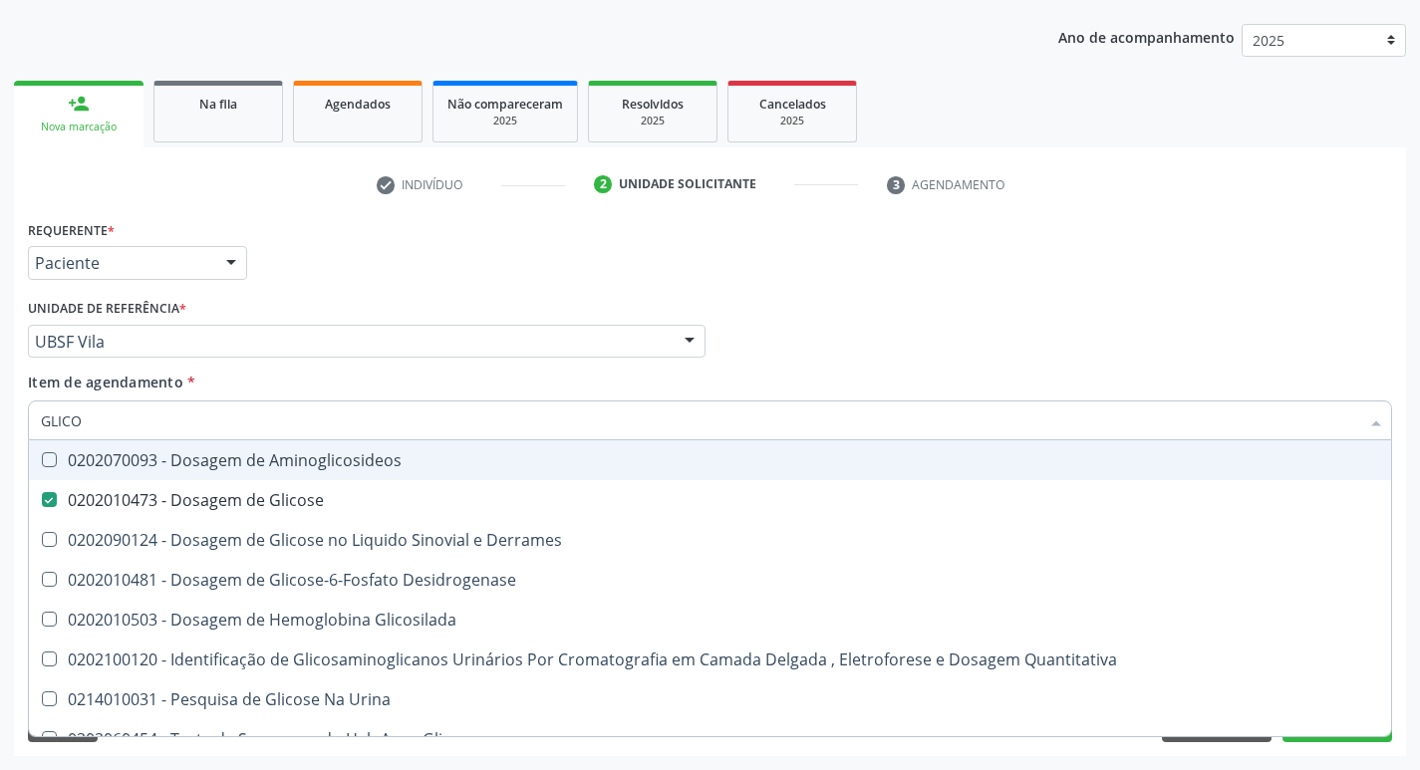
type input "GLIC"
checkbox Glicose "false"
checkbox Derrames "false"
type input "G"
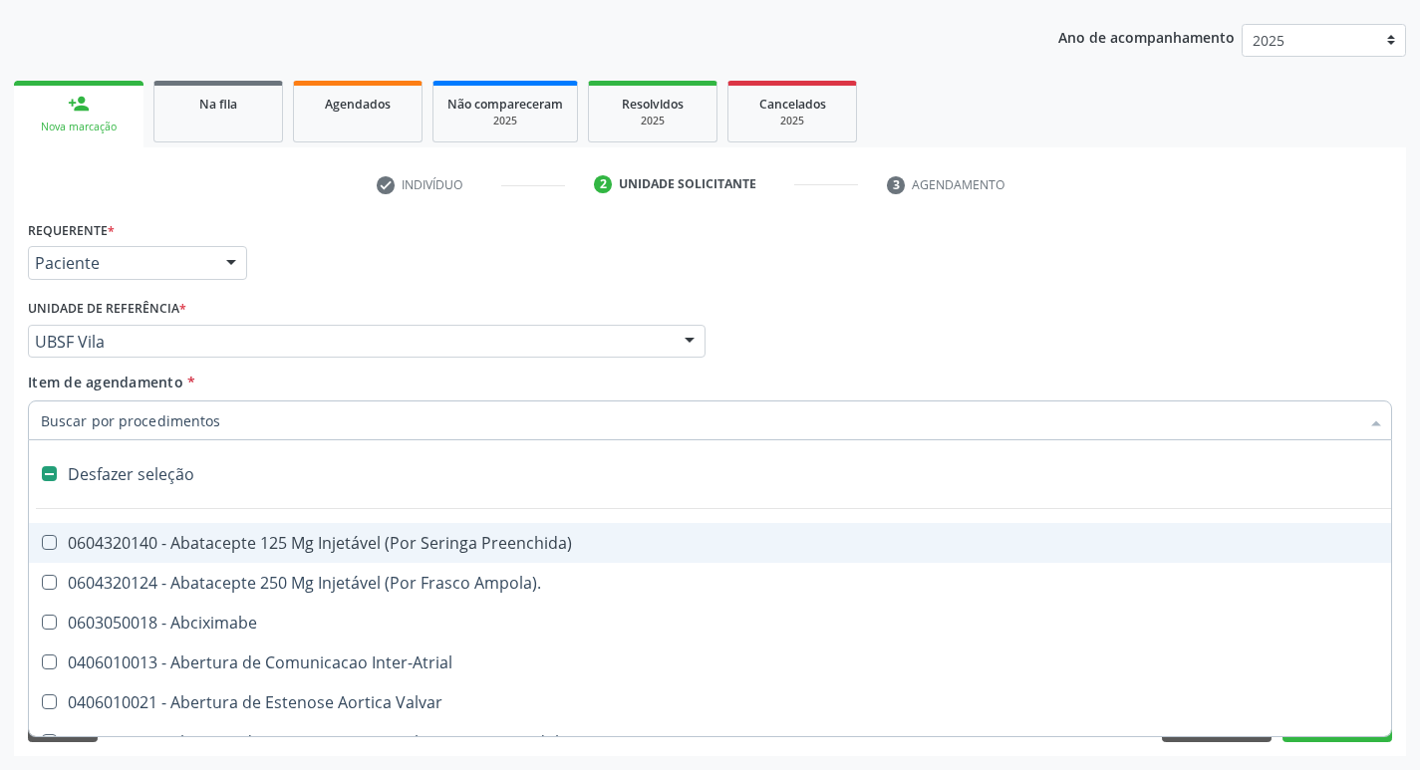
type input "H"
checkbox Urina "false"
checkbox Coronariano "true"
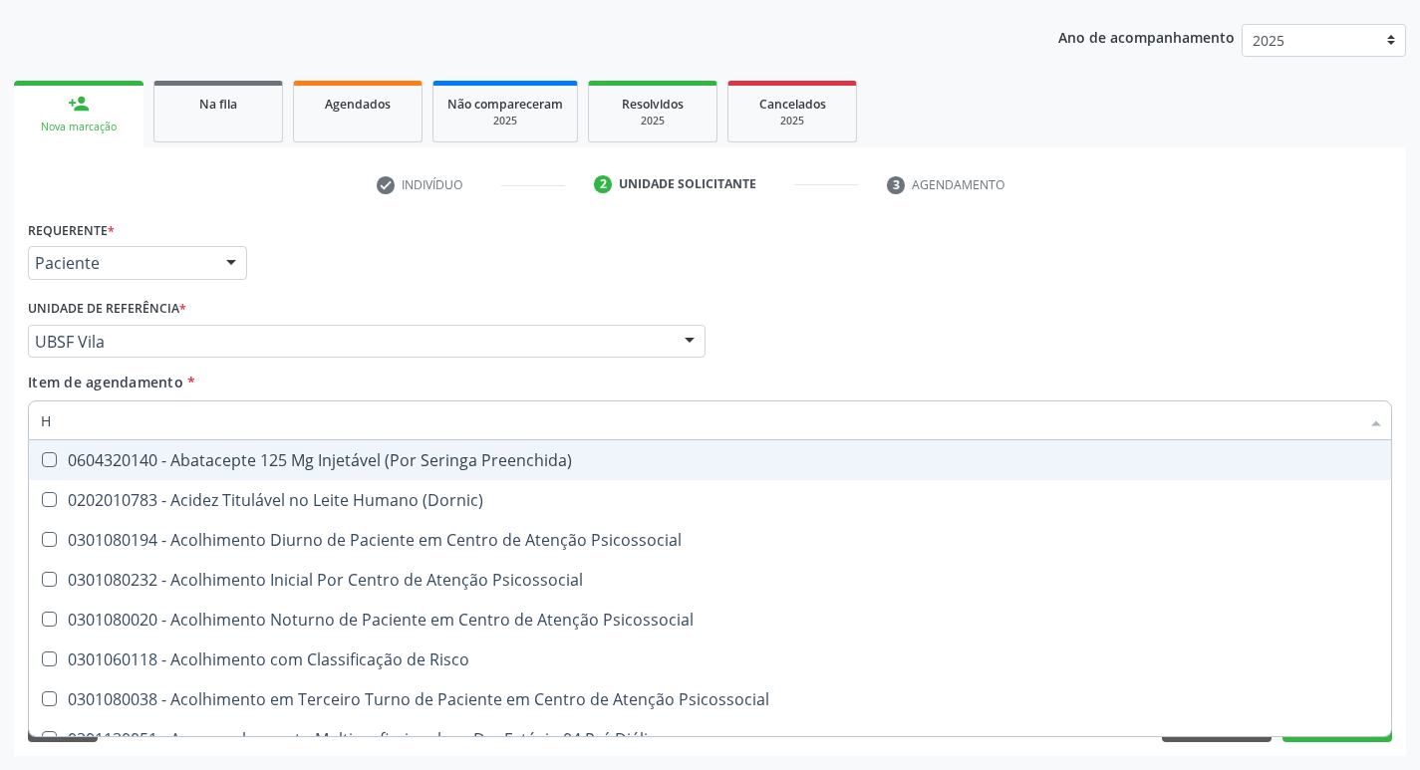
type input "HEMOGLOBINA G"
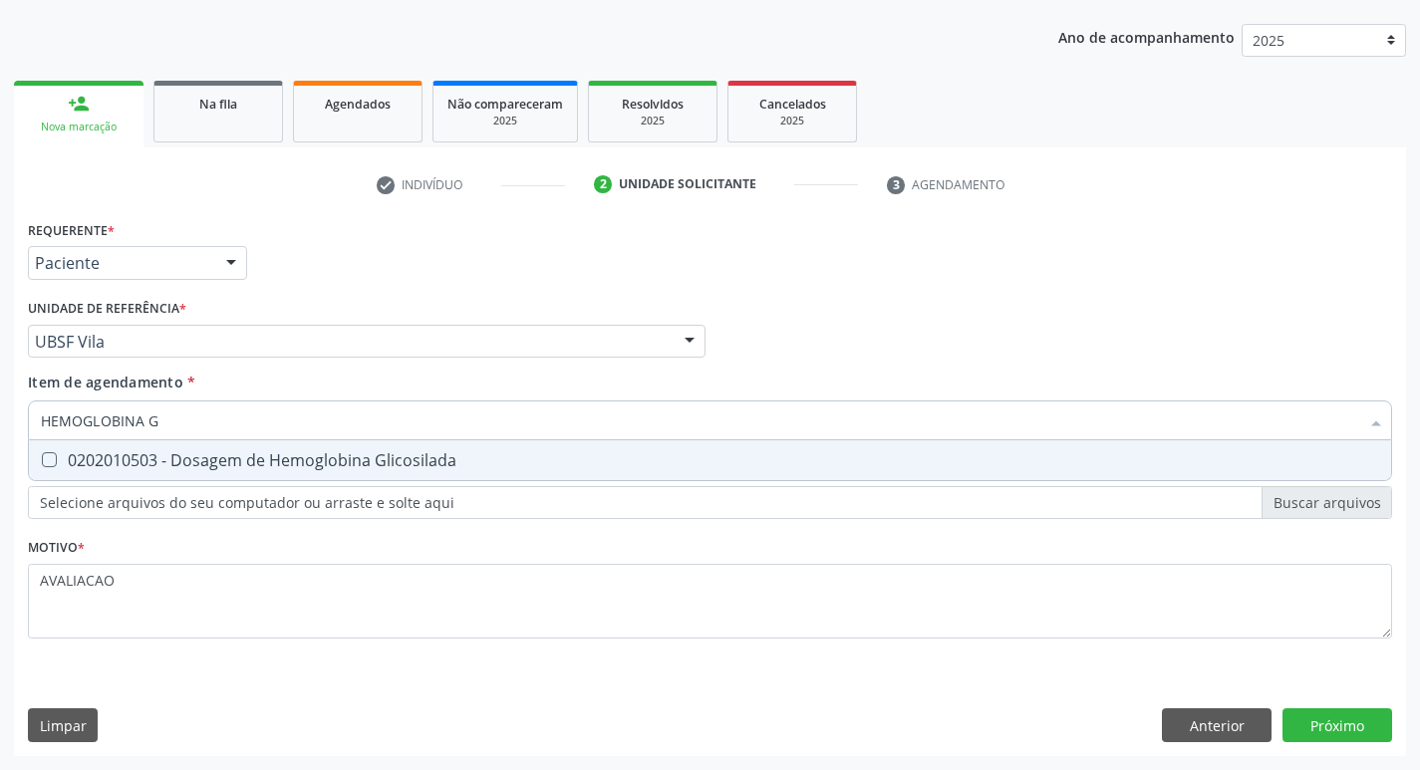
click at [298, 468] on div "0202010503 - Dosagem de Hemoglobina Glicosilada" at bounding box center [710, 461] width 1339 height 16
checkbox Glicosilada "true"
type input "HEMOGLOBINA"
checkbox Glicosilada "false"
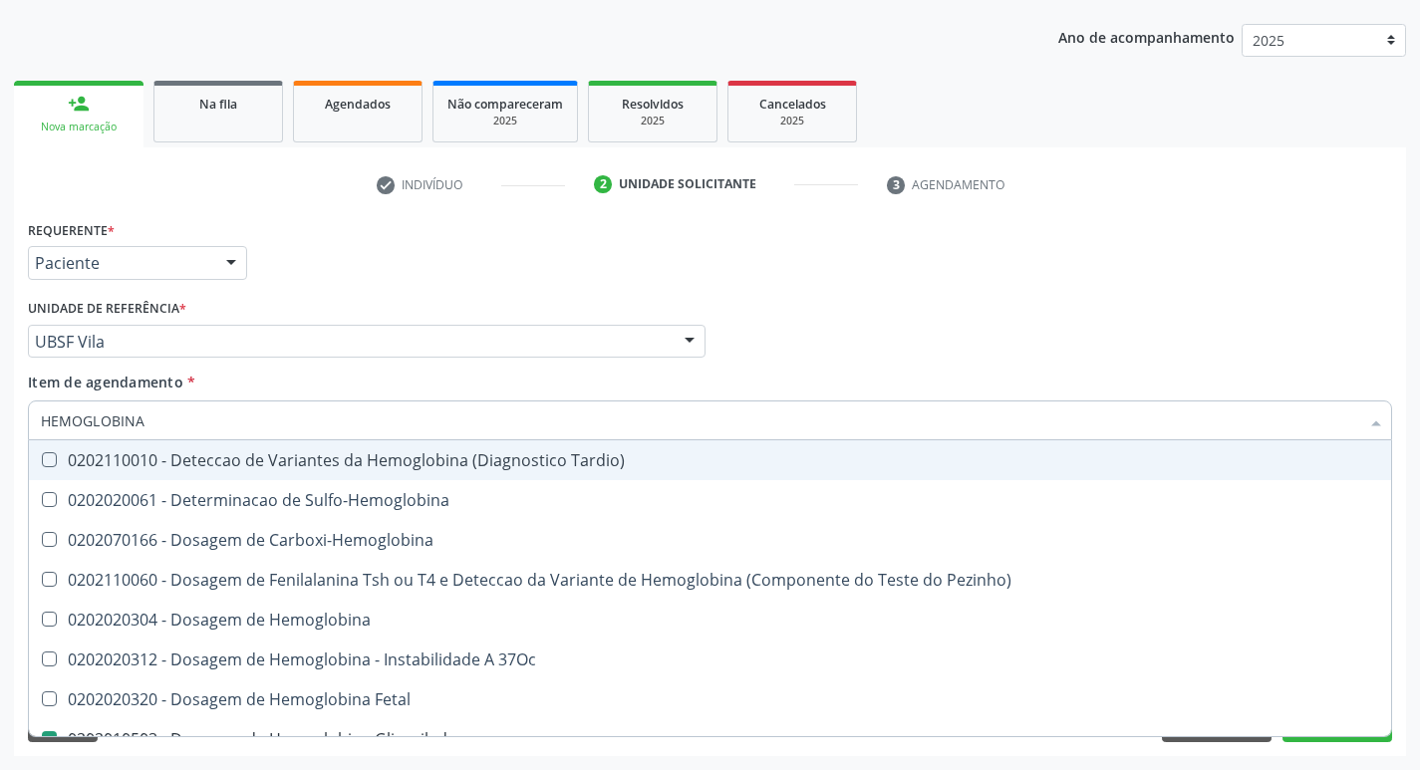
type input "HEMOGLOBIN"
checkbox Glicosilada "false"
checkbox Hemoglobina "true"
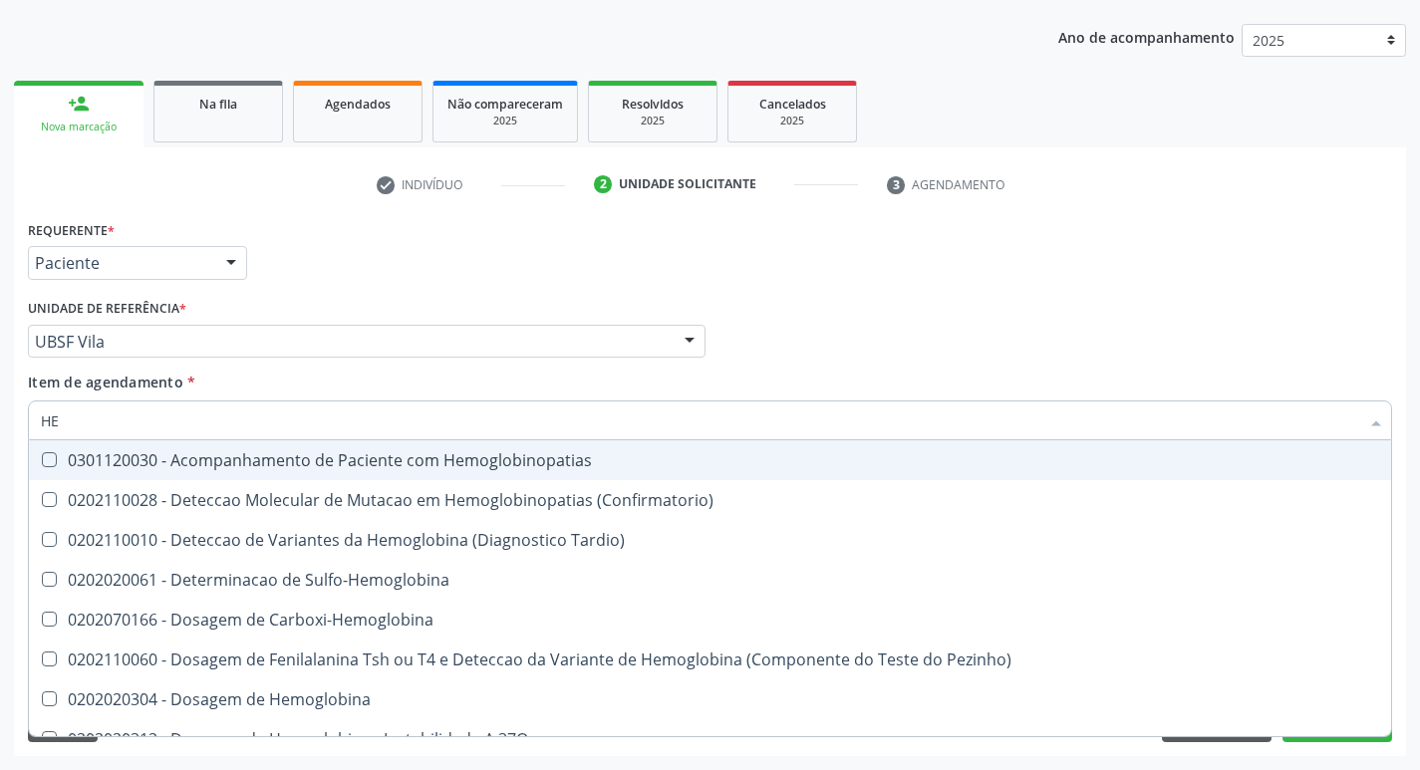
type input "H"
checkbox Glicosilada "false"
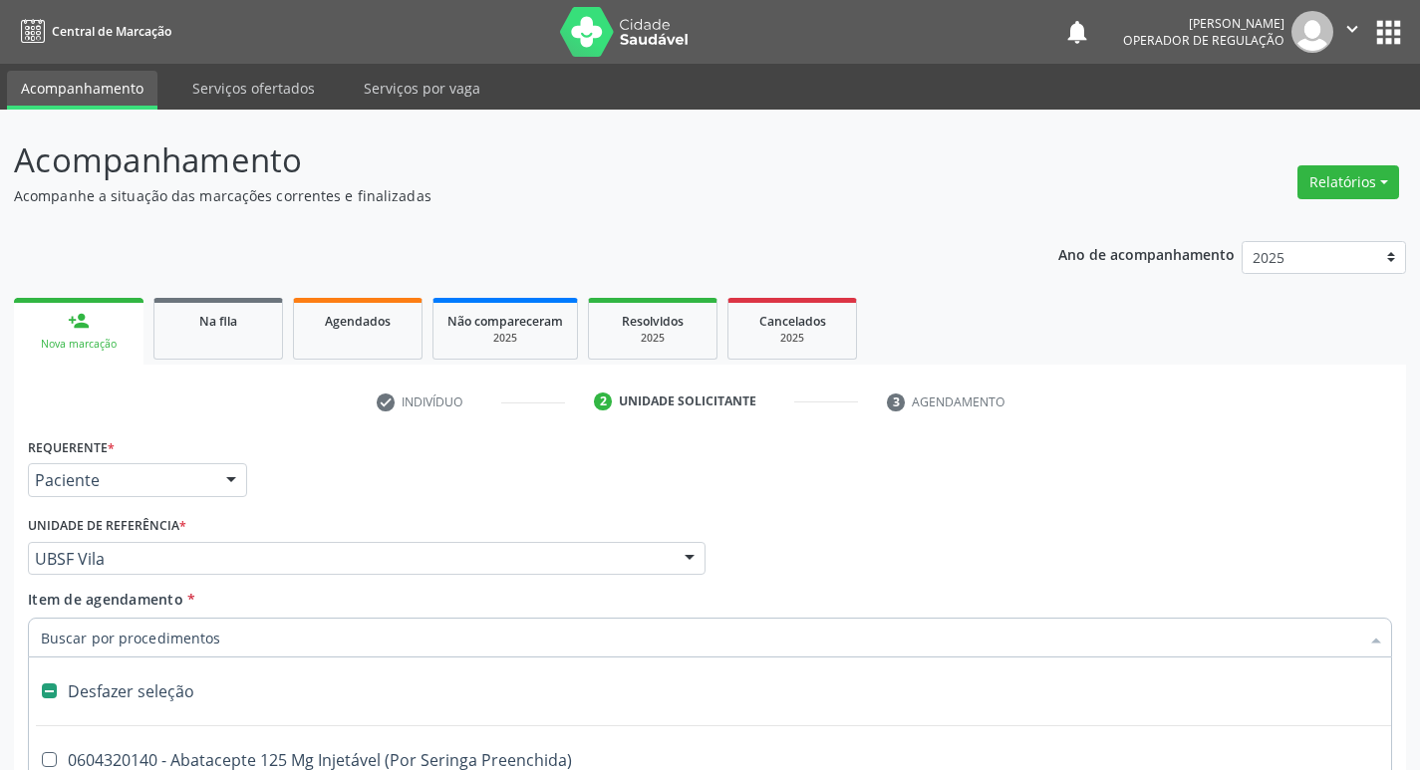
scroll to position [217, 0]
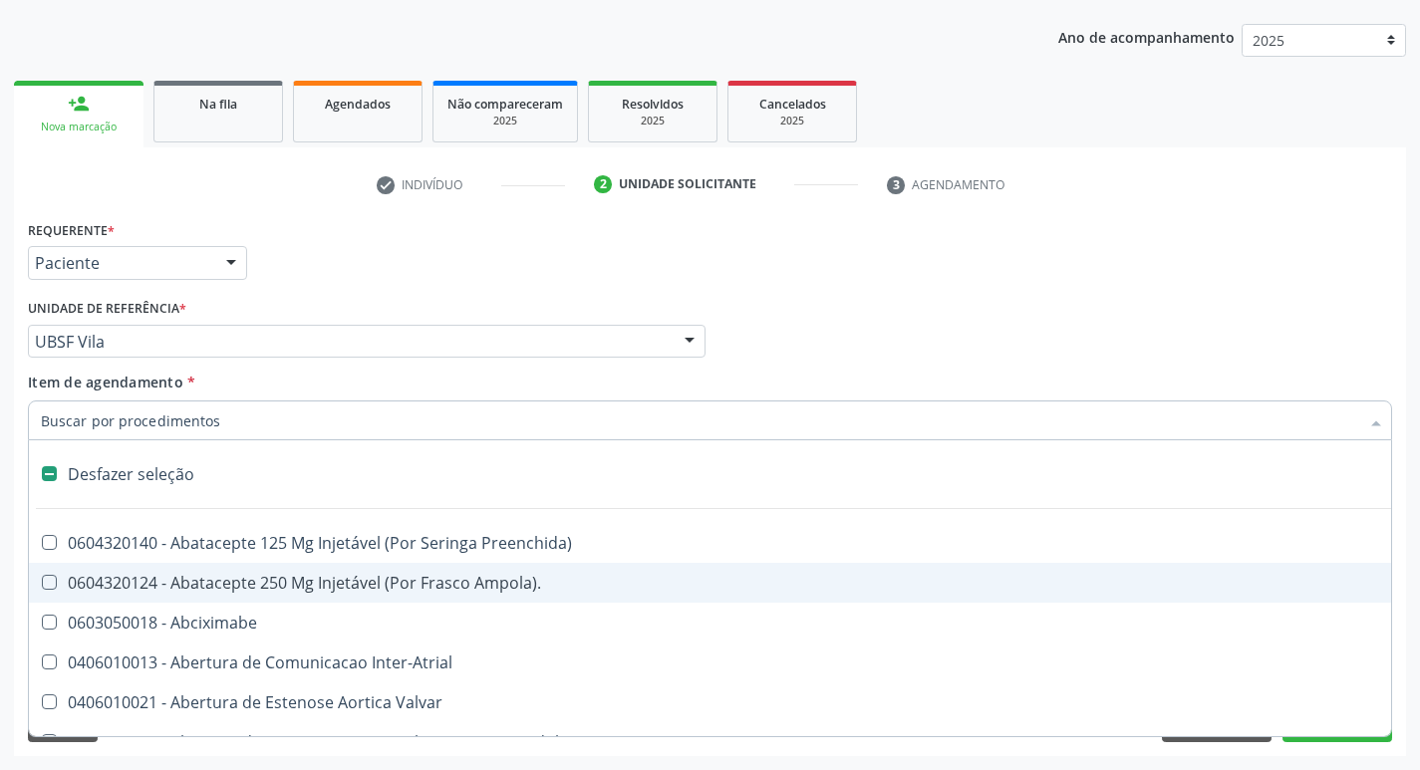
type input "I"
checkbox Dedo "true"
checkbox Urina "false"
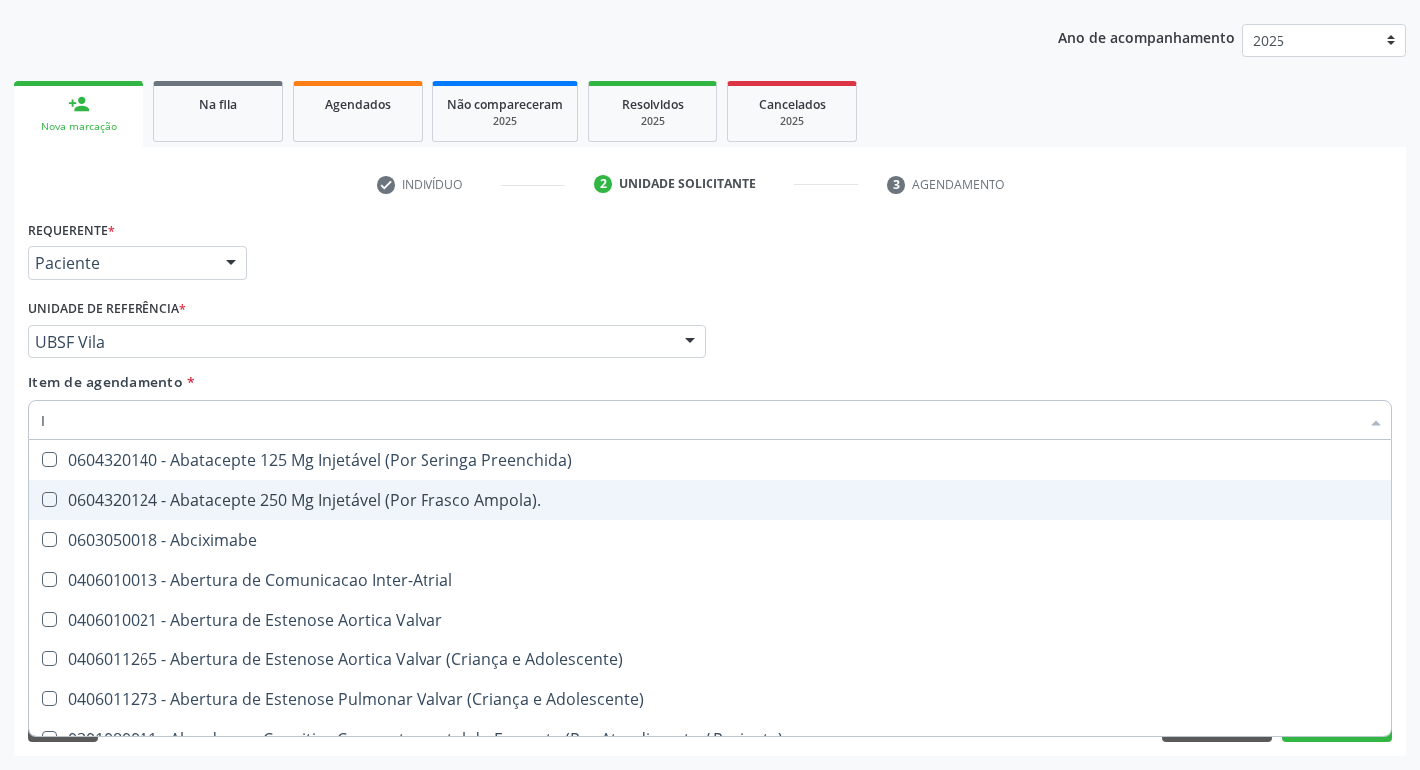
type input "IT"
checkbox Urina "false"
checkbox Linfovenosa "true"
checkbox Toraco-Abdominal "true"
type input "ITA"
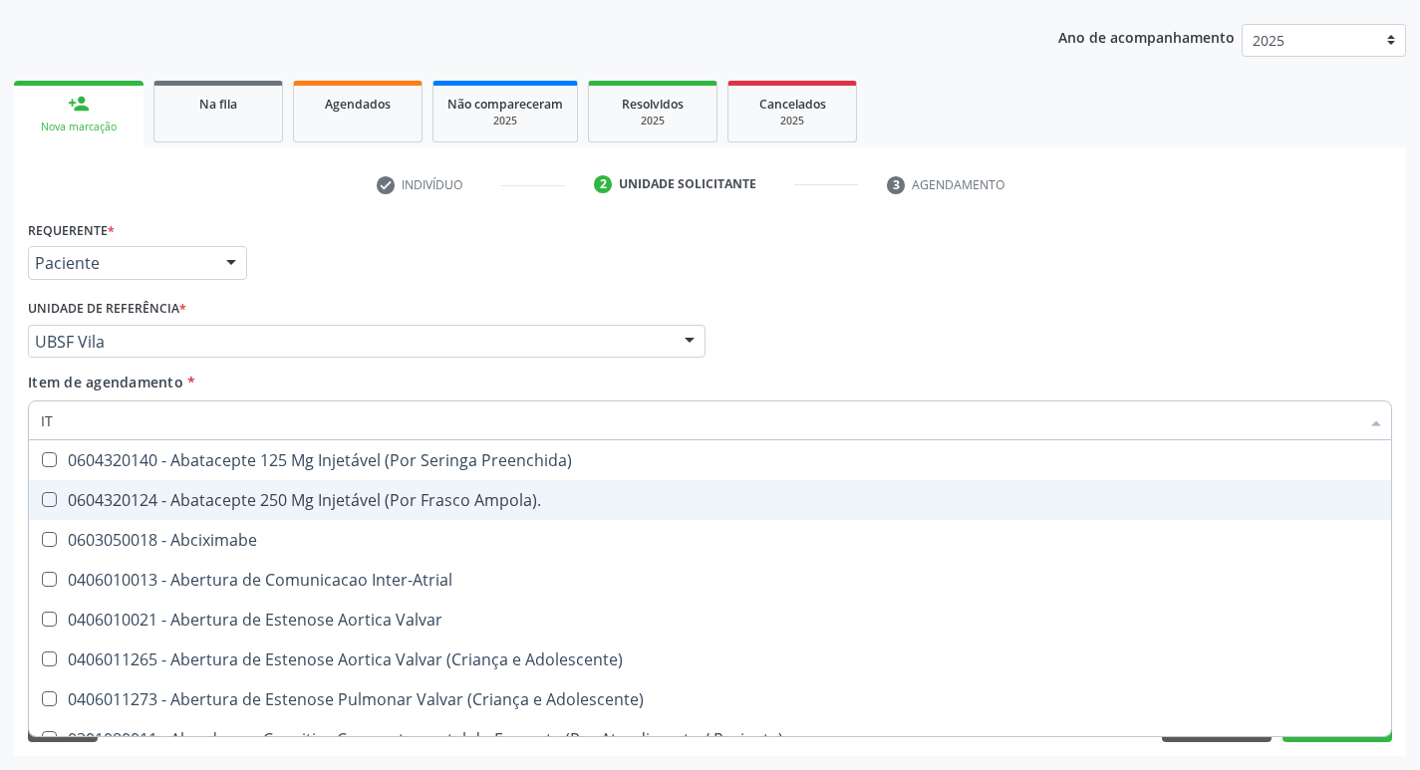
checkbox Órgãos "true"
checkbox Terapêuticas\)\ "true"
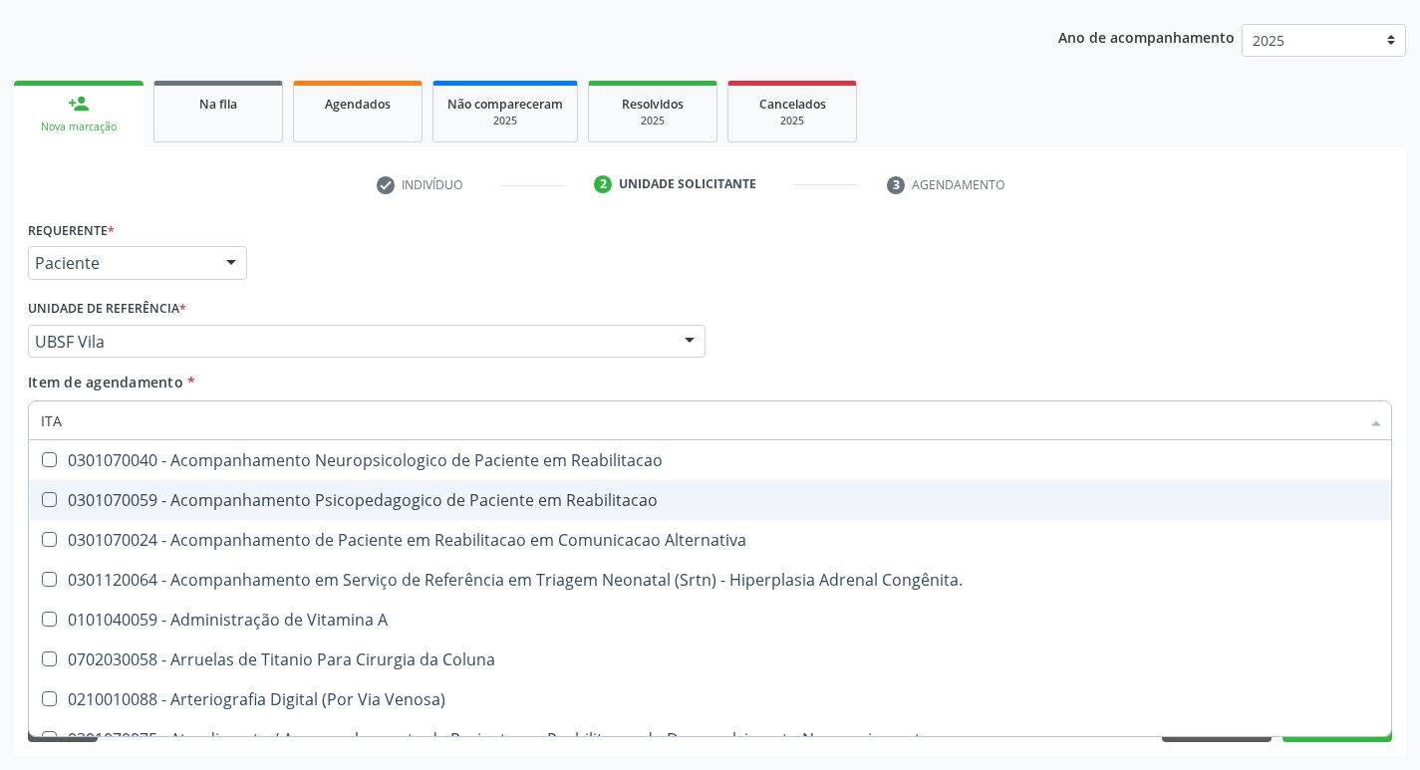
type input "ITAM"
checkbox Reabilitacao "true"
checkbox Alternativa "true"
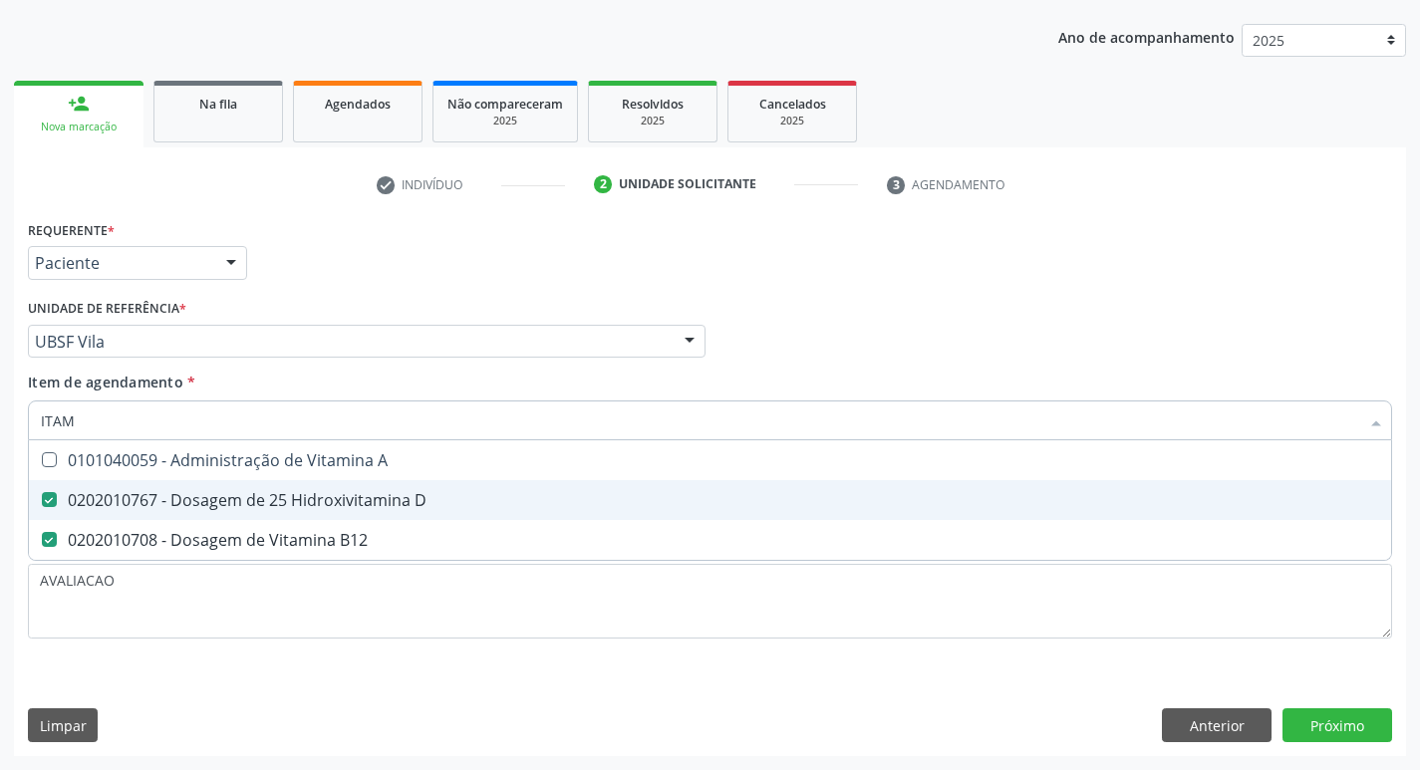
type input "ITA"
checkbox D "false"
checkbox B12 "false"
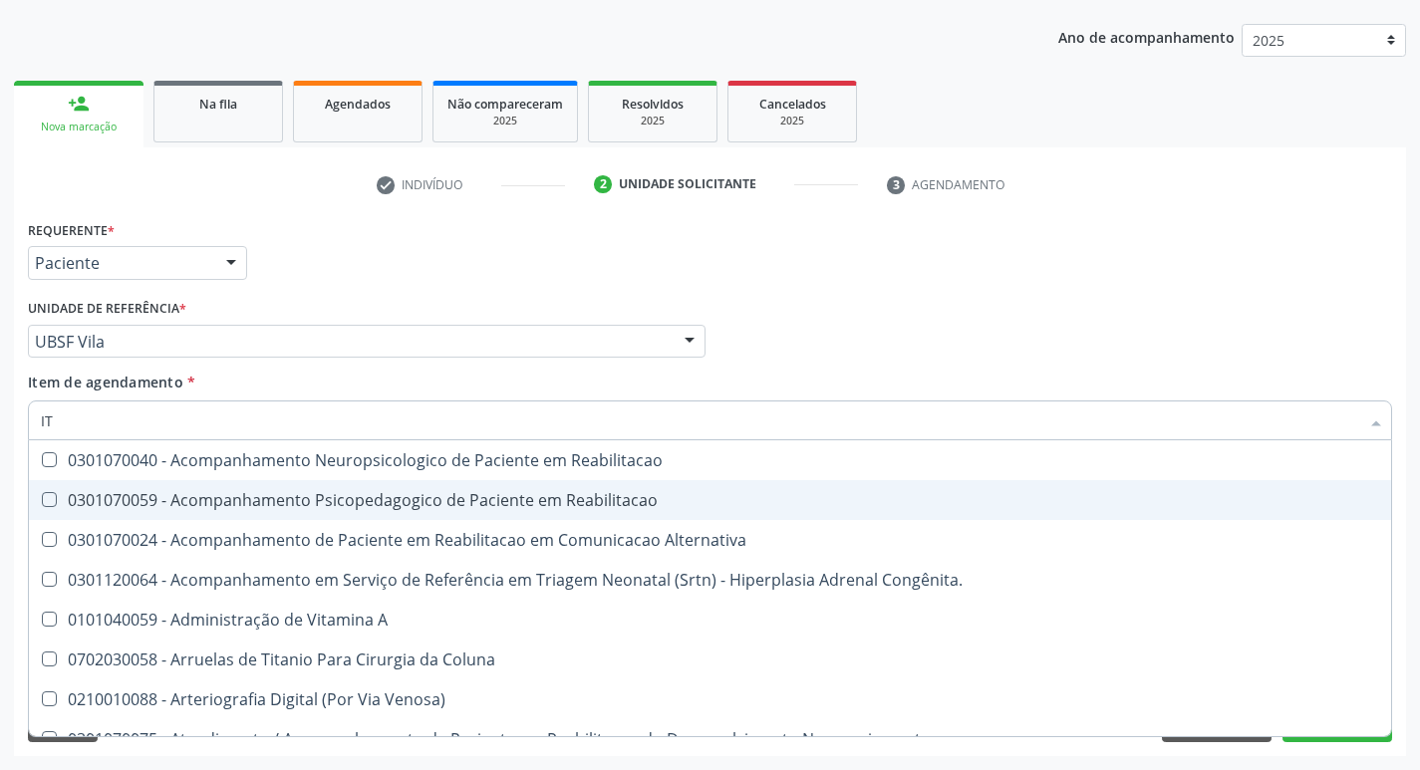
type input "I"
checkbox D "false"
checkbox B12 "false"
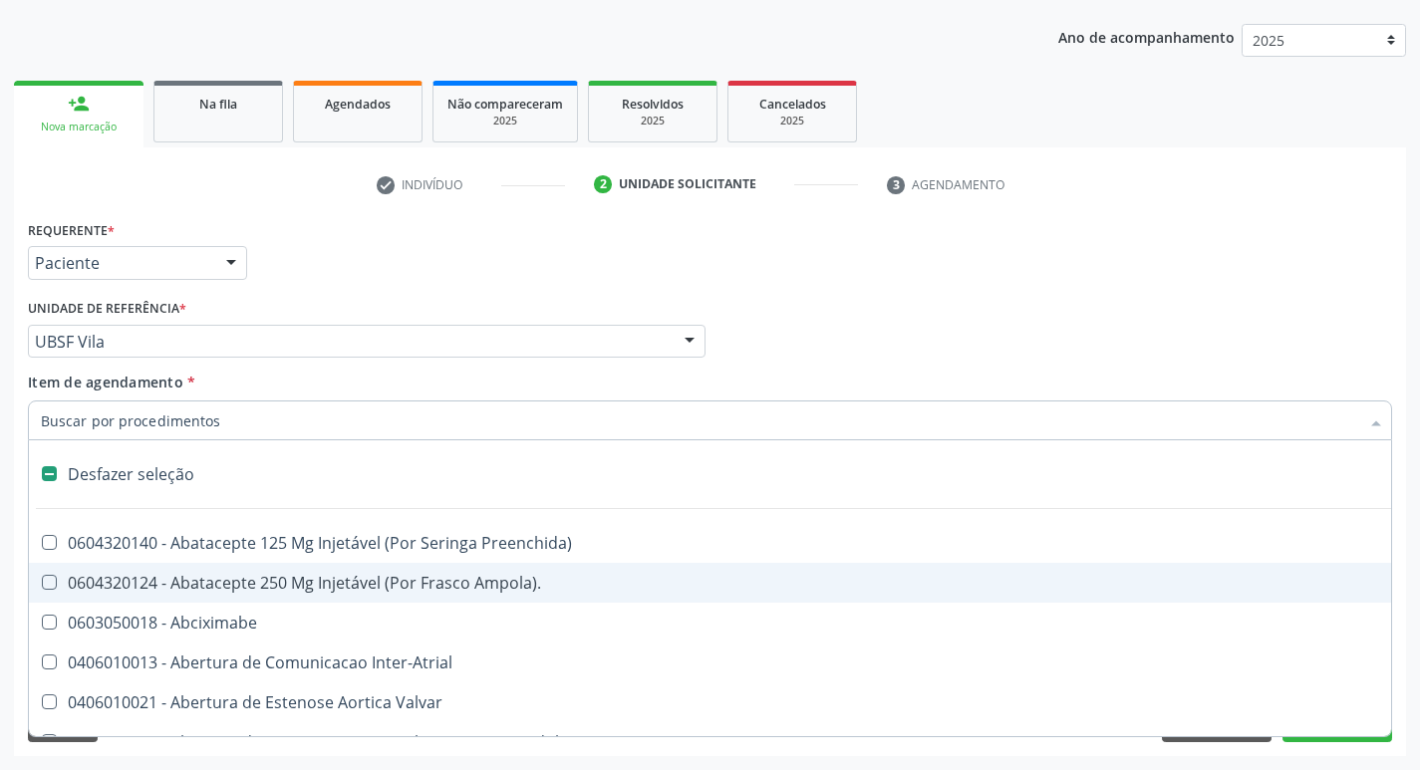
type input "F"
checkbox Congênita\ "true"
checkbox Urina "false"
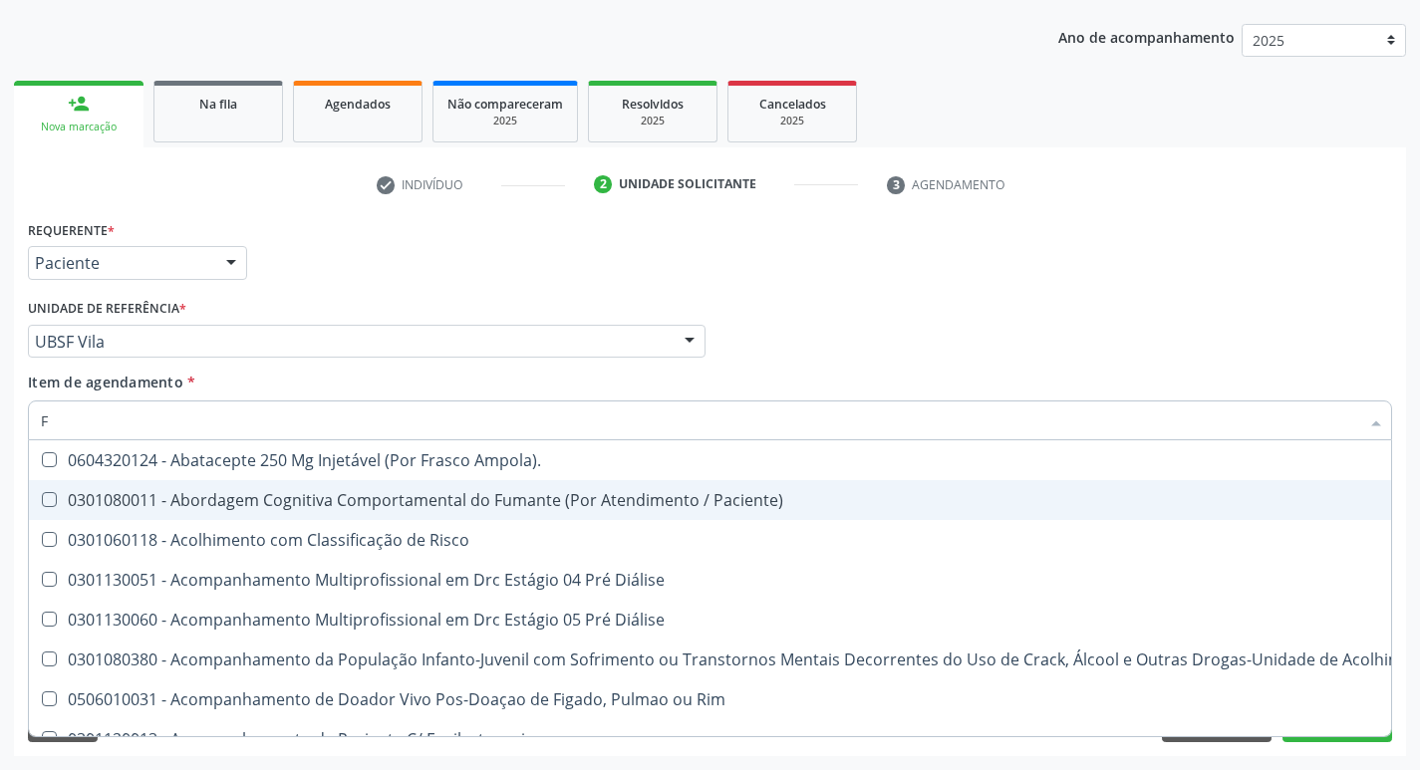
type input "FE"
checkbox Urina "false"
checkbox Respiratória "true"
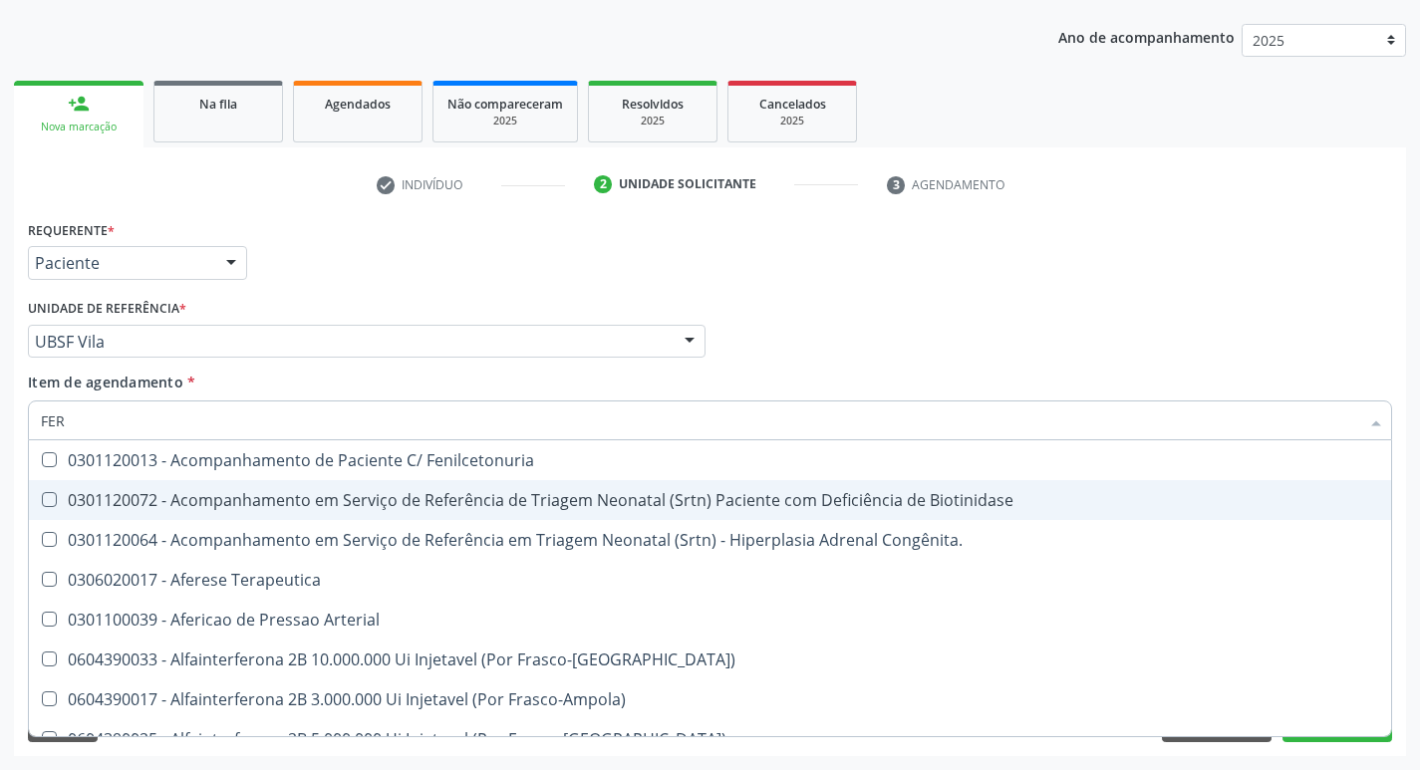
type input "FERR"
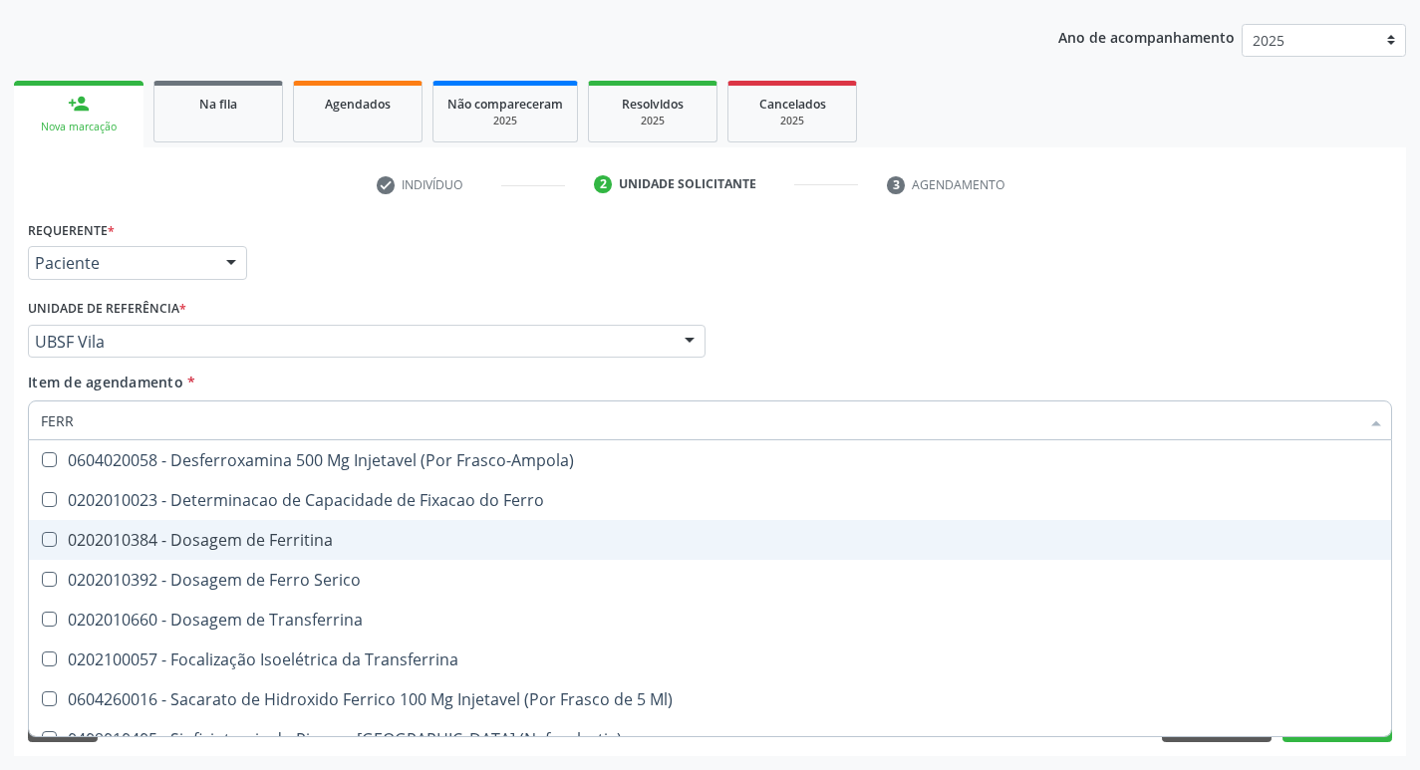
click at [337, 538] on div "0202010384 - Dosagem de Ferritina" at bounding box center [710, 540] width 1339 height 16
checkbox Ferritina "true"
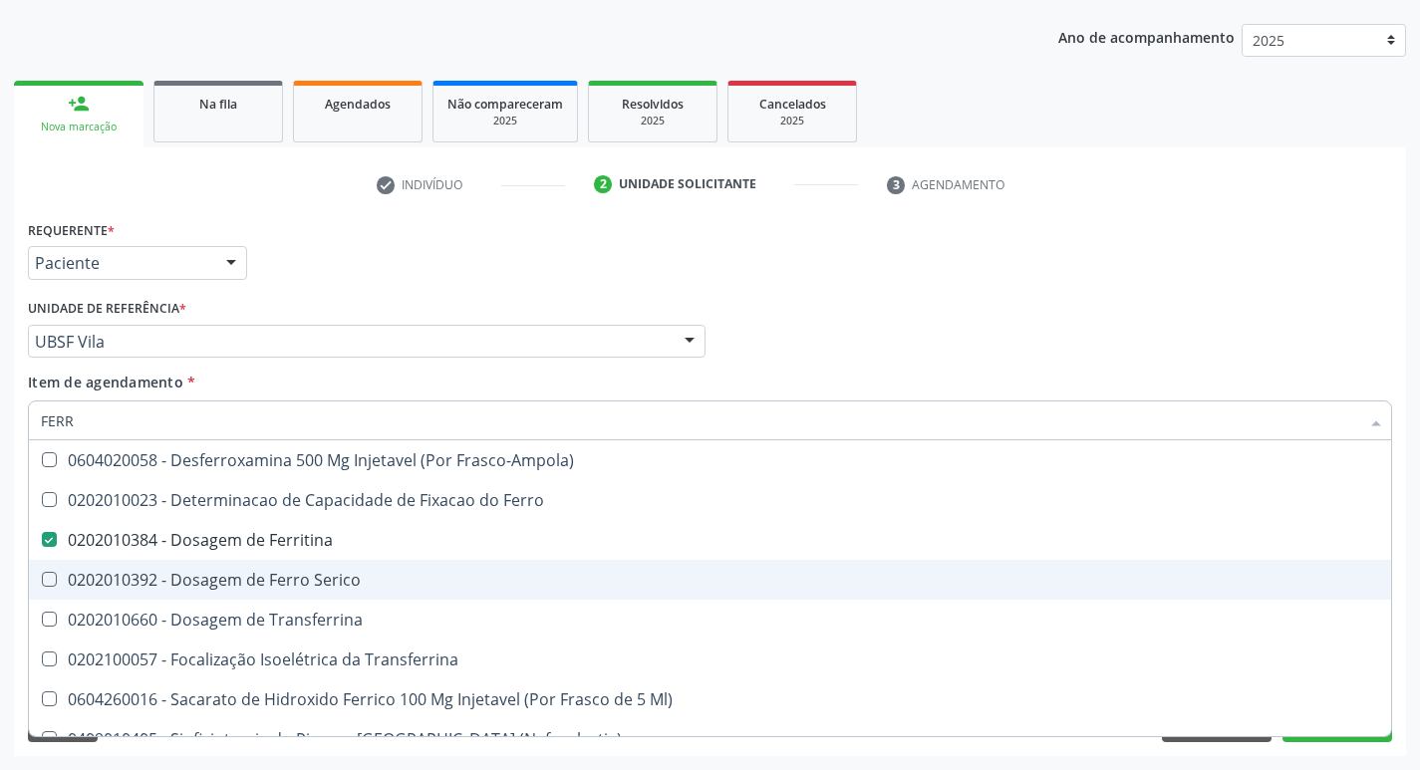
drag, startPoint x: 373, startPoint y: 567, endPoint x: 346, endPoint y: 579, distance: 29.4
click at [363, 573] on span "0202010392 - Dosagem de Ferro Serico" at bounding box center [710, 580] width 1363 height 40
checkbox Serico "true"
type input "FER"
checkbox Ferritina "false"
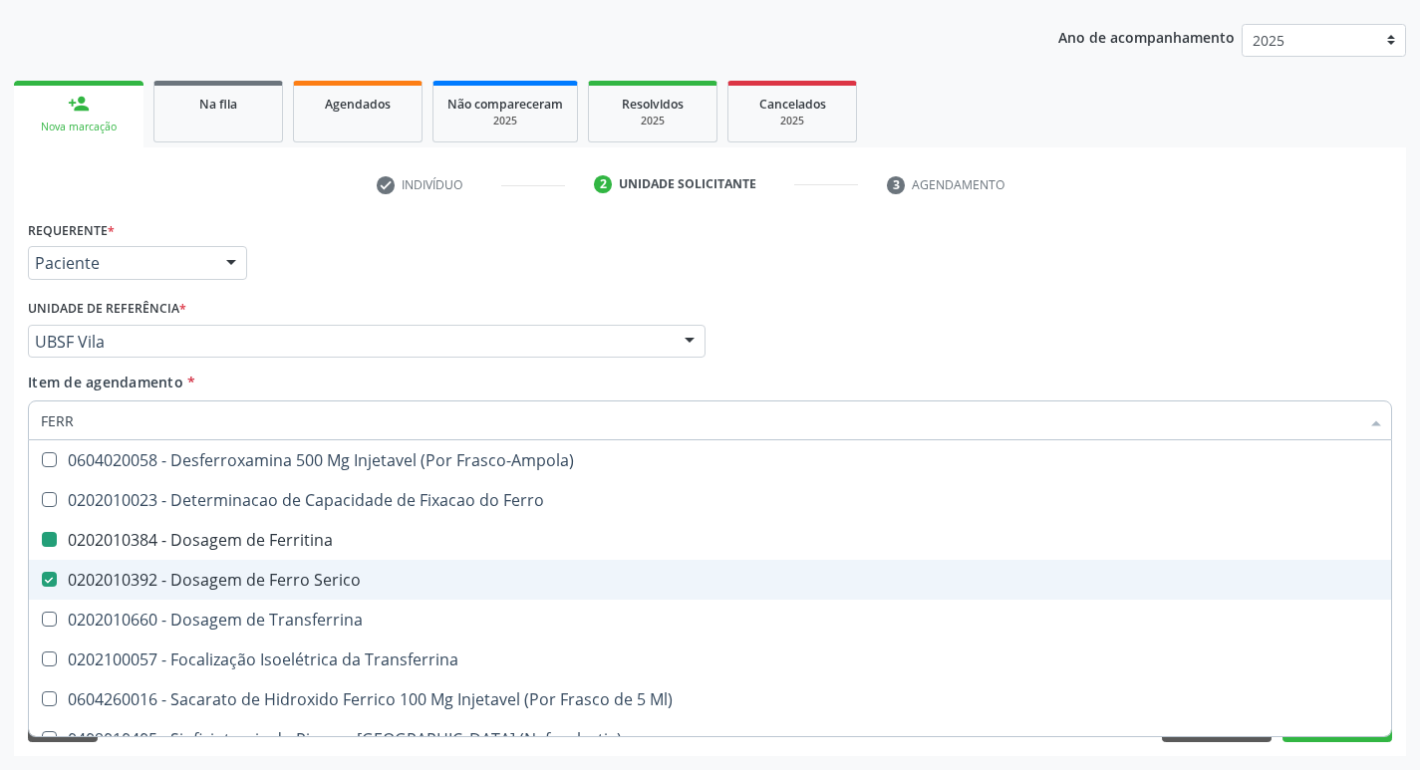
checkbox Serico "false"
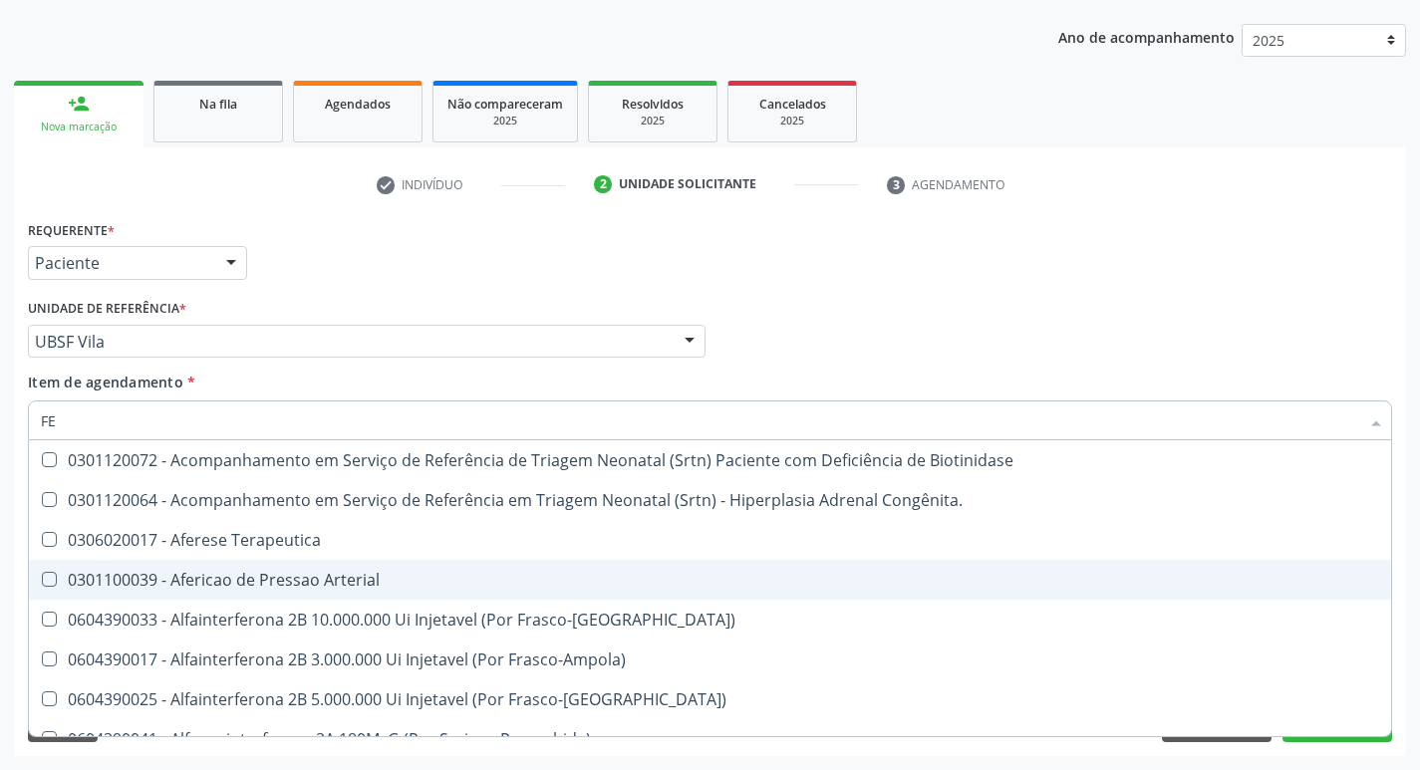
type input "F"
checkbox Ferritina "false"
checkbox Serico "false"
checkbox Inferior "false"
checkbox Titânio "false"
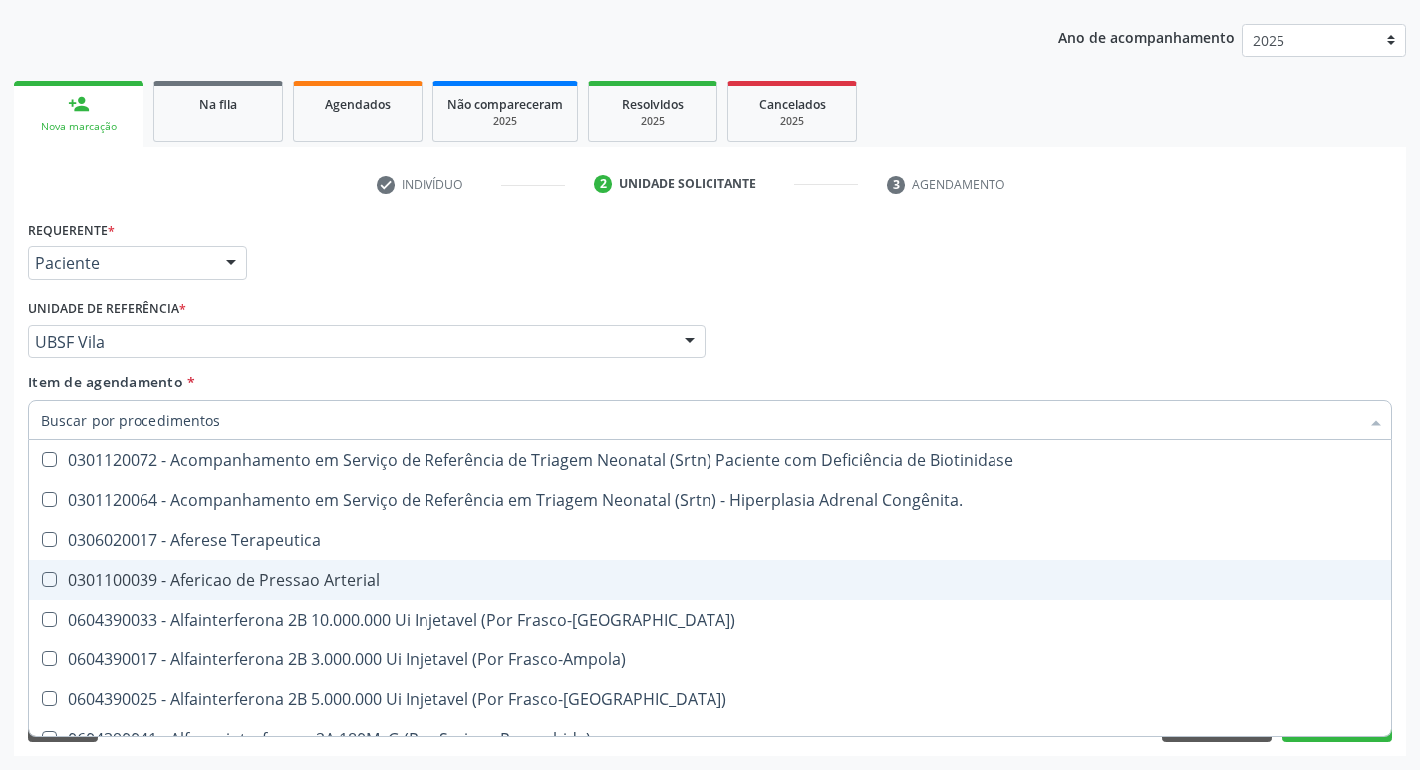
checkbox Inferior "false"
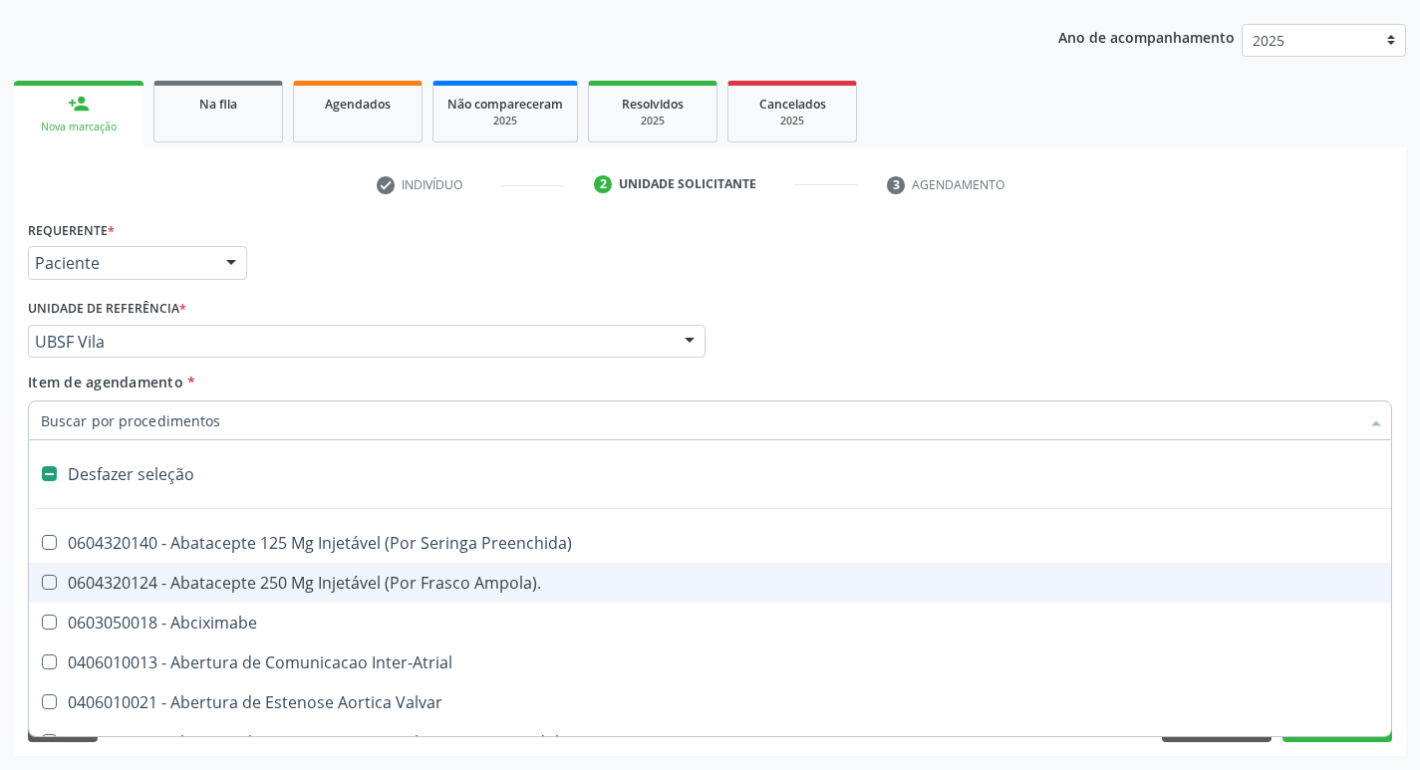
type input "T"
checkbox Dedo "true"
checkbox Urina "false"
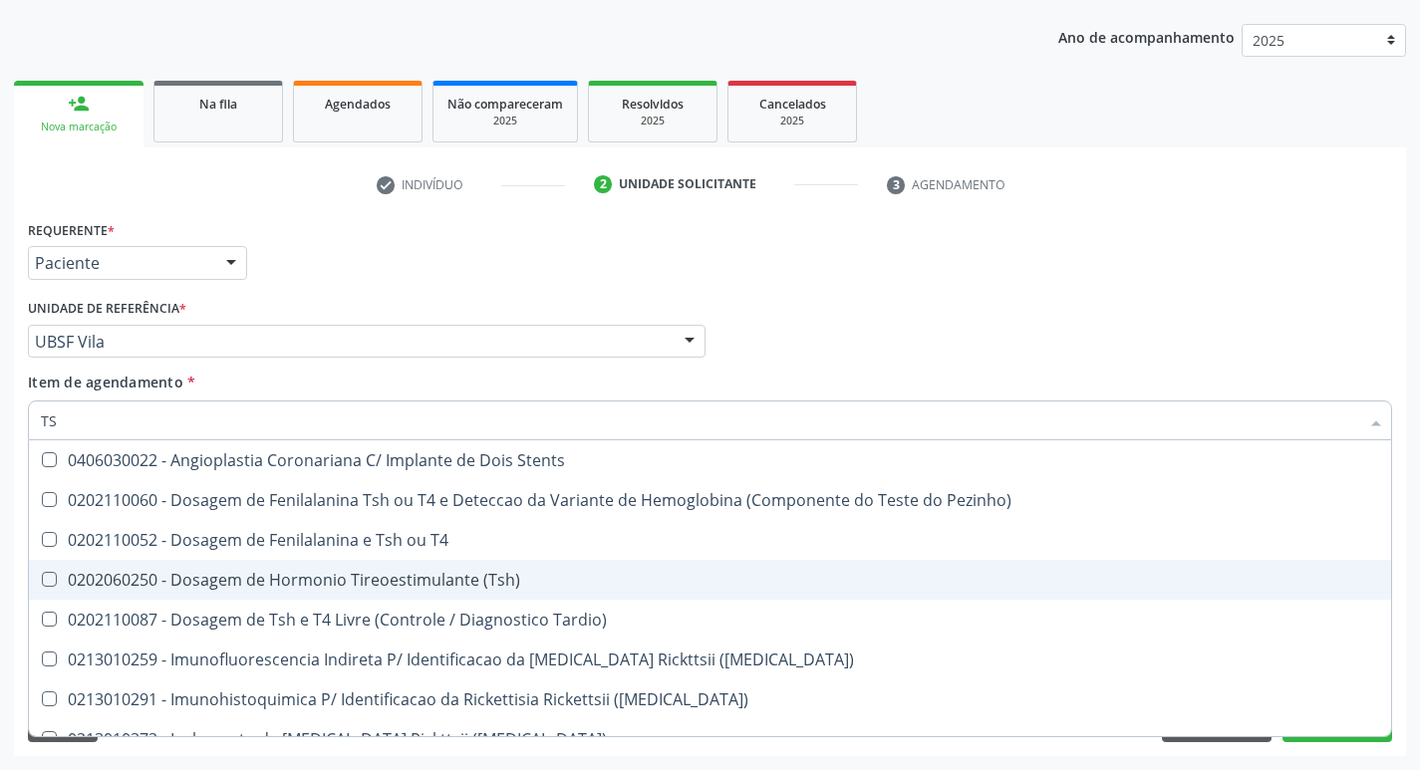
type input "TSH"
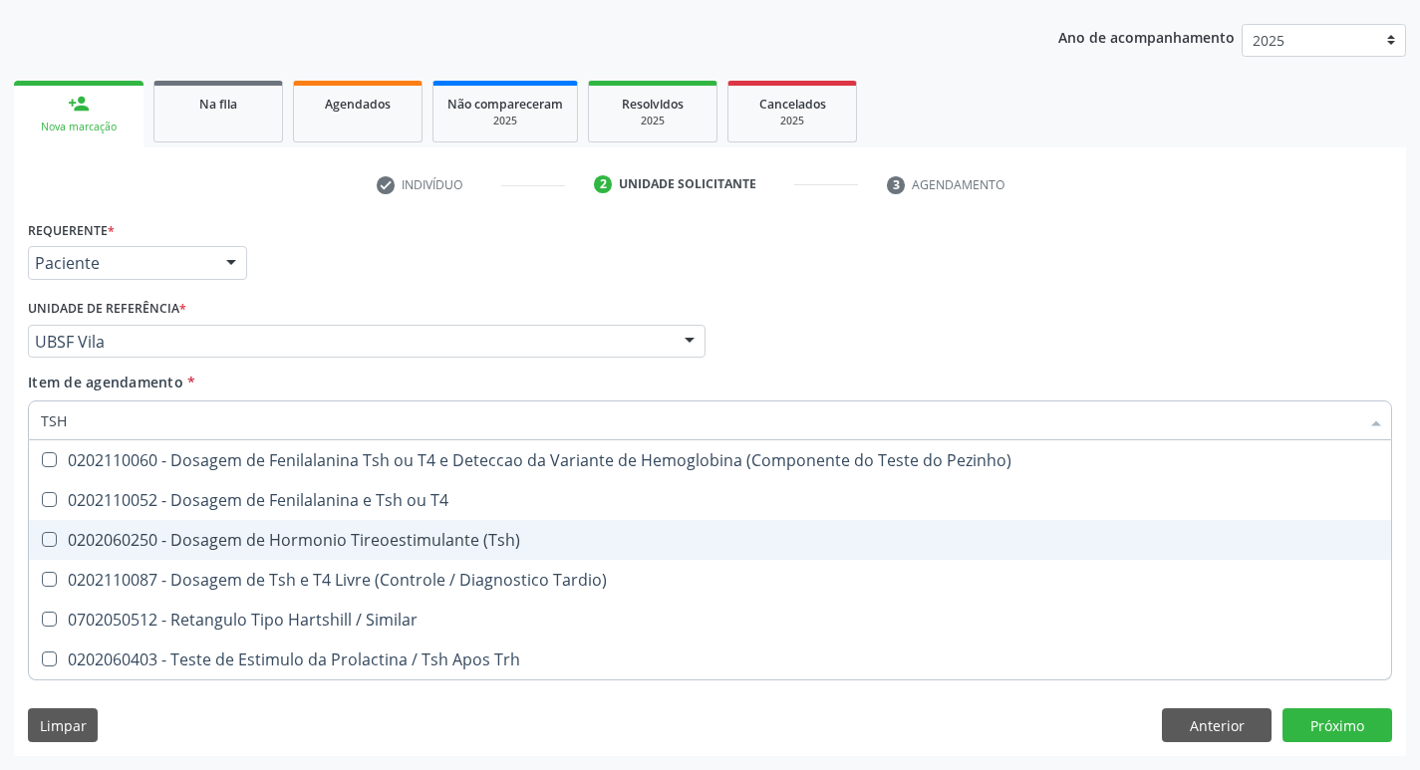
click at [505, 546] on div "0202060250 - Dosagem de Hormonio Tireoestimulante (Tsh)" at bounding box center [710, 540] width 1339 height 16
checkbox \(Tsh\) "true"
type input "TS"
checkbox \(Tsh\) "false"
checkbox Tardio\) "true"
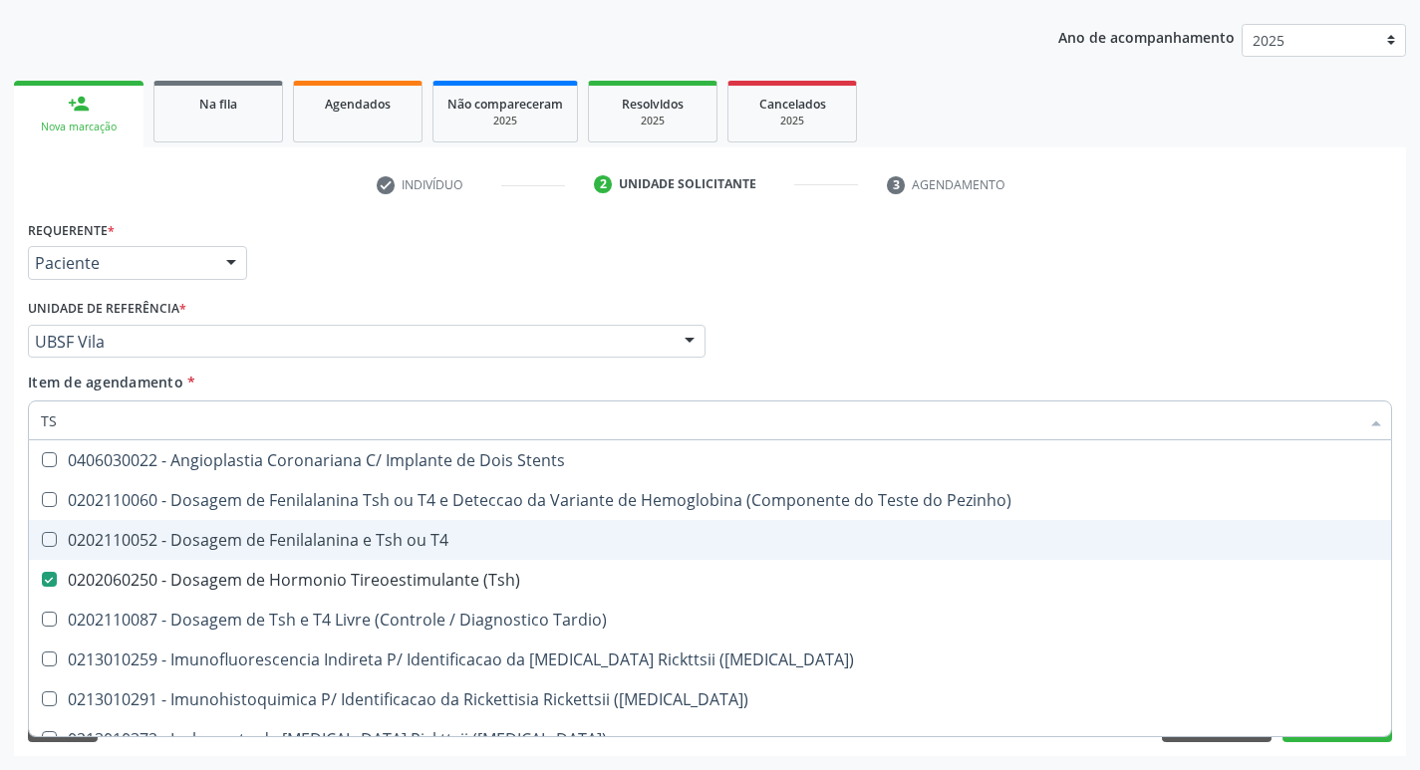
type input "T"
checkbox \(Tsh\) "false"
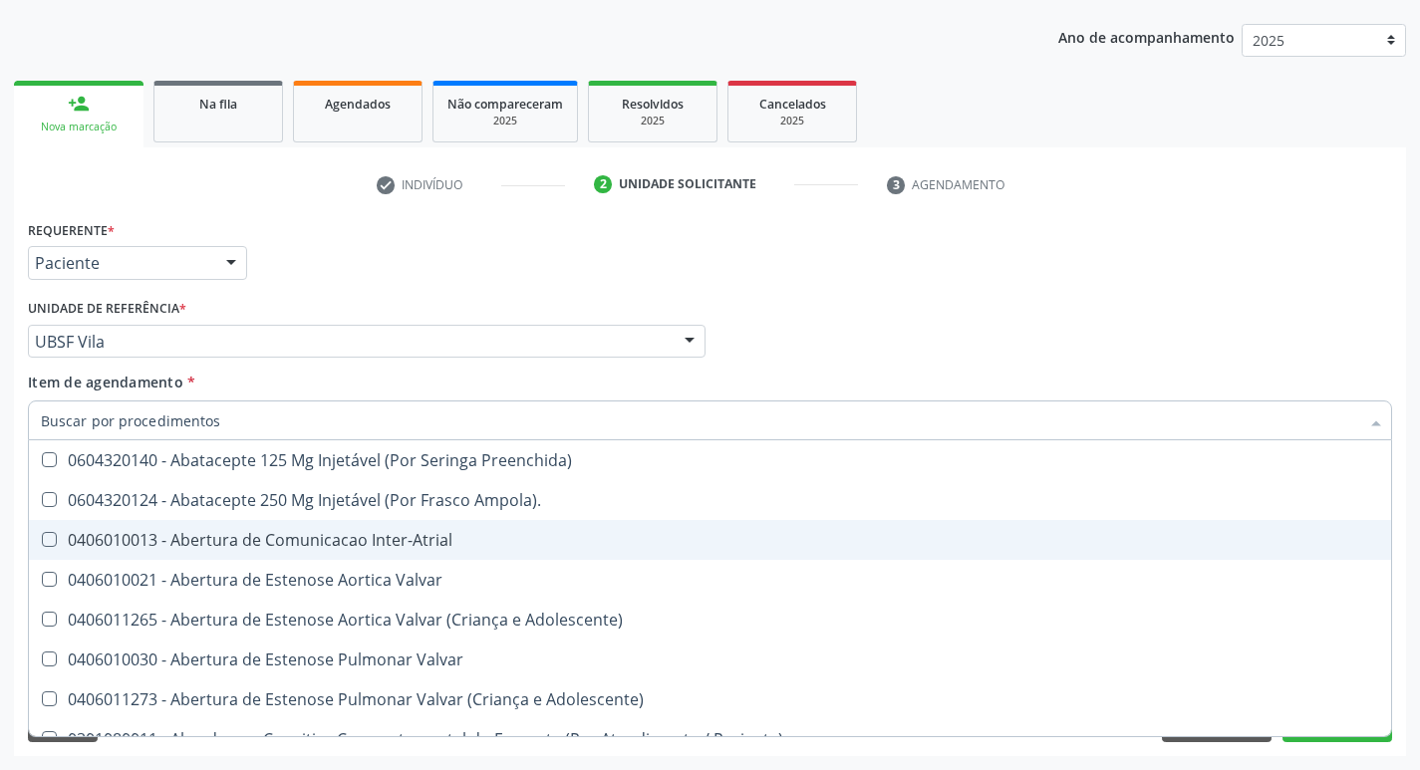
checkbox Urina "false"
checkbox Central "true"
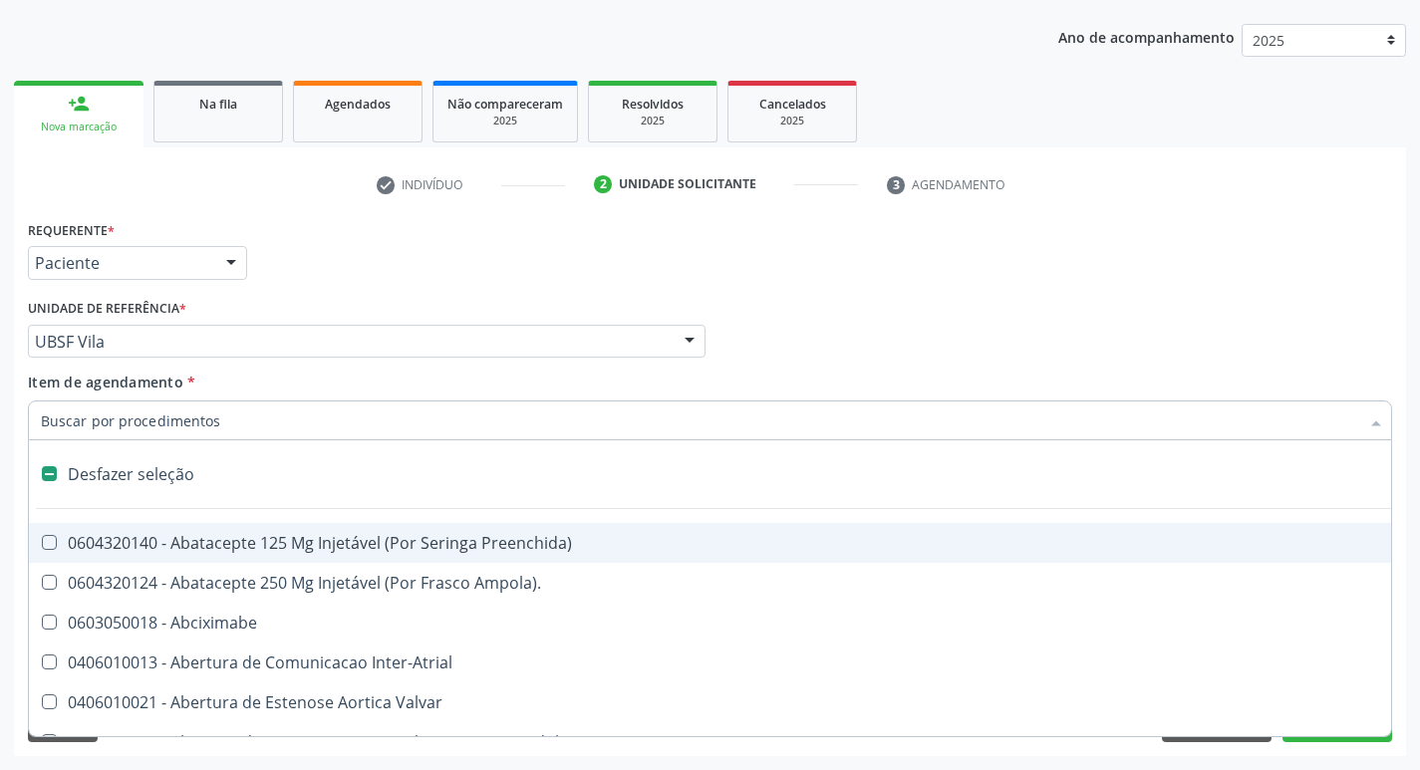
type input "T"
checkbox Dedo "true"
checkbox Urina "false"
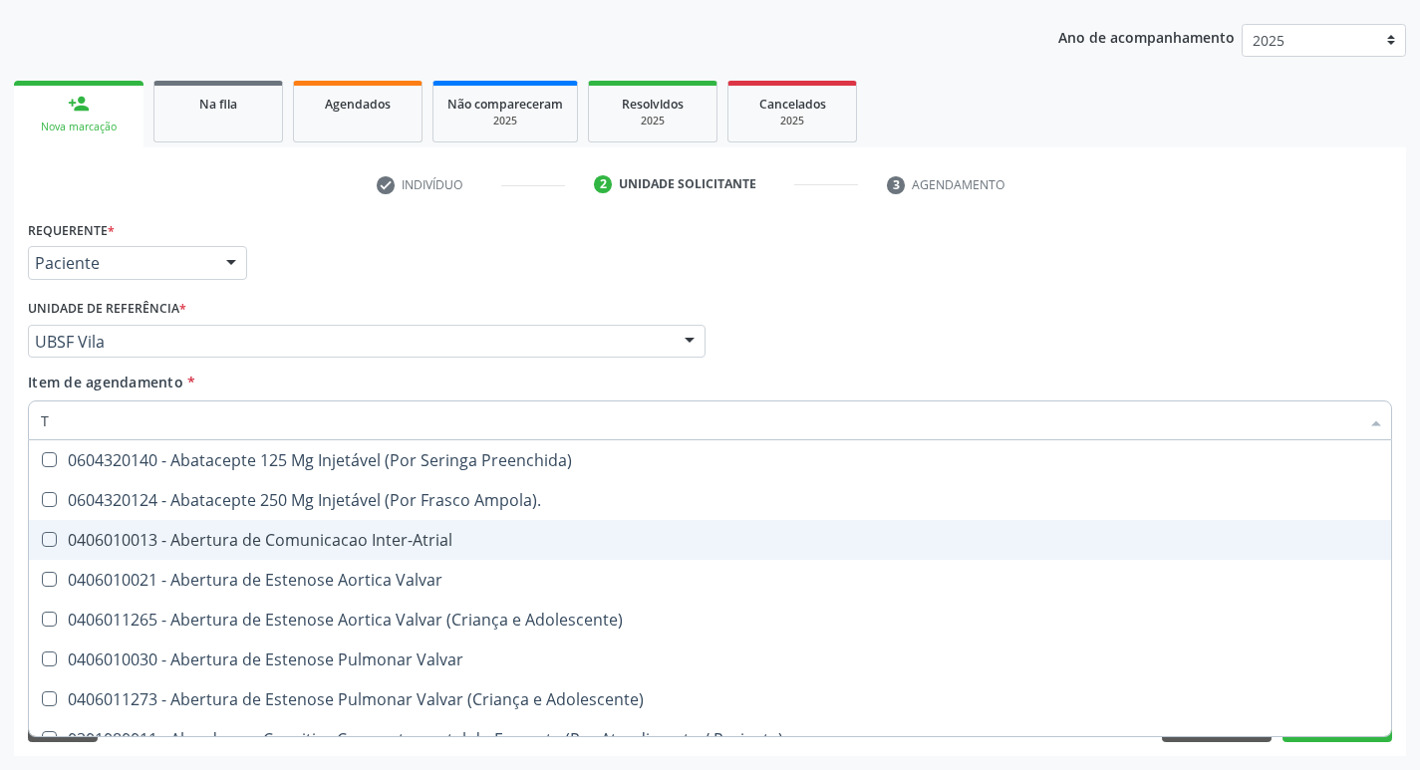
type input "T4"
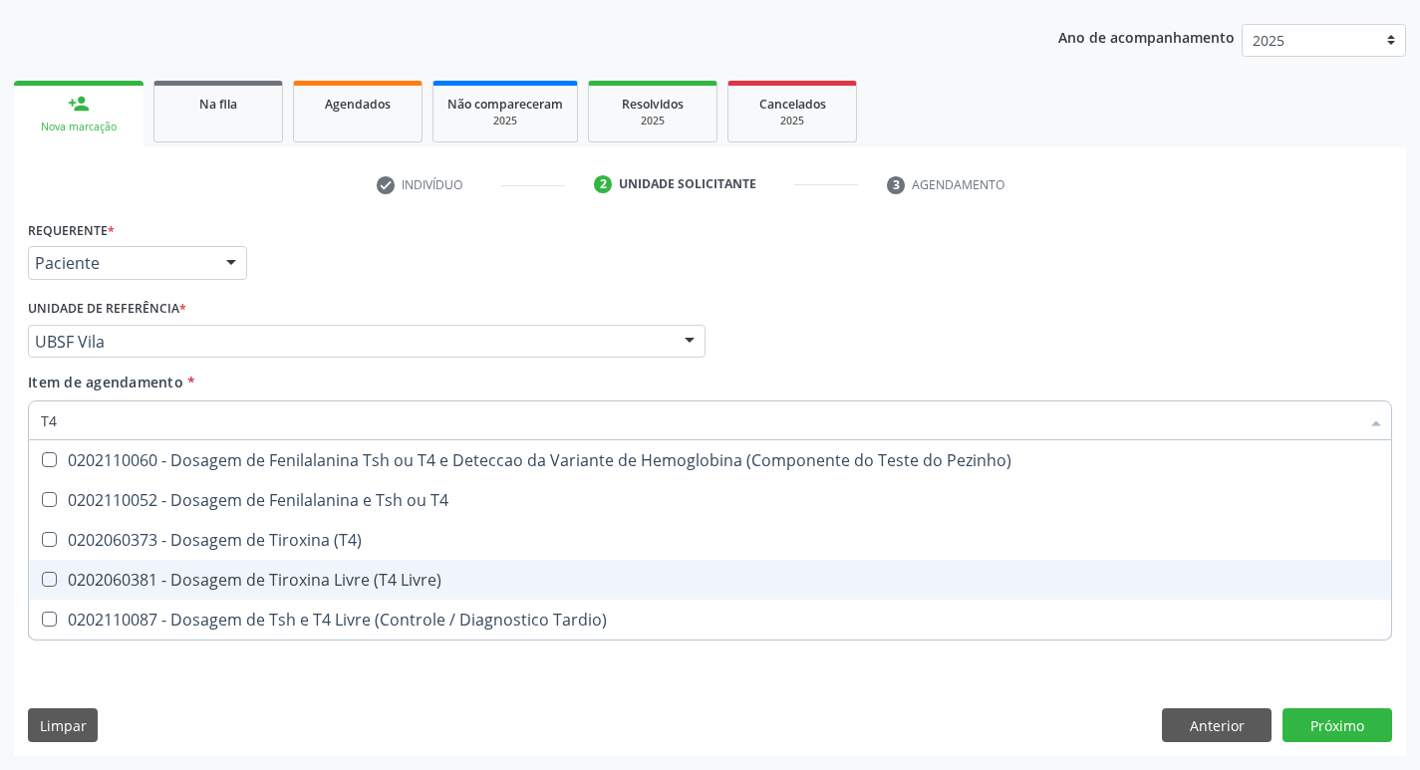
click at [437, 583] on div "0202060381 - Dosagem de Tiroxina Livre (T4 Livre)" at bounding box center [710, 580] width 1339 height 16
checkbox Livre\) "true"
type input "T"
checkbox Livre\) "false"
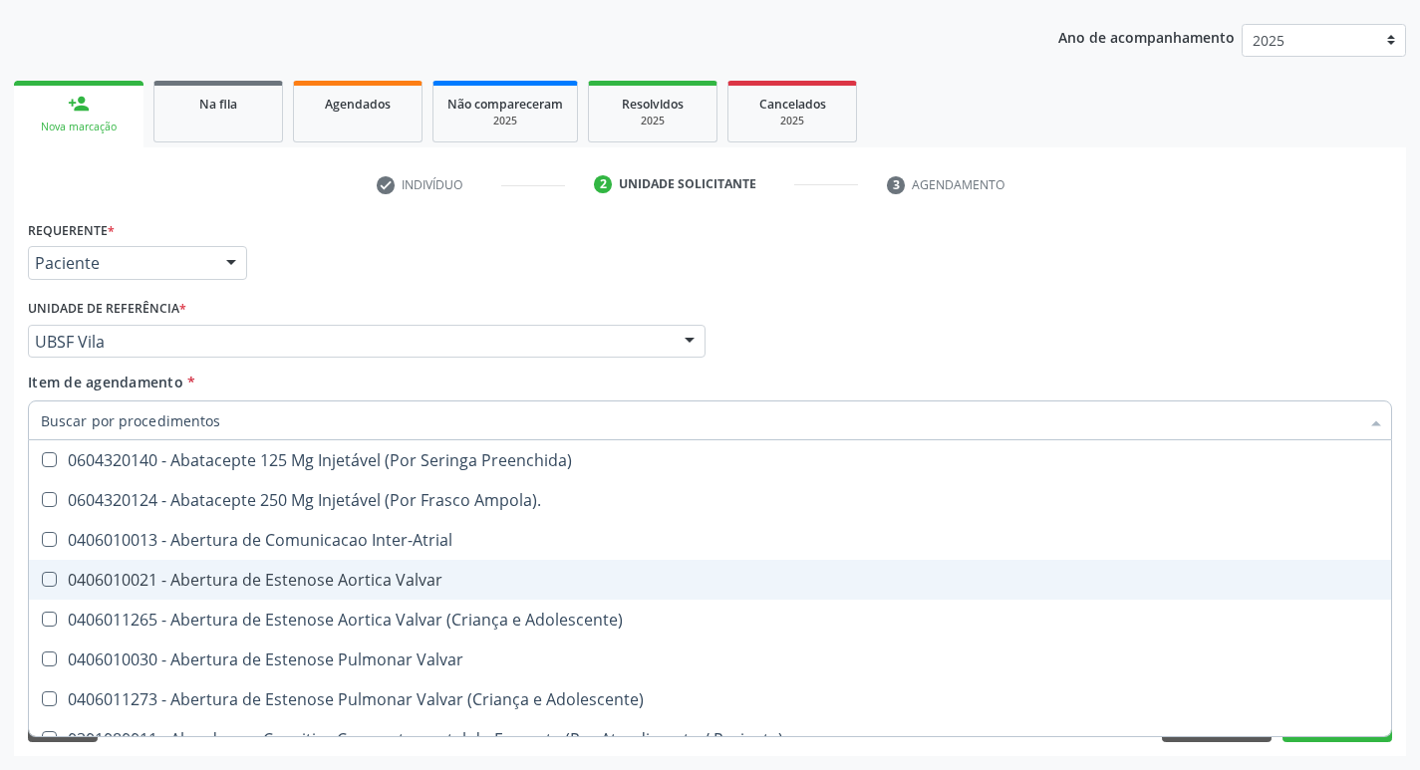
checkbox Urina "false"
checkbox Central "true"
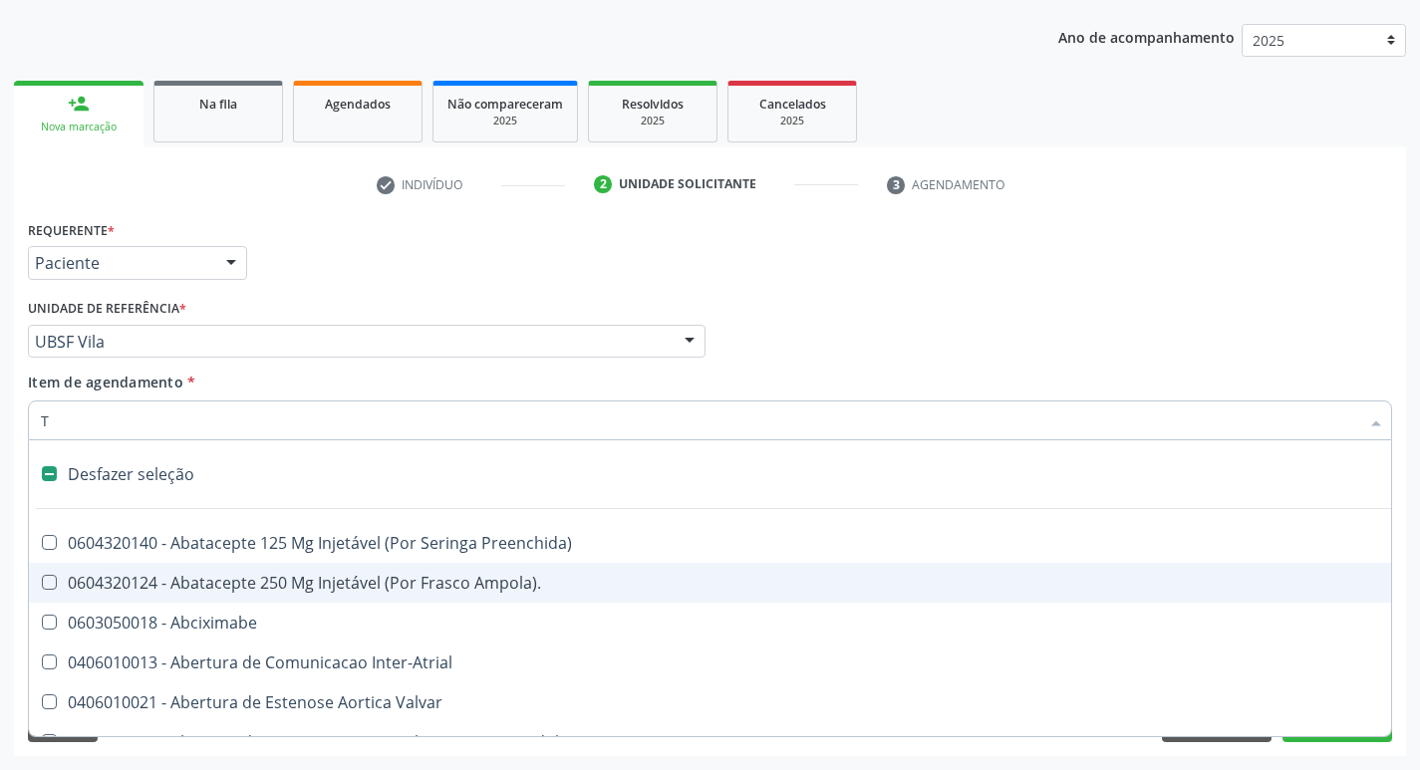
type input "TG"
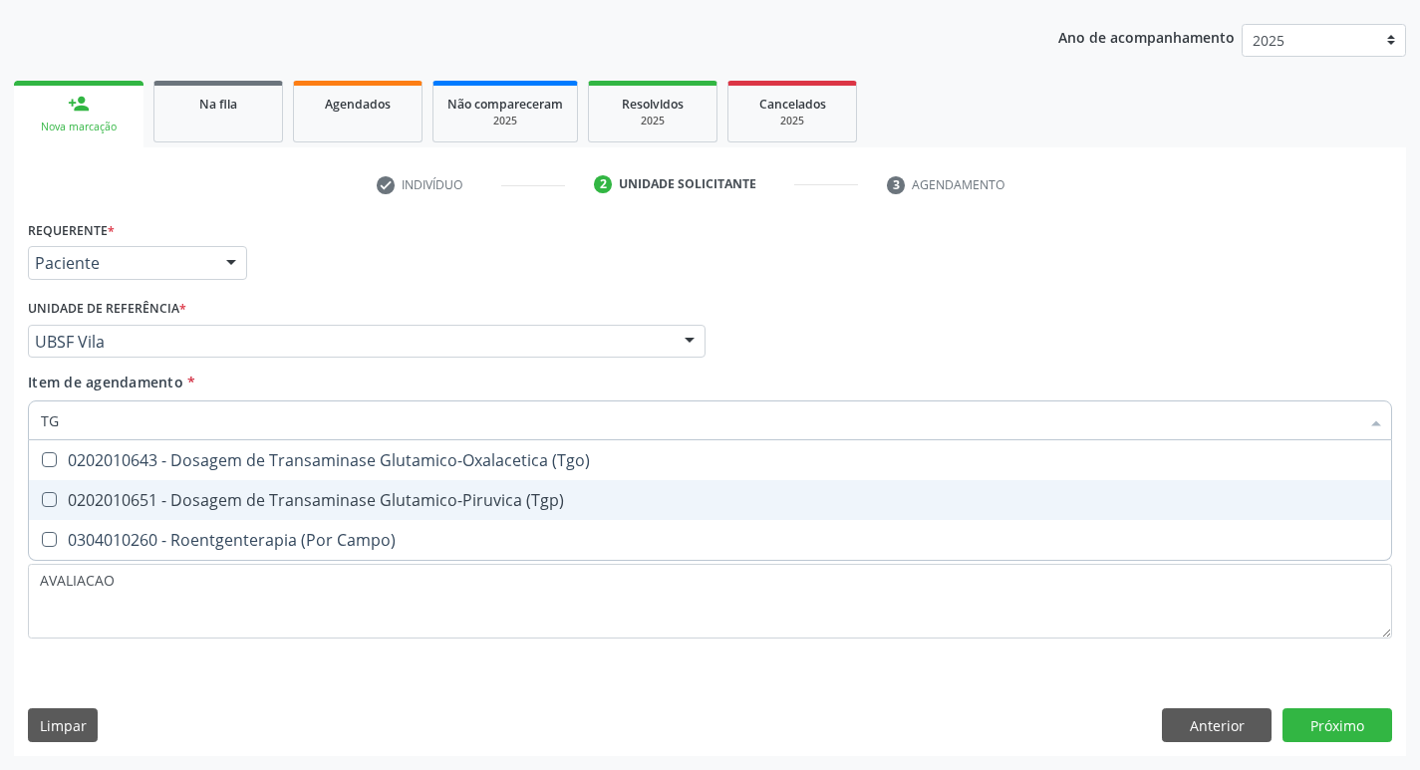
click at [451, 486] on span "0202010651 - Dosagem de Transaminase Glutamico-Piruvica (Tgp)" at bounding box center [710, 500] width 1363 height 40
checkbox \(Tgp\) "true"
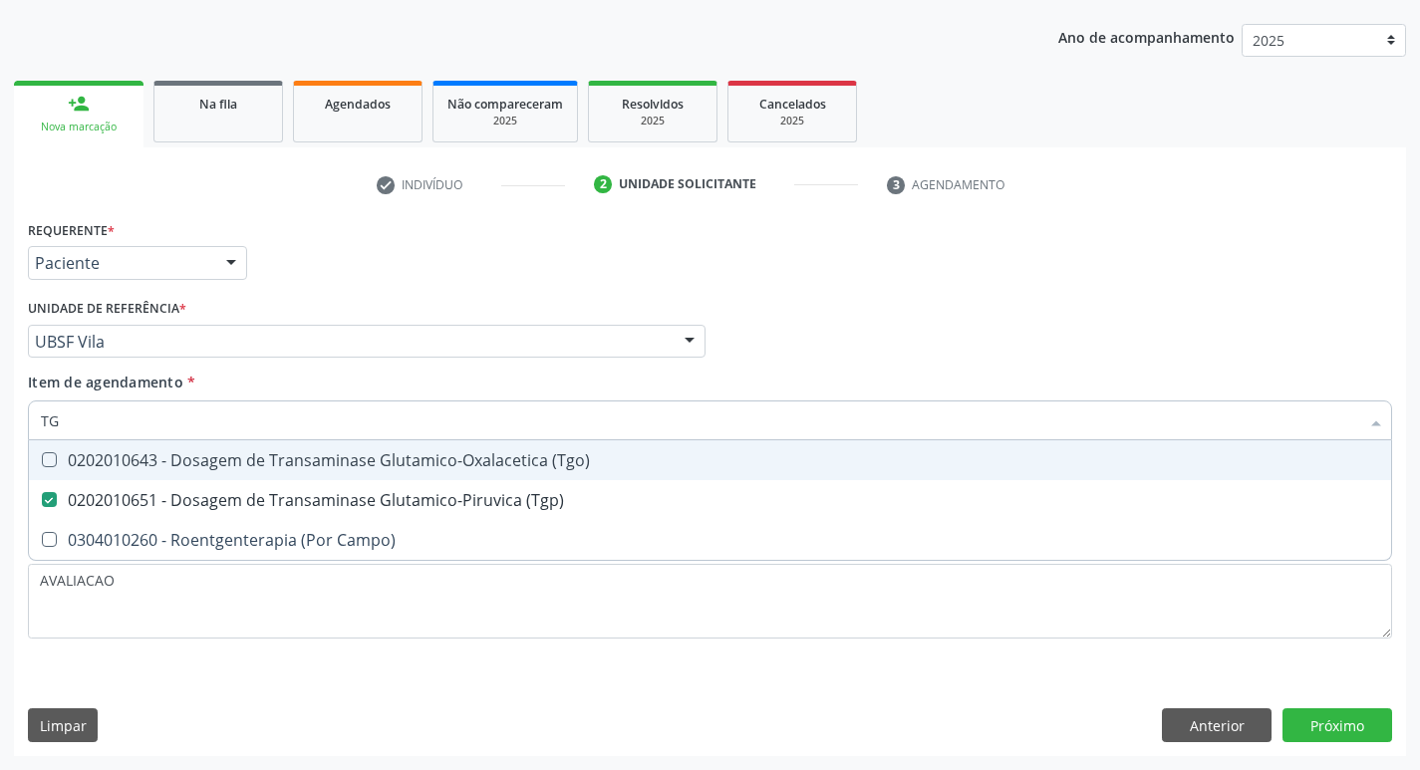
click at [455, 465] on div "0202010643 - Dosagem de Transaminase Glutamico-Oxalacetica (Tgo)" at bounding box center [710, 461] width 1339 height 16
checkbox \(Tgo\) "true"
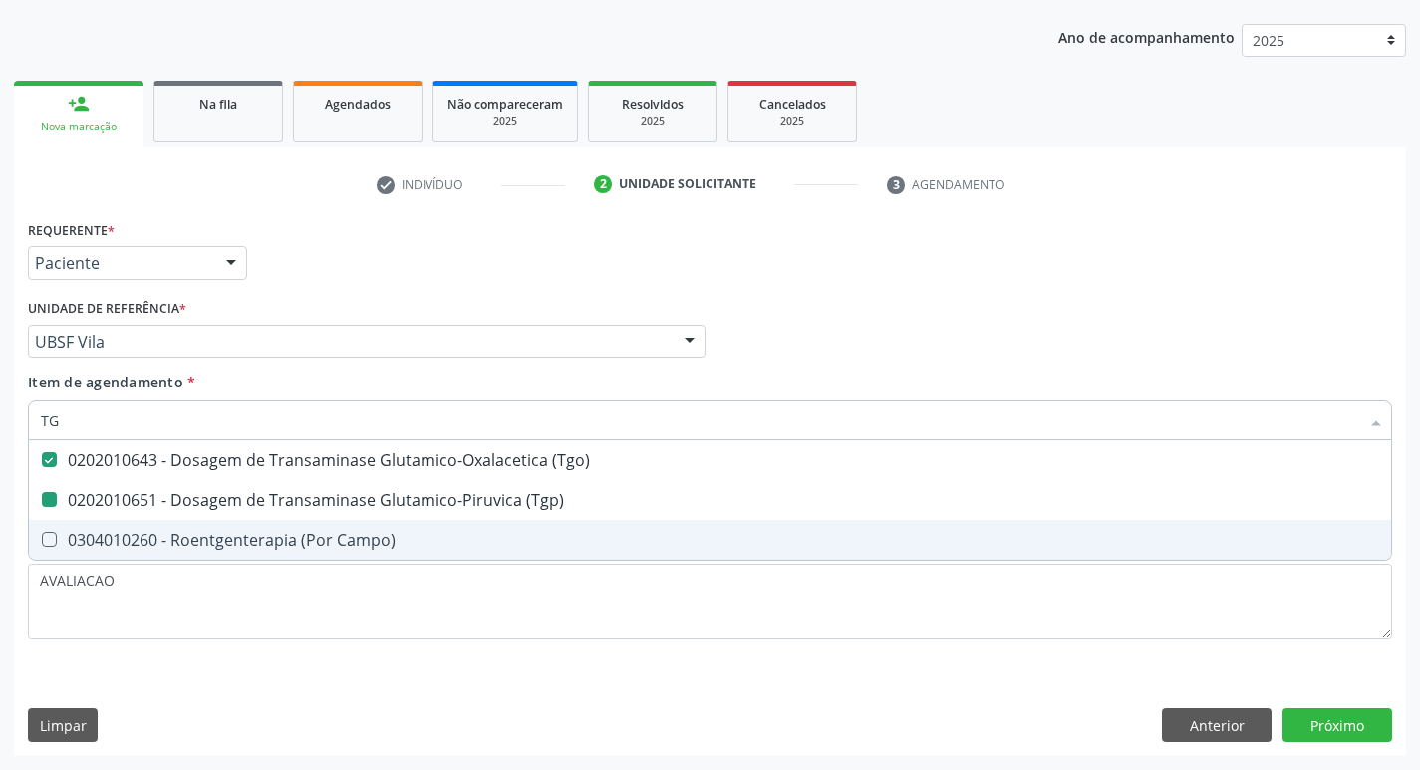
type input "T"
checkbox \(Tgo\) "false"
checkbox \(Tgp\) "false"
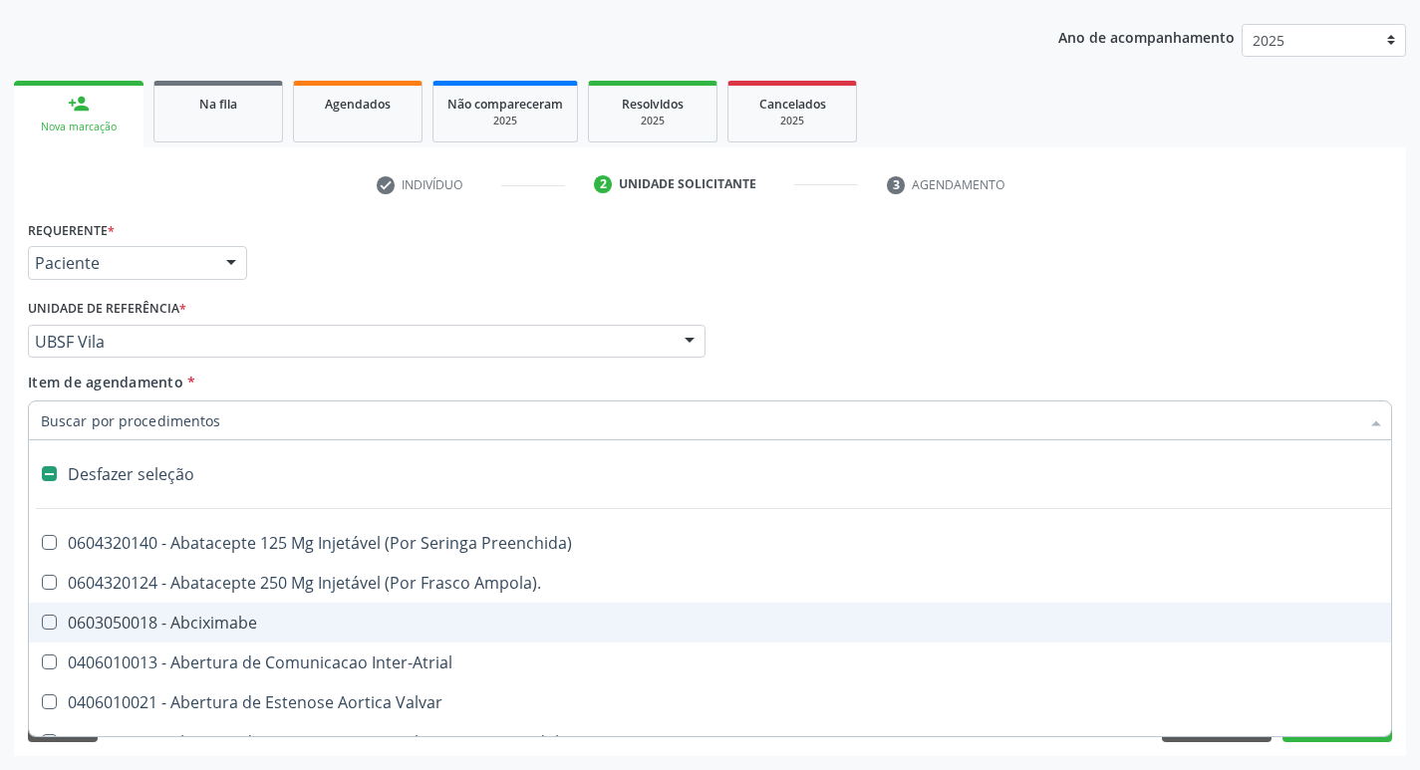
checkbox Dedo "false"
checkbox Urina "true"
type input "T"
checkbox Dedo "true"
checkbox Urina "false"
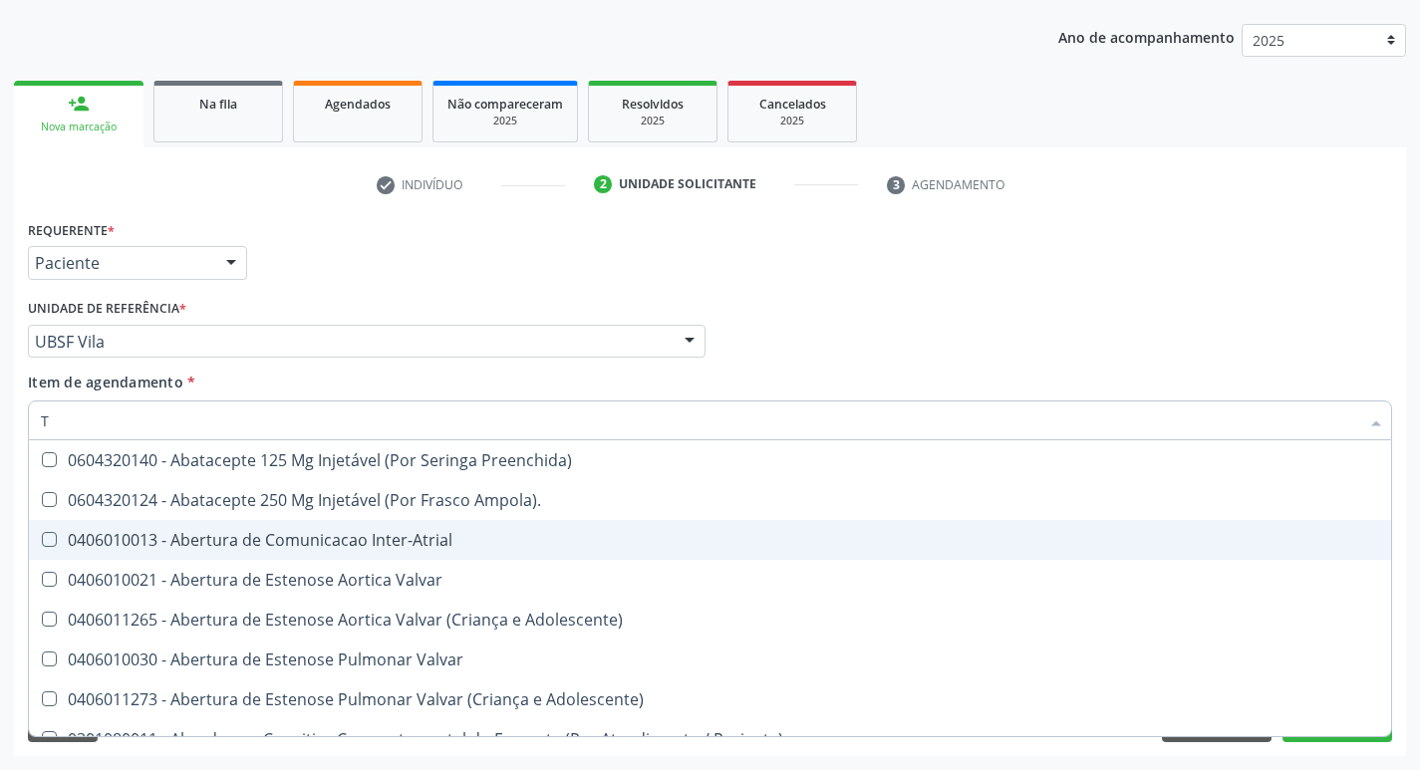
type input "TR"
checkbox Urina "false"
checkbox Oficina\) "true"
checkbox Grupo "true"
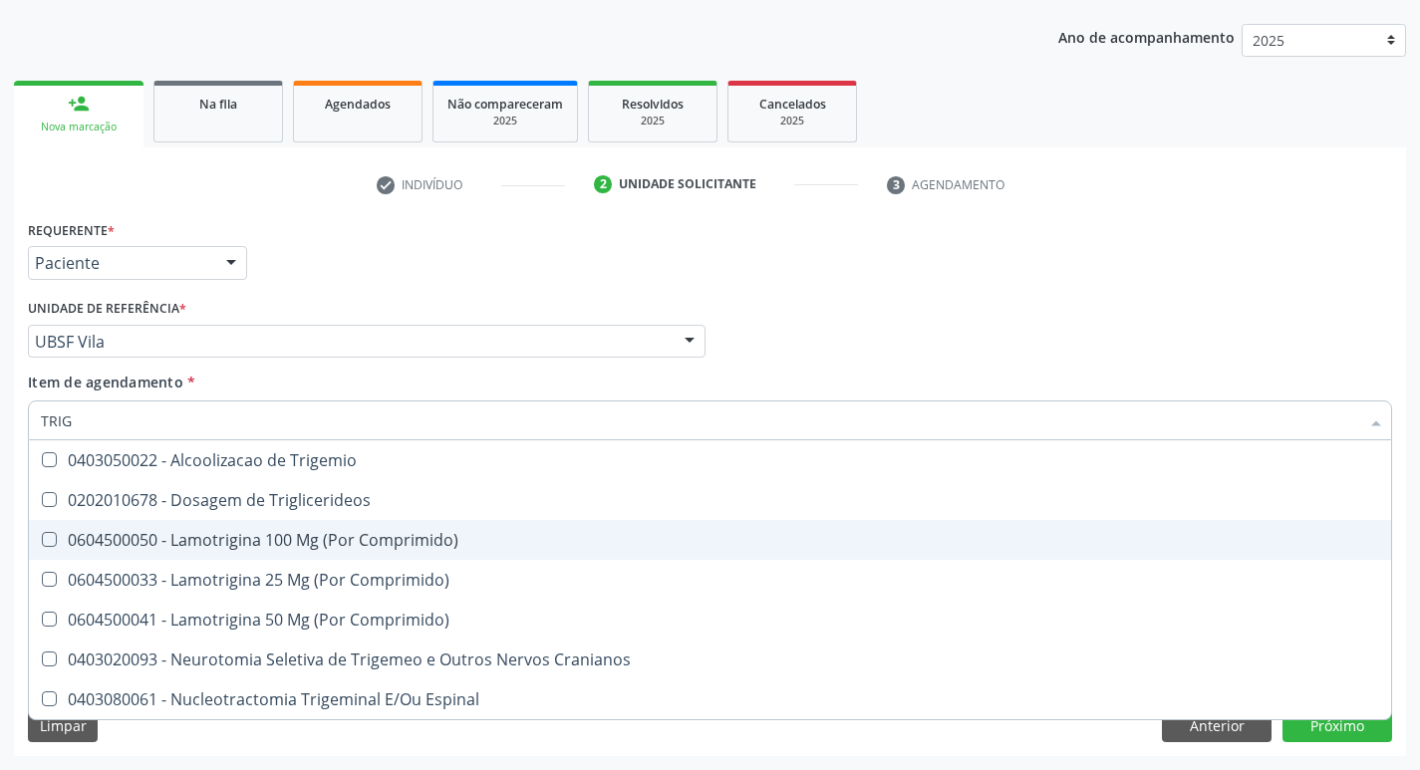
type input "TRIGL"
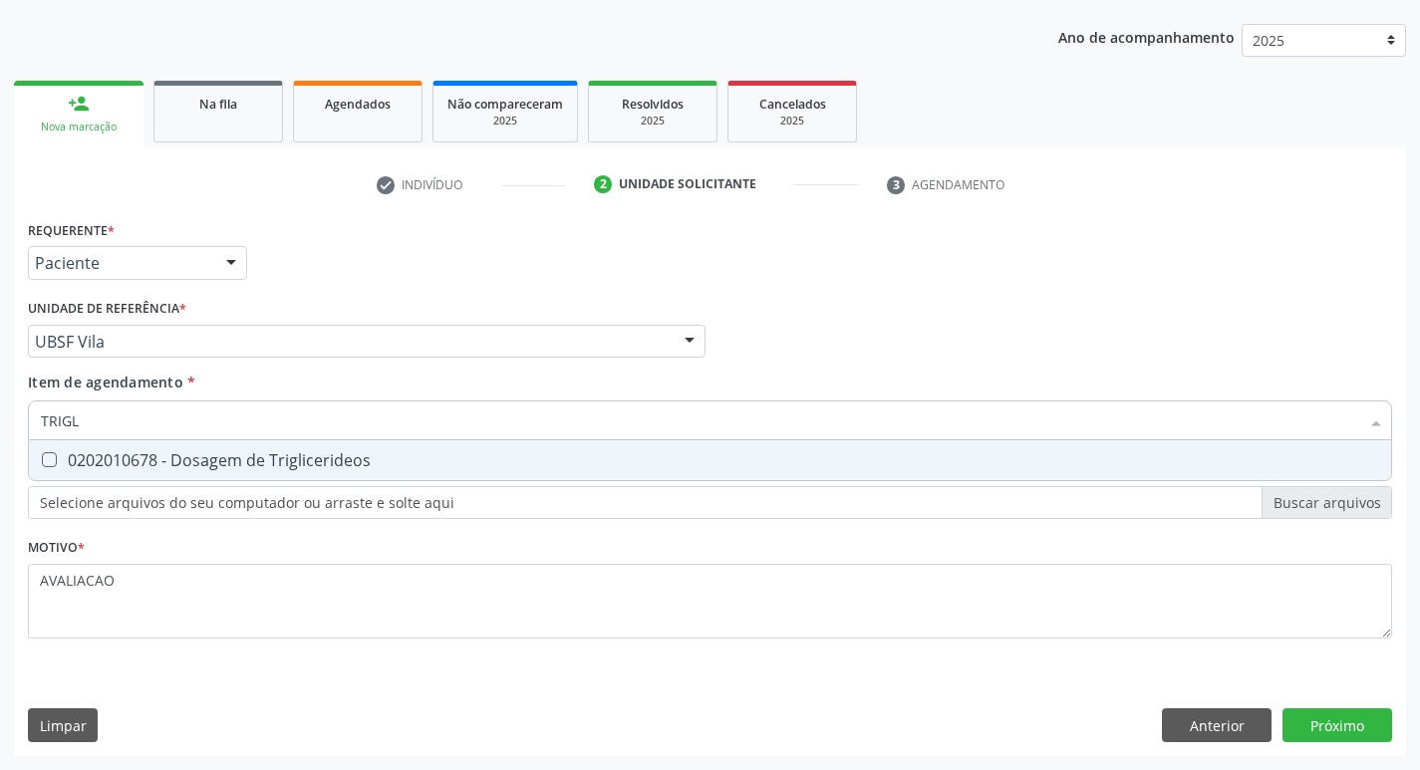
click at [394, 473] on span "0202010678 - Dosagem de Triglicerideos" at bounding box center [710, 461] width 1363 height 40
checkbox Triglicerideos "true"
click at [1351, 726] on div "Requerente * Paciente Profissional de Saúde Paciente Nenhum resultado encontrad…" at bounding box center [710, 485] width 1392 height 541
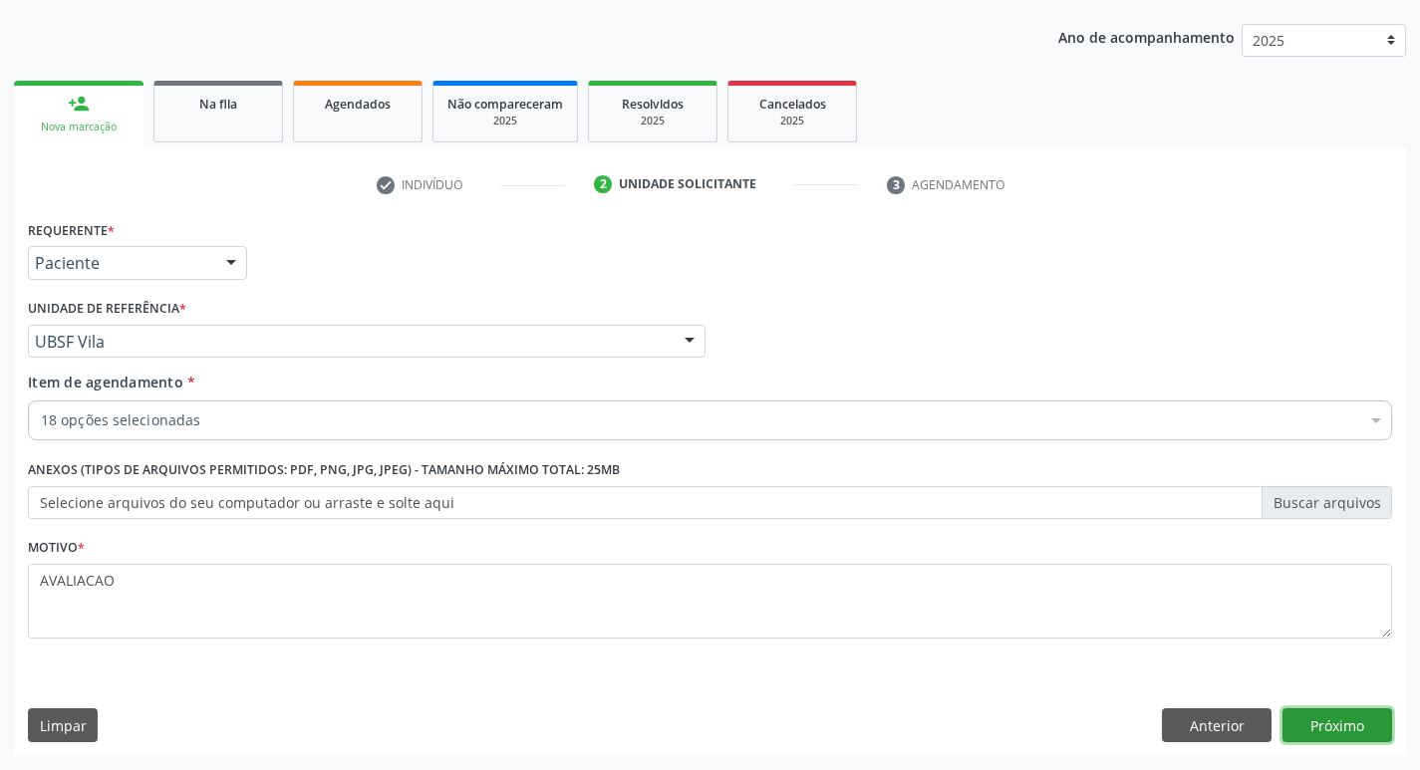
scroll to position [0, 0]
click at [1320, 723] on button "Próximo" at bounding box center [1338, 726] width 110 height 34
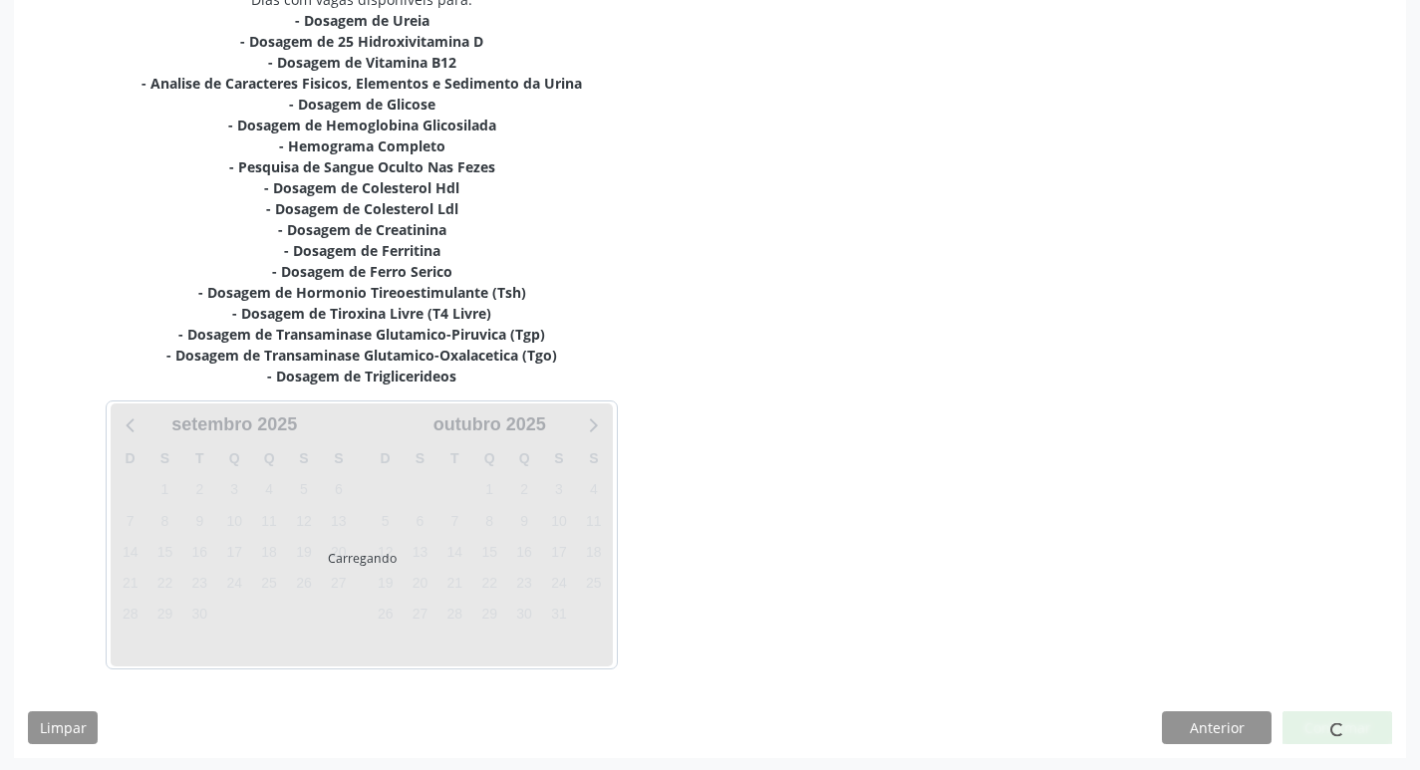
scroll to position [453, 0]
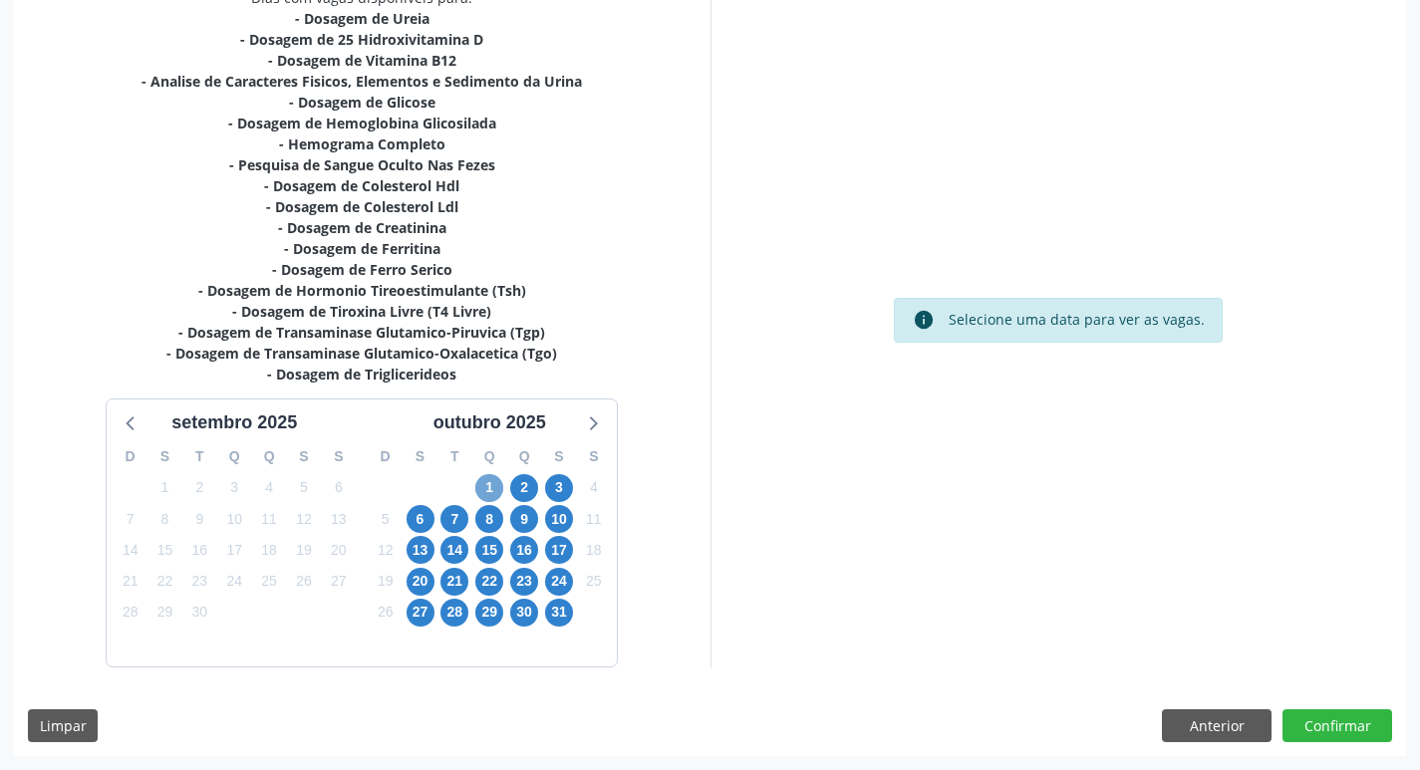
click at [482, 486] on span "1" at bounding box center [489, 488] width 28 height 28
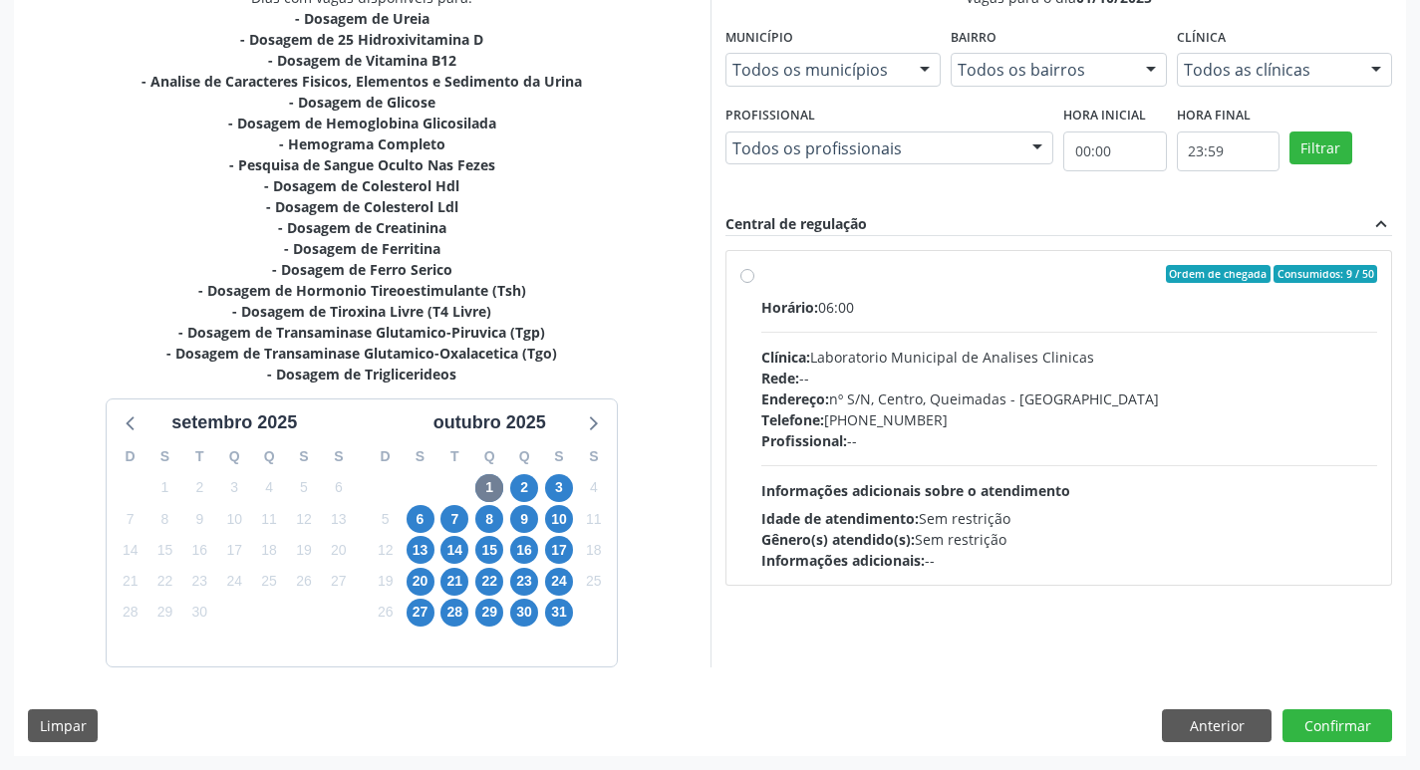
click at [1040, 351] on div "Clínica: Laboratorio Municipal de Analises Clinicas" at bounding box center [1069, 357] width 617 height 21
click at [755, 283] on input "Ordem de chegada Consumidos: 9 / 50 Horário: 06:00 Clínica: Laboratorio Municip…" at bounding box center [748, 274] width 14 height 18
radio input "true"
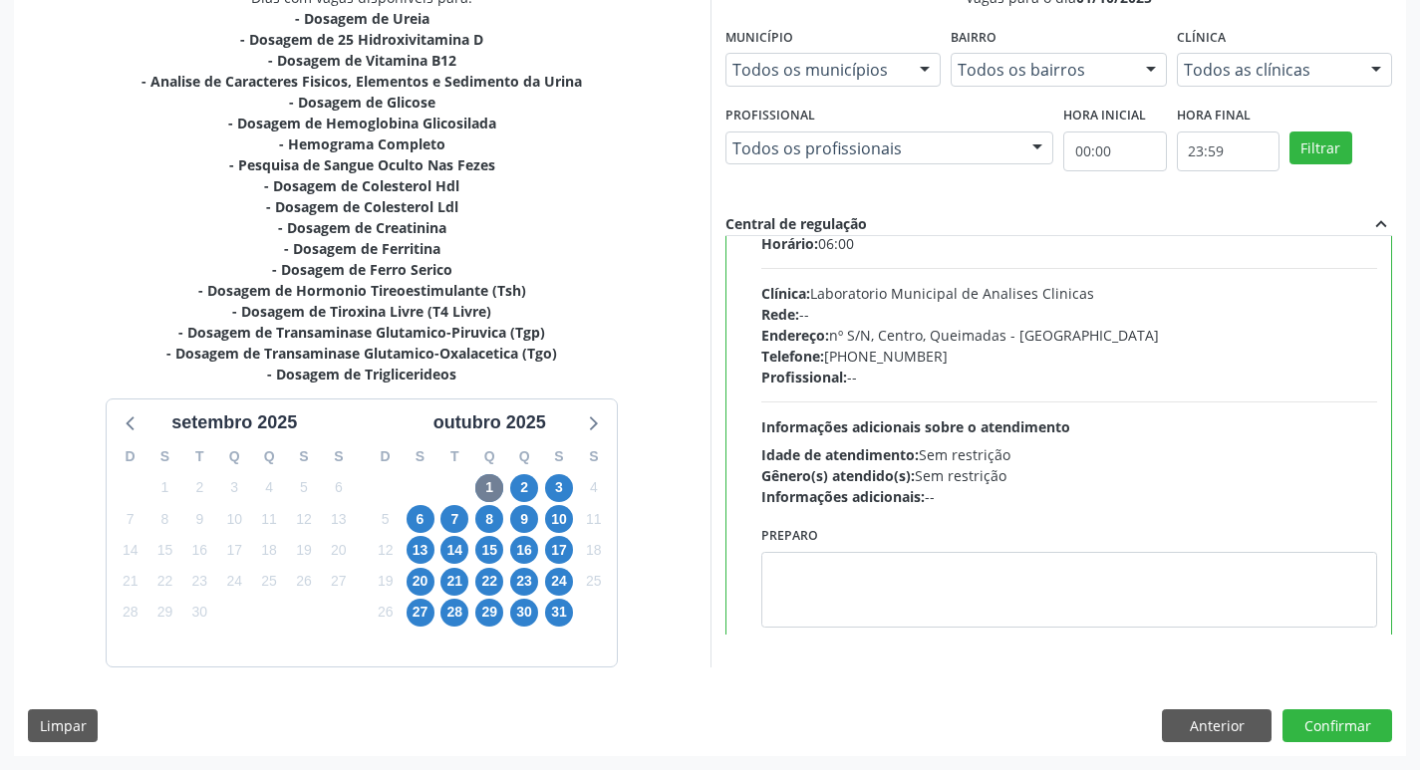
scroll to position [99, 0]
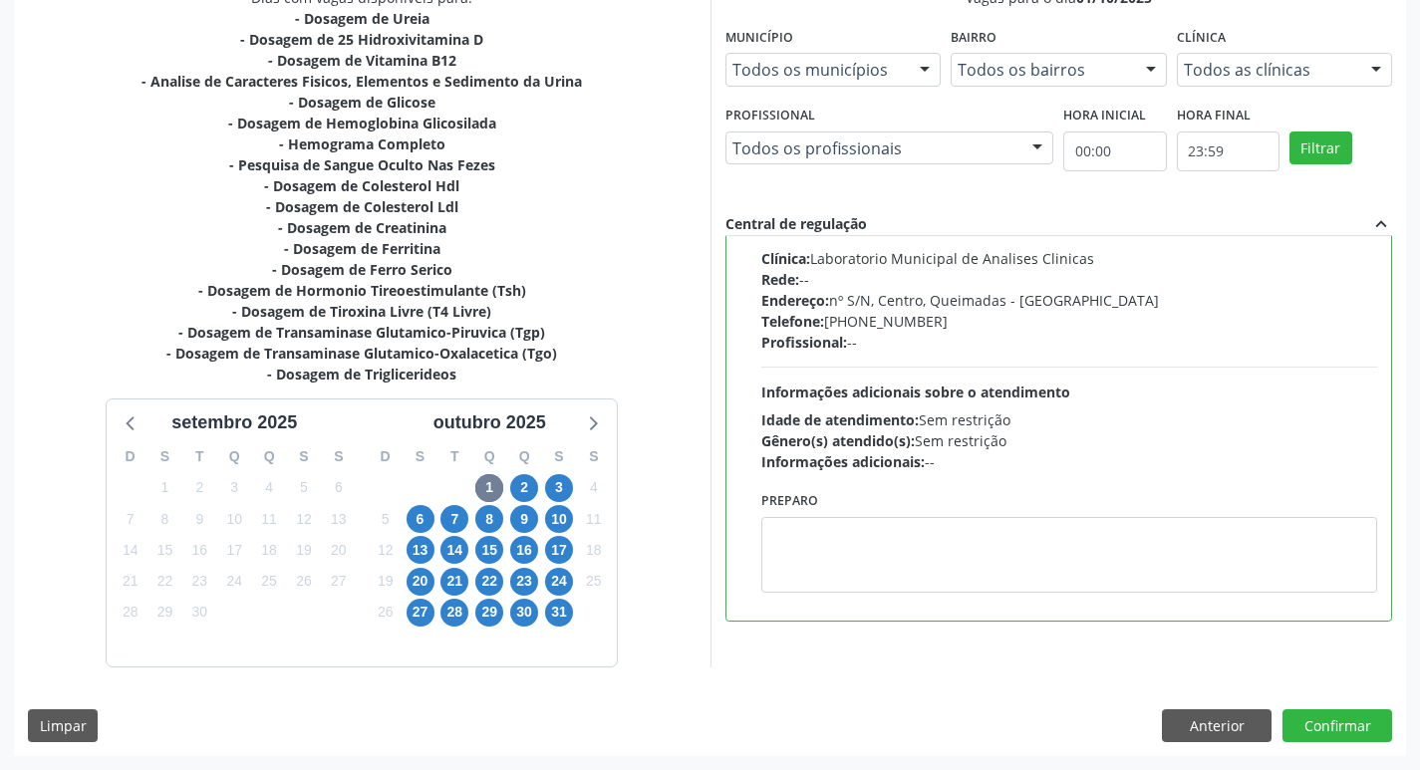
click at [946, 504] on div "Preparo" at bounding box center [1069, 539] width 617 height 107
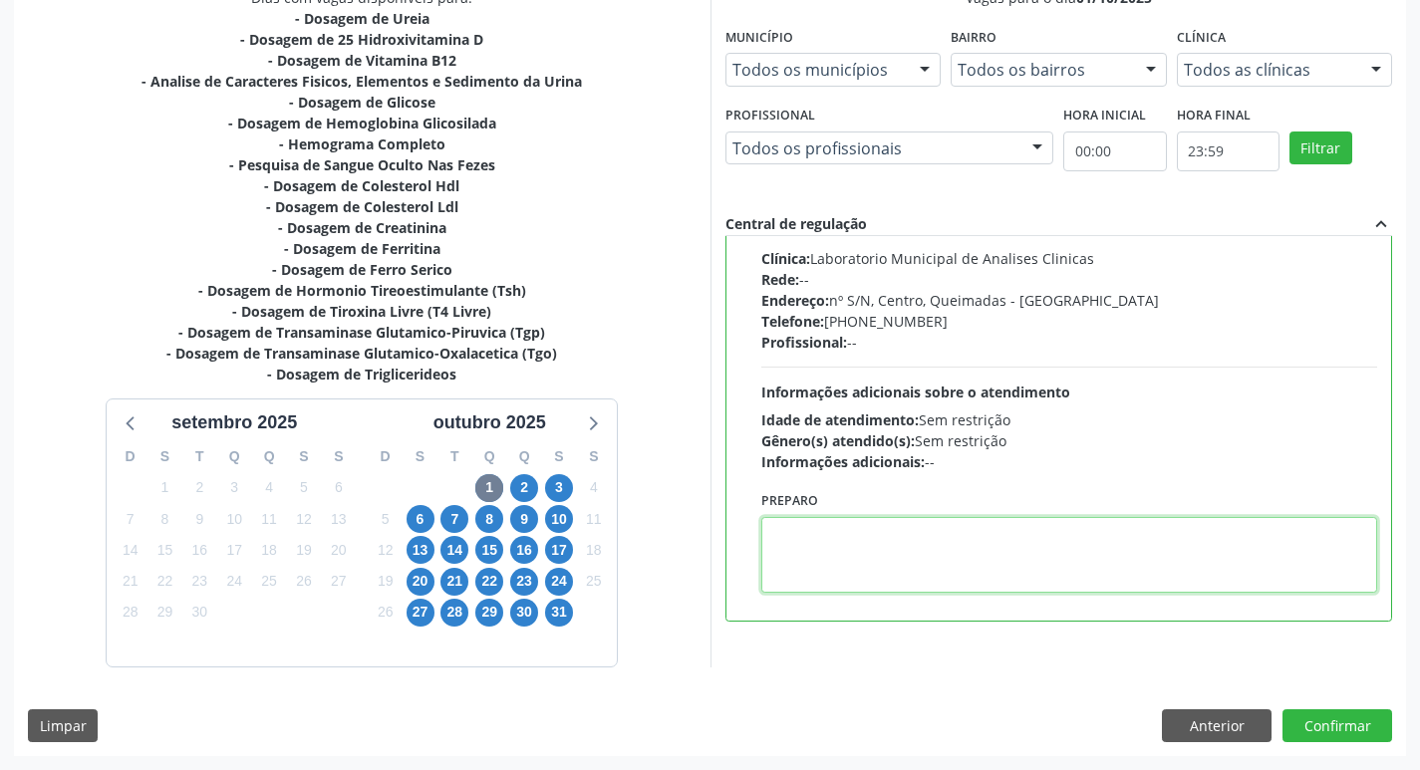
click at [938, 582] on textarea at bounding box center [1069, 555] width 617 height 76
paste textarea "IR EM [GEOGRAPHIC_DATA]"
type textarea "IR EM [GEOGRAPHIC_DATA]"
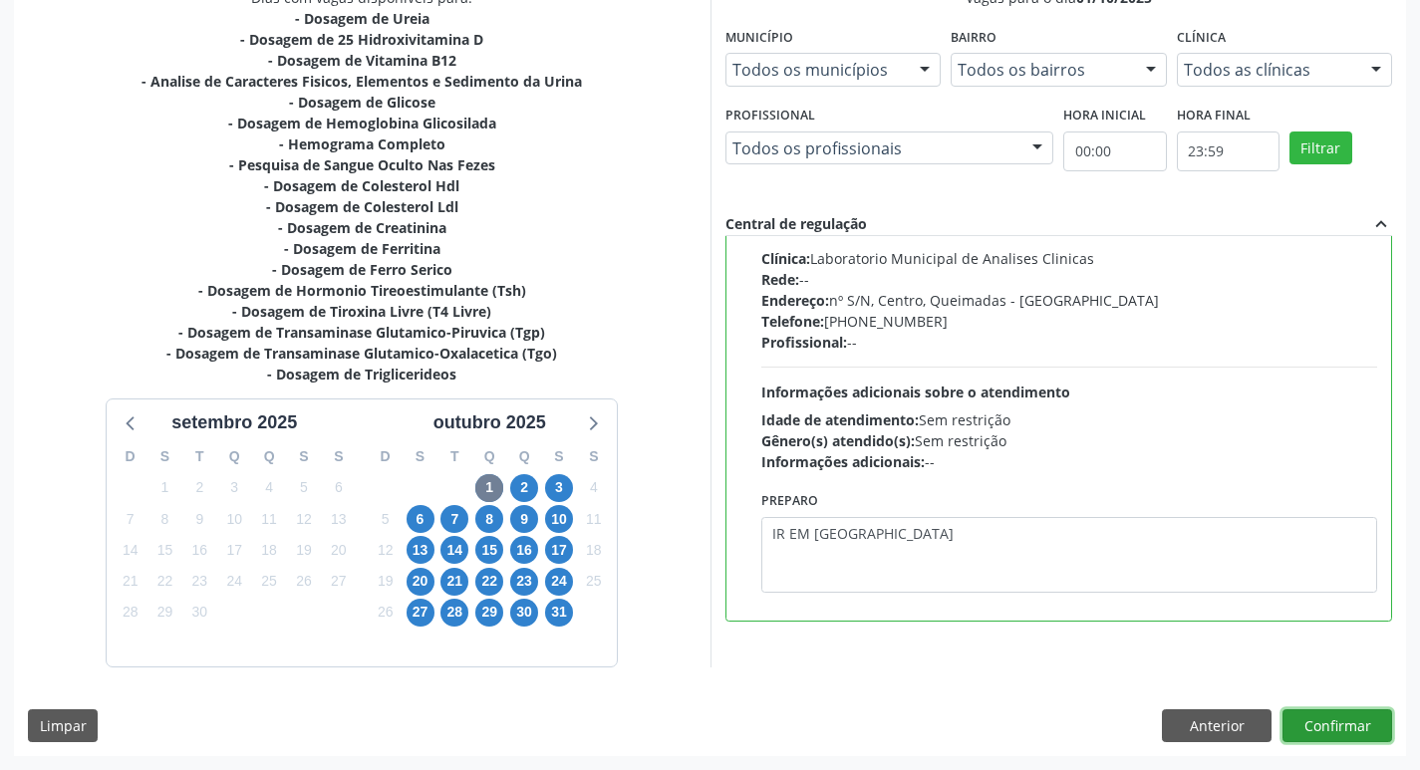
click at [1340, 727] on button "Confirmar" at bounding box center [1338, 727] width 110 height 34
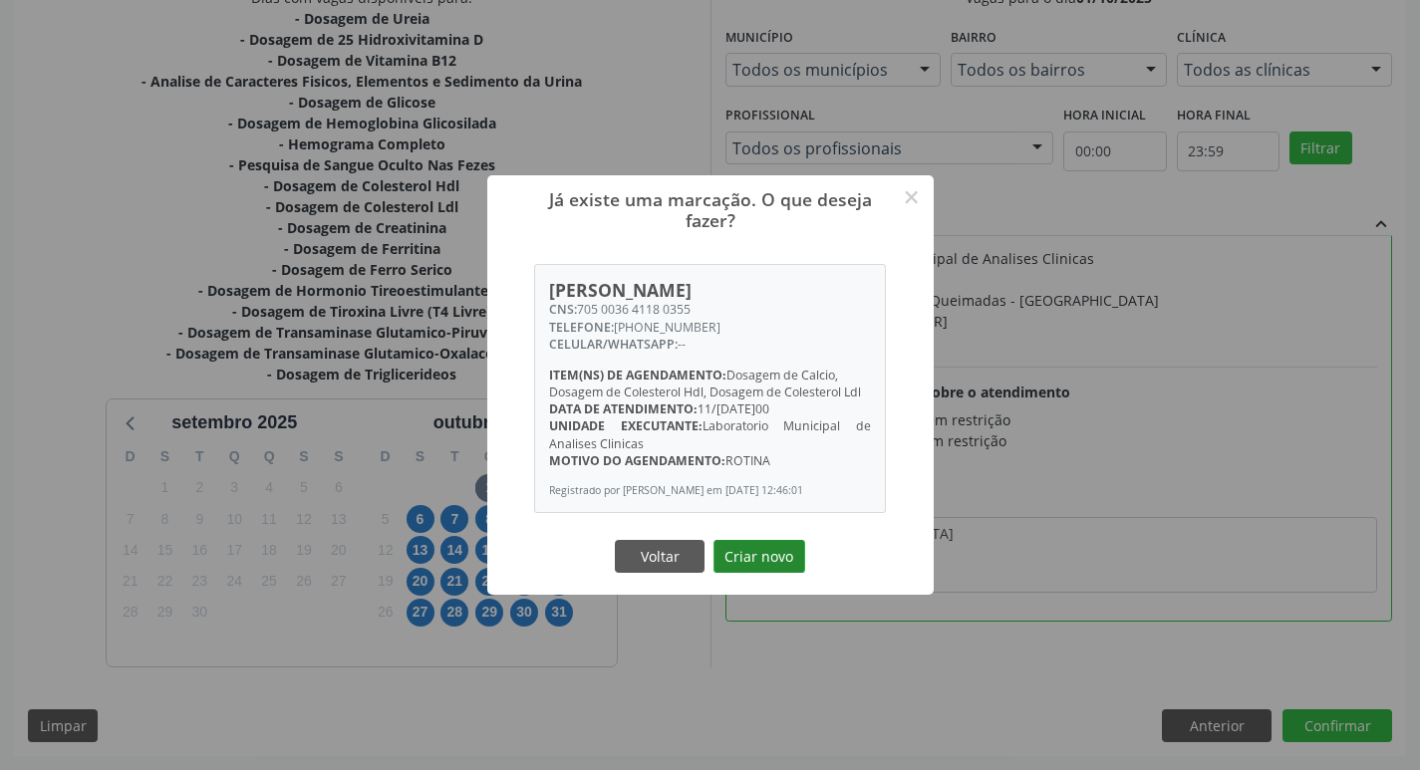
click at [743, 573] on button "Criar novo" at bounding box center [760, 557] width 92 height 34
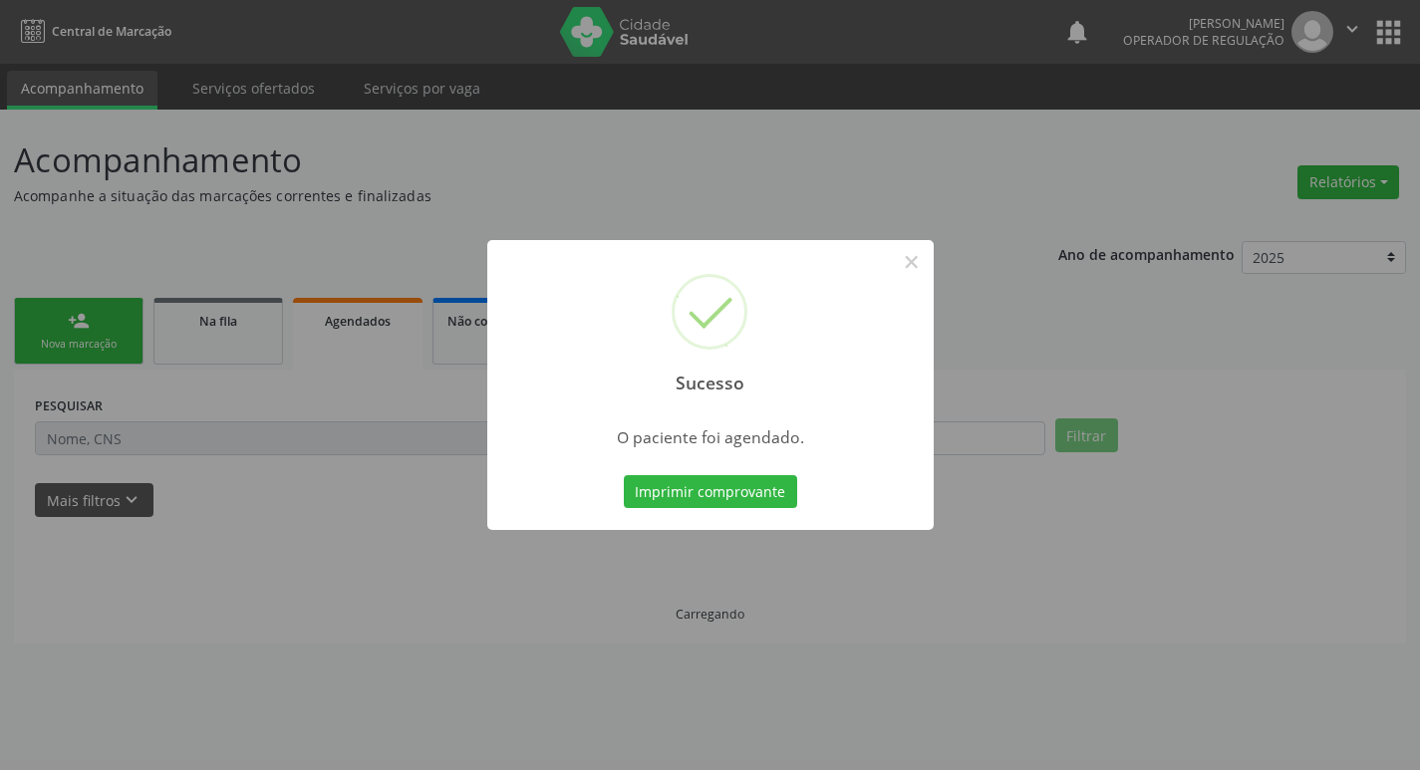
scroll to position [0, 0]
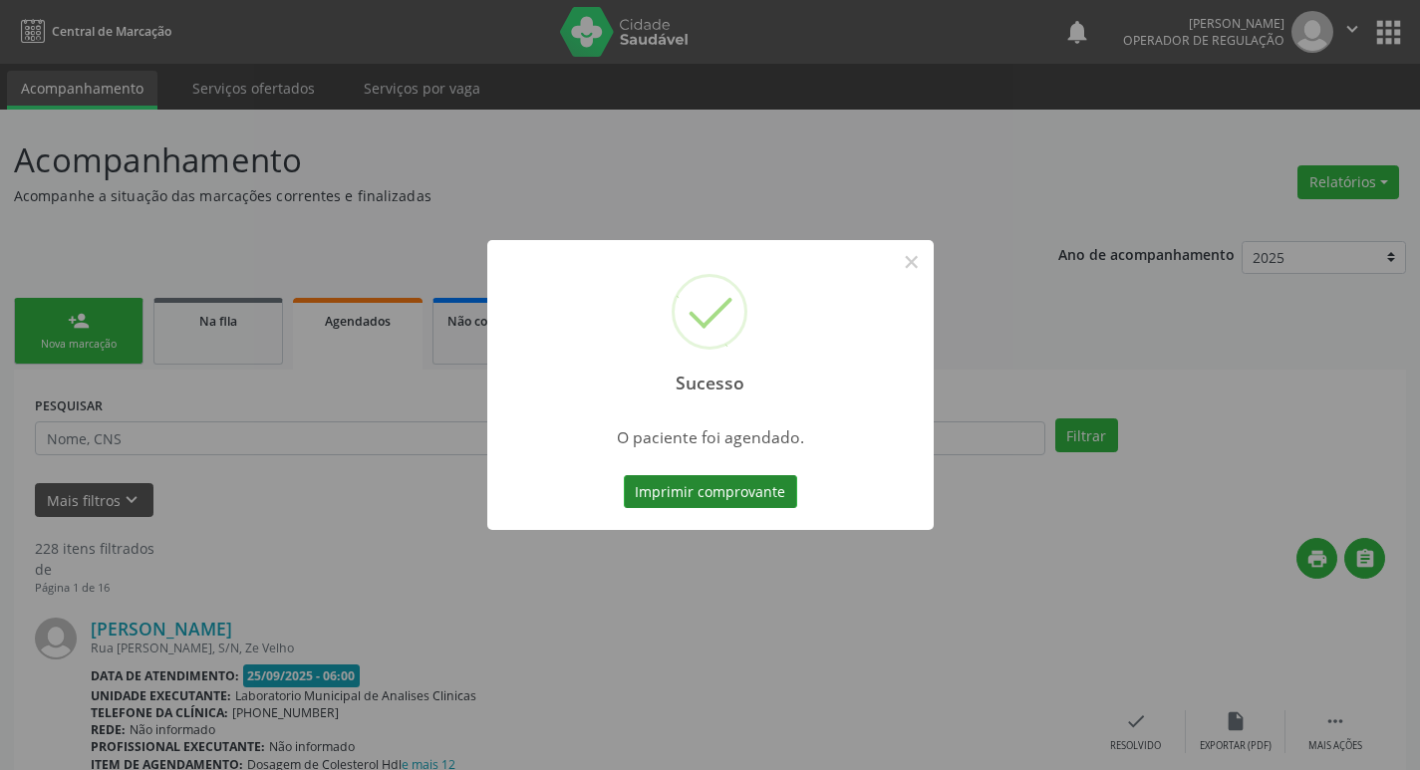
click at [738, 493] on button "Imprimir comprovante" at bounding box center [710, 492] width 173 height 34
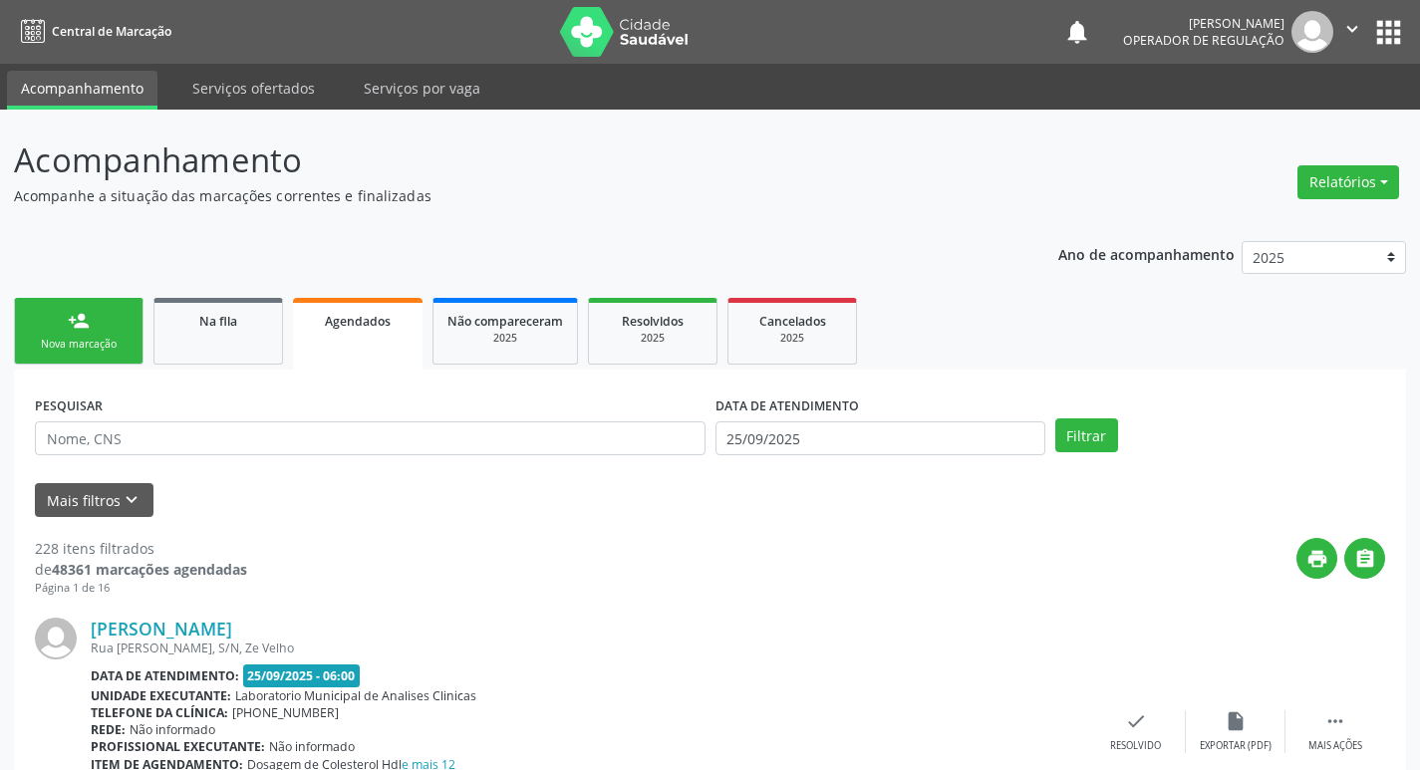
click at [84, 335] on link "person_add Nova marcação" at bounding box center [79, 331] width 130 height 67
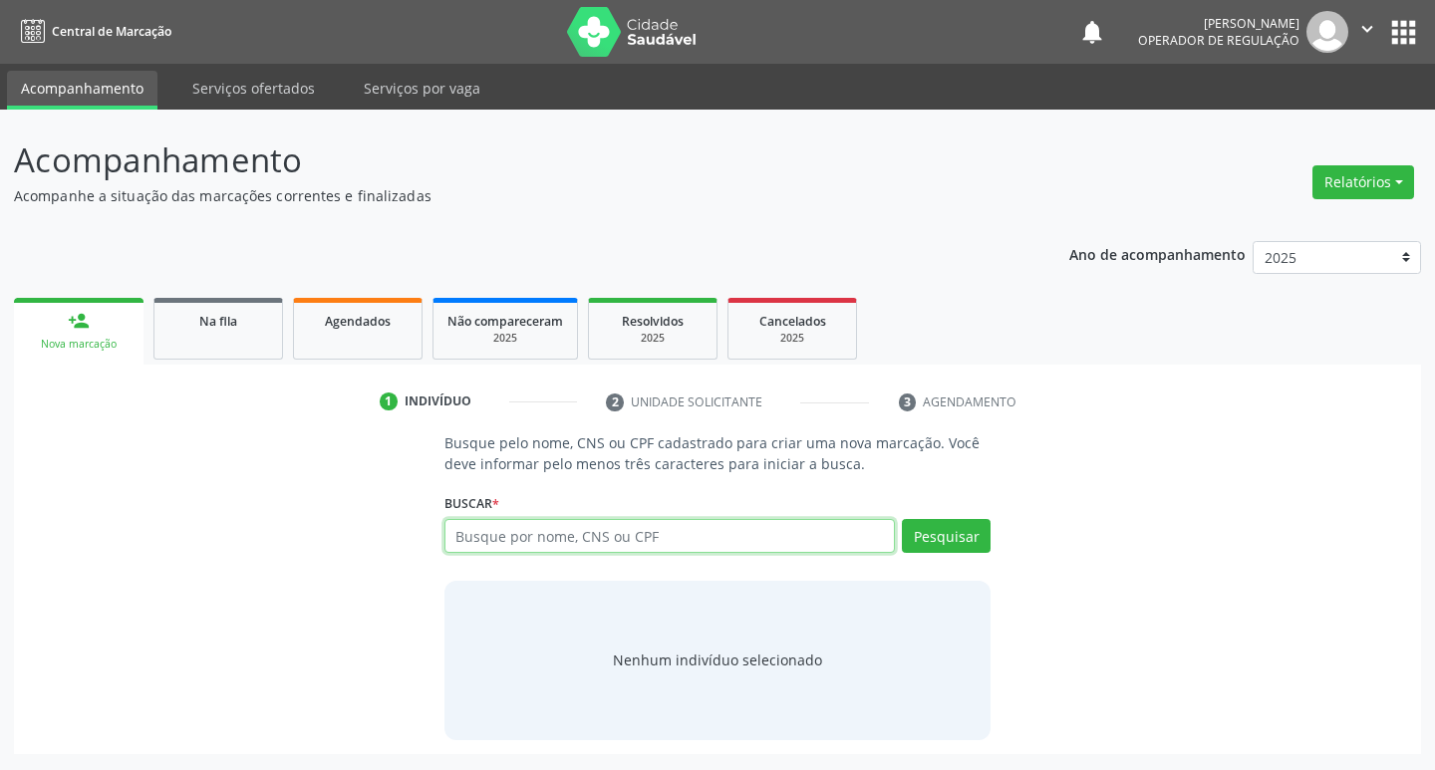
click at [490, 537] on input "text" at bounding box center [671, 536] width 452 height 34
type input "703002833104374"
click at [970, 526] on button "Pesquisar" at bounding box center [946, 536] width 89 height 34
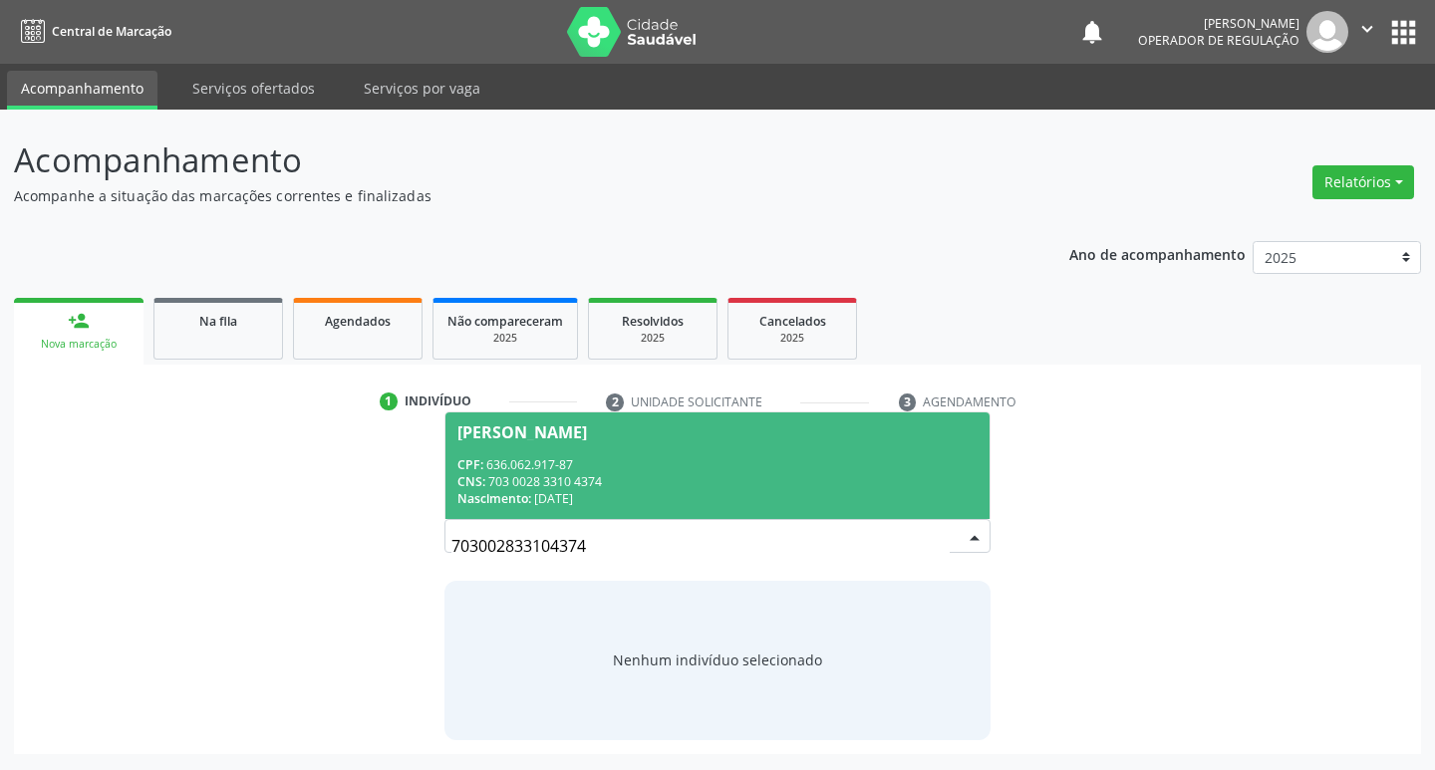
click at [658, 503] on div "Nascimento: 23/[DATE]" at bounding box center [717, 498] width 521 height 17
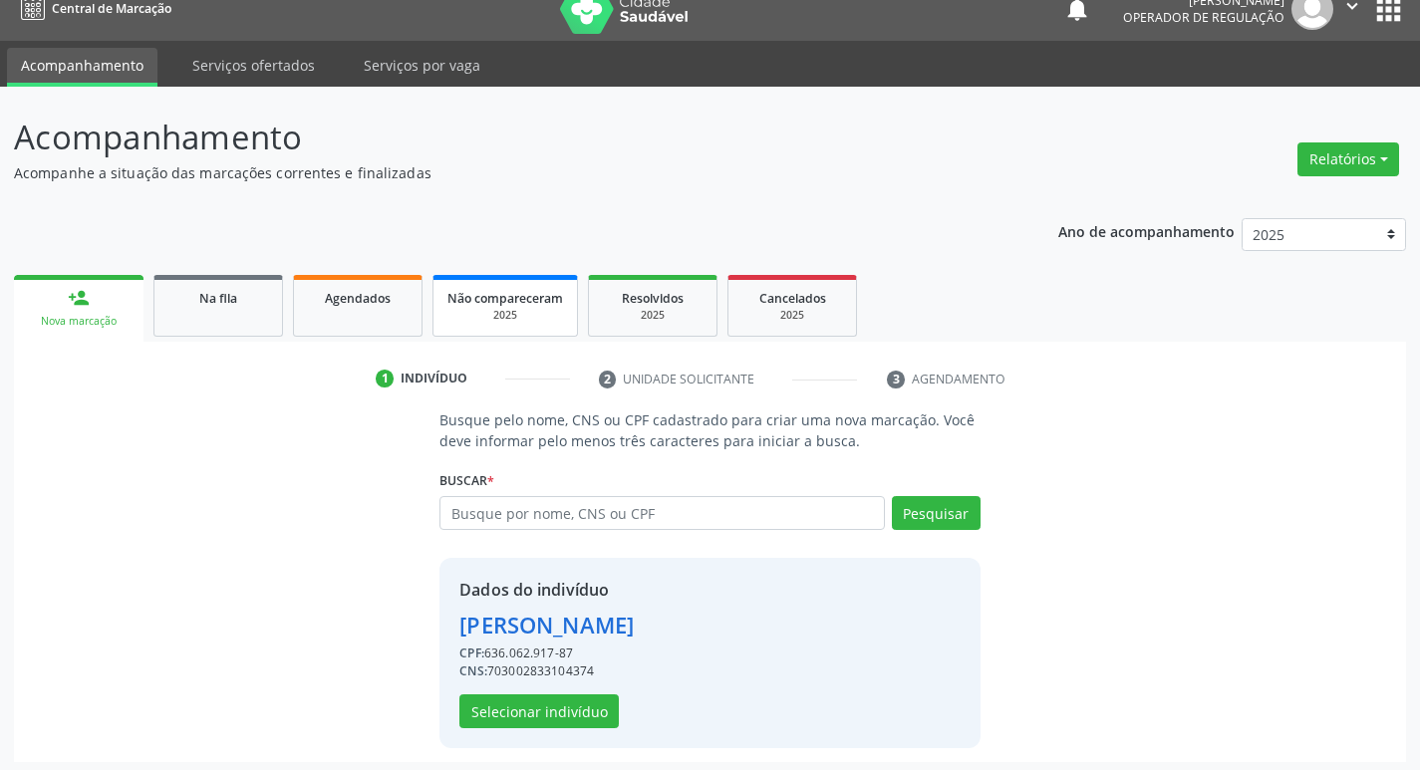
scroll to position [29, 0]
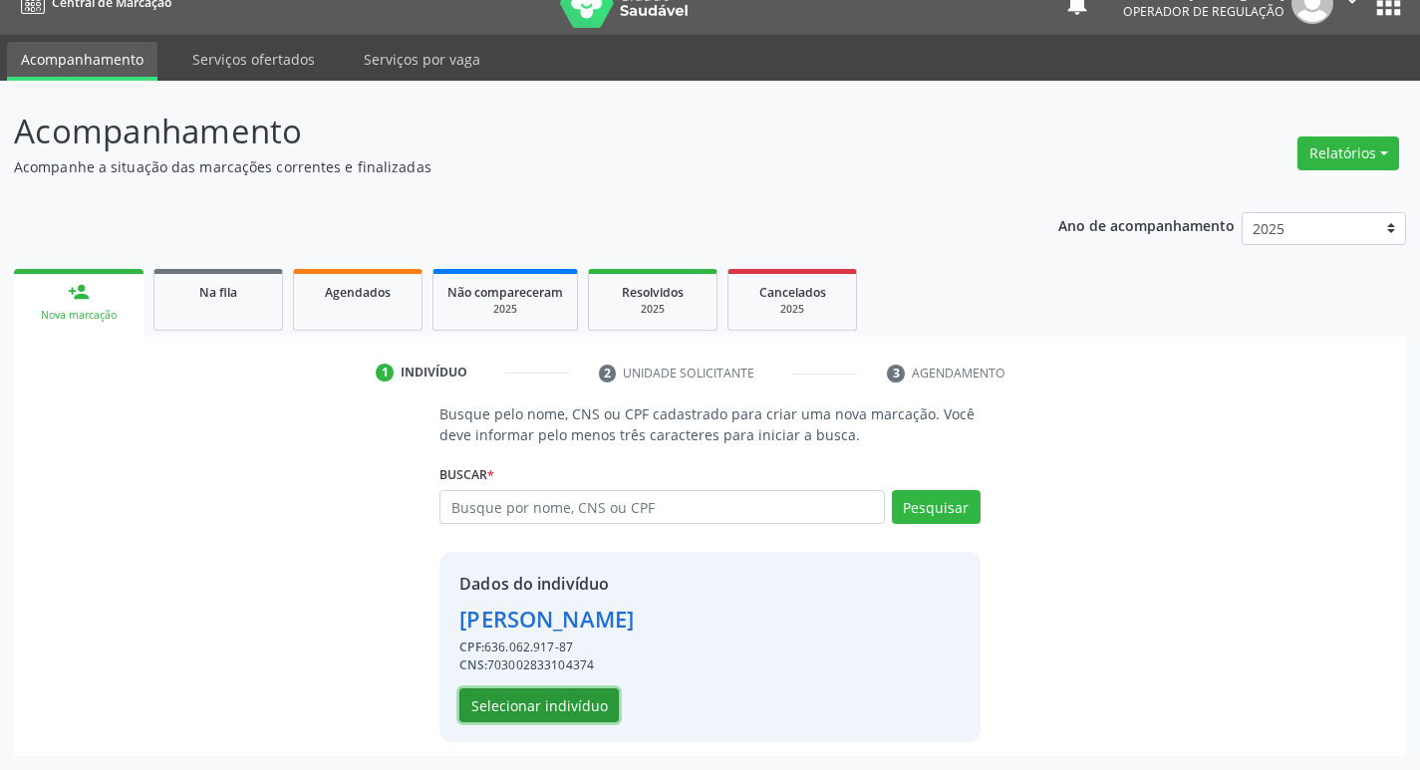
click at [549, 705] on button "Selecionar indivíduo" at bounding box center [538, 706] width 159 height 34
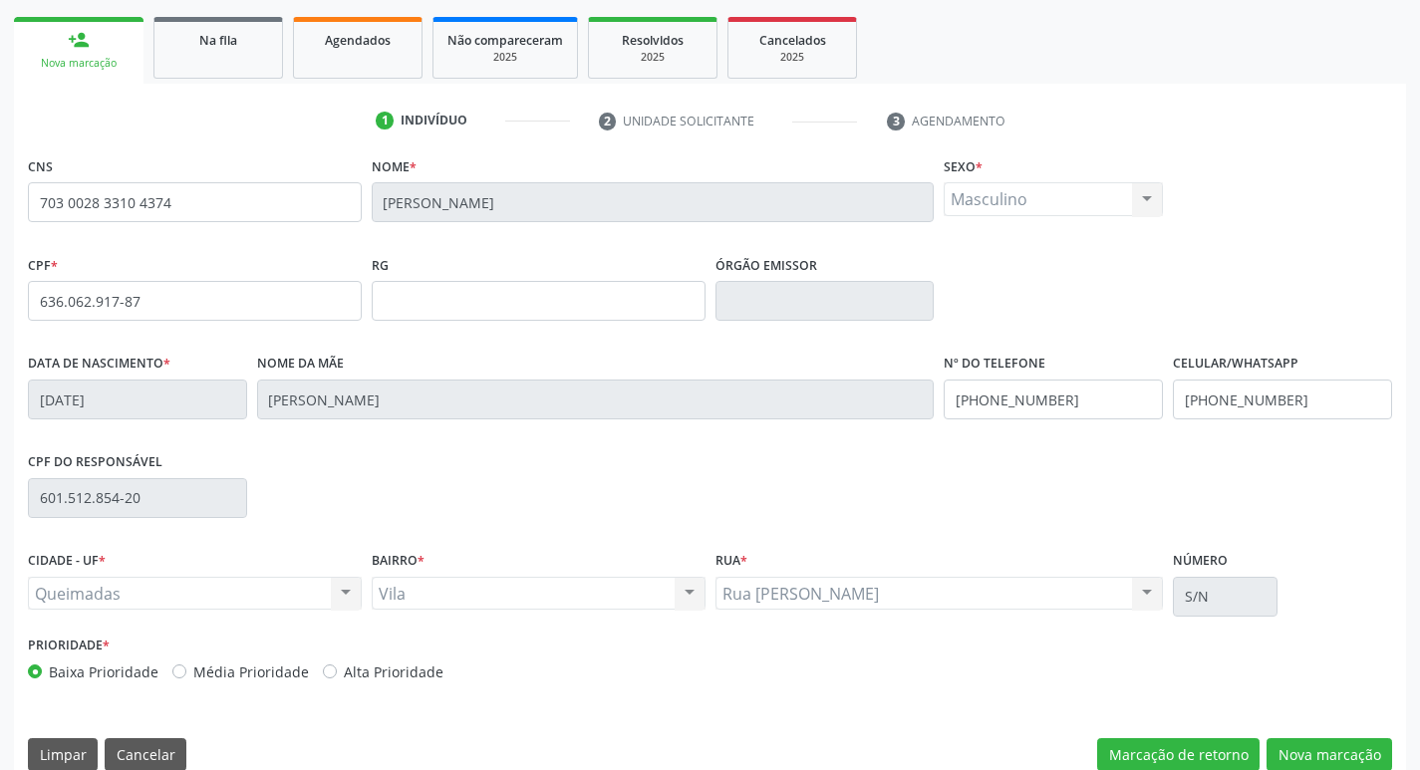
scroll to position [310, 0]
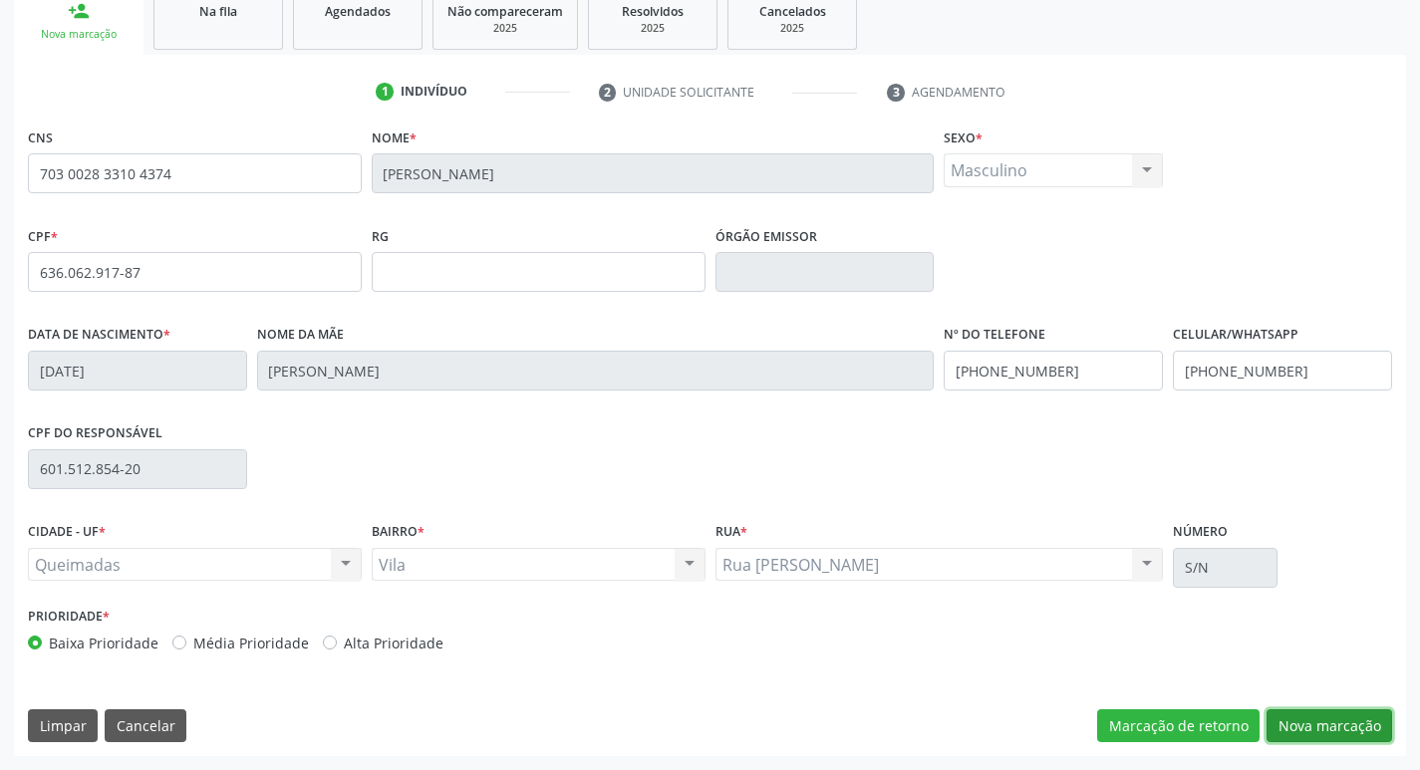
click at [1330, 732] on button "Nova marcação" at bounding box center [1330, 727] width 126 height 34
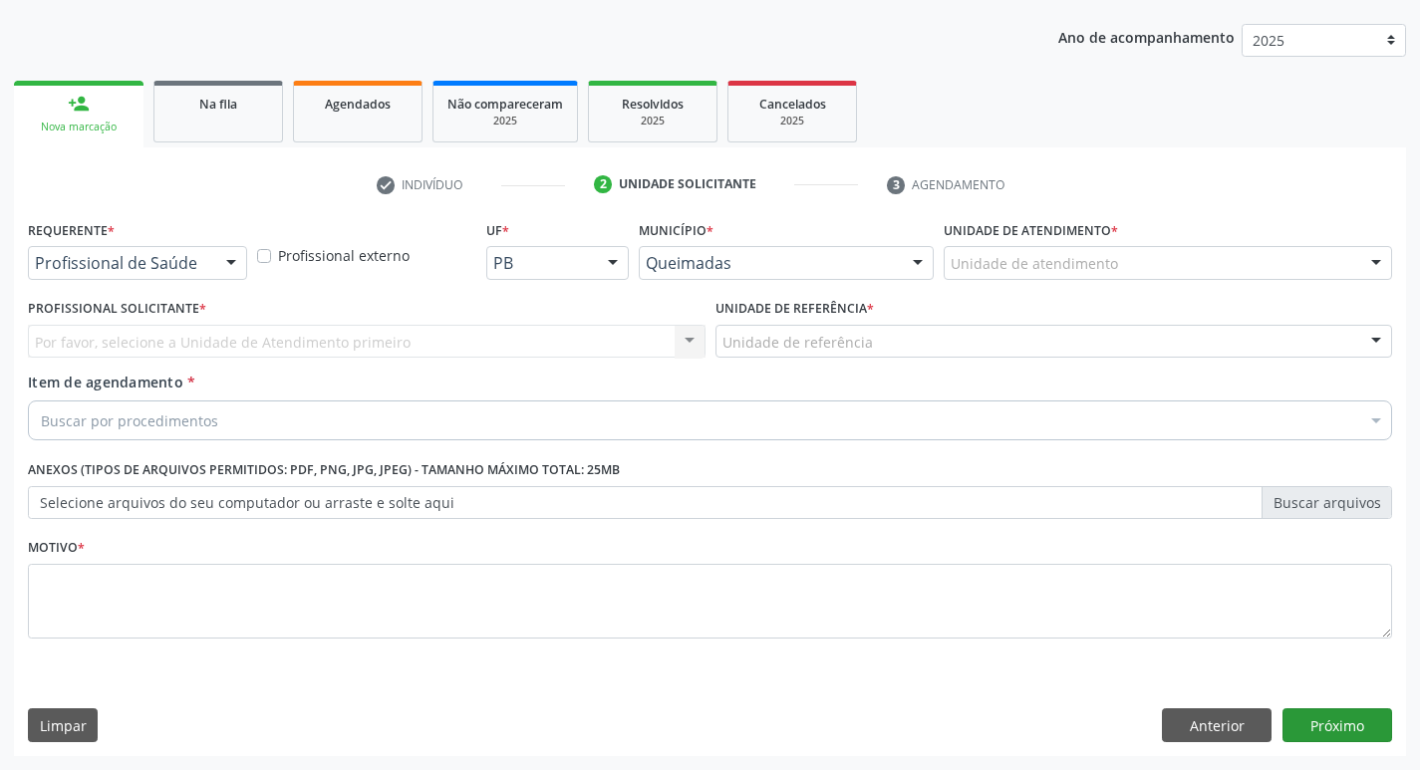
scroll to position [217, 0]
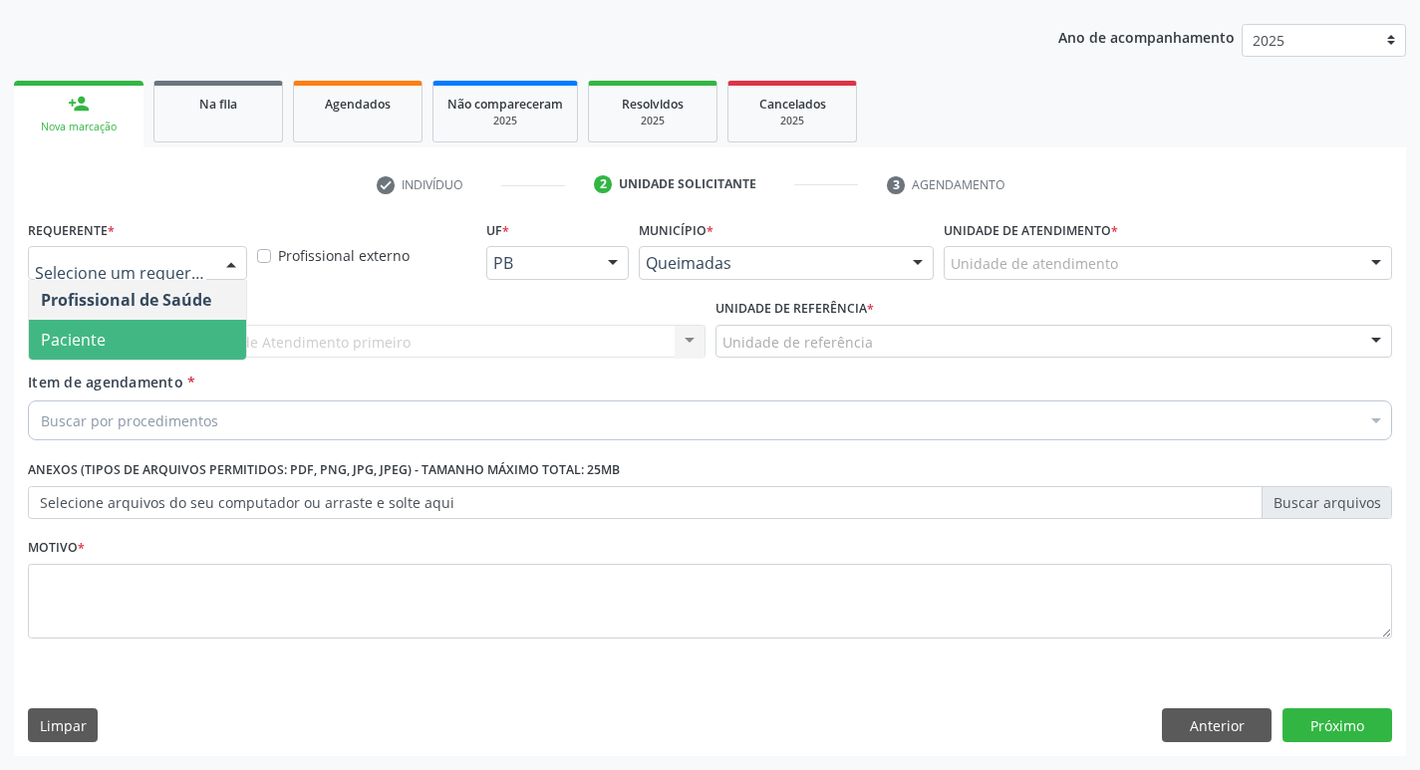
click at [152, 331] on span "Paciente" at bounding box center [137, 340] width 217 height 40
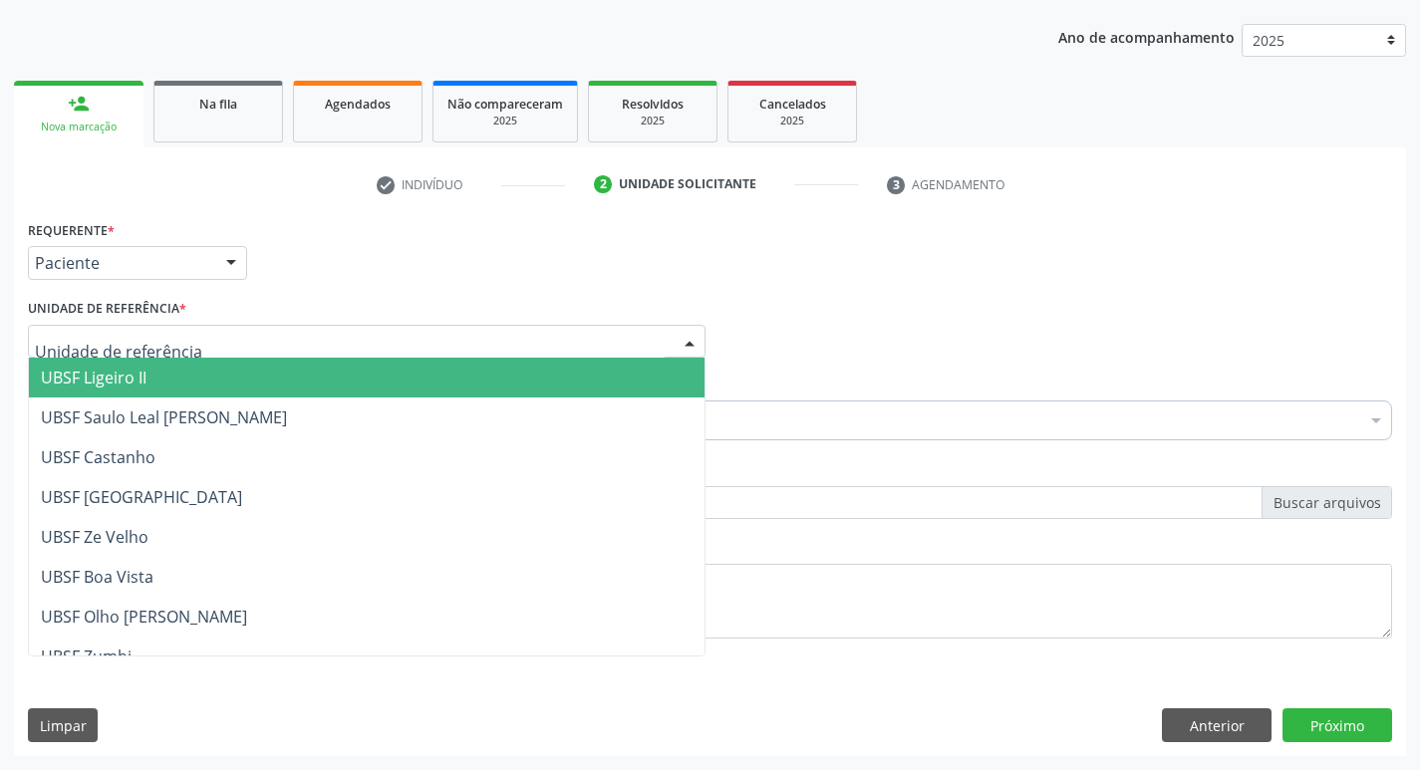
type input "V"
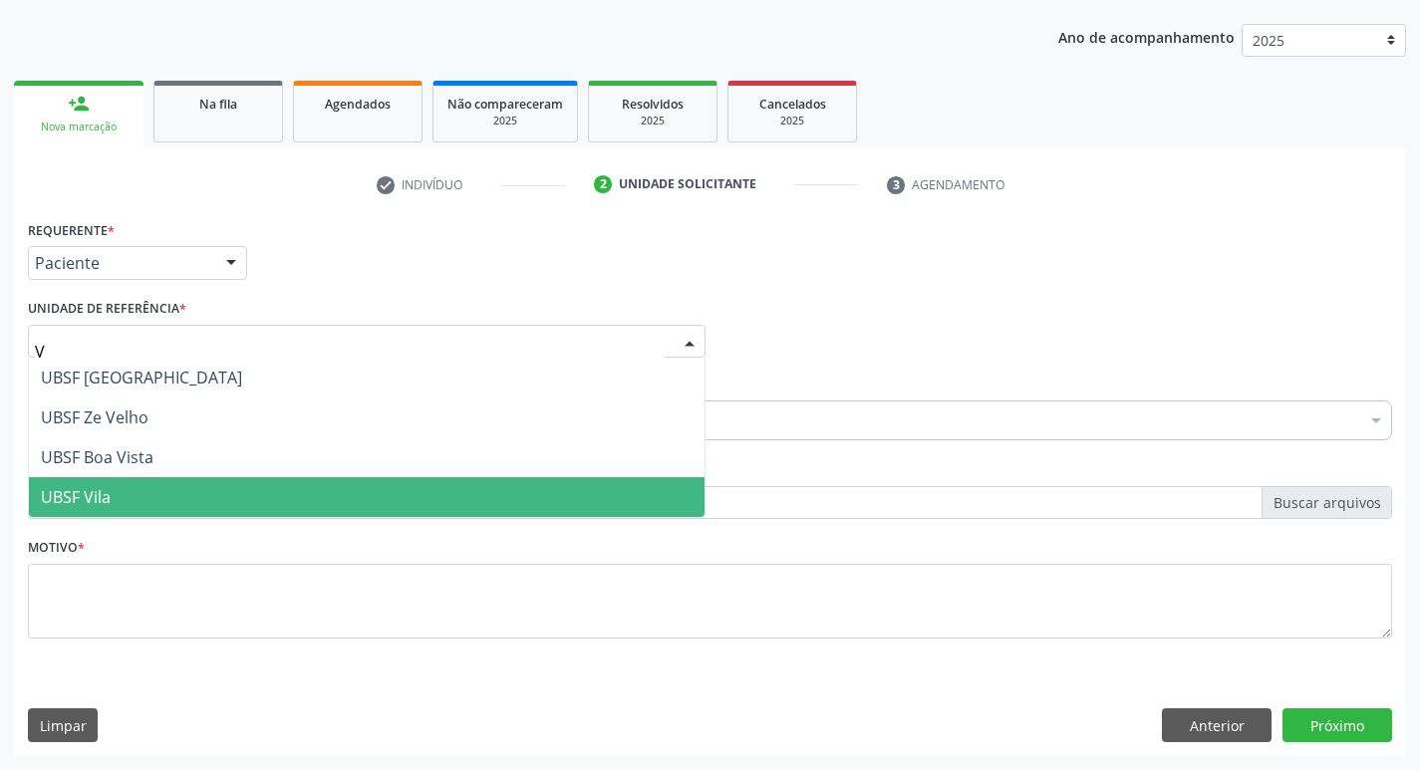
click at [133, 501] on span "UBSF Vila" at bounding box center [367, 497] width 676 height 40
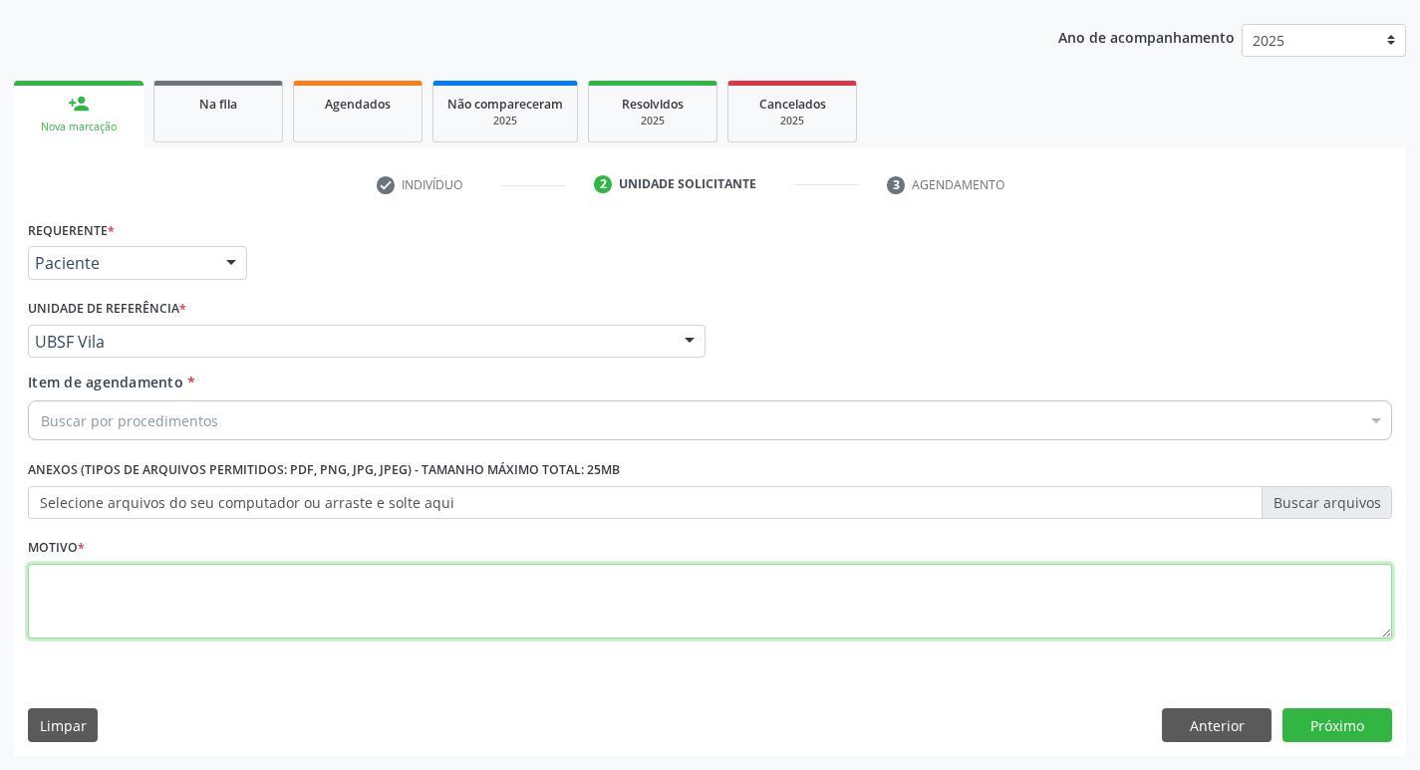
click at [86, 624] on textarea at bounding box center [710, 602] width 1365 height 76
type textarea "AVALIACAO"
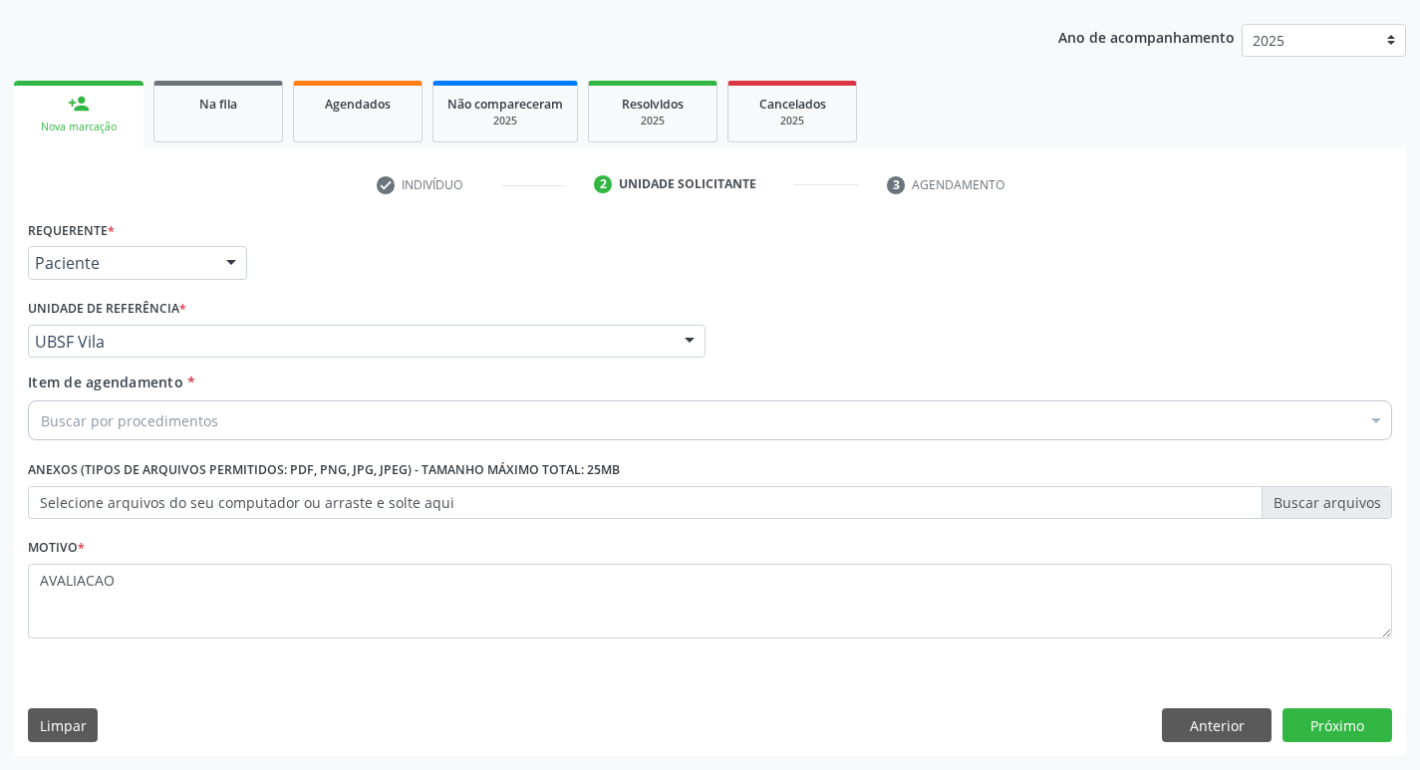
click at [92, 407] on div "Buscar por procedimentos" at bounding box center [710, 421] width 1365 height 40
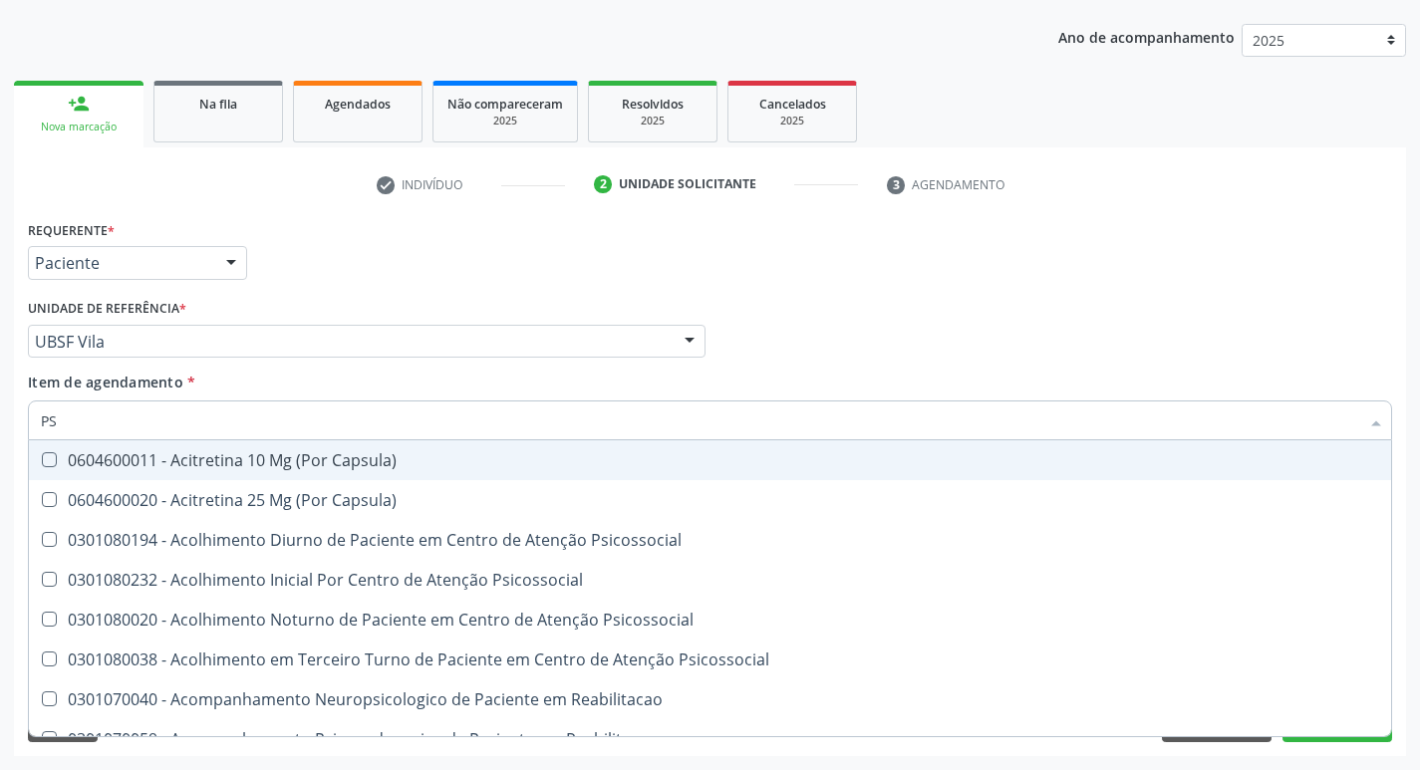
type input "PSA"
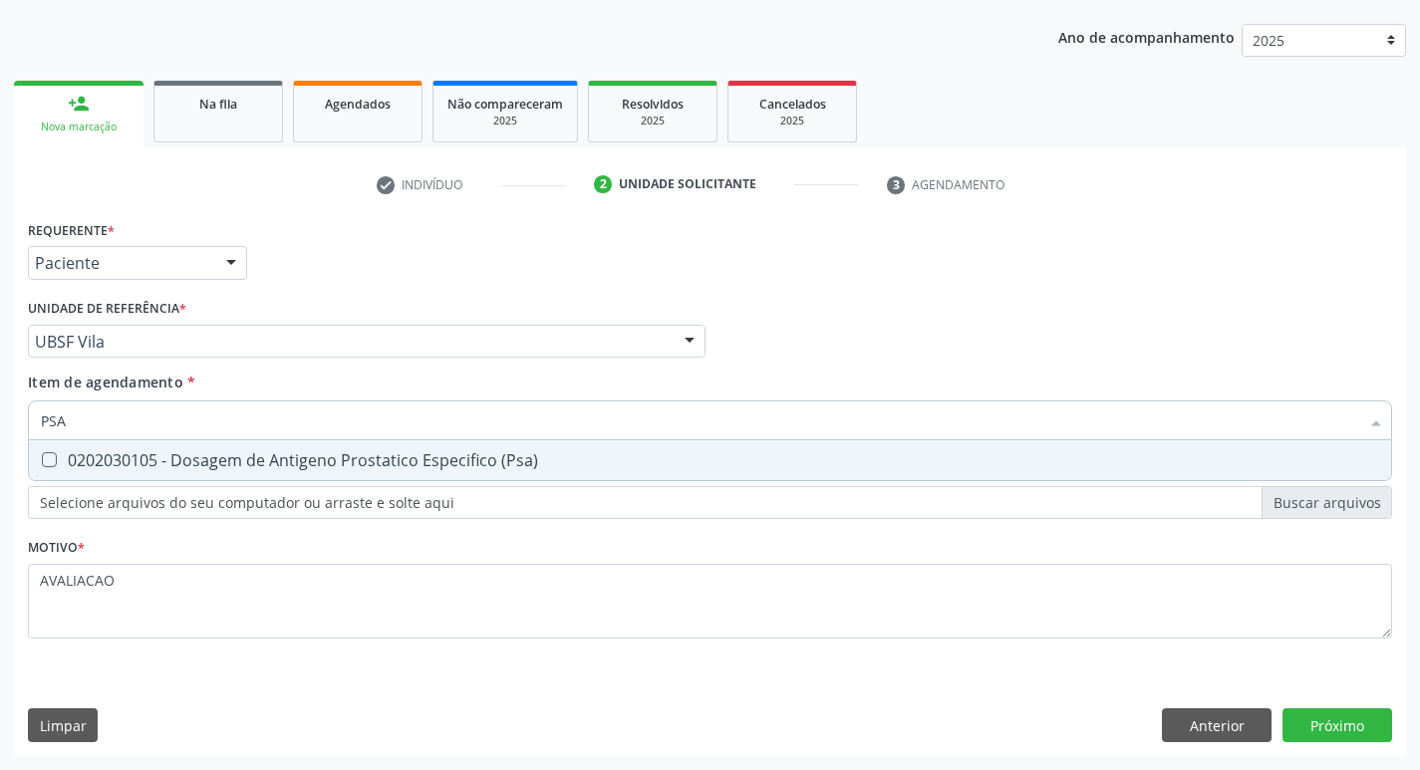
click at [277, 465] on div "0202030105 - Dosagem de Antigeno Prostatico Especifico (Psa)" at bounding box center [710, 461] width 1339 height 16
checkbox \(Psa\) "true"
type input "PS"
checkbox \(Psa\) "false"
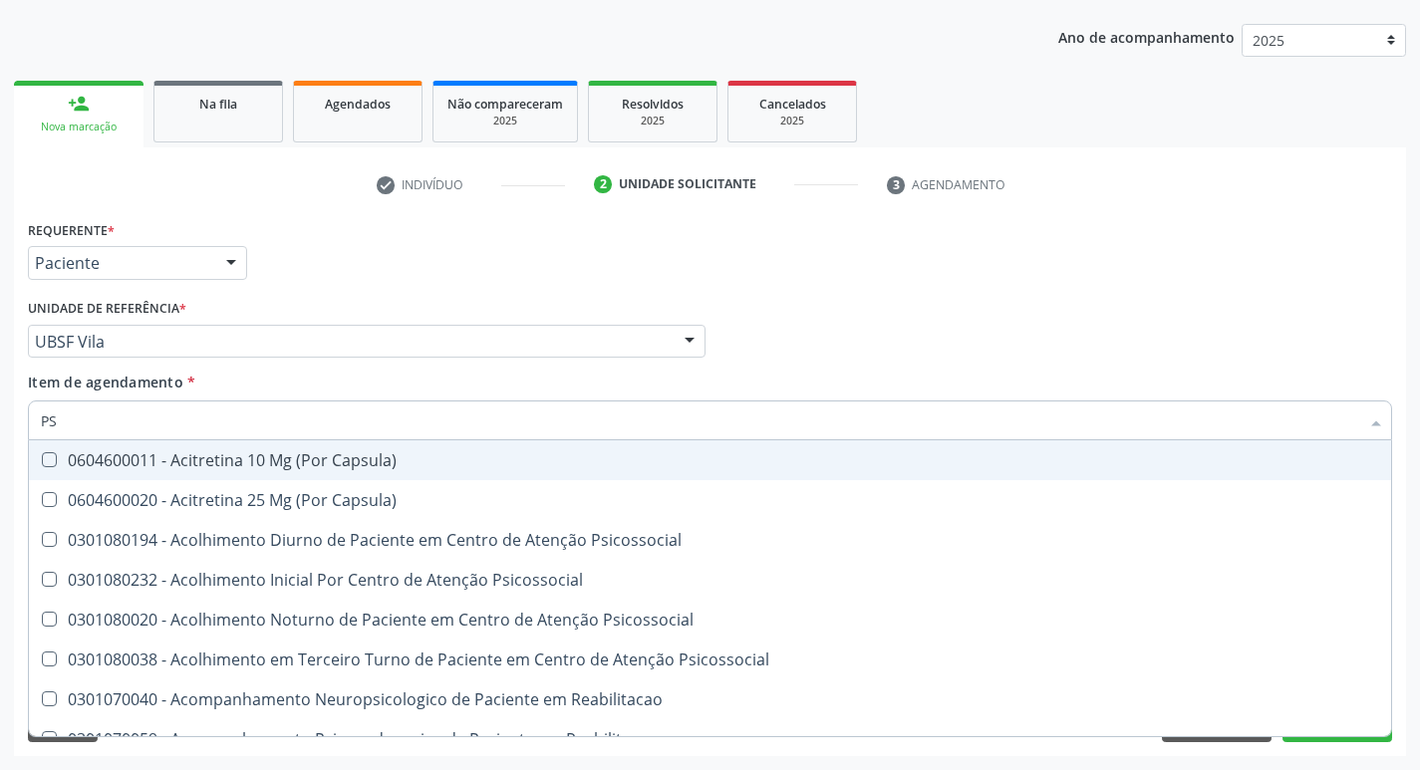
type input "P"
checkbox \(Psa\) "false"
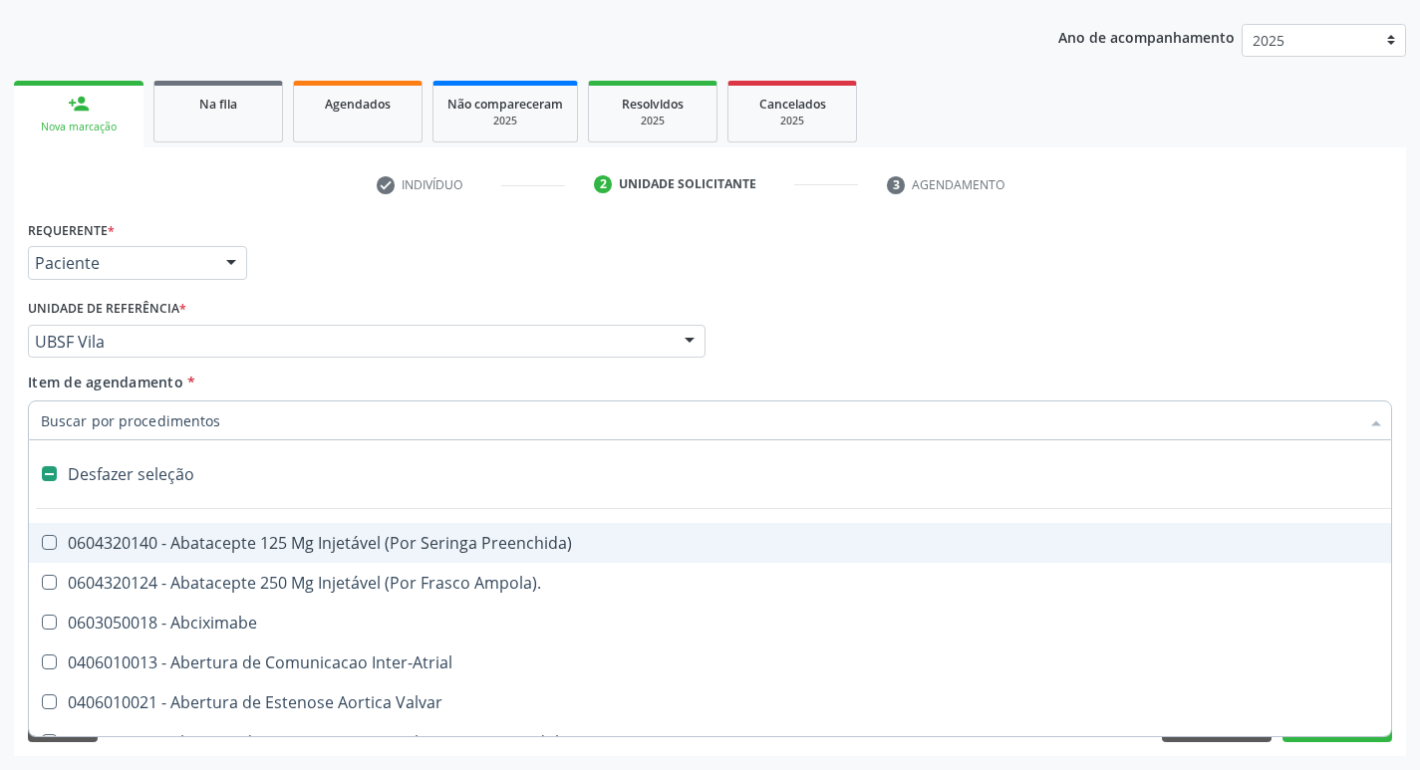
type input "2"
checkbox \(Coloscopia\) "true"
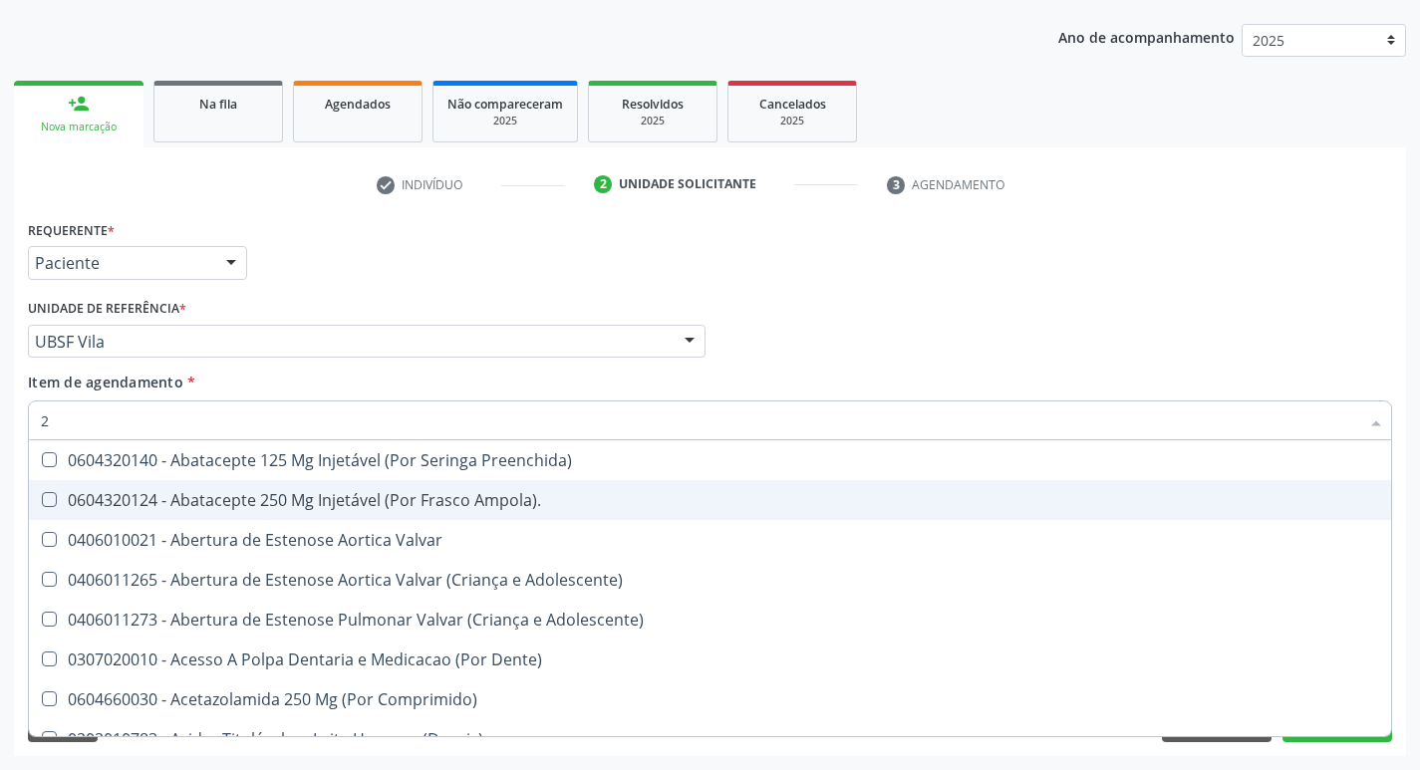
type input "20205001"
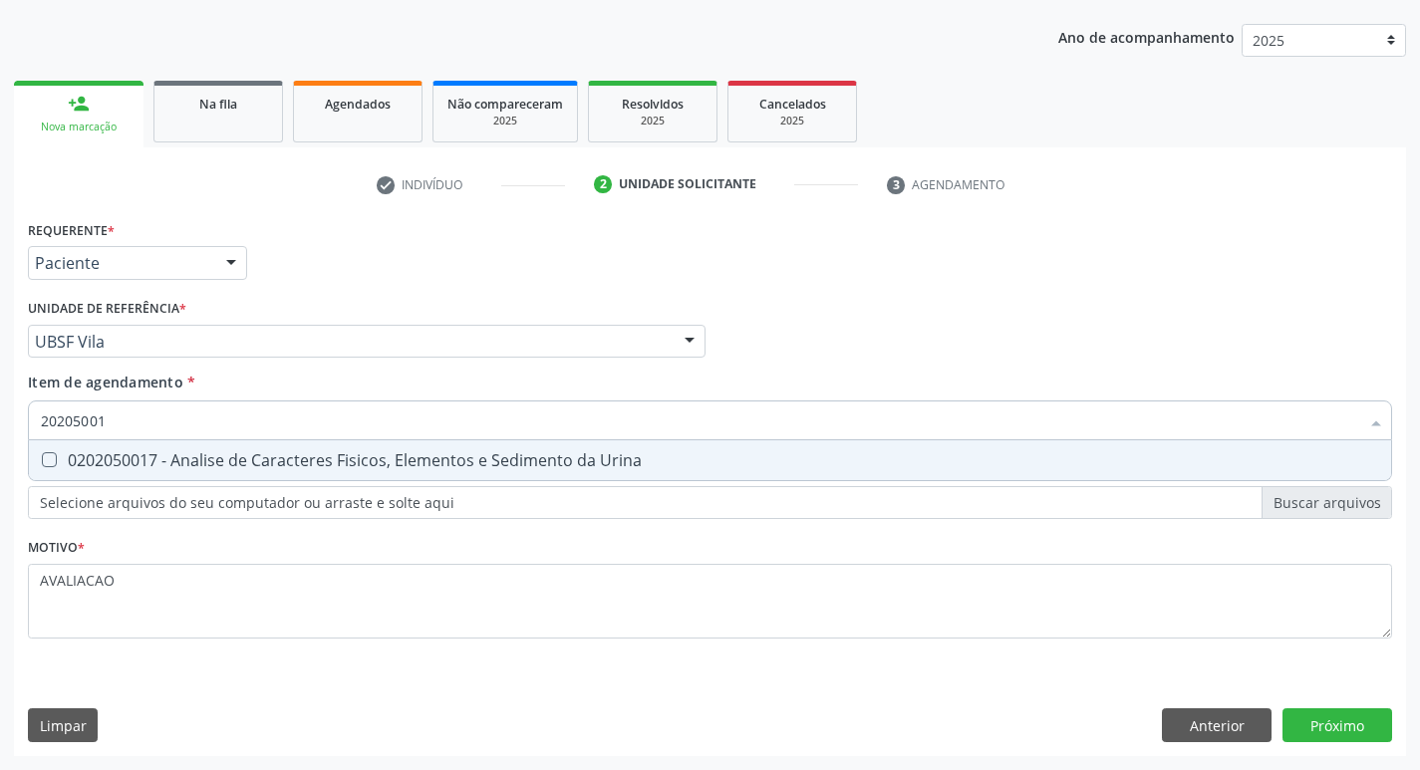
click at [276, 461] on div "0202050017 - Analise de Caracteres Fisicos, Elementos e Sedimento da Urina" at bounding box center [710, 461] width 1339 height 16
checkbox Urina "true"
click at [1335, 727] on div "Requerente * Paciente Profissional de Saúde Paciente Nenhum resultado encontrad…" at bounding box center [710, 485] width 1392 height 541
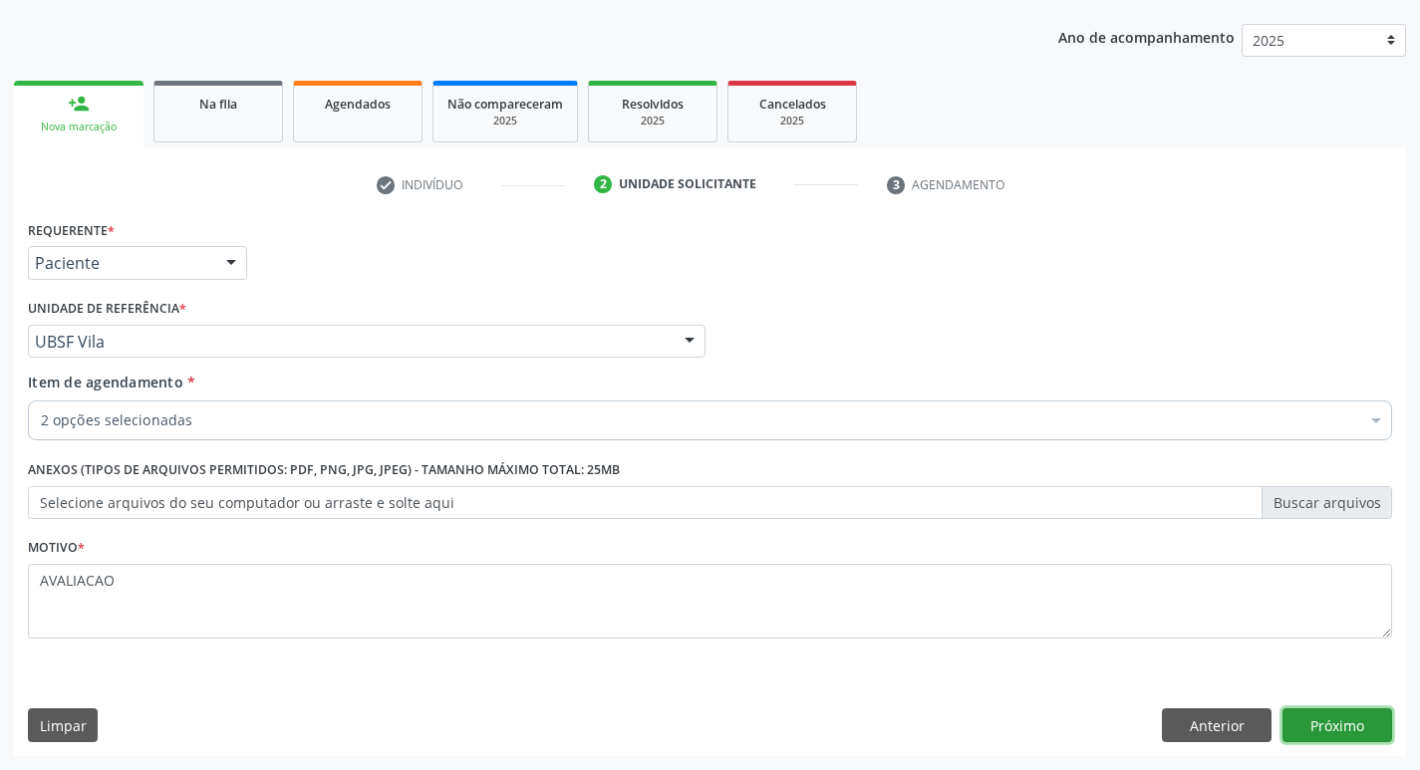
click at [1335, 727] on button "Próximo" at bounding box center [1338, 726] width 110 height 34
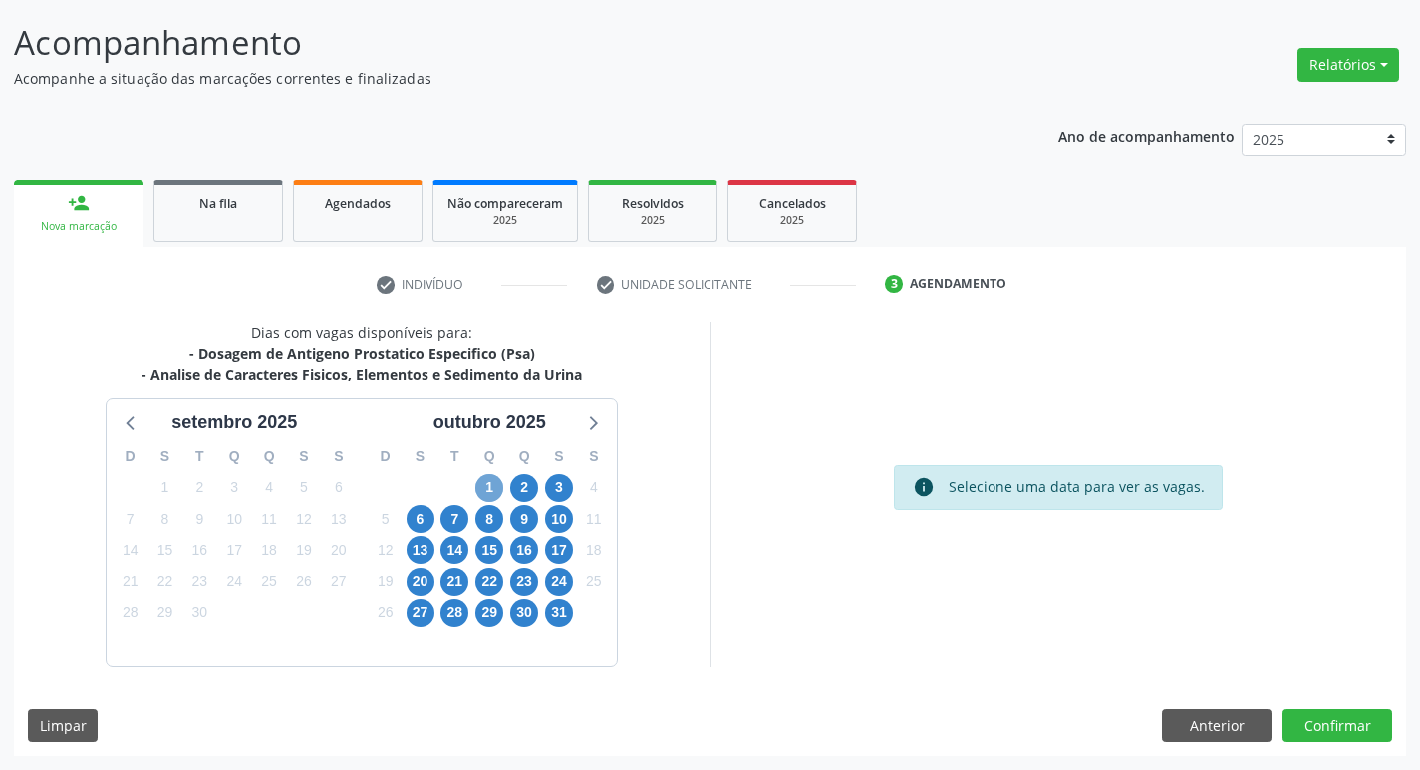
click at [495, 484] on span "1" at bounding box center [489, 488] width 28 height 28
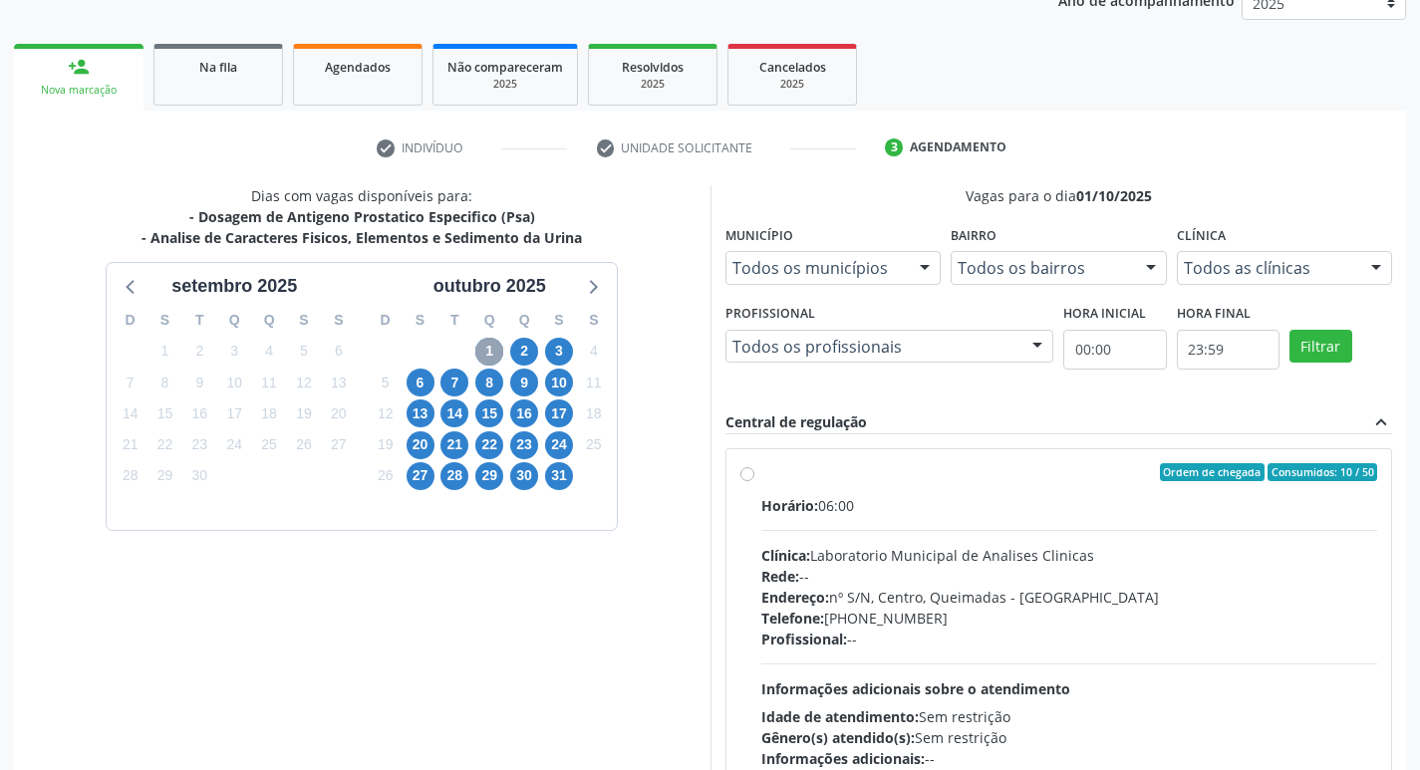
scroll to position [385, 0]
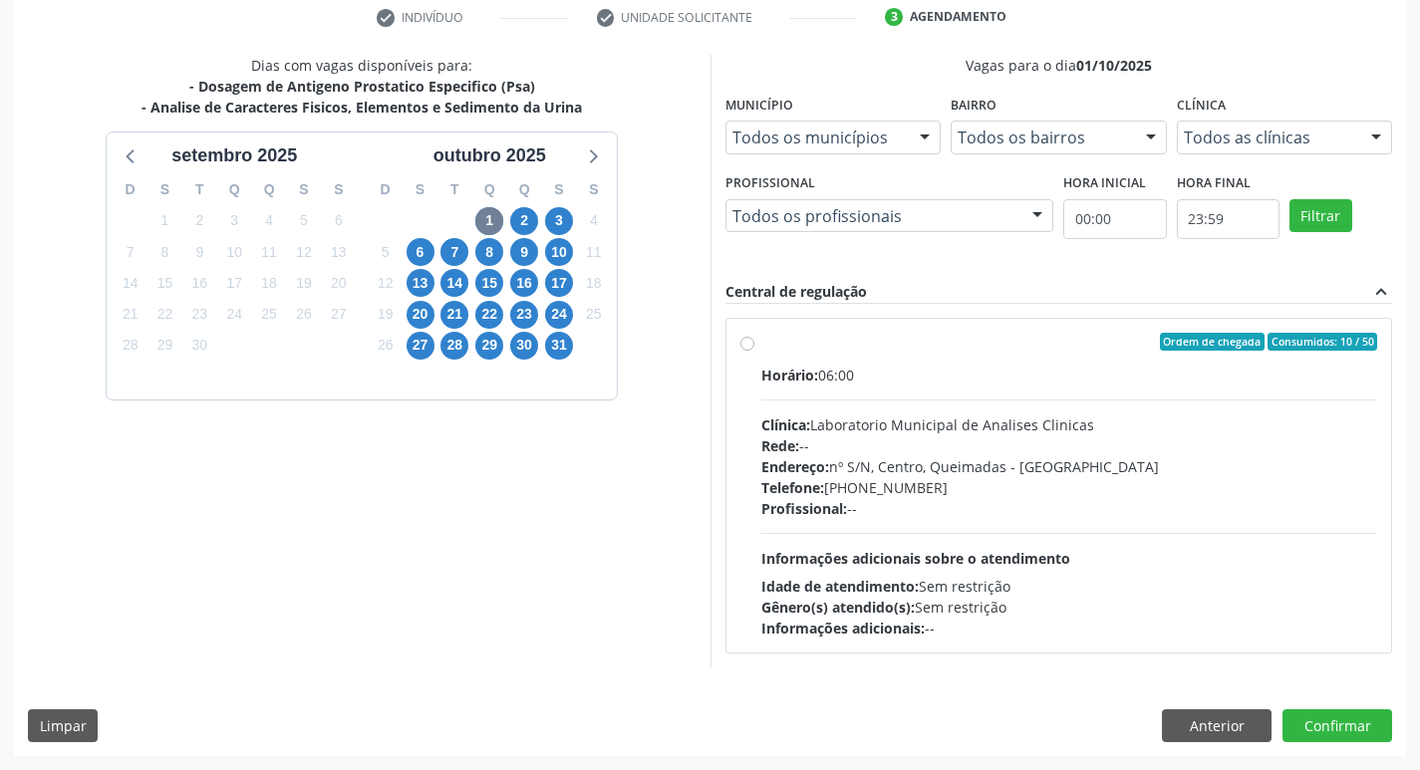
click at [1060, 533] on hr at bounding box center [1069, 533] width 617 height 1
click at [755, 351] on input "Ordem de chegada Consumidos: 10 / 50 Horário: 06:00 Clínica: Laboratorio Munici…" at bounding box center [748, 342] width 14 height 18
radio input "true"
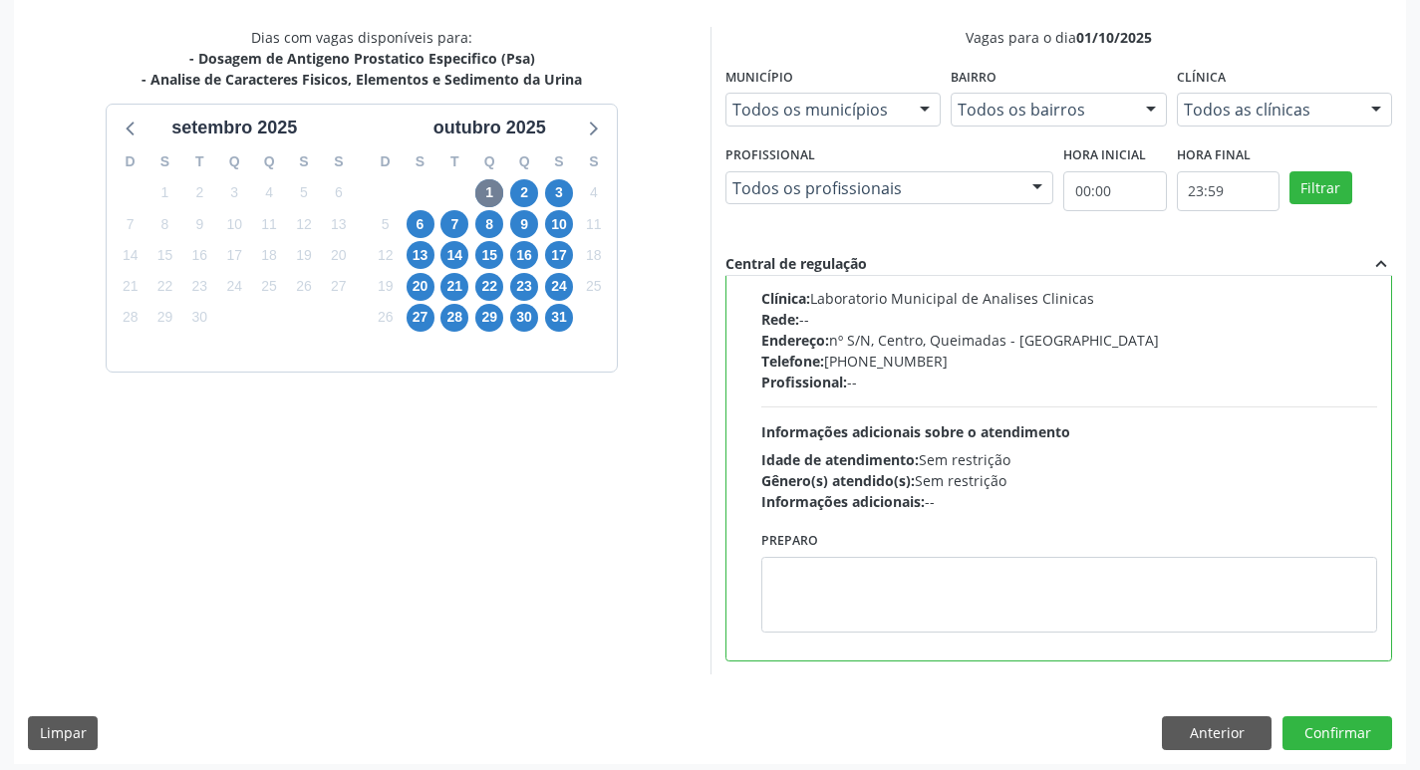
scroll to position [421, 0]
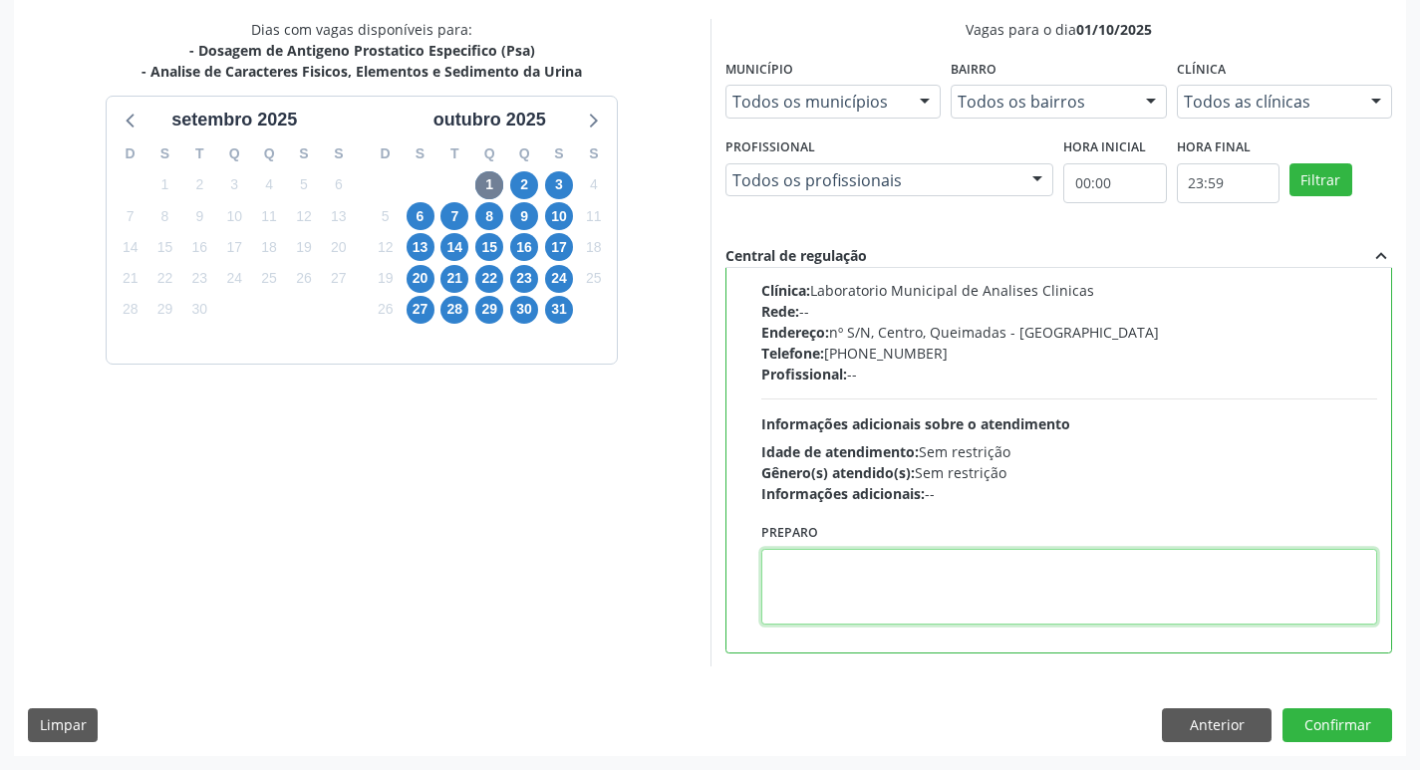
click at [930, 605] on textarea at bounding box center [1069, 587] width 617 height 76
paste textarea "IR EM [GEOGRAPHIC_DATA]"
type textarea "IR EM [GEOGRAPHIC_DATA]"
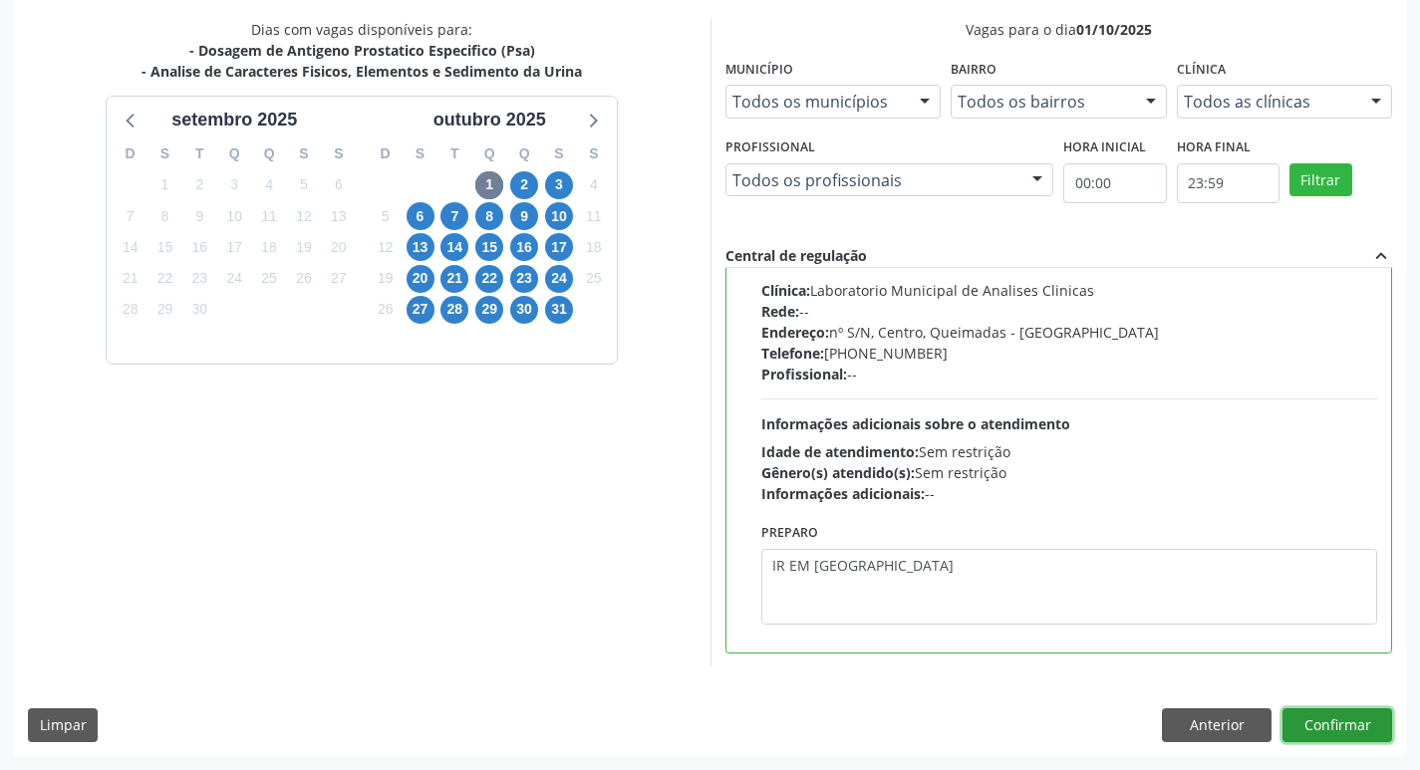
click at [1388, 715] on button "Confirmar" at bounding box center [1338, 726] width 110 height 34
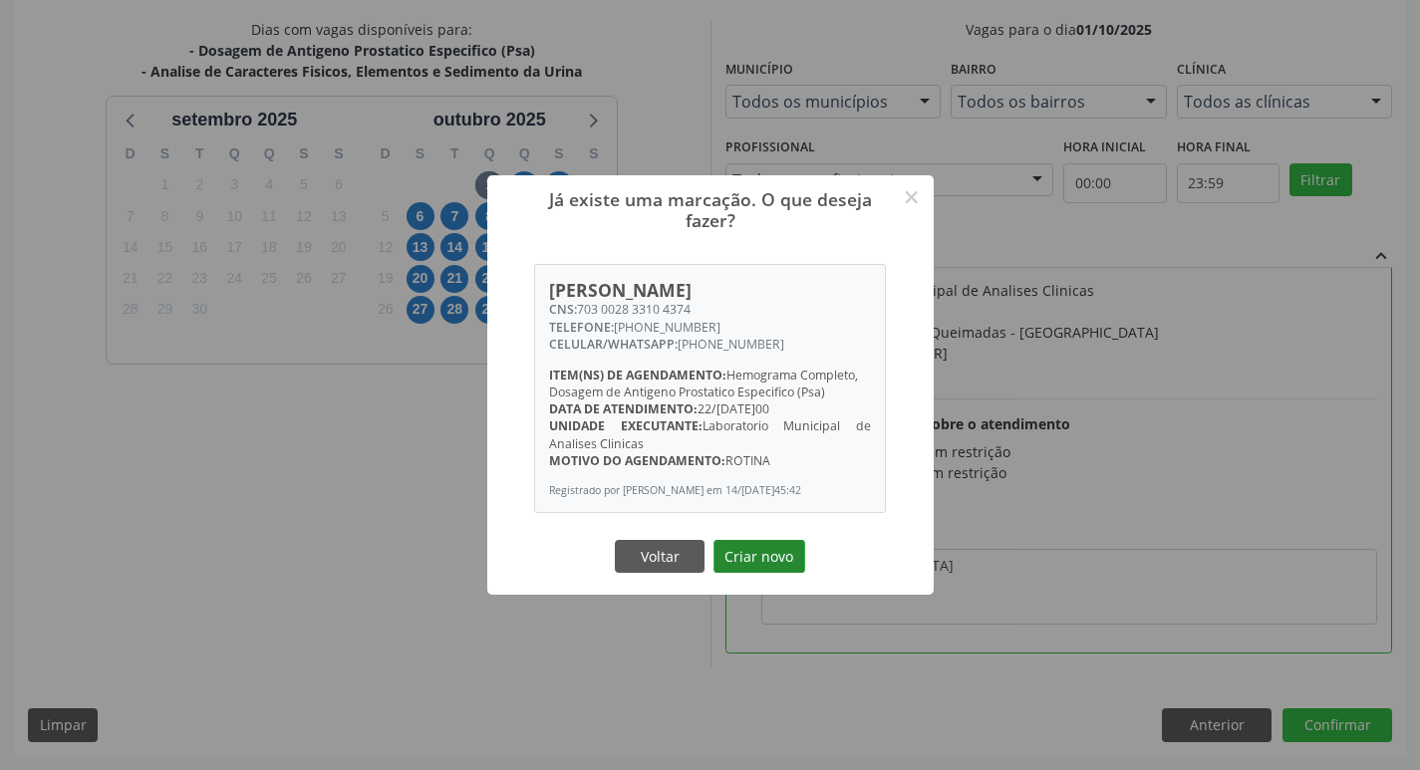
click at [749, 570] on button "Criar novo" at bounding box center [760, 557] width 92 height 34
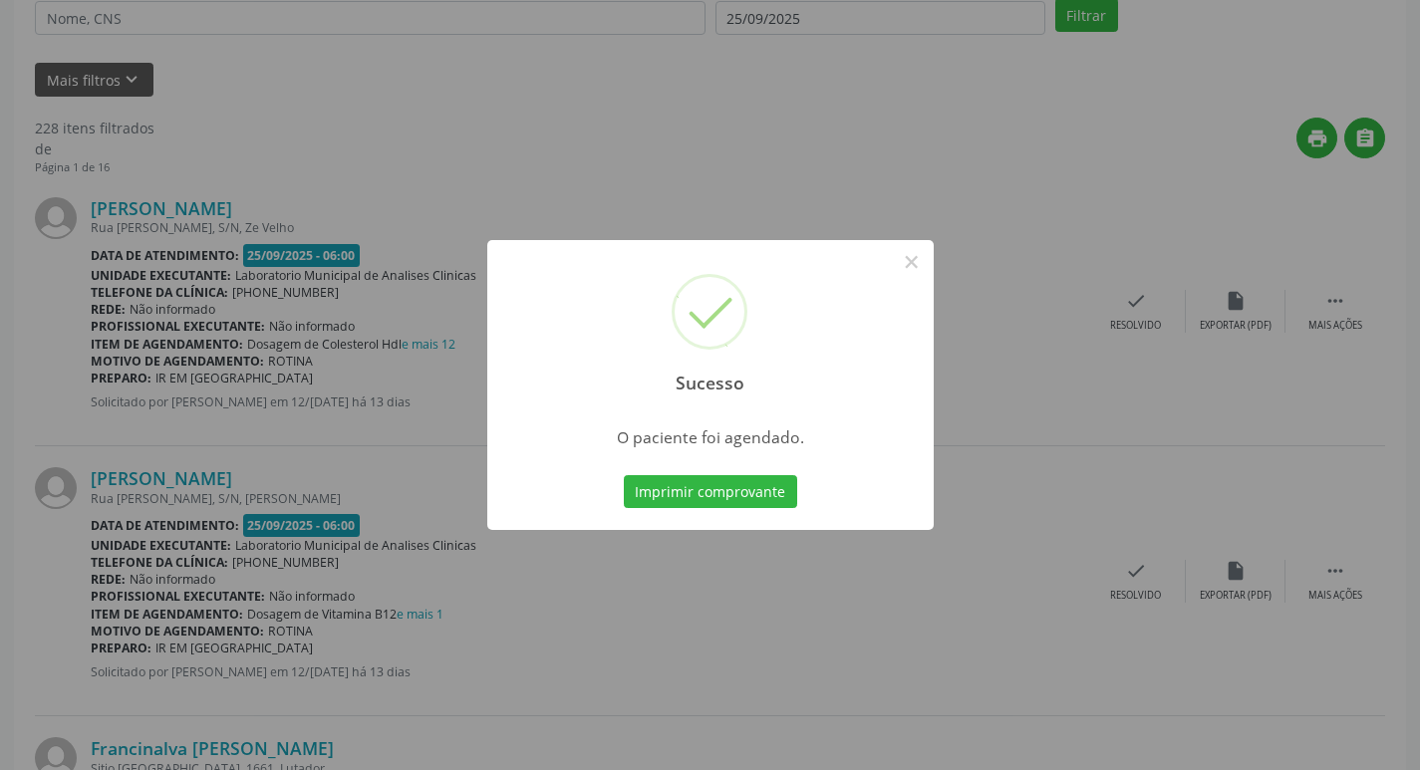
scroll to position [0, 0]
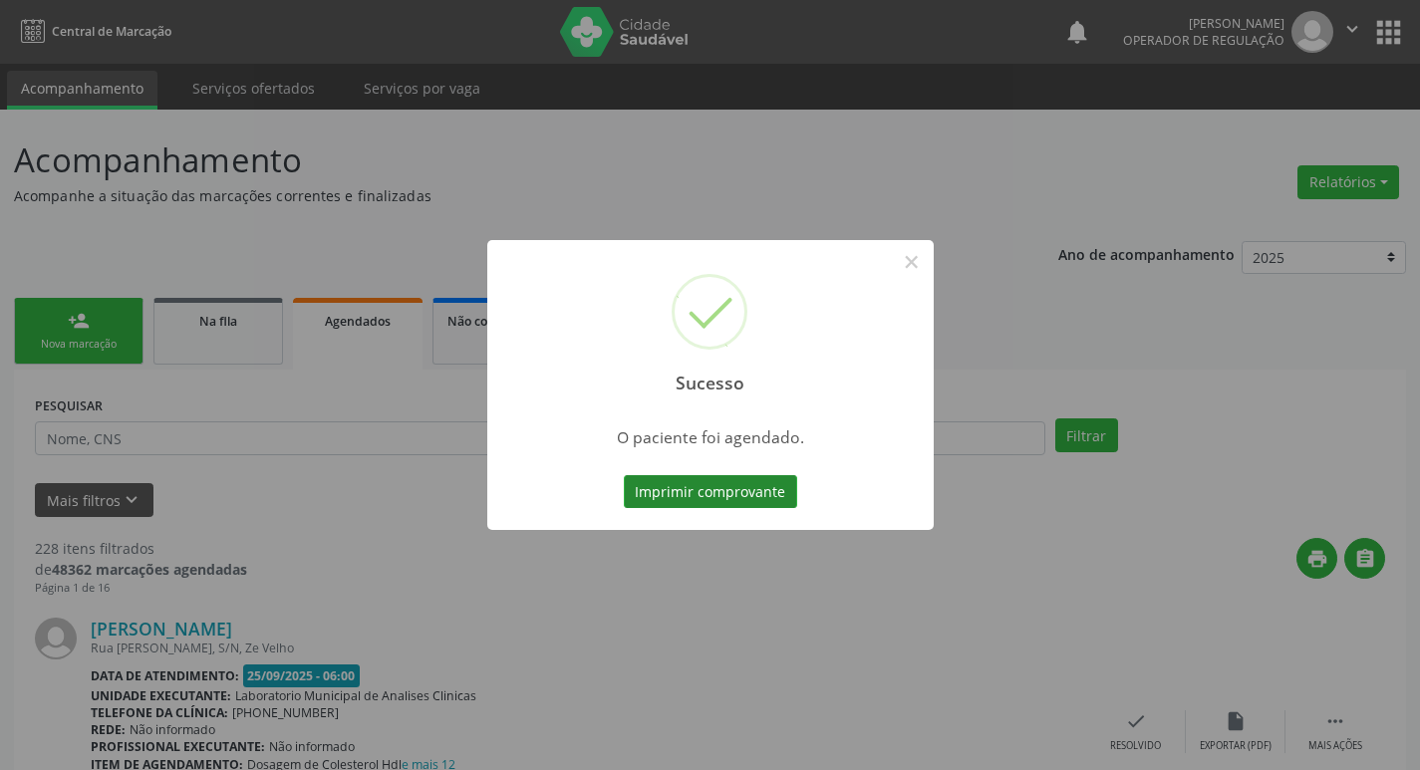
click at [672, 496] on button "Imprimir comprovante" at bounding box center [710, 492] width 173 height 34
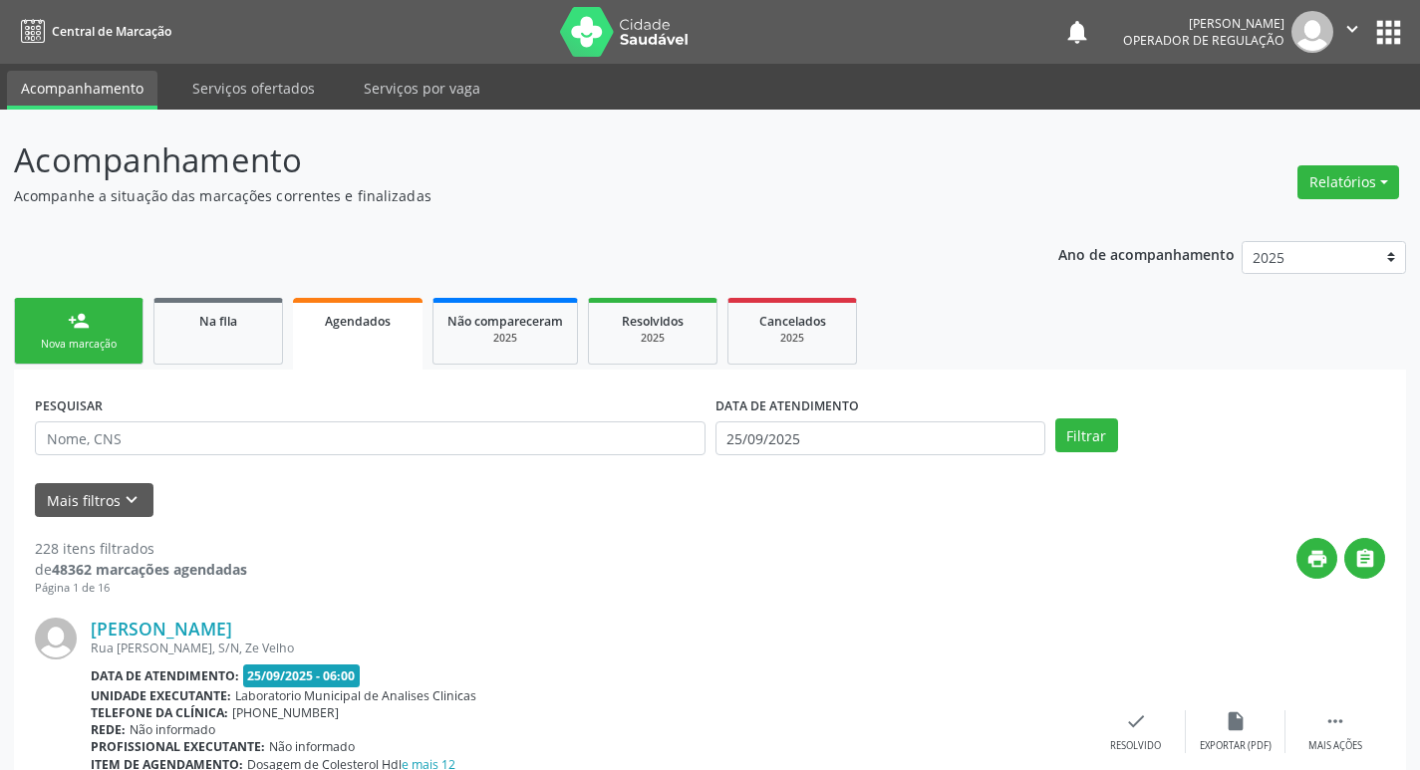
click at [102, 351] on div "Nova marcação" at bounding box center [79, 344] width 100 height 15
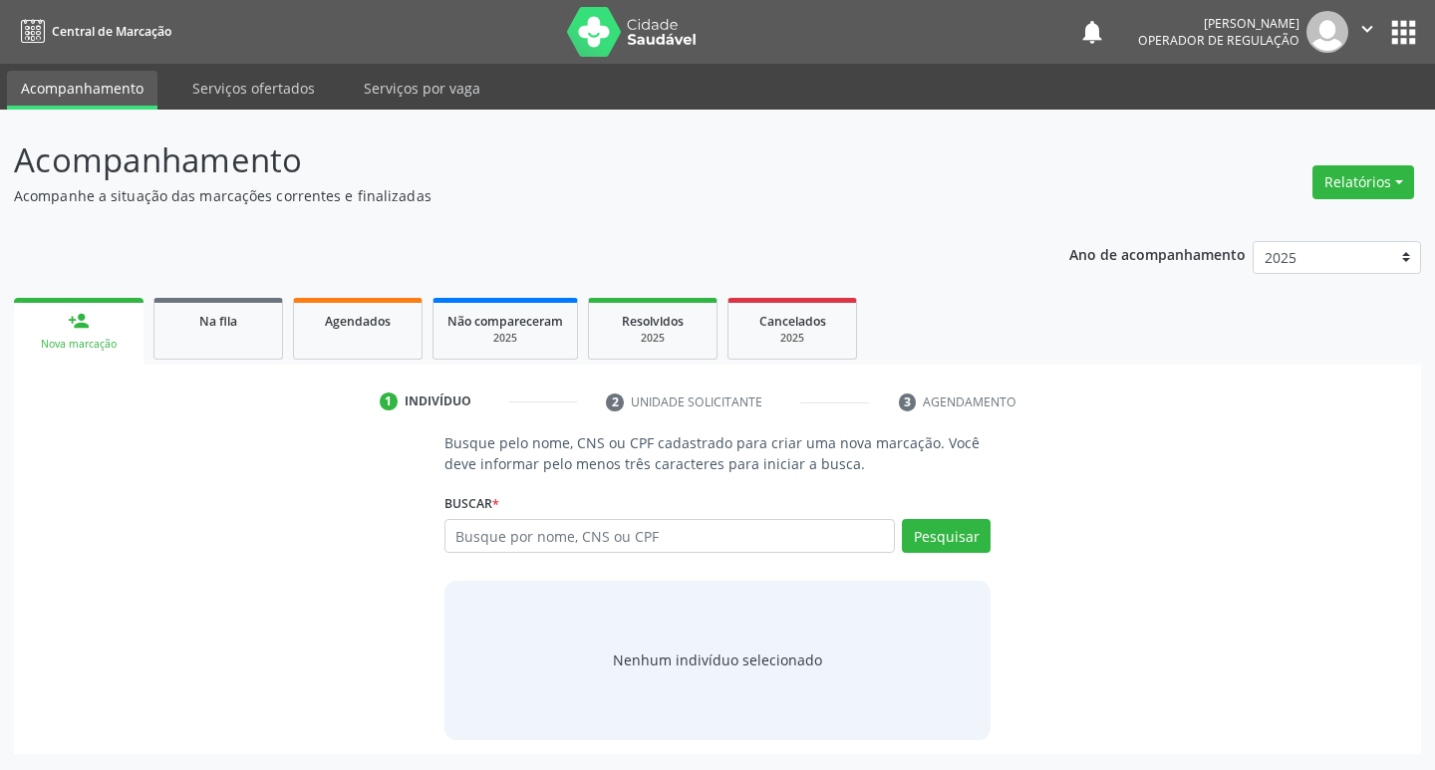
click at [550, 558] on div "Busque por nome, CNS ou CPF Nenhum resultado encontrado para: " " Digite nome, …" at bounding box center [718, 543] width 547 height 48
click at [549, 540] on input "text" at bounding box center [671, 536] width 452 height 34
type input "706808270257628"
click at [933, 539] on button "Pesquisar" at bounding box center [946, 536] width 89 height 34
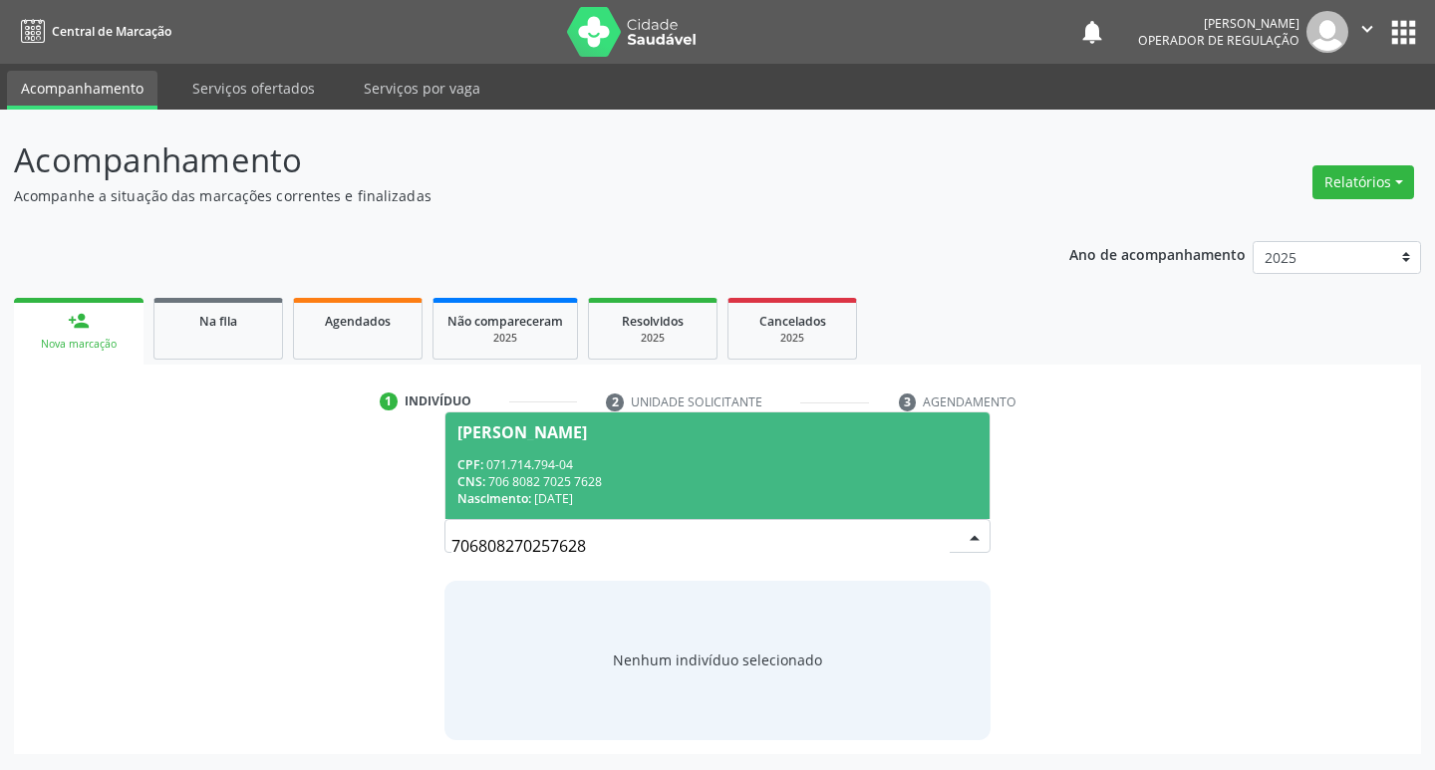
click at [629, 474] on div "CNS: 706 8082 7025 7628" at bounding box center [717, 481] width 521 height 17
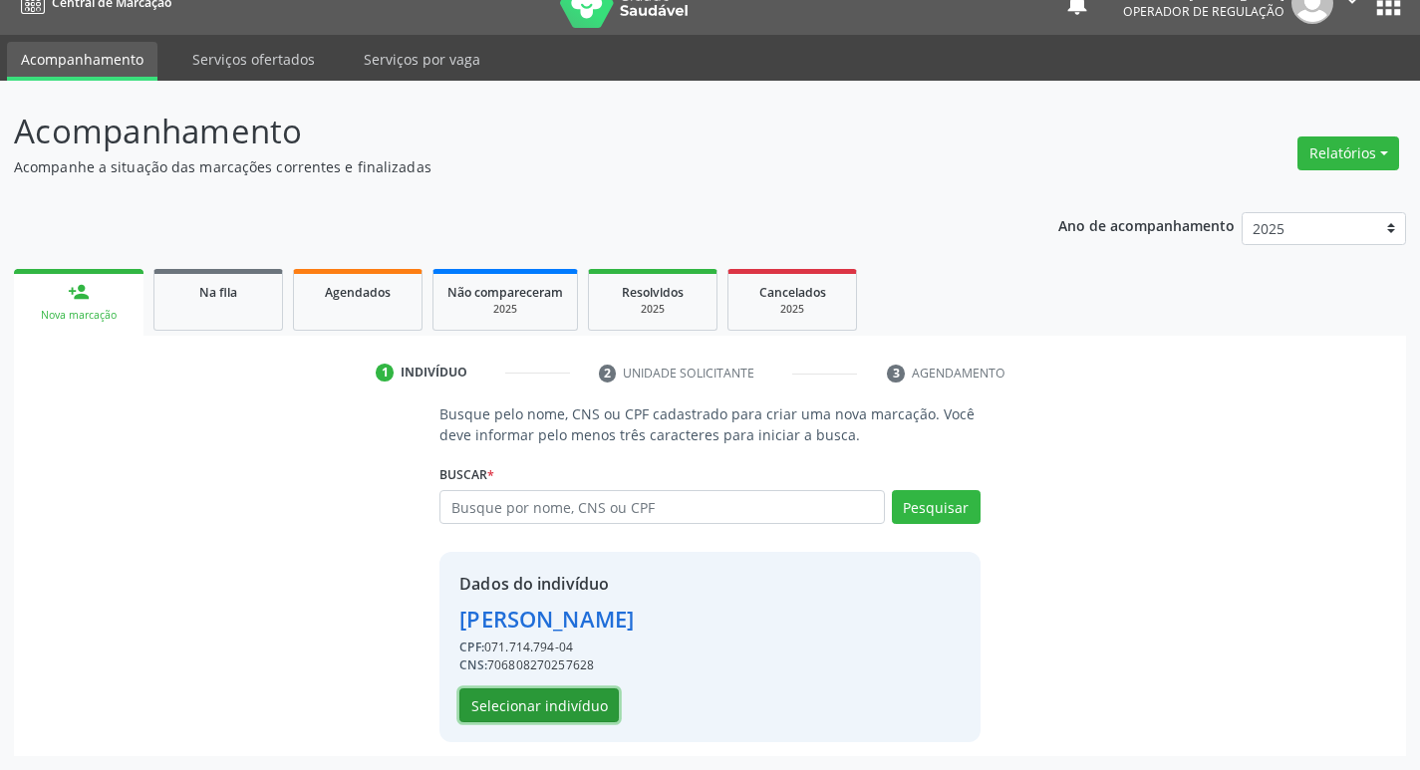
click at [536, 708] on button "Selecionar indivíduo" at bounding box center [538, 706] width 159 height 34
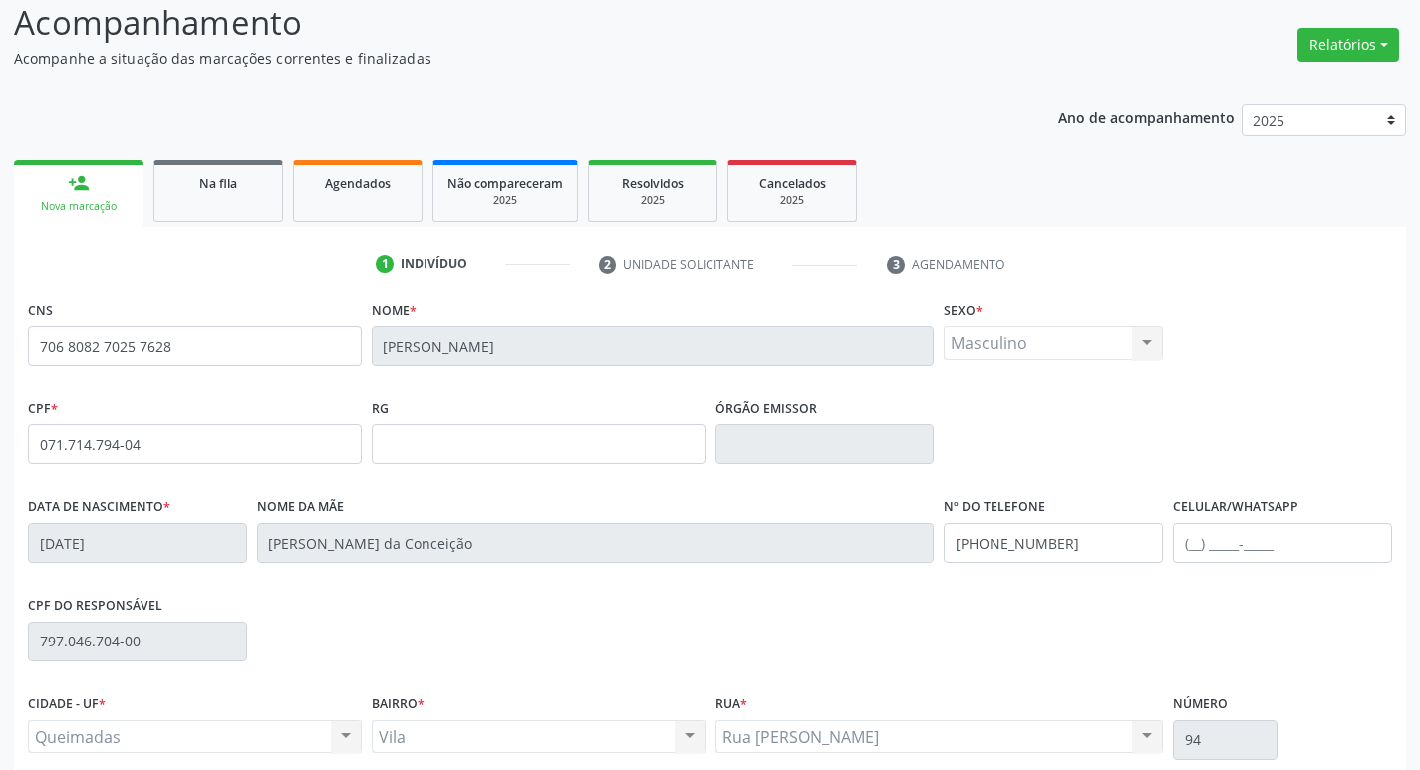
scroll to position [310, 0]
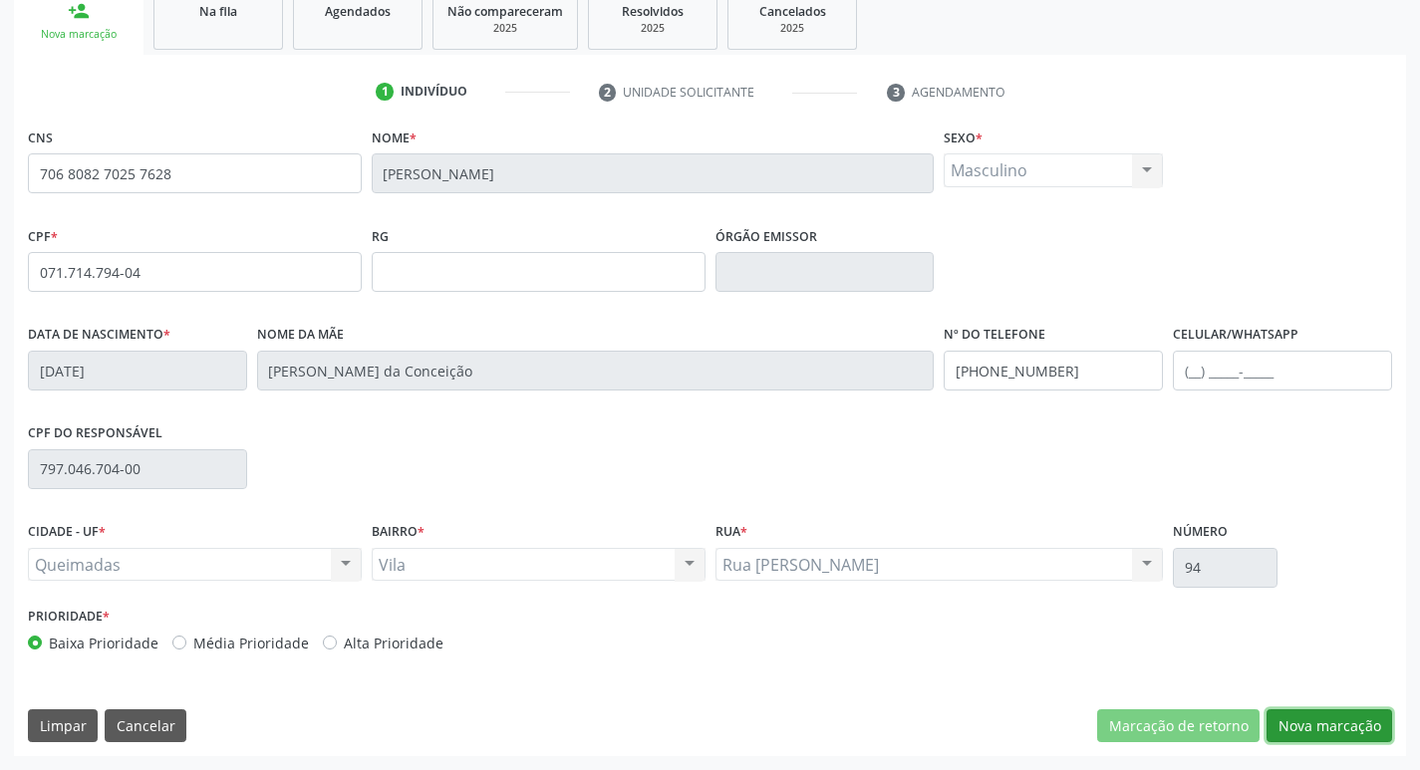
click at [1307, 737] on button "Nova marcação" at bounding box center [1330, 727] width 126 height 34
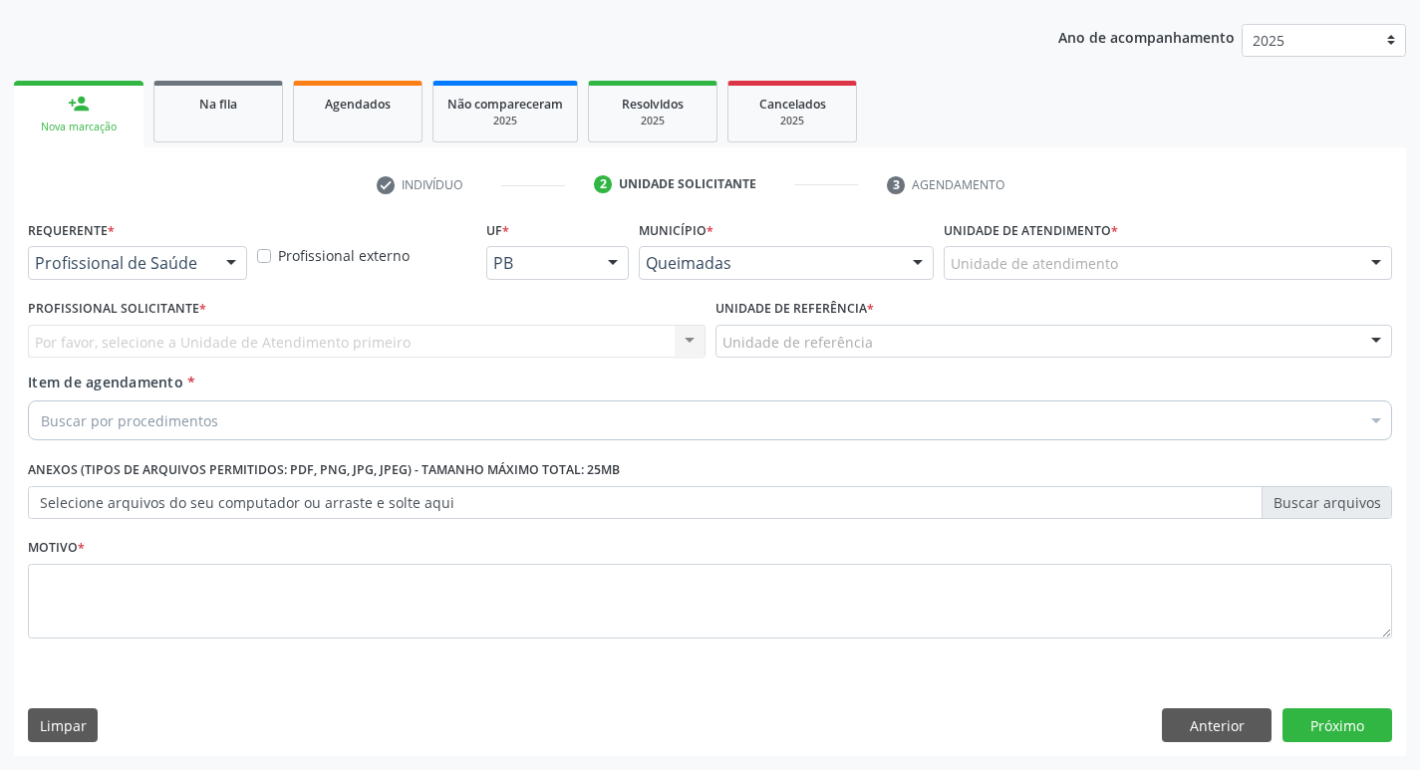
scroll to position [217, 0]
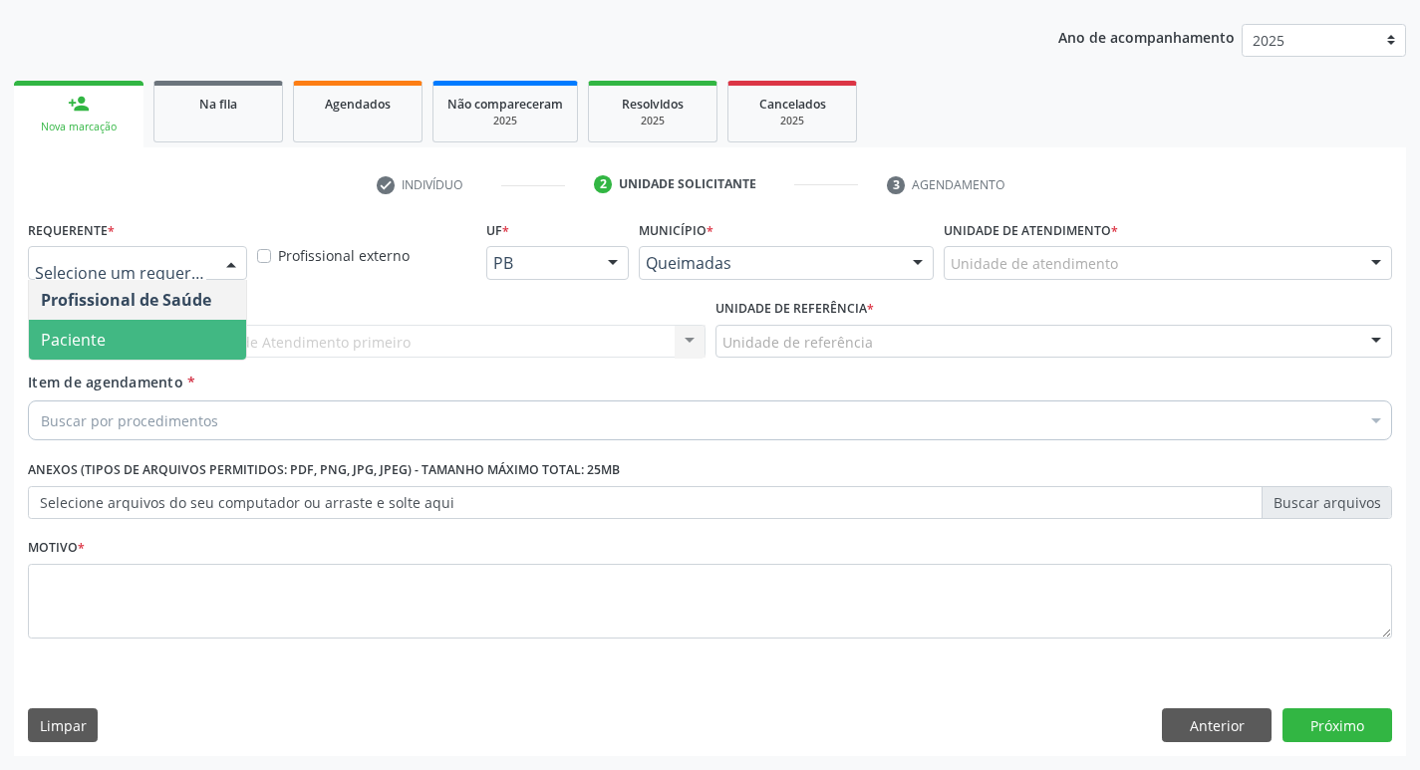
click at [86, 335] on span "Paciente" at bounding box center [73, 340] width 65 height 22
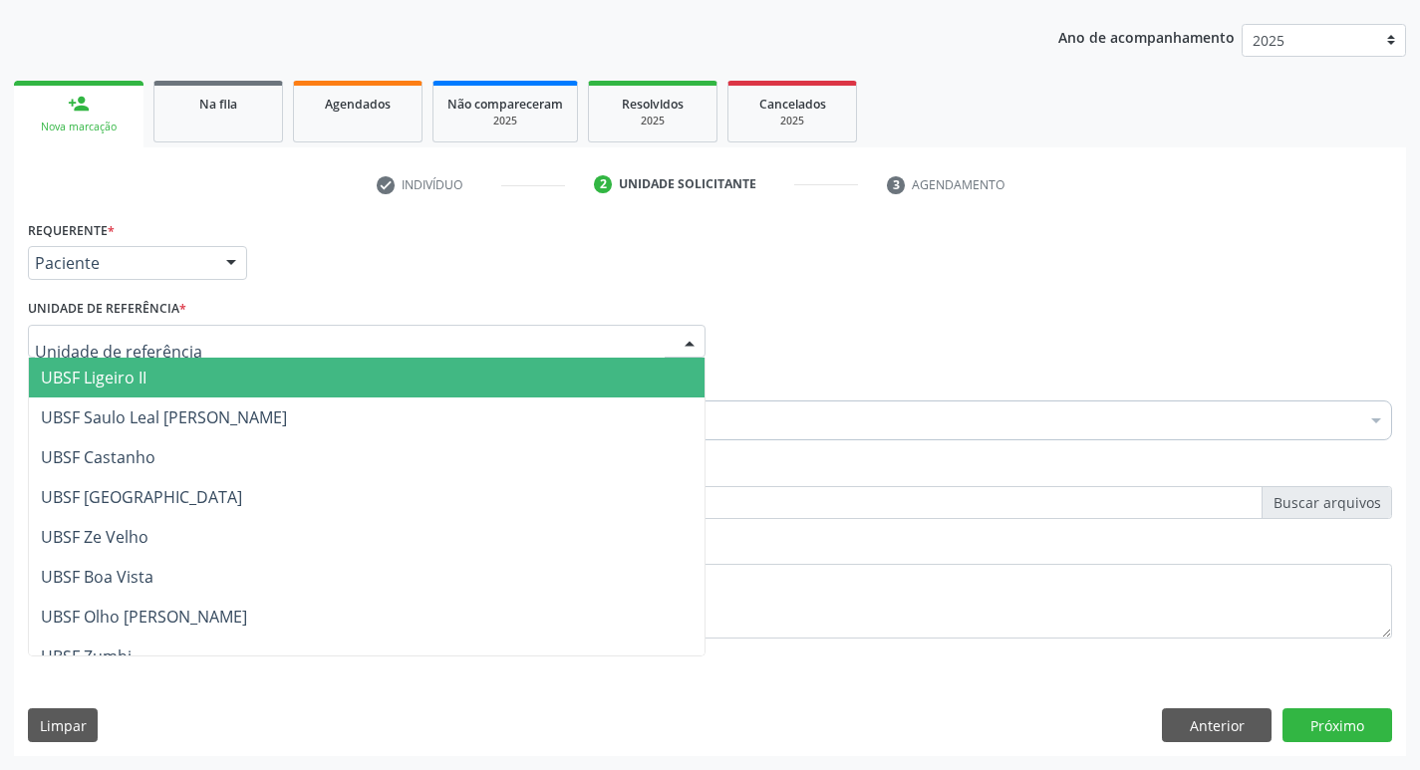
type input "C"
type input "V"
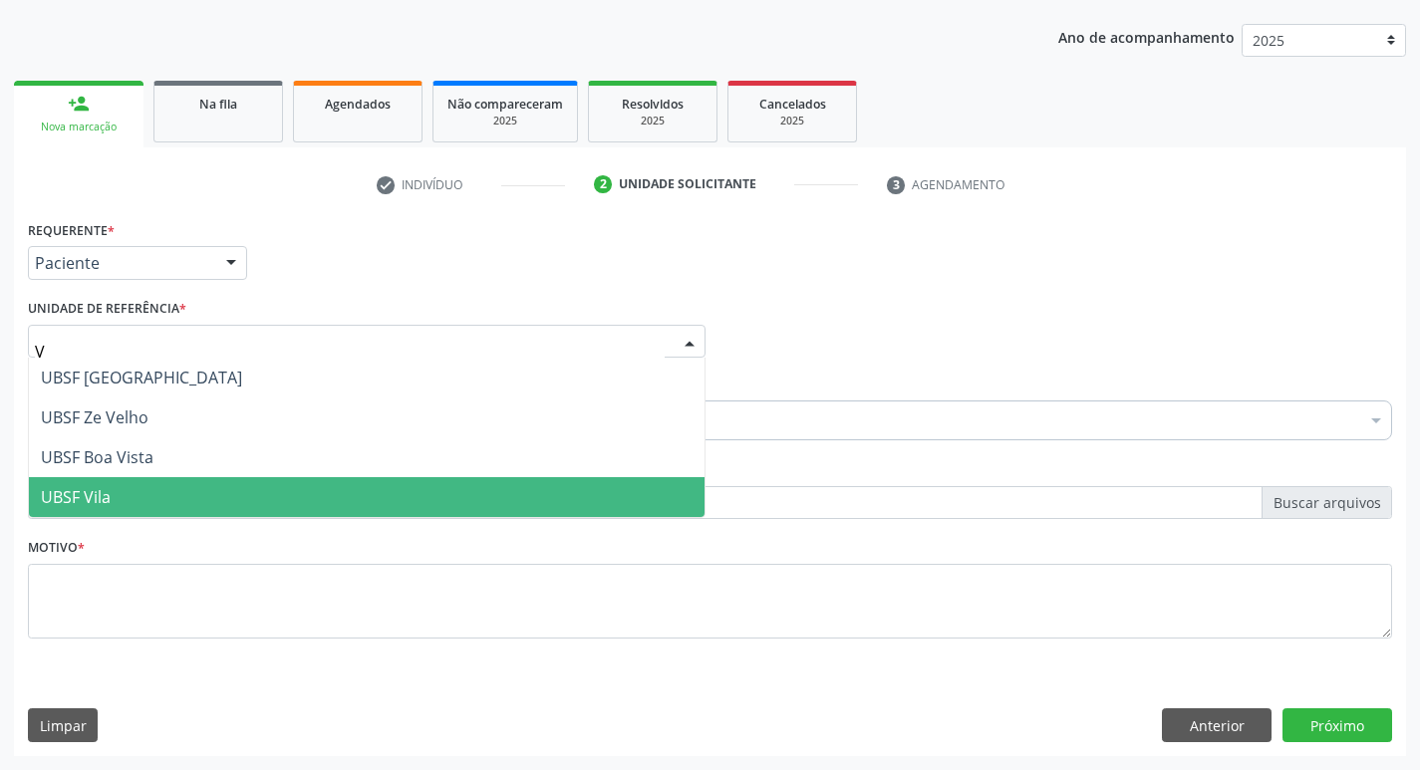
click at [130, 483] on span "UBSF Vila" at bounding box center [367, 497] width 676 height 40
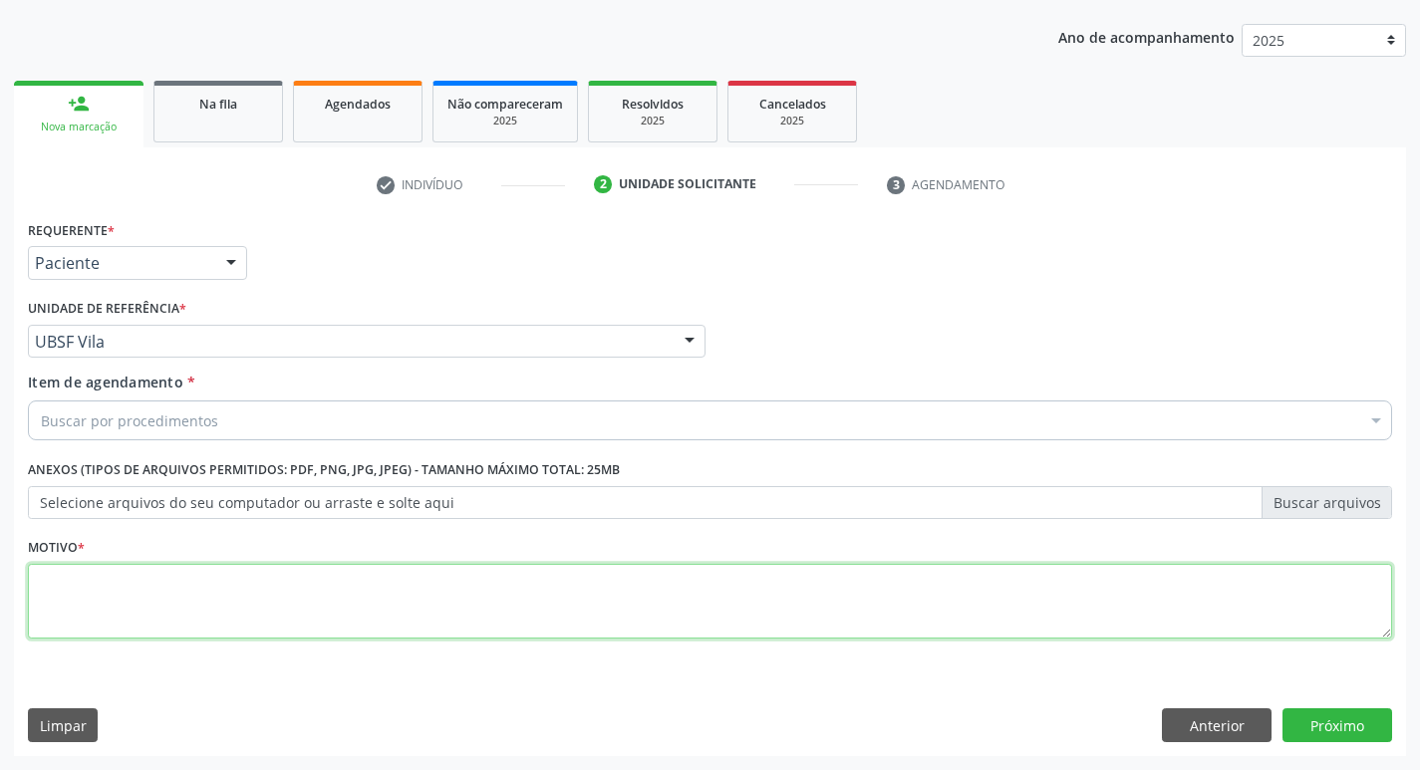
click at [71, 617] on textarea at bounding box center [710, 602] width 1365 height 76
type textarea "AVALIACAO"
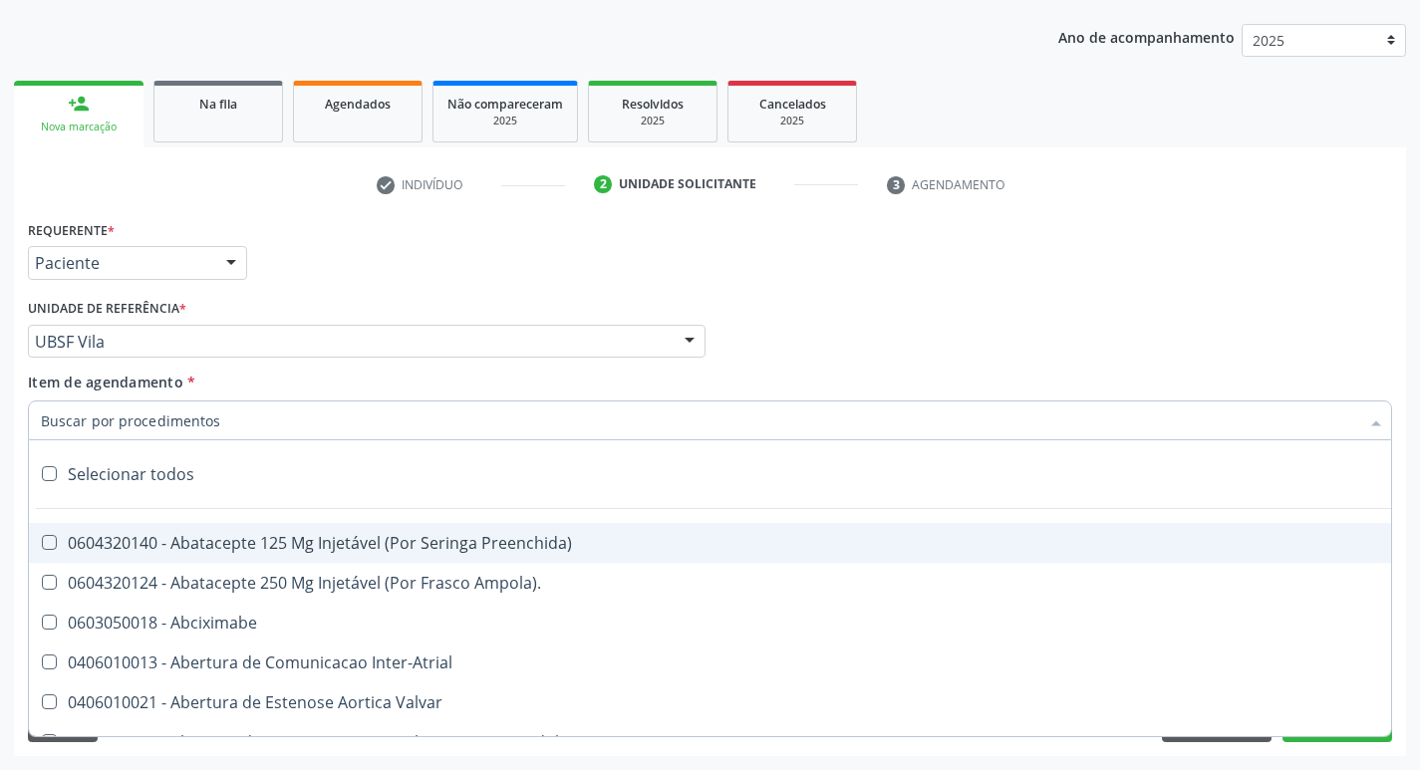
click at [174, 427] on input "Item de agendamento *" at bounding box center [700, 421] width 1319 height 40
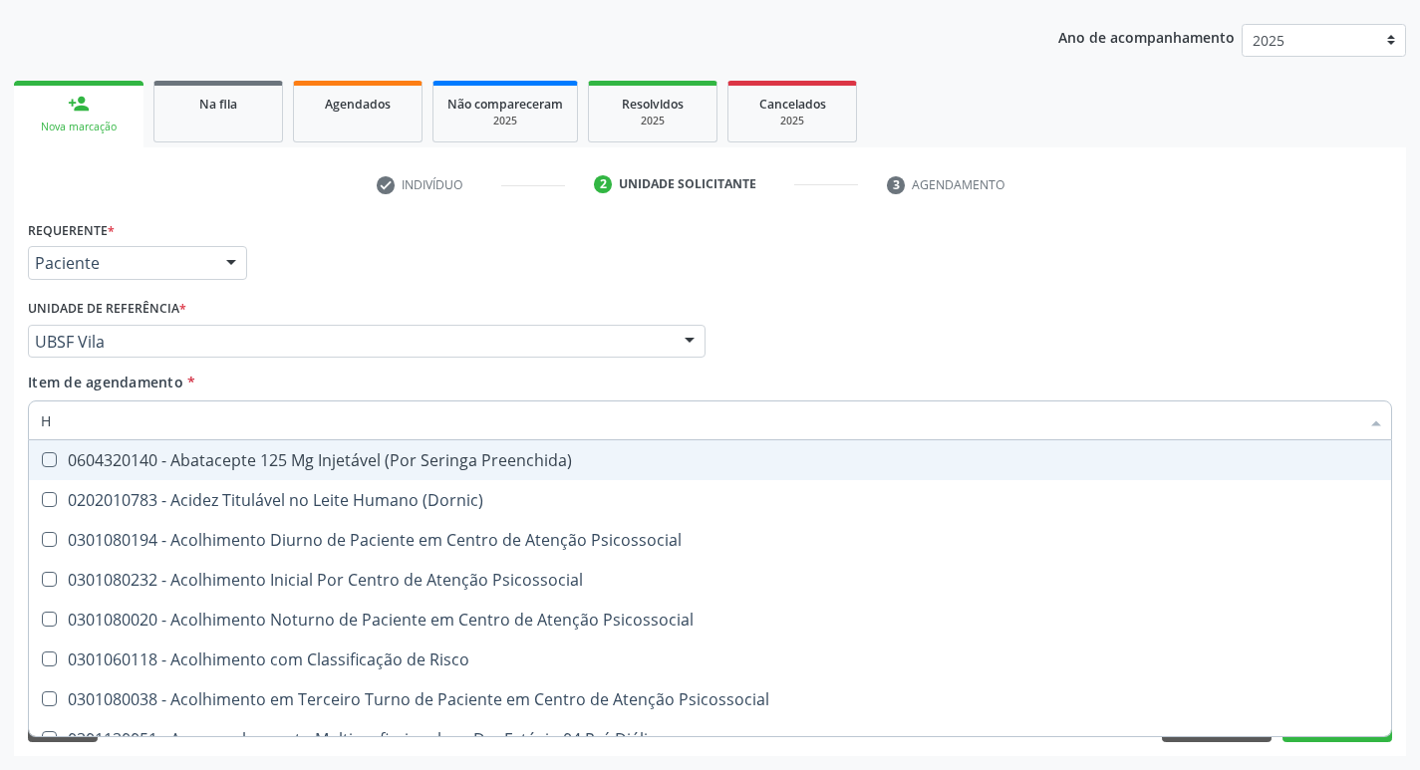
type input "HEMOGR"
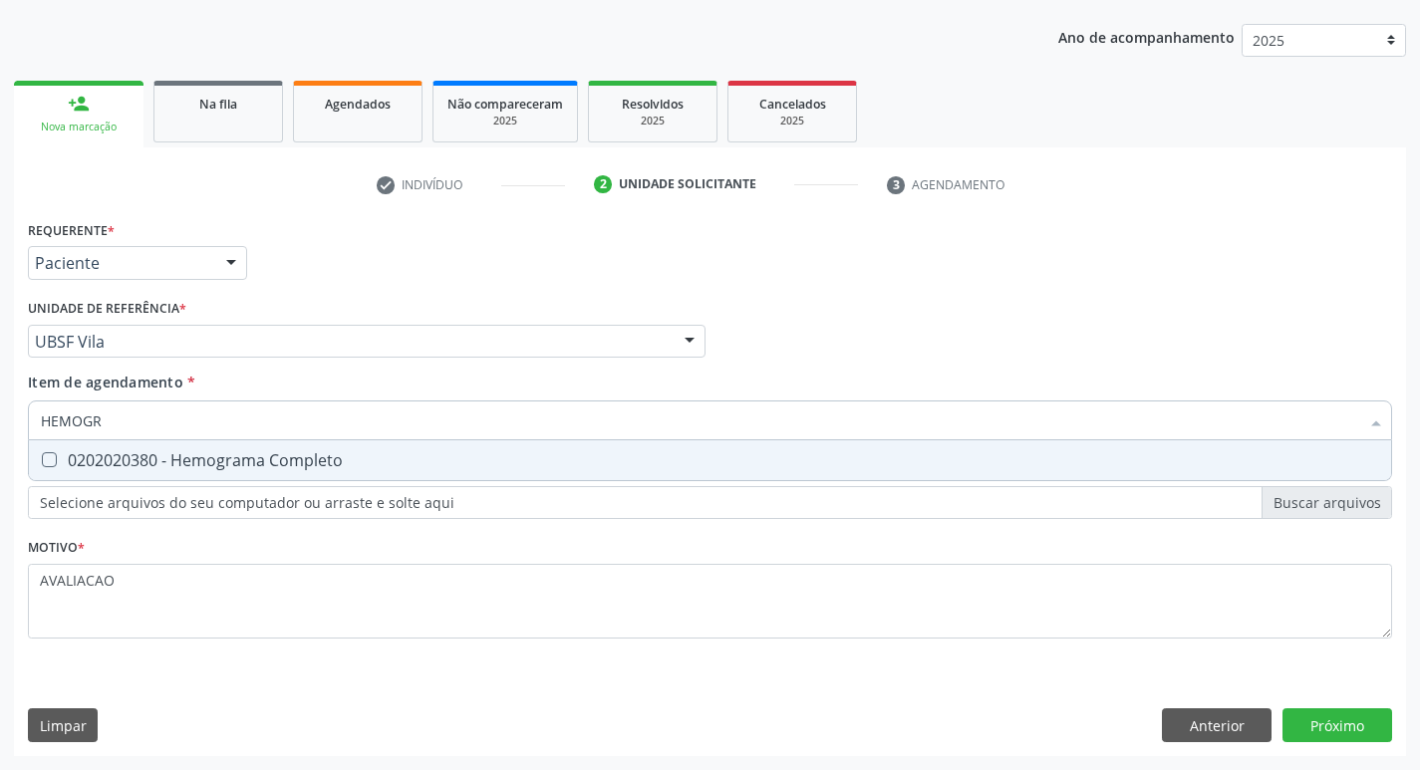
click at [250, 466] on div "0202020380 - Hemograma Completo" at bounding box center [710, 461] width 1339 height 16
checkbox Completo "true"
type input "HEMOG"
checkbox Completo "false"
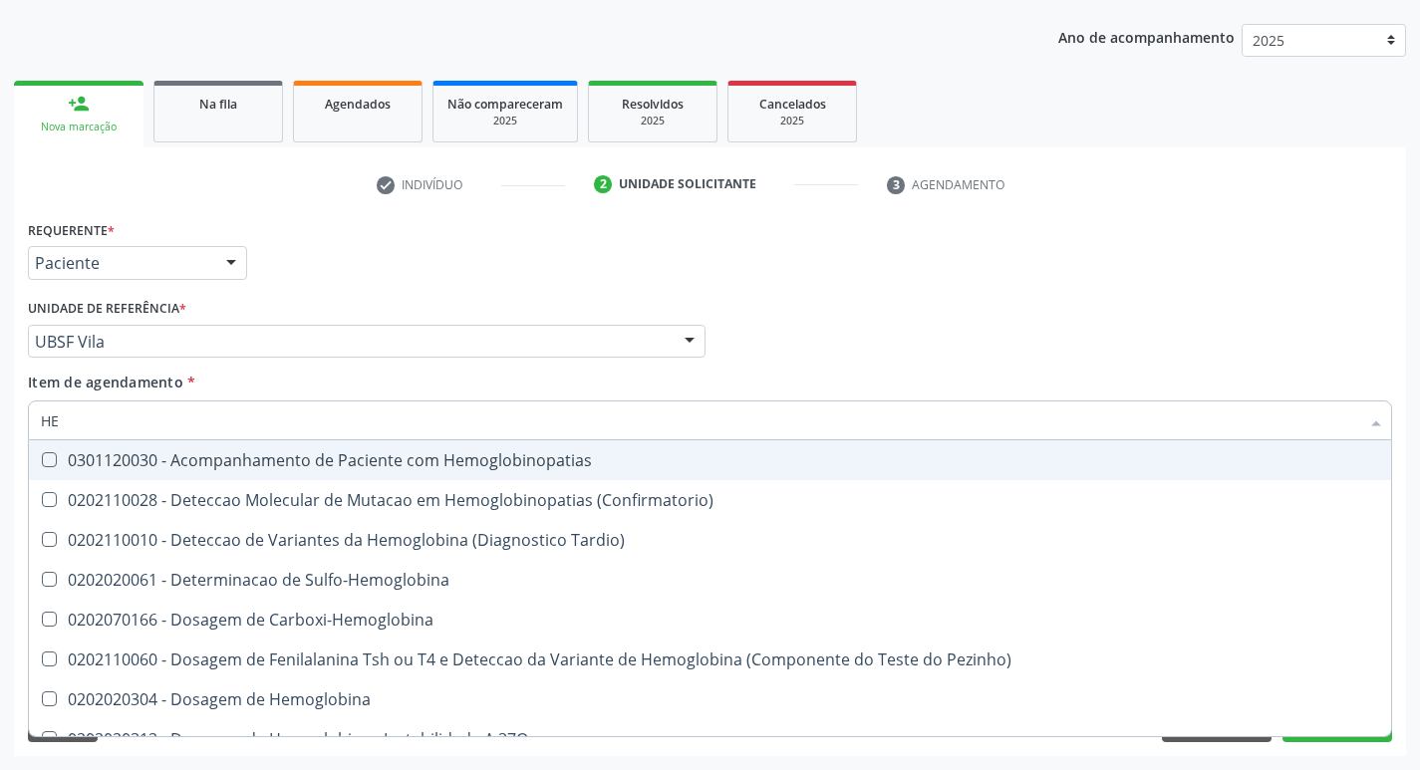
type input "H"
checkbox Completo "false"
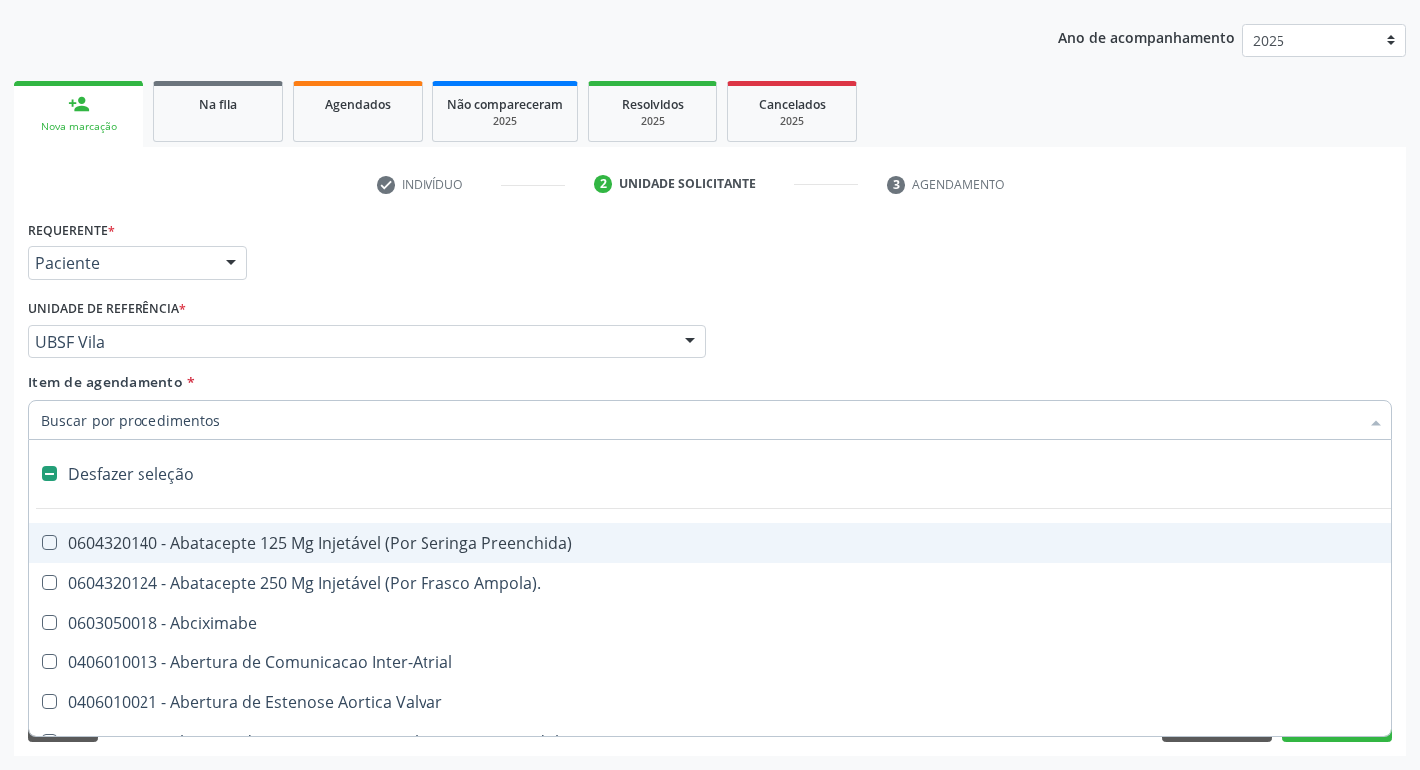
type input "G"
checkbox Persistente "true"
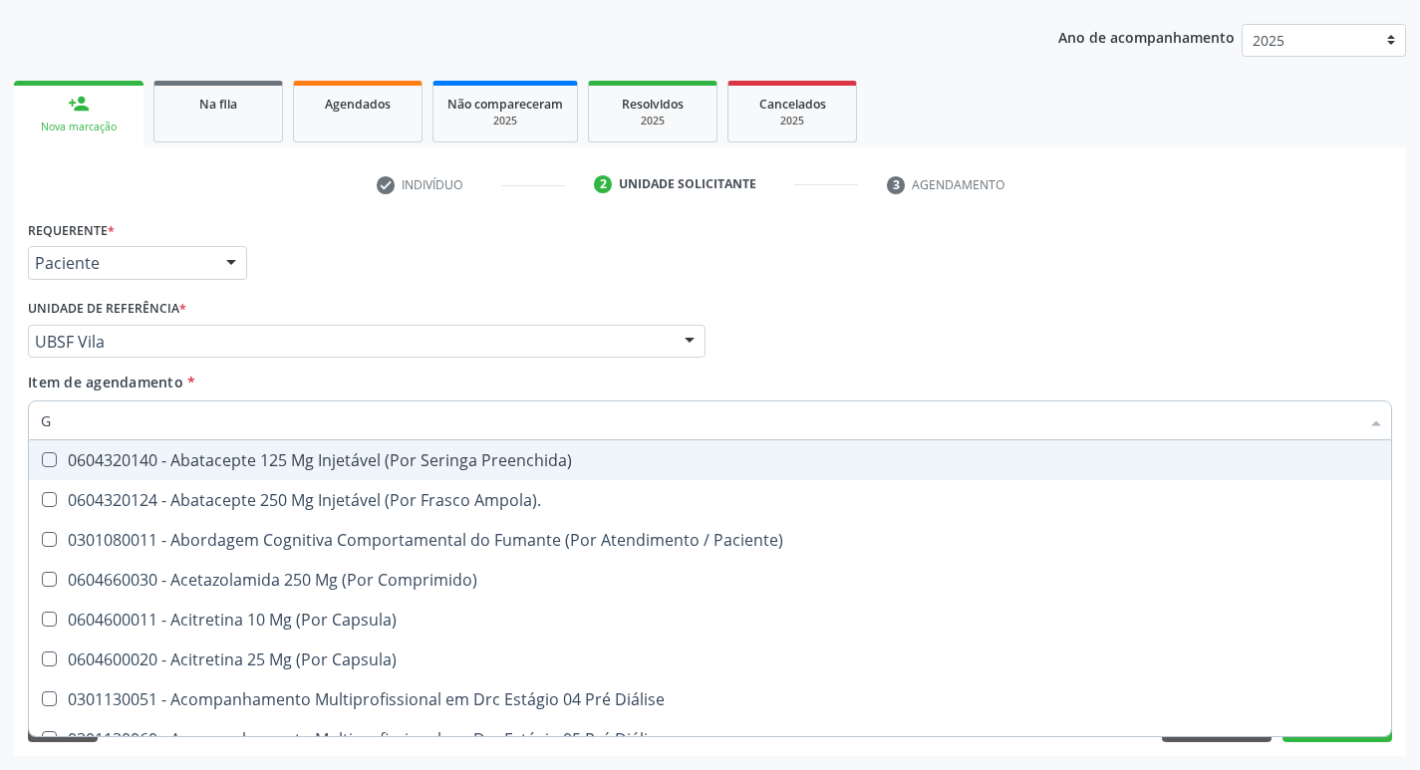
type input "GLICOSE"
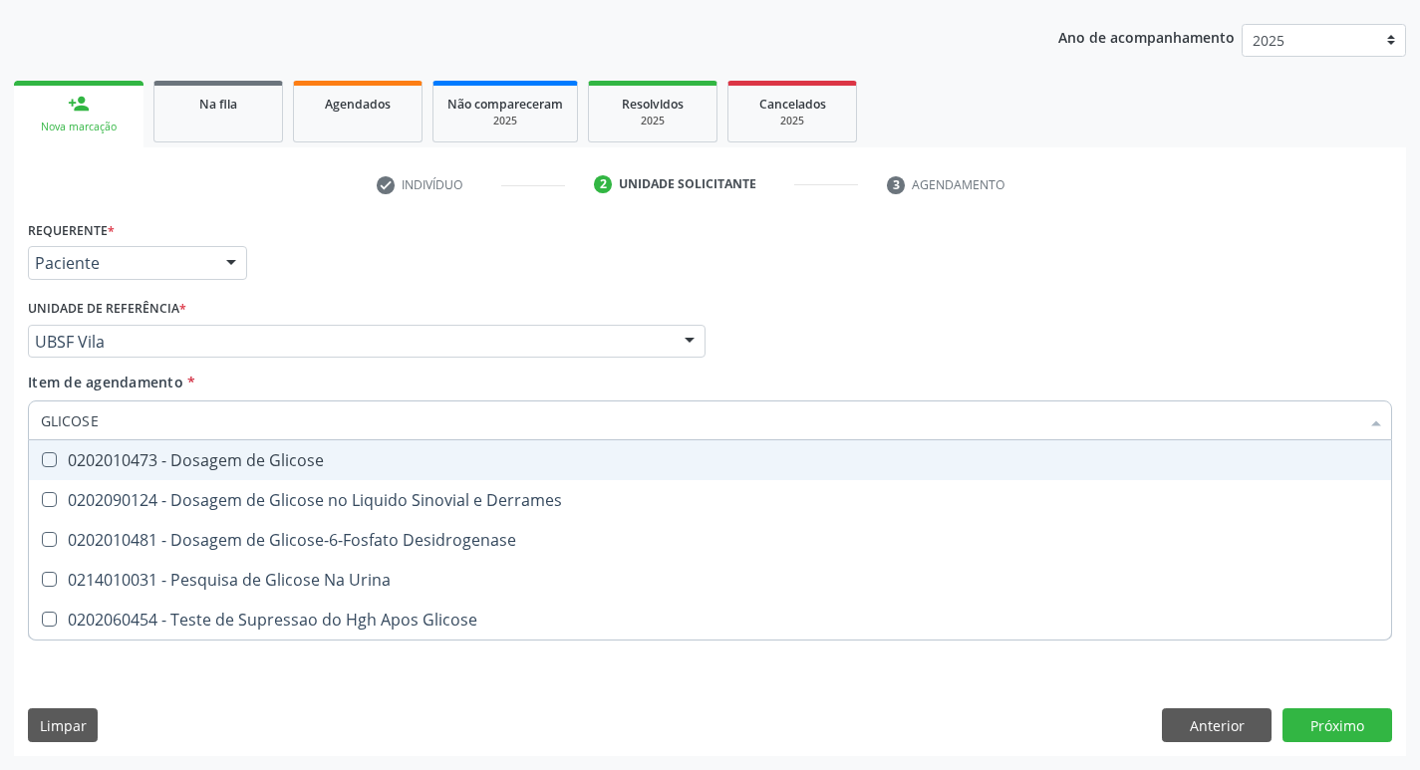
click at [288, 461] on div "0202010473 - Dosagem de Glicose" at bounding box center [710, 461] width 1339 height 16
checkbox Glicose "true"
type input "GLICOS"
checkbox Glicose "false"
checkbox Derrames "true"
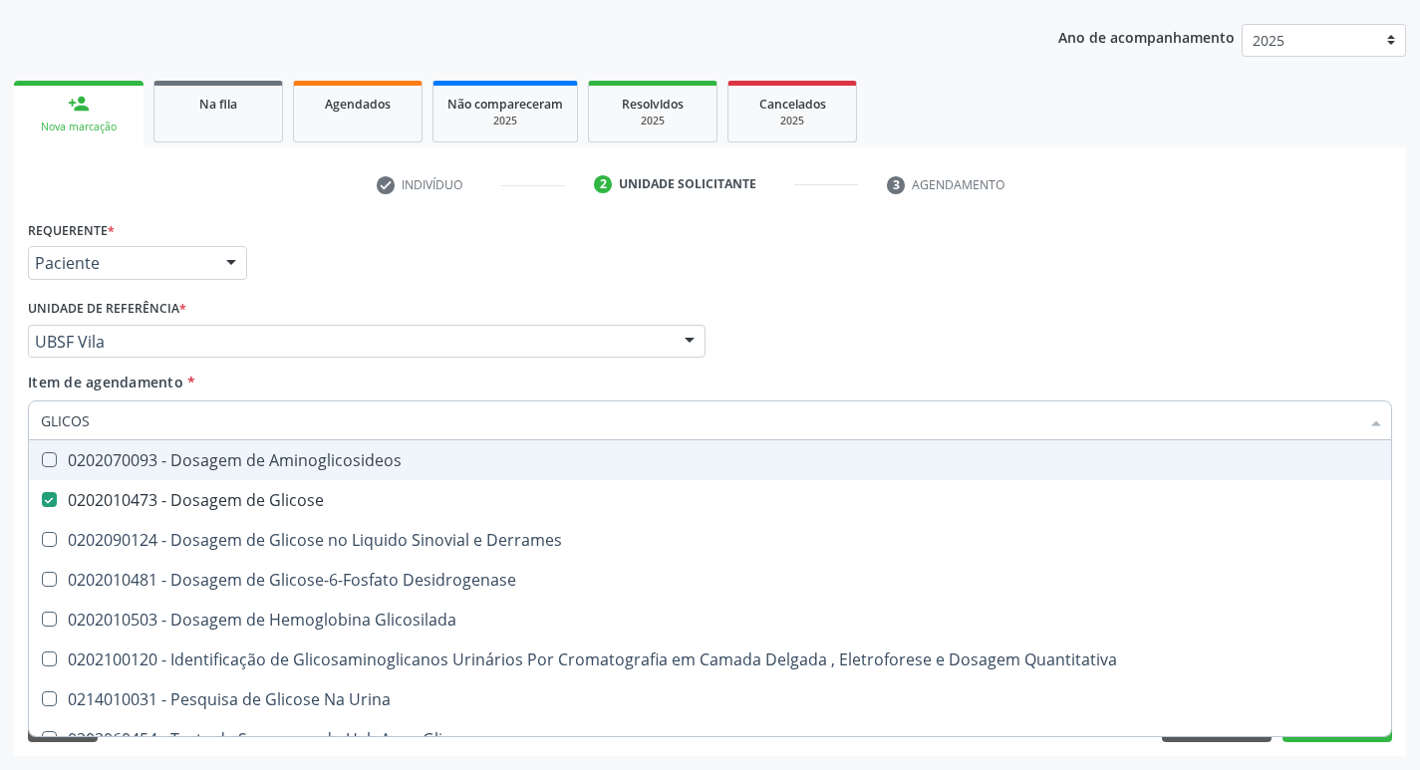
type input "GLICO"
checkbox Glicose "false"
checkbox Derrames "true"
type input "GLIC"
checkbox Derrames "false"
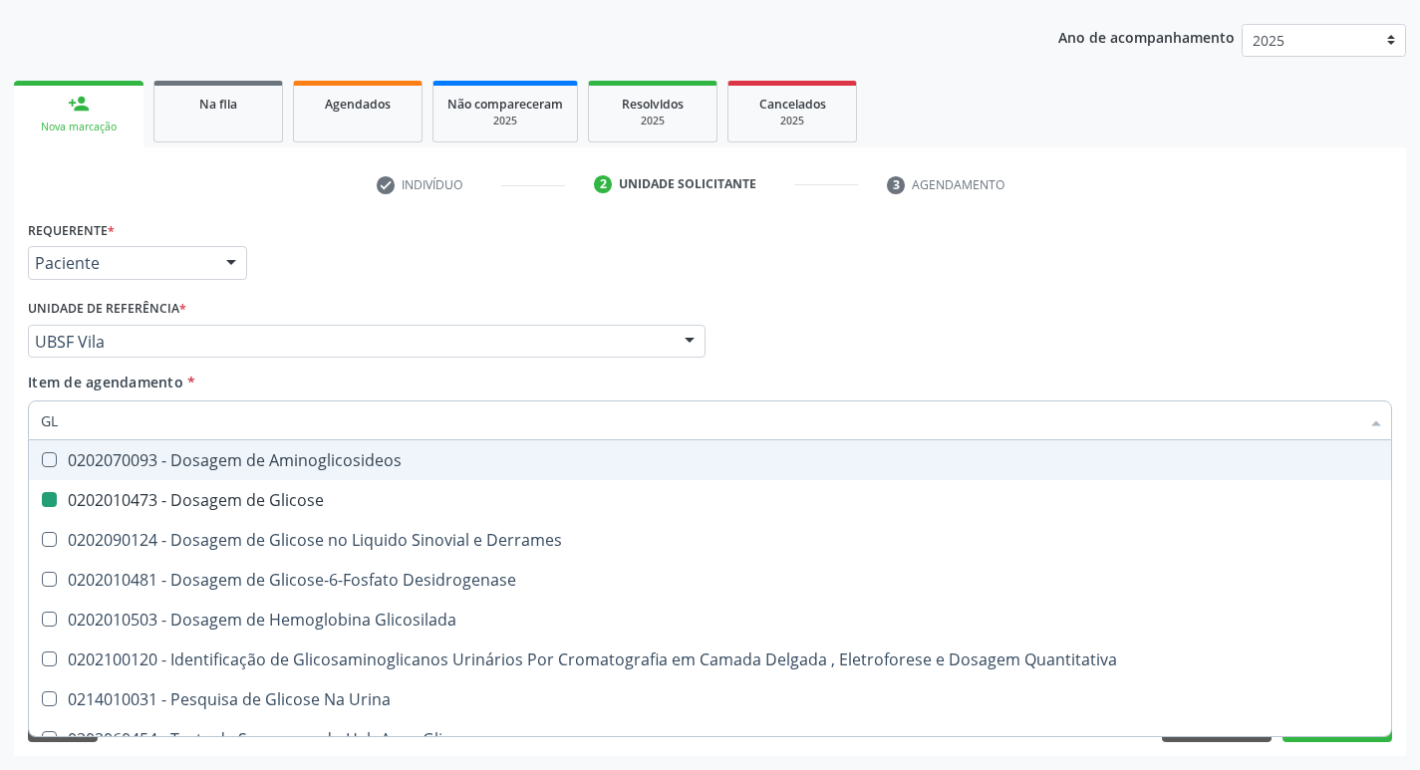
type input "G"
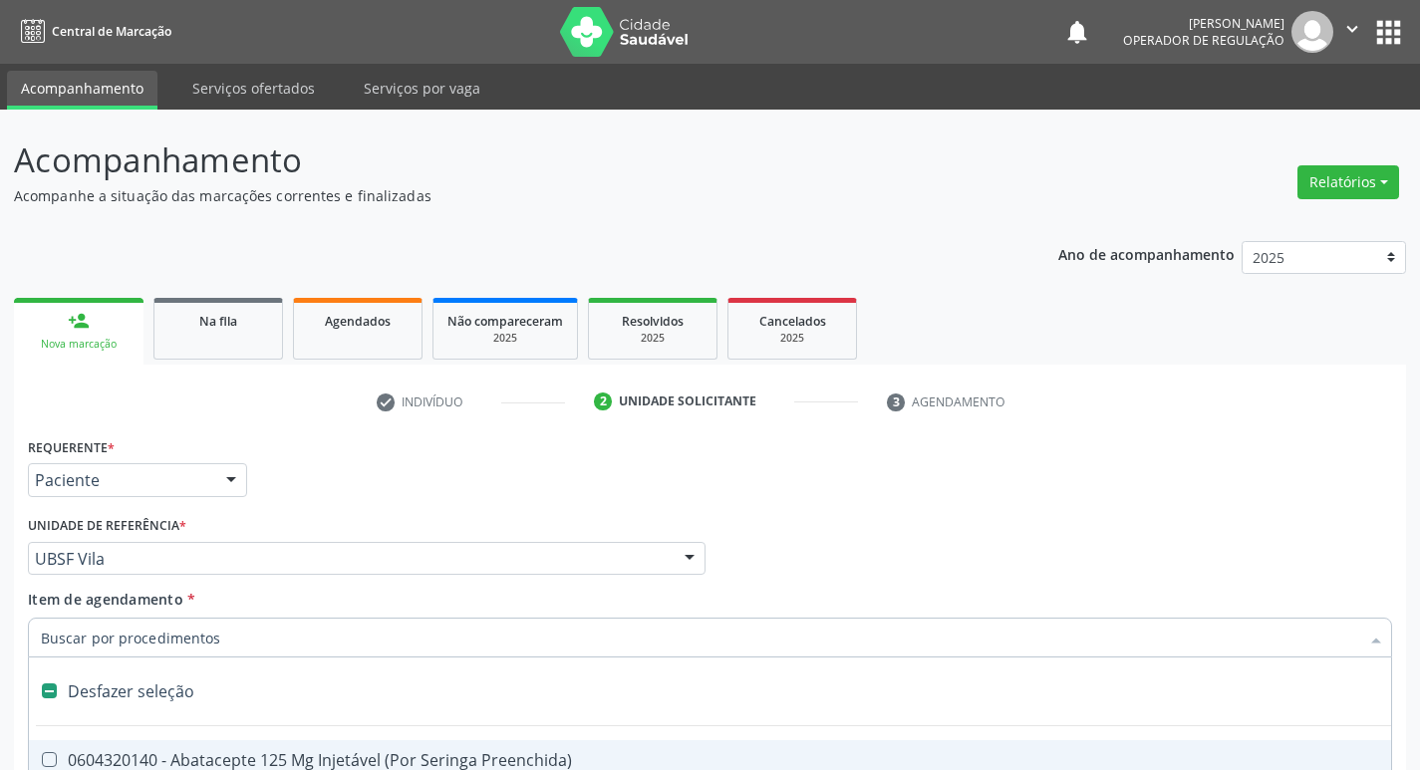
scroll to position [217, 0]
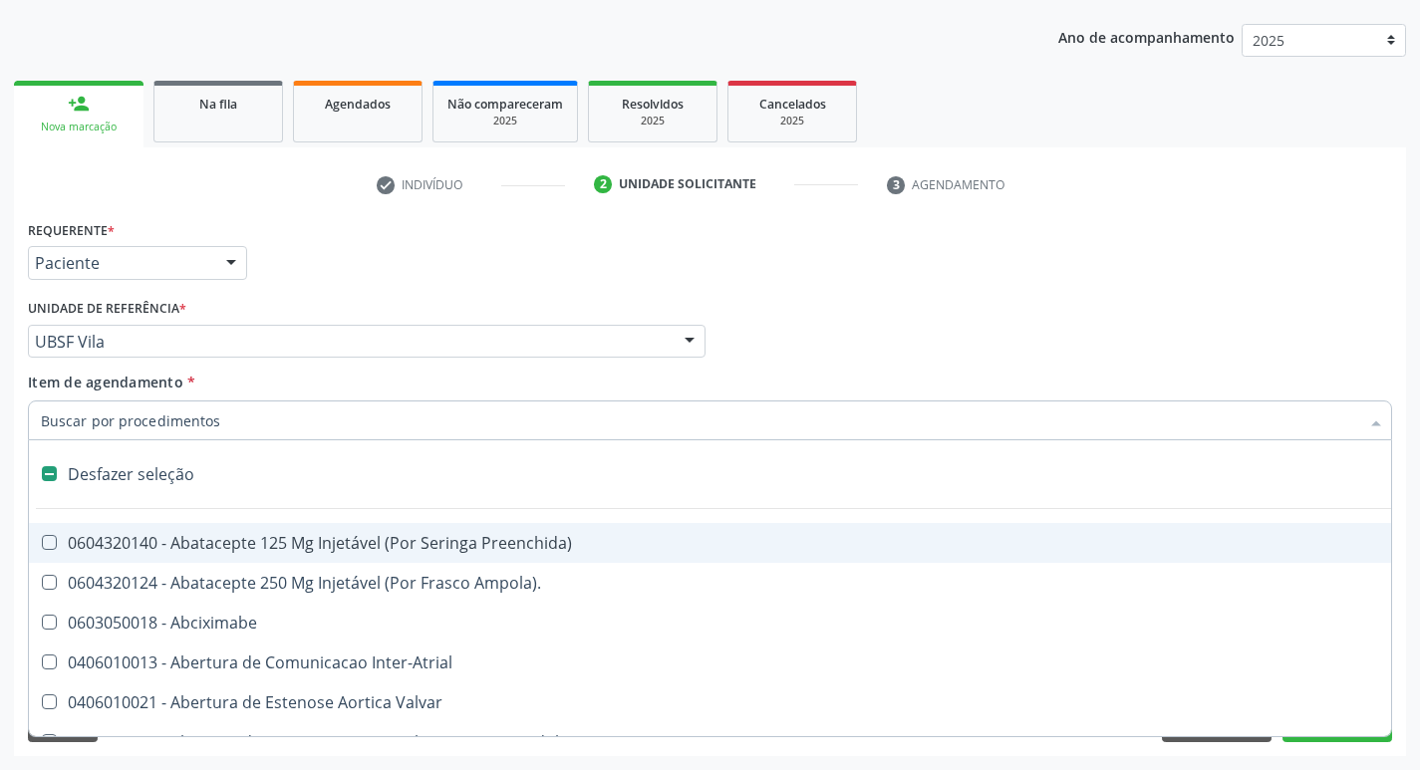
type input "H"
checkbox Convencional\) "true"
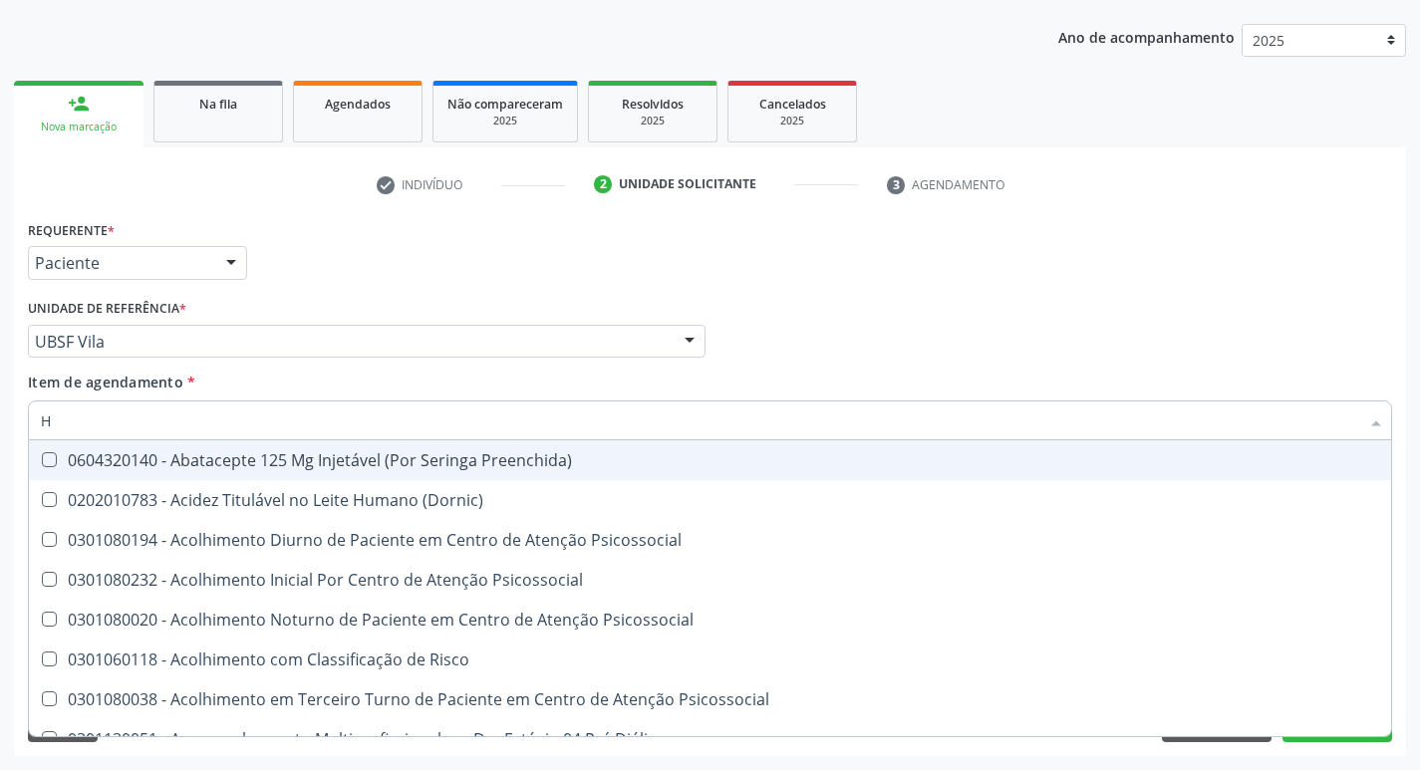
type input "HEMOGLOBINA G"
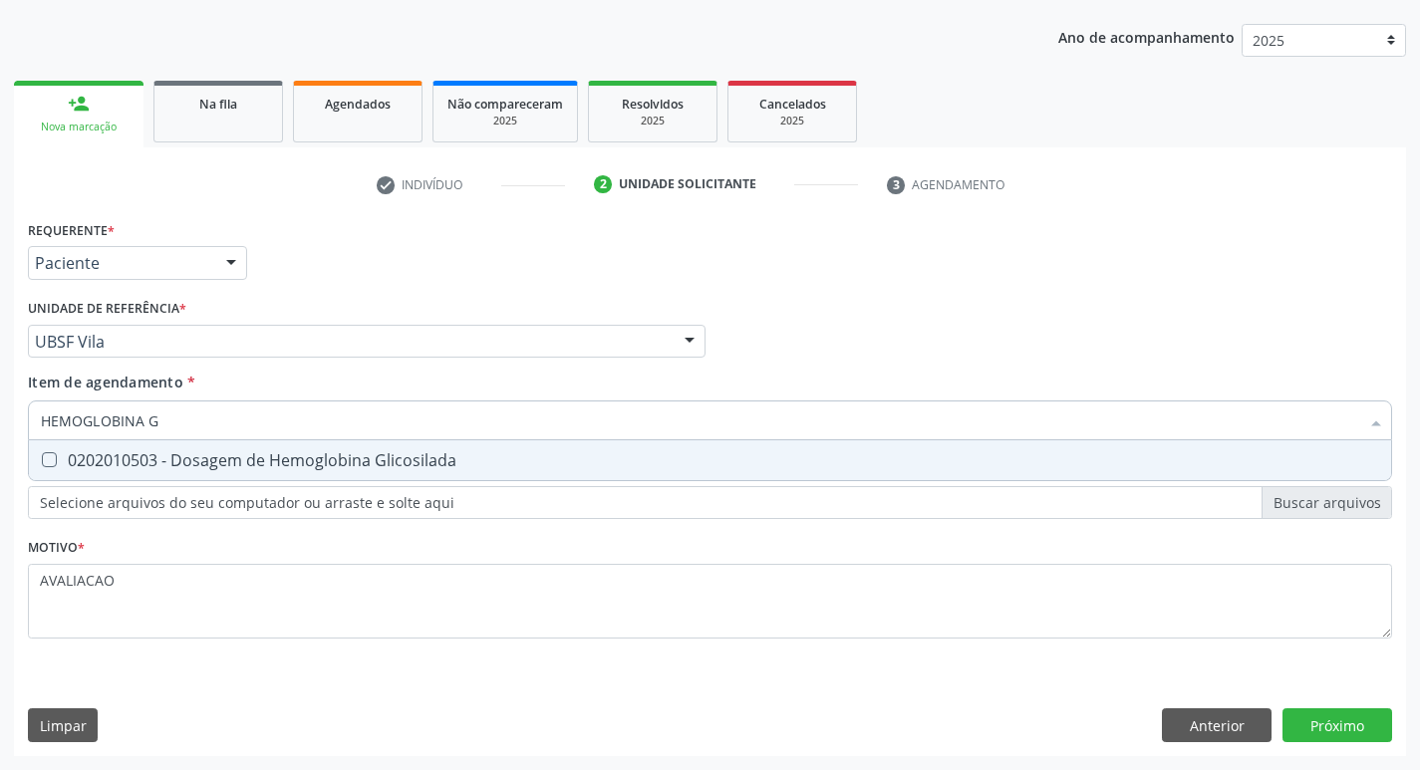
click at [326, 455] on div "0202010503 - Dosagem de Hemoglobina Glicosilada" at bounding box center [710, 461] width 1339 height 16
checkbox Glicosilada "true"
type input "HEMOGLOBINA"
checkbox Glicosilada "false"
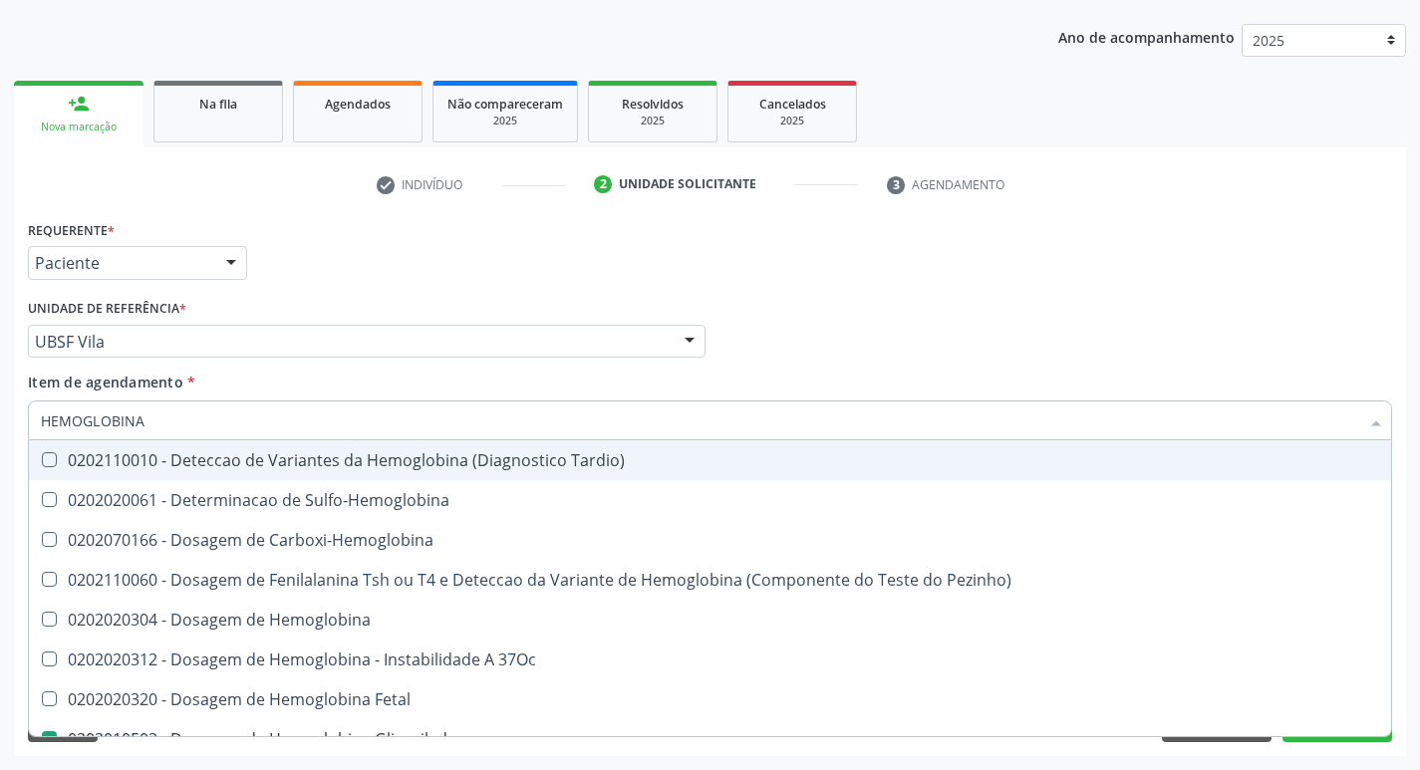
type input "HEMOGLOBIN"
checkbox Glicosilada "false"
checkbox Hemoglobina "true"
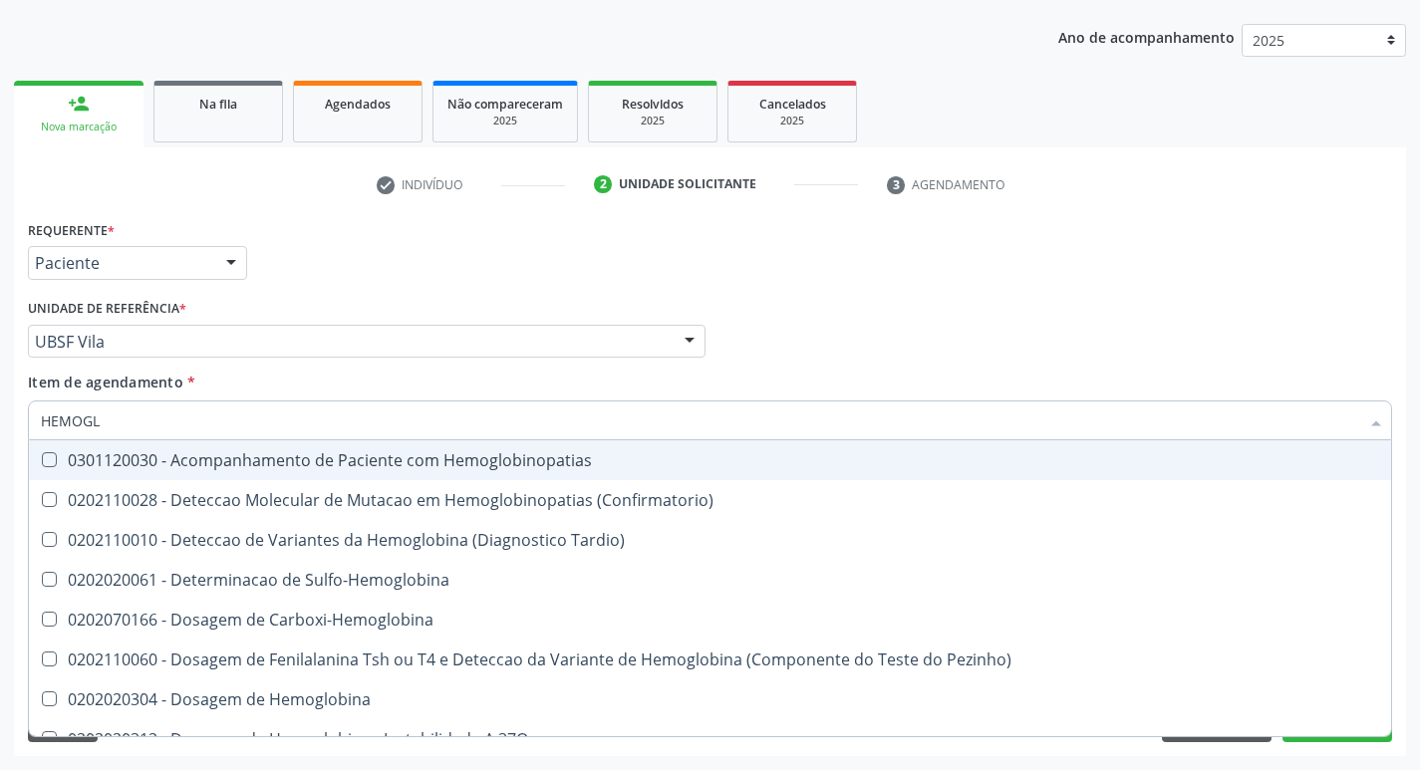
type input "HEMOG"
checkbox S "true"
type input "H"
checkbox Glicosilada "false"
checkbox S "false"
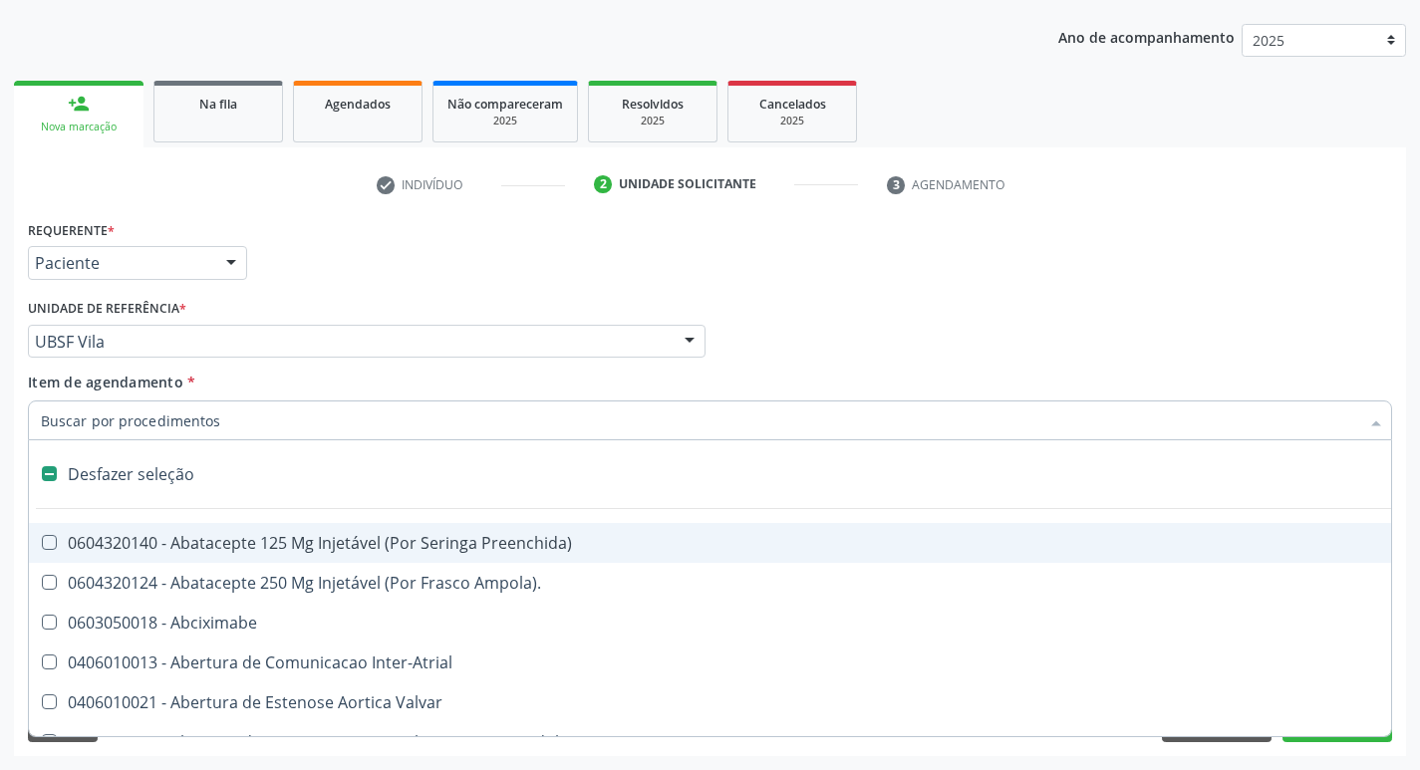
type input "G"
checkbox Percutanea "true"
checkbox \(Picc\) "true"
checkbox Persistente "true"
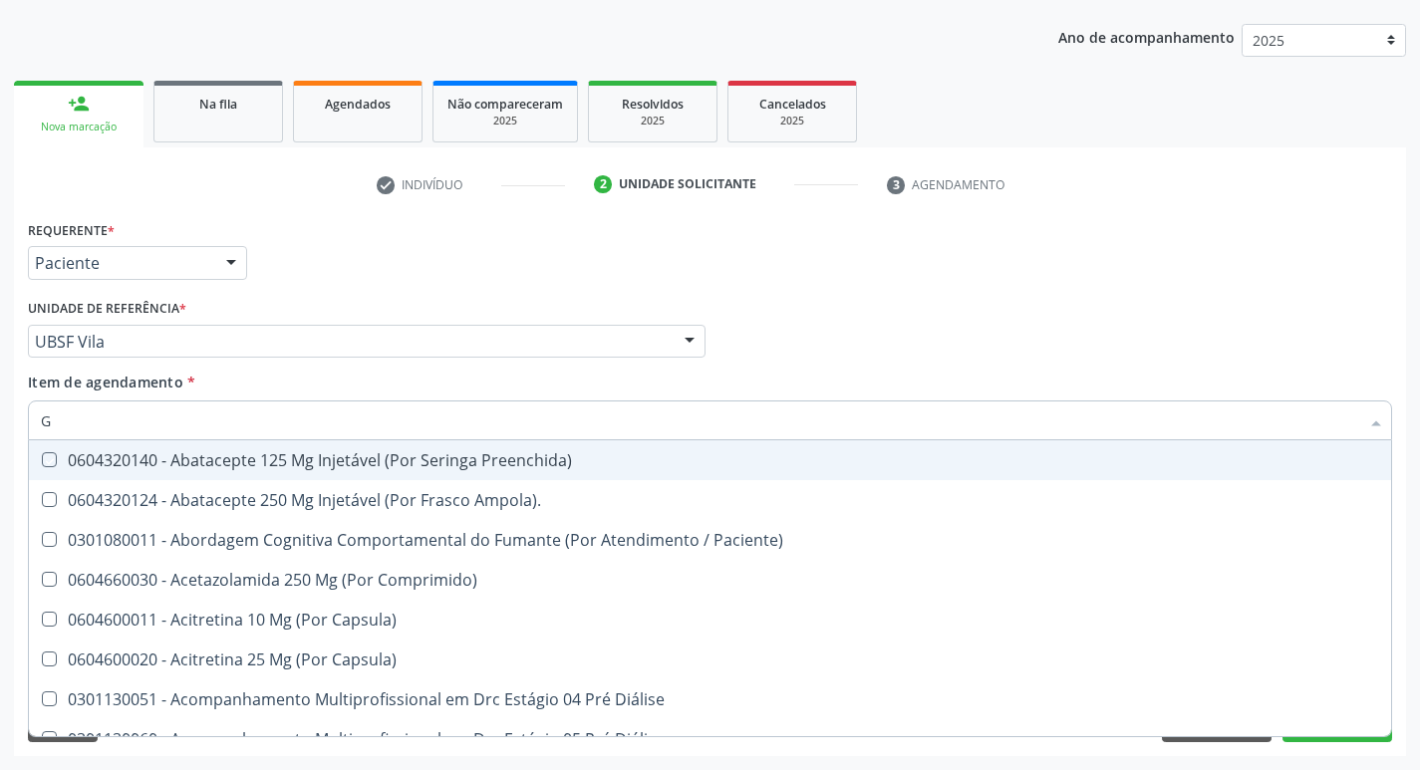
type input "GLICOSE"
checkbox Preenchida\) "true"
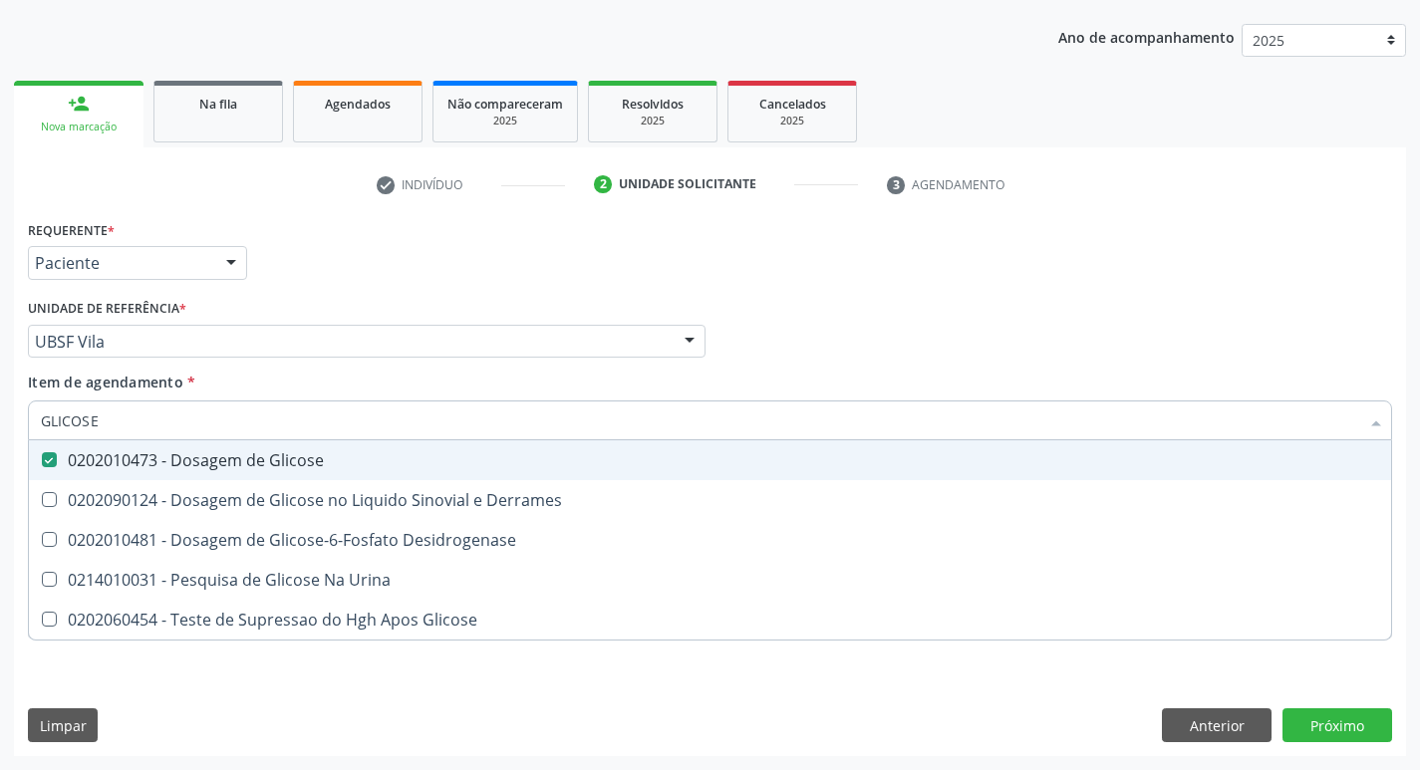
type input "GLICOS"
checkbox Glicose "false"
checkbox Derrames "true"
checkbox Glicose "true"
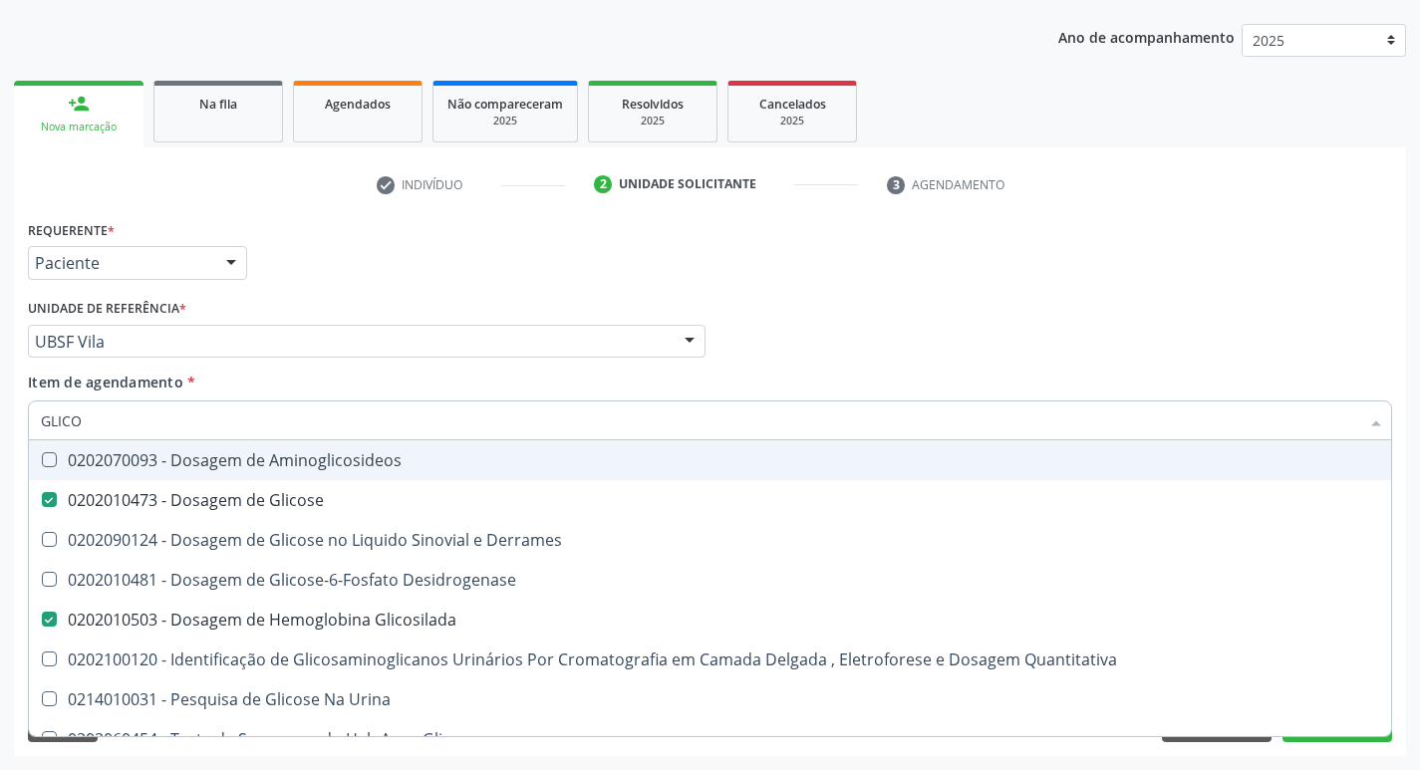
type input "GLIC"
checkbox Glicose "false"
checkbox Derrames "false"
checkbox Glicosilada "false"
checkbox Quantitativa "false"
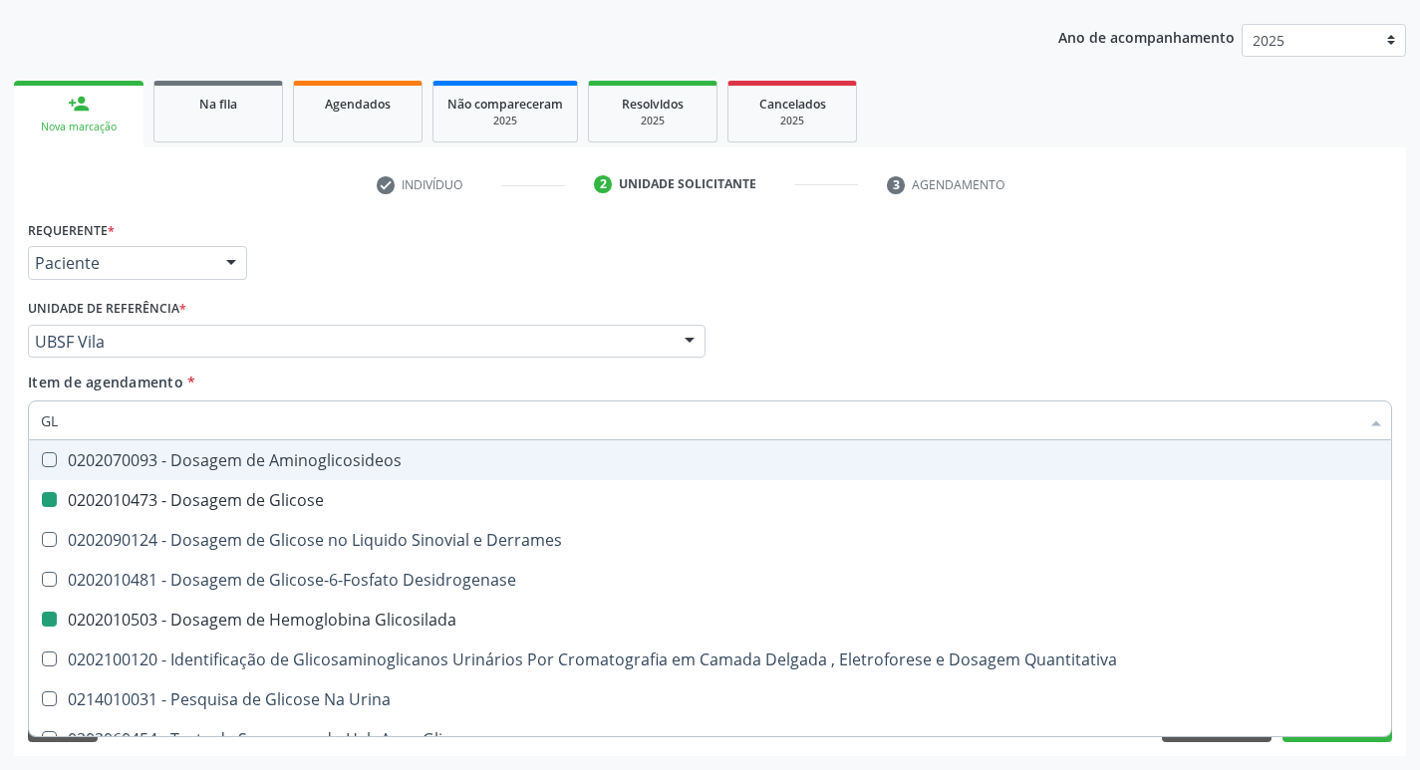
type input "G"
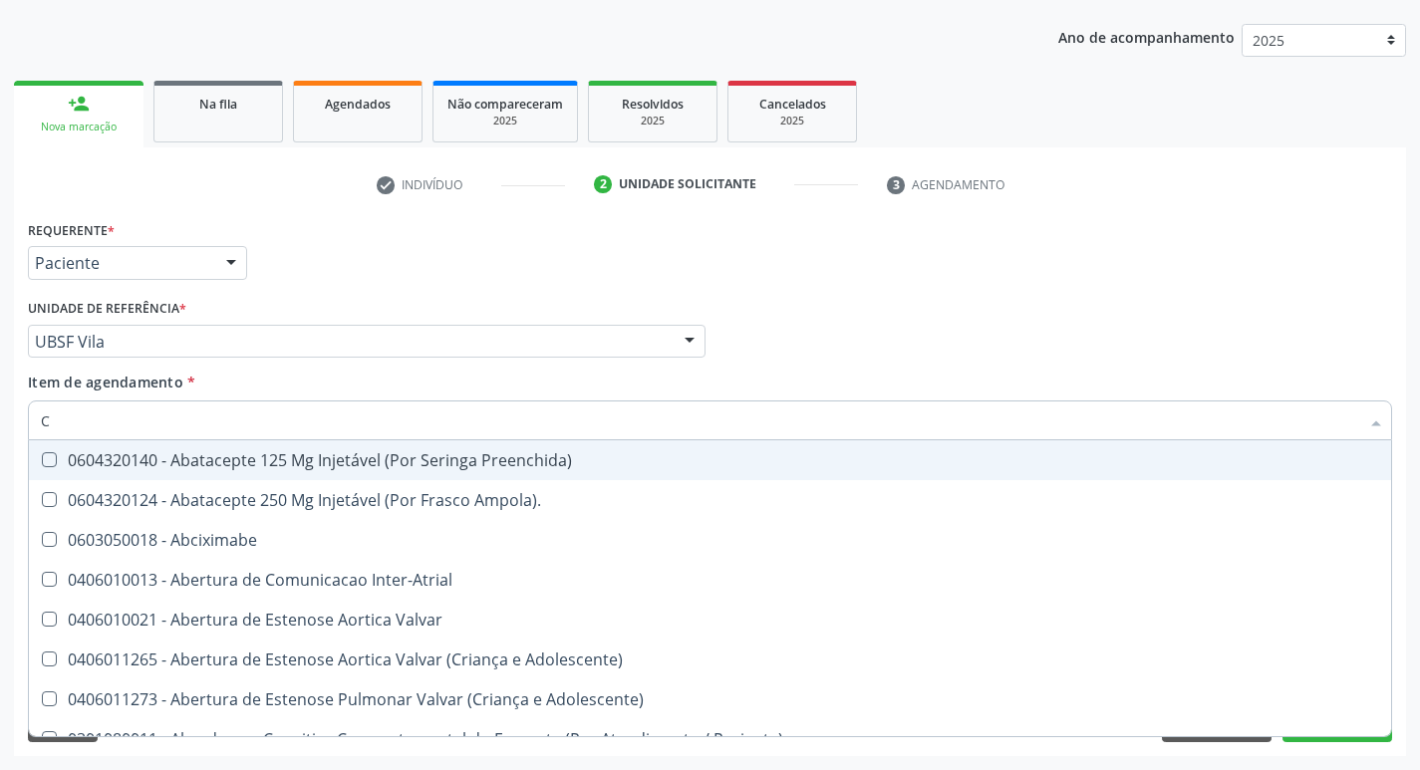
type input "CO"
checkbox Comprimido\) "true"
checkbox Transcutanea "true"
checkbox Osseo "true"
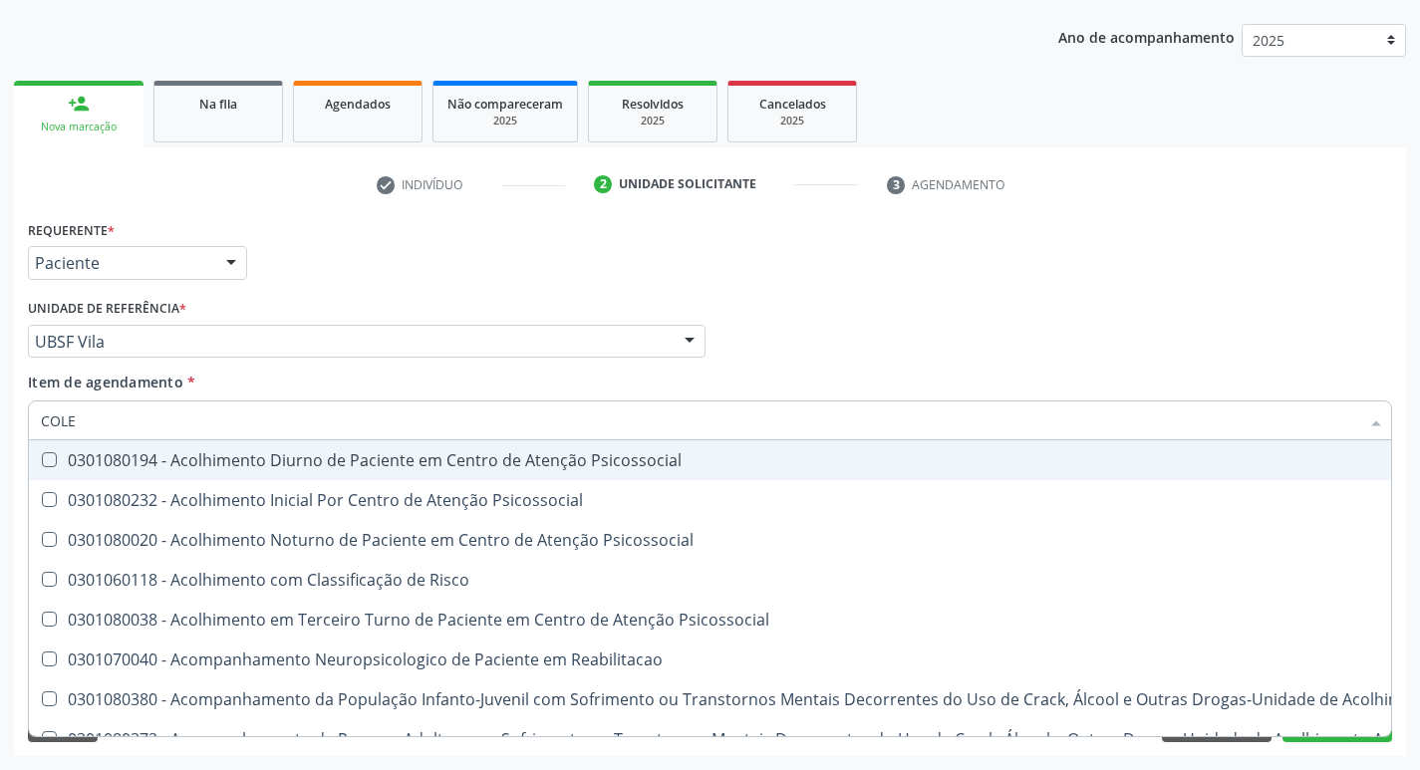
type input "COLES"
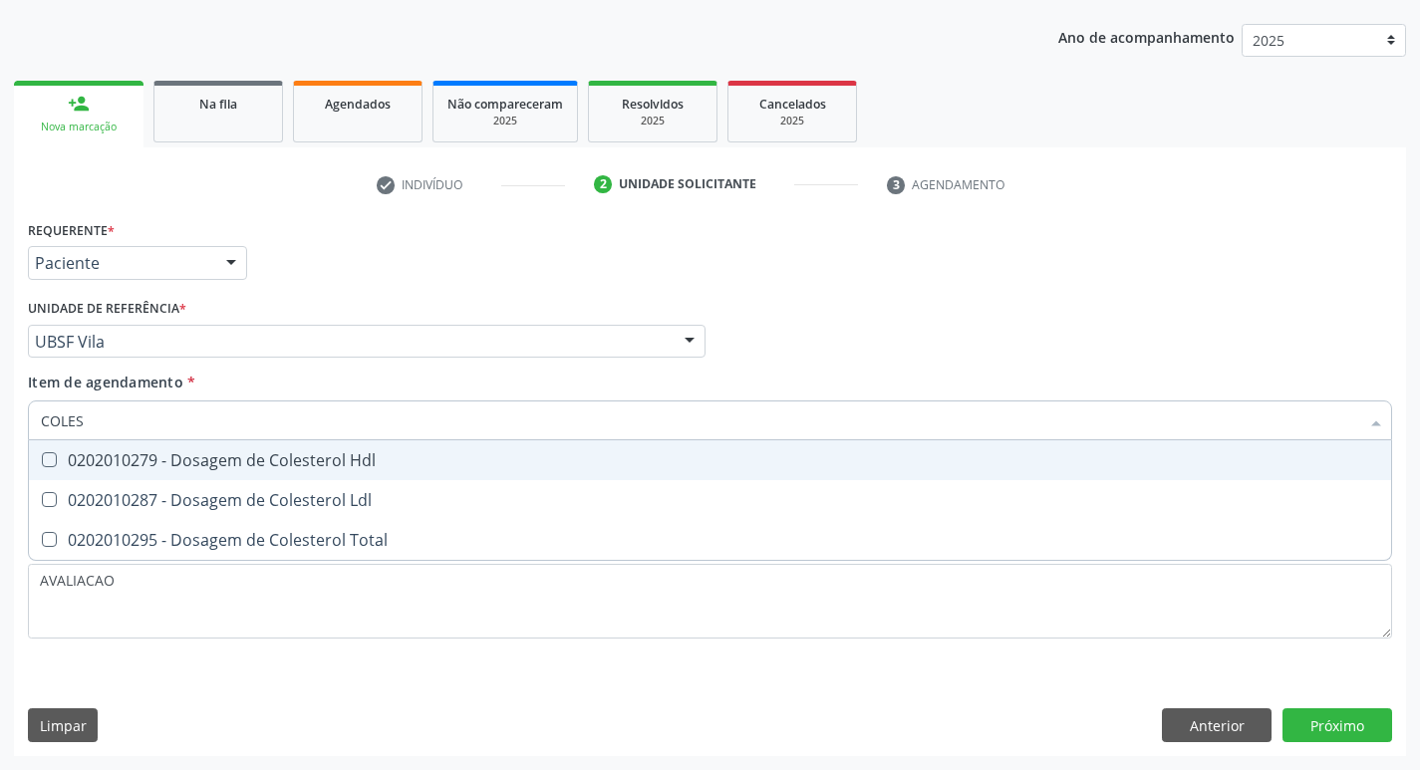
click at [269, 458] on div "0202010279 - Dosagem de Colesterol Hdl" at bounding box center [710, 461] width 1339 height 16
checkbox Hdl "true"
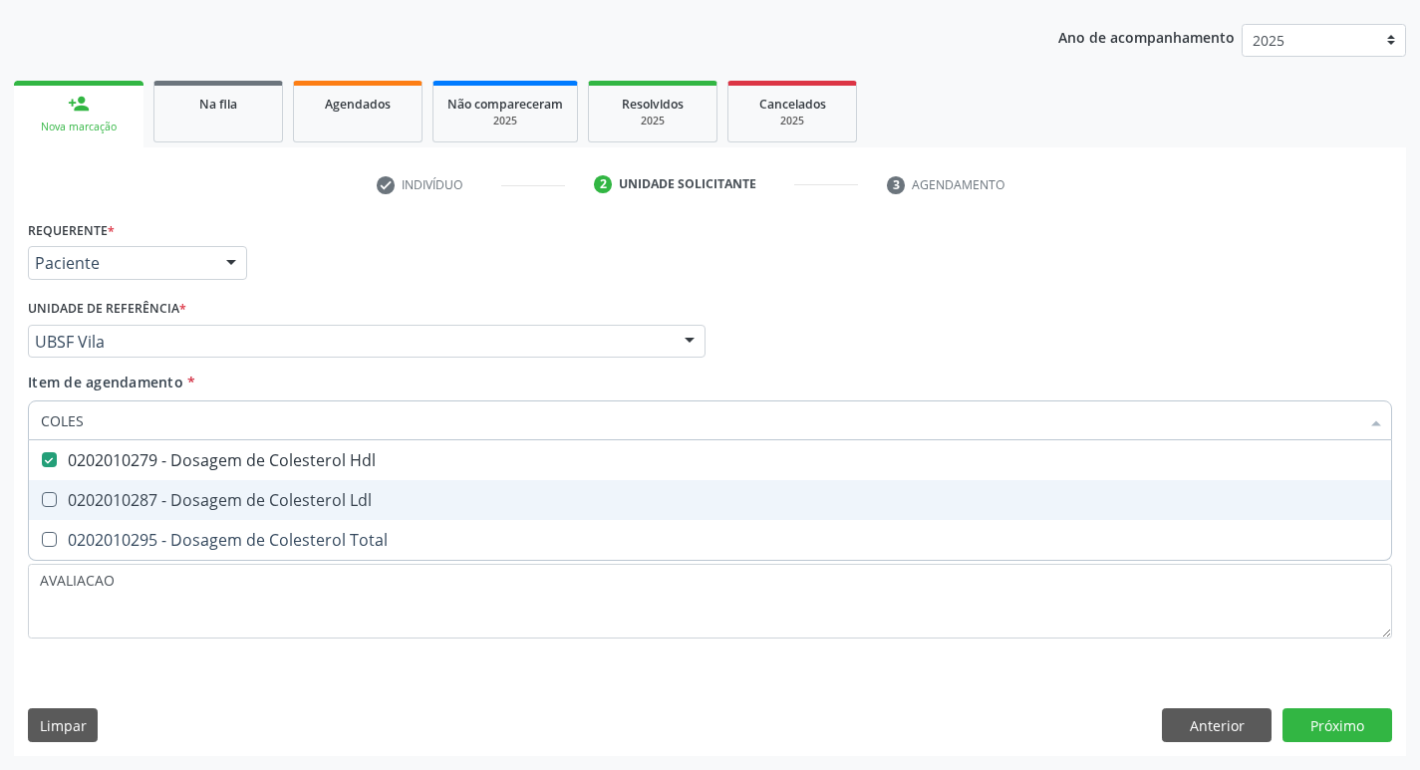
click at [307, 492] on div "0202010287 - Dosagem de Colesterol Ldl" at bounding box center [710, 500] width 1339 height 16
checkbox Ldl "true"
type input "COLE"
checkbox Hdl "false"
checkbox Ldl "false"
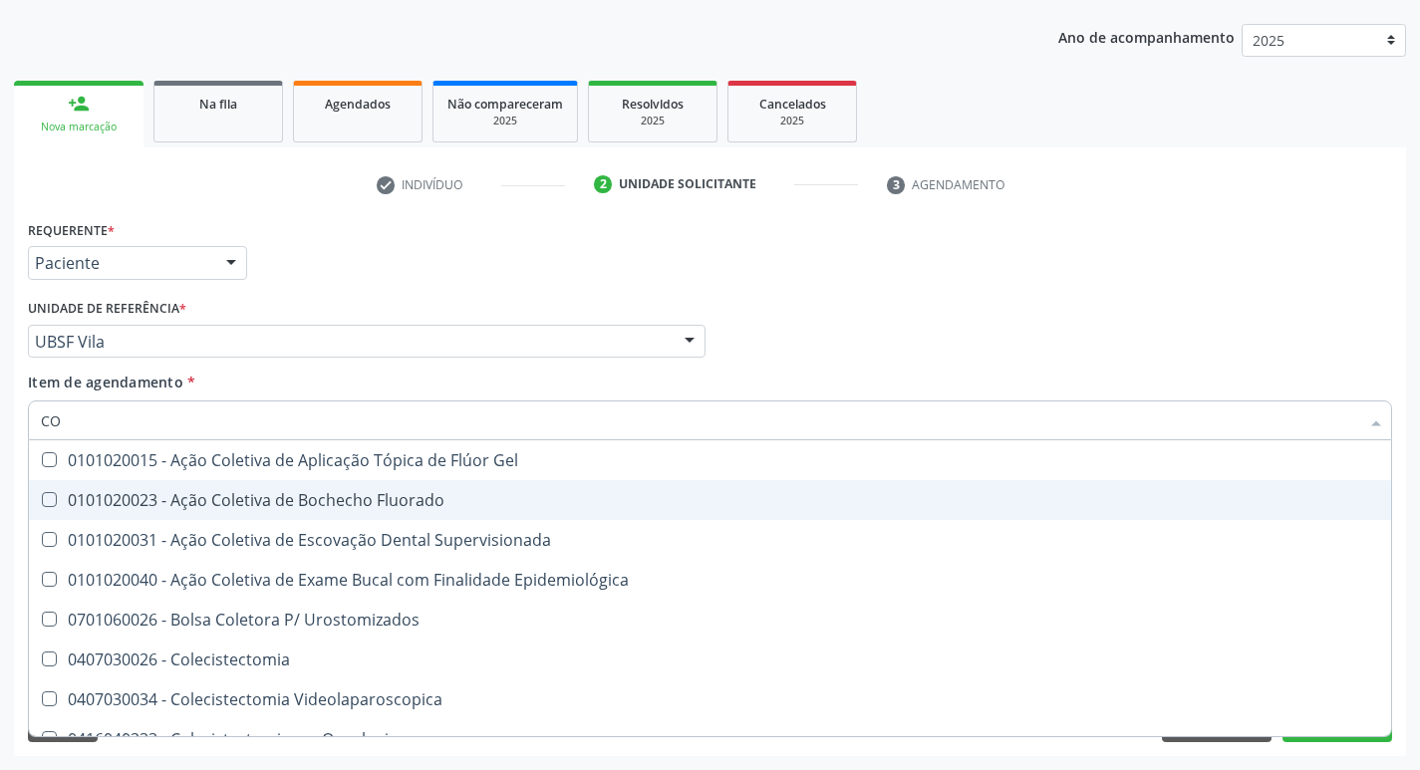
type input "C"
checkbox Hdl "false"
checkbox Ldl "false"
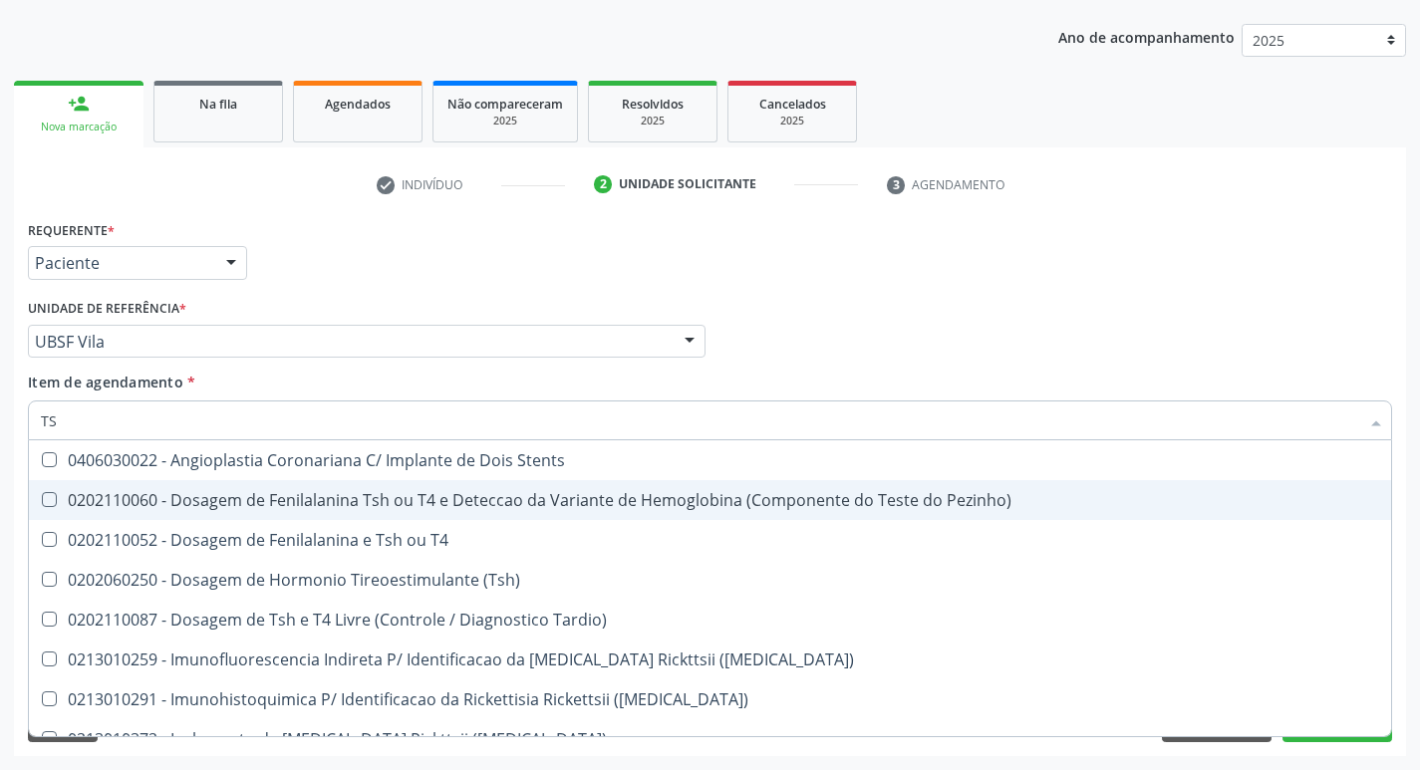
type input "TSH"
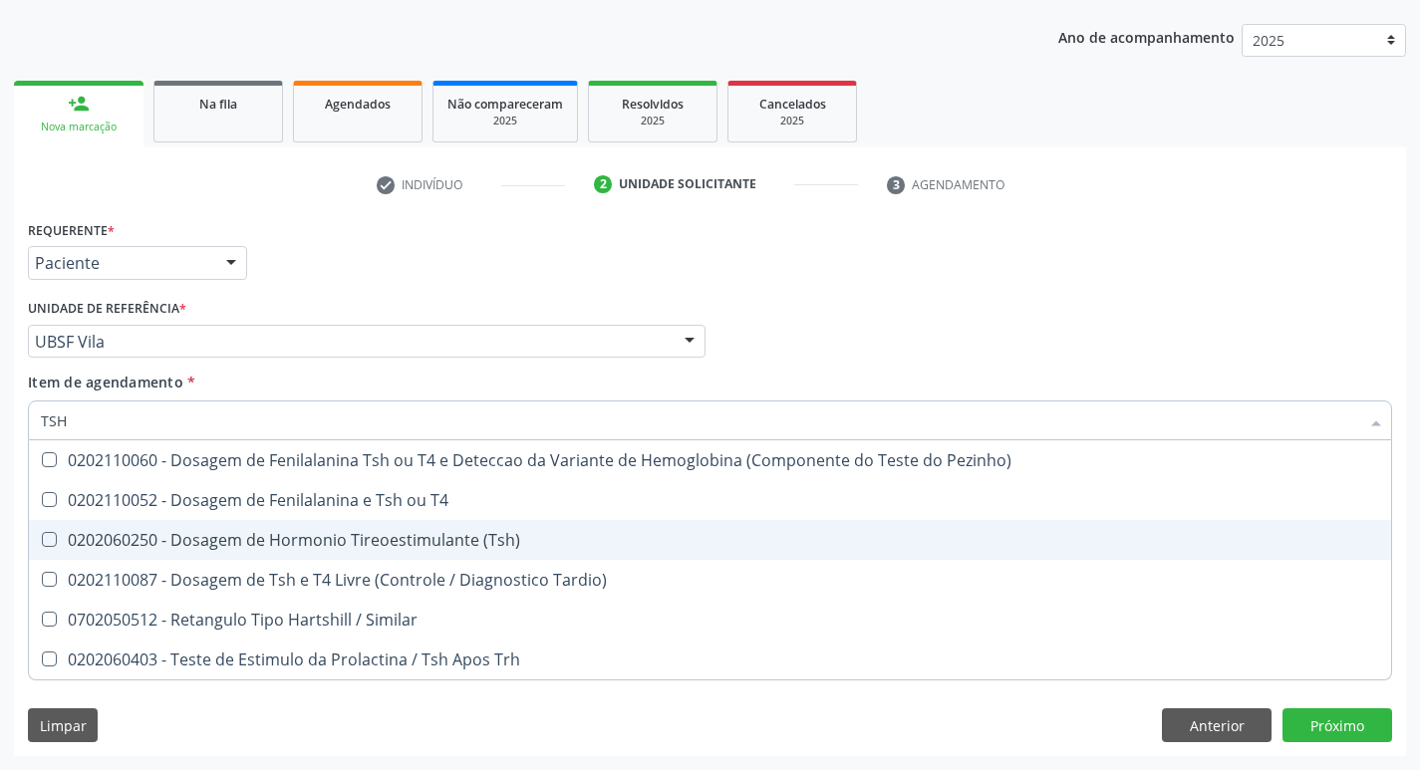
click at [408, 532] on div "0202060250 - Dosagem de Hormonio Tireoestimulante (Tsh)" at bounding box center [710, 540] width 1339 height 16
checkbox \(Tsh\) "true"
type input "TS"
checkbox \(Tsh\) "false"
checkbox Tardio\) "true"
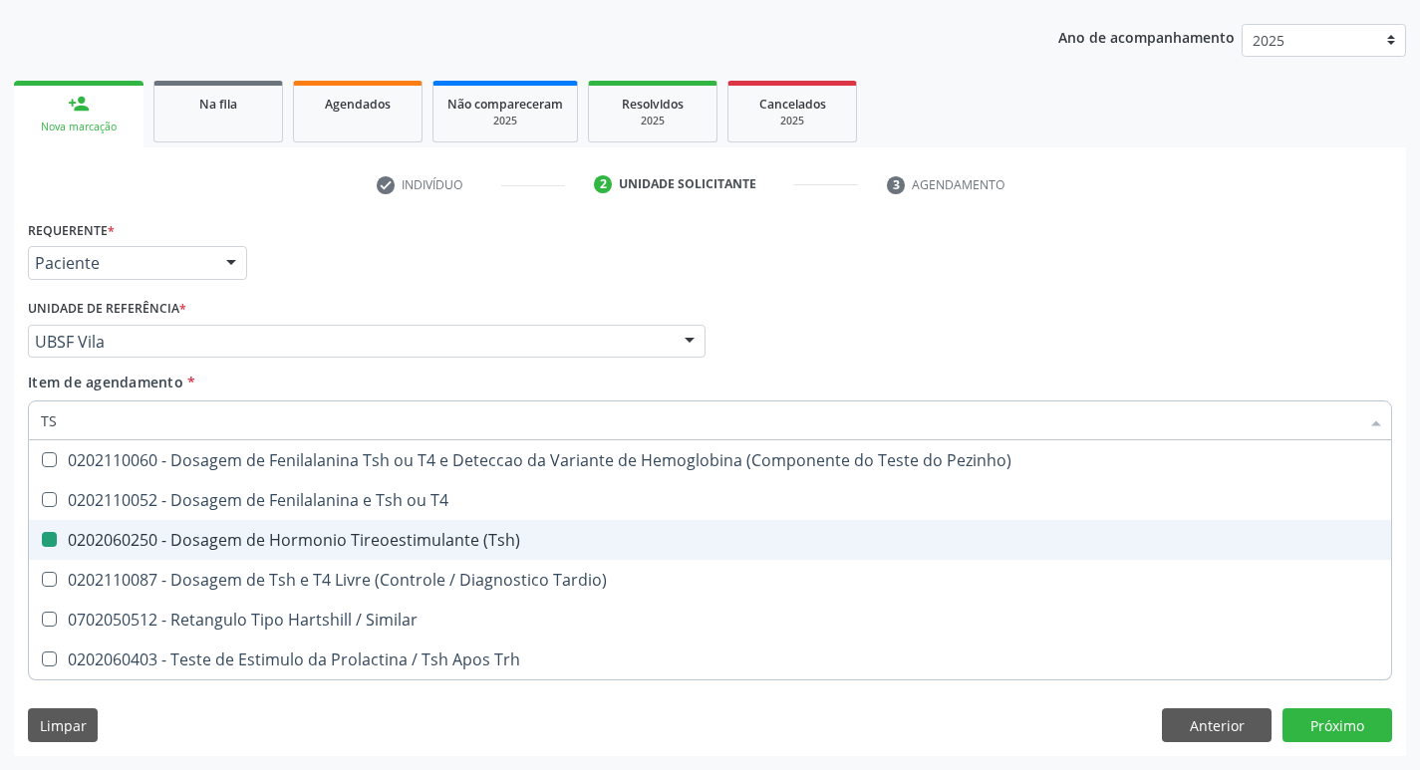
type input "T"
checkbox Tardio\) "false"
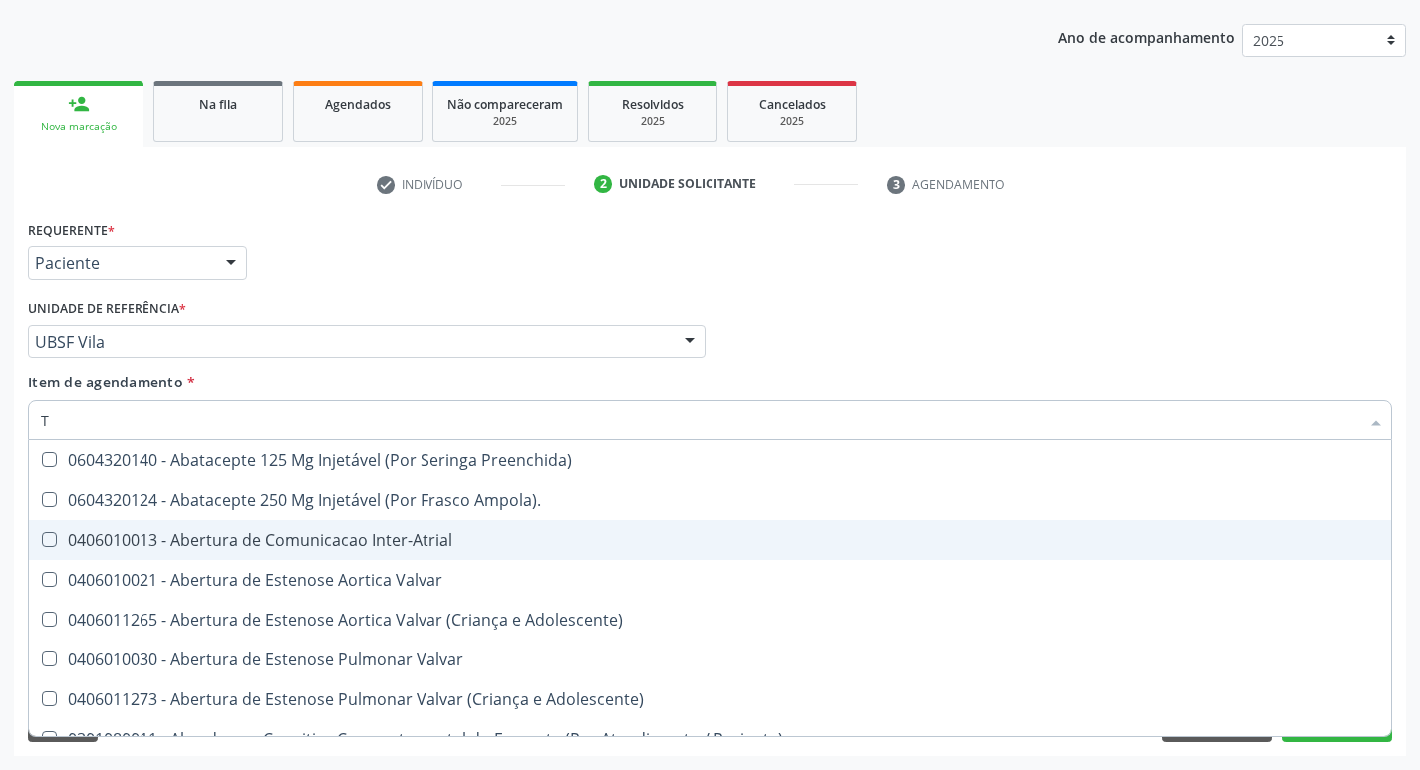
type input "T4"
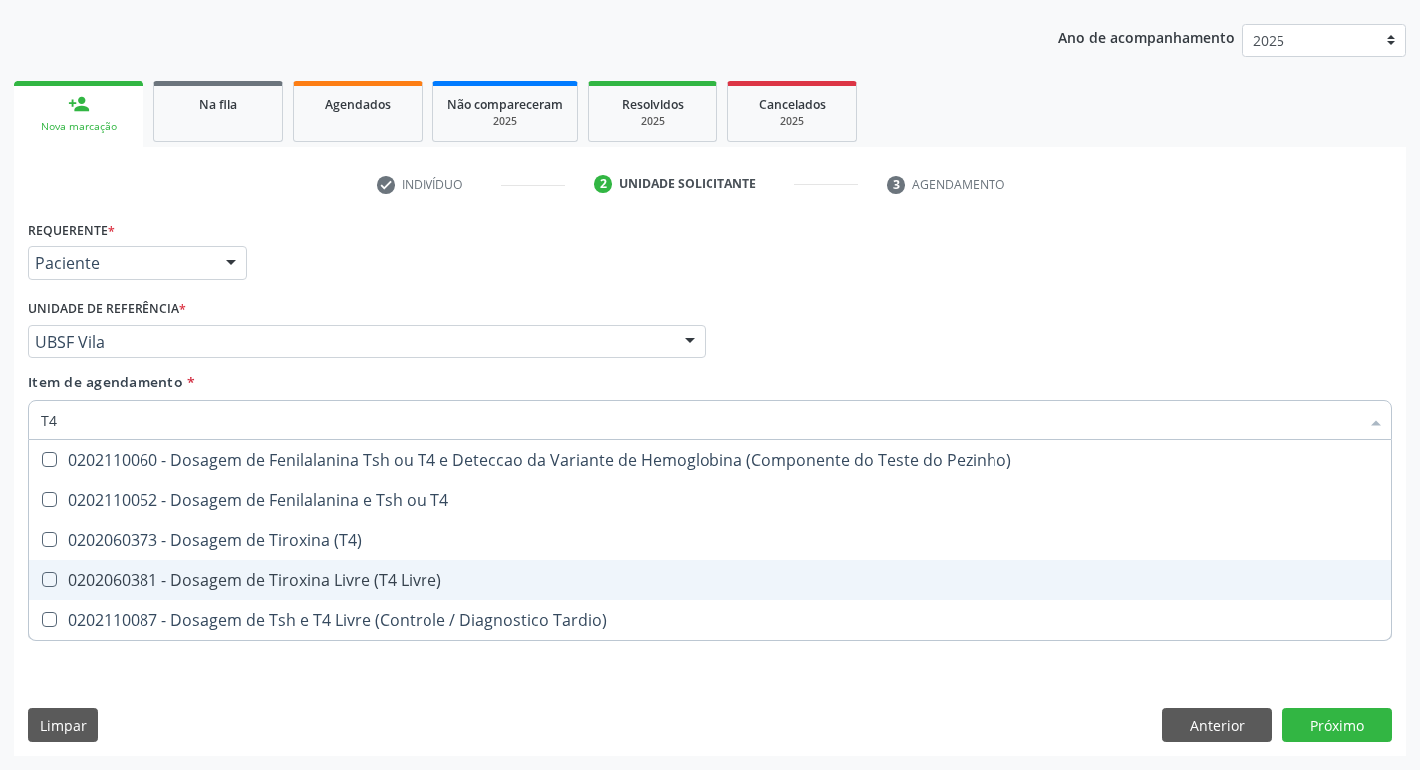
click at [435, 594] on span "0202060381 - Dosagem de Tiroxina Livre (T4 Livre)" at bounding box center [710, 580] width 1363 height 40
checkbox Livre\) "true"
type input "T"
checkbox Livre\) "false"
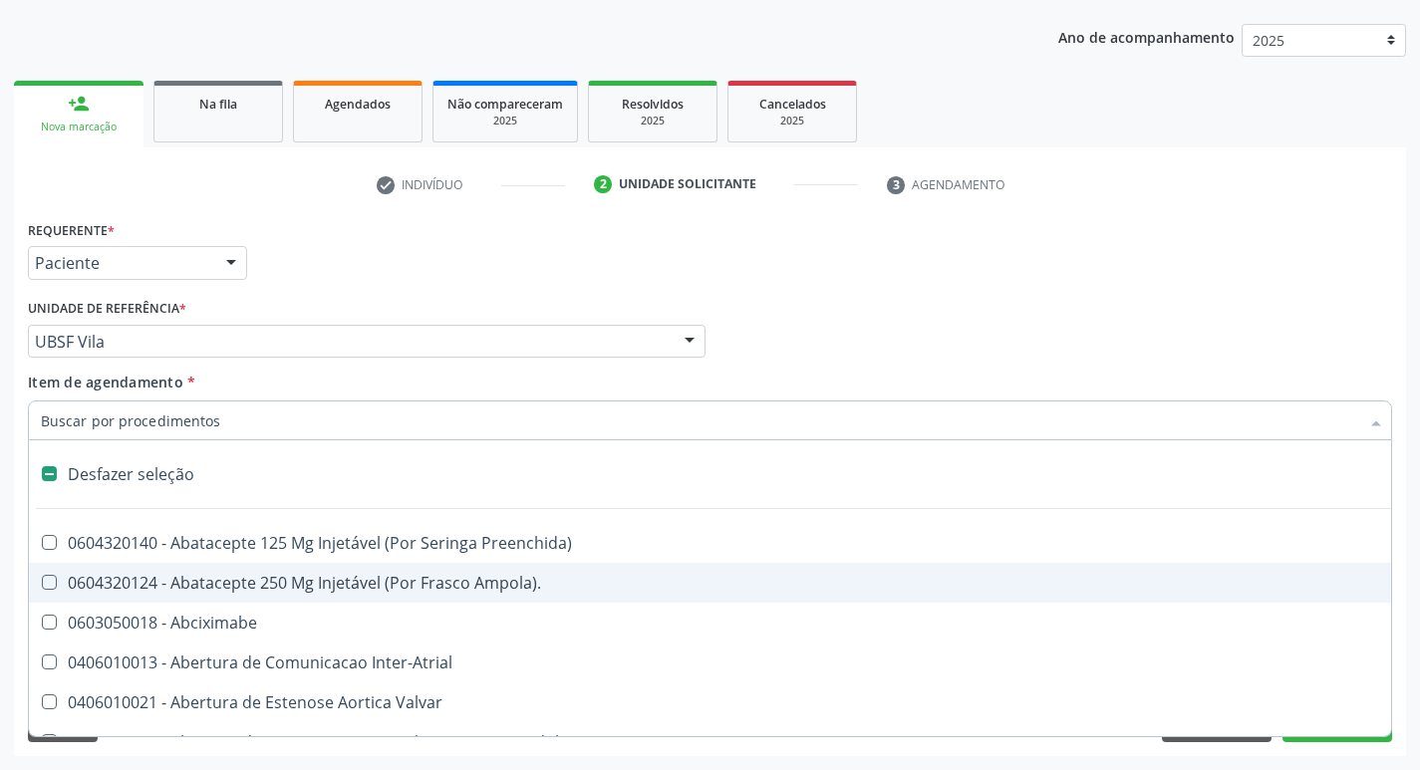
type input "U"
checkbox Coledocoplastia "true"
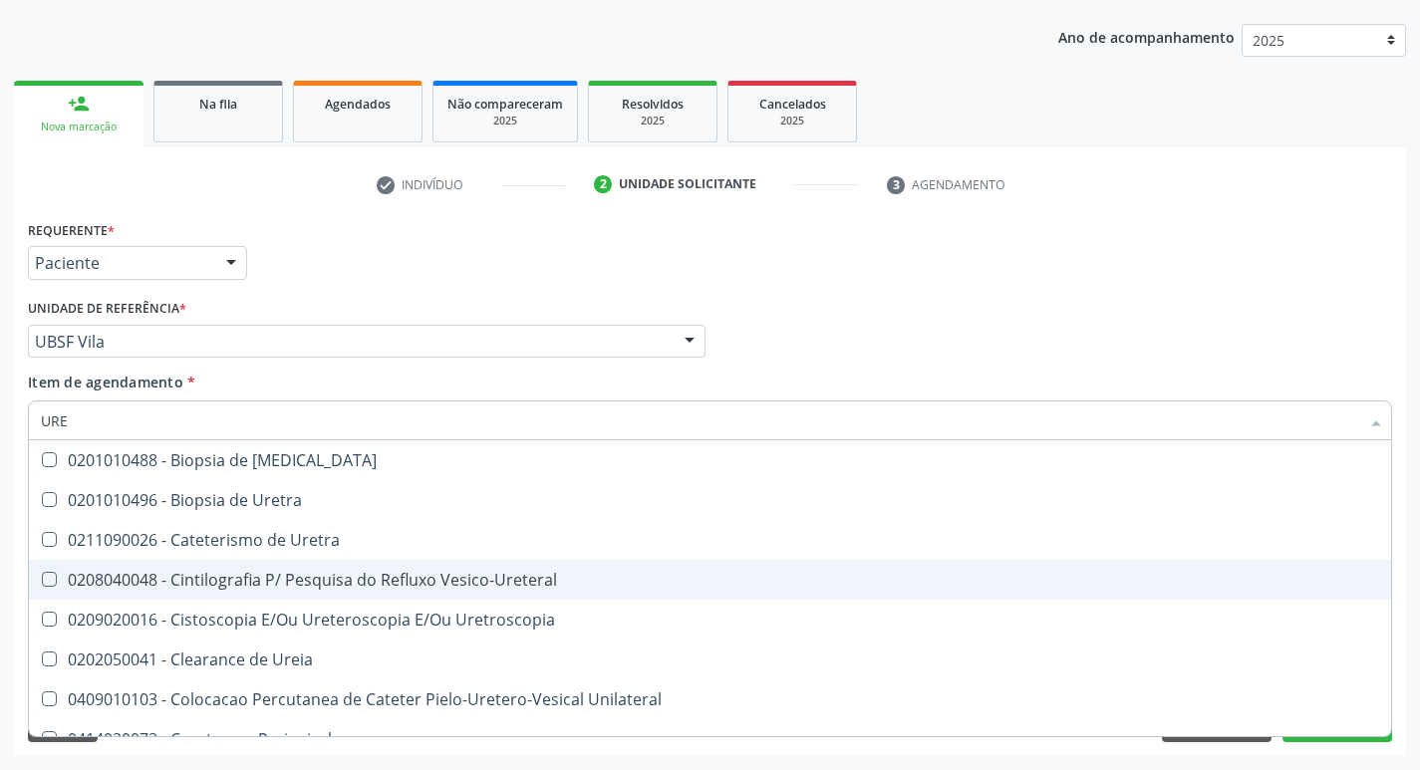
type input "UREI"
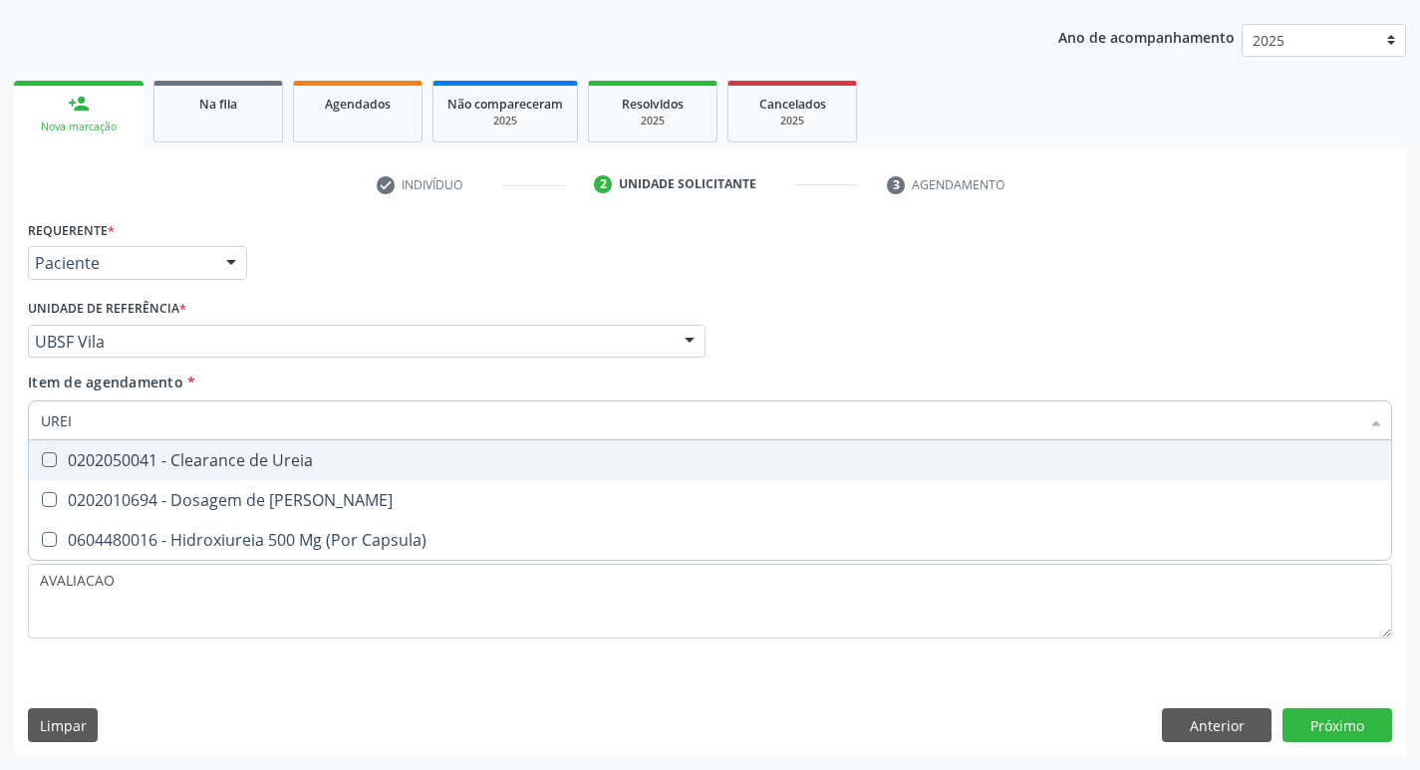
click at [321, 474] on span "0202050041 - Clearance de Ureia" at bounding box center [710, 461] width 1363 height 40
click at [328, 474] on span "0202050041 - Clearance de Ureia" at bounding box center [710, 461] width 1363 height 40
checkbox Ureia "false"
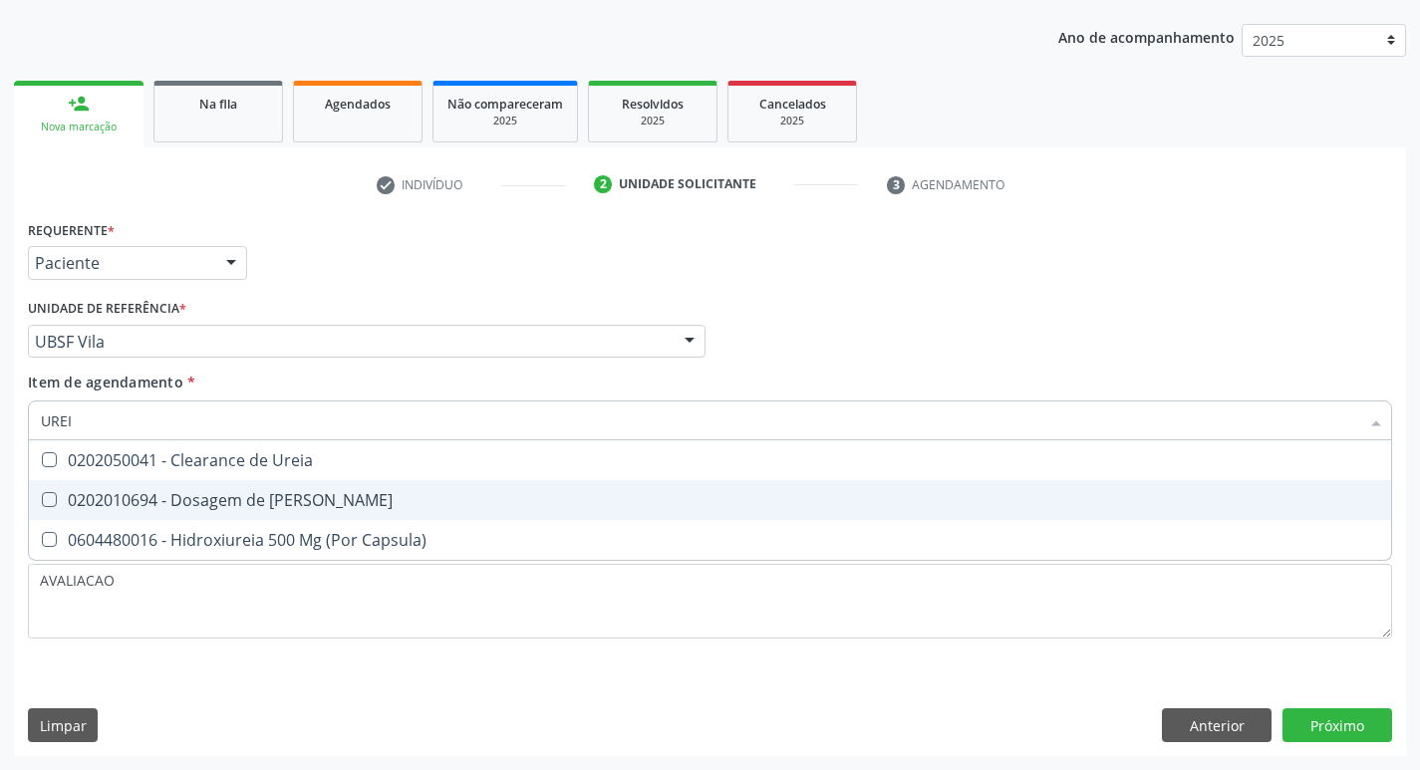
click at [340, 487] on span "0202010694 - Dosagem de [PERSON_NAME]" at bounding box center [710, 500] width 1363 height 40
checkbox Ureia "true"
type input "URE"
checkbox Ureia "false"
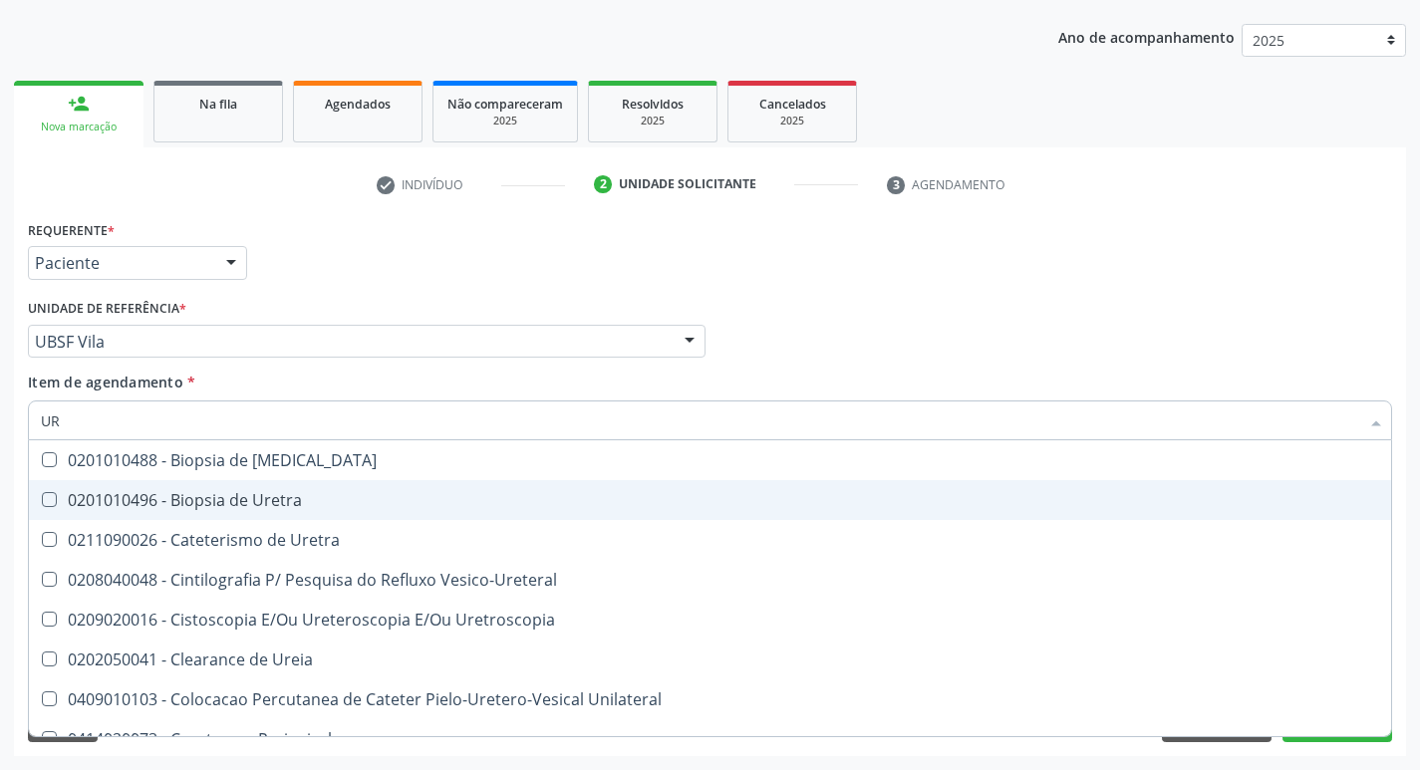
type input "U"
checkbox Ureia "false"
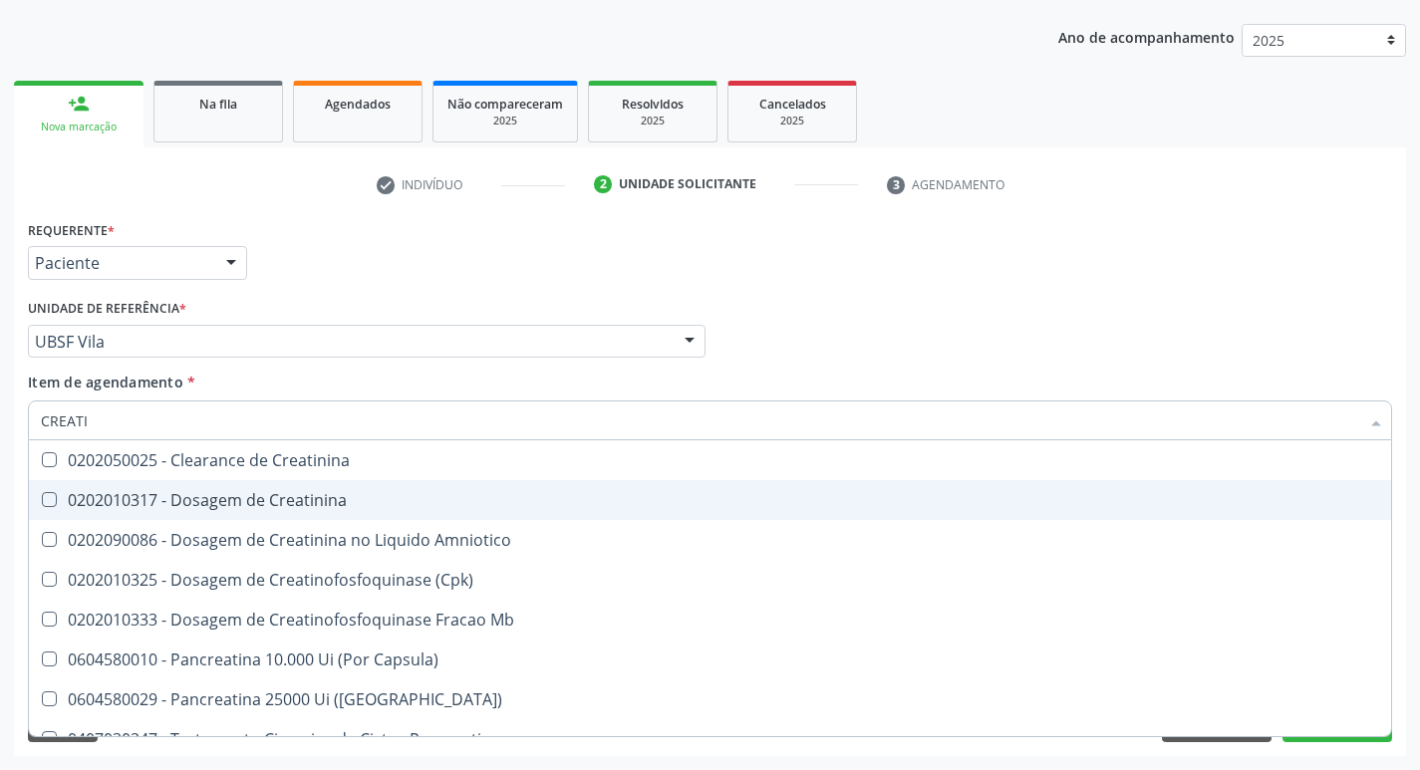
type input "CREATIN"
click at [340, 487] on span "0202010317 - Dosagem de Creatinina" at bounding box center [710, 500] width 1363 height 40
checkbox Creatinina "true"
type input "CRE"
checkbox Creatinina "false"
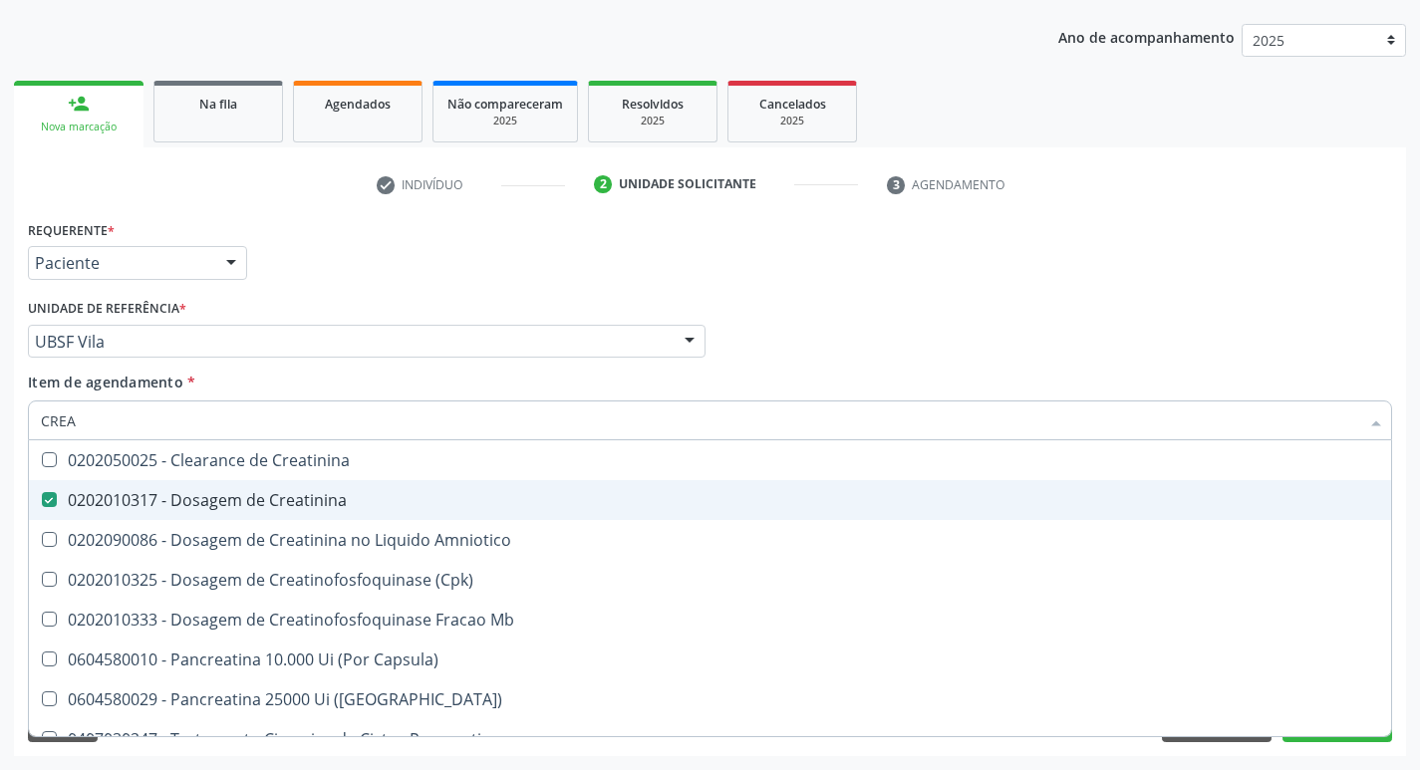
checkbox Amniotico "false"
checkbox Mb "false"
type input "C"
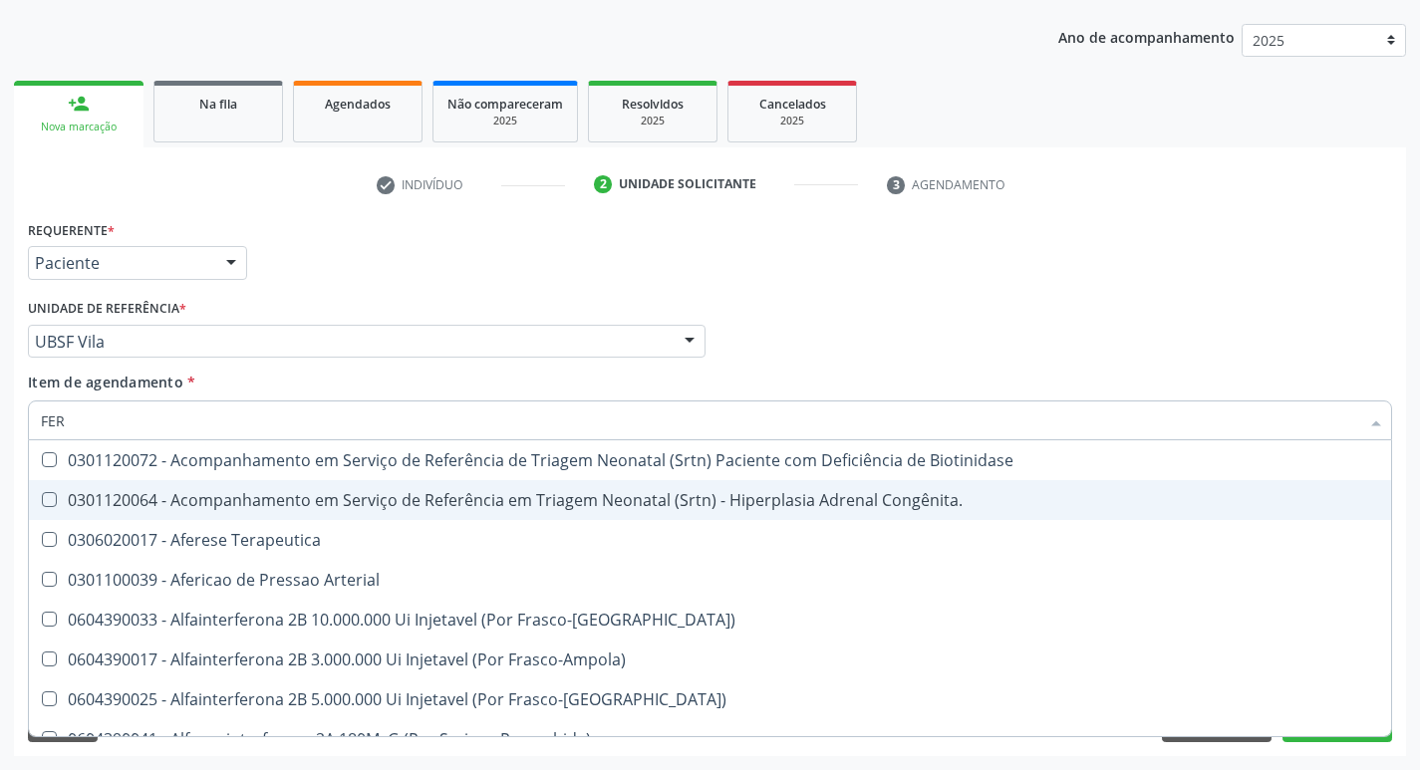
type input "FERR"
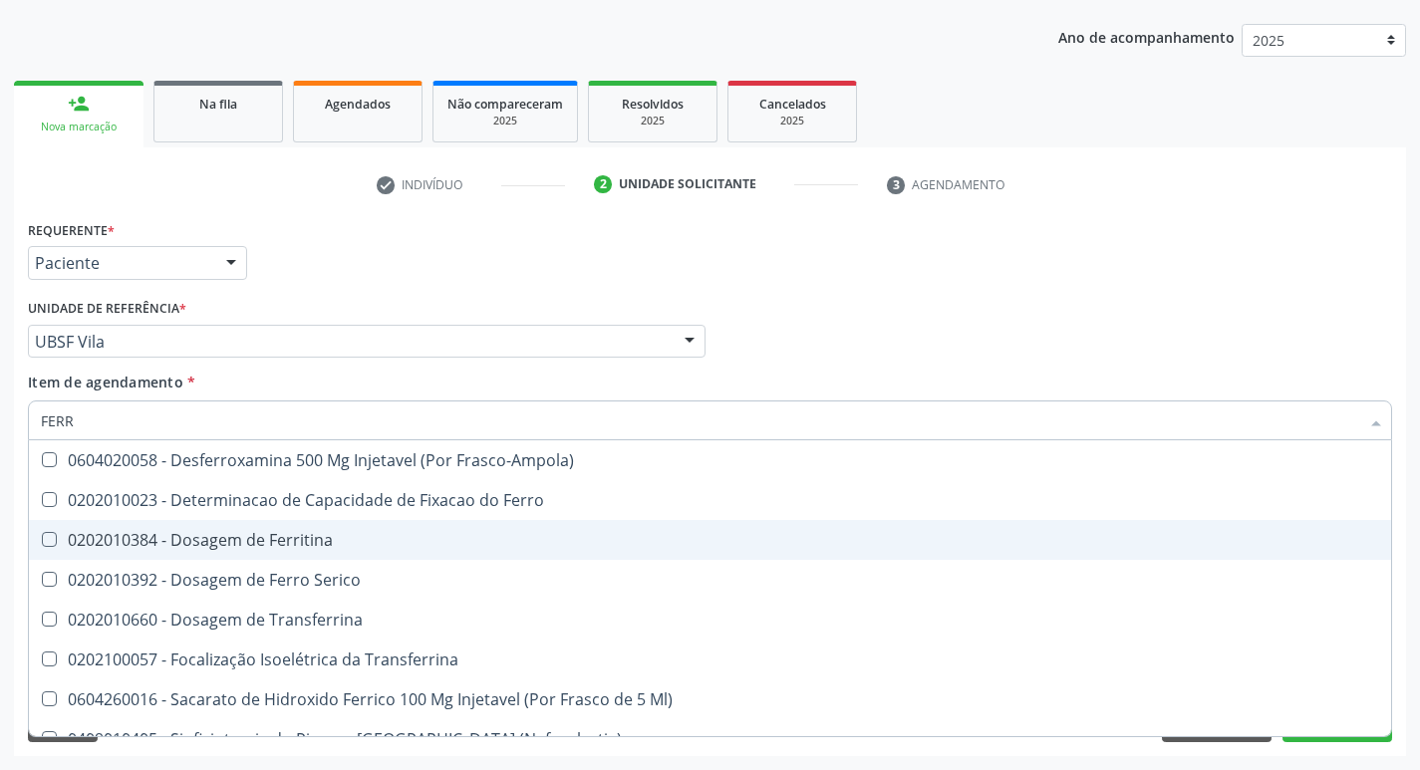
click at [361, 543] on div "0202010384 - Dosagem de Ferritina" at bounding box center [710, 540] width 1339 height 16
checkbox Ferritina "true"
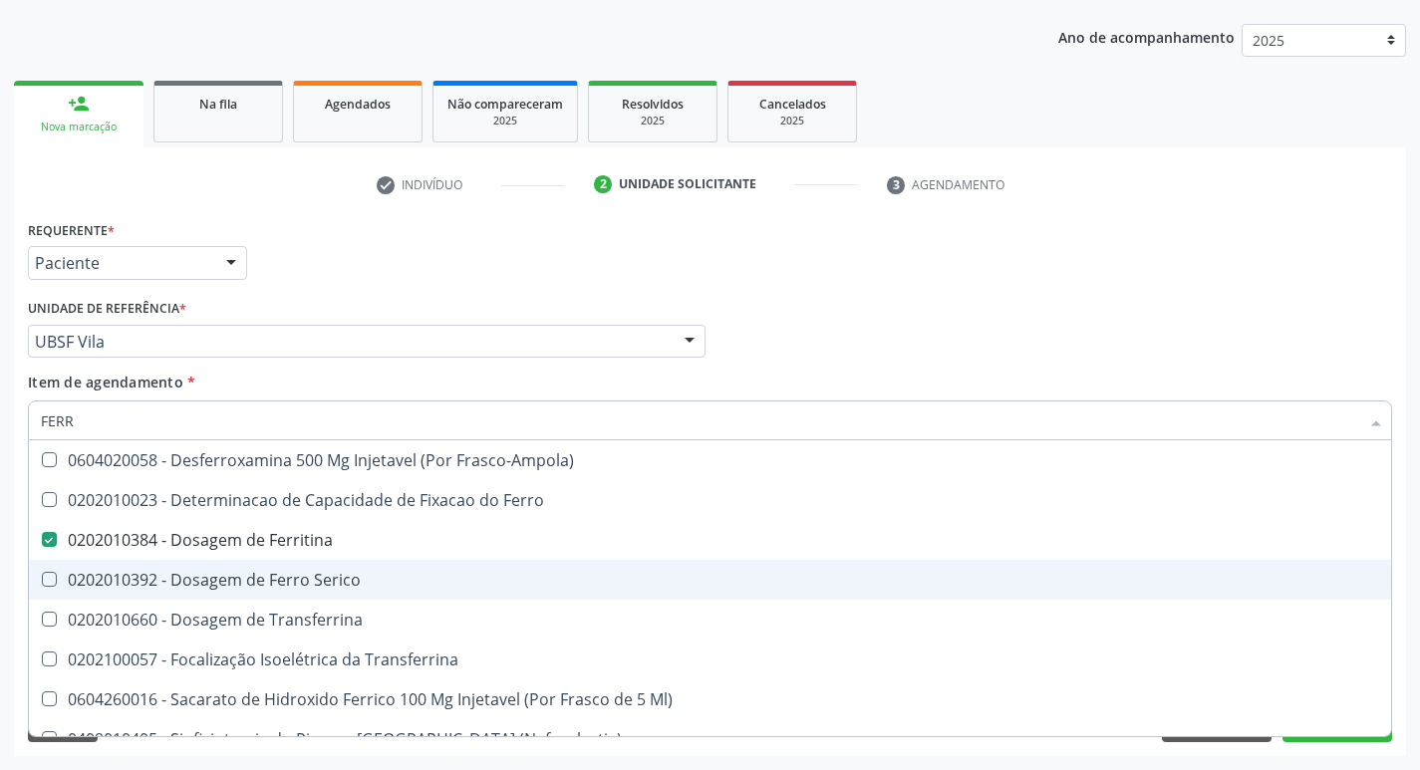
drag, startPoint x: 378, startPoint y: 580, endPoint x: 389, endPoint y: 552, distance: 30.0
click at [381, 577] on div "0202010392 - Dosagem de Ferro Serico" at bounding box center [710, 580] width 1339 height 16
checkbox Serico "true"
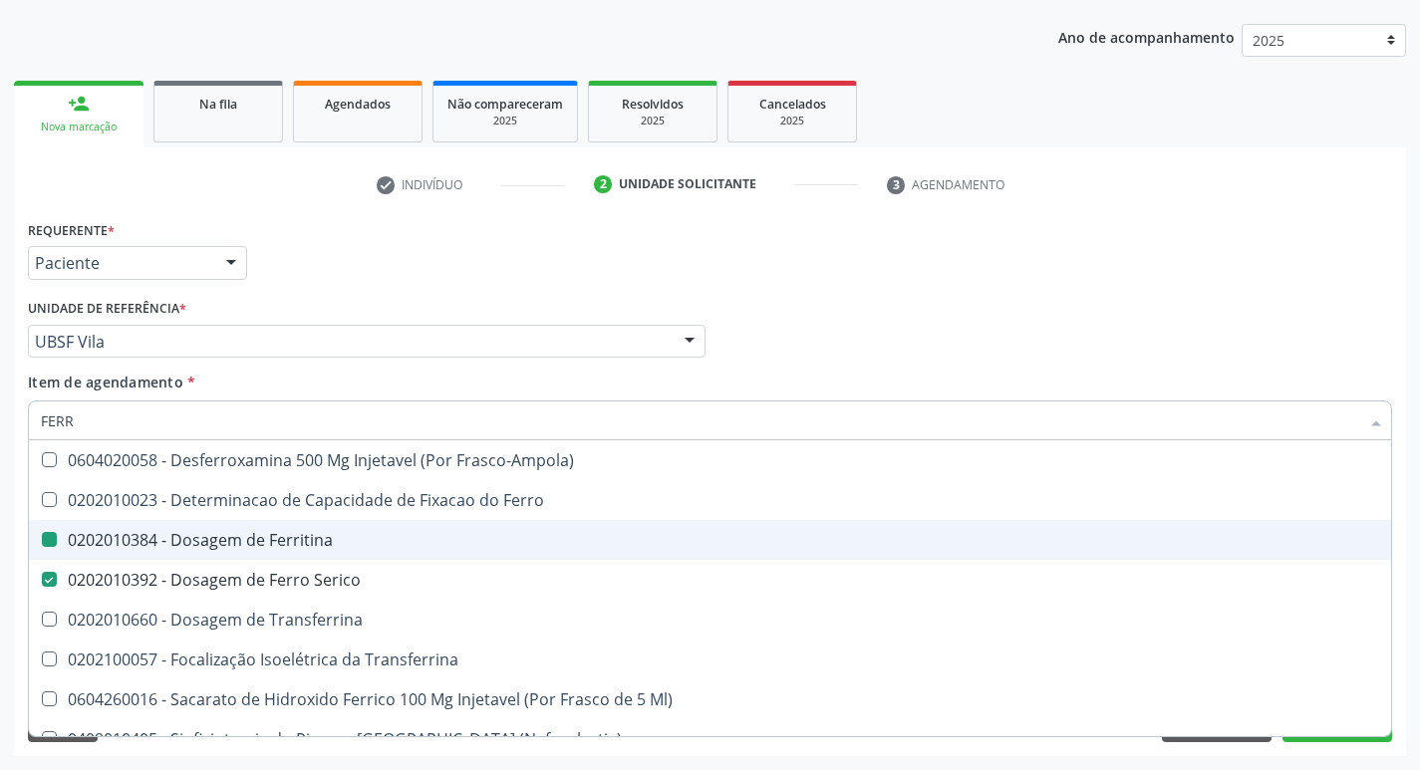
type input "FER"
checkbox Ferritina "false"
checkbox Serico "false"
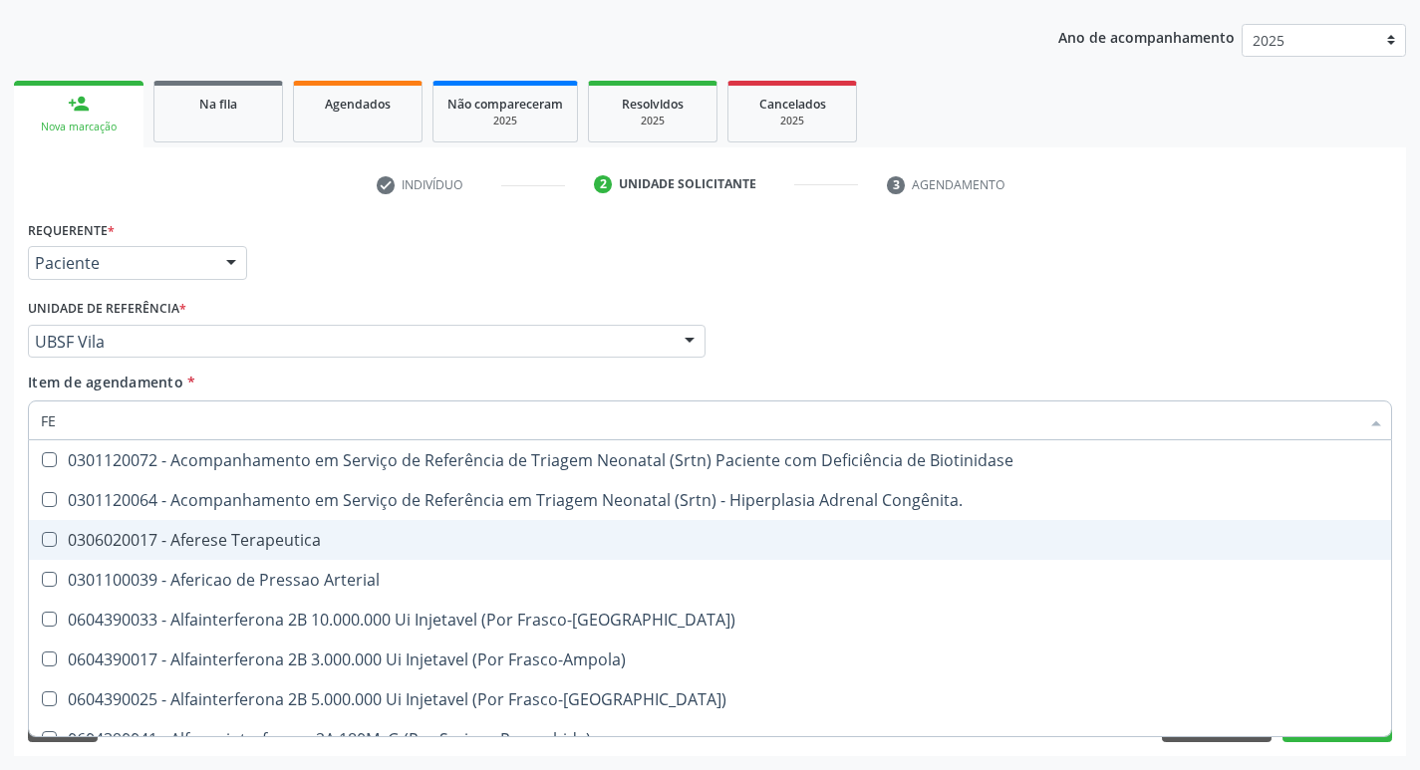
type input "F"
checkbox Ferritina "false"
checkbox Serico "false"
checkbox Titânio "false"
checkbox Inferior "false"
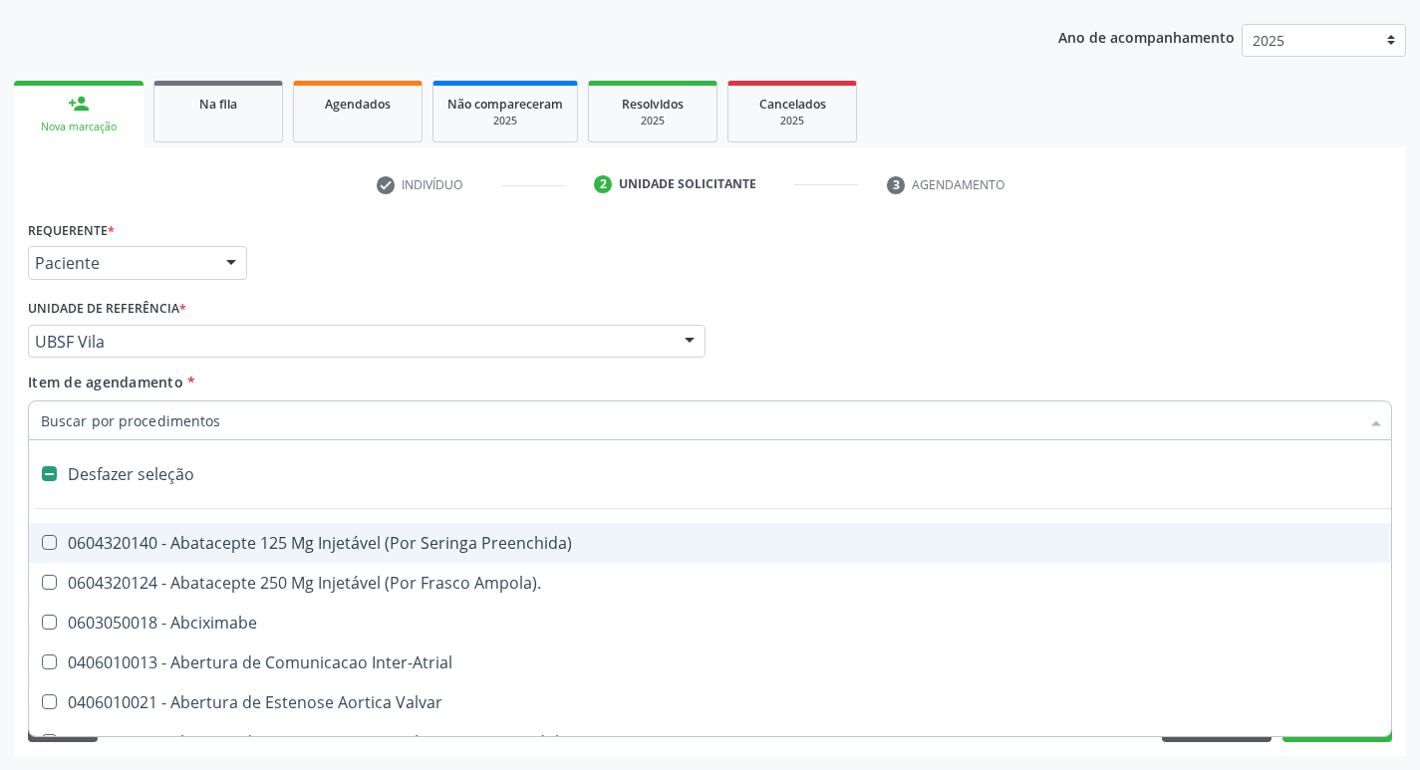
type input "2"
checkbox Monopolar "true"
checkbox Quadril "true"
checkbox Biologica "true"
checkbox Percutanea "true"
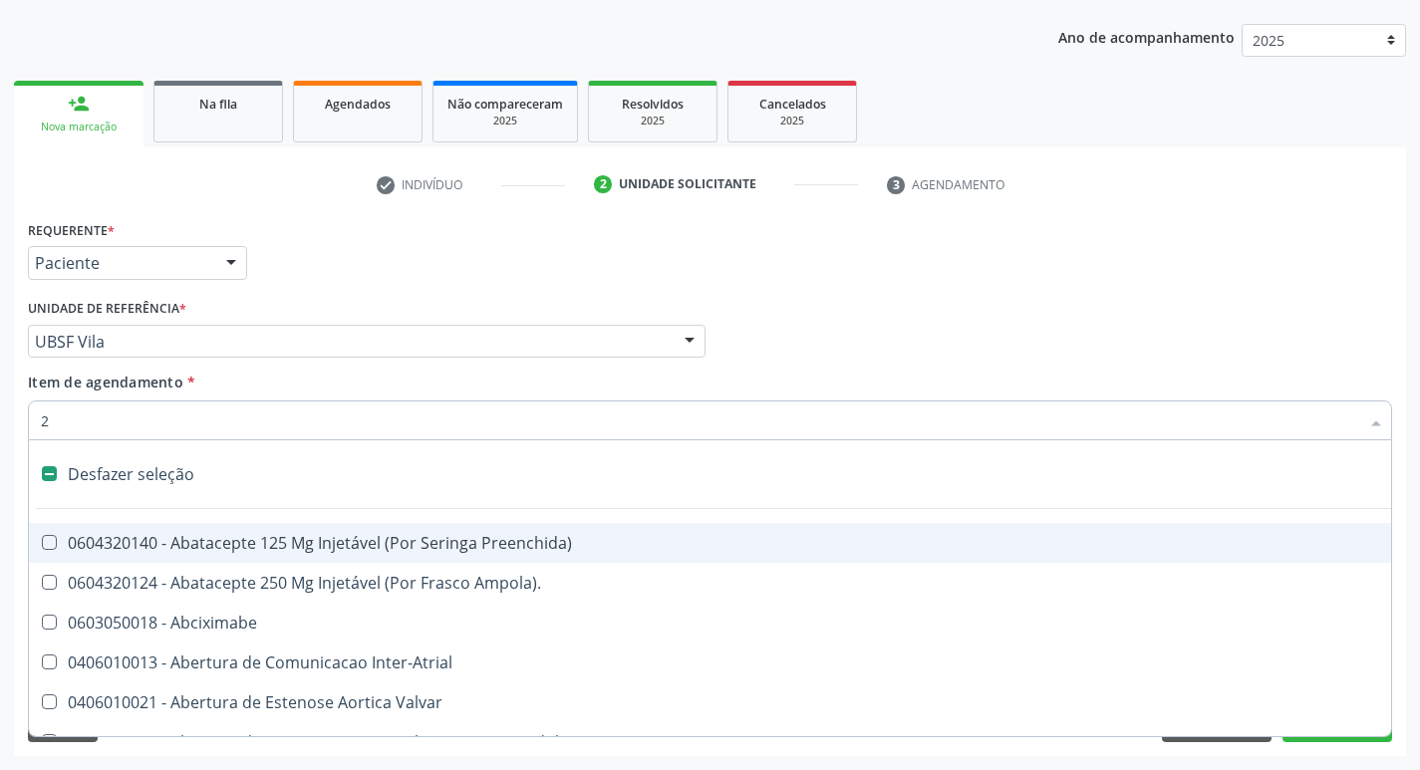
checkbox Hidrocefalia "true"
checkbox Vagina "true"
checkbox Puerperal "true"
checkbox Internado "true"
checkbox Anos\) "true"
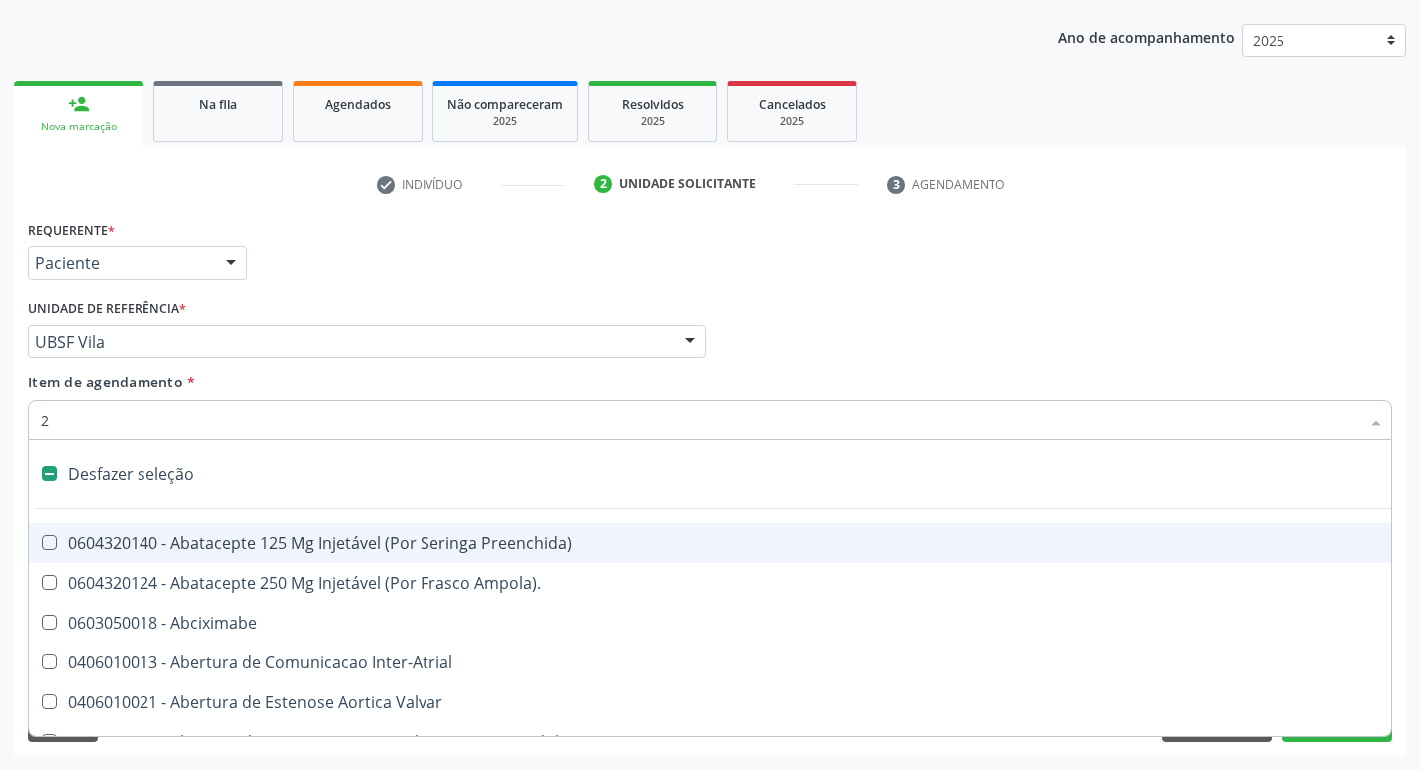
checkbox Congenita "true"
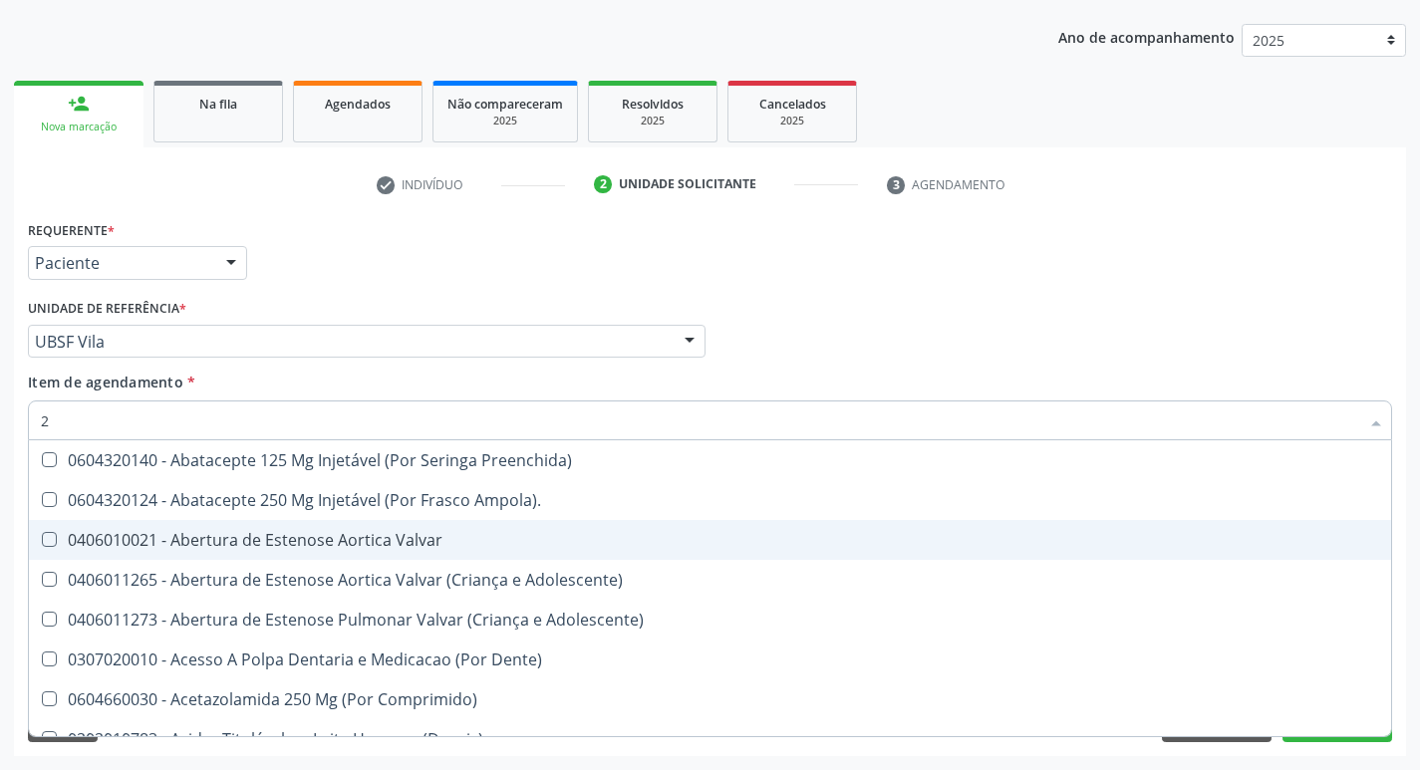
type input "20205001"
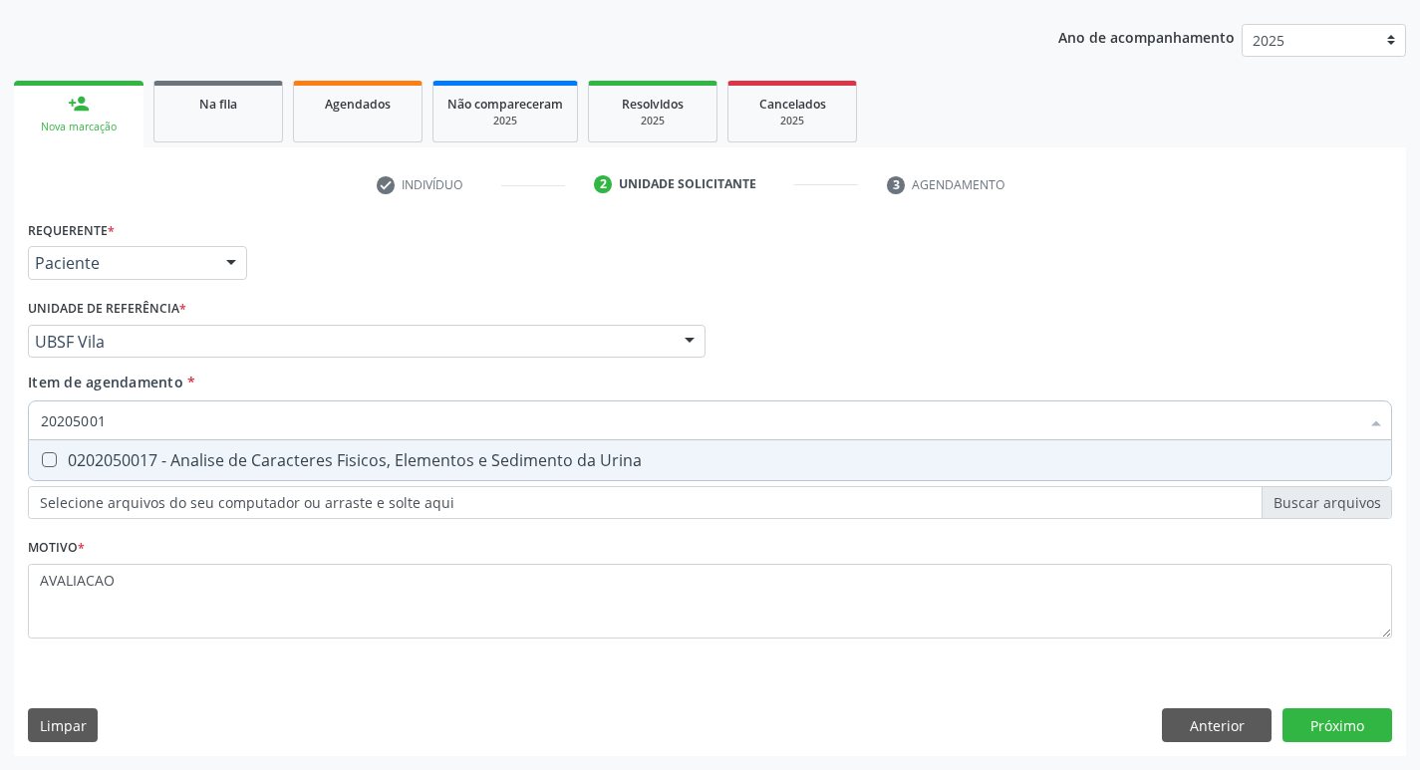
click at [283, 476] on span "0202050017 - Analise de Caracteres Fisicos, Elementos e Sedimento da Urina" at bounding box center [710, 461] width 1363 height 40
checkbox Urina "true"
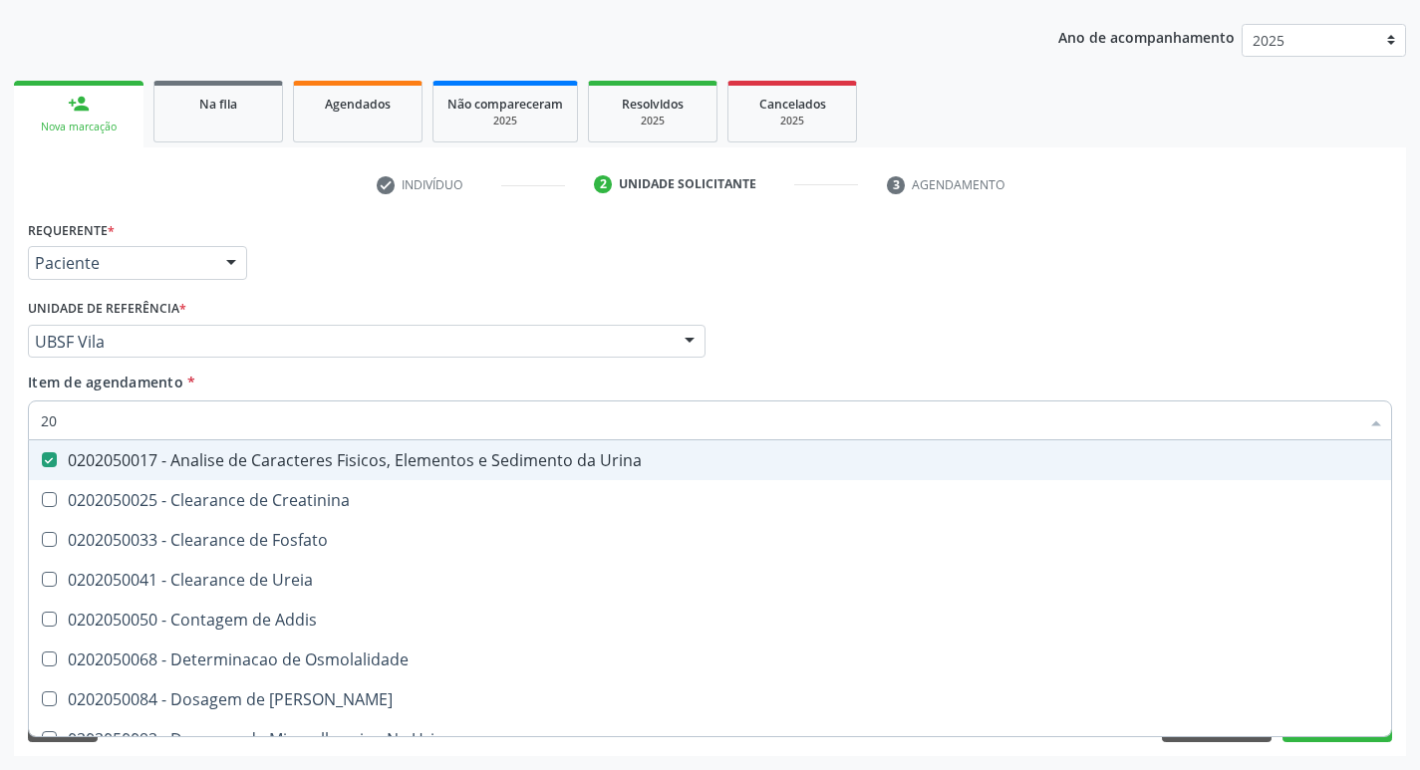
type input "2"
checkbox Urina "false"
checkbox Ureia "false"
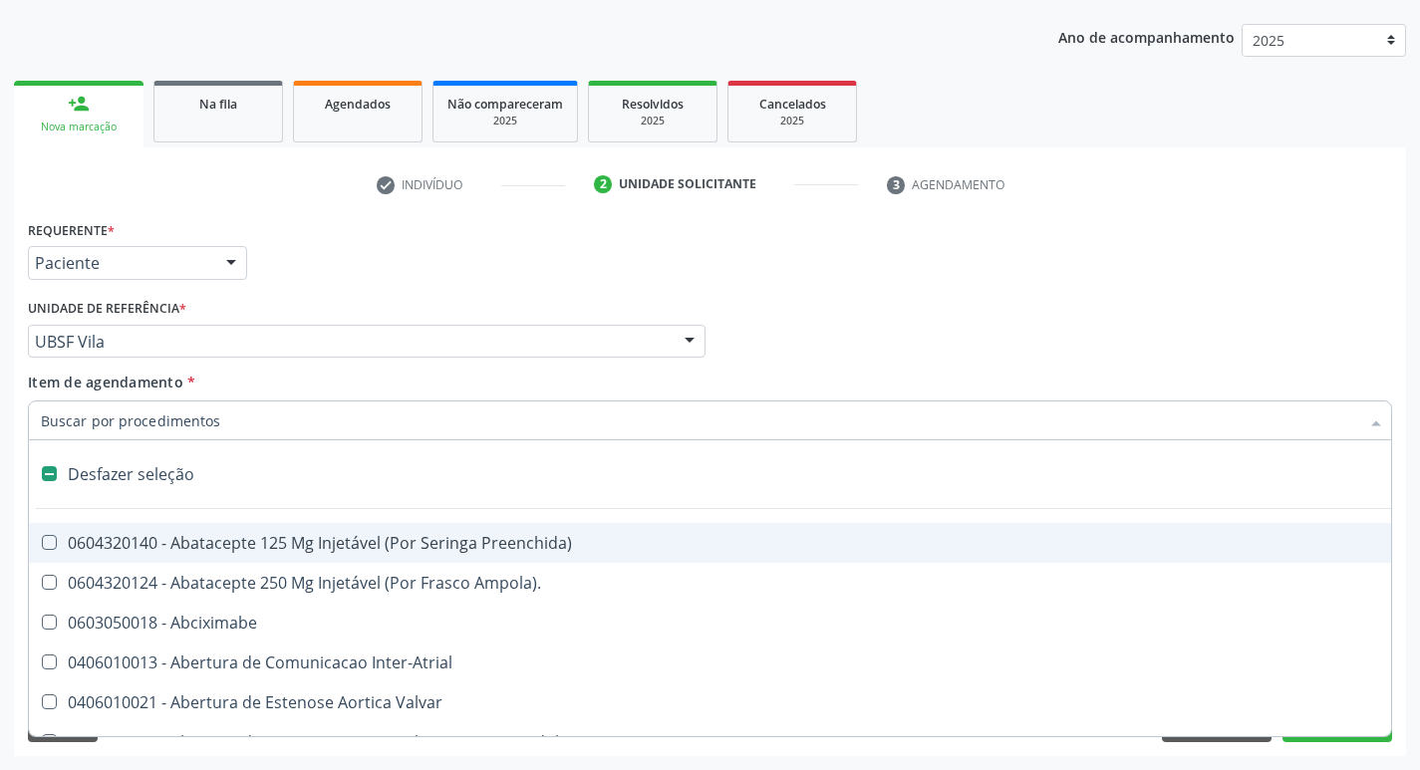
type input "O"
checkbox Agua "true"
checkbox Urina "false"
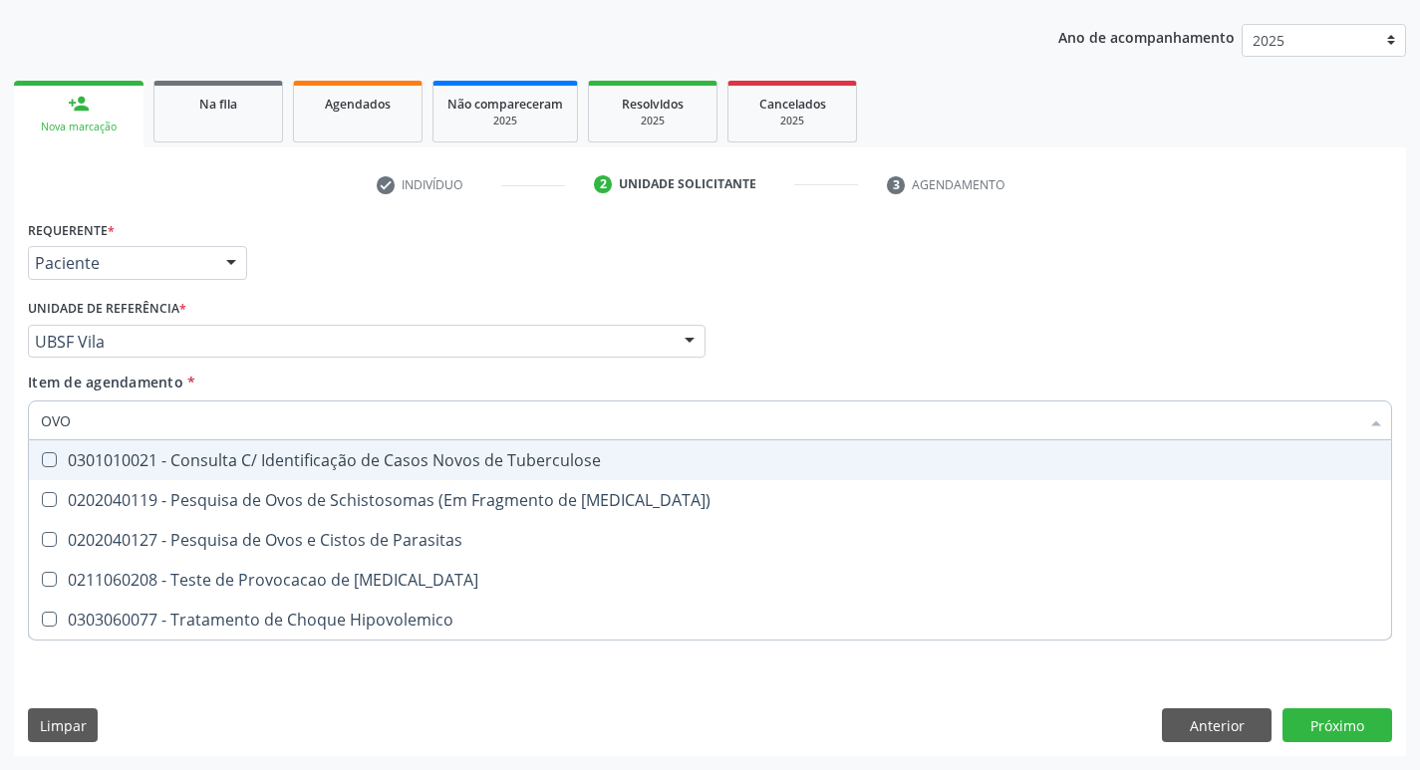
type input "OVOS"
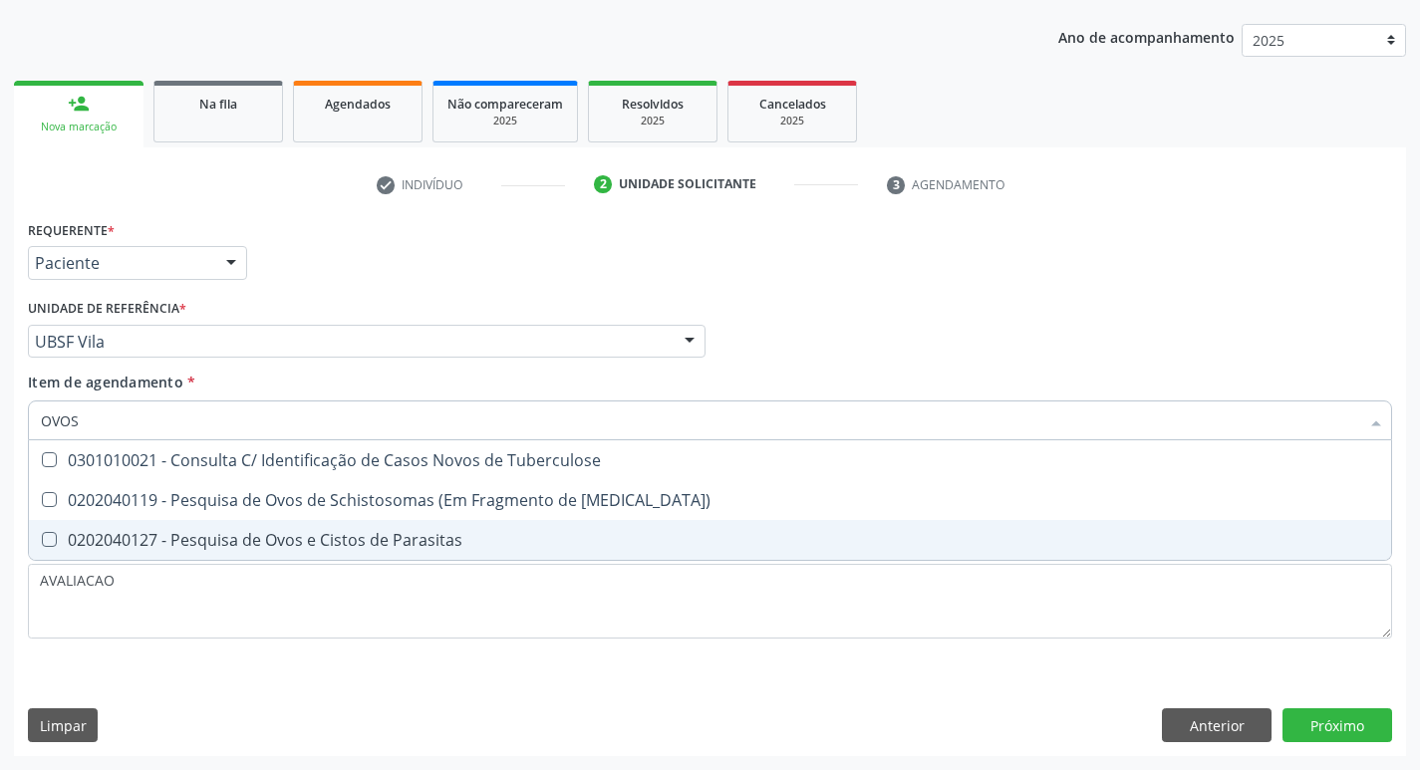
click at [361, 539] on div "0202040127 - Pesquisa de Ovos e Cistos de Parasitas" at bounding box center [710, 540] width 1339 height 16
checkbox Parasitas "true"
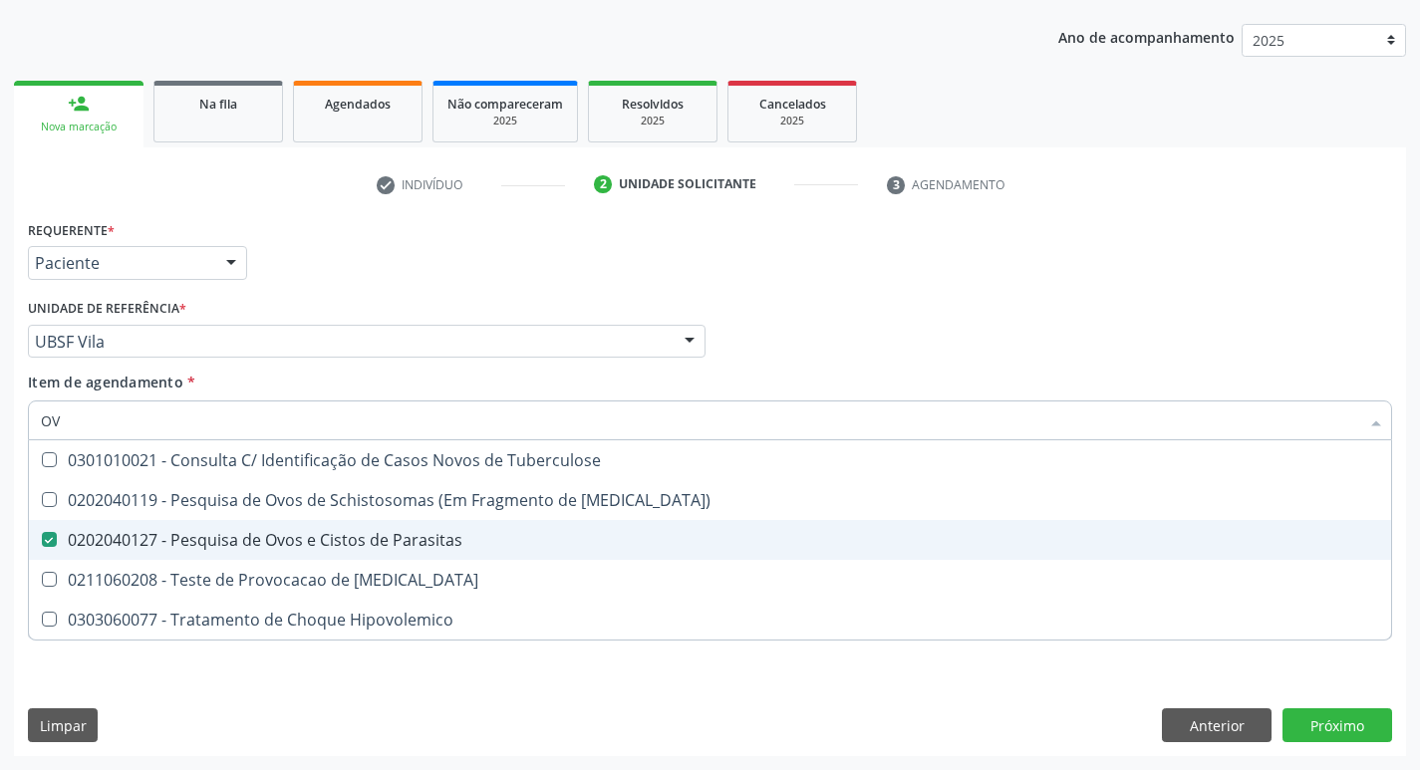
type input "O"
checkbox Parasitas "false"
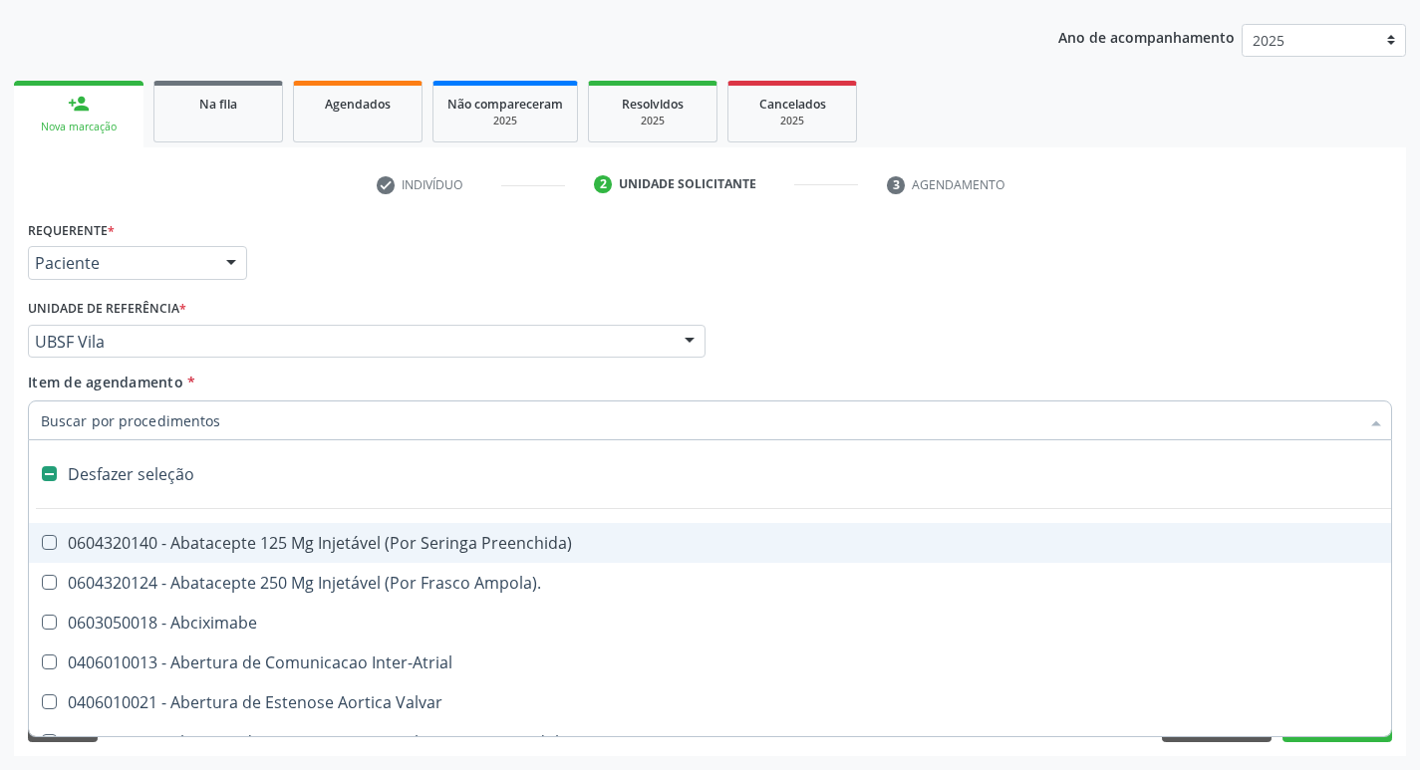
type input "P"
checkbox Urina "false"
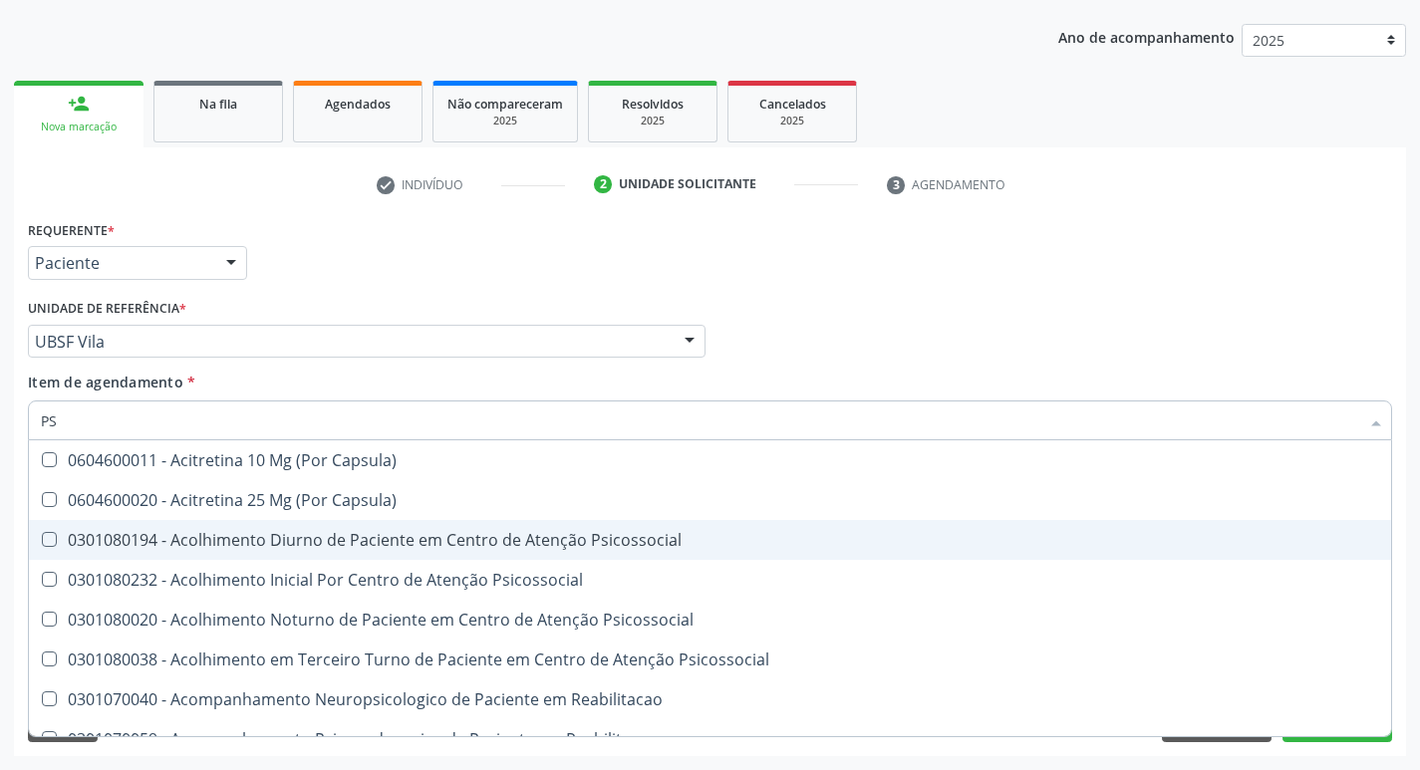
type input "PSA"
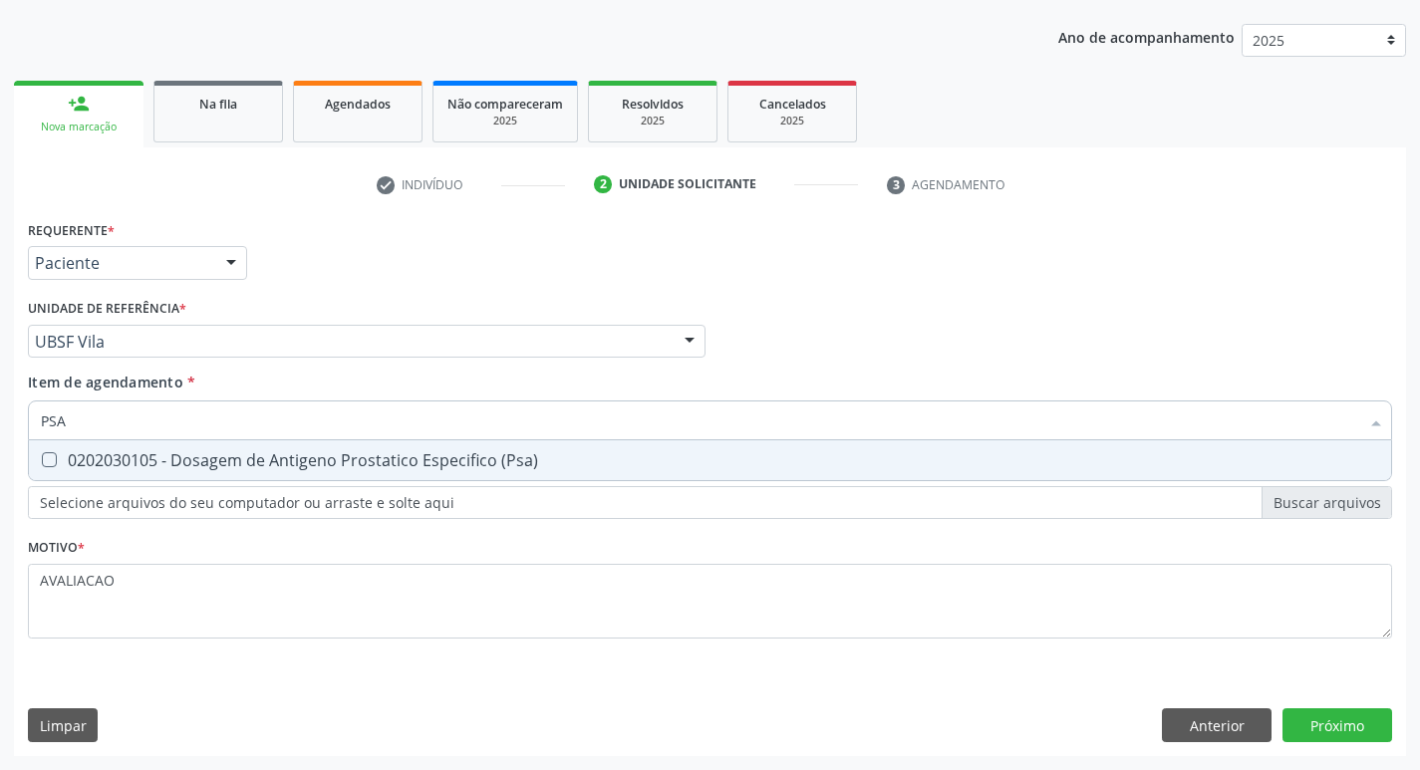
click at [499, 479] on span "0202030105 - Dosagem de Antigeno Prostatico Especifico (Psa)" at bounding box center [710, 461] width 1363 height 40
checkbox \(Psa\) "true"
type input "PS"
checkbox \(Psa\) "false"
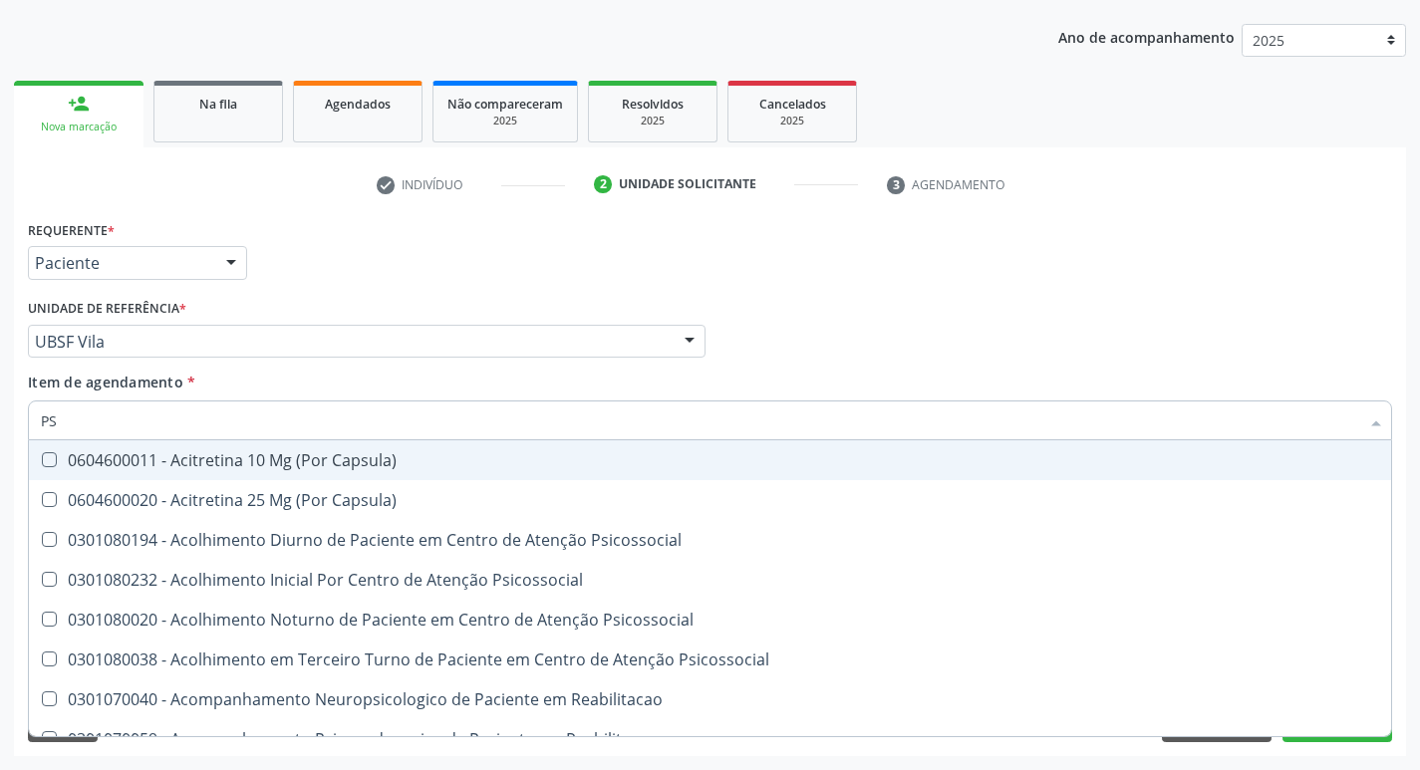
type input "P"
checkbox \(Psa\) "false"
checkbox Capsula\) "true"
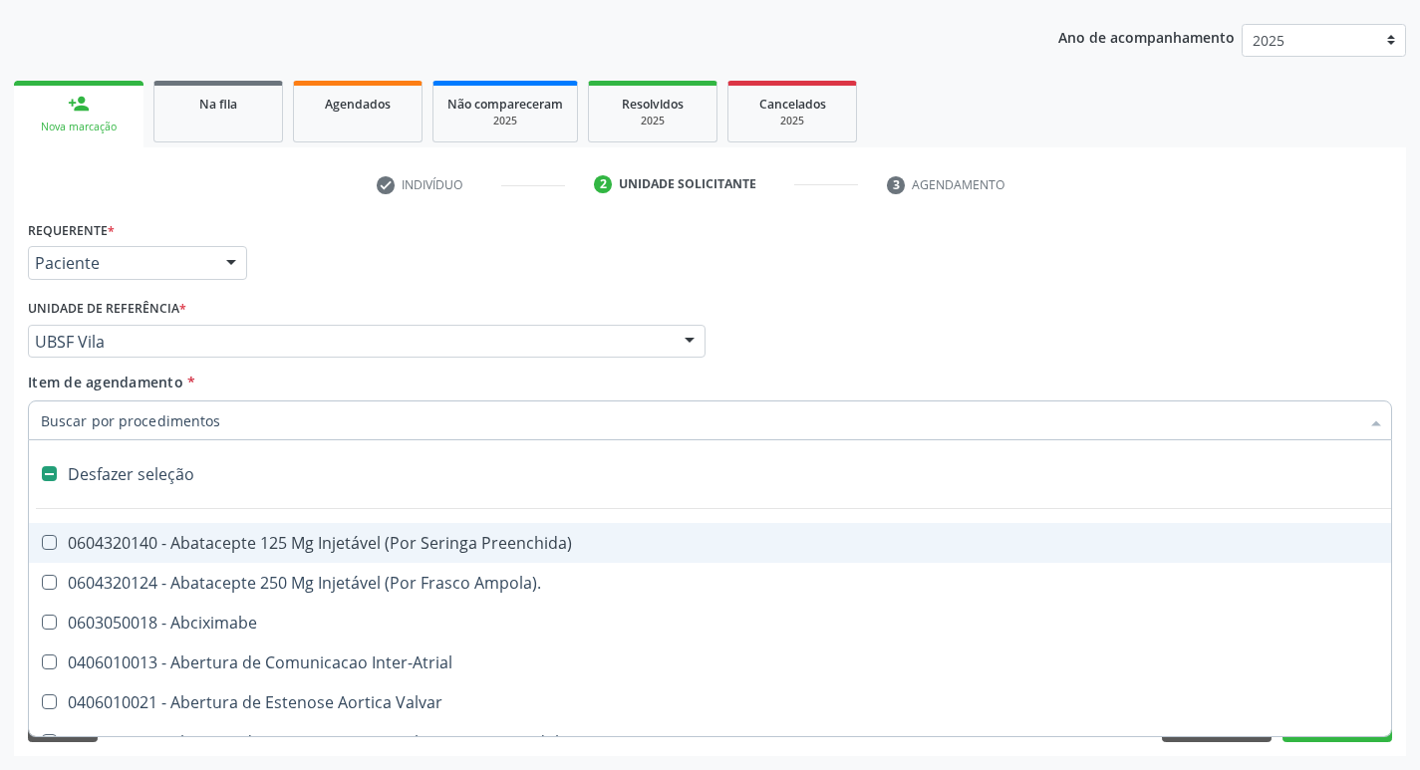
type input "H"
checkbox Urina "false"
checkbox Lactente\) "true"
checkbox A "true"
checkbox C "true"
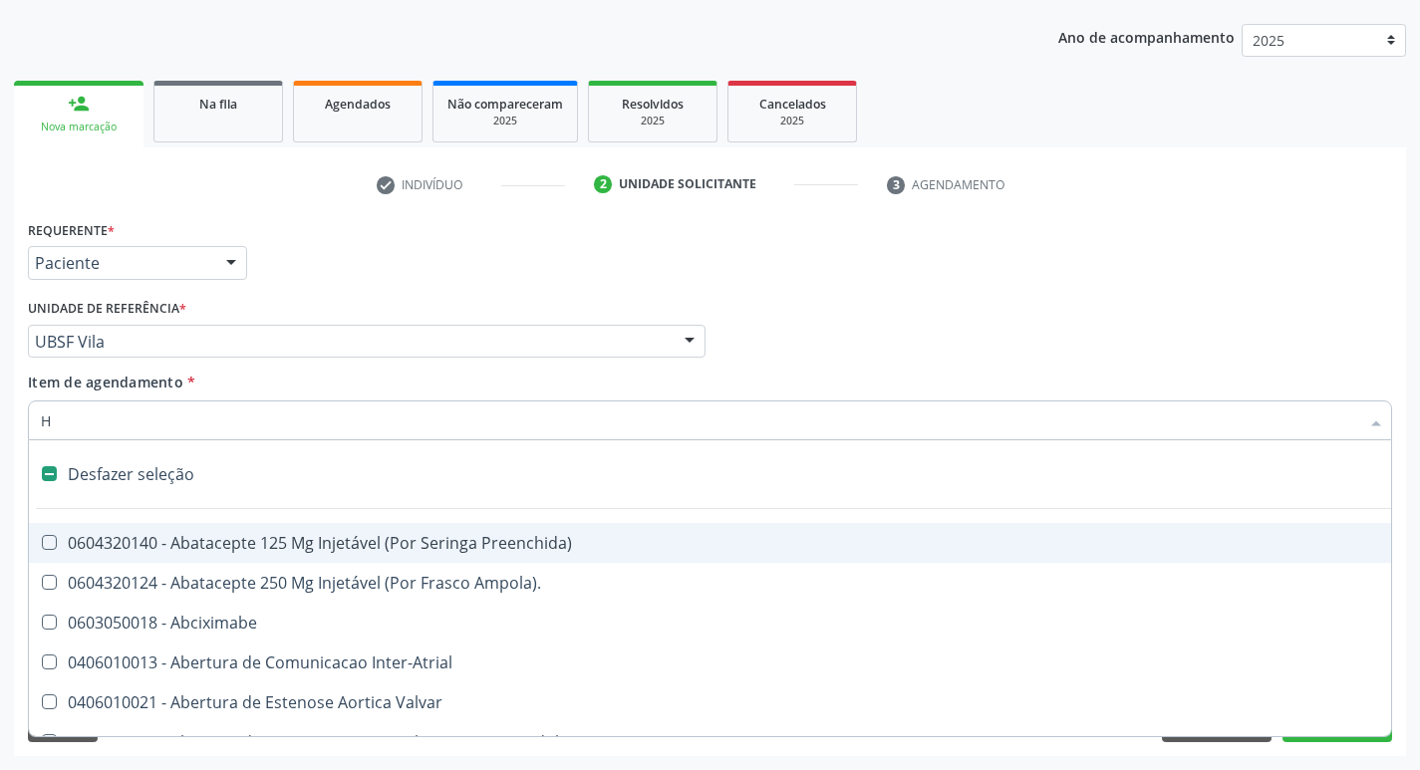
checkbox Convencional\) "true"
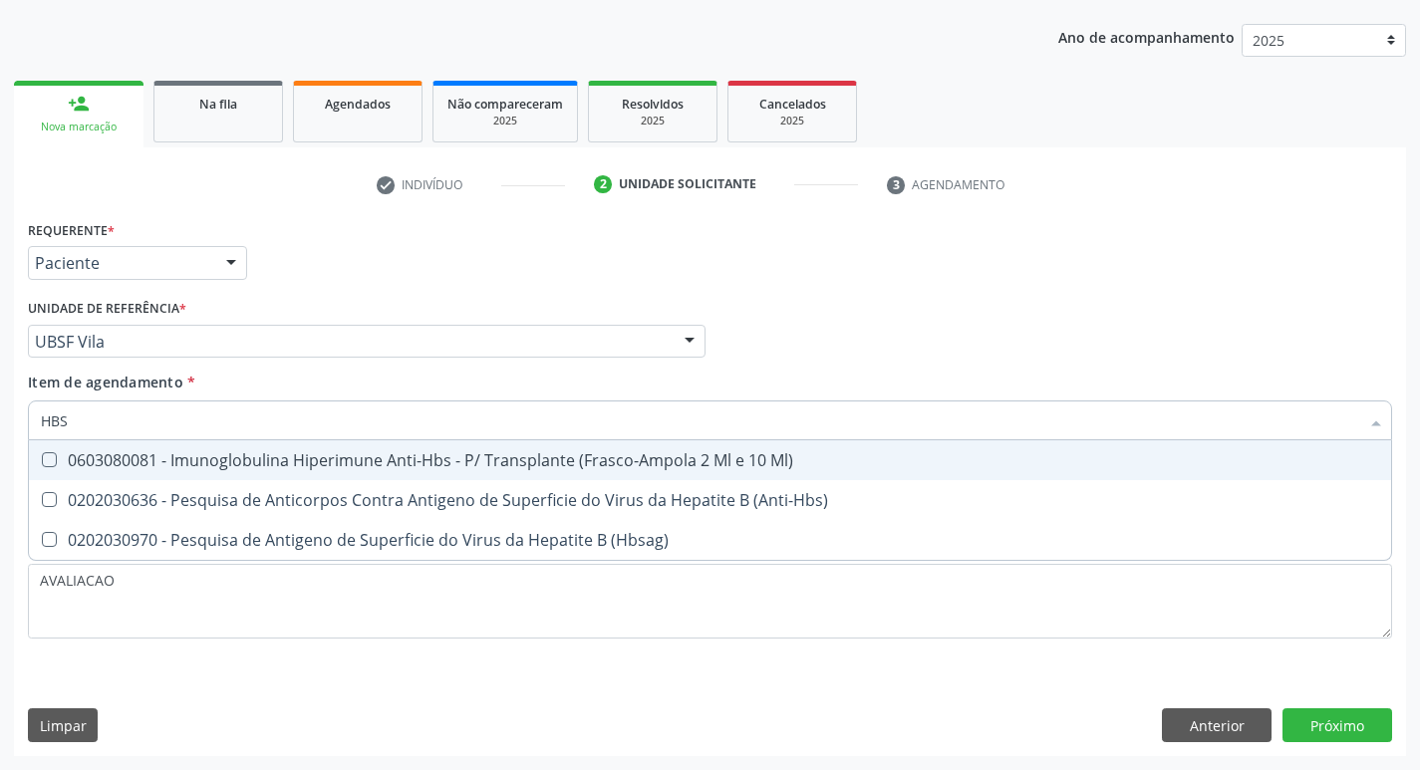
type input "HBSA"
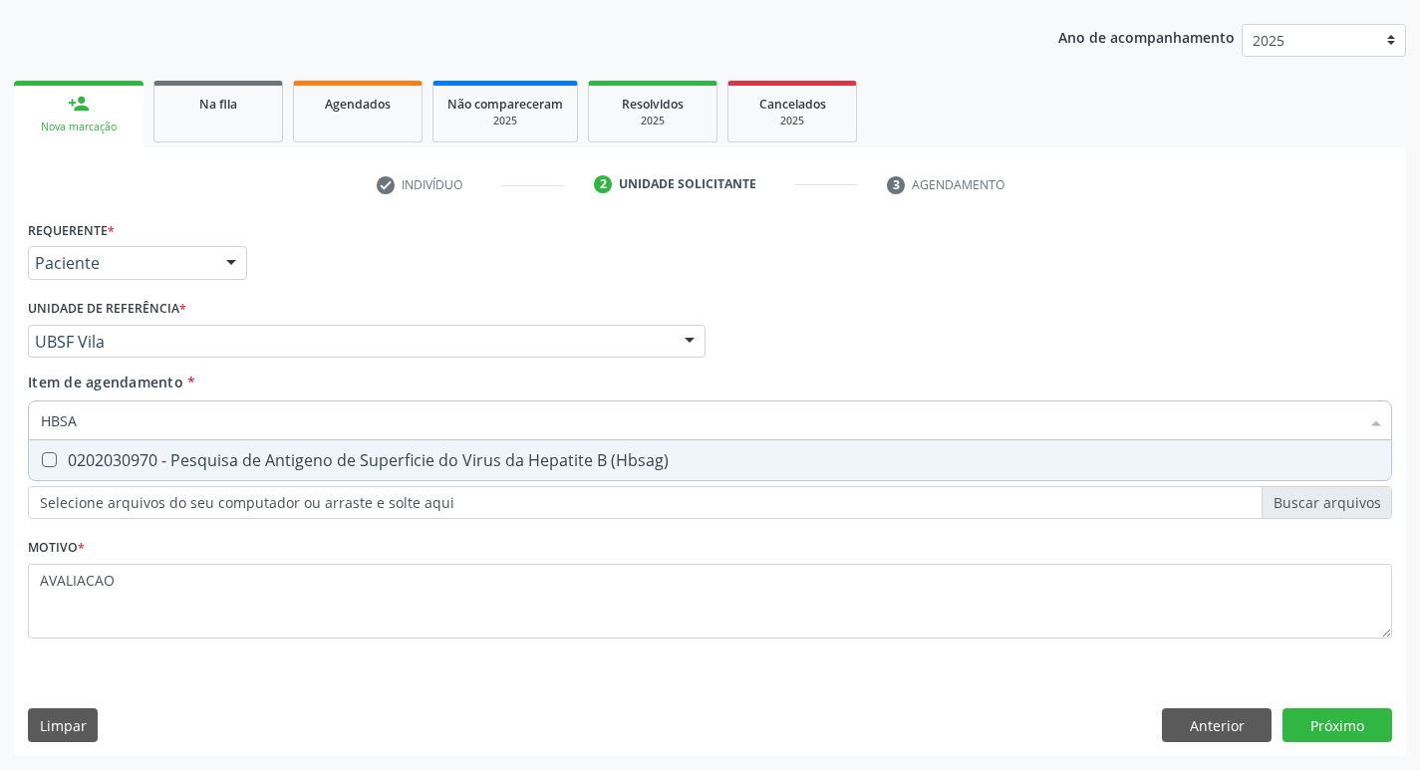
click at [506, 460] on div "0202030970 - Pesquisa de Antigeno de Superficie do Virus da Hepatite B (Hbsag)" at bounding box center [710, 461] width 1339 height 16
checkbox \(Hbsag\) "true"
type input "HBS"
checkbox \(Hbsag\) "false"
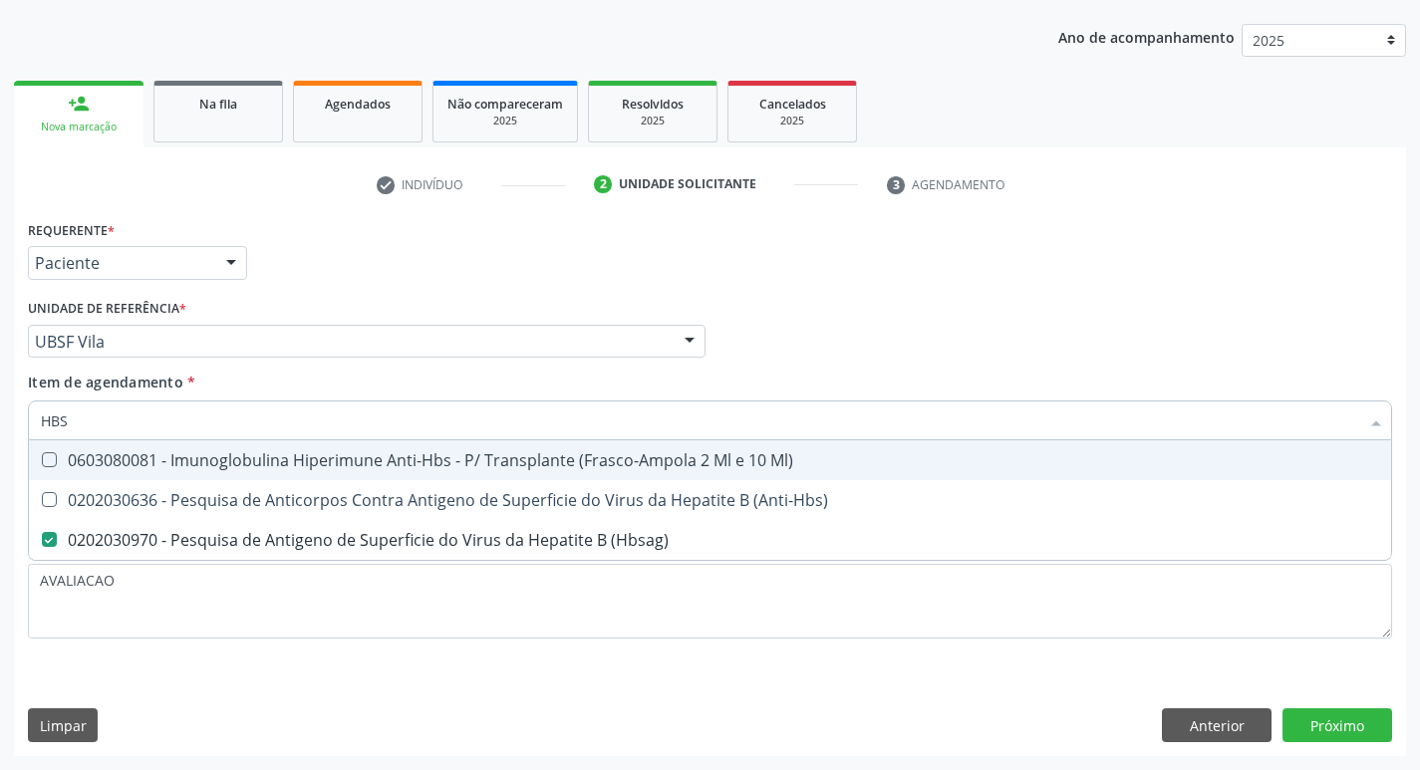
type input "HB"
checkbox \(Hbsag\) "false"
type input "H"
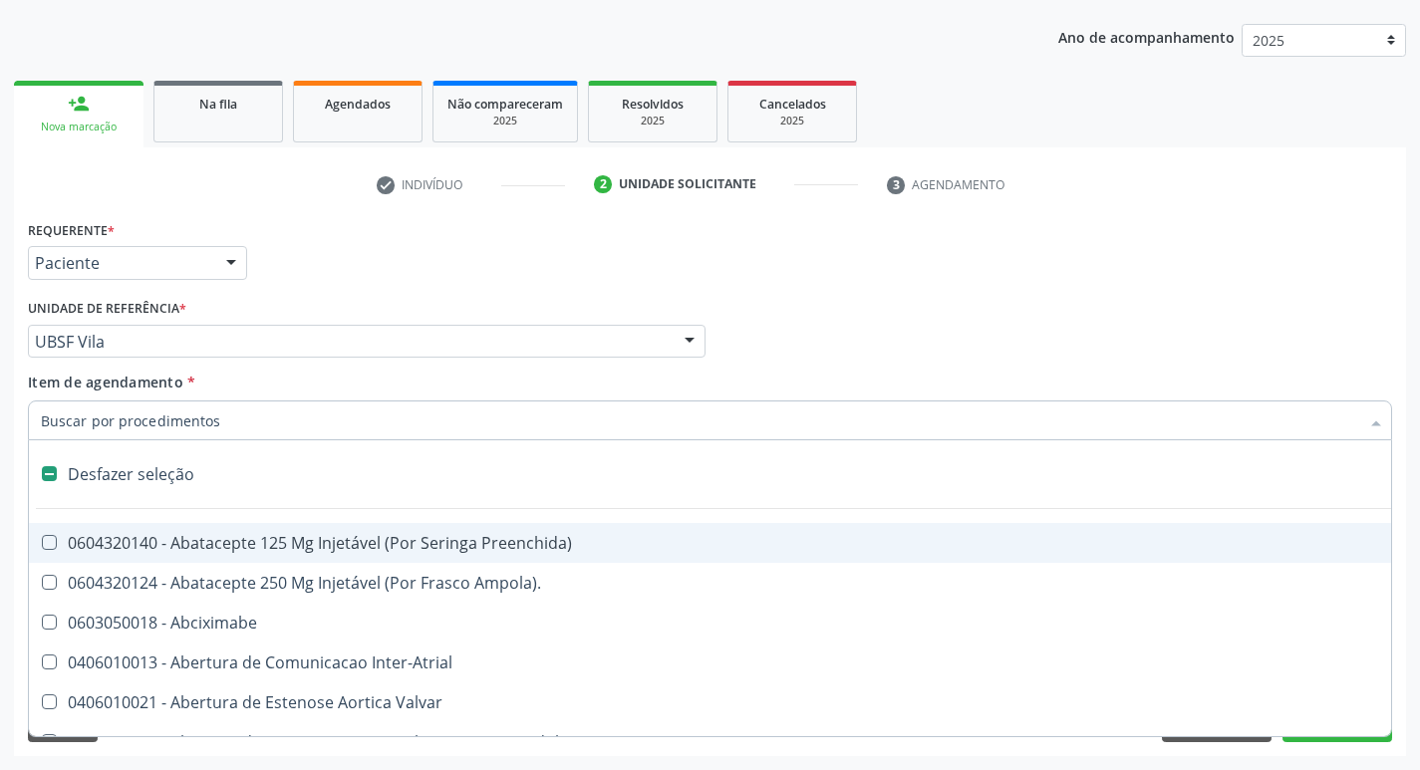
type input "E"
checkbox Voz "true"
checkbox Urina "false"
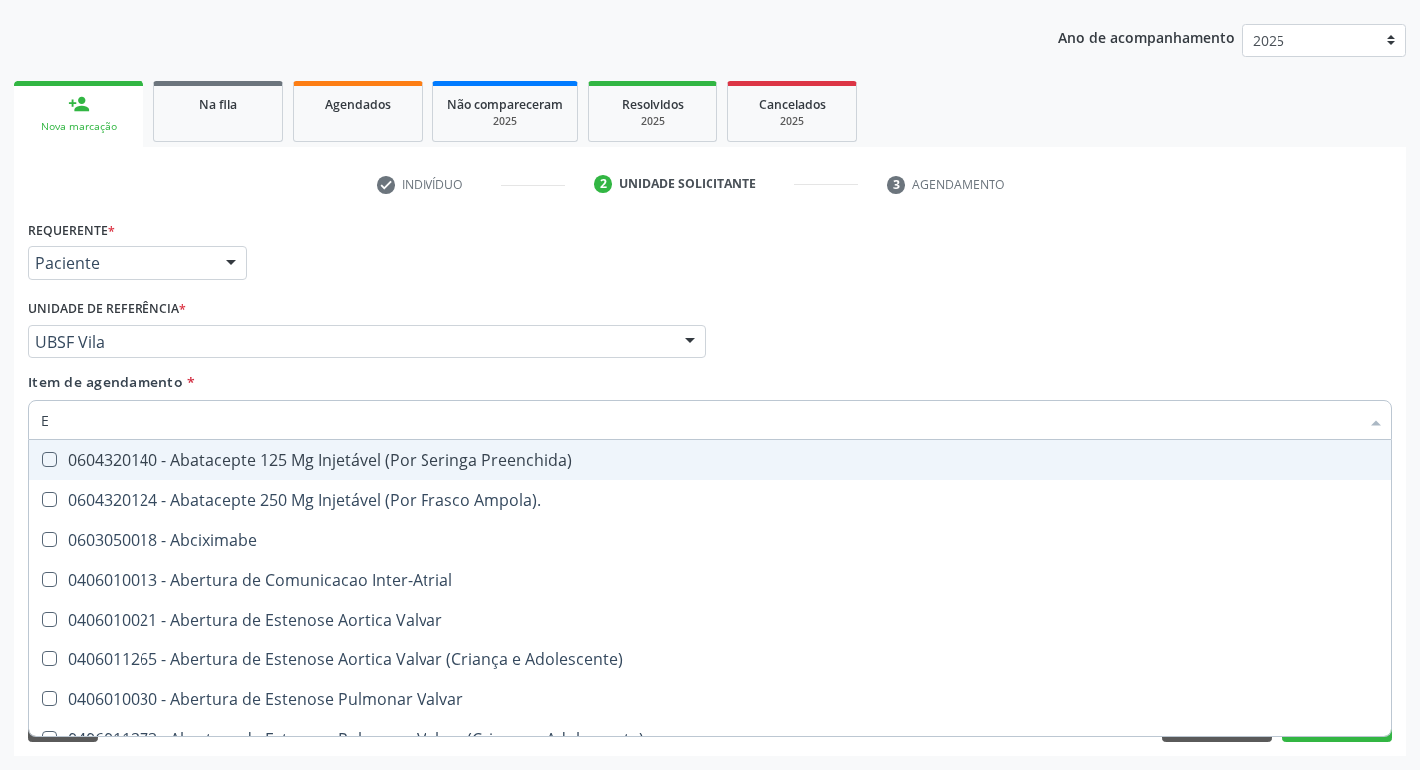
type input "EL"
checkbox Fenilcetonuria "true"
checkbox Urina "false"
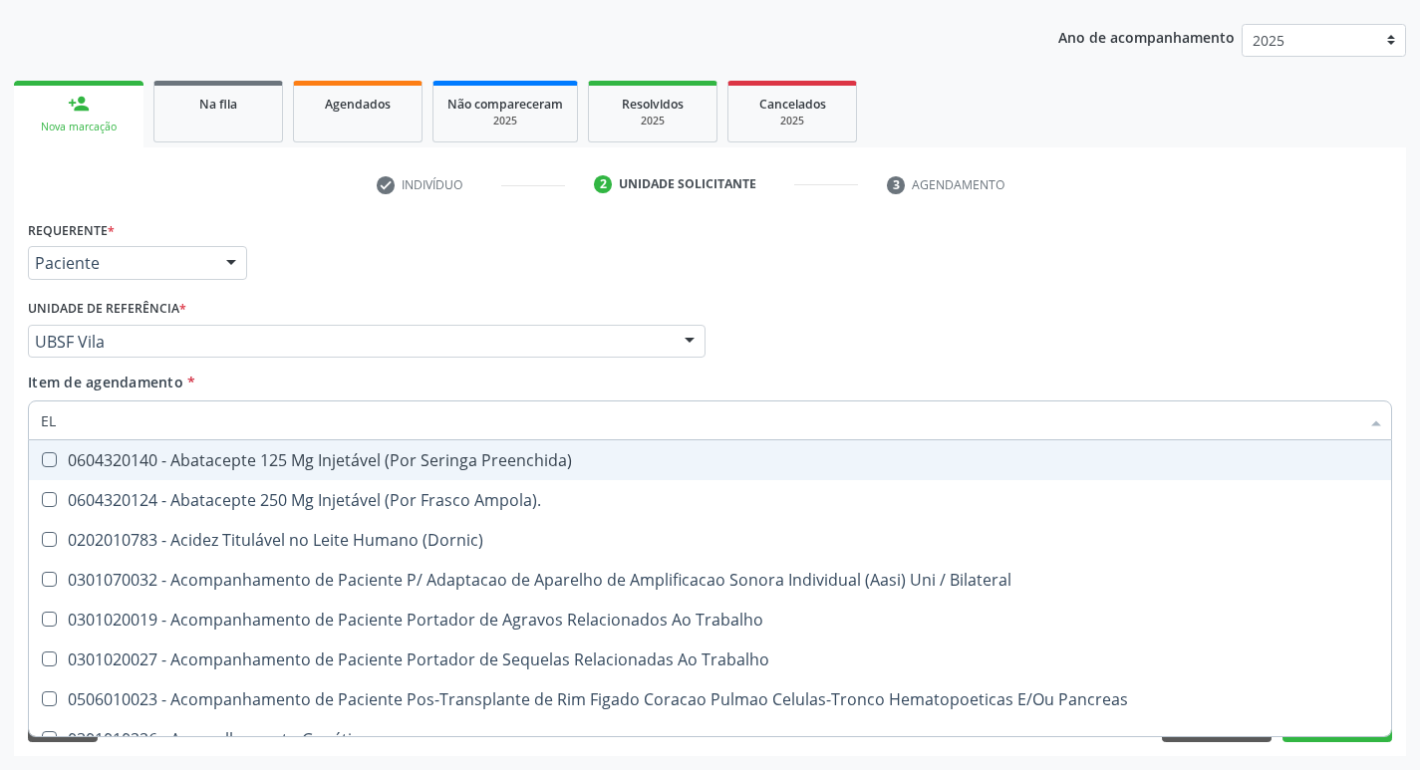
type input "ELI"
checkbox Urina "false"
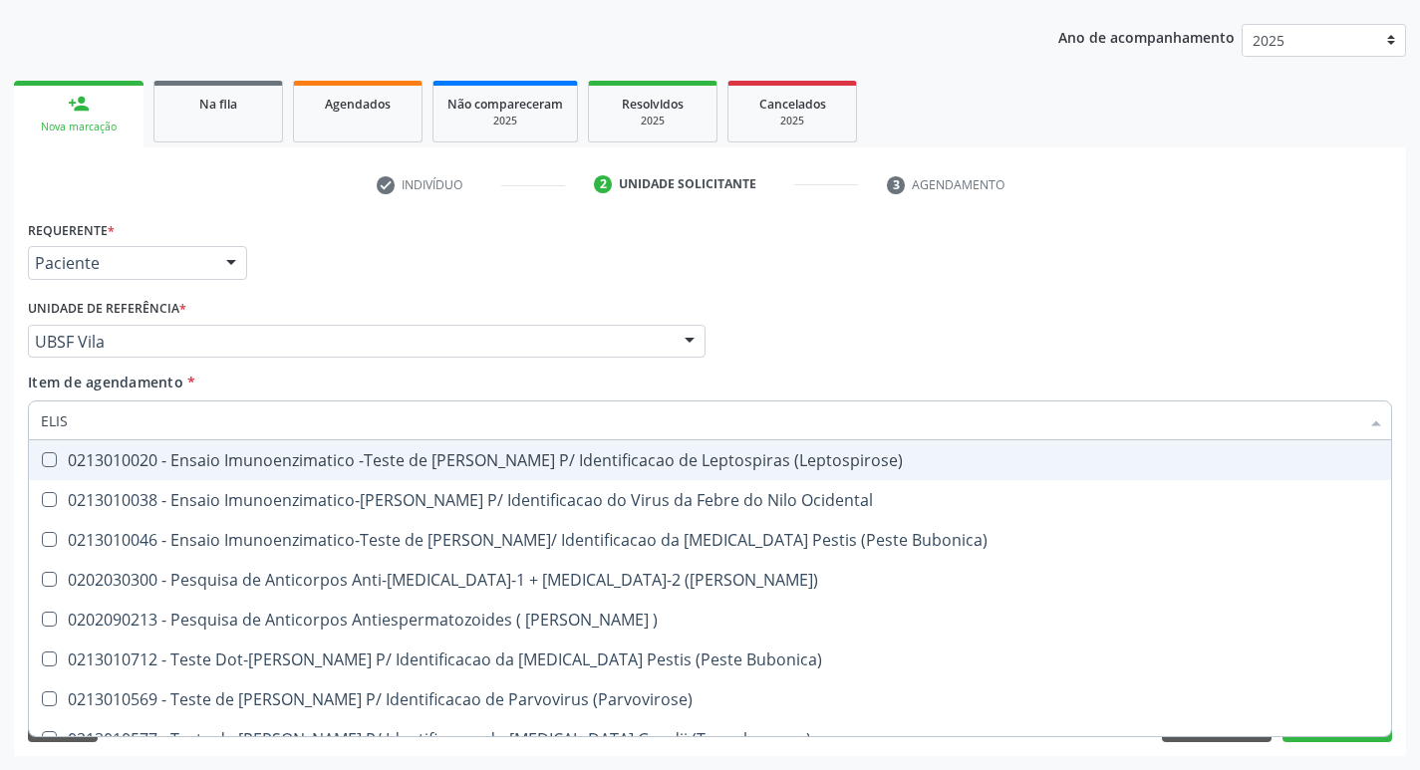
type input "ELISA"
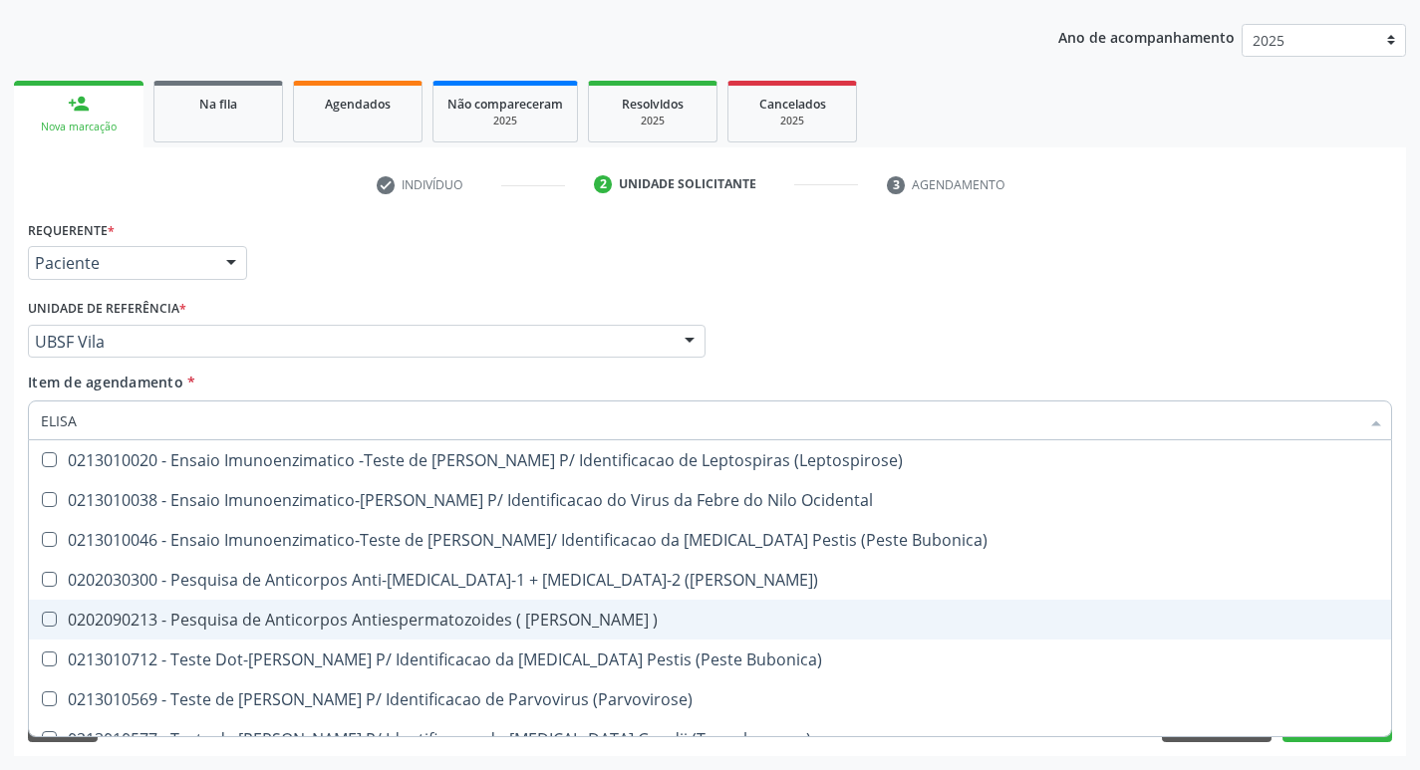
click at [549, 575] on div "0202030300 - Pesquisa de Anticorpos Anti-[MEDICAL_DATA]-1 + [MEDICAL_DATA]-2 ([…" at bounding box center [710, 580] width 1339 height 16
checkbox \(Elisa\) "true"
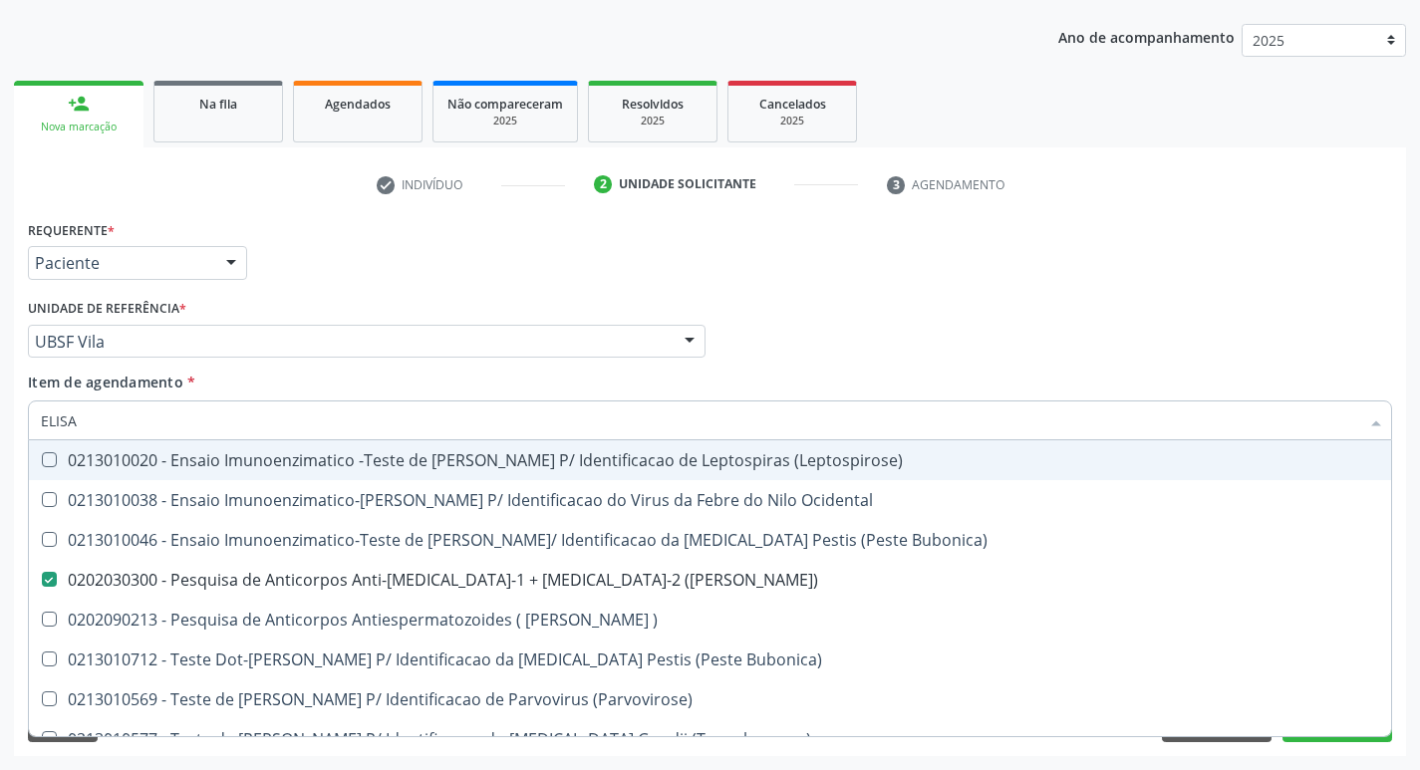
click at [966, 239] on div "Requerente * Paciente Profissional de Saúde Paciente Nenhum resultado encontrad…" at bounding box center [710, 254] width 1374 height 78
checkbox Ocidental "true"
checkbox Bubonica\) "true"
checkbox \) "true"
checkbox Bubonica\) "true"
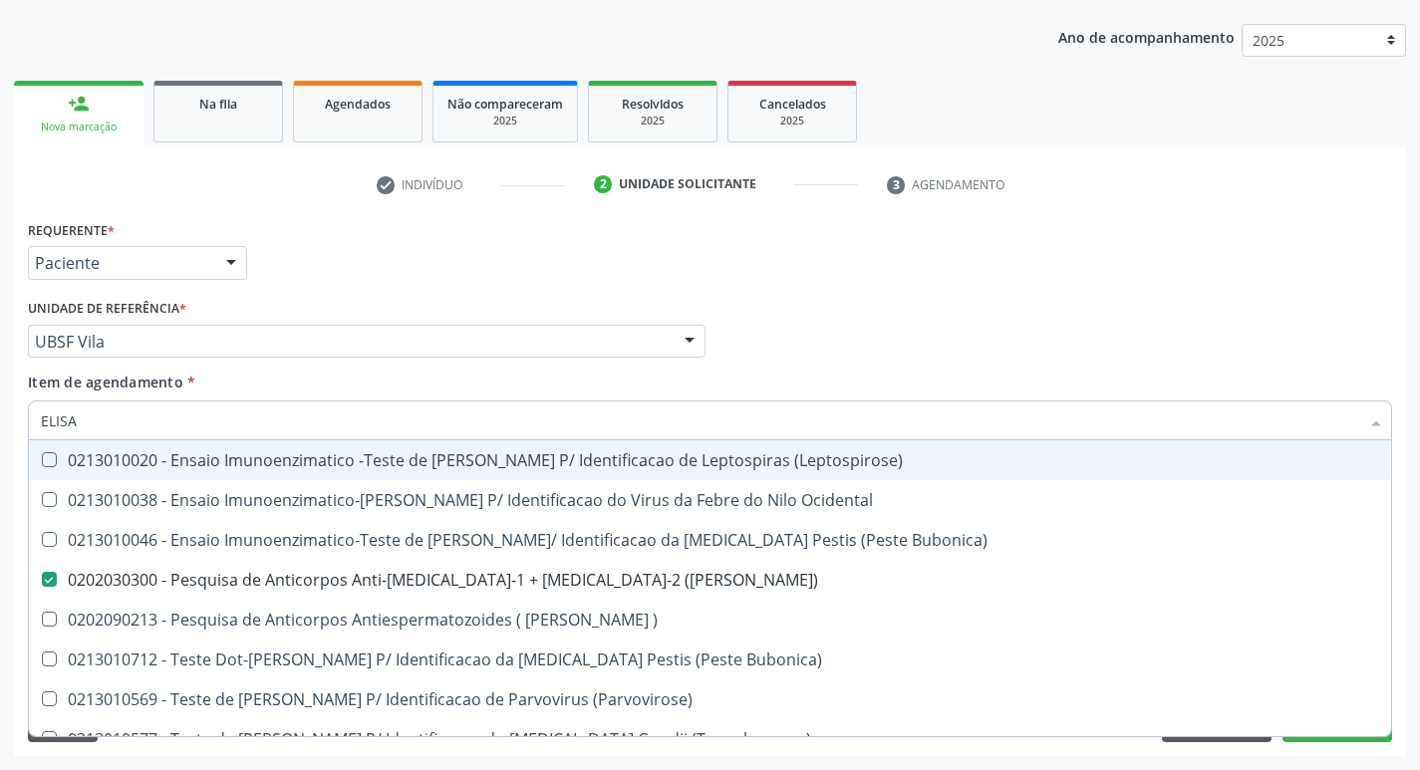
checkbox \(Parvovirose\) "true"
checkbox \(Toxoplasmose\) "true"
checkbox Sarampo "true"
checkbox \(Shiguelose\) "true"
checkbox \(Parvovirose\) "true"
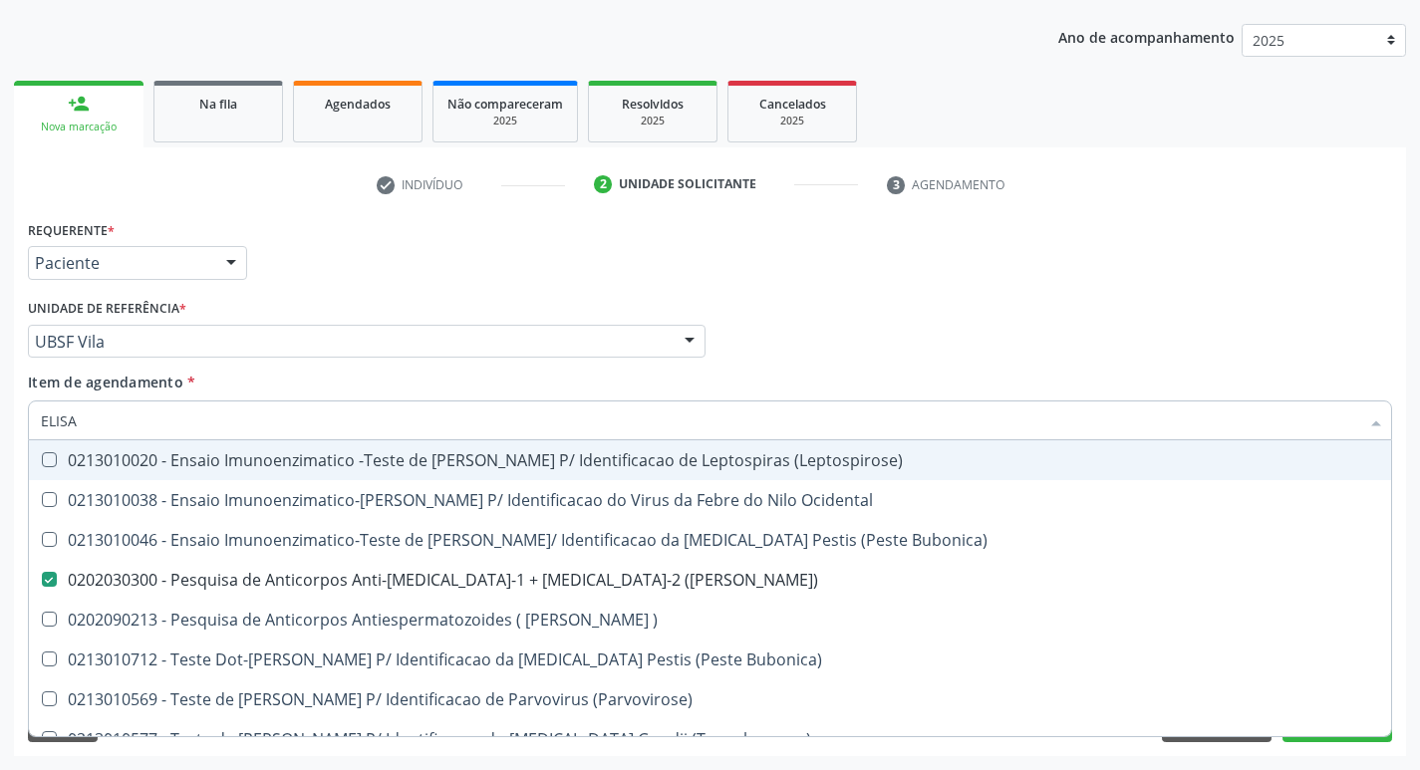
checkbox Sarampo "true"
checkbox Imunoenzimatico\) "true"
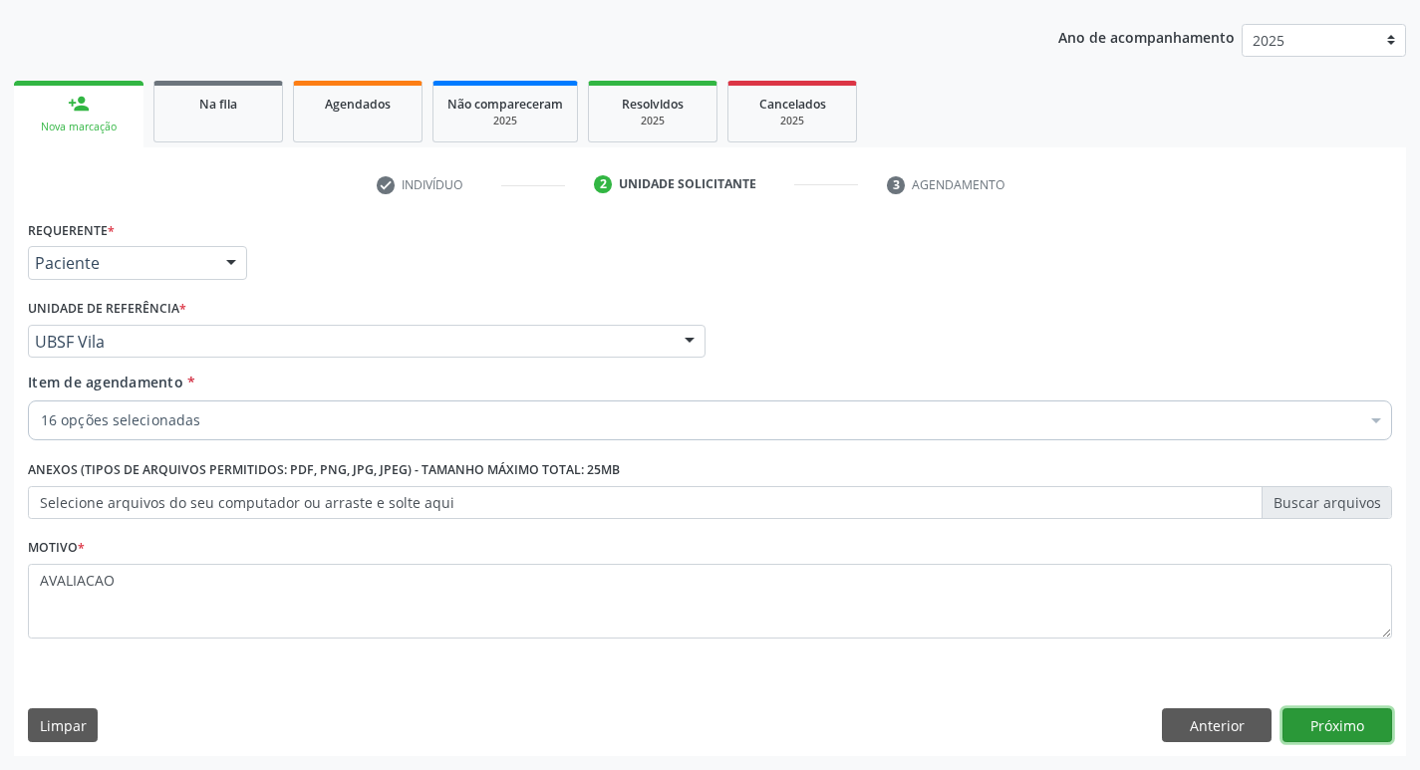
click at [1308, 722] on button "Próximo" at bounding box center [1338, 726] width 110 height 34
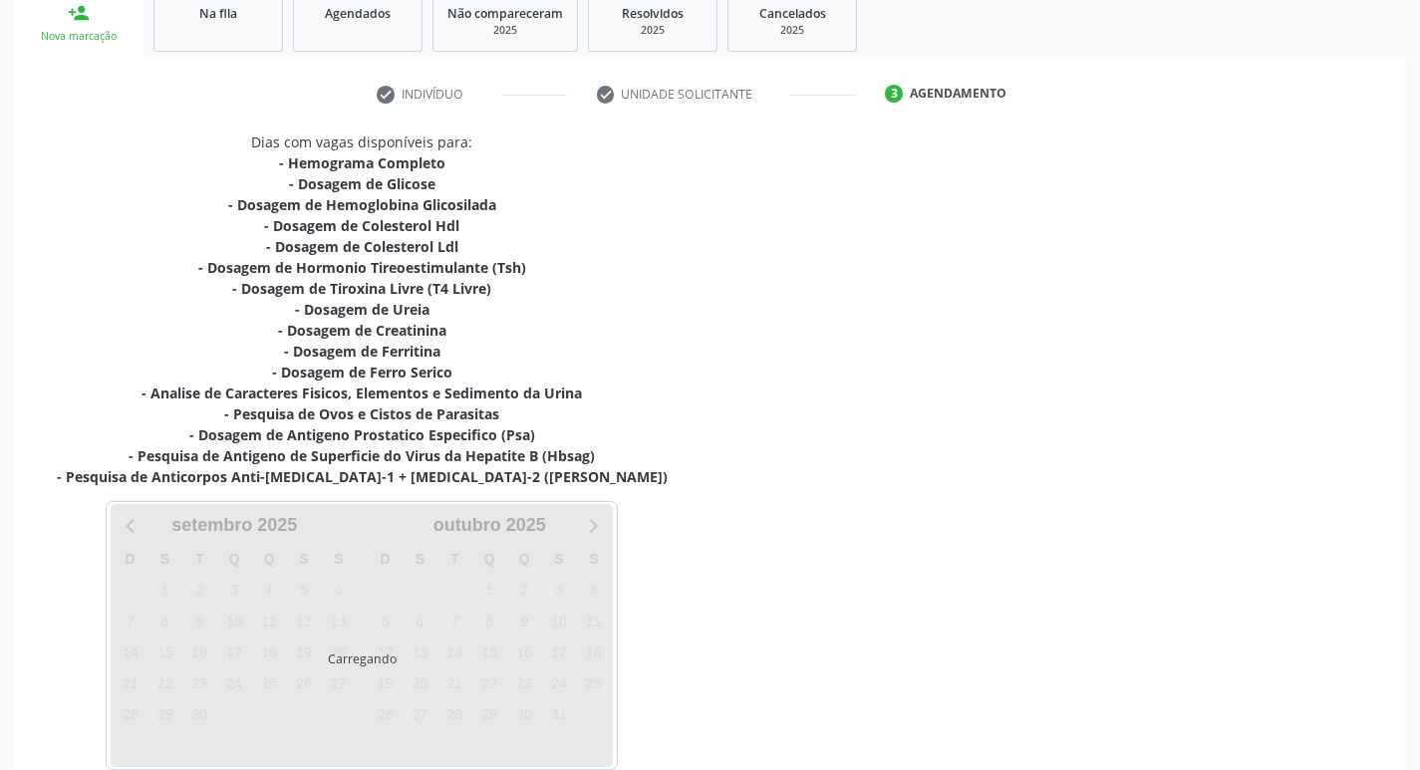
scroll to position [411, 0]
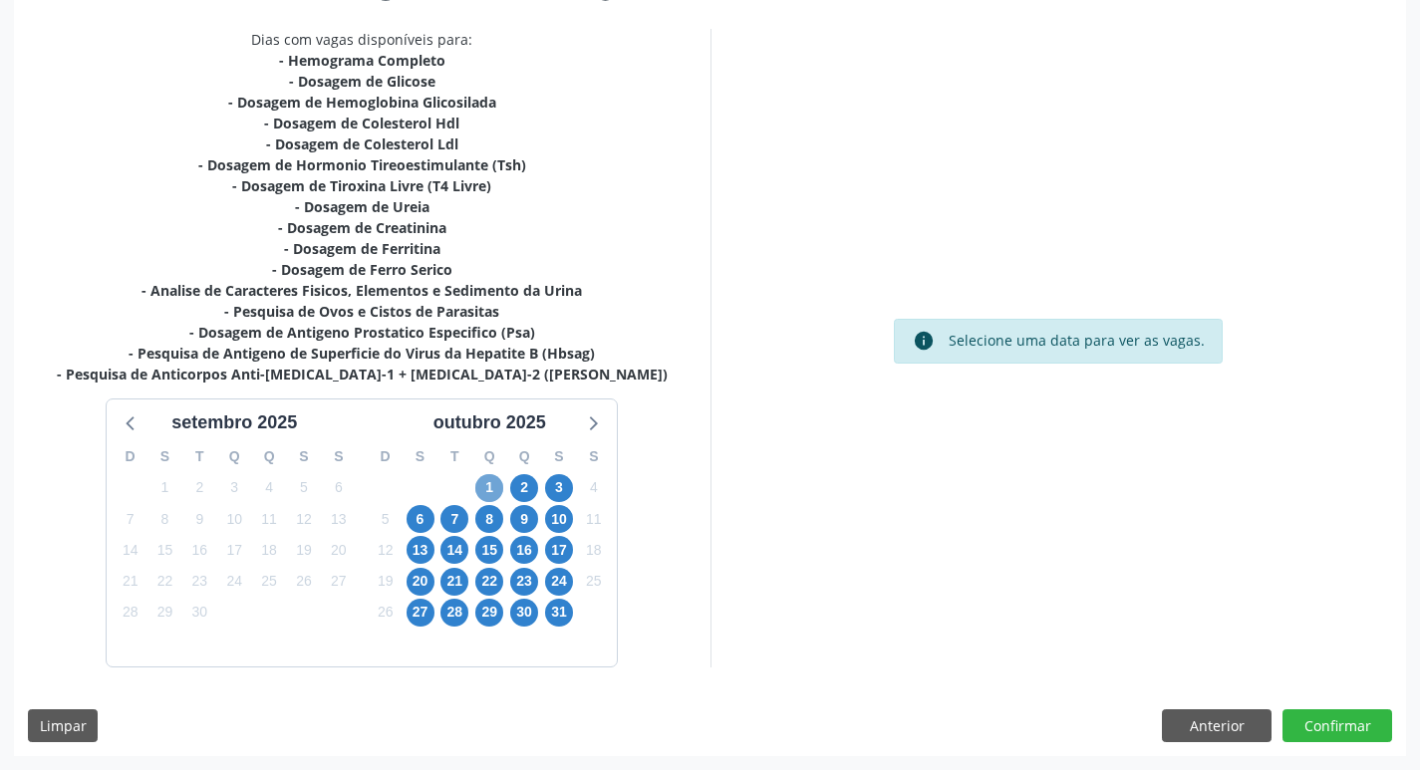
click at [483, 490] on span "1" at bounding box center [489, 488] width 28 height 28
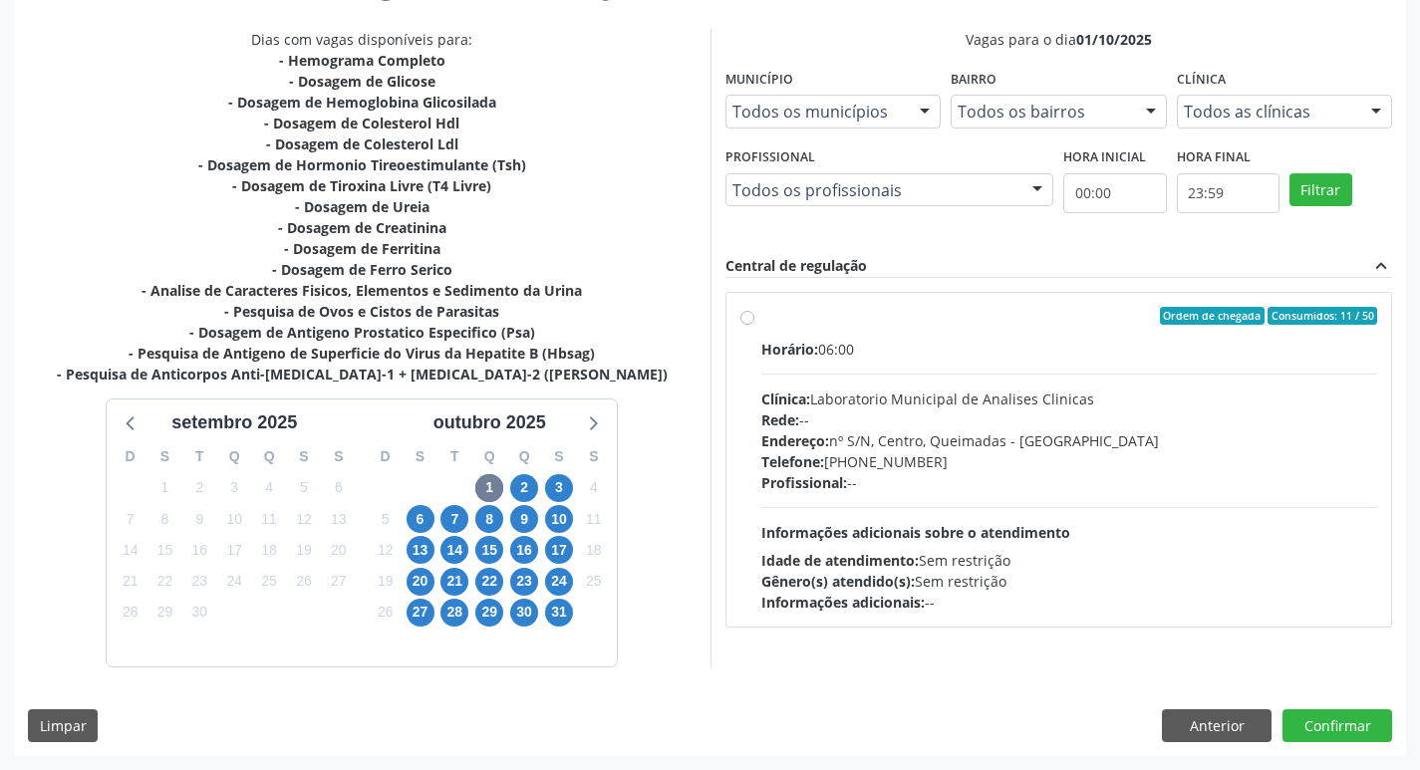
click at [1023, 476] on div "Profissional: --" at bounding box center [1069, 482] width 617 height 21
click at [755, 325] on input "Ordem de chegada Consumidos: 11 / 50 Horário: 06:00 Clínica: Laboratorio Munici…" at bounding box center [748, 316] width 14 height 18
radio input "true"
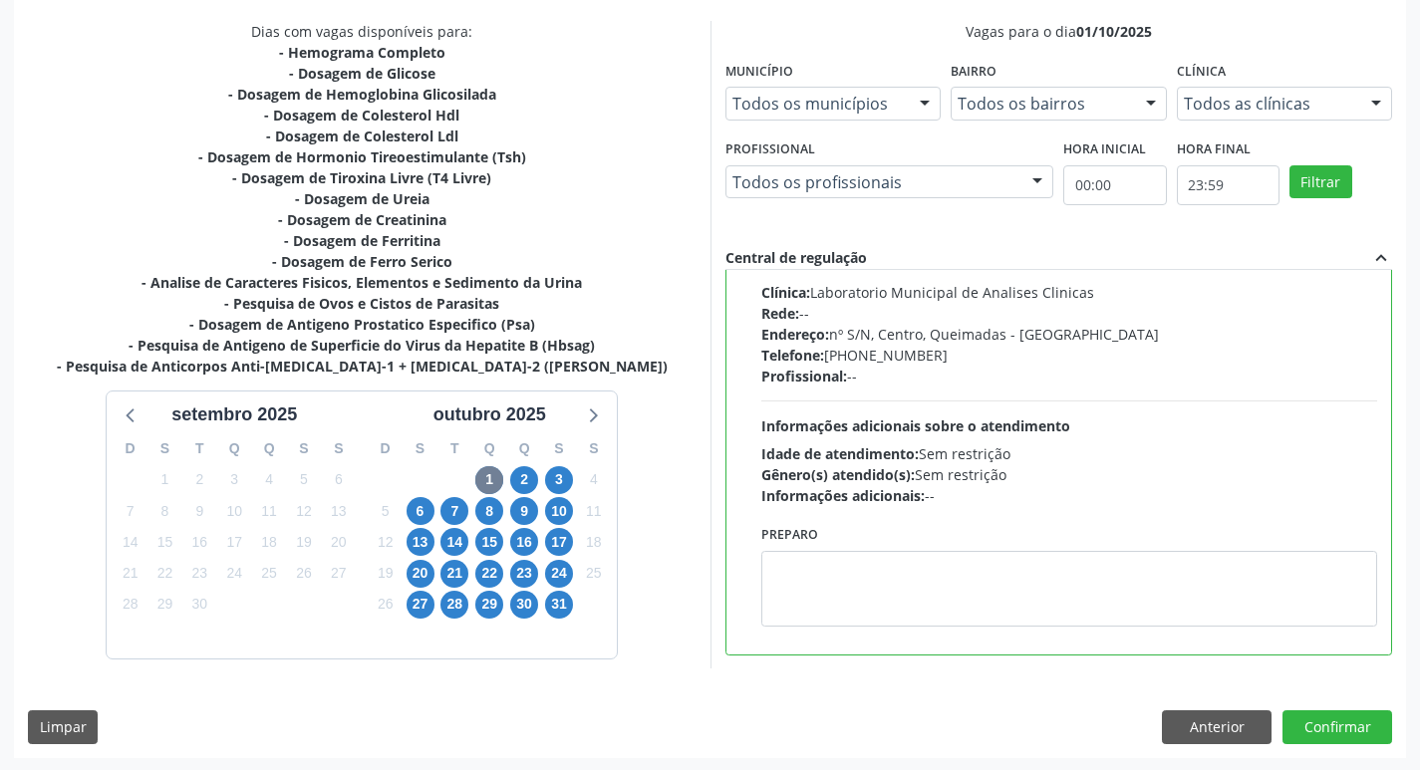
scroll to position [421, 0]
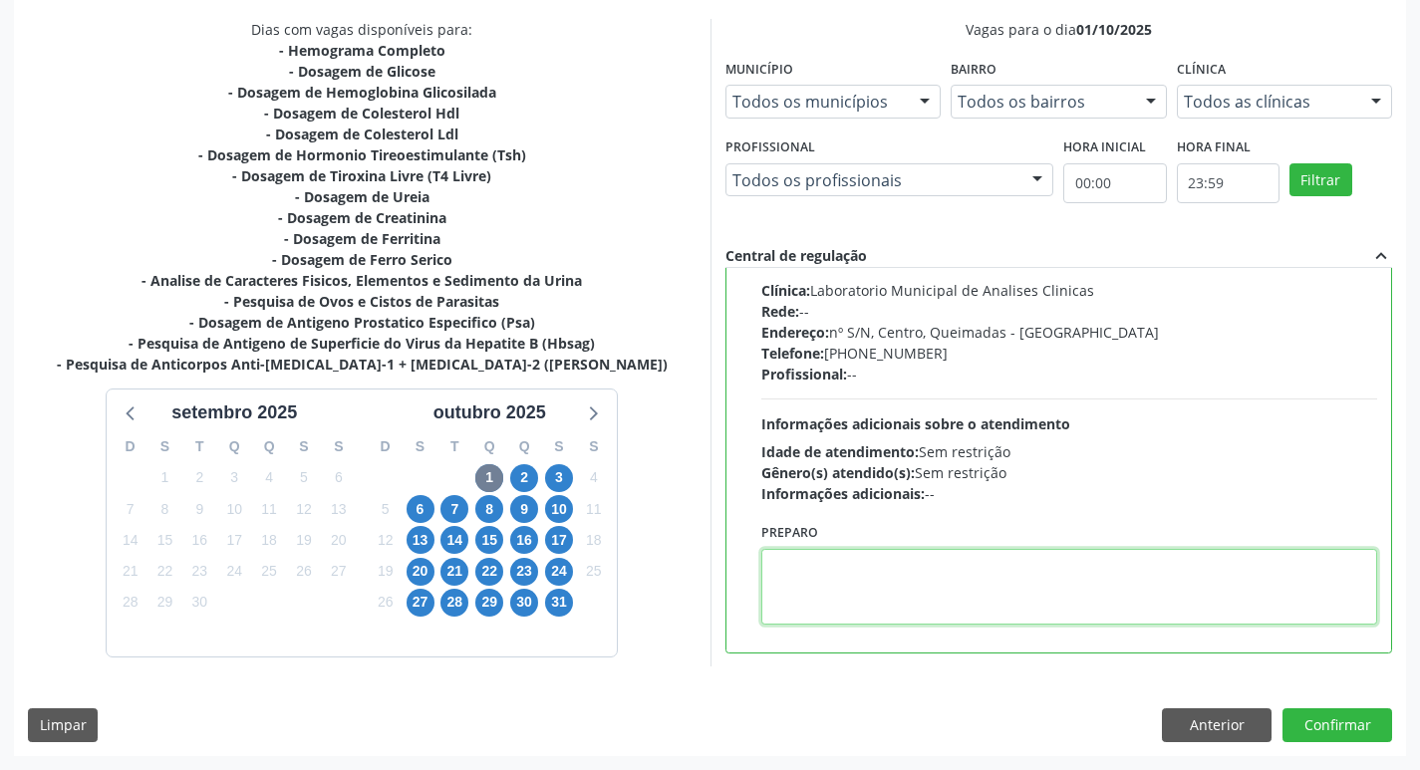
click at [885, 611] on textarea at bounding box center [1069, 587] width 617 height 76
paste textarea "IR EM [GEOGRAPHIC_DATA]"
type textarea "IR EM [GEOGRAPHIC_DATA]"
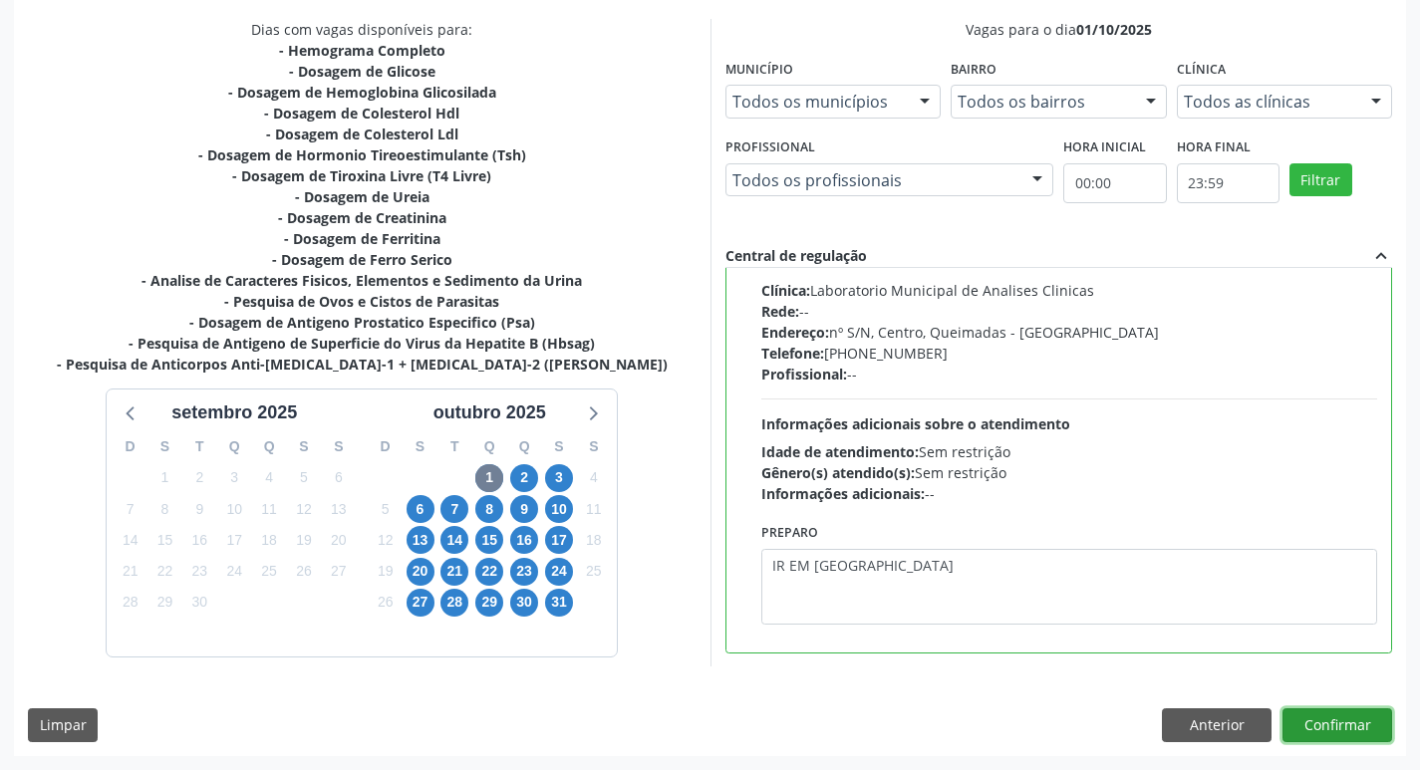
click at [1342, 723] on button "Confirmar" at bounding box center [1338, 726] width 110 height 34
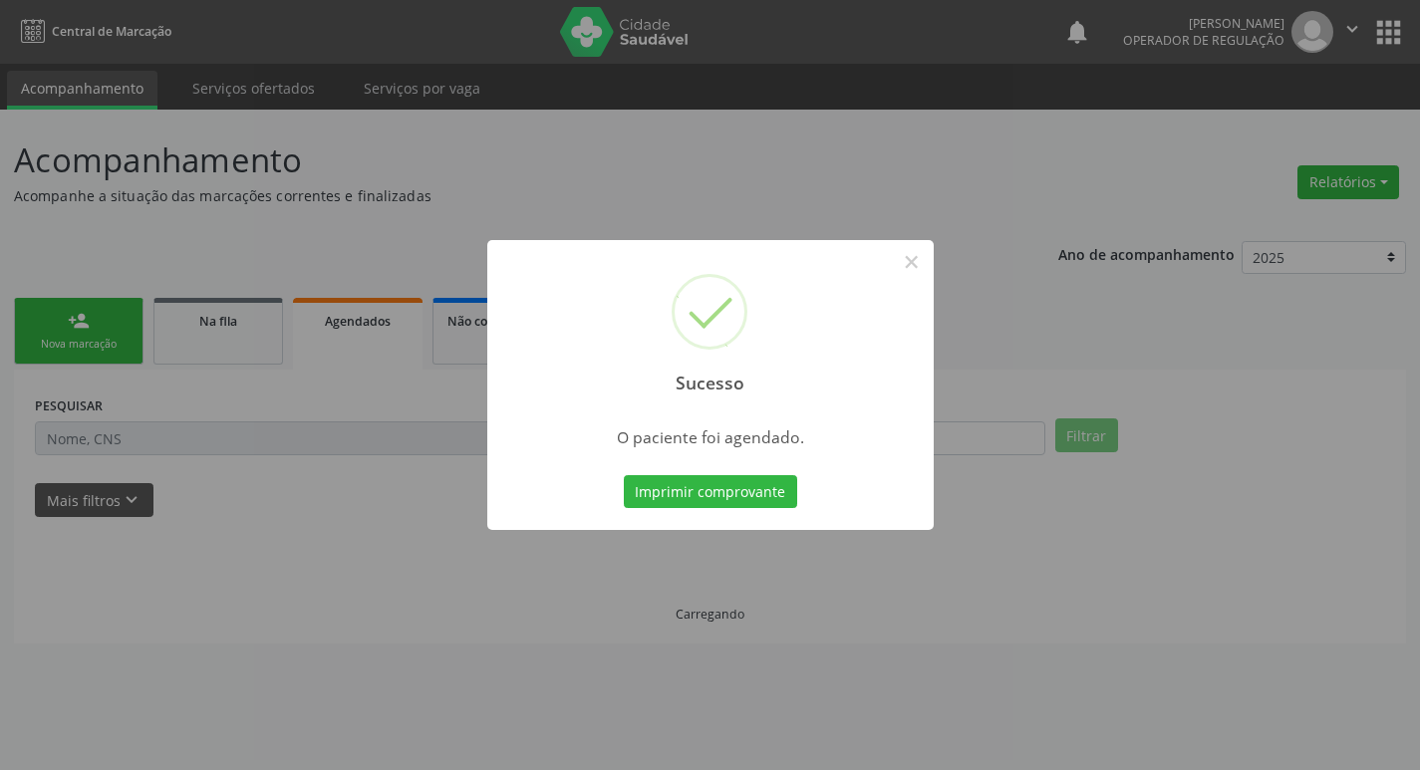
scroll to position [0, 0]
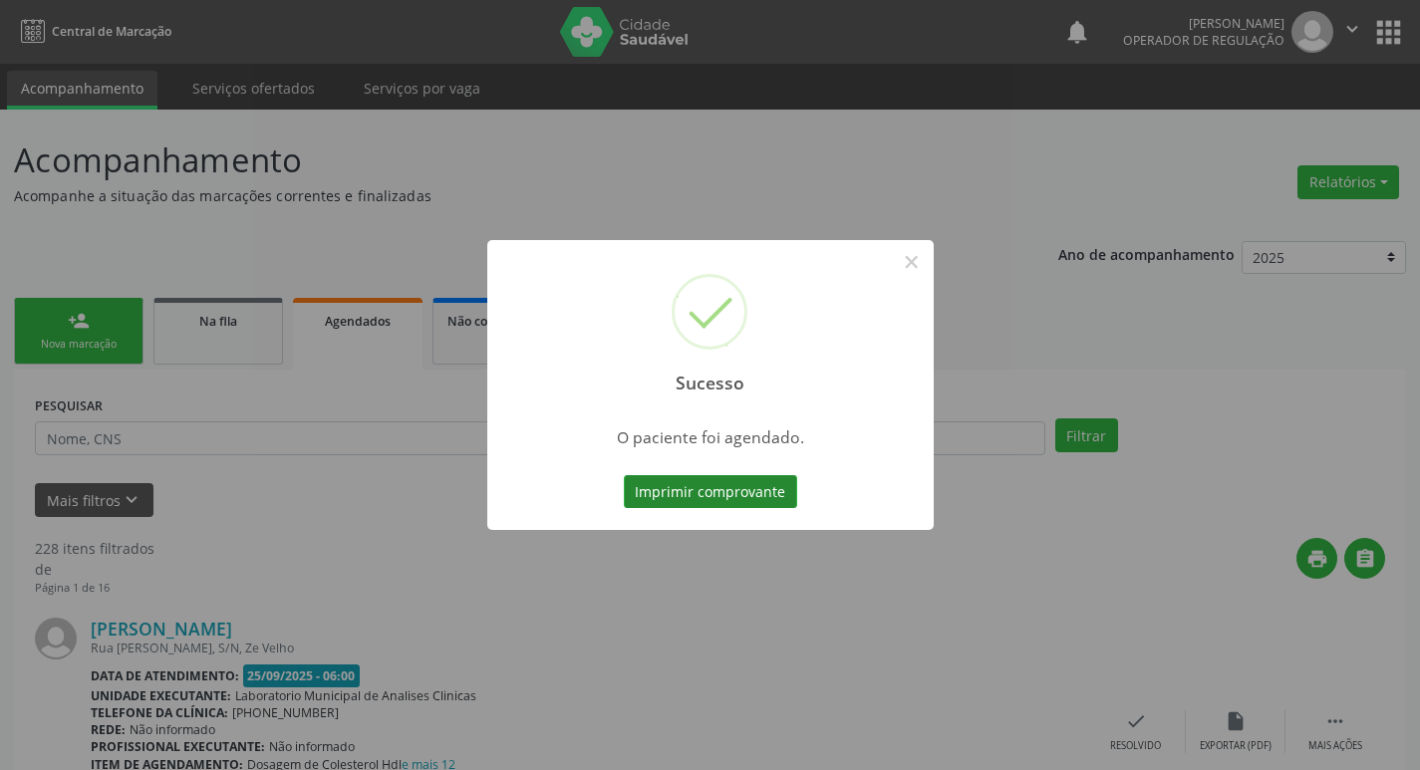
click at [767, 494] on button "Imprimir comprovante" at bounding box center [710, 492] width 173 height 34
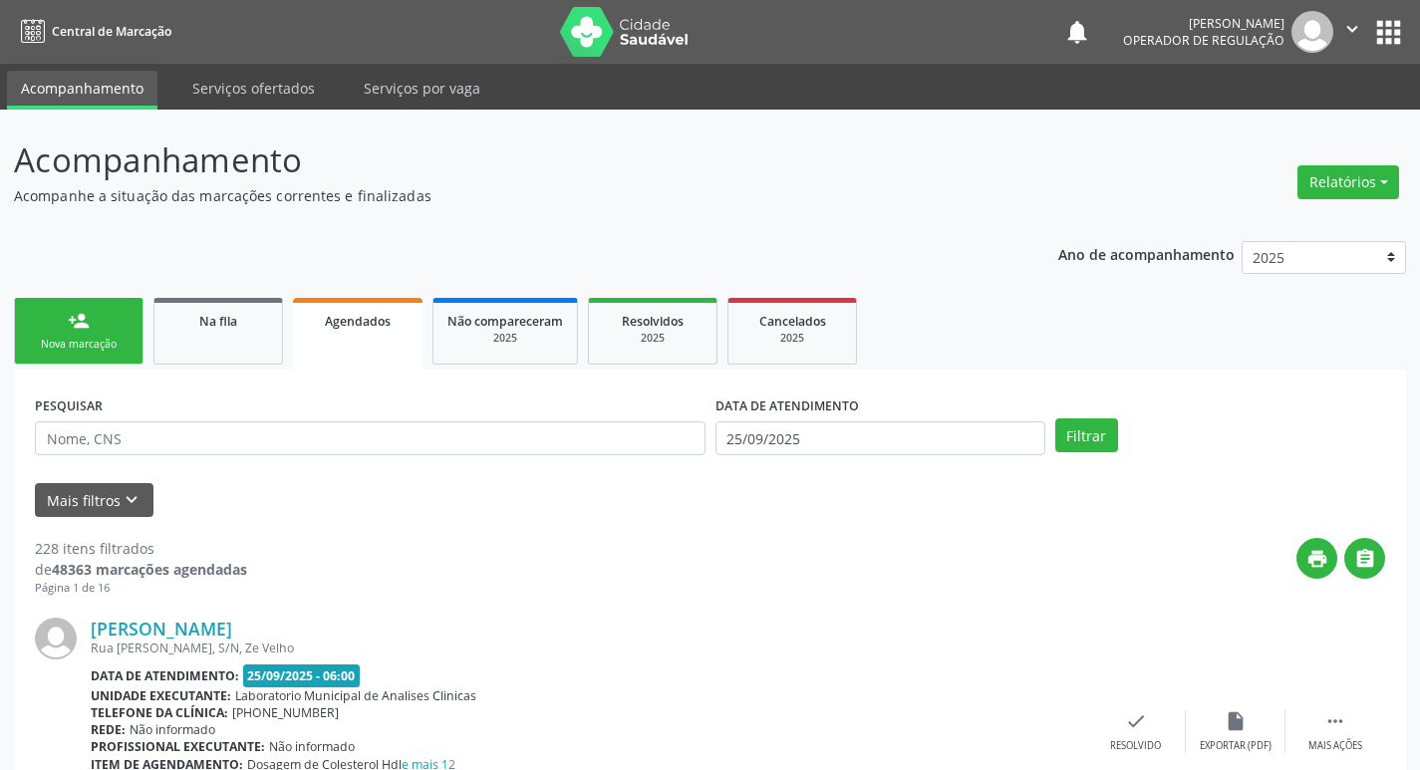
click at [83, 352] on div "Nova marcação" at bounding box center [79, 344] width 100 height 15
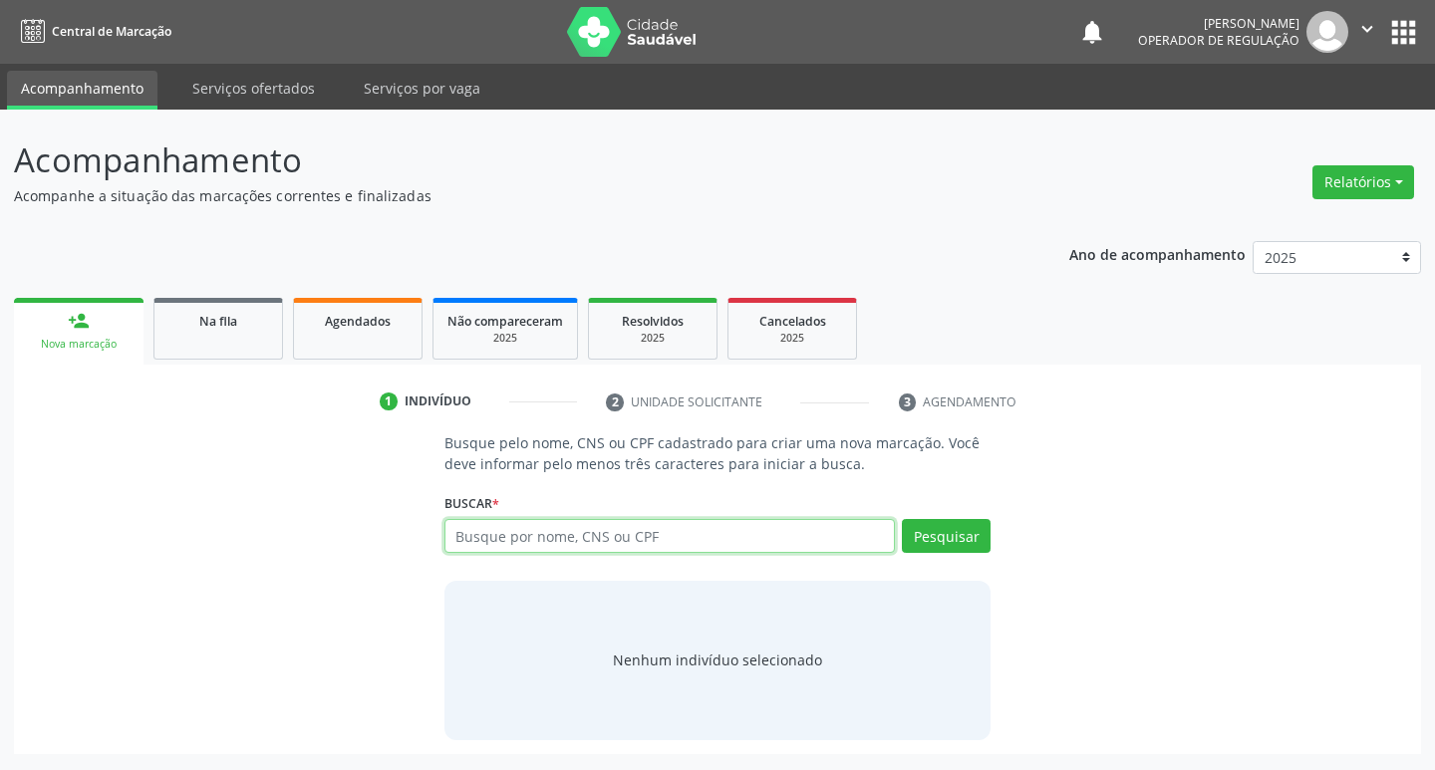
click at [501, 547] on input "text" at bounding box center [671, 536] width 452 height 34
click at [489, 549] on input "text" at bounding box center [671, 536] width 452 height 34
type input "704606173157227"
click at [932, 552] on button "Pesquisar" at bounding box center [946, 536] width 89 height 34
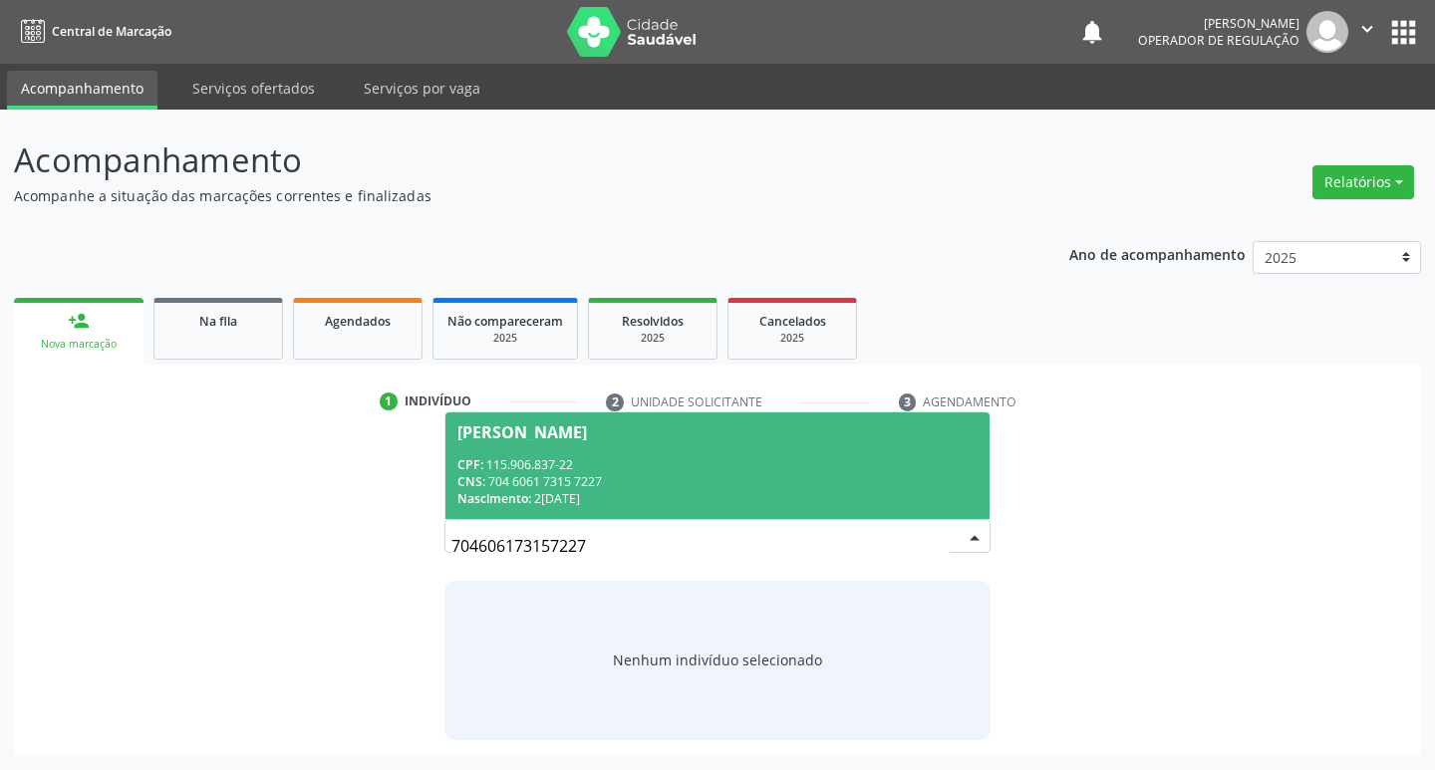
click at [528, 489] on div "CNS: 704 6061 7315 7227" at bounding box center [717, 481] width 521 height 17
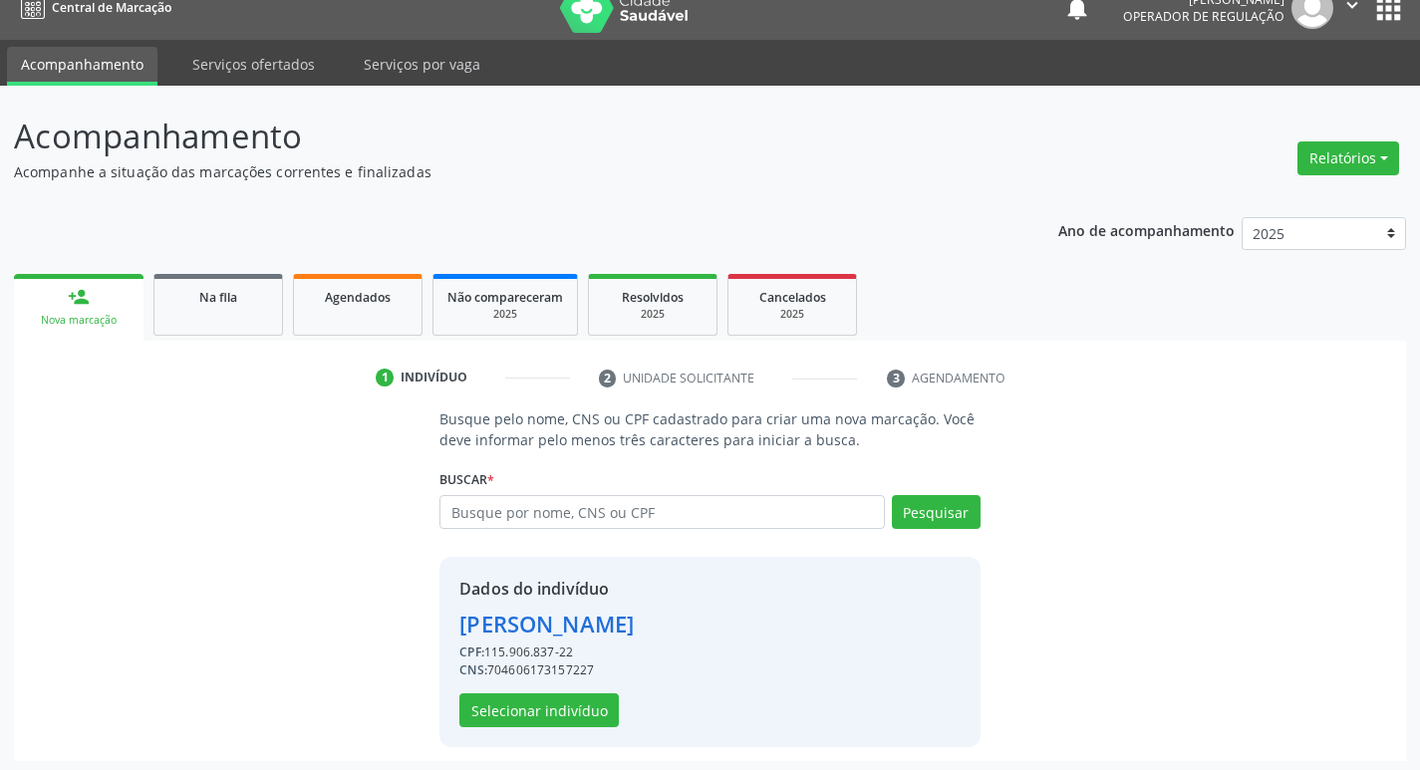
scroll to position [29, 0]
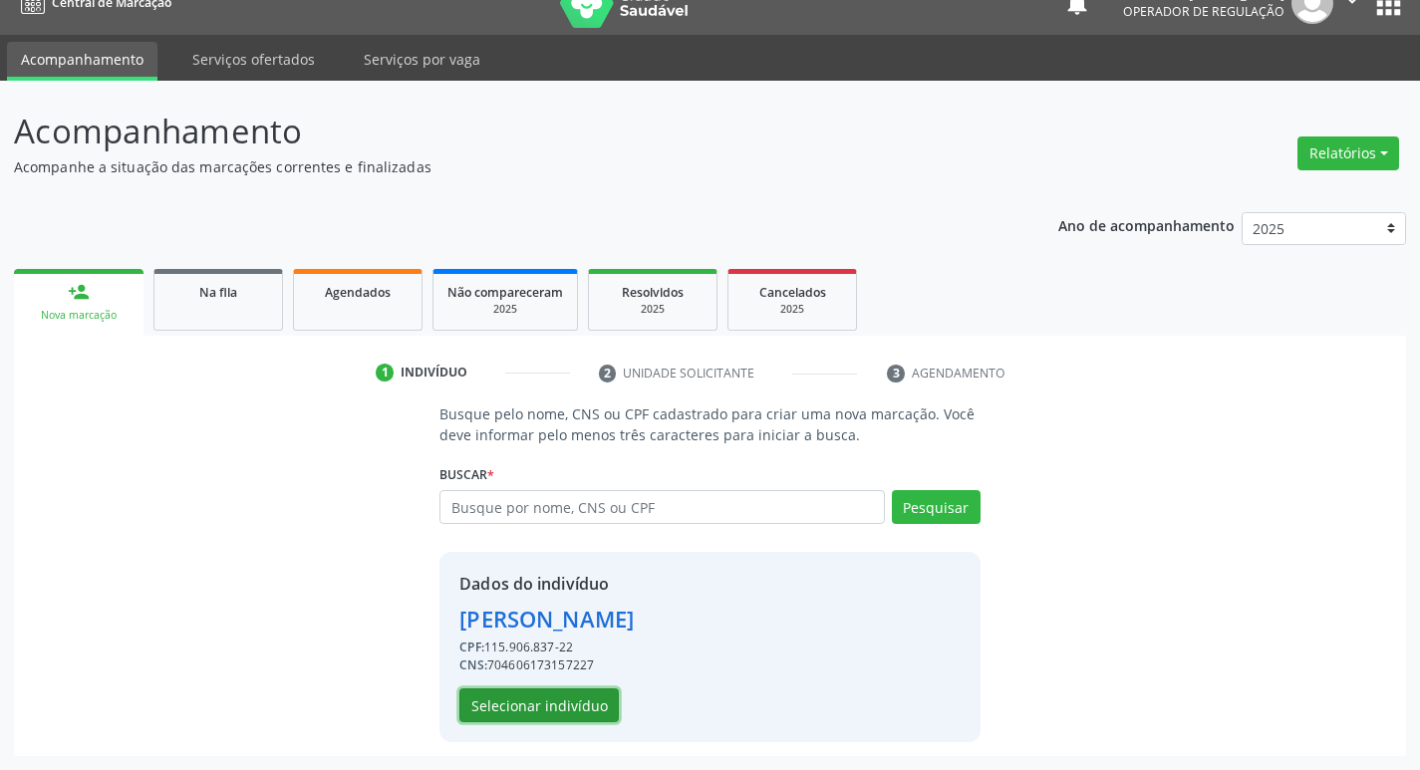
click at [587, 698] on button "Selecionar indivíduo" at bounding box center [538, 706] width 159 height 34
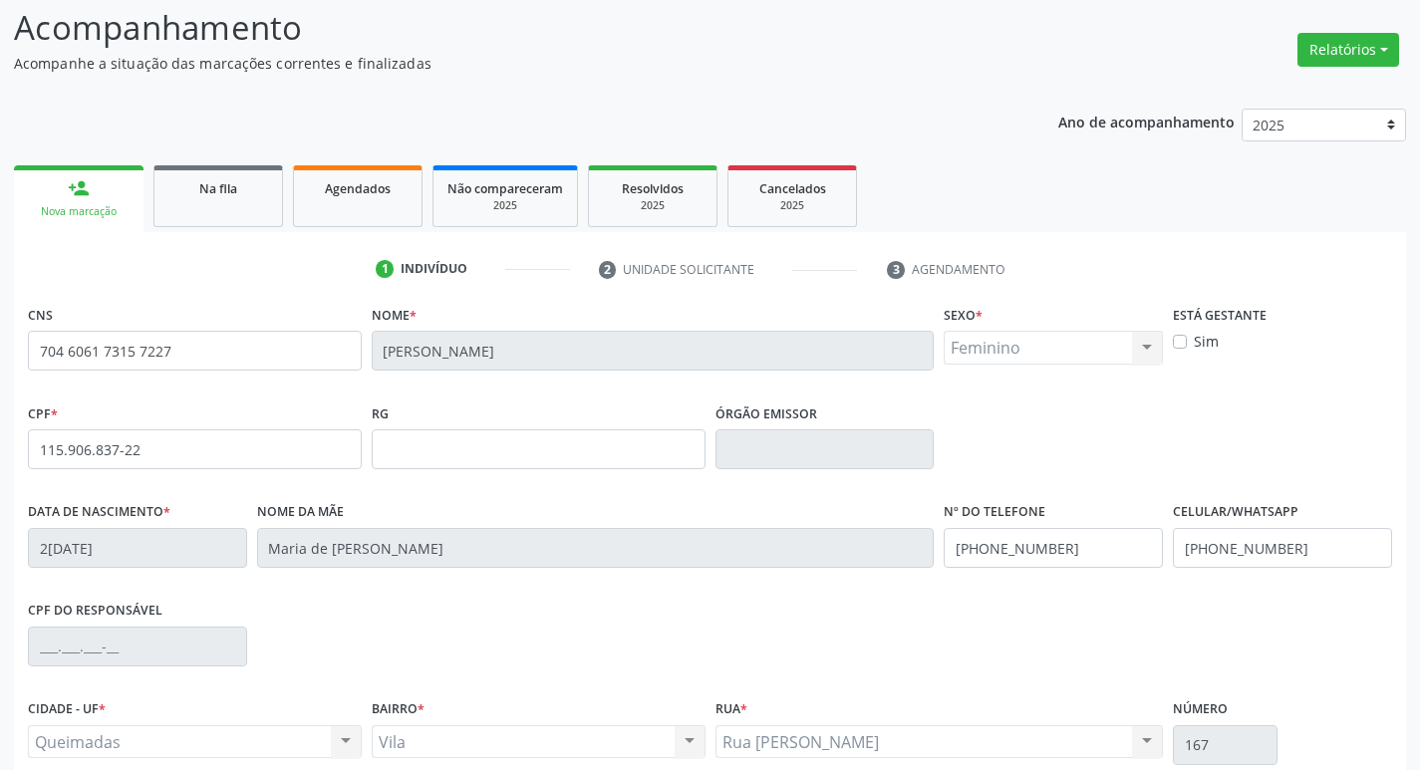
scroll to position [310, 0]
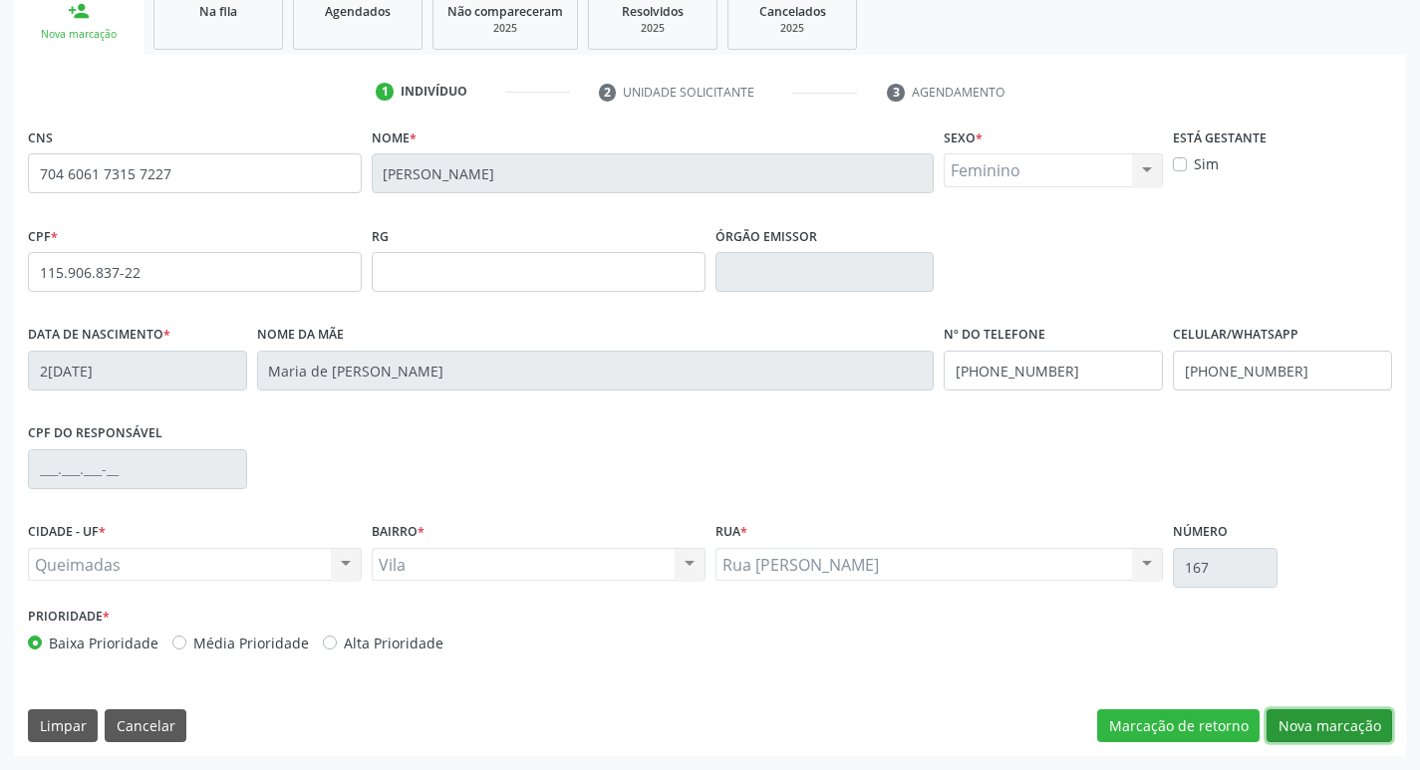
click at [1289, 730] on button "Nova marcação" at bounding box center [1330, 727] width 126 height 34
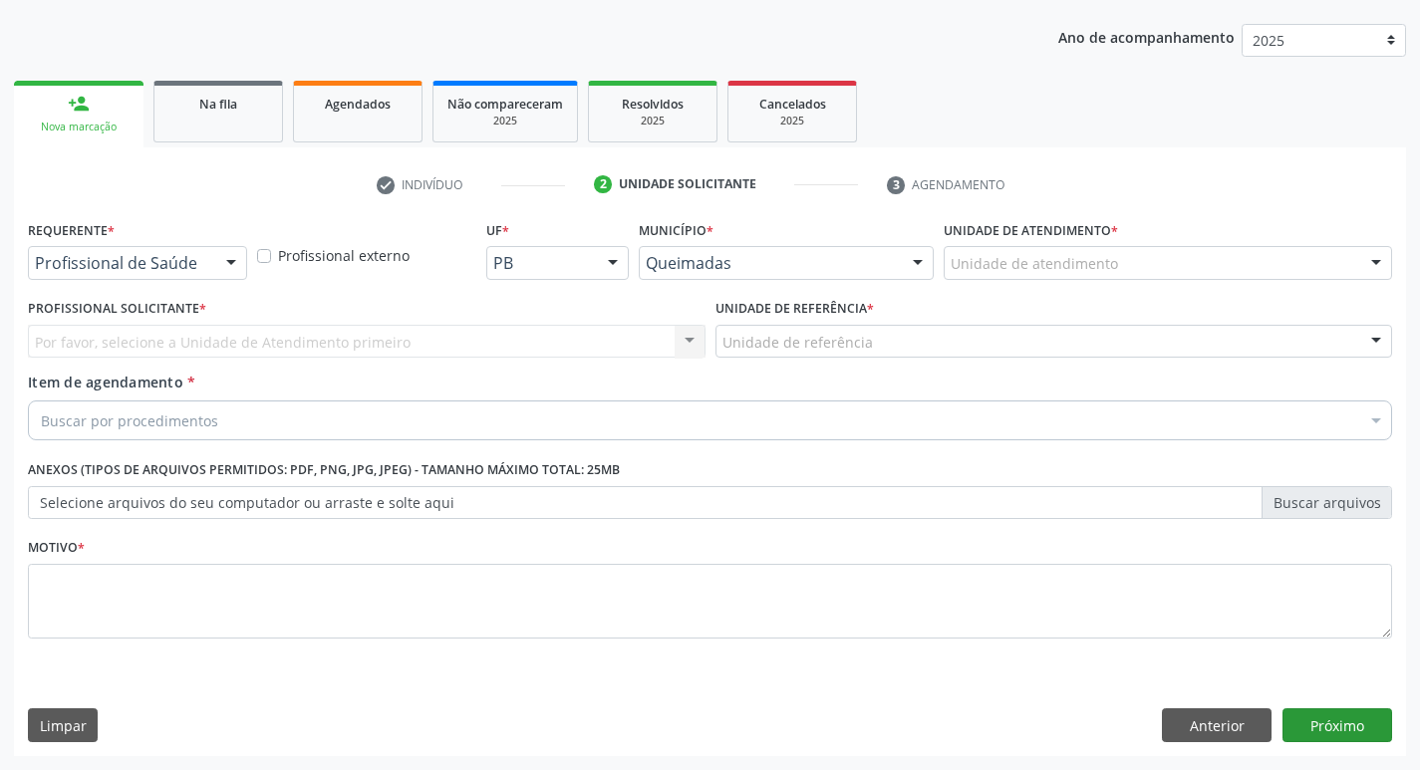
scroll to position [217, 0]
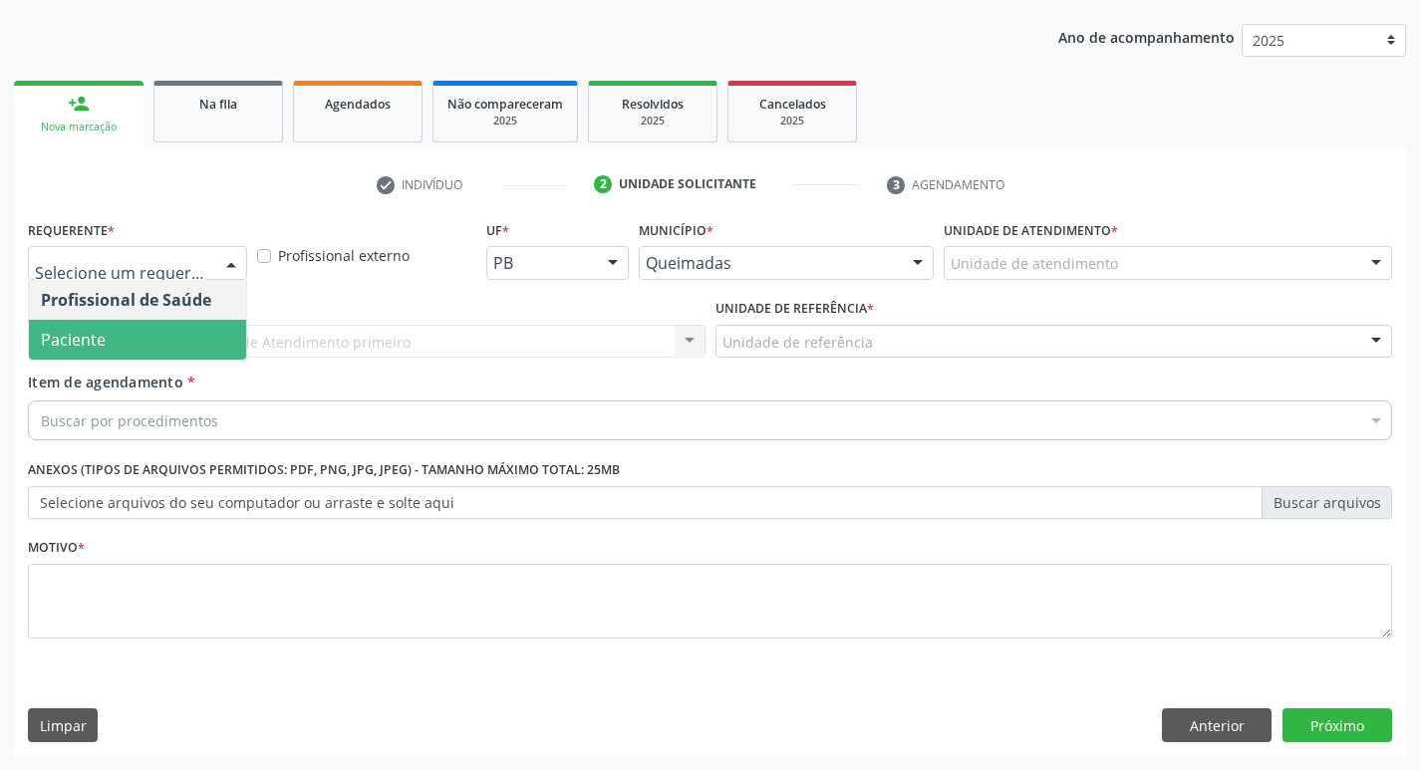
click at [88, 345] on span "Paciente" at bounding box center [73, 340] width 65 height 22
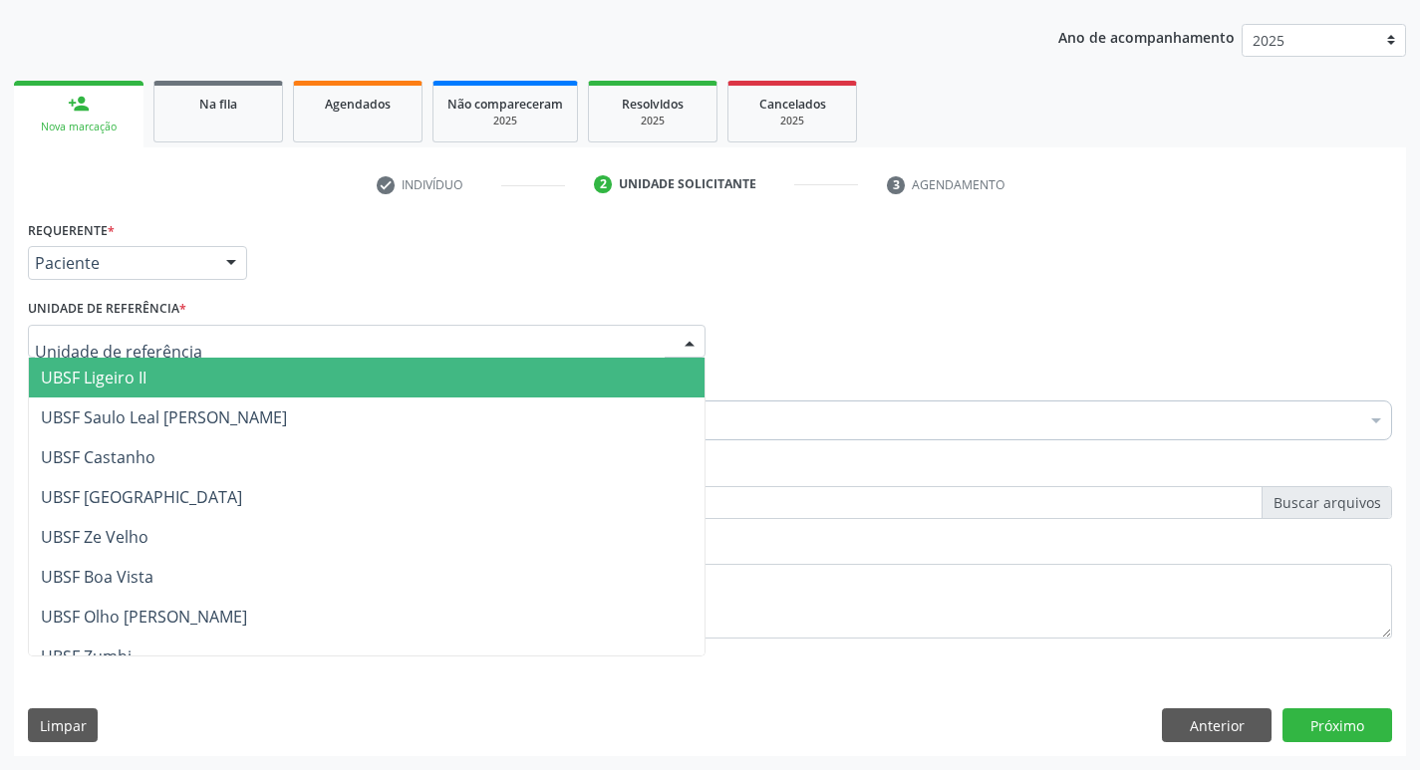
type input "V"
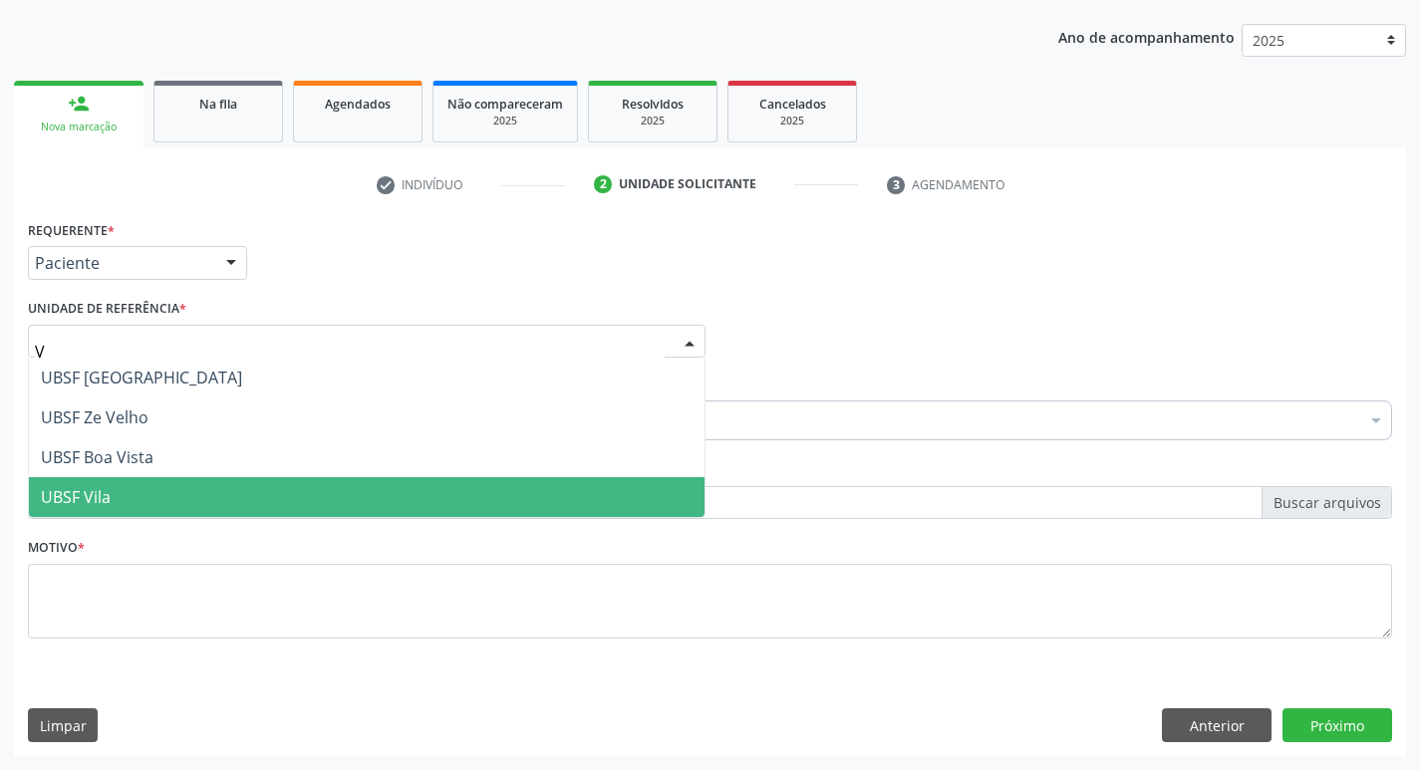
click at [85, 490] on span "UBSF Vila" at bounding box center [76, 497] width 70 height 22
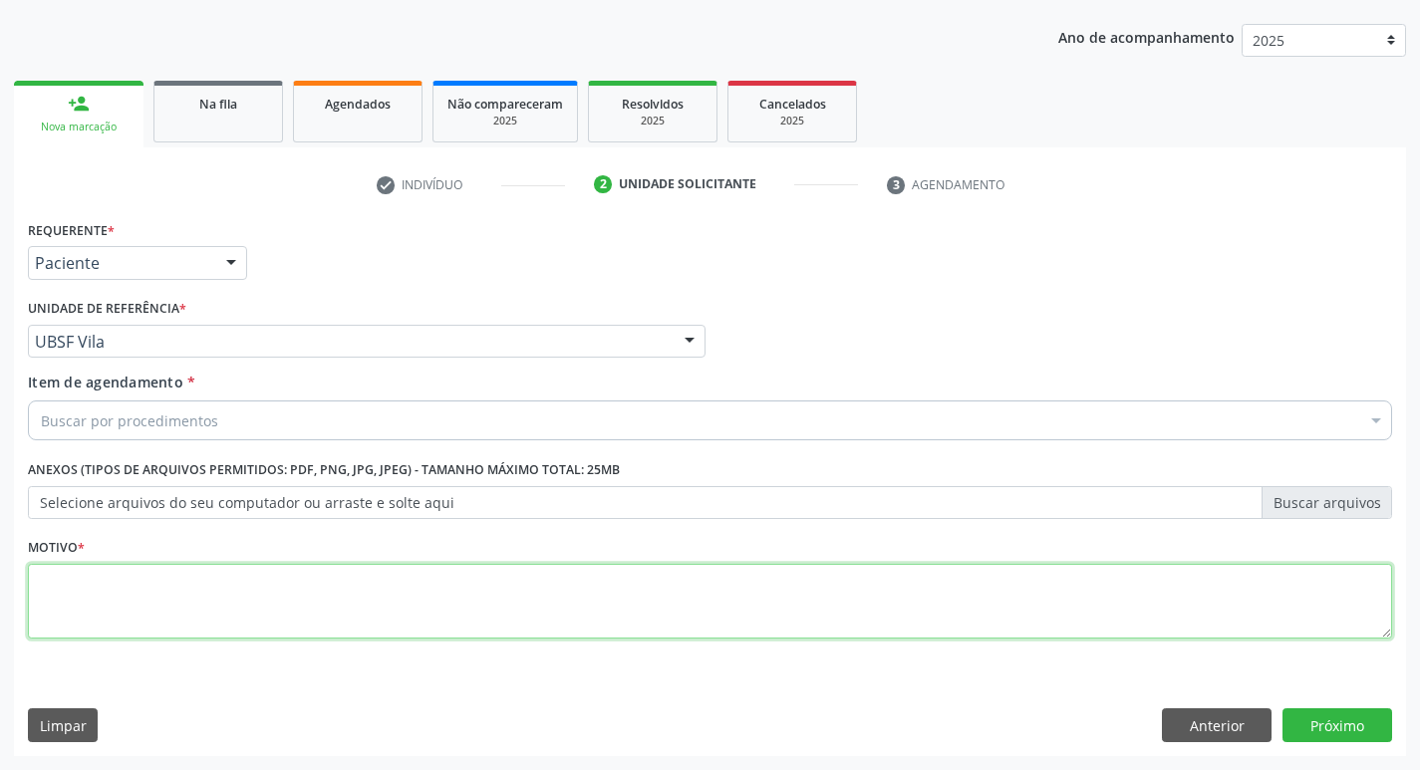
click at [104, 618] on textarea at bounding box center [710, 602] width 1365 height 76
type textarea "AVALIACAO"
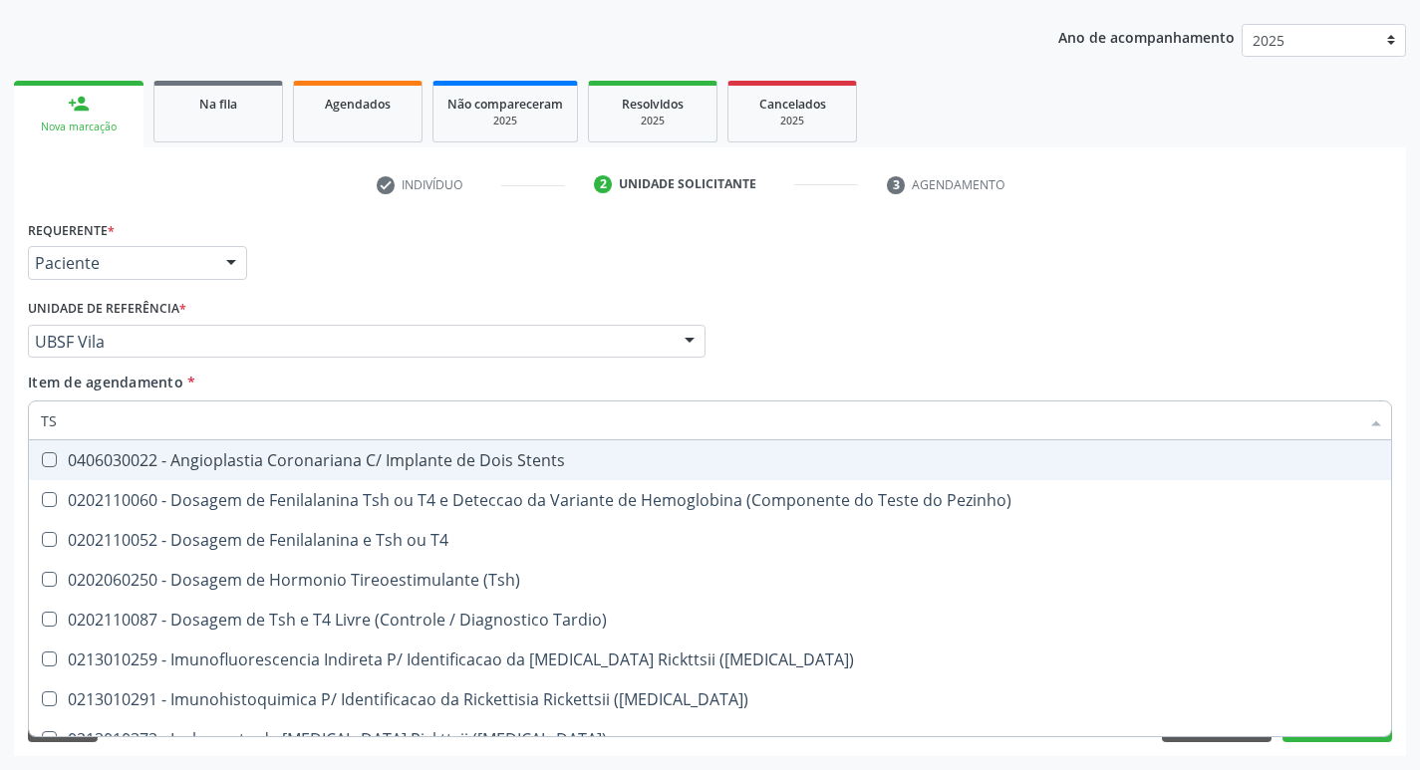
type input "TSH"
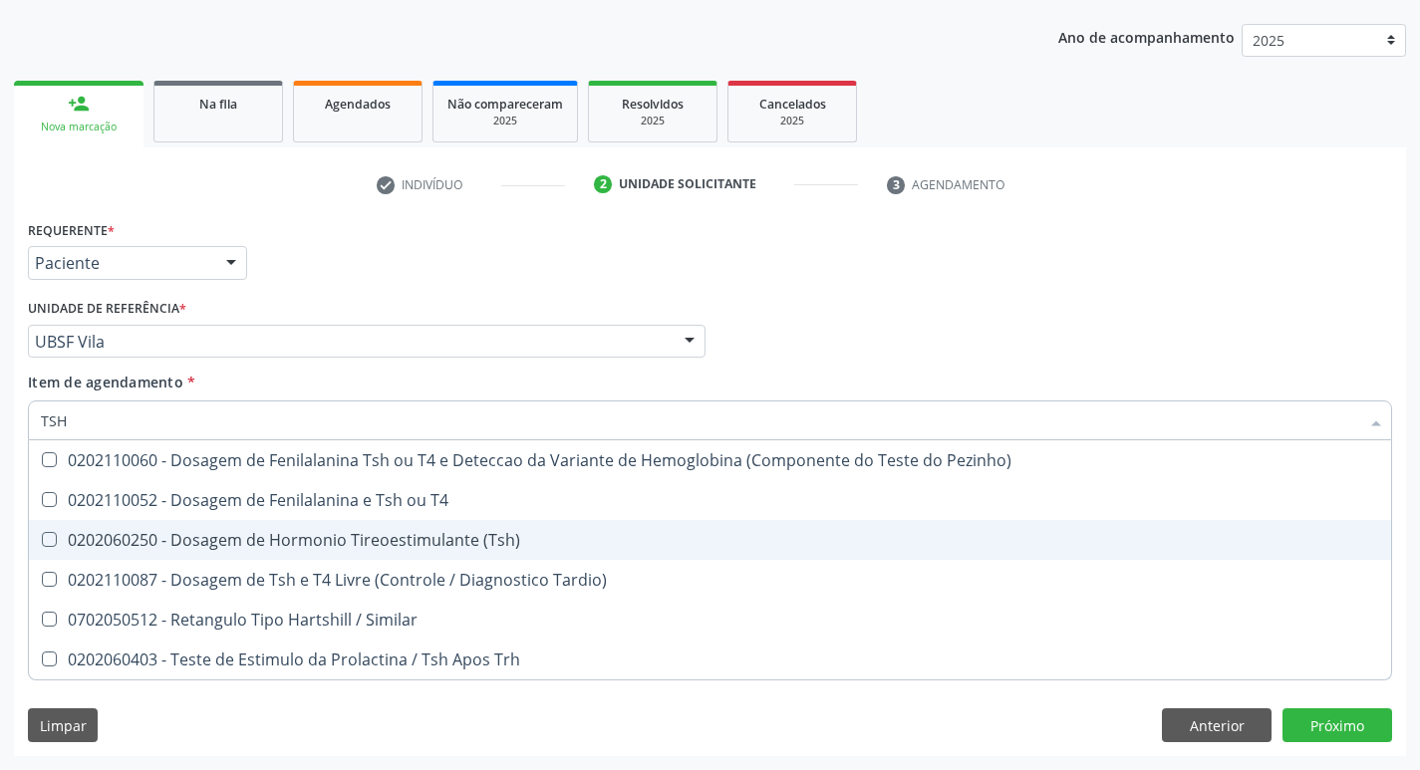
click at [431, 543] on div "0202060250 - Dosagem de Hormonio Tireoestimulante (Tsh)" at bounding box center [710, 540] width 1339 height 16
checkbox \(Tsh\) "true"
type input "TS"
checkbox \(Tsh\) "false"
checkbox Tardio\) "true"
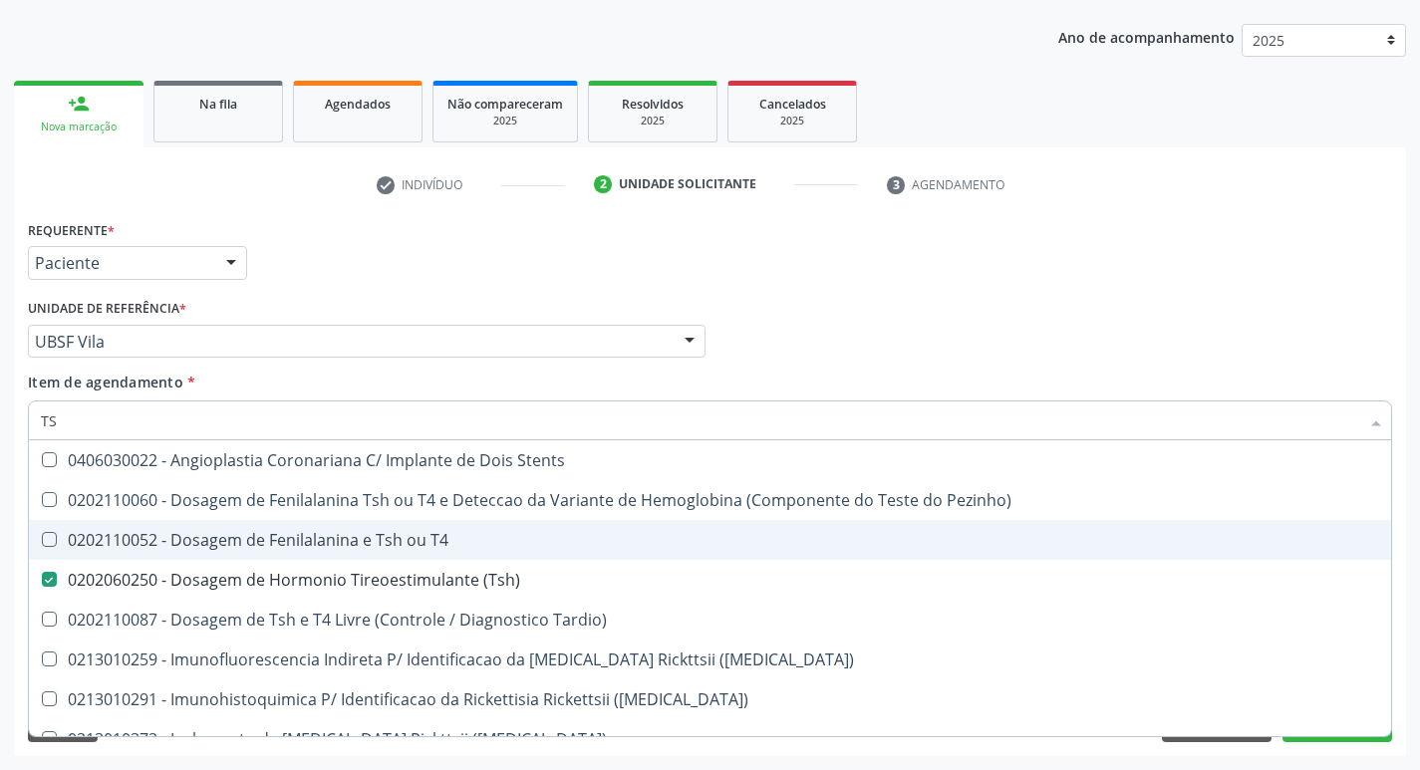
type input "T"
checkbox \(Tsh\) "false"
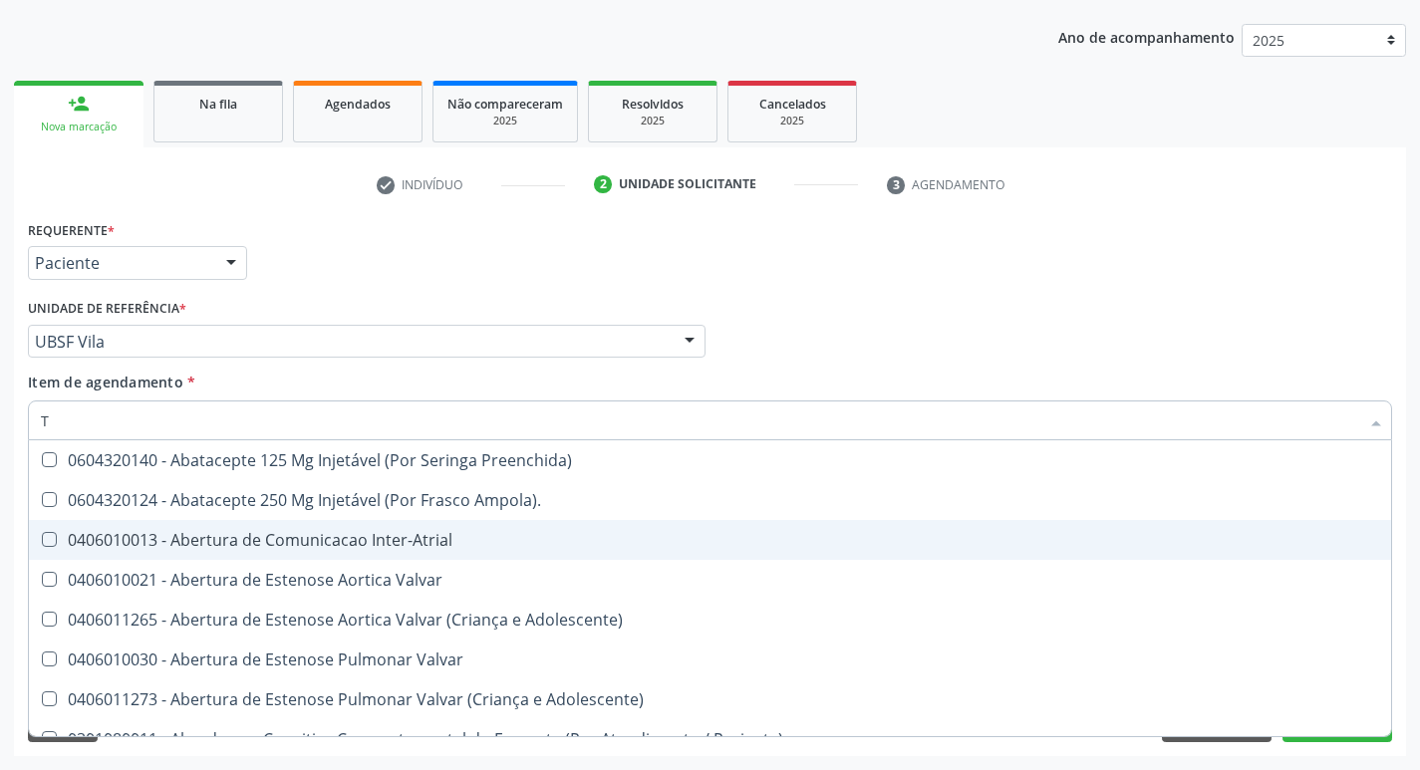
type input "T4"
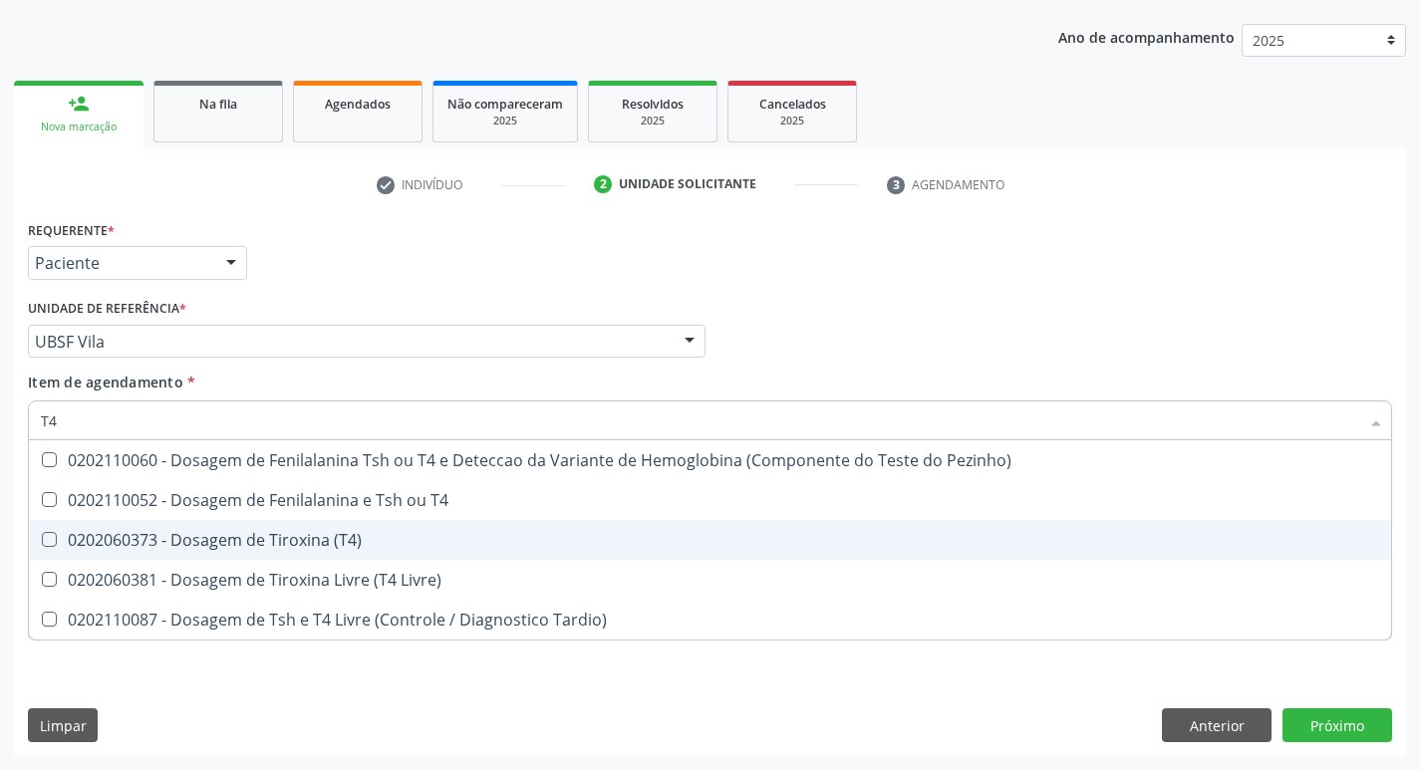
click at [374, 533] on div "0202060373 - Dosagem de Tiroxina (T4)" at bounding box center [710, 540] width 1339 height 16
checkbox \(T4\) "true"
type input "T"
checkbox \(T4\) "false"
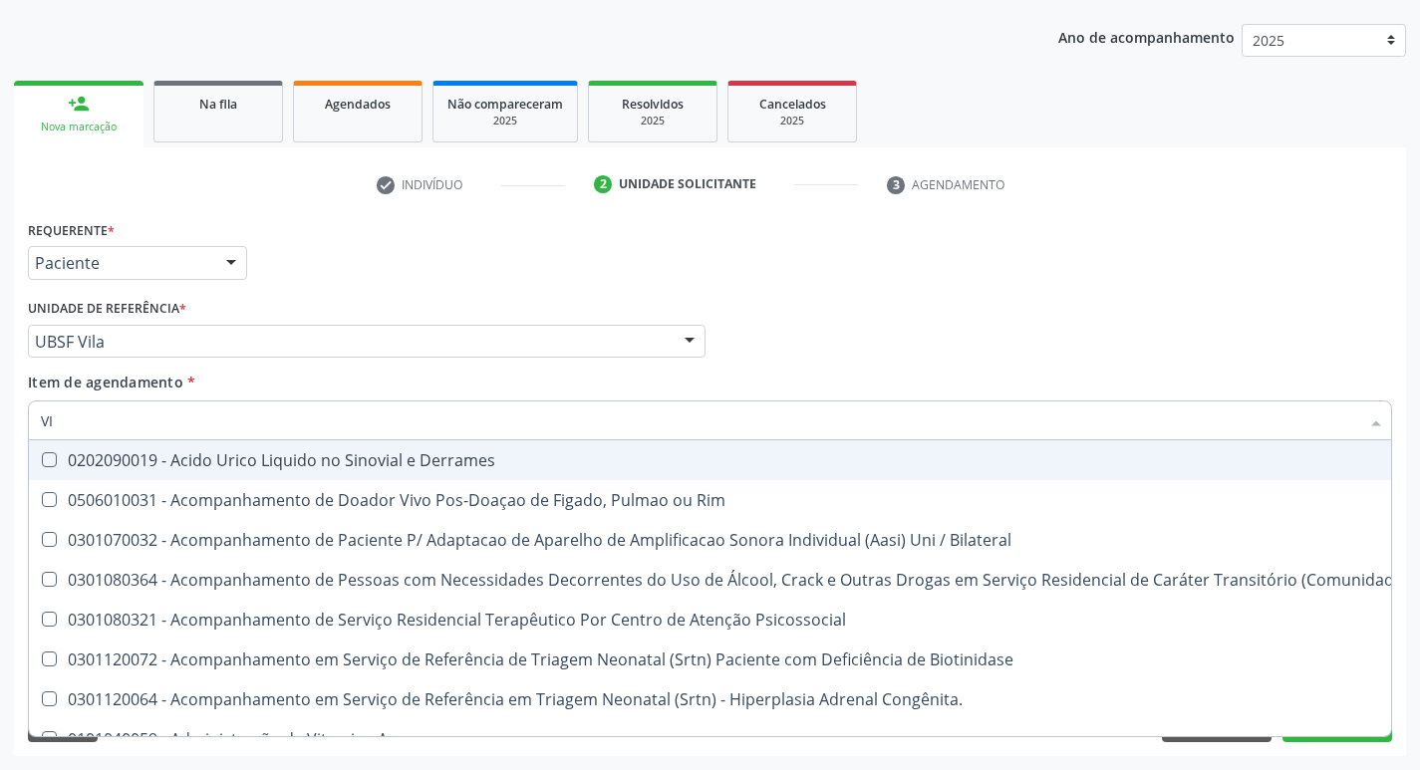
type input "VITAM"
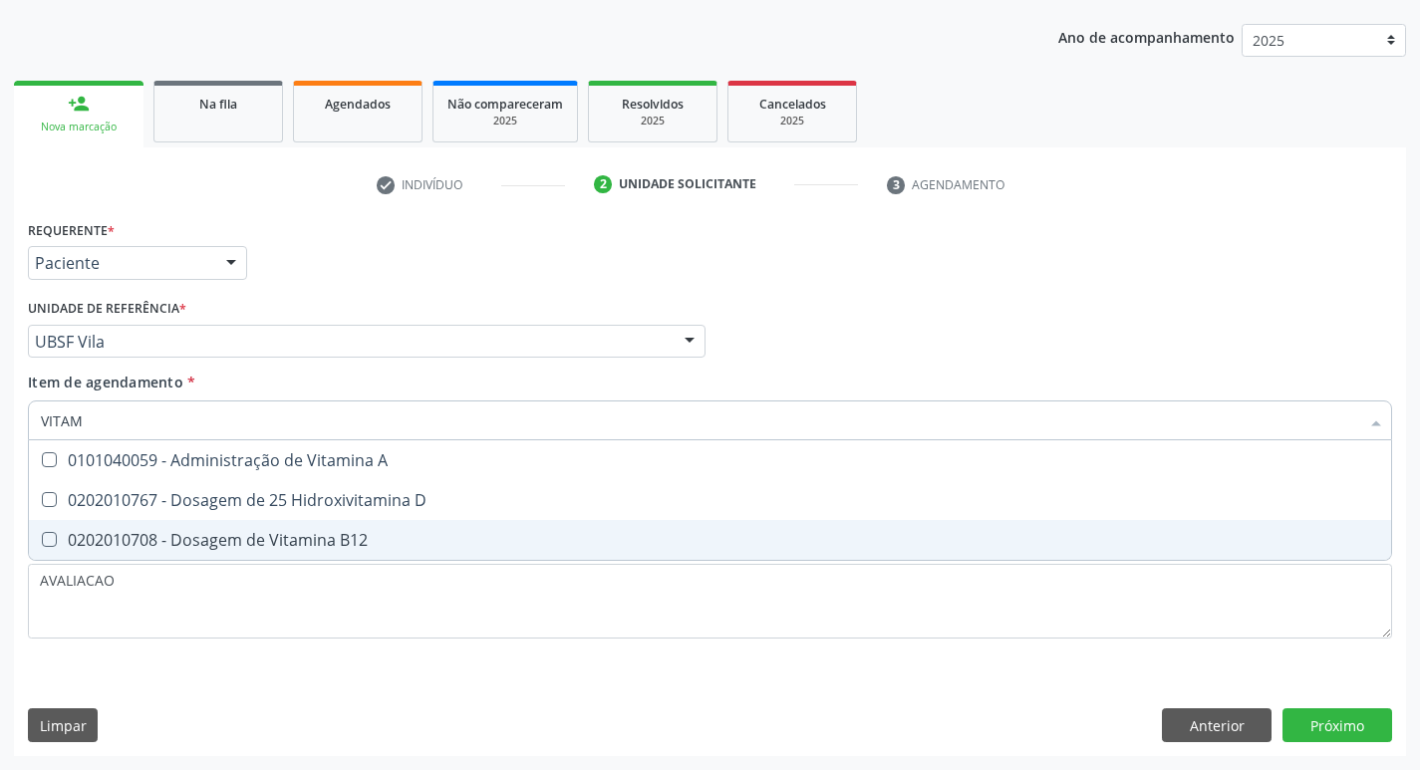
click at [365, 542] on div "0202010708 - Dosagem de Vitamina B12" at bounding box center [710, 540] width 1339 height 16
checkbox B12 "true"
type input "VITA"
checkbox B12 "false"
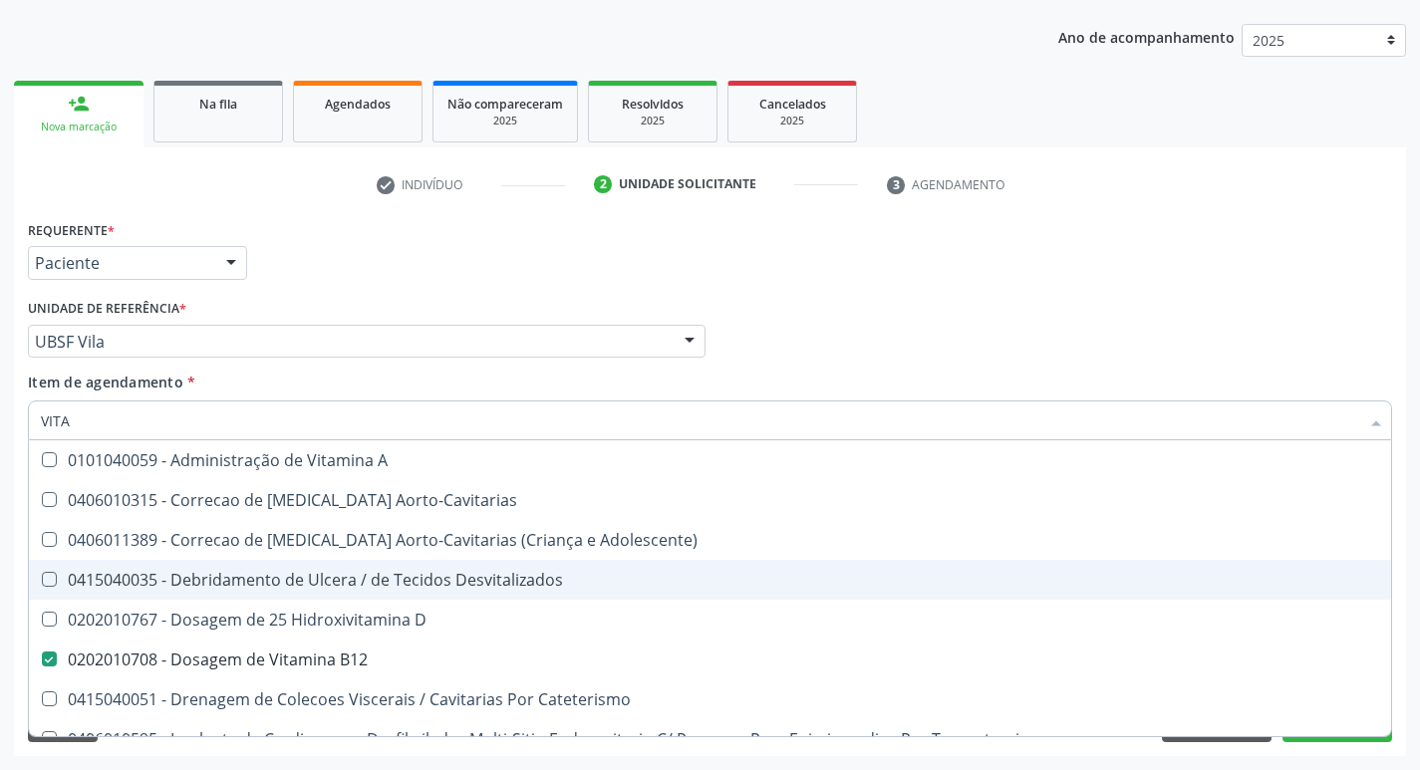
type input "VIT"
checkbox B12 "false"
checkbox Cateterismo "true"
type input "V"
checkbox Cateterismo "false"
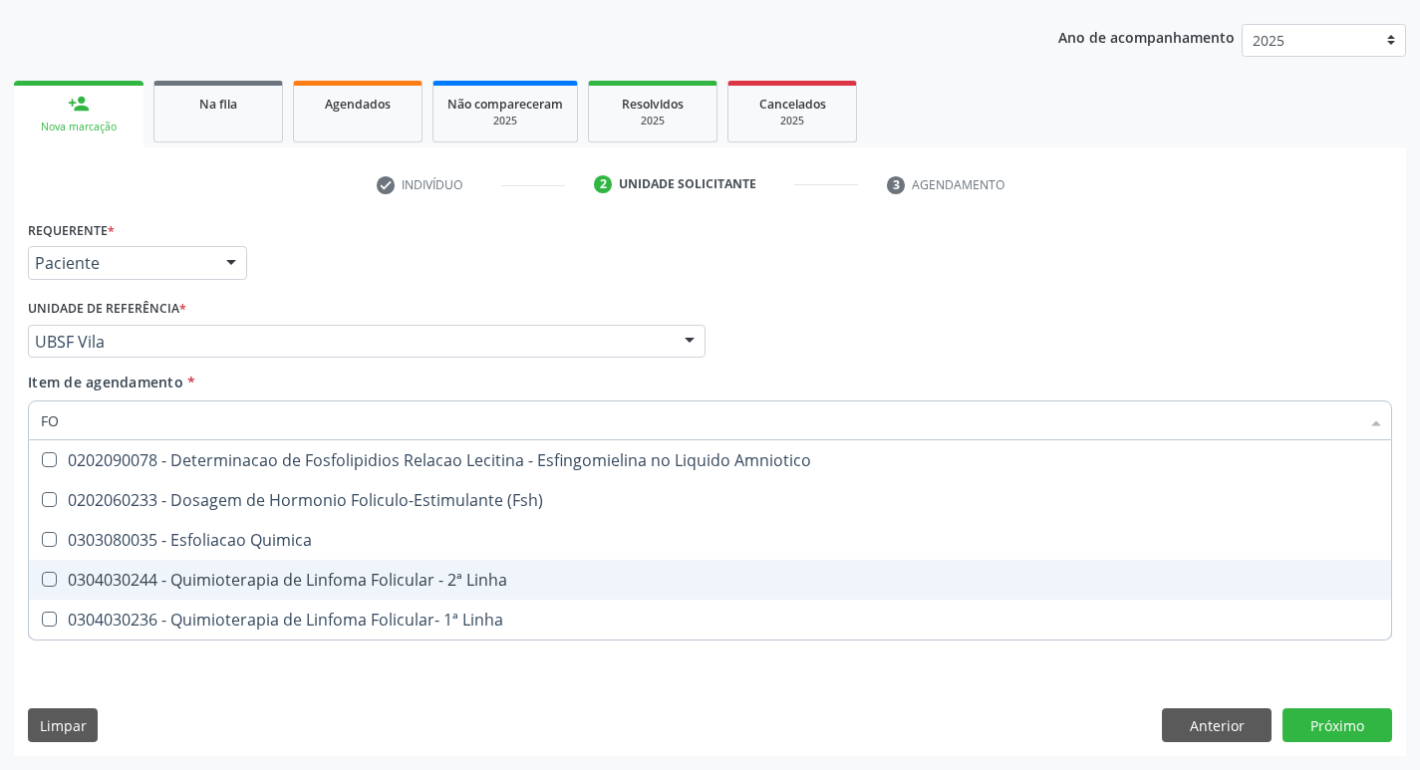
type input "F"
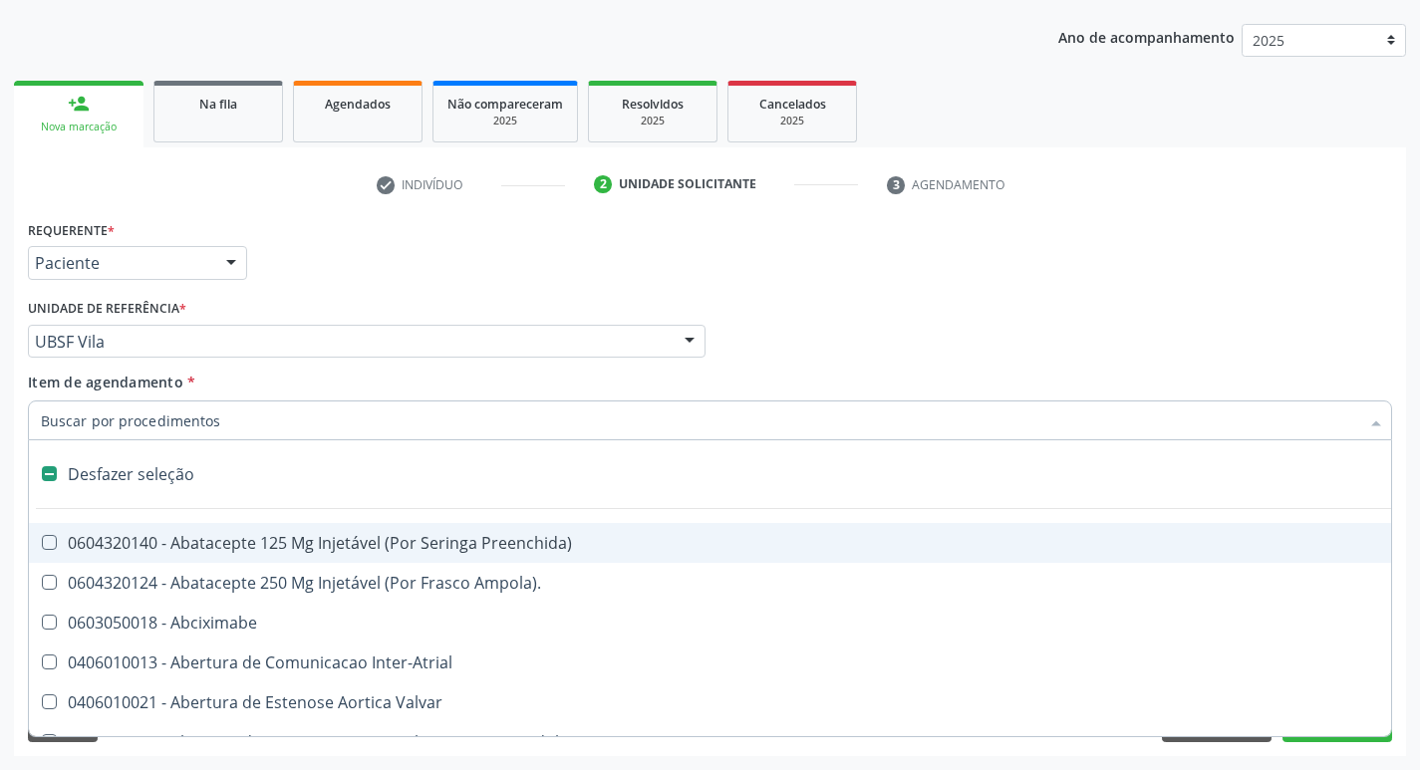
click at [976, 259] on div "Requerente * Paciente Profissional de Saúde Paciente Nenhum resultado encontrad…" at bounding box center [710, 254] width 1374 height 78
checkbox Ampola\)\ "true"
checkbox Abciximabe "true"
checkbox Inter-Atrial "true"
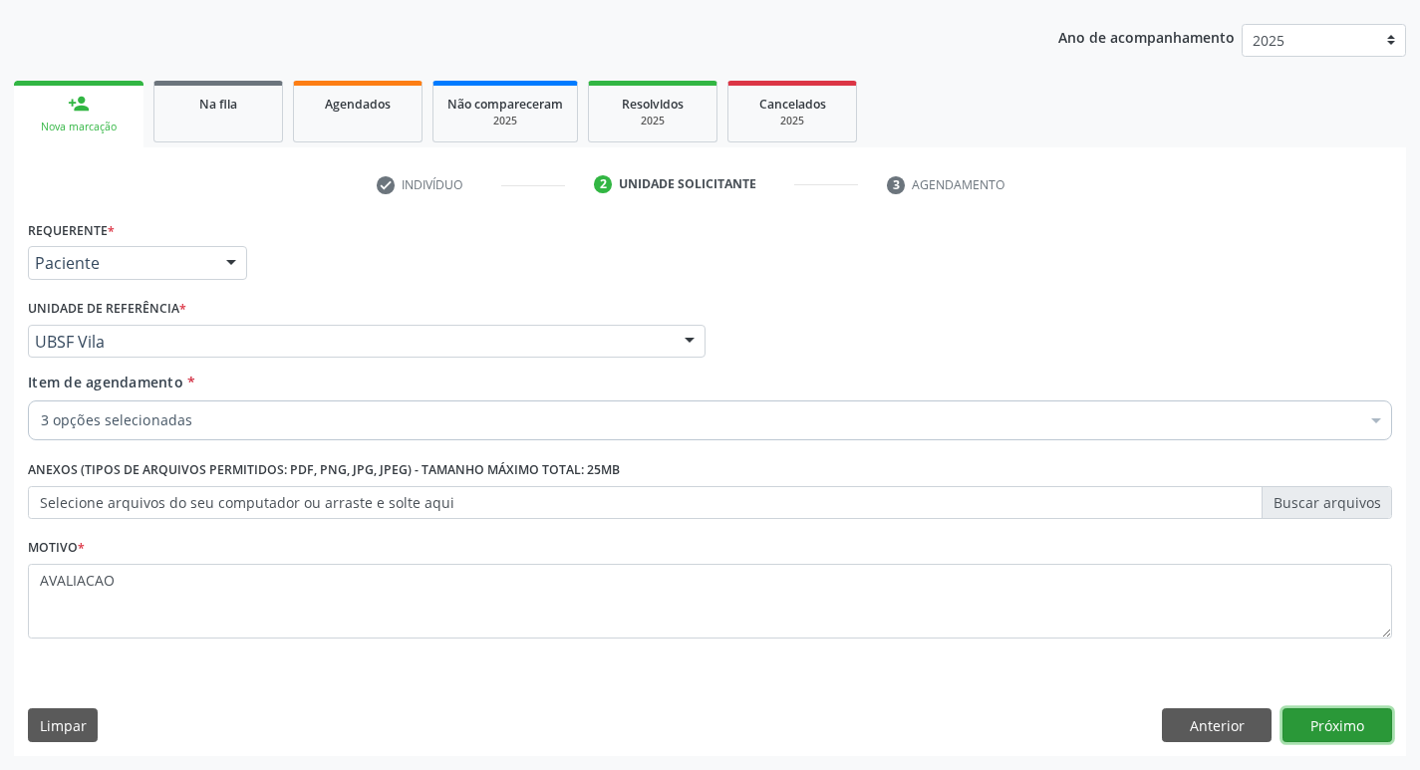
click at [1345, 713] on button "Próximo" at bounding box center [1338, 726] width 110 height 34
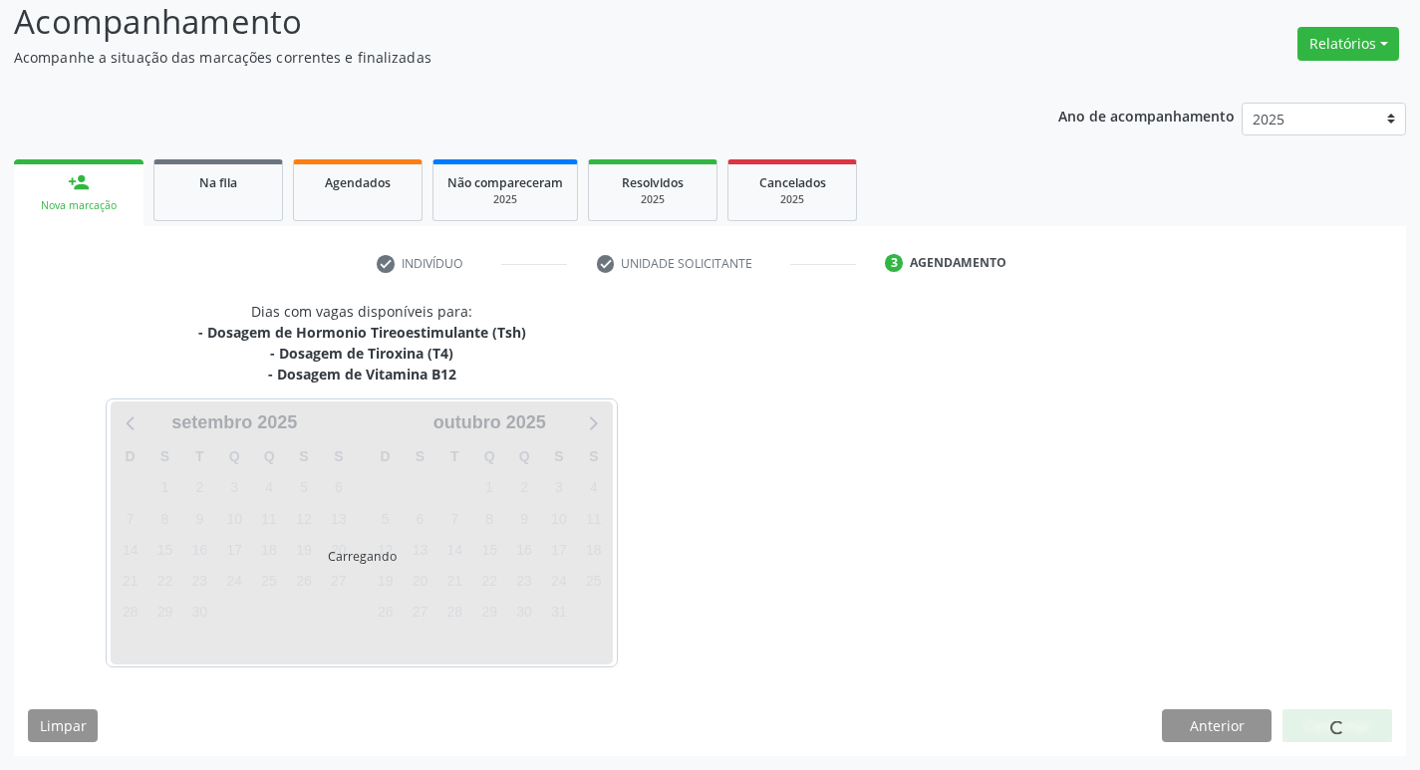
scroll to position [139, 0]
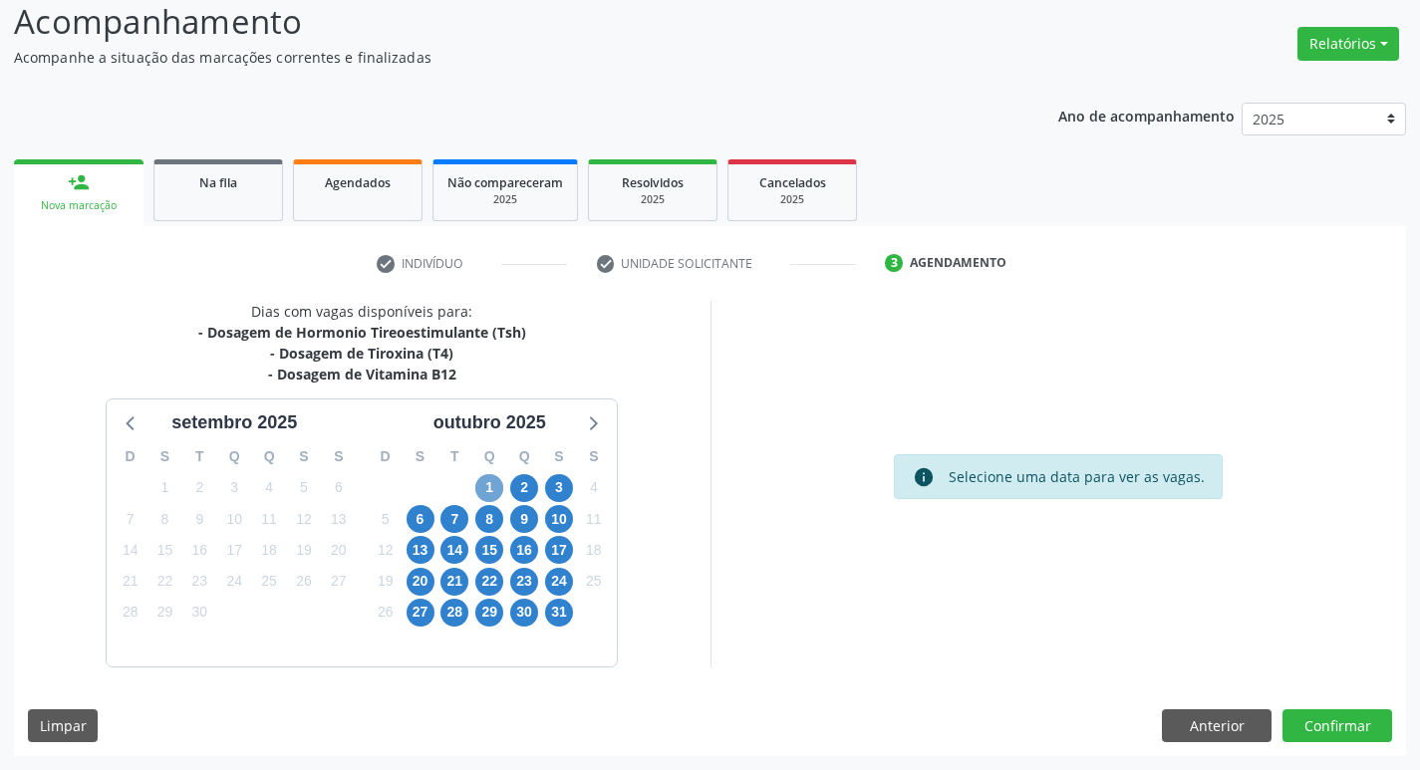
click at [494, 490] on span "1" at bounding box center [489, 488] width 28 height 28
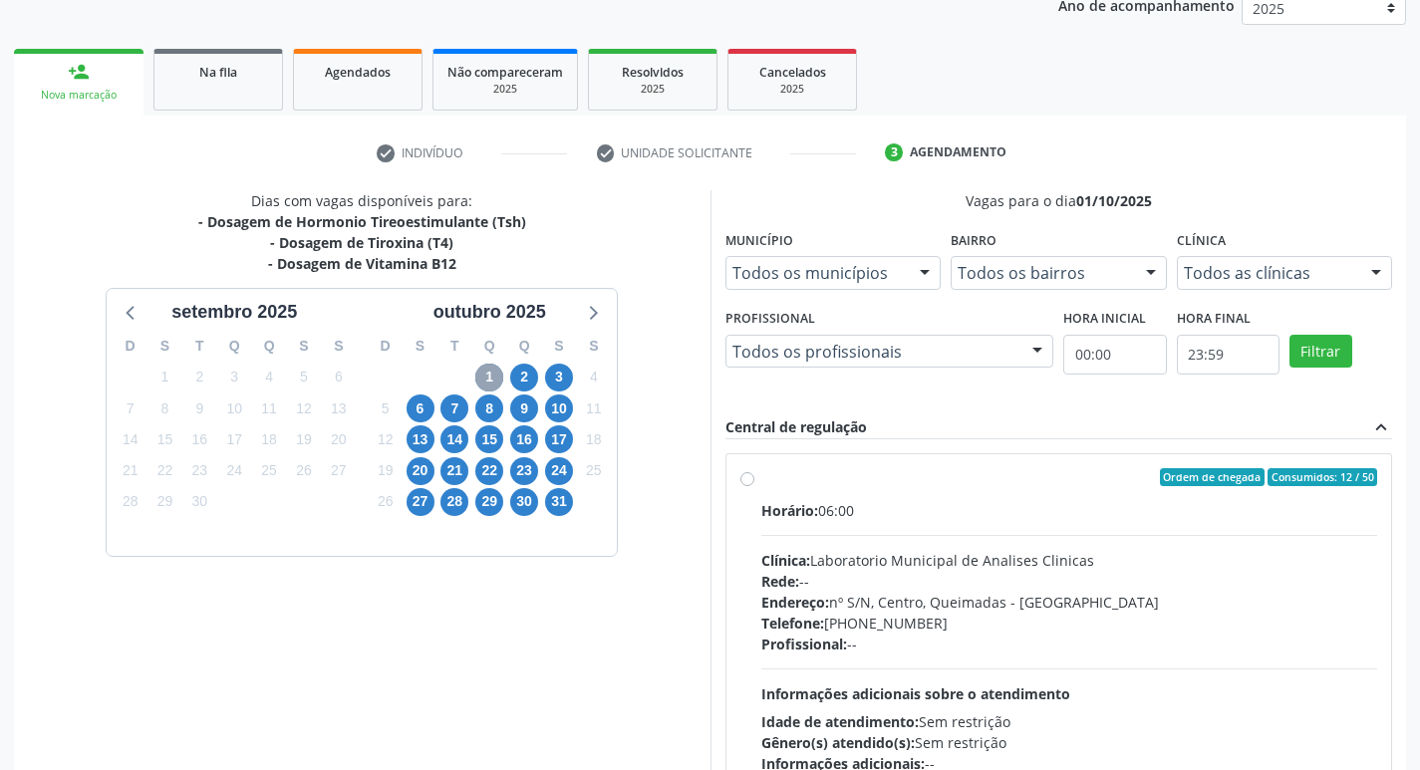
scroll to position [385, 0]
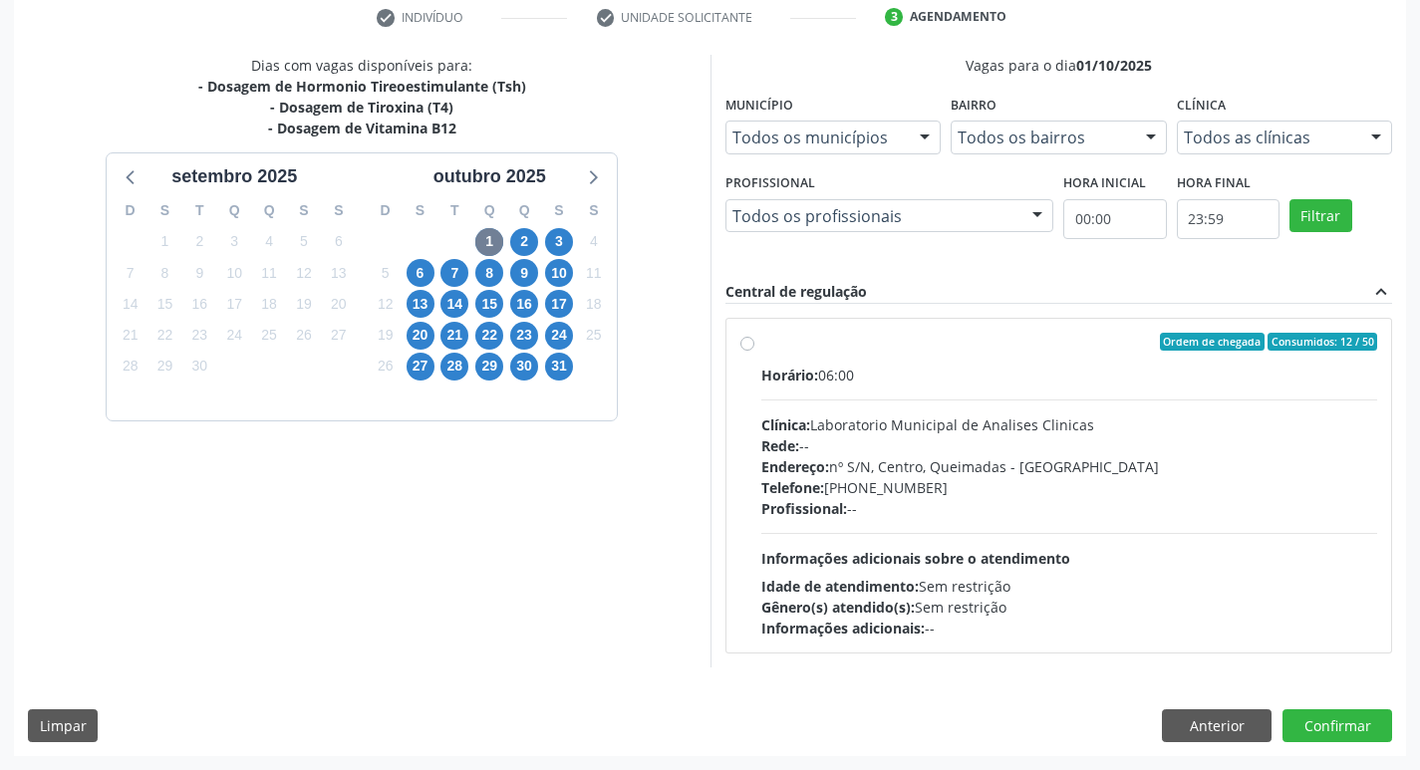
click at [851, 482] on div "Telefone: (83) 33921344" at bounding box center [1069, 487] width 617 height 21
click at [755, 351] on input "Ordem de chegada Consumidos: 12 / 50 Horário: 06:00 Clínica: Laboratorio Munici…" at bounding box center [748, 342] width 14 height 18
radio input "true"
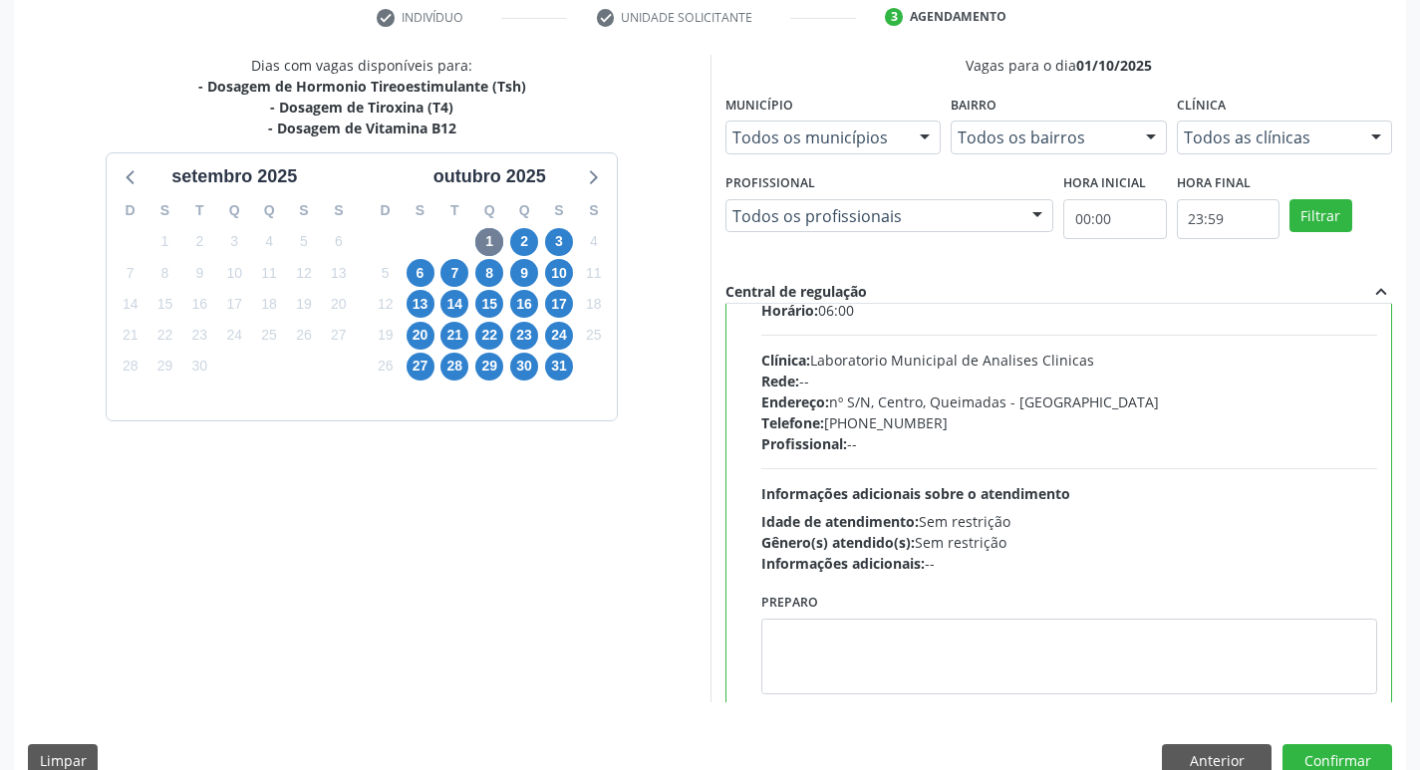
scroll to position [99, 0]
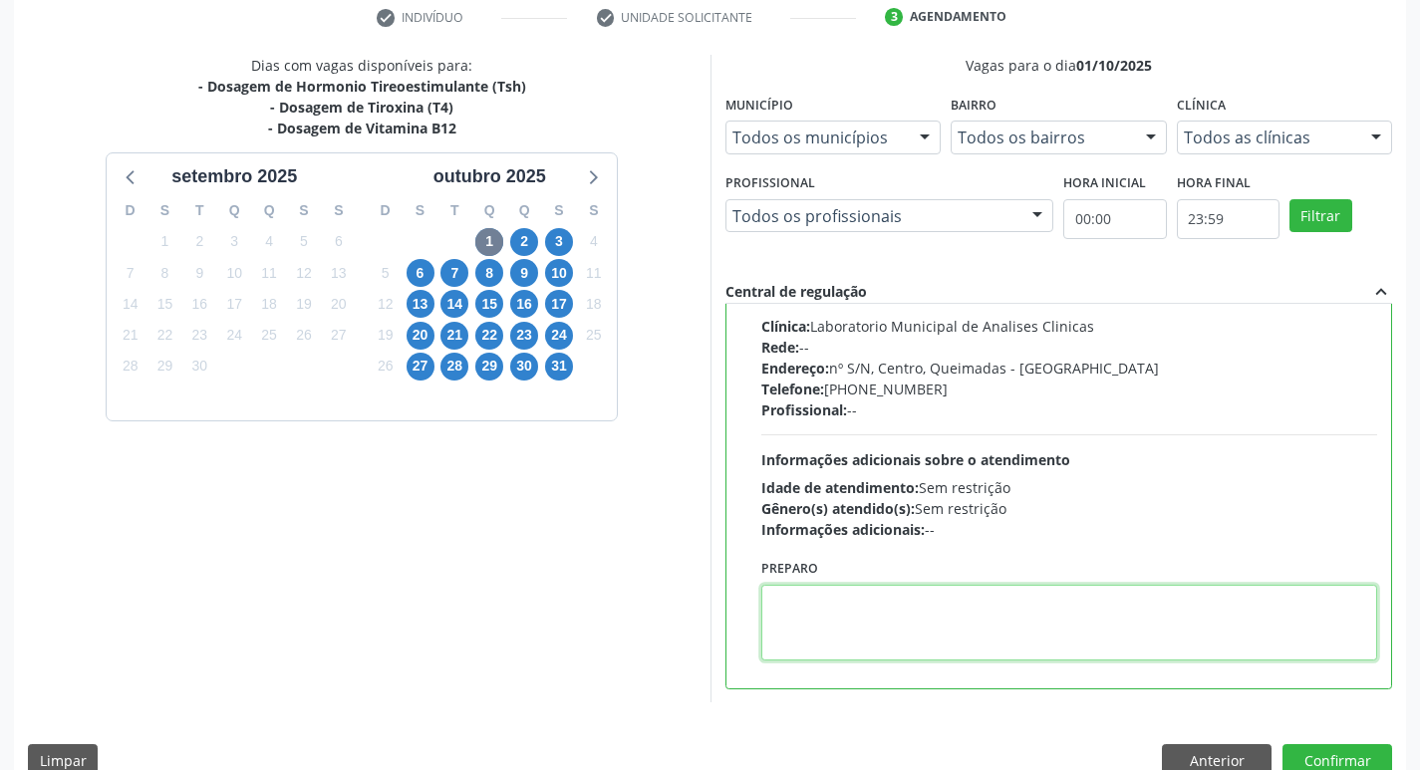
click at [833, 651] on textarea at bounding box center [1069, 623] width 617 height 76
paste textarea "IR EM [GEOGRAPHIC_DATA]"
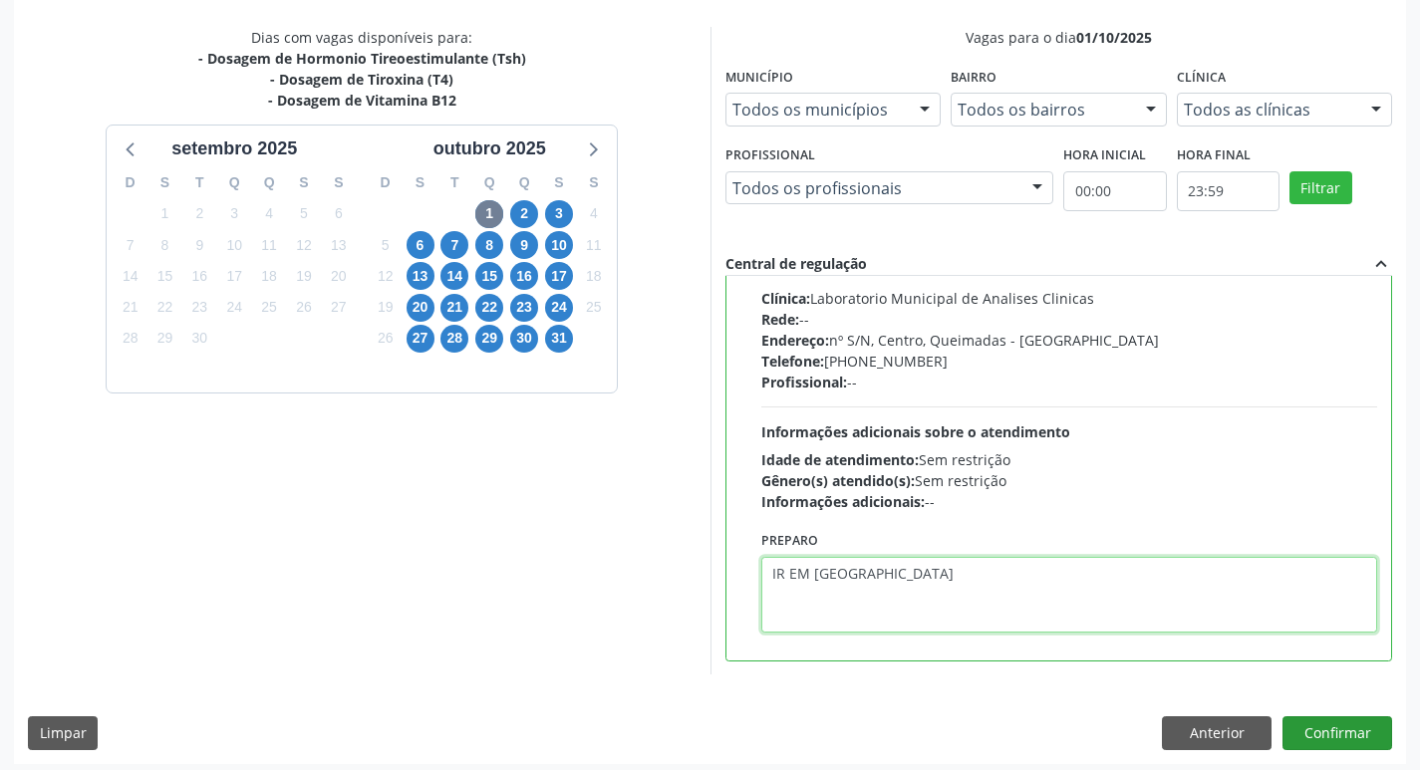
scroll to position [421, 0]
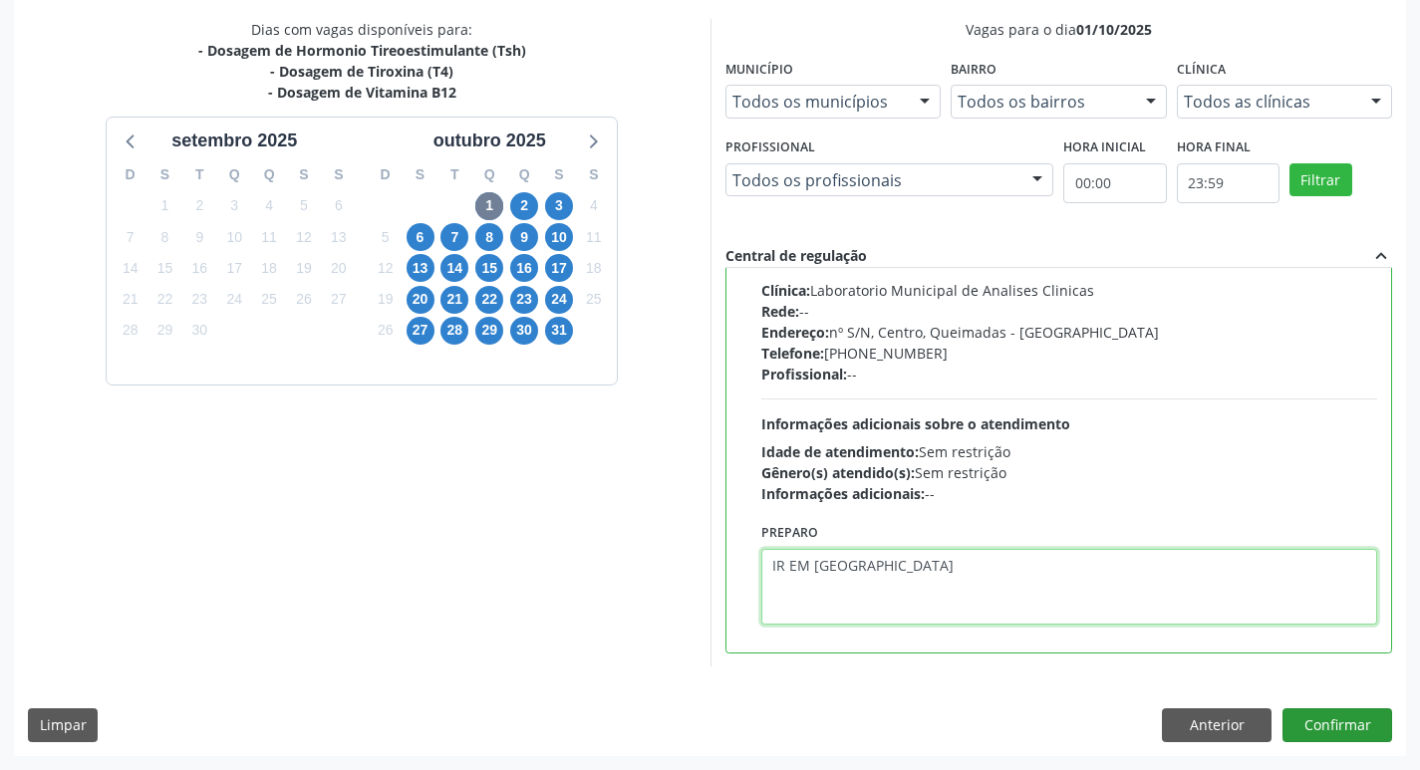
type textarea "IR EM [GEOGRAPHIC_DATA]"
click at [1310, 723] on button "Confirmar" at bounding box center [1338, 726] width 110 height 34
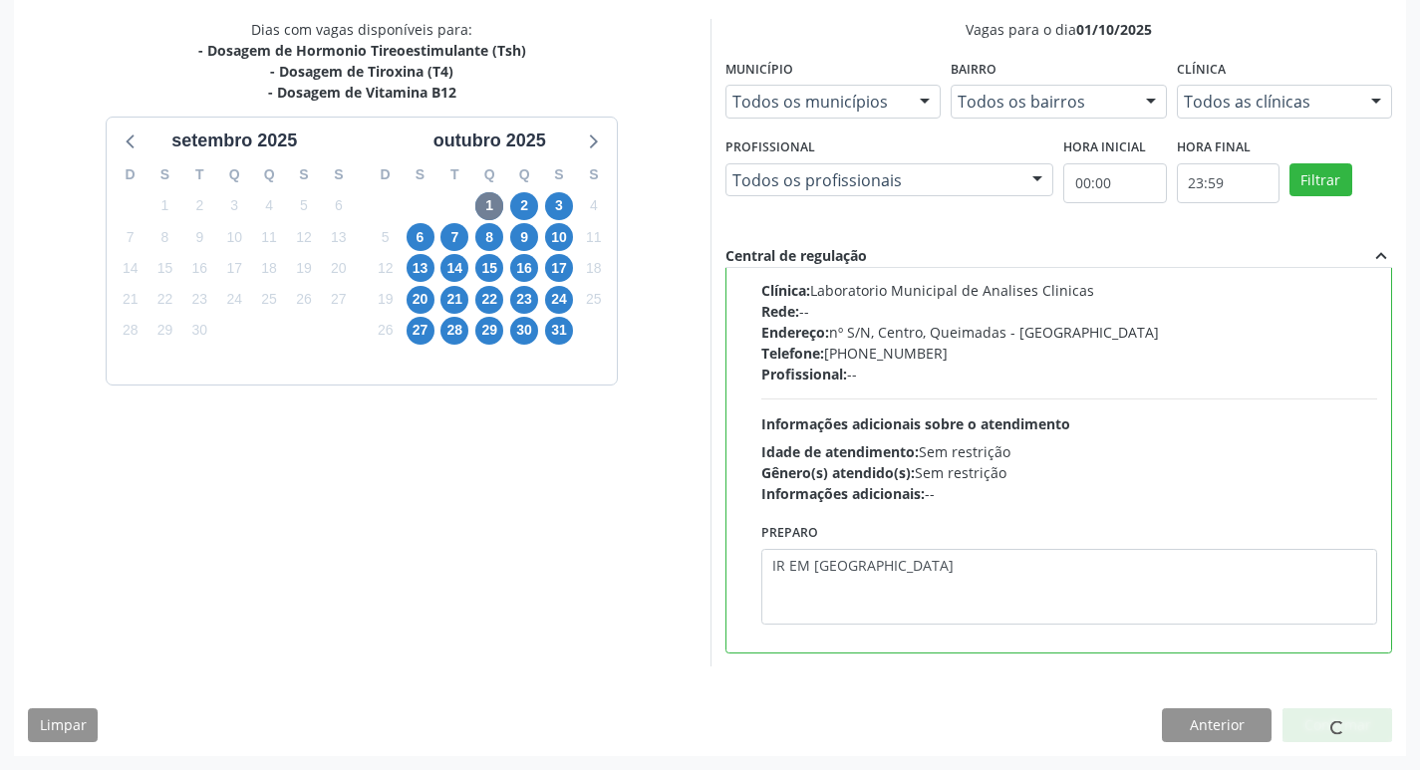
scroll to position [0, 0]
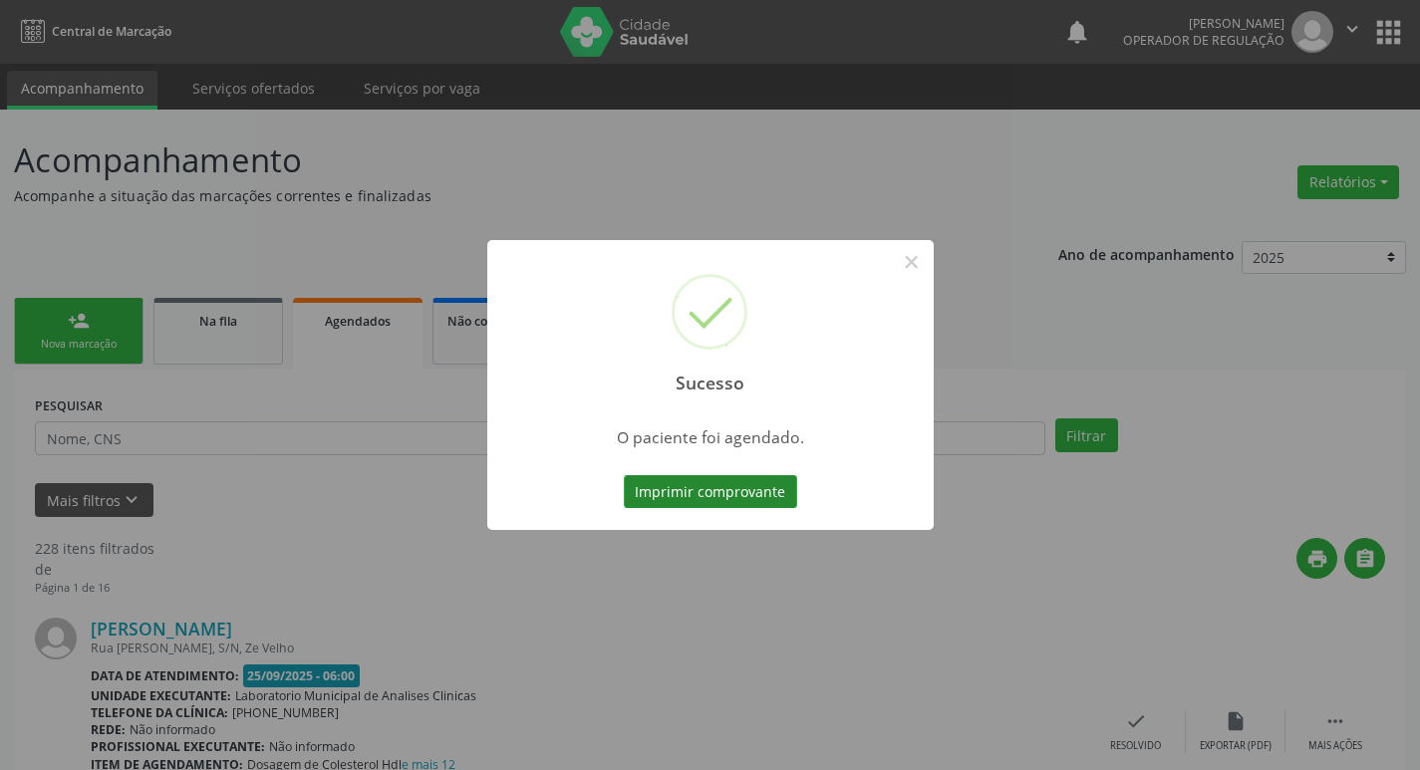
click at [704, 495] on button "Imprimir comprovante" at bounding box center [710, 492] width 173 height 34
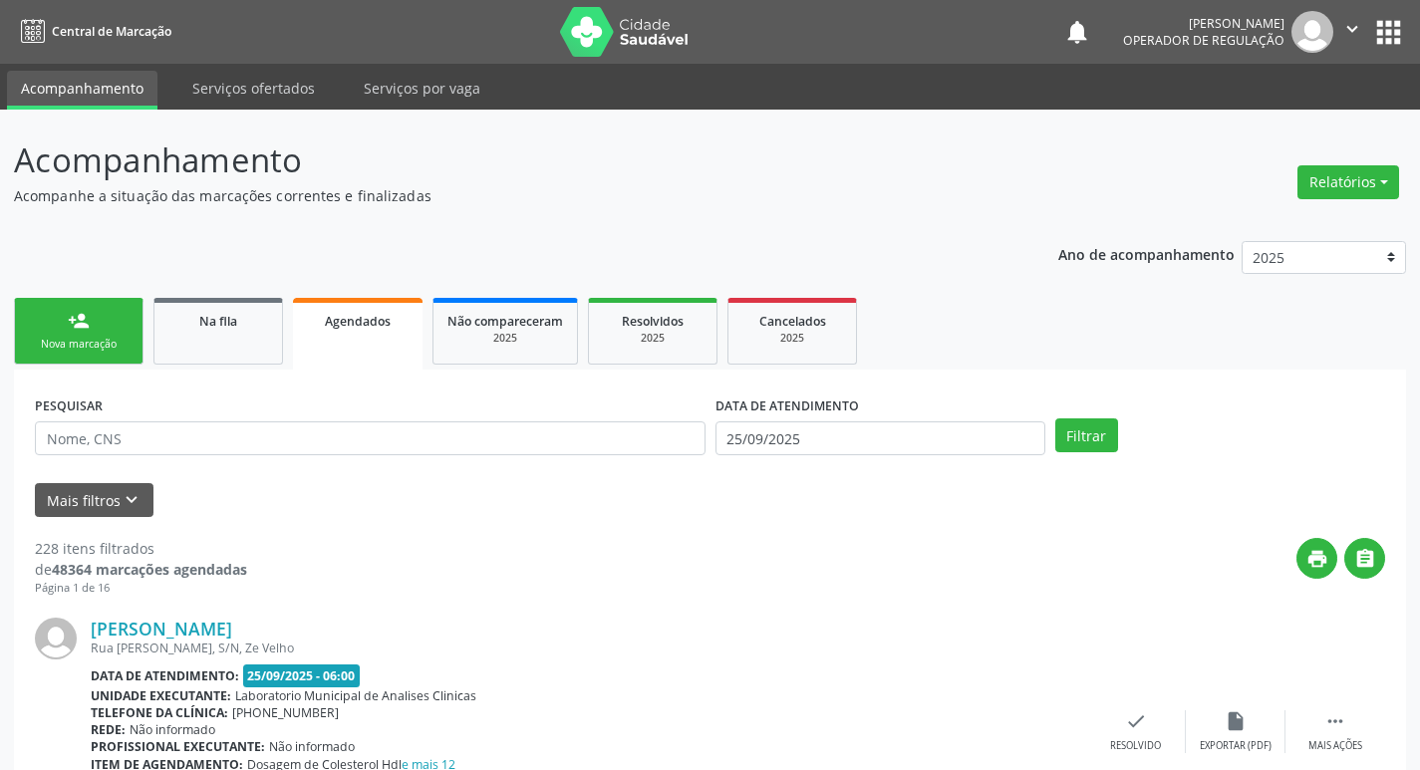
click at [89, 329] on div "person_add" at bounding box center [79, 321] width 22 height 22
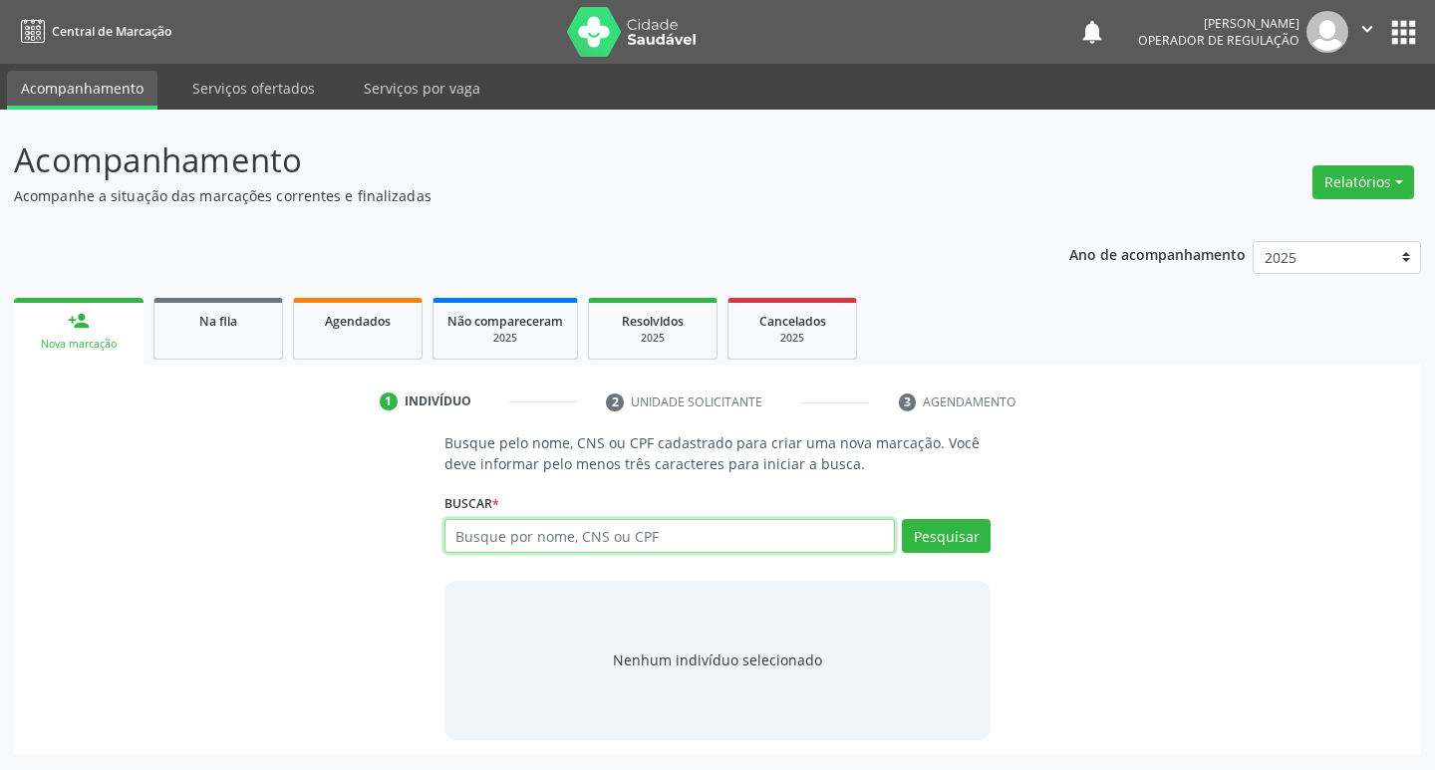
click at [606, 529] on input "text" at bounding box center [671, 536] width 452 height 34
type input "701001831906395"
click at [931, 551] on button "Pesquisar" at bounding box center [946, 536] width 89 height 34
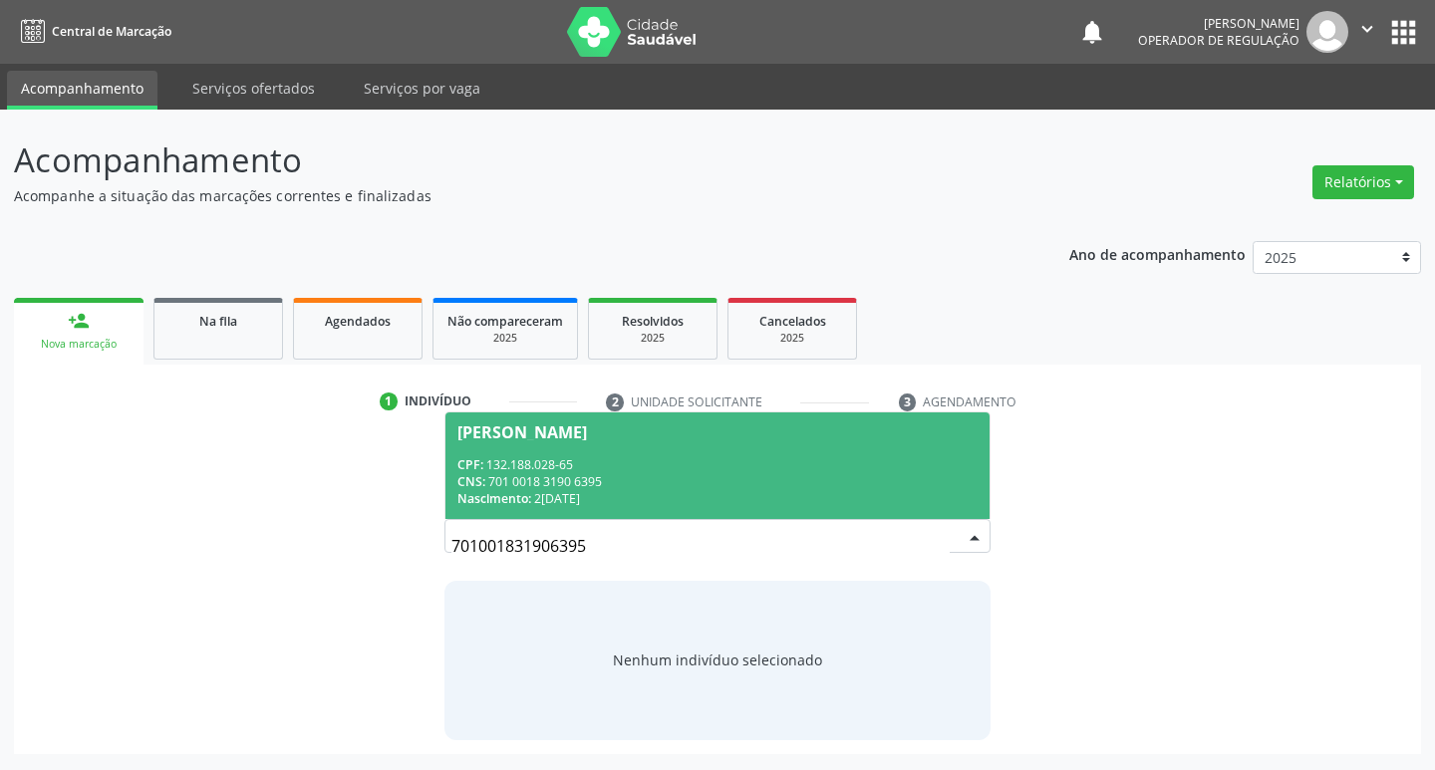
click at [599, 418] on span "Euda Maria da Silva Santana CPF: 132.188.028-65 CNS: 701 0018 3190 6395 Nascime…" at bounding box center [718, 466] width 545 height 107
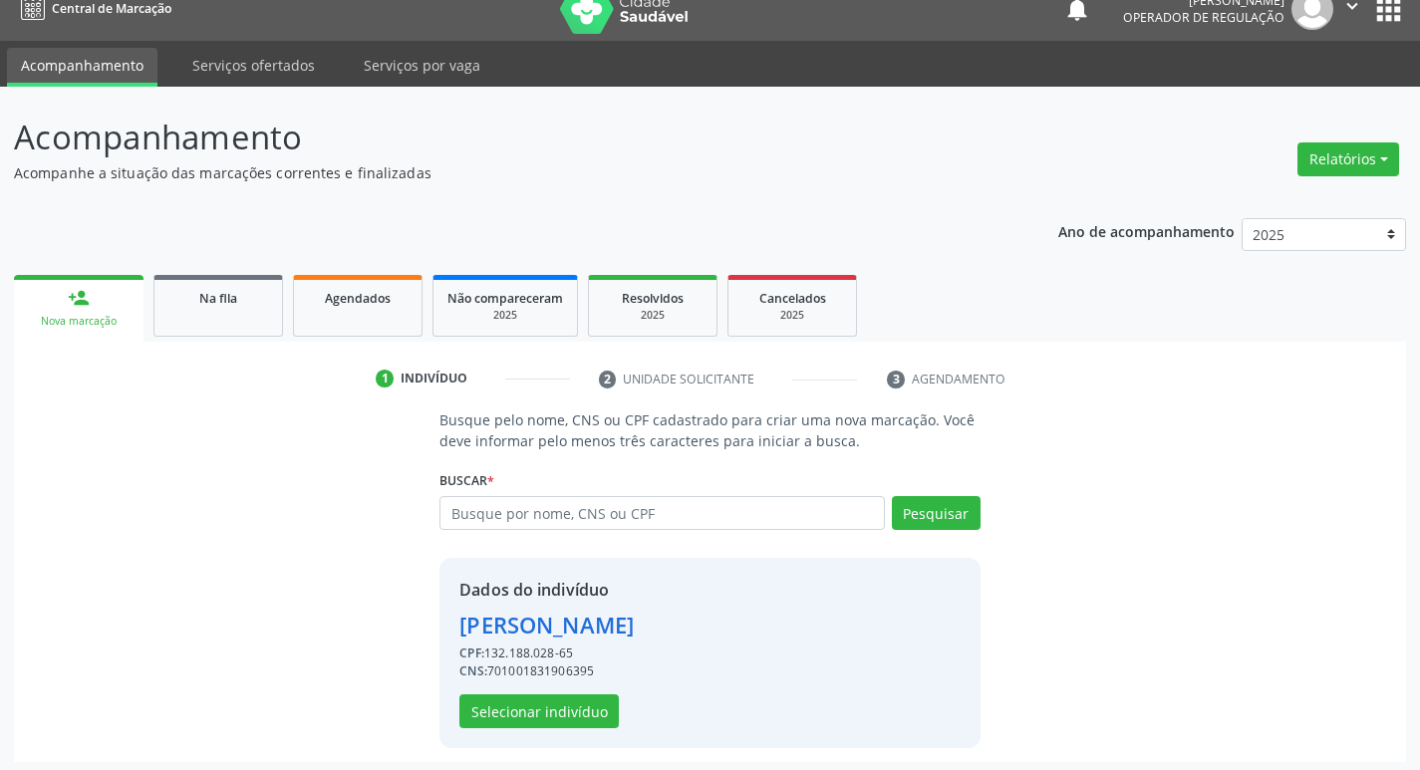
scroll to position [29, 0]
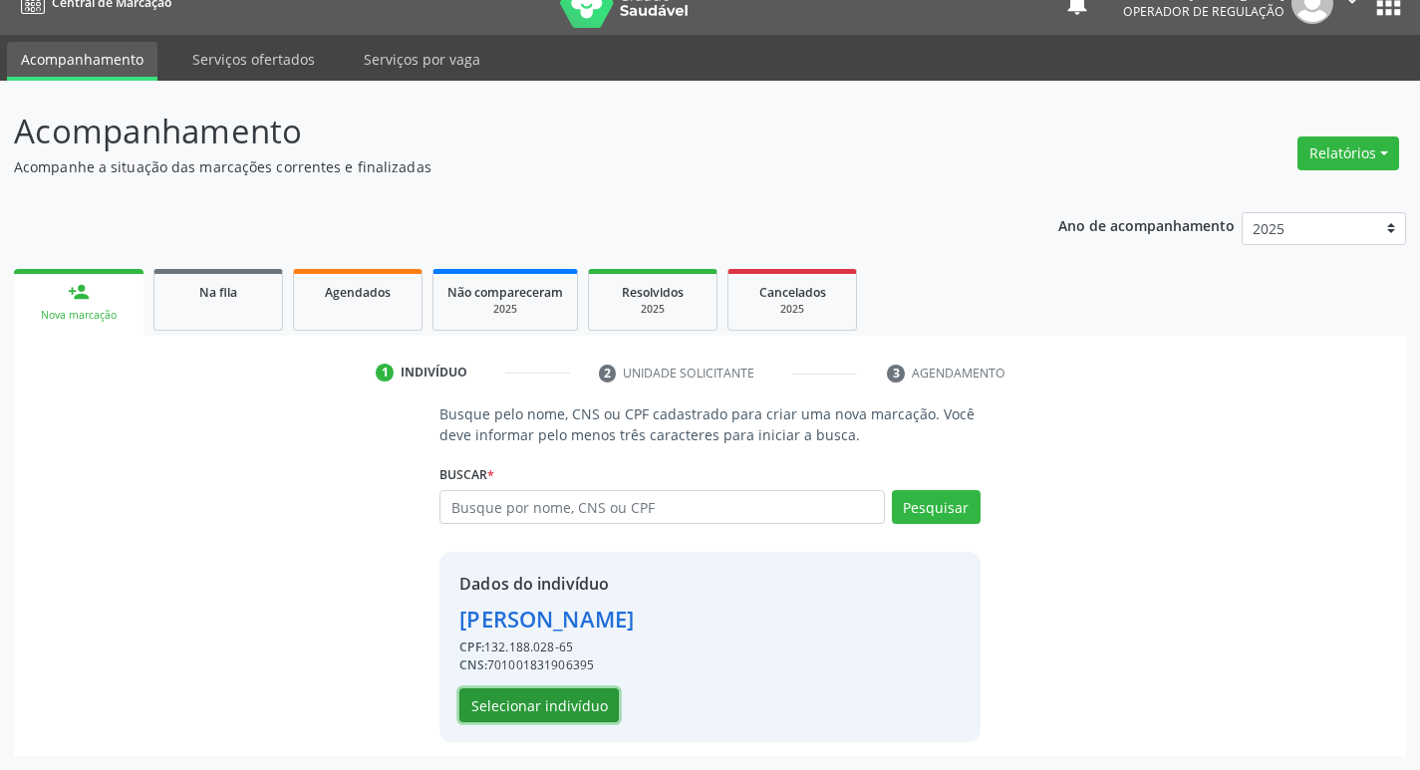
click at [507, 714] on button "Selecionar indivíduo" at bounding box center [538, 706] width 159 height 34
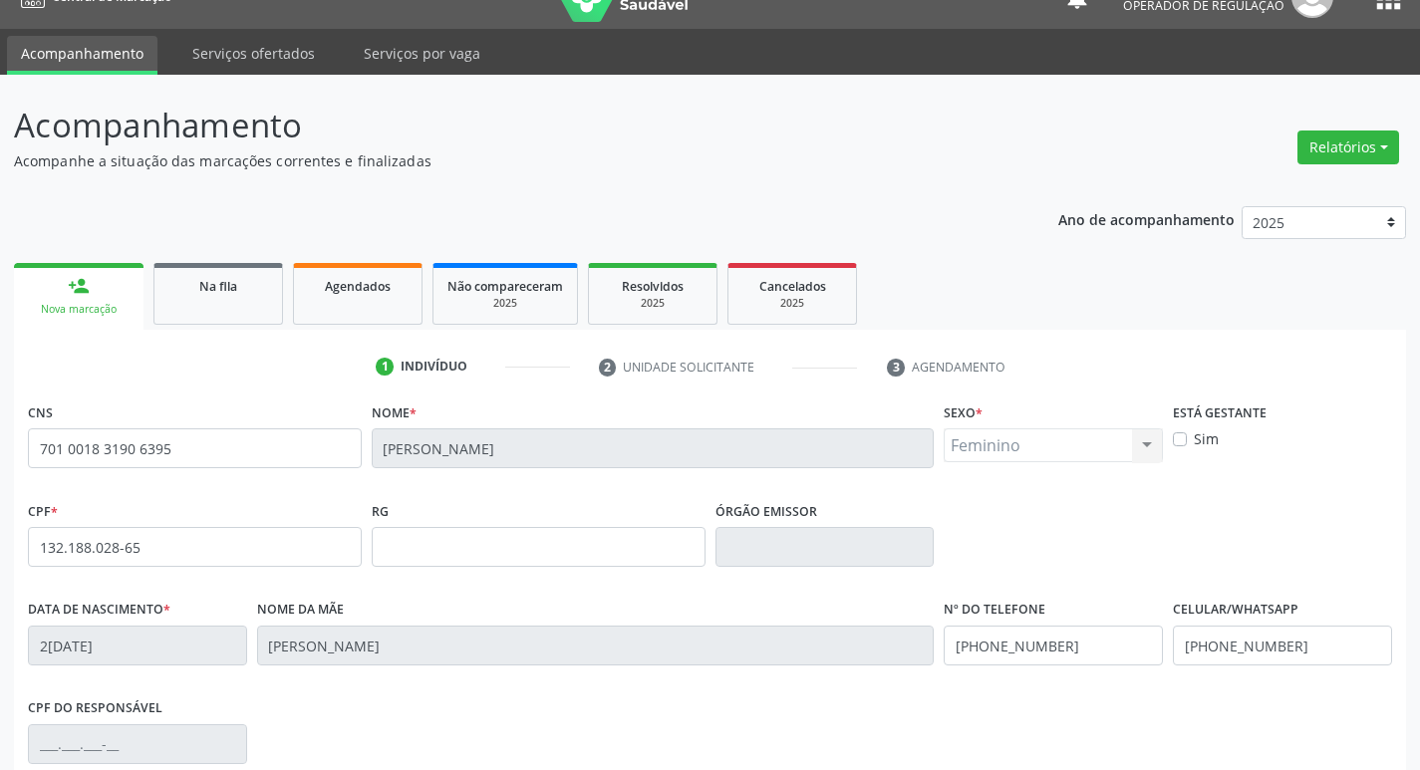
scroll to position [310, 0]
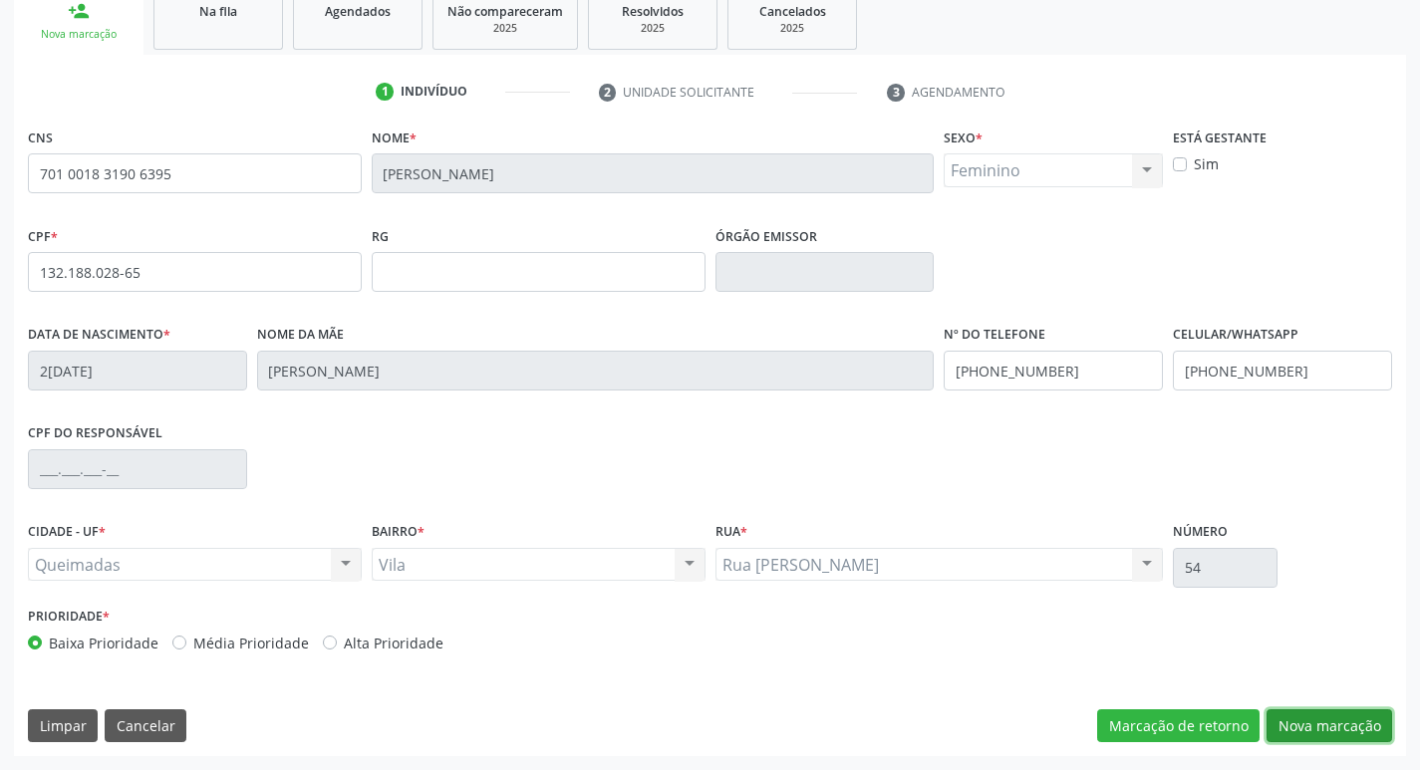
click at [1287, 738] on button "Nova marcação" at bounding box center [1330, 727] width 126 height 34
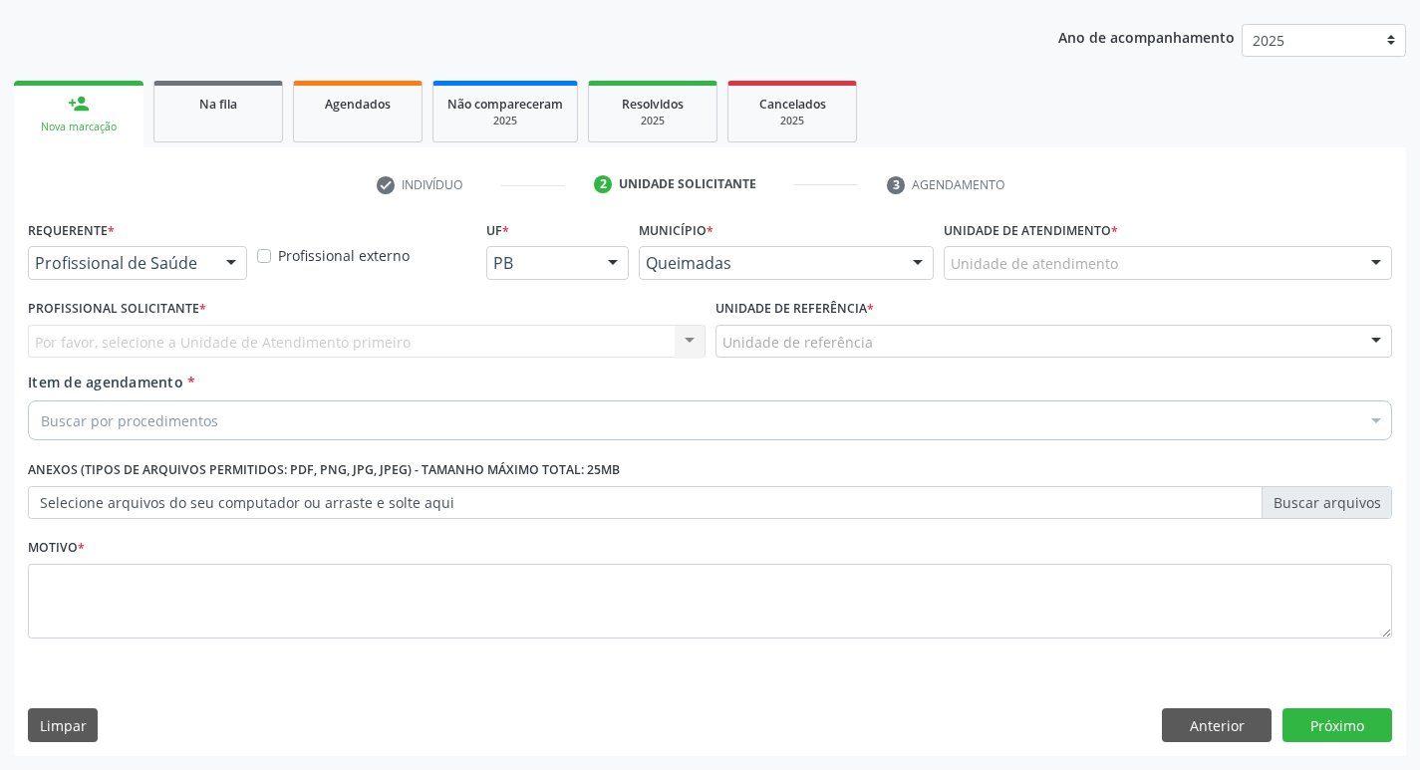
scroll to position [217, 0]
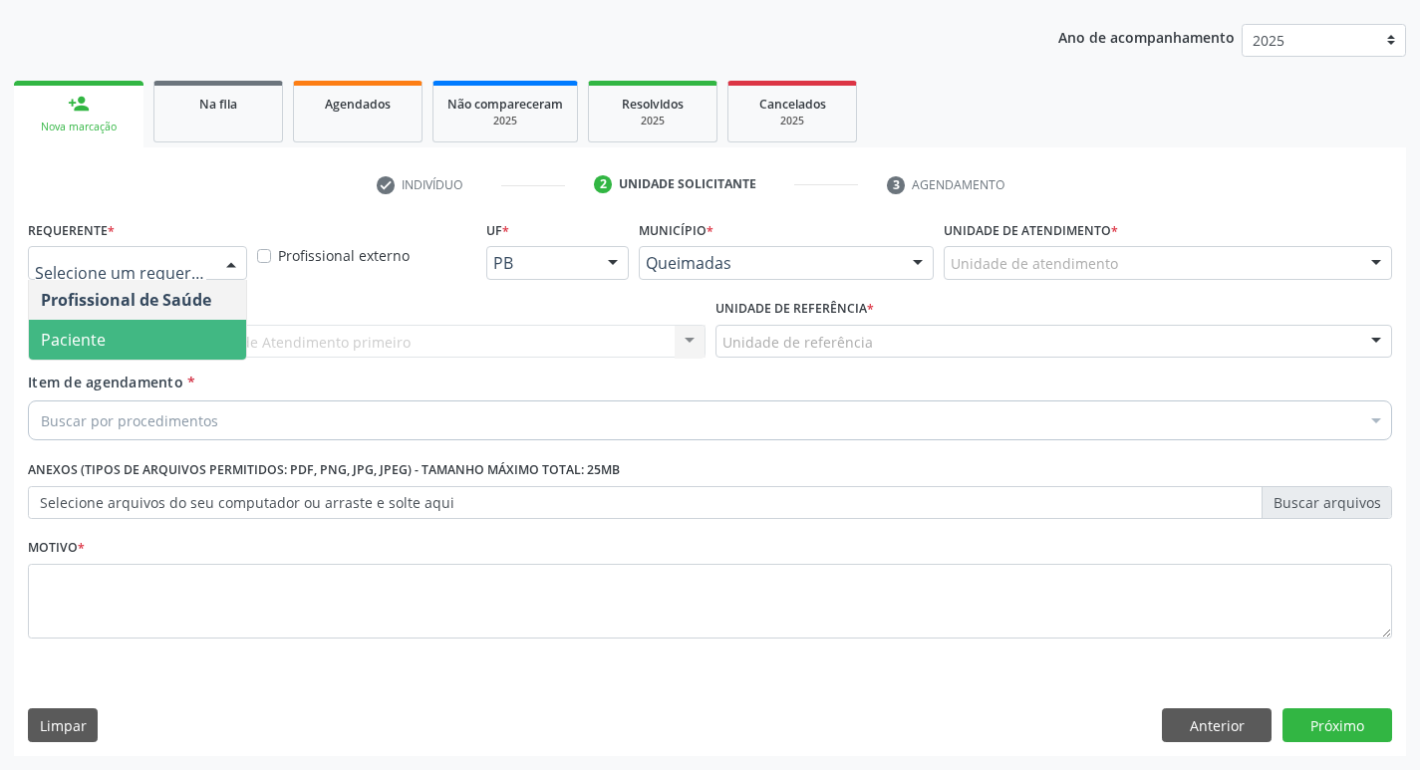
click at [147, 348] on span "Paciente" at bounding box center [137, 340] width 217 height 40
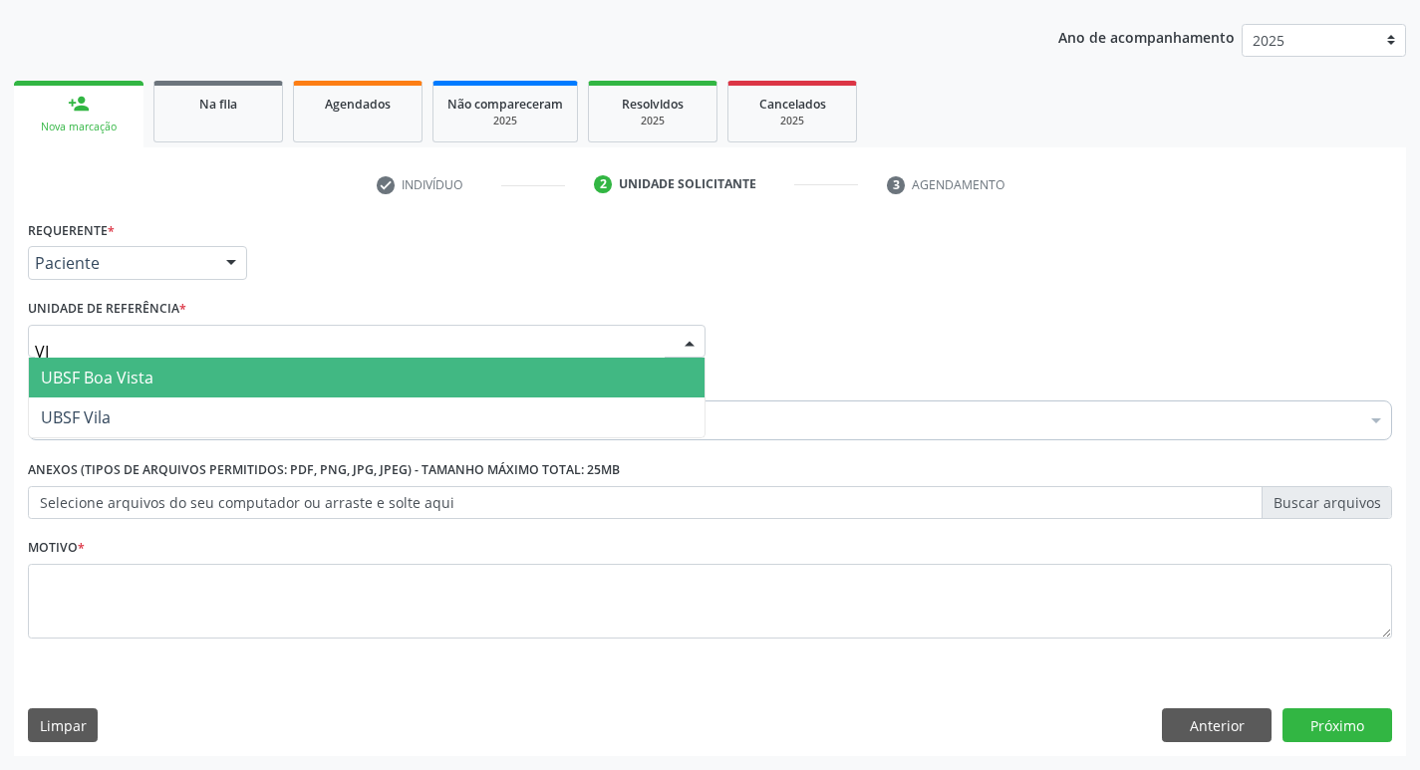
type input "VIL"
click at [123, 379] on span "UBSF Vila" at bounding box center [367, 378] width 676 height 40
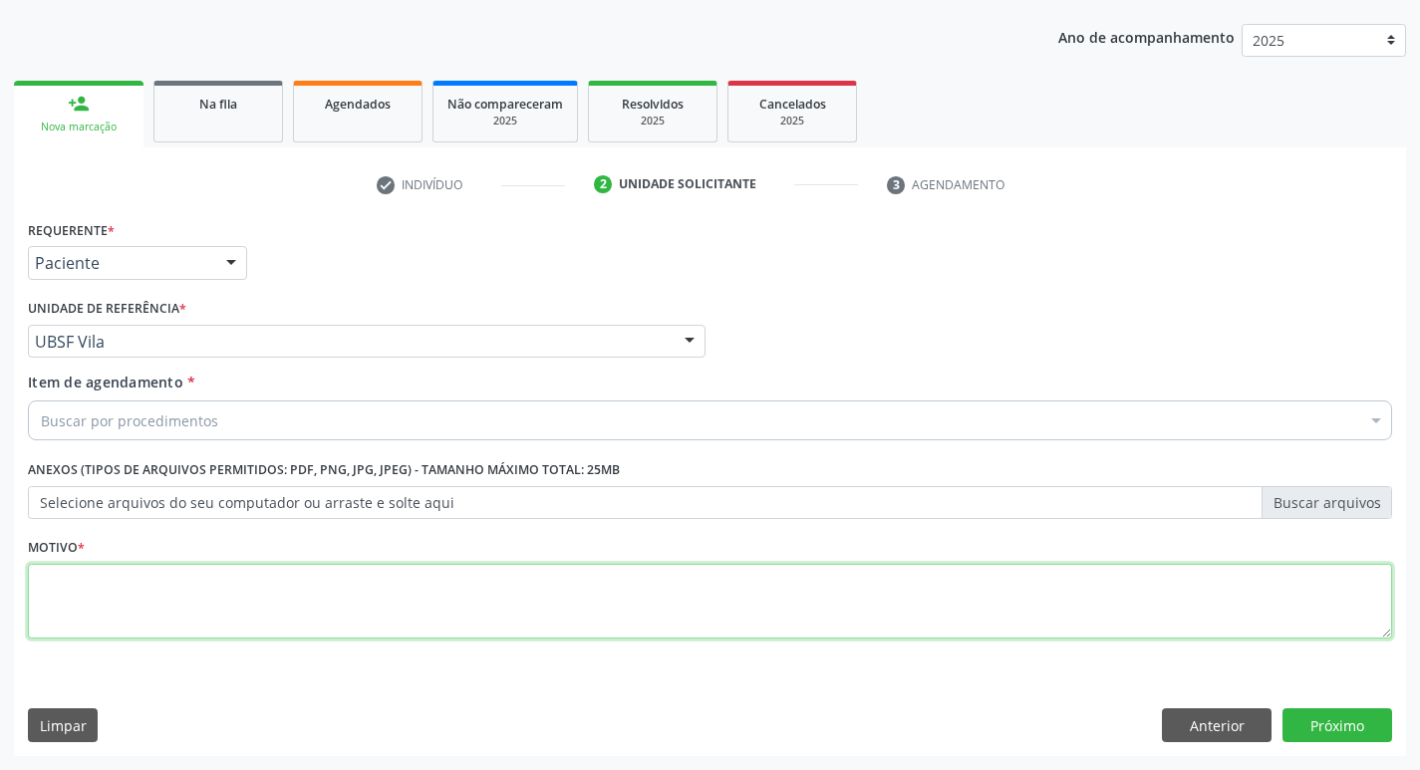
click at [110, 597] on textarea at bounding box center [710, 602] width 1365 height 76
type textarea "AVALIACAO"
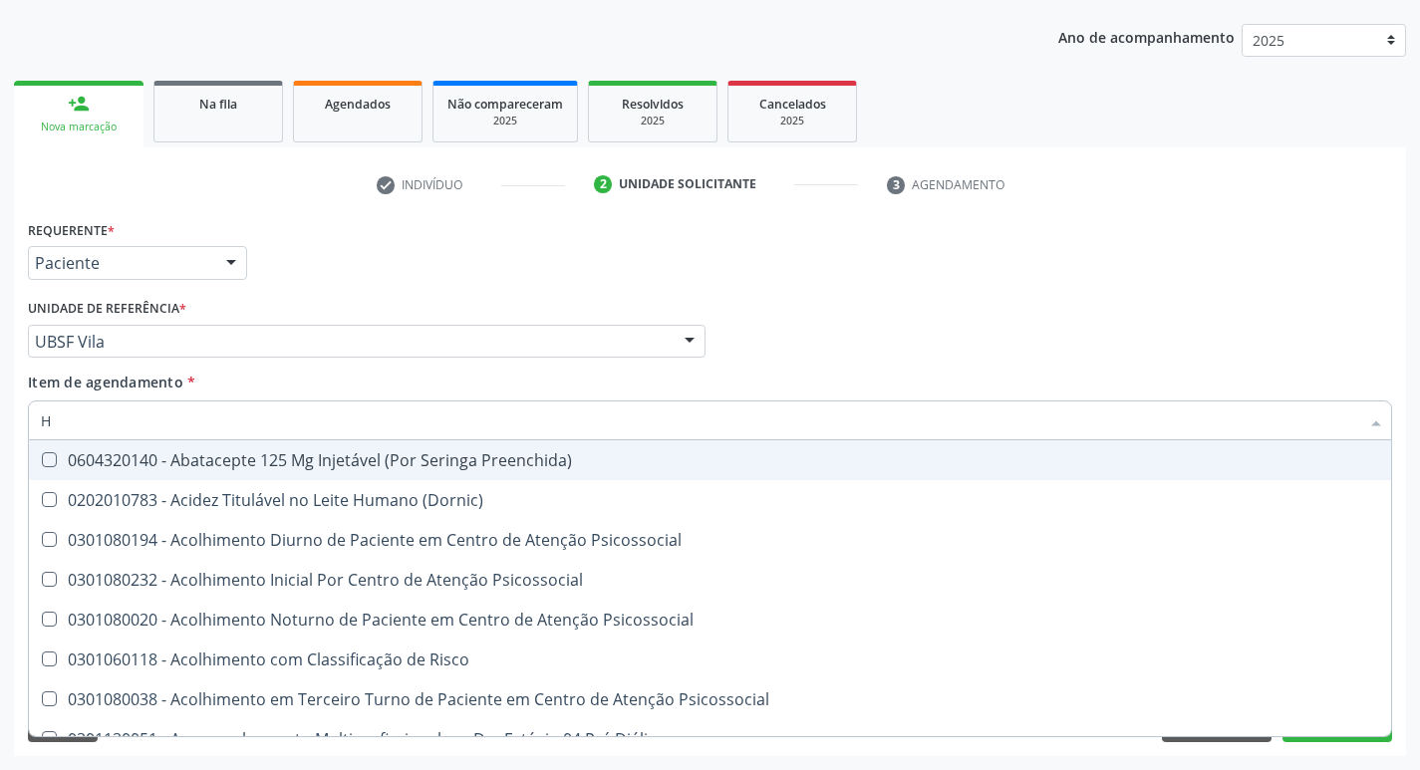
type input "HEMOGR"
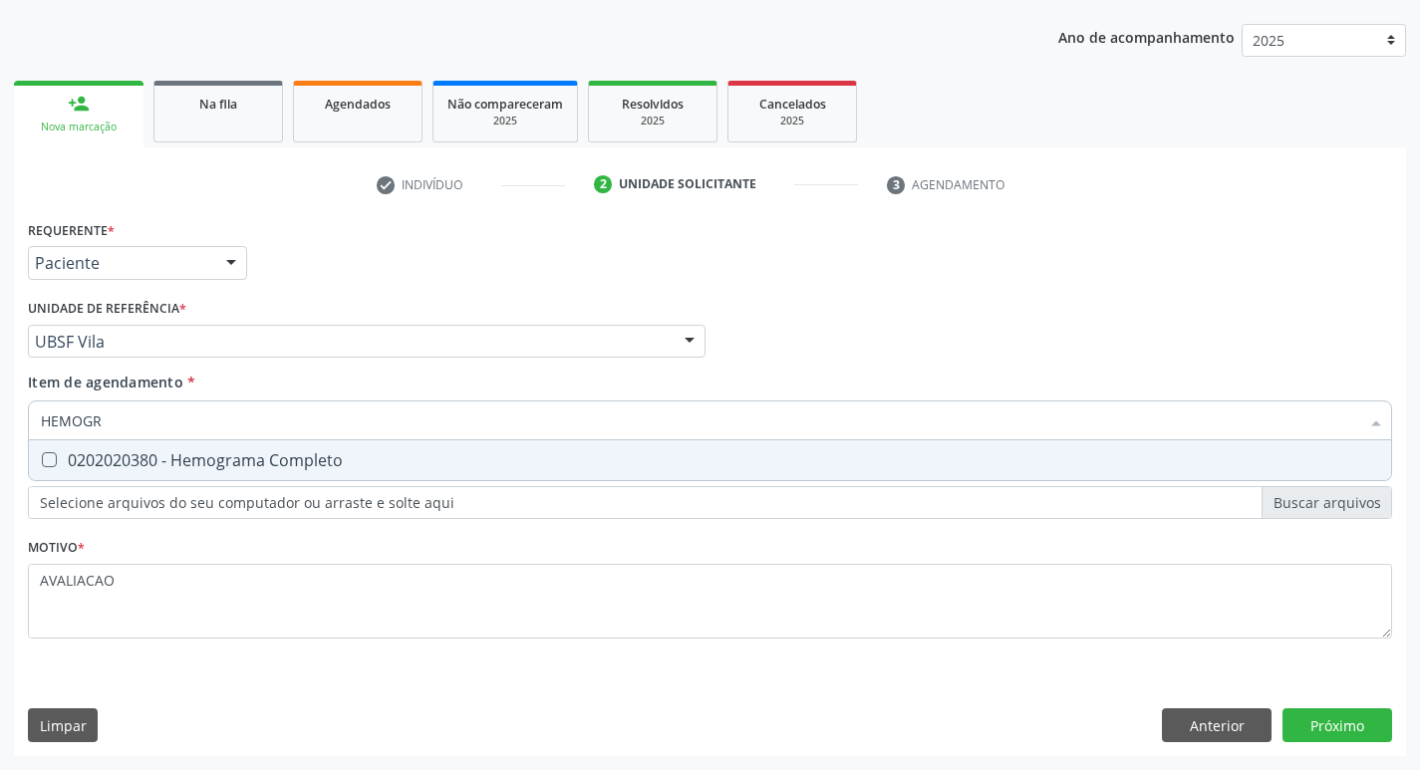
click at [226, 453] on div "0202020380 - Hemograma Completo" at bounding box center [710, 461] width 1339 height 16
checkbox Completo "true"
type input "HEMOG"
checkbox Completo "false"
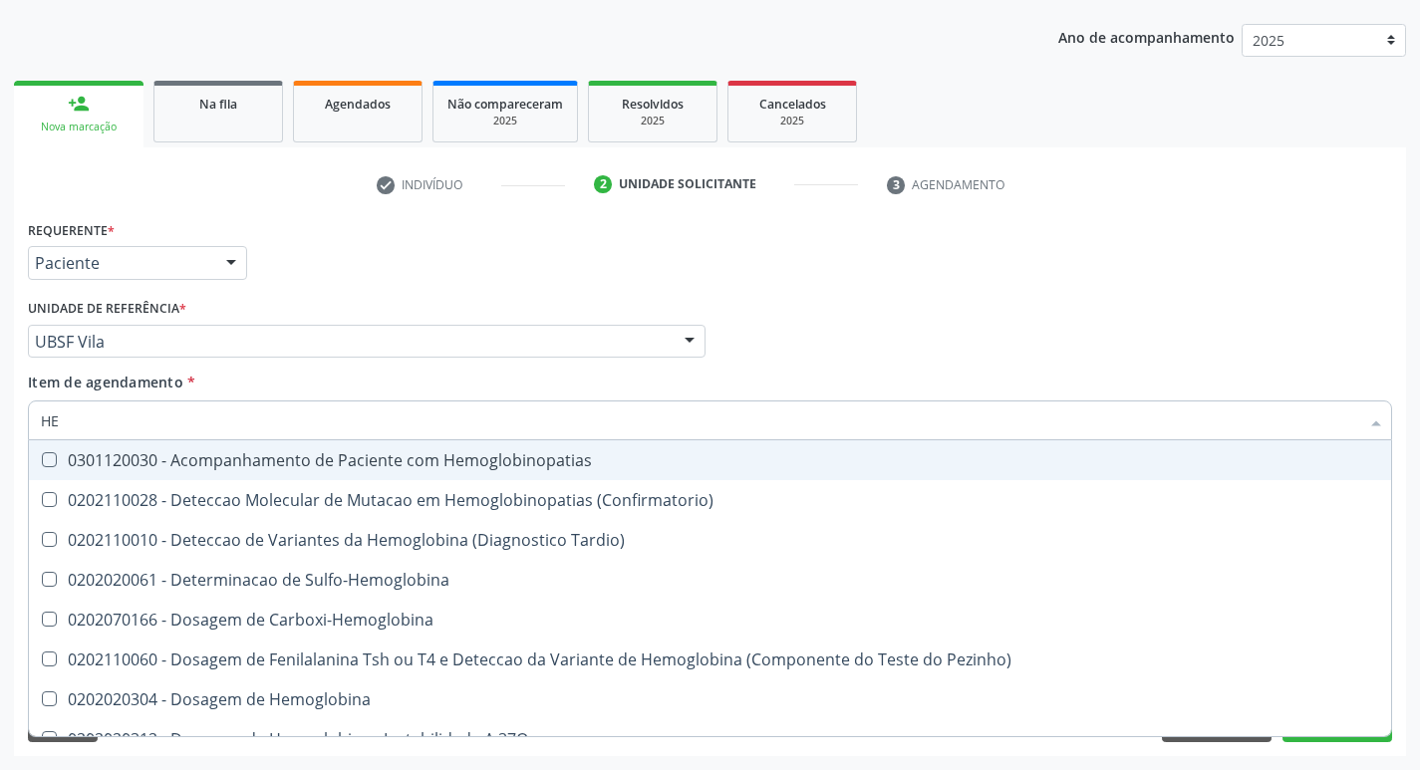
type input "H"
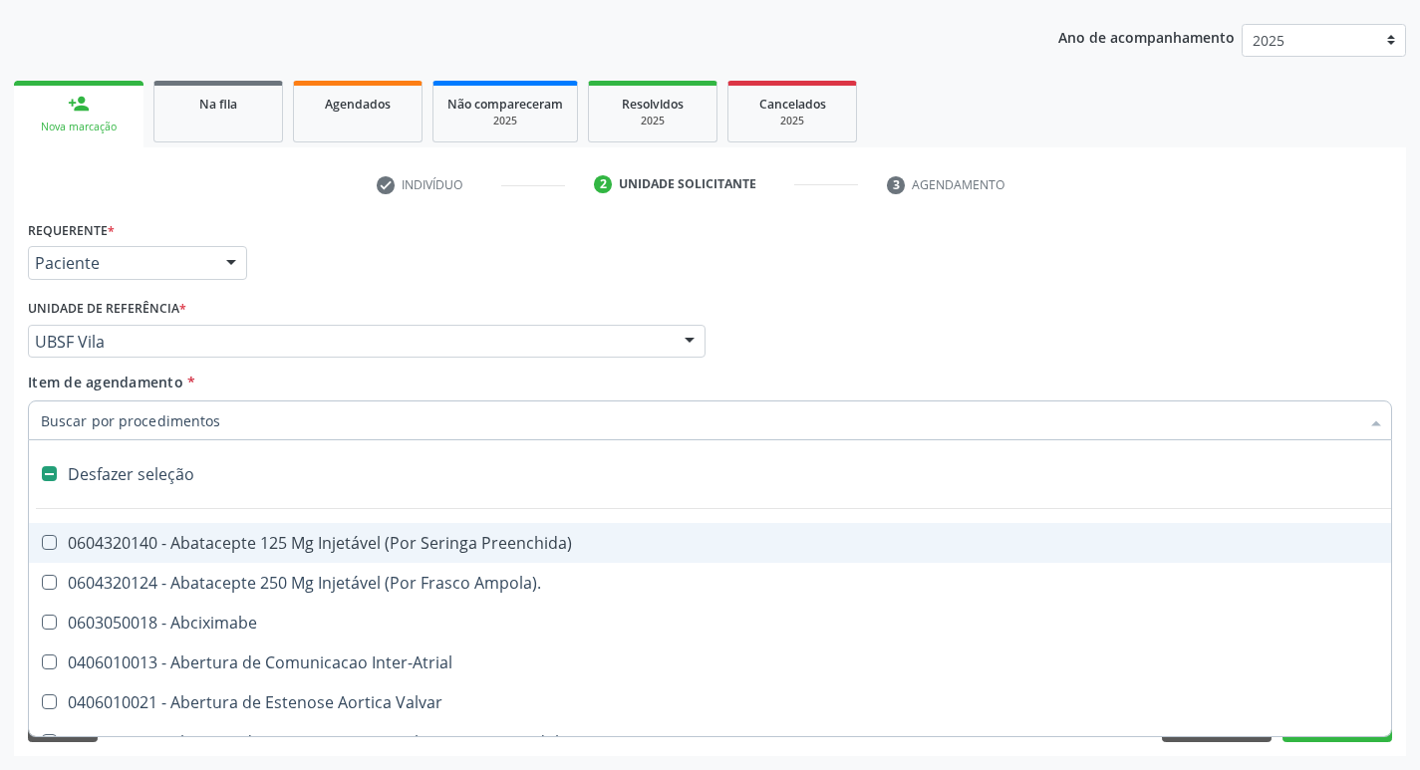
checkbox Capsula\) "false"
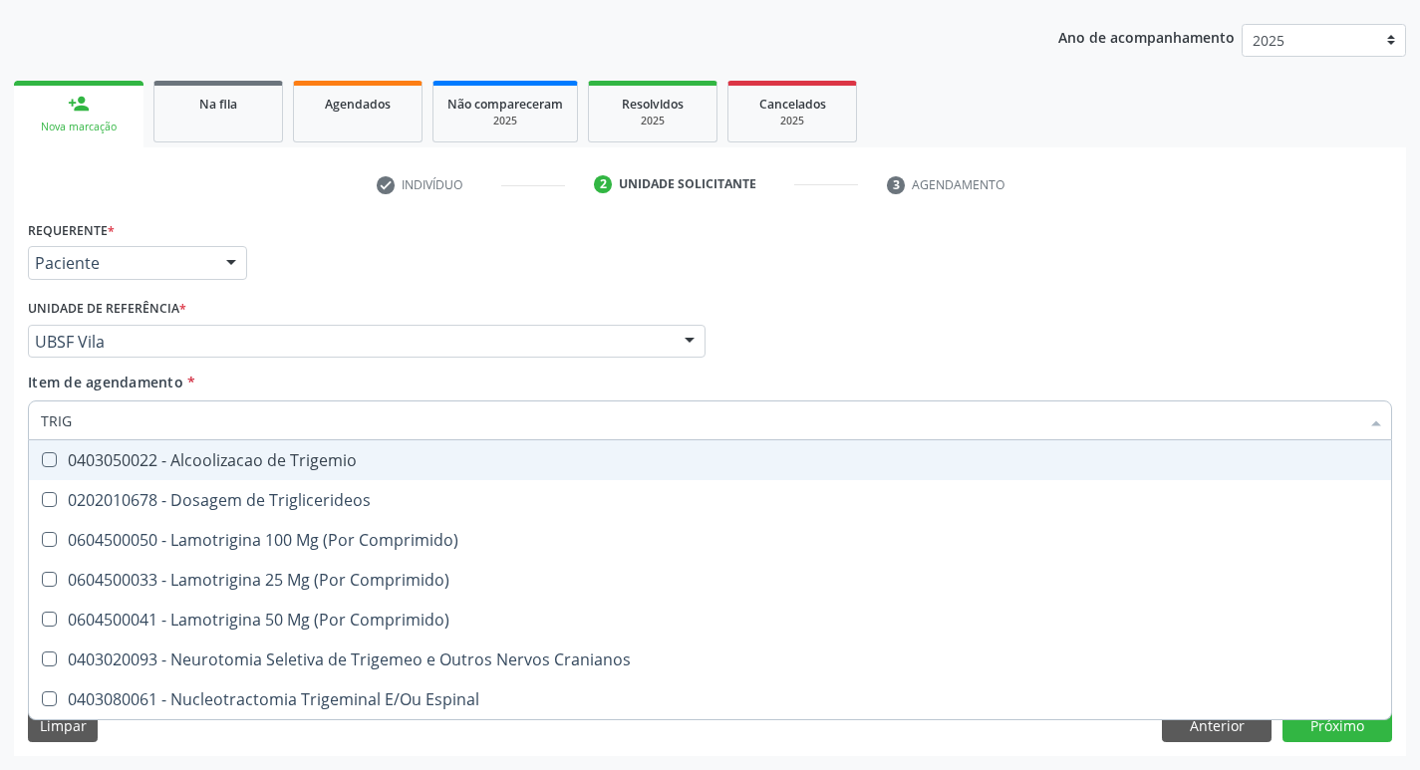
type input "TRIGL"
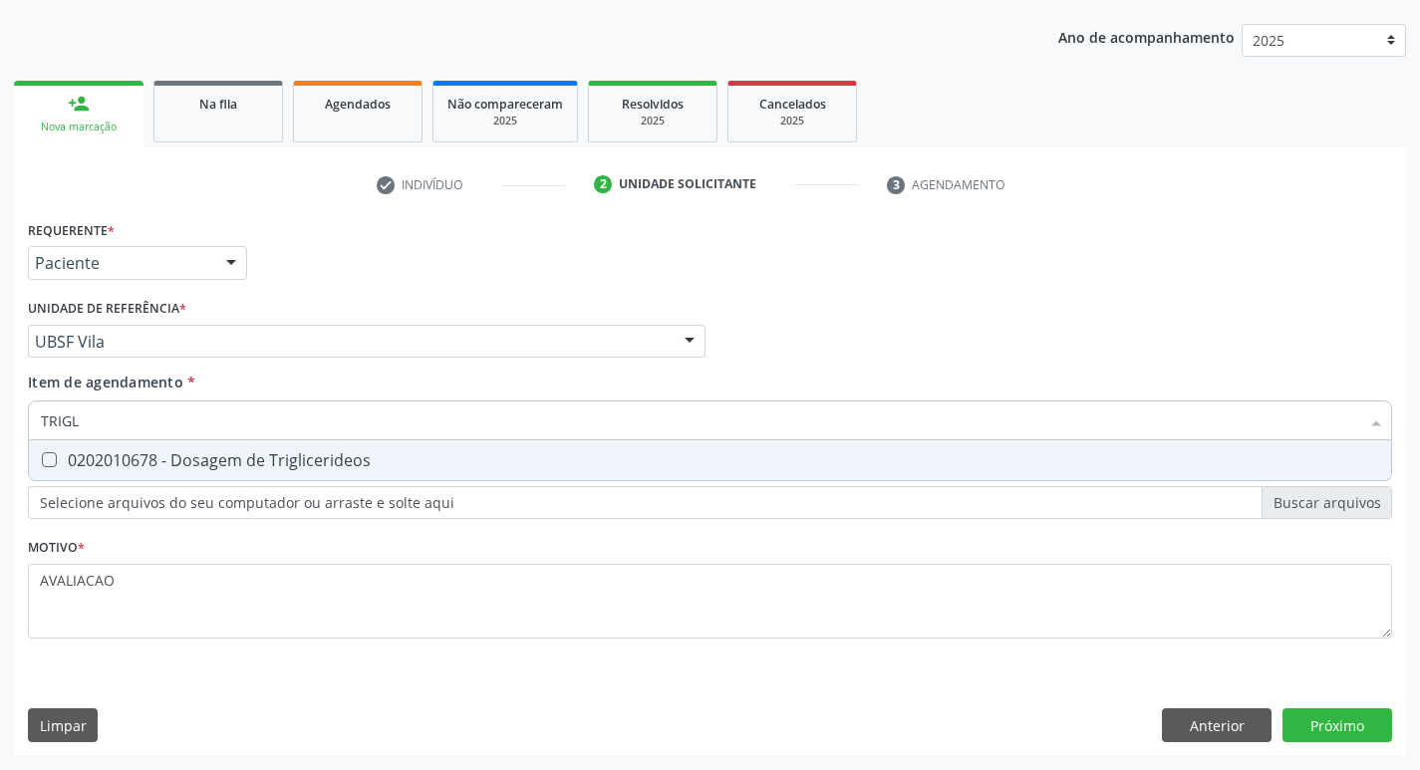
click at [226, 453] on div "0202010678 - Dosagem de Triglicerideos" at bounding box center [710, 461] width 1339 height 16
checkbox Triglicerideos "true"
type input "TRIG"
checkbox Triglicerideos "false"
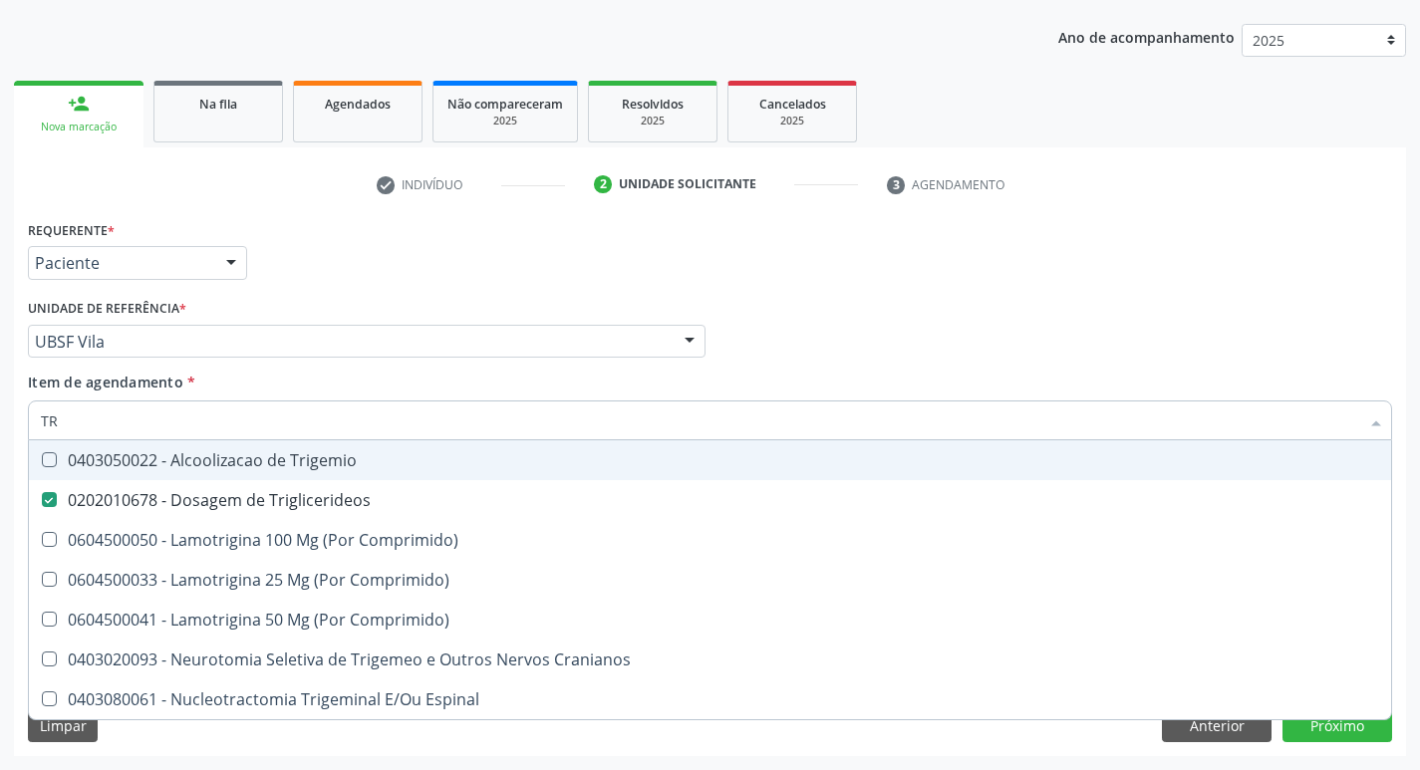
type input "T"
checkbox Triglicerideos "false"
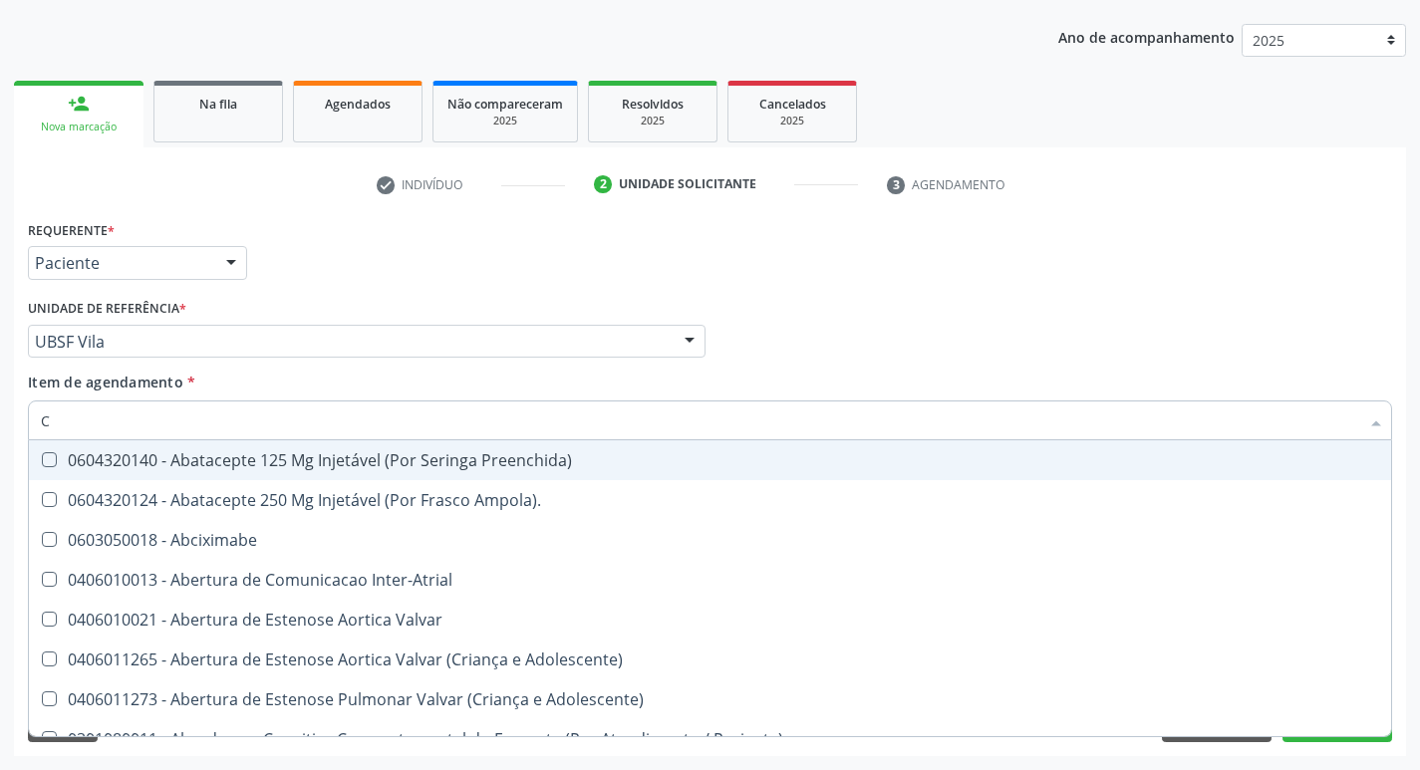
type input "CO"
checkbox Osseo "true"
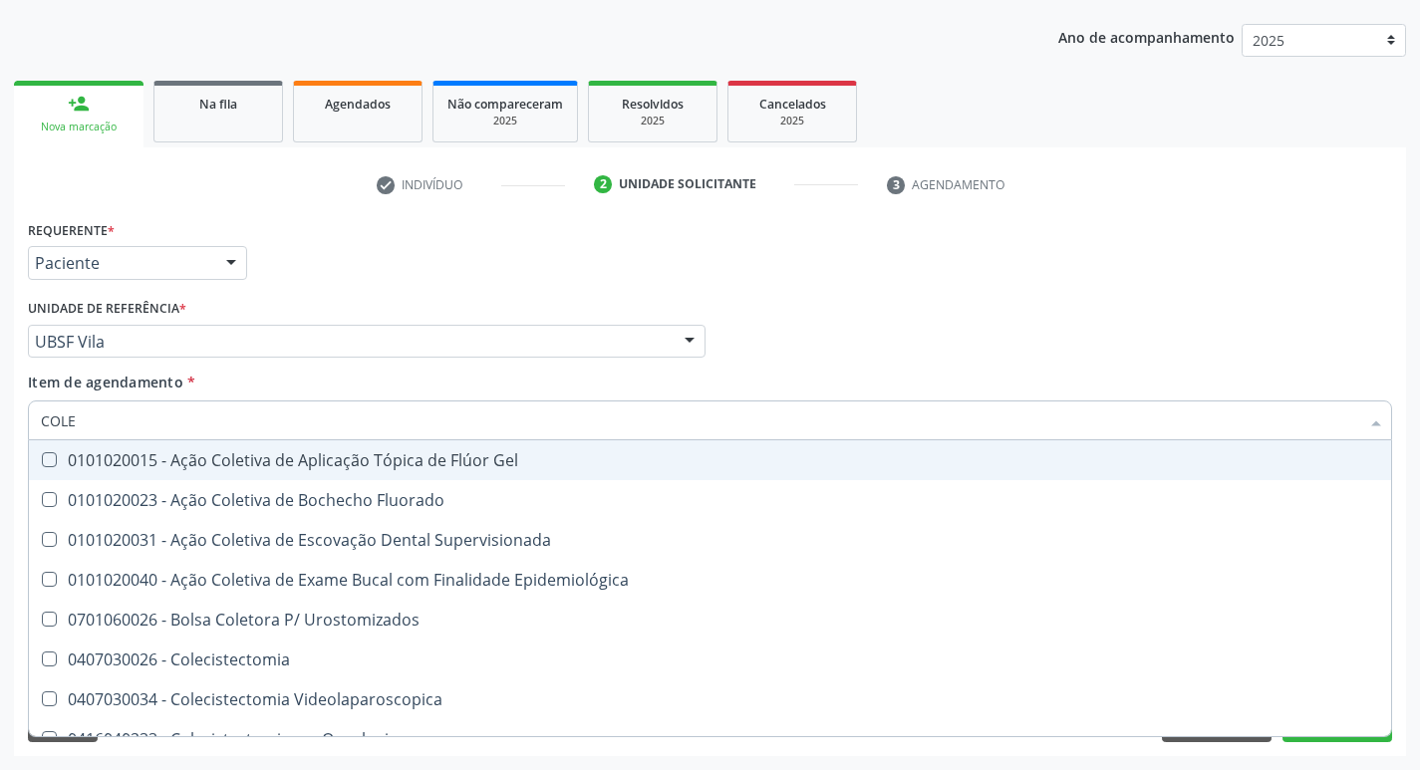
type input "COLES"
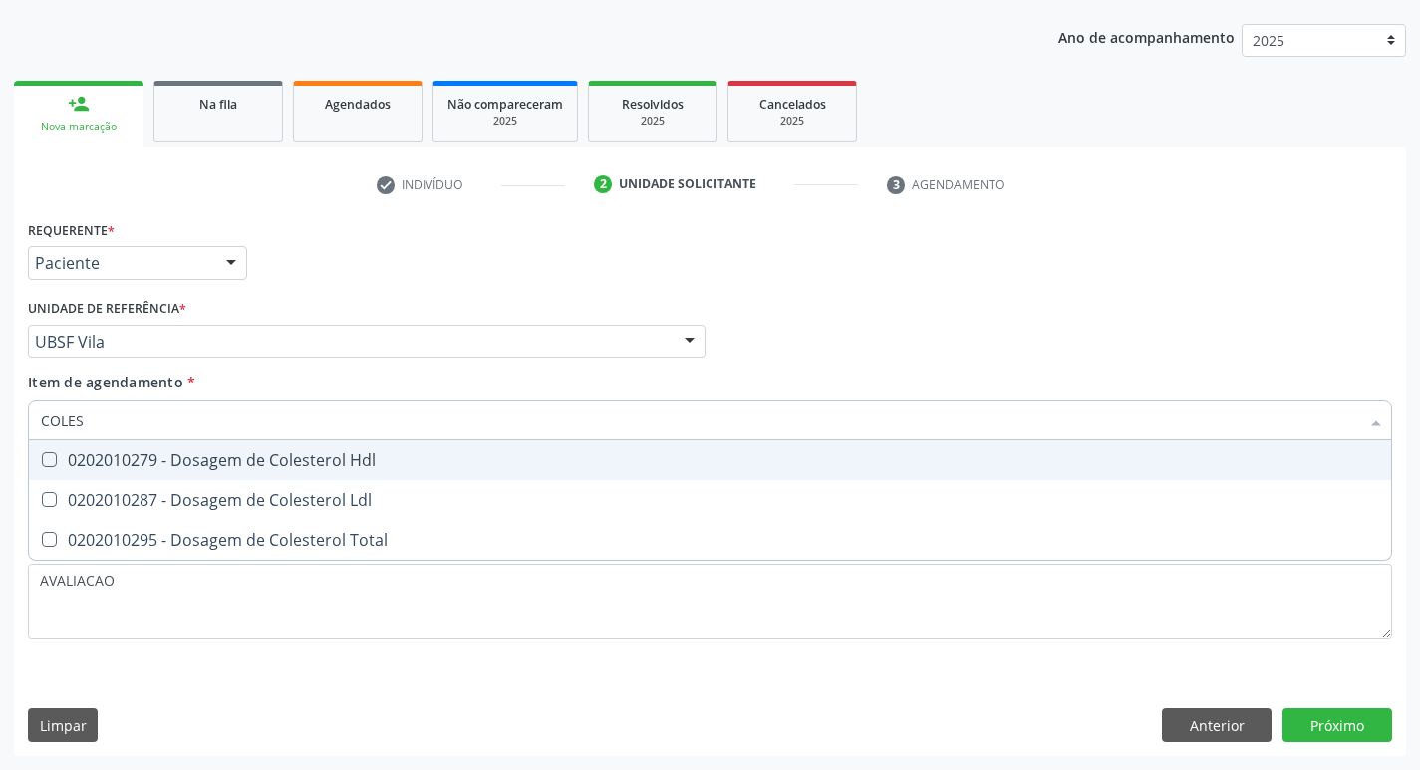
click at [226, 453] on div "0202010279 - Dosagem de Colesterol Hdl" at bounding box center [710, 461] width 1339 height 16
checkbox Hdl "true"
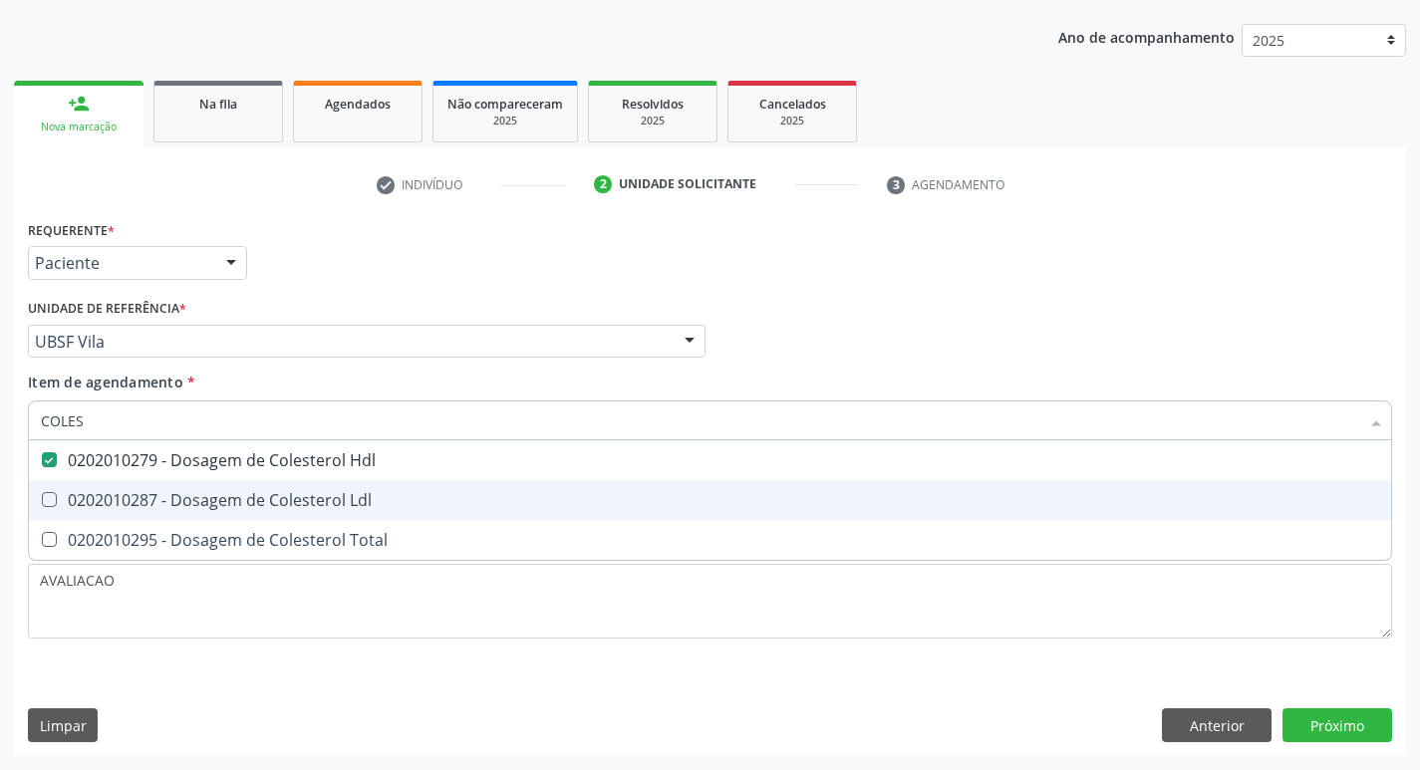
click at [224, 492] on div "0202010287 - Dosagem de Colesterol Ldl" at bounding box center [710, 500] width 1339 height 16
checkbox Ldl "true"
type input "COLE"
checkbox Hdl "false"
checkbox Ldl "false"
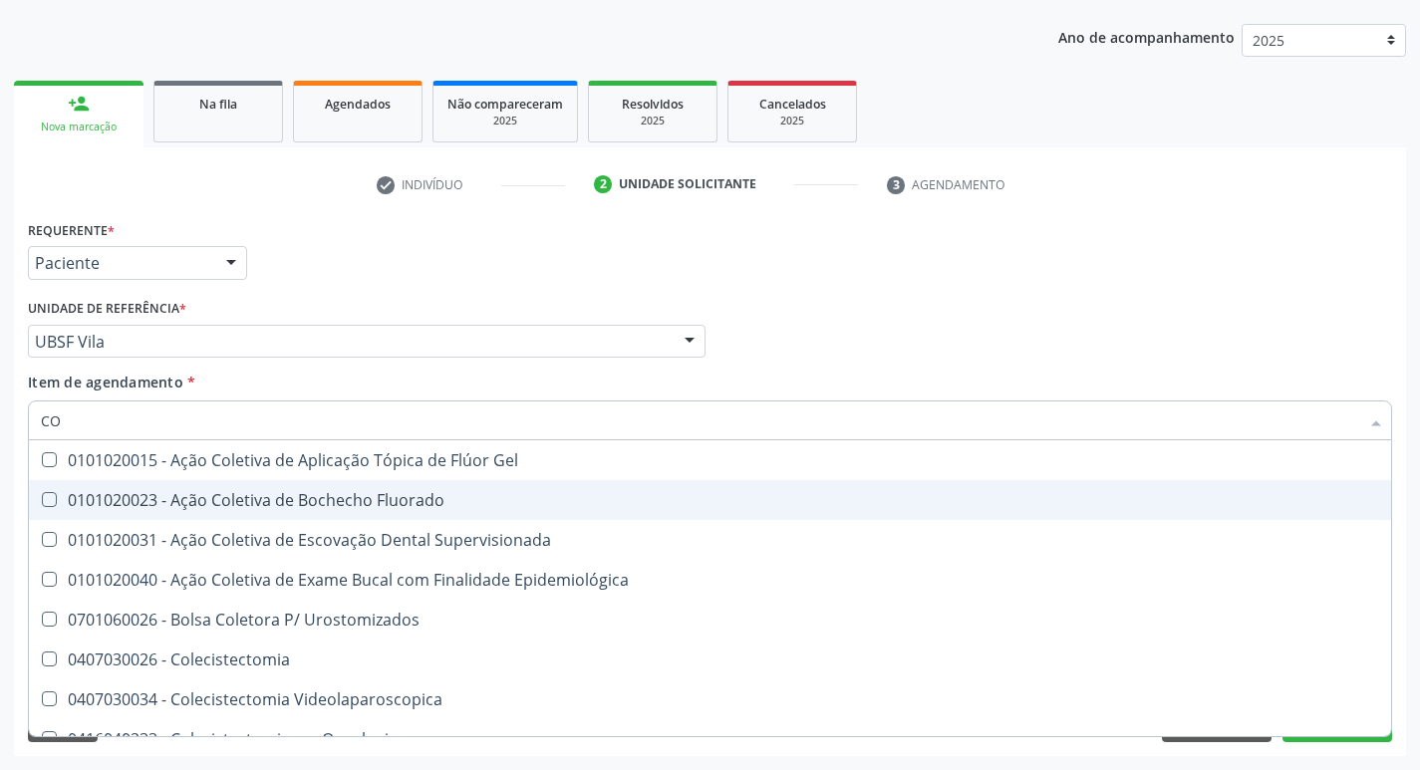
type input "C"
checkbox Hdl "false"
checkbox Ldl "false"
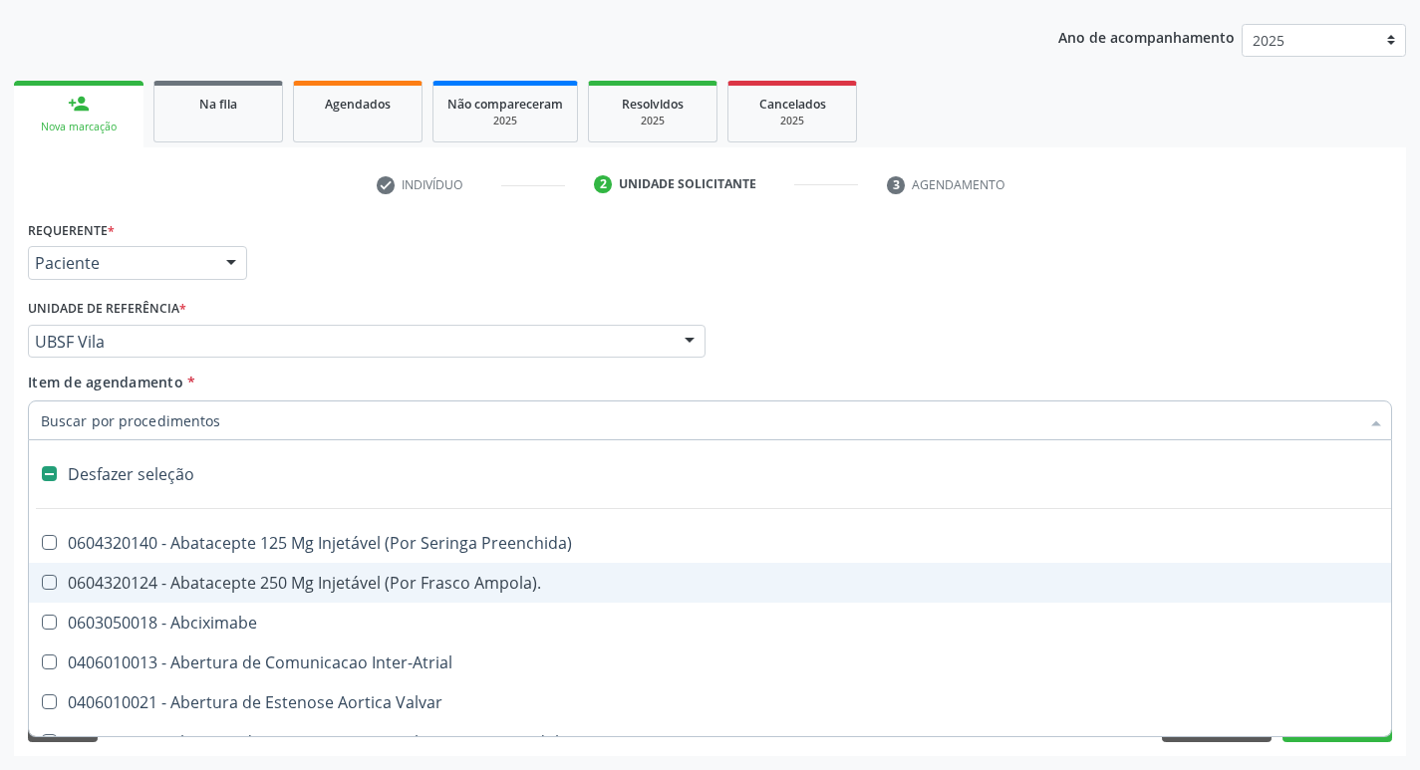
type input "G"
checkbox Comprimido\) "true"
checkbox Sanitária "true"
checkbox Osso "true"
checkbox Persistente "true"
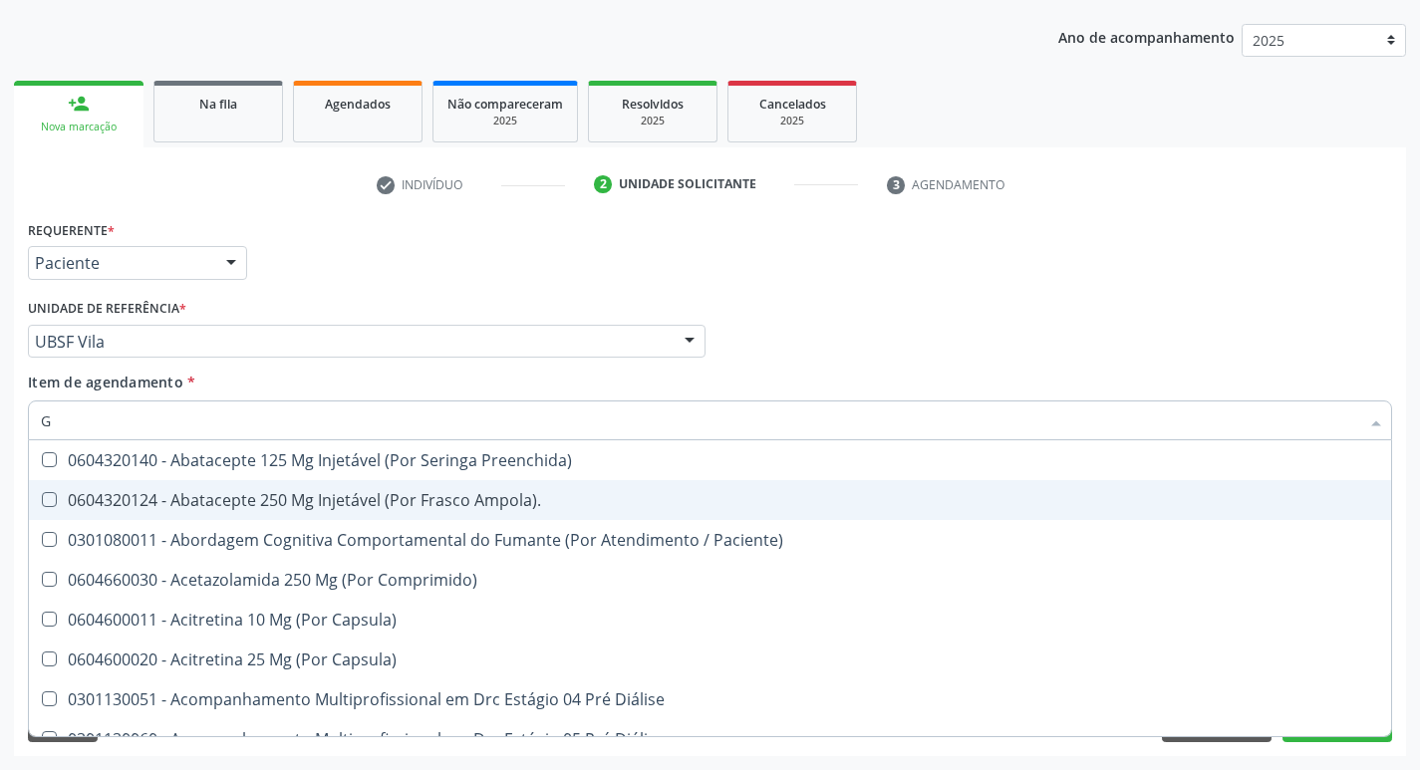
type input "GLICOSE"
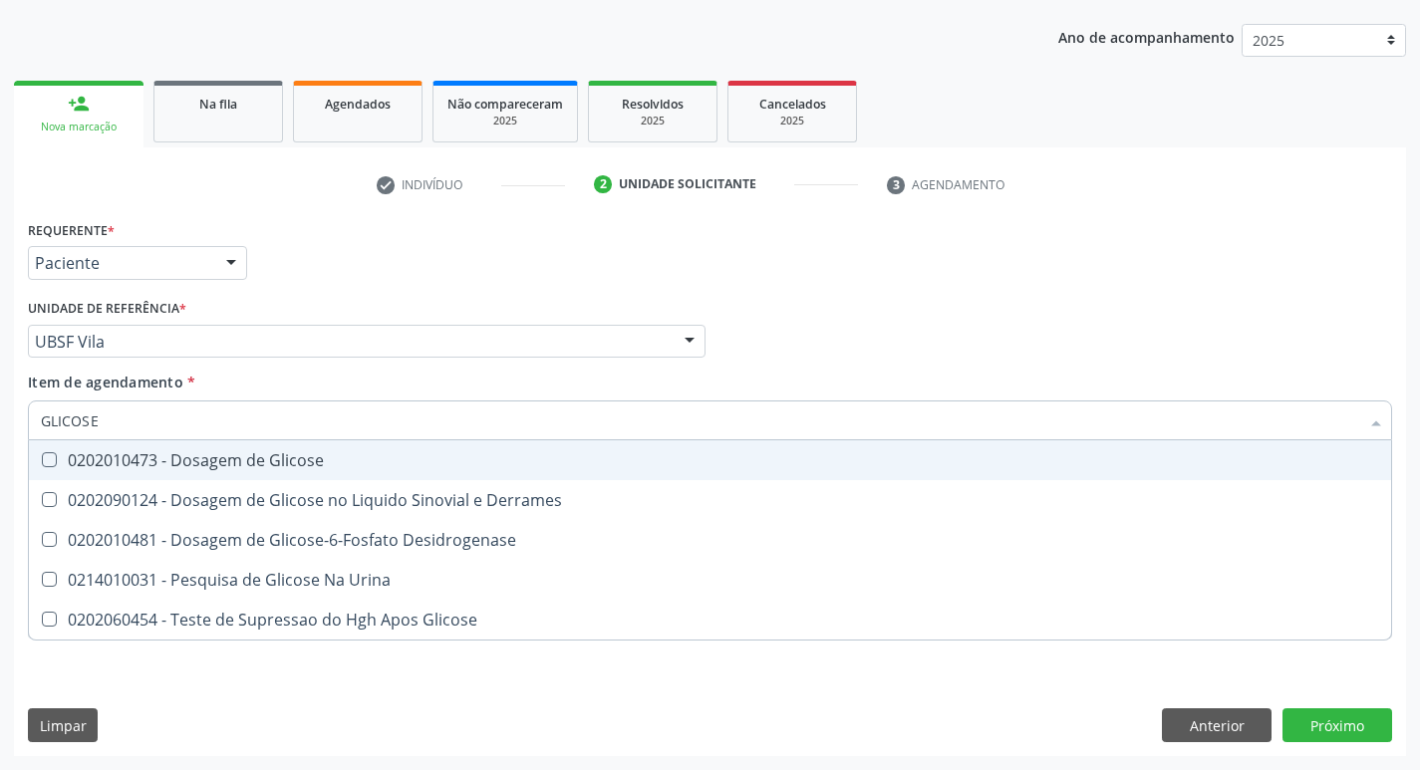
click at [266, 458] on div "0202010473 - Dosagem de Glicose" at bounding box center [710, 461] width 1339 height 16
checkbox Glicose "true"
type input "GLICOS"
checkbox Glicose "false"
checkbox Derrames "true"
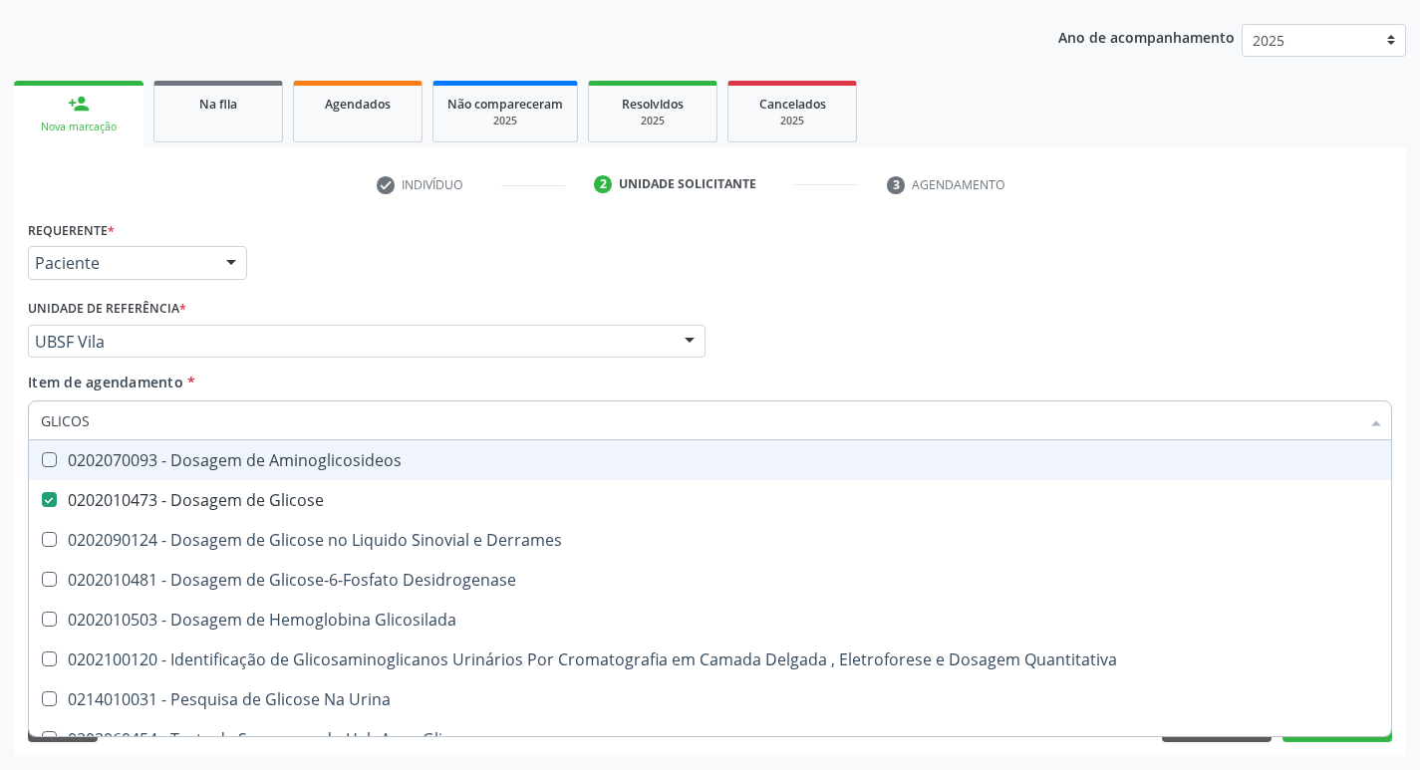
type input "GLICO"
checkbox Glicose "false"
checkbox Derrames "true"
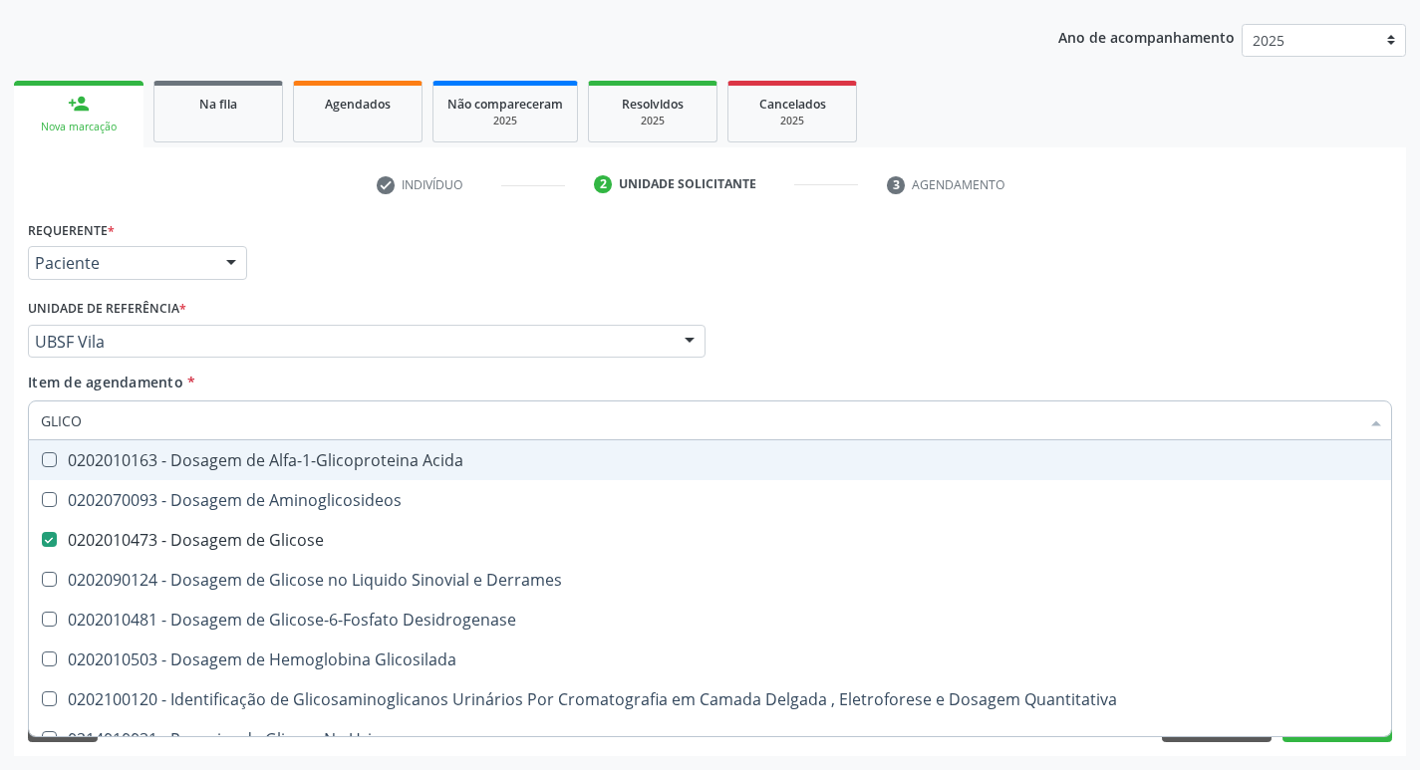
type input "GLIC"
checkbox Glicose "false"
type input "G"
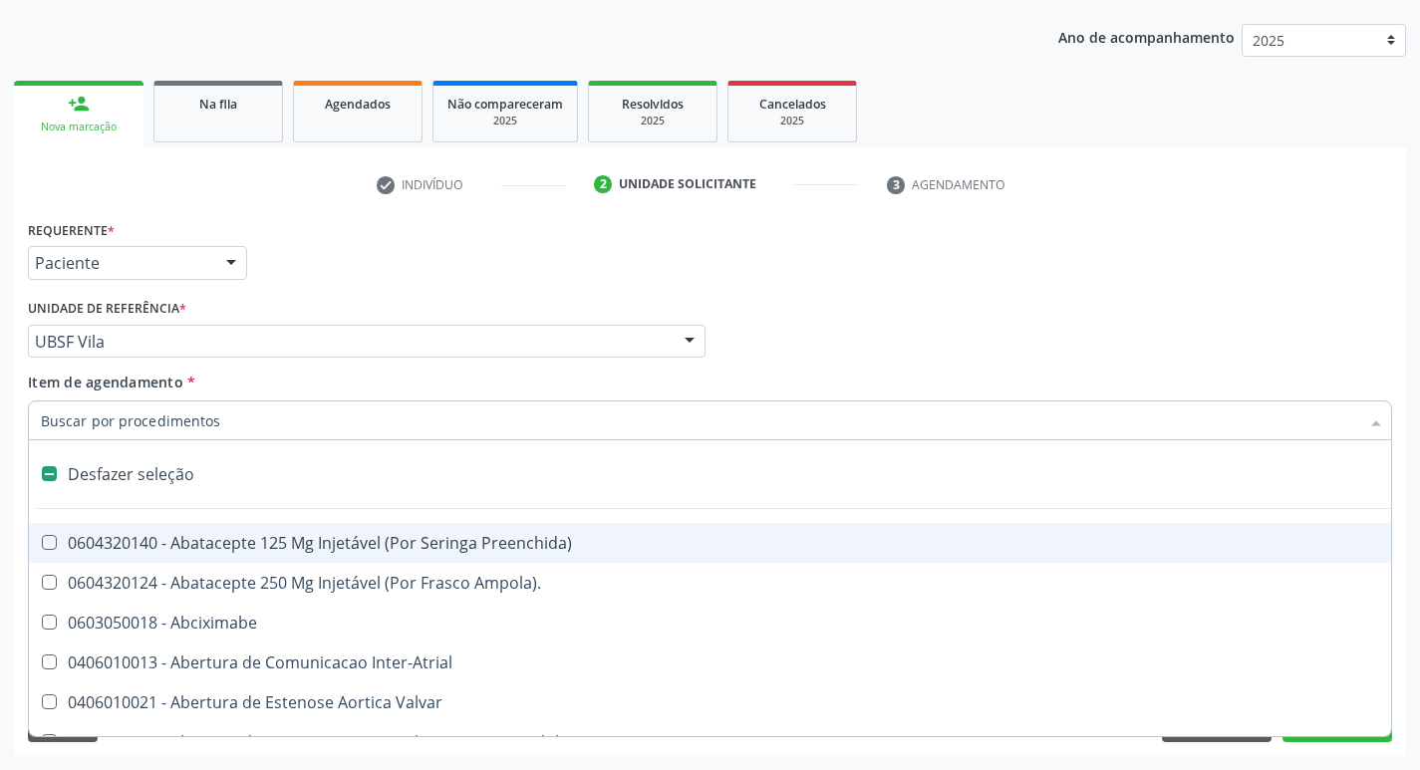
type input "H"
checkbox Lactente\) "true"
checkbox Convencional\) "true"
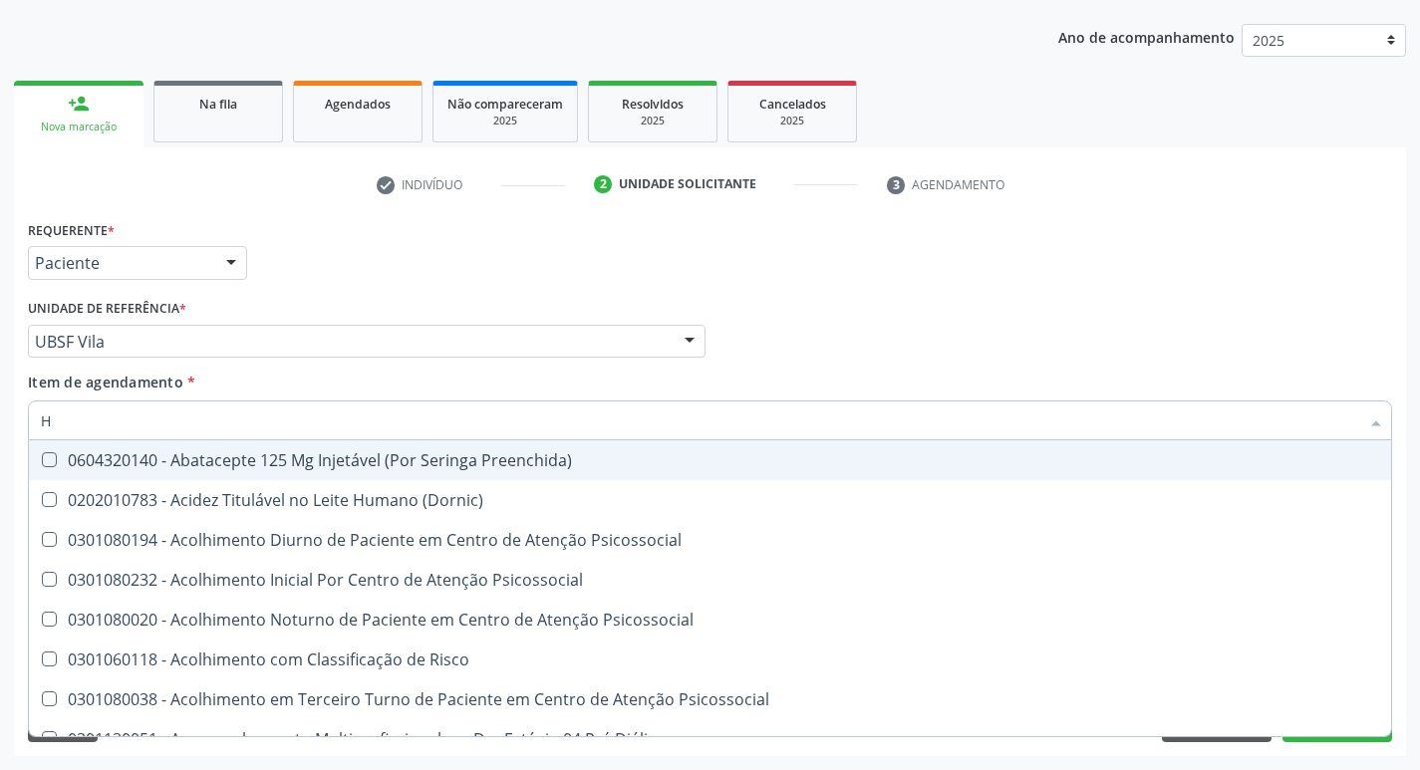
type input "HEMOGLOBINA G"
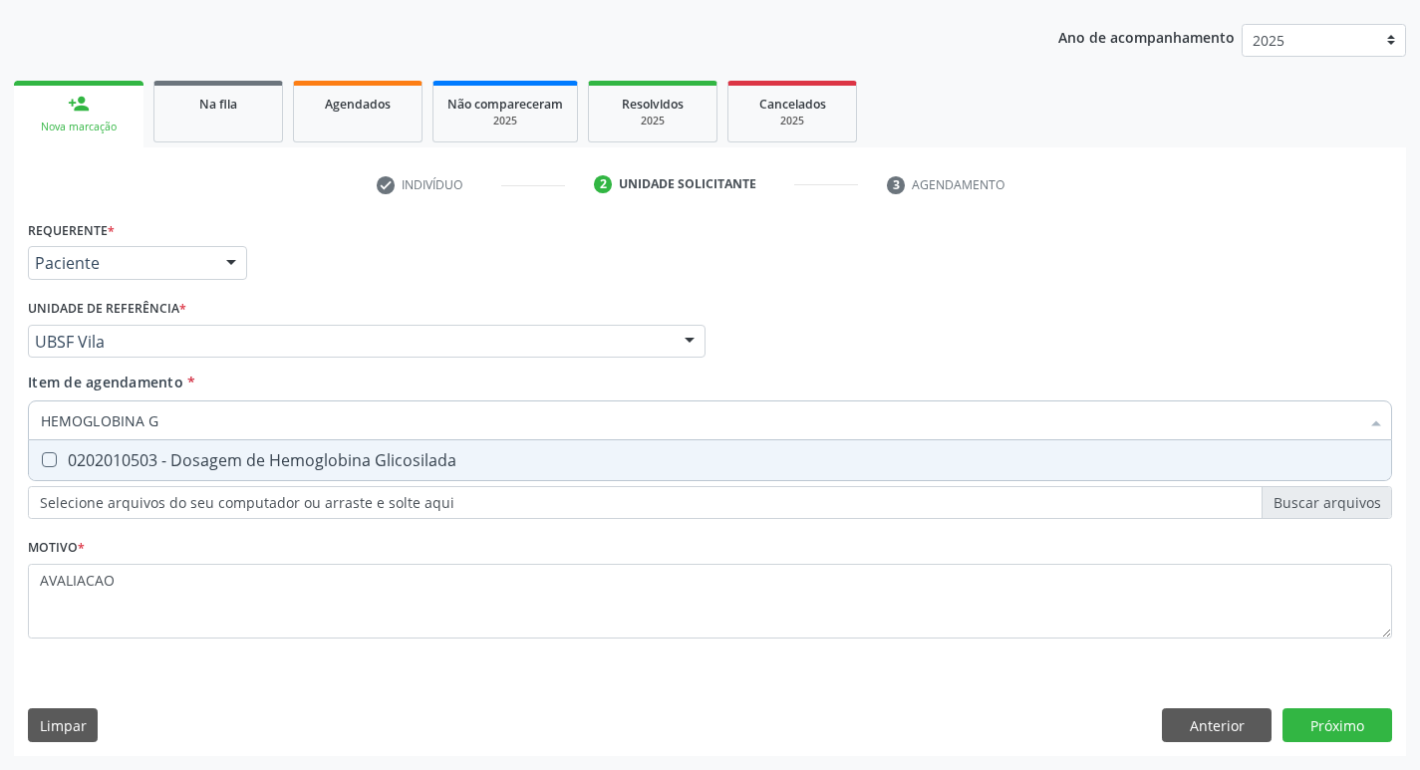
click at [287, 462] on div "0202010503 - Dosagem de Hemoglobina Glicosilada" at bounding box center [710, 461] width 1339 height 16
checkbox Glicosilada "true"
type input "HEMOGLOBINA"
checkbox Glicosilada "false"
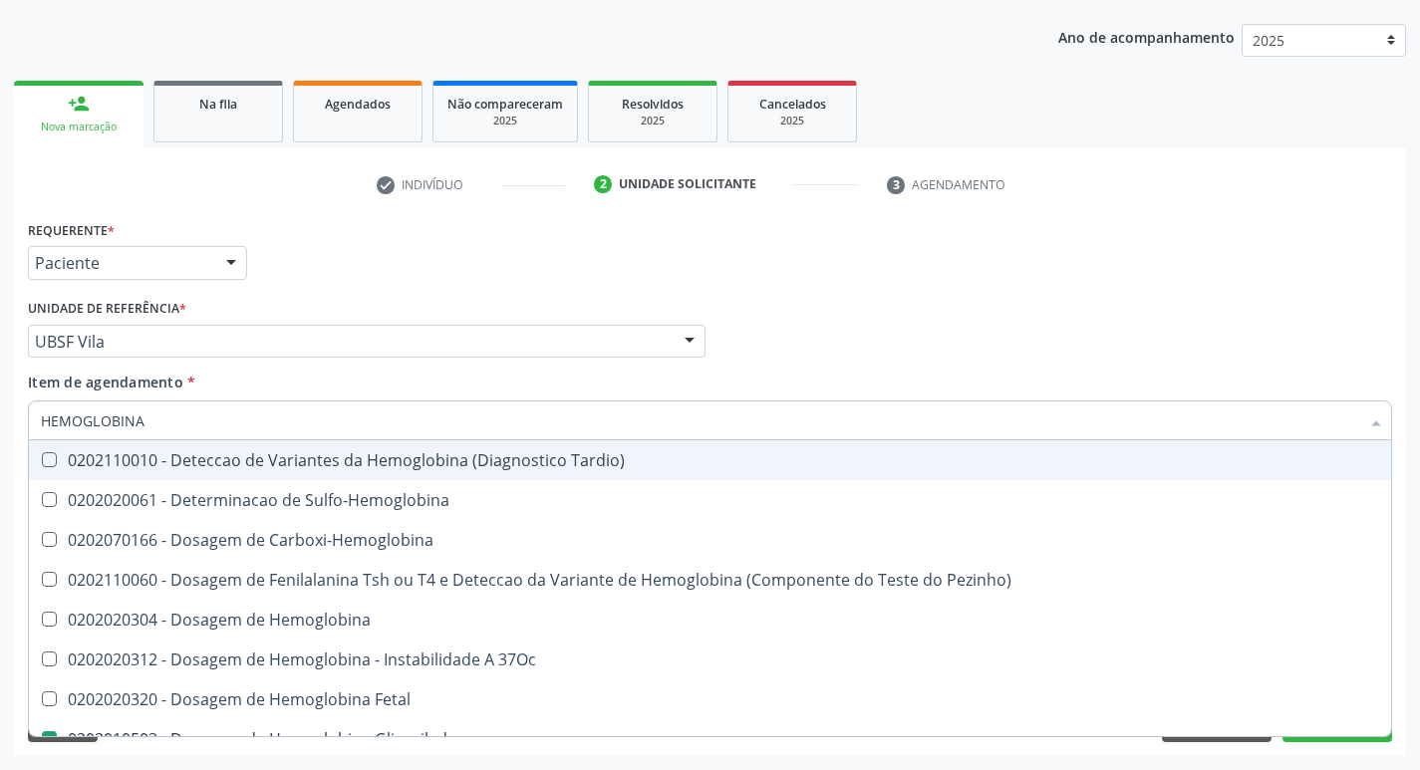
type input "HEMOGLOBIN"
checkbox Glicosilada "false"
checkbox Hemoglobina "true"
type input "H"
checkbox Hemoglobina "false"
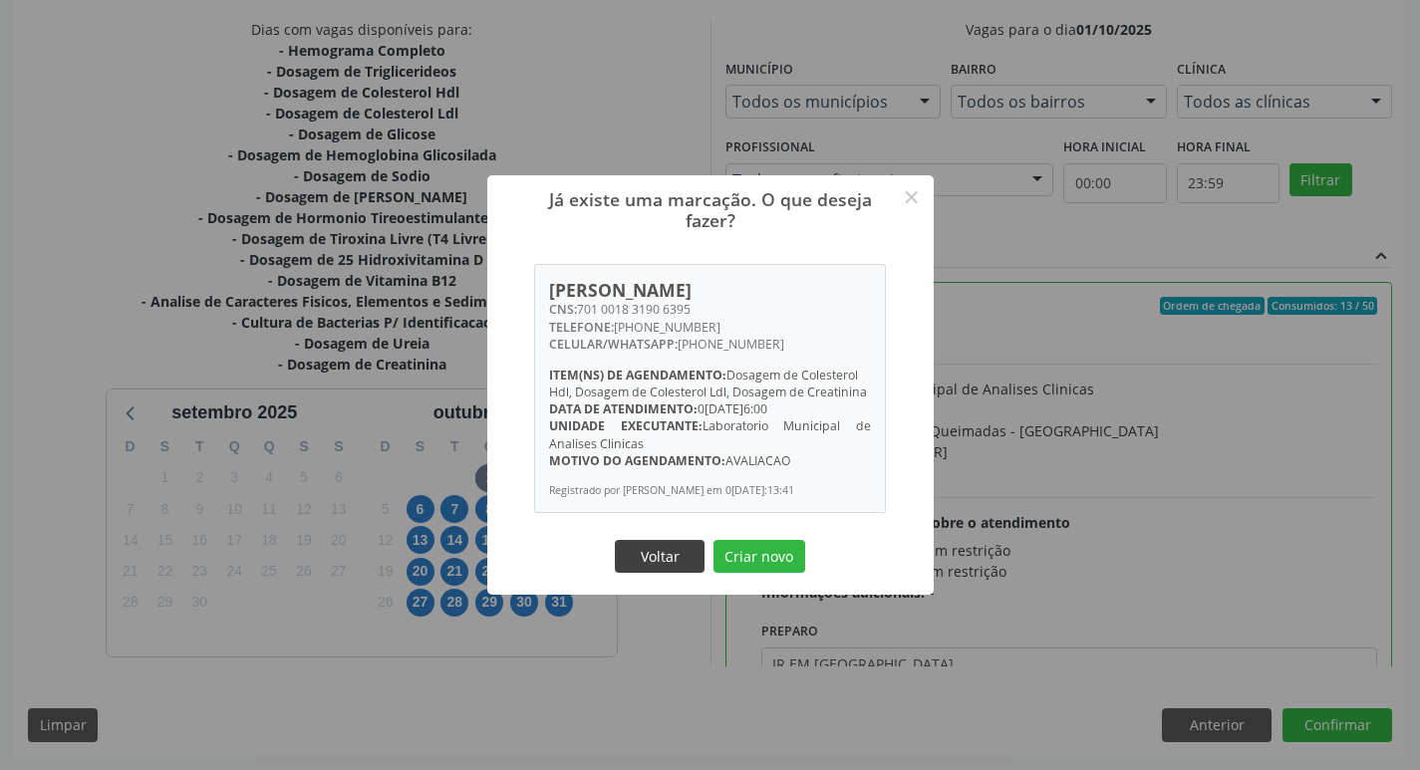
scroll to position [99, 0]
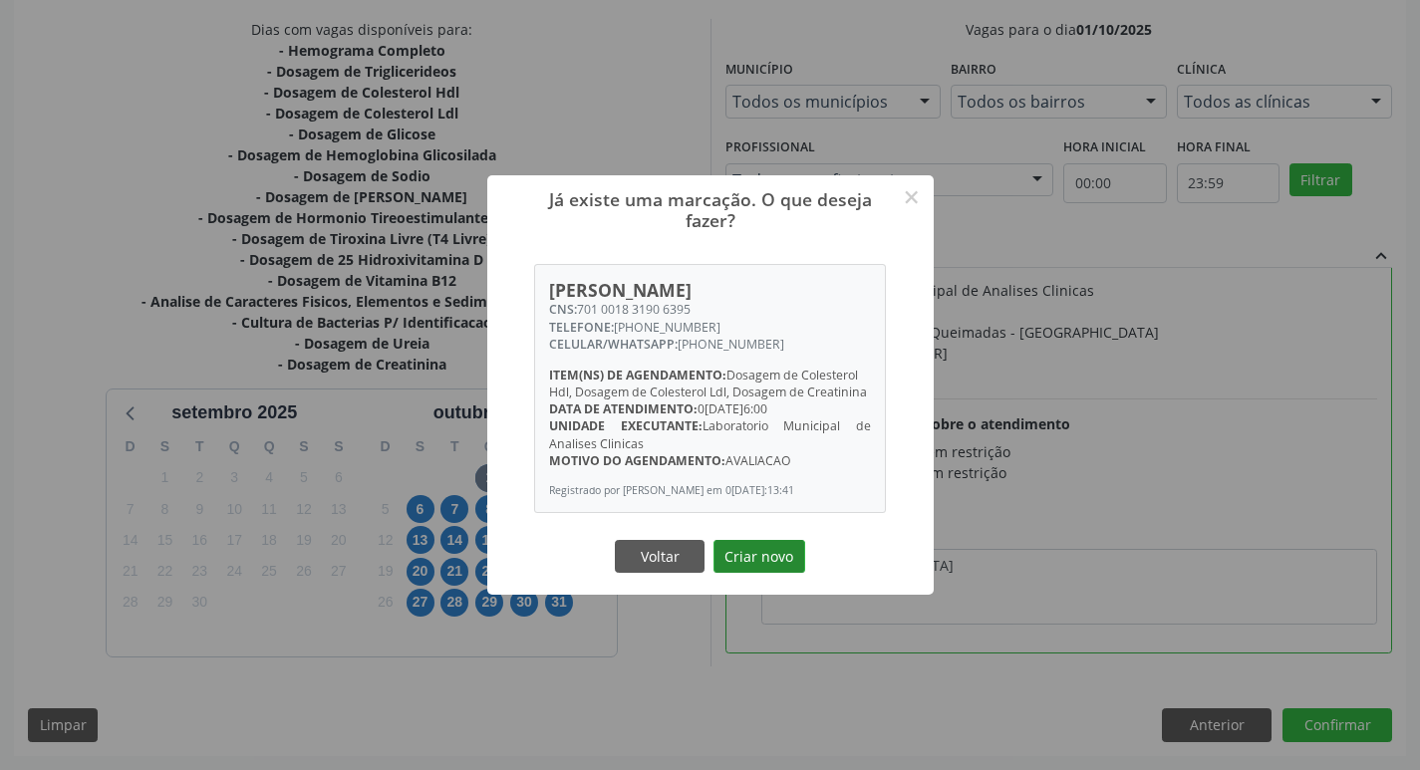
click at [742, 546] on button "Criar novo" at bounding box center [760, 557] width 92 height 34
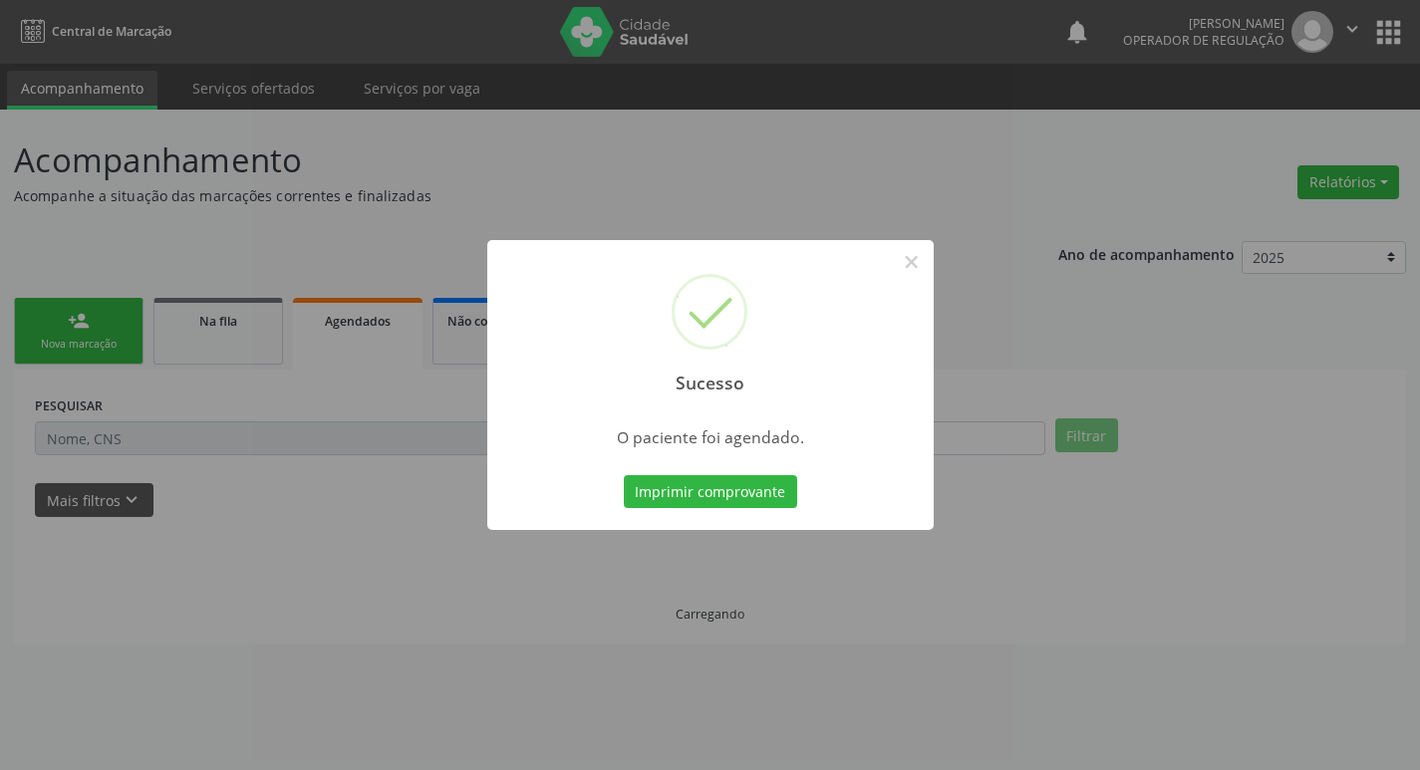
scroll to position [0, 0]
click at [722, 485] on button "Imprimir comprovante" at bounding box center [717, 492] width 173 height 34
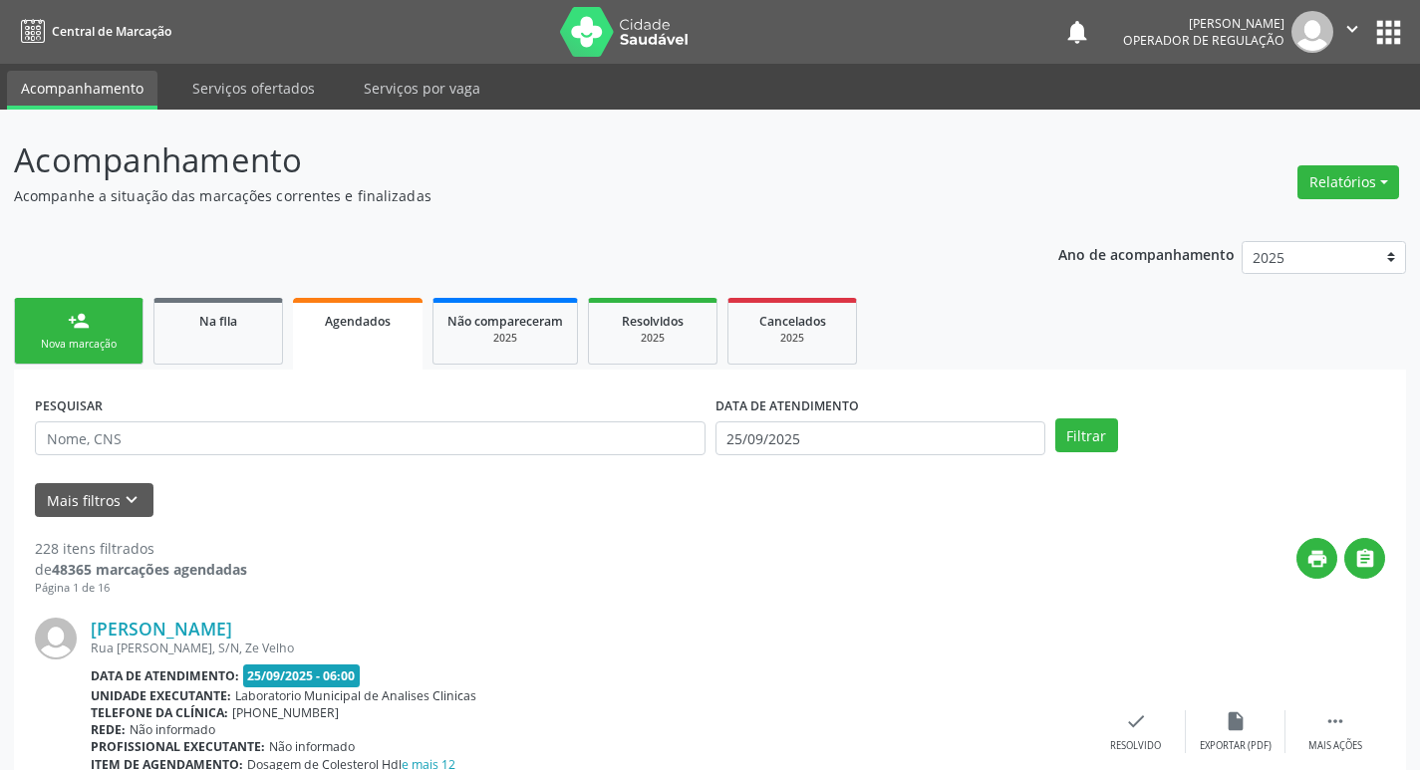
click at [81, 339] on div "Nova marcação" at bounding box center [79, 344] width 100 height 15
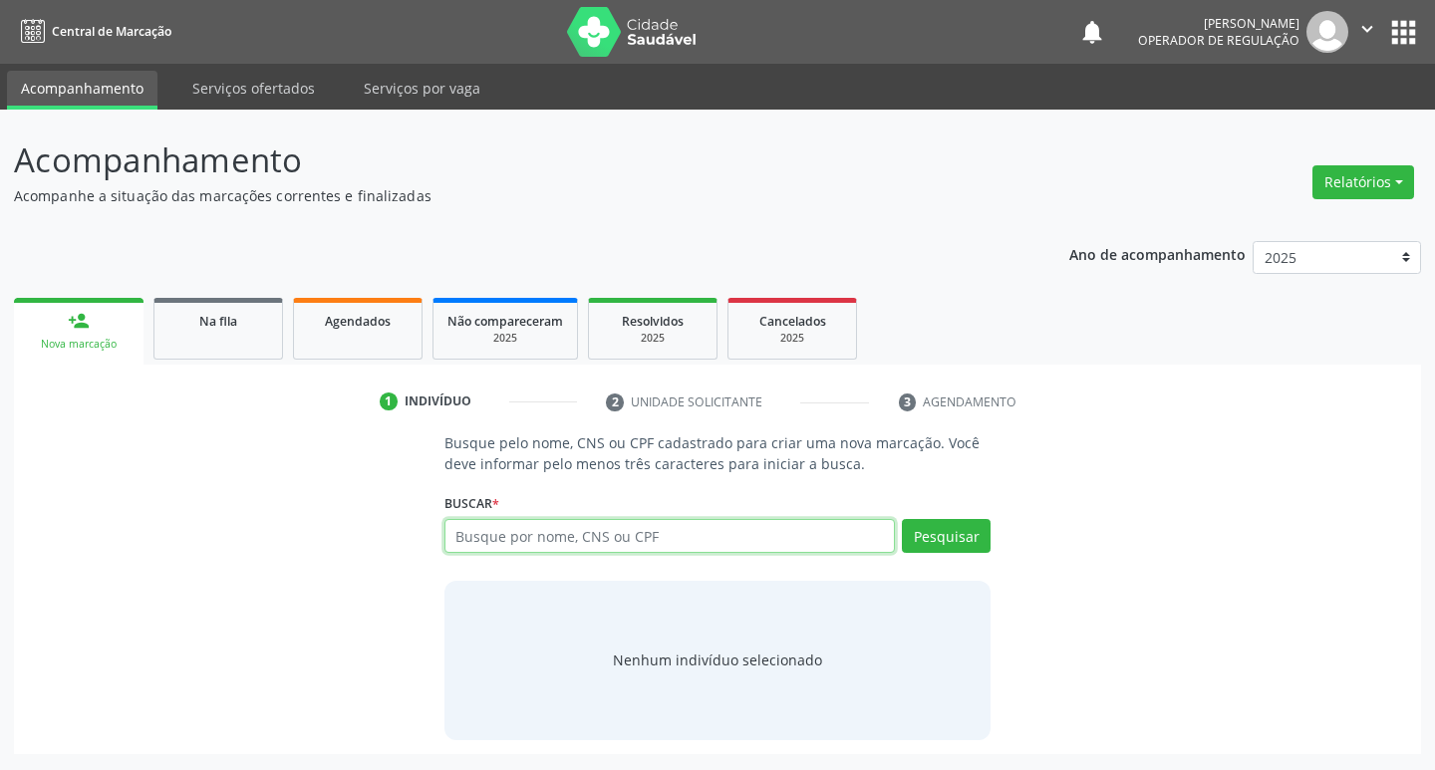
click at [526, 547] on input "text" at bounding box center [671, 536] width 452 height 34
type input "706202533403360"
click at [963, 531] on button "Pesquisar" at bounding box center [946, 536] width 89 height 34
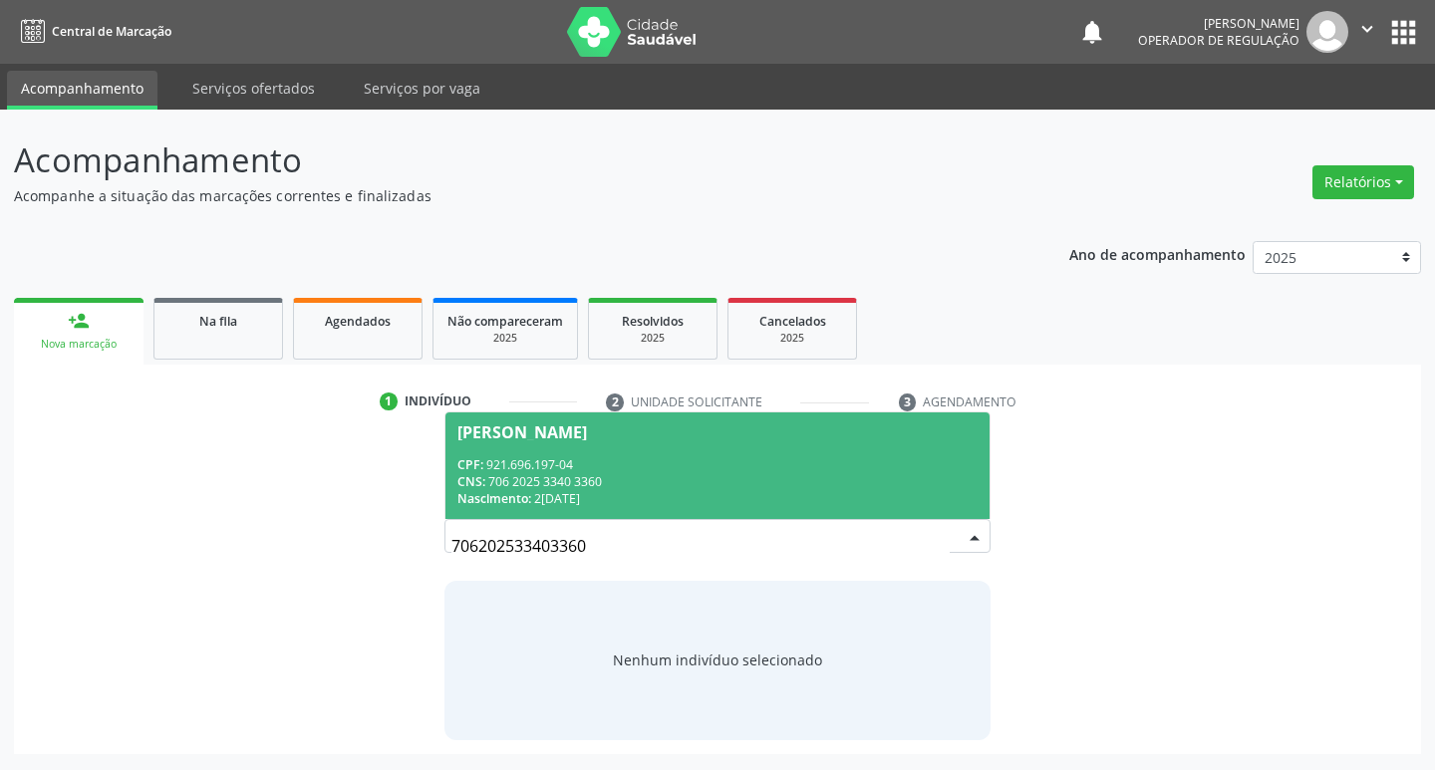
click at [660, 473] on div "CNS: 706 2025 3340 3360" at bounding box center [717, 481] width 521 height 17
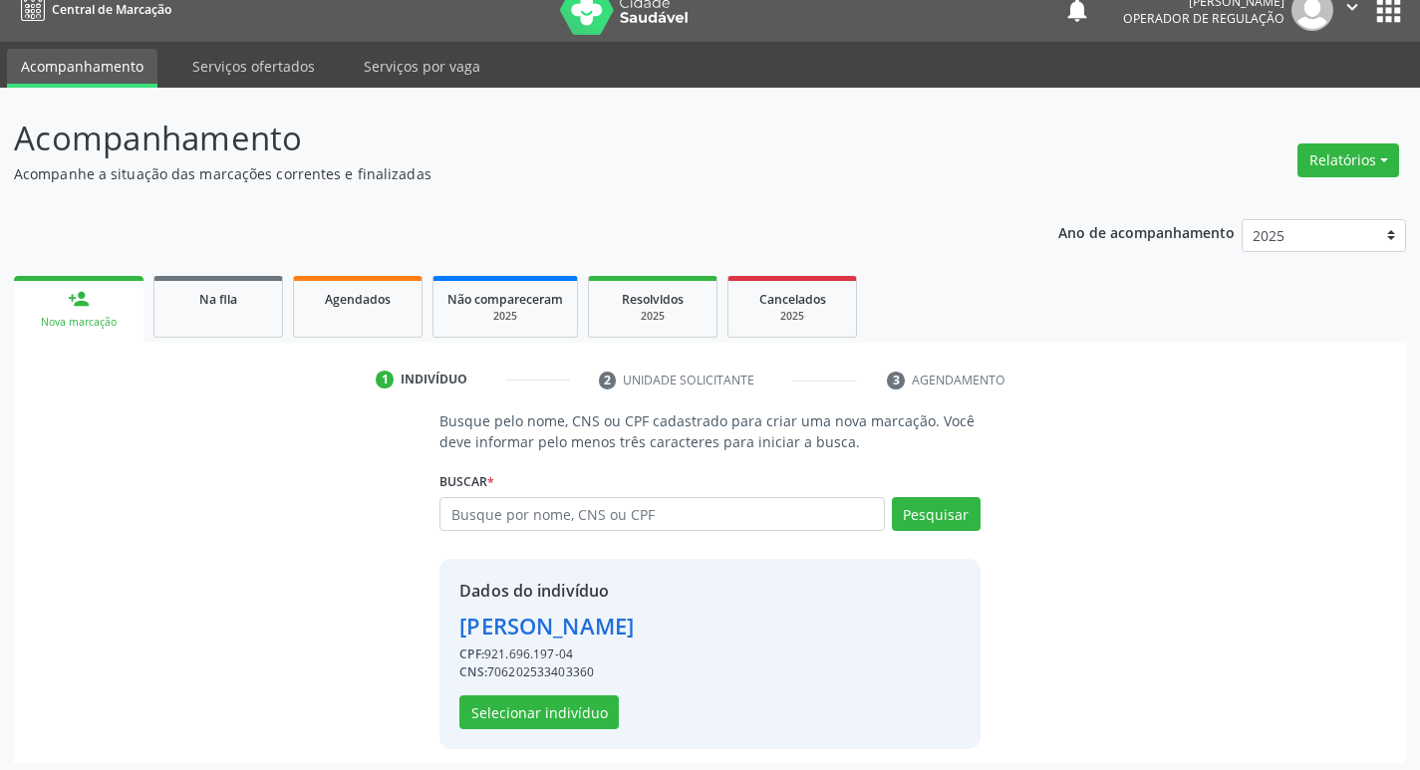
scroll to position [29, 0]
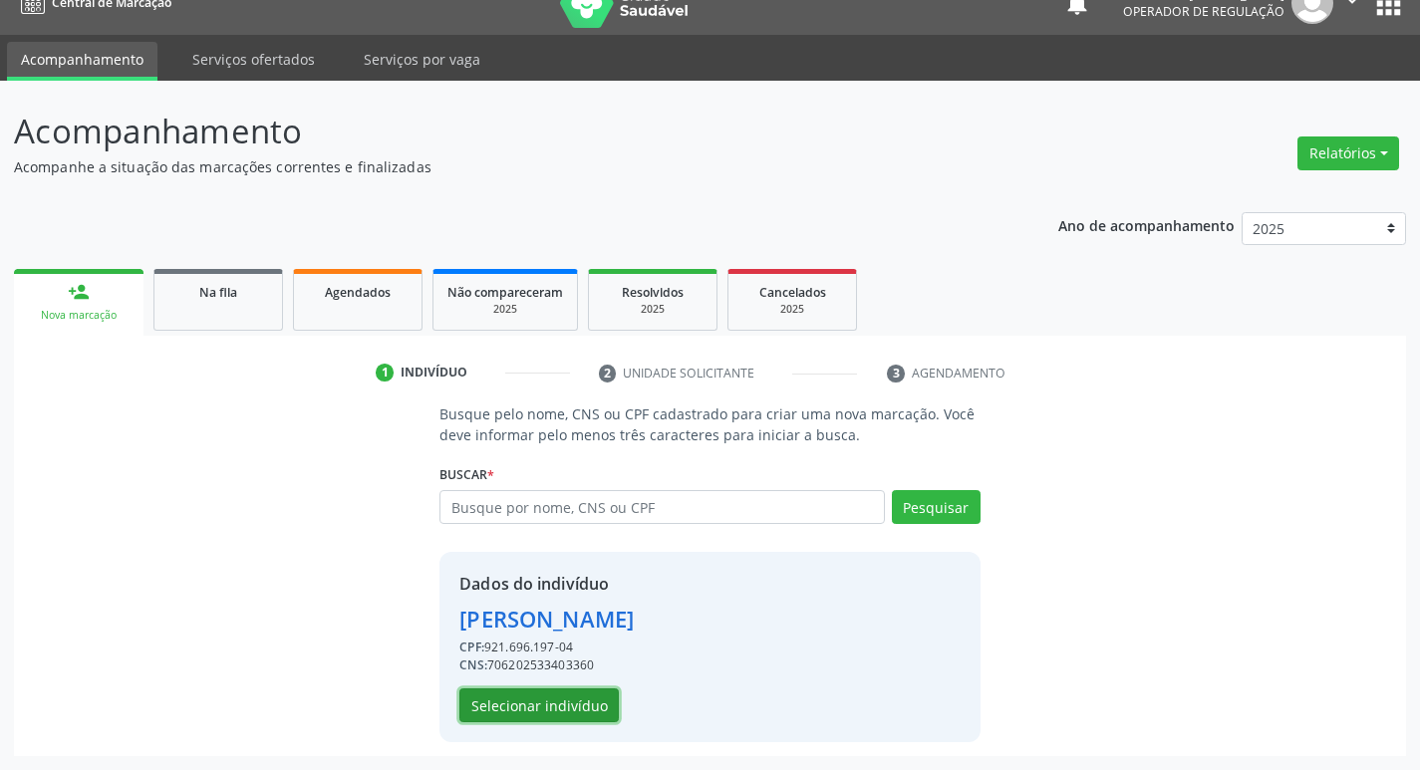
click at [499, 703] on button "Selecionar indivíduo" at bounding box center [538, 706] width 159 height 34
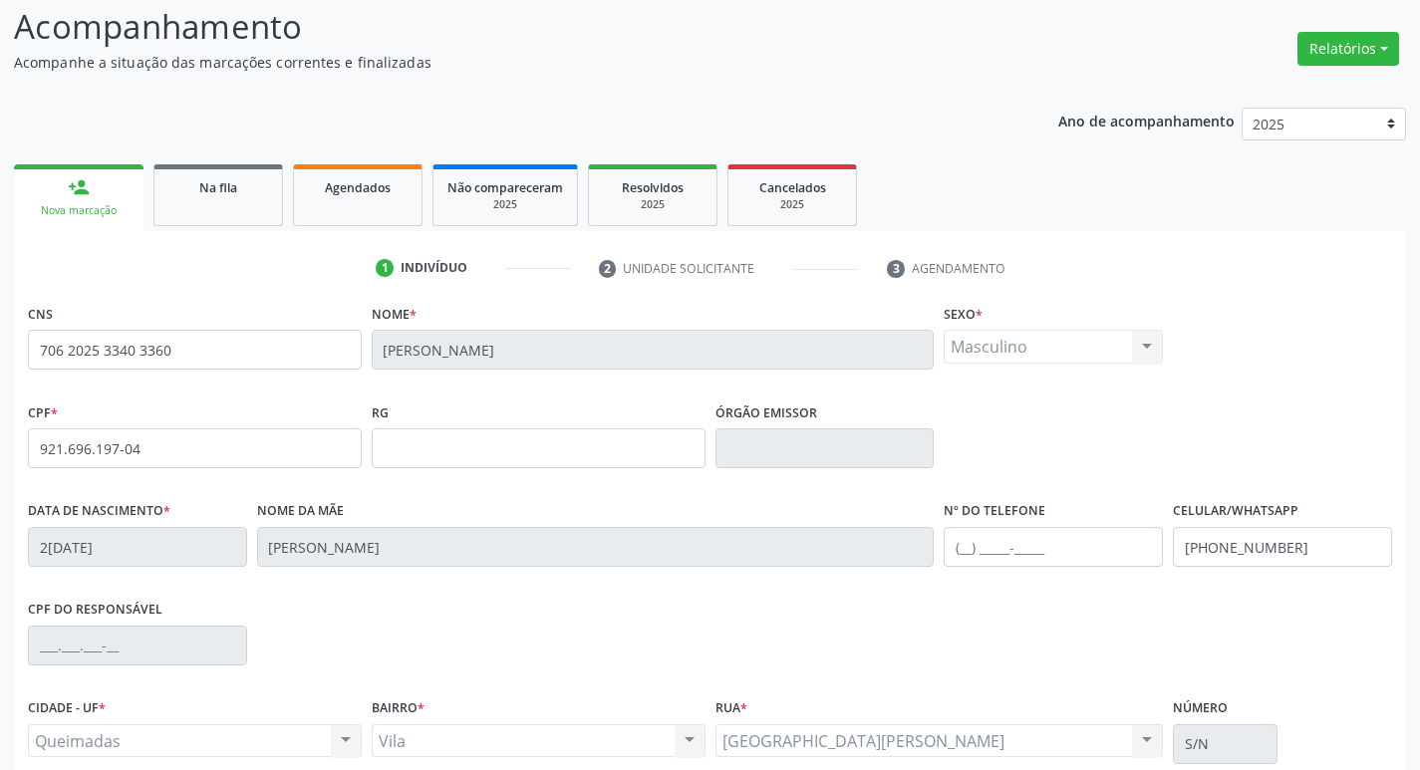
scroll to position [310, 0]
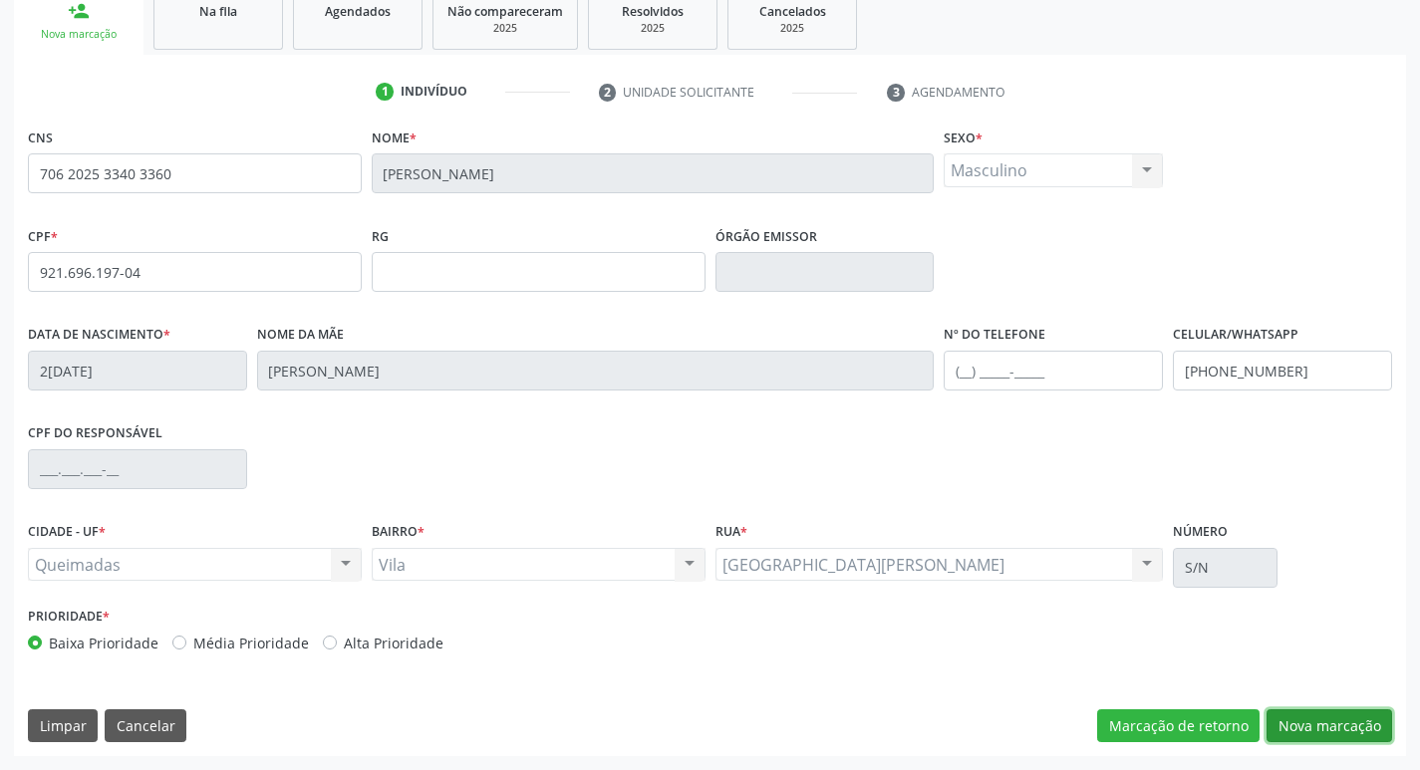
click at [1308, 730] on button "Nova marcação" at bounding box center [1330, 727] width 126 height 34
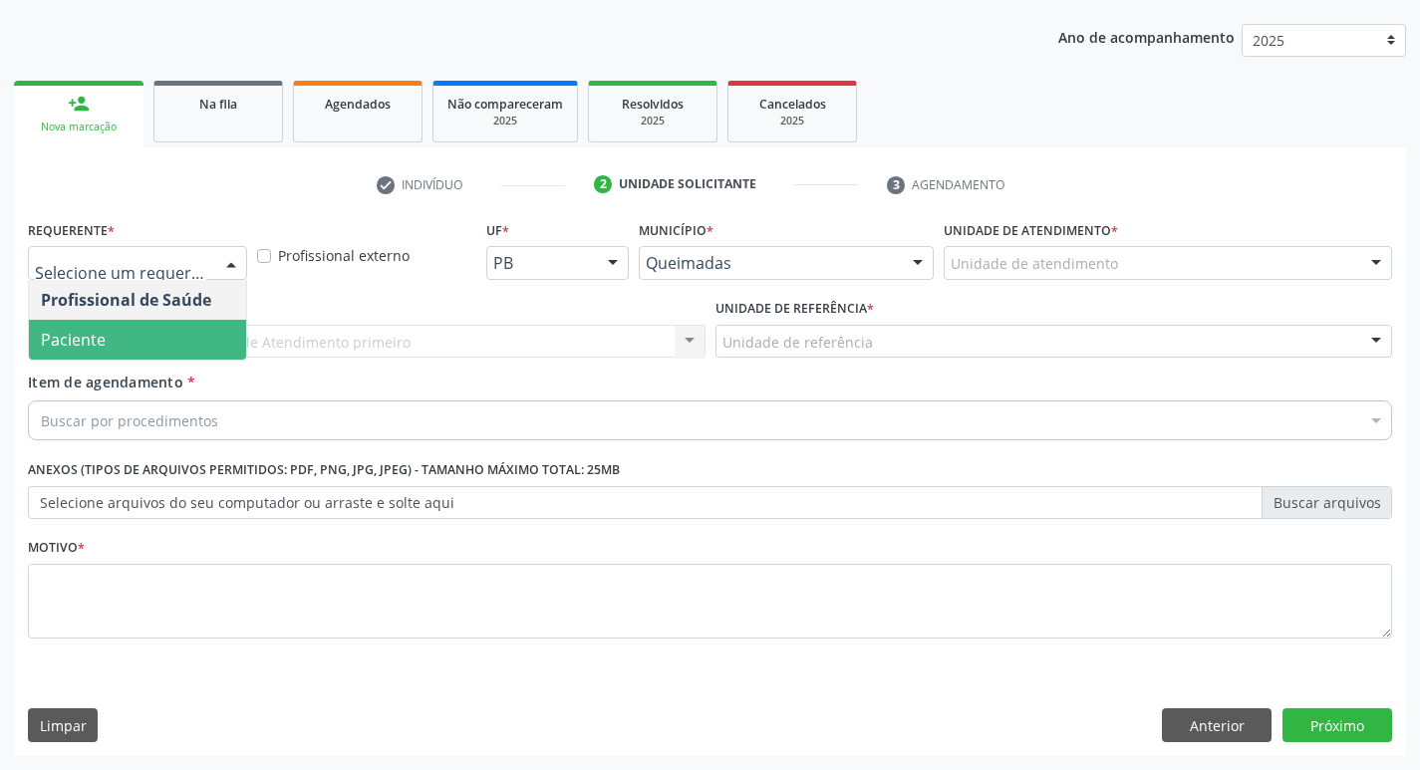
click at [128, 329] on span "Paciente" at bounding box center [137, 340] width 217 height 40
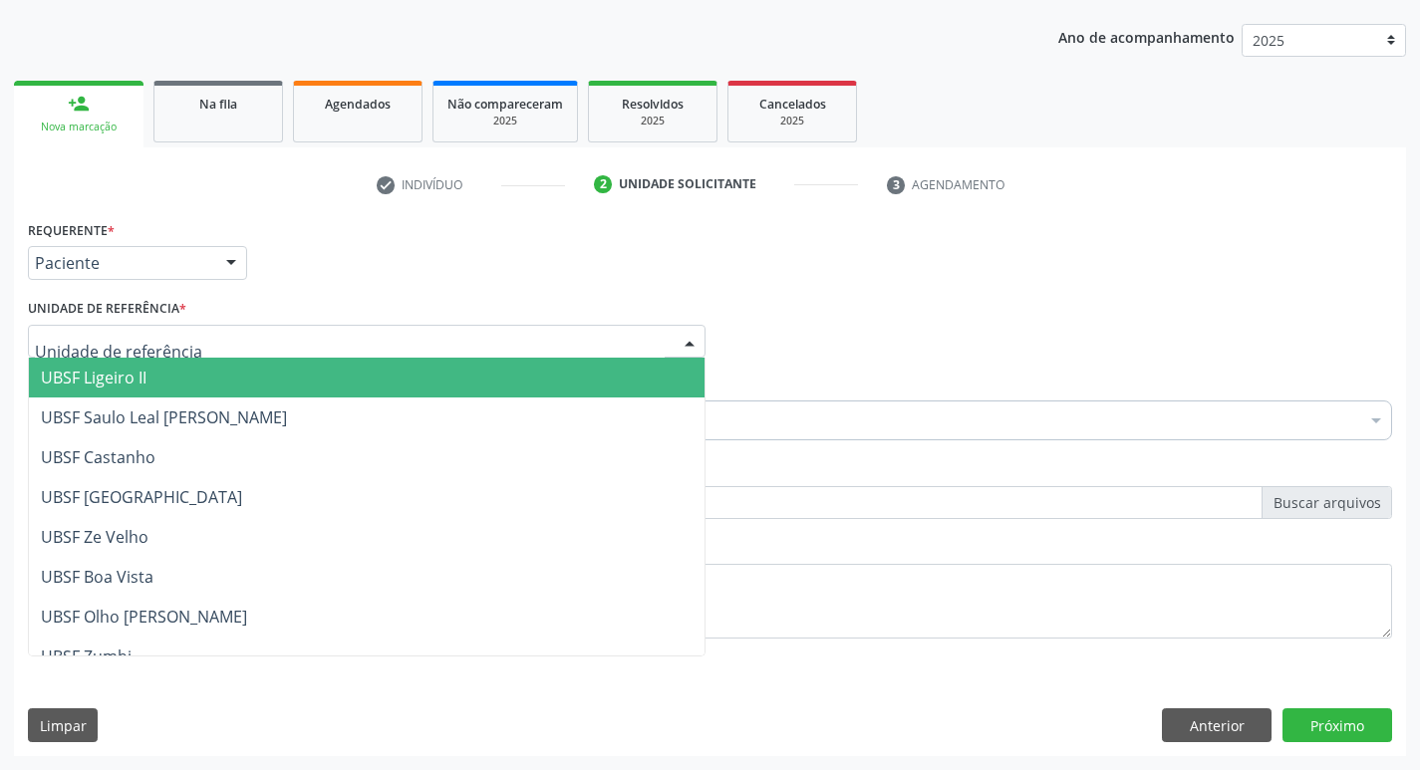
type input "V"
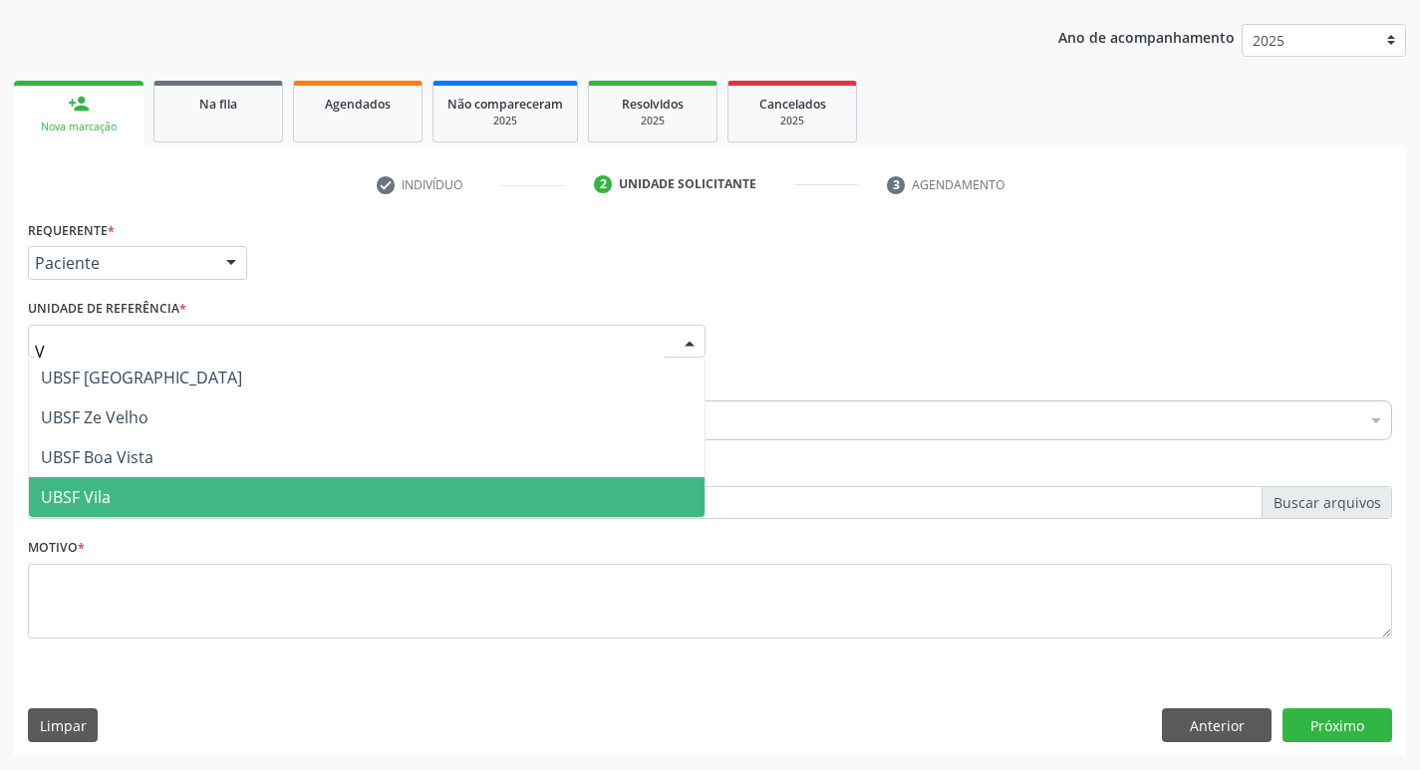
click at [140, 483] on span "UBSF Vila" at bounding box center [367, 497] width 676 height 40
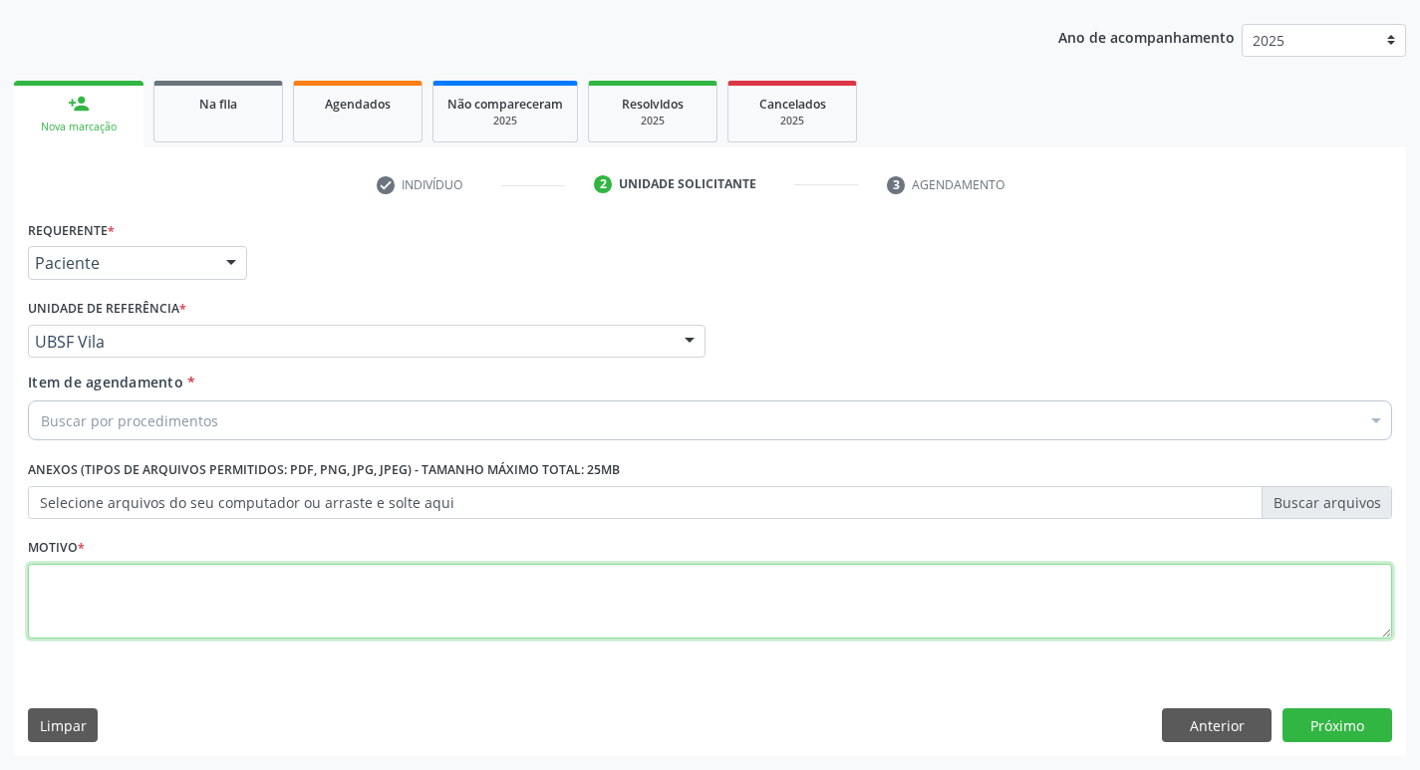
click at [88, 616] on textarea at bounding box center [710, 602] width 1365 height 76
paste textarea "IR EM [GEOGRAPHIC_DATA]"
type textarea "I"
type textarea "AVALIACAO"
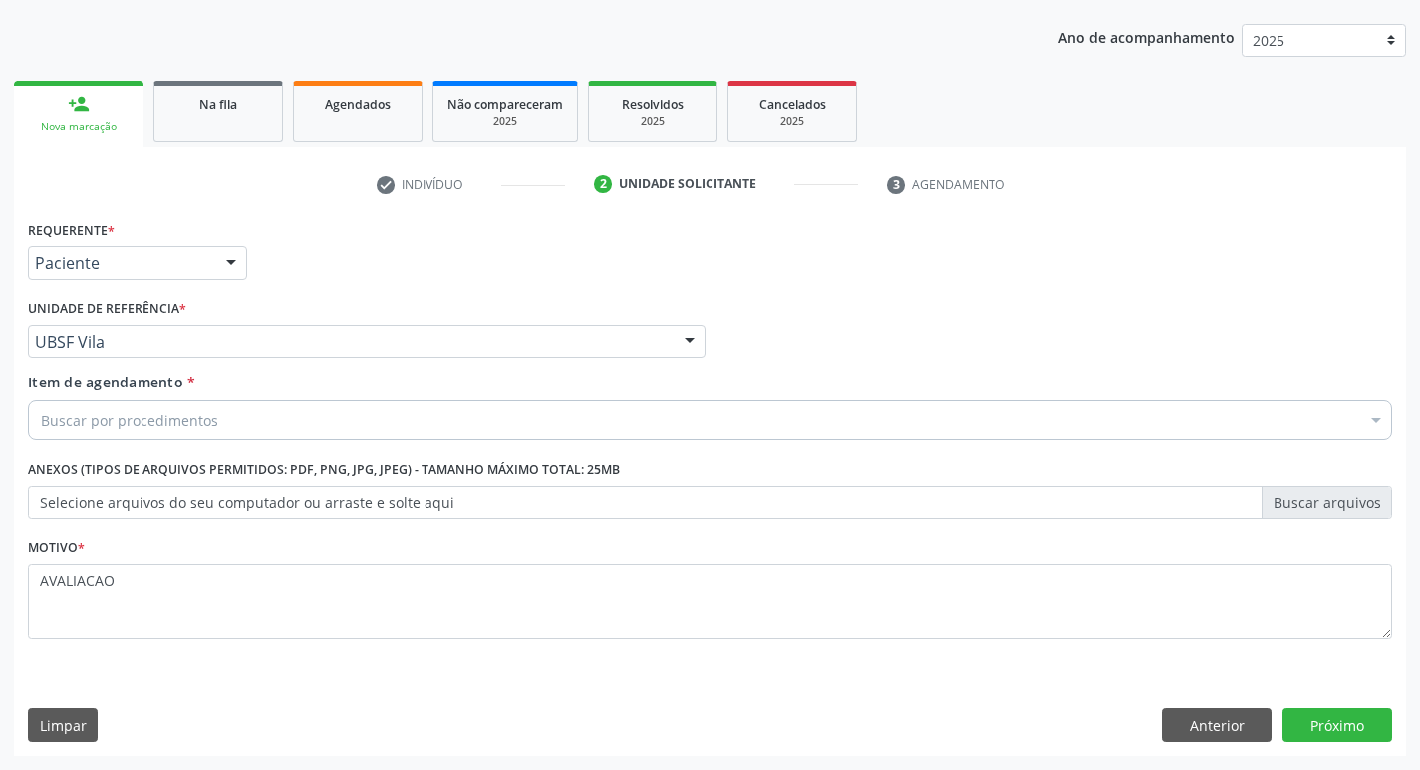
click at [116, 399] on div "Item de agendamento * Buscar por procedimentos Selecionar todos 0604320140 - Ab…" at bounding box center [710, 403] width 1365 height 63
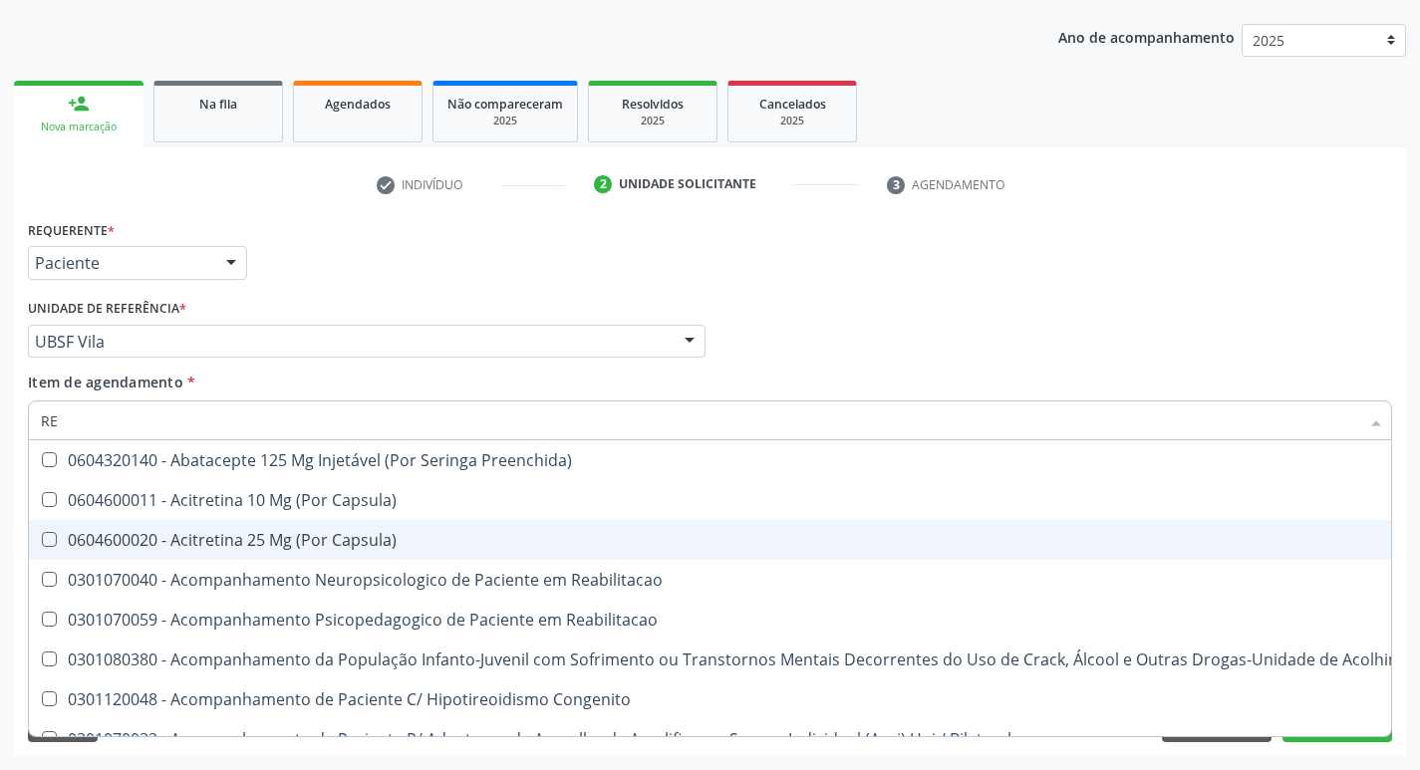
type input "REUMATOIDE"
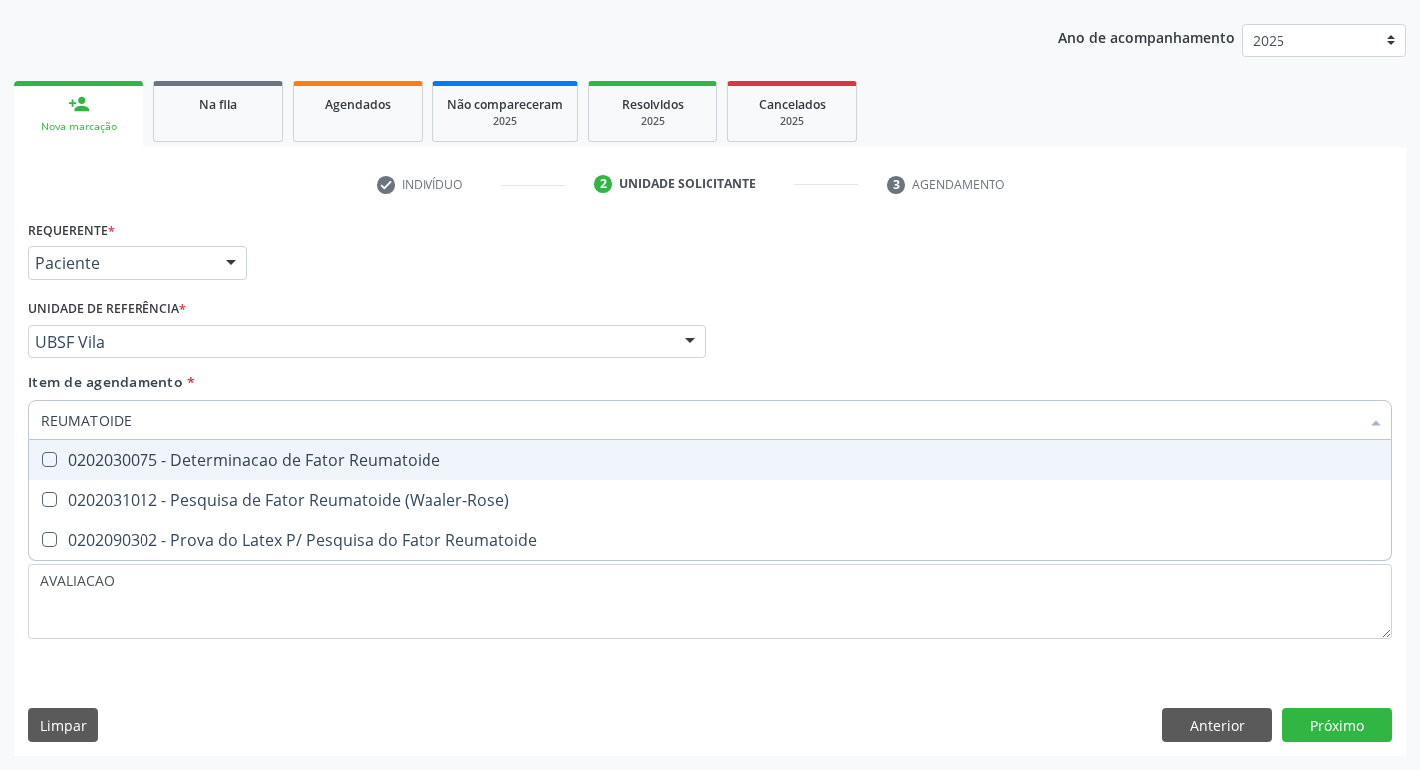
click at [246, 467] on div "0202030075 - Determinacao de Fator Reumatoide" at bounding box center [710, 461] width 1339 height 16
checkbox Reumatoide "true"
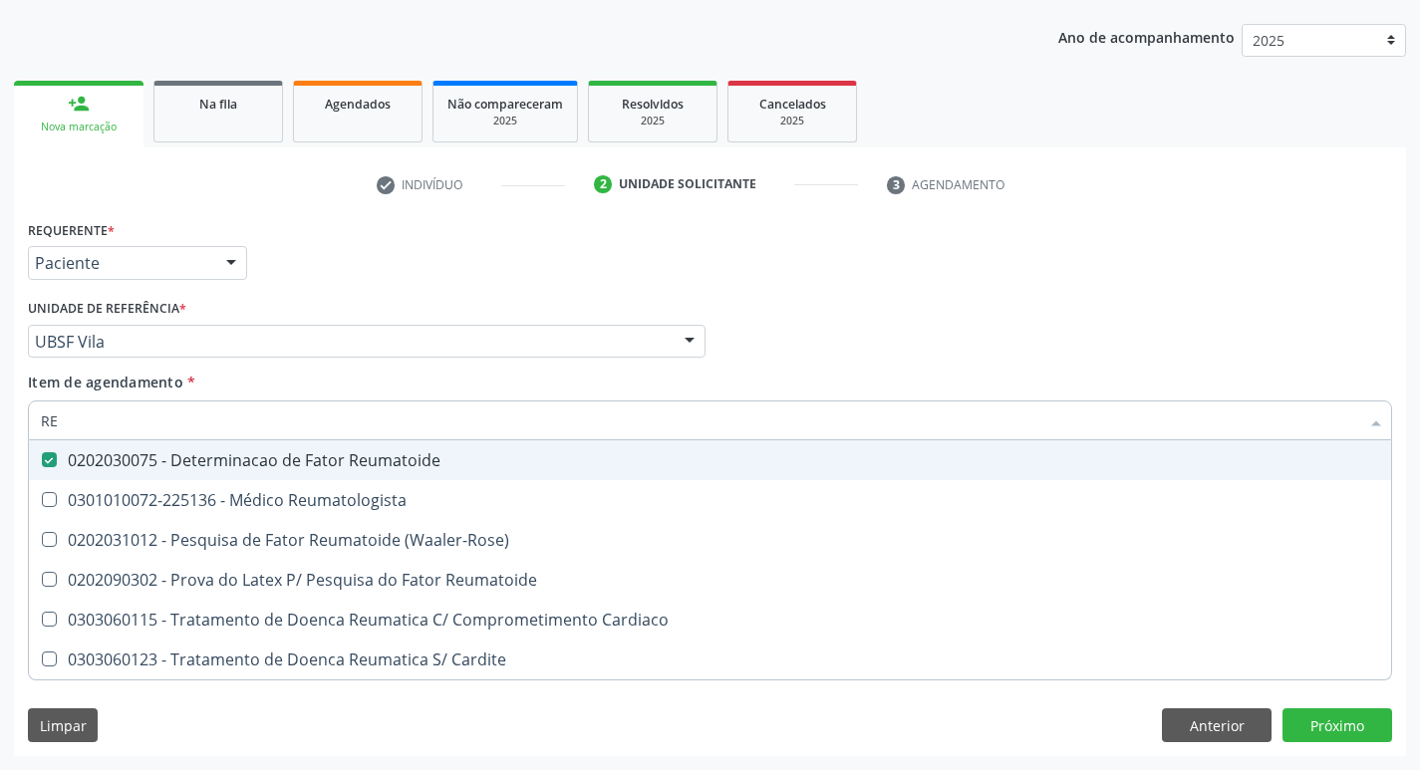
type input "R"
checkbox Reumatoide "false"
type input "UREI"
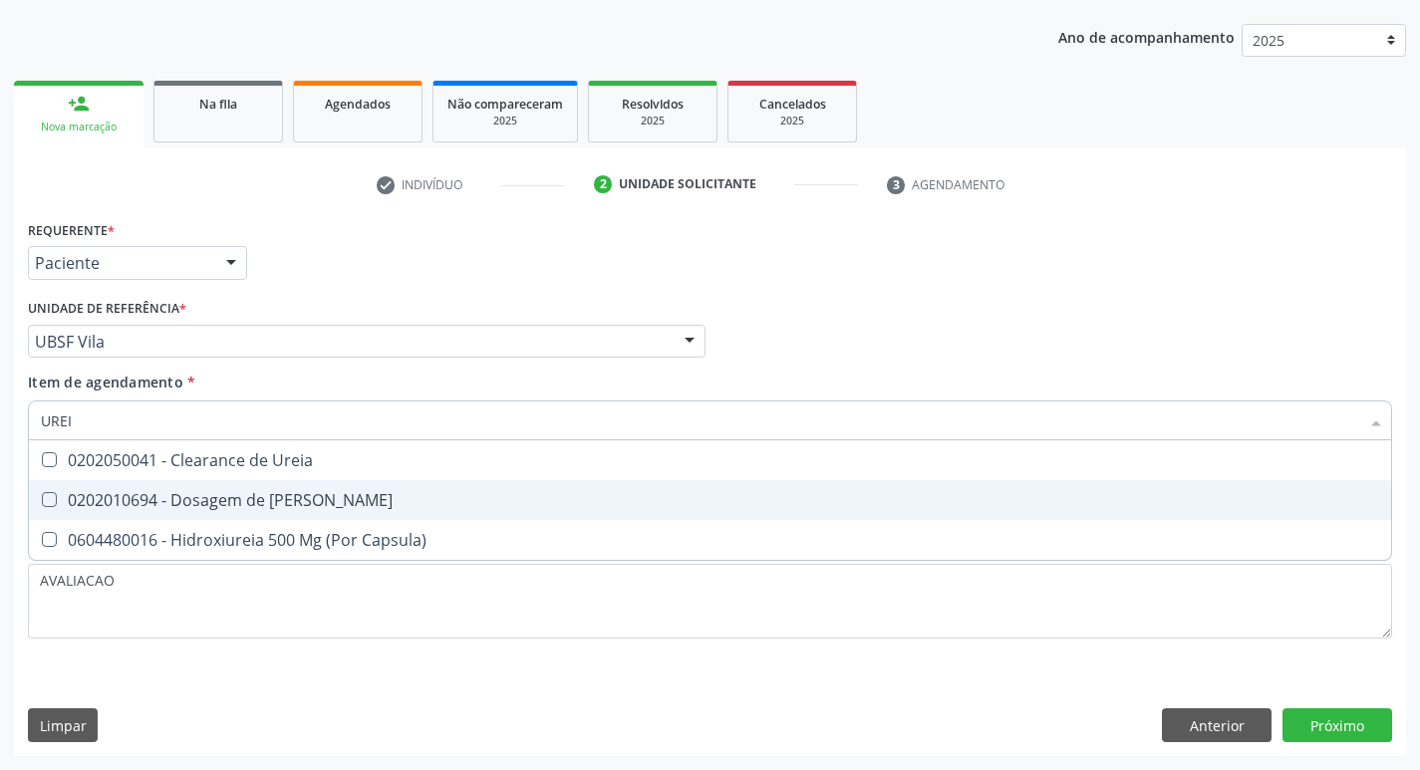
click at [255, 504] on div "0202010694 - Dosagem de [PERSON_NAME]" at bounding box center [710, 500] width 1339 height 16
checkbox Ureia "true"
type input "URE"
checkbox Ureia "false"
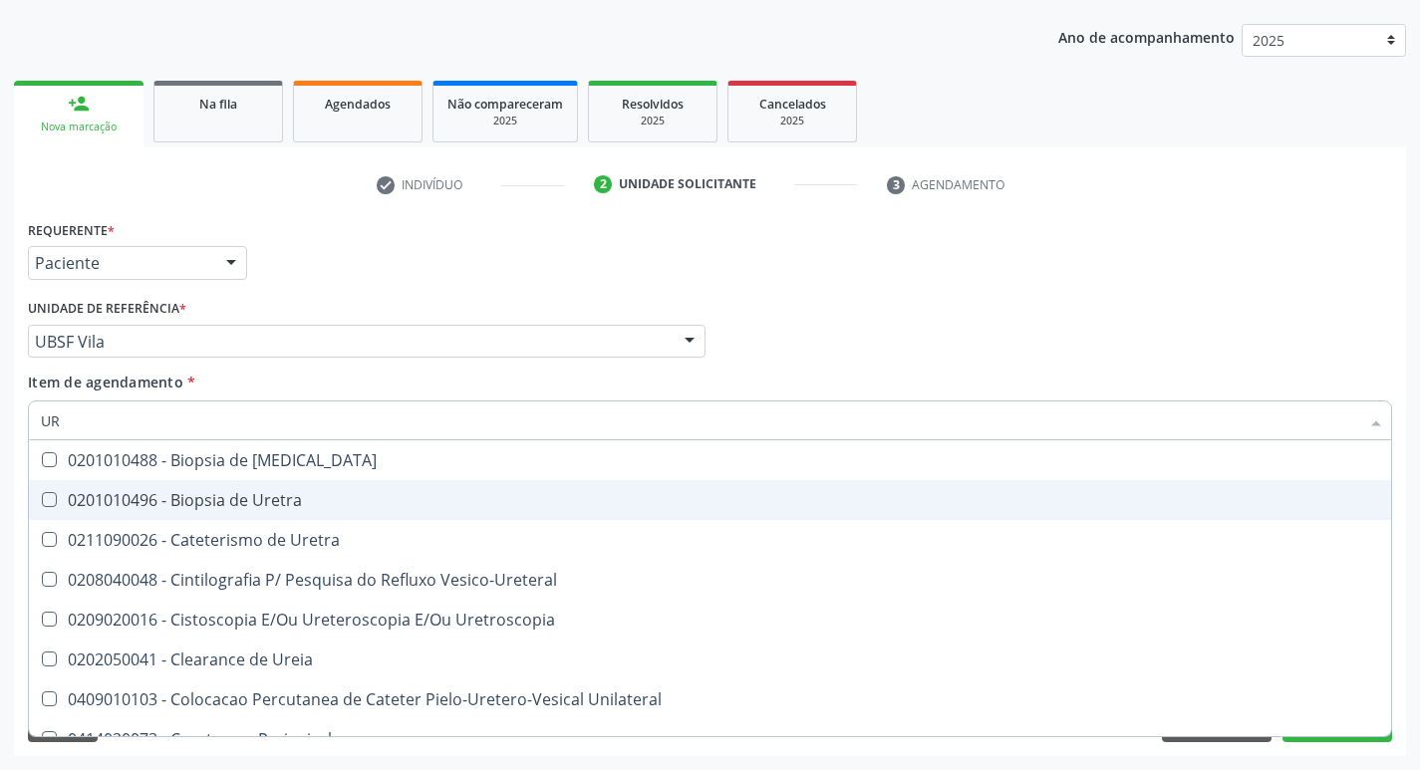
type input "U"
checkbox Ureia "false"
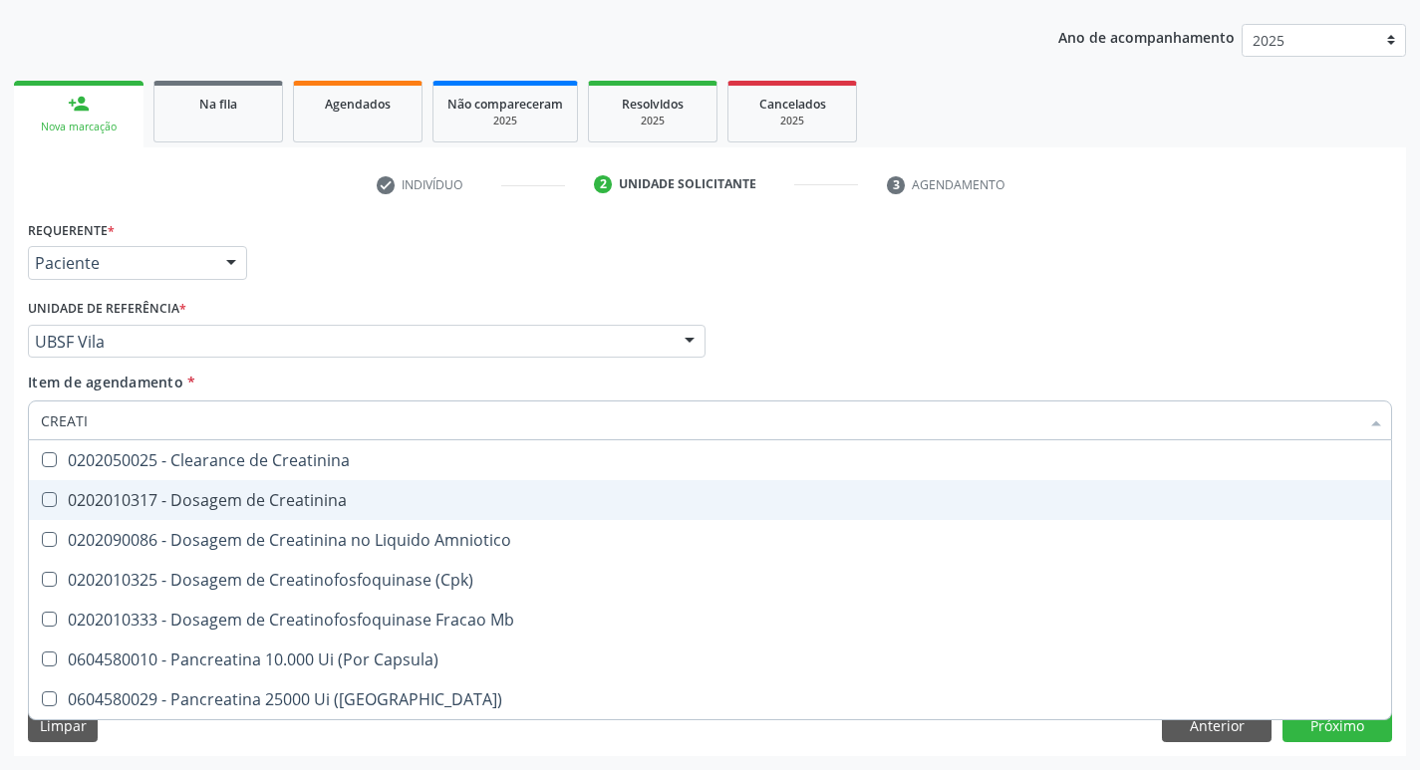
type input "CREATIN"
click at [255, 504] on div "0202010317 - Dosagem de Creatinina" at bounding box center [710, 500] width 1339 height 16
checkbox Creatinina "true"
type input "C"
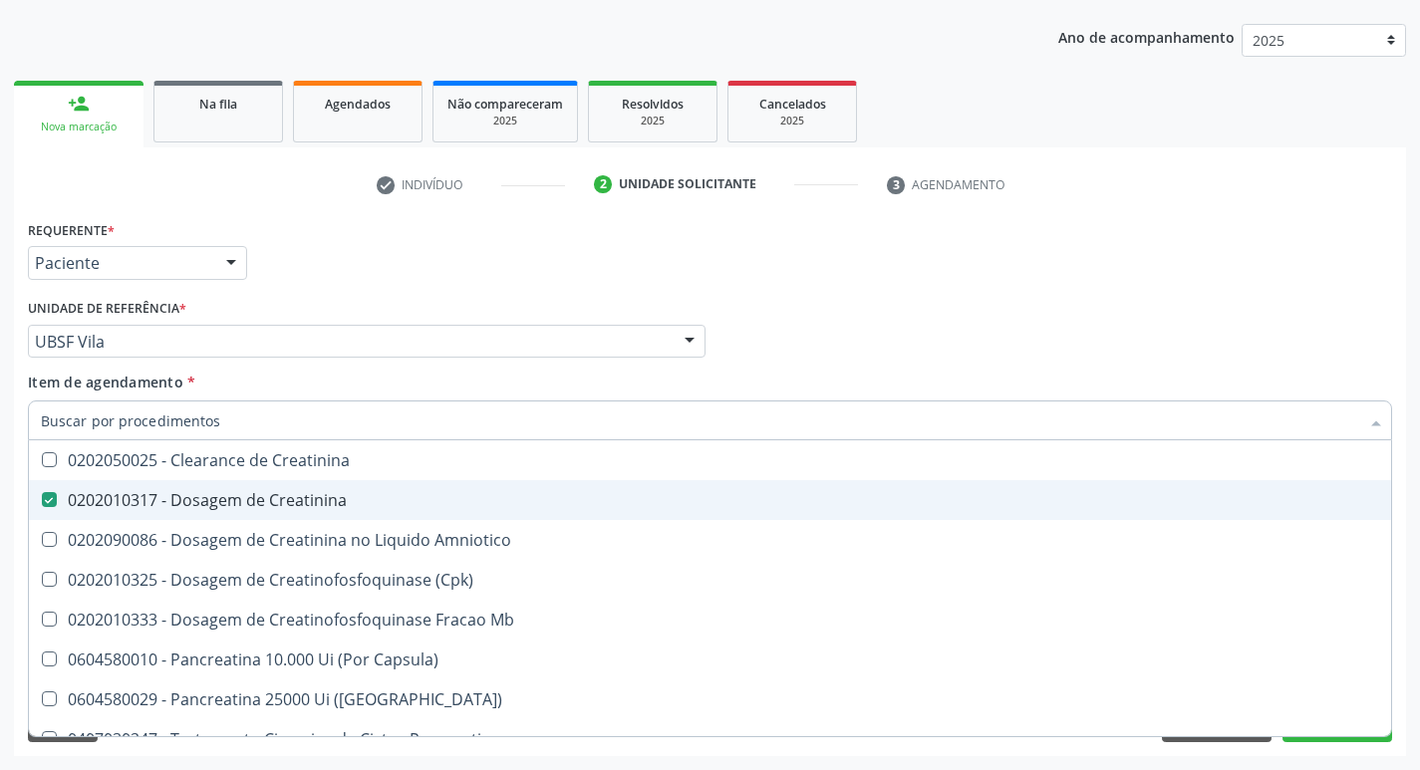
checkbox Creatinina "false"
checkbox Amniotico "false"
checkbox Mb "false"
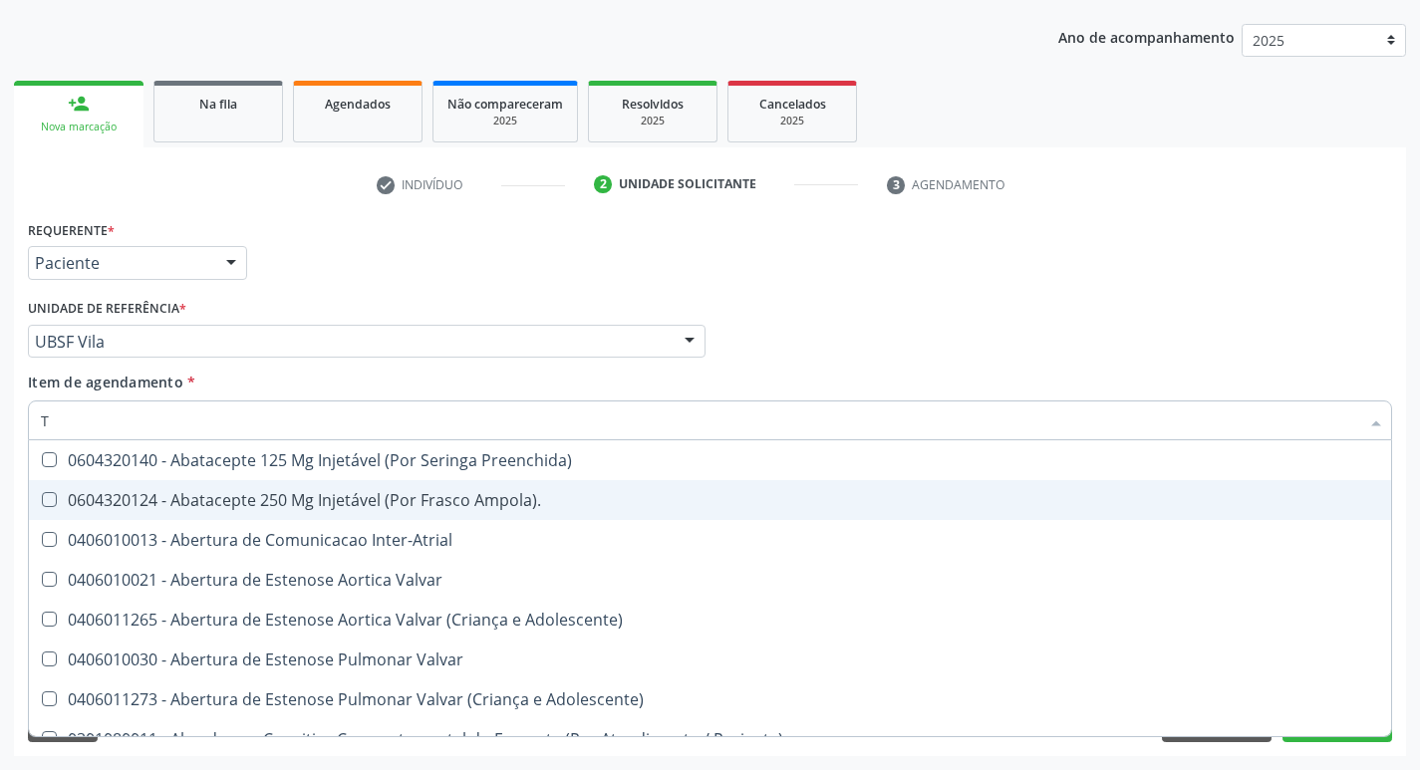
type input "TG"
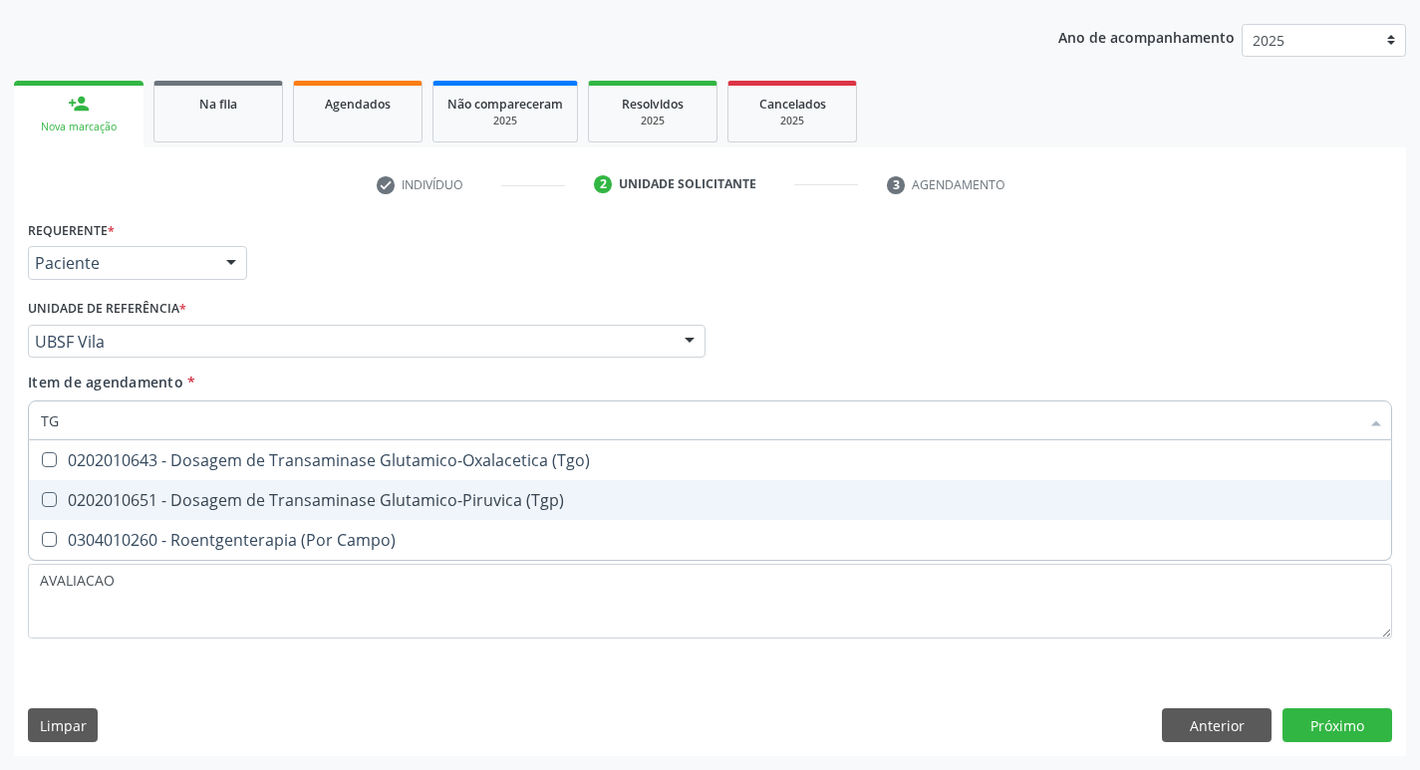
click at [256, 504] on div "0202010651 - Dosagem de Transaminase Glutamico-Piruvica (Tgp)" at bounding box center [710, 500] width 1339 height 16
checkbox \(Tgp\) "true"
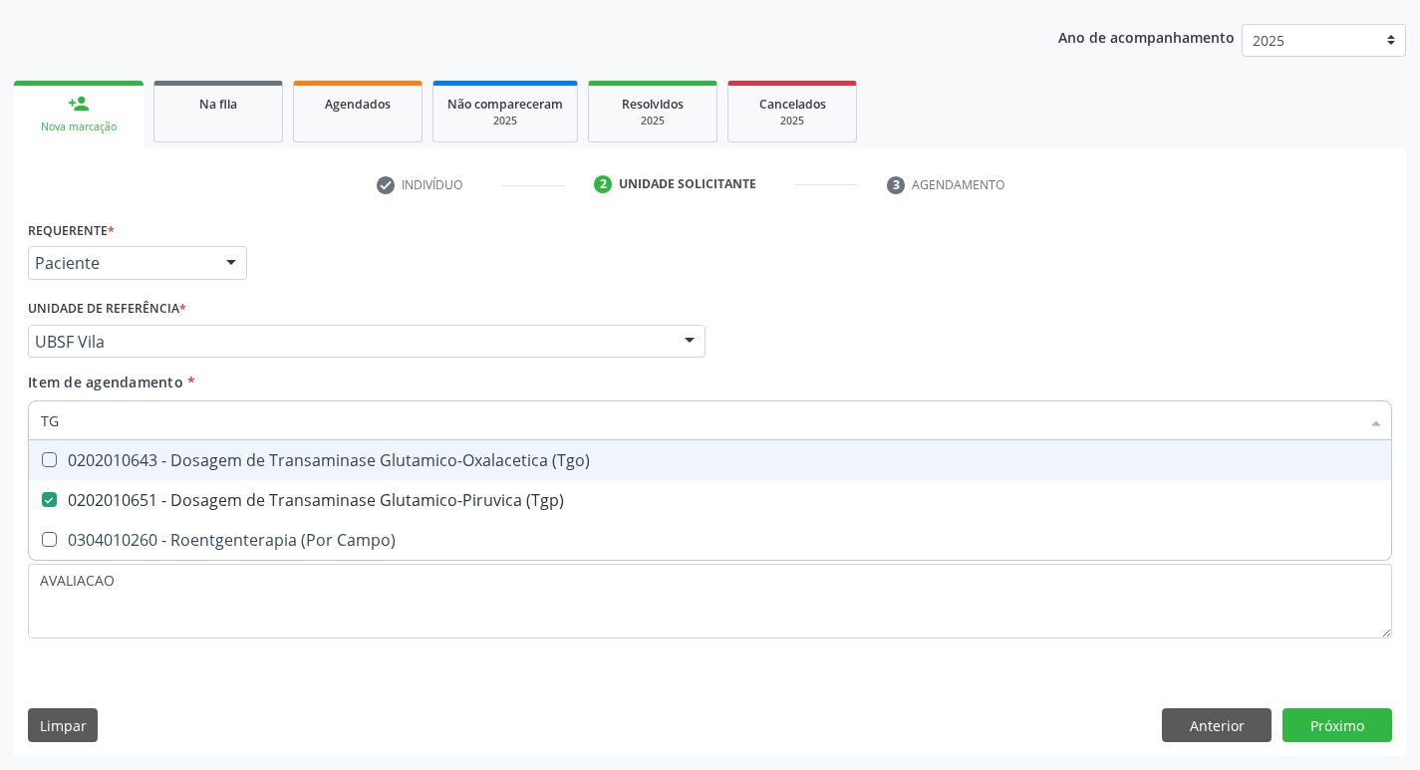
click at [246, 463] on div "0202010643 - Dosagem de Transaminase Glutamico-Oxalacetica (Tgo)" at bounding box center [710, 461] width 1339 height 16
checkbox \(Tgo\) "true"
type input "T"
checkbox \(Tgo\) "false"
checkbox \(Tgp\) "false"
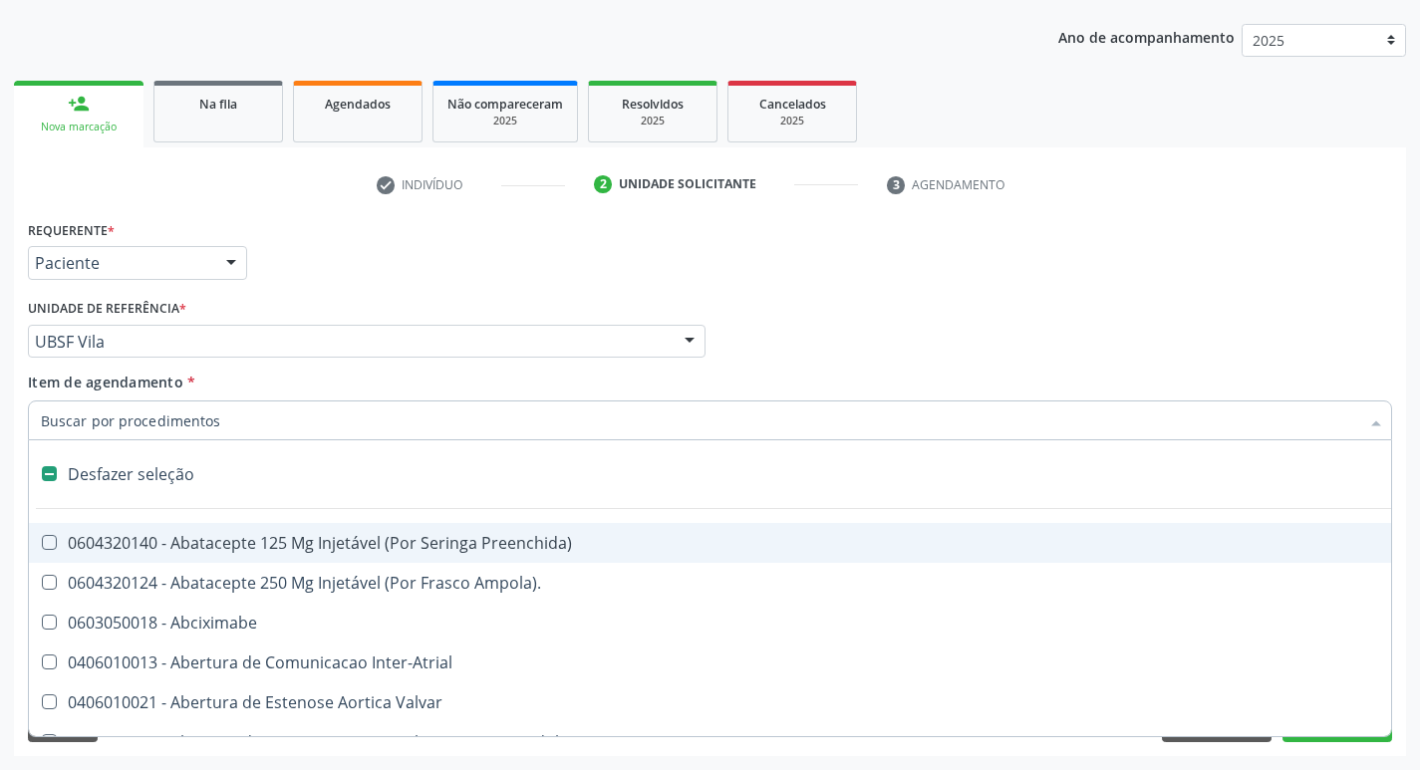
type input "G"
checkbox Criança "true"
checkbox Quantitativa\) "true"
checkbox Esforco "true"
checkbox \(Dacriocintilografia\) "true"
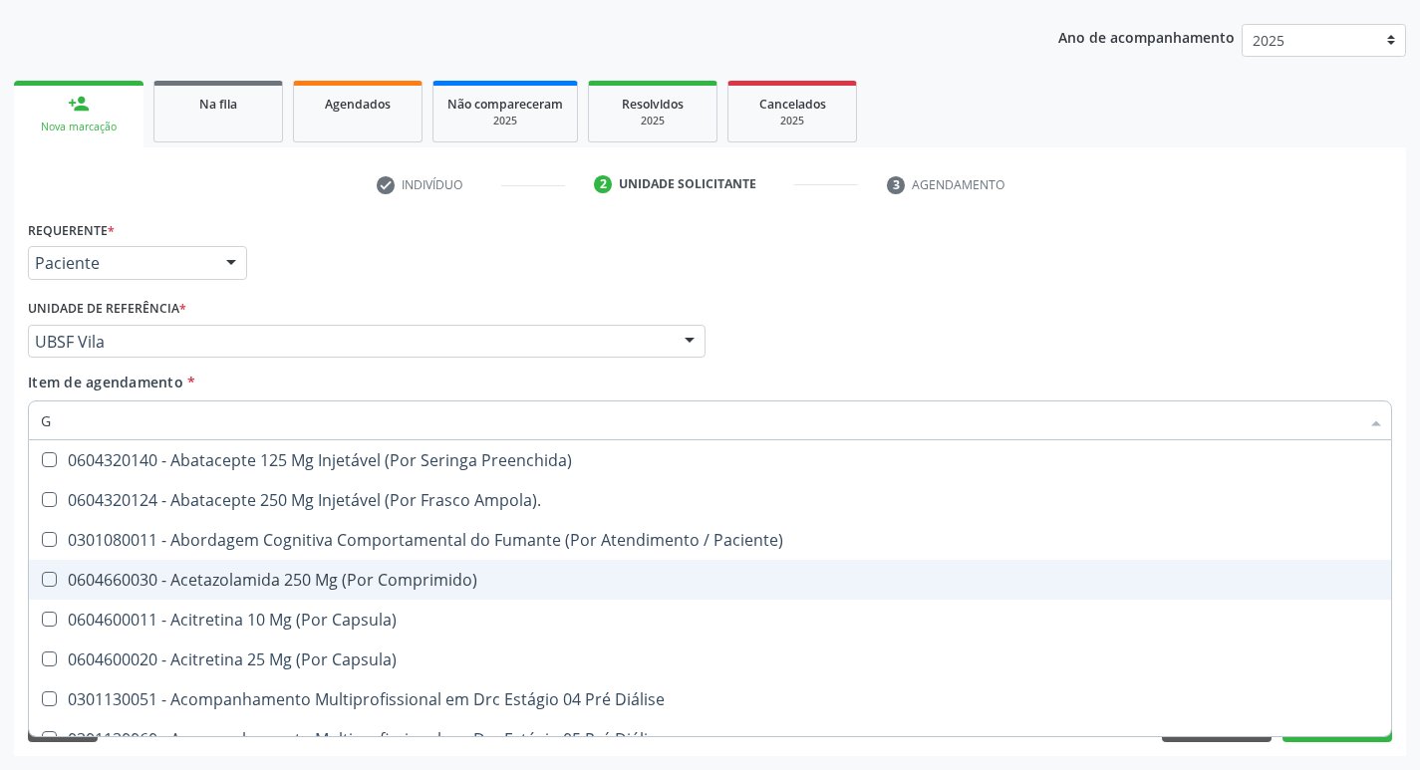
type input "GAMA"
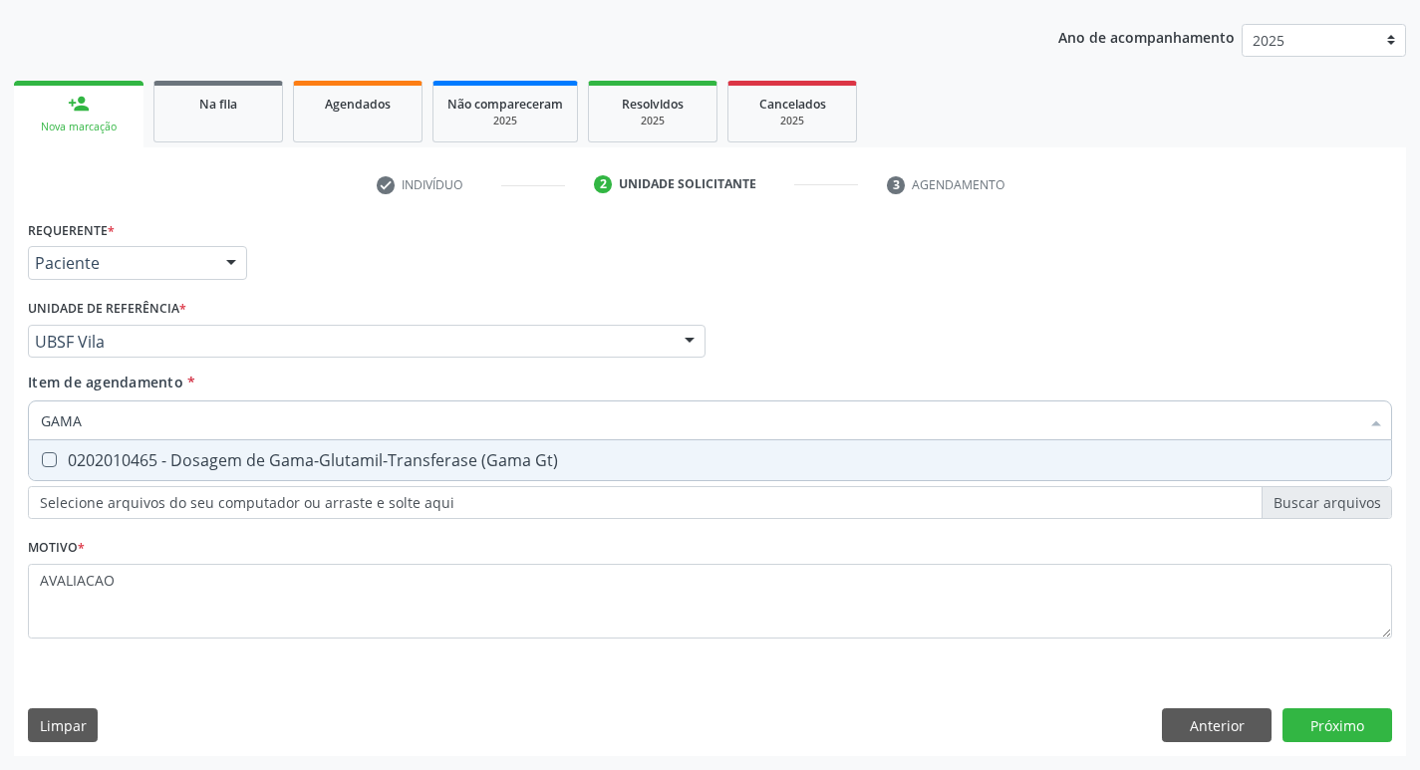
click at [241, 459] on div "0202010465 - Dosagem de Gama-Glutamil-Transferase (Gama Gt)" at bounding box center [710, 461] width 1339 height 16
checkbox Gt\) "true"
type input "GAM"
checkbox Gt\) "false"
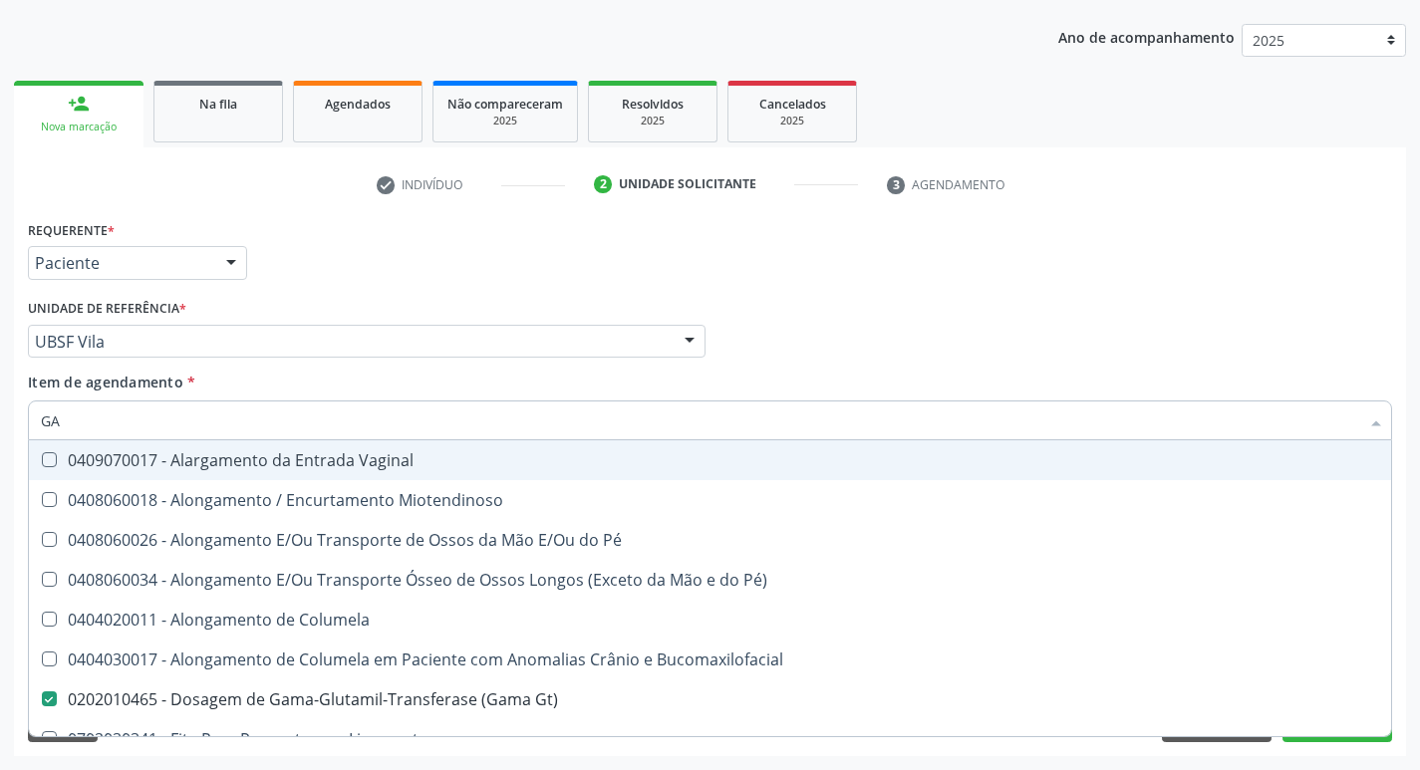
type input "G"
checkbox Gt\) "false"
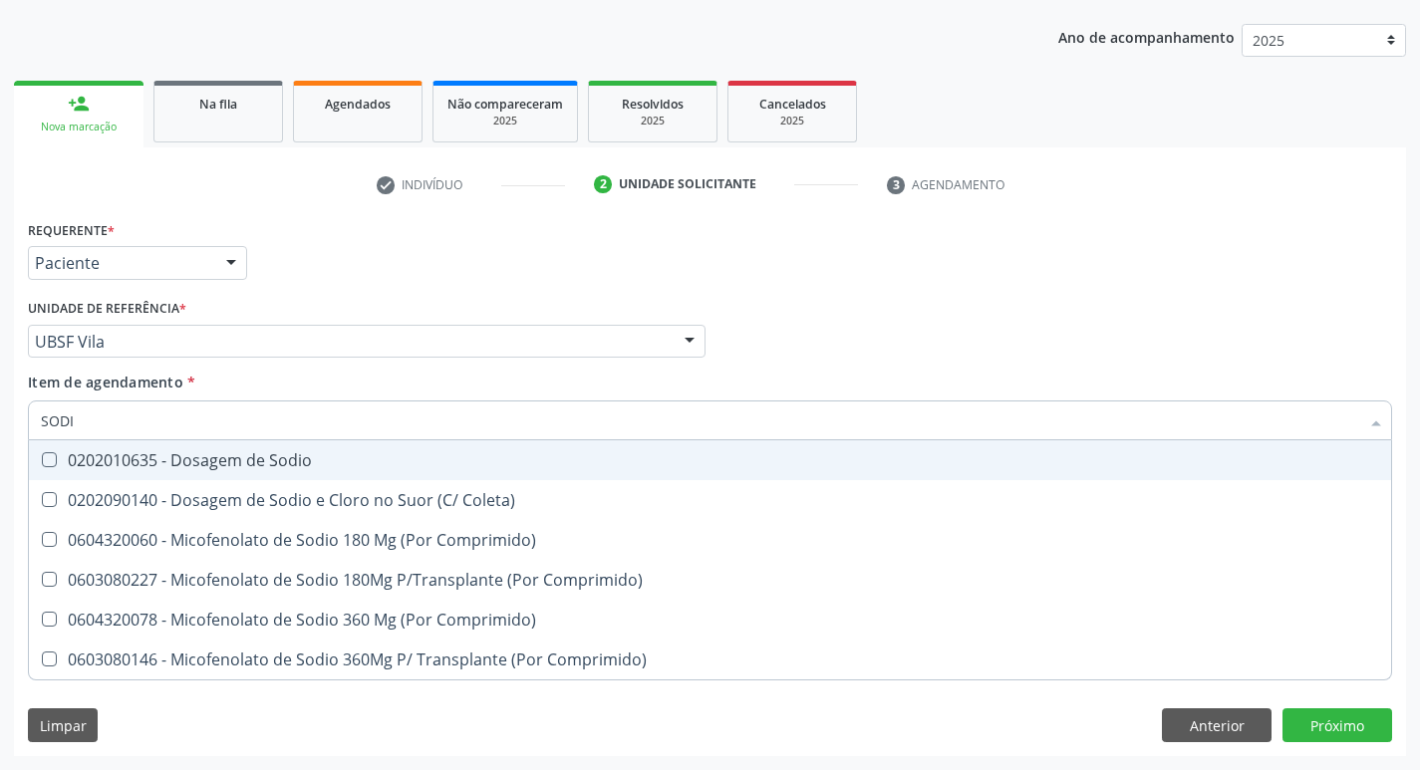
type input "SODIO"
click at [241, 459] on div "0202010635 - Dosagem de Sodio" at bounding box center [710, 461] width 1339 height 16
checkbox Sodio "true"
type input "S"
checkbox Sodio "false"
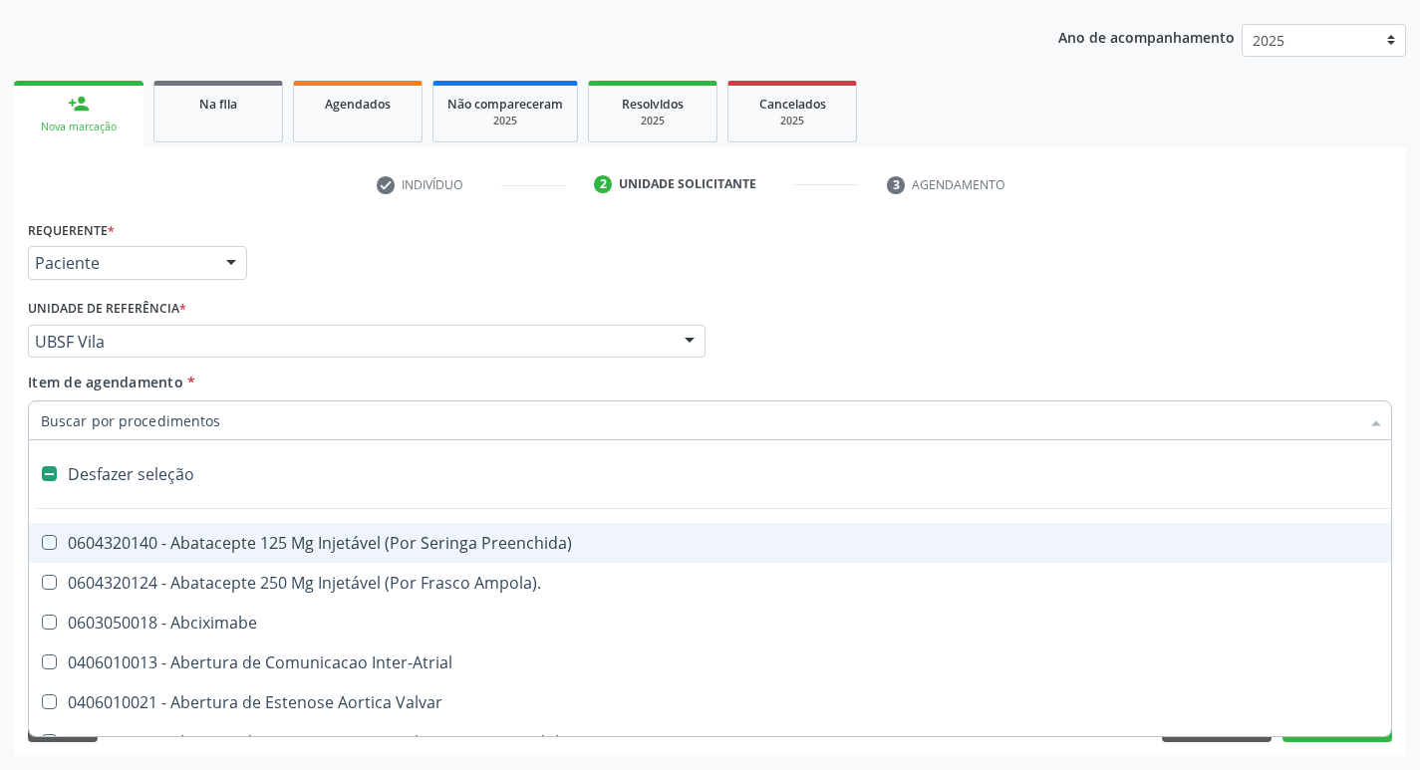
type input "P"
checkbox Aortico "true"
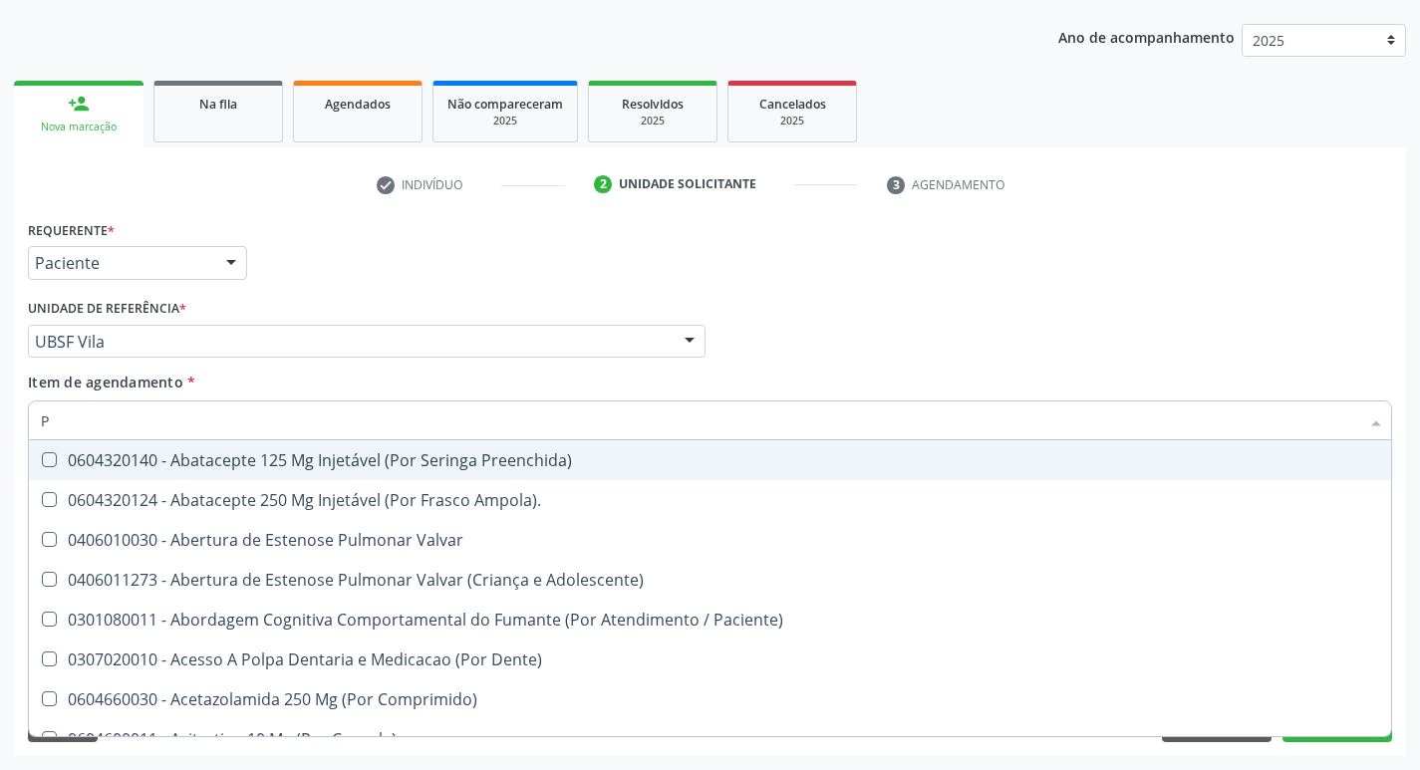
type input "PO"
checkbox \(Tgp\) "false"
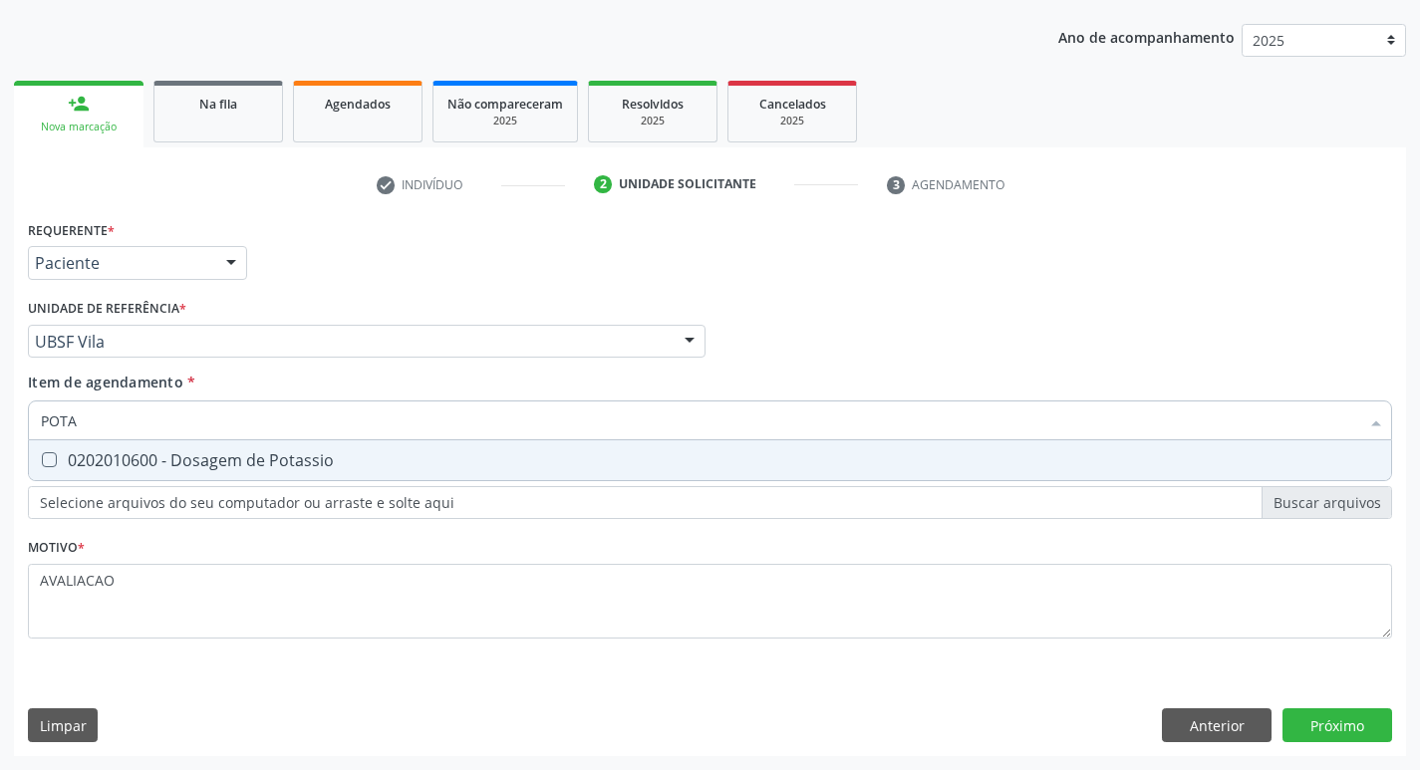
type input "POTAS"
click at [241, 459] on div "0202010600 - Dosagem de Potassio" at bounding box center [710, 461] width 1339 height 16
checkbox Potassio "true"
type input "P"
checkbox Potassio "false"
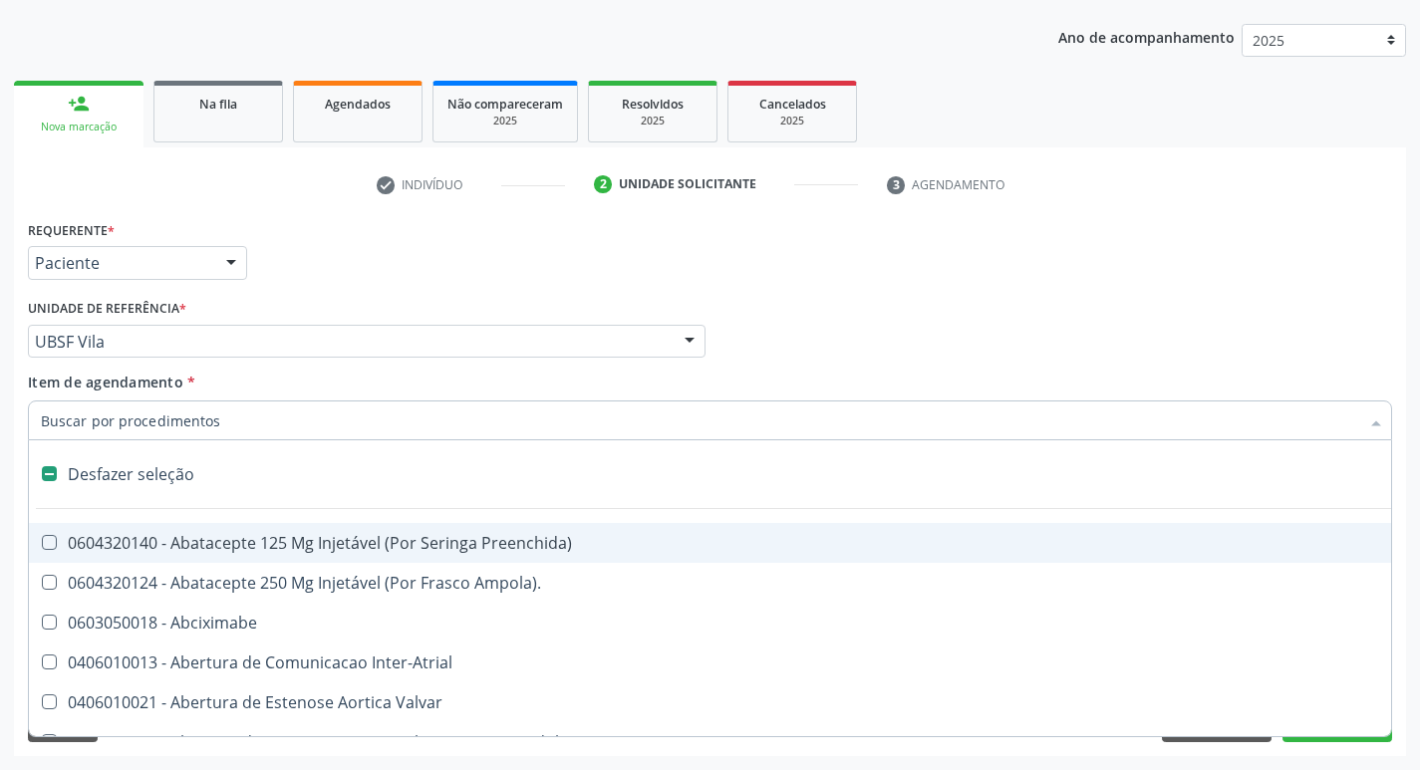
type input "U"
checkbox Estimulo "true"
checkbox Oncologia "true"
checkbox Cama "true"
checkbox Personalizada "true"
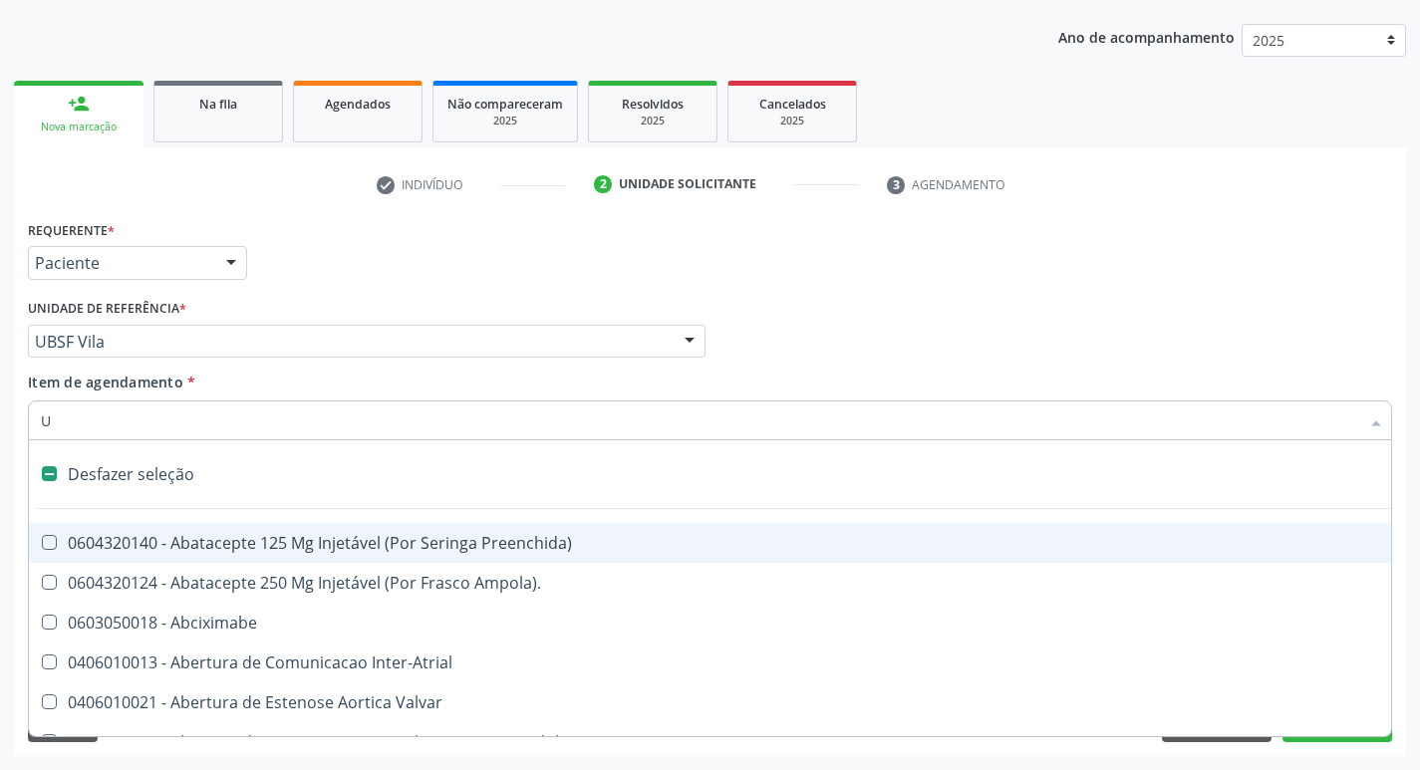
checkbox Pulmonar\) "true"
type input "UR"
checkbox Linfovenosa "true"
checkbox Estimulo "false"
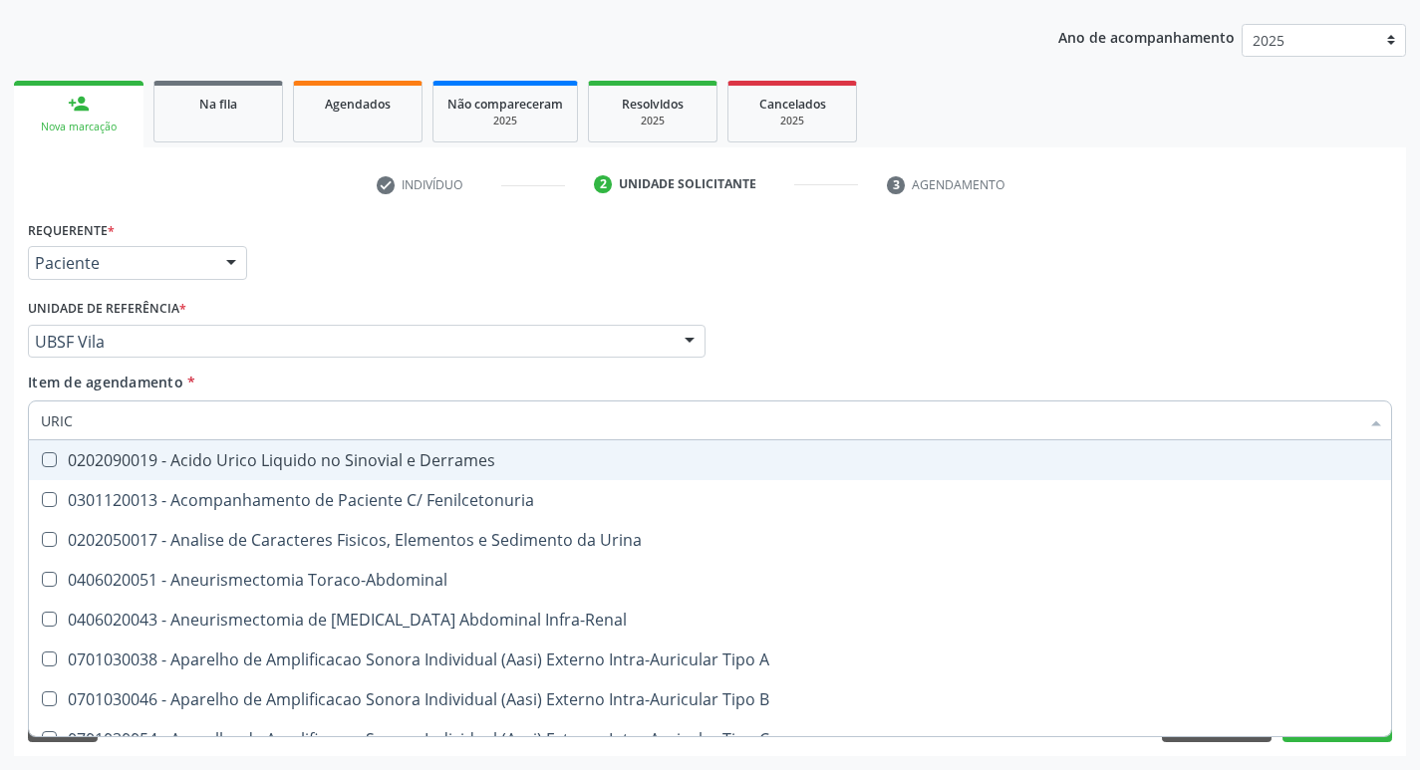
type input "URICO"
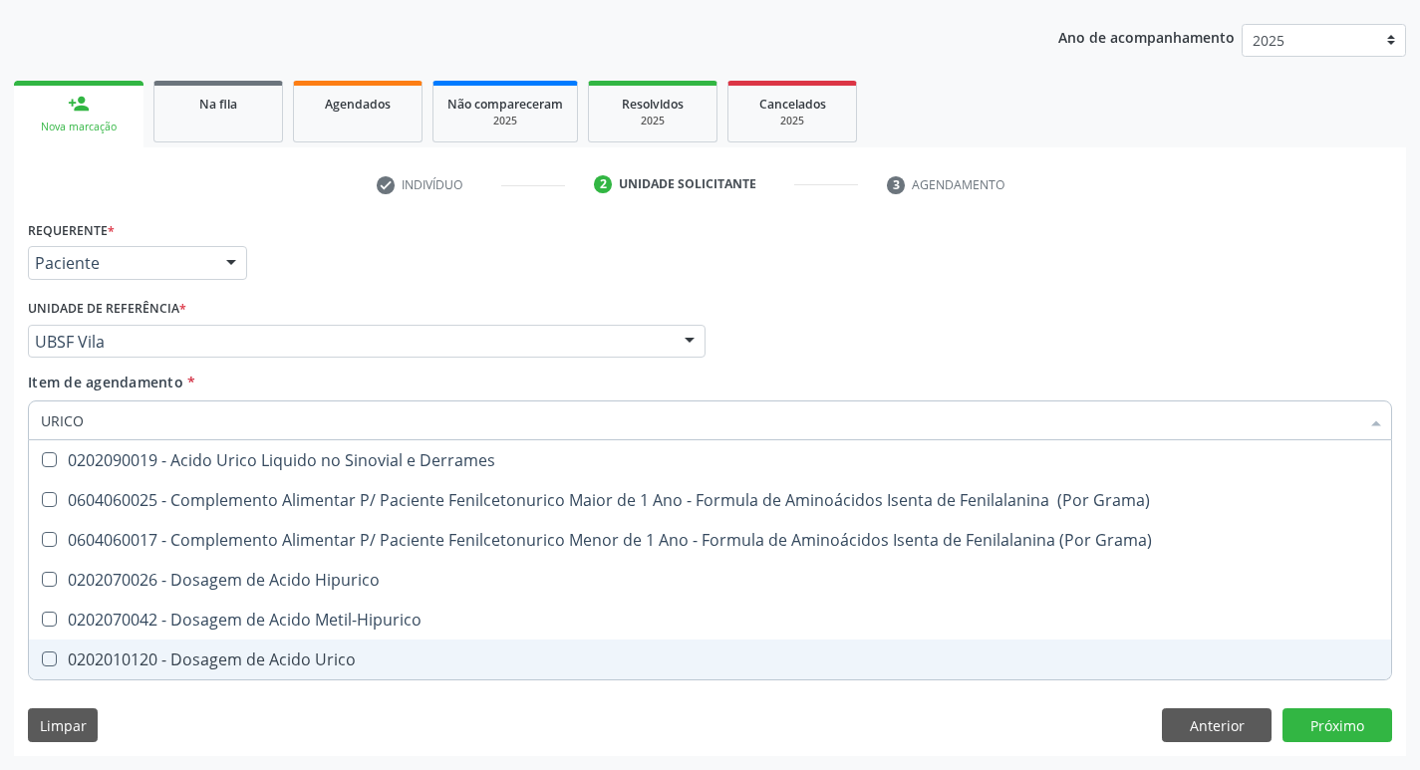
click at [288, 667] on div "0202010120 - Dosagem de Acido Urico" at bounding box center [710, 660] width 1339 height 16
checkbox Urico "true"
type input "URIC"
checkbox Urico "false"
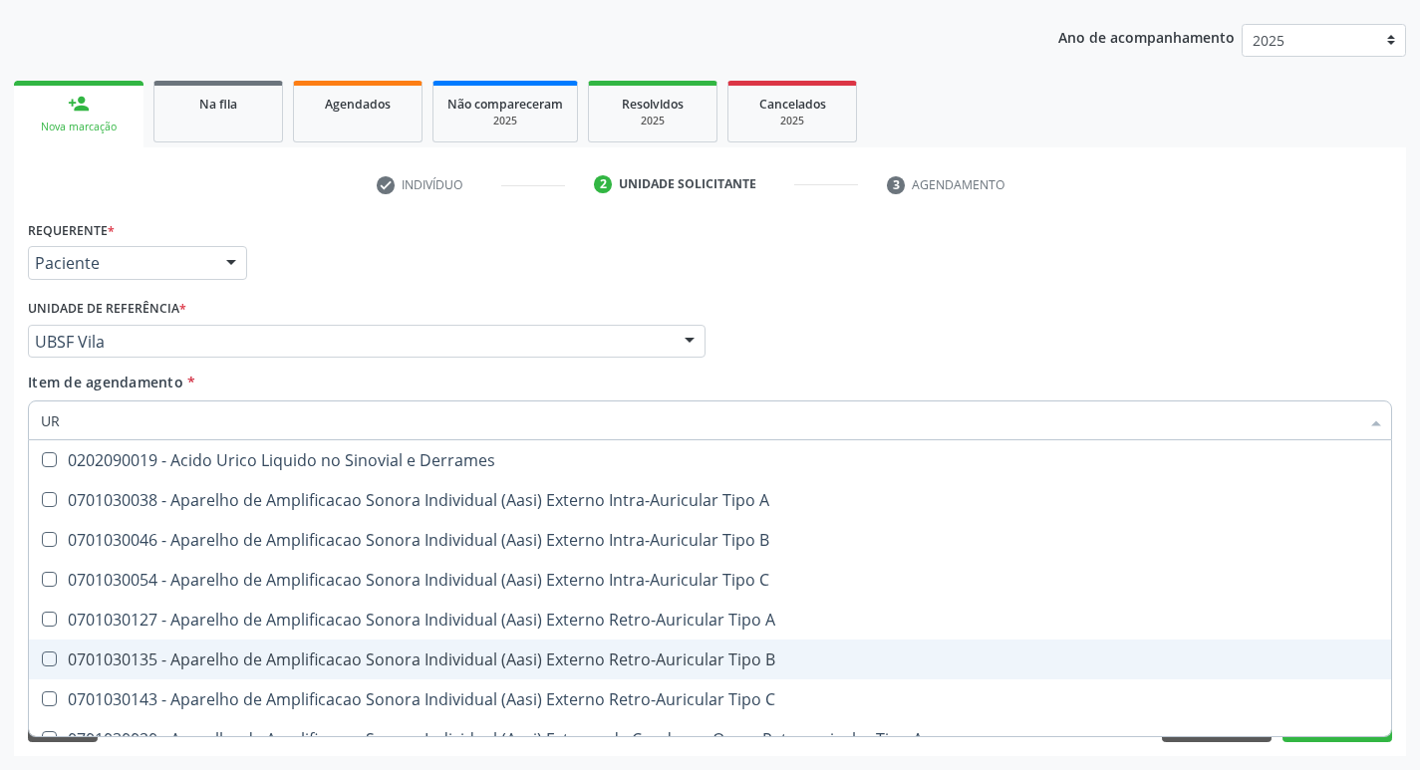
type input "U"
checkbox Urico "false"
checkbox A "false"
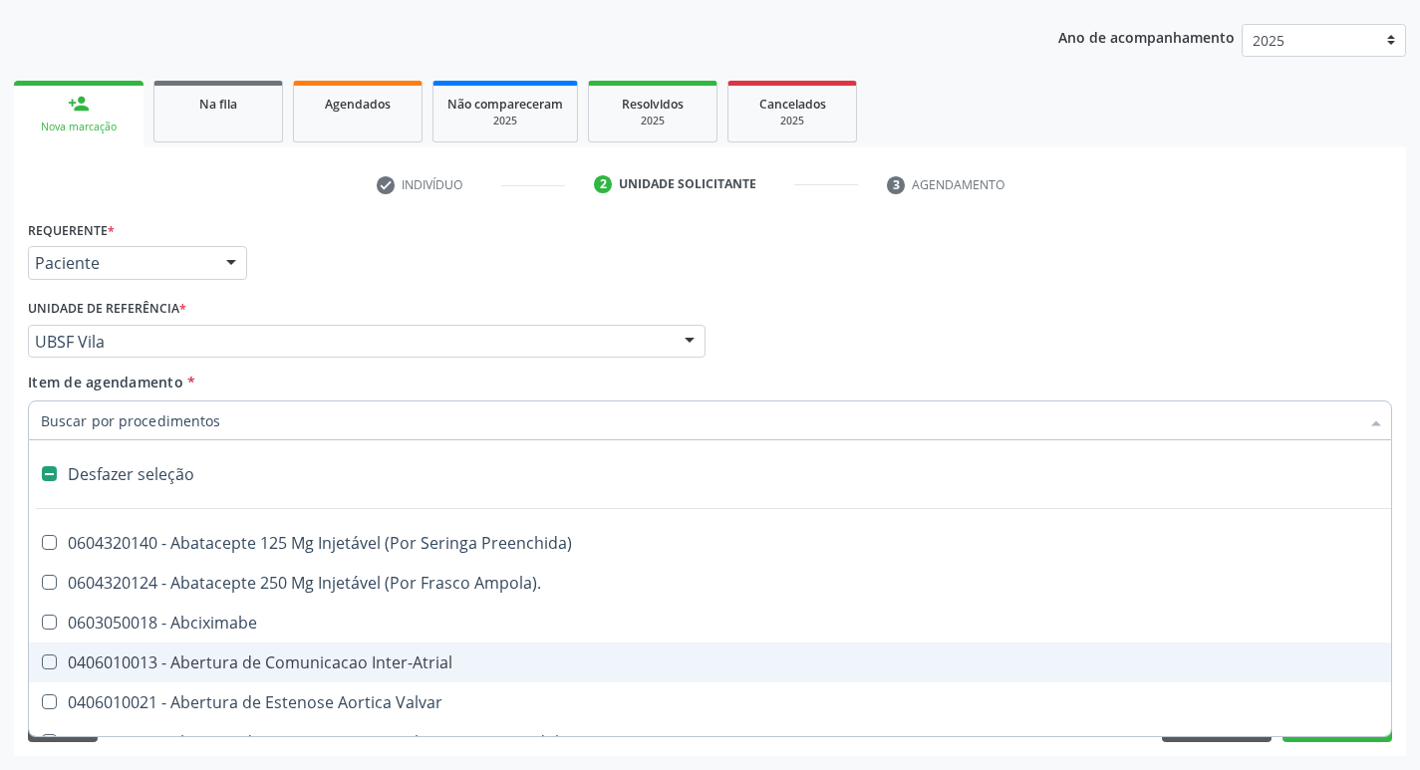
type input "V"
checkbox Cornea "true"
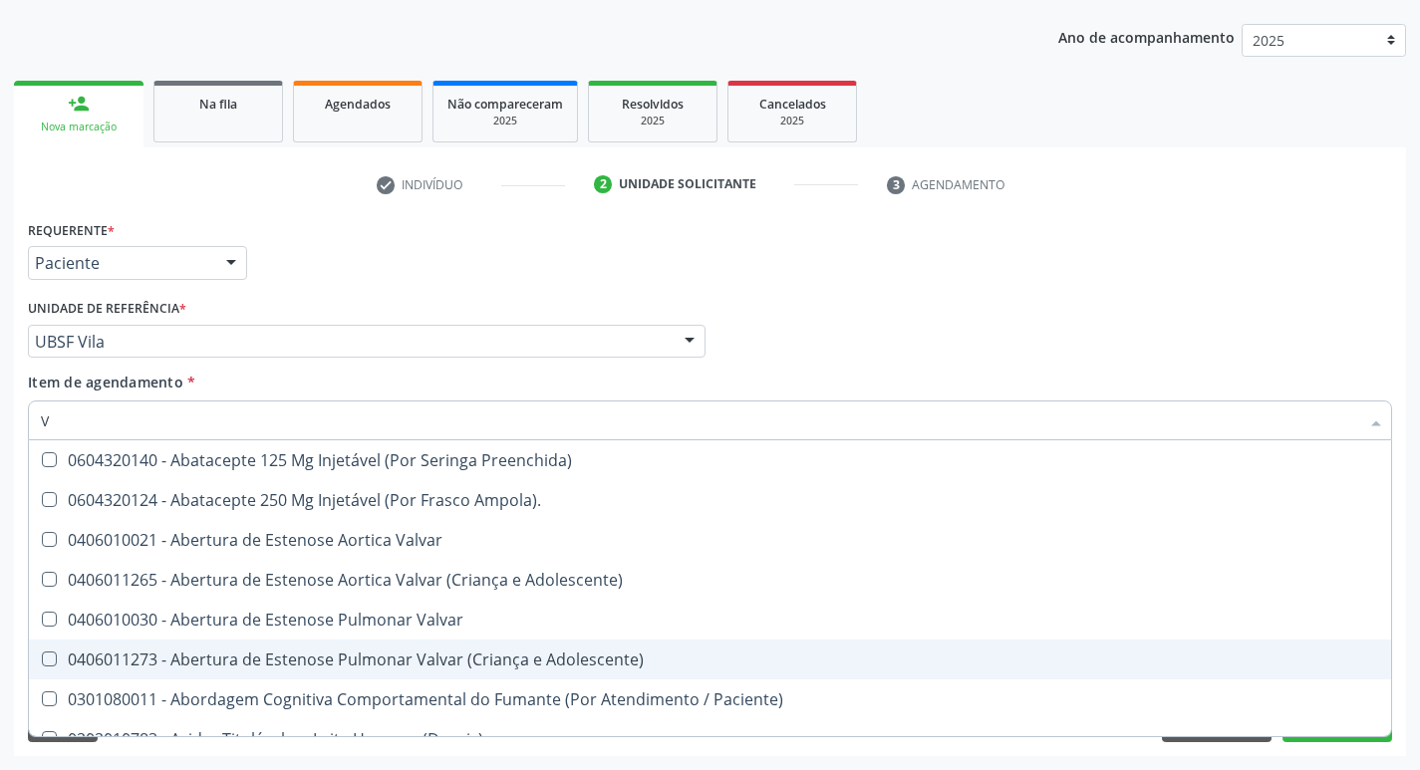
type input "VI"
checkbox Psicoterapia "true"
checkbox \(Tgp\) "false"
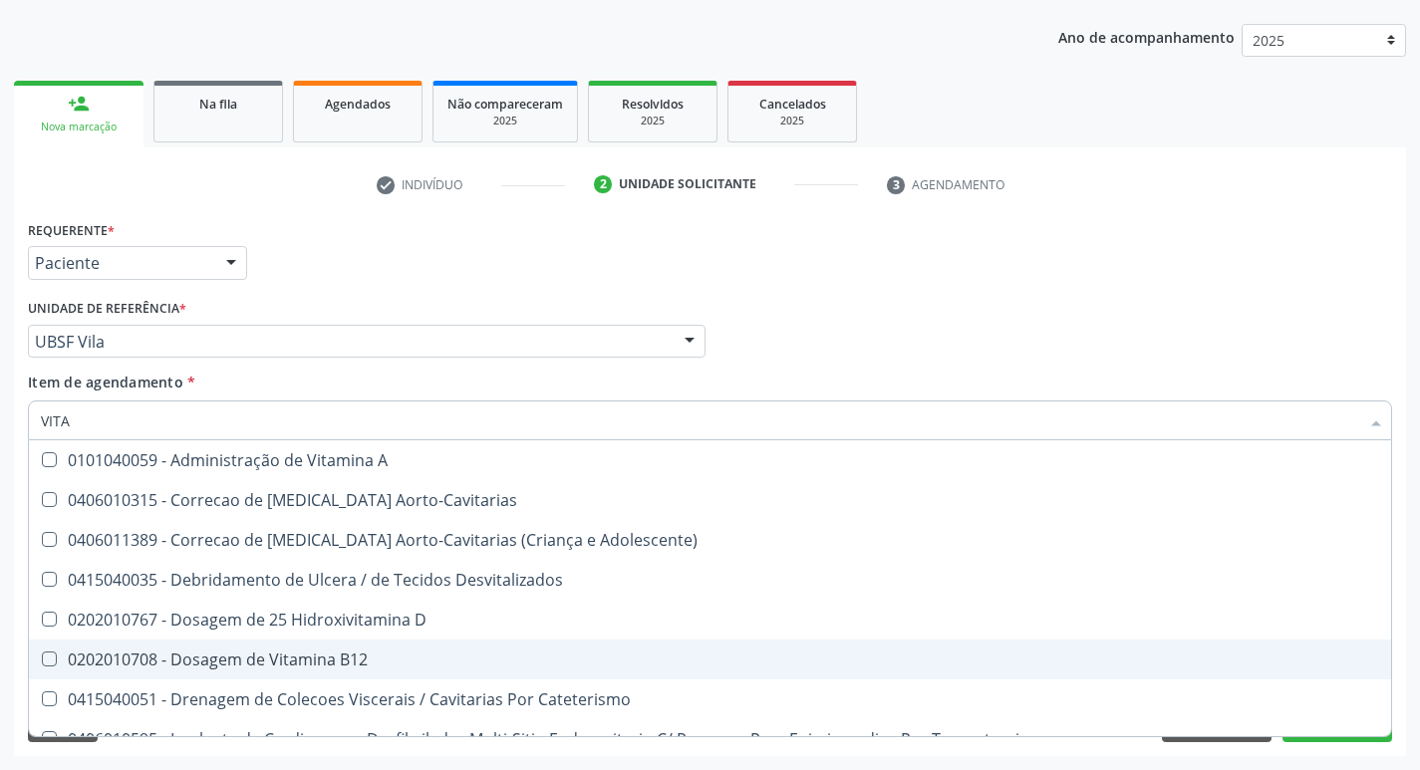
type input "VITAM"
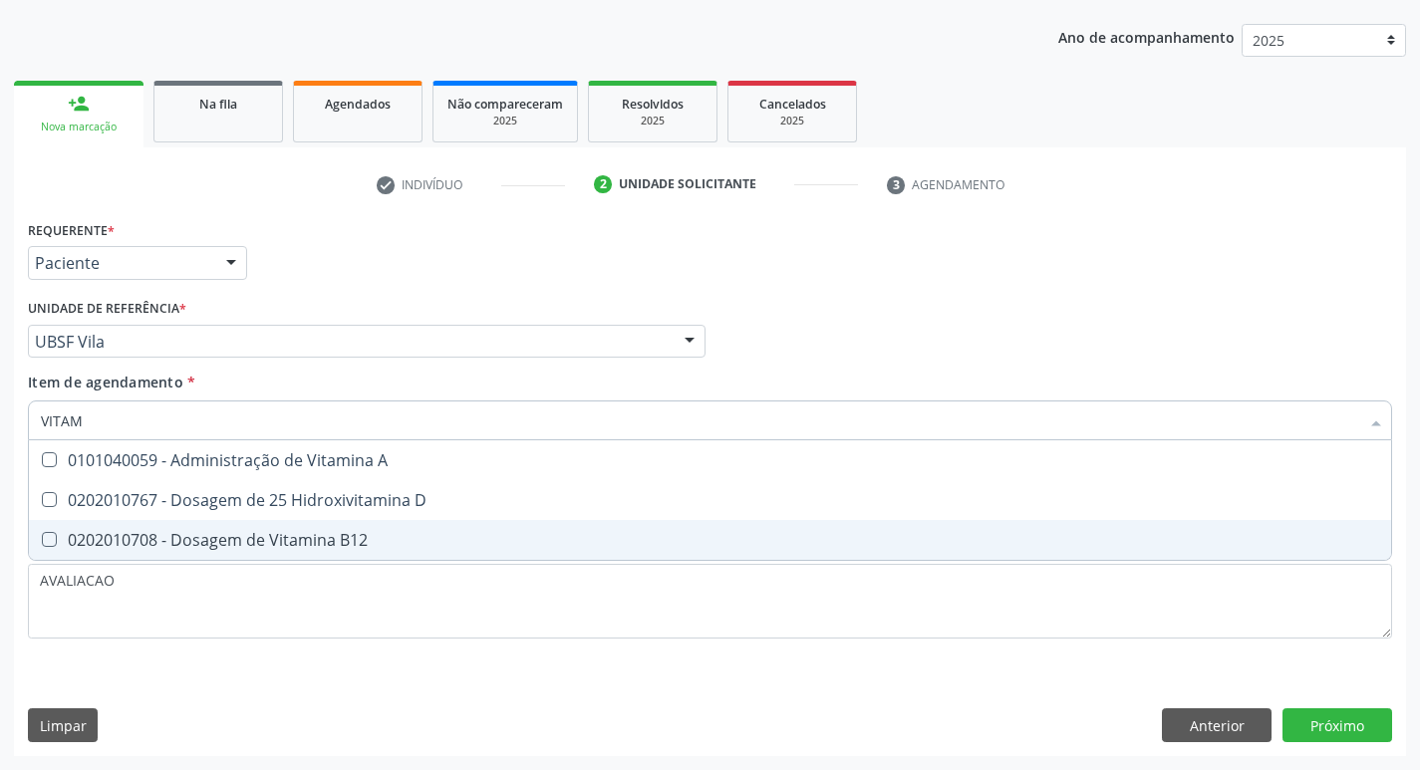
click at [307, 533] on div "0202010708 - Dosagem de Vitamina B12" at bounding box center [710, 540] width 1339 height 16
checkbox B12 "true"
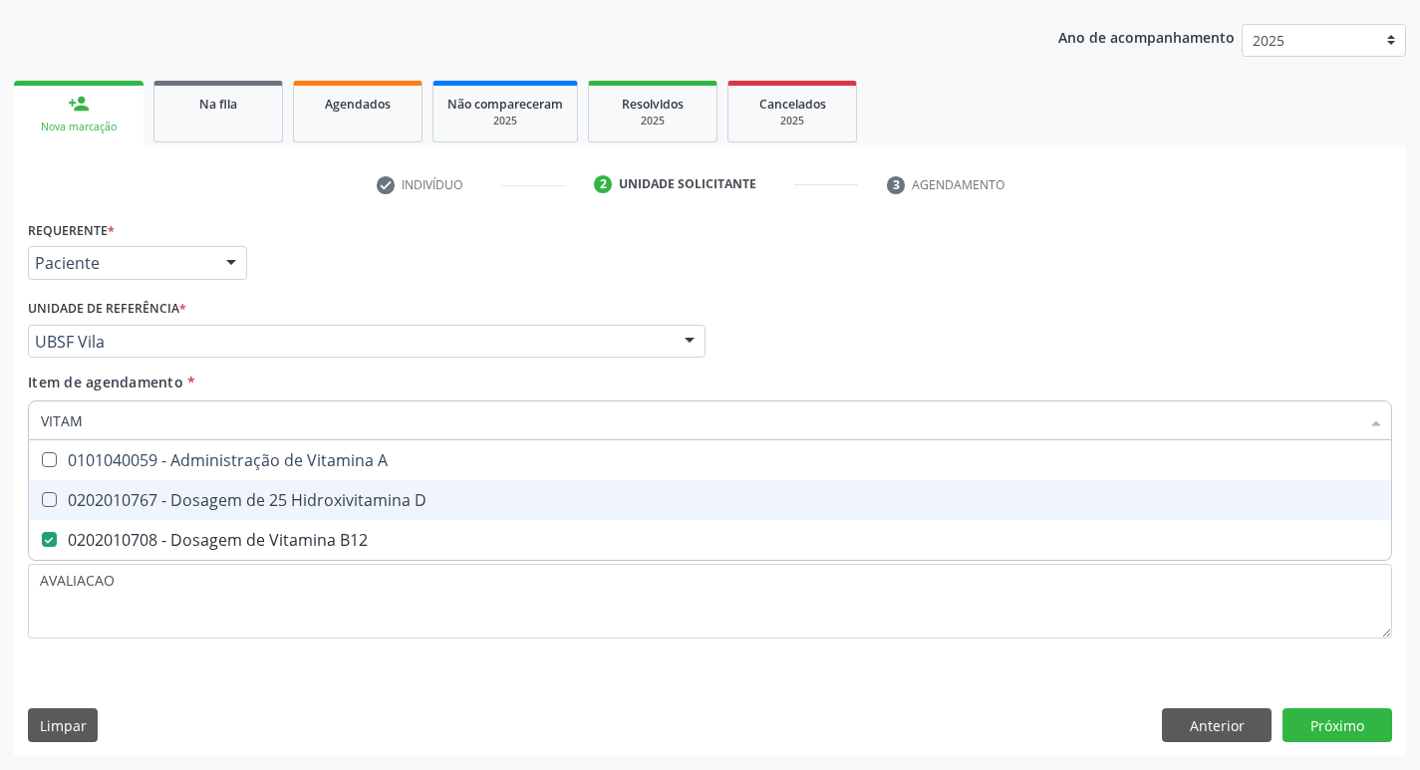
click at [310, 492] on div "0202010767 - Dosagem de 25 Hidroxivitamina D" at bounding box center [710, 500] width 1339 height 16
checkbox D "true"
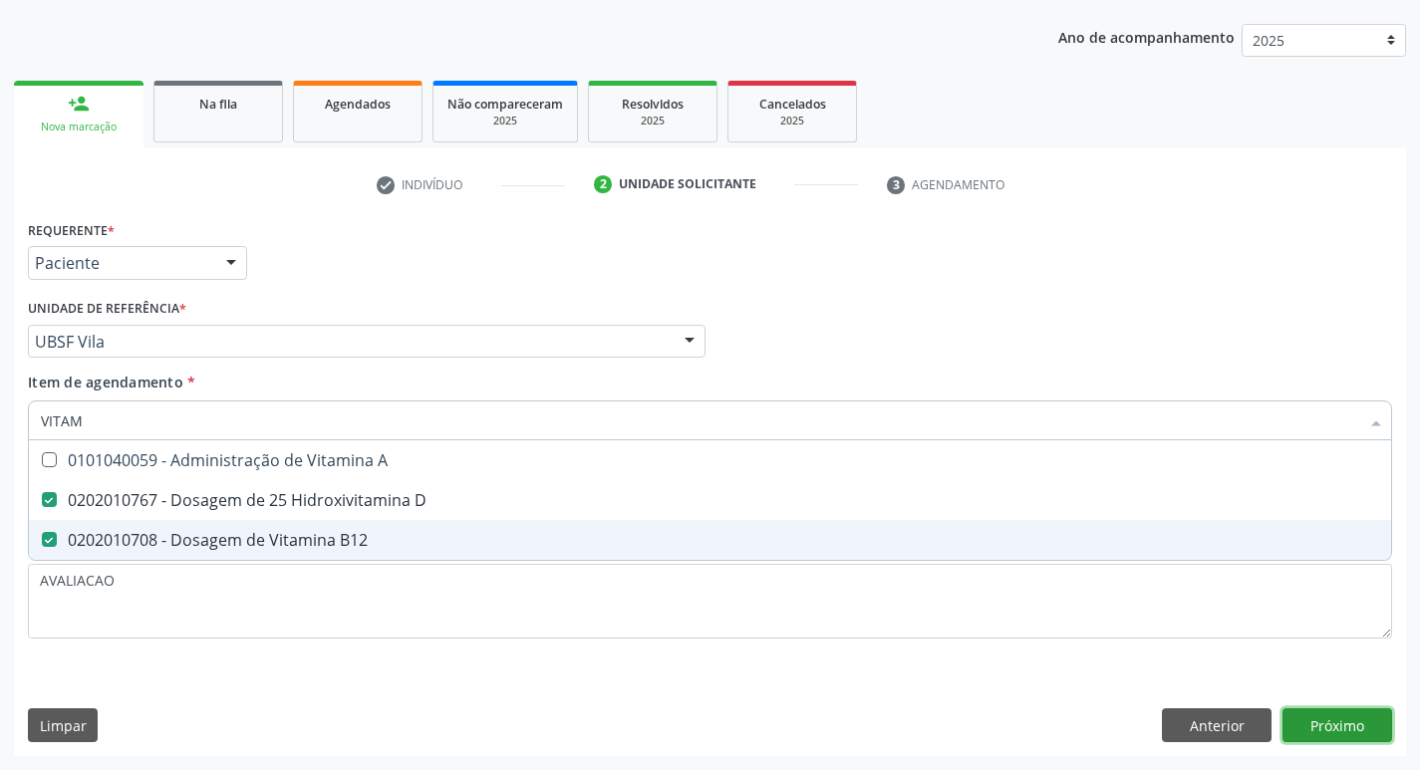
click at [1336, 740] on button "Próximo" at bounding box center [1338, 726] width 110 height 34
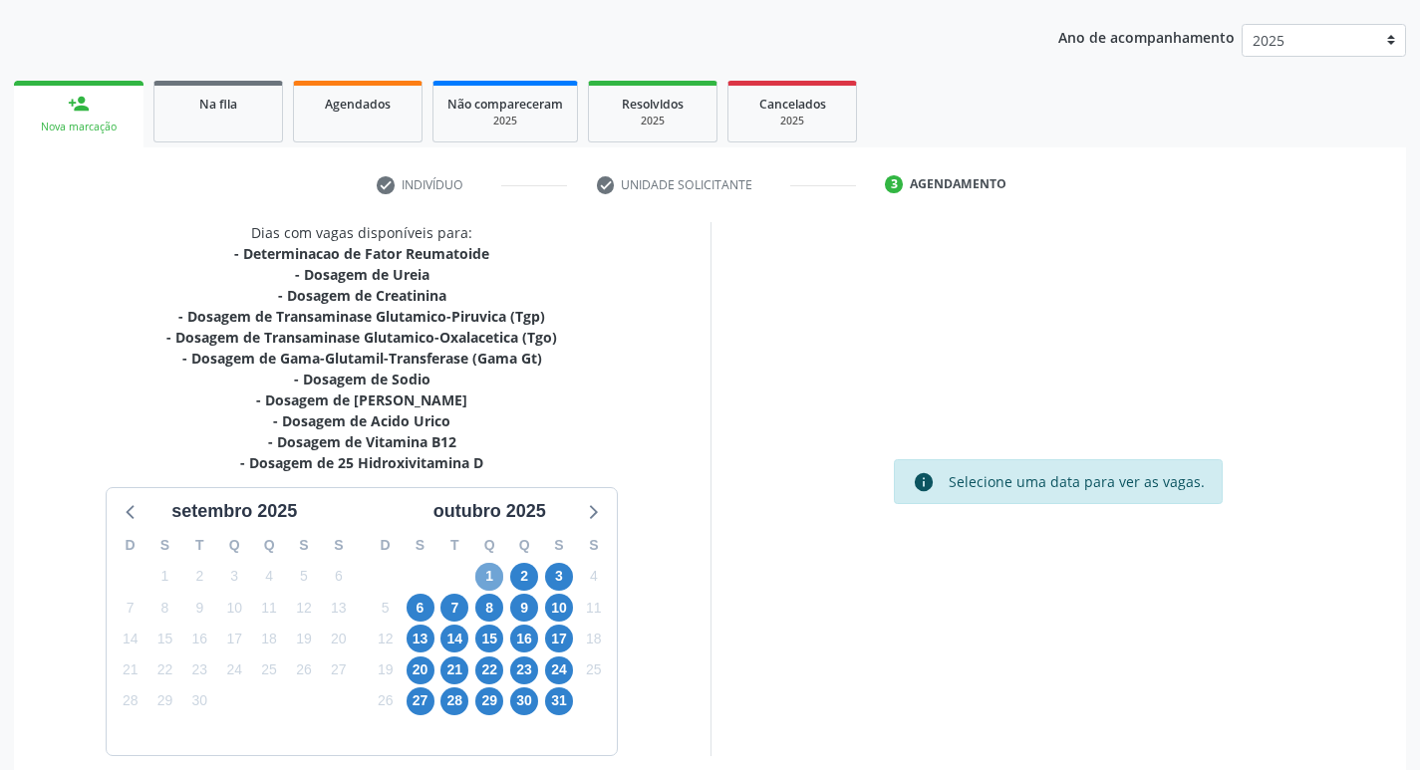
click at [486, 570] on span "1" at bounding box center [489, 577] width 28 height 28
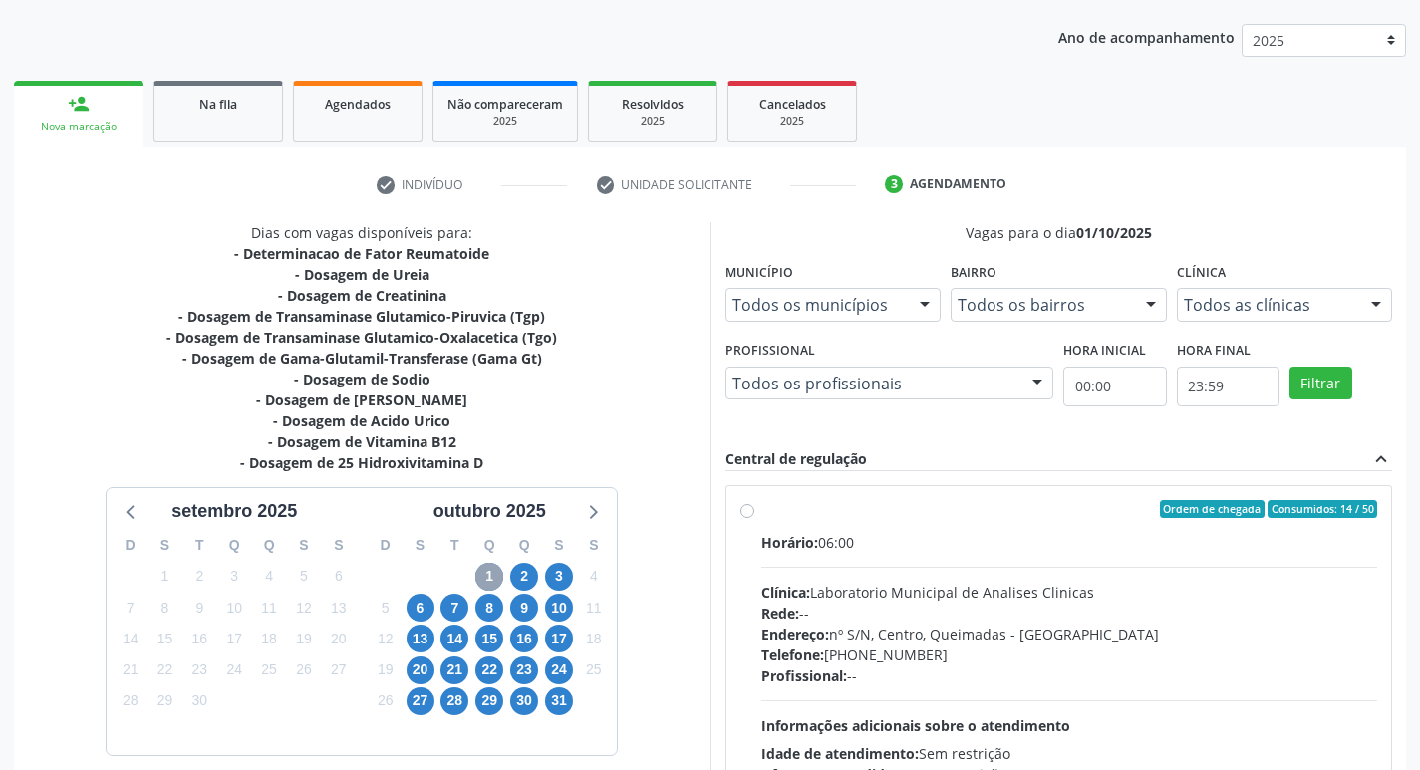
scroll to position [306, 0]
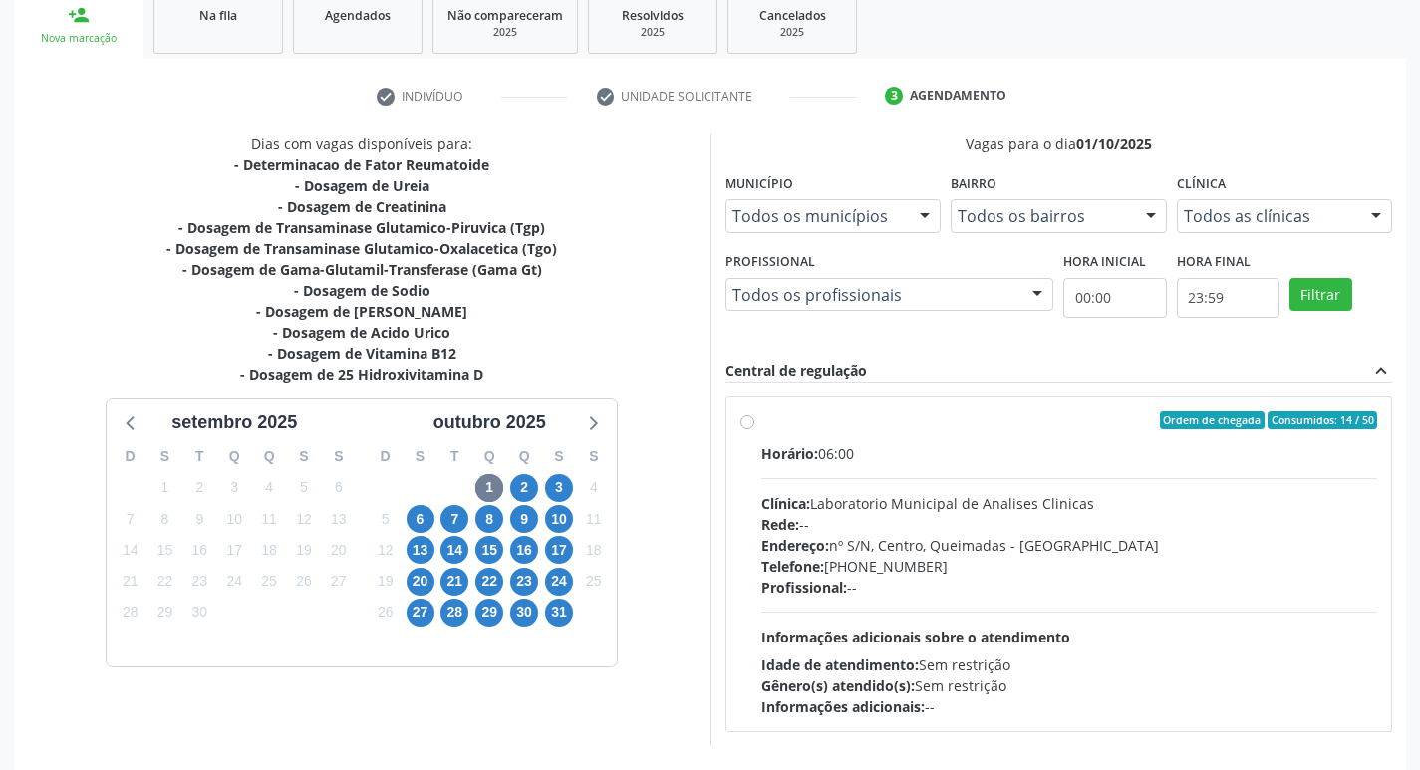
click at [995, 478] on hr at bounding box center [1069, 478] width 617 height 1
click at [755, 430] on input "Ordem de chegada Consumidos: 14 / 50 Horário: 06:00 Clínica: Laboratorio Munici…" at bounding box center [748, 421] width 14 height 18
radio input "true"
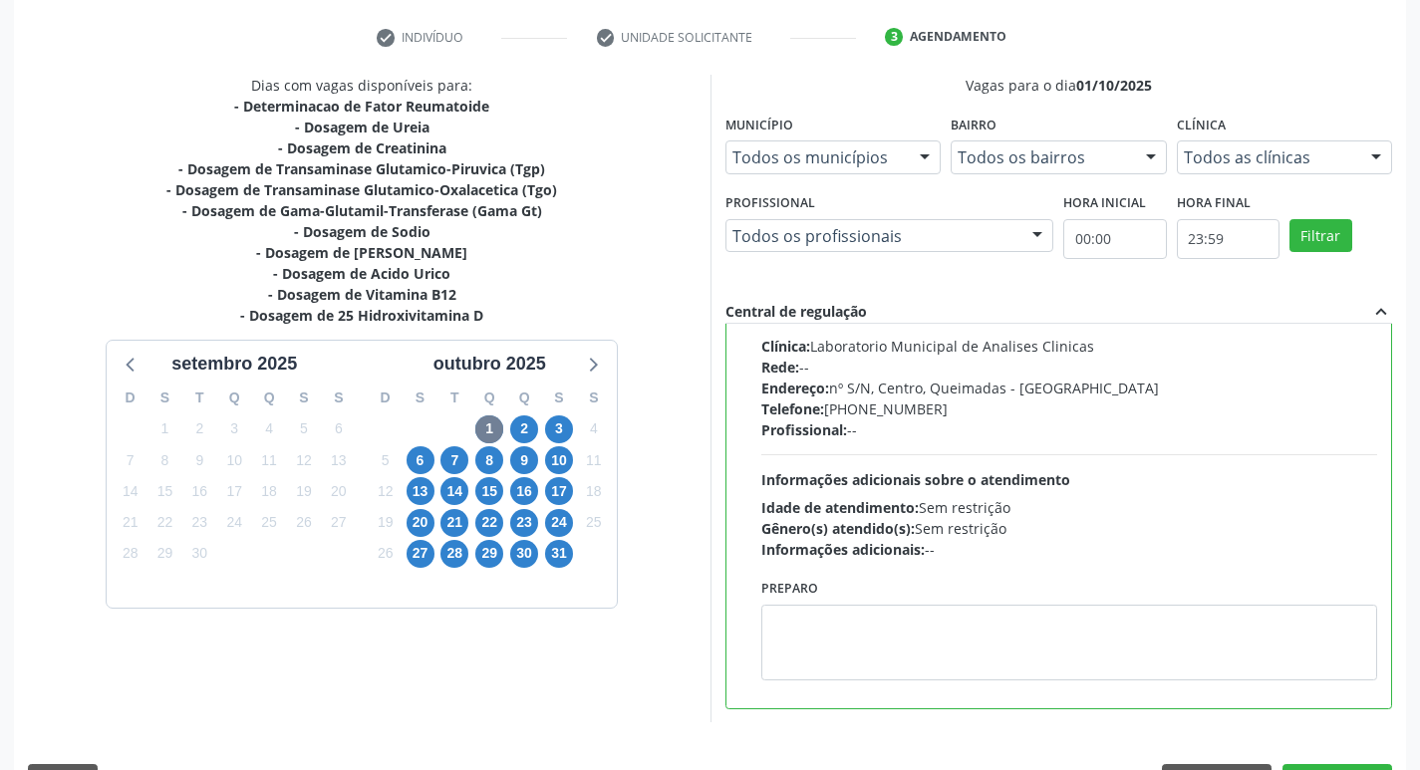
scroll to position [421, 0]
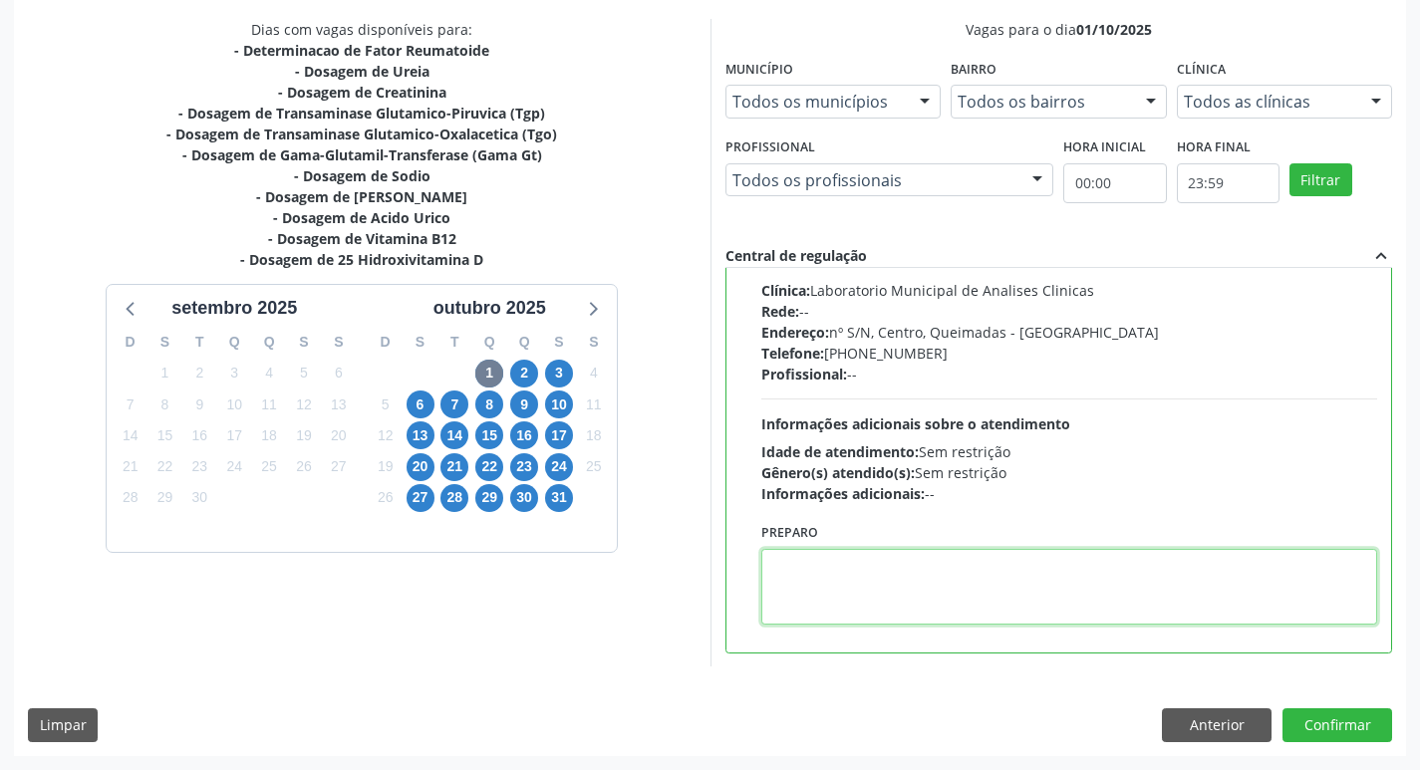
click at [840, 591] on textarea at bounding box center [1069, 587] width 617 height 76
paste textarea "IR EM [GEOGRAPHIC_DATA]"
type textarea "IR EM [GEOGRAPHIC_DATA]"
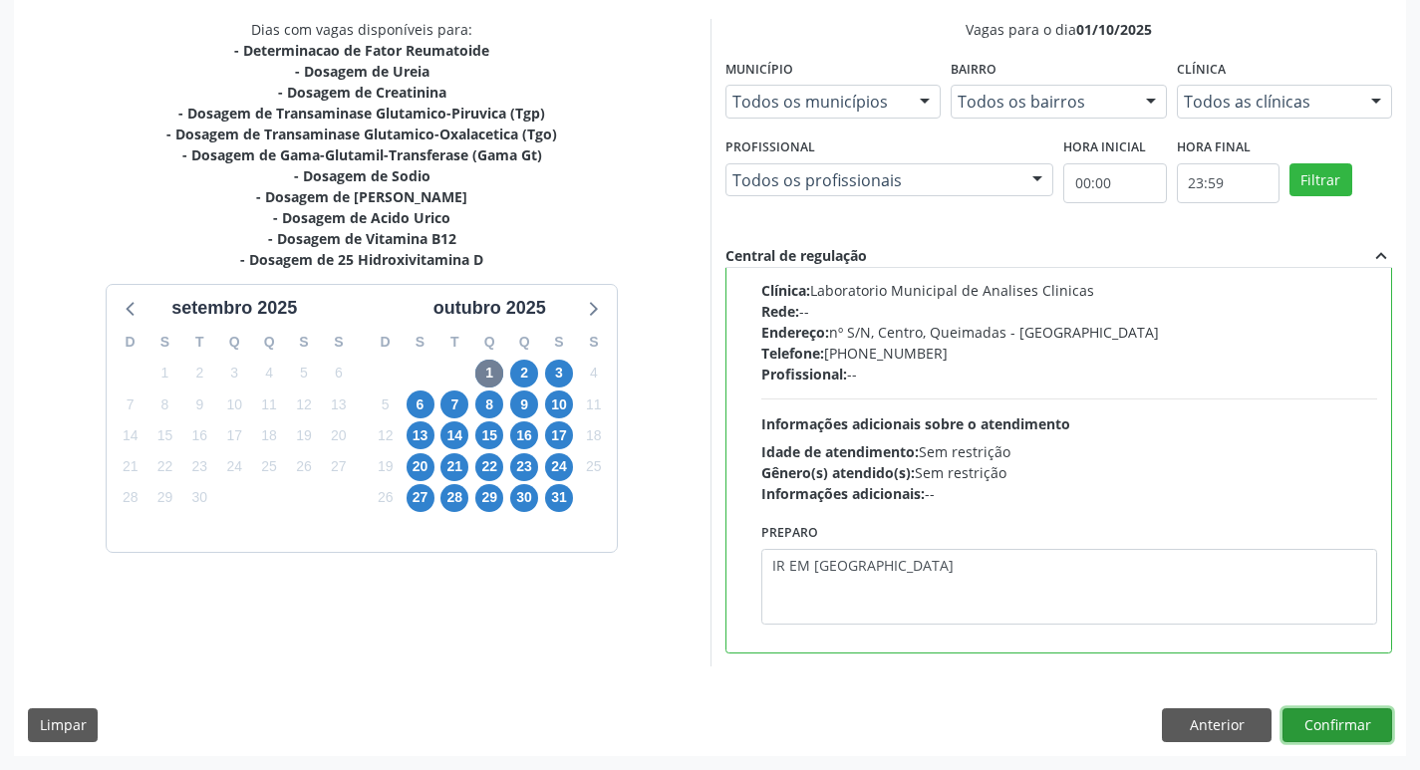
click at [1344, 725] on button "Confirmar" at bounding box center [1338, 726] width 110 height 34
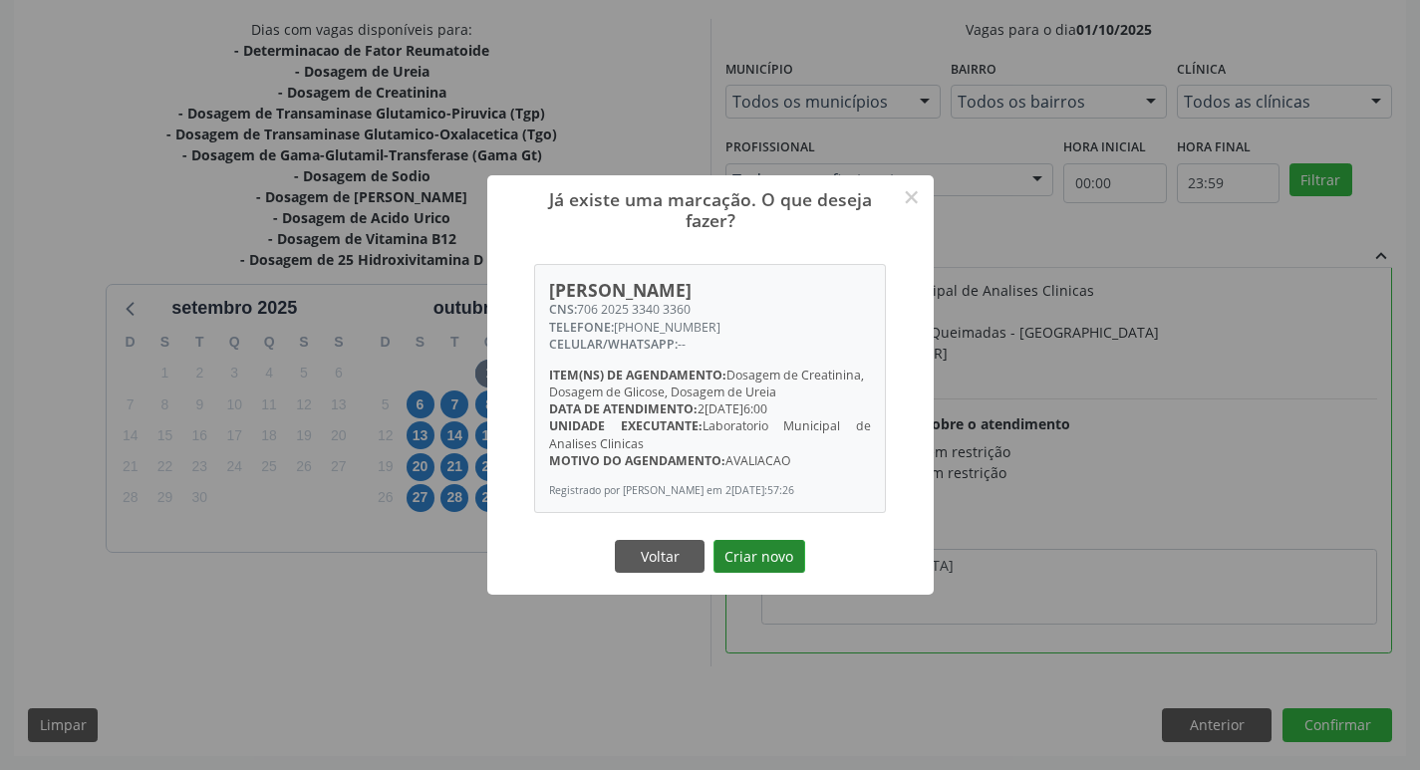
click at [779, 571] on button "Criar novo" at bounding box center [760, 557] width 92 height 34
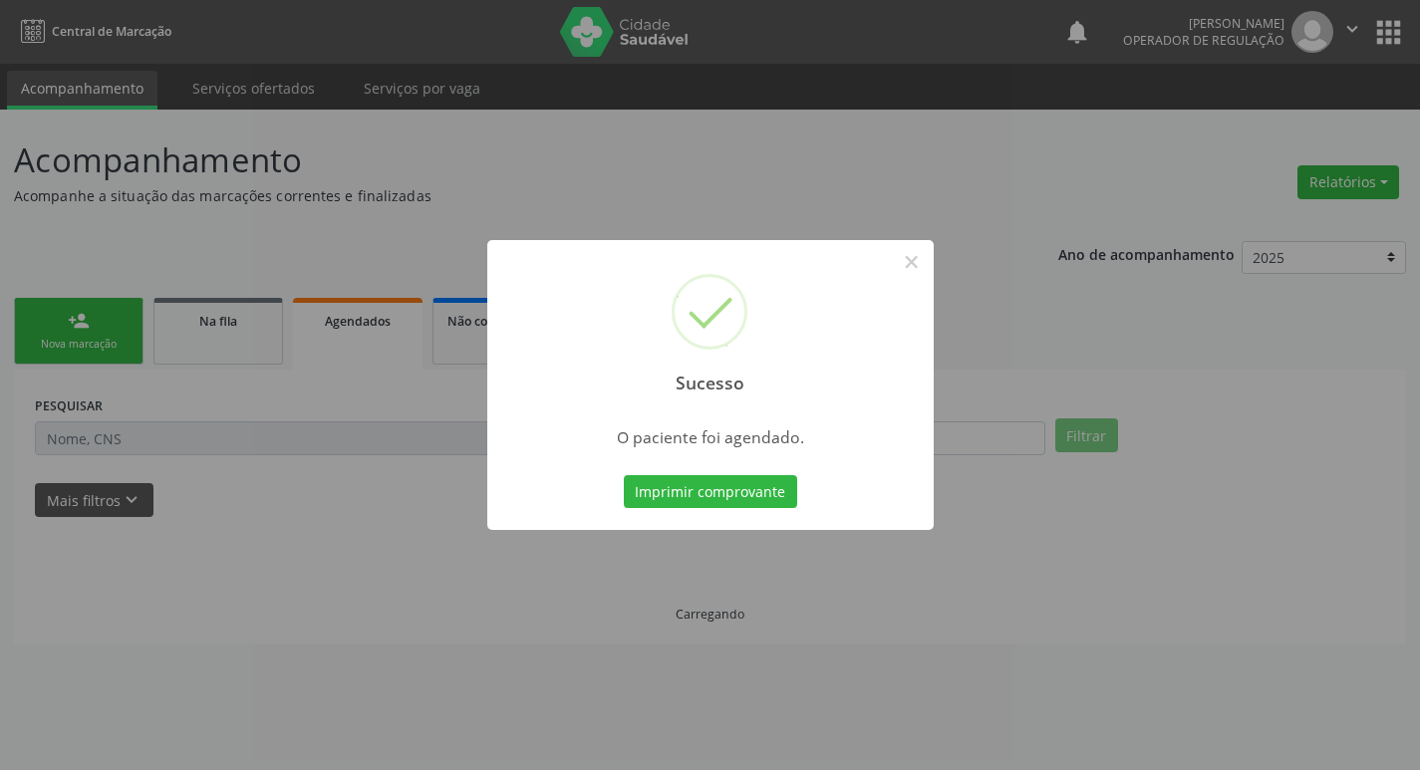
scroll to position [0, 0]
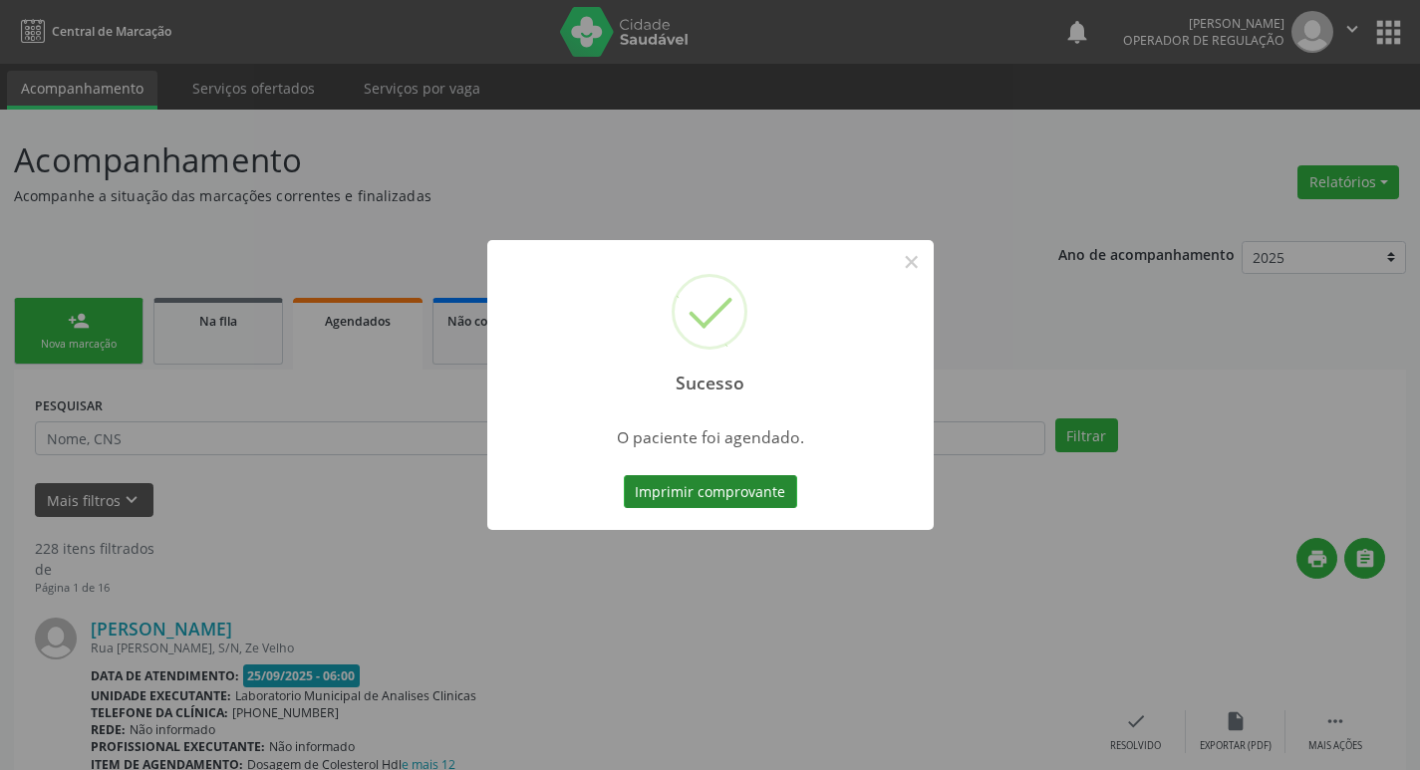
click at [689, 492] on button "Imprimir comprovante" at bounding box center [710, 492] width 173 height 34
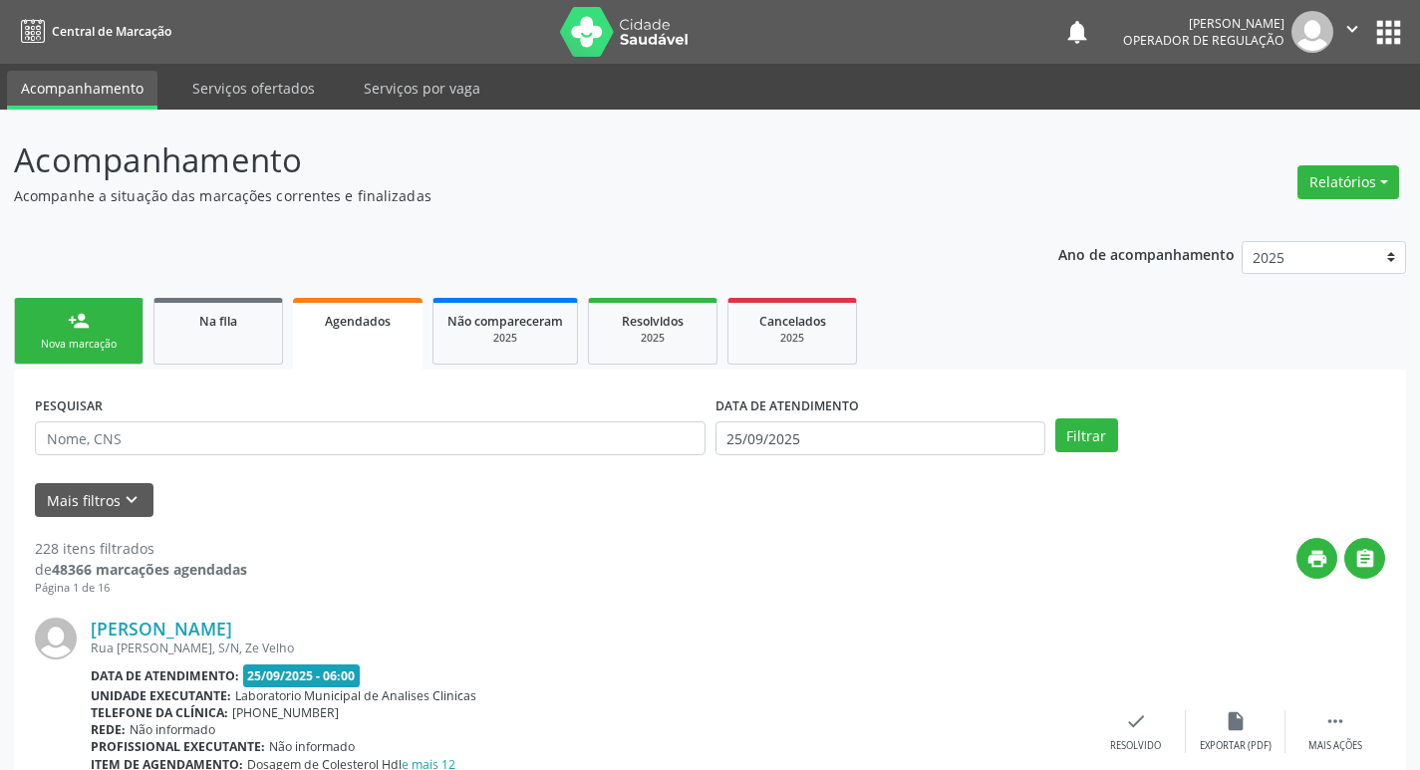
click at [46, 329] on link "person_add Nova marcação" at bounding box center [79, 331] width 130 height 67
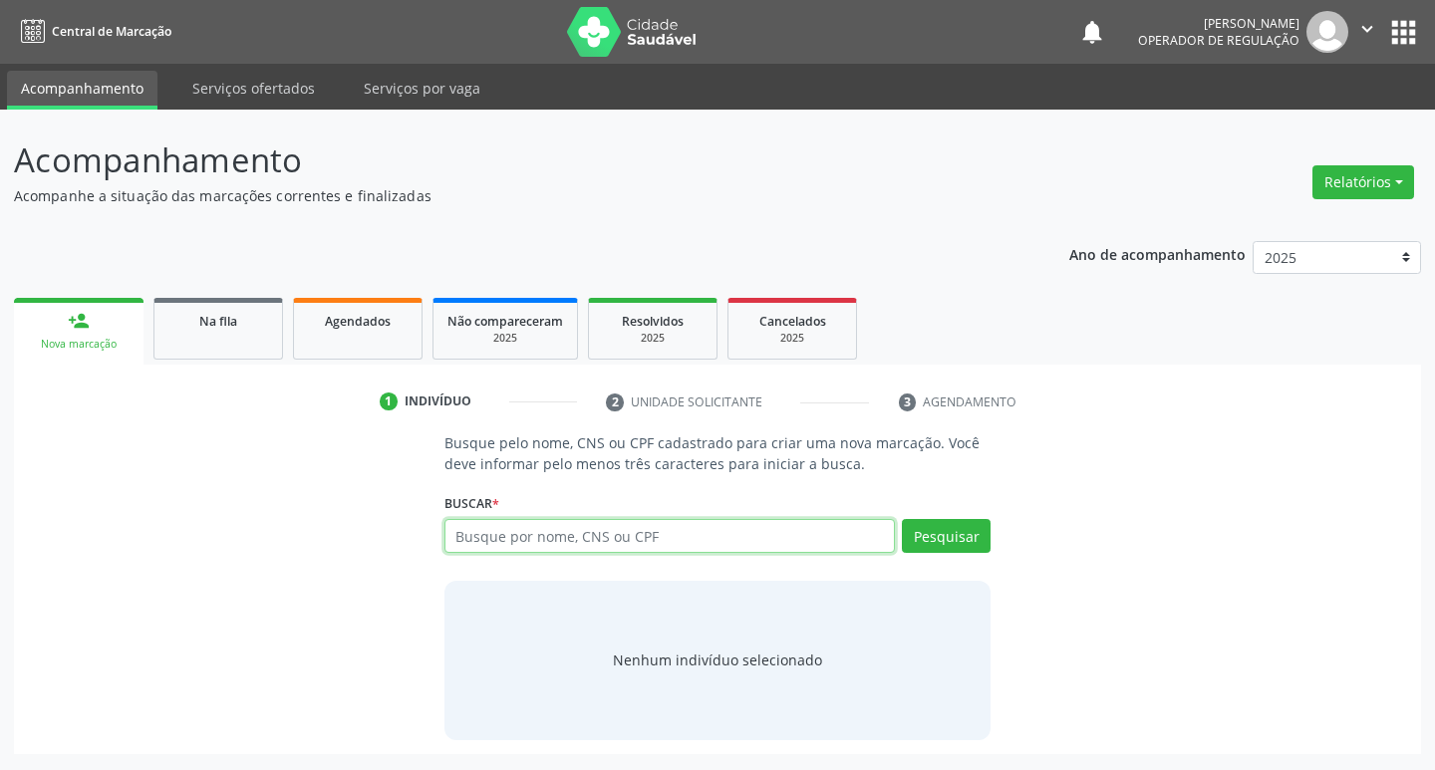
click at [570, 548] on input "text" at bounding box center [671, 536] width 452 height 34
type input "700200431173721"
click at [959, 529] on button "Pesquisar" at bounding box center [946, 536] width 89 height 34
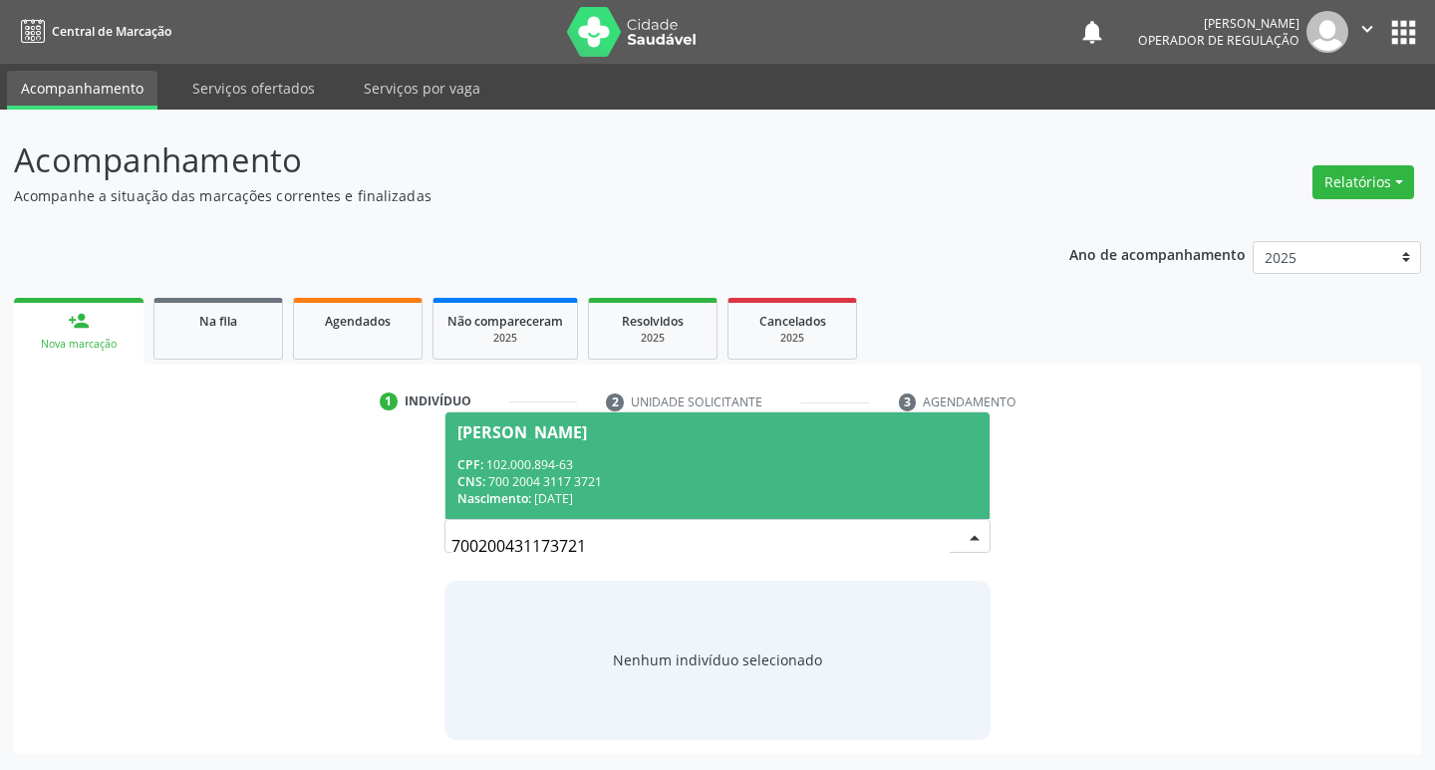
click at [551, 474] on div "CNS: 700 2004 3117 3721" at bounding box center [717, 481] width 521 height 17
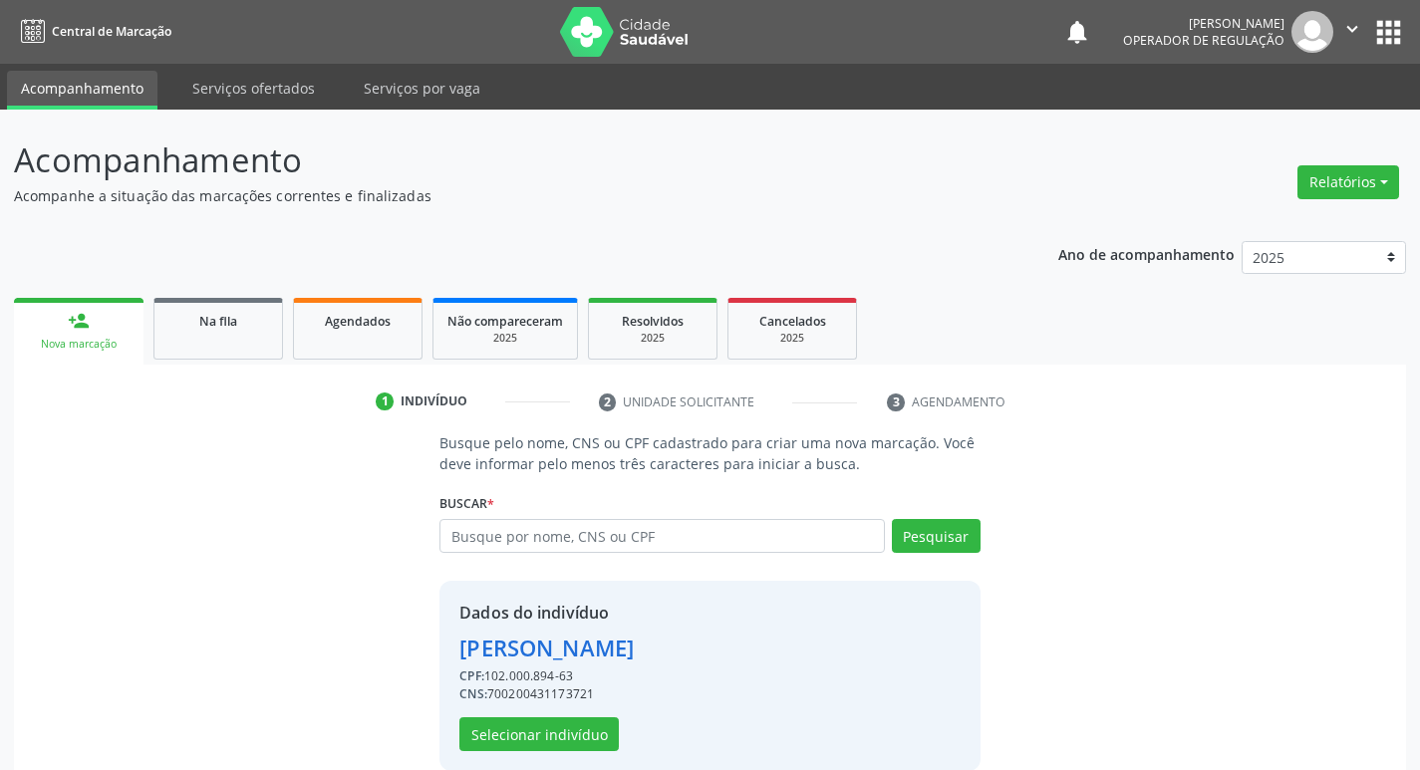
scroll to position [29, 0]
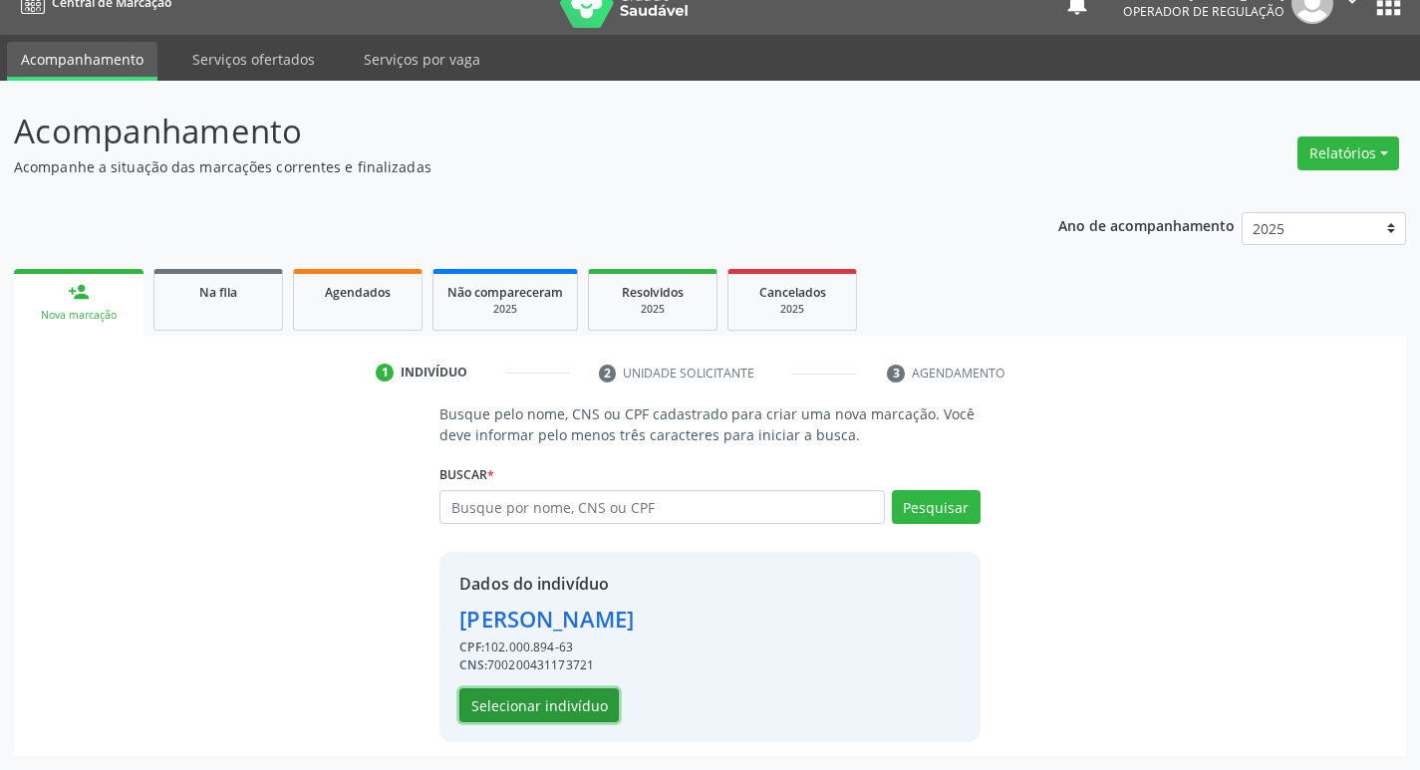
click at [535, 704] on button "Selecionar indivíduo" at bounding box center [538, 706] width 159 height 34
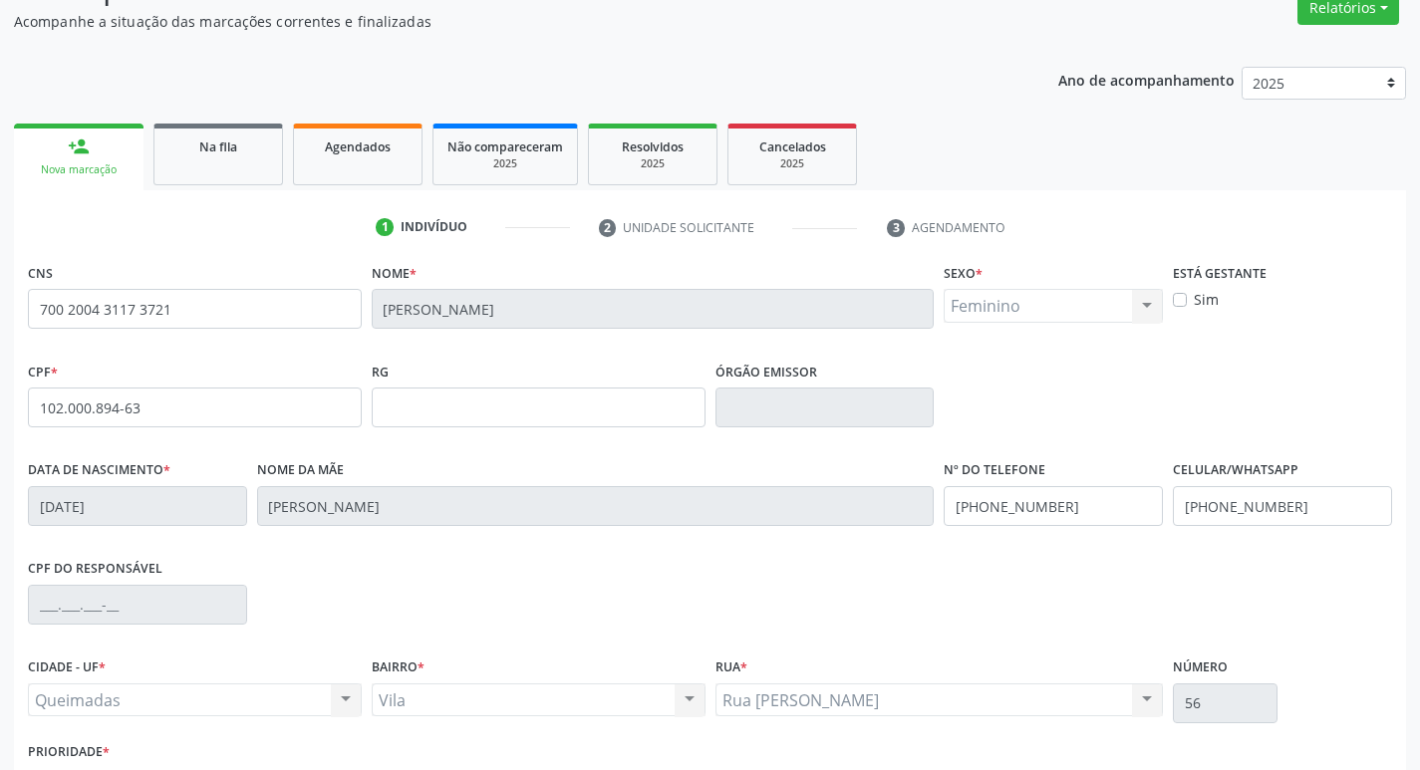
scroll to position [310, 0]
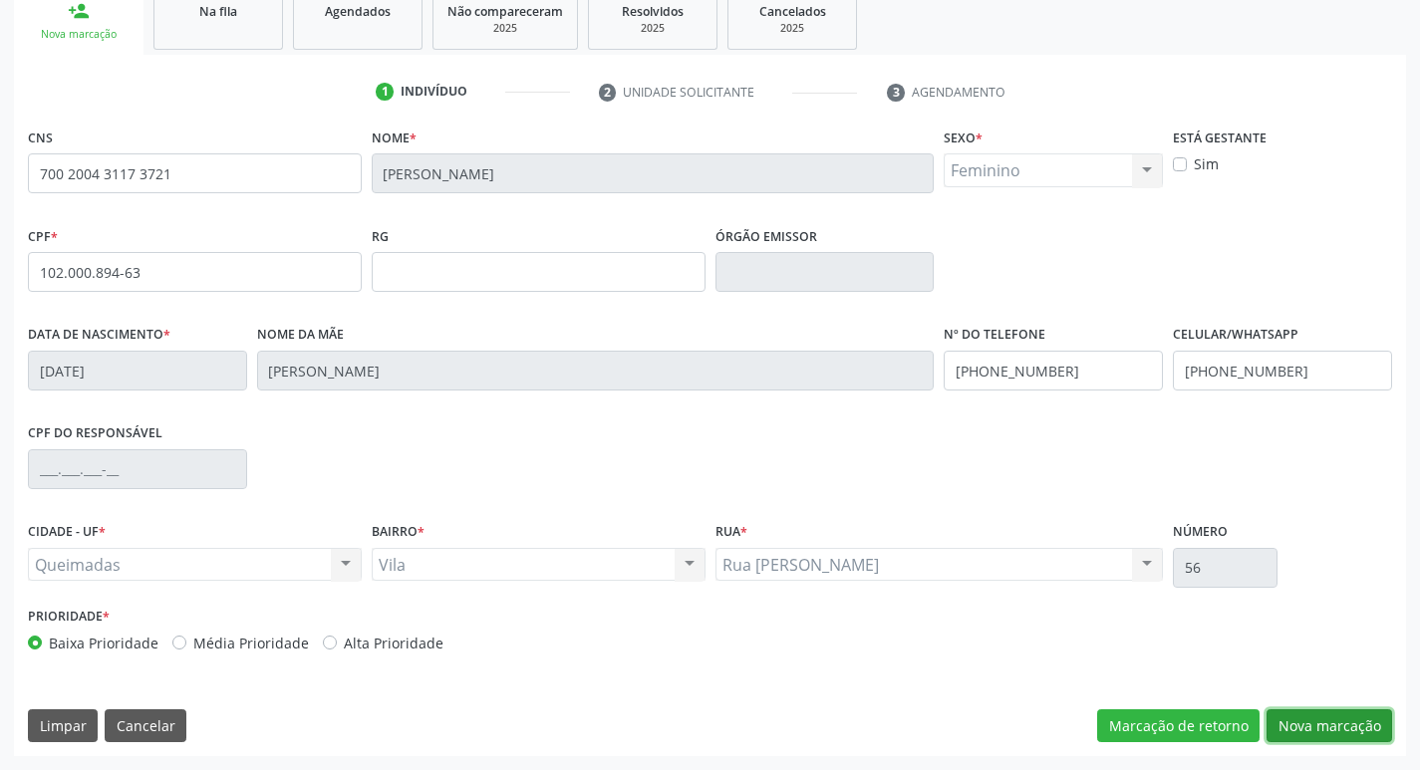
click at [1298, 726] on button "Nova marcação" at bounding box center [1330, 727] width 126 height 34
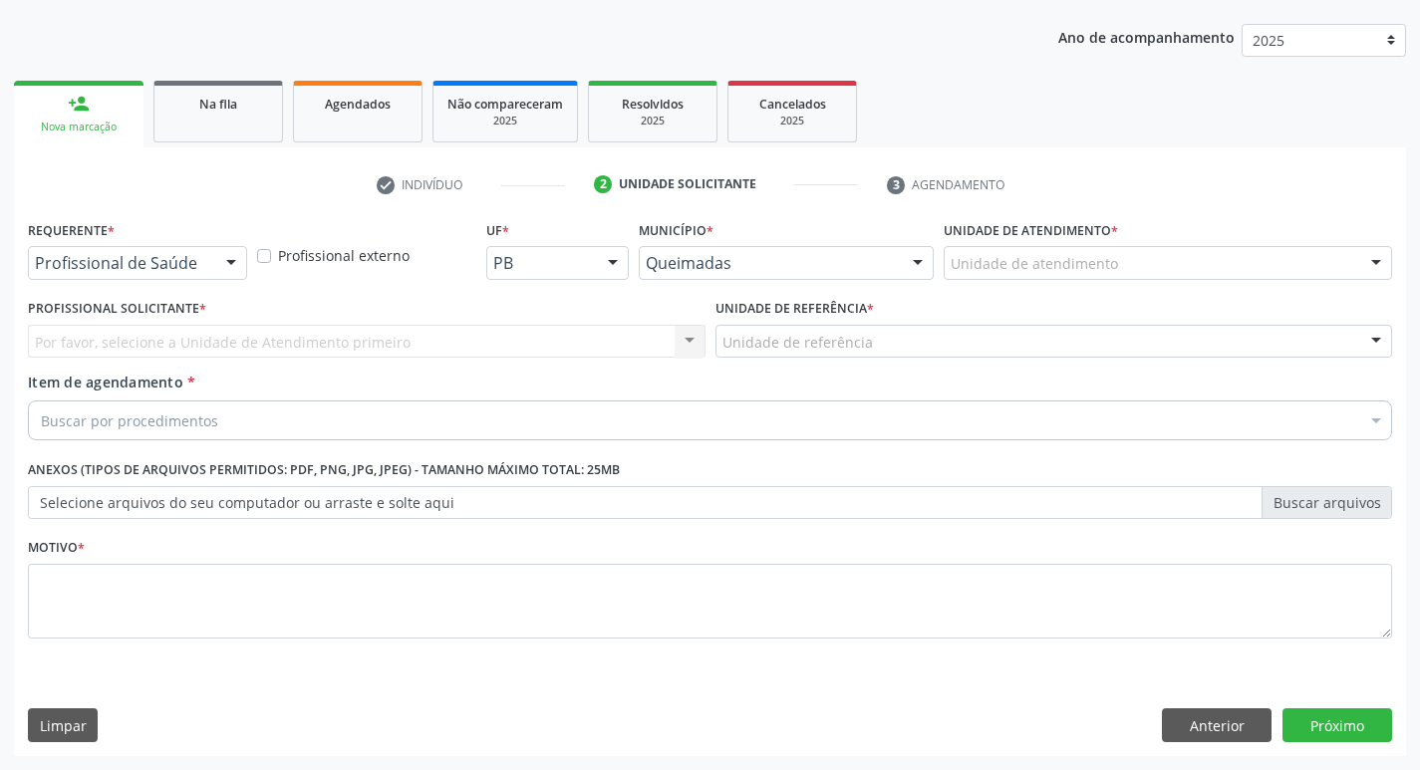
scroll to position [217, 0]
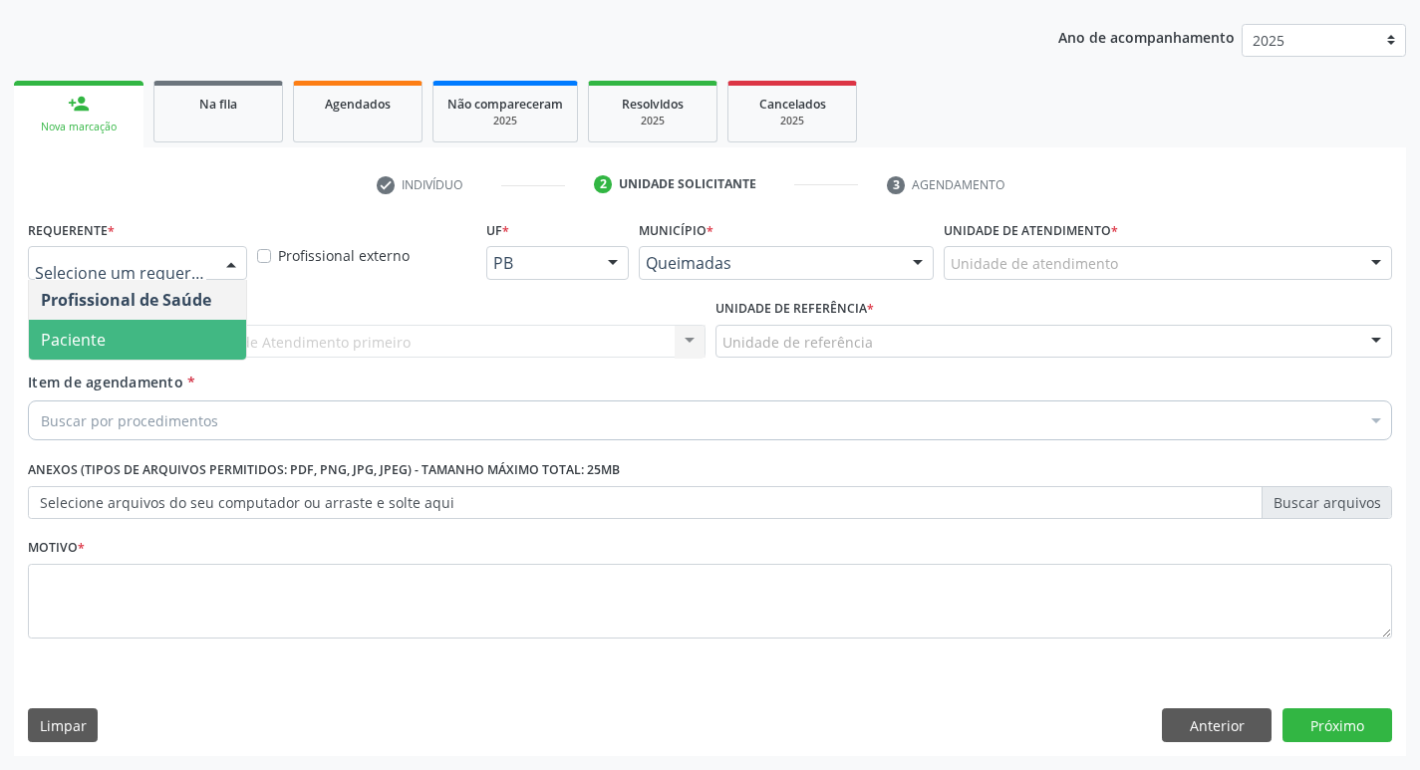
click at [125, 353] on span "Paciente" at bounding box center [137, 340] width 217 height 40
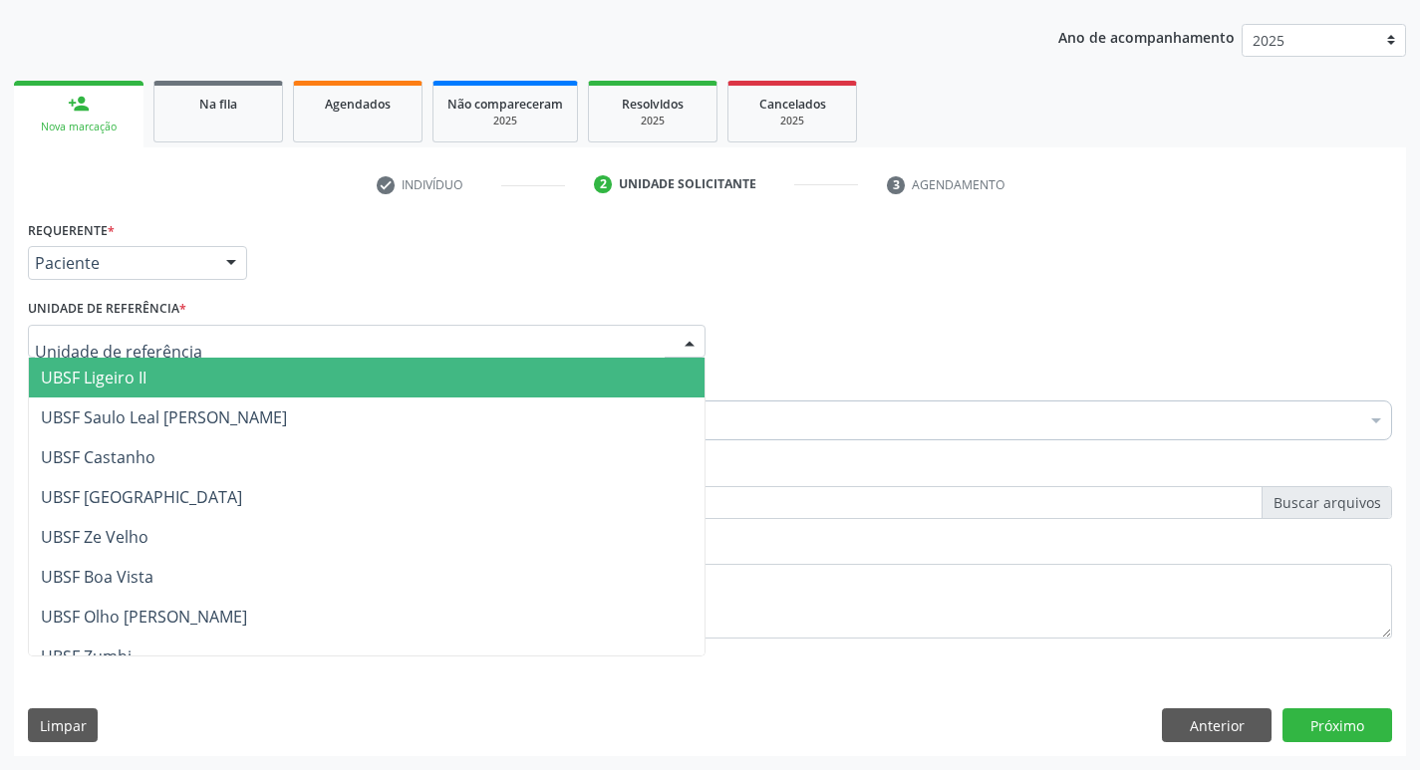
type input "V"
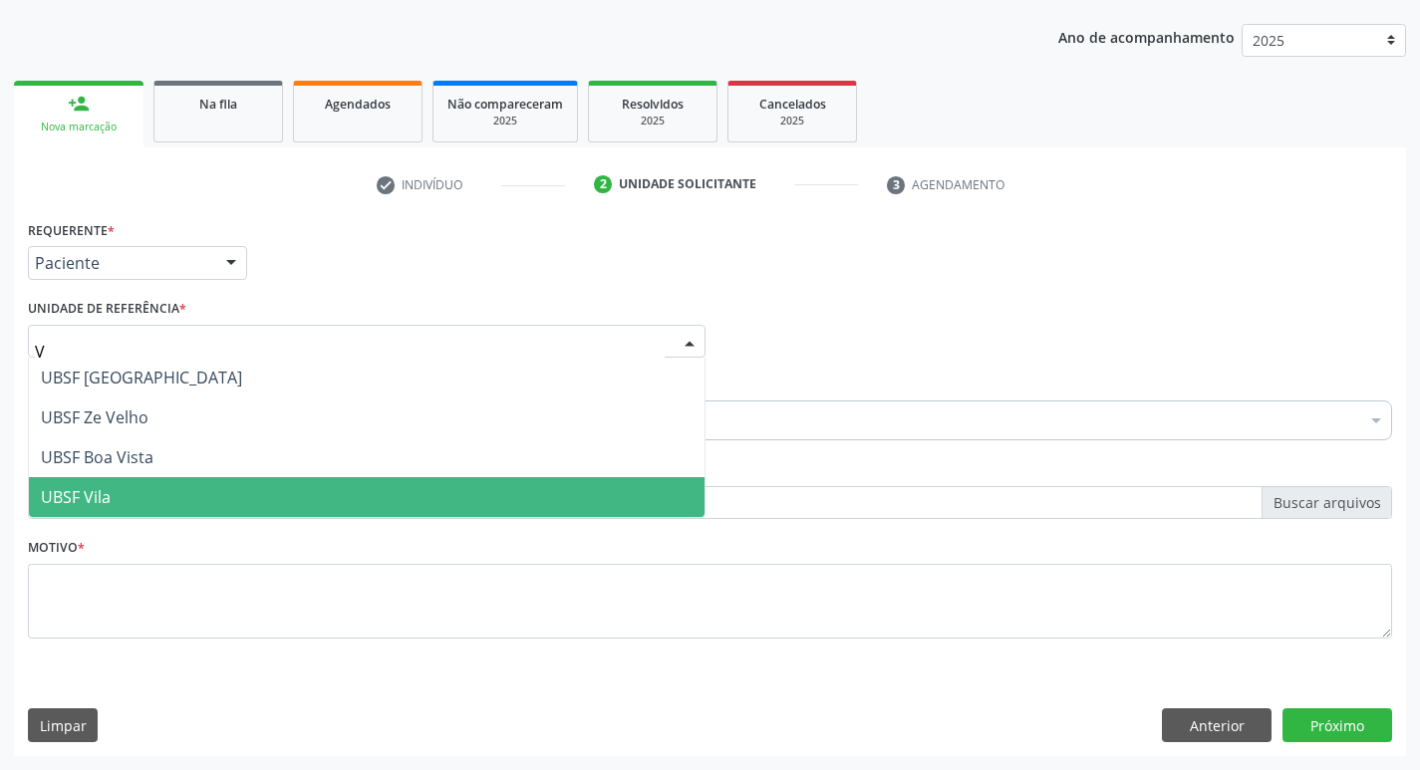
click at [131, 482] on span "UBSF Vila" at bounding box center [367, 497] width 676 height 40
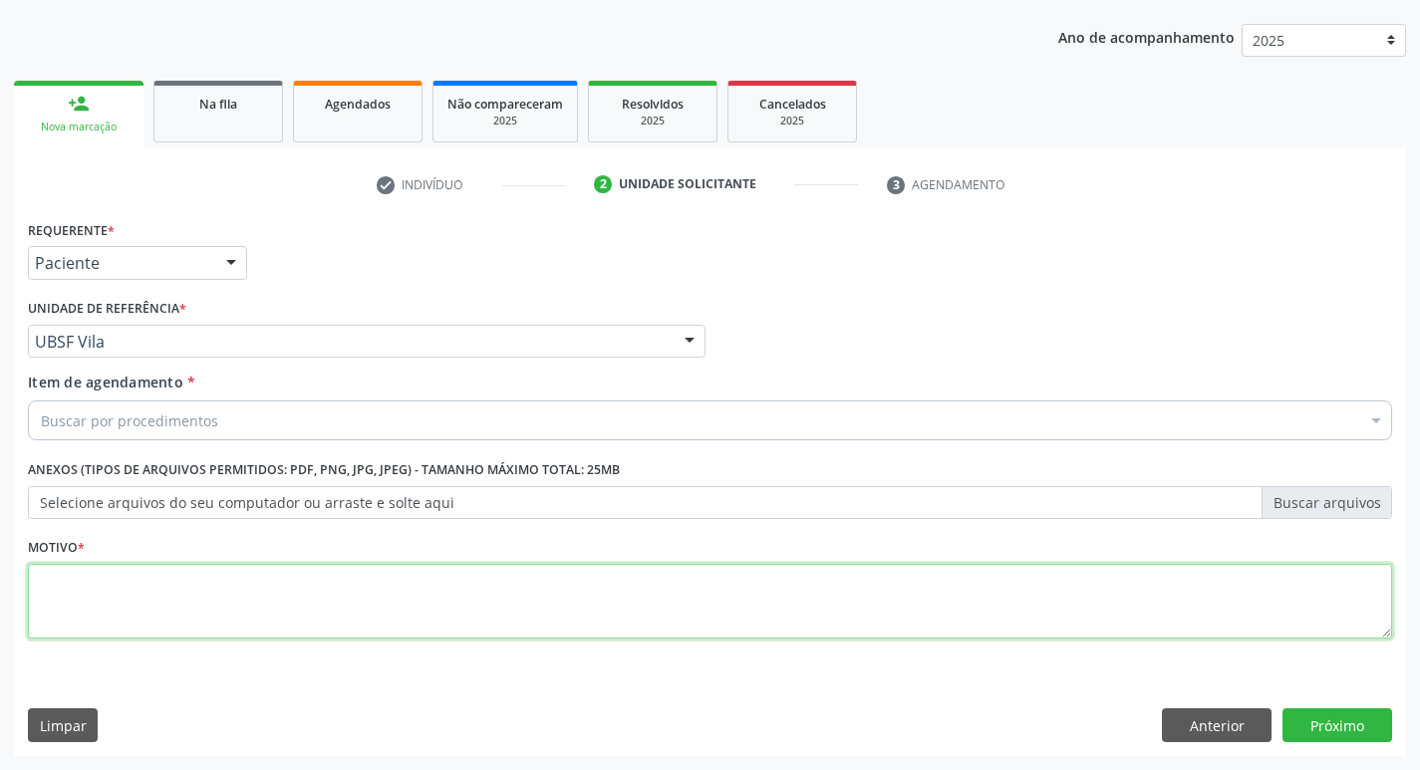
click at [89, 594] on textarea at bounding box center [710, 602] width 1365 height 76
type textarea "AVALIACAO"
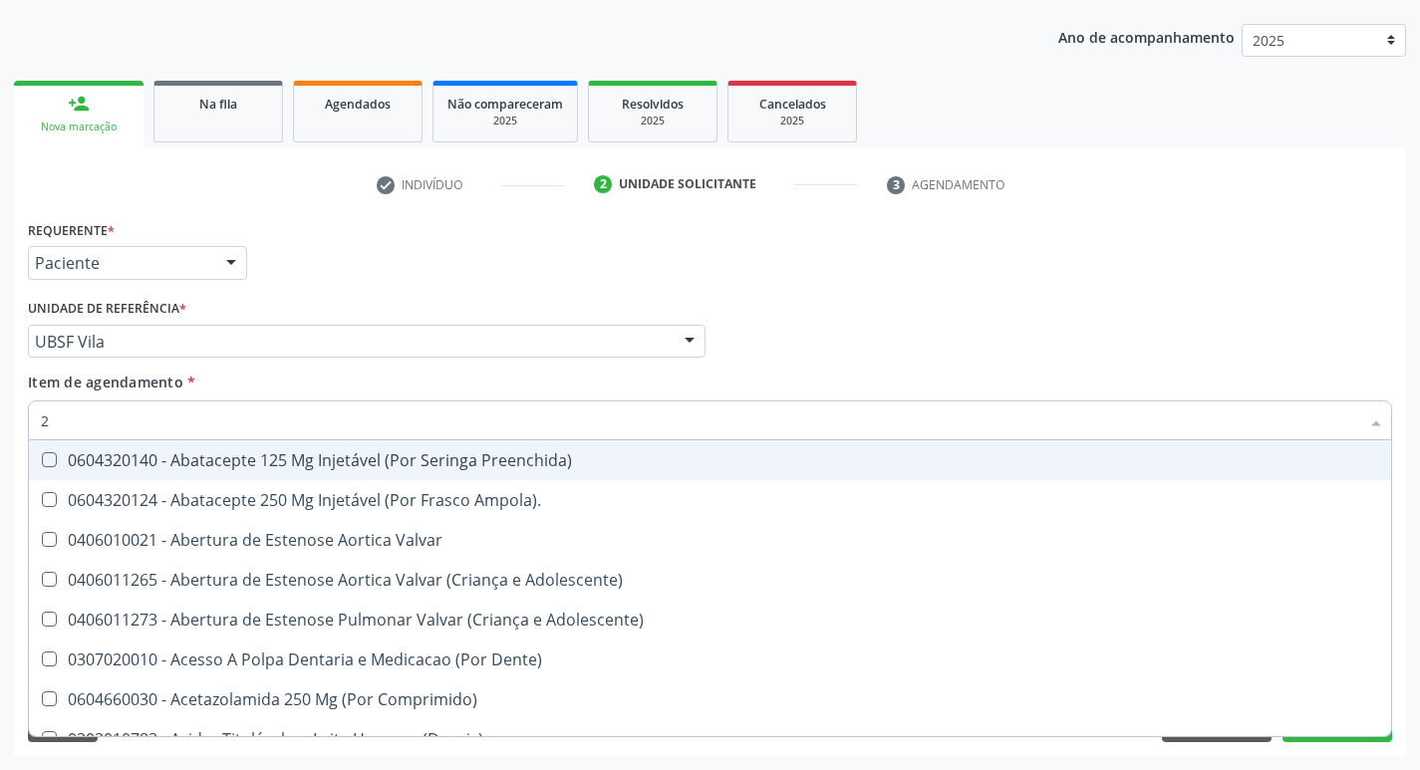
type input "20205001"
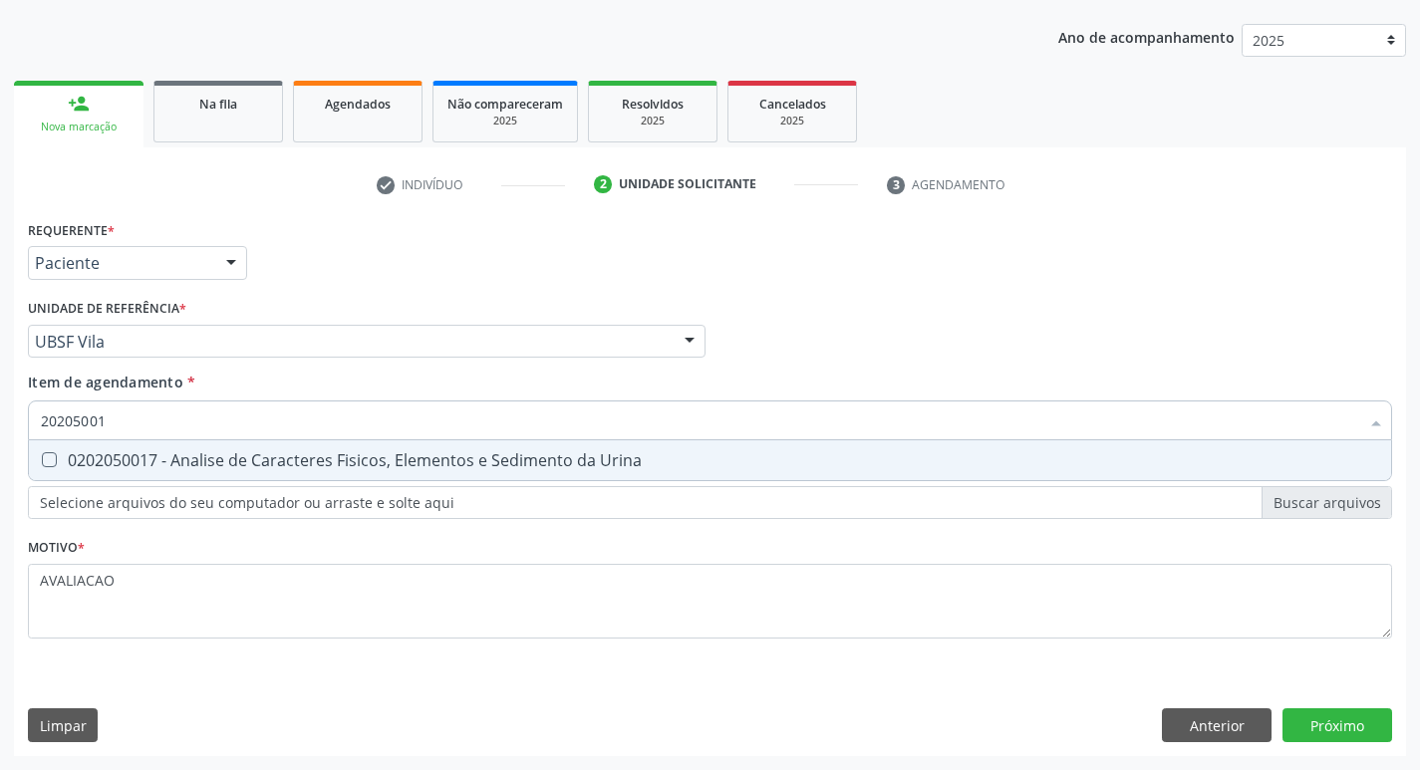
click at [252, 453] on div "0202050017 - Analise de Caracteres Fisicos, Elementos e Sedimento da Urina" at bounding box center [710, 461] width 1339 height 16
checkbox Urina "true"
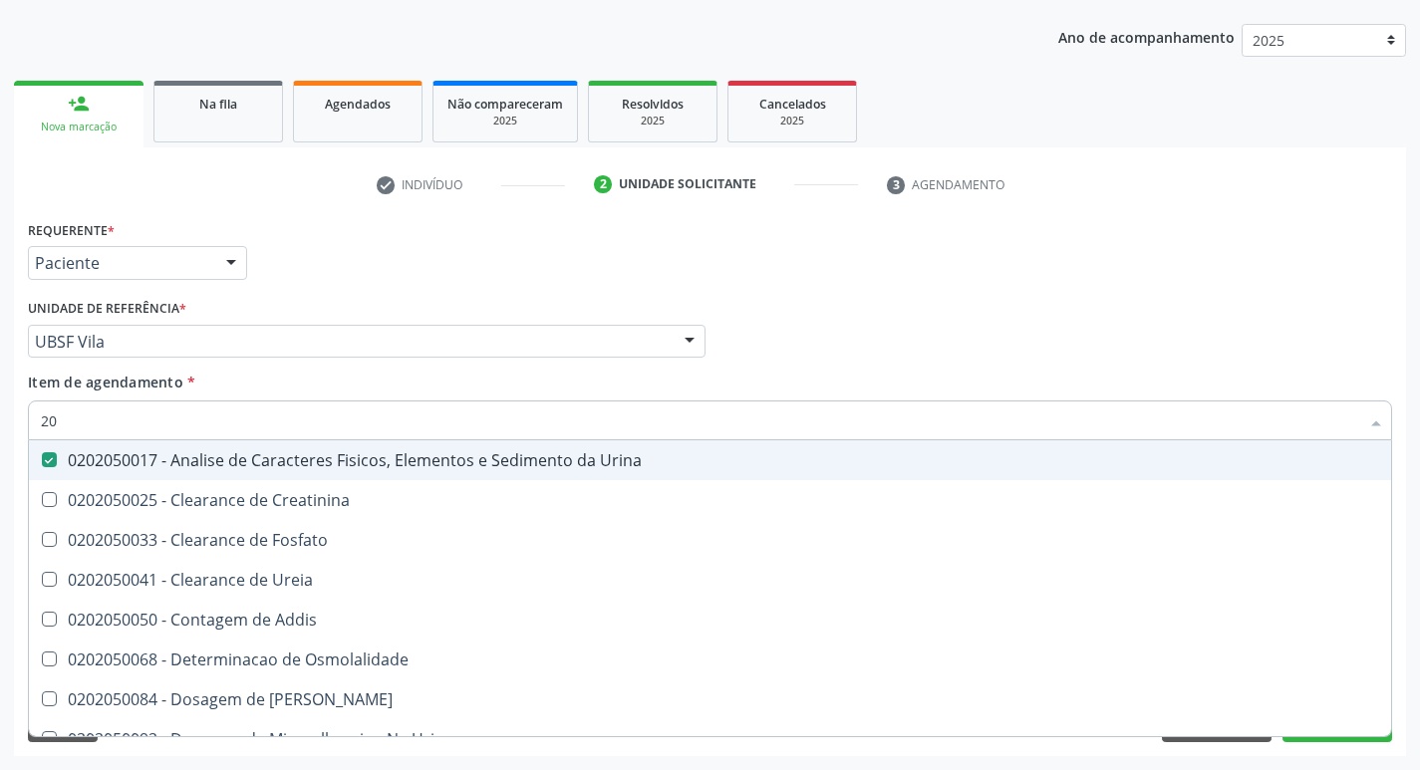
type input "2"
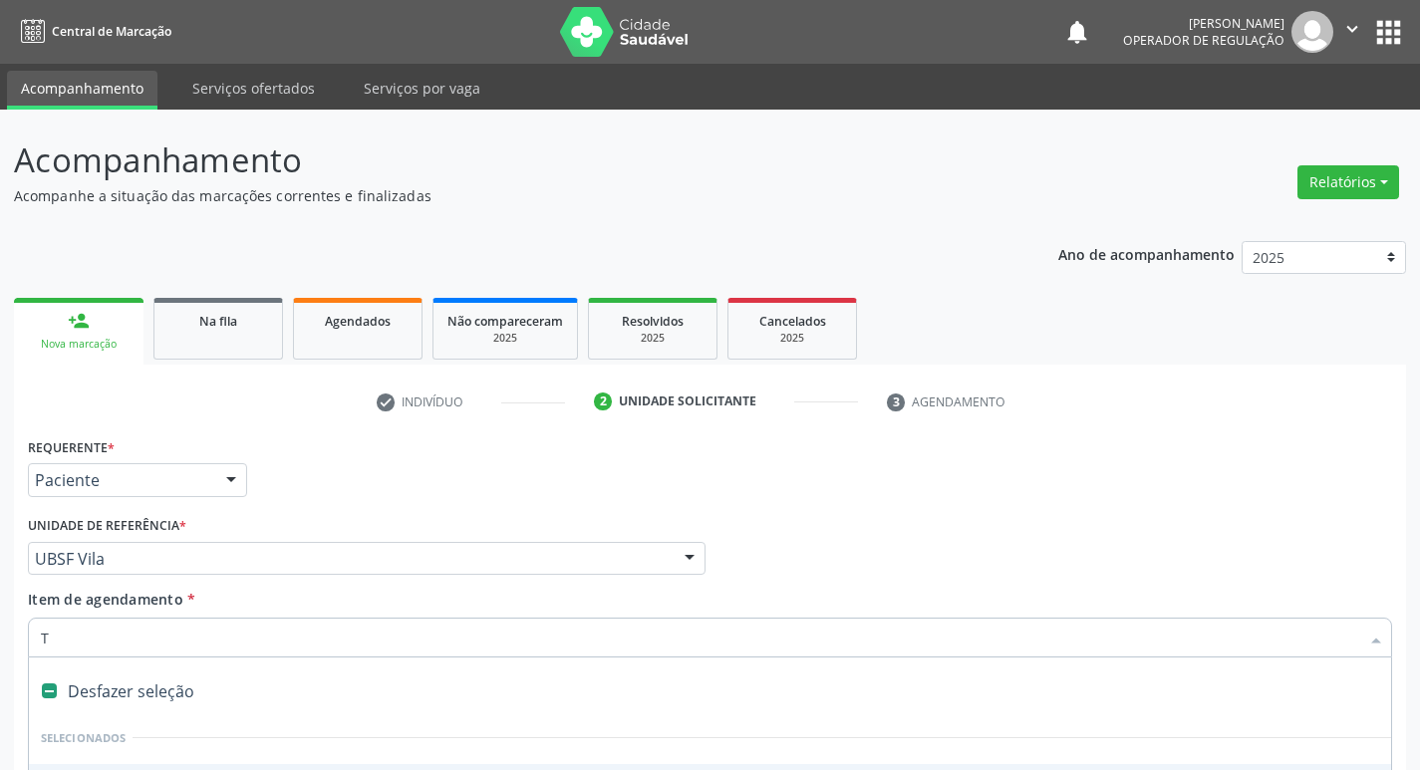
type input "TR"
checkbox Urina "false"
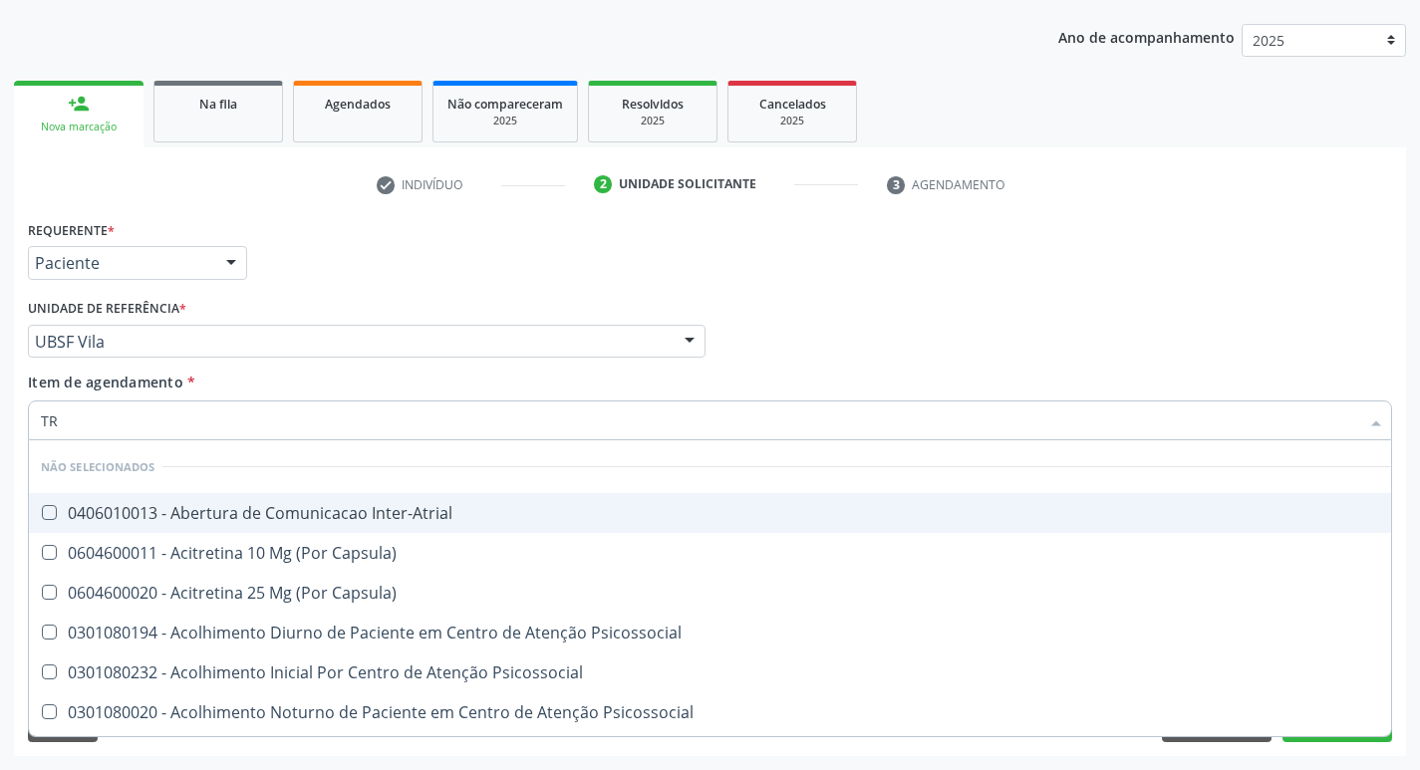
scroll to position [217, 0]
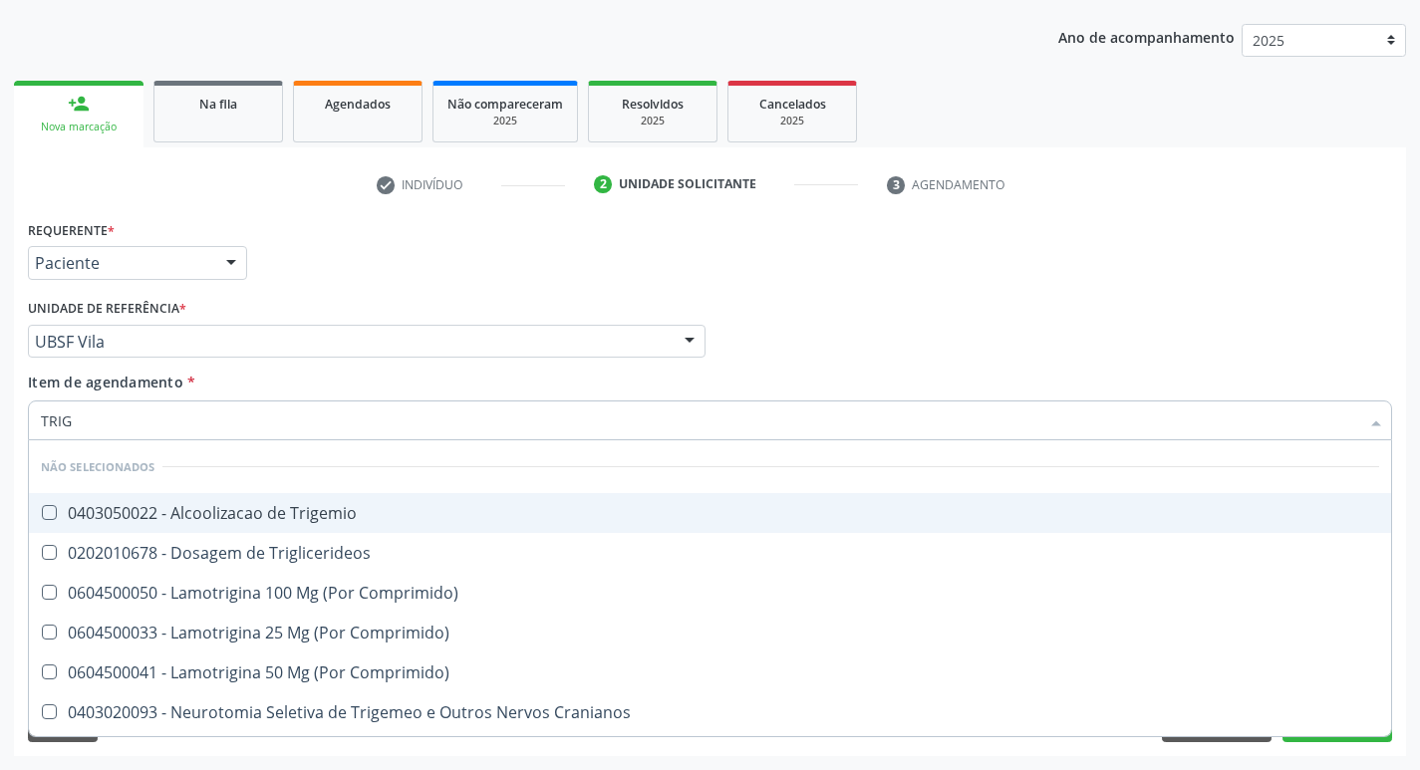
type input "TRIGL"
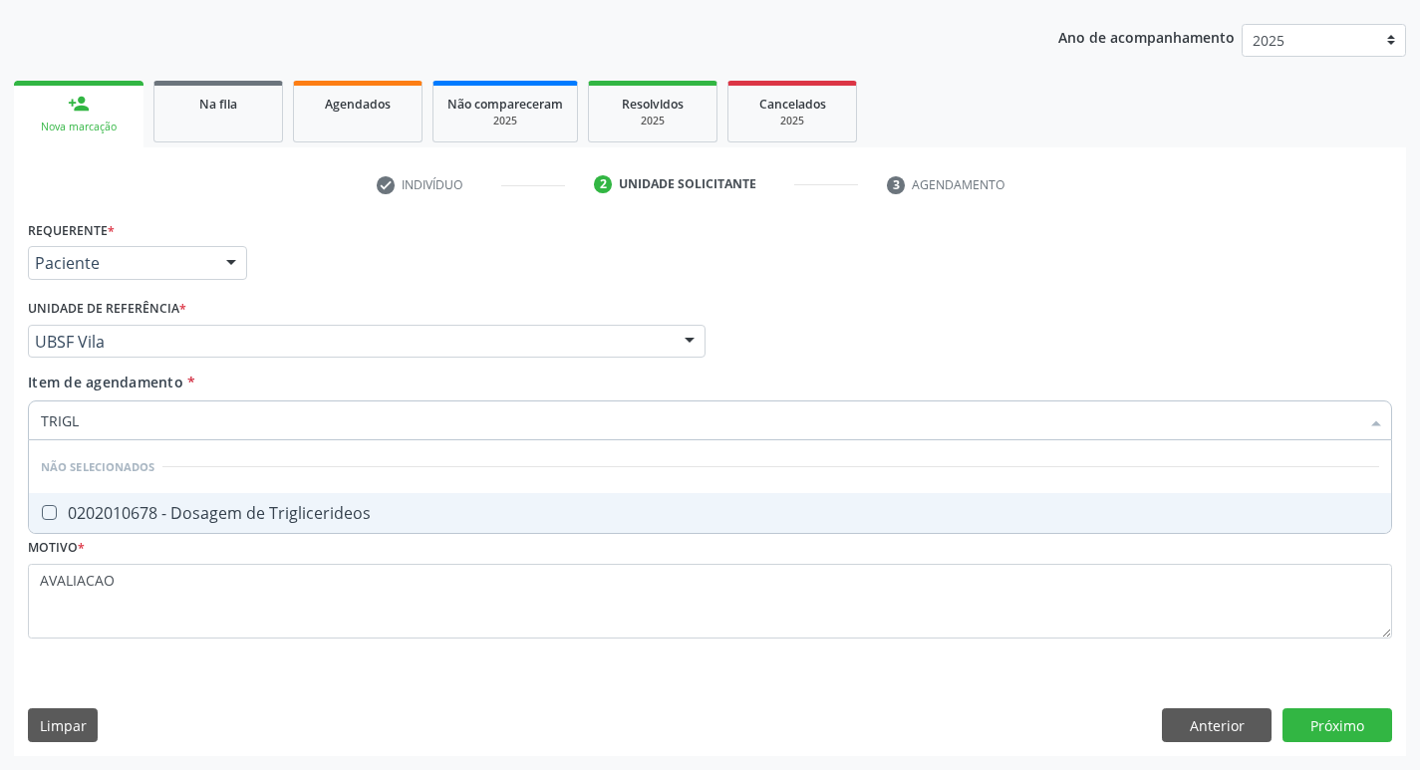
click at [268, 505] on div "0202010678 - Dosagem de Triglicerideos" at bounding box center [710, 513] width 1339 height 16
checkbox Triglicerideos "true"
type input "TRIG"
checkbox Triglicerideos "false"
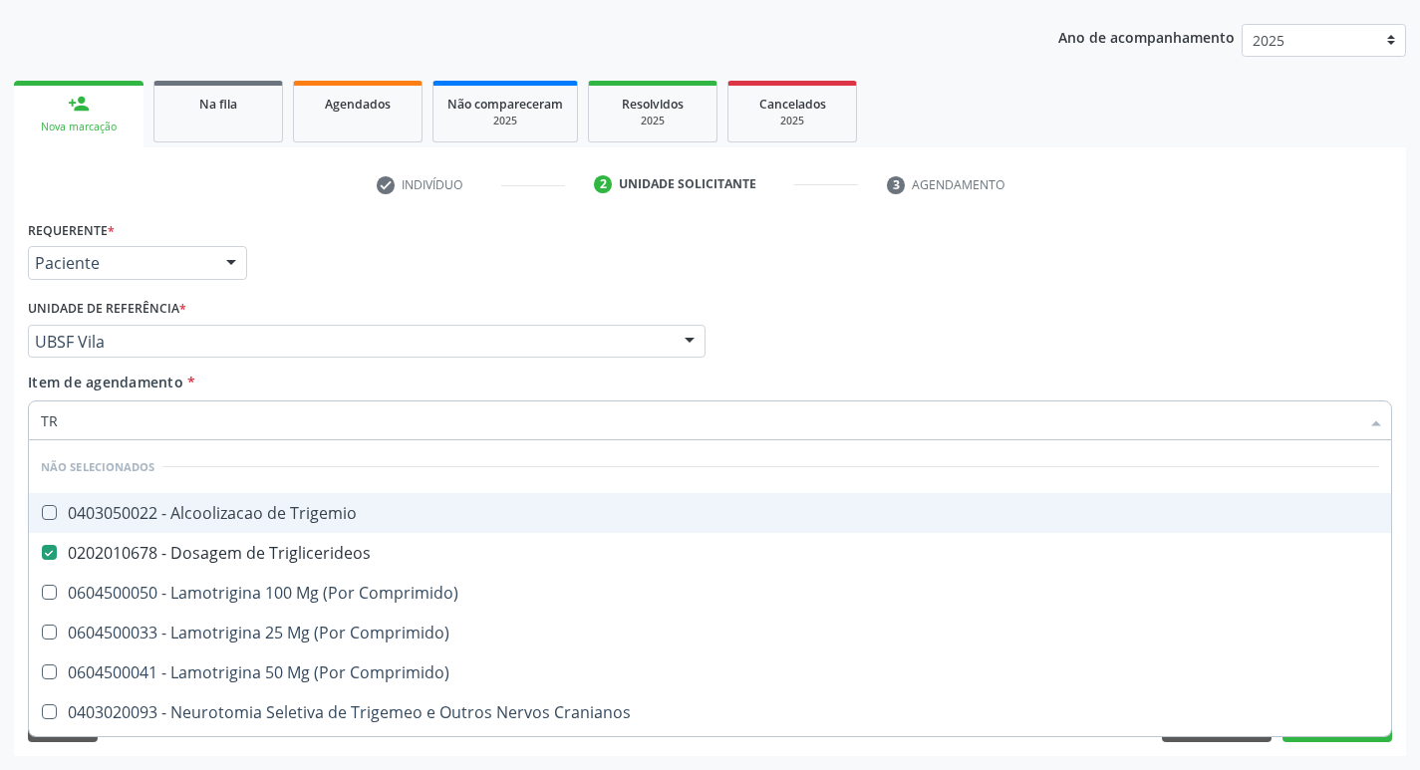
type input "T"
checkbox Trigemio "true"
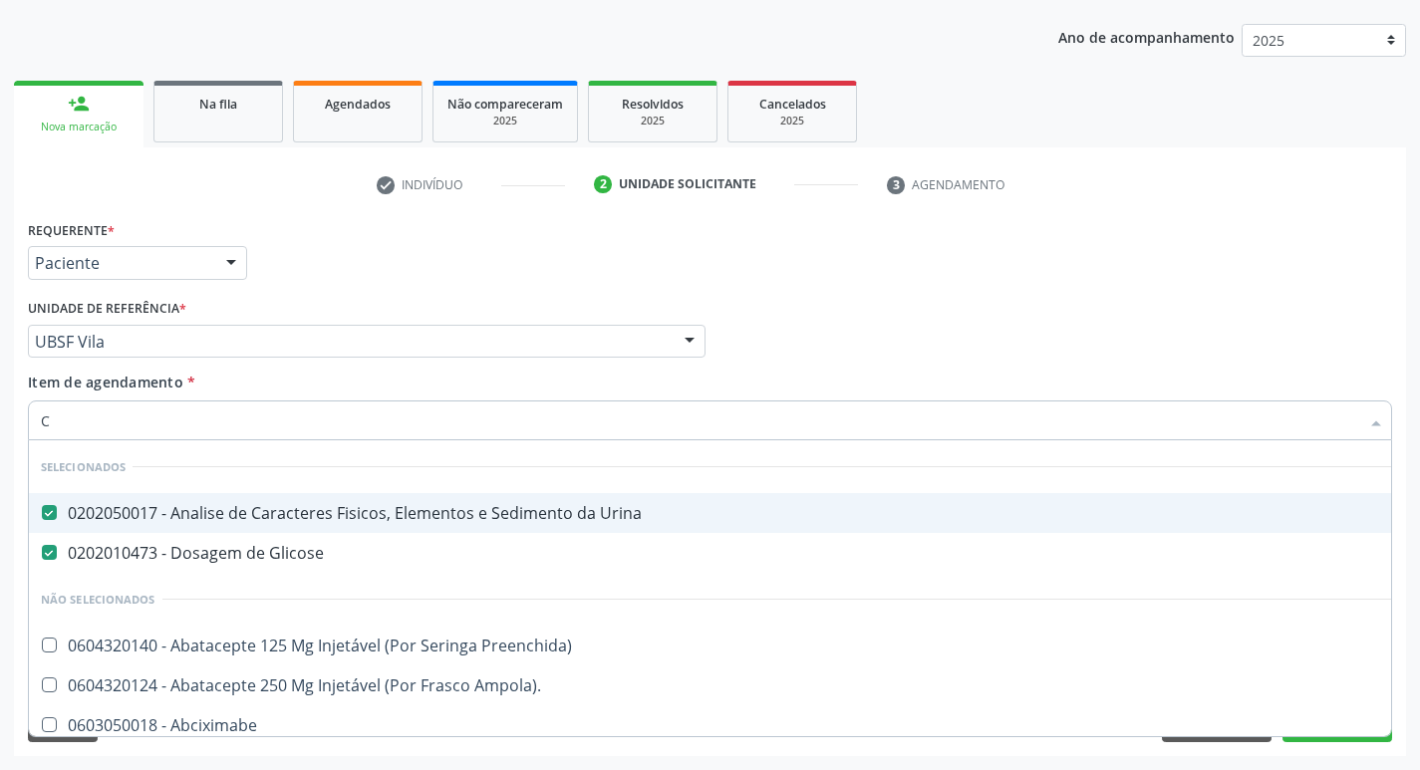
type input "CO"
checkbox Pos-Operatoria "true"
checkbox Costelas\) "true"
type input "COL"
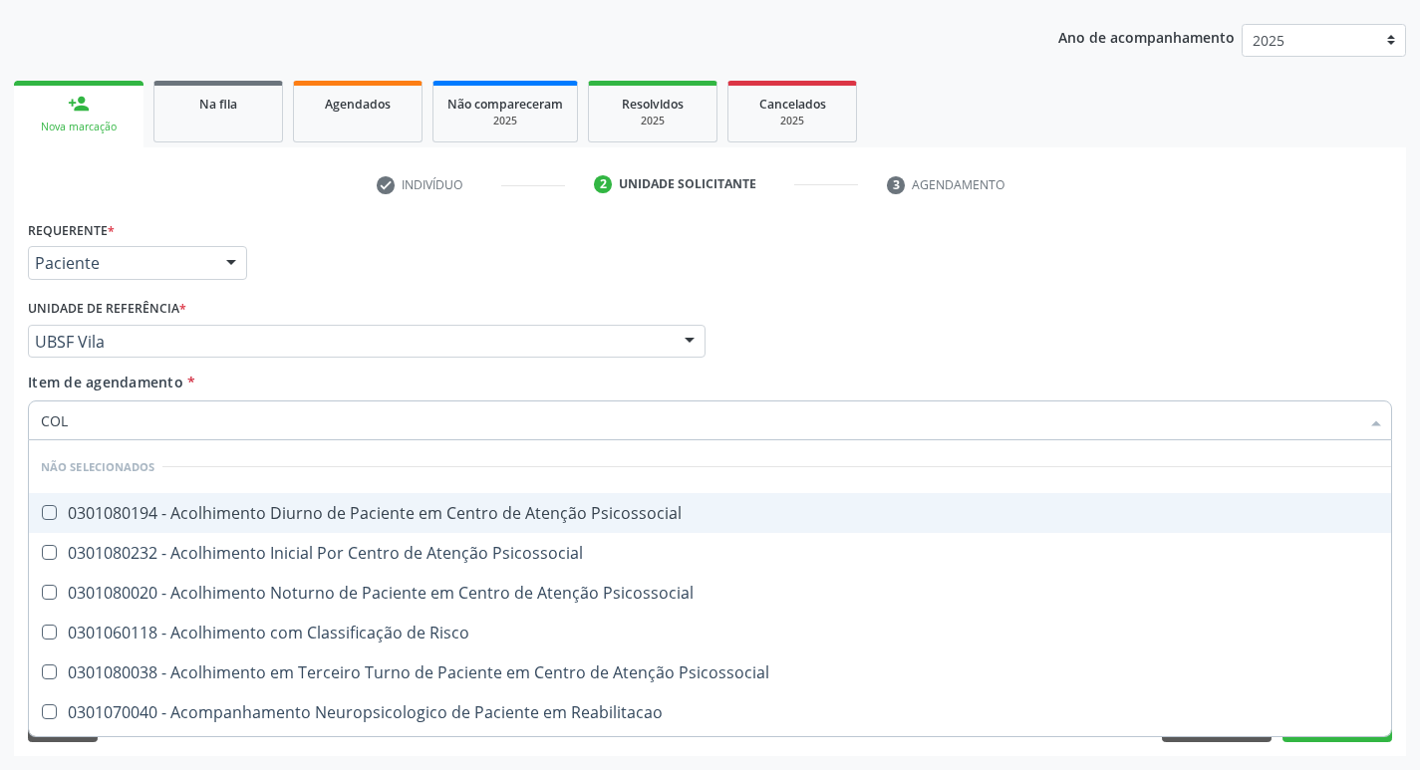
checkbox Psicossocial "false"
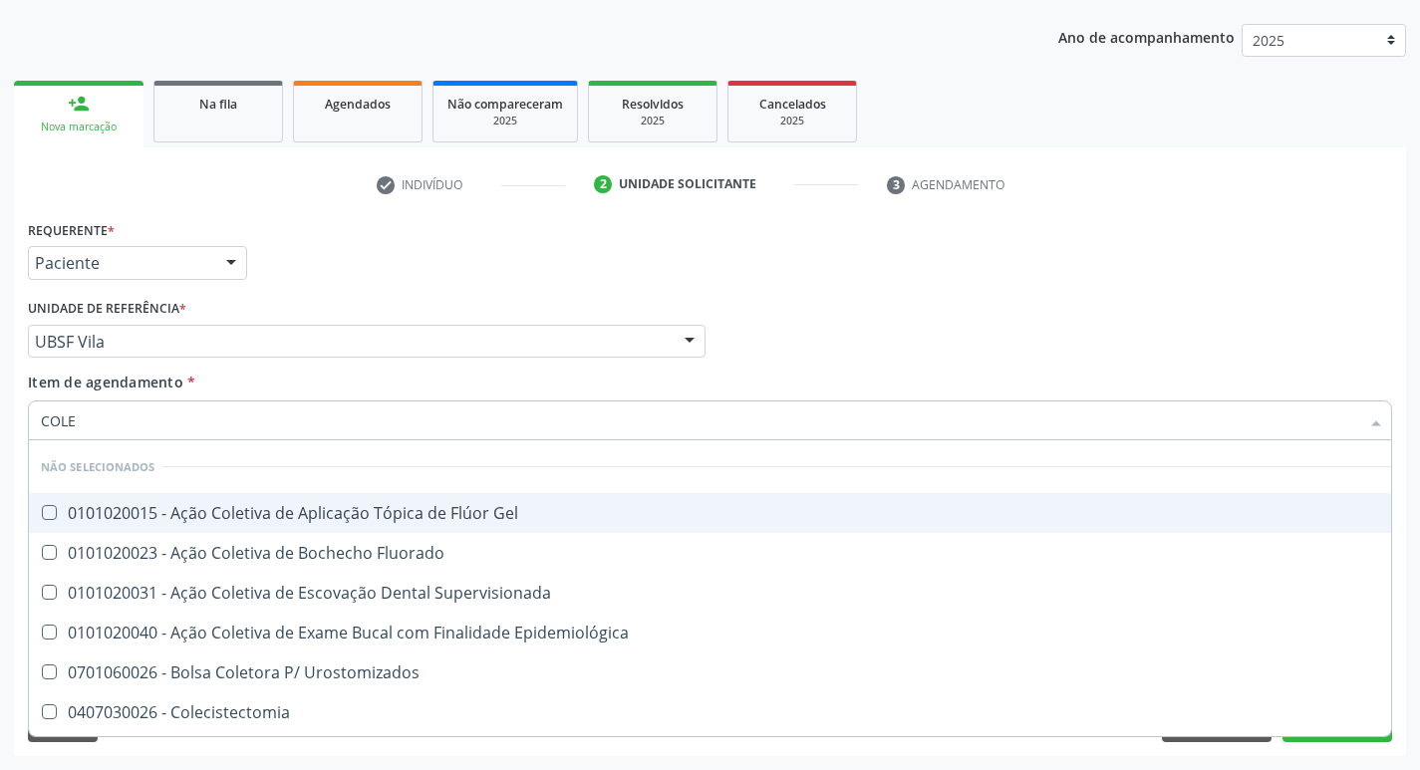
type input "COLES"
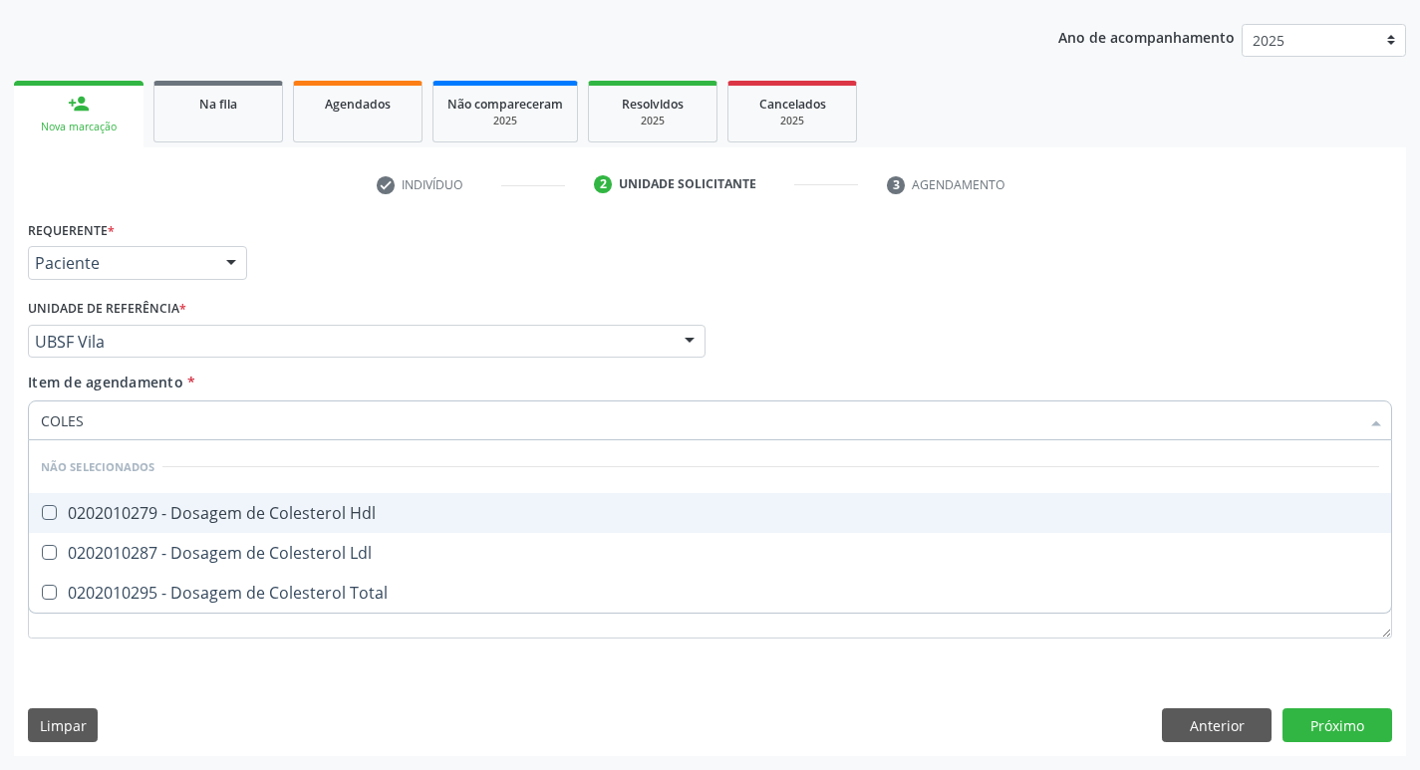
click at [268, 505] on div "0202010279 - Dosagem de Colesterol Hdl" at bounding box center [710, 513] width 1339 height 16
checkbox Hdl "true"
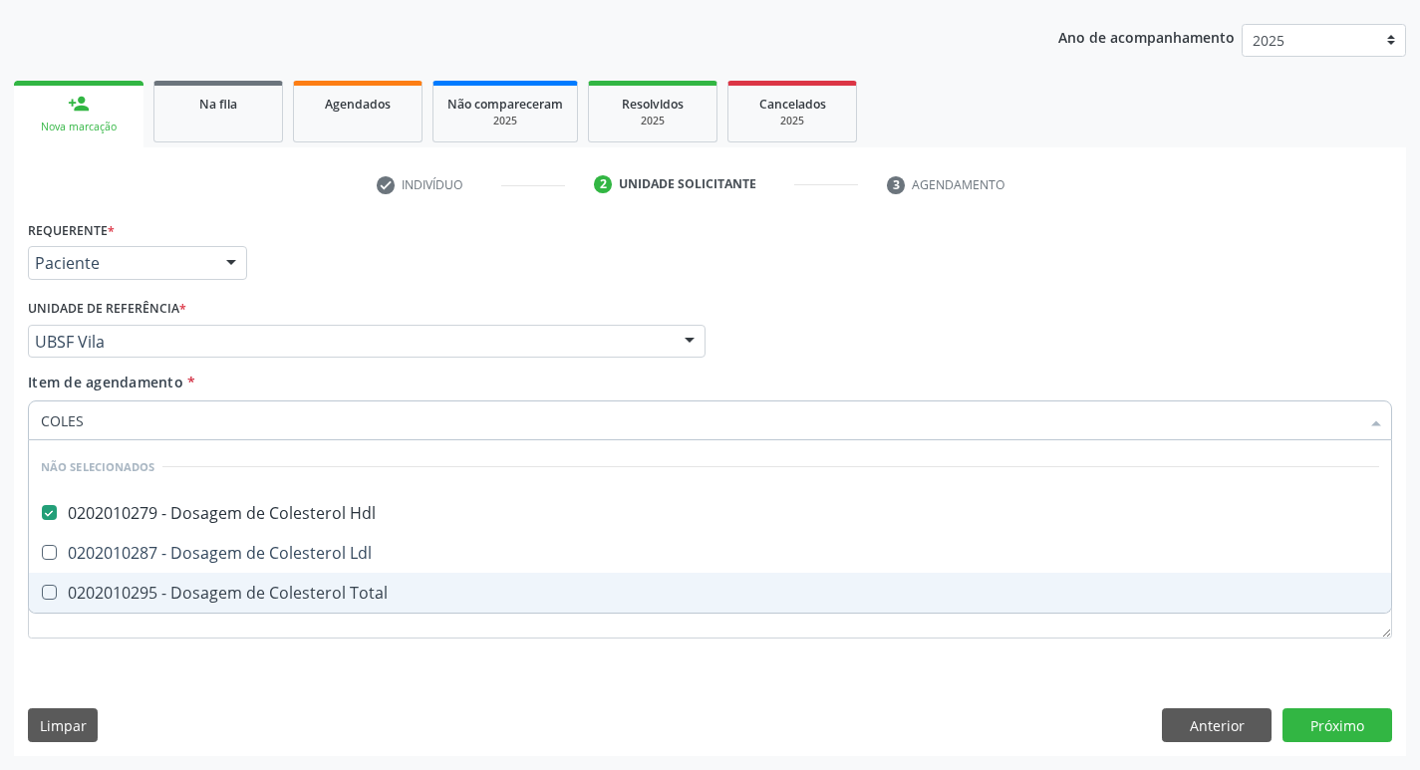
click at [309, 573] on span "0202010295 - Dosagem de Colesterol Total" at bounding box center [710, 593] width 1363 height 40
checkbox Total "false"
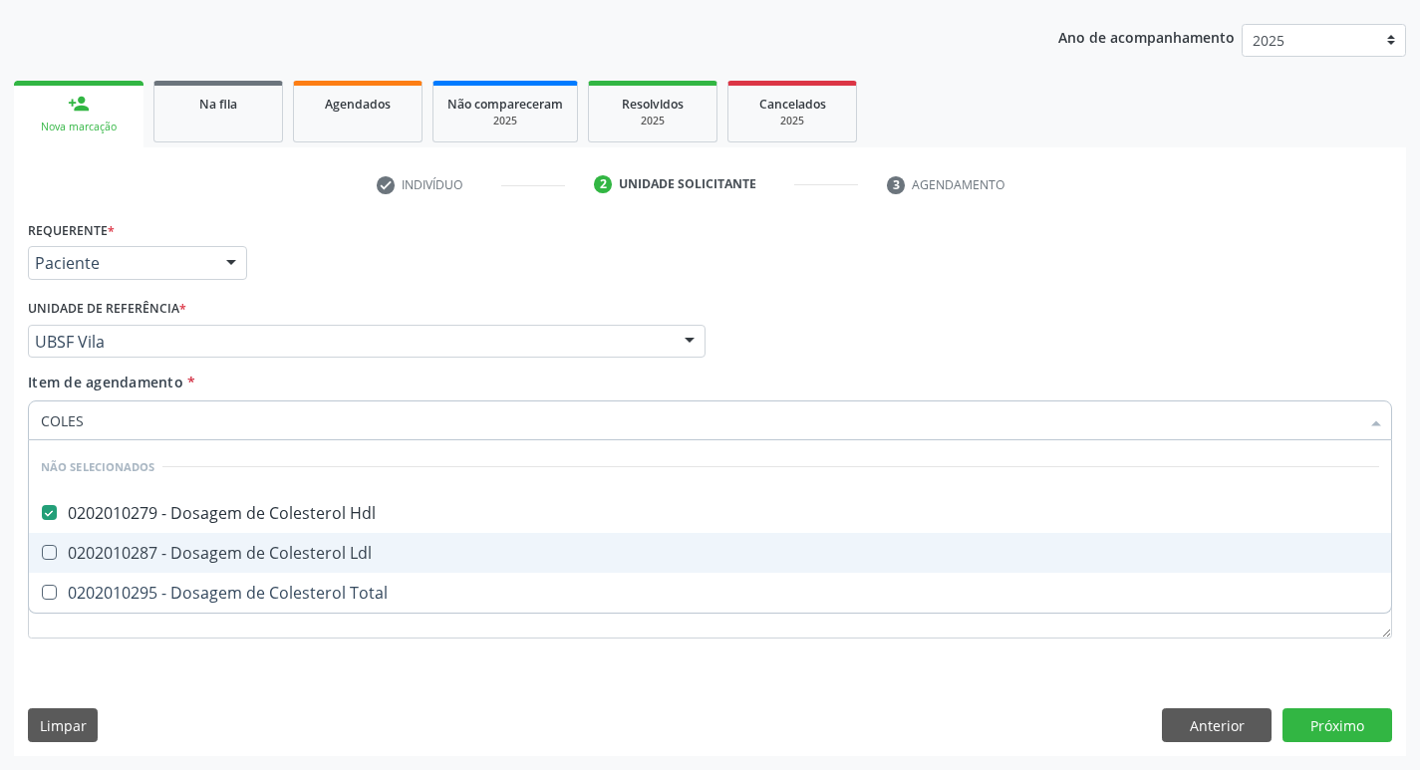
click at [287, 549] on div "0202010287 - Dosagem de Colesterol Ldl" at bounding box center [710, 553] width 1339 height 16
checkbox Ldl "true"
type input "COLE"
checkbox Hdl "false"
checkbox Ldl "false"
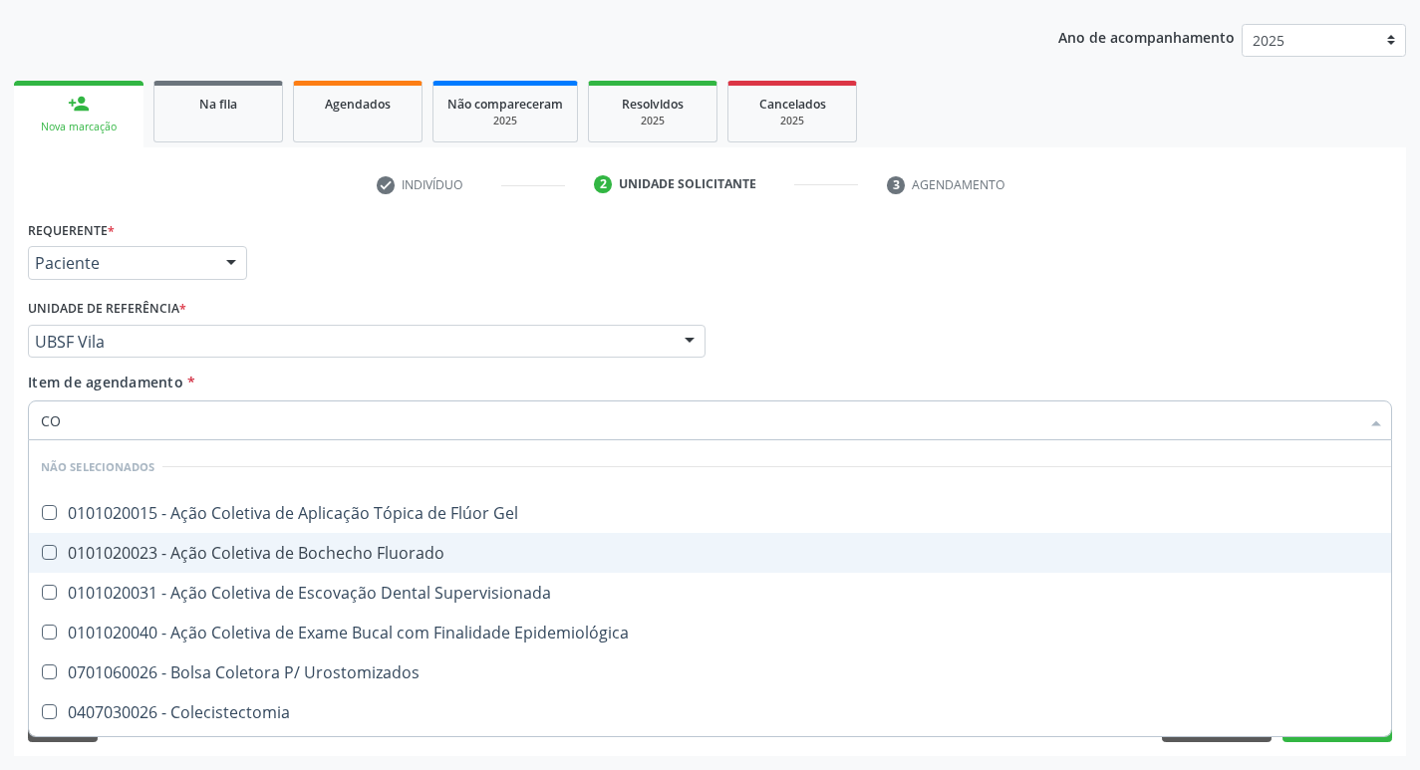
type input "C"
checkbox Gel "true"
checkbox Fluorado "true"
checkbox Hdl "false"
checkbox Ldl "false"
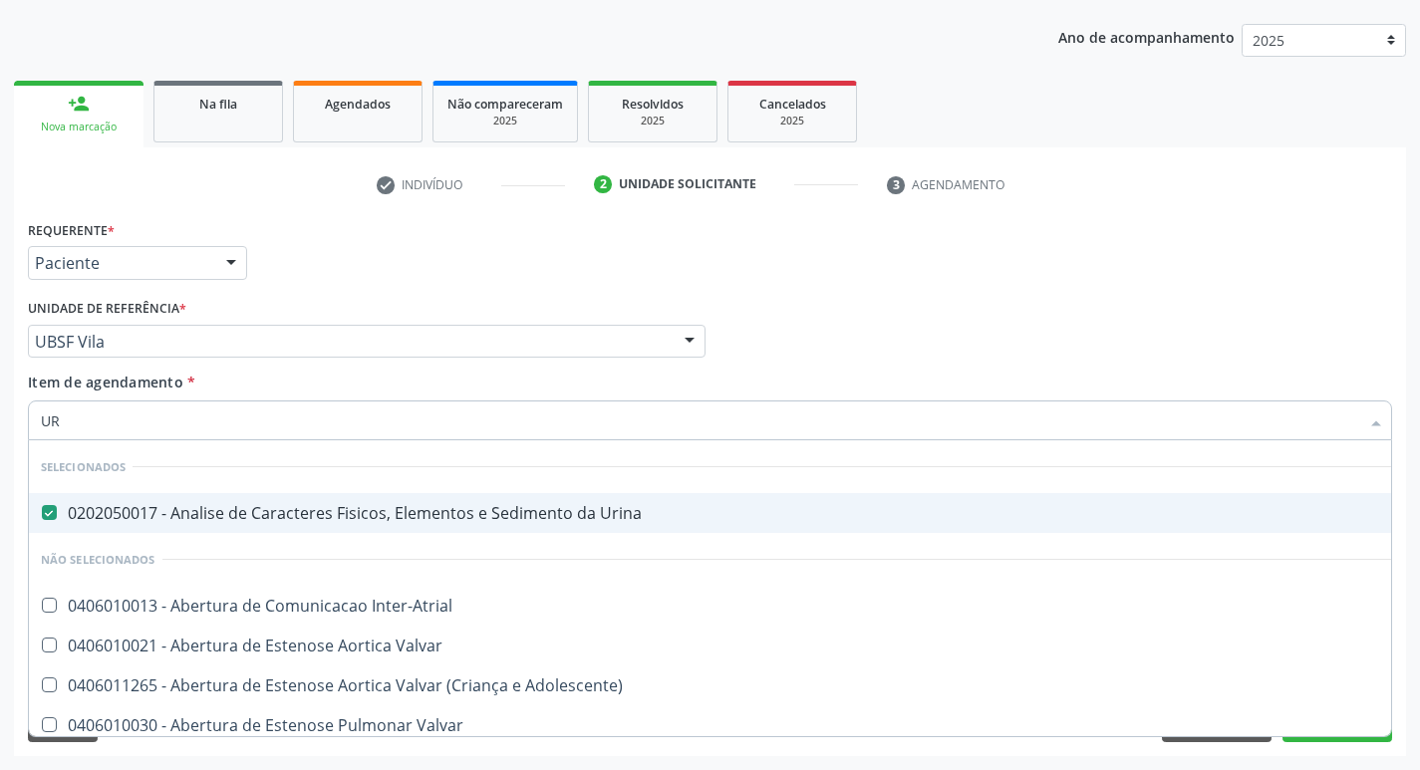
type input "URE"
checkbox Urina "false"
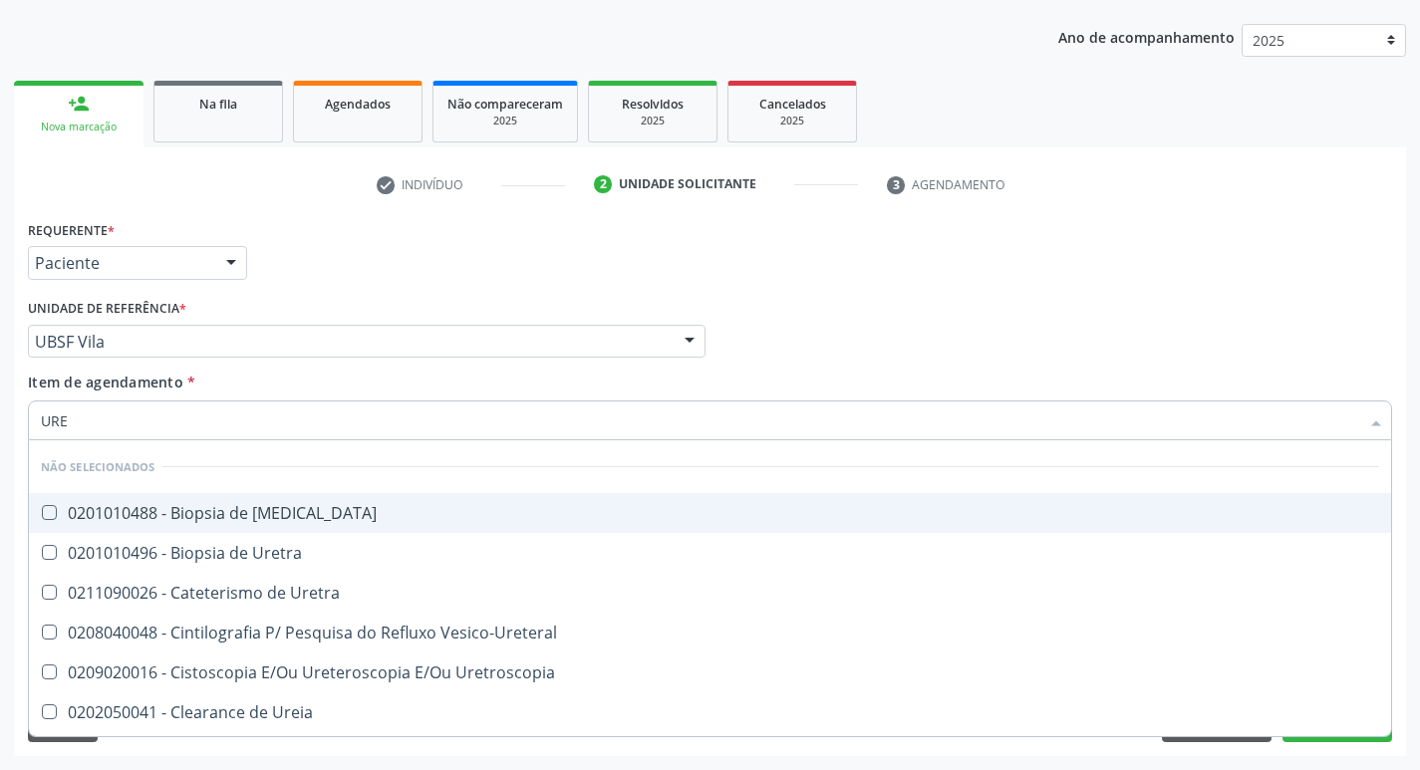
type input "UREI"
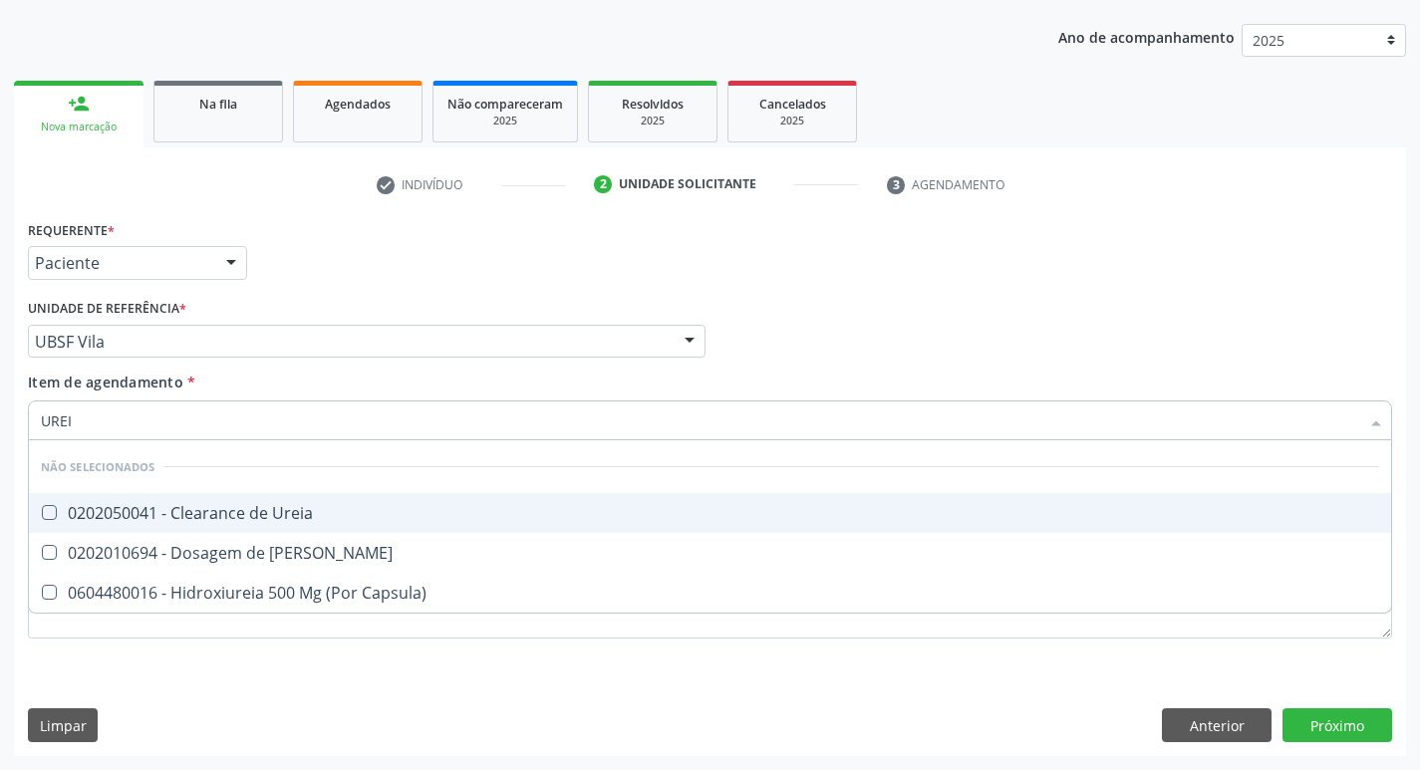
click at [315, 521] on div "0202050041 - Clearance de Ureia" at bounding box center [710, 513] width 1339 height 16
checkbox Ureia "false"
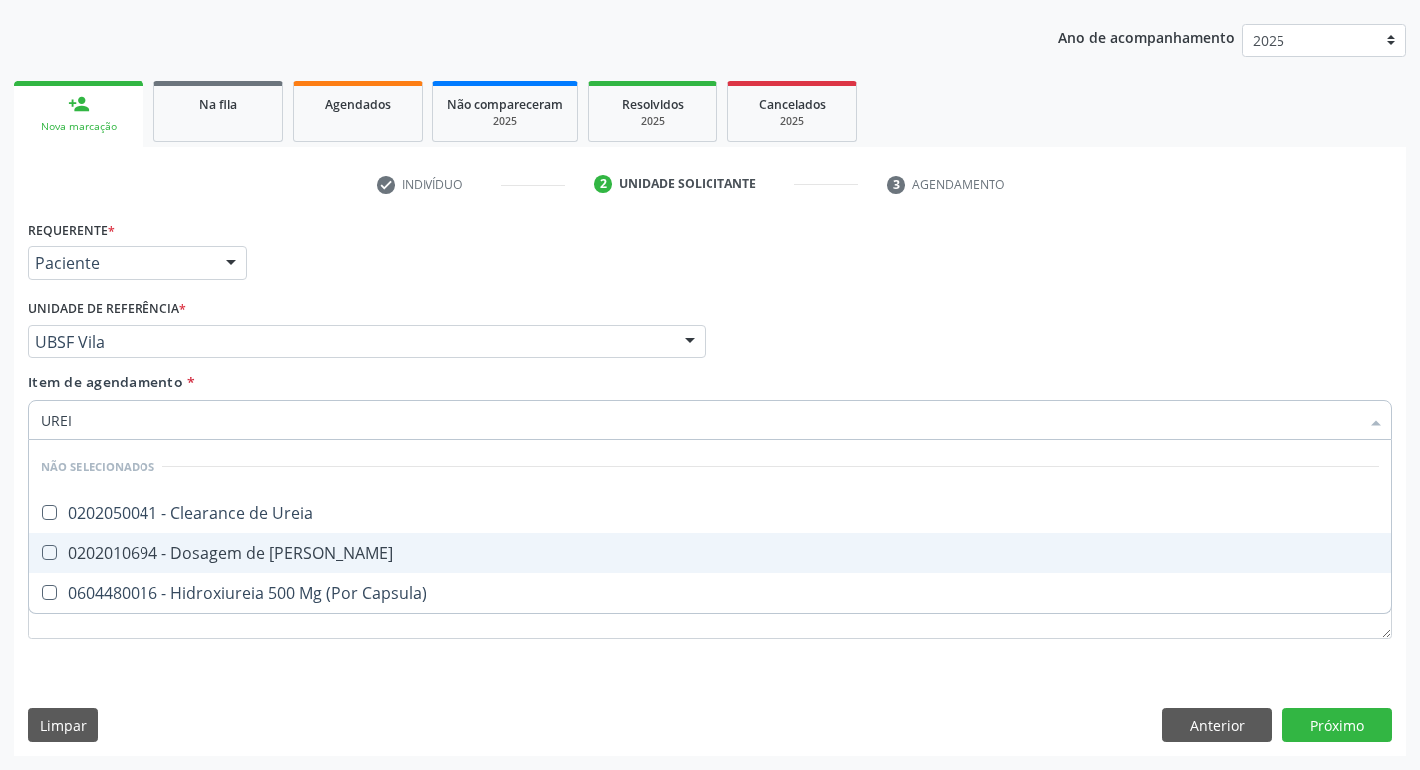
click at [320, 551] on div "0202010694 - Dosagem de [PERSON_NAME]" at bounding box center [710, 553] width 1339 height 16
checkbox Ureia "true"
type input "URE"
checkbox Ureia "false"
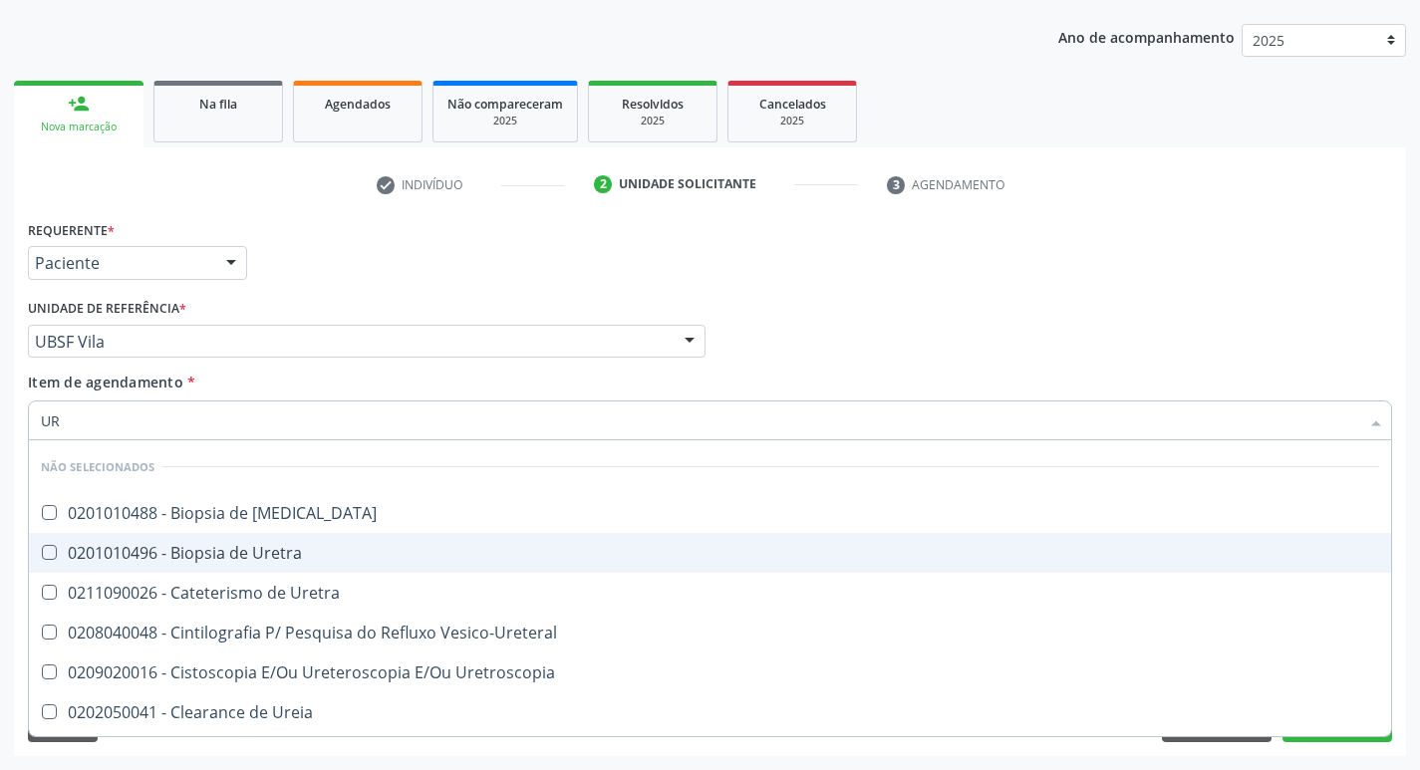
type input "U"
checkbox Ureter "true"
checkbox Ureia "false"
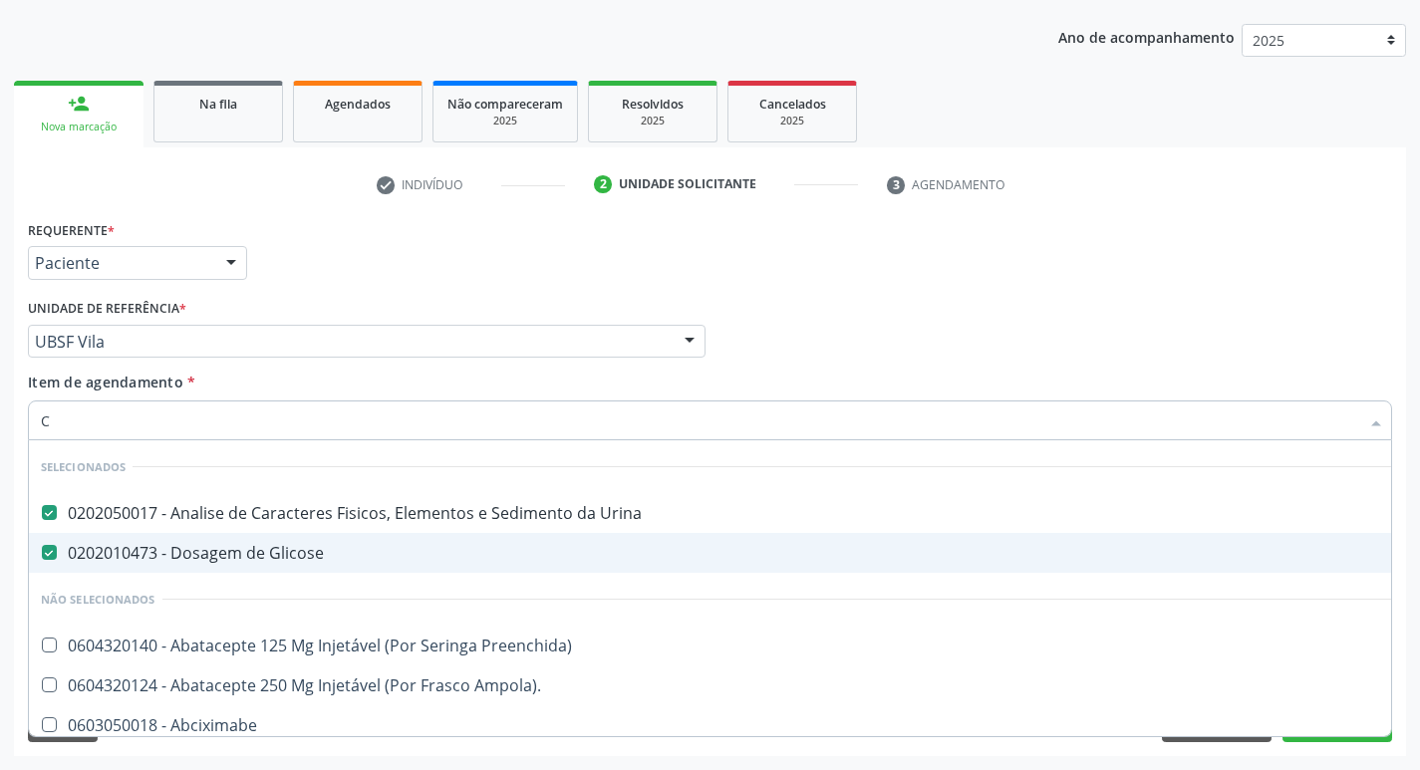
type input "CR"
checkbox Urina "false"
checkbox Glicose "false"
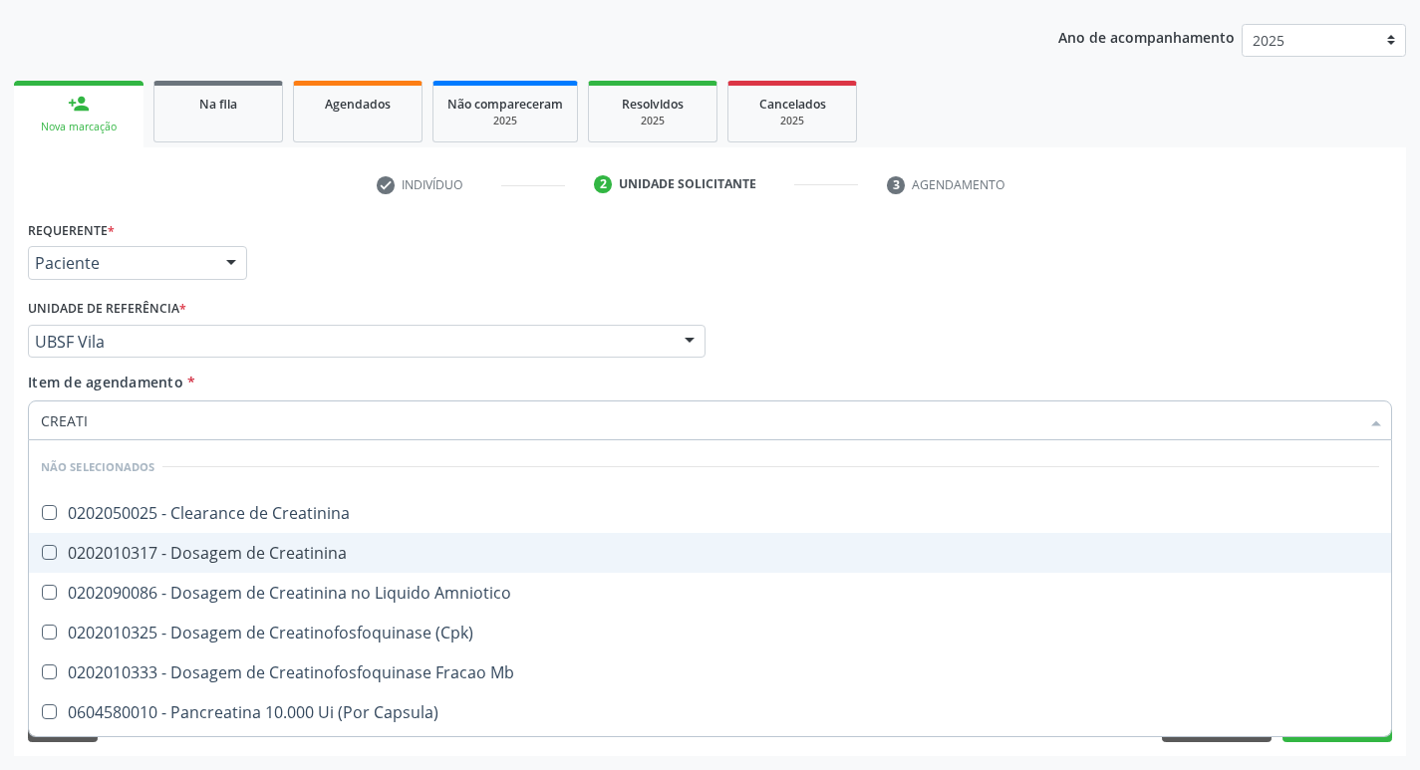
type input "CREATIN"
click at [320, 551] on div "0202010317 - Dosagem de Creatinina" at bounding box center [710, 553] width 1339 height 16
checkbox Creatinina "true"
type input "CREAT"
checkbox Creatinina "false"
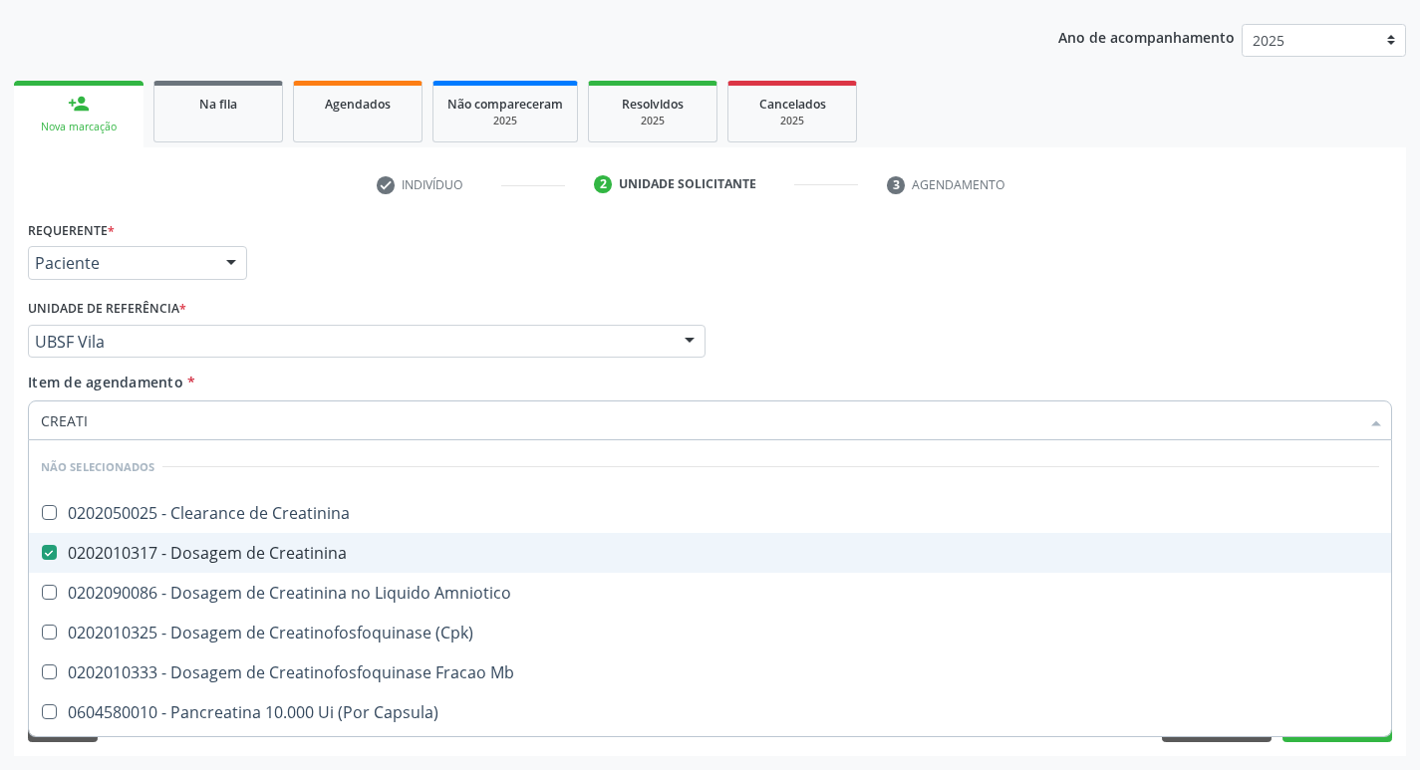
checkbox Amniotico "true"
type input "CREA"
checkbox Mb "true"
checkbox Amniotico "false"
type input "C"
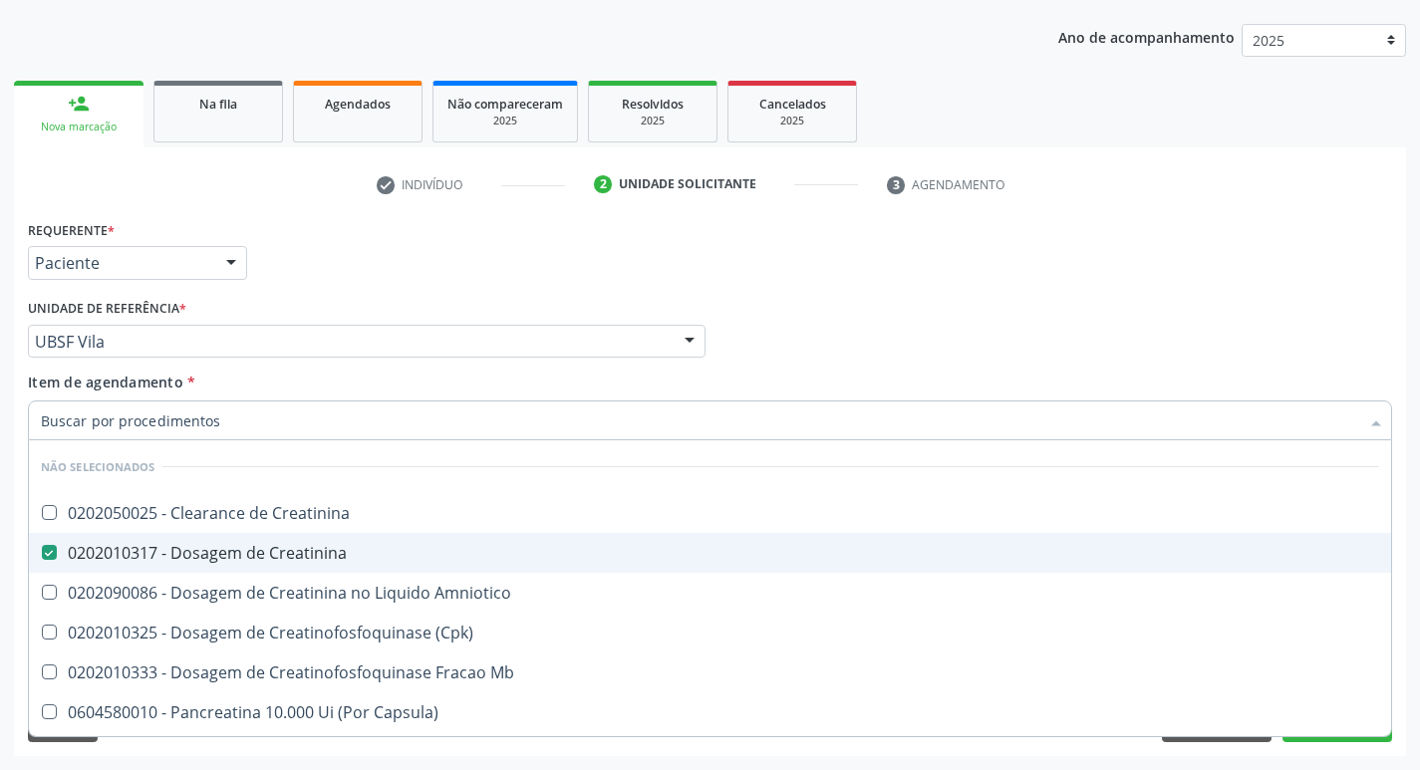
checkbox Creatinina "true"
checkbox Mb "false"
checkbox Creatinina "true"
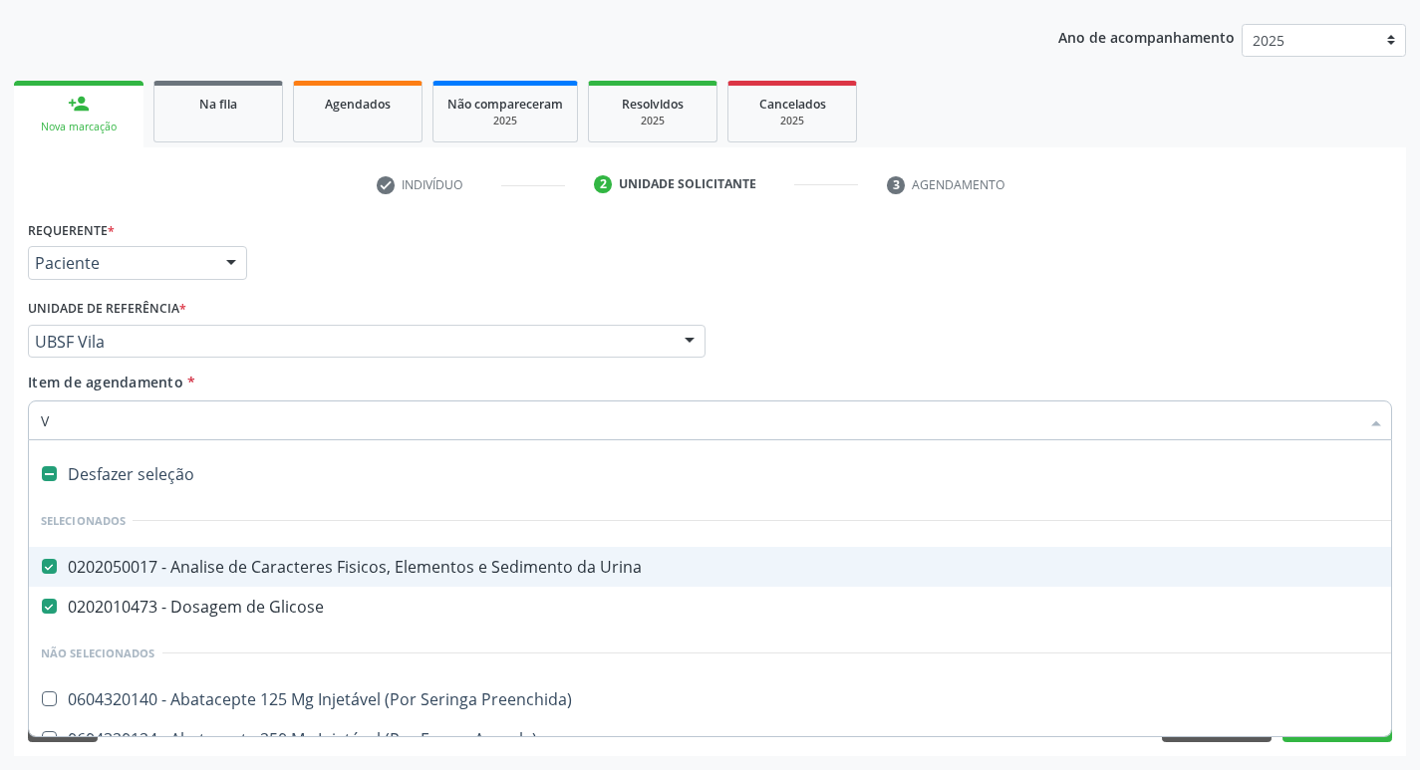
type input "VI"
checkbox Urina "false"
checkbox Glicose "false"
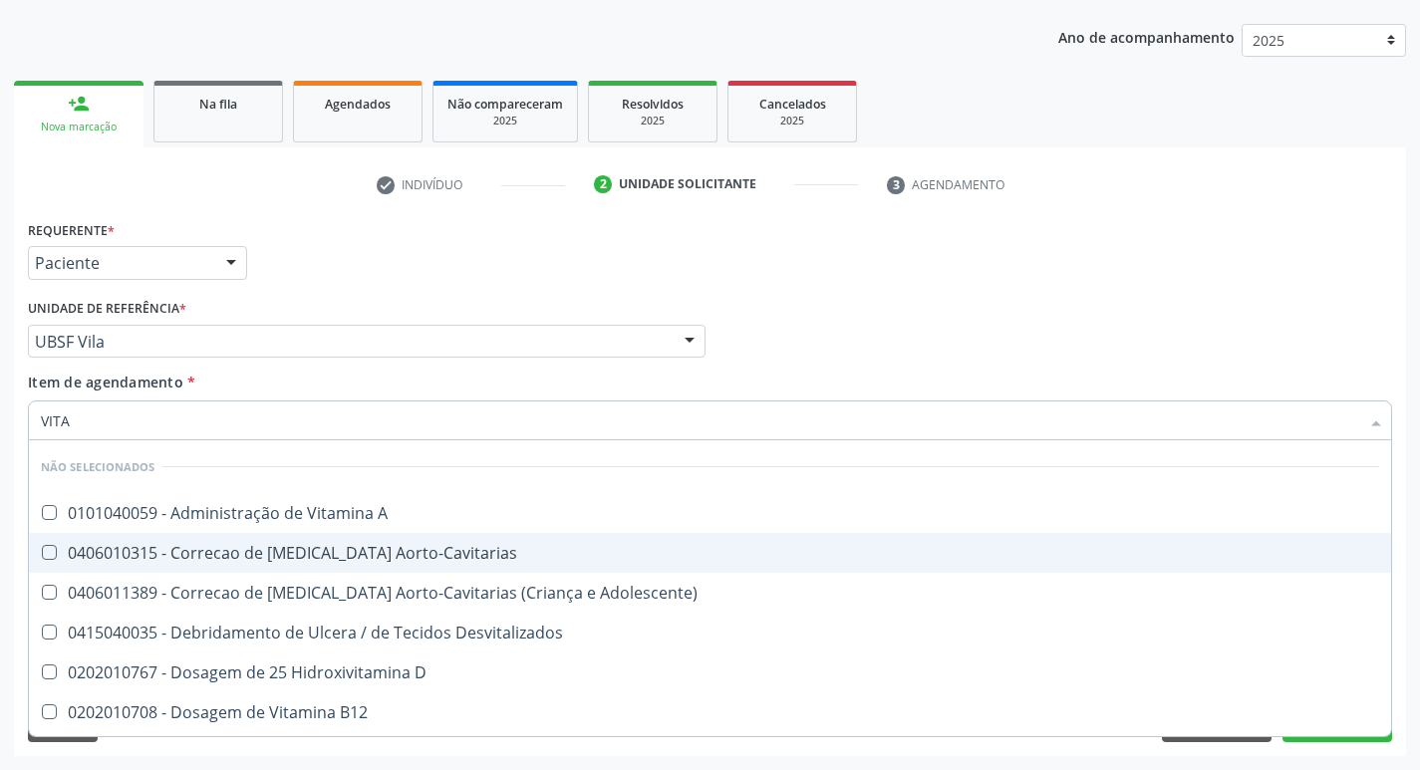
type input "VITAM"
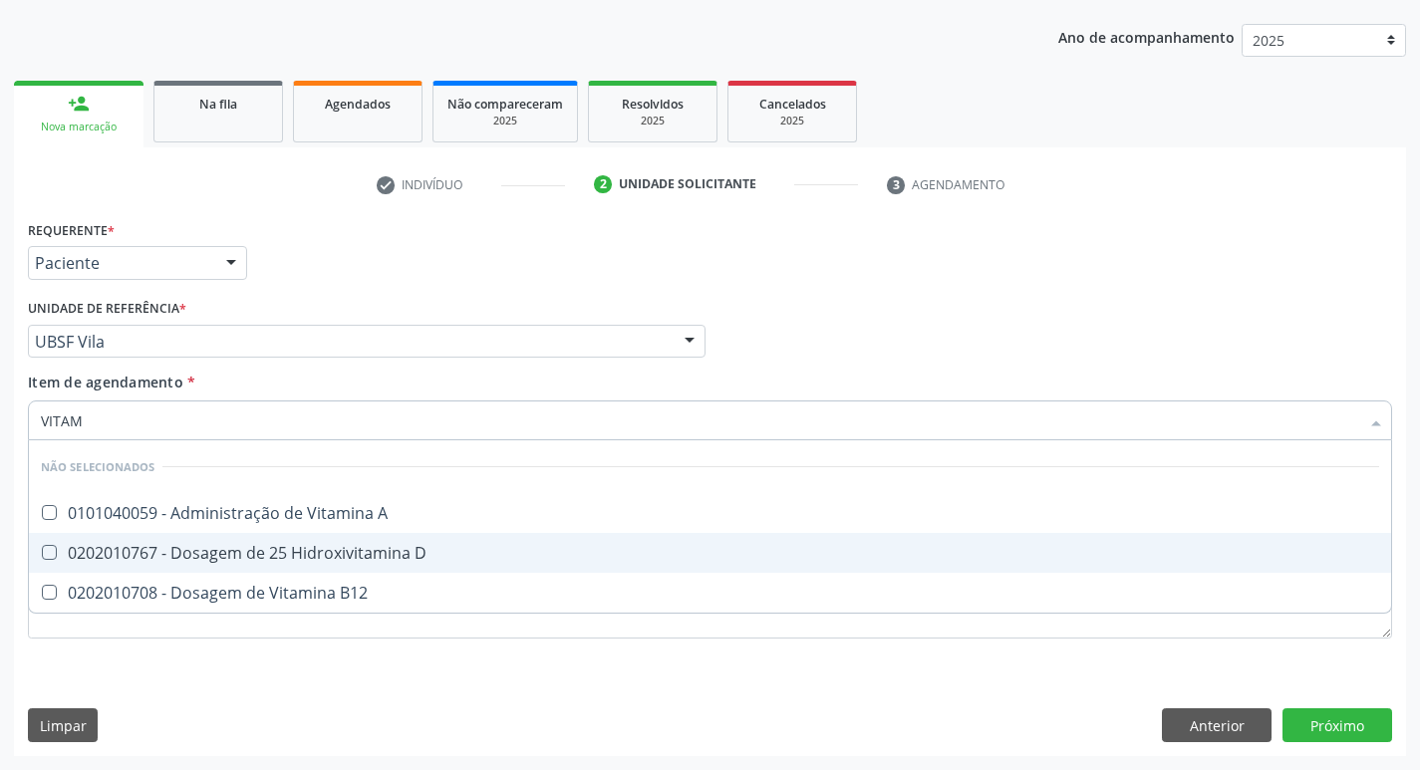
click at [320, 551] on div "0202010767 - Dosagem de 25 Hidroxivitamina D" at bounding box center [710, 553] width 1339 height 16
click at [336, 567] on span "0202010767 - Dosagem de 25 Hidroxivitamina D" at bounding box center [710, 553] width 1363 height 40
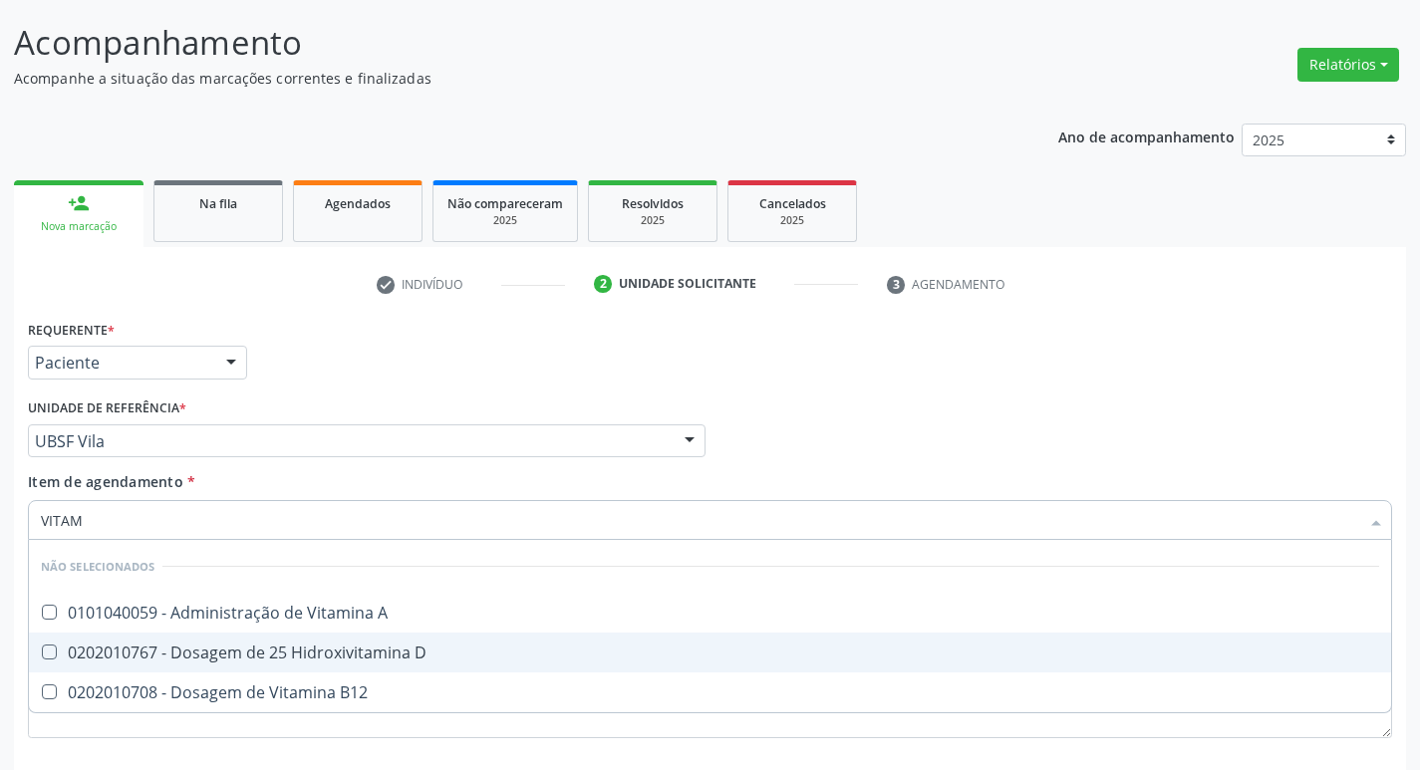
click at [336, 567] on li "Não selecionados" at bounding box center [710, 566] width 1363 height 53
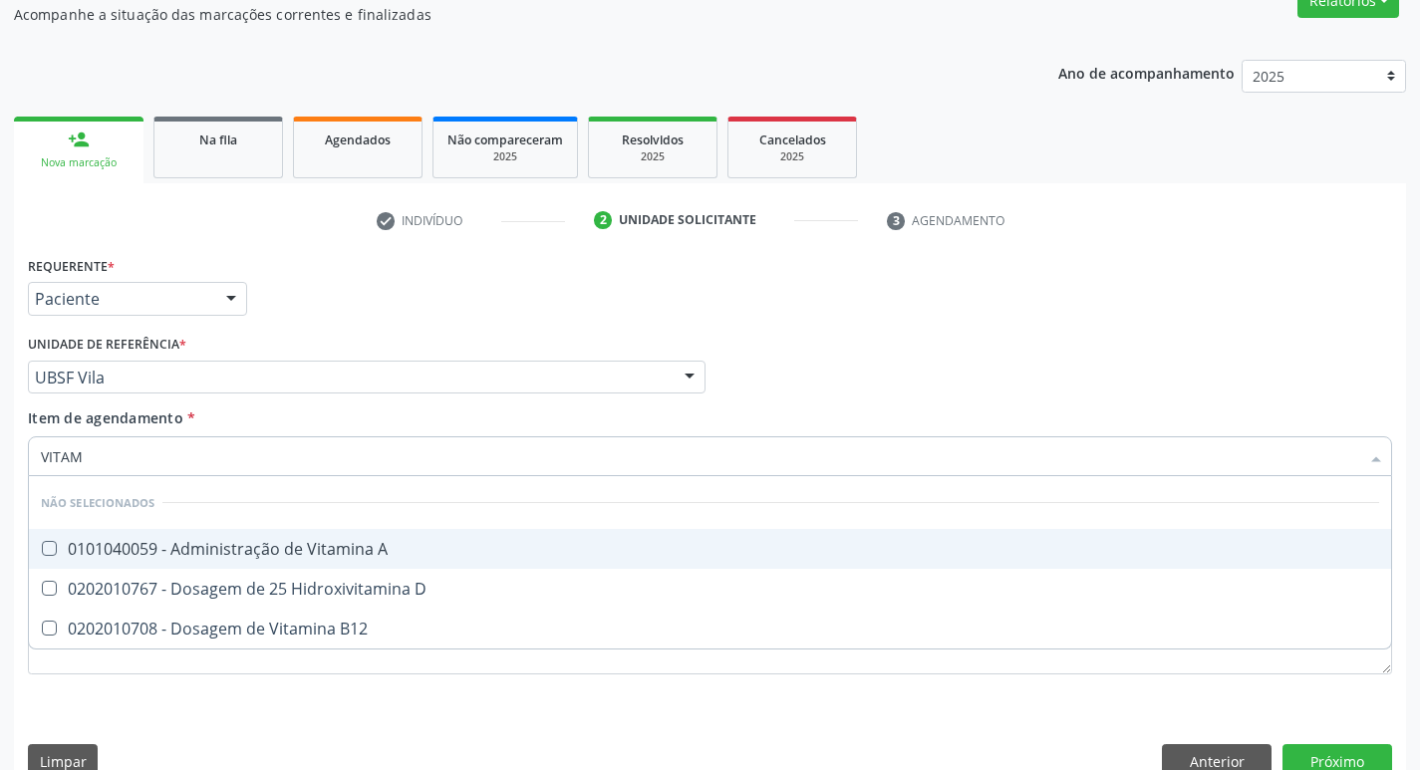
scroll to position [217, 0]
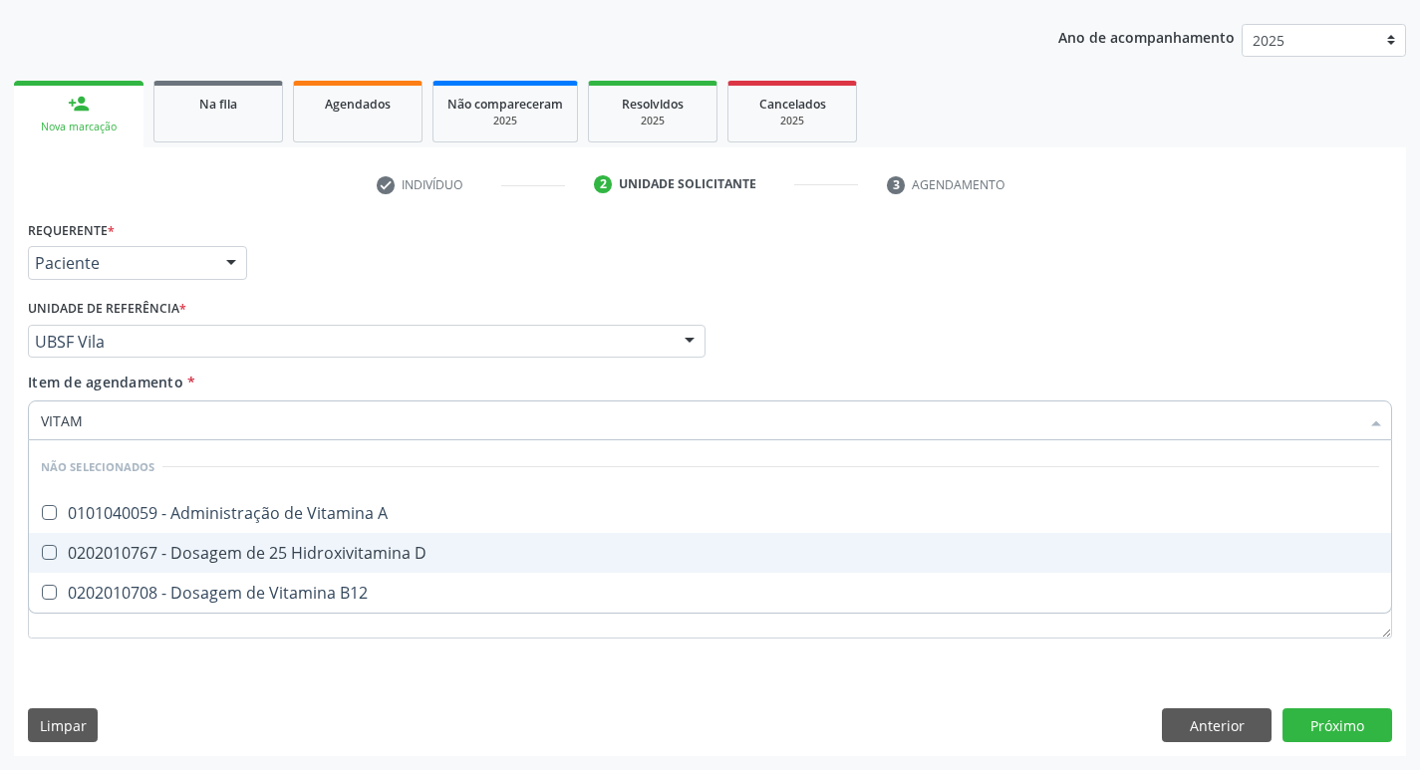
click at [319, 567] on span "0202010767 - Dosagem de 25 Hidroxivitamina D" at bounding box center [710, 553] width 1363 height 40
checkbox D "true"
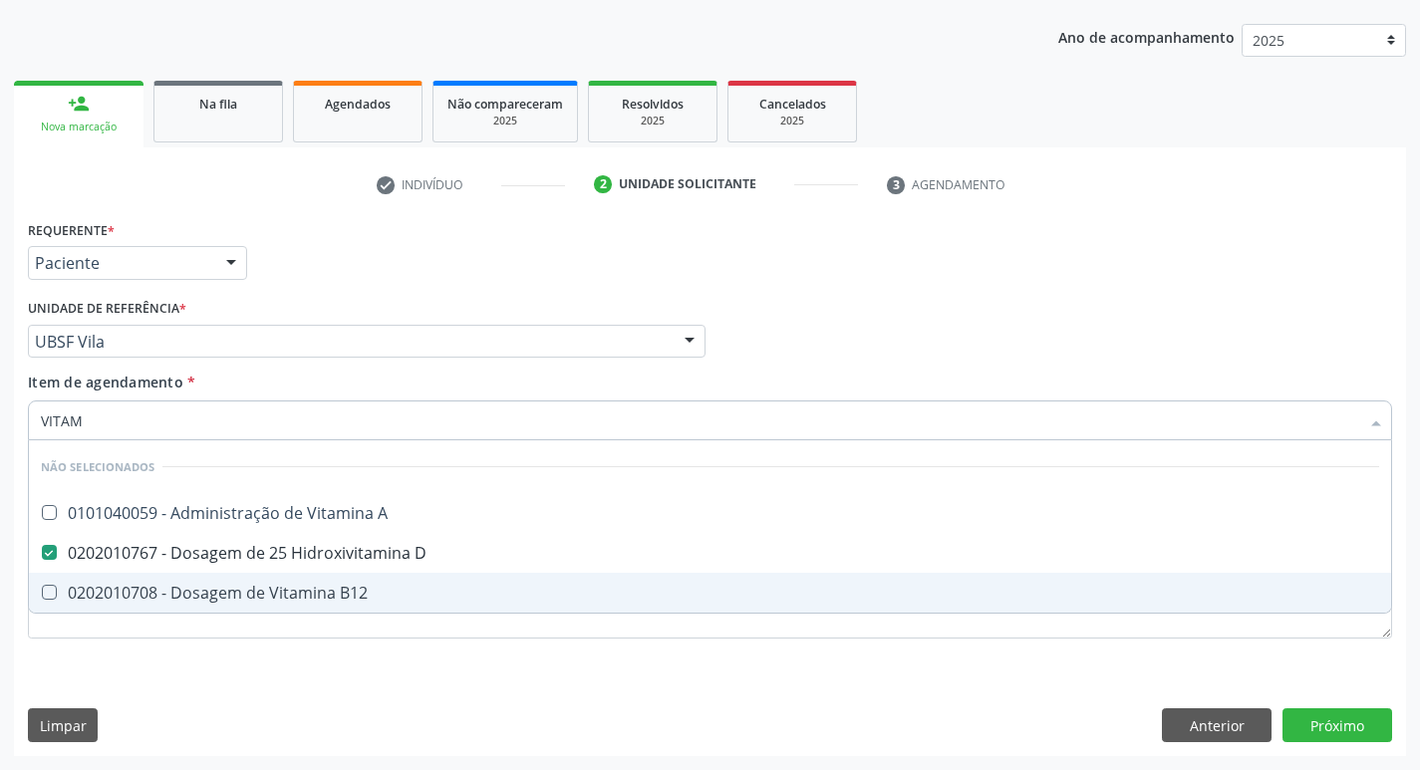
click at [336, 585] on div "0202010708 - Dosagem de Vitamina B12" at bounding box center [710, 593] width 1339 height 16
checkbox B12 "true"
type input "VITA"
checkbox D "false"
checkbox B12 "false"
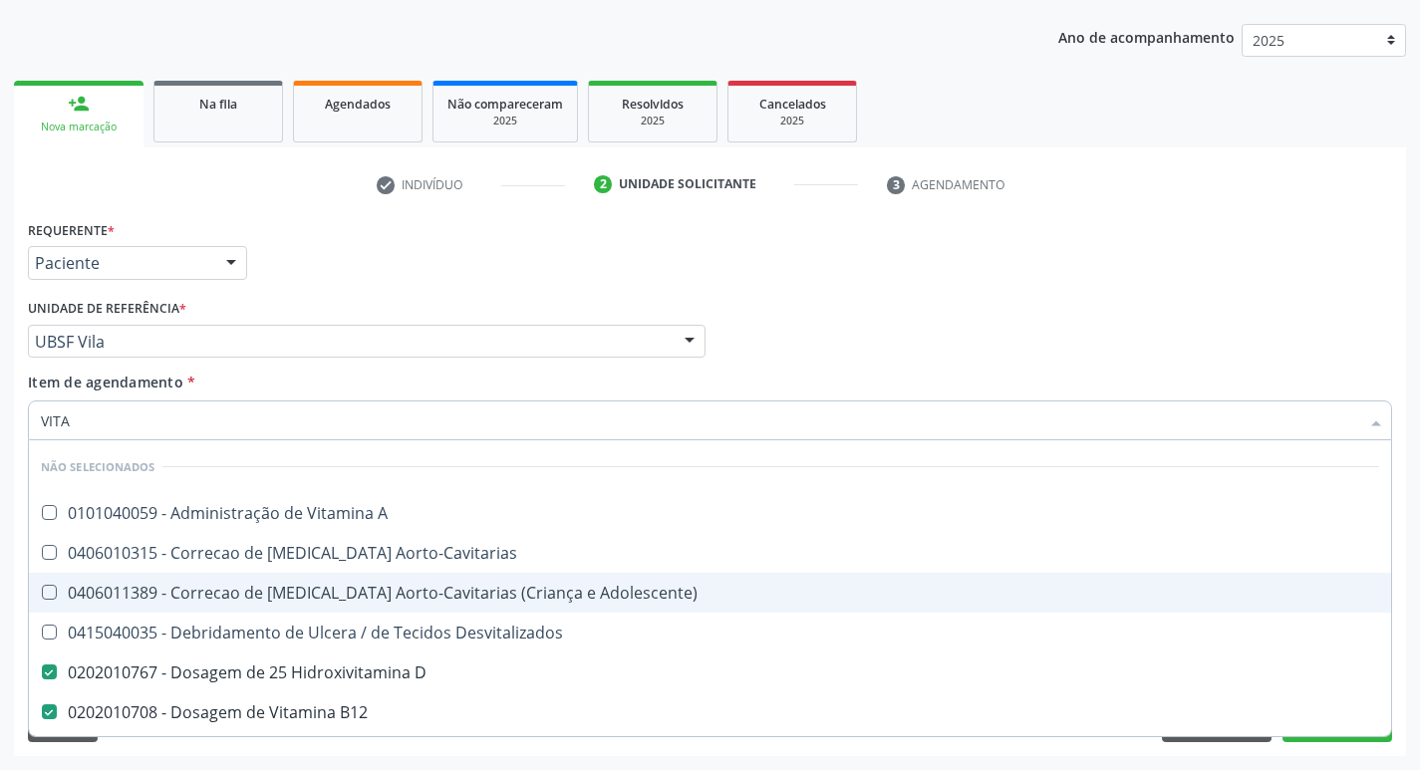
type input "VIT"
checkbox D "false"
checkbox Cateterismo "true"
type input "V"
checkbox A "true"
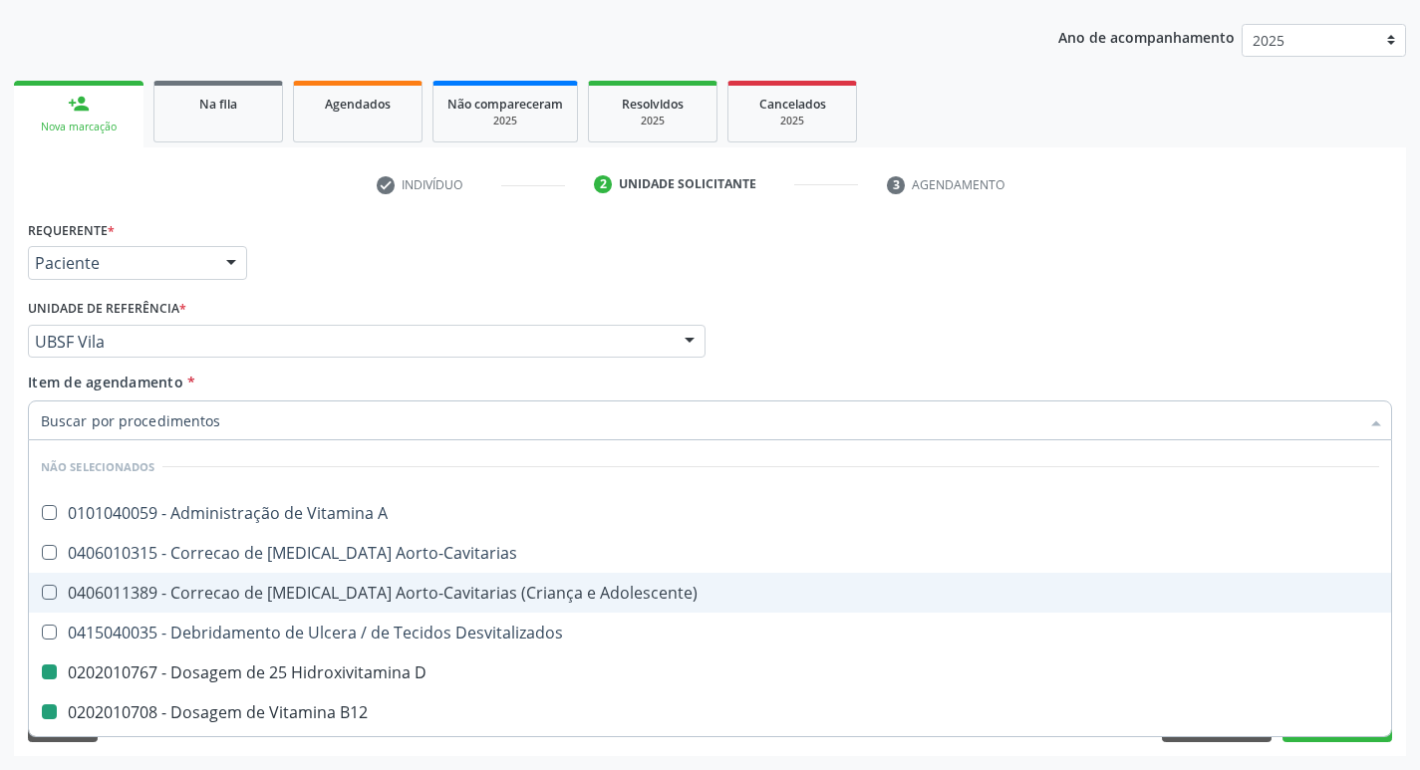
checkbox Aorto-Cavitarias "true"
checkbox B12 "false"
checkbox Cateterismo "false"
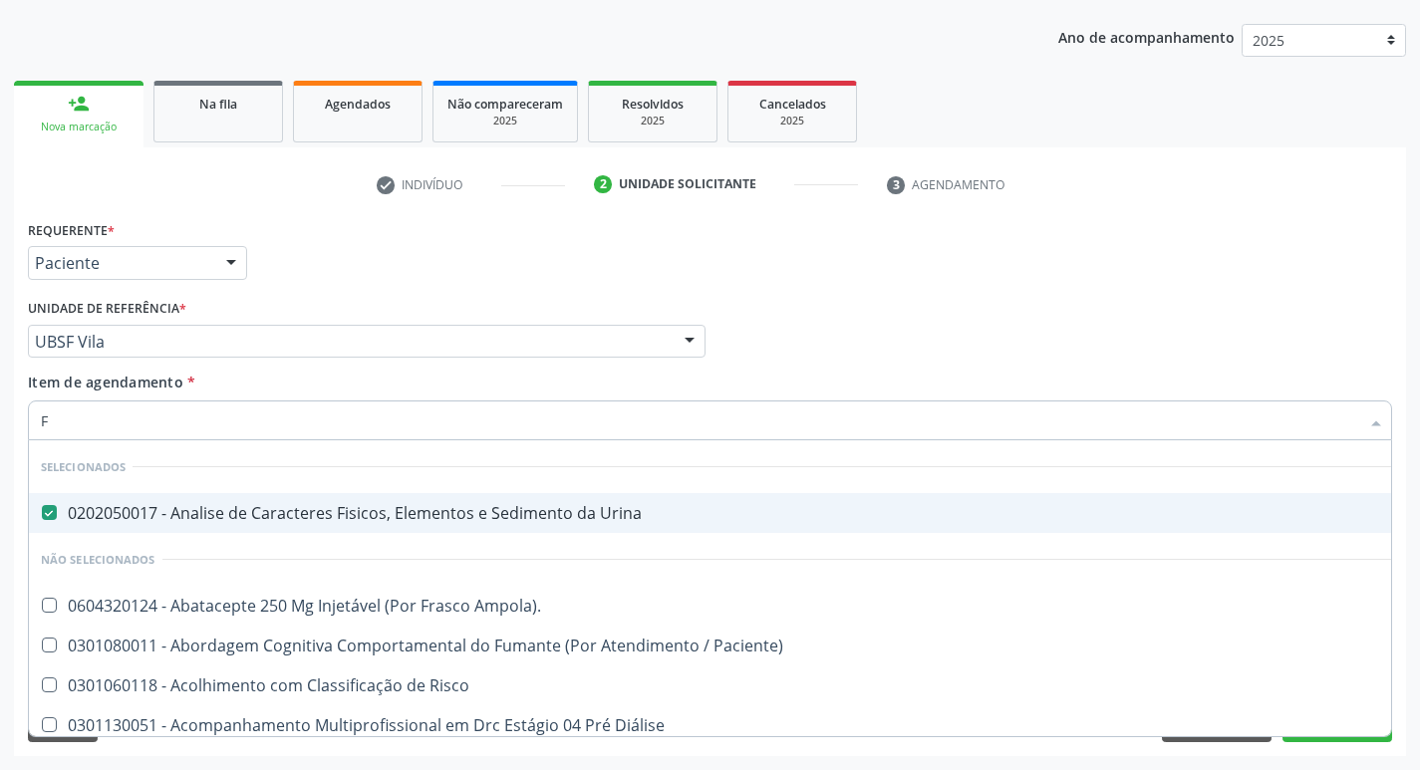
type input "FE"
checkbox Urina "false"
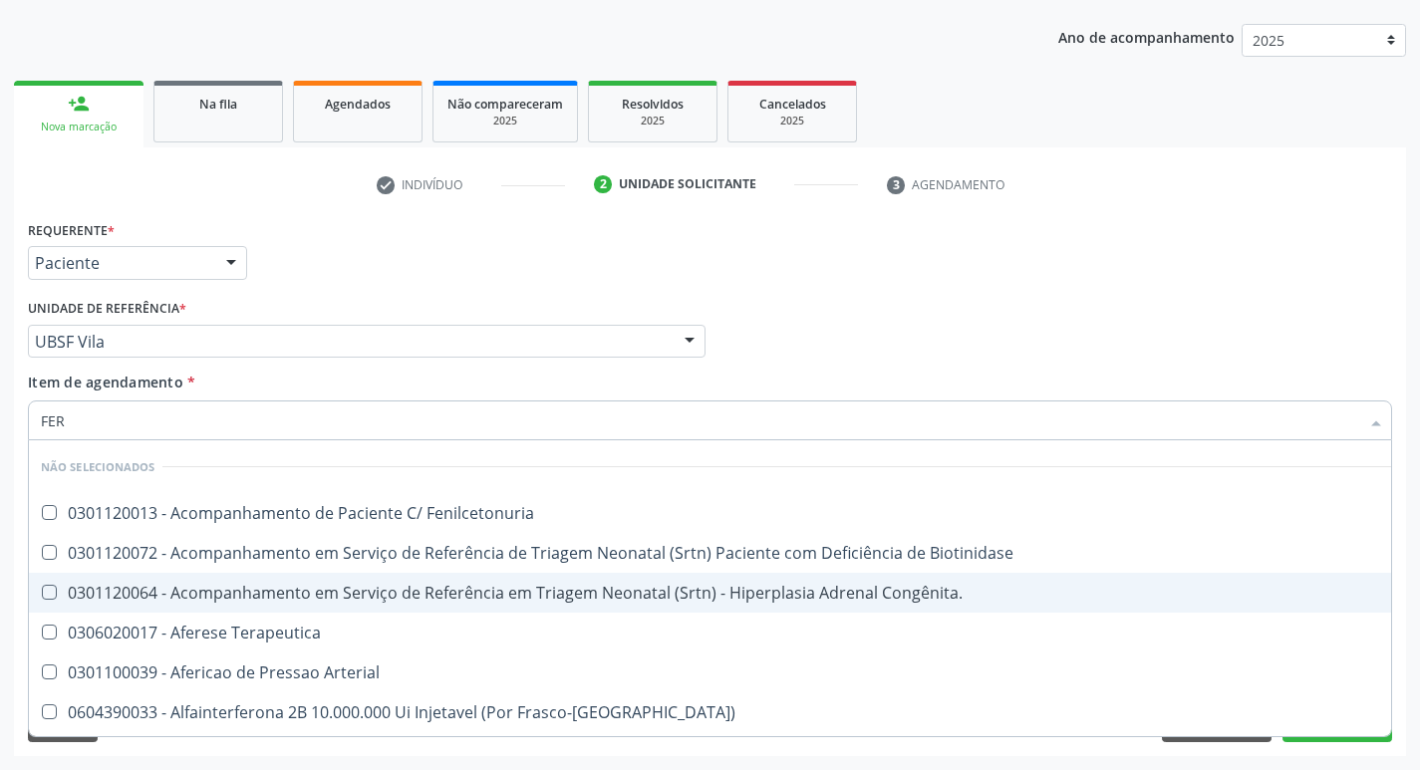
type input "FERR"
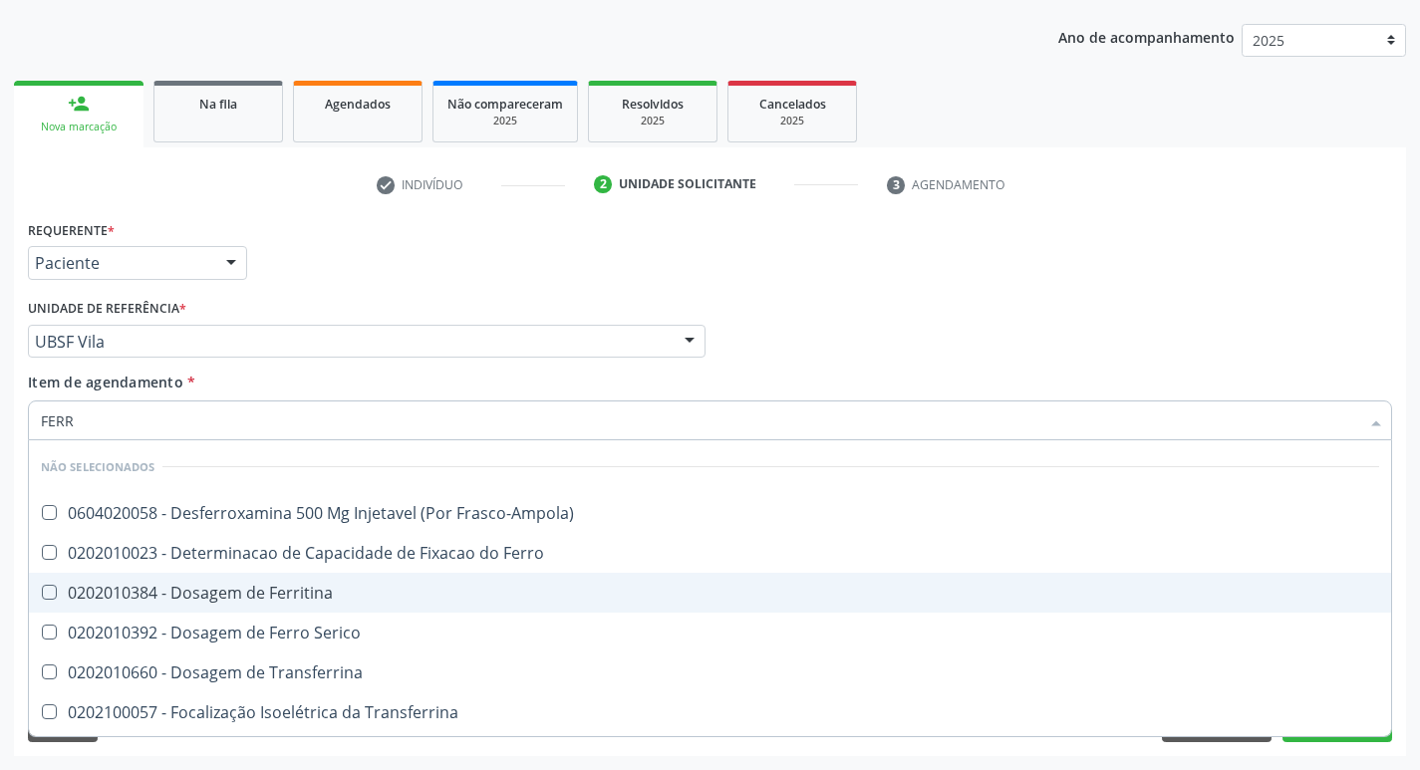
click at [338, 589] on div "0202010384 - Dosagem de Ferritina" at bounding box center [710, 593] width 1339 height 16
checkbox Ferritina "true"
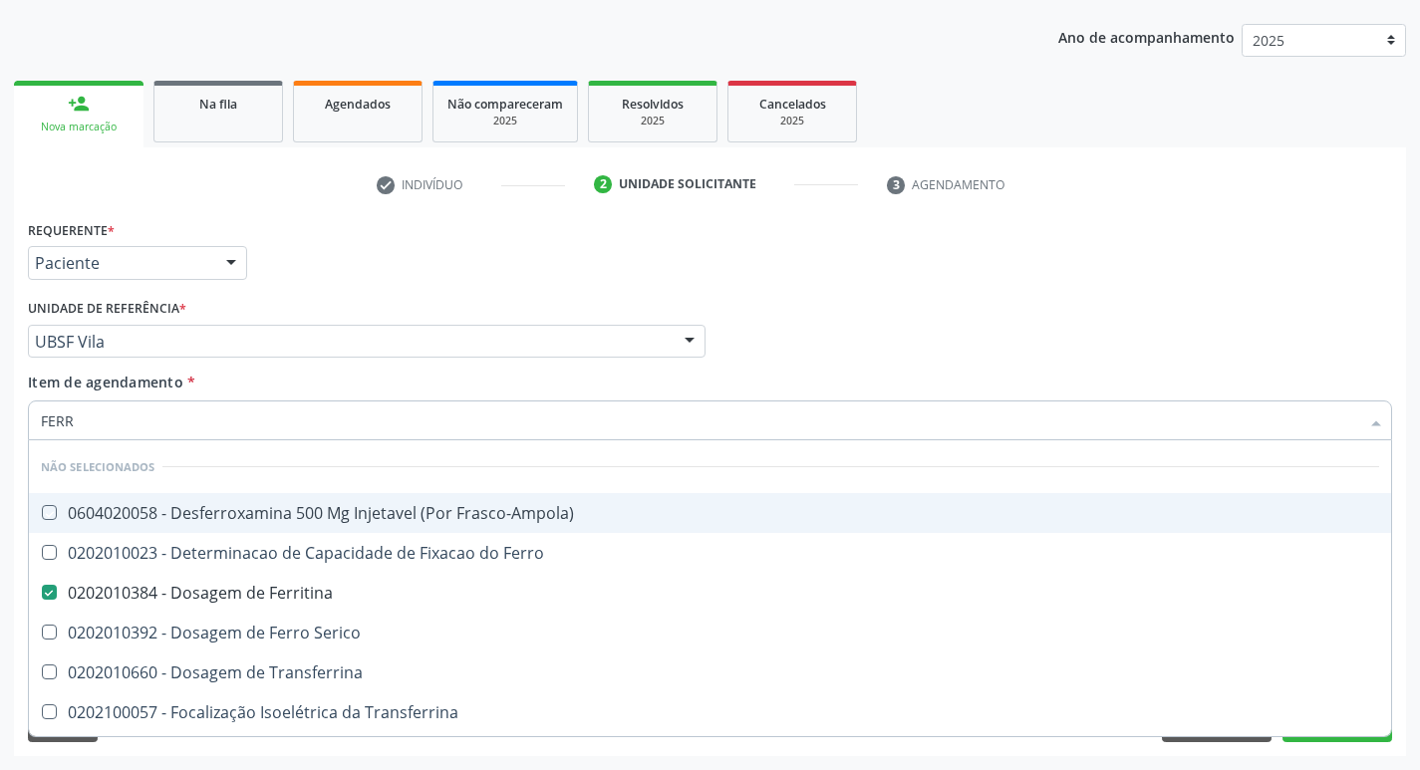
click at [960, 265] on div "Requerente * Paciente Profissional de Saúde Paciente Nenhum resultado encontrad…" at bounding box center [710, 254] width 1374 height 78
checkbox Frasco-Ampola\) "true"
checkbox Serico "true"
checkbox Transferrina "true"
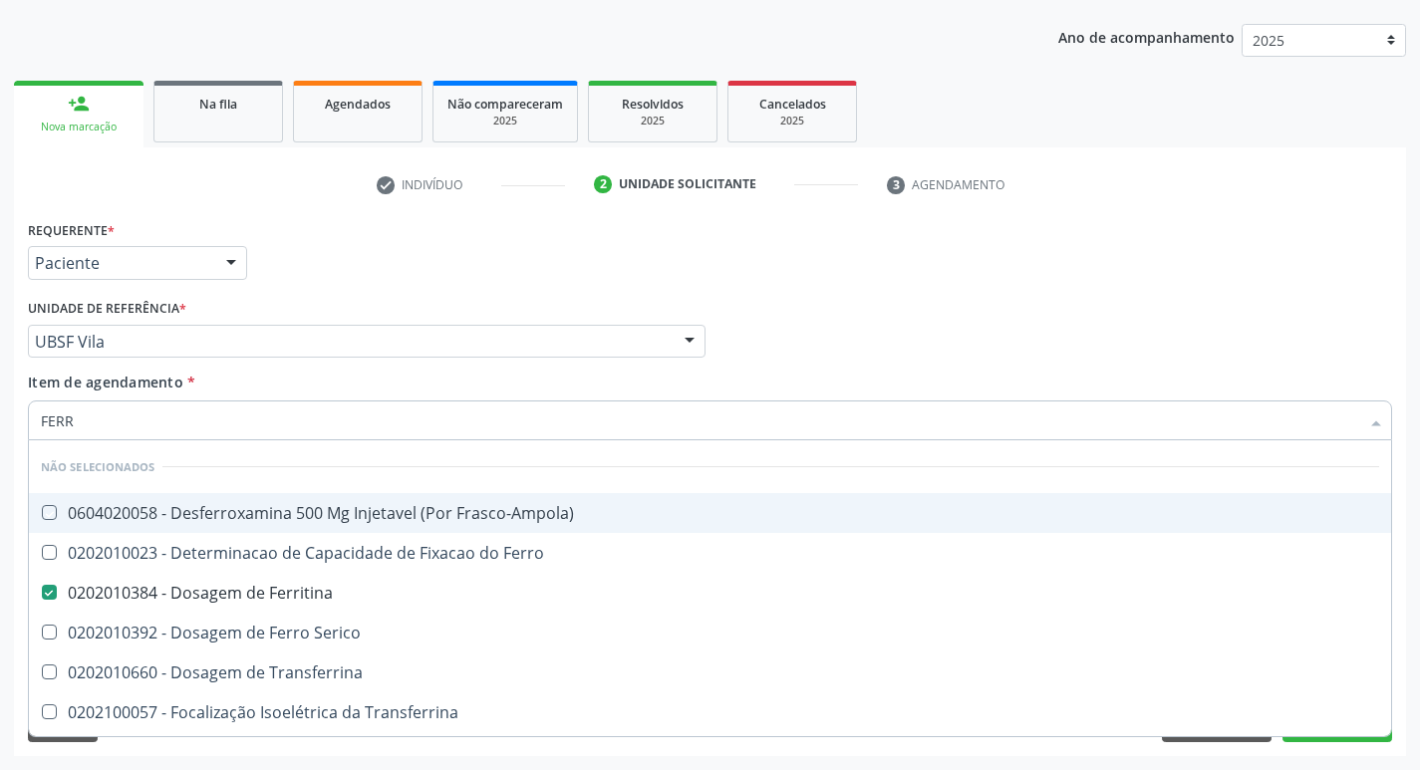
checkbox Ml\) "true"
checkbox \(Nefroplastia\) "true"
checkbox Ferro "true"
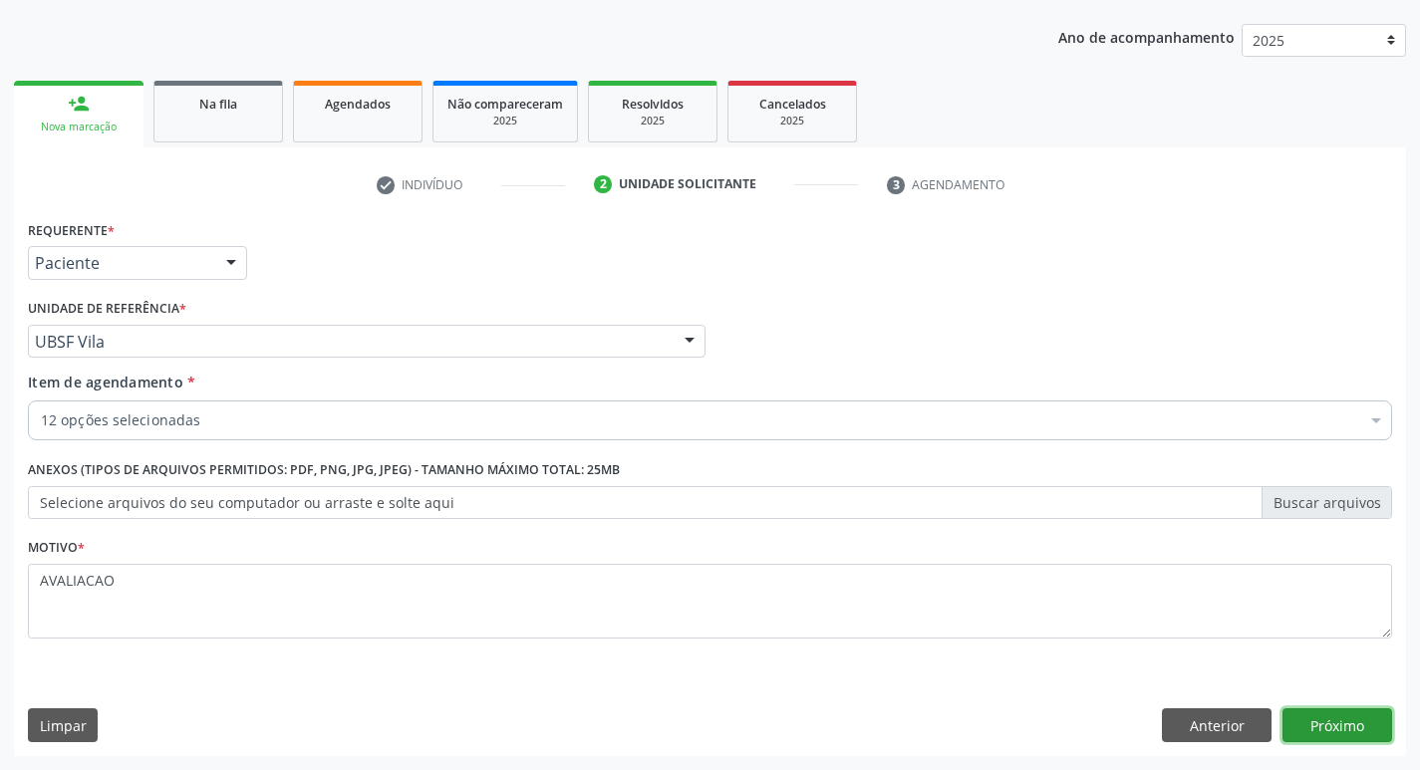
click at [1348, 727] on button "Próximo" at bounding box center [1338, 726] width 110 height 34
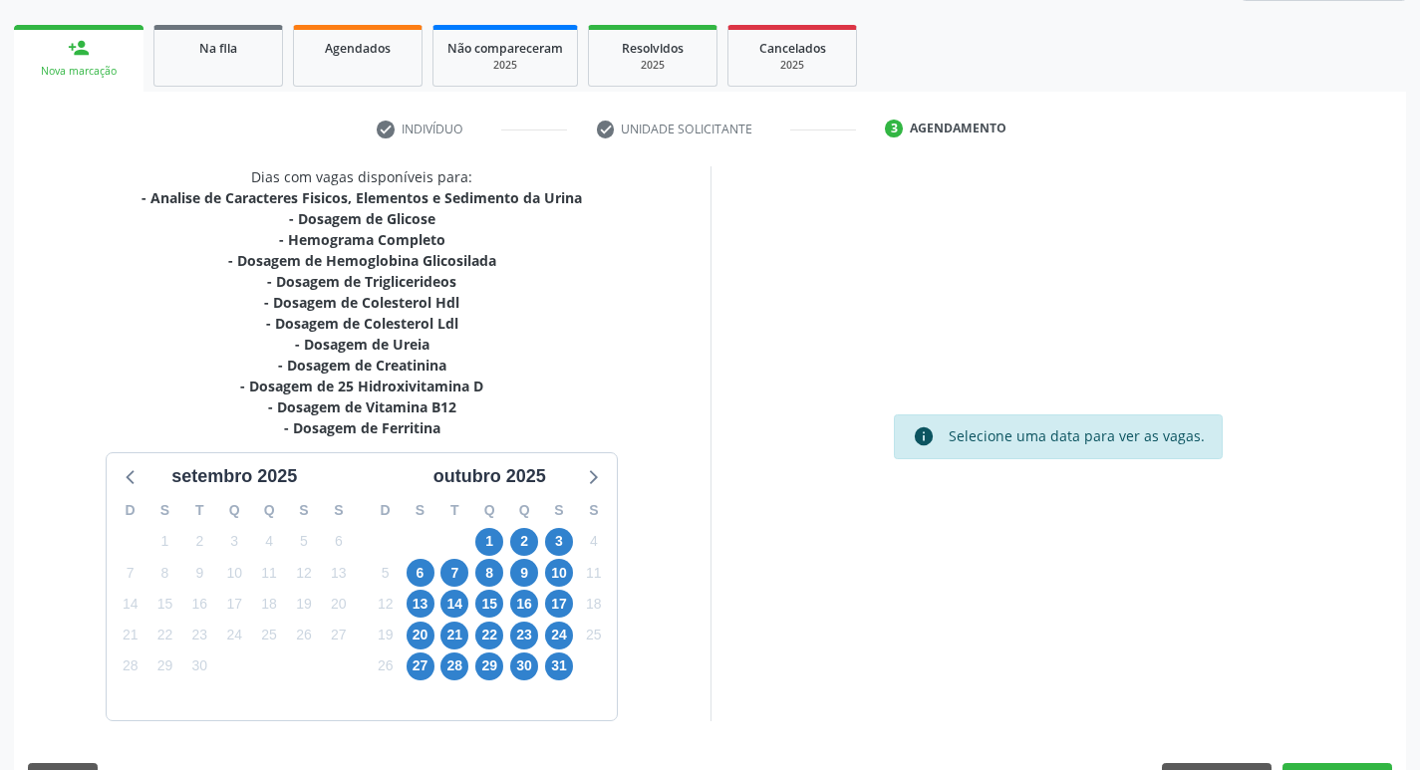
scroll to position [327, 0]
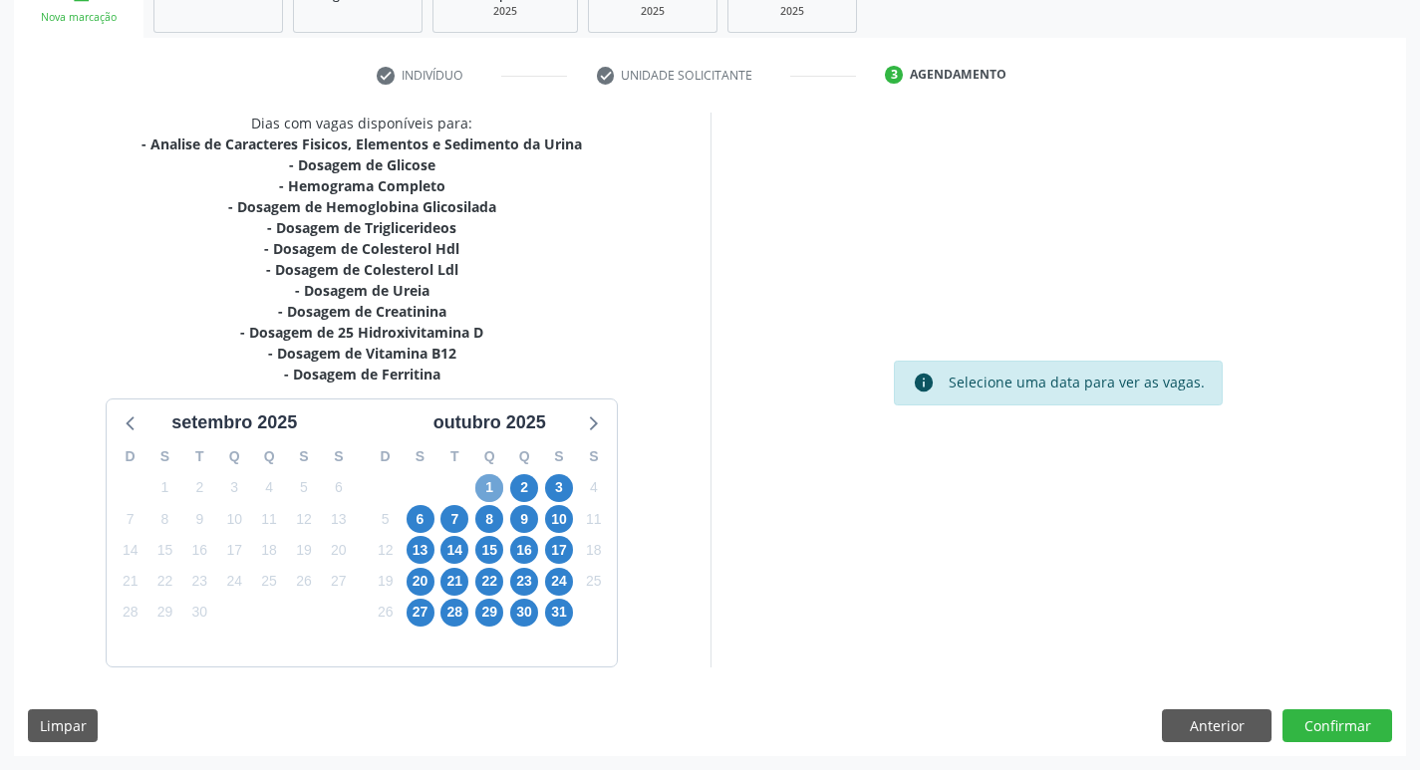
click at [479, 486] on span "1" at bounding box center [489, 488] width 28 height 28
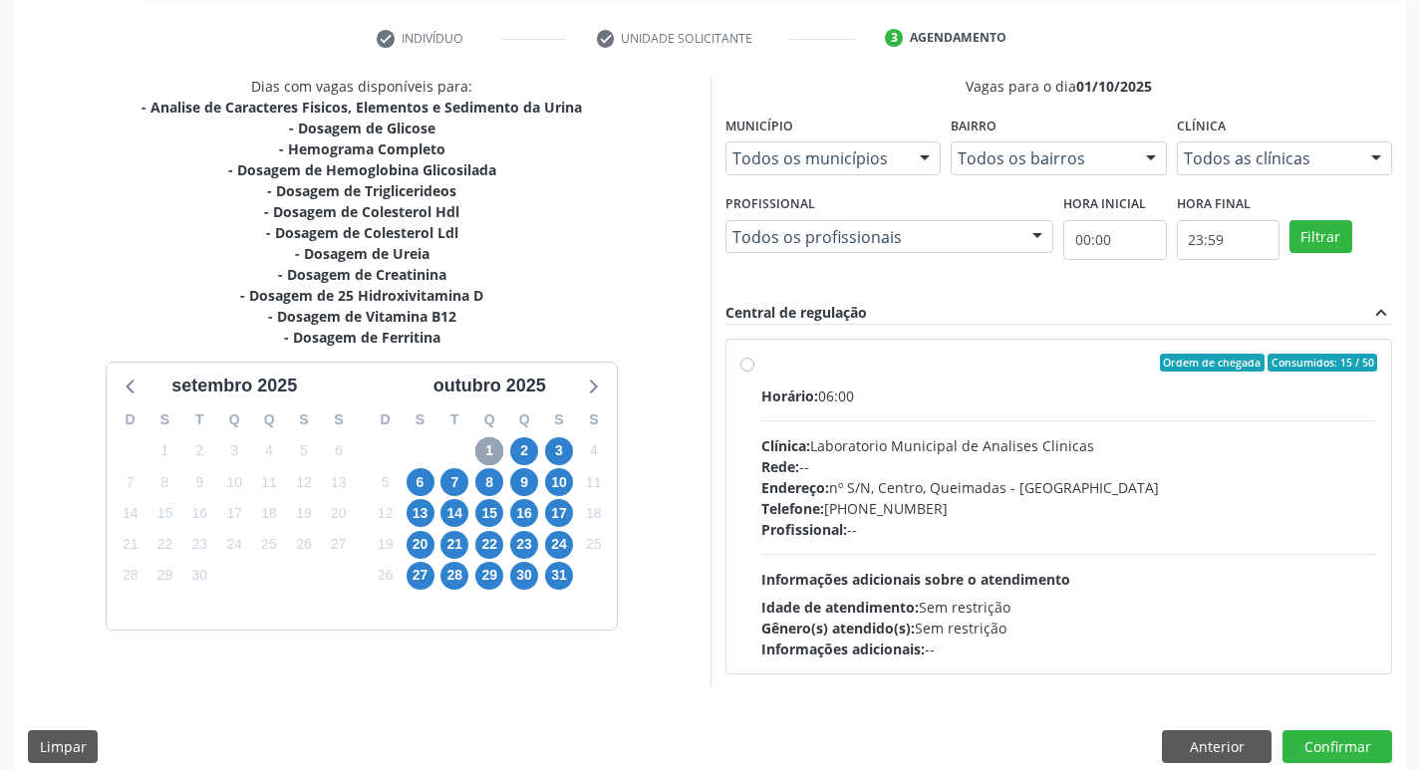
scroll to position [385, 0]
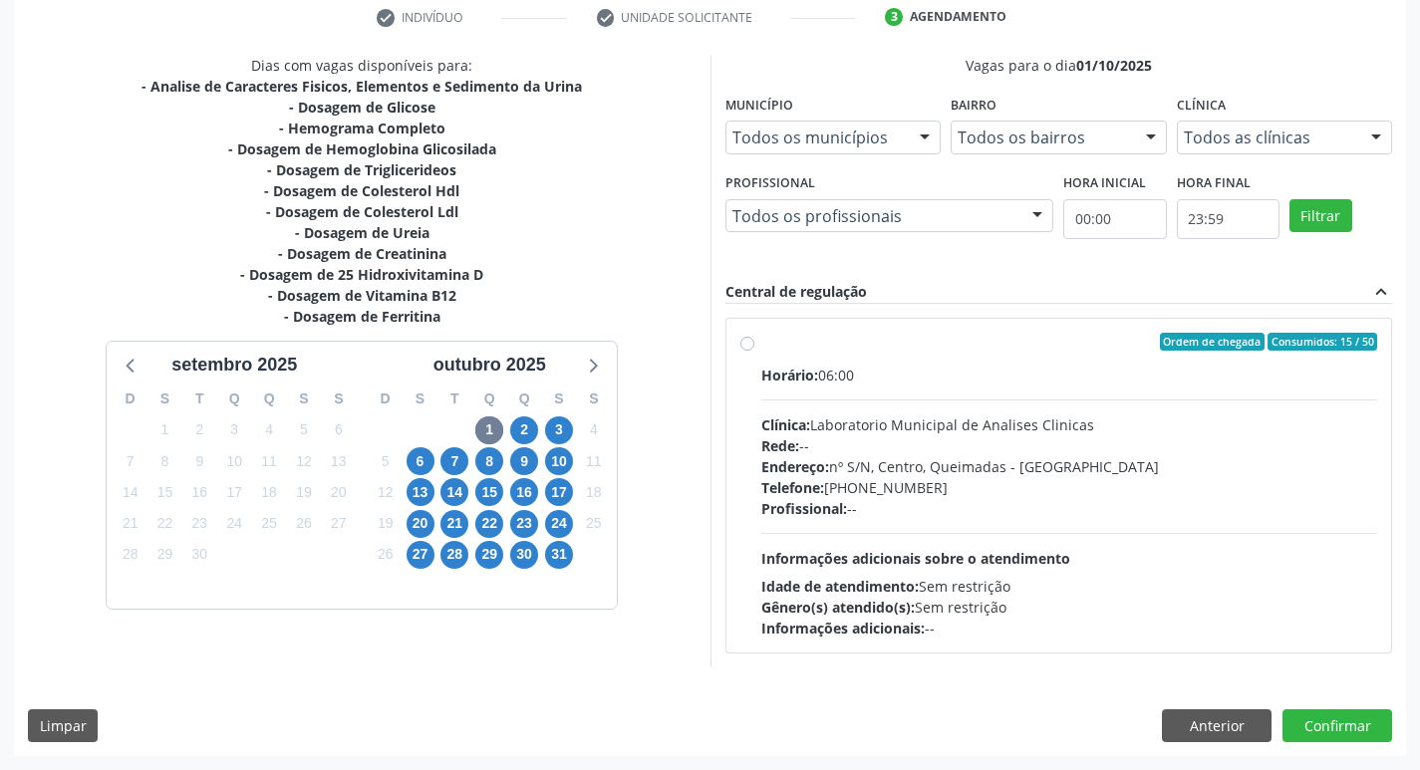
click at [858, 432] on div "Clínica: Laboratorio Municipal de Analises Clinicas" at bounding box center [1069, 425] width 617 height 21
click at [755, 351] on input "Ordem de chegada Consumidos: 15 / 50 Horário: 06:00 Clínica: Laboratorio Munici…" at bounding box center [748, 342] width 14 height 18
radio input "true"
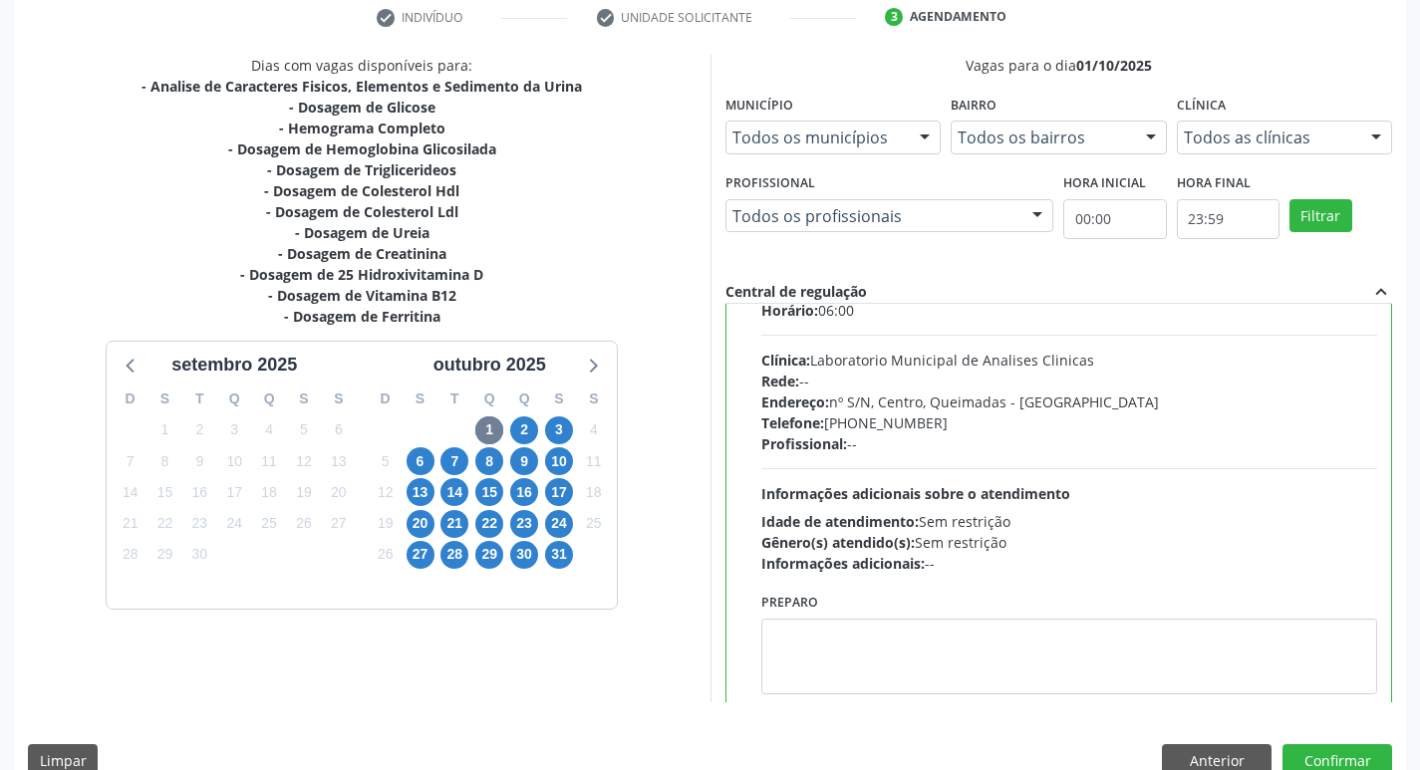
scroll to position [99, 0]
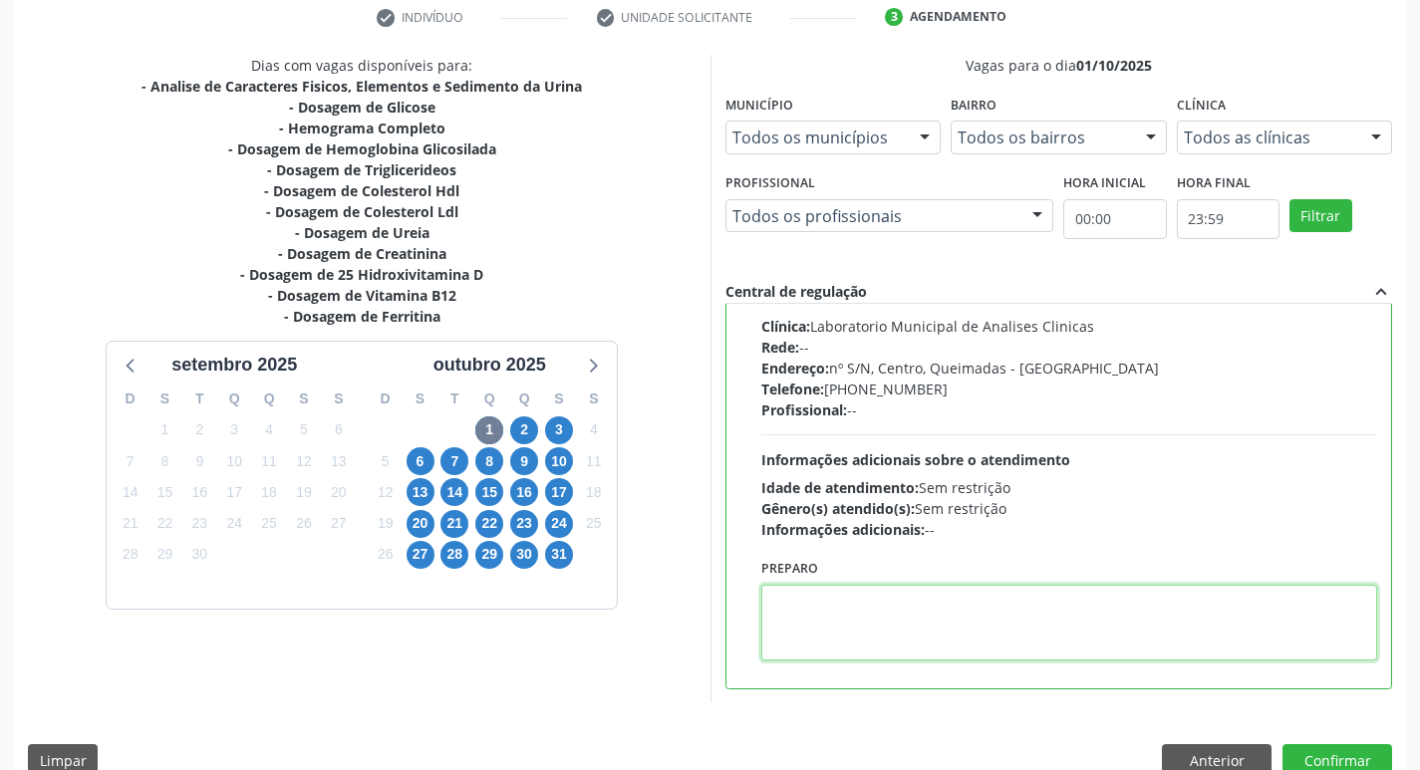
click at [865, 621] on textarea at bounding box center [1069, 623] width 617 height 76
paste textarea "IR EM [GEOGRAPHIC_DATA]"
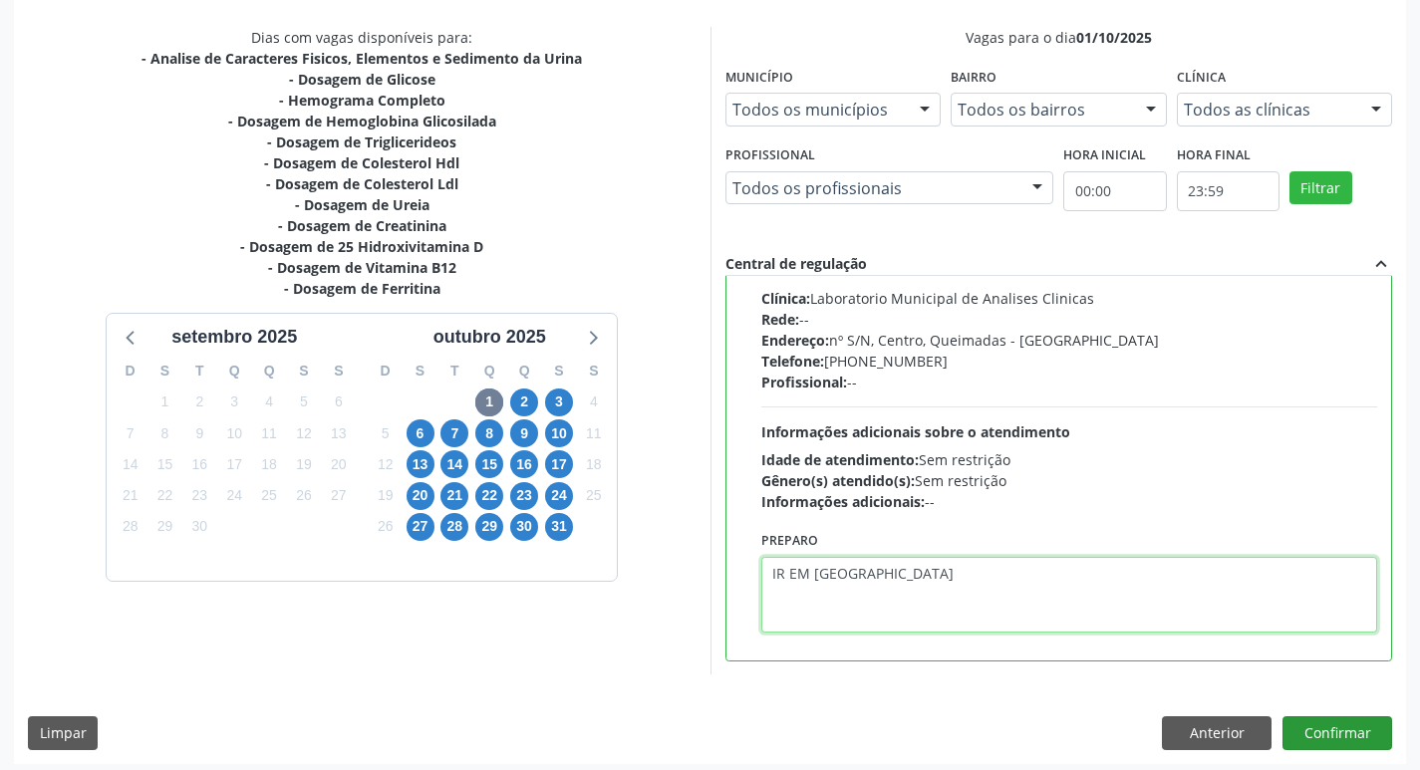
scroll to position [421, 0]
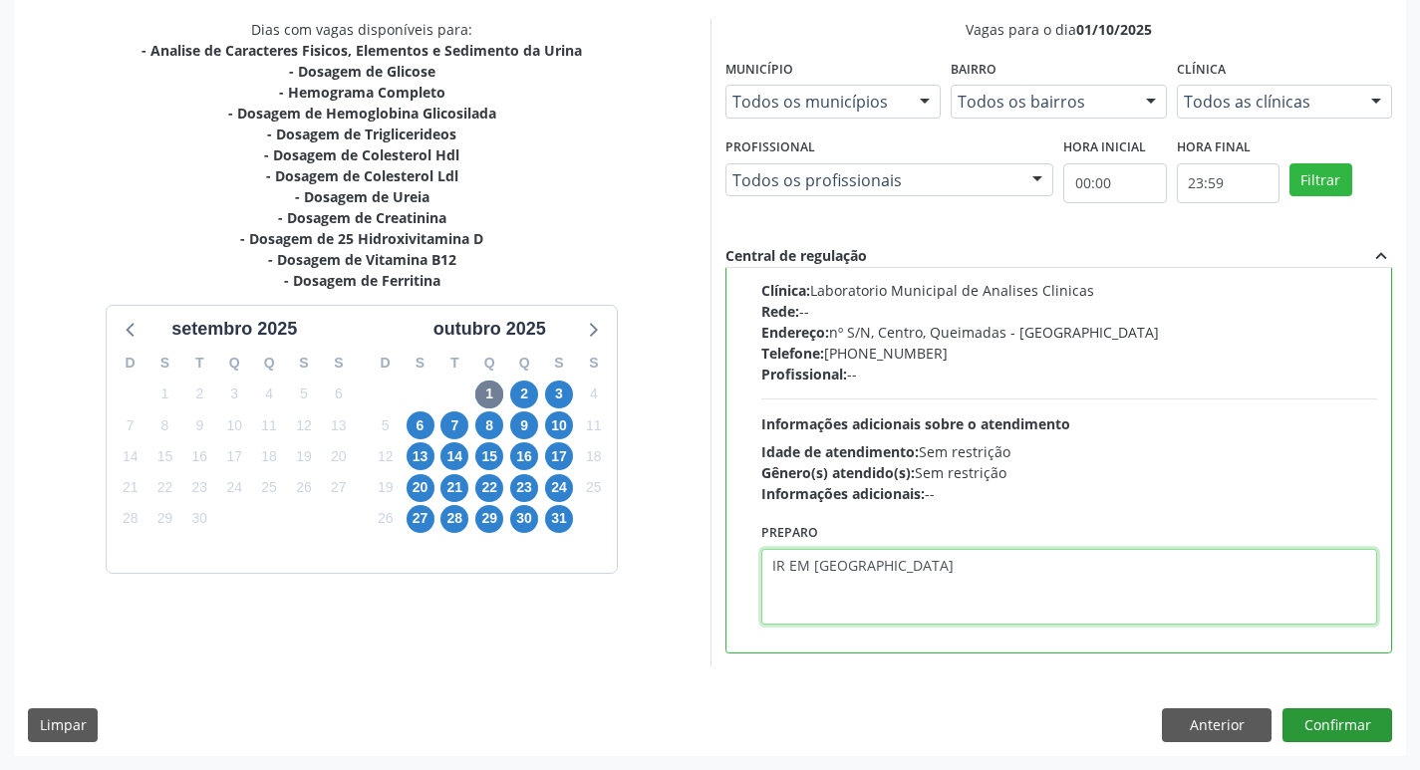
type textarea "IR EM [GEOGRAPHIC_DATA]"
click at [1345, 713] on button "Confirmar" at bounding box center [1338, 726] width 110 height 34
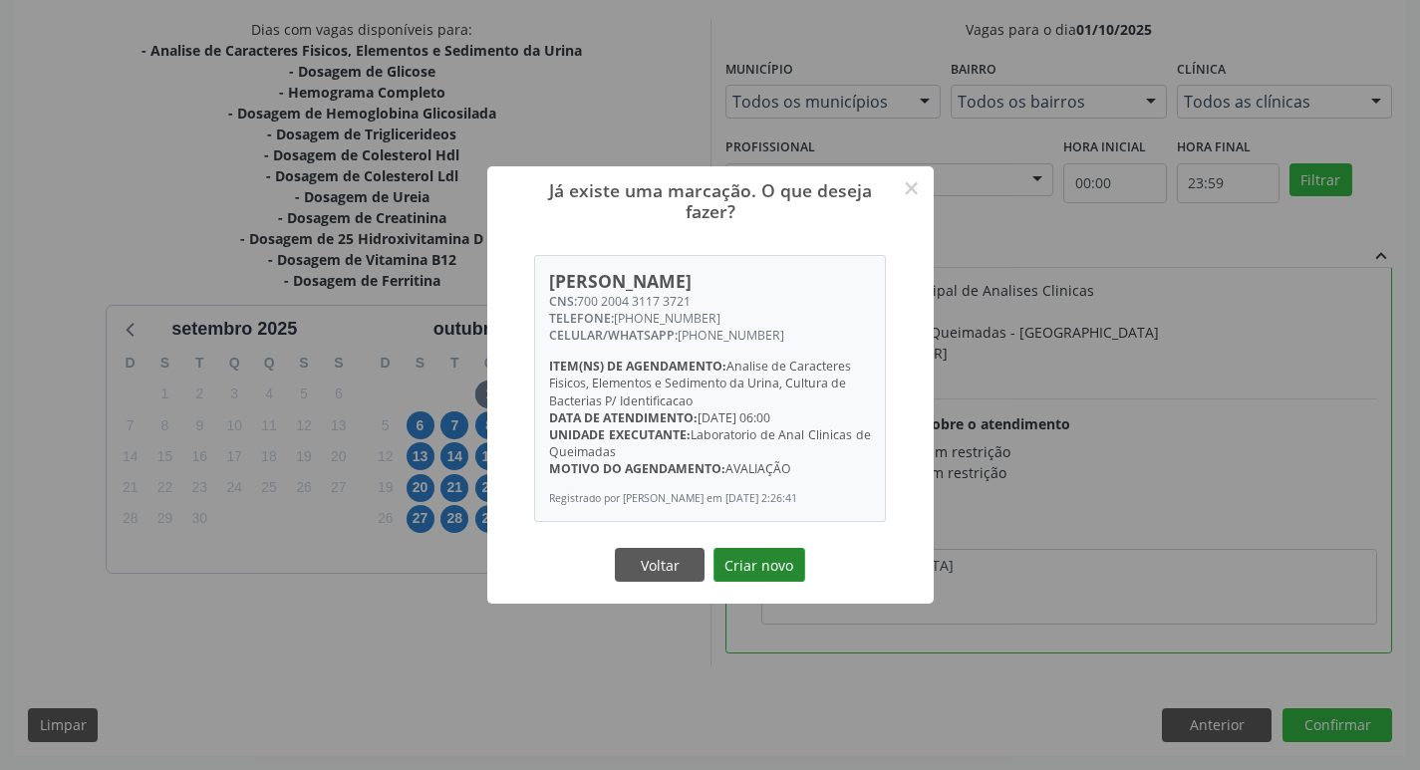
click at [758, 568] on button "Criar novo" at bounding box center [760, 565] width 92 height 34
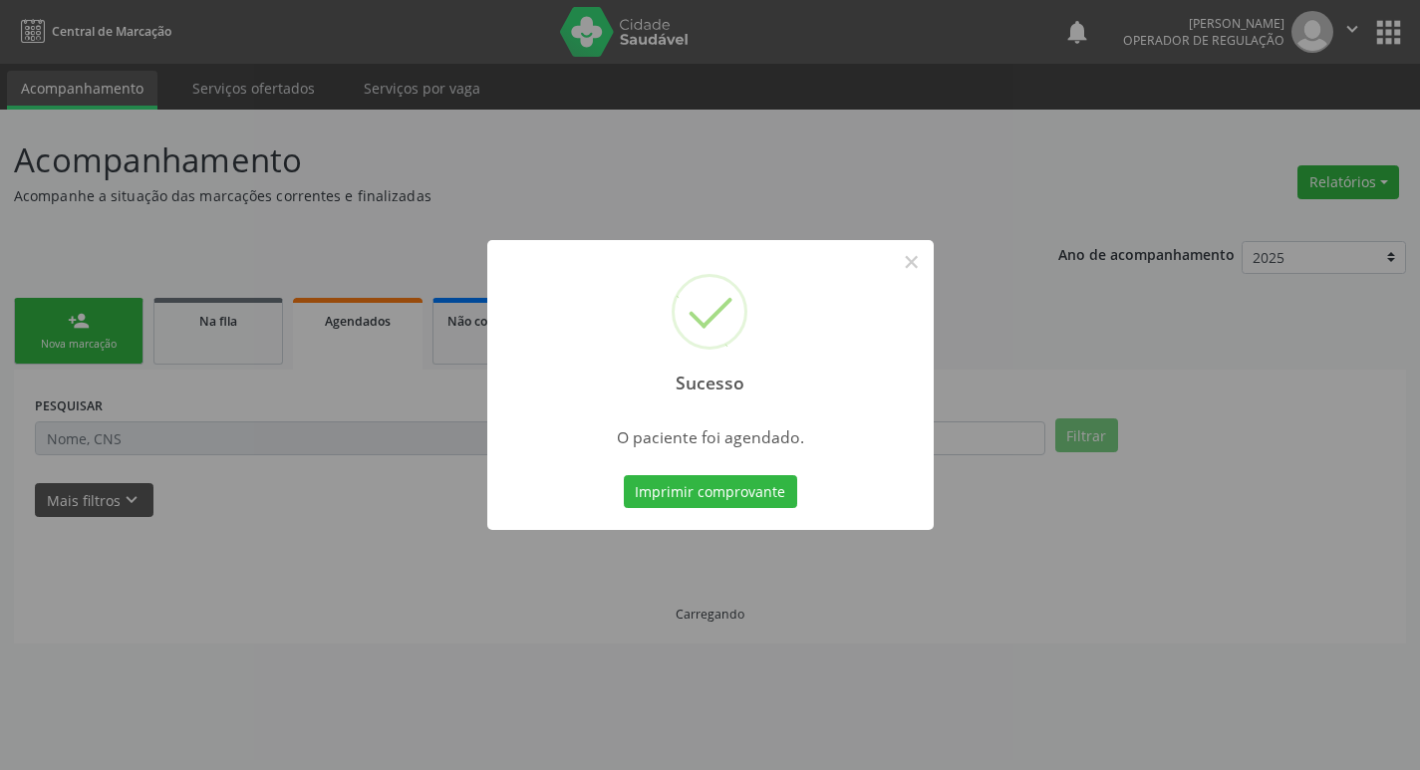
scroll to position [0, 0]
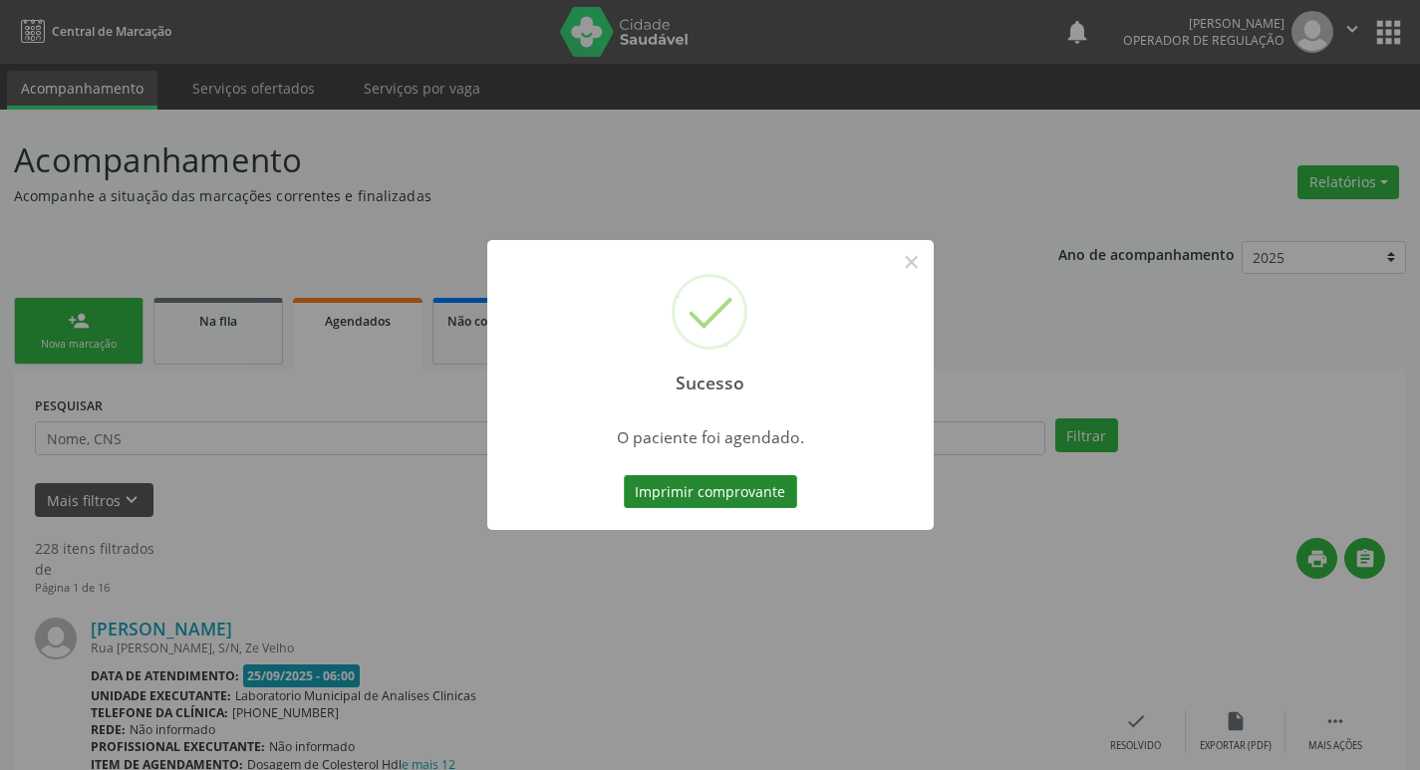
click at [720, 486] on button "Imprimir comprovante" at bounding box center [710, 492] width 173 height 34
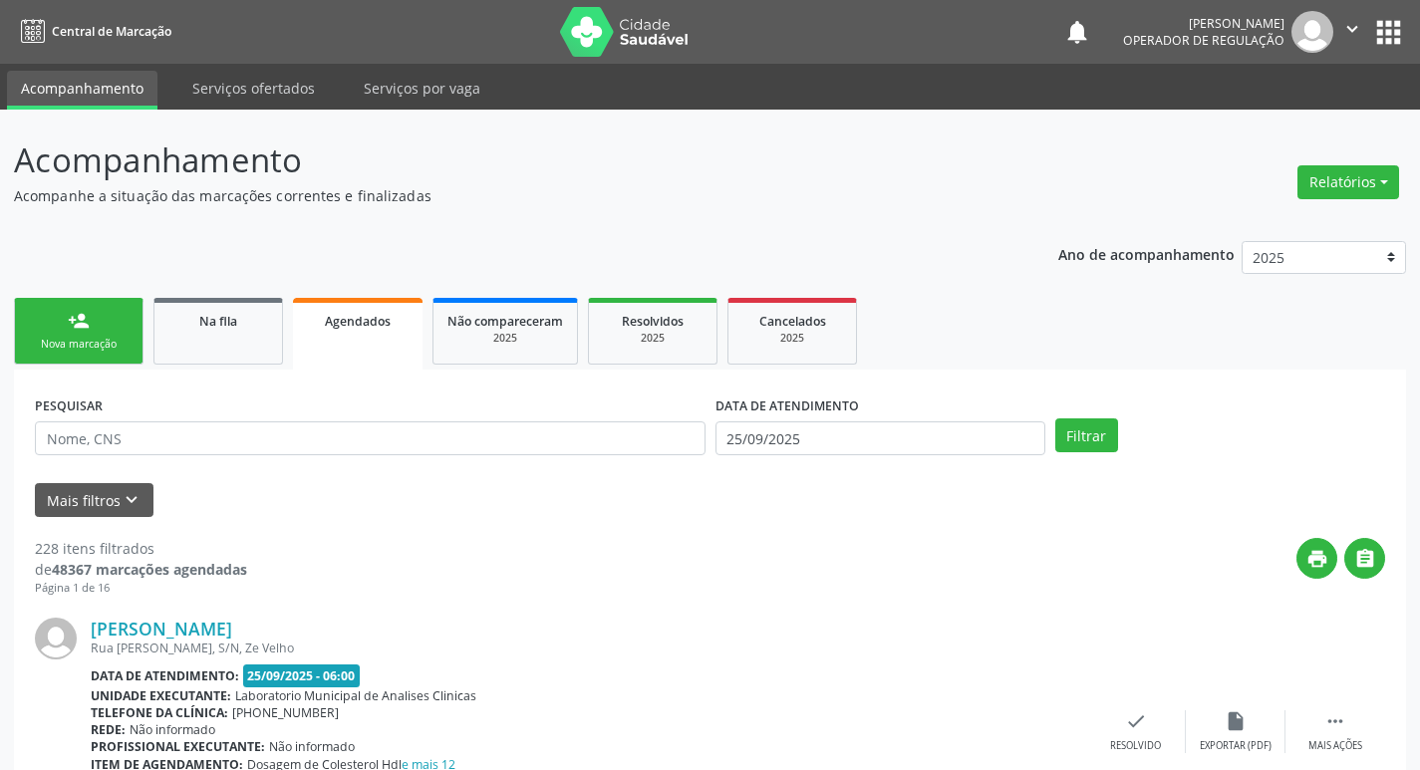
click at [1401, 23] on button "apps" at bounding box center [1388, 32] width 35 height 35
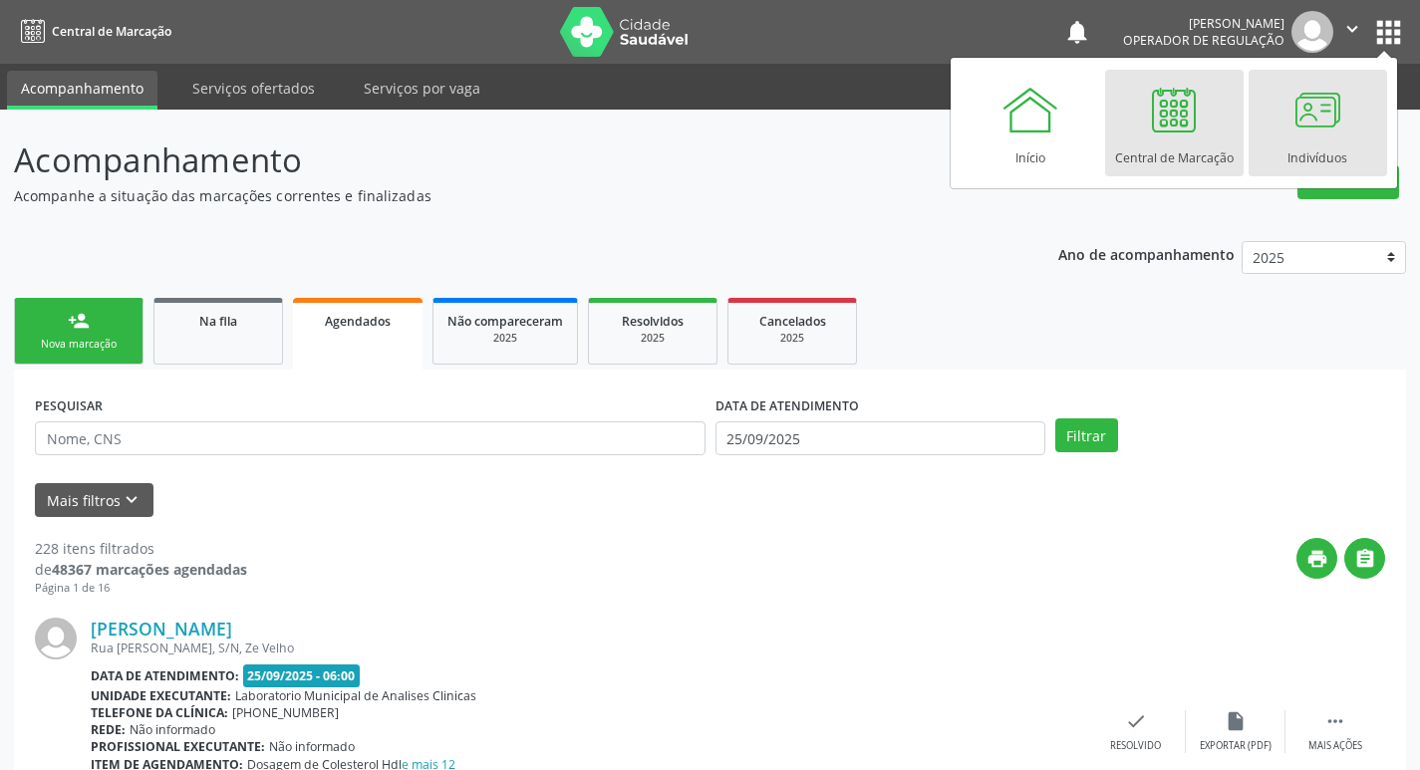
click at [1296, 145] on div "Indivíduos" at bounding box center [1318, 153] width 60 height 27
